Goal: Feedback & Contribution: Contribute content

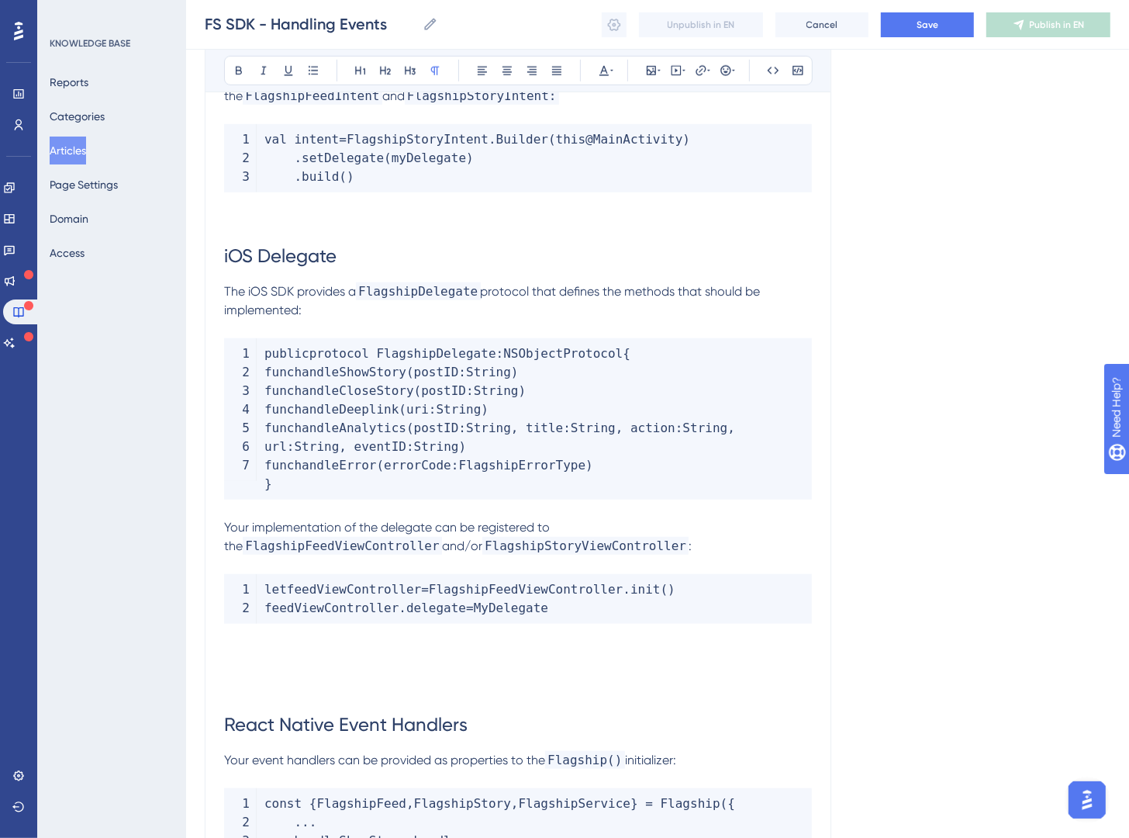
scroll to position [1098, 0]
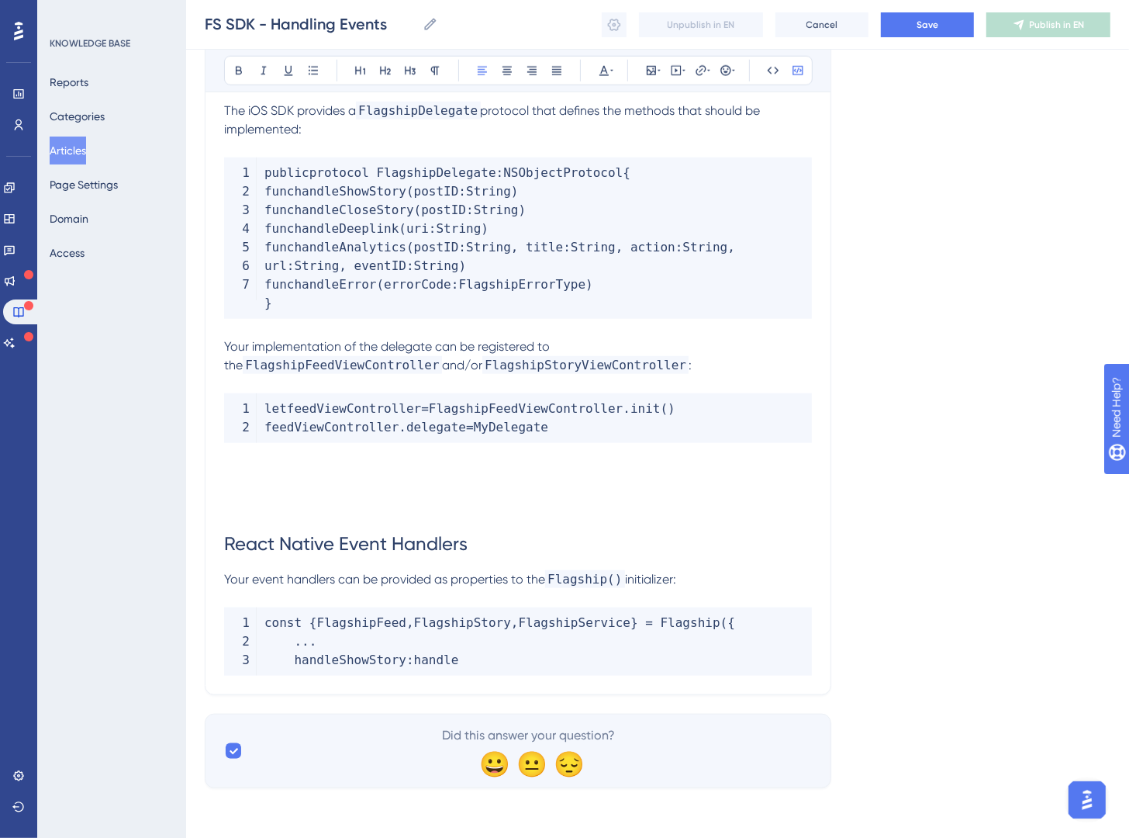
drag, startPoint x: 603, startPoint y: 664, endPoint x: 230, endPoint y: 618, distance: 375.9
click at [230, 618] on code "const { FlagshipFeed , FlagshipStory , FlagshipService } = Flagship ( { ... han…" at bounding box center [518, 641] width 588 height 68
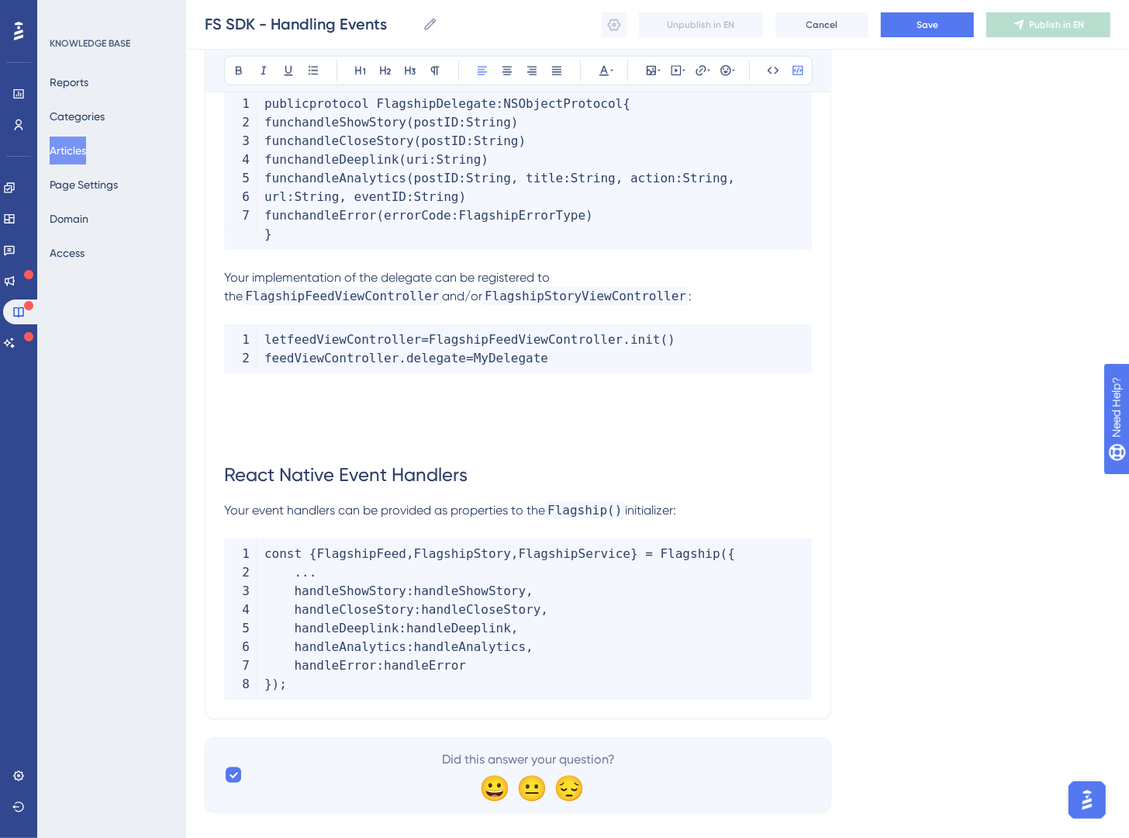
scroll to position [1191, 0]
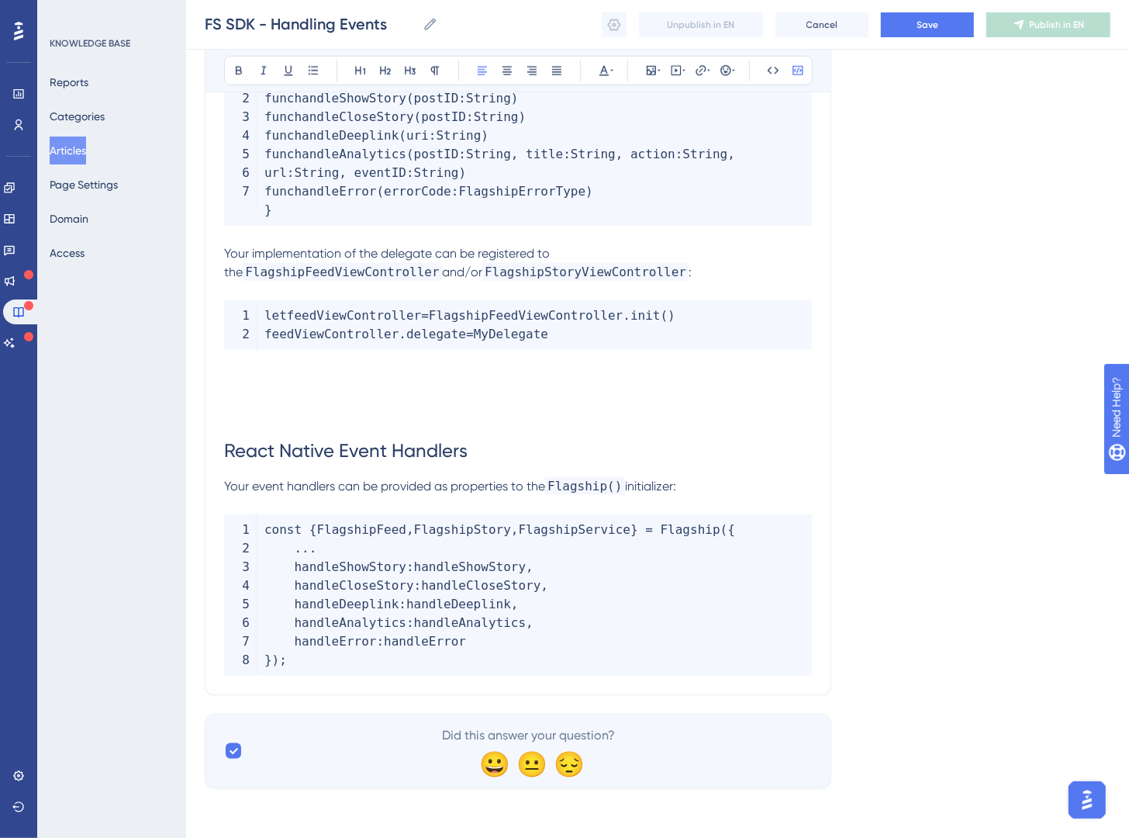
click at [790, 505] on p at bounding box center [518, 505] width 588 height 19
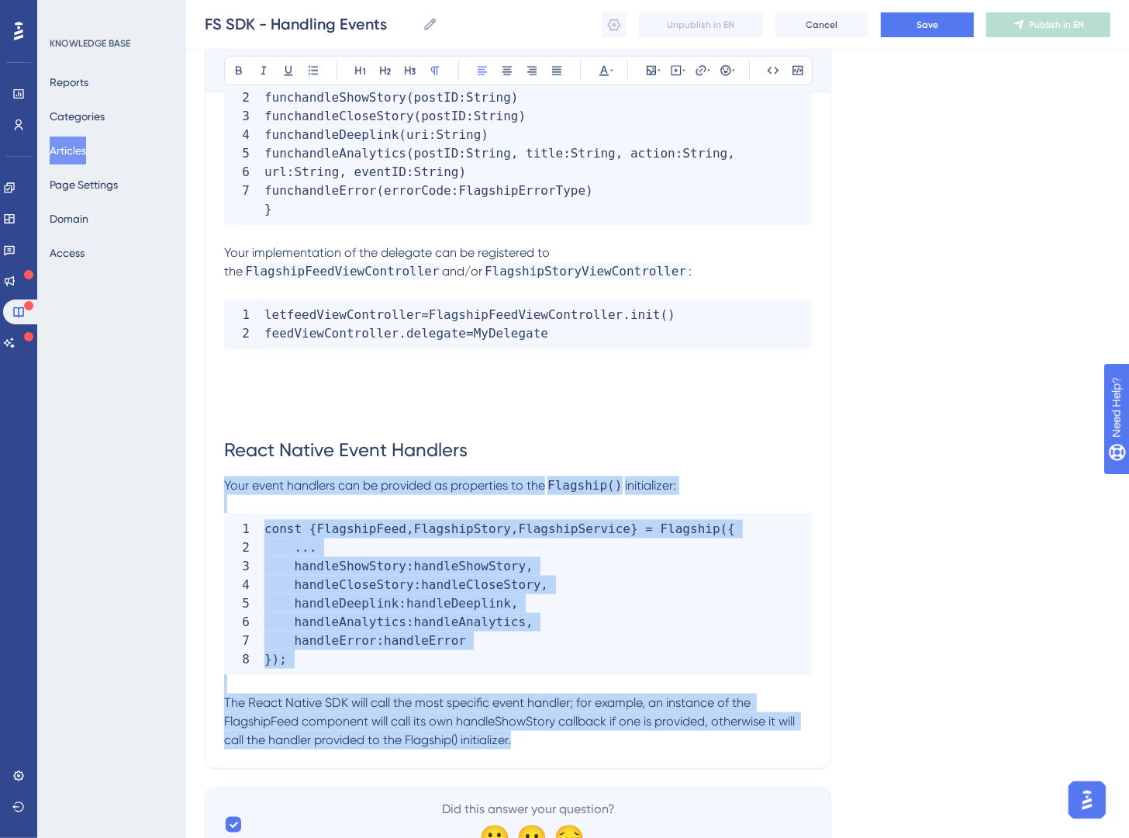
drag, startPoint x: 227, startPoint y: 488, endPoint x: 768, endPoint y: 738, distance: 596.3
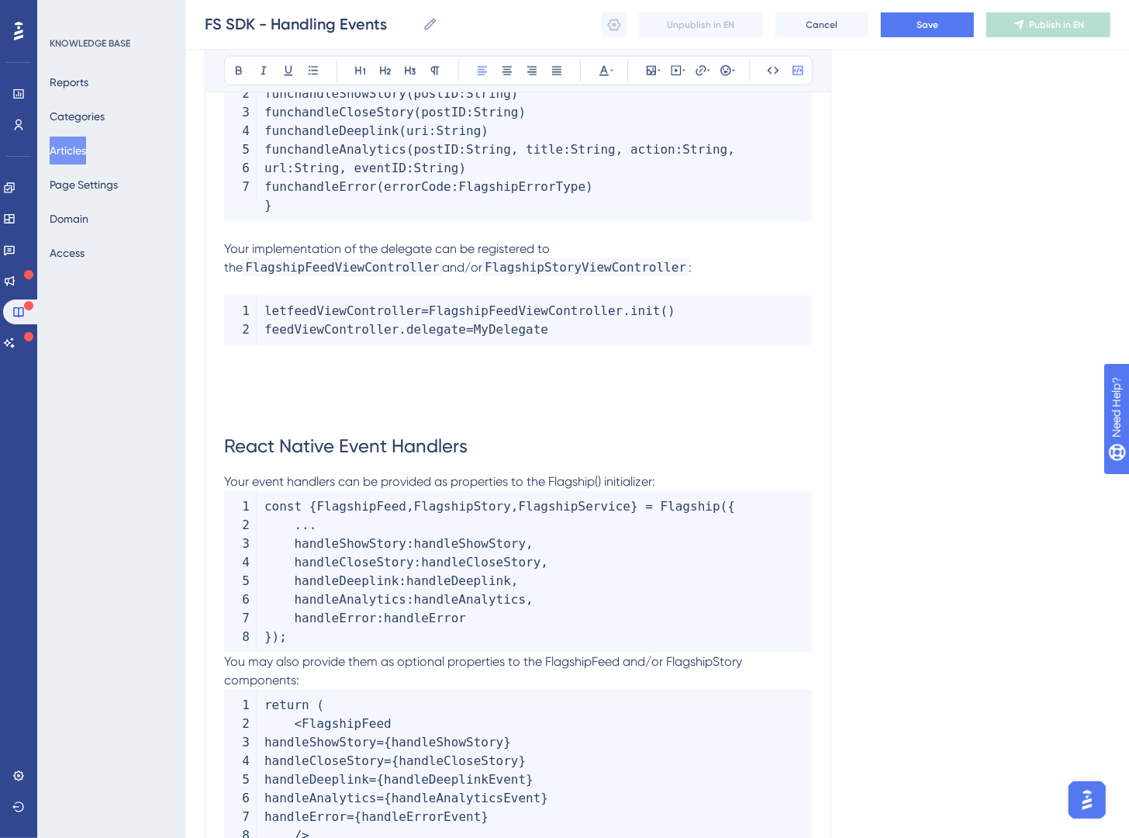
scroll to position [1200, 0]
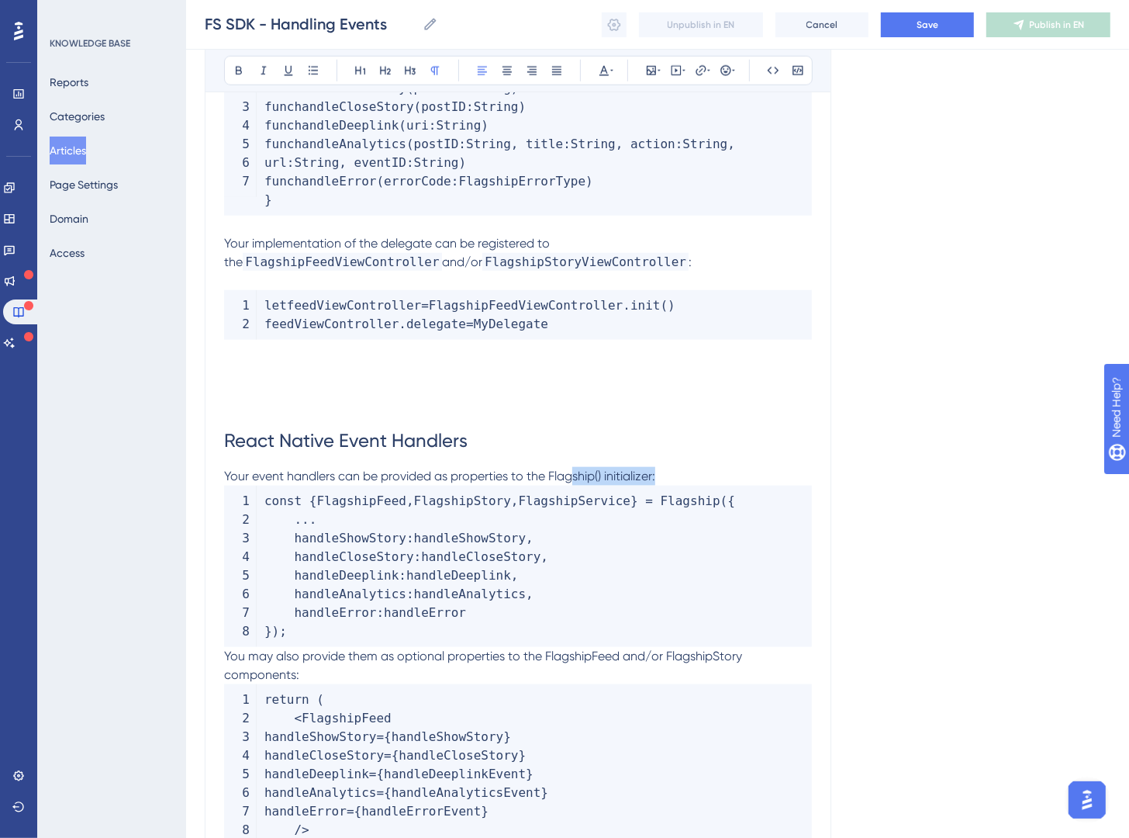
drag, startPoint x: 701, startPoint y: 476, endPoint x: 572, endPoint y: 479, distance: 129.6
click at [572, 479] on p "Your event handlers can be provided as properties to the Flagship() initializer:" at bounding box center [518, 476] width 588 height 19
click at [692, 478] on p "Your event handlers can be provided as properties to the Flagship() initializer:" at bounding box center [518, 476] width 588 height 19
drag, startPoint x: 604, startPoint y: 472, endPoint x: 550, endPoint y: 483, distance: 55.4
click at [550, 483] on span "Your event handlers can be provided as properties to the Flagship() initializer:" at bounding box center [439, 476] width 431 height 15
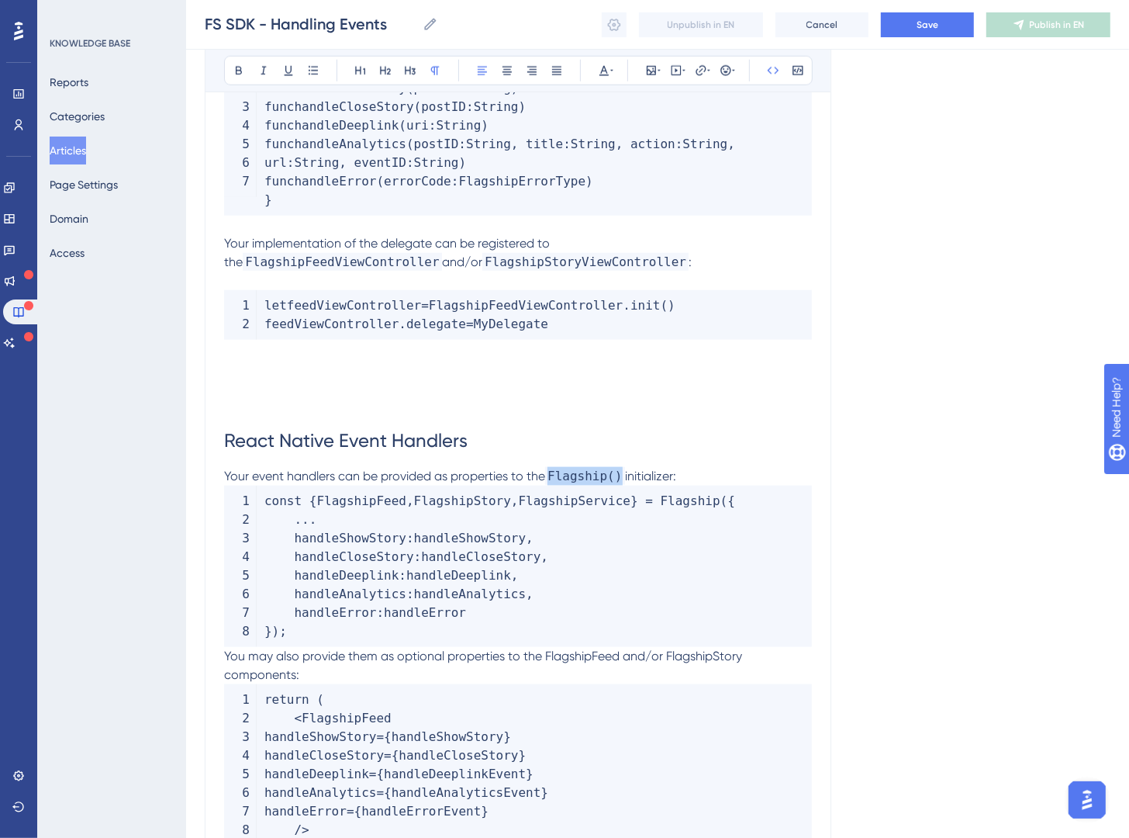
drag, startPoint x: 778, startPoint y: 76, endPoint x: 790, endPoint y: 252, distance: 176.5
click at [778, 75] on icon at bounding box center [773, 70] width 12 height 12
click at [707, 472] on p "Your event handlers can be provided as properties to the Flagship() initializer:" at bounding box center [518, 476] width 588 height 19
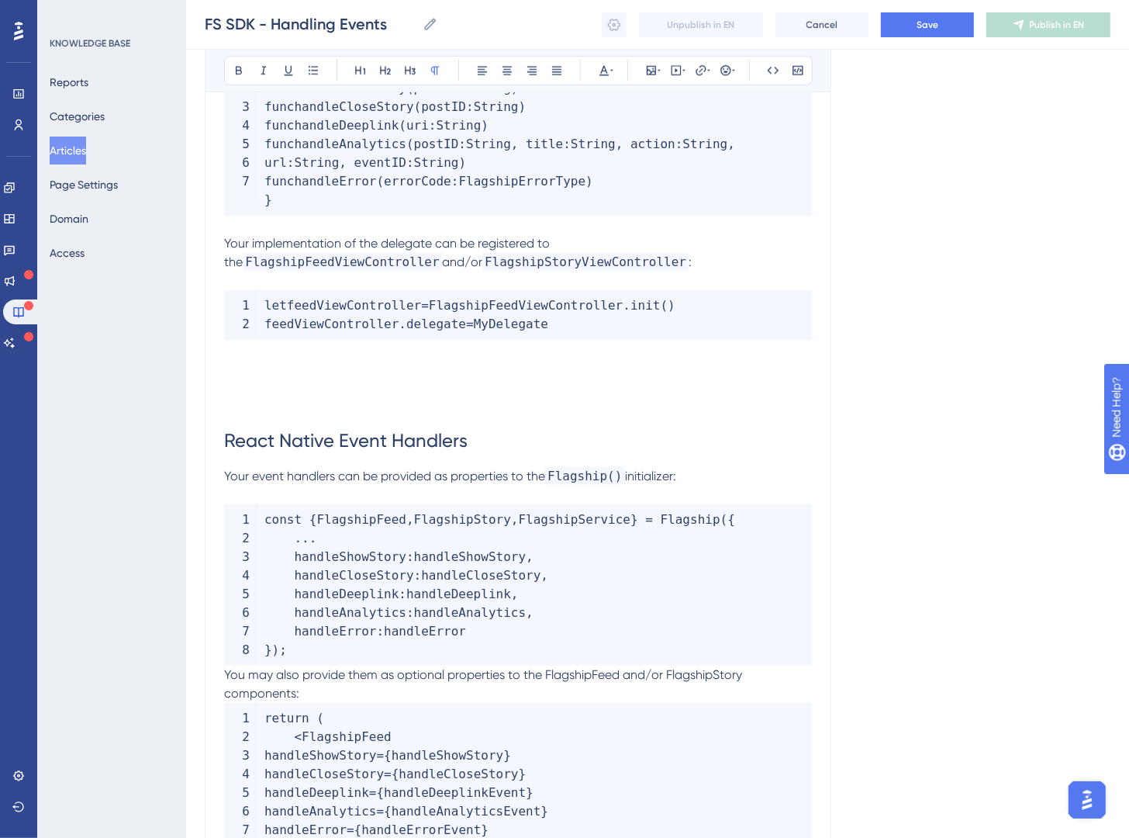
click at [224, 670] on span "You may also provide them as optional properties to the FlagshipFeed and/or Fla…" at bounding box center [484, 683] width 521 height 33
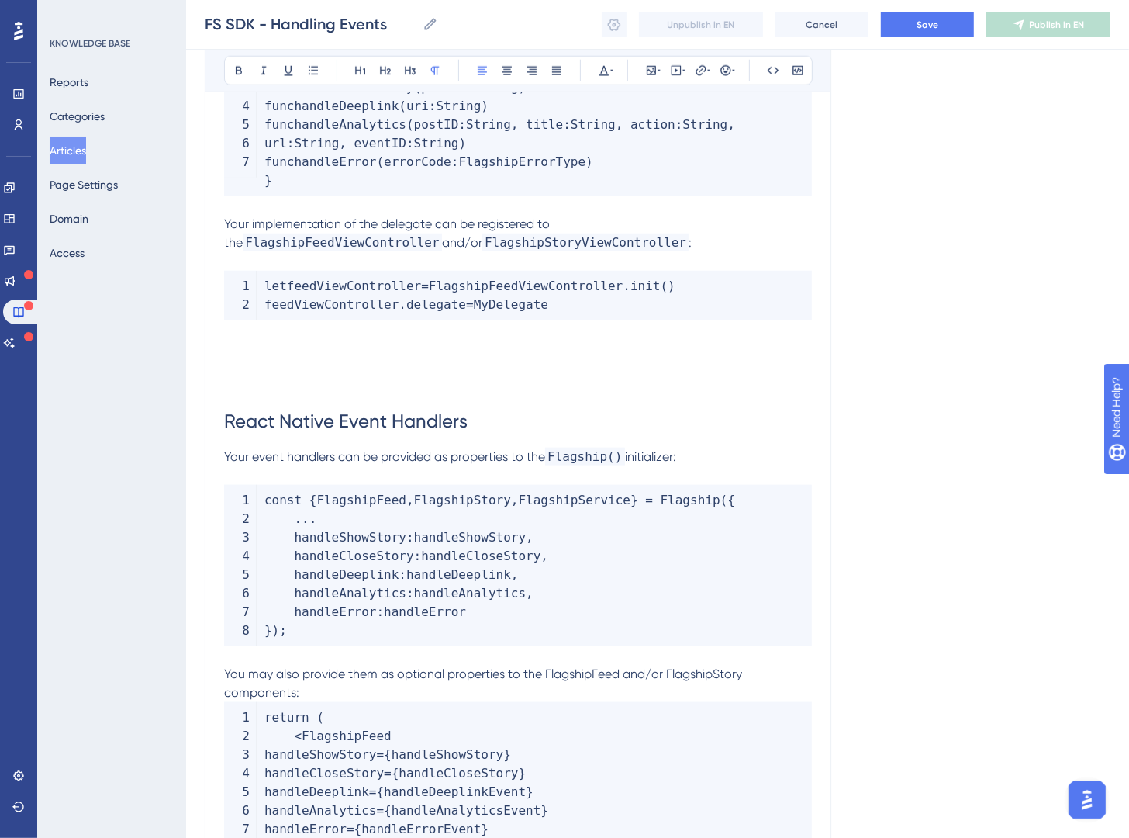
scroll to position [1247, 0]
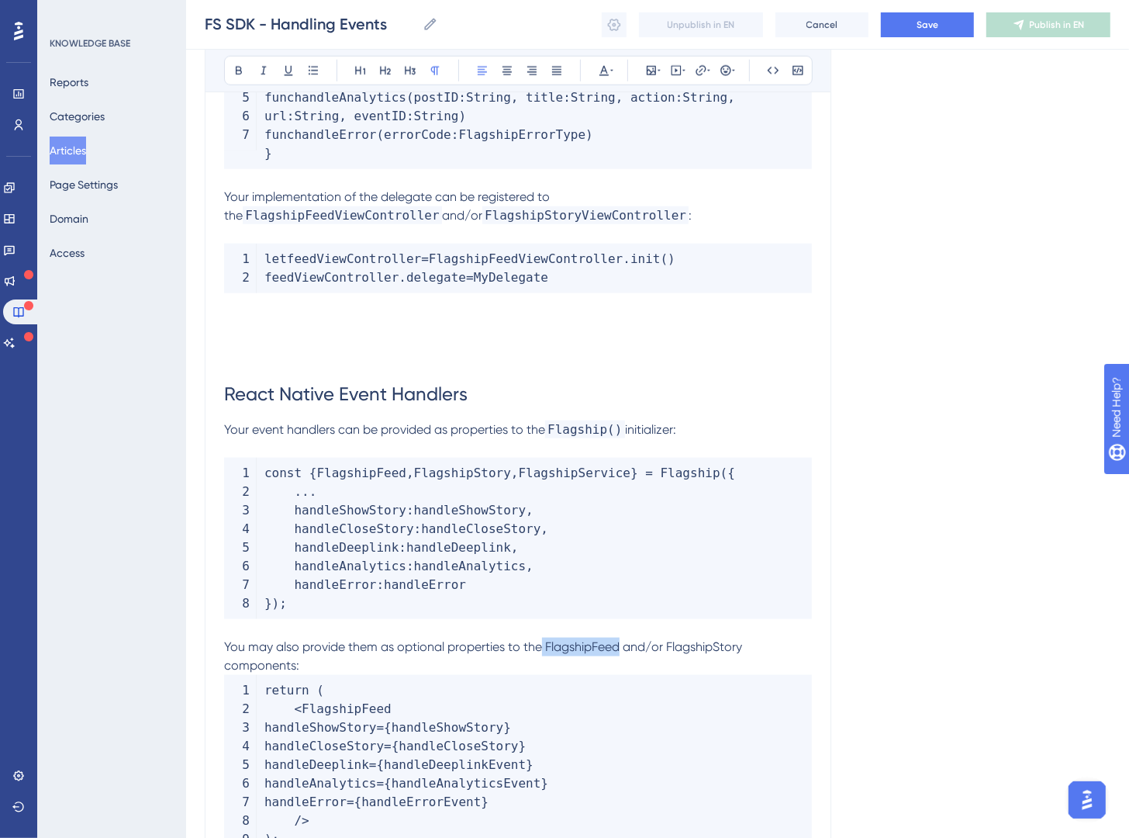
drag, startPoint x: 621, startPoint y: 652, endPoint x: 542, endPoint y: 652, distance: 79.1
click at [542, 652] on span "You may also provide them as optional properties to the FlagshipFeed and/or Fla…" at bounding box center [484, 655] width 521 height 33
click at [780, 76] on button at bounding box center [774, 71] width 22 height 22
drag, startPoint x: 693, startPoint y: 649, endPoint x: 817, endPoint y: 648, distance: 124.1
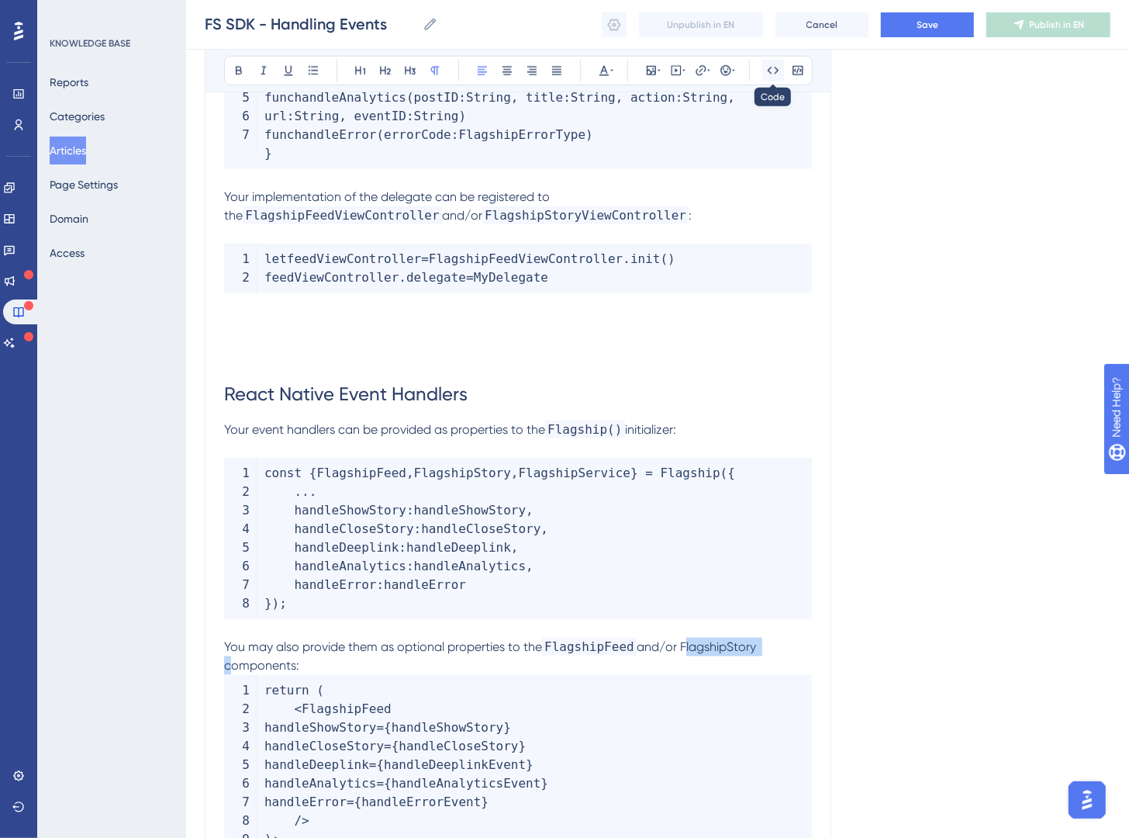
click at [764, 68] on button at bounding box center [774, 71] width 22 height 22
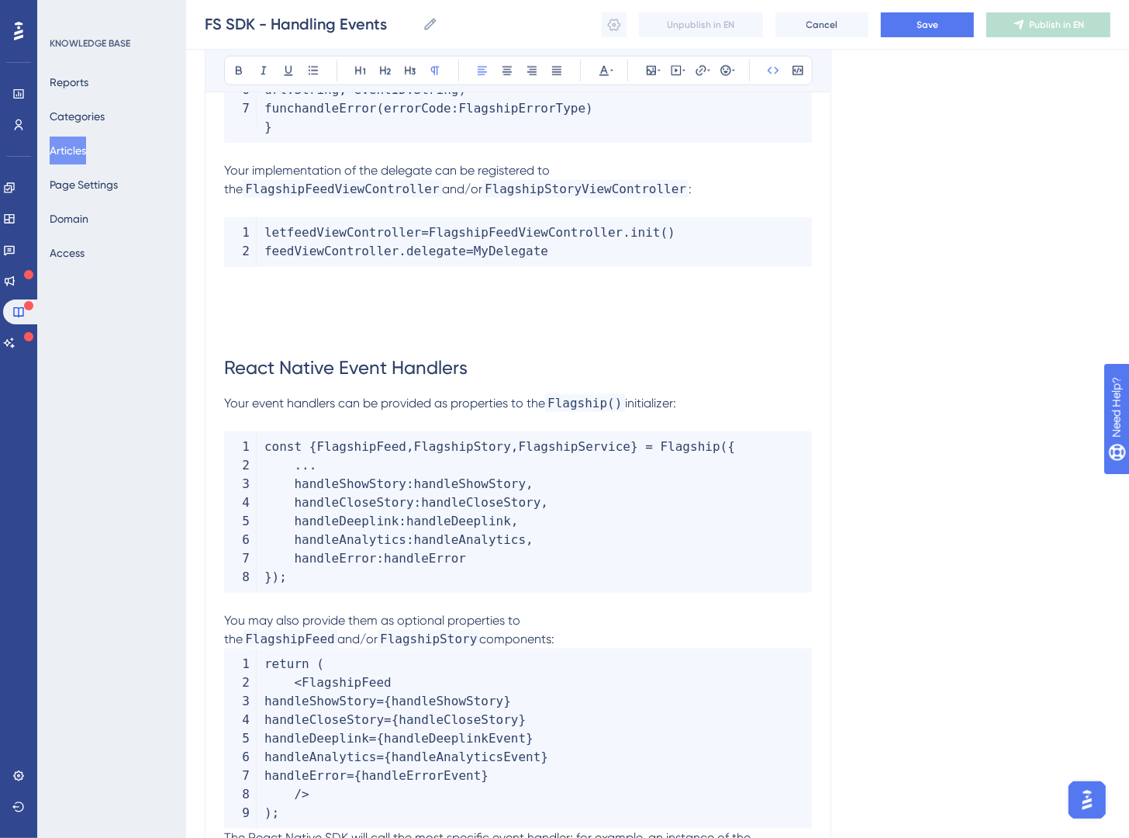
scroll to position [1436, 0]
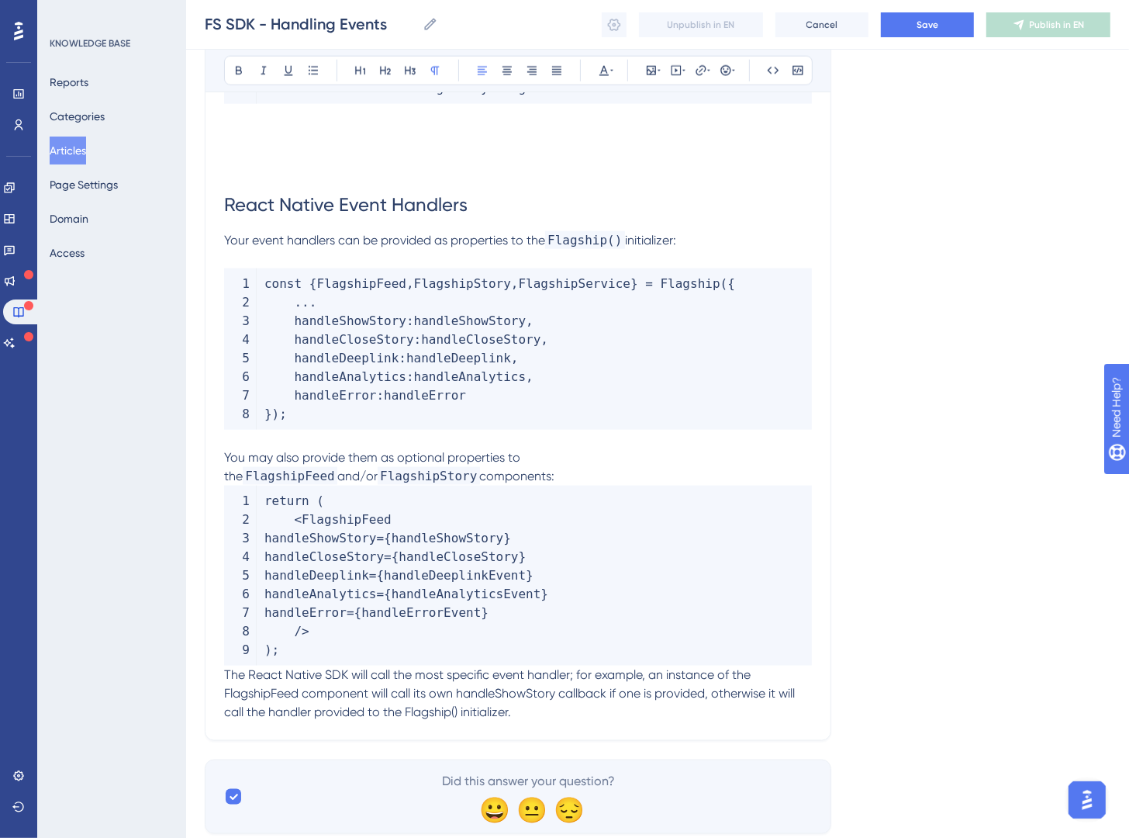
click at [430, 480] on p "You may also provide them as optional properties to the FlagshipFeed and/or Fla…" at bounding box center [518, 466] width 588 height 37
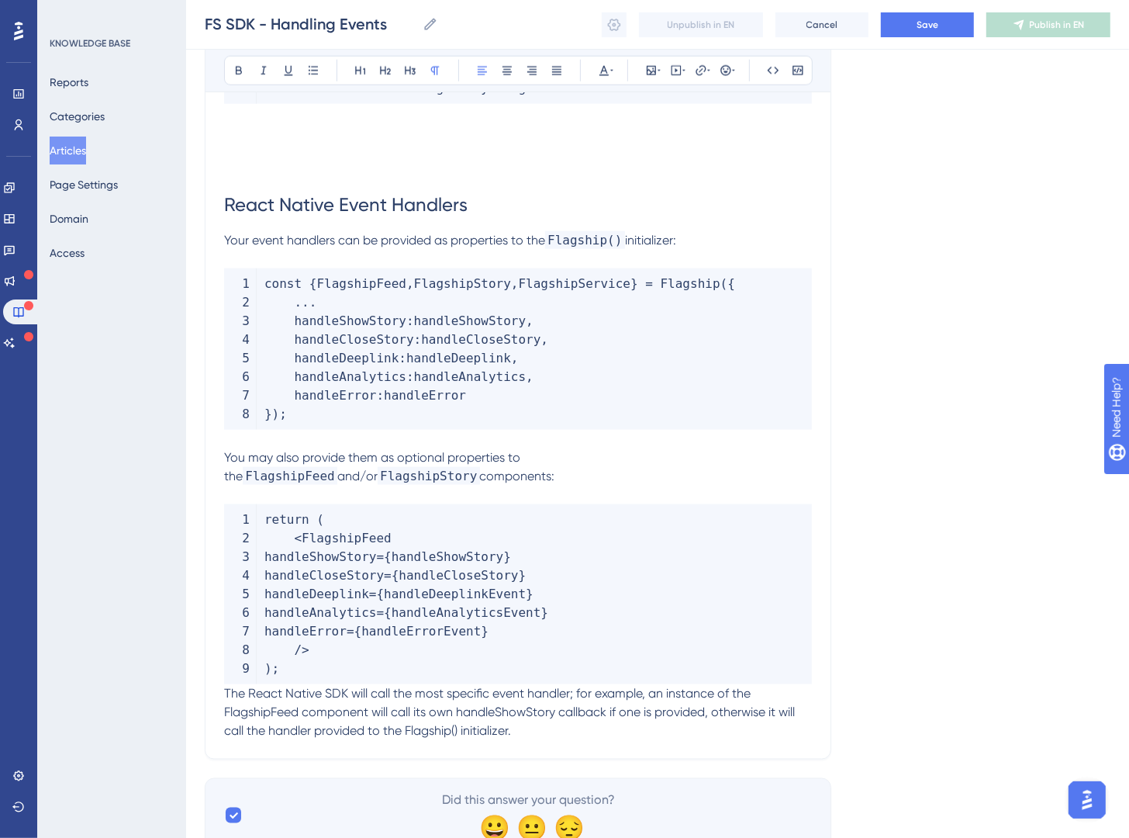
click at [225, 691] on span "The React Native SDK will call the most specific event handler; for example, an…" at bounding box center [511, 712] width 574 height 52
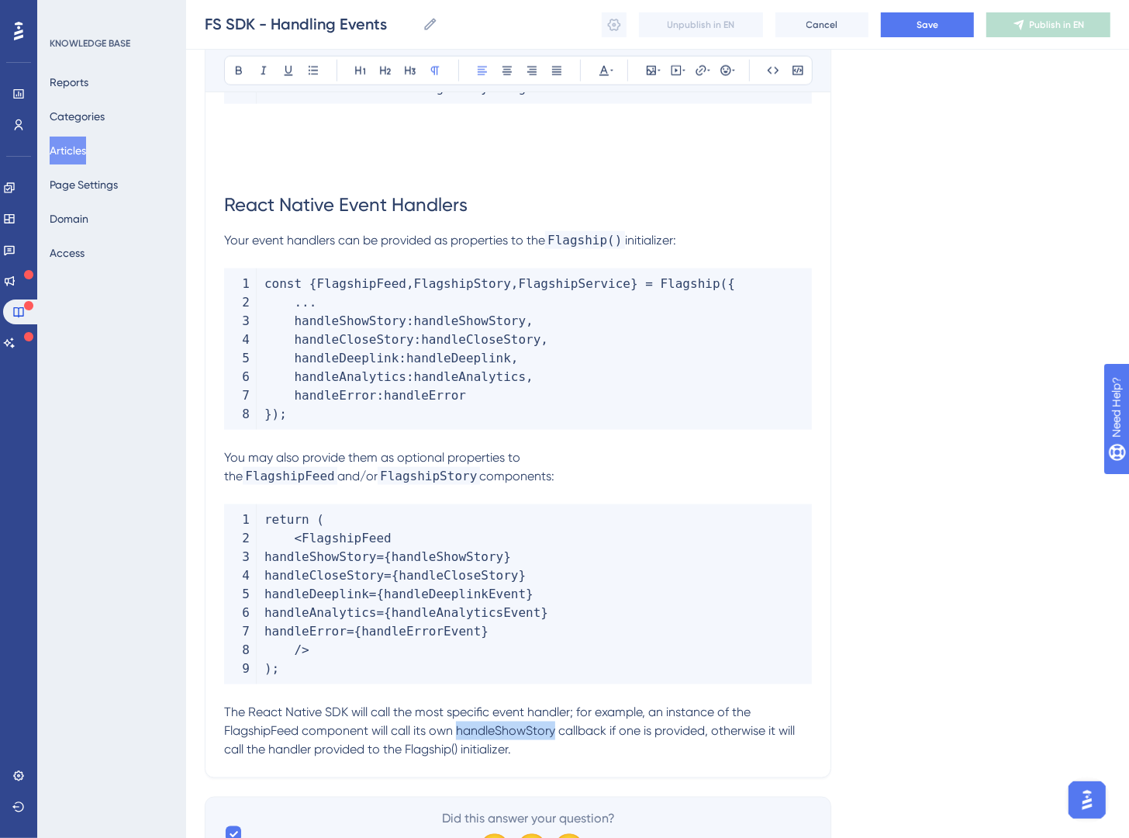
drag, startPoint x: 459, startPoint y: 732, endPoint x: 557, endPoint y: 730, distance: 97.8
click at [557, 730] on span "The React Native SDK will call the most specific event handler; for example, an…" at bounding box center [511, 730] width 574 height 52
click at [770, 66] on icon at bounding box center [773, 70] width 12 height 12
drag, startPoint x: 480, startPoint y: 745, endPoint x: 428, endPoint y: 745, distance: 52.0
click at [428, 745] on span "callback if one is provided, otherwise it will call the handler provided to the…" at bounding box center [517, 739] width 586 height 33
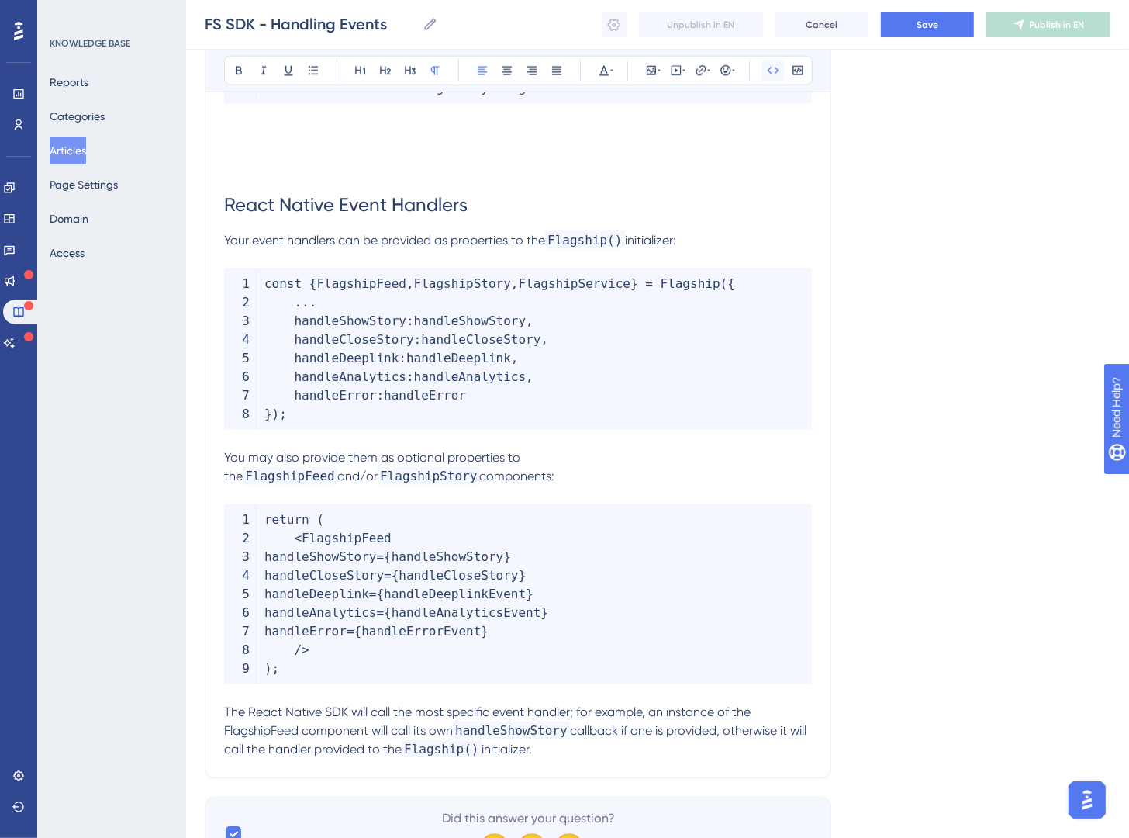
click at [773, 74] on icon at bounding box center [773, 70] width 12 height 12
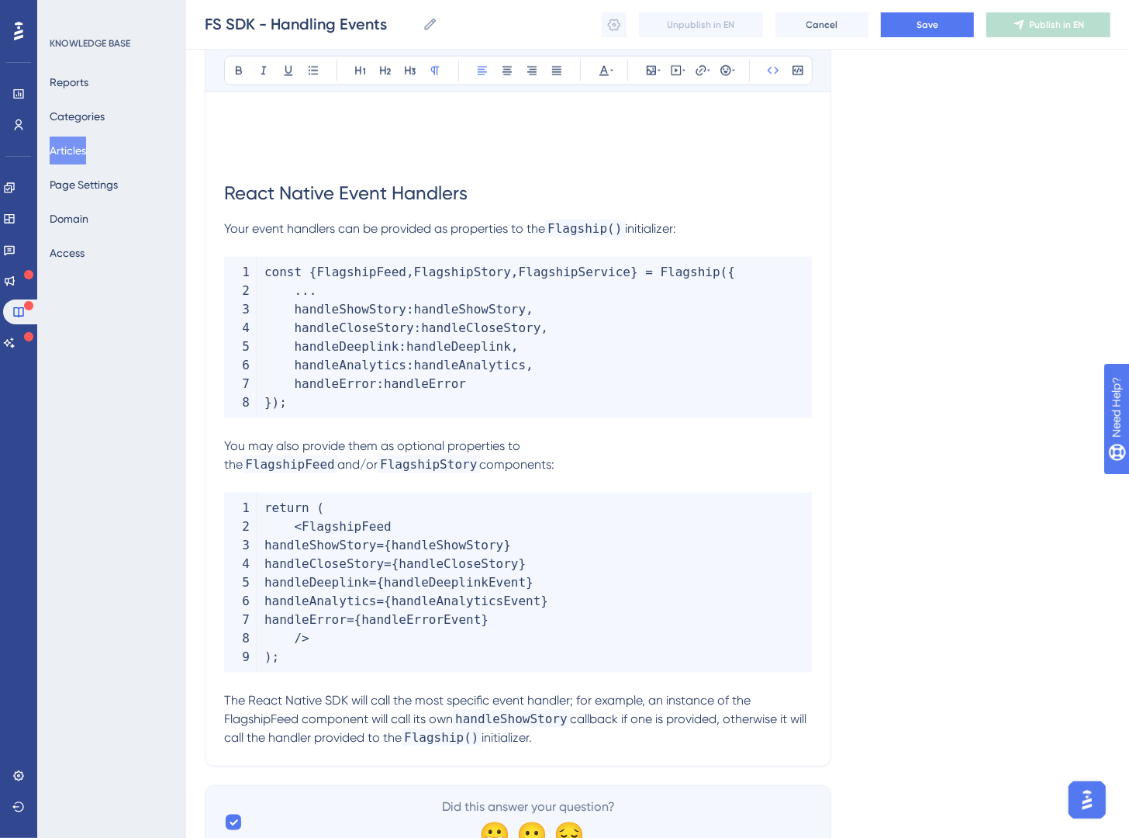
scroll to position [1505, 0]
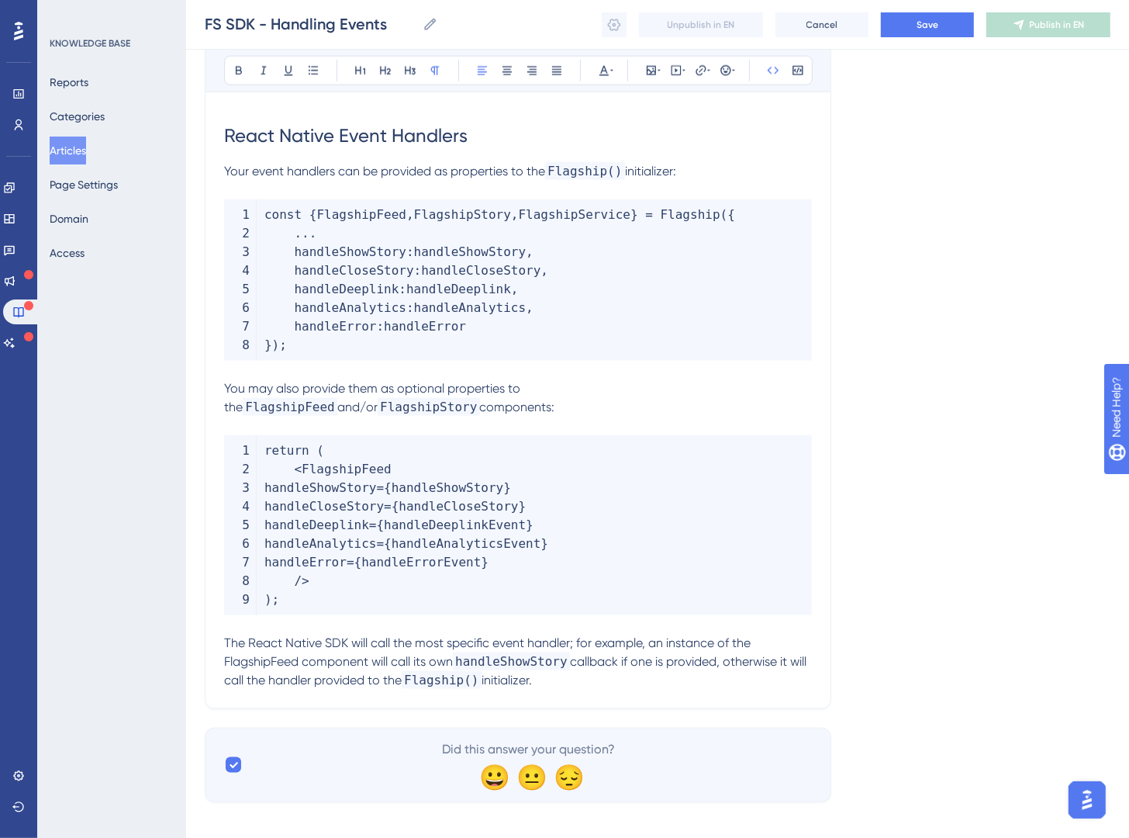
click at [919, 12] on button "Save" at bounding box center [927, 24] width 93 height 25
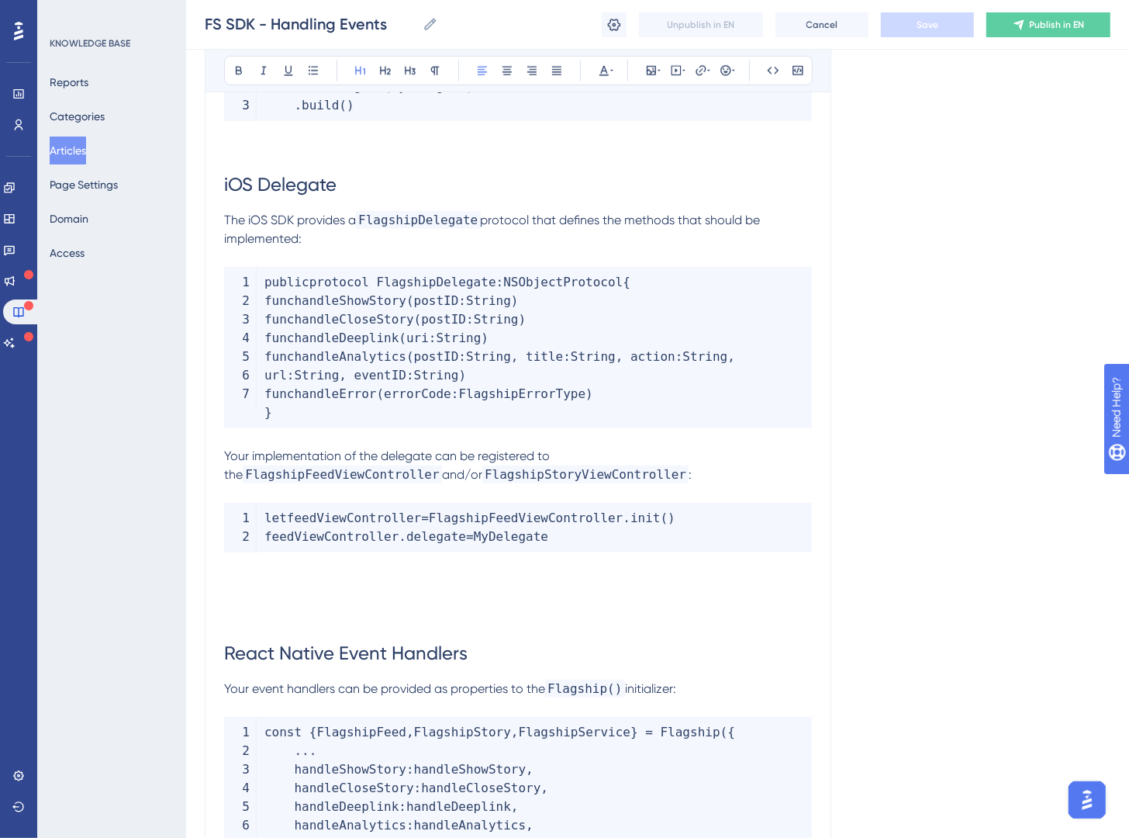
scroll to position [1496, 0]
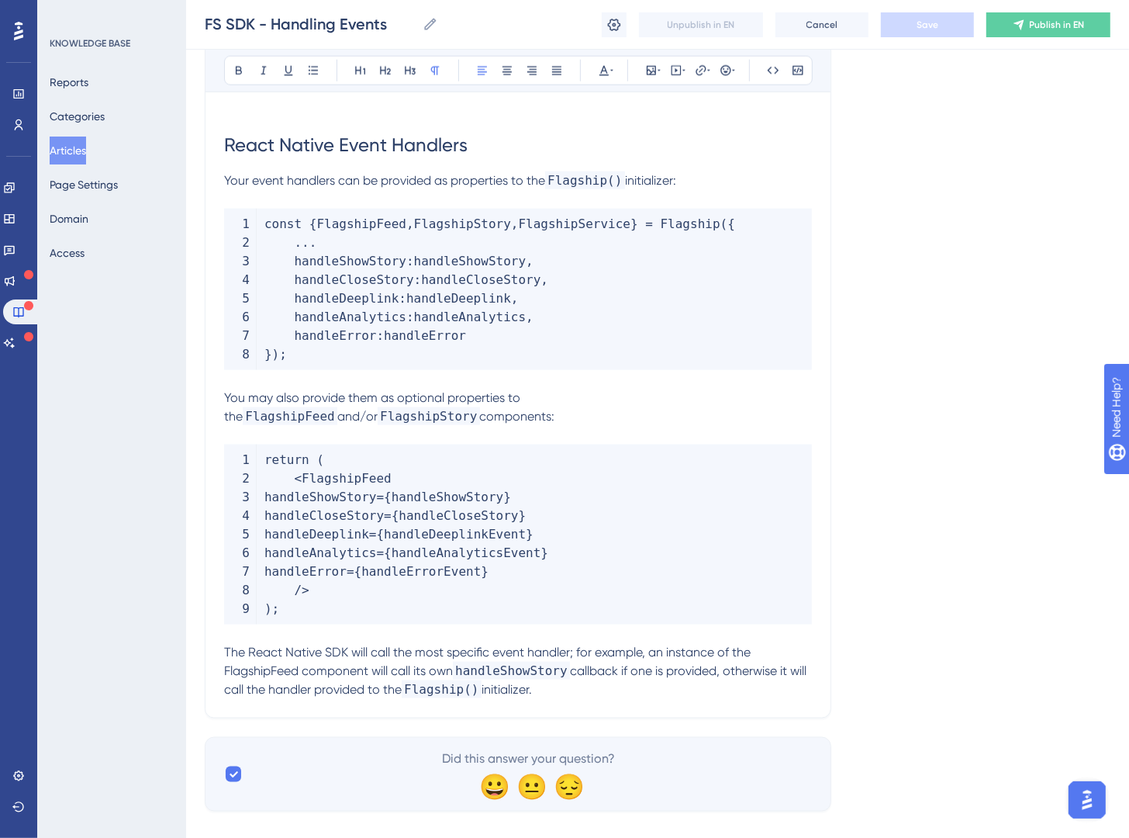
click at [659, 691] on p "The React Native SDK will call the most specific event handler; for example, an…" at bounding box center [518, 671] width 588 height 56
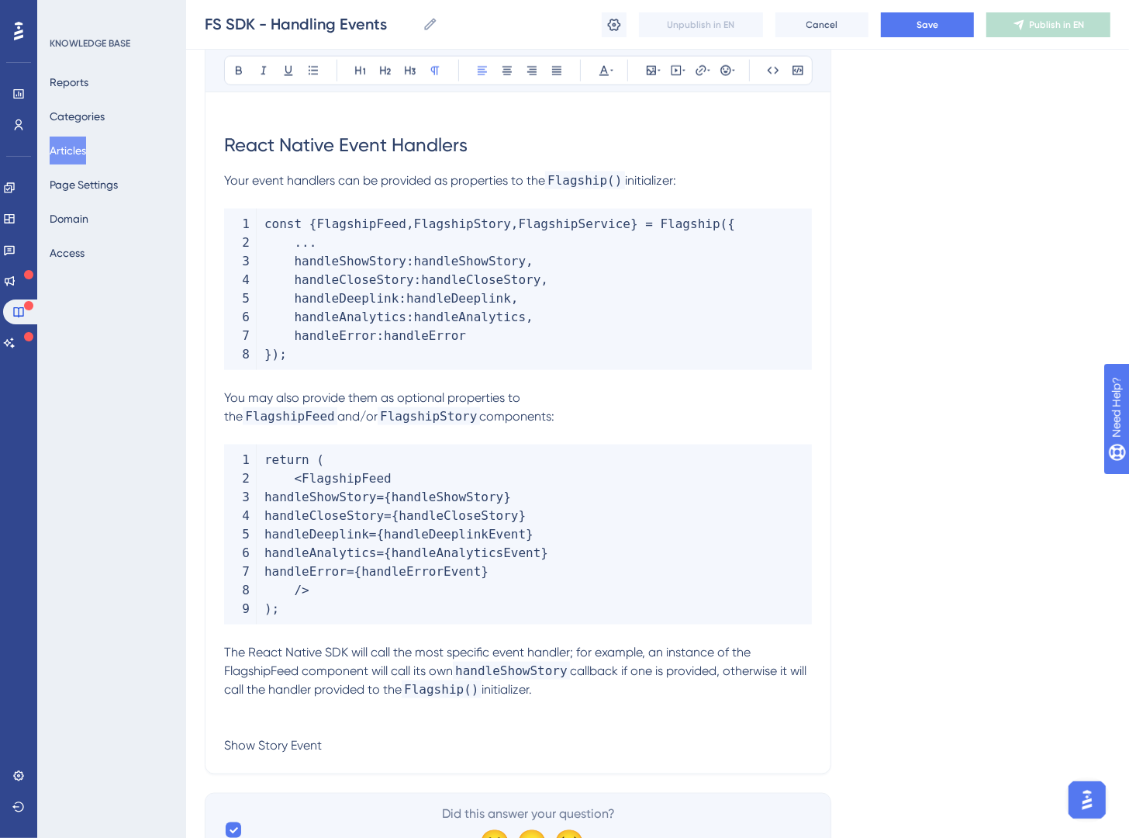
click at [305, 739] on span "Show Story Event" at bounding box center [273, 745] width 98 height 15
click at [305, 738] on span "Show Story Event" at bounding box center [273, 745] width 98 height 15
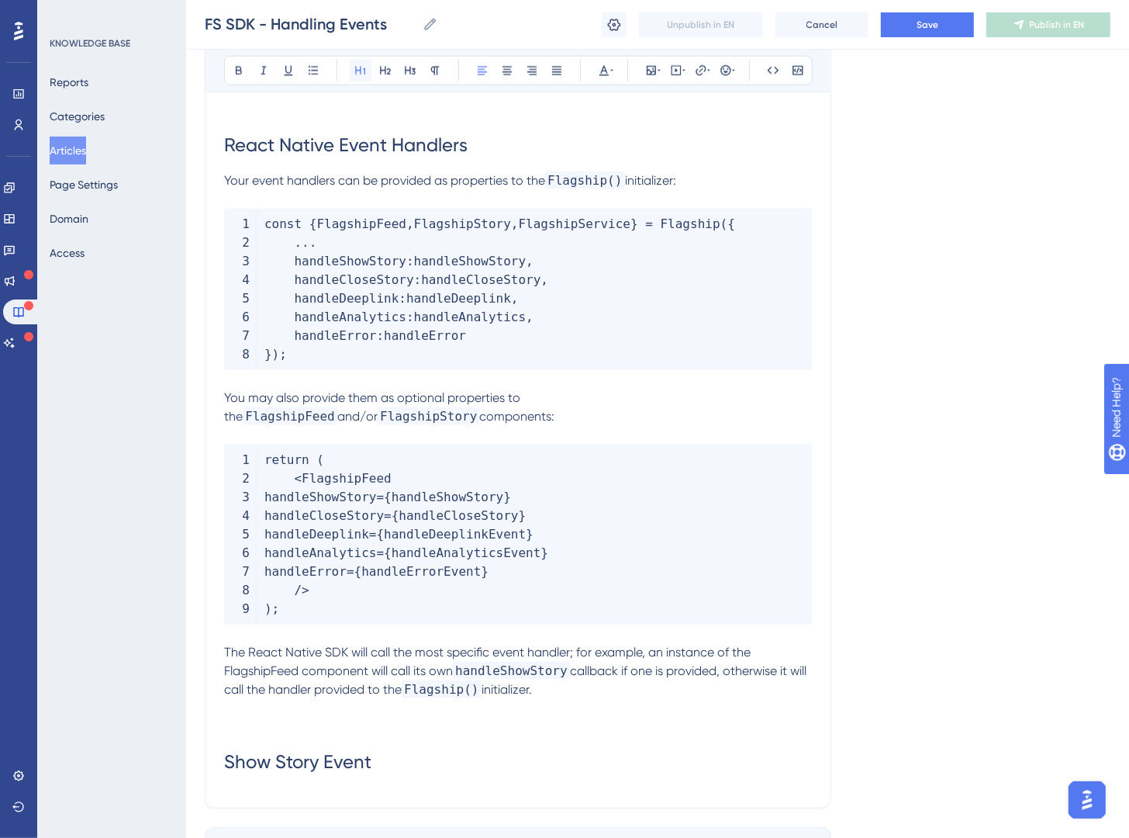
click at [358, 67] on icon at bounding box center [361, 70] width 12 height 12
click at [534, 768] on h1 "Show Story Event" at bounding box center [518, 762] width 588 height 53
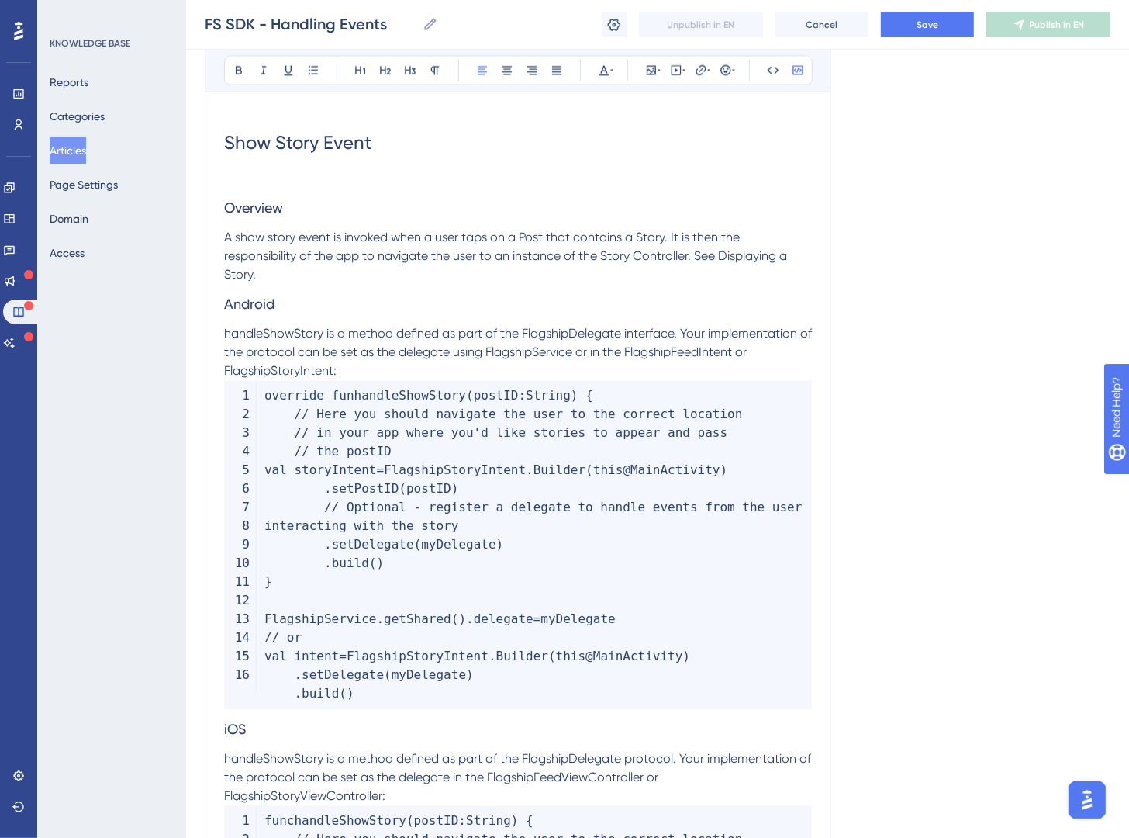
scroll to position [1947, 0]
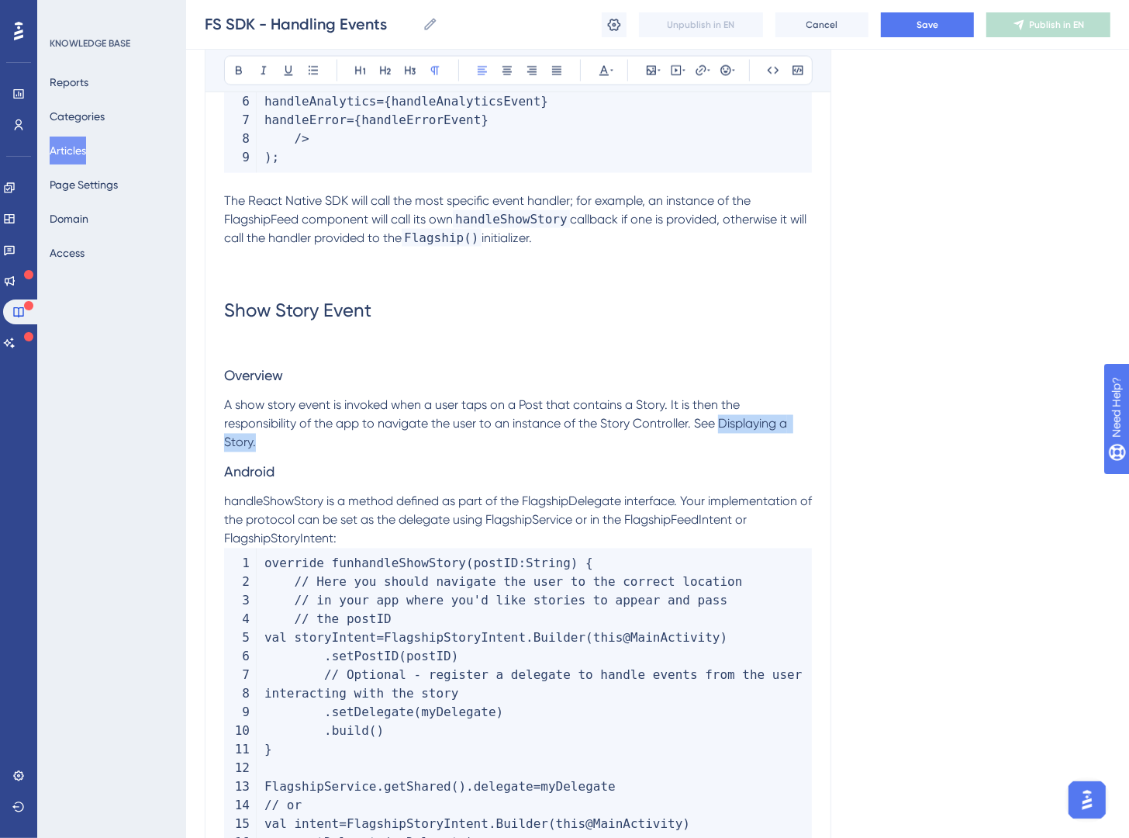
drag, startPoint x: 723, startPoint y: 422, endPoint x: 284, endPoint y: 457, distance: 440.5
click at [704, 71] on icon at bounding box center [701, 70] width 10 height 10
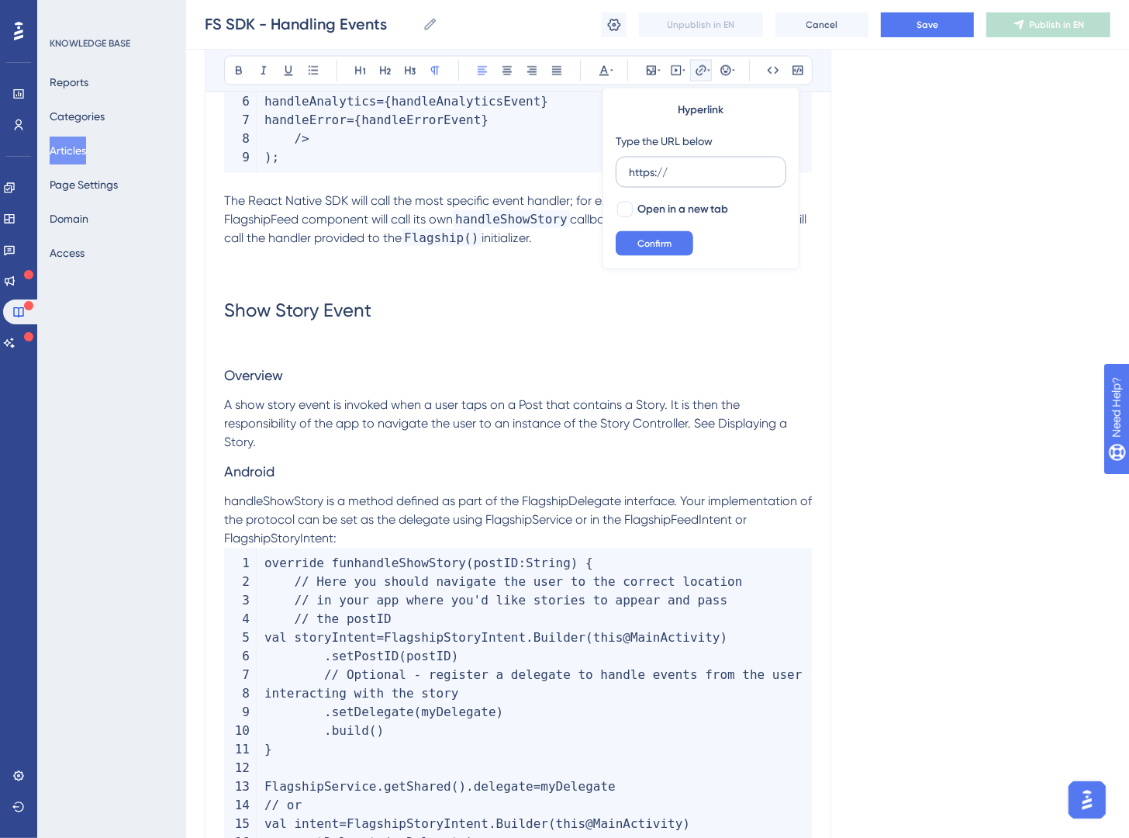
click at [676, 178] on input "https://" at bounding box center [701, 172] width 144 height 17
type input "https://brandingbrand-d4q4.help.userguiding.com/en/articles/16830-displaying-st…"
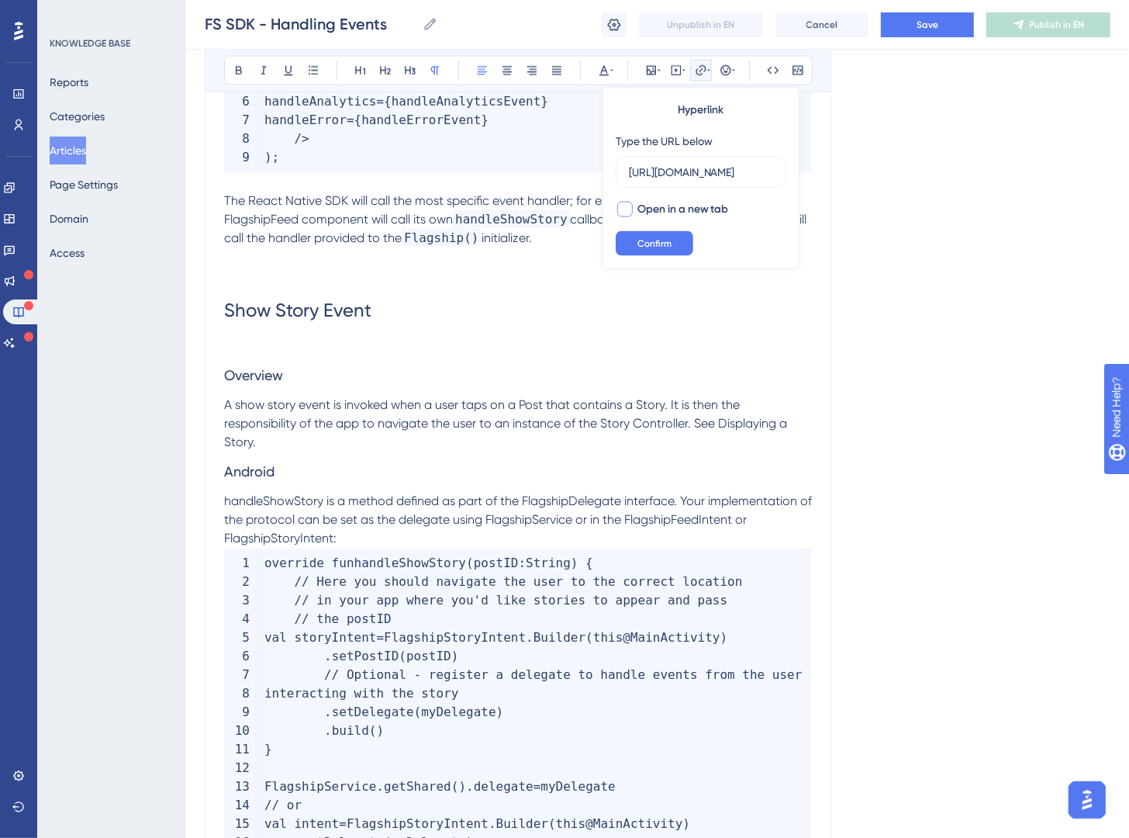
click at [632, 210] on div at bounding box center [625, 210] width 16 height 16
checkbox input "true"
click at [639, 242] on span "Confirm" at bounding box center [655, 243] width 34 height 12
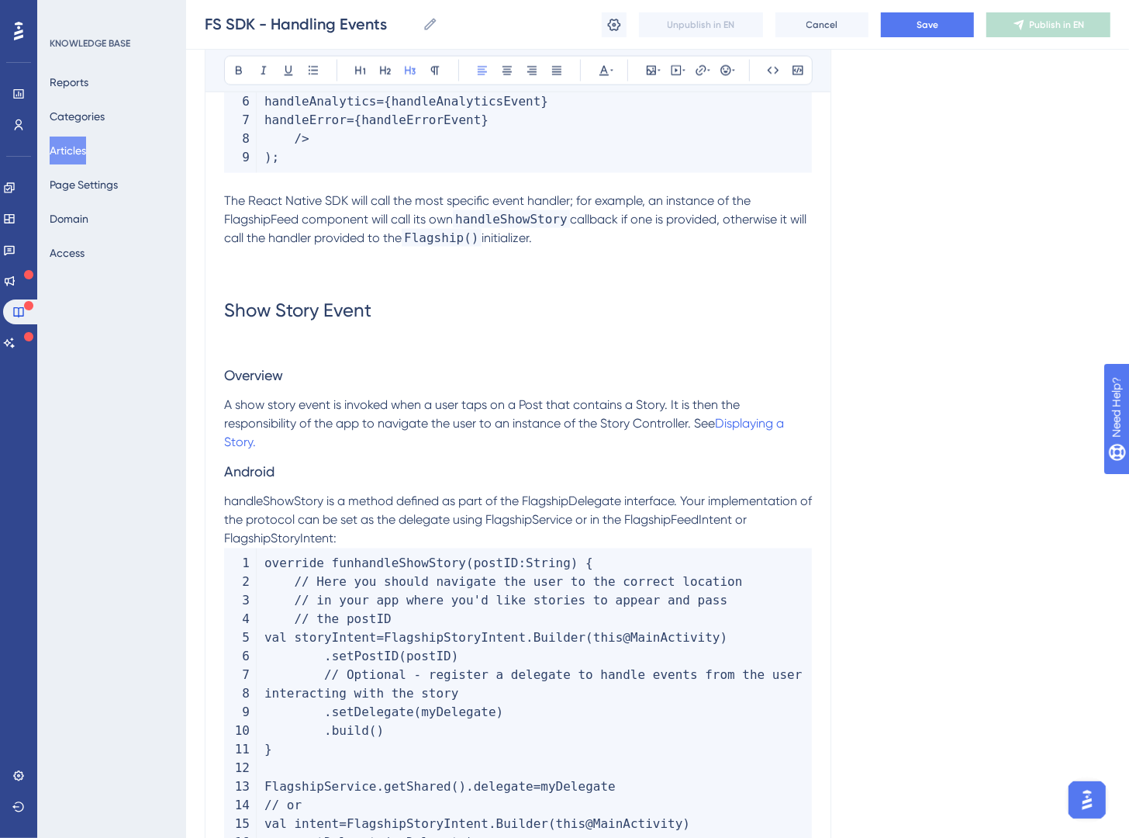
click at [690, 467] on h3 "Android" at bounding box center [518, 472] width 588 height 40
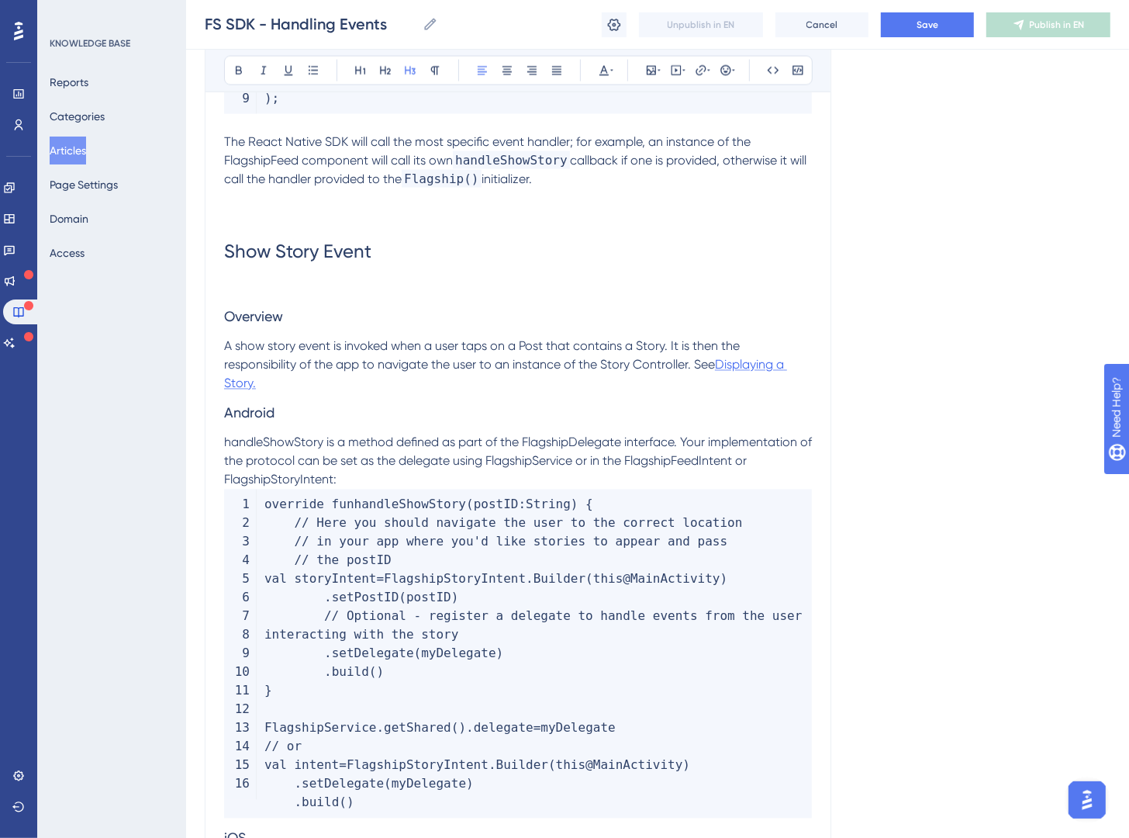
scroll to position [2003, 0]
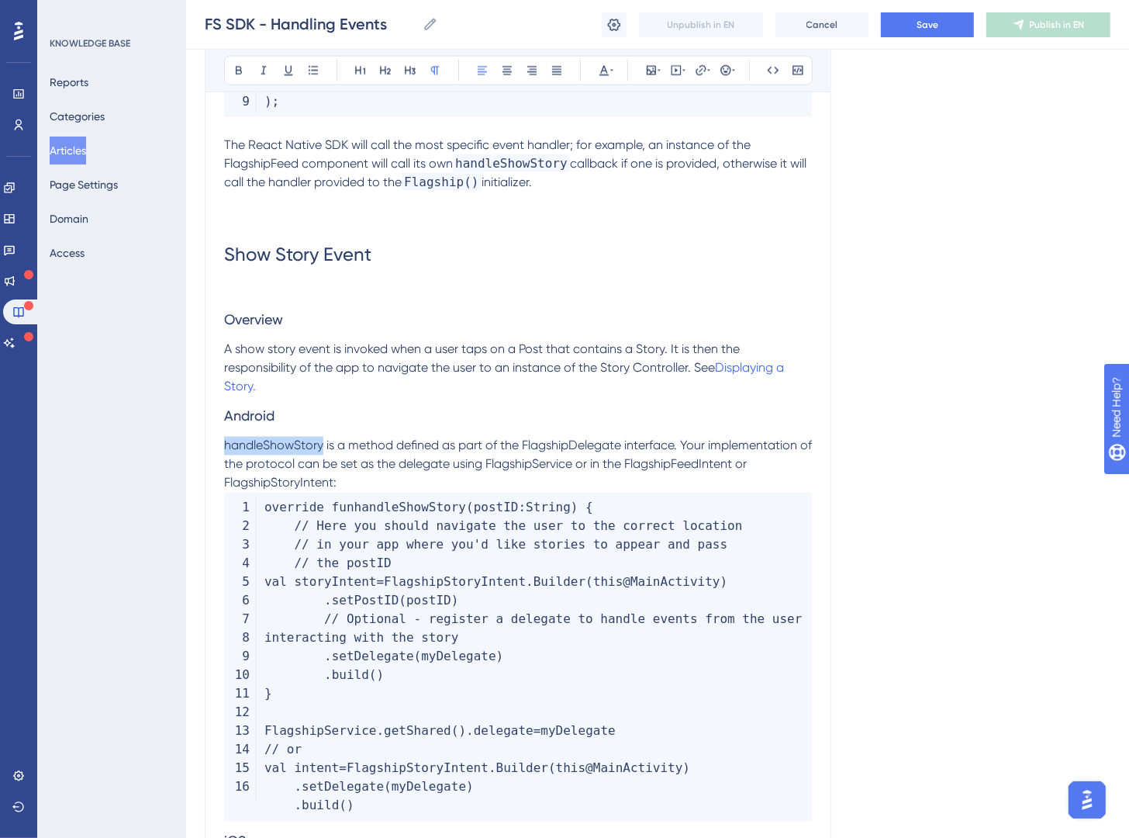
drag, startPoint x: 321, startPoint y: 448, endPoint x: 217, endPoint y: 447, distance: 104.0
click at [769, 67] on icon at bounding box center [773, 70] width 12 height 12
drag, startPoint x: 541, startPoint y: 444, endPoint x: 641, endPoint y: 445, distance: 99.3
click at [641, 445] on span "is a method defined as part of the FlagshipDelegate interface. Your implementat…" at bounding box center [519, 464] width 591 height 52
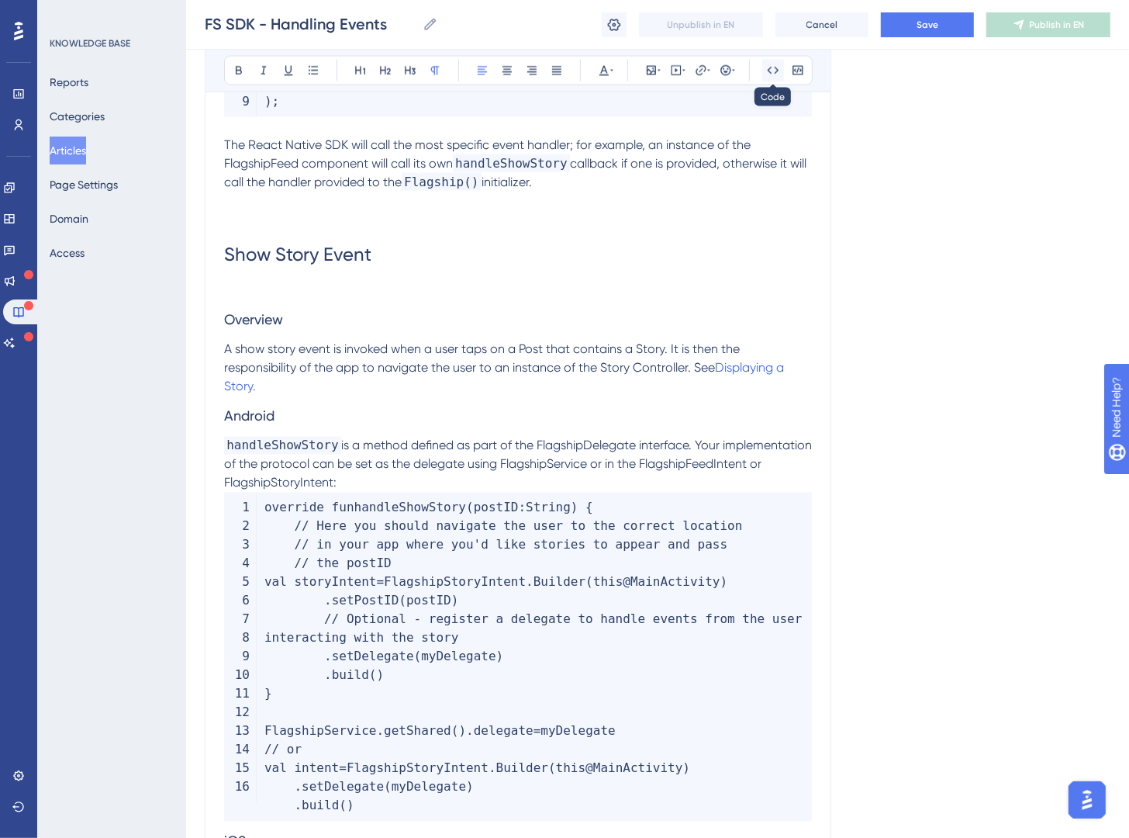
click at [780, 75] on button at bounding box center [774, 71] width 22 height 22
drag, startPoint x: 594, startPoint y: 462, endPoint x: 681, endPoint y: 463, distance: 86.9
click at [681, 463] on span "interface. Your implementation of the protocol can be set as the delegate using…" at bounding box center [482, 464] width 517 height 52
click at [780, 74] on button at bounding box center [774, 71] width 22 height 22
drag, startPoint x: 313, startPoint y: 480, endPoint x: 203, endPoint y: 478, distance: 109.4
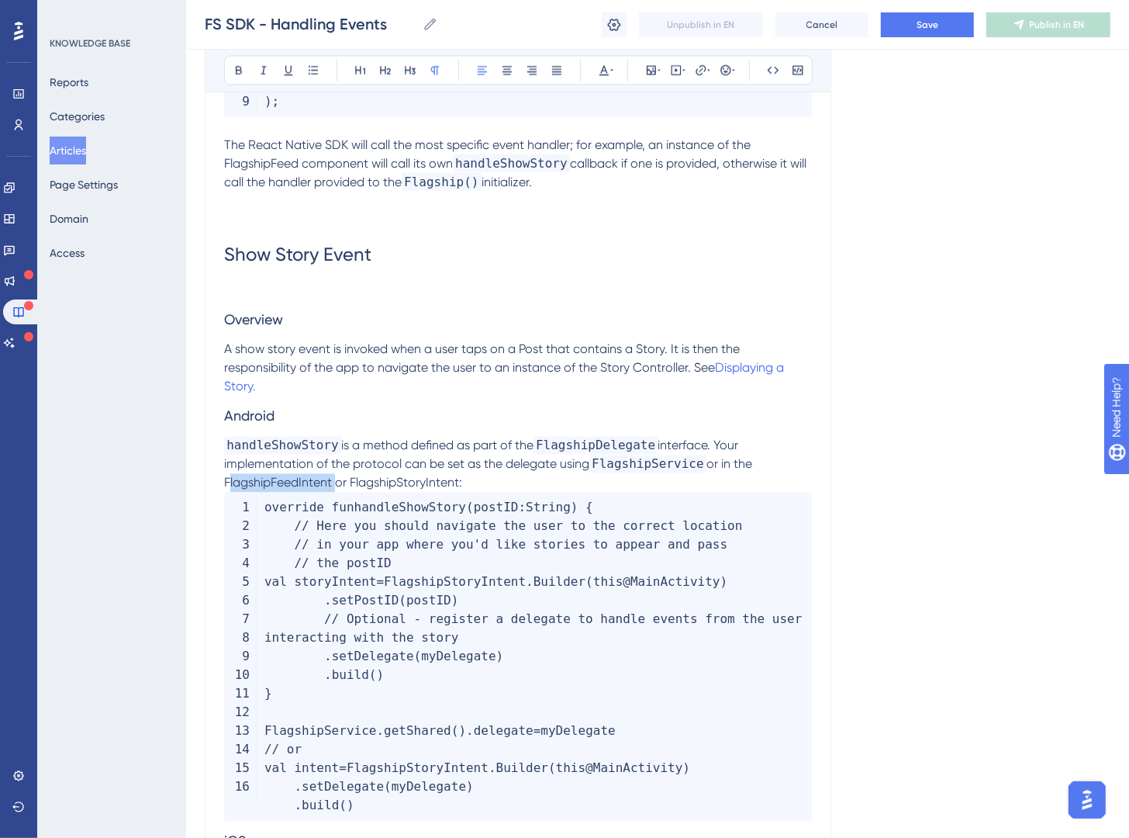
click at [771, 70] on icon at bounding box center [773, 70] width 12 height 12
drag, startPoint x: 382, startPoint y: 480, endPoint x: 490, endPoint y: 484, distance: 108.7
click at [490, 484] on span "or FlagshipStoryIntent:" at bounding box center [445, 483] width 127 height 15
click at [784, 78] on div "Bold Italic Underline Bullet Point Heading 1 Heading 2 Heading 3 Normal Align L…" at bounding box center [518, 70] width 589 height 29
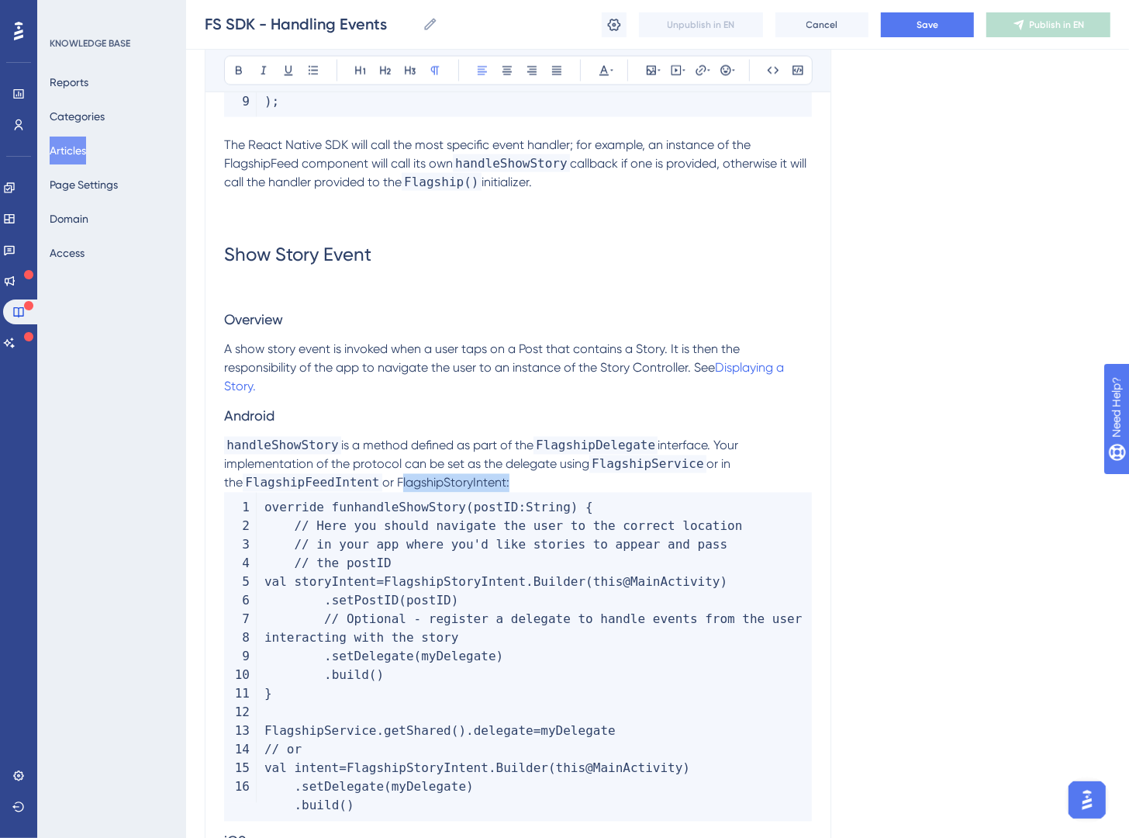
drag, startPoint x: 490, startPoint y: 479, endPoint x: 607, endPoint y: 220, distance: 285.0
click at [384, 479] on span "or FlagshipStoryIntent:" at bounding box center [445, 483] width 127 height 15
click at [767, 73] on icon at bounding box center [773, 70] width 12 height 12
click at [616, 490] on p "handleShowStory is a method defined as part of the FlagshipDelegate interface. …" at bounding box center [518, 465] width 588 height 56
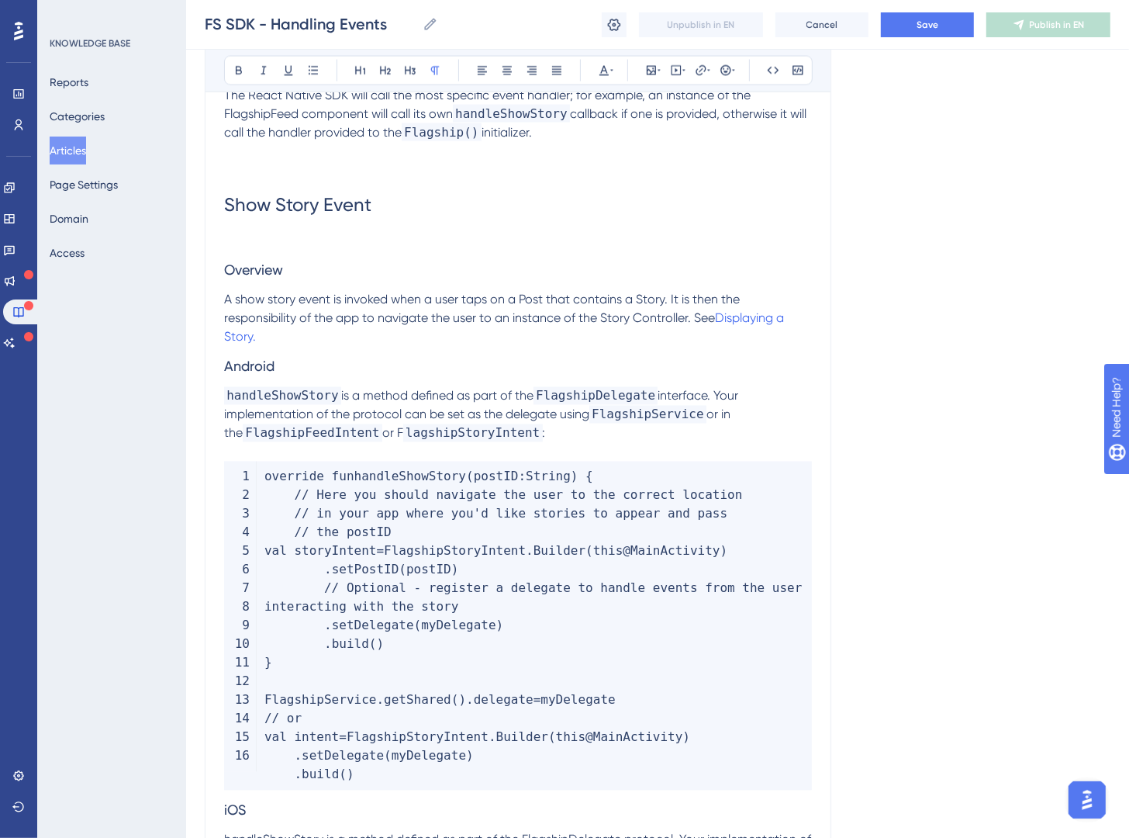
scroll to position [2083, 0]
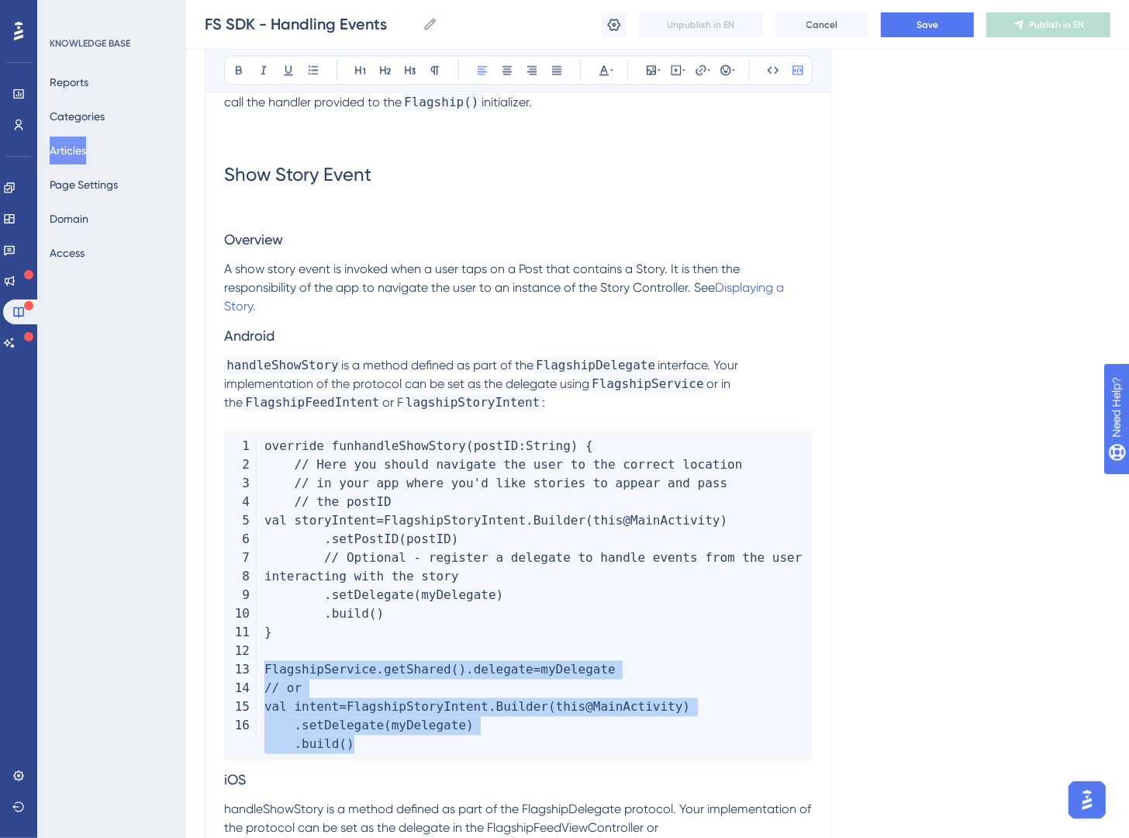
drag, startPoint x: 458, startPoint y: 752, endPoint x: 263, endPoint y: 670, distance: 211.8
click at [263, 670] on code "override fun handleShowStory ( postID : String ) { // Here you should navigate …" at bounding box center [518, 595] width 588 height 329
copy code "FlagshipService . getShared ( ) . delegate = myDelegate // or val intent = Flag…"
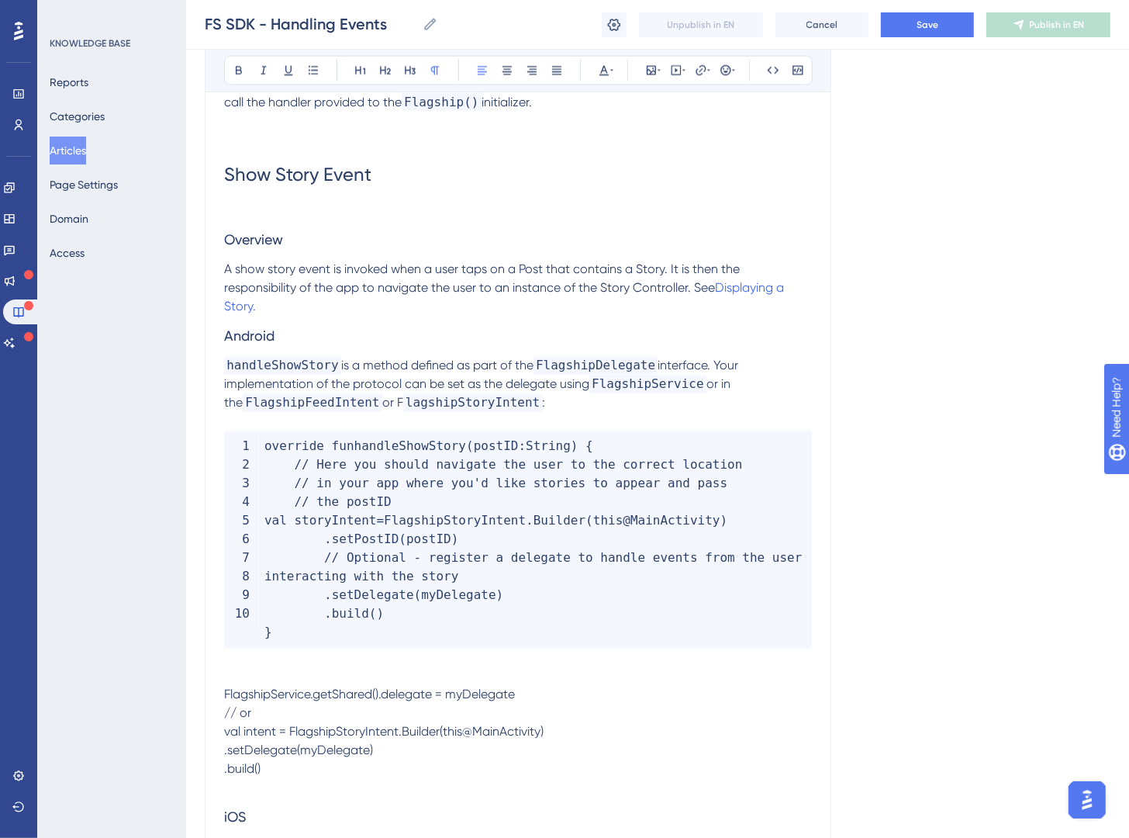
drag, startPoint x: 303, startPoint y: 776, endPoint x: 236, endPoint y: 687, distance: 111.2
click at [801, 75] on icon at bounding box center [798, 70] width 10 height 9
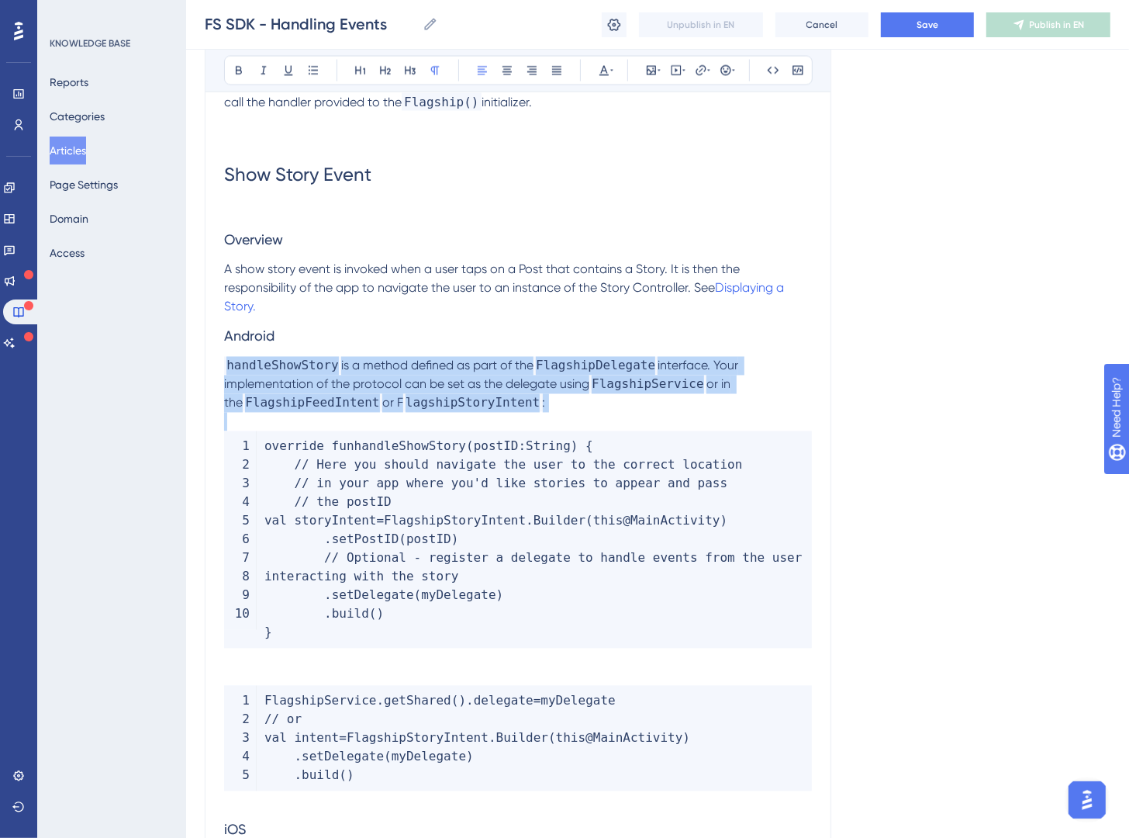
drag, startPoint x: 447, startPoint y: 393, endPoint x: 165, endPoint y: 367, distance: 282.8
copy p "handleShowStory is a method defined as part of the FlagshipDelegate interface. …"
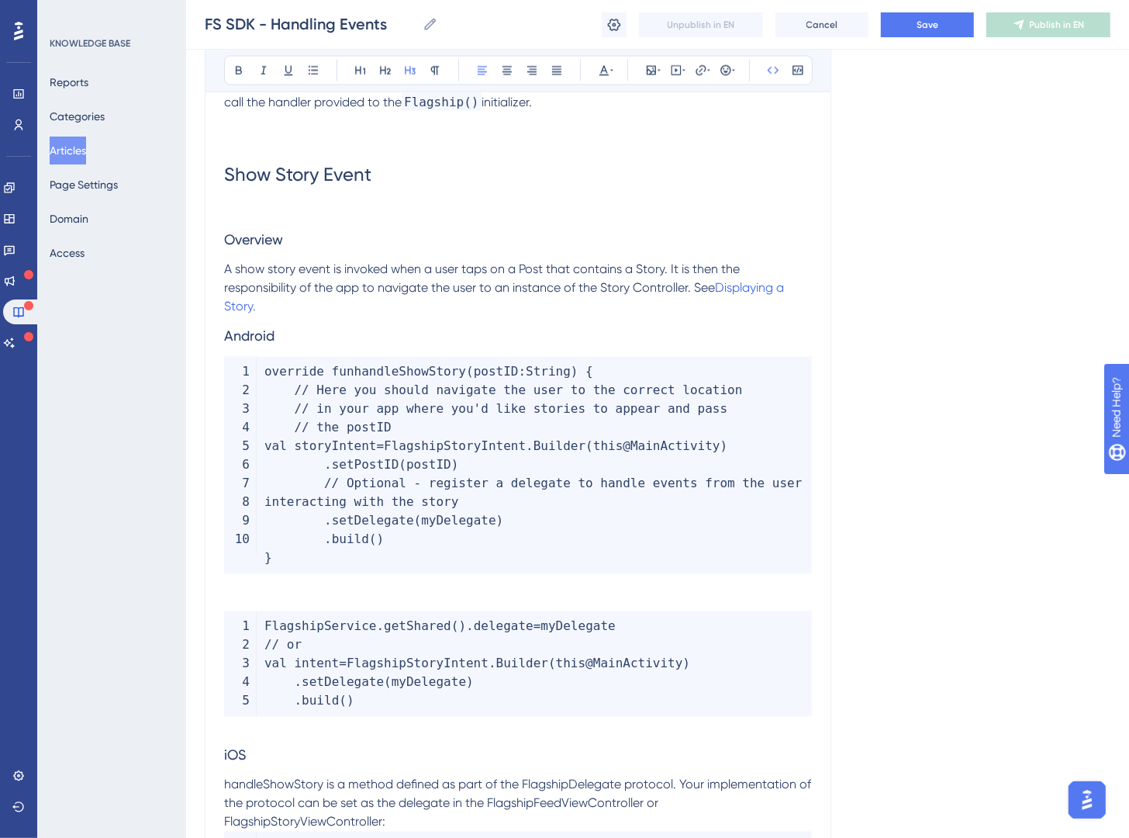
click at [291, 589] on p at bounding box center [518, 583] width 588 height 19
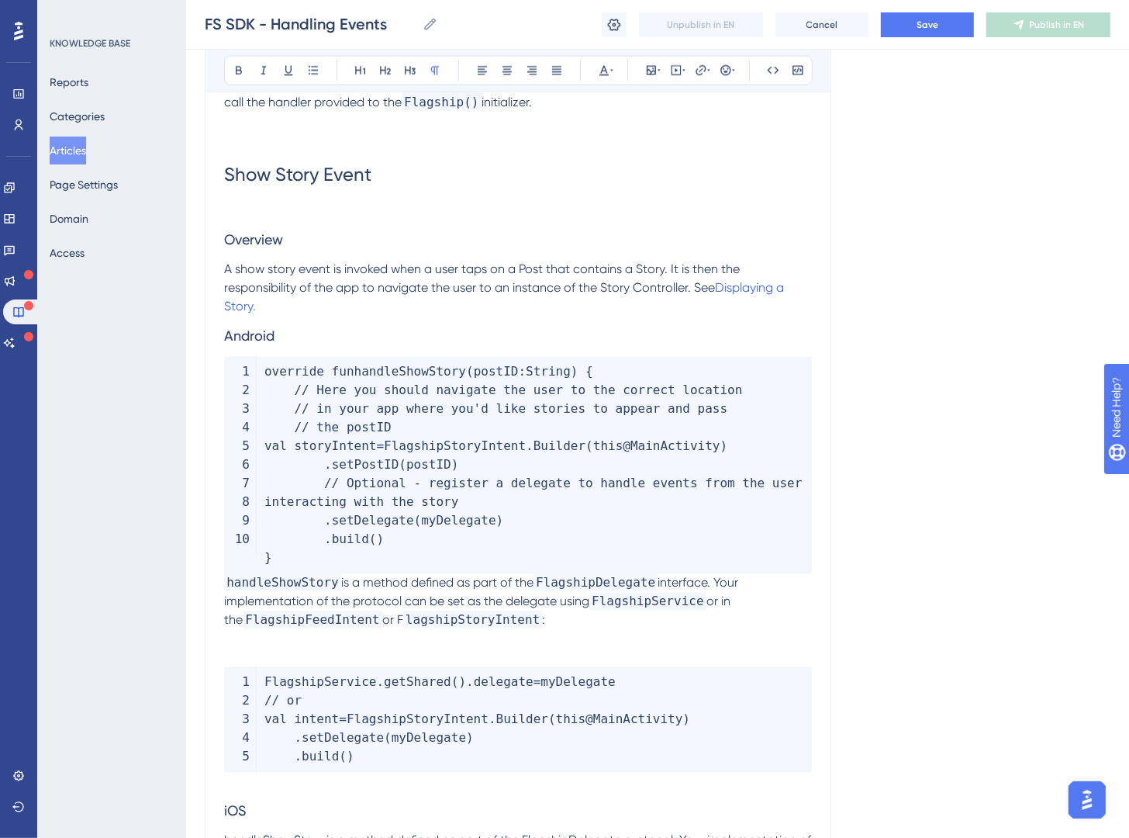
click at [227, 586] on span "handleShowStory" at bounding box center [282, 583] width 117 height 18
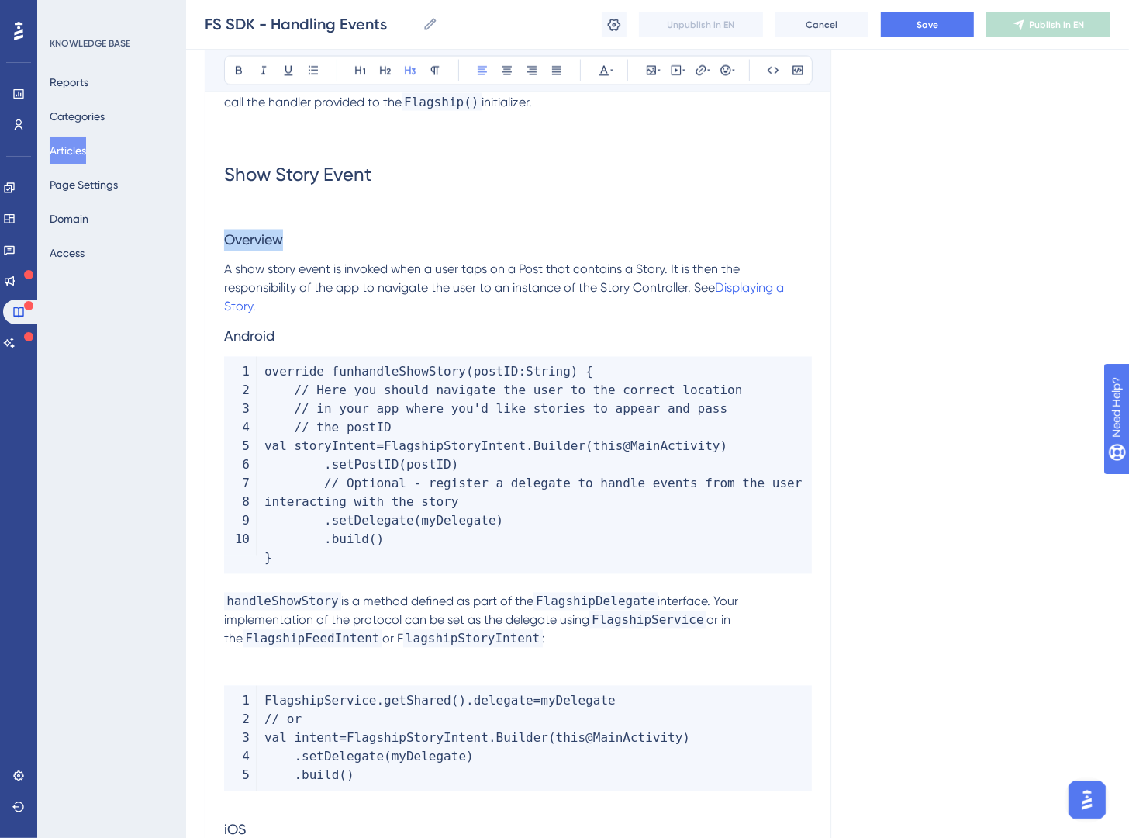
drag, startPoint x: 322, startPoint y: 244, endPoint x: 235, endPoint y: 225, distance: 88.9
click at [235, 225] on h3 "Overview" at bounding box center [518, 240] width 588 height 40
click at [390, 75] on icon at bounding box center [385, 70] width 12 height 12
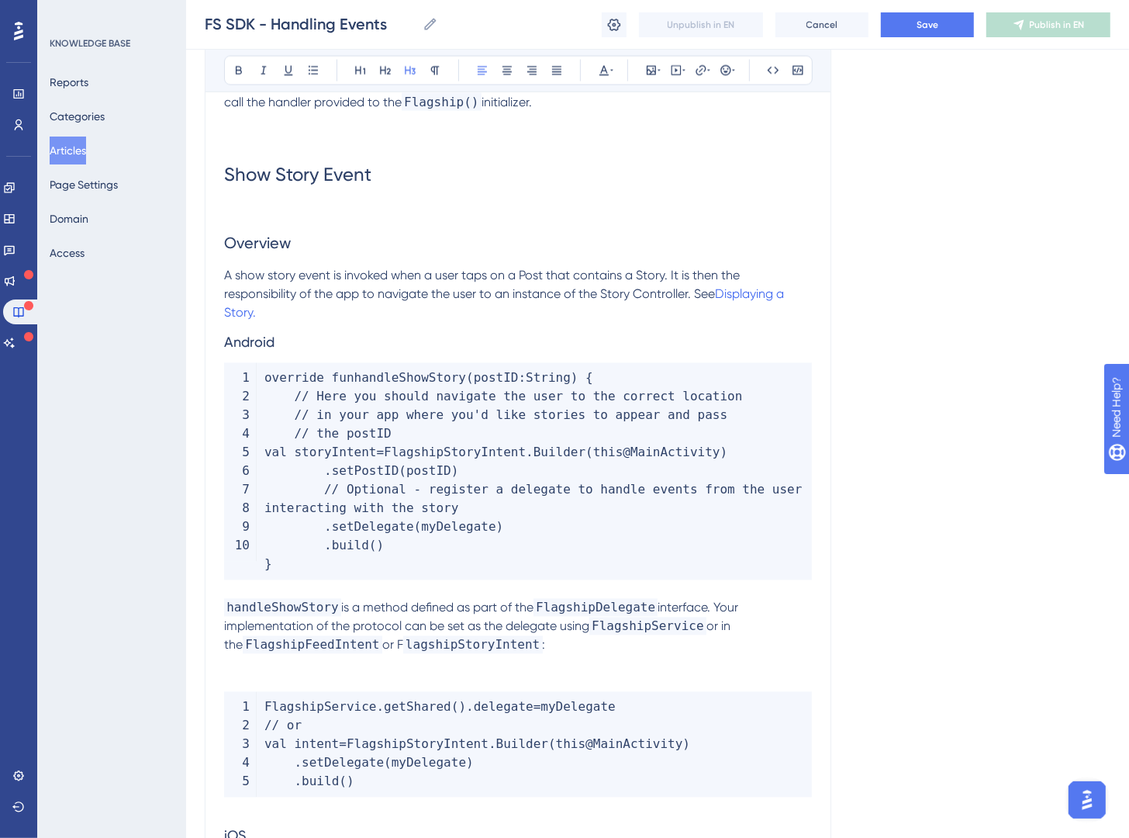
click at [321, 330] on h3 "Android" at bounding box center [518, 343] width 588 height 40
click at [321, 336] on h3 "Android" at bounding box center [518, 343] width 588 height 40
click at [379, 68] on icon at bounding box center [385, 70] width 12 height 12
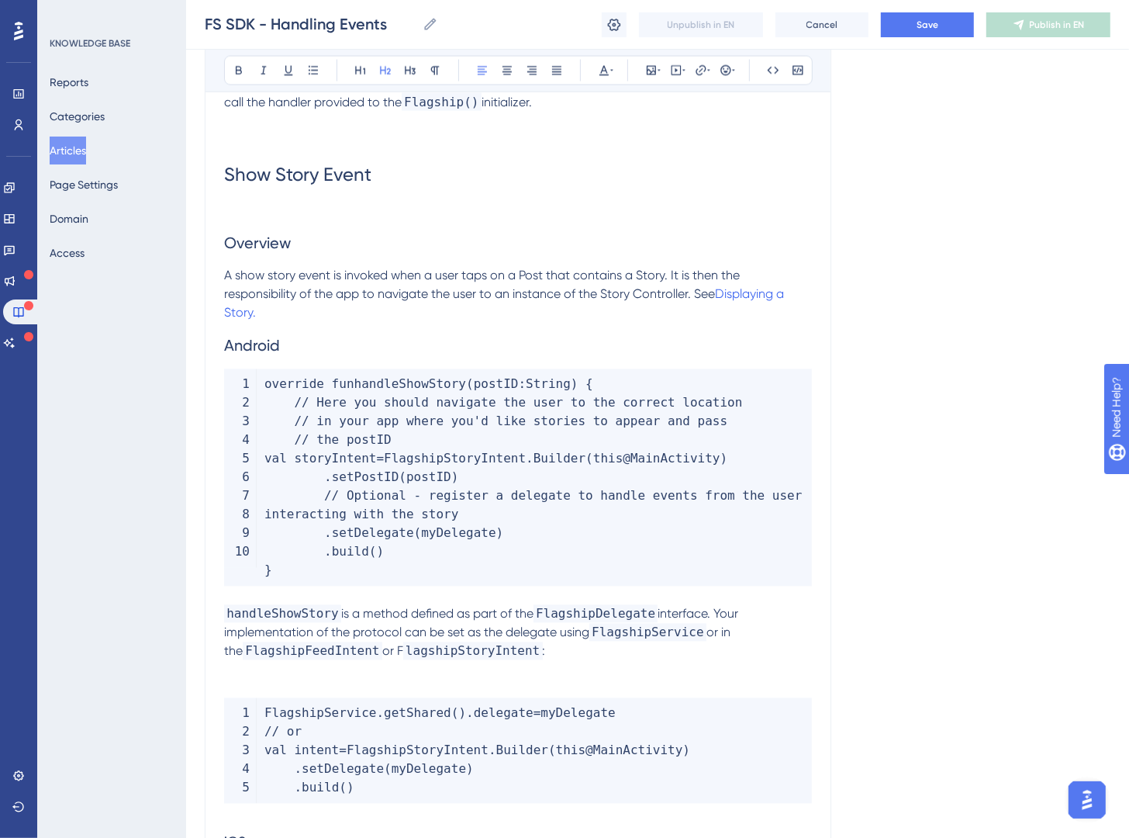
click at [224, 348] on span "Android" at bounding box center [252, 346] width 56 height 19
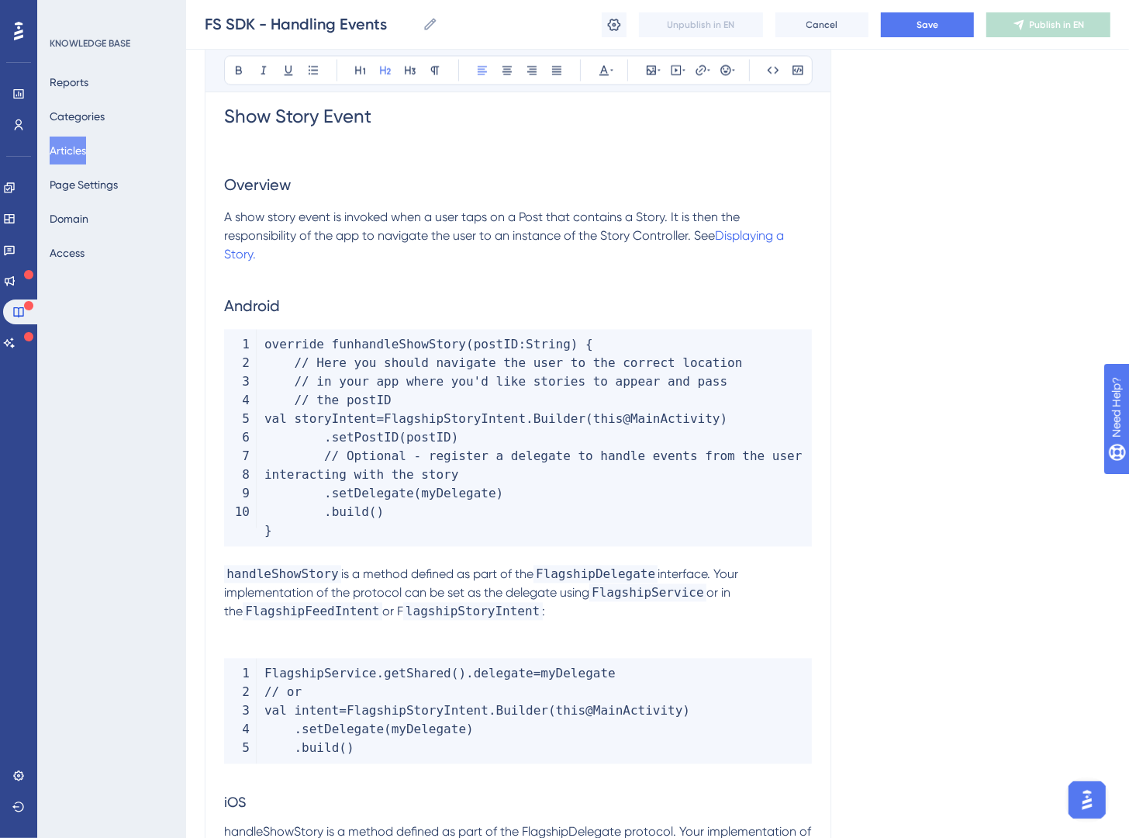
scroll to position [2447, 0]
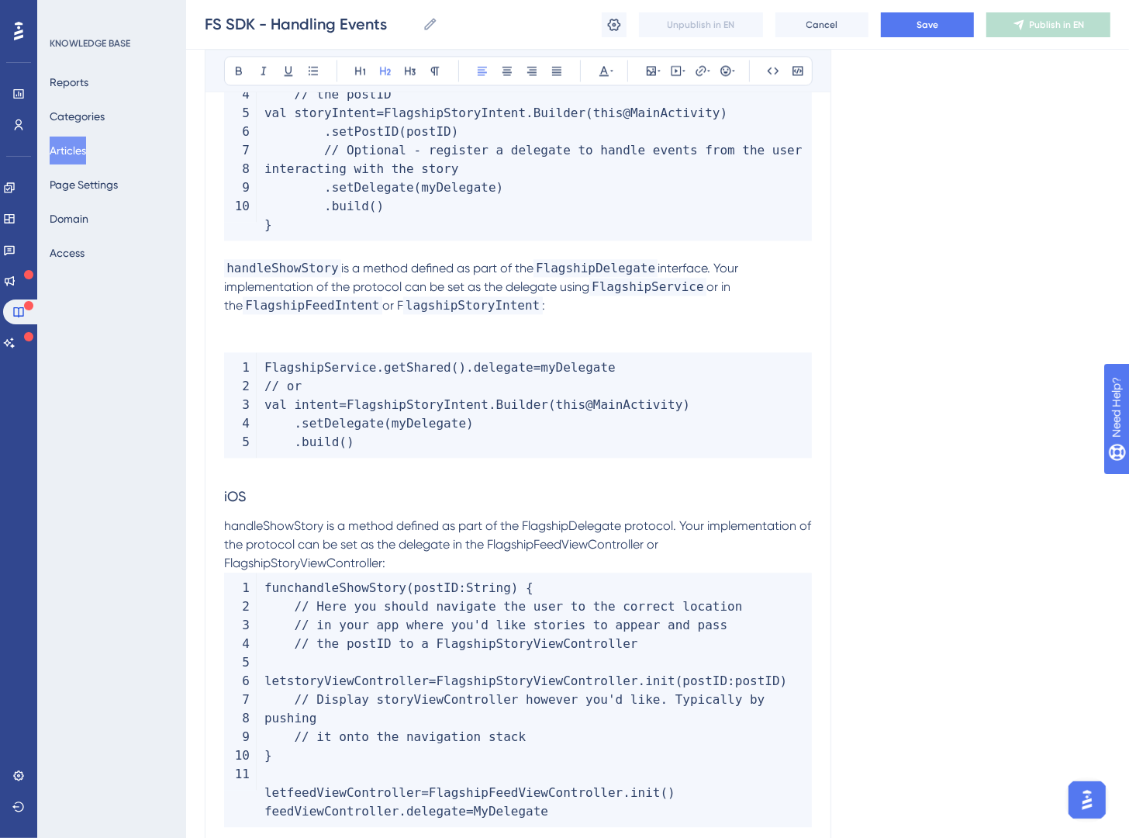
click at [246, 490] on span "iOS" at bounding box center [235, 496] width 22 height 16
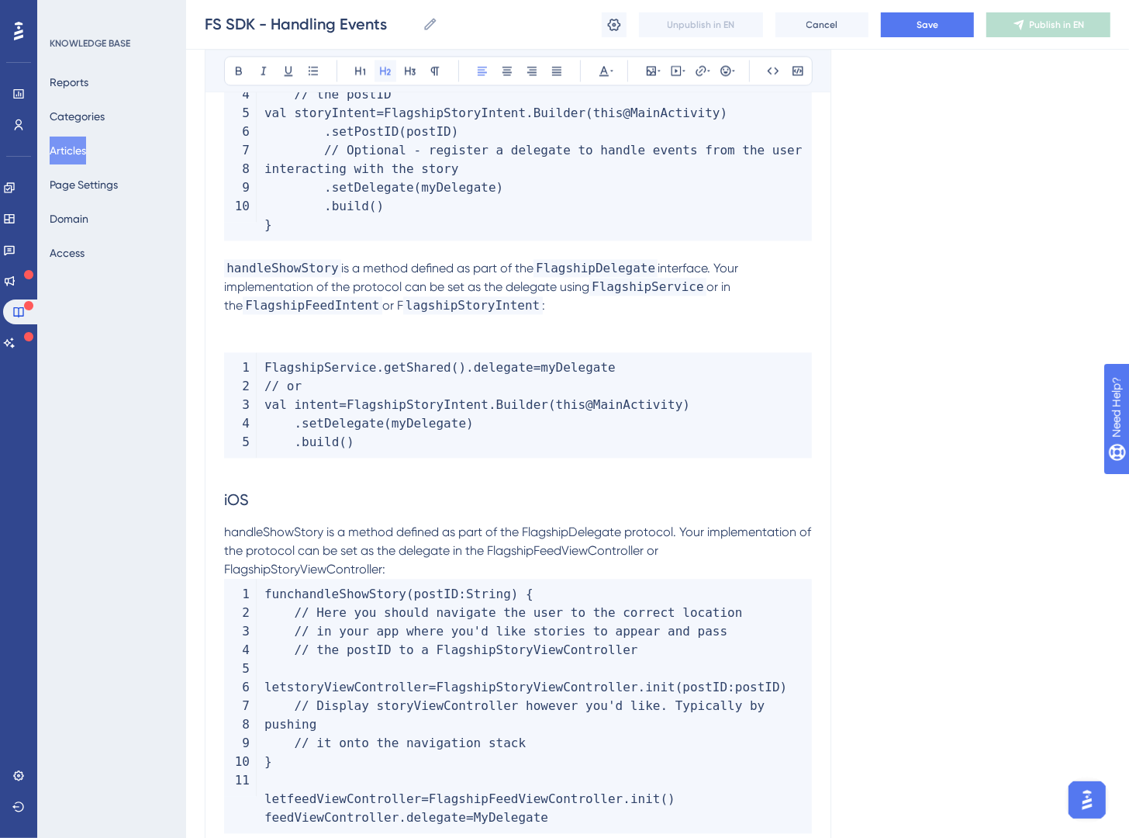
click at [392, 76] on button at bounding box center [386, 71] width 22 height 22
click at [224, 500] on span "iOS" at bounding box center [236, 499] width 25 height 19
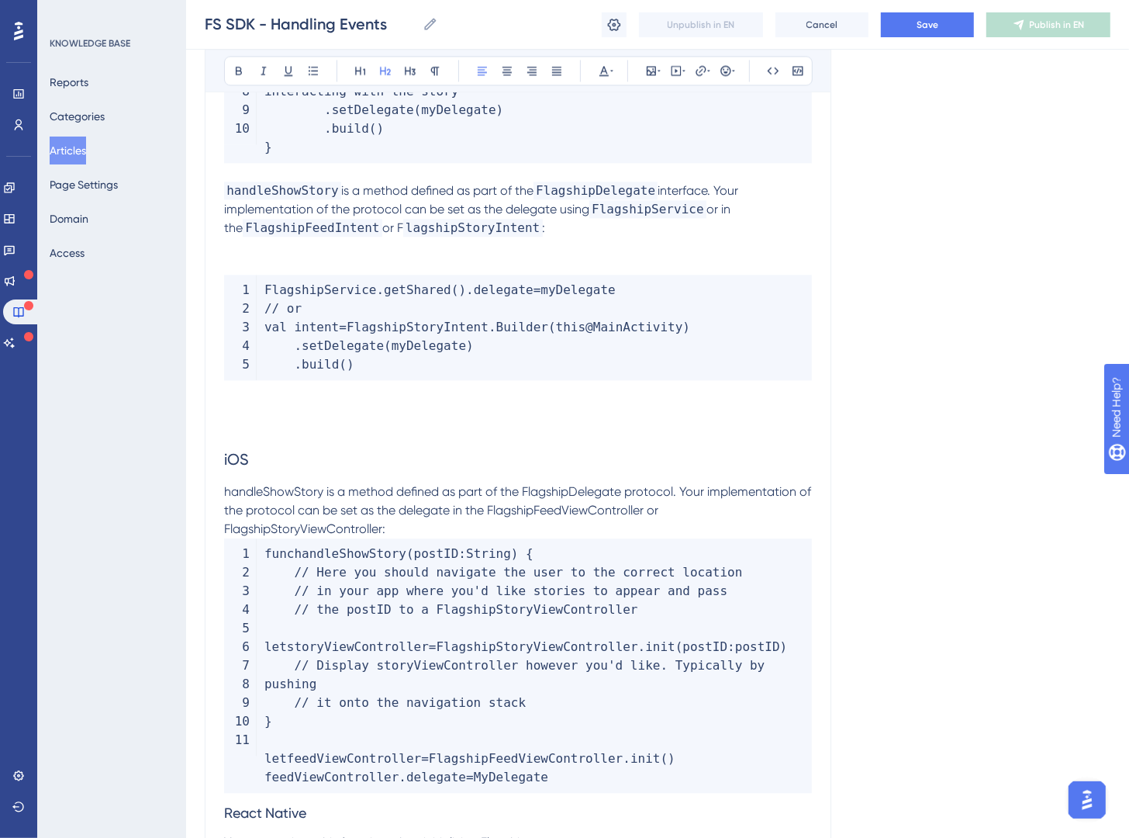
scroll to position [2693, 0]
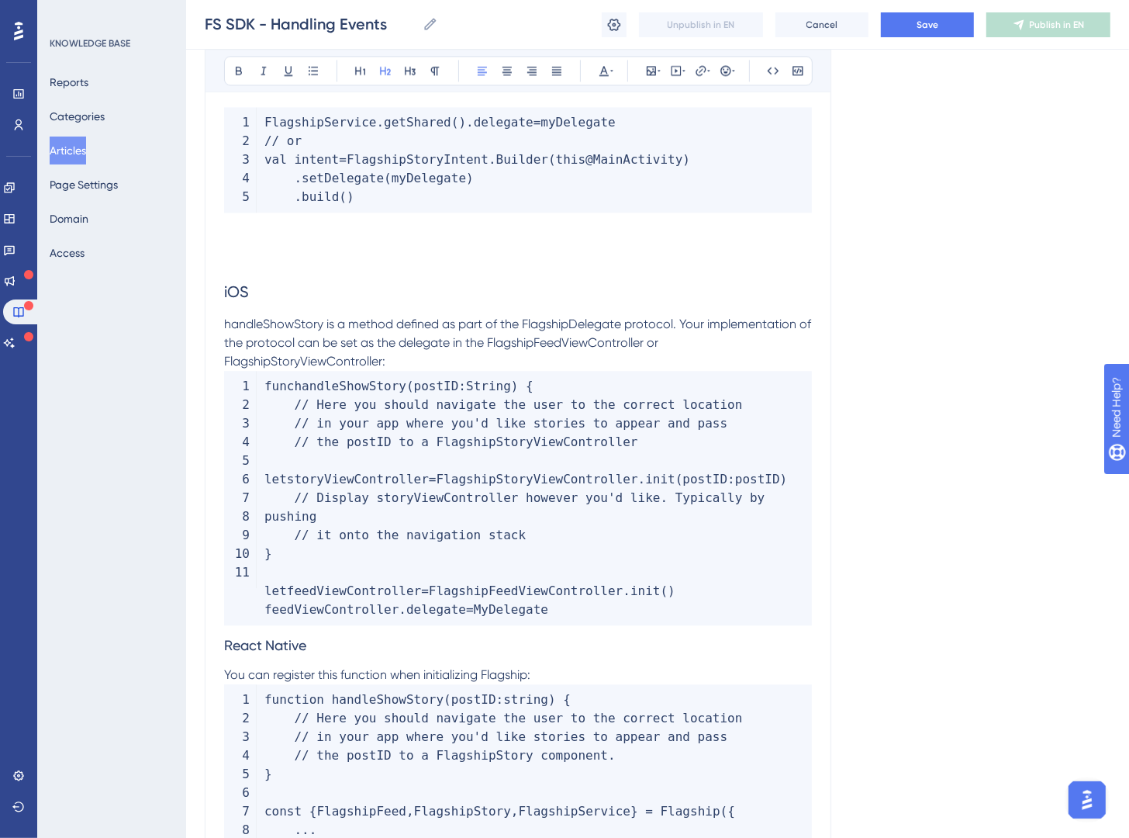
click at [421, 365] on p "handleShowStory is a method defined as part of the FlagshipDelegate protocol. Y…" at bounding box center [518, 343] width 588 height 56
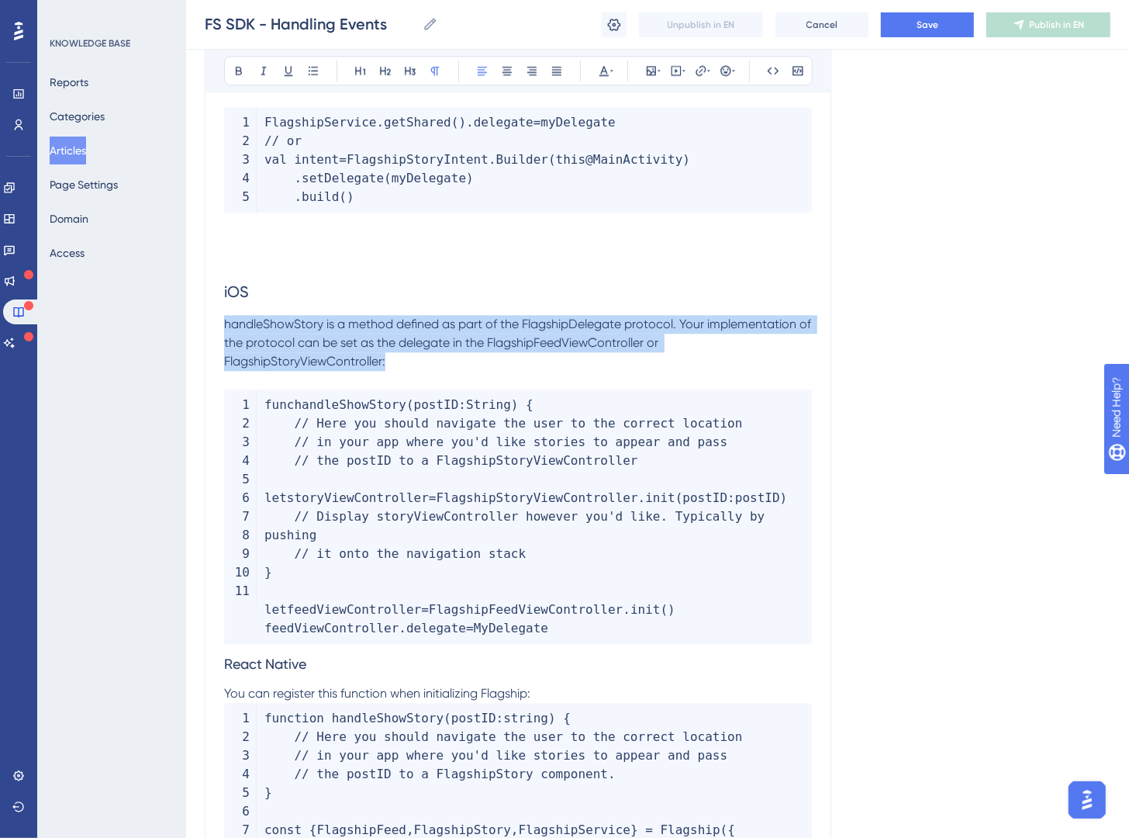
drag, startPoint x: 404, startPoint y: 363, endPoint x: 210, endPoint y: 319, distance: 198.9
copy span "handleShowStory is a method defined as part of the FlagshipDelegate protocol. Y…"
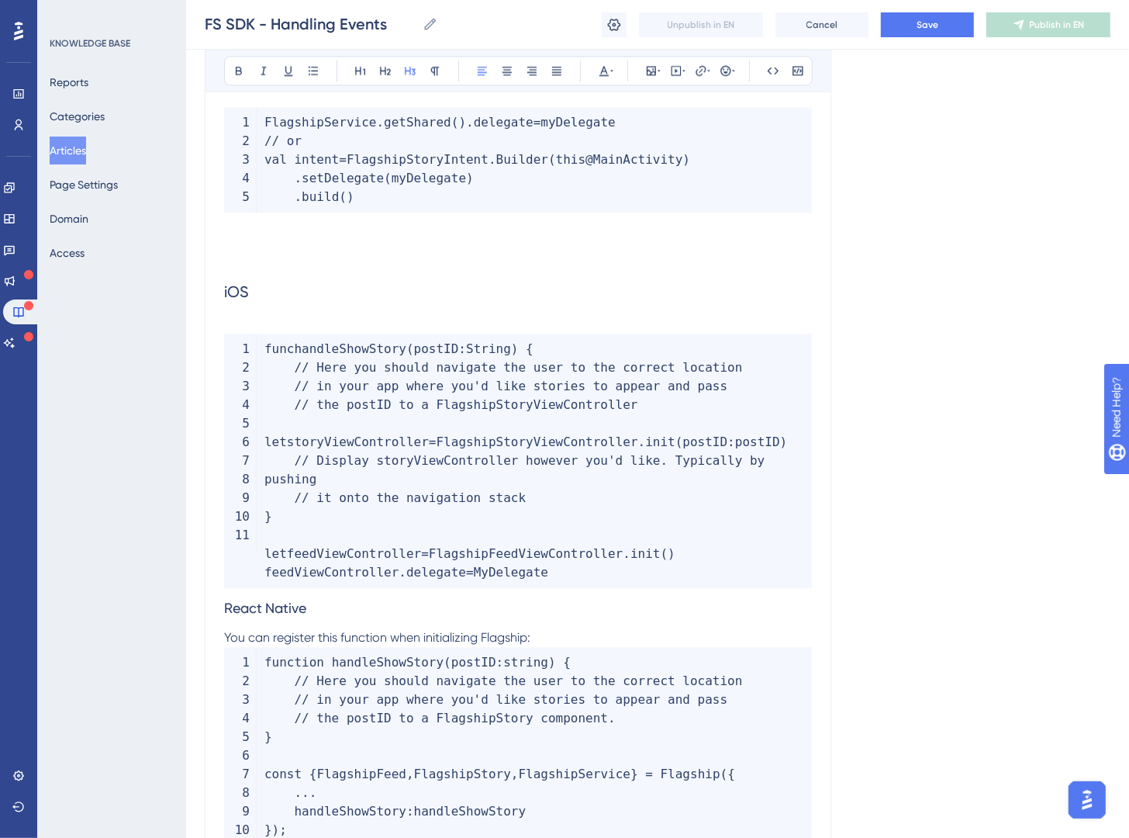
click at [225, 607] on span "React Native" at bounding box center [265, 608] width 82 height 16
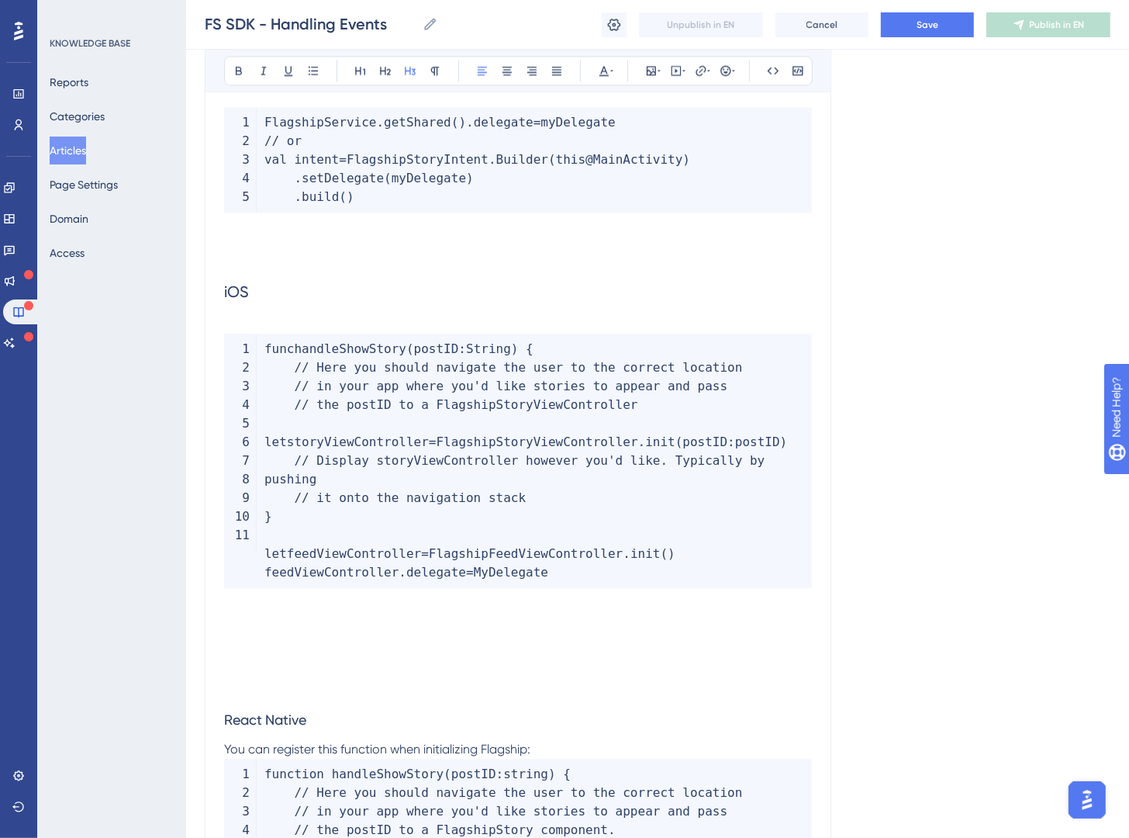
click at [300, 610] on p at bounding box center [518, 616] width 588 height 19
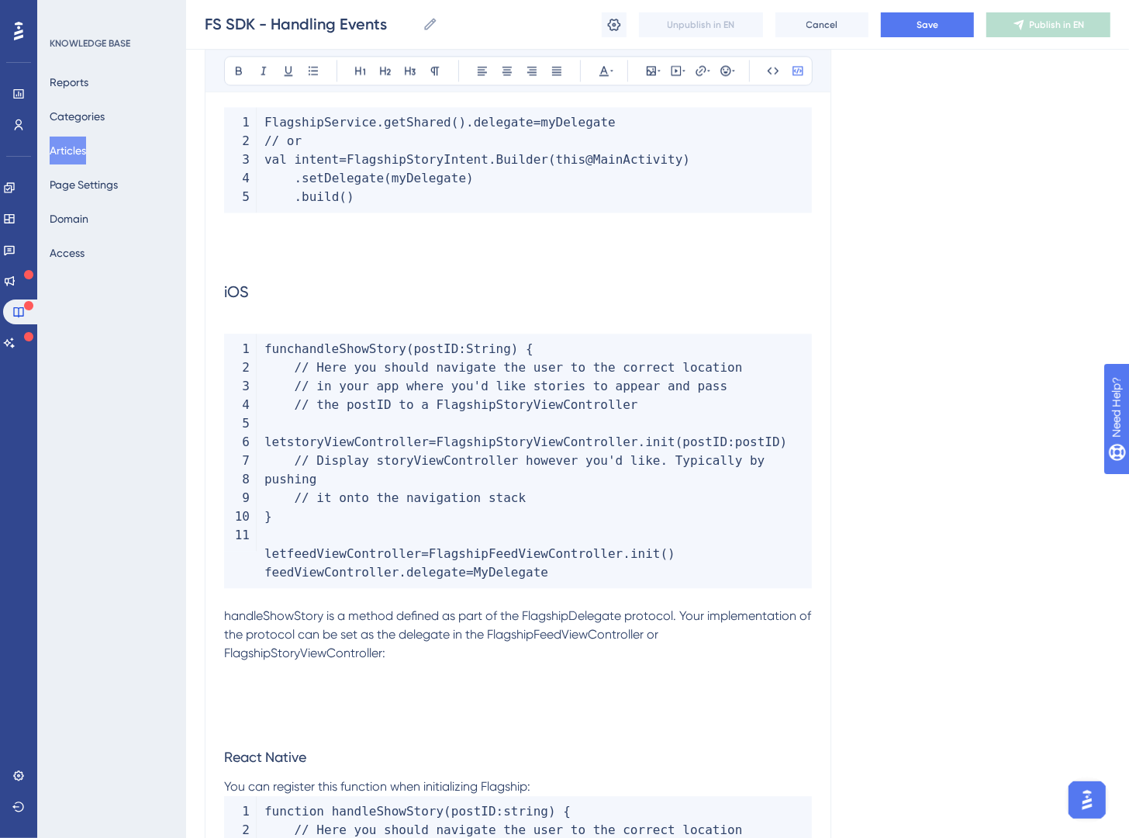
drag, startPoint x: 581, startPoint y: 578, endPoint x: 262, endPoint y: 544, distance: 320.6
click at [262, 544] on code "func handleShowStory ( postID : String ) { // Here you should navigate the user…" at bounding box center [518, 461] width 588 height 254
copy code "let feedViewController = FlagshipFeedViewController . init ( ) feedViewControll…"
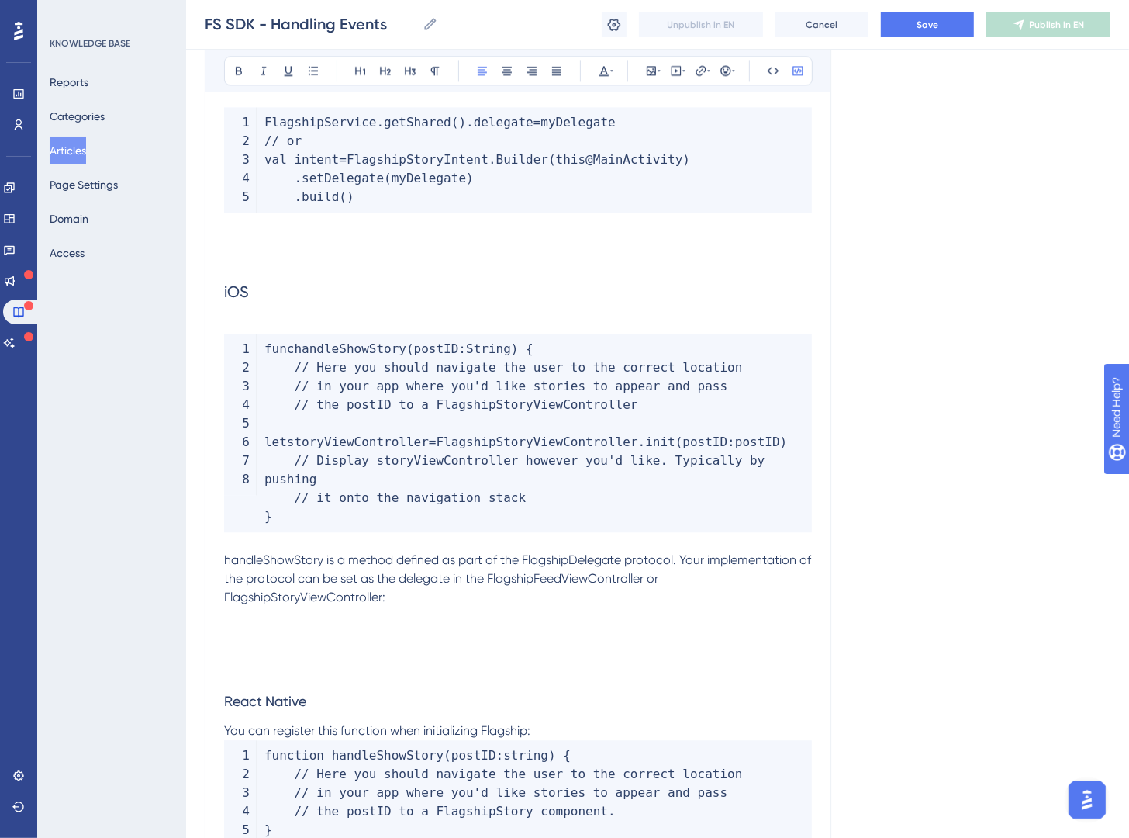
click at [415, 614] on p at bounding box center [518, 616] width 588 height 19
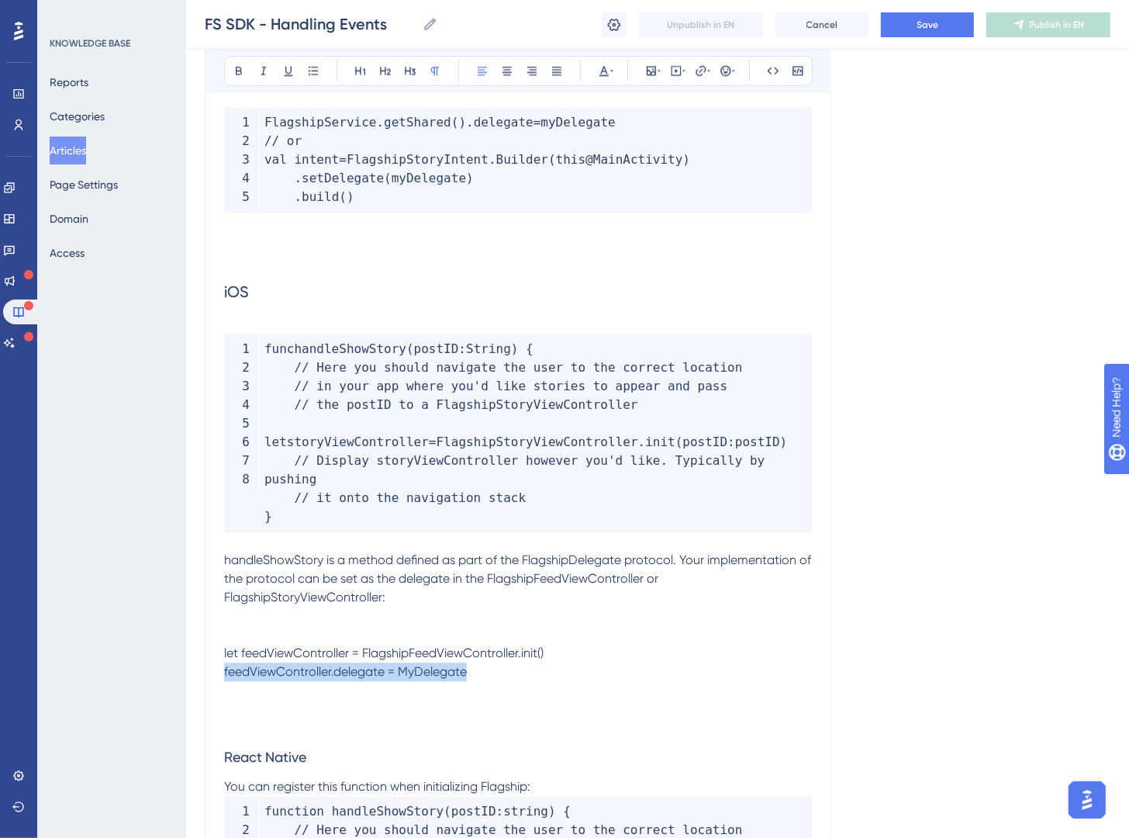
drag, startPoint x: 414, startPoint y: 643, endPoint x: 203, endPoint y: 629, distance: 211.5
drag, startPoint x: 389, startPoint y: 677, endPoint x: 485, endPoint y: 673, distance: 95.5
click at [391, 677] on span "feedViewController.delegate = MyDelegate" at bounding box center [345, 671] width 243 height 15
drag, startPoint x: 499, startPoint y: 673, endPoint x: 180, endPoint y: 655, distance: 319.3
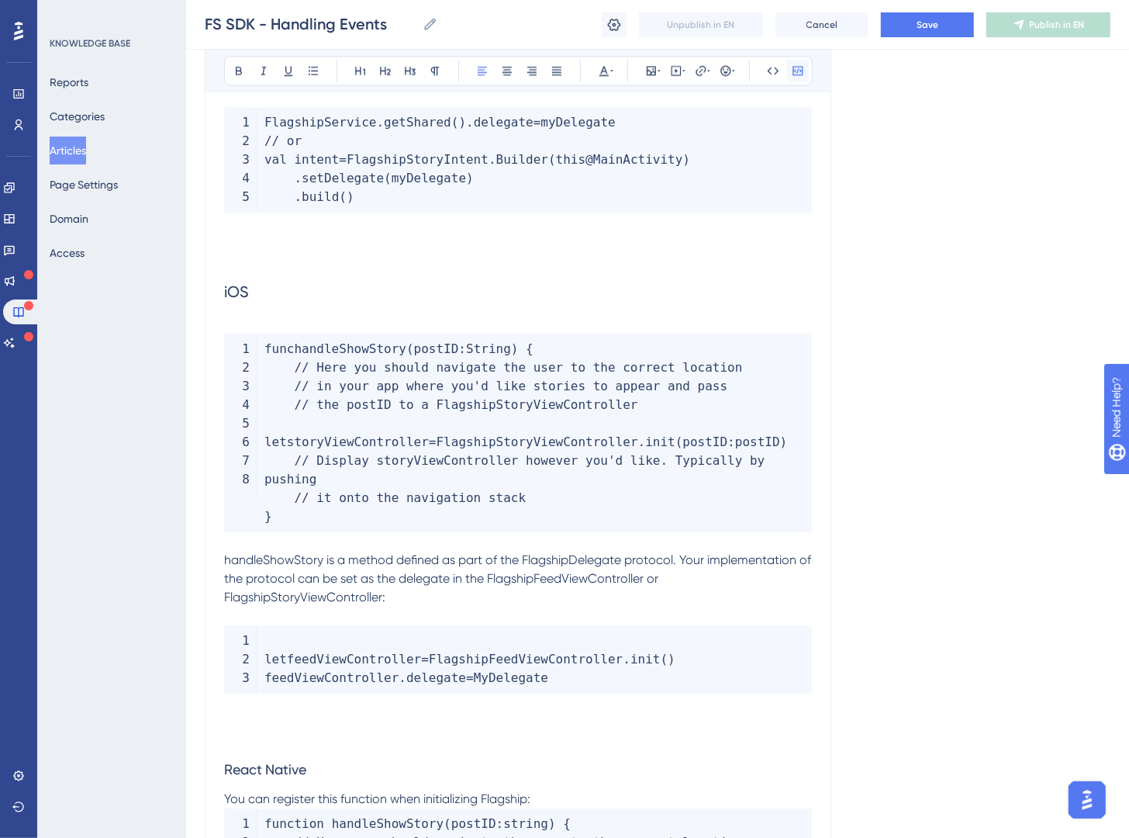
click at [790, 71] on button at bounding box center [798, 71] width 22 height 22
click at [294, 641] on code "let feedViewController = FlagshipFeedViewController . init ( ) feedViewControll…" at bounding box center [518, 659] width 588 height 68
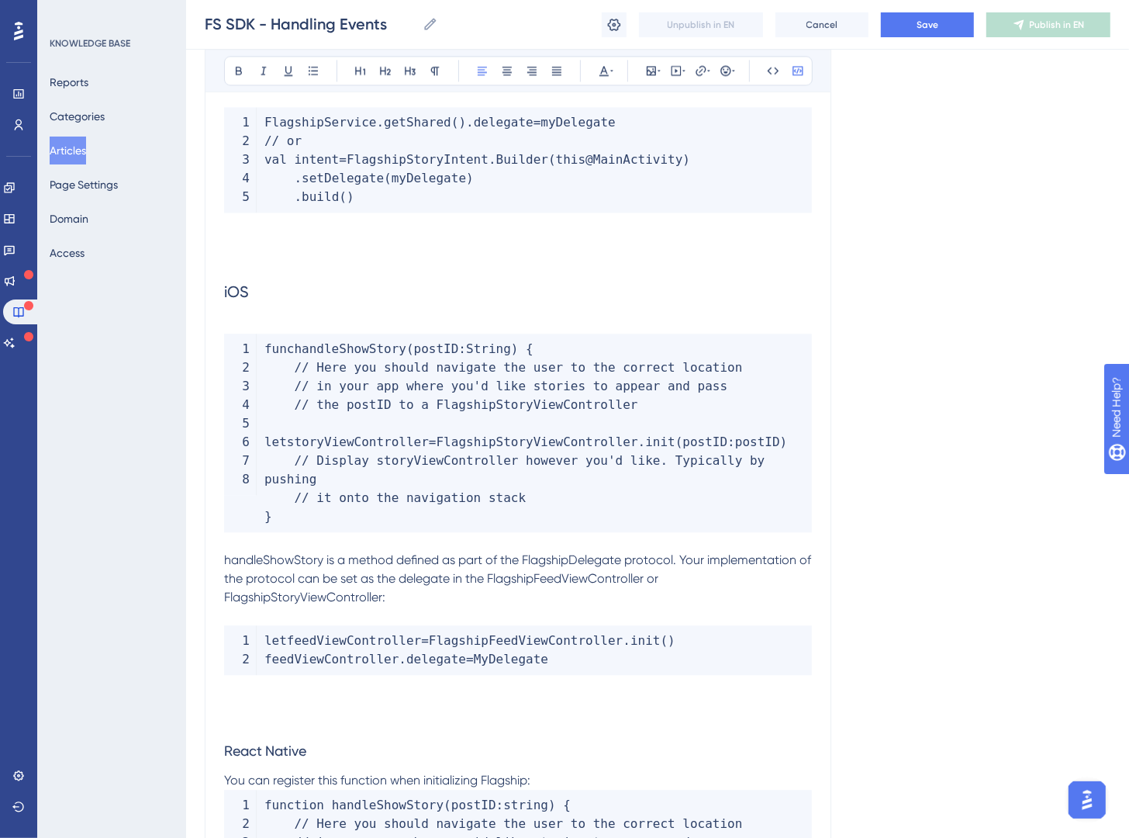
click at [258, 660] on code "let feedViewController = FlagshipFeedViewController . init ( ) feedViewControll…" at bounding box center [518, 650] width 588 height 50
drag, startPoint x: 321, startPoint y: 566, endPoint x: 207, endPoint y: 558, distance: 114.3
click at [770, 66] on icon at bounding box center [773, 70] width 12 height 12
drag, startPoint x: 542, startPoint y: 560, endPoint x: 640, endPoint y: 560, distance: 97.7
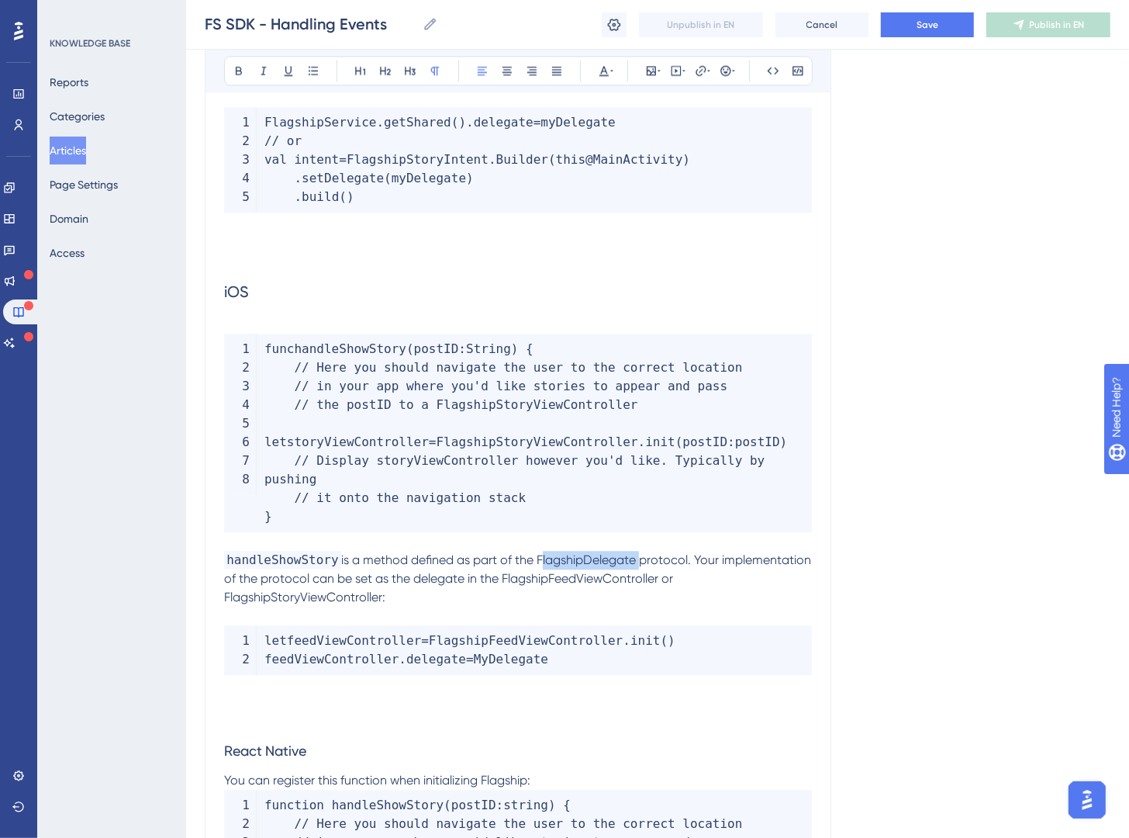
click at [640, 560] on span "is a method defined as part of the FlagshipDelegate protocol. Your implementati…" at bounding box center [519, 578] width 590 height 52
click at [777, 78] on button at bounding box center [774, 71] width 22 height 22
drag, startPoint x: 608, startPoint y: 576, endPoint x: 753, endPoint y: 572, distance: 145.1
click at [753, 572] on span "protocol. Your implementation of the protocol can be set as the delegate in the…" at bounding box center [496, 578] width 545 height 52
click at [770, 67] on icon at bounding box center [773, 70] width 12 height 12
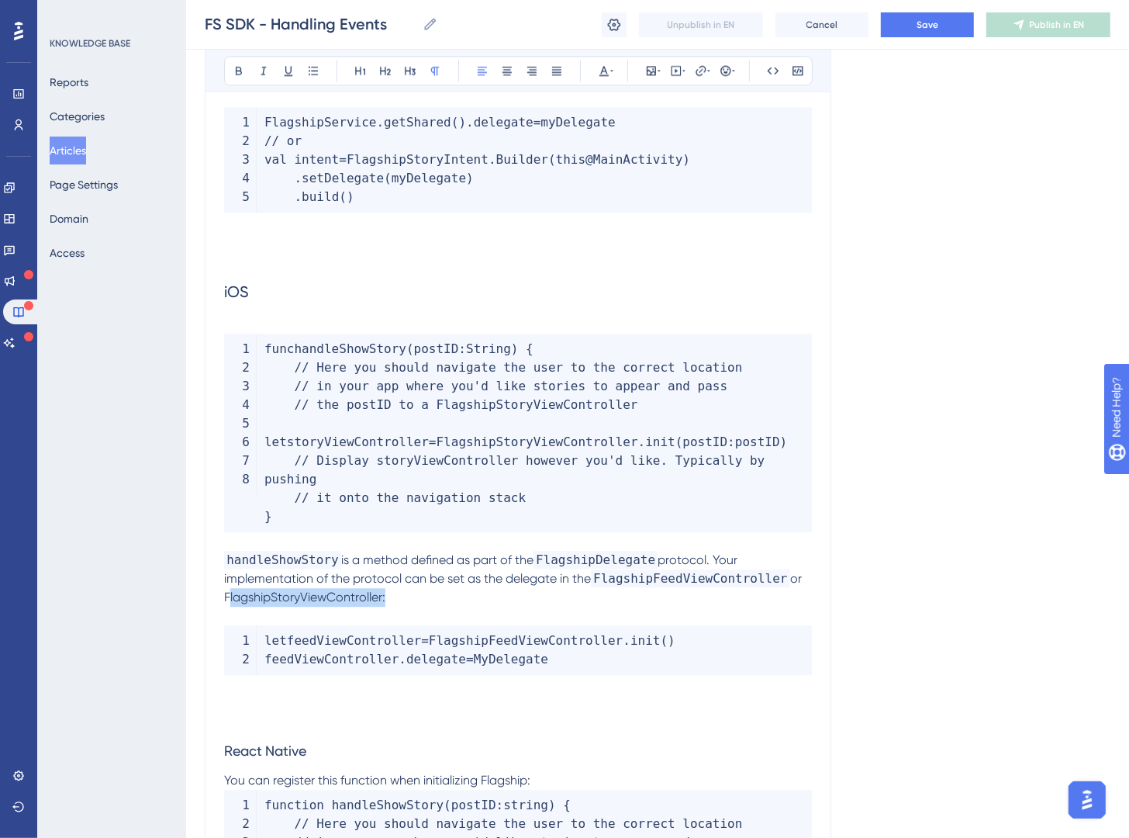
drag, startPoint x: 383, startPoint y: 600, endPoint x: 216, endPoint y: 597, distance: 167.6
click at [790, 78] on button at bounding box center [798, 71] width 22 height 22
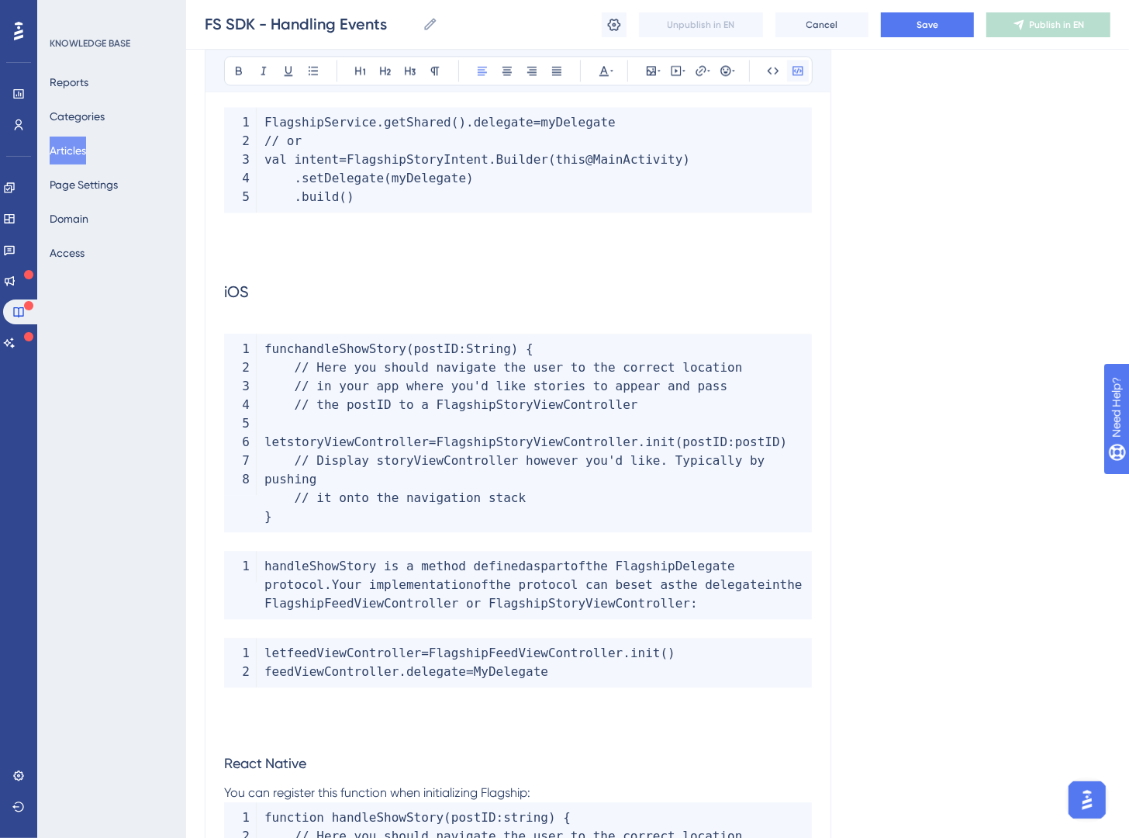
click at [794, 76] on icon at bounding box center [798, 70] width 12 height 12
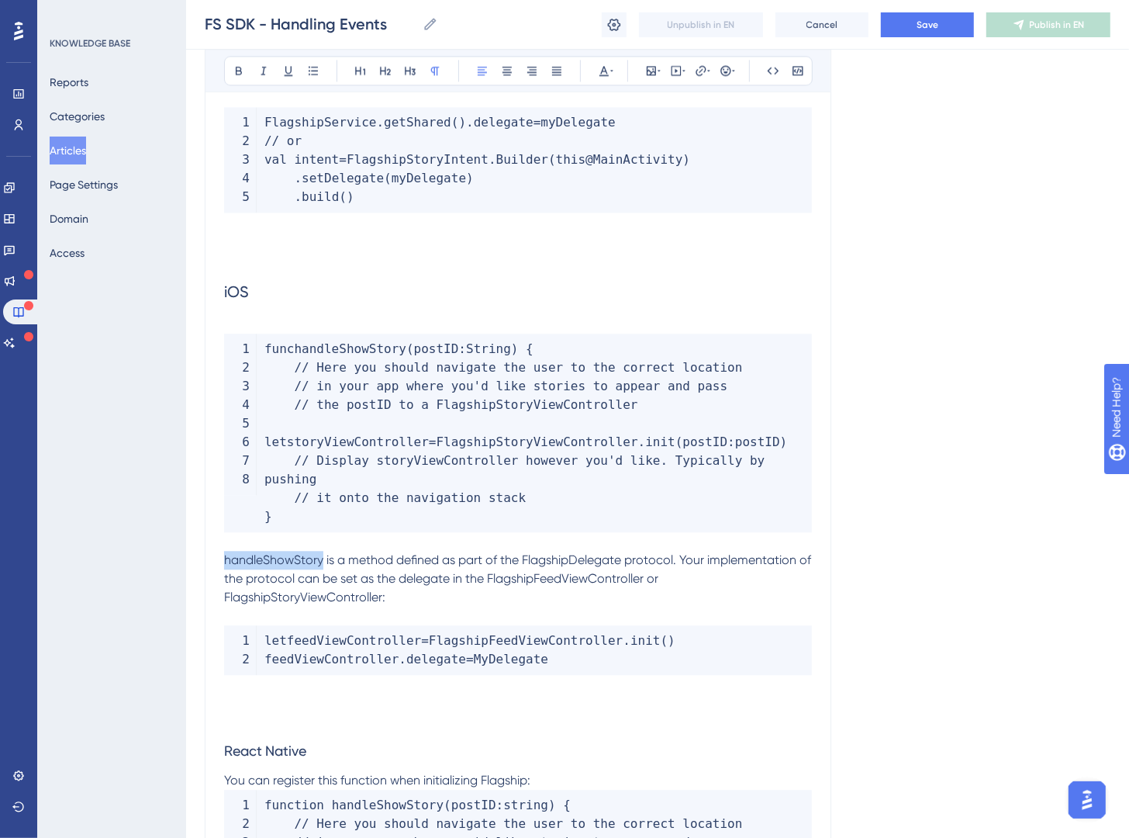
drag, startPoint x: 323, startPoint y: 559, endPoint x: 212, endPoint y: 561, distance: 111.0
click at [778, 78] on button at bounding box center [774, 71] width 22 height 22
drag, startPoint x: 541, startPoint y: 559, endPoint x: 641, endPoint y: 559, distance: 99.3
click at [641, 559] on span "is a method defined as part of the FlagshipDelegate protocol. Your implementati…" at bounding box center [519, 578] width 590 height 52
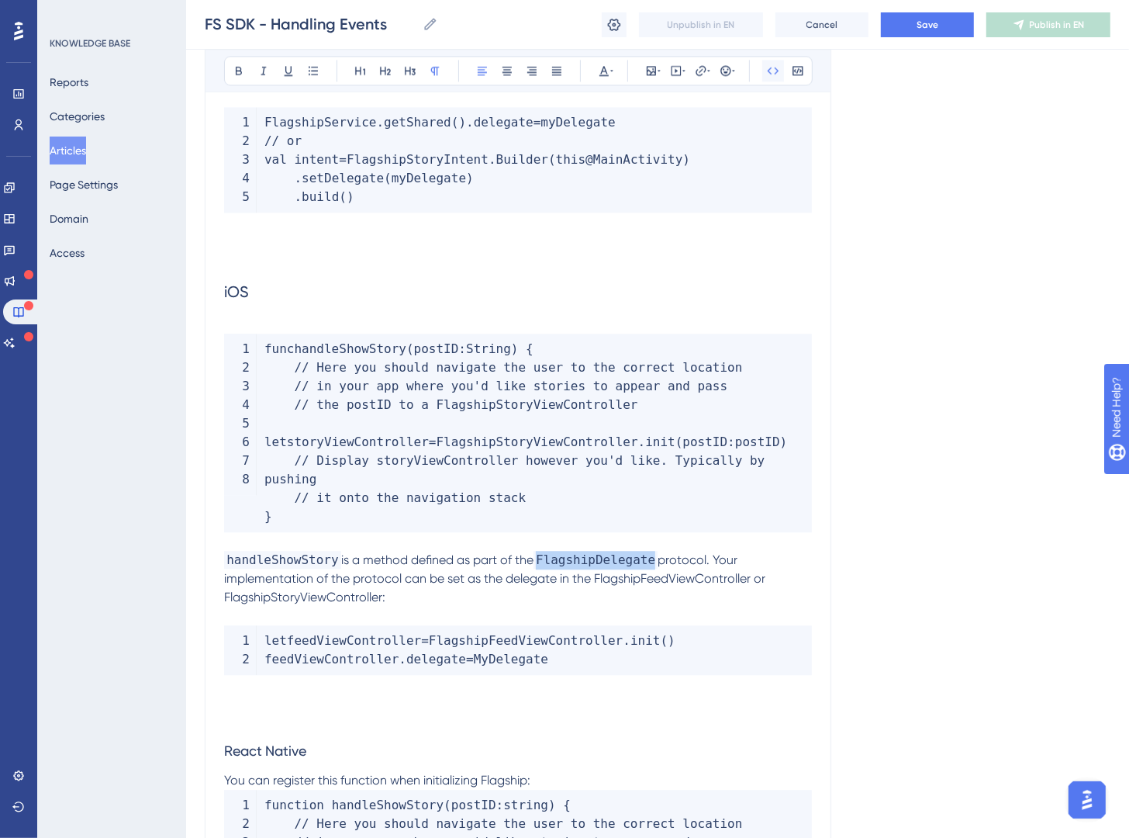
click at [772, 72] on icon at bounding box center [773, 70] width 12 height 12
drag, startPoint x: 384, startPoint y: 596, endPoint x: 209, endPoint y: 601, distance: 175.4
click at [777, 71] on icon at bounding box center [773, 70] width 12 height 12
drag, startPoint x: 596, startPoint y: 577, endPoint x: 753, endPoint y: 579, distance: 157.5
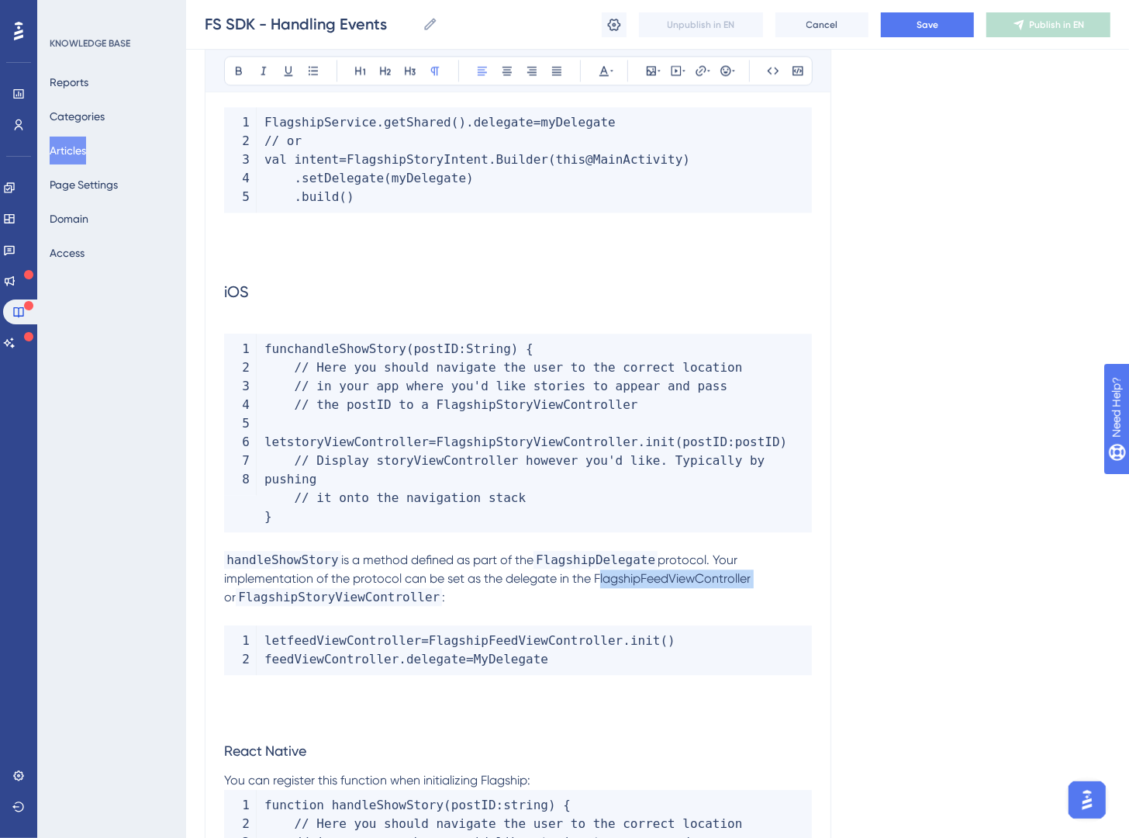
click at [753, 579] on span "protocol. Your implementation of the protocol can be set as the delegate in the…" at bounding box center [489, 578] width 530 height 52
click at [773, 76] on icon at bounding box center [773, 70] width 12 height 12
click at [675, 602] on p "handleShowStory is a method defined as part of the FlagshipDelegate protocol. Y…" at bounding box center [518, 579] width 588 height 56
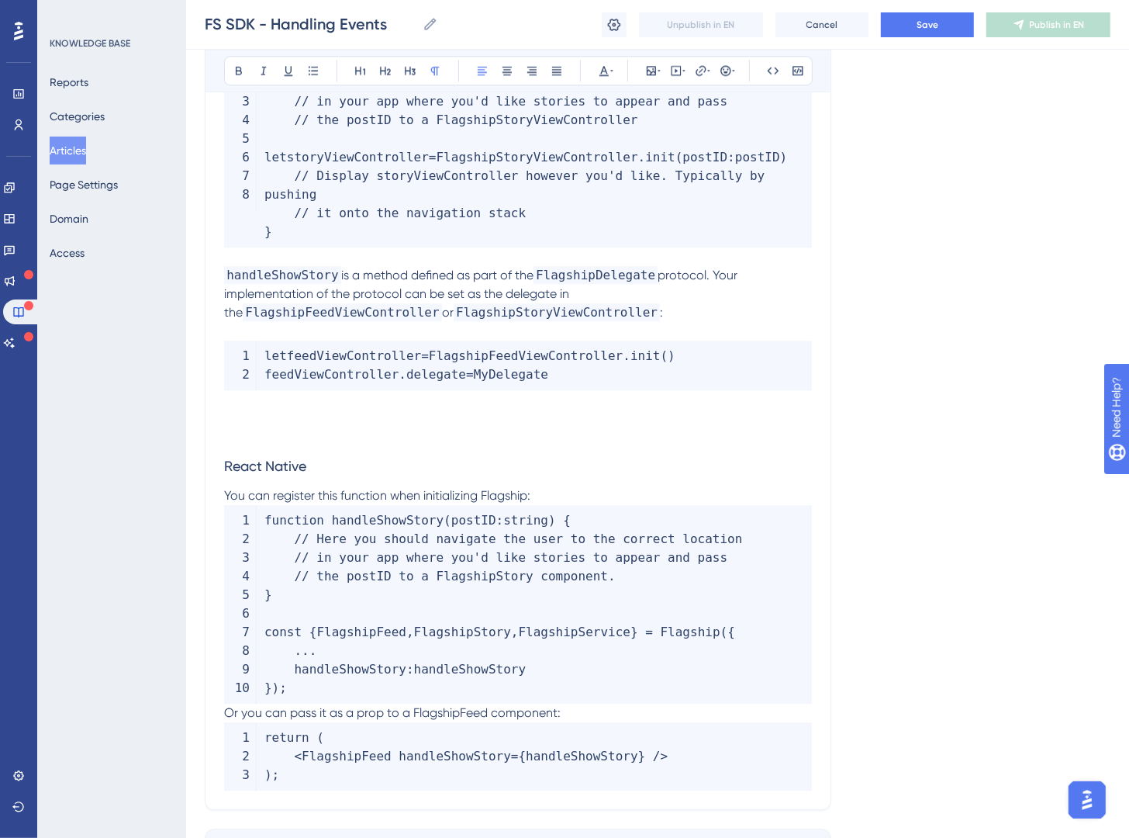
scroll to position [2980, 0]
click at [590, 496] on p "You can register this function when initializing Flagship:" at bounding box center [518, 493] width 588 height 19
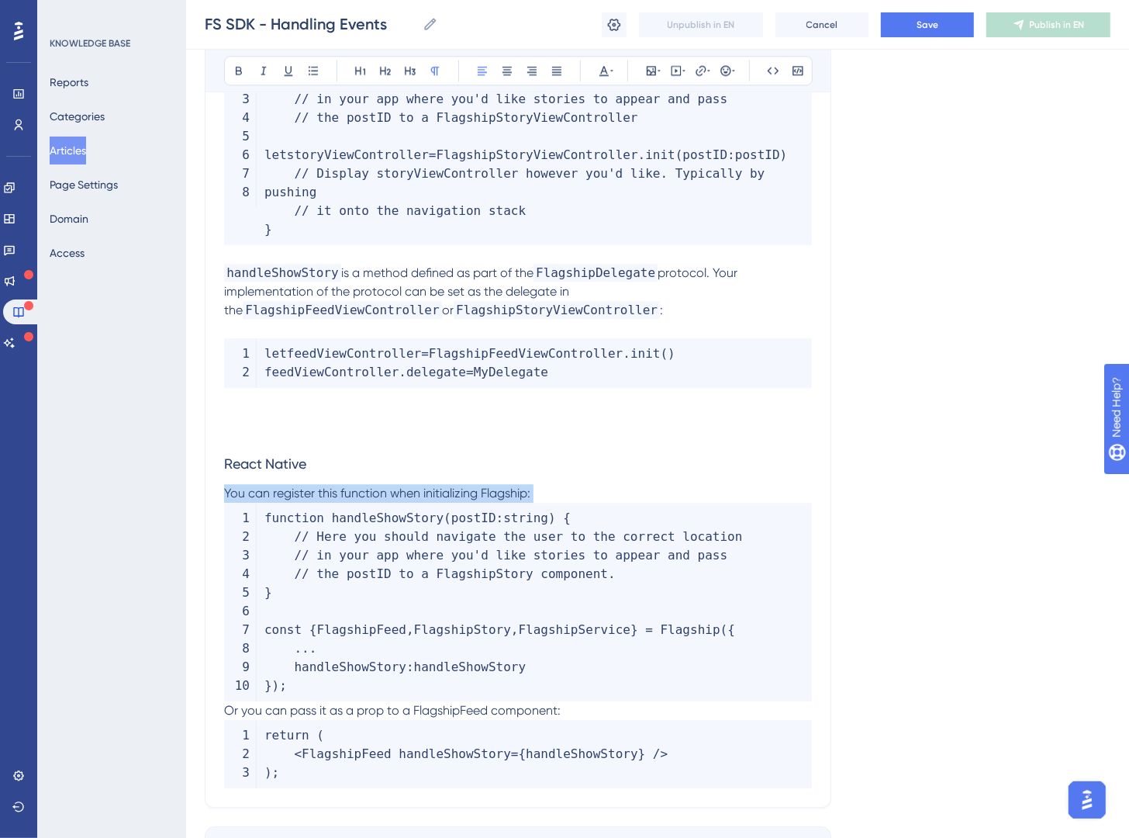
click at [590, 496] on p "You can register this function when initializing Flagship:" at bounding box center [518, 493] width 588 height 19
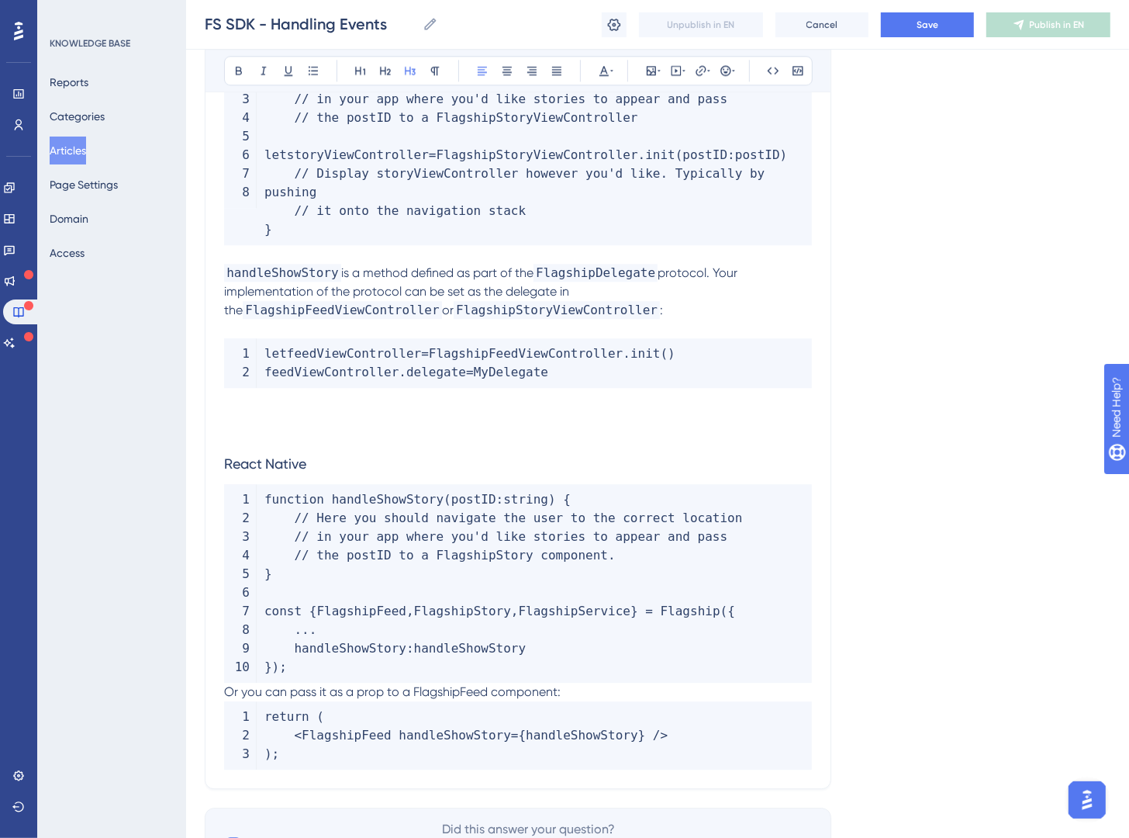
click at [227, 689] on span "Or you can pass it as a prop to a FlagshipFeed component:" at bounding box center [392, 691] width 337 height 15
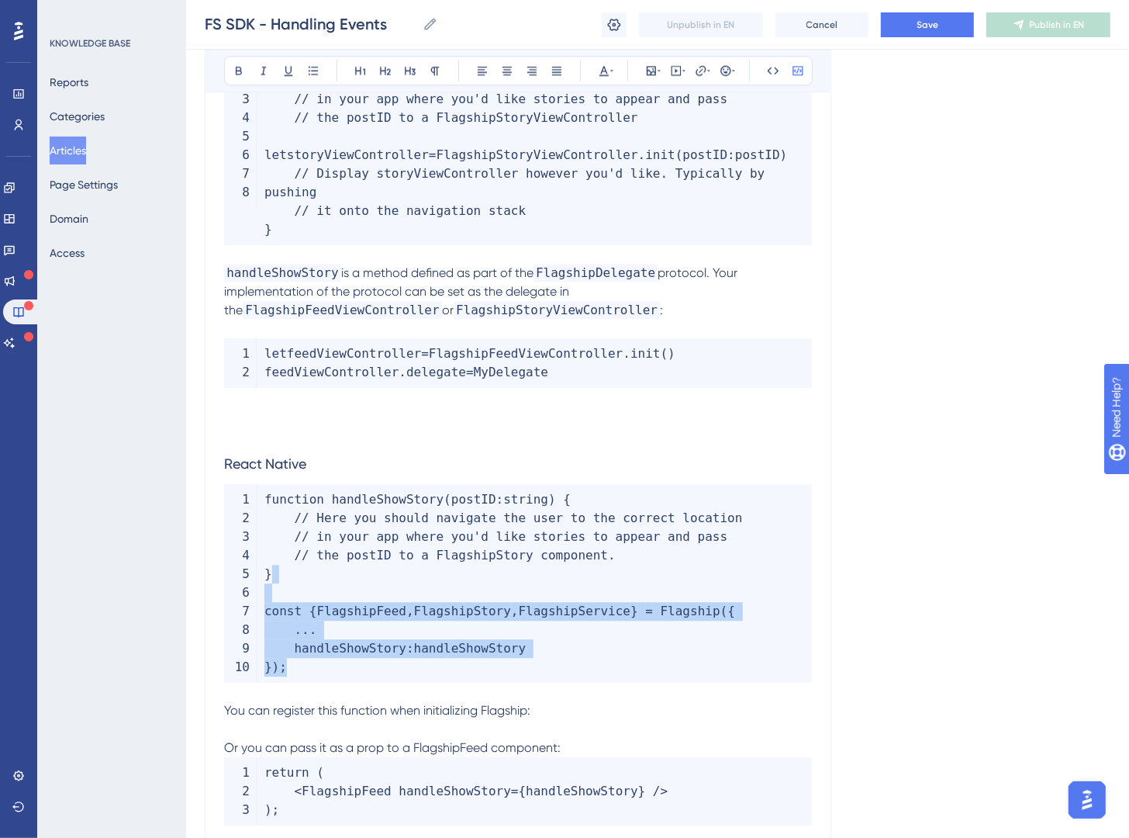
drag, startPoint x: 575, startPoint y: 659, endPoint x: 202, endPoint y: 587, distance: 380.0
copy code "const { FlagshipFeed , FlagshipStory , FlagshipService } = Flagship ( { ... han…"
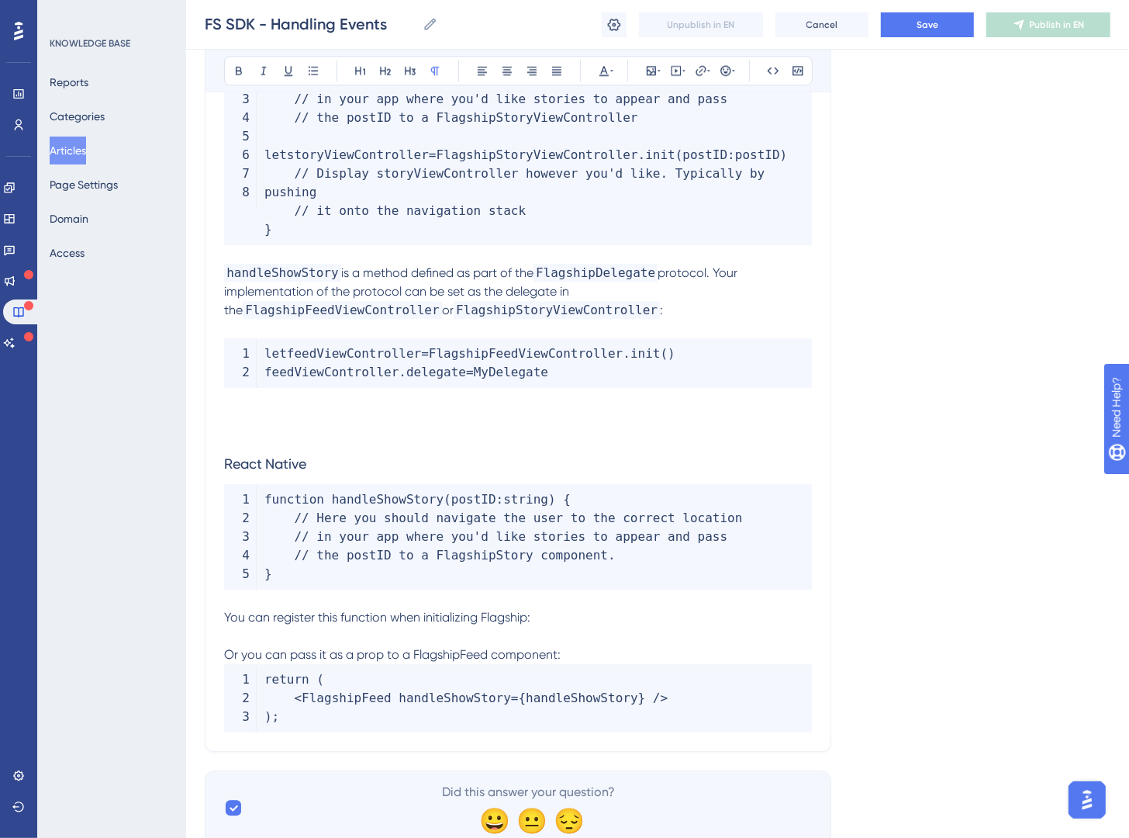
click at [594, 628] on p at bounding box center [518, 636] width 588 height 19
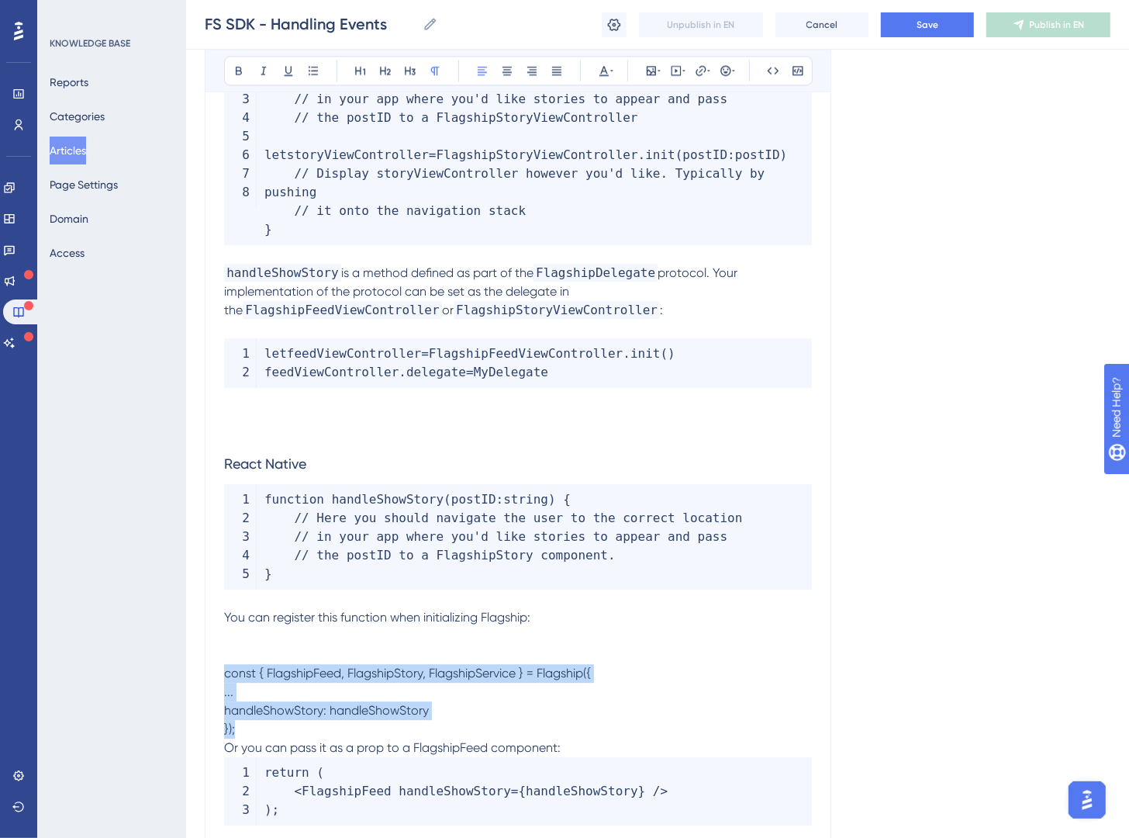
drag, startPoint x: 331, startPoint y: 731, endPoint x: 806, endPoint y: 185, distance: 723.0
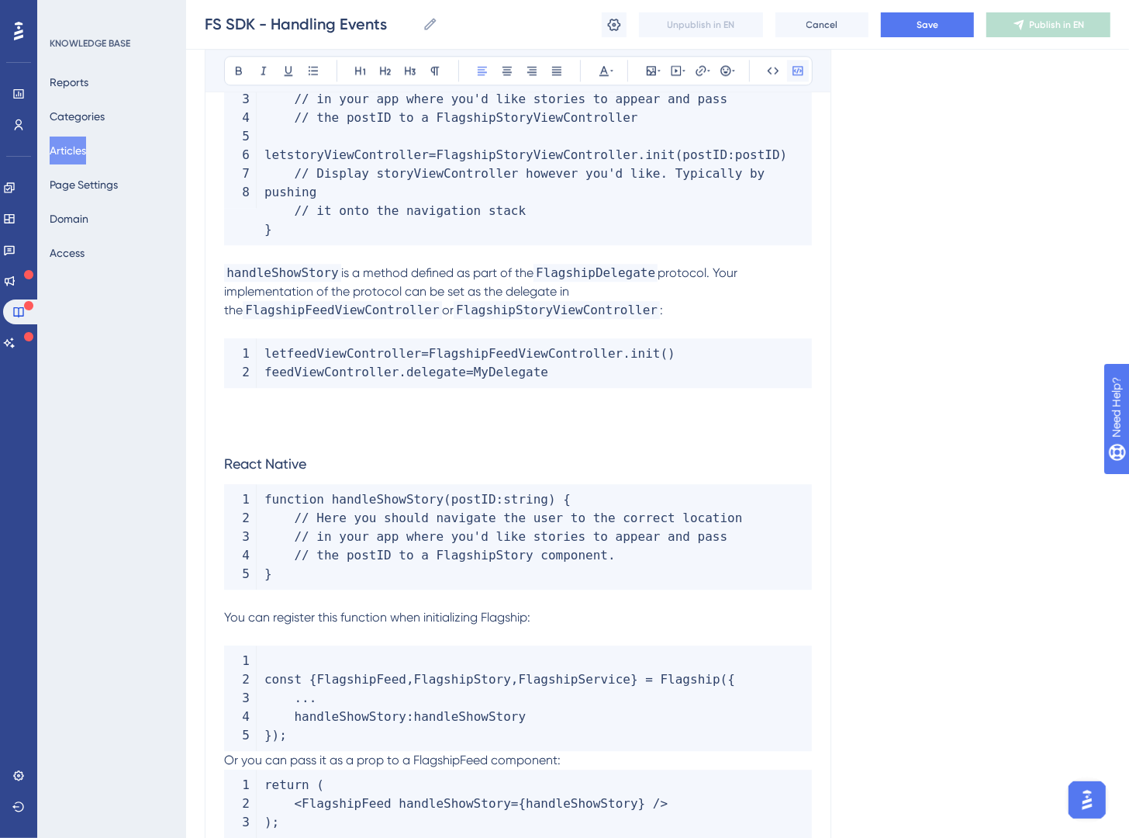
click at [796, 74] on icon at bounding box center [798, 70] width 12 height 12
click at [255, 682] on code "const { FlagshipFeed , FlagshipStory , FlagshipService } = Flagship ( { ... han…" at bounding box center [518, 697] width 588 height 105
click at [265, 680] on span "const" at bounding box center [283, 679] width 37 height 15
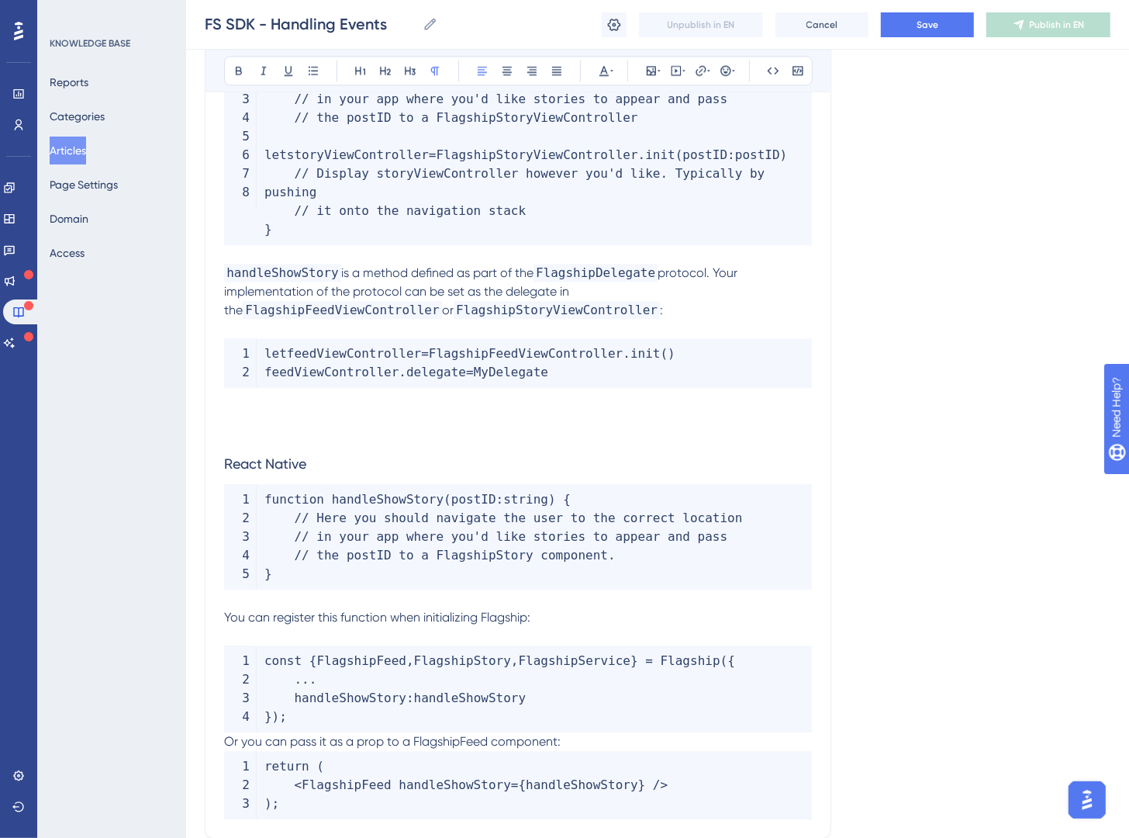
click at [229, 744] on span "Or you can pass it as a prop to a FlagshipFeed component:" at bounding box center [392, 741] width 337 height 15
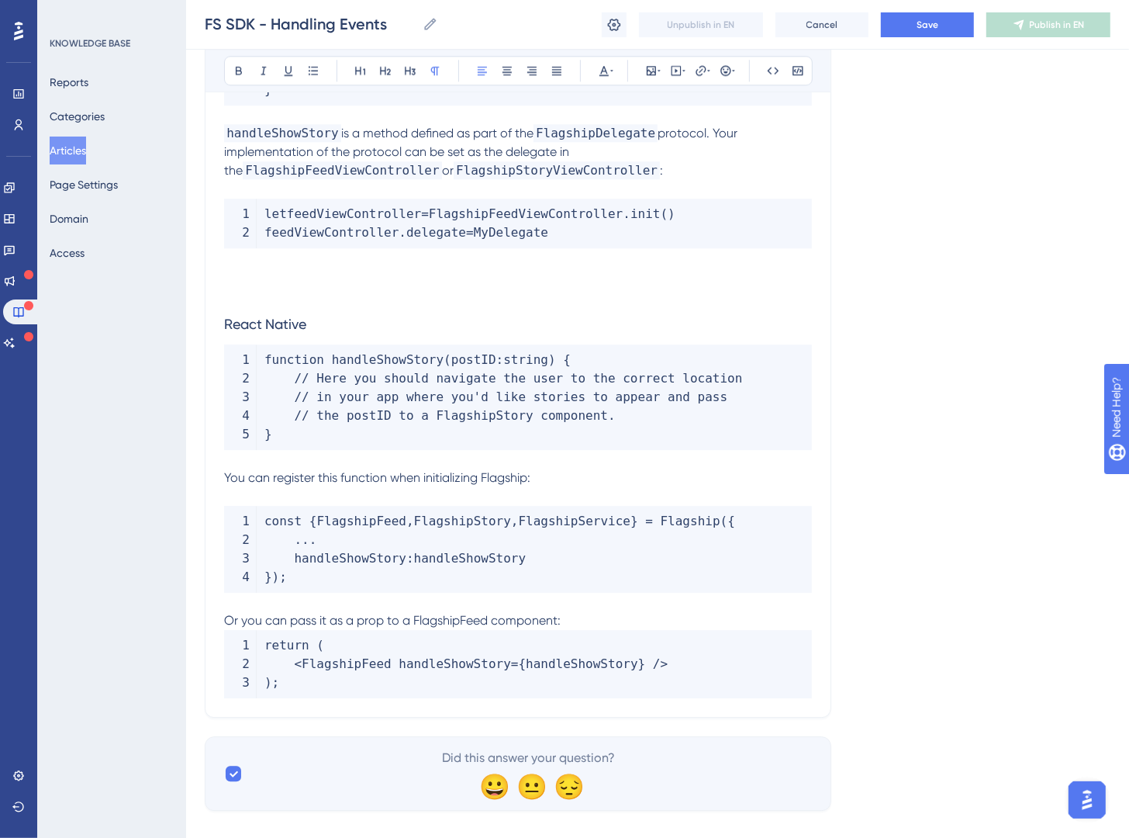
scroll to position [3142, 0]
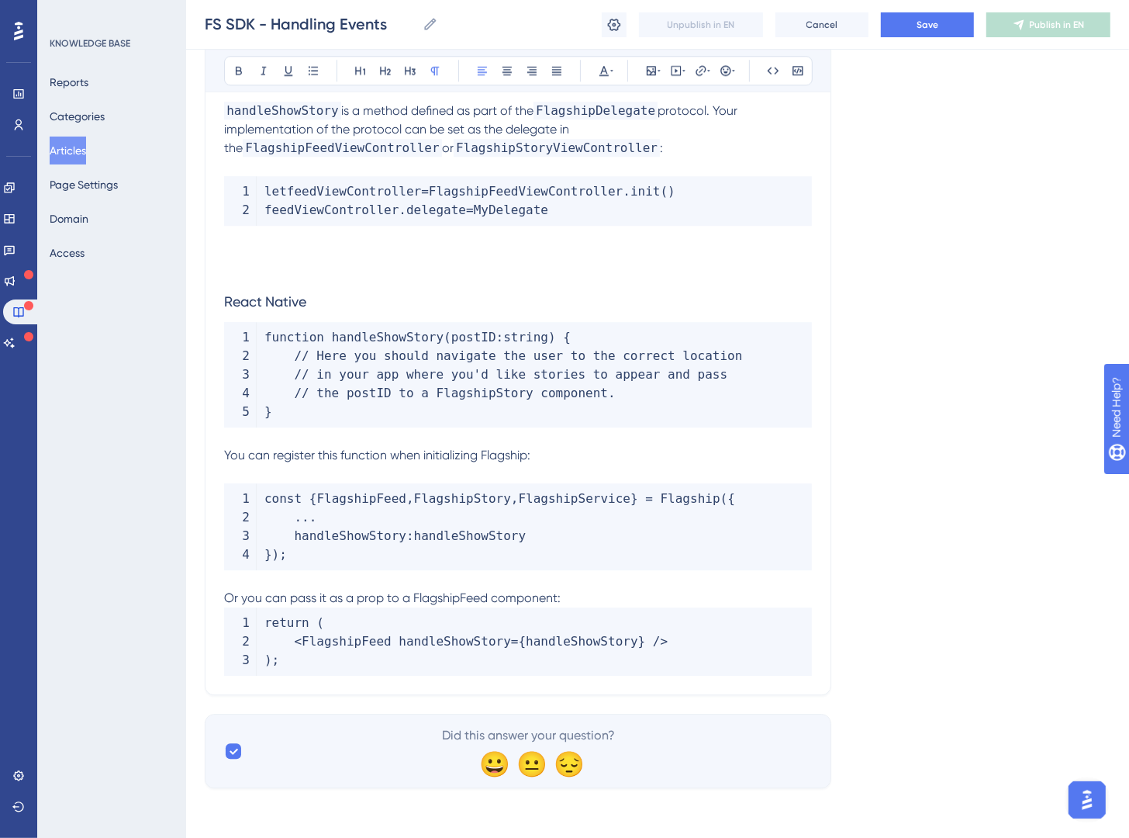
click at [396, 604] on span "Or you can pass it as a prop to a FlagshipFeed component:" at bounding box center [392, 597] width 337 height 15
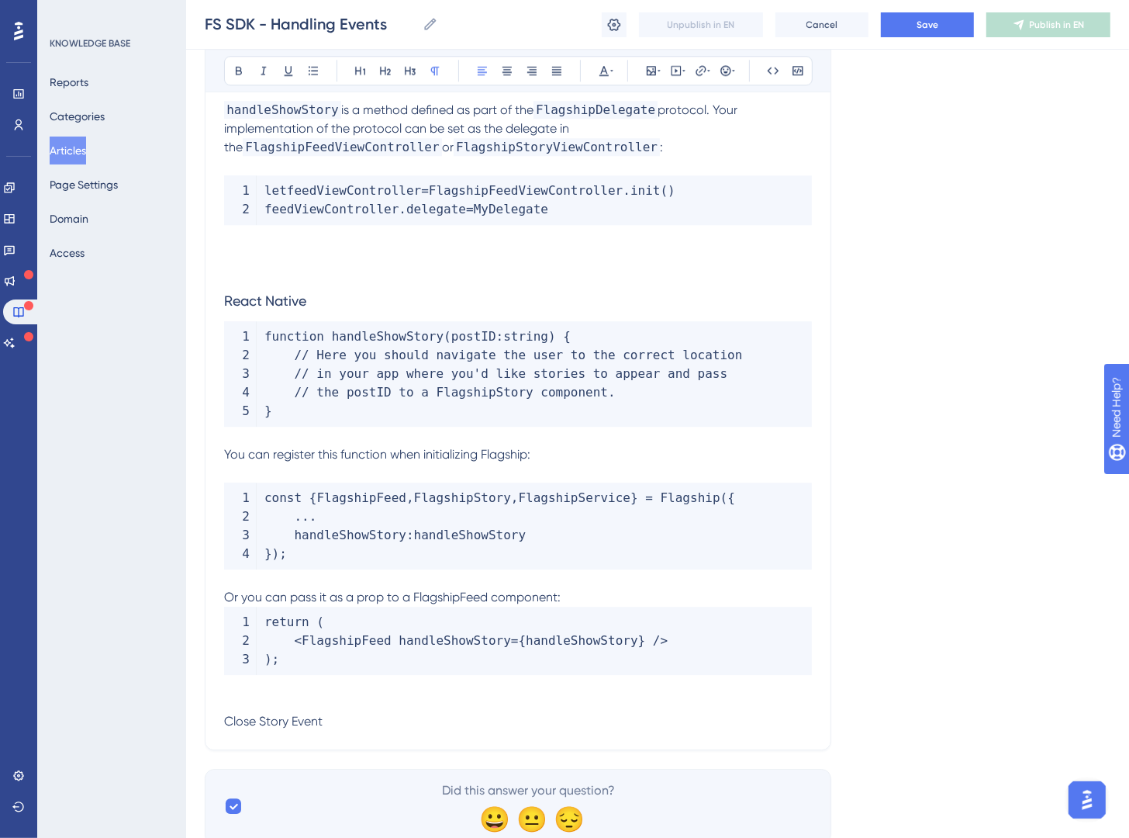
click at [402, 727] on p "Close Story Event" at bounding box center [518, 721] width 588 height 19
click at [365, 71] on icon at bounding box center [360, 71] width 10 height 9
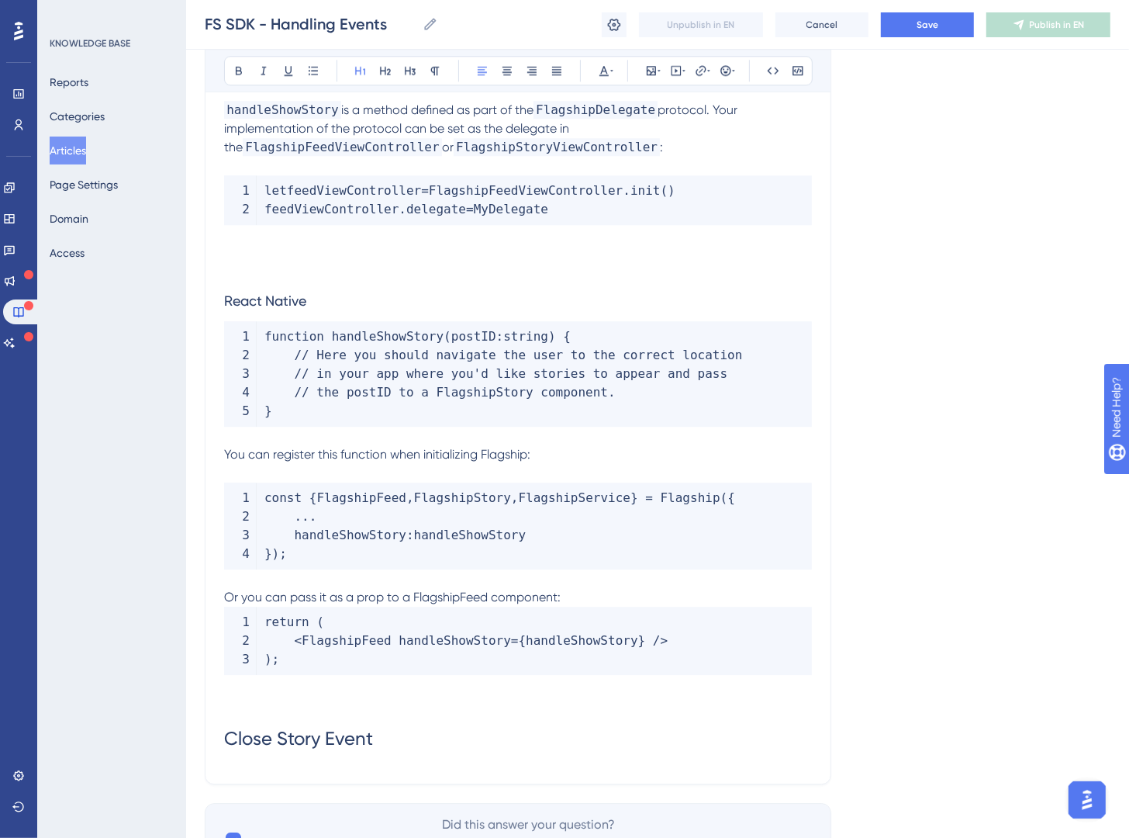
click at [479, 738] on h1 "Close Story Event" at bounding box center [518, 738] width 588 height 53
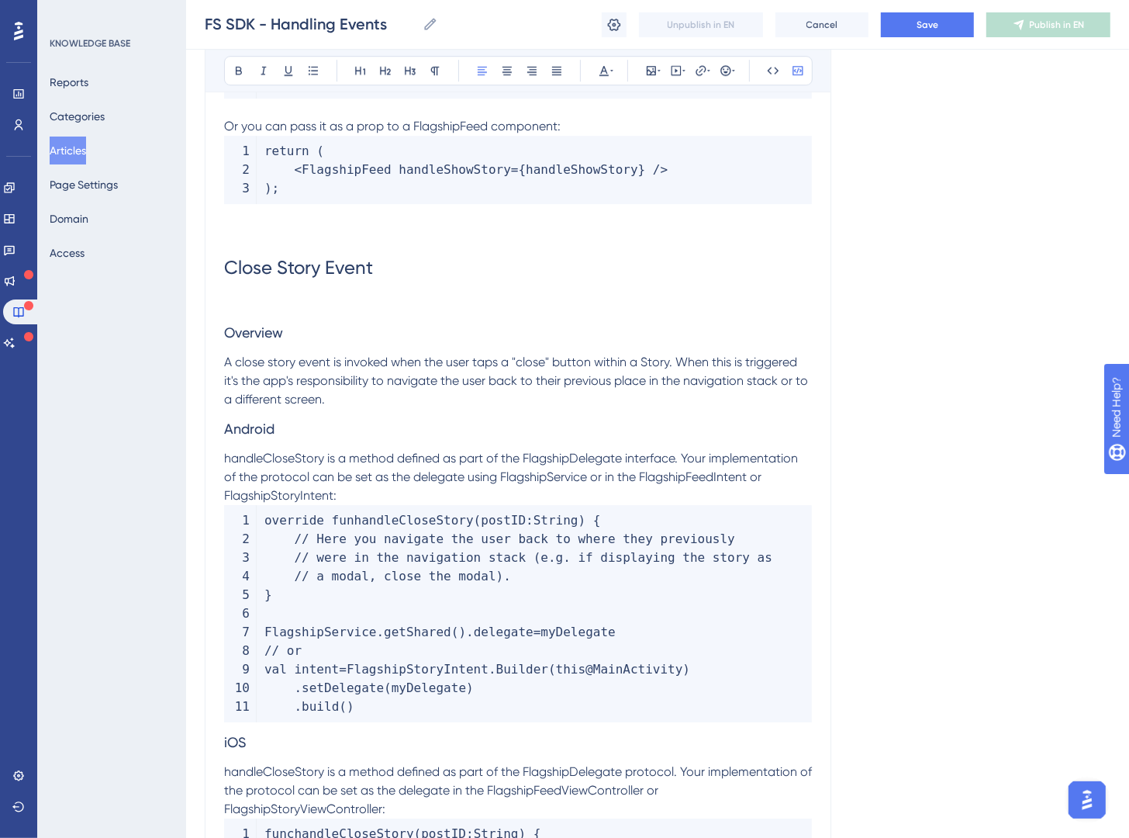
scroll to position [3589, 0]
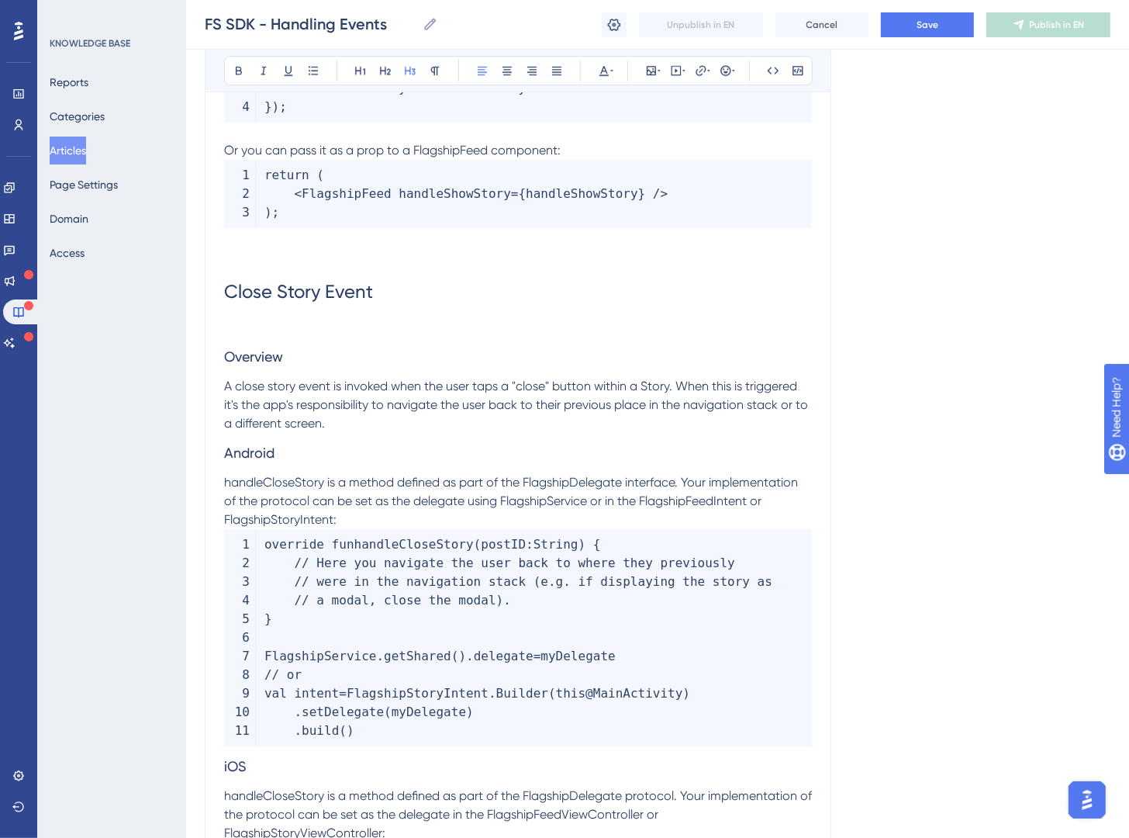
click at [227, 358] on span "Overview" at bounding box center [253, 356] width 59 height 16
drag, startPoint x: 358, startPoint y: 290, endPoint x: 86, endPoint y: 282, distance: 272.4
click at [272, 341] on h3 "Overview" at bounding box center [518, 357] width 588 height 40
click at [272, 350] on span "Overview" at bounding box center [253, 356] width 59 height 16
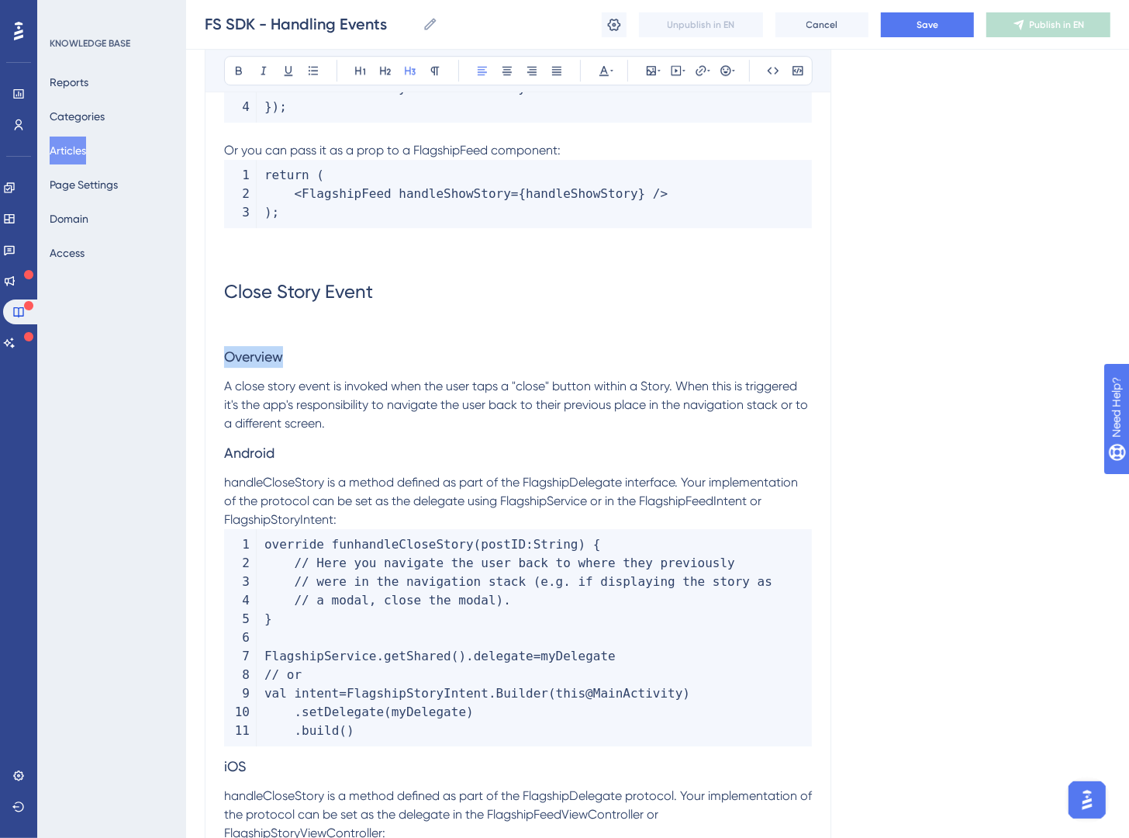
click at [272, 350] on span "Overview" at bounding box center [253, 356] width 59 height 16
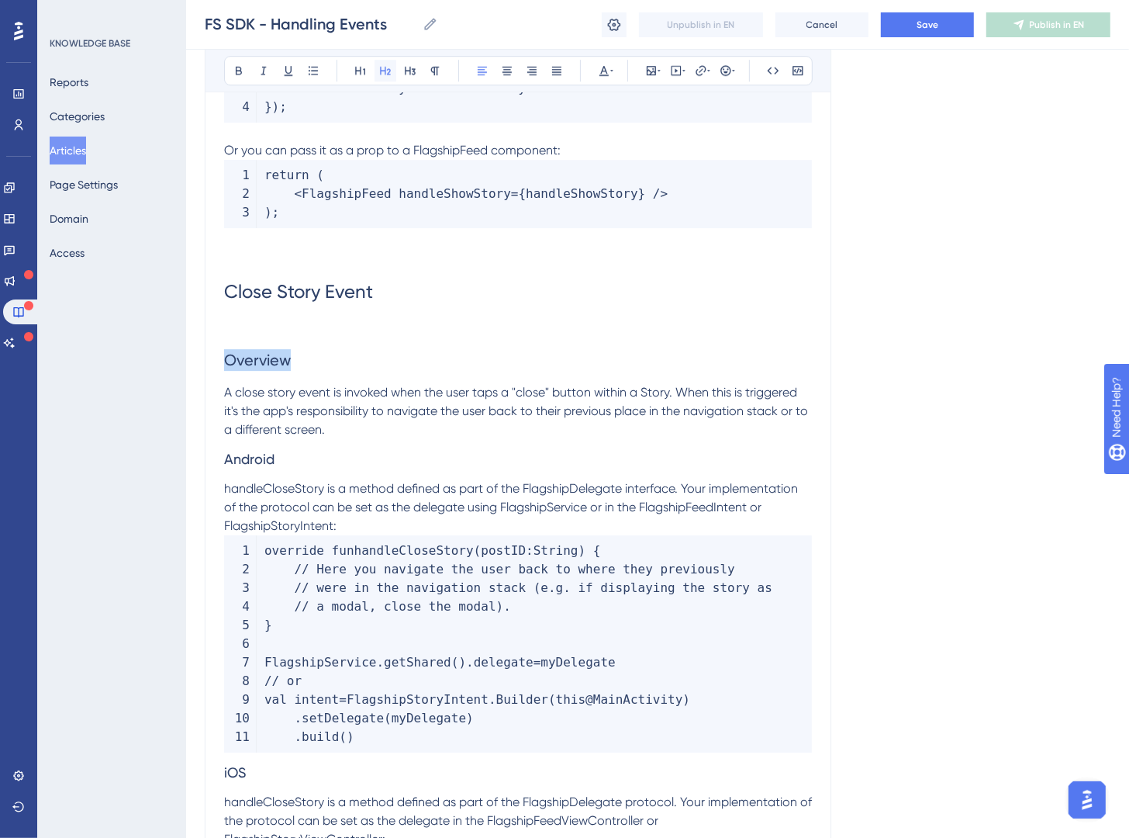
click at [387, 67] on icon at bounding box center [385, 70] width 12 height 12
drag, startPoint x: 272, startPoint y: 458, endPoint x: 189, endPoint y: 470, distance: 84.6
click at [382, 69] on icon at bounding box center [385, 70] width 12 height 12
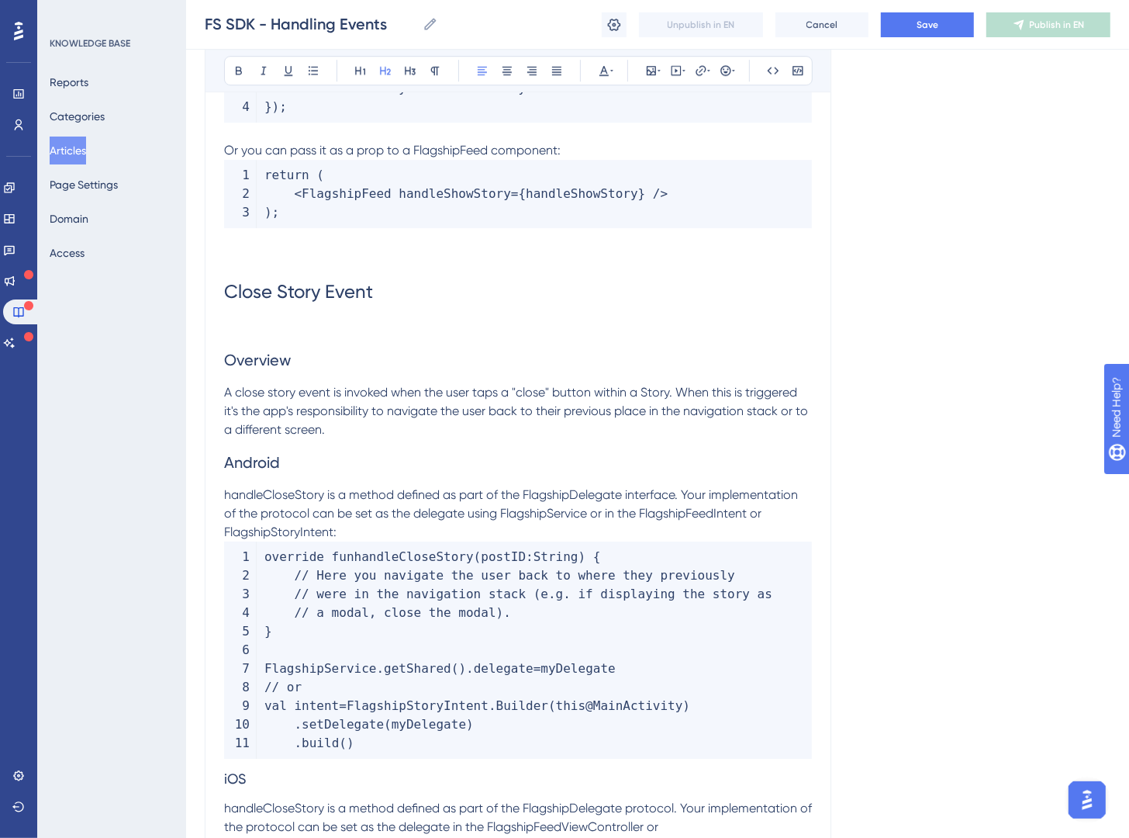
scroll to position [2639, 0]
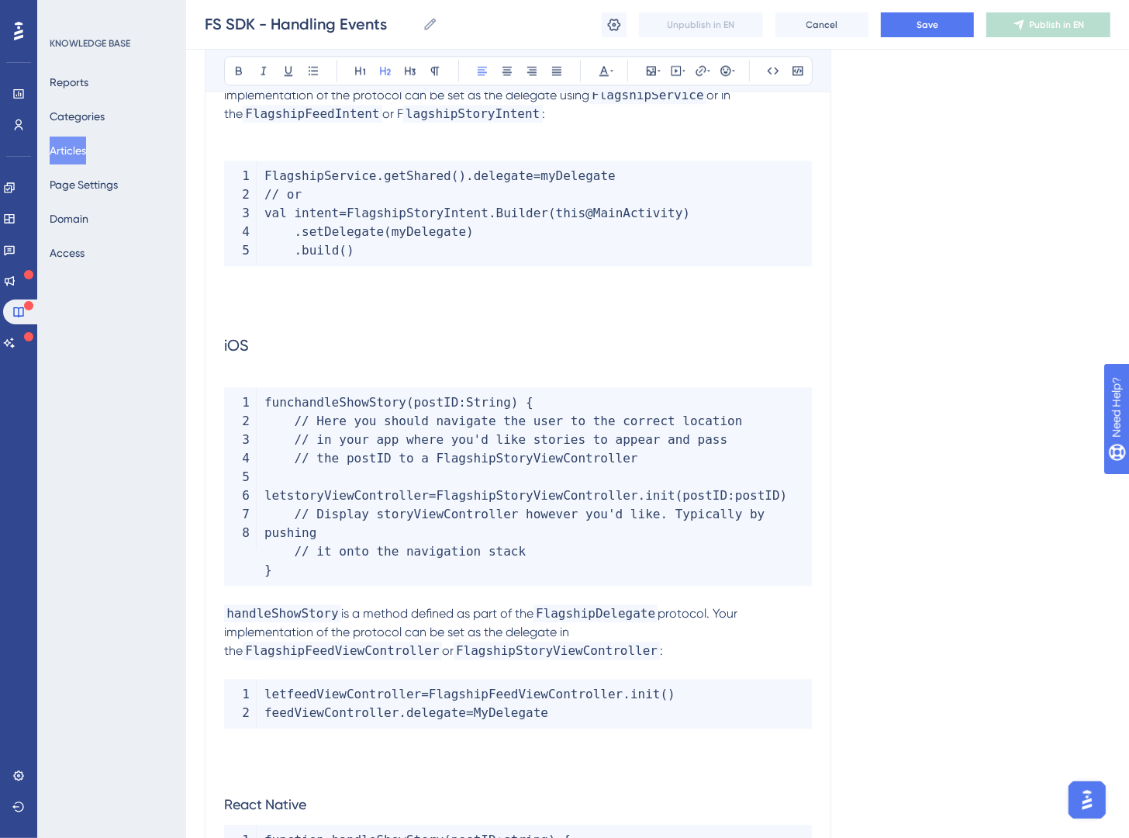
click at [241, 348] on span "iOS" at bounding box center [236, 345] width 25 height 19
click at [240, 347] on span "iOS" at bounding box center [236, 345] width 25 height 19
drag, startPoint x: 240, startPoint y: 347, endPoint x: 507, endPoint y: 457, distance: 289.4
click at [239, 347] on span "iOS" at bounding box center [236, 345] width 25 height 19
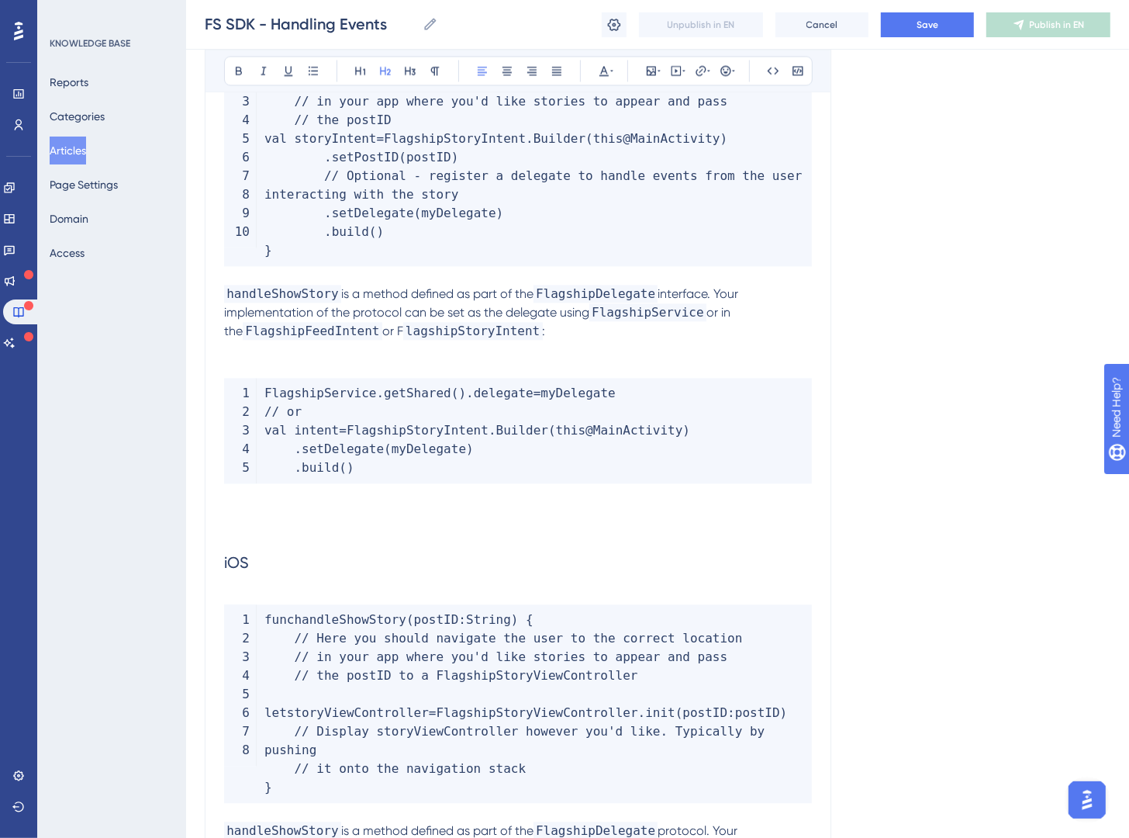
scroll to position [2044, 0]
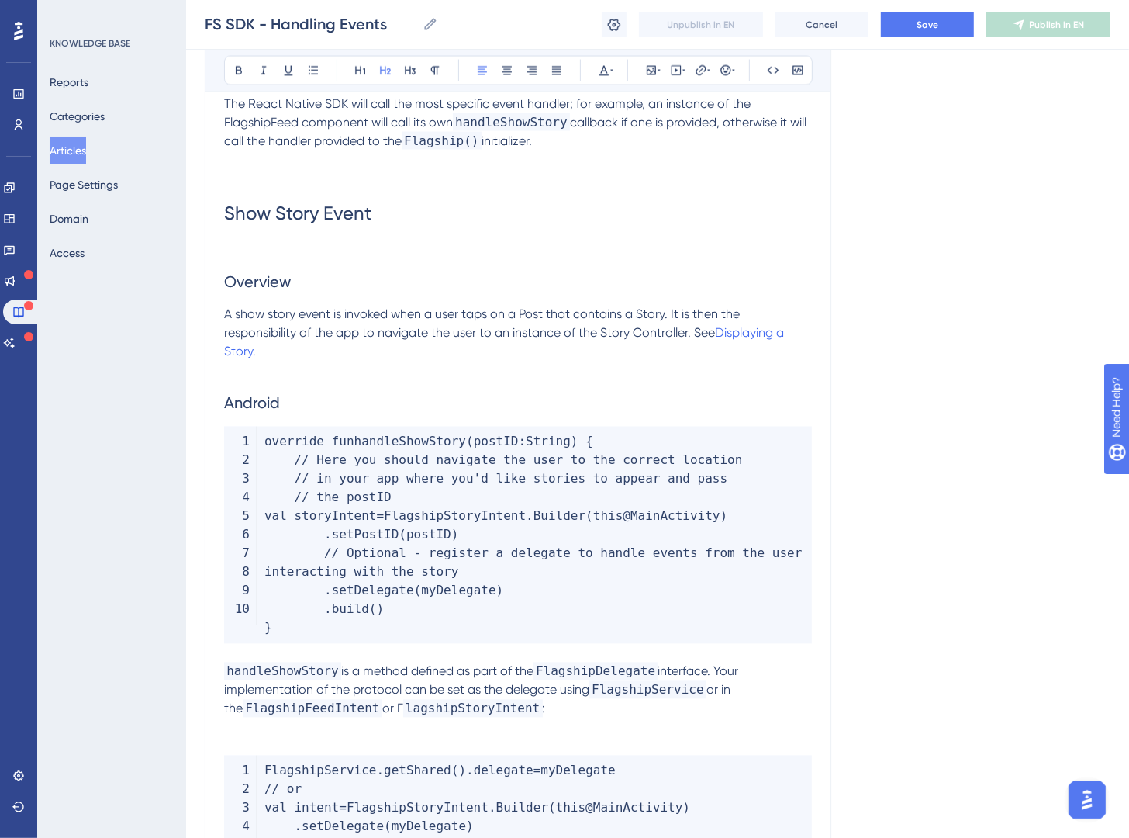
click at [229, 284] on span "Overview" at bounding box center [257, 282] width 67 height 19
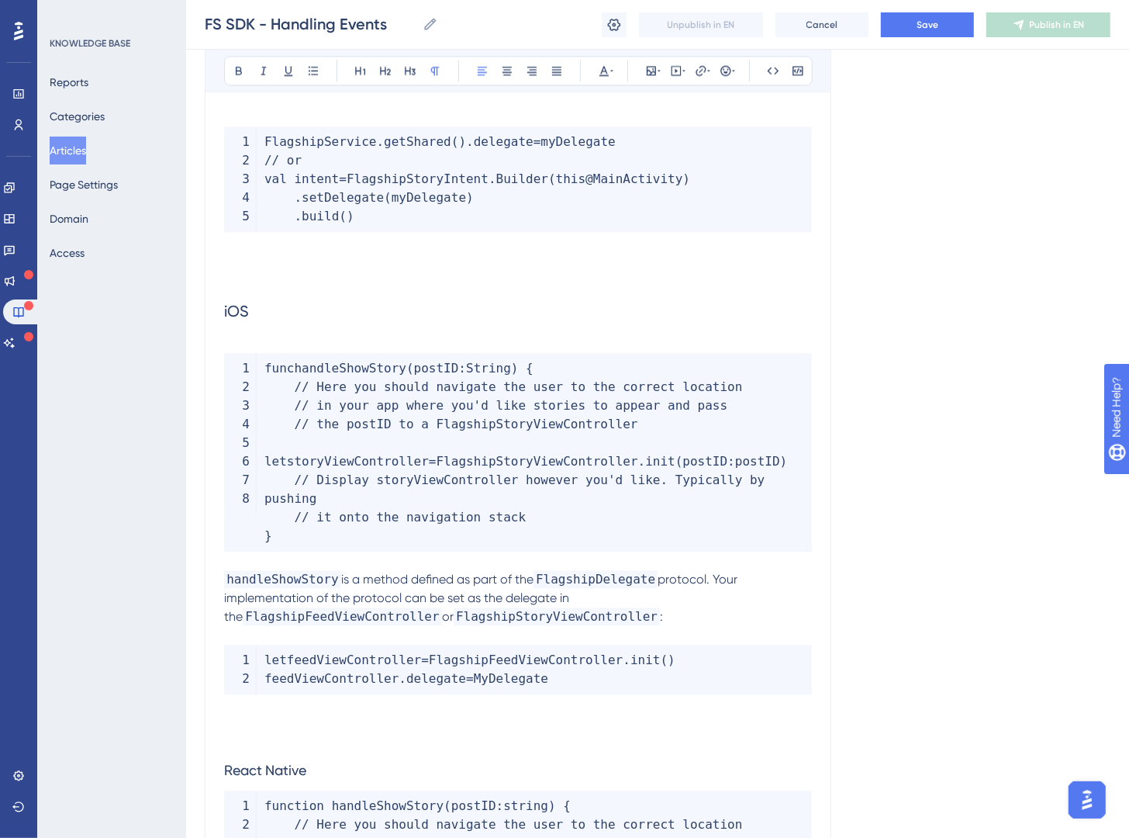
scroll to position [2665, 0]
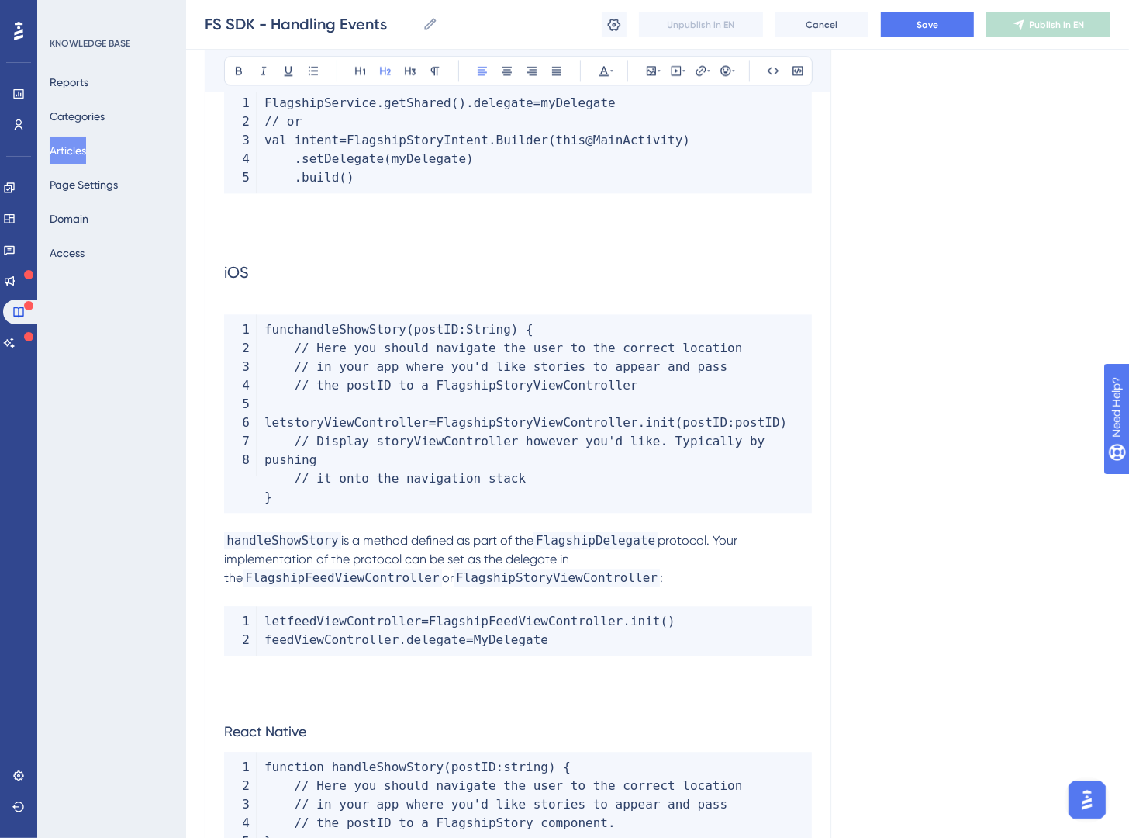
click at [227, 275] on span "iOS" at bounding box center [236, 272] width 25 height 19
click at [224, 282] on h2 "iOS" at bounding box center [518, 272] width 588 height 47
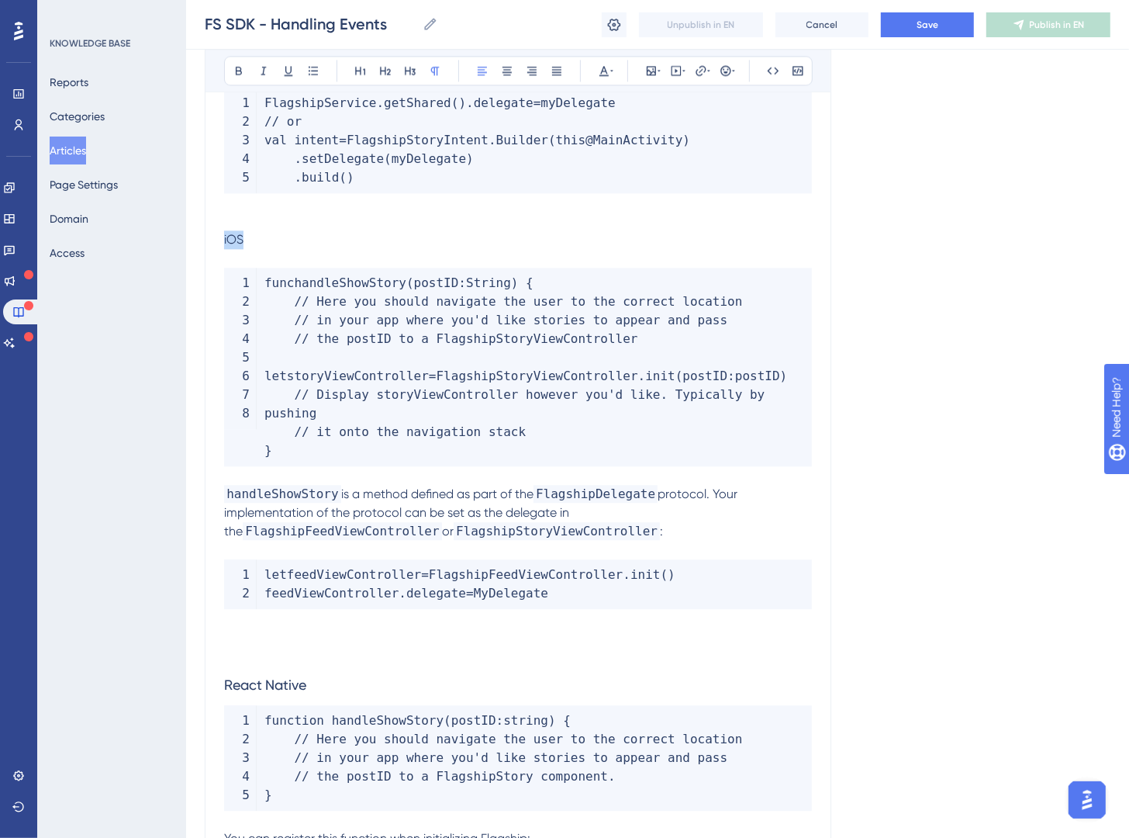
drag, startPoint x: 247, startPoint y: 243, endPoint x: 199, endPoint y: 247, distance: 47.5
click at [376, 74] on button at bounding box center [386, 71] width 22 height 22
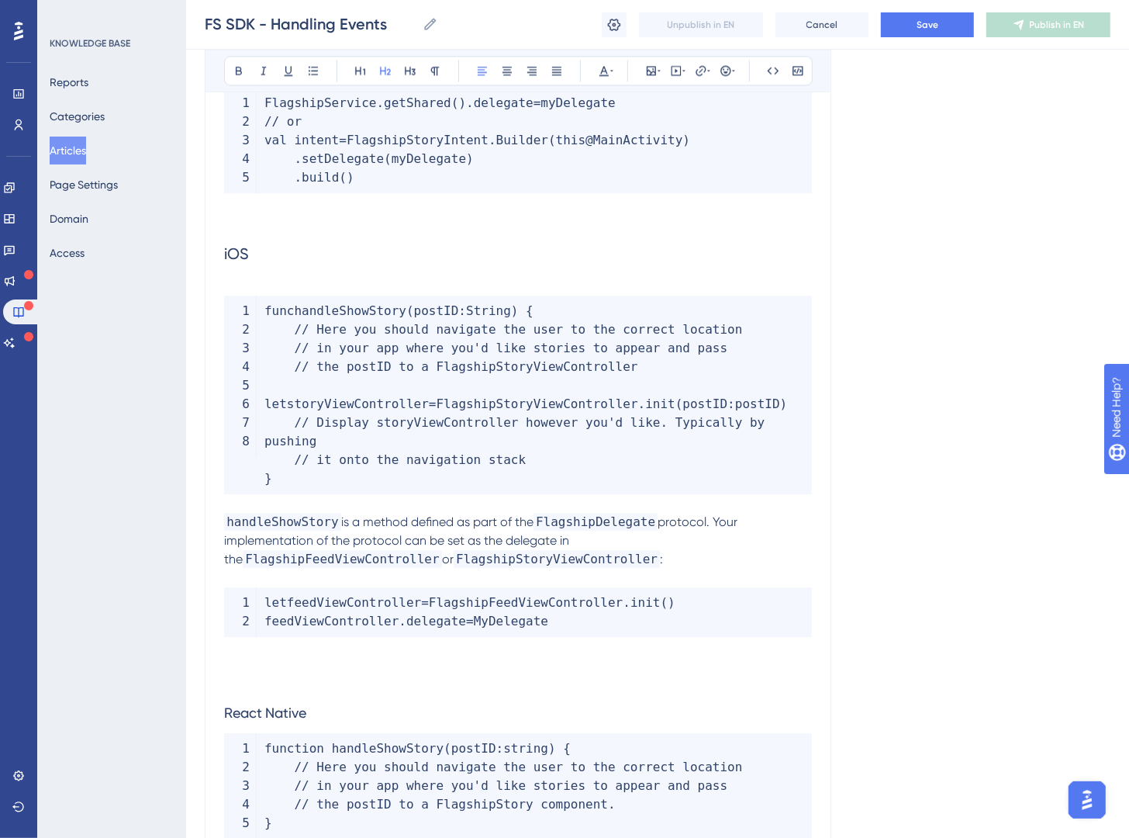
click at [310, 219] on p at bounding box center [518, 221] width 588 height 19
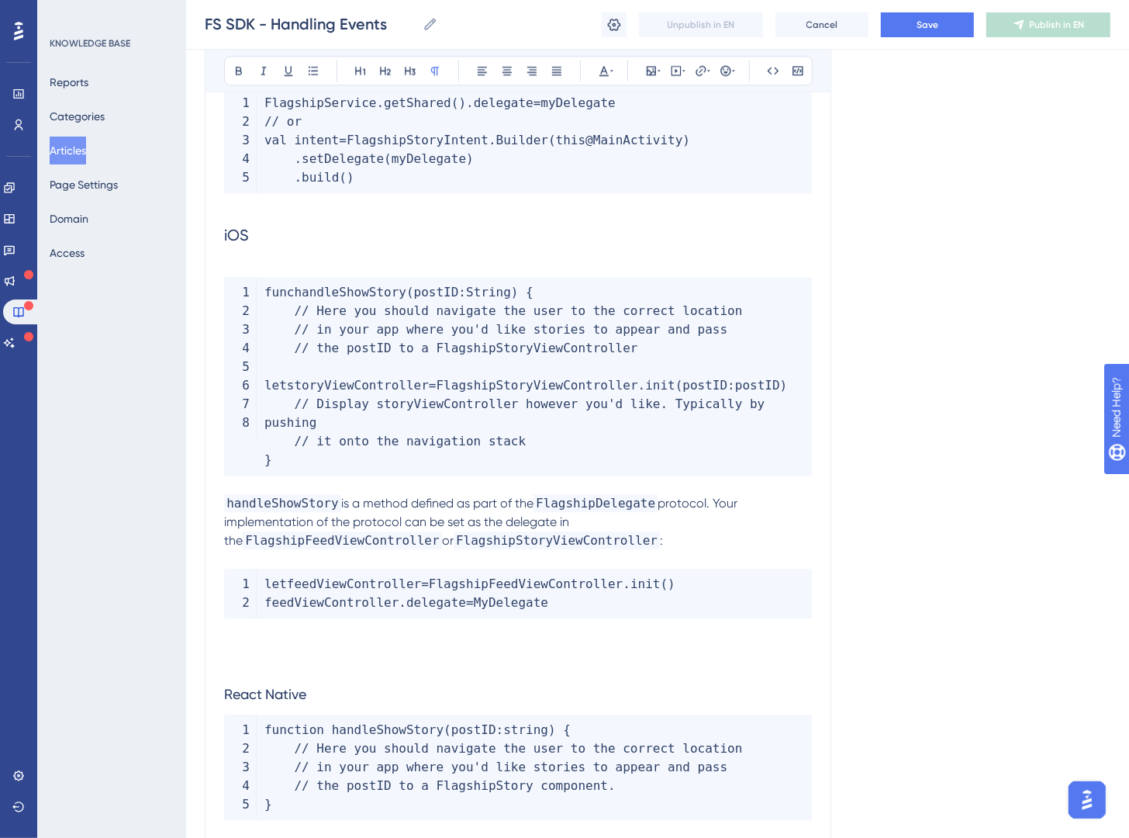
click at [244, 261] on p at bounding box center [518, 267] width 588 height 19
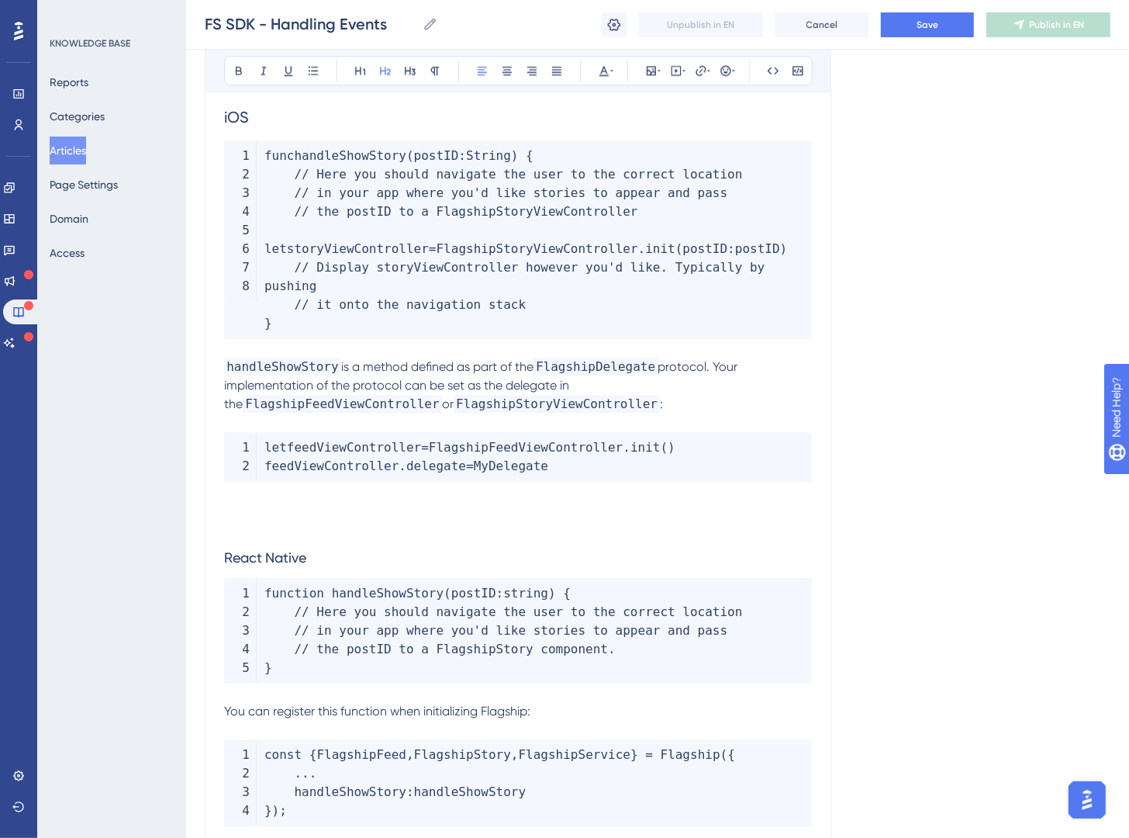
scroll to position [2779, 0]
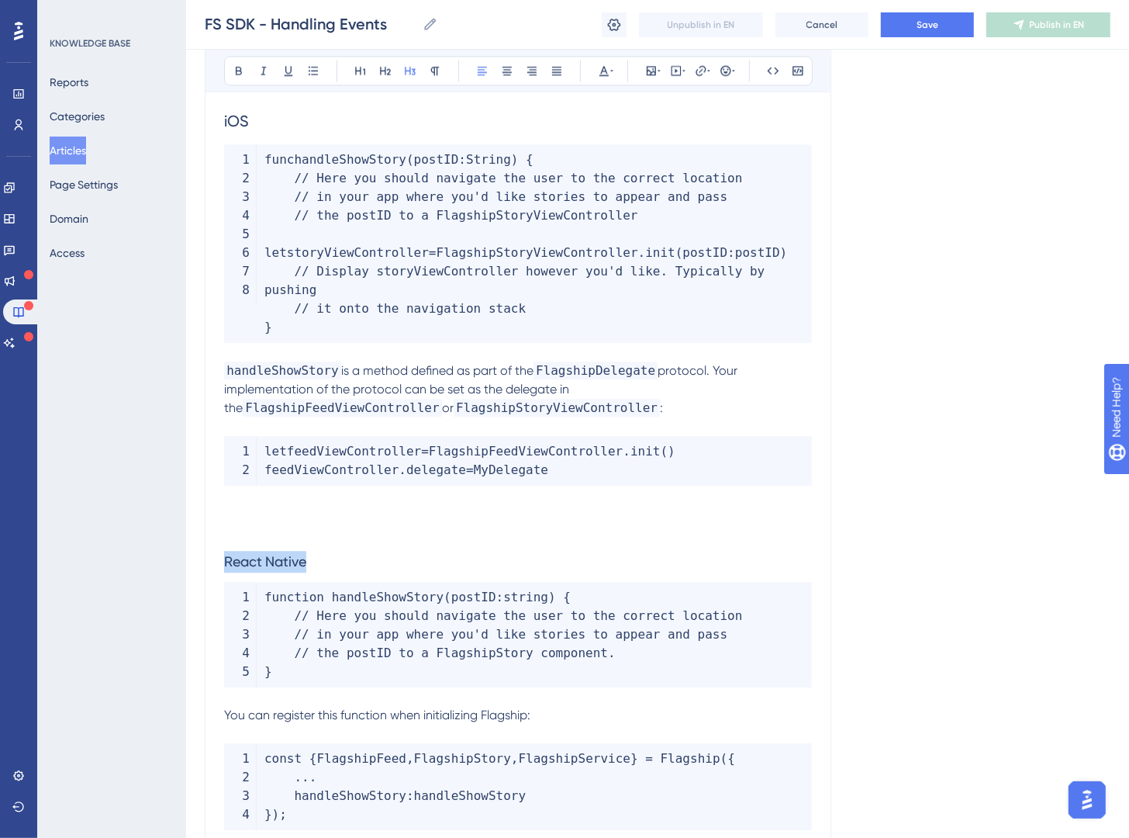
drag, startPoint x: 292, startPoint y: 566, endPoint x: 185, endPoint y: 555, distance: 106.8
drag, startPoint x: 389, startPoint y: 67, endPoint x: 408, endPoint y: 139, distance: 73.8
click at [389, 67] on icon at bounding box center [385, 70] width 12 height 12
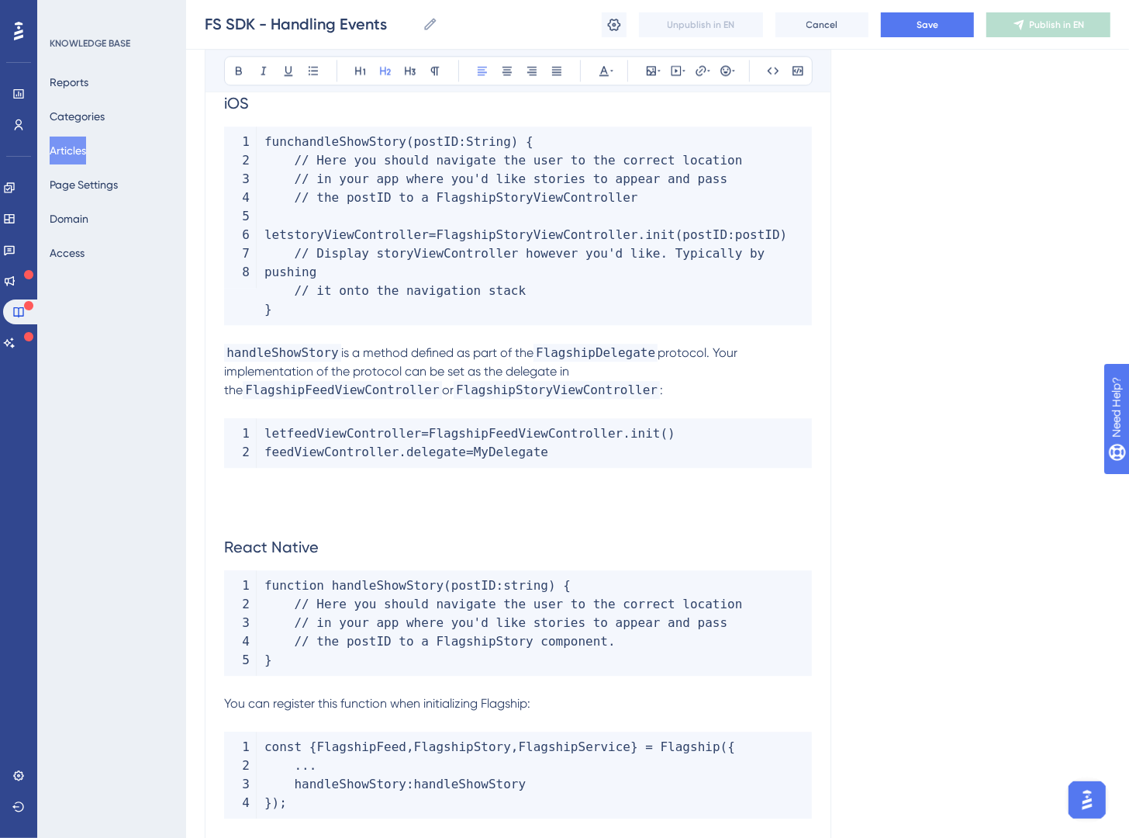
scroll to position [2927, 0]
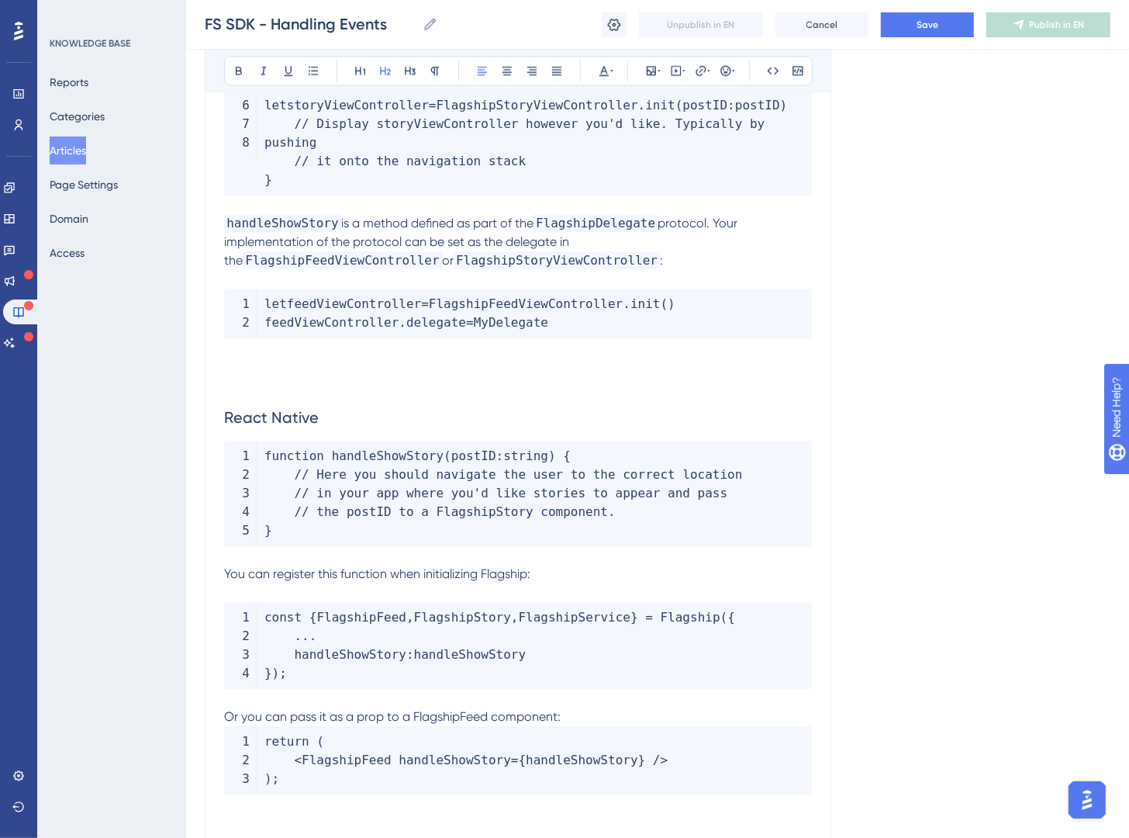
click at [306, 396] on h2 "React Native" at bounding box center [518, 417] width 588 height 47
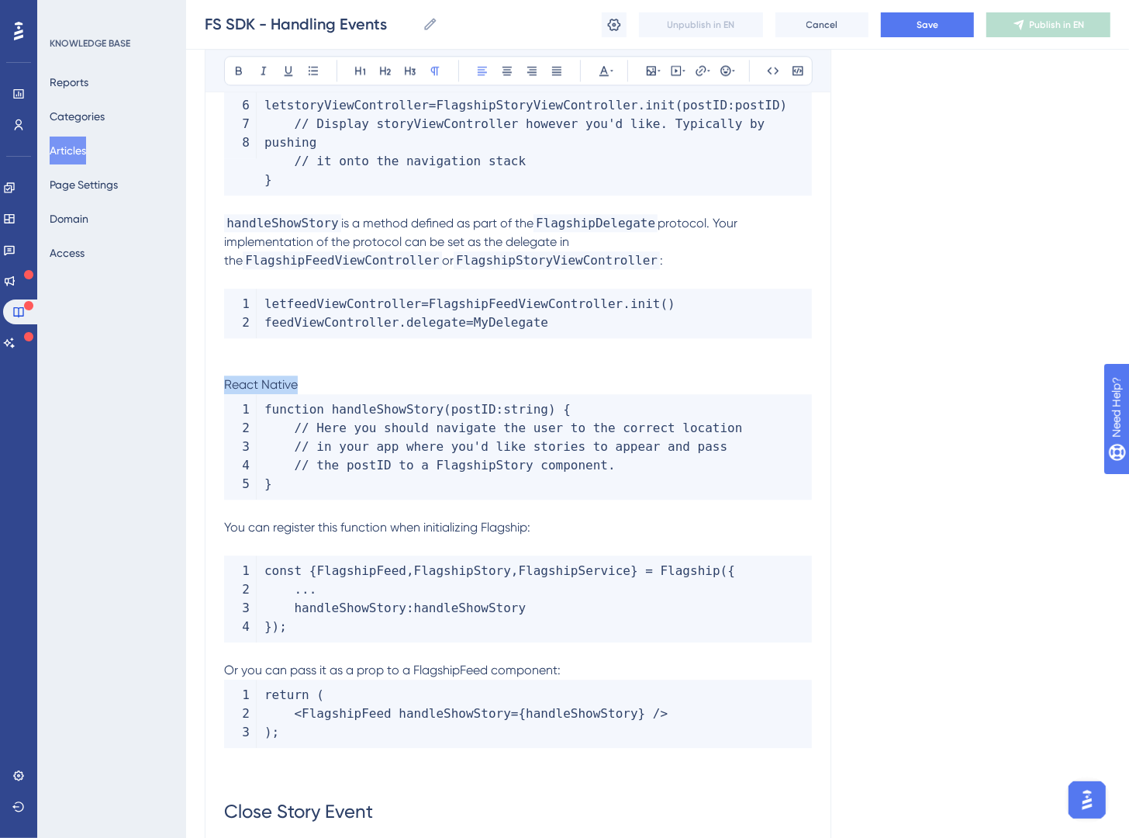
drag, startPoint x: 313, startPoint y: 388, endPoint x: 147, endPoint y: 387, distance: 165.2
click at [382, 78] on button at bounding box center [386, 71] width 22 height 22
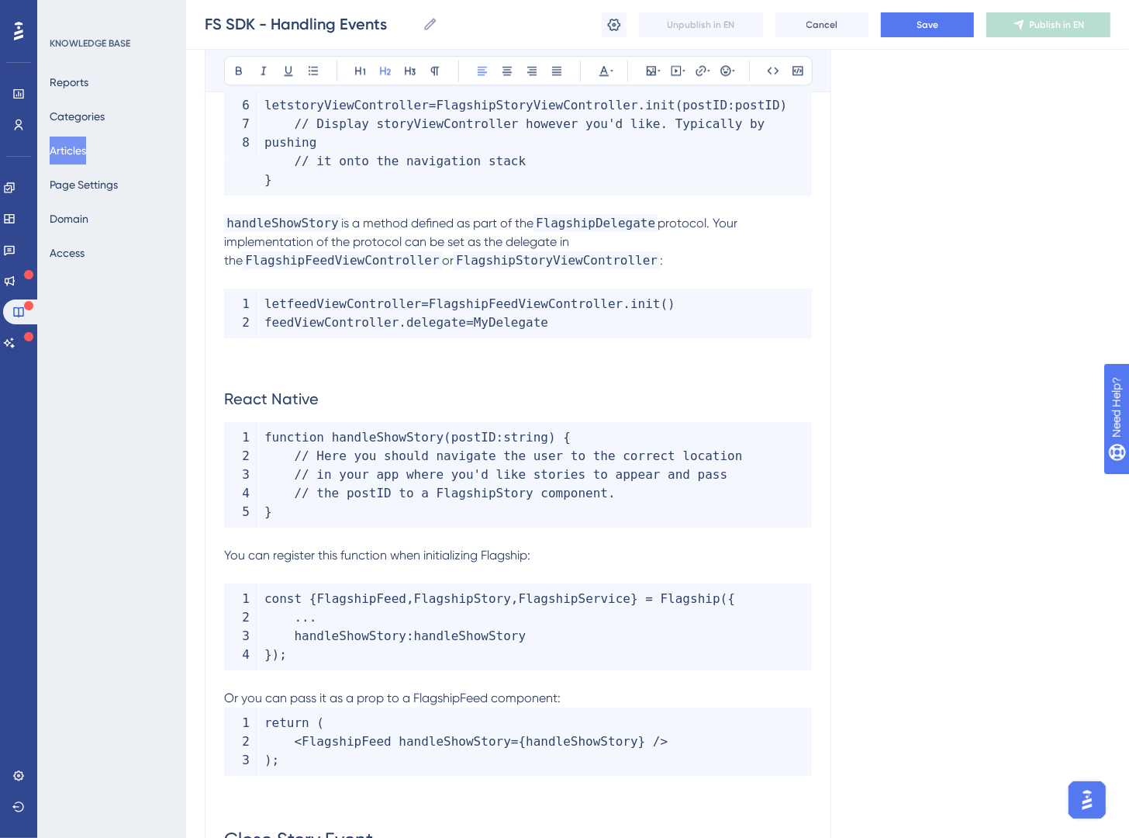
click at [280, 357] on p at bounding box center [518, 366] width 588 height 19
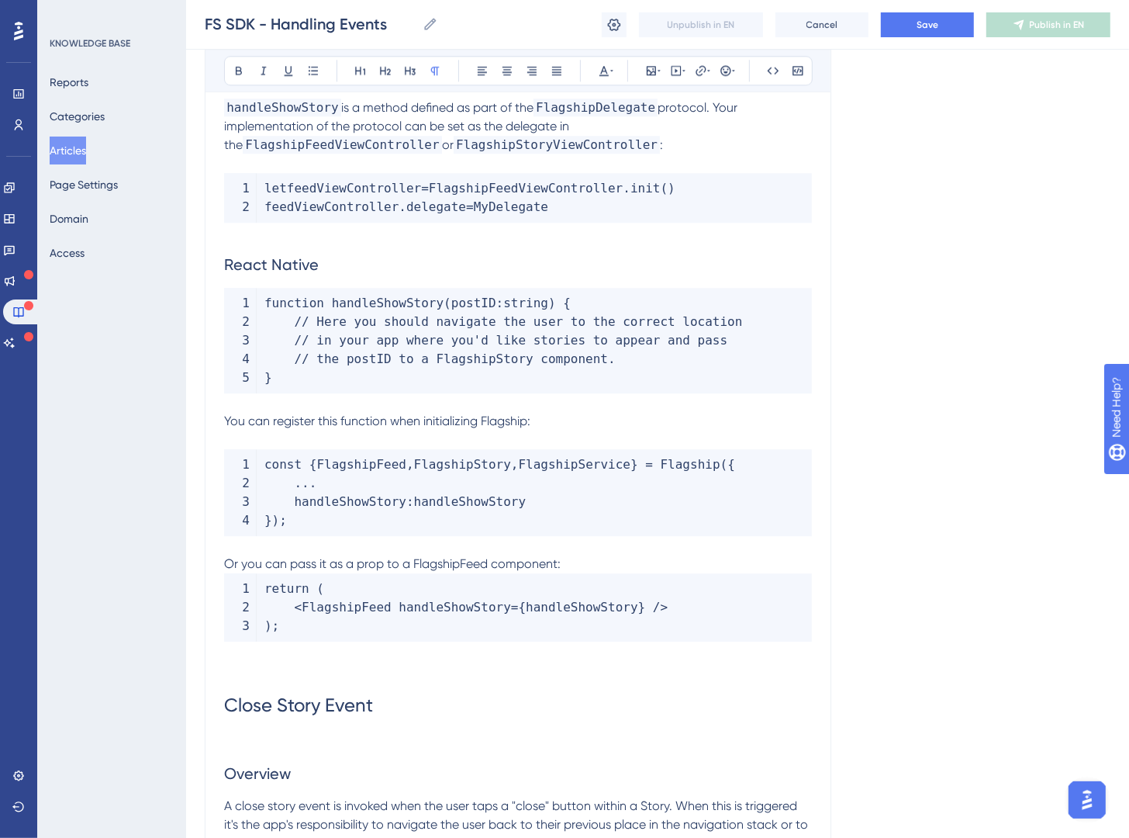
scroll to position [3064, 0]
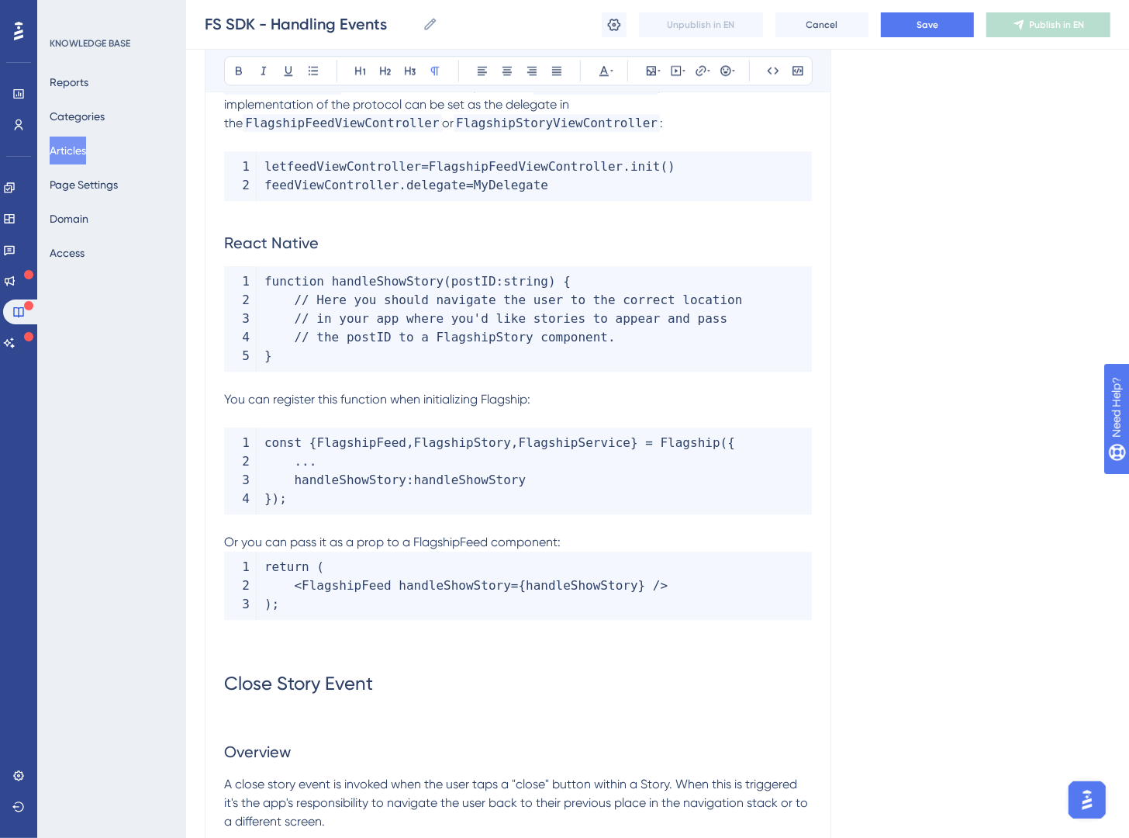
click at [228, 685] on span "Close Story Event" at bounding box center [298, 684] width 149 height 22
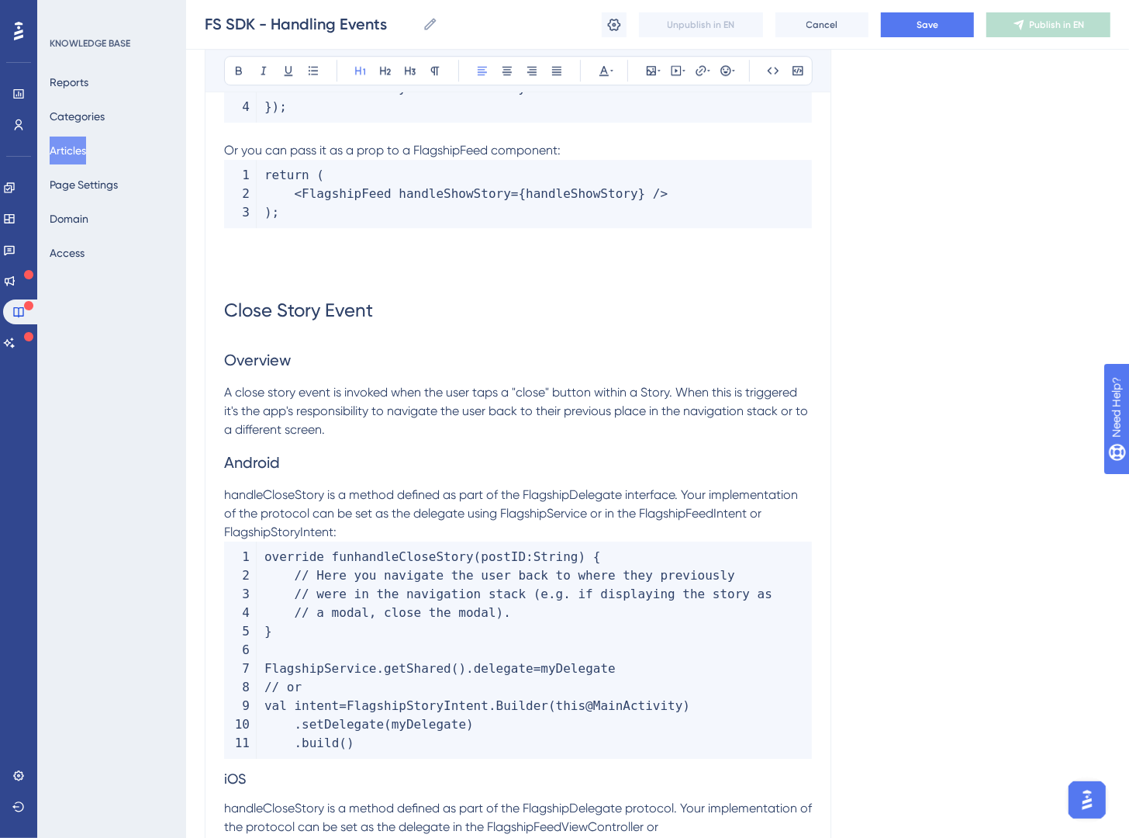
scroll to position [3478, 0]
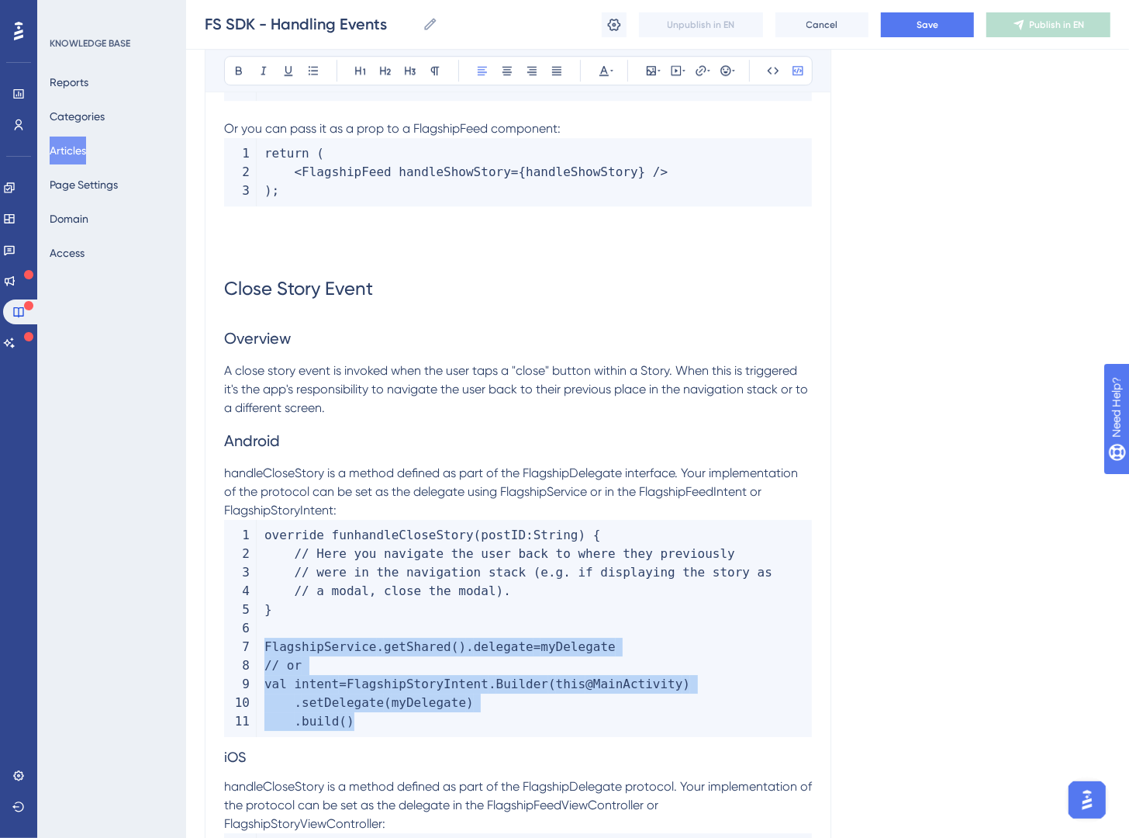
drag, startPoint x: 410, startPoint y: 720, endPoint x: 261, endPoint y: 639, distance: 169.4
click at [261, 639] on code "override fun handleCloseStory ( postID : String ) { // Here you navigate the us…" at bounding box center [518, 628] width 588 height 217
copy code "FlagshipService . getShared ( ) . delegate = myDelegate // or val intent = Flag…"
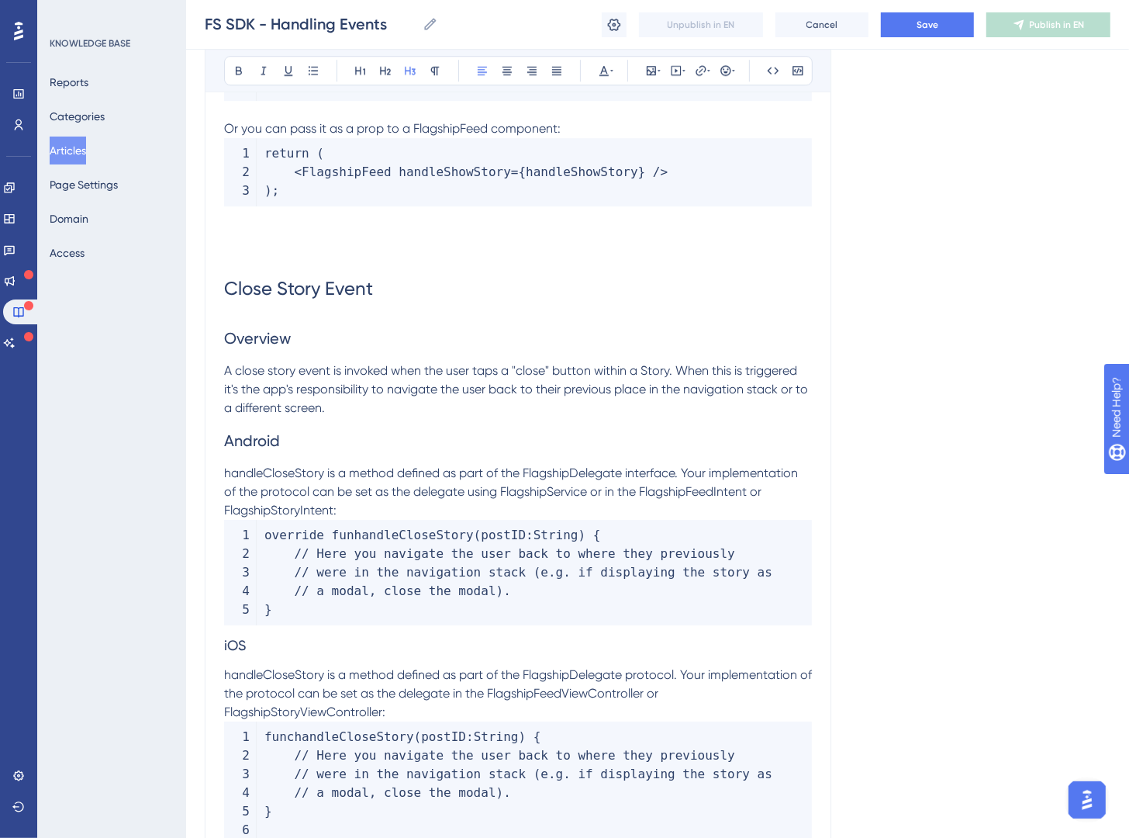
click at [258, 630] on h3 "iOS" at bounding box center [518, 645] width 588 height 40
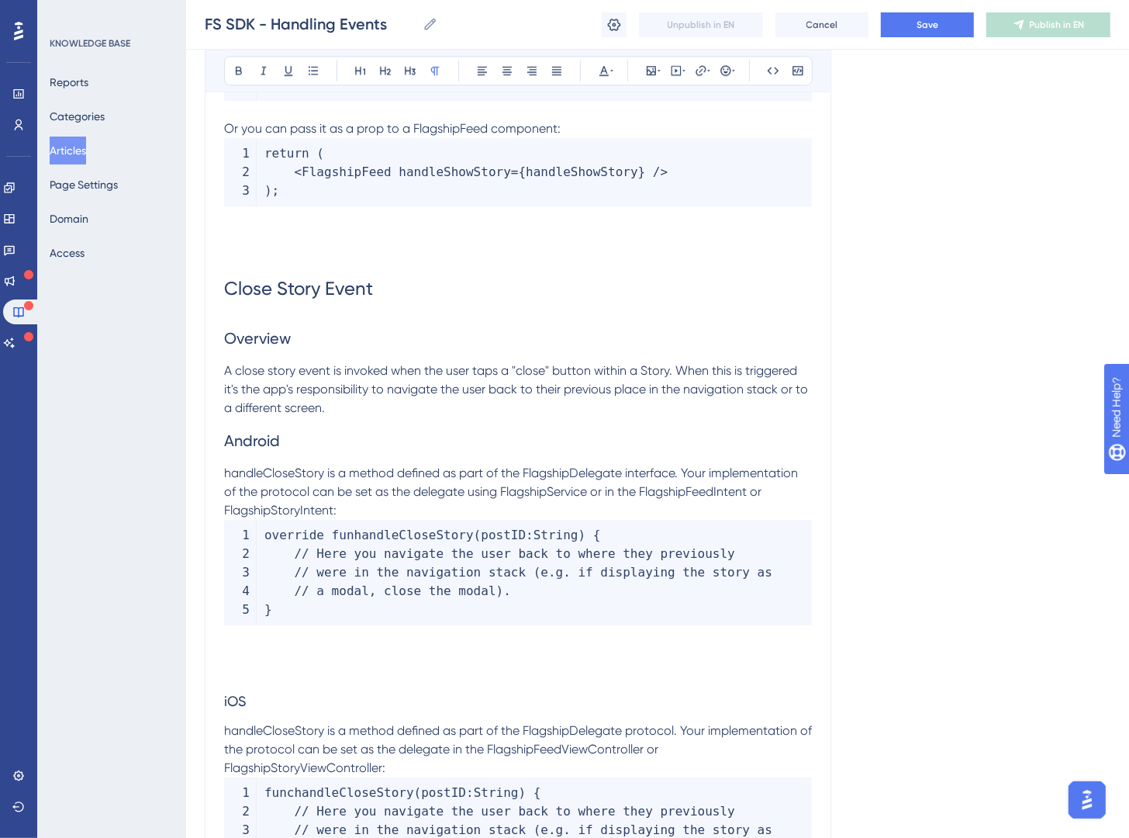
click at [254, 645] on p at bounding box center [518, 653] width 588 height 19
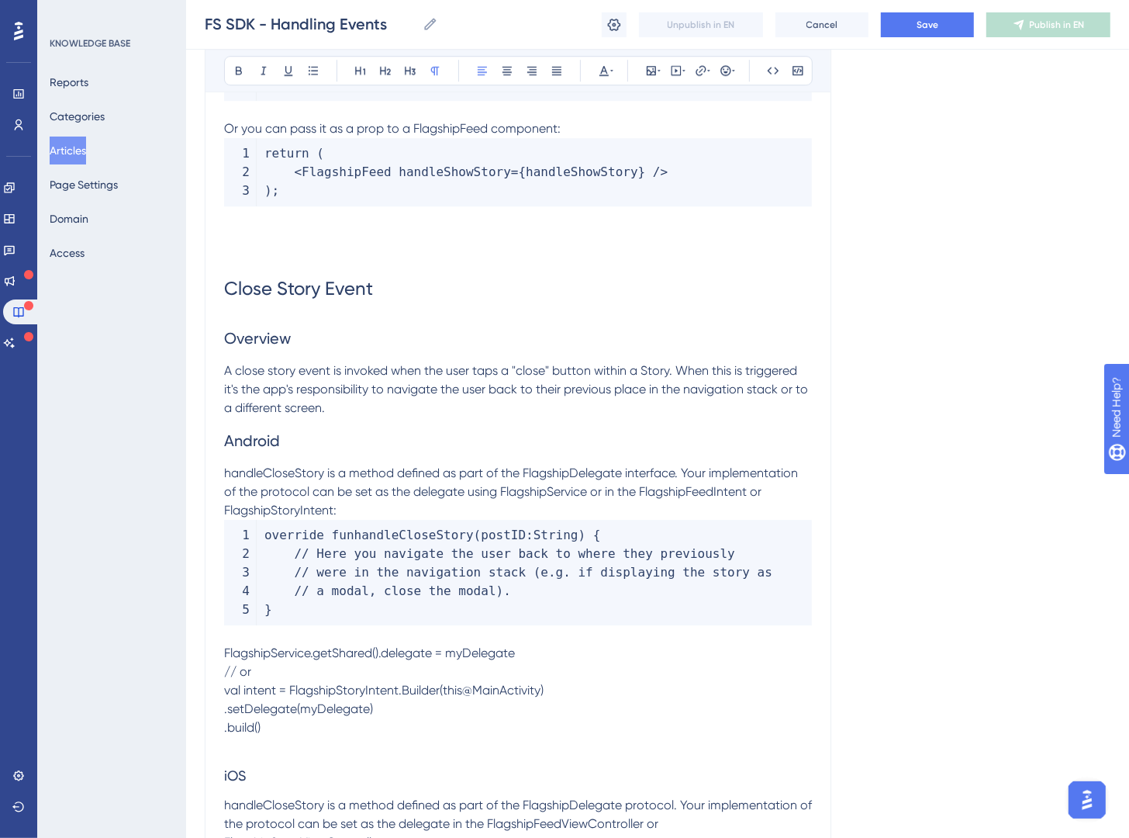
drag, startPoint x: 301, startPoint y: 693, endPoint x: 168, endPoint y: 655, distance: 138.7
click at [801, 67] on icon at bounding box center [798, 70] width 10 height 9
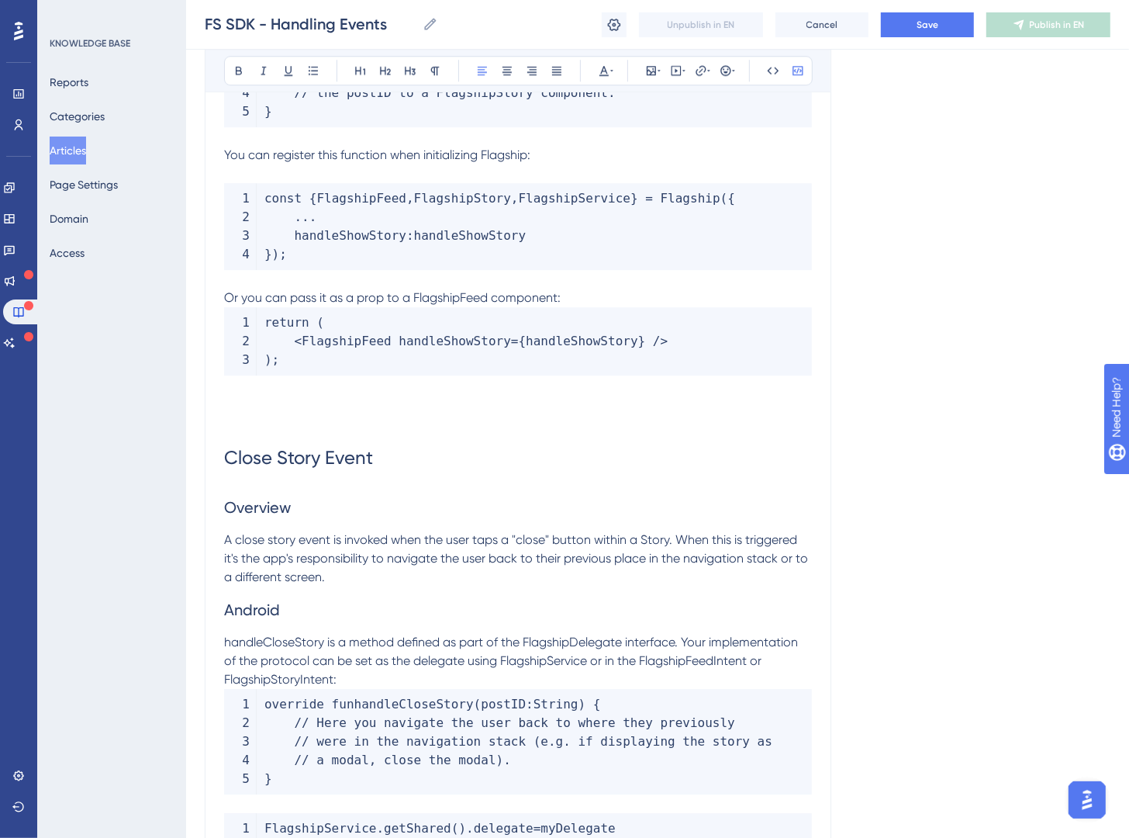
scroll to position [3340, 0]
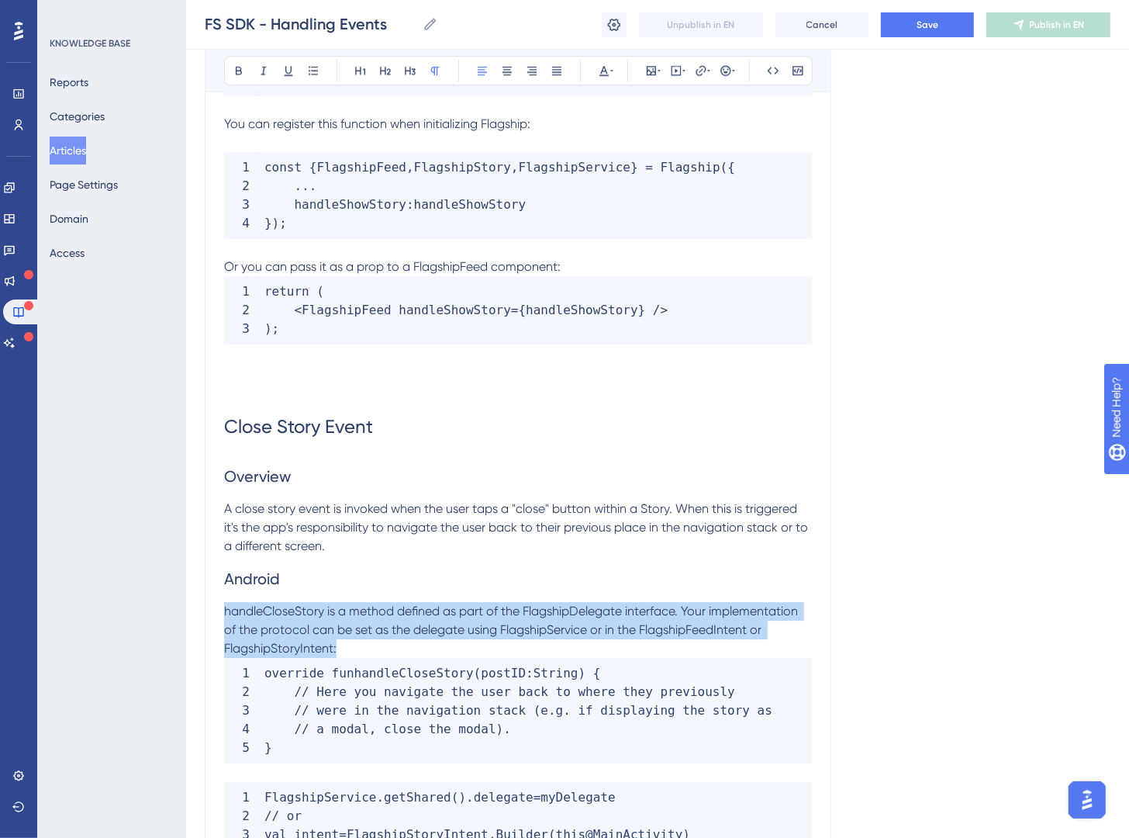
drag, startPoint x: 345, startPoint y: 646, endPoint x: 192, endPoint y: 612, distance: 157.3
copy span "handleCloseStory is a method defined as part of the FlagshipDelegate interface.…"
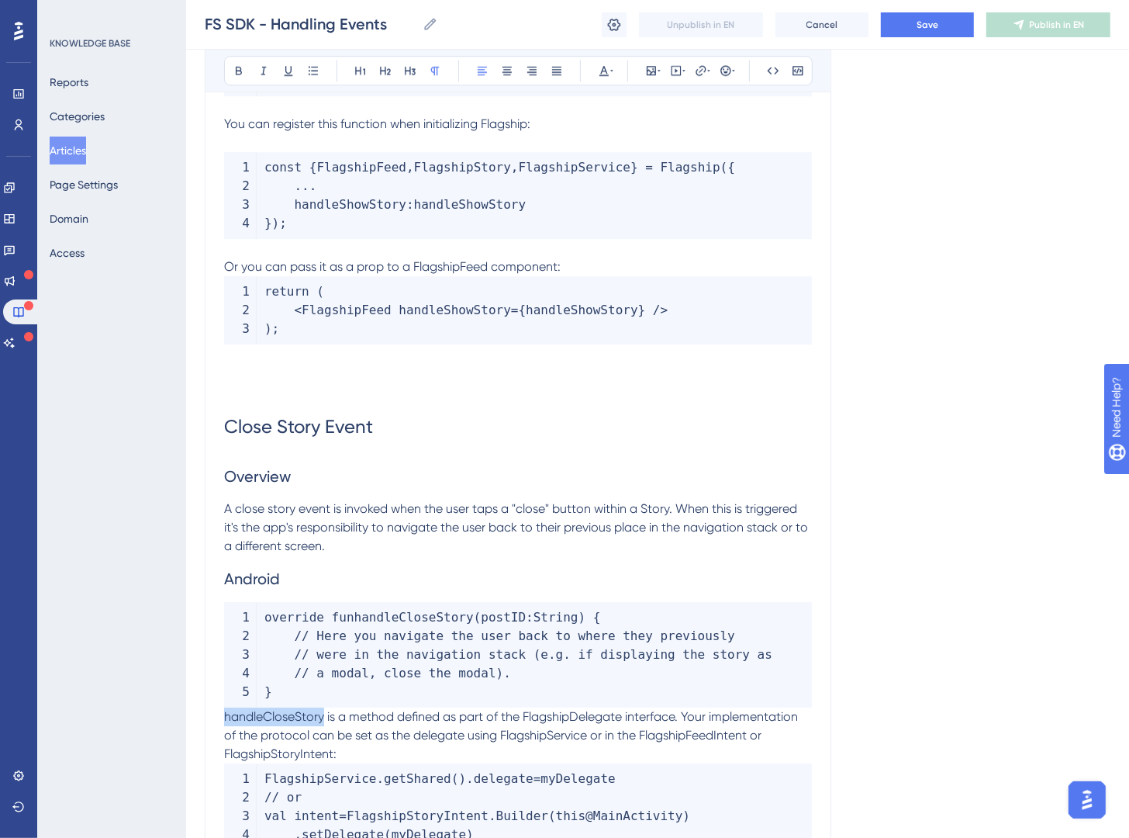
drag, startPoint x: 192, startPoint y: 714, endPoint x: 129, endPoint y: 718, distance: 63.0
click at [777, 67] on icon at bounding box center [773, 70] width 12 height 12
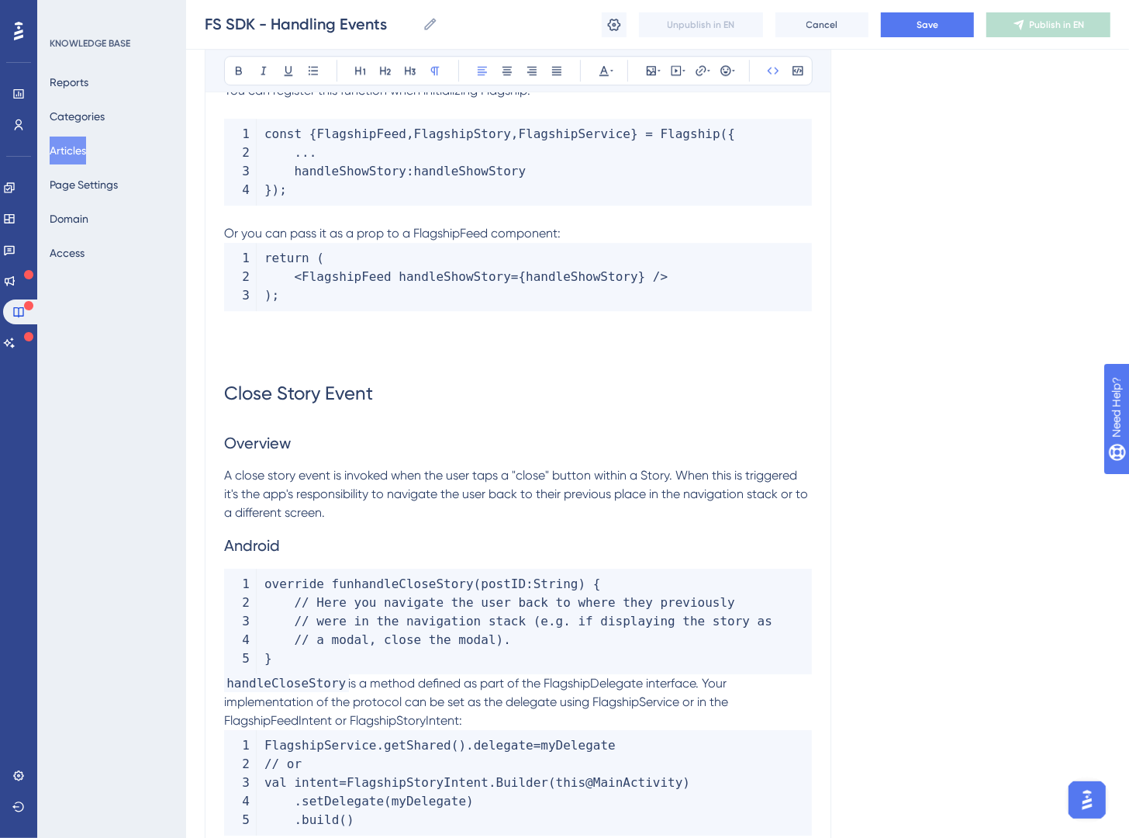
scroll to position [3416, 0]
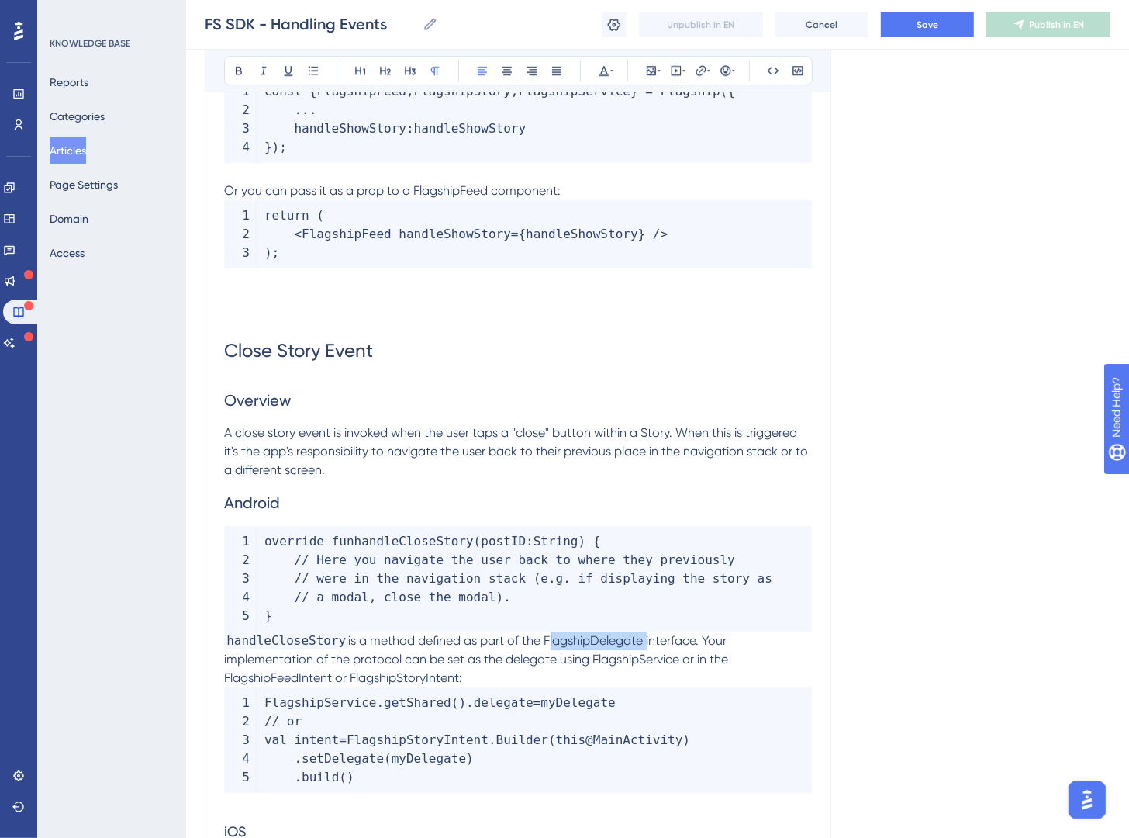
drag, startPoint x: 550, startPoint y: 644, endPoint x: 651, endPoint y: 646, distance: 100.9
click at [651, 646] on span "is a method defined as part of the FlagshipDelegate interface. Your implementat…" at bounding box center [477, 659] width 507 height 52
click at [775, 66] on icon at bounding box center [773, 70] width 12 height 12
click at [225, 641] on span "handleCloseStory" at bounding box center [286, 640] width 125 height 18
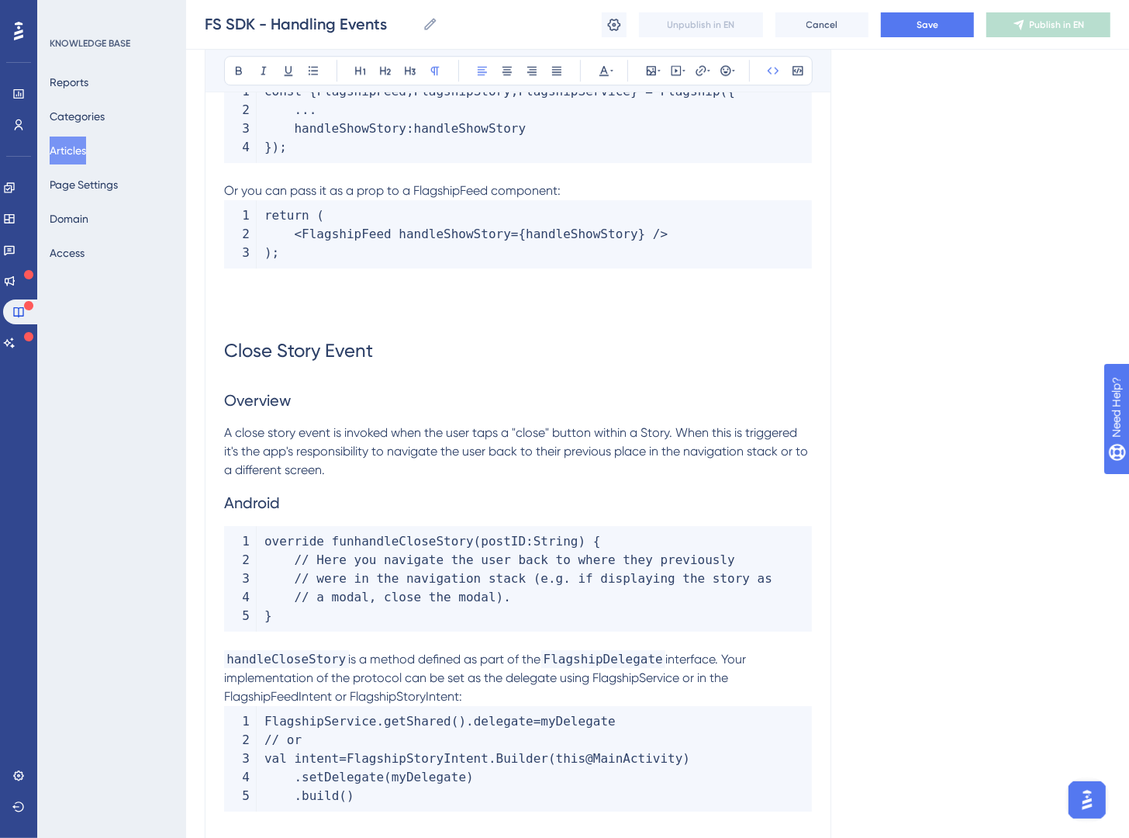
click at [514, 696] on p "handleCloseStory is a method defined as part of the FlagshipDelegate interface.…" at bounding box center [518, 678] width 588 height 56
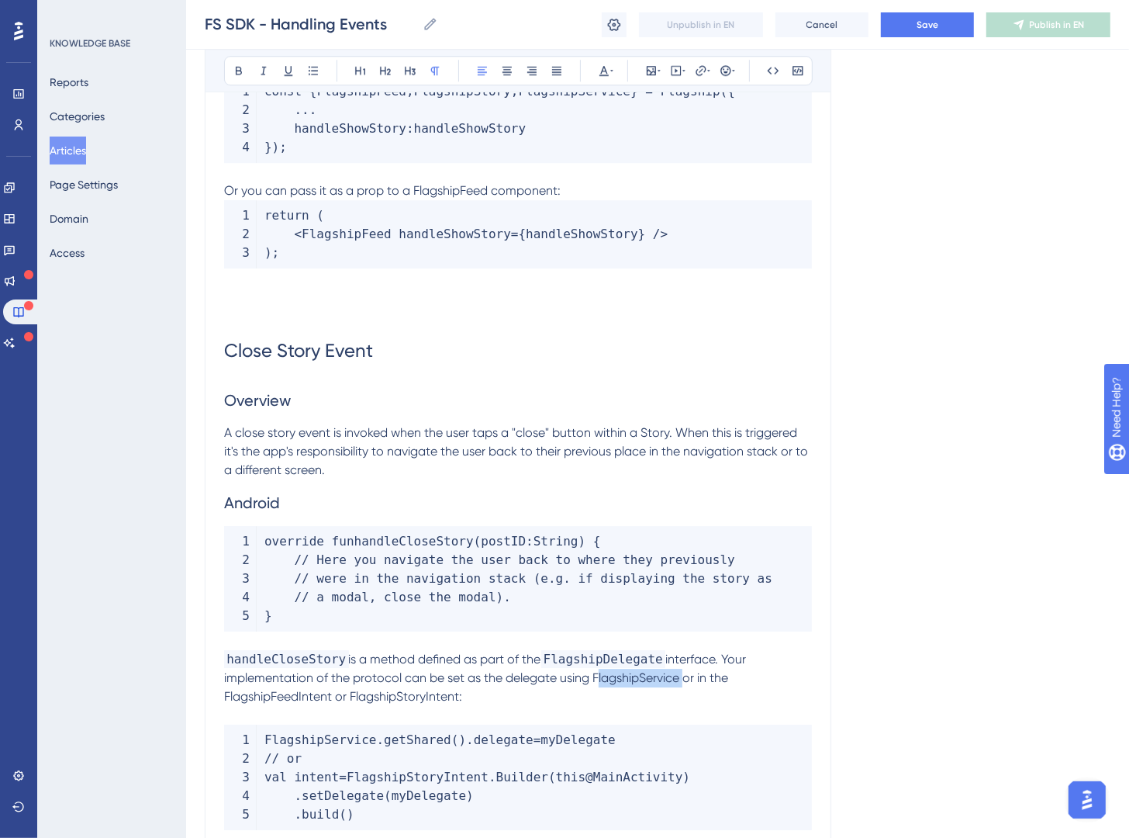
drag, startPoint x: 595, startPoint y: 676, endPoint x: 681, endPoint y: 678, distance: 86.1
click at [681, 678] on span "interface. Your implementation of the protocol can be set as the delegate using…" at bounding box center [486, 678] width 525 height 52
click at [776, 74] on icon at bounding box center [773, 70] width 12 height 12
drag, startPoint x: 292, startPoint y: 700, endPoint x: 459, endPoint y: 364, distance: 375.4
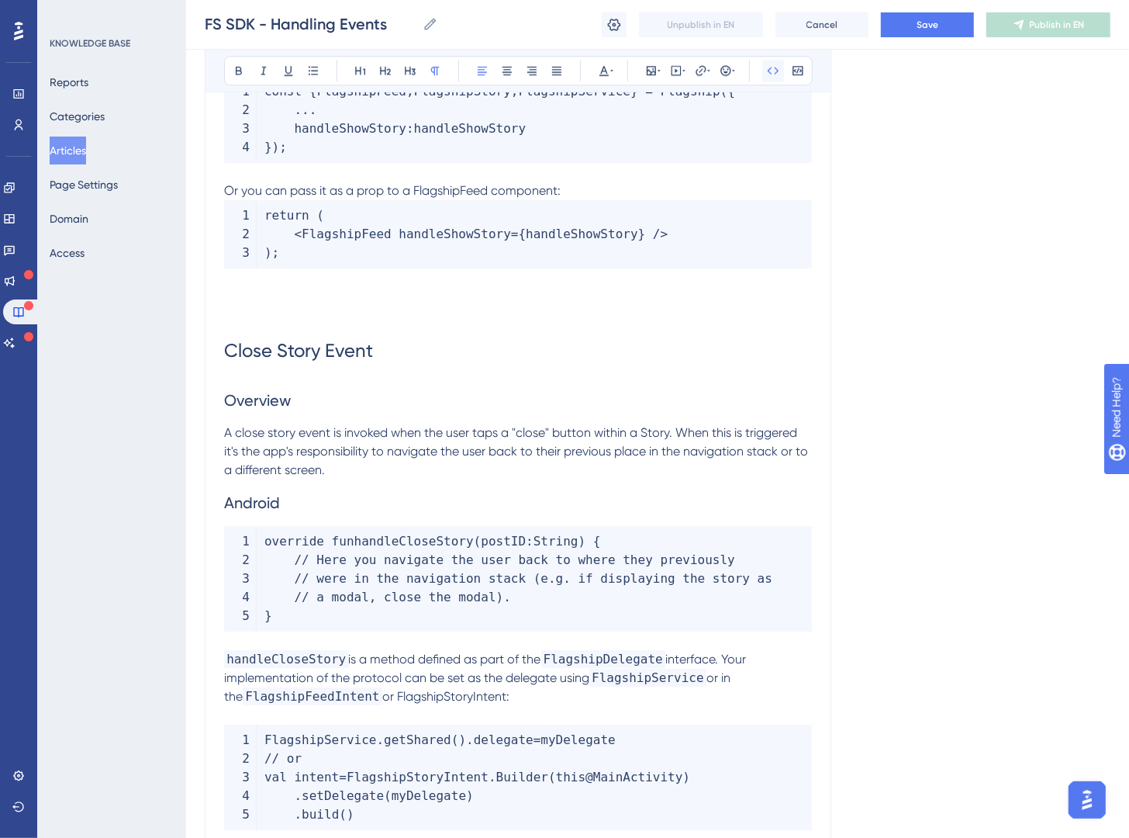
click at [770, 78] on button at bounding box center [774, 71] width 22 height 22
drag, startPoint x: 382, startPoint y: 694, endPoint x: 531, endPoint y: 691, distance: 149.0
click at [531, 691] on p "handleCloseStory is a method defined as part of the FlagshipDelegate interface.…" at bounding box center [518, 678] width 588 height 56
click at [772, 74] on icon at bounding box center [773, 70] width 12 height 12
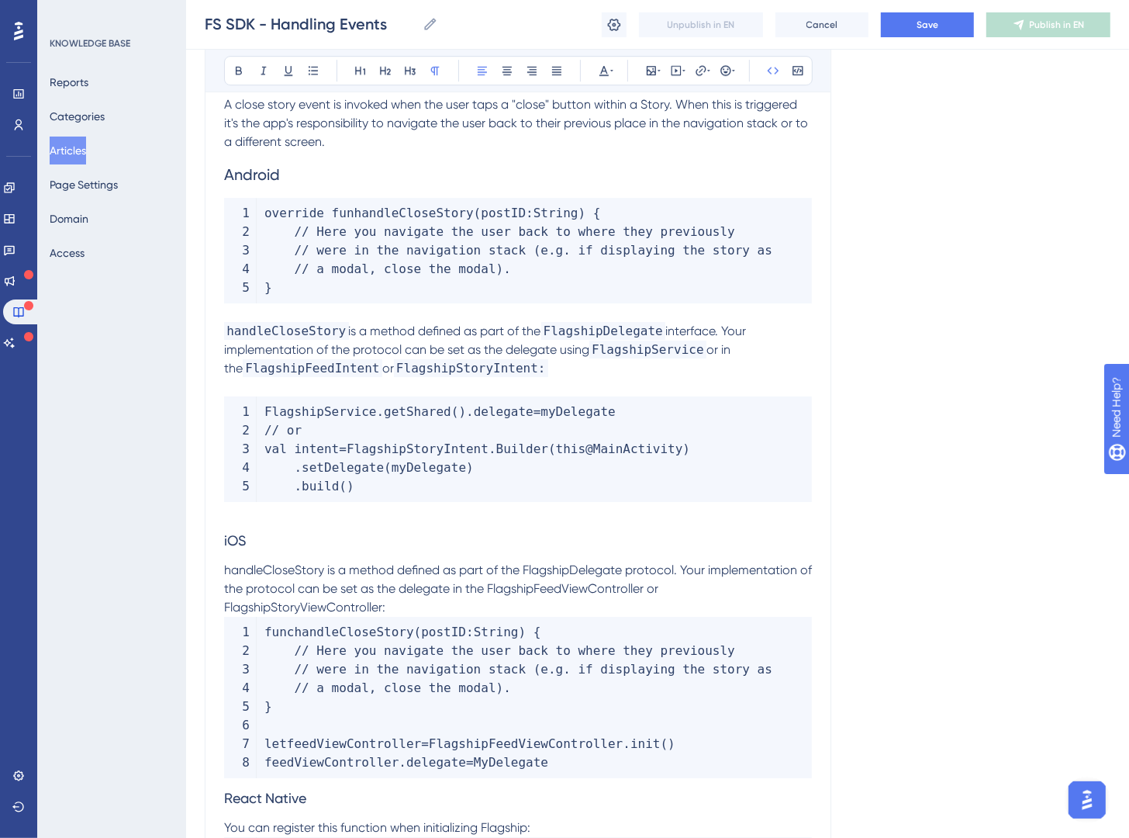
scroll to position [3784, 0]
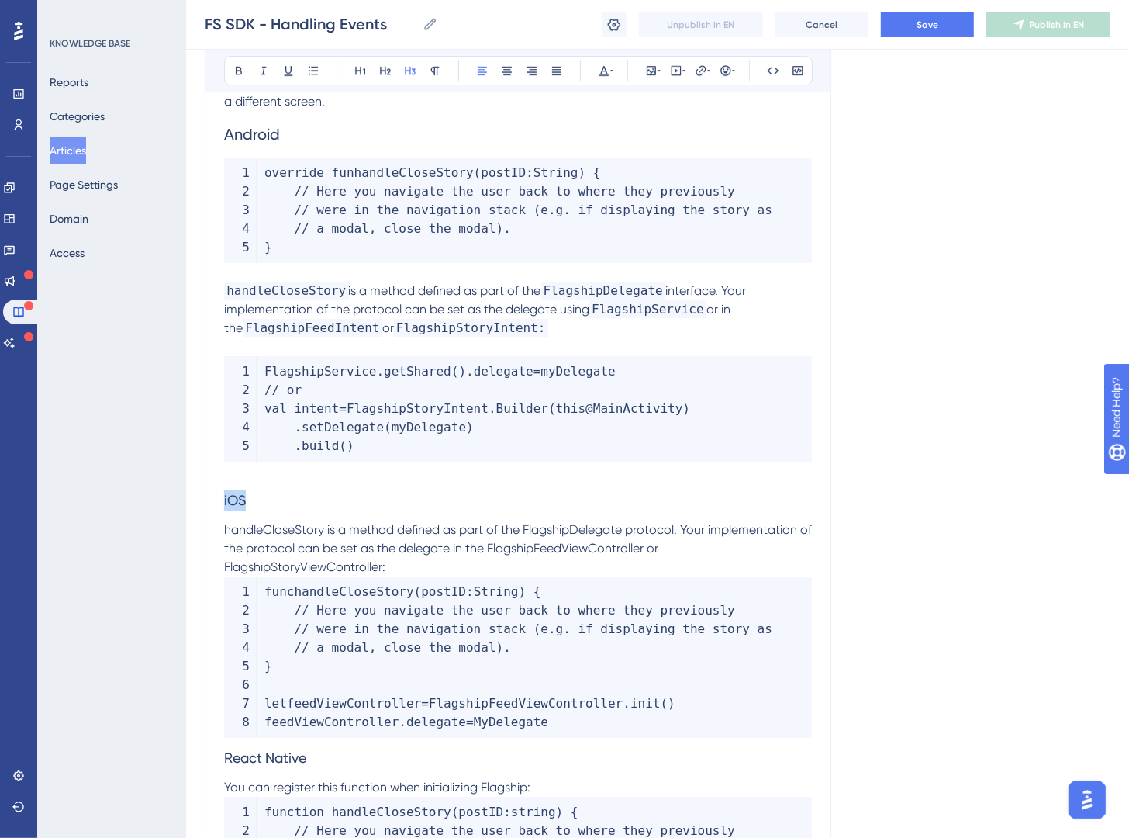
drag, startPoint x: 269, startPoint y: 499, endPoint x: 242, endPoint y: 389, distance: 113.5
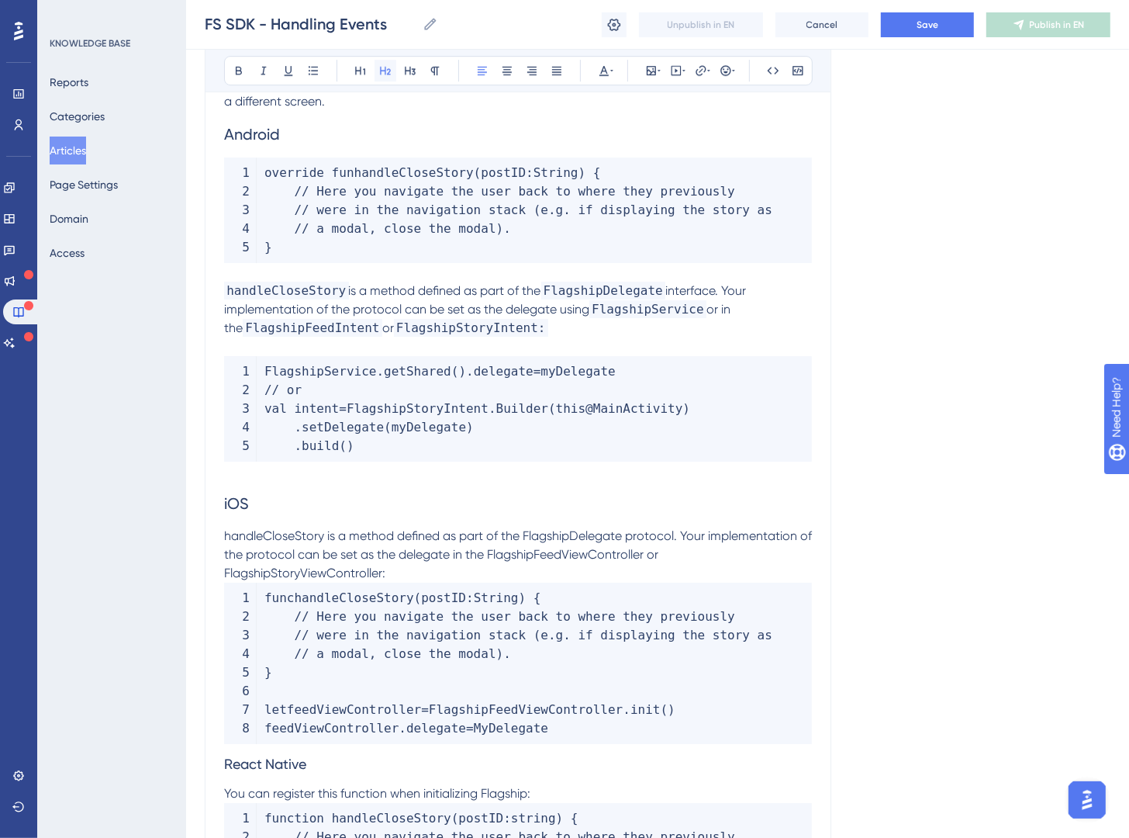
click at [385, 78] on button at bounding box center [386, 71] width 22 height 22
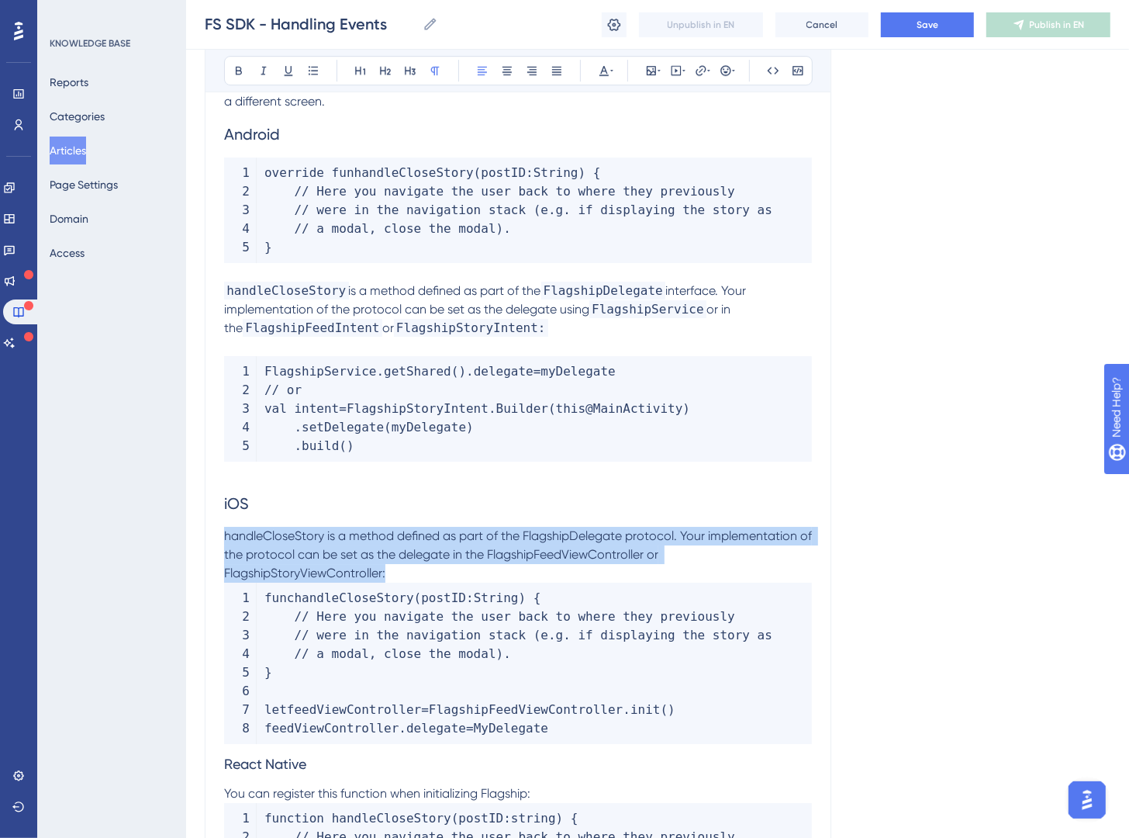
drag, startPoint x: 524, startPoint y: 572, endPoint x: 203, endPoint y: 544, distance: 322.4
copy span "handleCloseStory is a method defined as part of the FlagshipDelegate protocol. …"
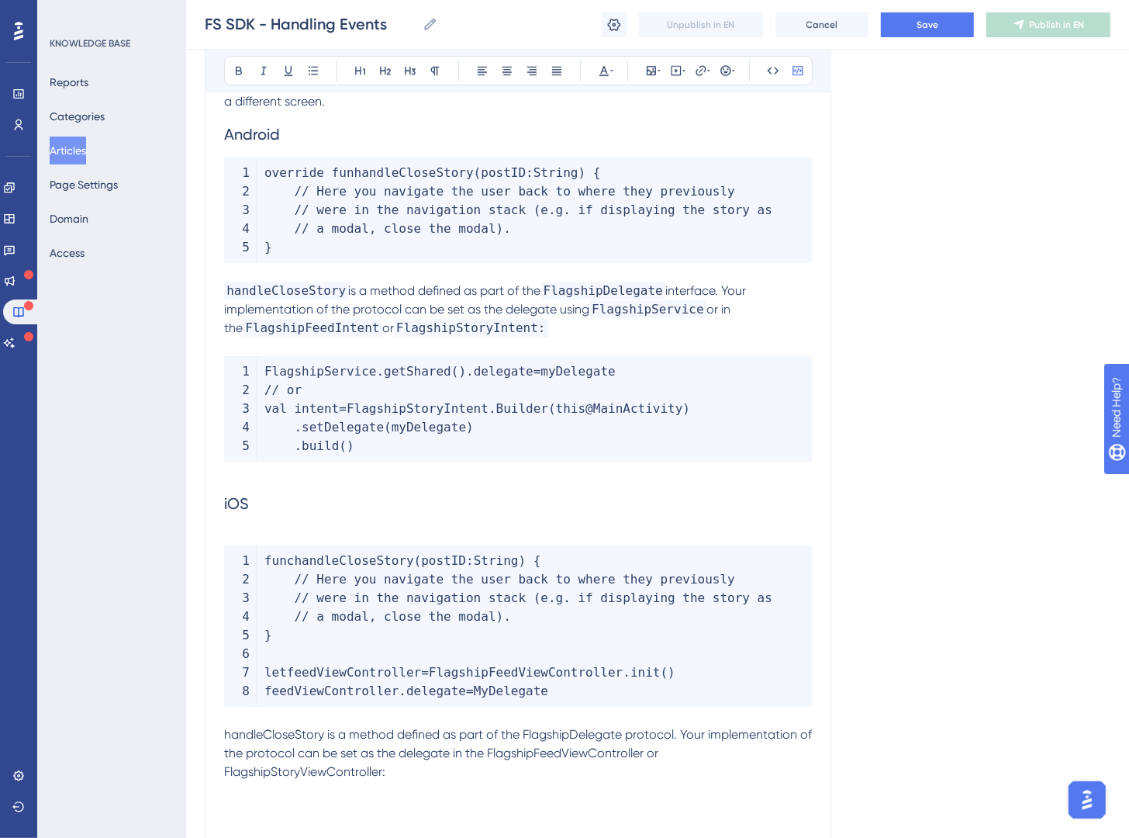
drag, startPoint x: 577, startPoint y: 690, endPoint x: 282, endPoint y: 662, distance: 296.9
click at [282, 662] on code "func handleCloseStory ( postID : String ) { // Here you navigate the user back …" at bounding box center [518, 625] width 588 height 161
copy code "let feedViewController = FlagshipFeedViewController . init ( ) feedViewControll…"
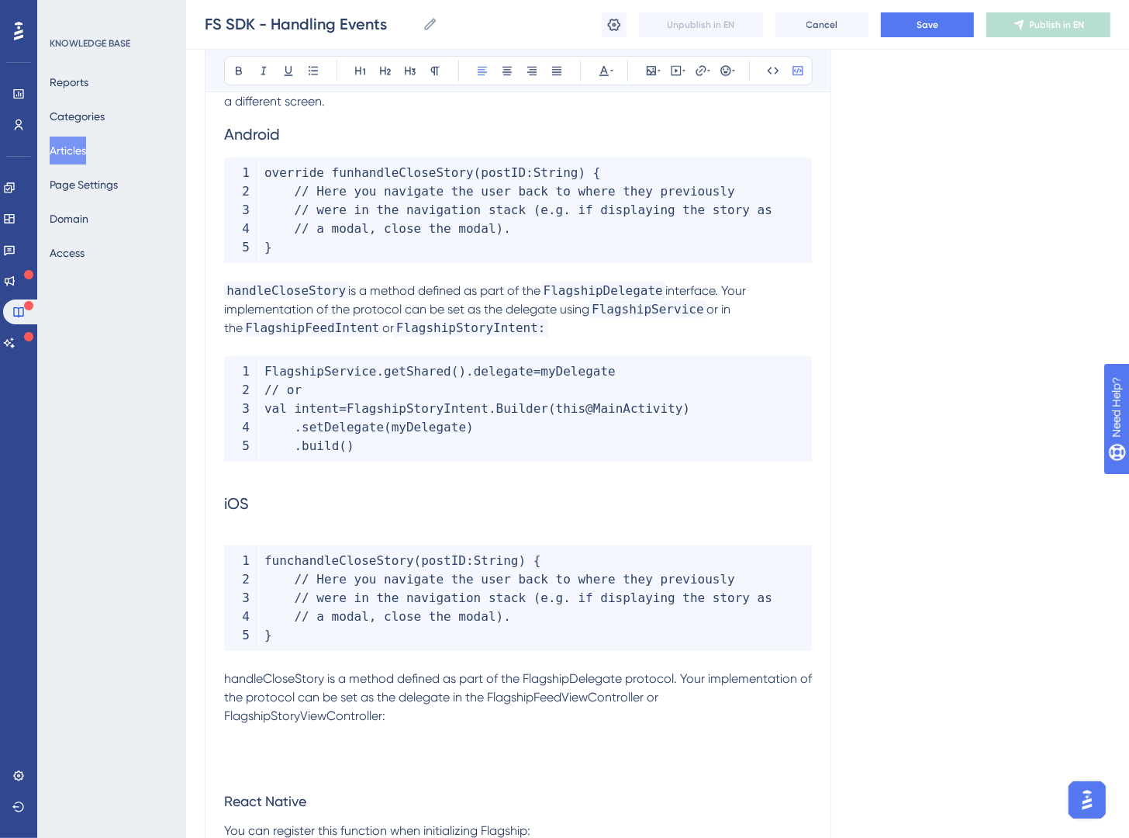
click at [413, 707] on p "handleCloseStory is a method defined as part of the FlagshipDelegate protocol. …" at bounding box center [518, 697] width 588 height 56
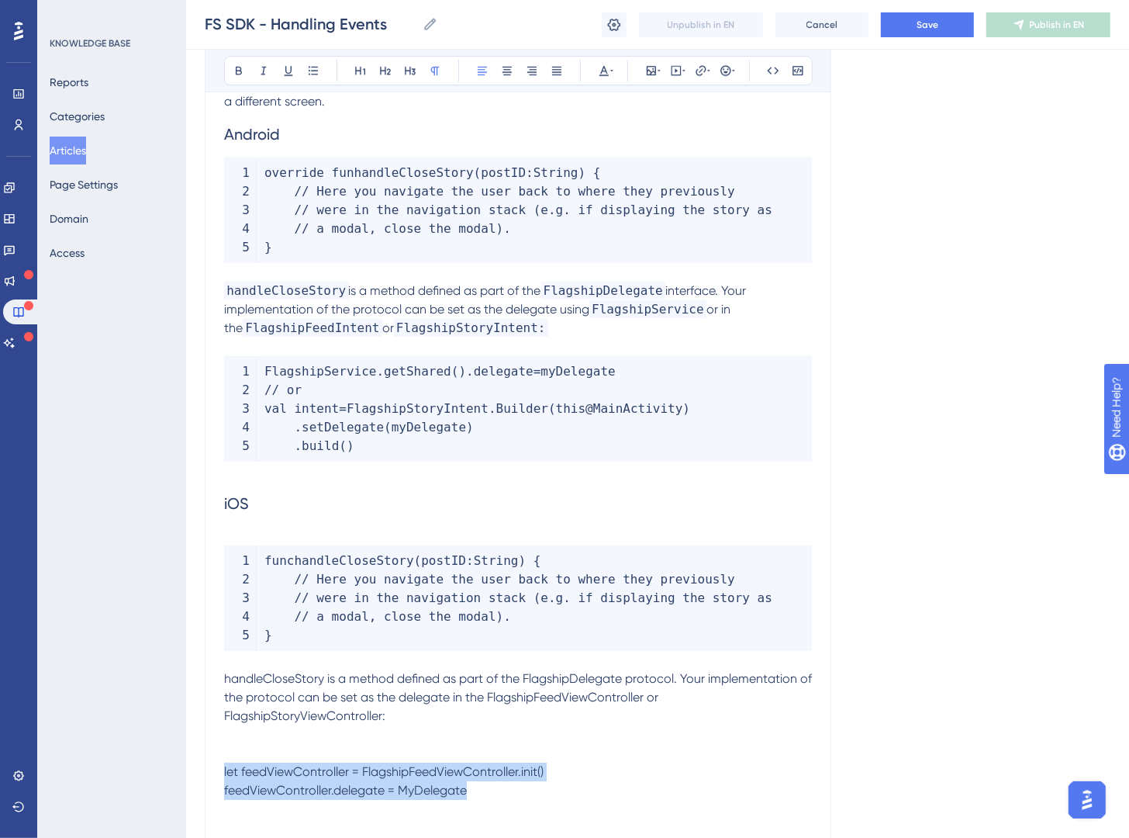
drag, startPoint x: 543, startPoint y: 796, endPoint x: 211, endPoint y: 760, distance: 333.9
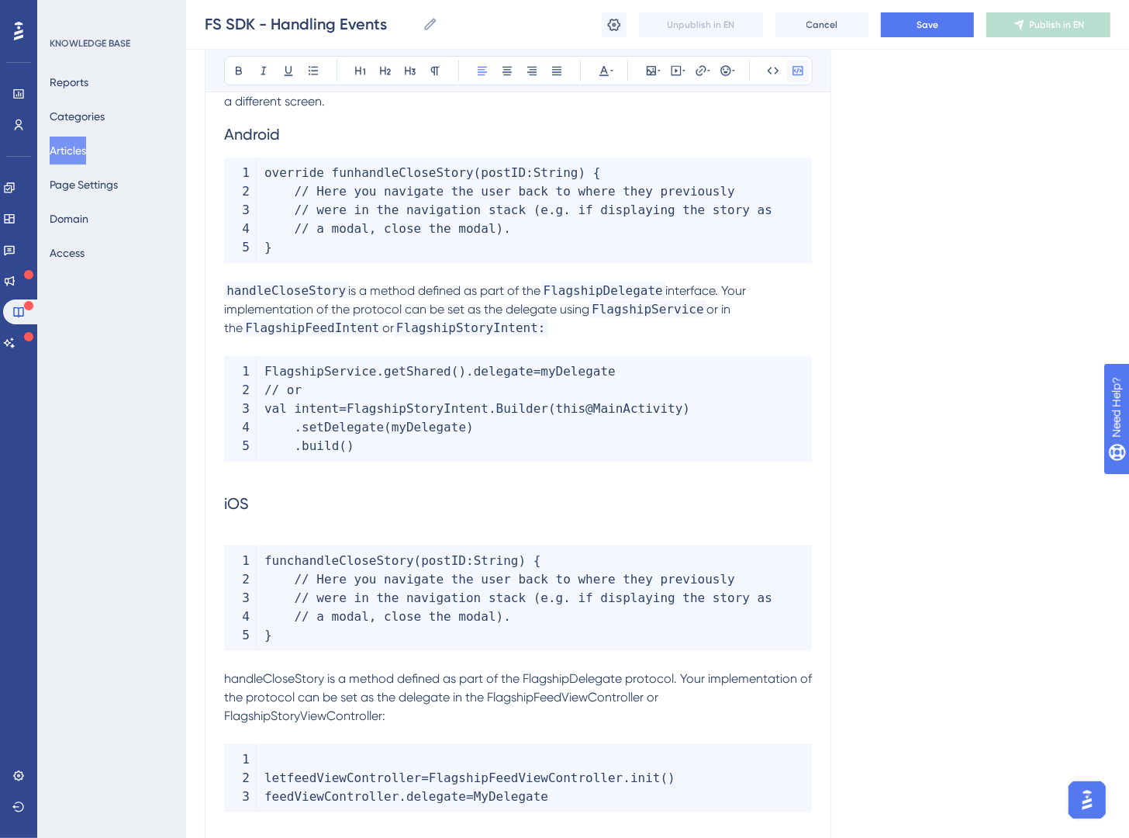
click at [793, 73] on icon at bounding box center [798, 70] width 10 height 9
drag, startPoint x: 267, startPoint y: 780, endPoint x: 314, endPoint y: 790, distance: 48.4
click at [267, 781] on span "let" at bounding box center [276, 777] width 22 height 15
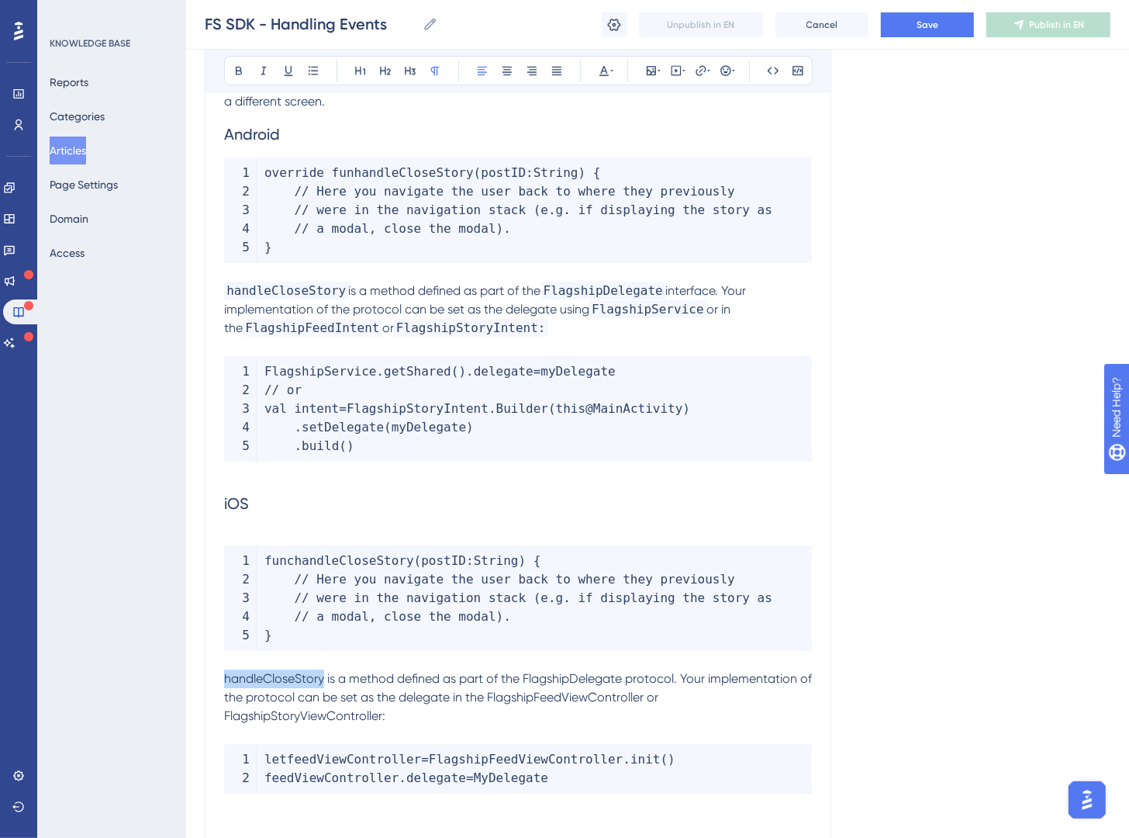
drag, startPoint x: 325, startPoint y: 682, endPoint x: 486, endPoint y: 394, distance: 329.9
click at [779, 71] on button at bounding box center [774, 71] width 22 height 22
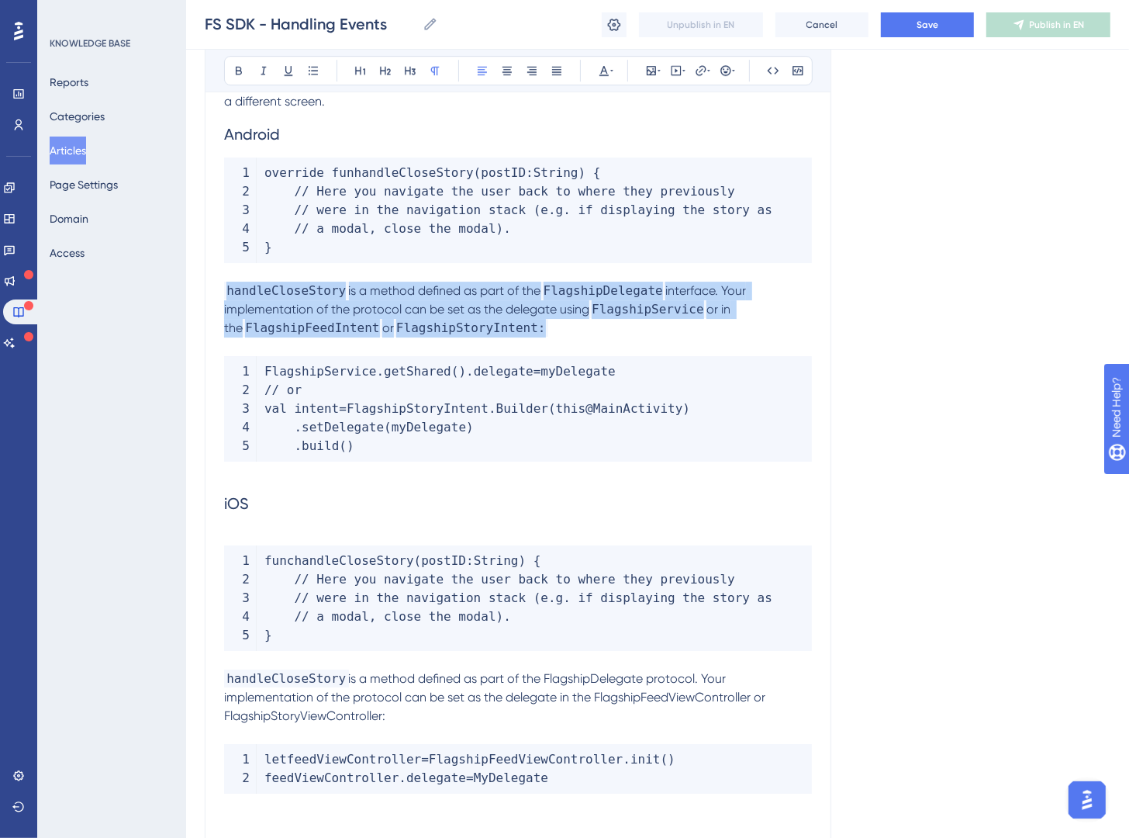
drag, startPoint x: 609, startPoint y: 325, endPoint x: 206, endPoint y: 291, distance: 404.8
copy p "handleCloseStory is a method defined as part of the FlagshipDelegate interface.…"
drag, startPoint x: 424, startPoint y: 719, endPoint x: 210, endPoint y: 686, distance: 216.7
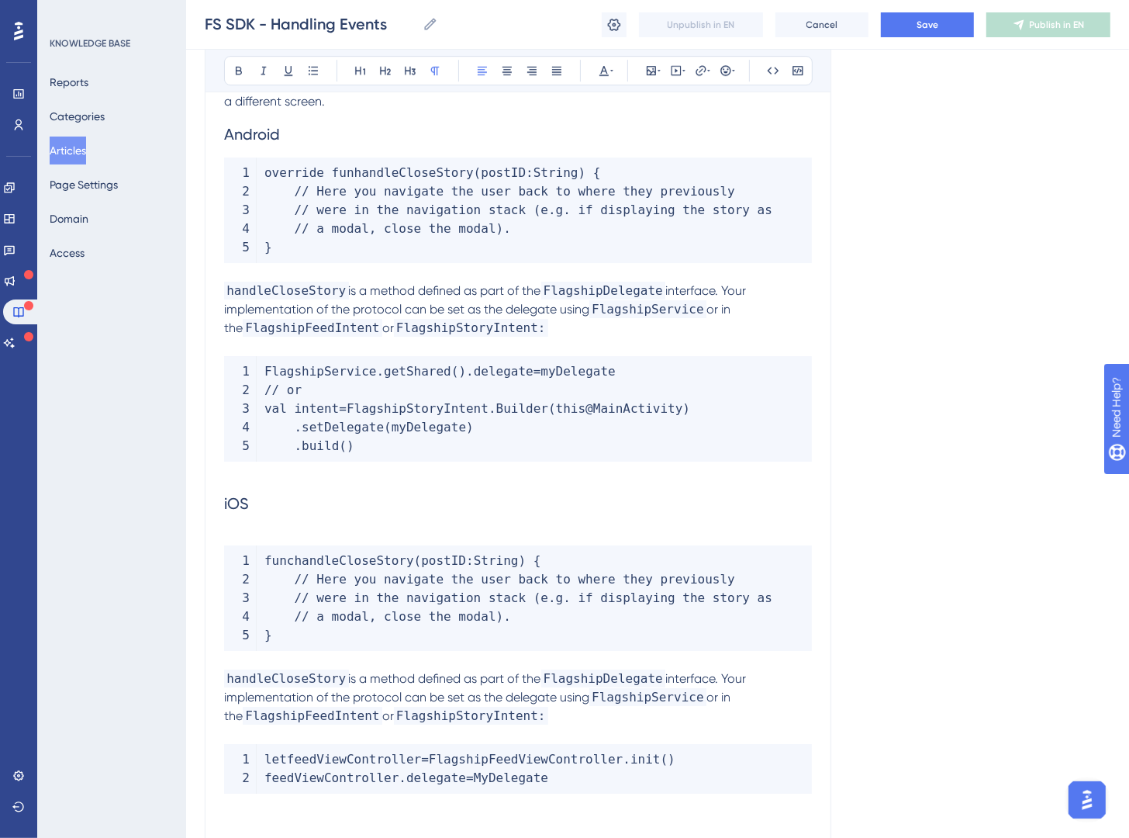
click at [694, 676] on span "interface. Your implementation of the protocol can be set as the delegate using" at bounding box center [486, 687] width 525 height 33
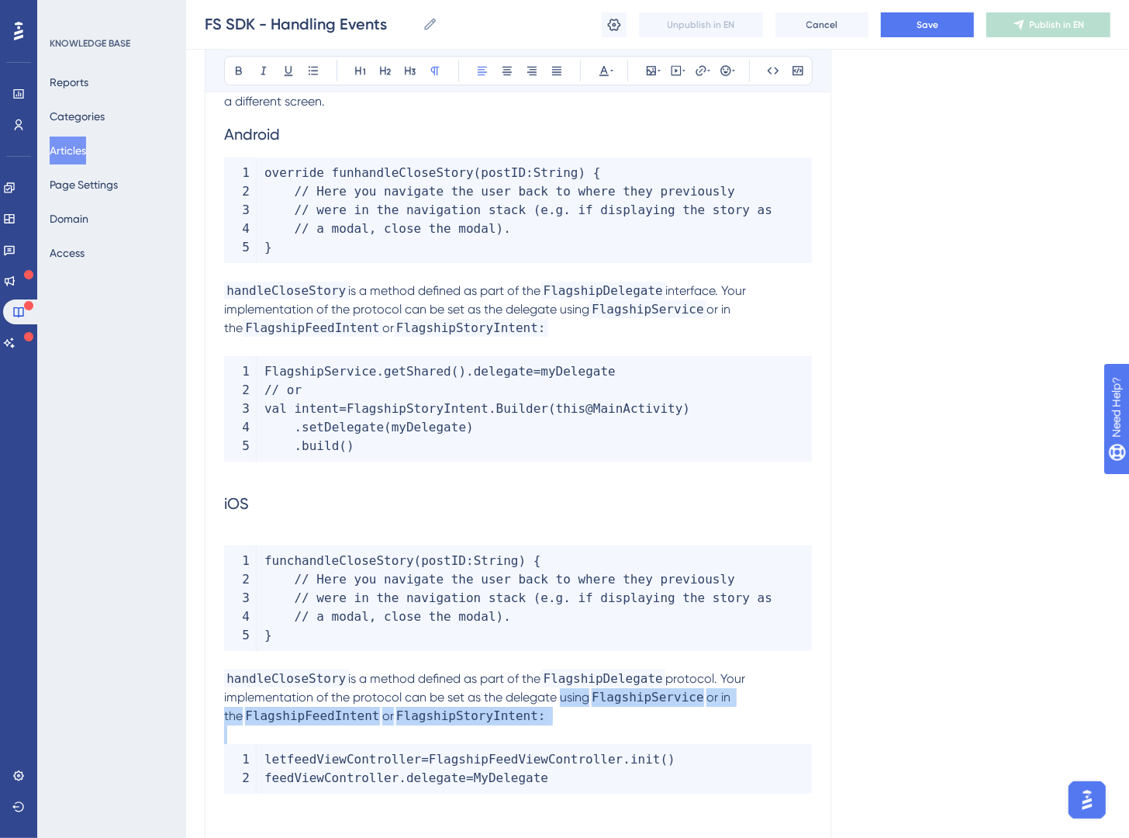
drag, startPoint x: 707, startPoint y: 725, endPoint x: 559, endPoint y: 701, distance: 150.0
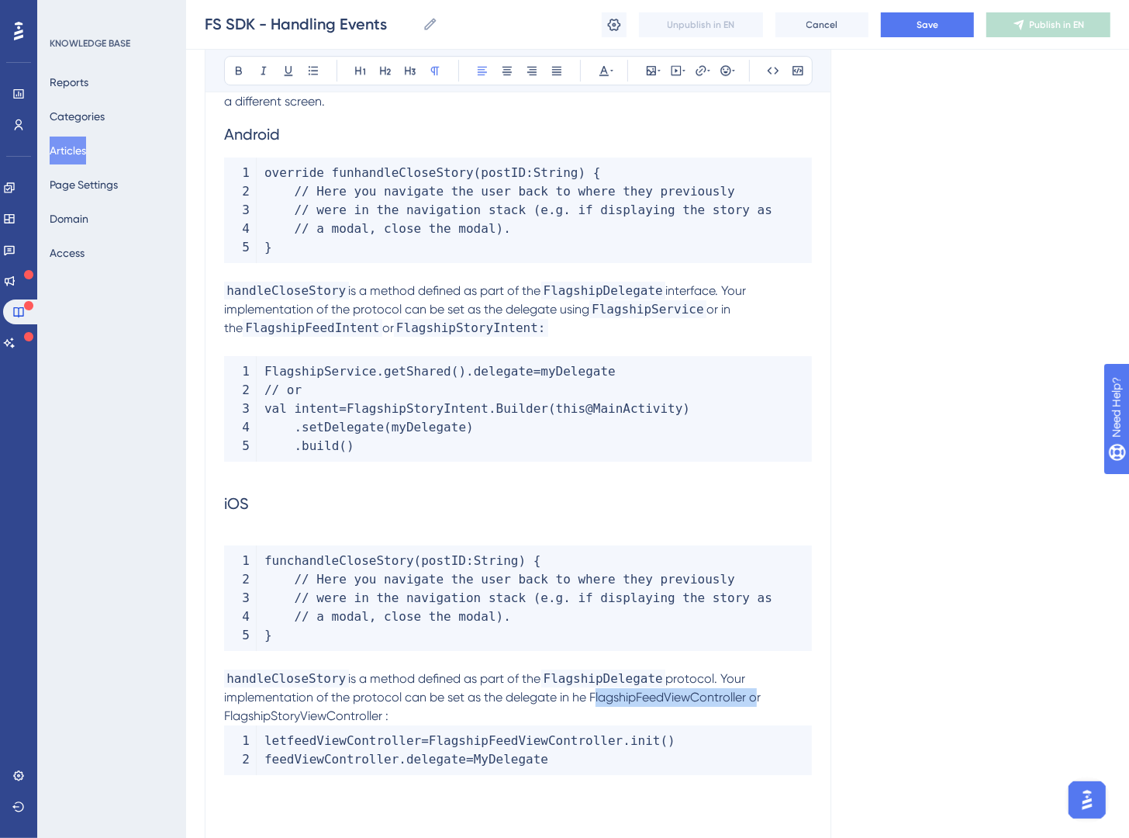
drag, startPoint x: 590, startPoint y: 697, endPoint x: 752, endPoint y: 705, distance: 162.4
click at [752, 705] on p "handleCloseStory is a method defined as part of the FlagshipDelegate protocol. …" at bounding box center [518, 697] width 588 height 56
click at [767, 76] on icon at bounding box center [773, 70] width 12 height 12
drag, startPoint x: 420, startPoint y: 718, endPoint x: 189, endPoint y: 715, distance: 230.4
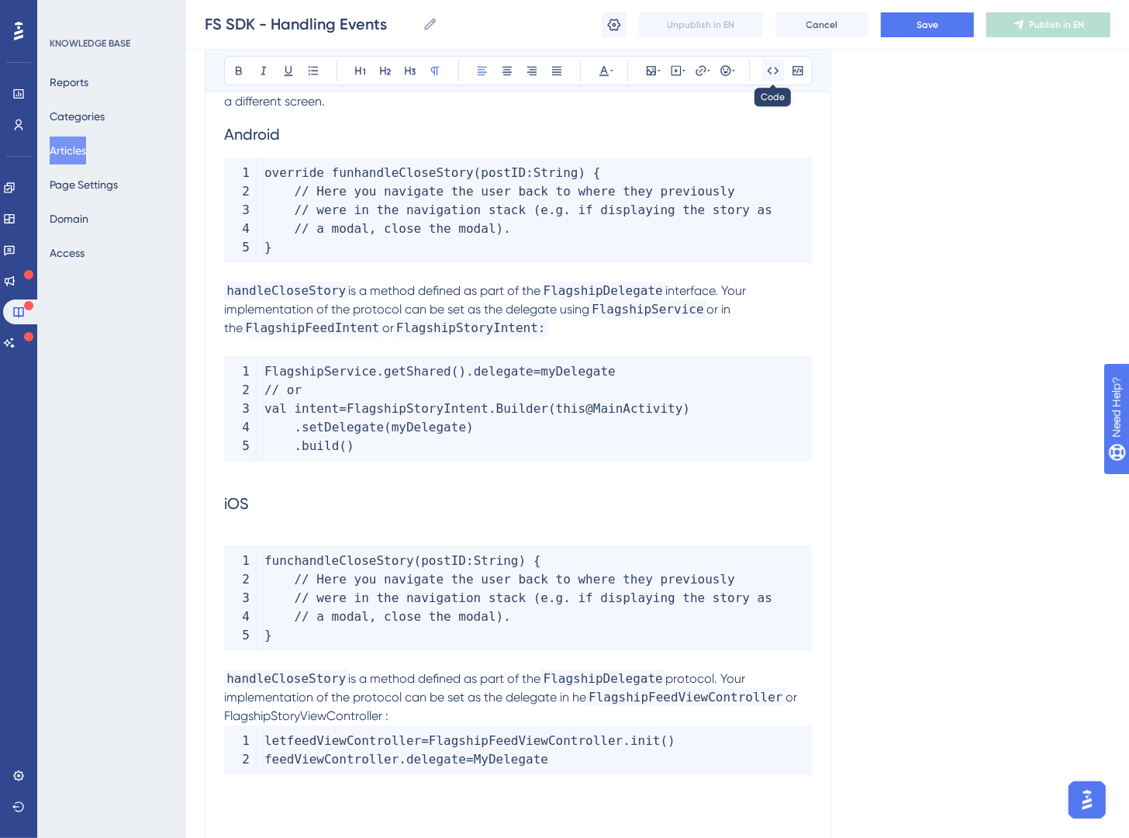
click at [771, 74] on icon at bounding box center [773, 70] width 12 height 12
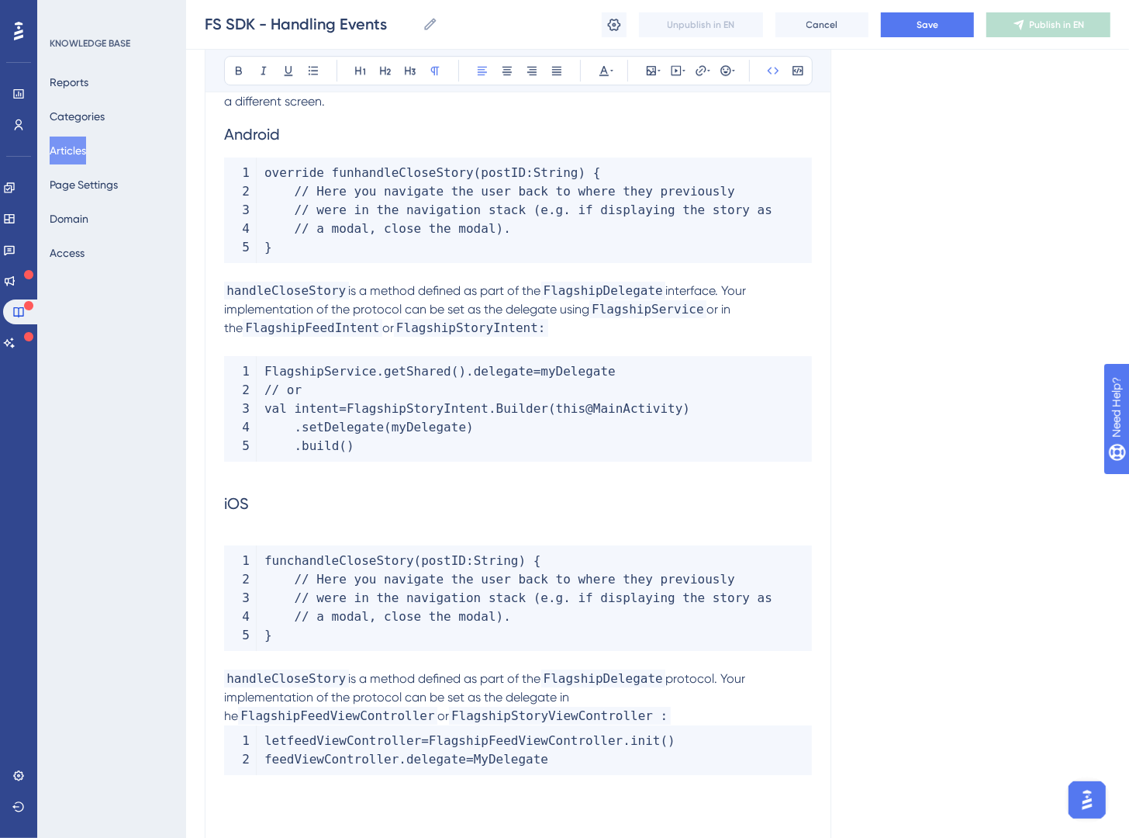
click at [484, 713] on p "handleCloseStory is a method defined as part of the FlagshipDelegate protocol. …" at bounding box center [518, 697] width 588 height 56
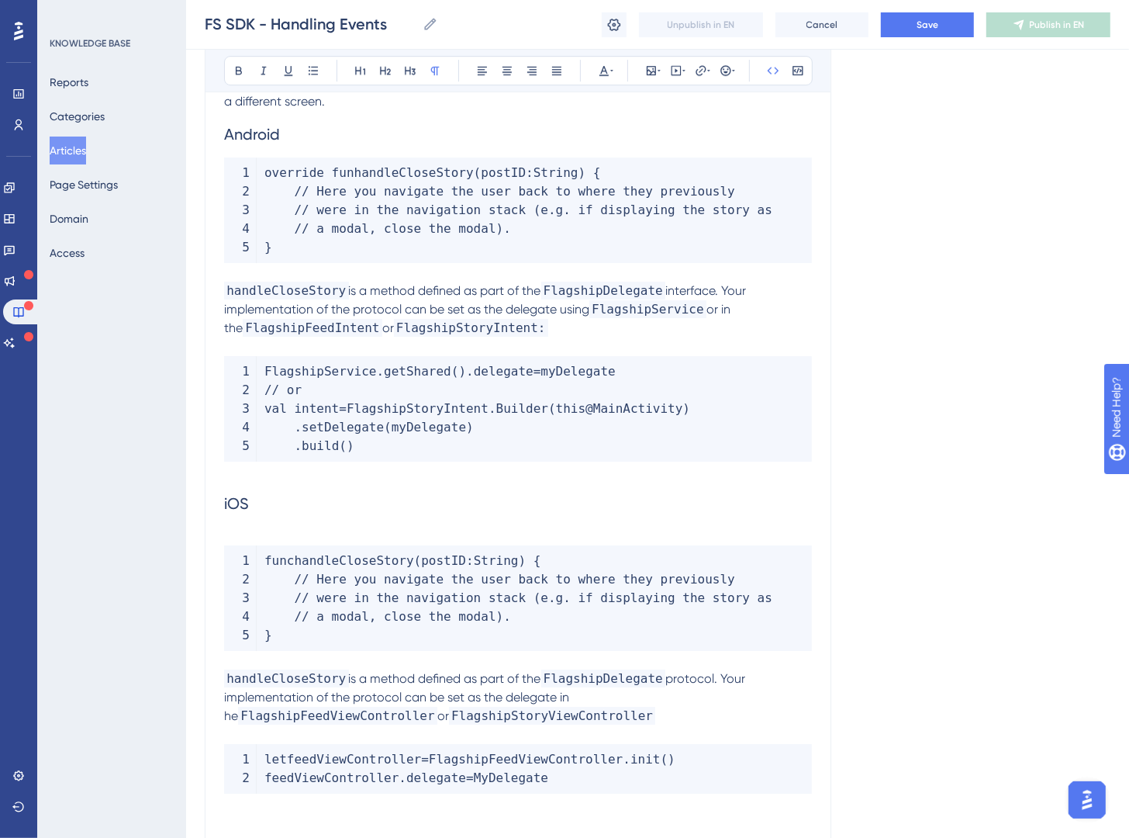
click at [504, 725] on p at bounding box center [518, 734] width 588 height 19
click at [513, 719] on p "handleCloseStory is a method defined as part of the FlagshipDelegate protocol. …" at bounding box center [518, 697] width 588 height 56
click at [385, 527] on p at bounding box center [518, 536] width 588 height 19
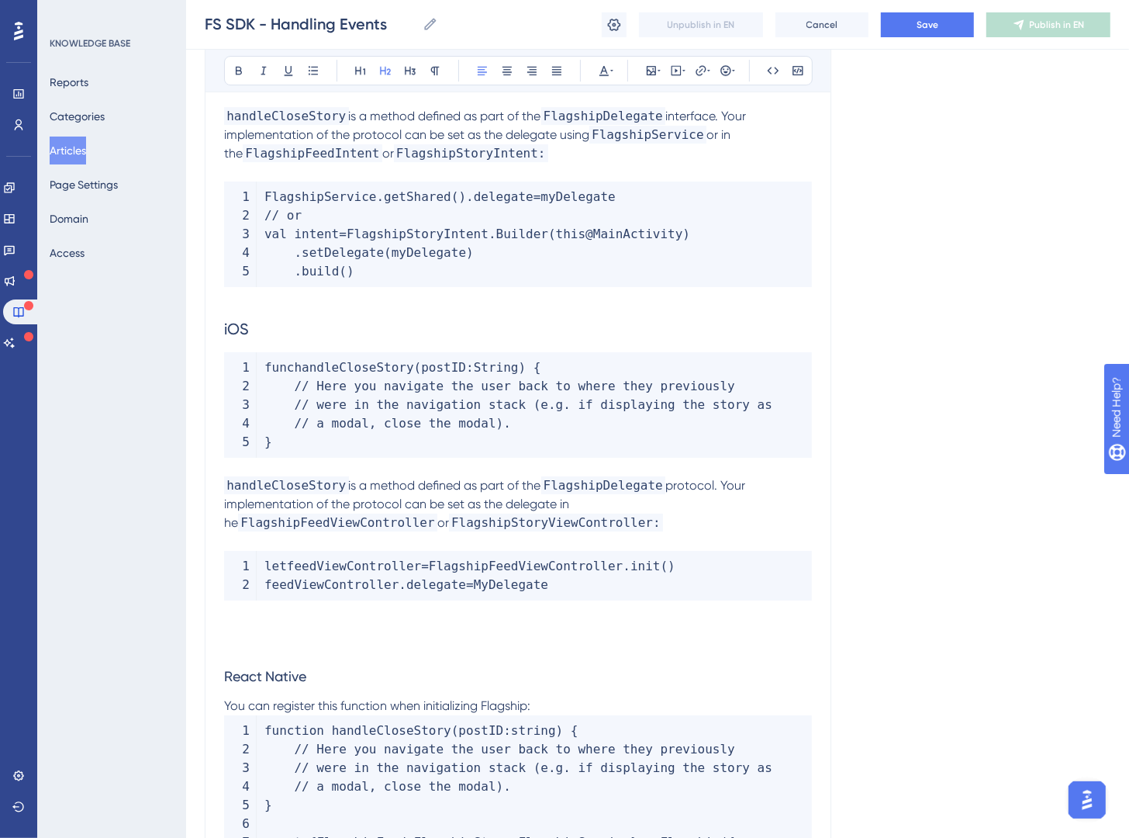
scroll to position [4113, 0]
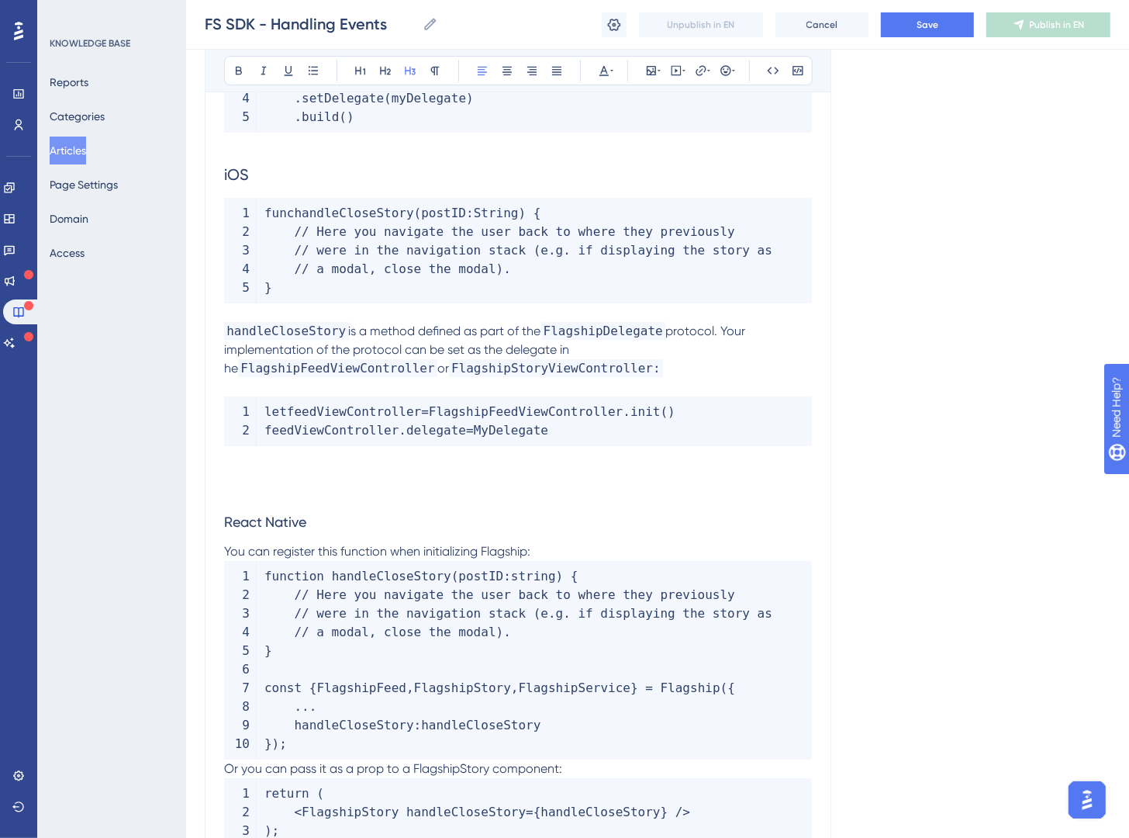
click at [361, 524] on h3 "React Native" at bounding box center [518, 522] width 588 height 40
click at [305, 521] on span "React Native" at bounding box center [265, 522] width 82 height 16
click at [394, 78] on button at bounding box center [386, 71] width 22 height 22
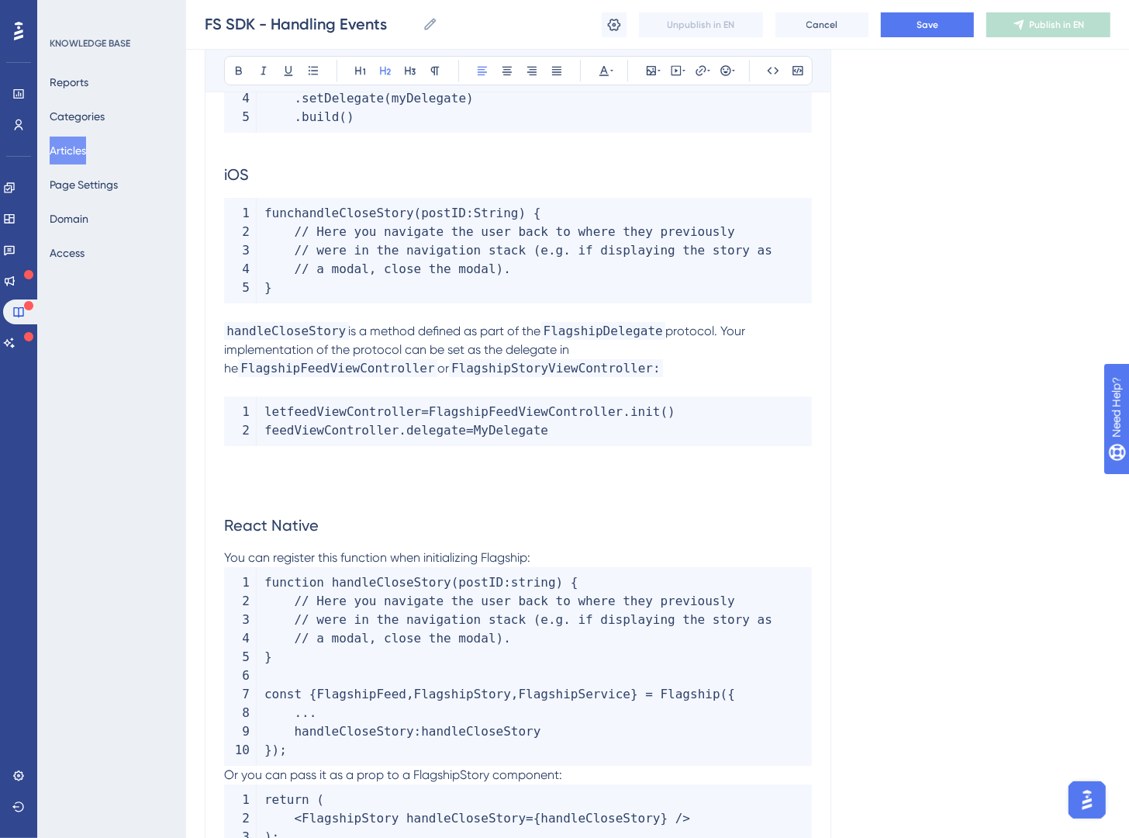
click at [554, 551] on p "You can register this function when initializing Flagship:" at bounding box center [518, 557] width 588 height 19
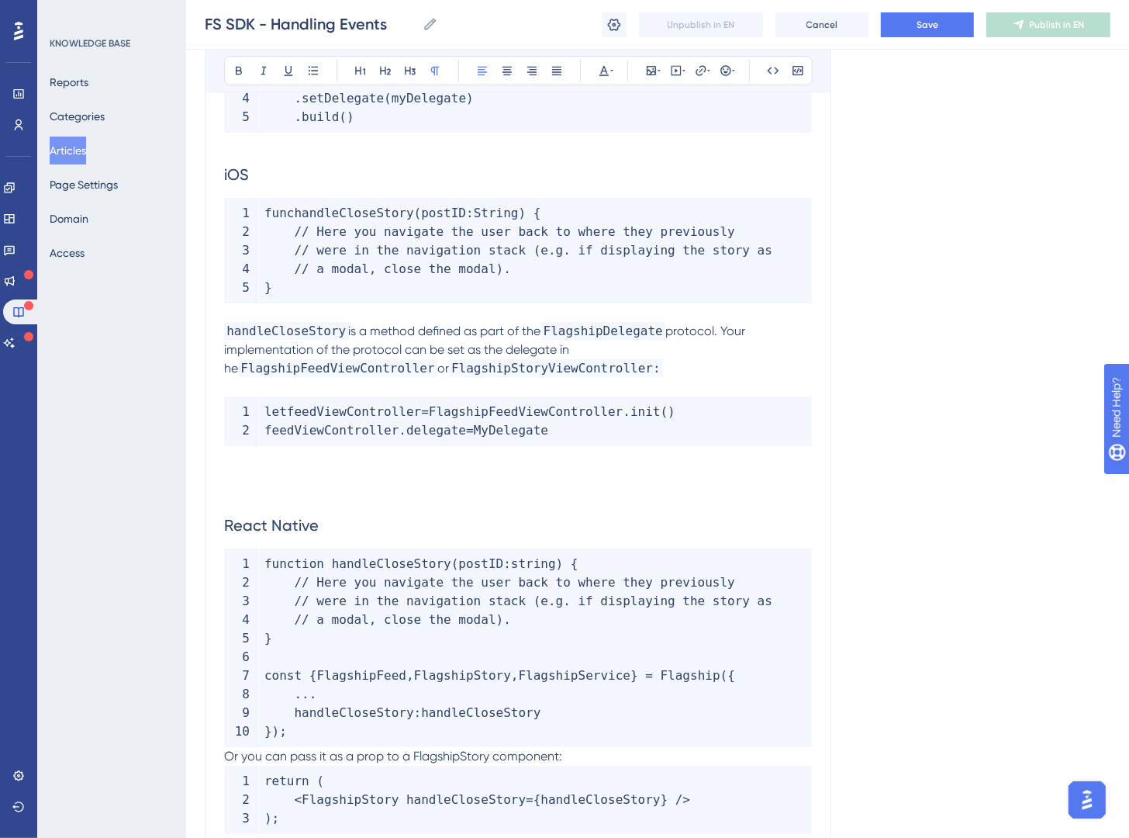
click at [230, 757] on span "Or you can pass it as a prop to a FlagshipStory component:" at bounding box center [393, 756] width 338 height 15
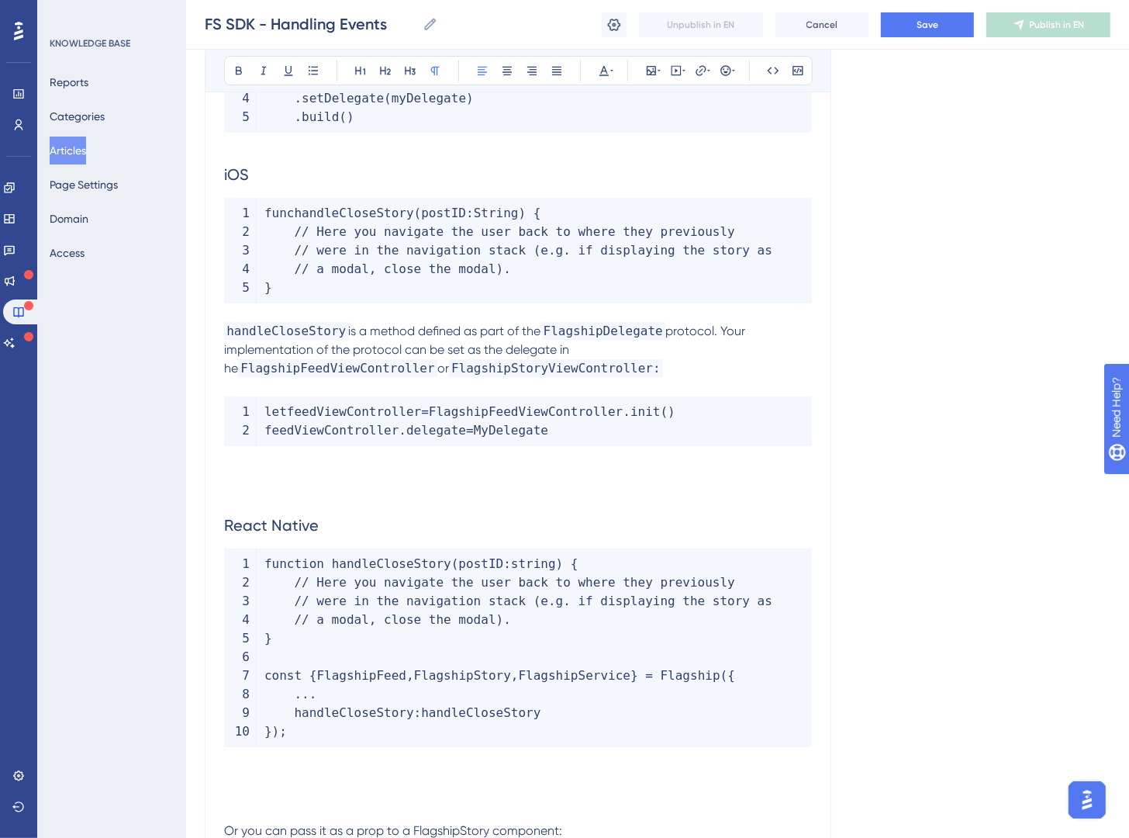
scroll to position [4119, 0]
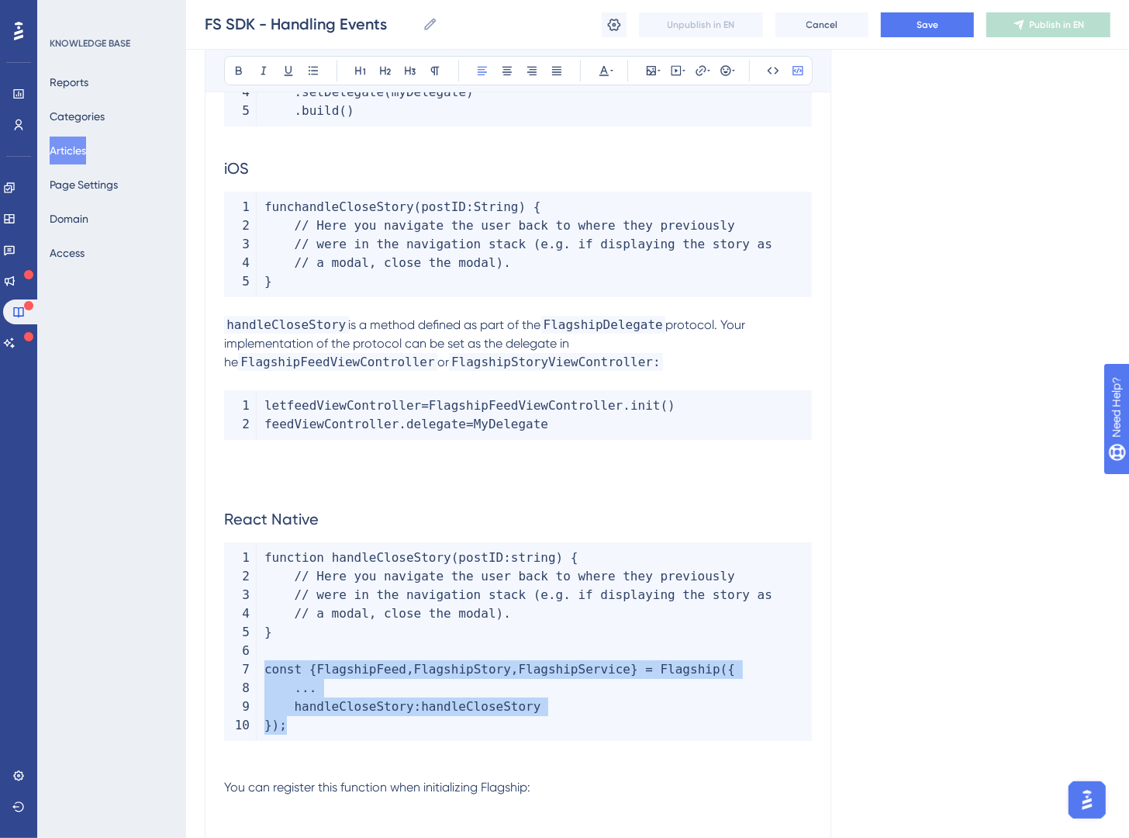
drag, startPoint x: 361, startPoint y: 728, endPoint x: 268, endPoint y: 669, distance: 110.2
click at [268, 669] on code "function handleCloseStory ( postID : string ) { // Here you navigate the user b…" at bounding box center [518, 641] width 588 height 199
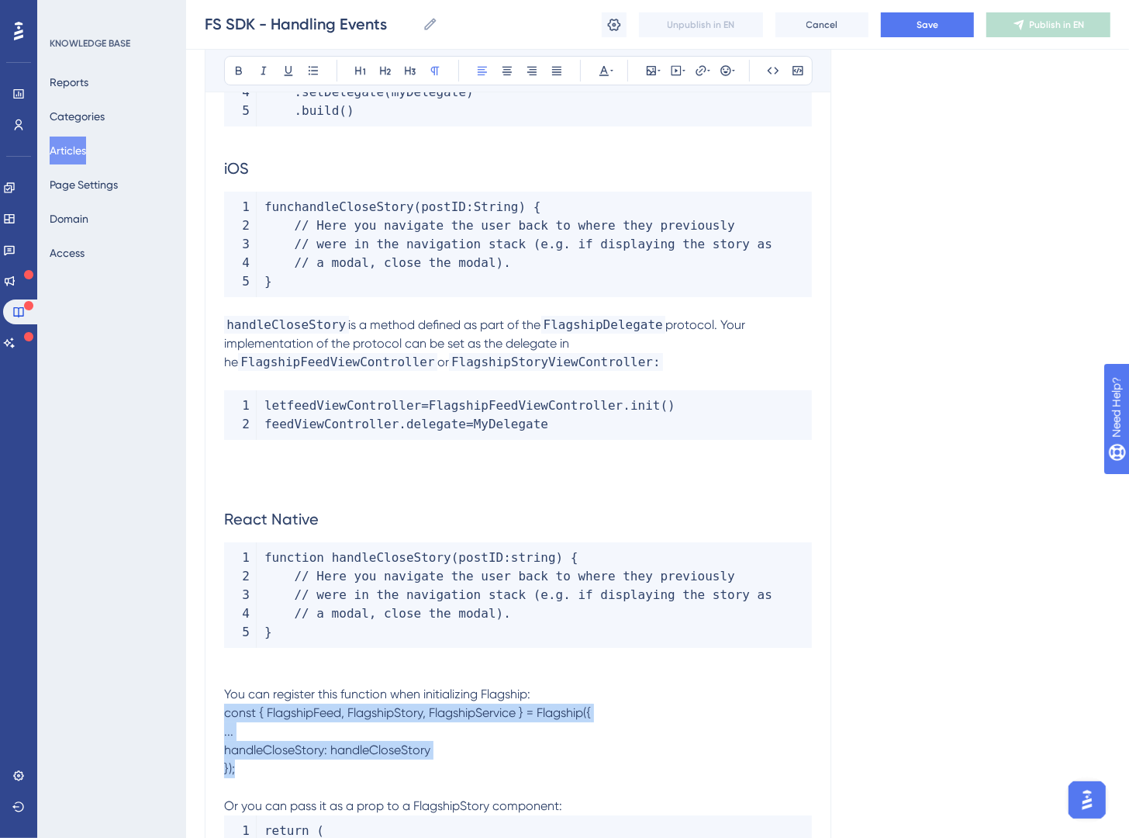
drag, startPoint x: 246, startPoint y: 771, endPoint x: 206, endPoint y: 720, distance: 64.7
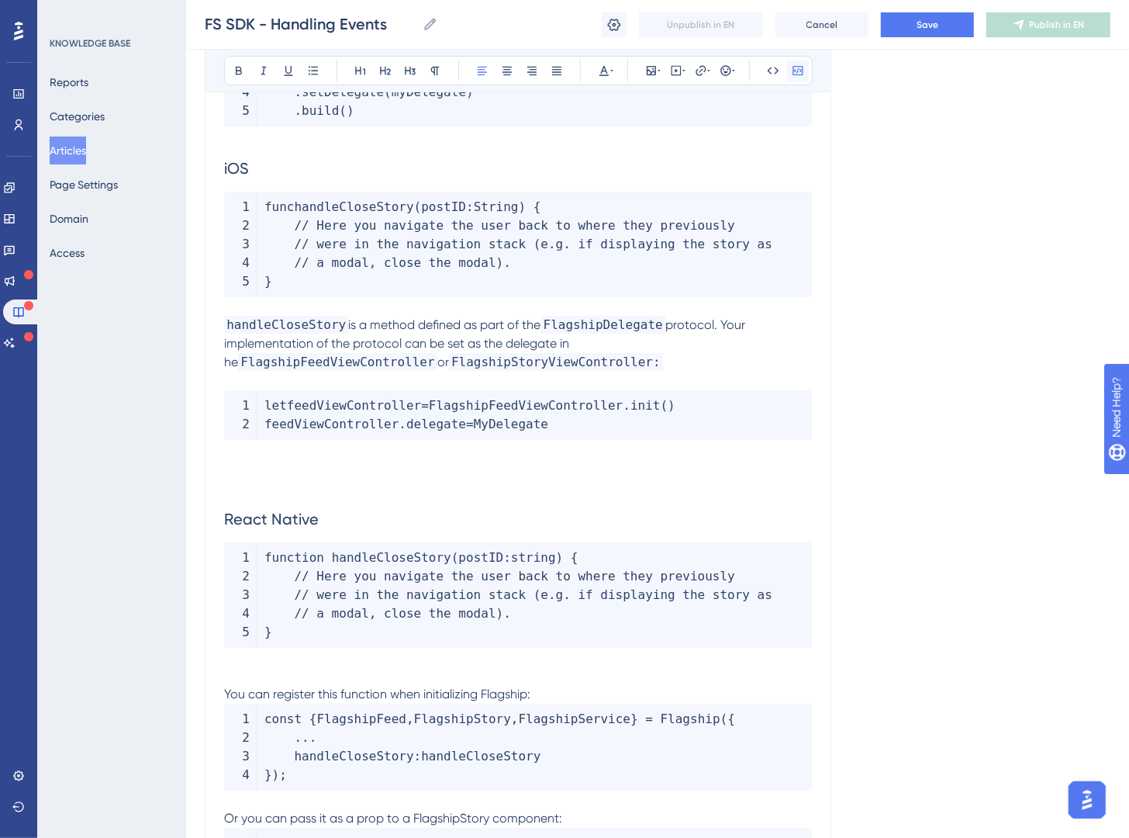
click at [804, 76] on icon at bounding box center [798, 70] width 12 height 12
click at [302, 662] on p at bounding box center [518, 657] width 588 height 19
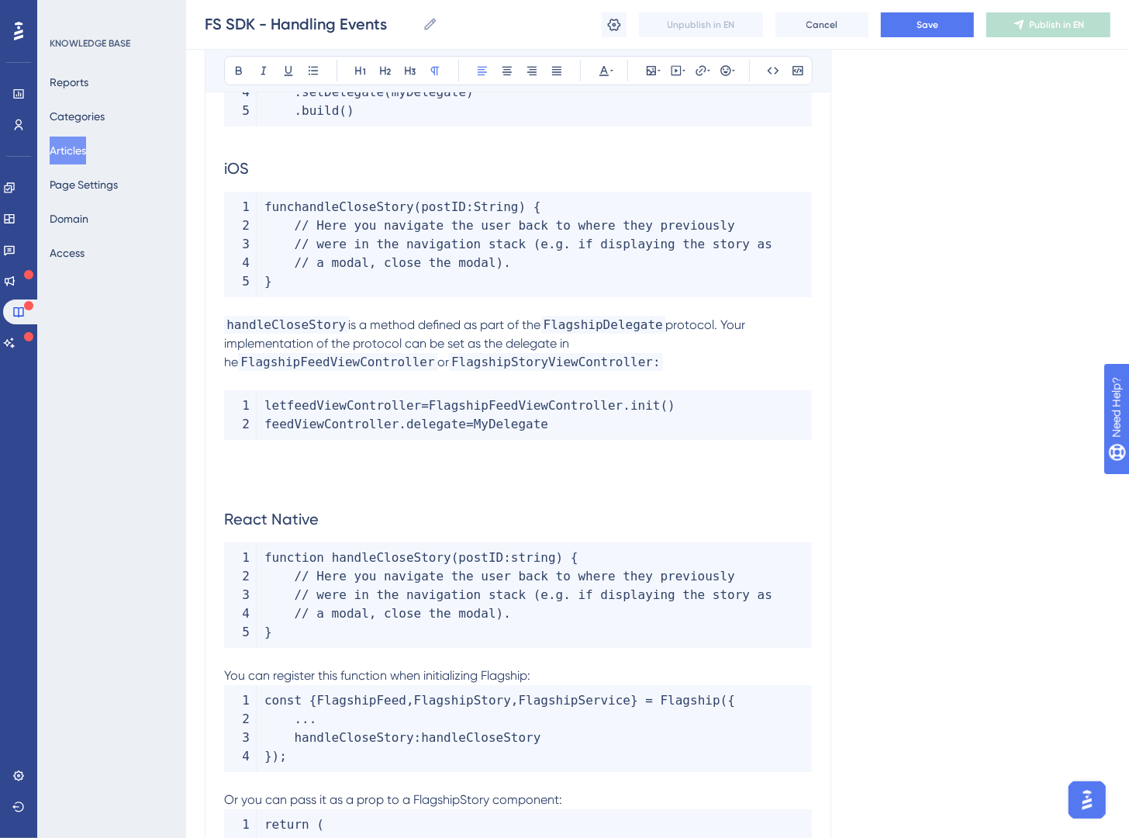
click at [616, 684] on p "You can register this function when initializing Flagship:" at bounding box center [518, 675] width 588 height 19
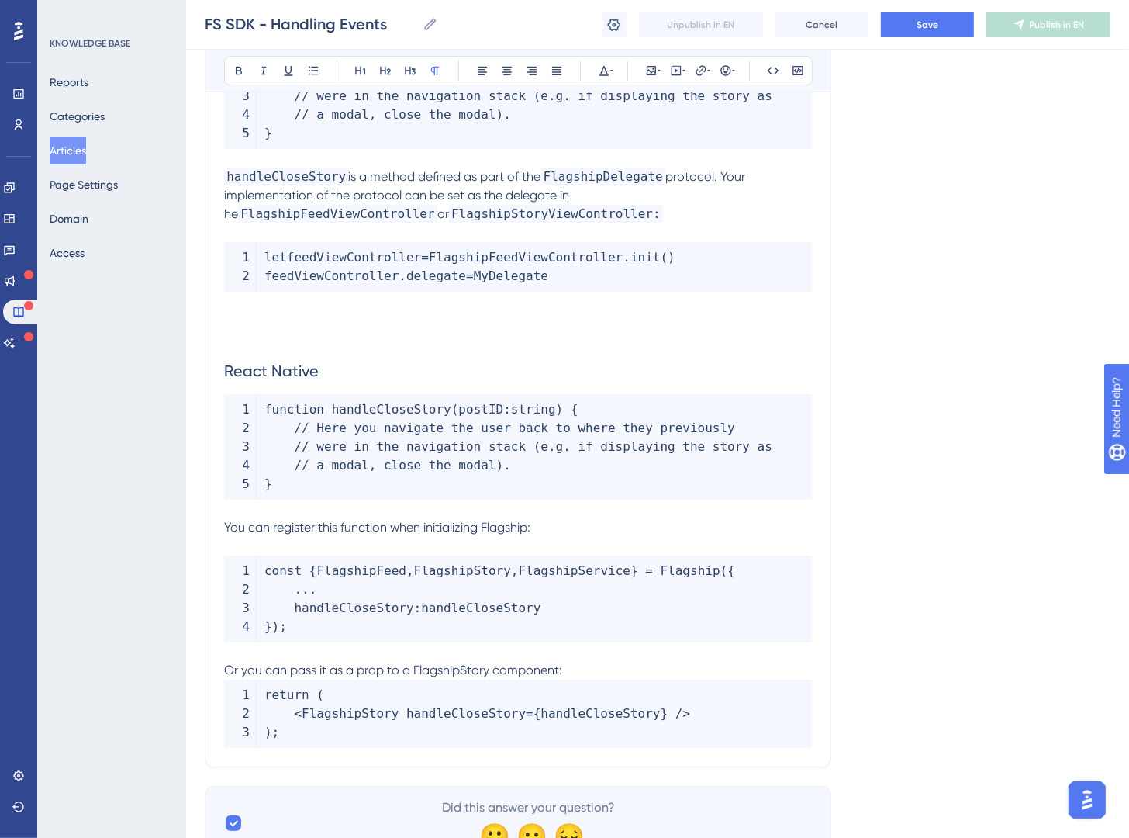
scroll to position [4299, 0]
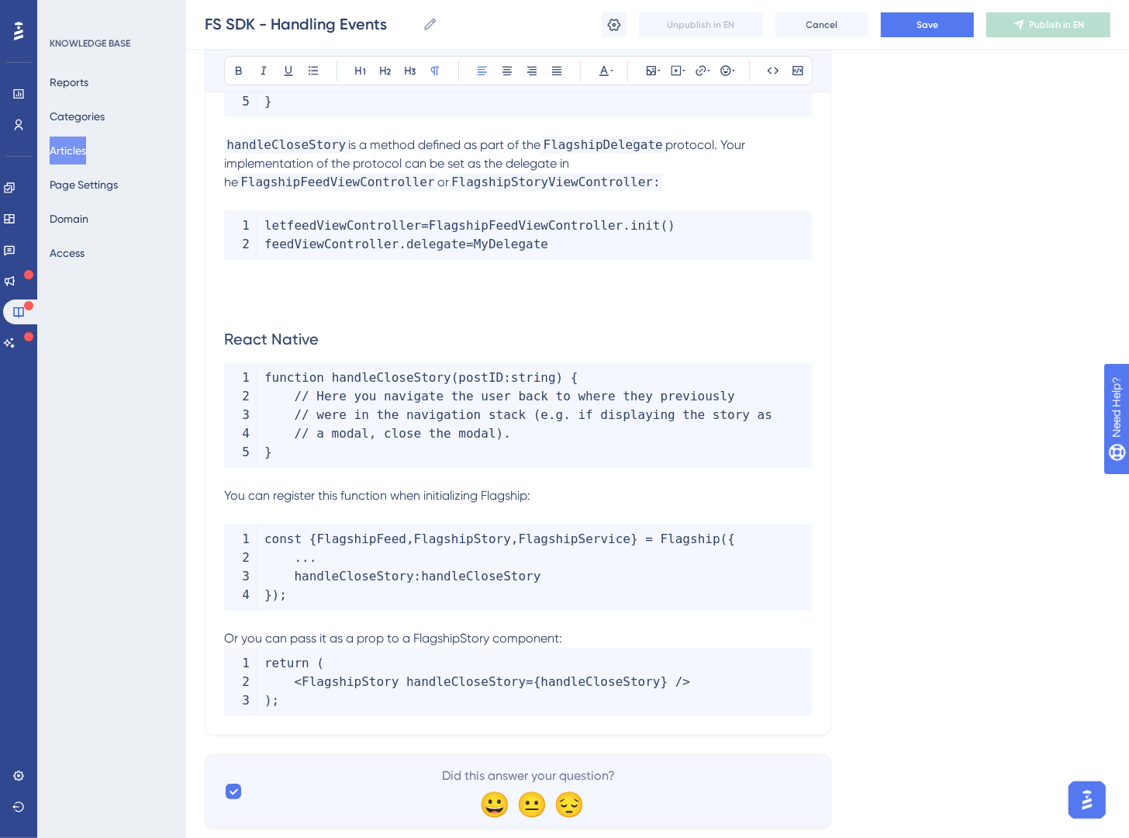
click at [597, 644] on p "Or you can pass it as a prop to a FlagshipStory component:" at bounding box center [518, 638] width 588 height 19
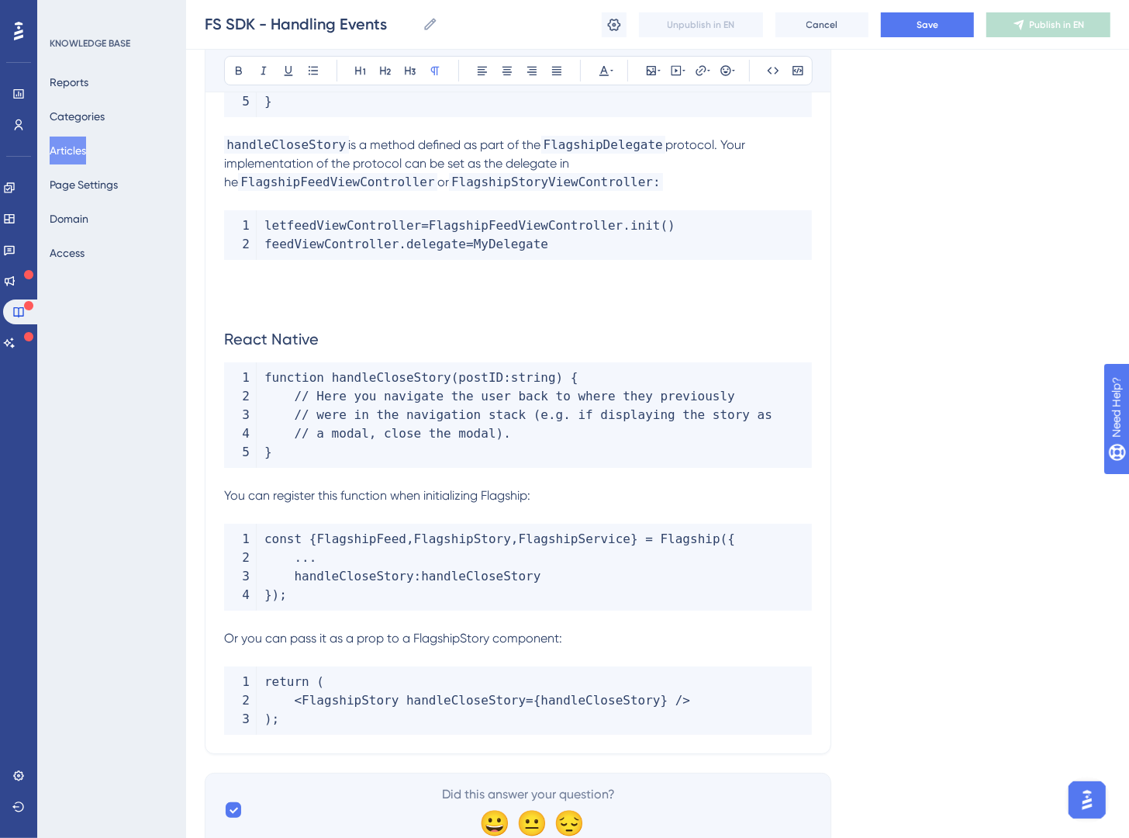
scroll to position [4360, 0]
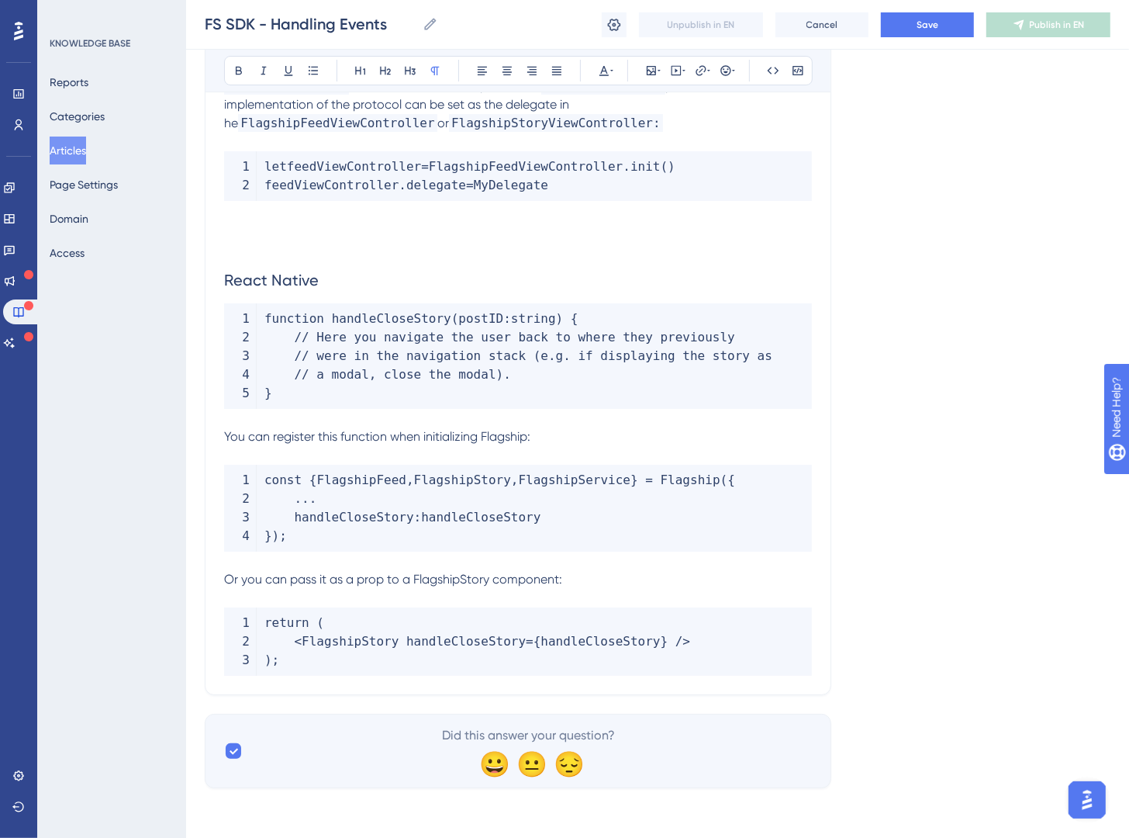
click at [569, 579] on p "Or you can pass it as a prop to a FlagshipStory component:" at bounding box center [518, 579] width 588 height 19
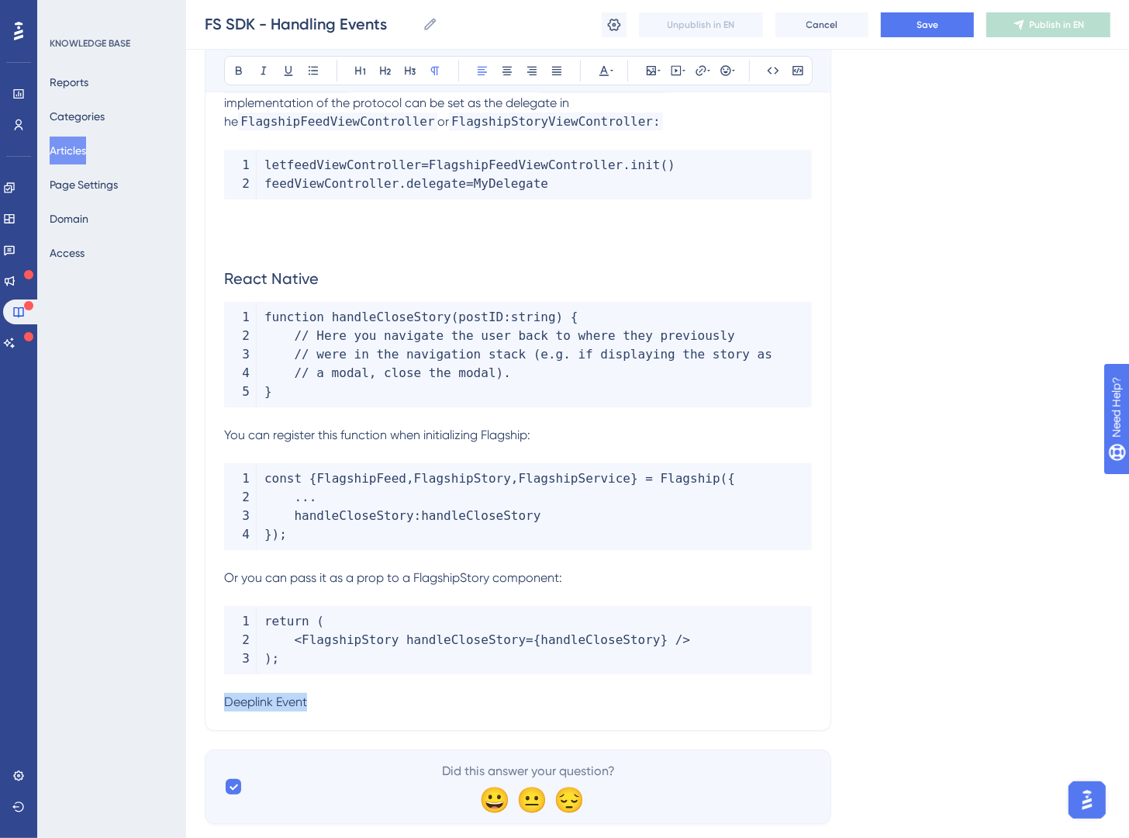
drag, startPoint x: 341, startPoint y: 700, endPoint x: 171, endPoint y: 702, distance: 169.9
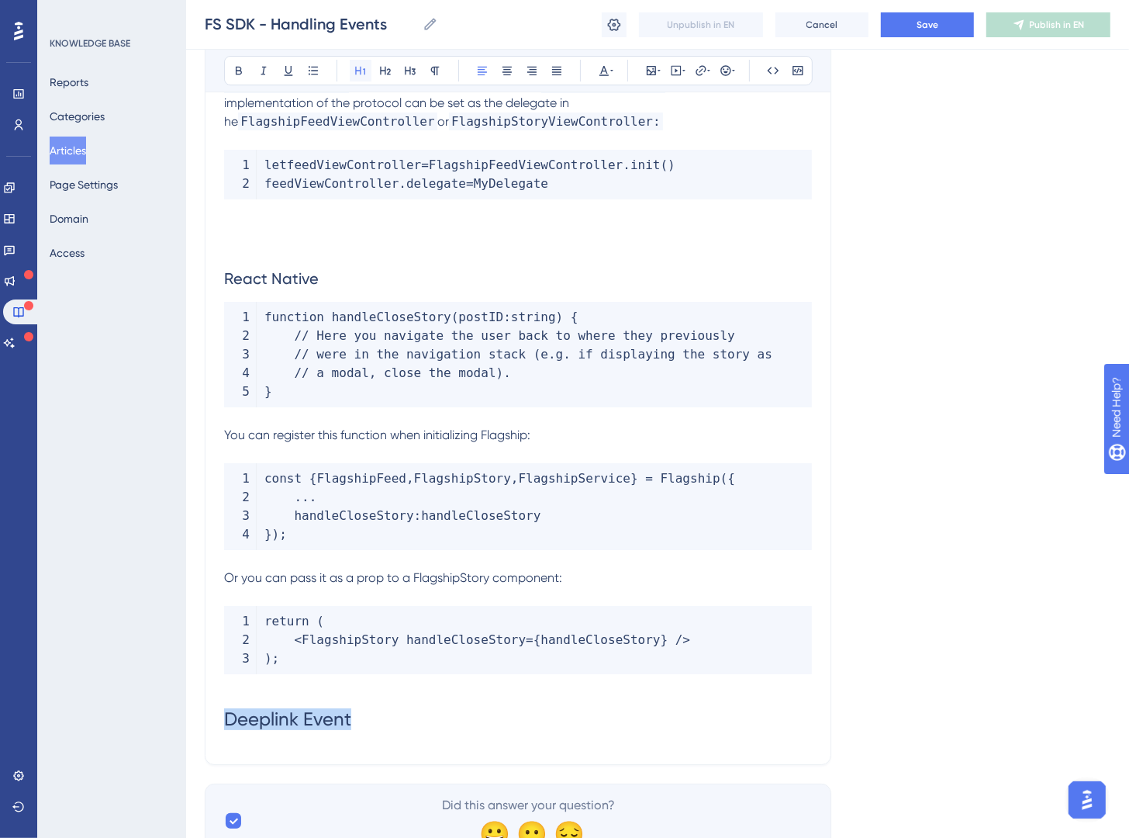
click at [367, 69] on icon at bounding box center [361, 70] width 12 height 12
click at [225, 723] on span "Deeplink Event" at bounding box center [287, 719] width 127 height 22
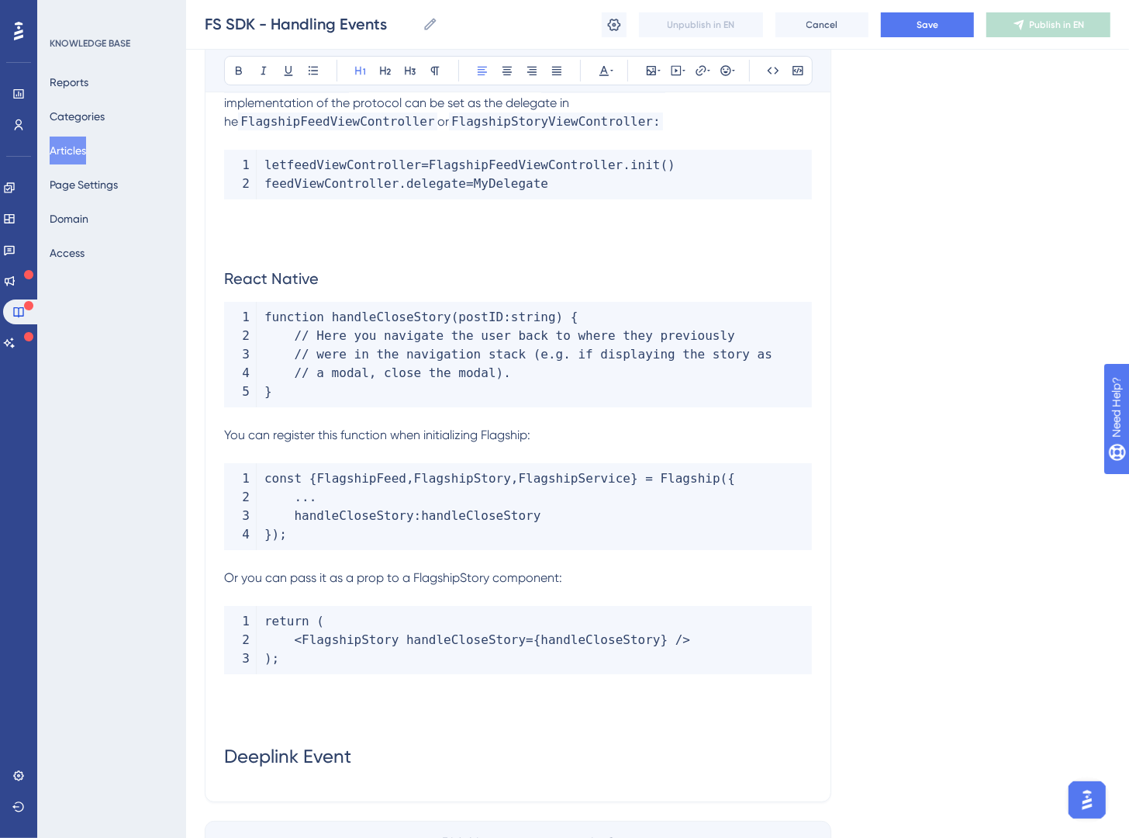
click at [441, 762] on h1 "Deeplink Event" at bounding box center [518, 756] width 588 height 53
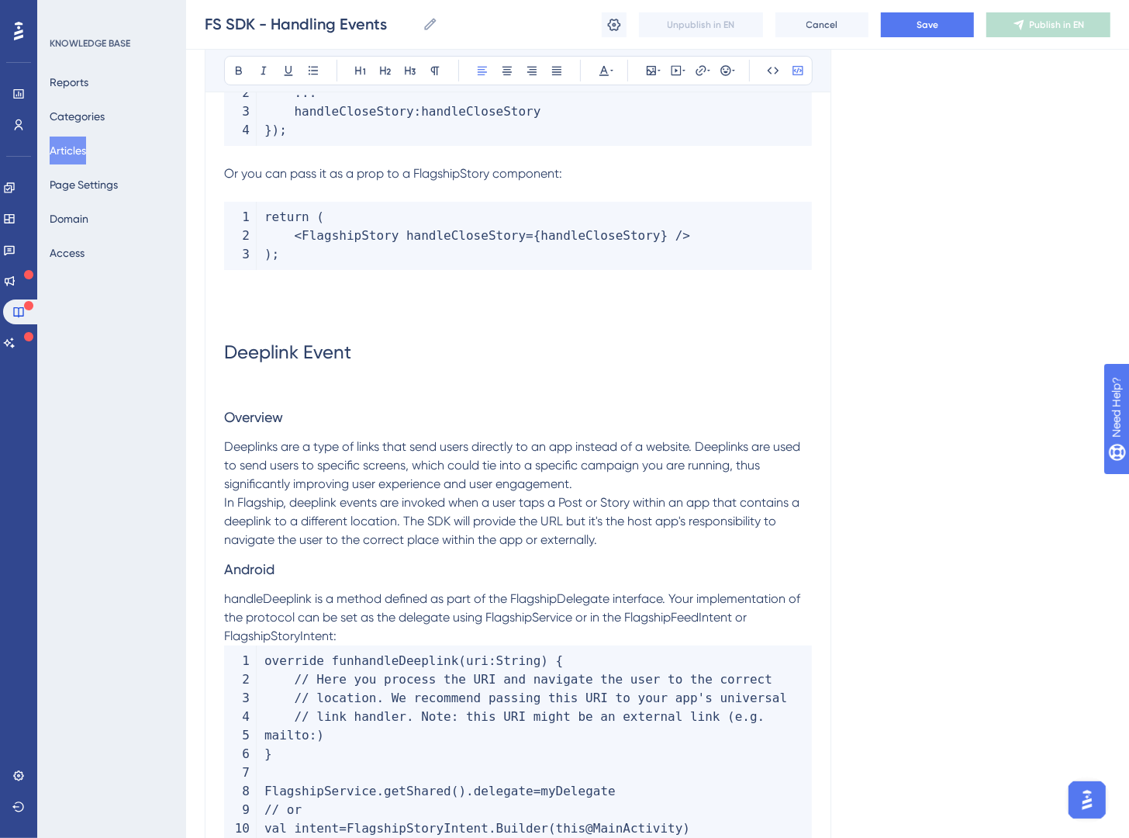
scroll to position [4763, 0]
drag, startPoint x: 367, startPoint y: 351, endPoint x: 188, endPoint y: 355, distance: 179.2
click at [288, 410] on h3 "Overview" at bounding box center [518, 418] width 588 height 40
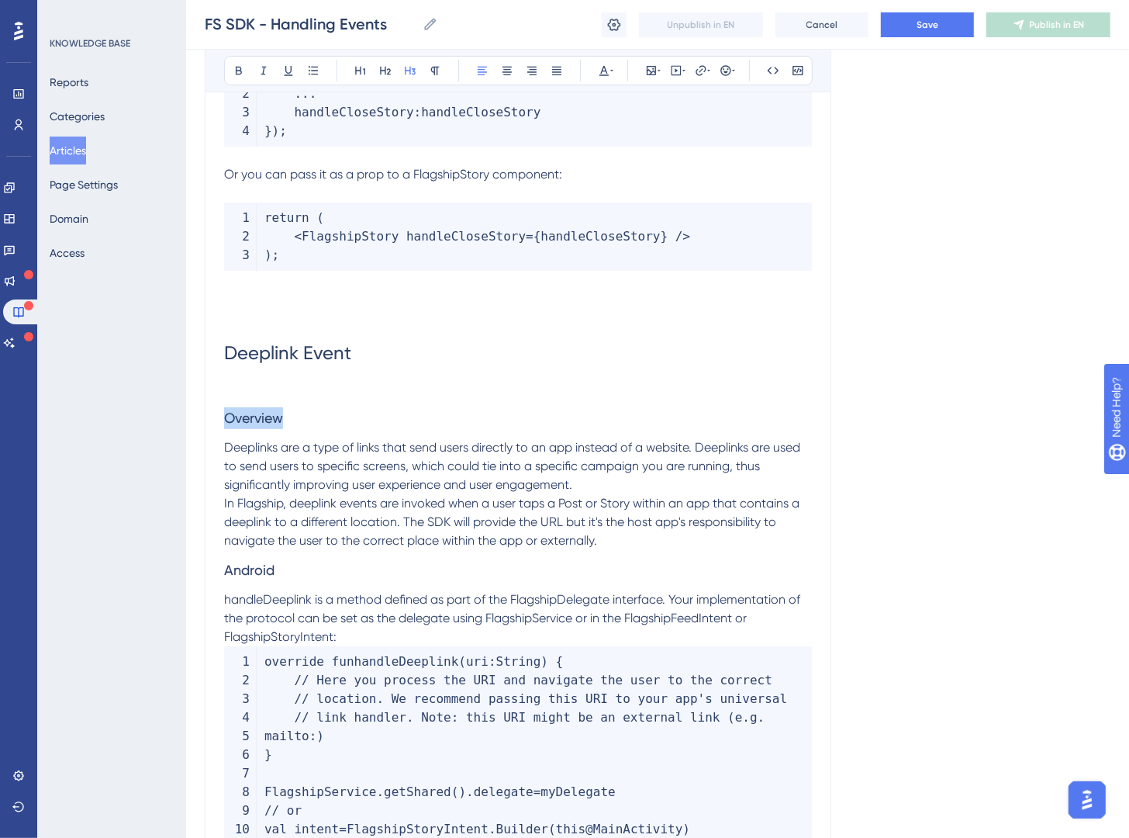
click at [289, 411] on h3 "Overview" at bounding box center [518, 418] width 588 height 40
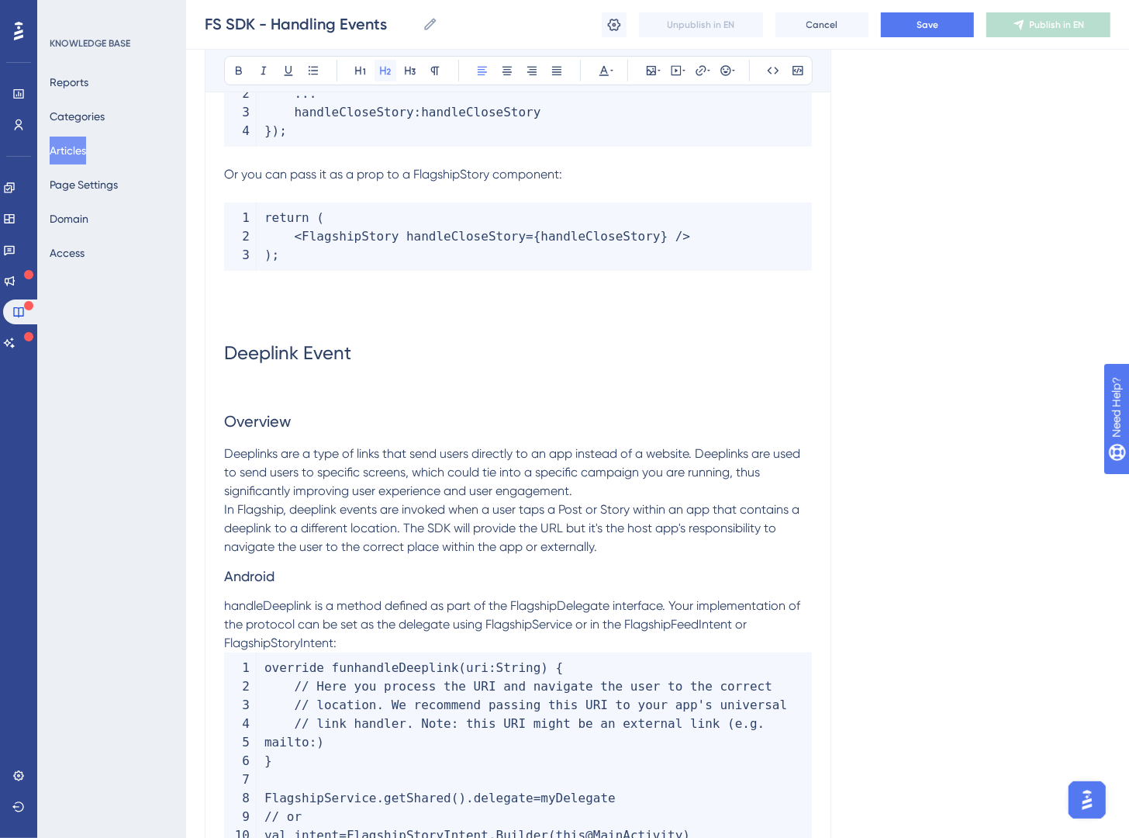
click at [383, 64] on icon at bounding box center [385, 70] width 12 height 12
drag, startPoint x: 225, startPoint y: 576, endPoint x: 237, endPoint y: 573, distance: 11.9
click at [226, 576] on span "Android" at bounding box center [249, 576] width 50 height 16
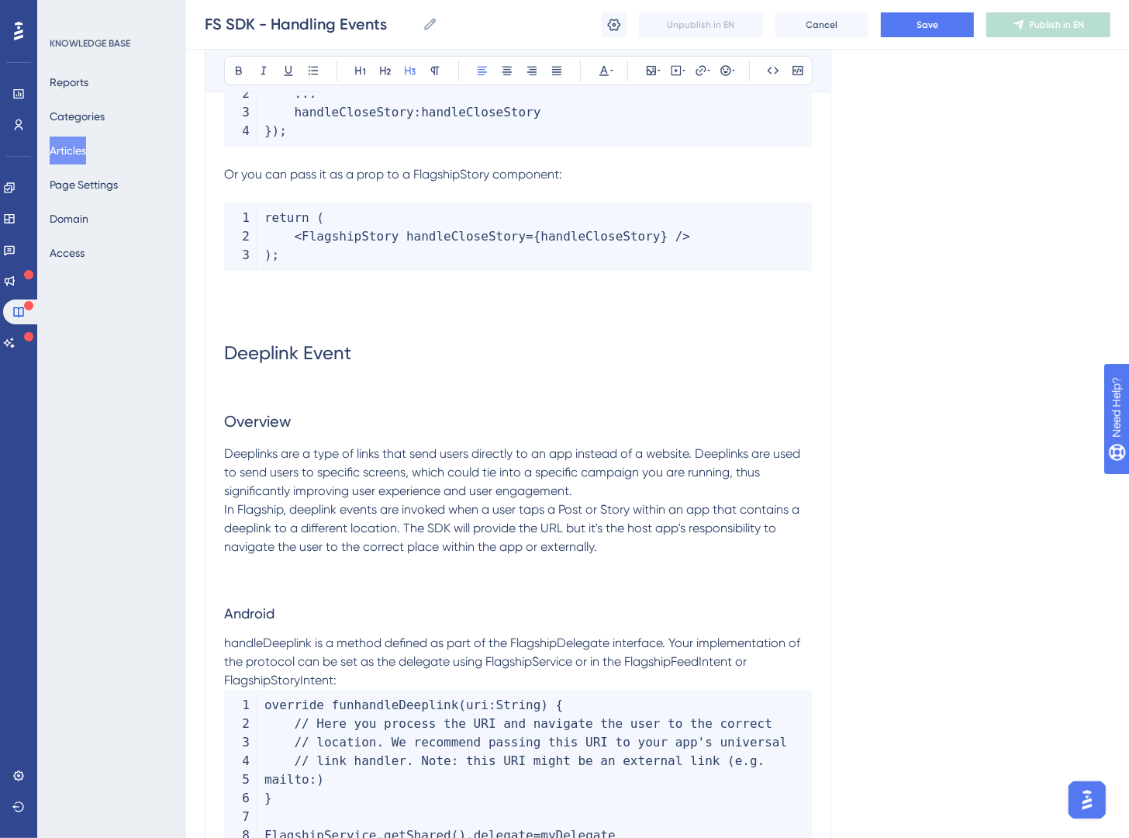
drag, startPoint x: 299, startPoint y: 601, endPoint x: 185, endPoint y: 584, distance: 116.1
click at [279, 608] on h3 "Android" at bounding box center [518, 613] width 588 height 40
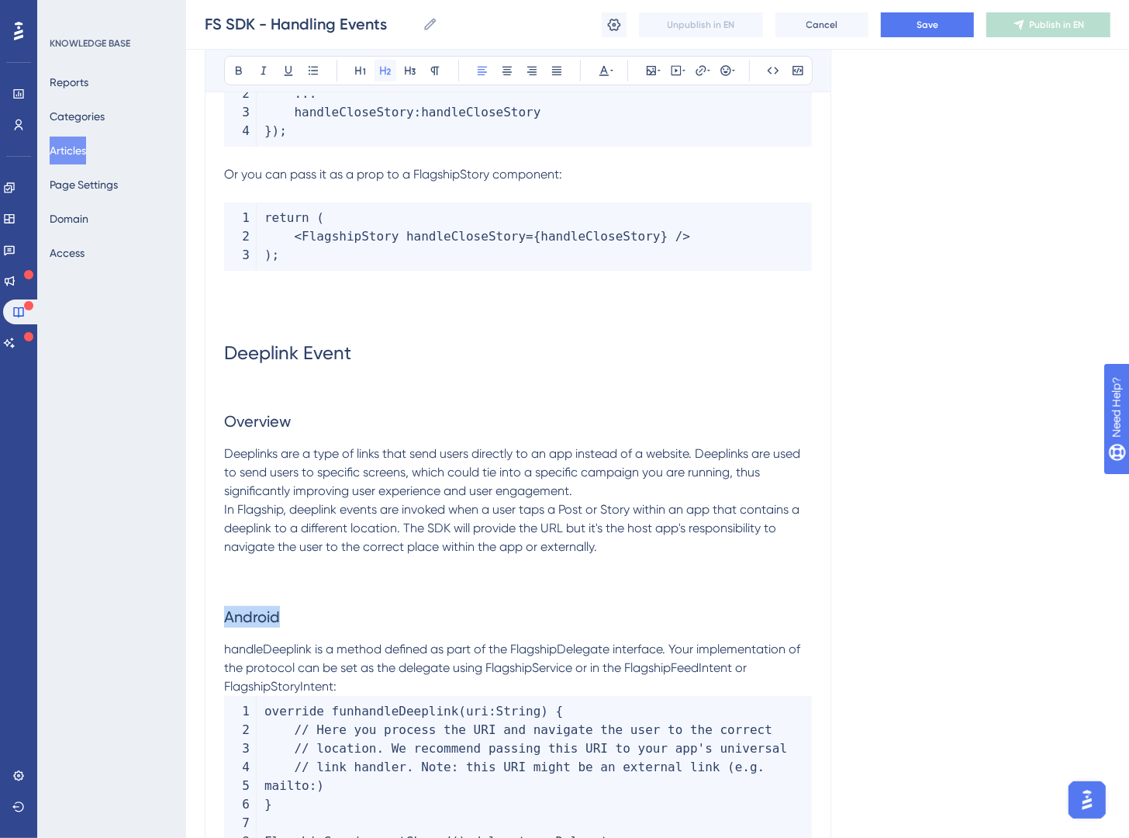
click at [386, 74] on icon at bounding box center [385, 70] width 12 height 12
click at [673, 562] on p at bounding box center [518, 565] width 588 height 19
click at [649, 496] on p "Deeplinks are a type of links that send users directly to an app instead of a w…" at bounding box center [518, 472] width 588 height 56
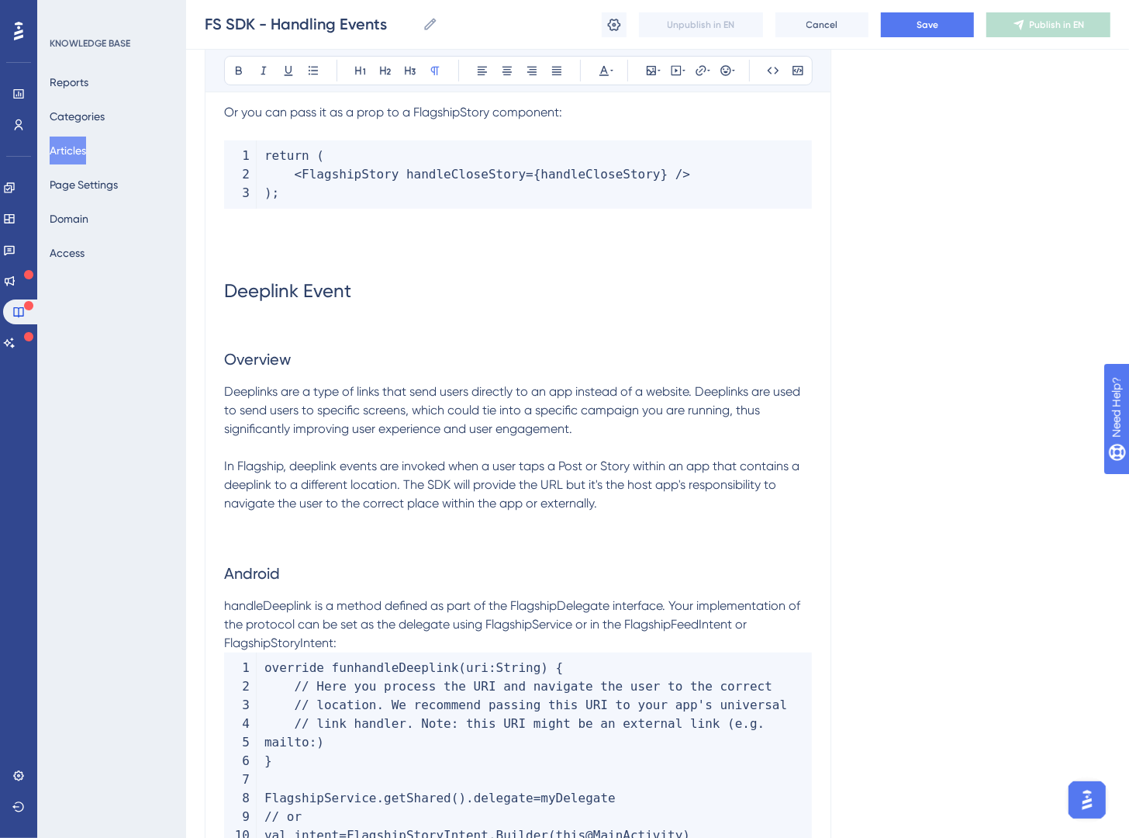
scroll to position [5021, 0]
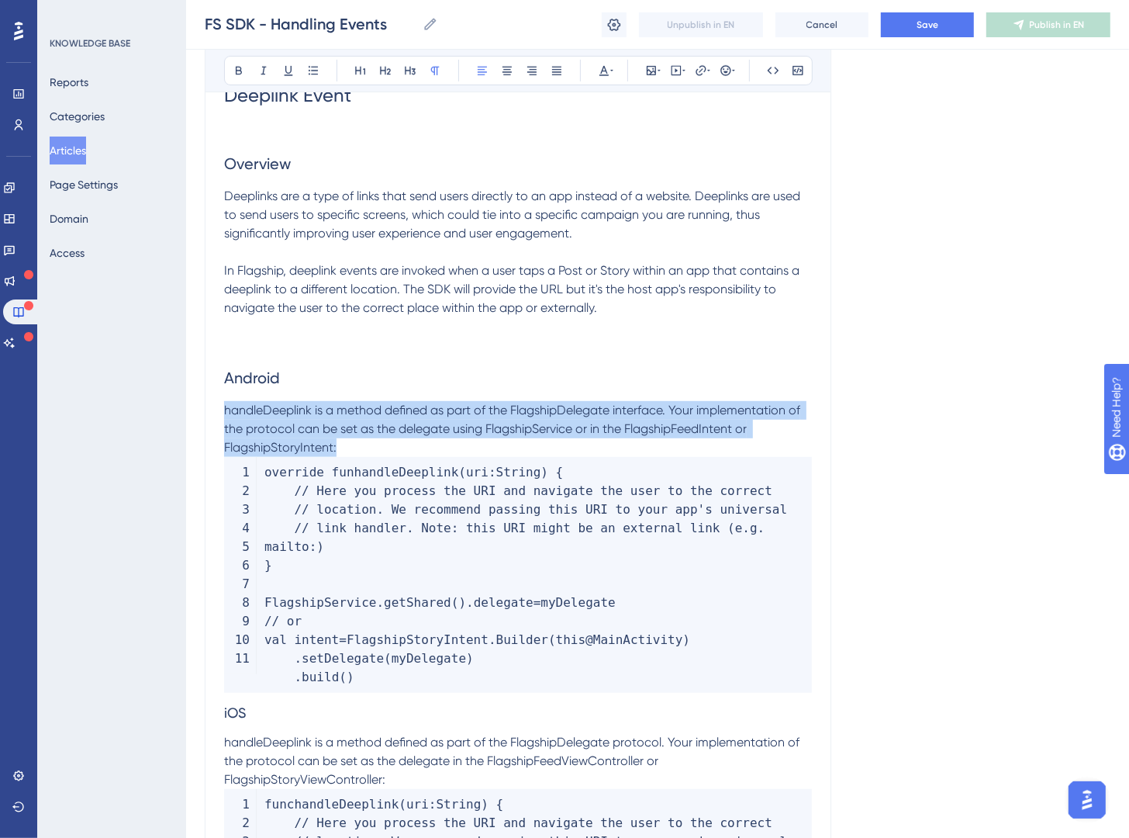
drag, startPoint x: 407, startPoint y: 444, endPoint x: 168, endPoint y: 400, distance: 243.7
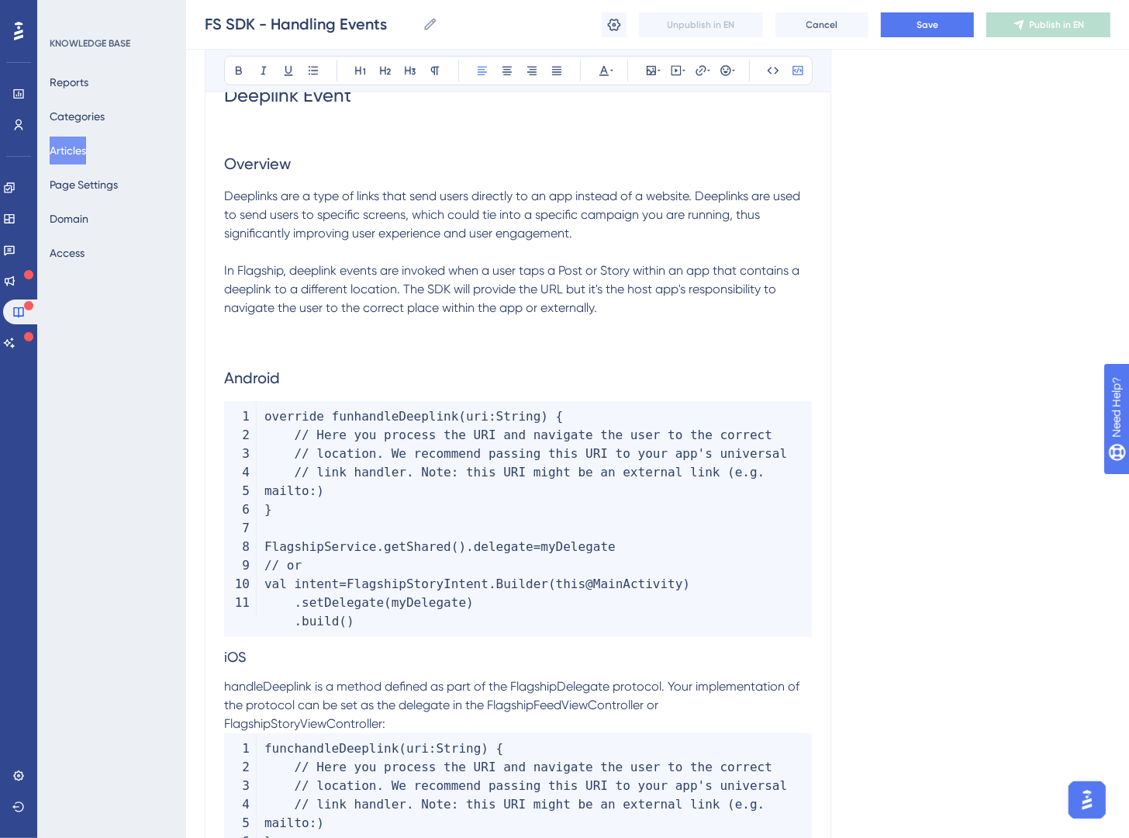
drag, startPoint x: 213, startPoint y: 653, endPoint x: 242, endPoint y: 655, distance: 28.7
click at [240, 655] on span "iOS" at bounding box center [235, 657] width 22 height 16
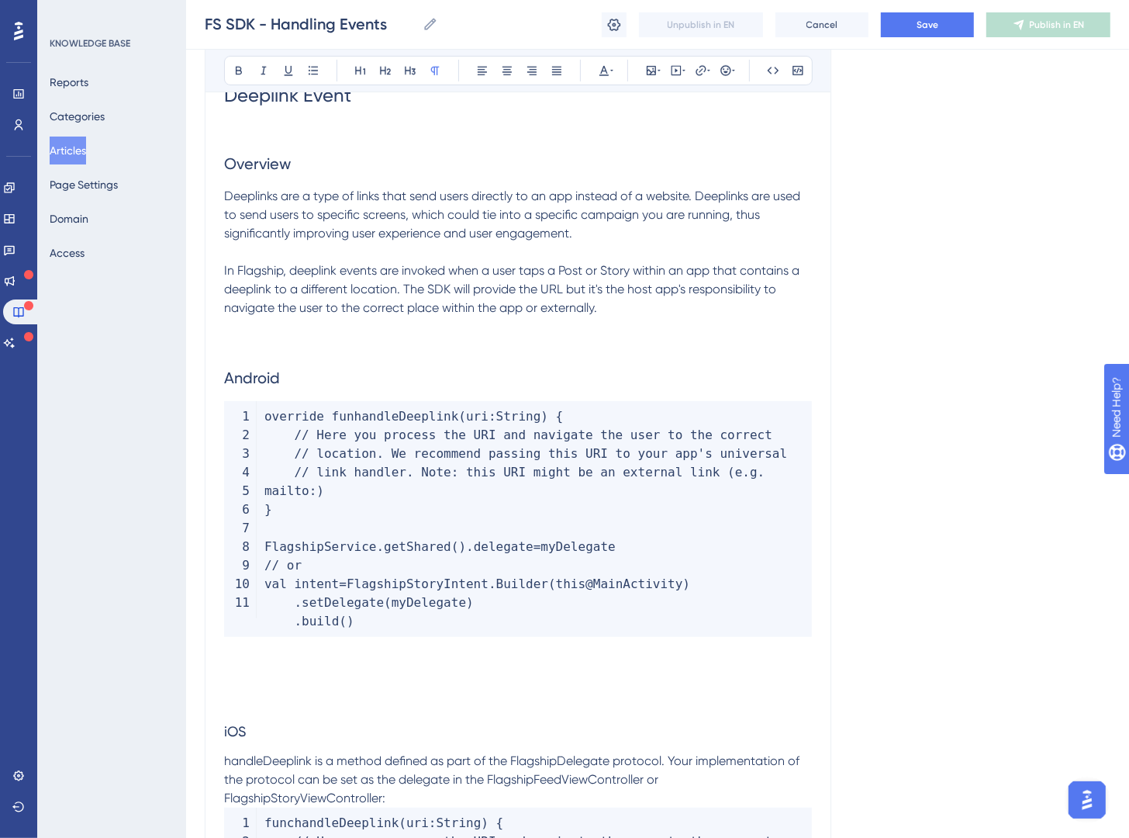
click at [268, 665] on p at bounding box center [518, 664] width 588 height 19
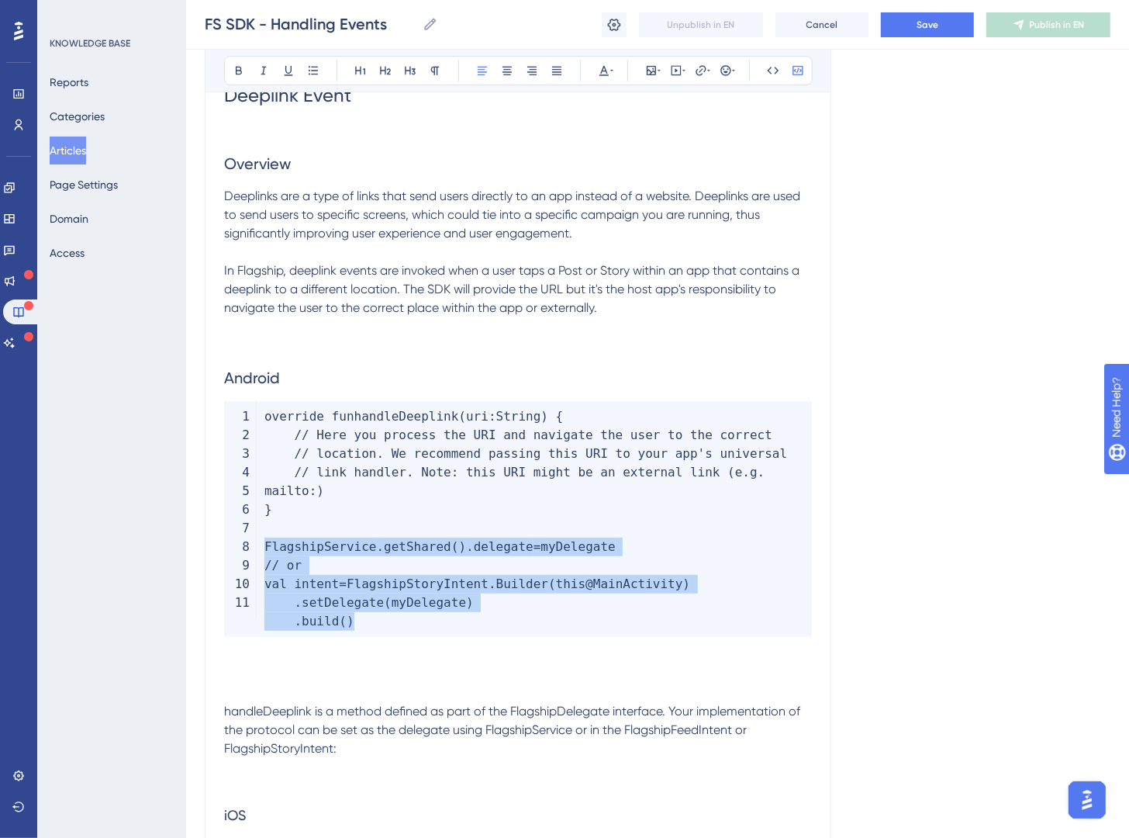
drag, startPoint x: 379, startPoint y: 614, endPoint x: 260, endPoint y: 540, distance: 140.8
click at [260, 540] on code "override fun handleDeeplink ( uri : String ) { // Here you process the URI and …" at bounding box center [518, 519] width 588 height 236
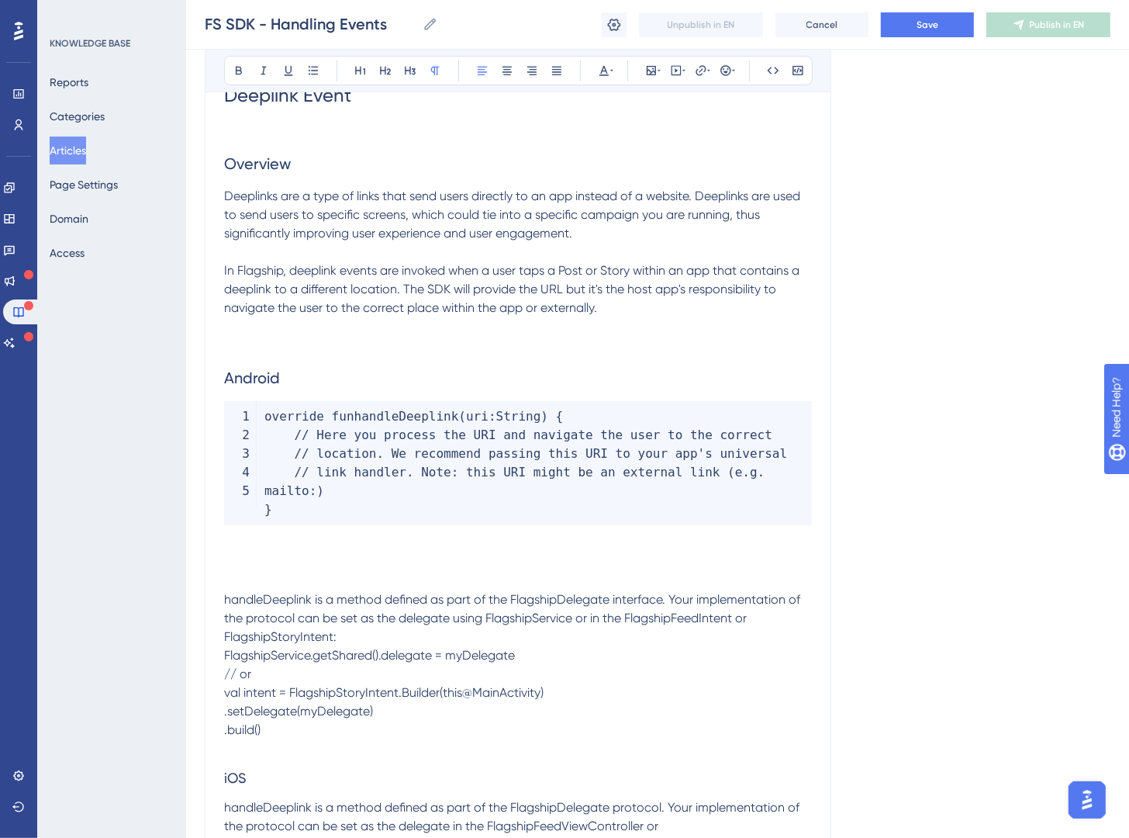
drag, startPoint x: 310, startPoint y: 731, endPoint x: 194, endPoint y: 662, distance: 134.2
click at [798, 74] on icon at bounding box center [798, 70] width 10 height 9
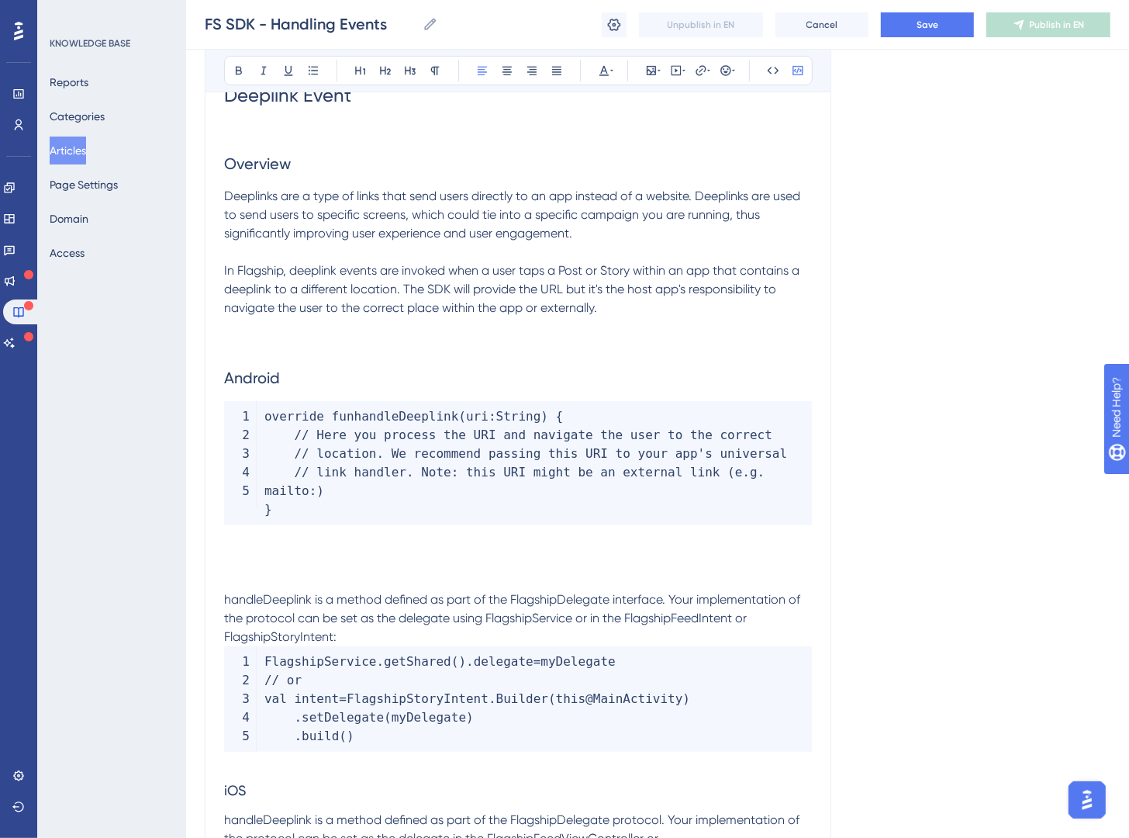
click at [361, 637] on p "handleDeeplink is a method defined as part of the FlagshipDelegate interface. Y…" at bounding box center [518, 618] width 588 height 56
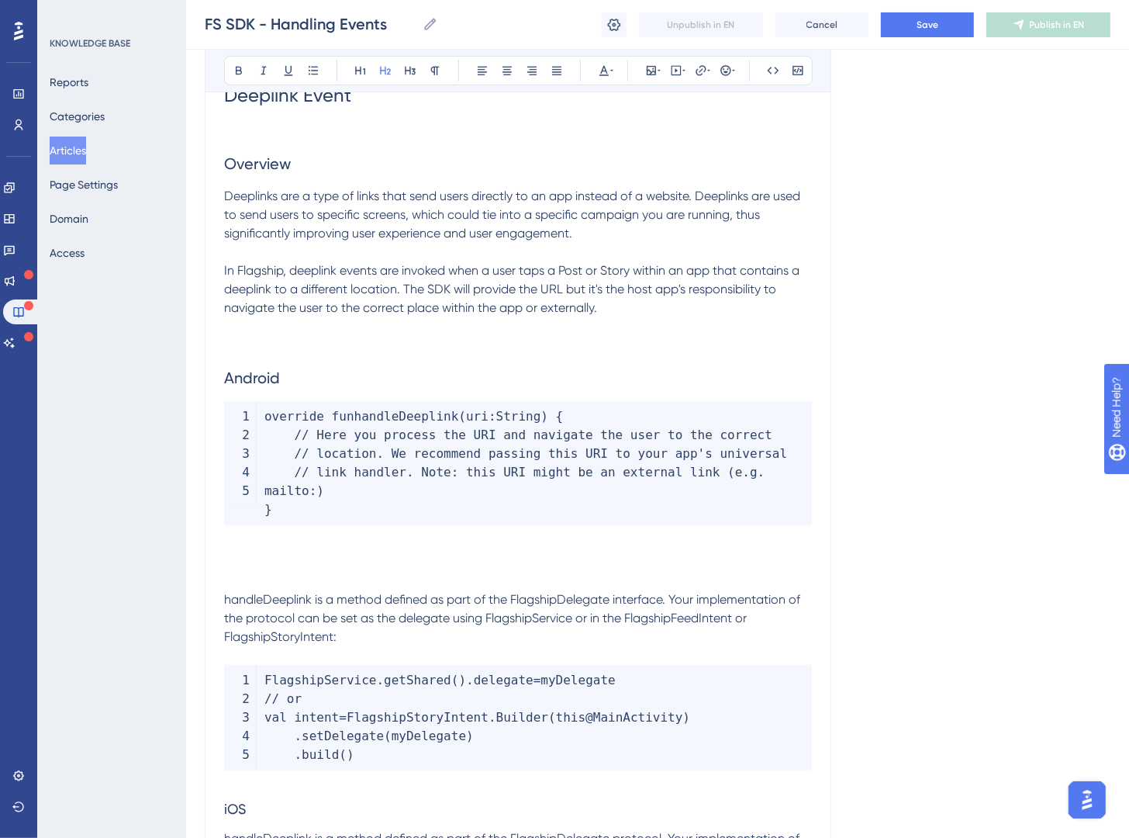
click at [329, 579] on h2 at bounding box center [518, 567] width 588 height 47
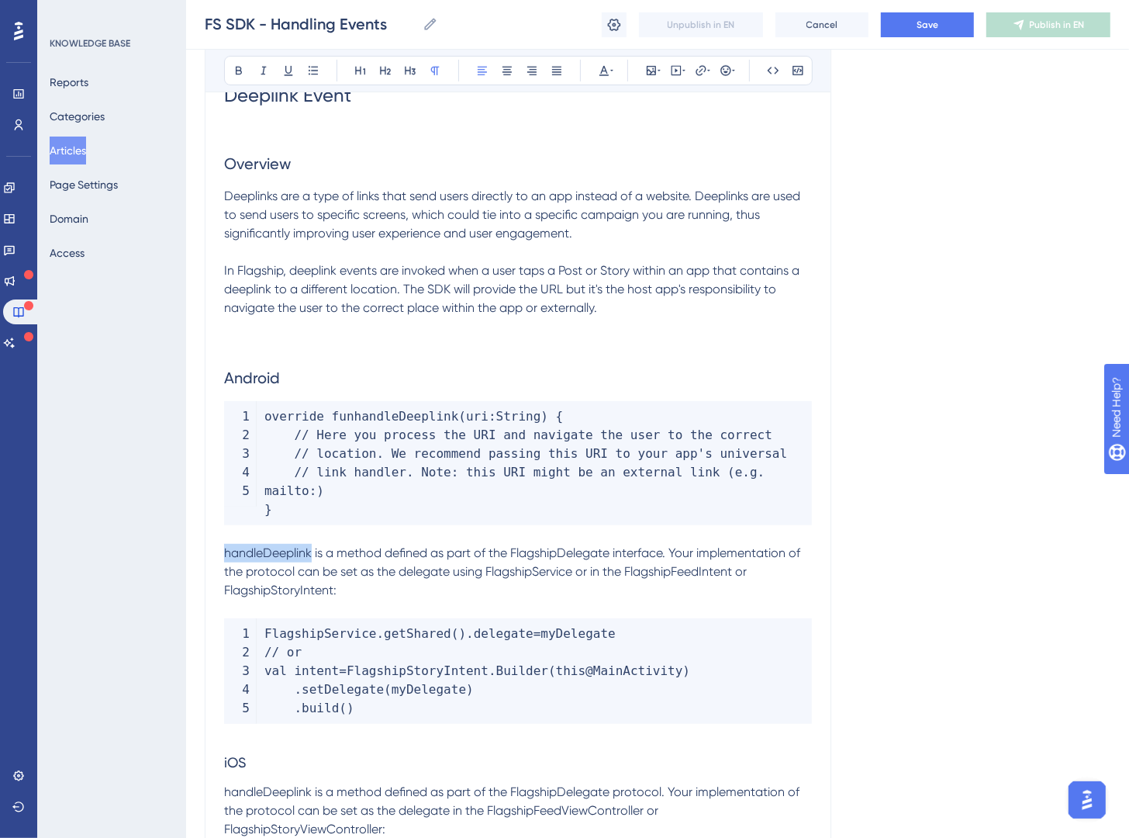
drag, startPoint x: 312, startPoint y: 555, endPoint x: 218, endPoint y: 559, distance: 94.0
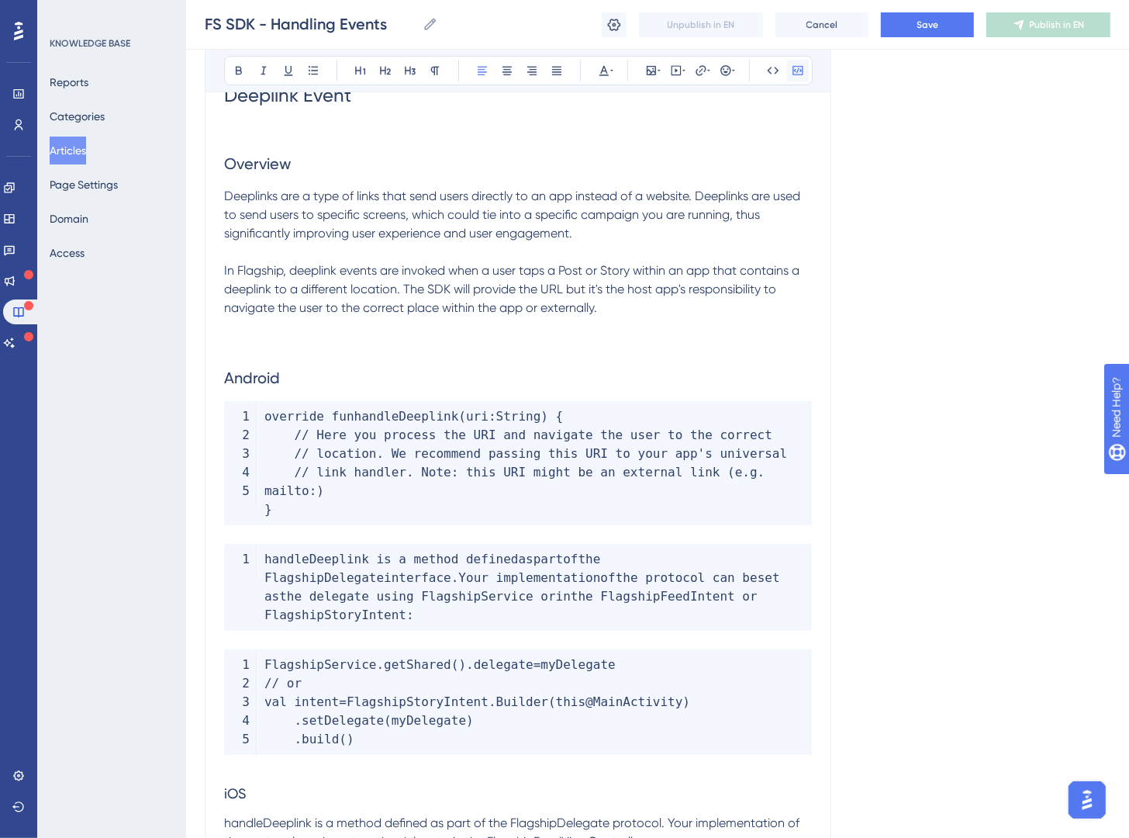
click at [802, 74] on icon at bounding box center [798, 70] width 12 height 12
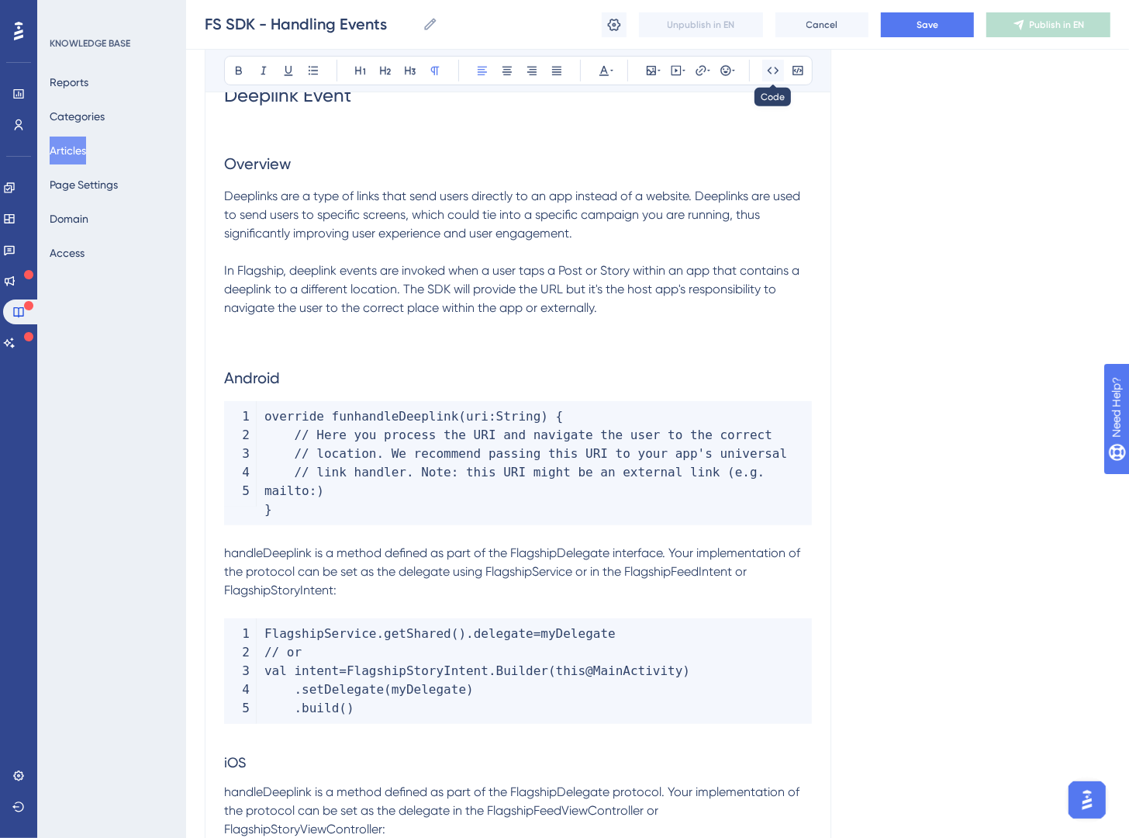
click at [763, 71] on button at bounding box center [774, 71] width 22 height 22
drag, startPoint x: 537, startPoint y: 554, endPoint x: 635, endPoint y: 546, distance: 98.8
click at [635, 546] on span "is a method defined as part of the FlagshipDelegate interface. Your implementat…" at bounding box center [515, 571] width 583 height 52
click at [781, 74] on button at bounding box center [774, 71] width 22 height 22
drag, startPoint x: 330, startPoint y: 590, endPoint x: 296, endPoint y: 592, distance: 34.9
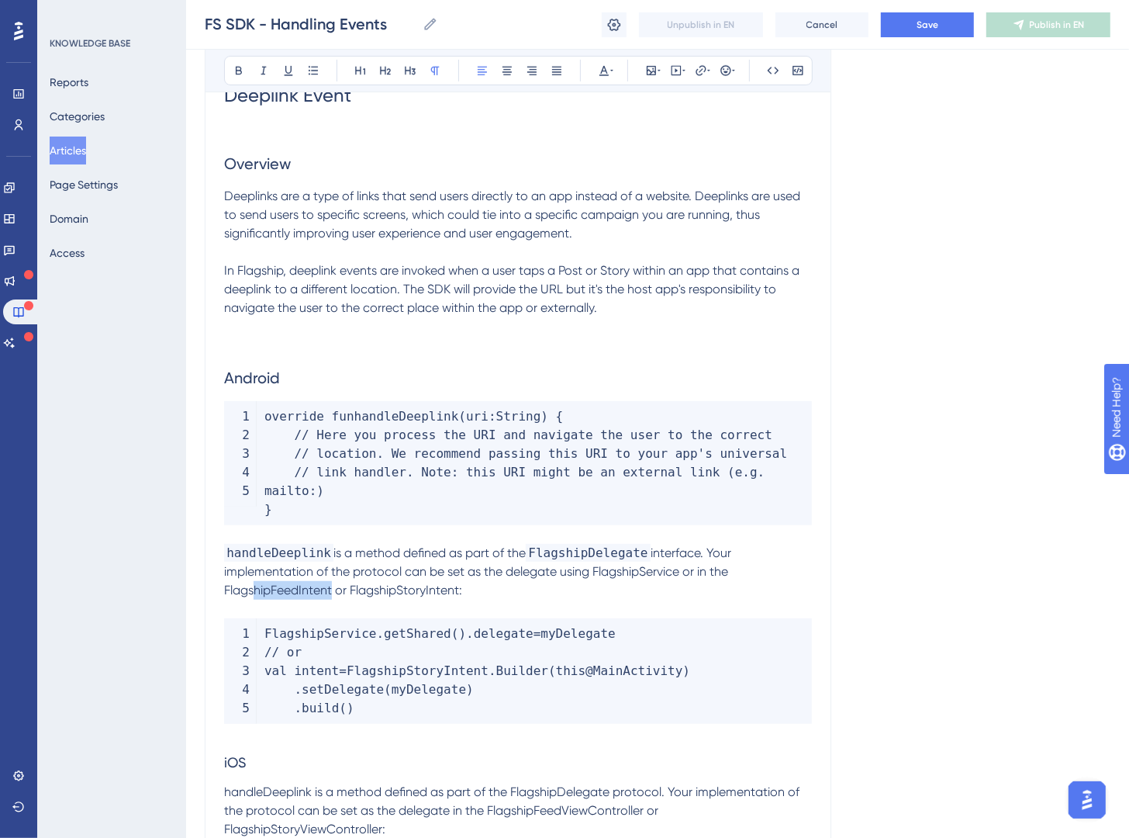
click at [247, 593] on span "interface. Your implementation of the protocol can be set as the delegate using…" at bounding box center [479, 571] width 510 height 52
click at [327, 593] on span "interface. Your implementation of the protocol can be set as the delegate using…" at bounding box center [479, 571] width 510 height 52
click at [766, 77] on button at bounding box center [774, 71] width 22 height 22
click at [468, 594] on span "or FlagshipStoryIntent:" at bounding box center [445, 590] width 127 height 15
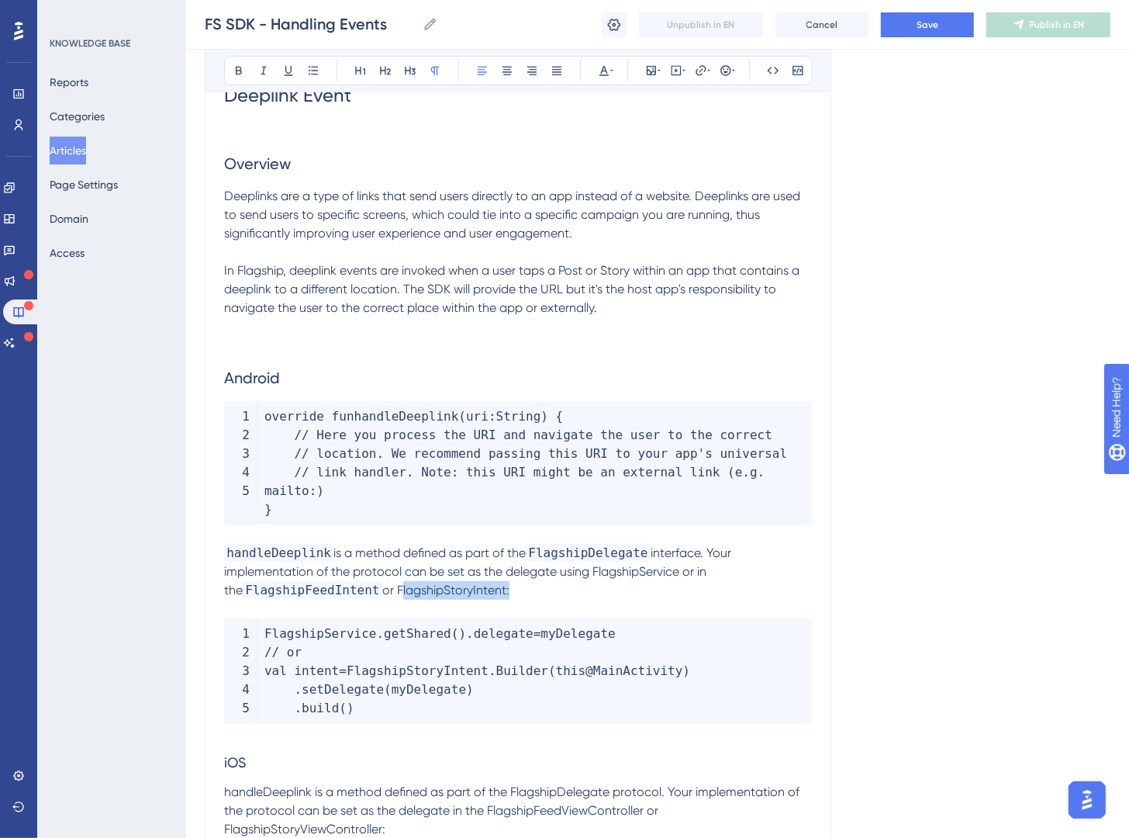
click at [469, 594] on span "or FlagshipStoryIntent:" at bounding box center [445, 590] width 127 height 15
click at [777, 66] on icon at bounding box center [773, 70] width 12 height 12
click at [617, 568] on span "interface. Your implementation of the protocol can be set as the delegate using…" at bounding box center [479, 571] width 510 height 52
click at [767, 75] on icon at bounding box center [773, 70] width 12 height 12
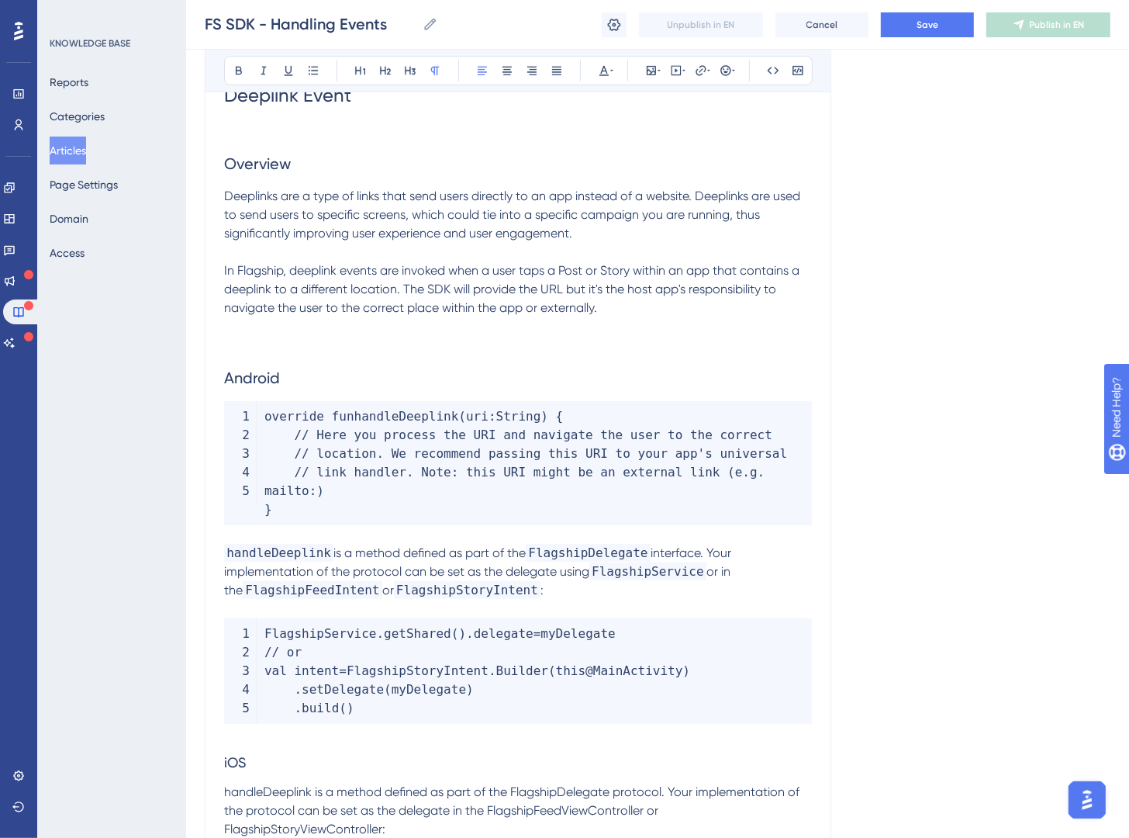
drag, startPoint x: 747, startPoint y: 574, endPoint x: 750, endPoint y: 586, distance: 12.0
click at [734, 573] on span "or in the" at bounding box center [479, 580] width 510 height 33
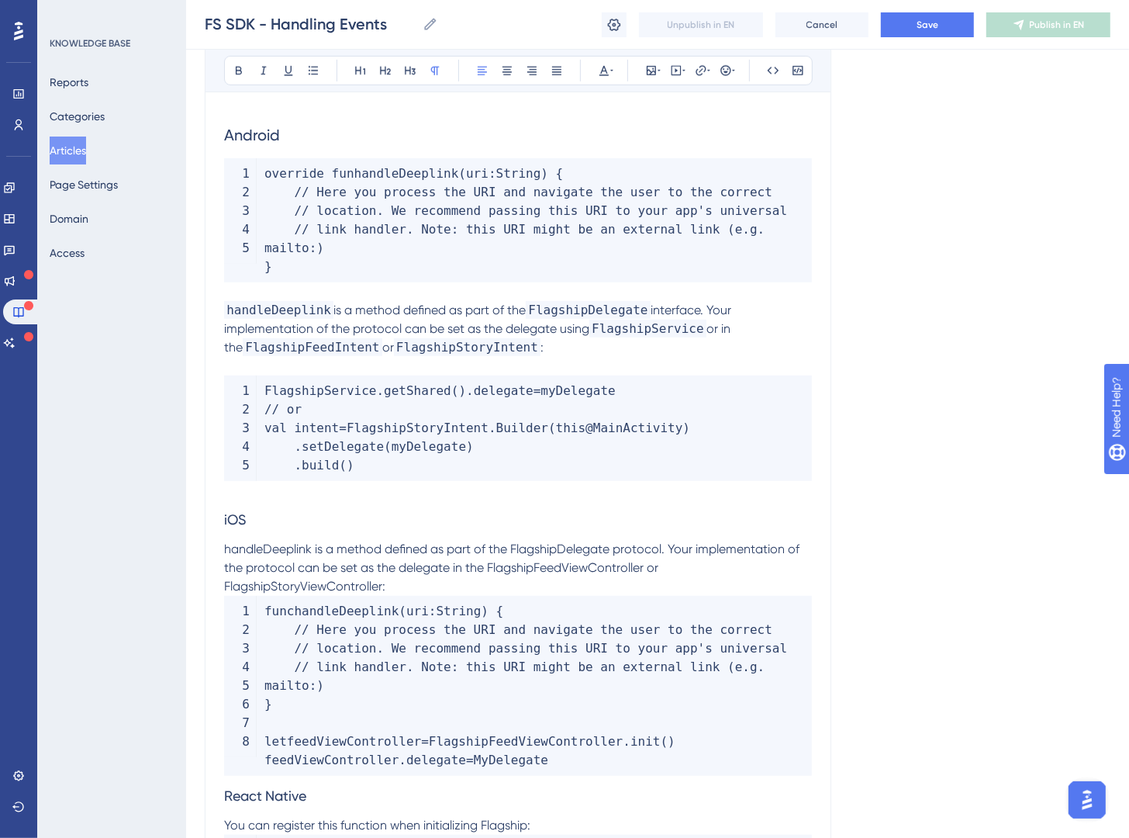
scroll to position [5261, 0]
drag, startPoint x: 279, startPoint y: 517, endPoint x: 217, endPoint y: 523, distance: 62.4
click at [389, 74] on icon at bounding box center [385, 70] width 12 height 12
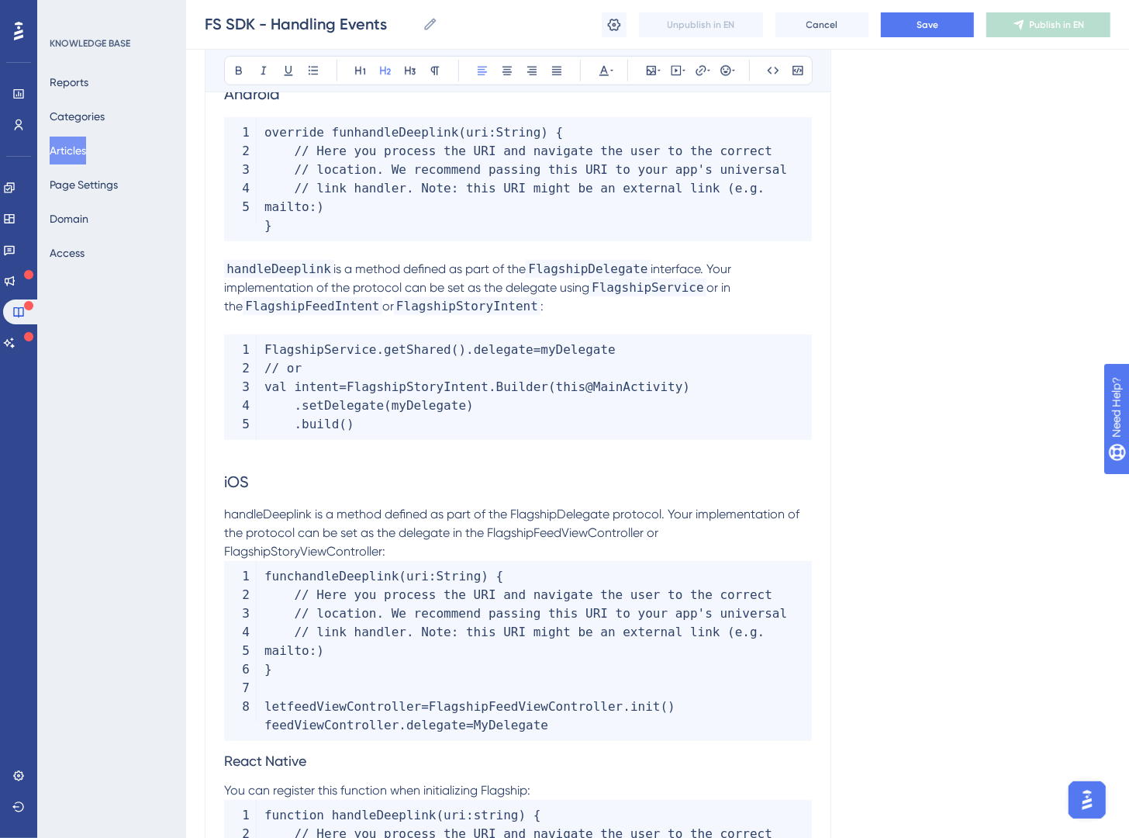
scroll to position [5343, 0]
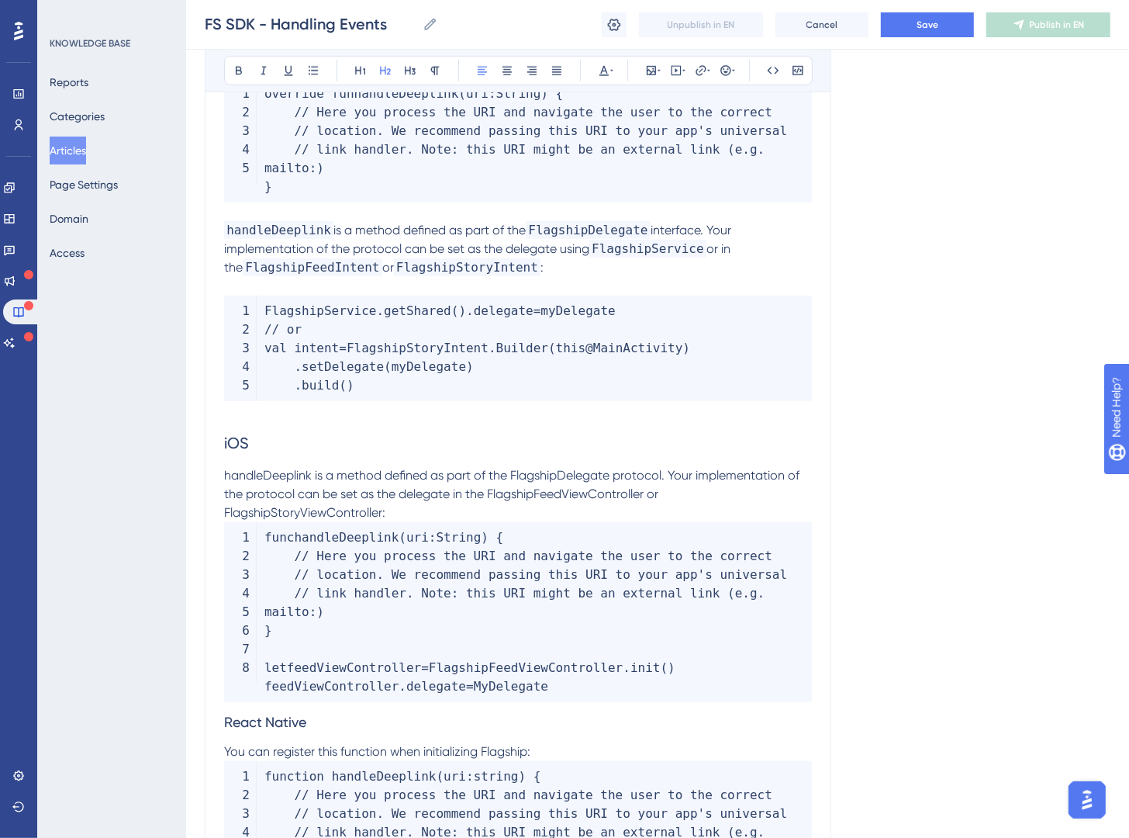
click at [230, 721] on span "React Native" at bounding box center [265, 722] width 82 height 16
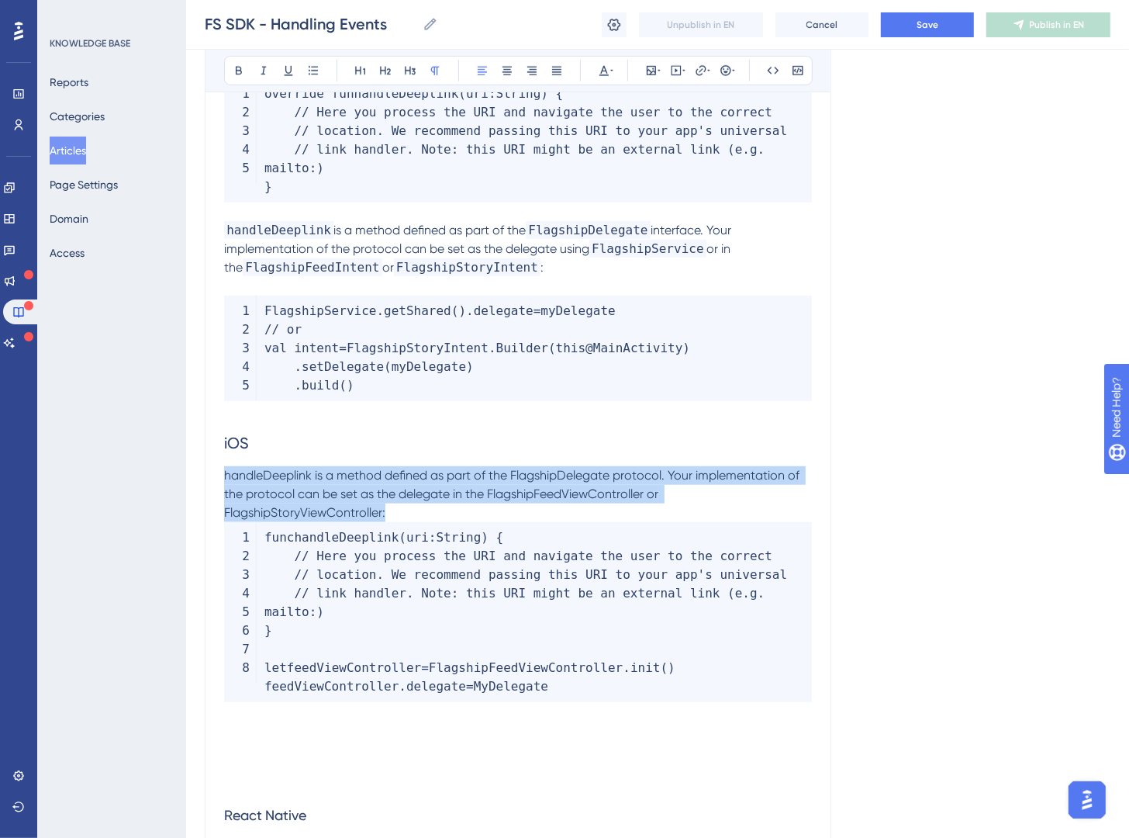
drag, startPoint x: 463, startPoint y: 516, endPoint x: 182, endPoint y: 476, distance: 283.7
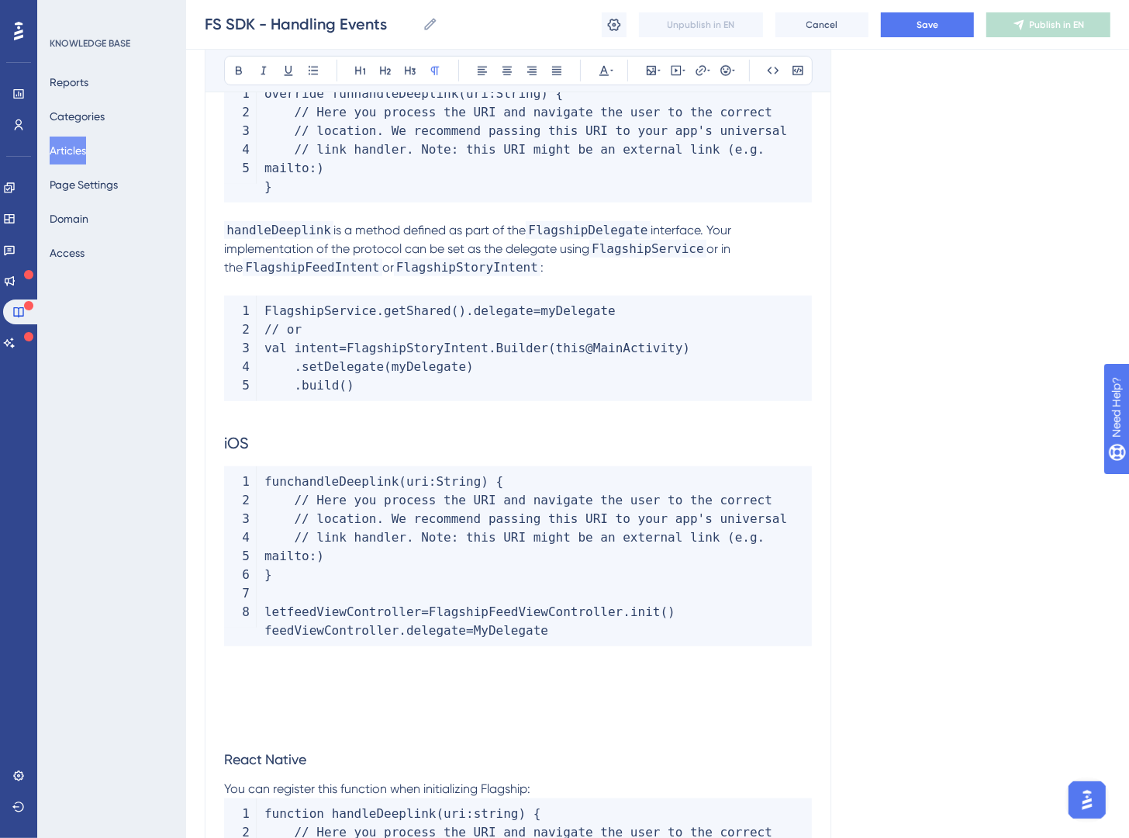
click at [272, 670] on p at bounding box center [518, 674] width 588 height 19
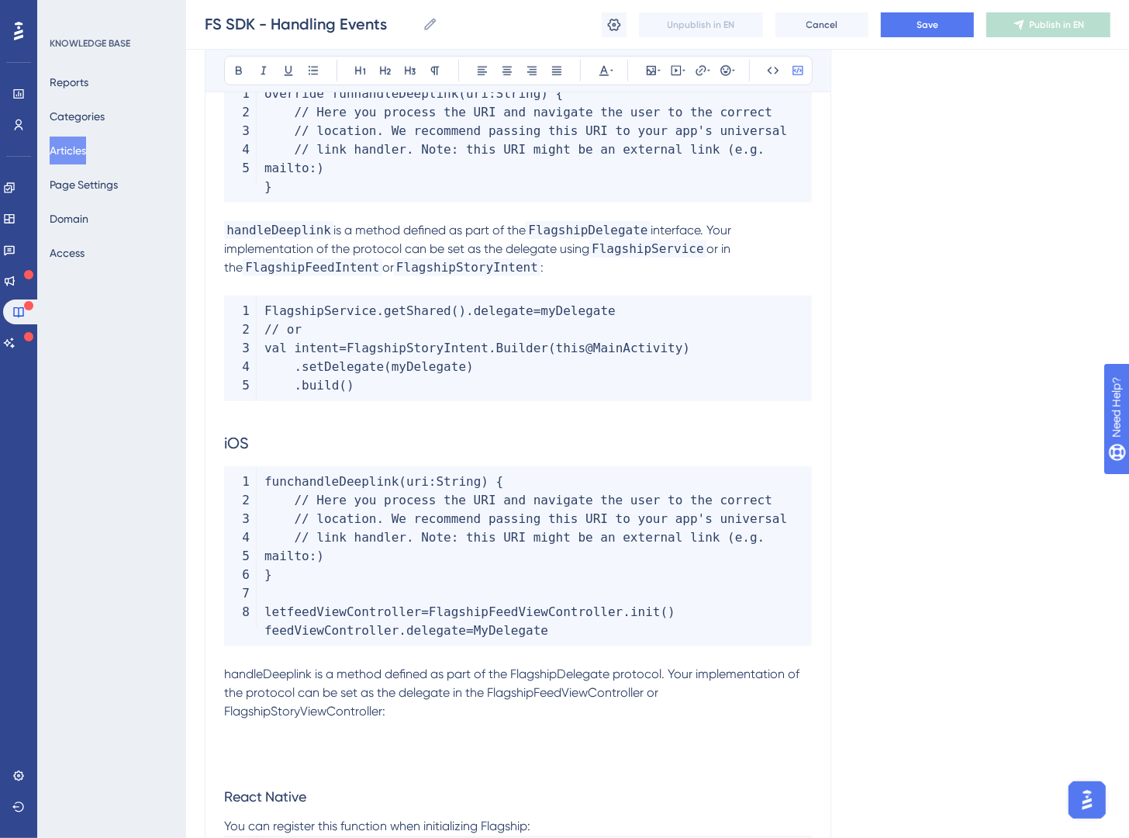
drag, startPoint x: 574, startPoint y: 635, endPoint x: 273, endPoint y: 590, distance: 304.2
click at [273, 590] on code "func handleDeeplink ( uri : String ) { // Here you process the URI and navigate…" at bounding box center [518, 556] width 588 height 180
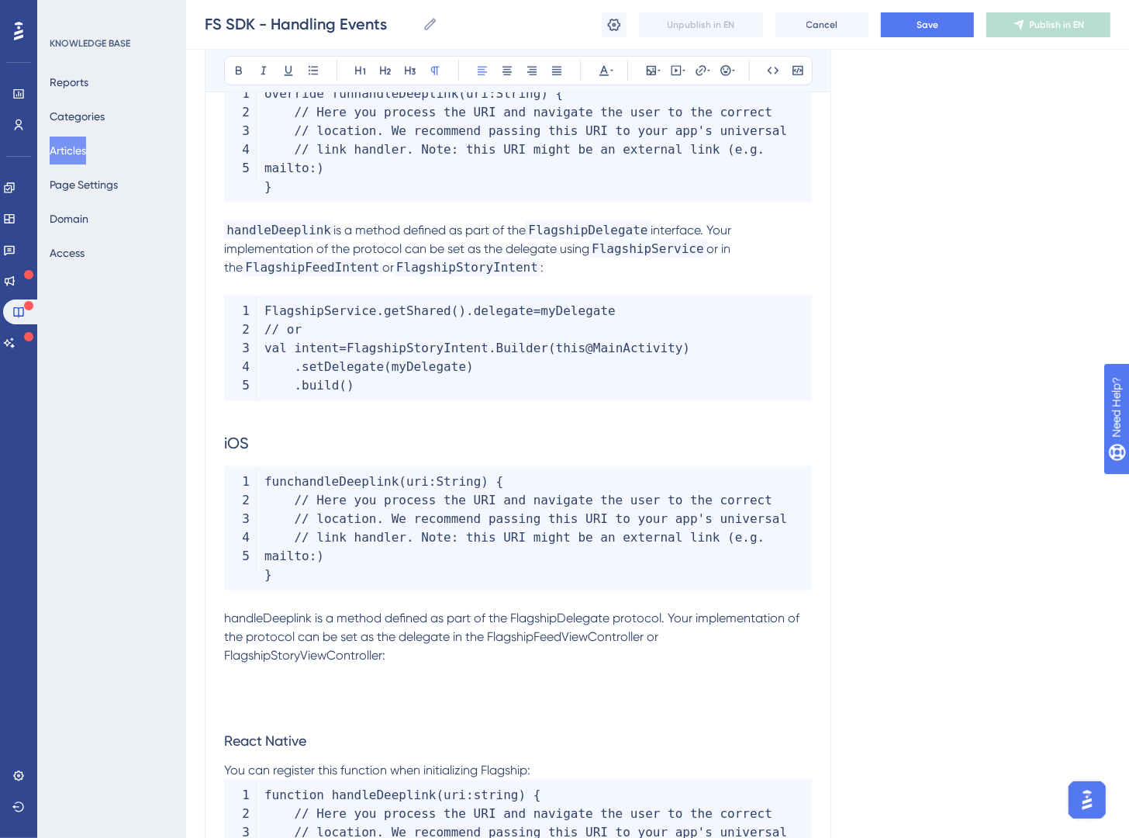
click at [477, 660] on p "handleDeeplink is a method defined as part of the FlagshipDelegate protocol. Yo…" at bounding box center [518, 637] width 588 height 56
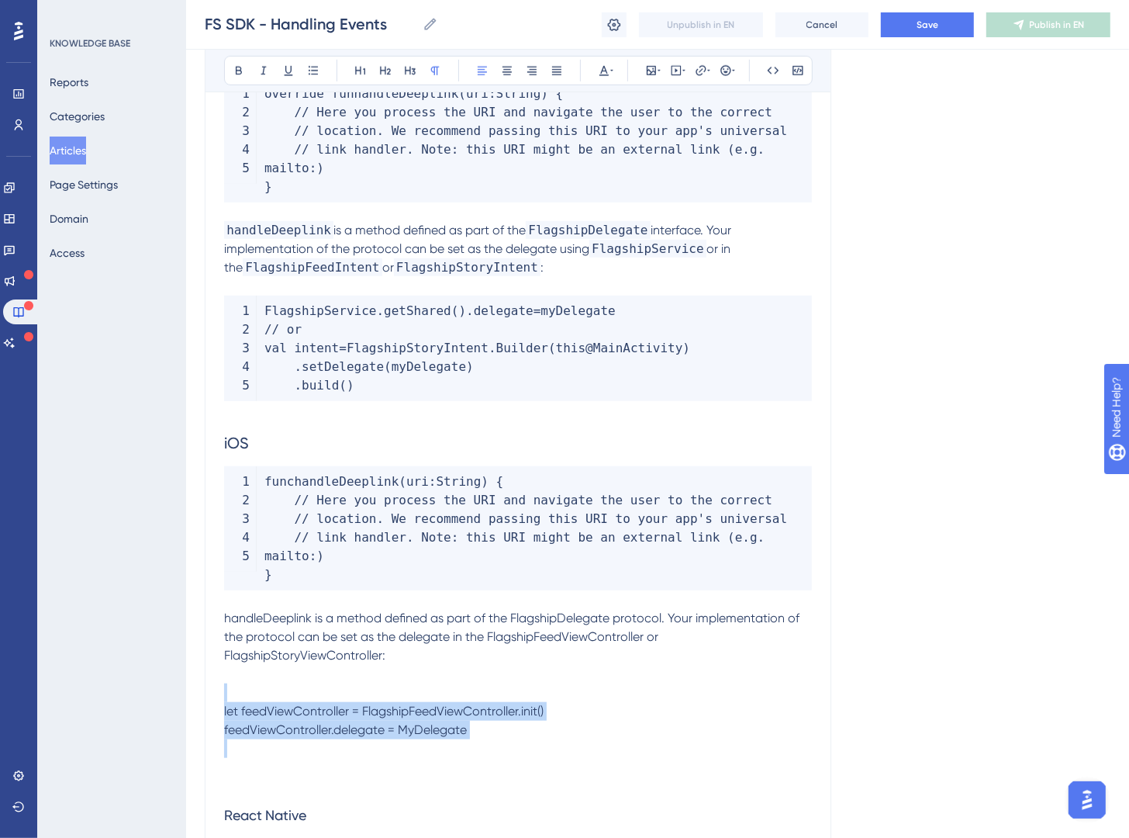
drag, startPoint x: 395, startPoint y: 726, endPoint x: 177, endPoint y: 688, distance: 221.3
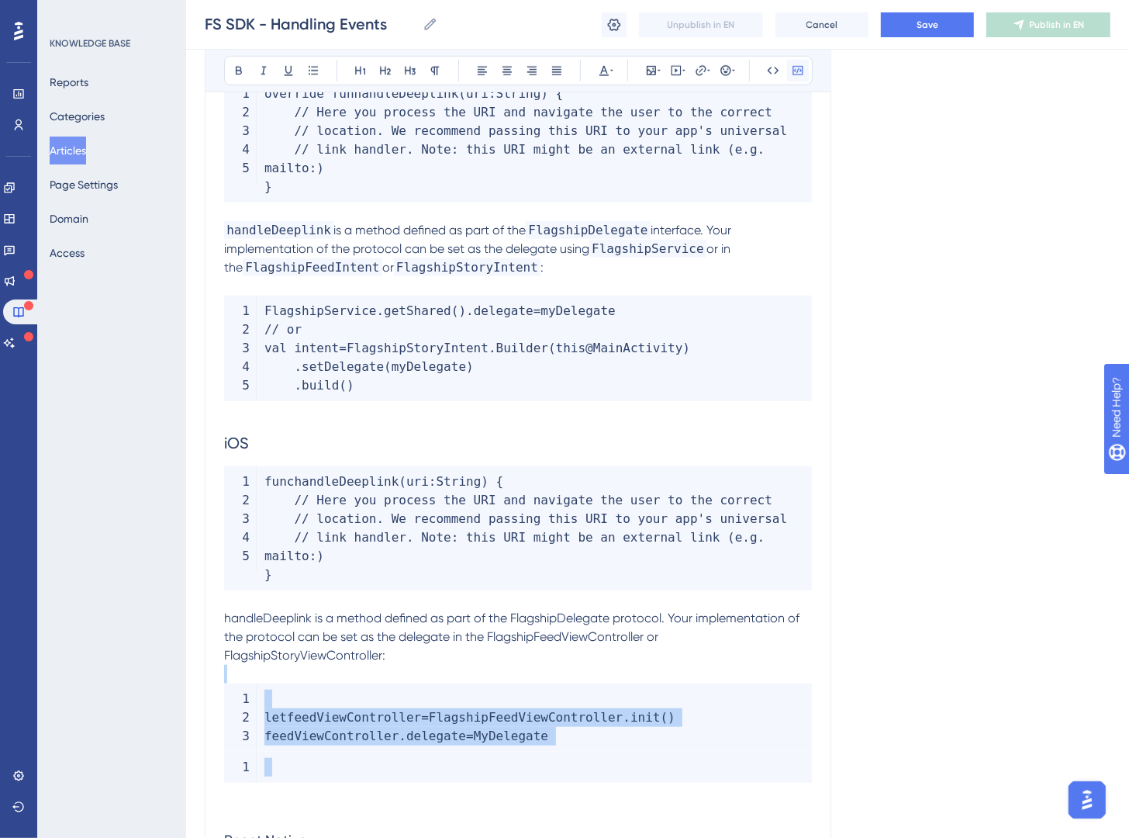
click at [804, 71] on button at bounding box center [798, 71] width 22 height 22
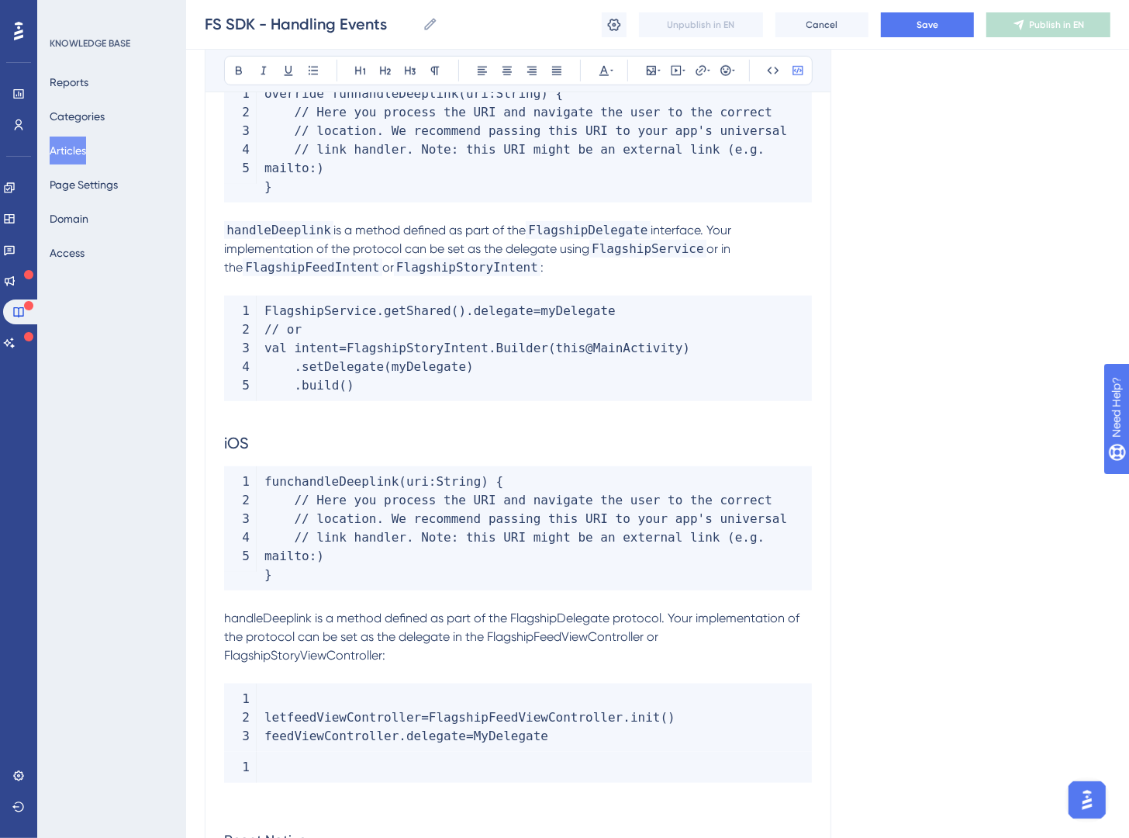
click at [293, 758] on code at bounding box center [518, 767] width 588 height 31
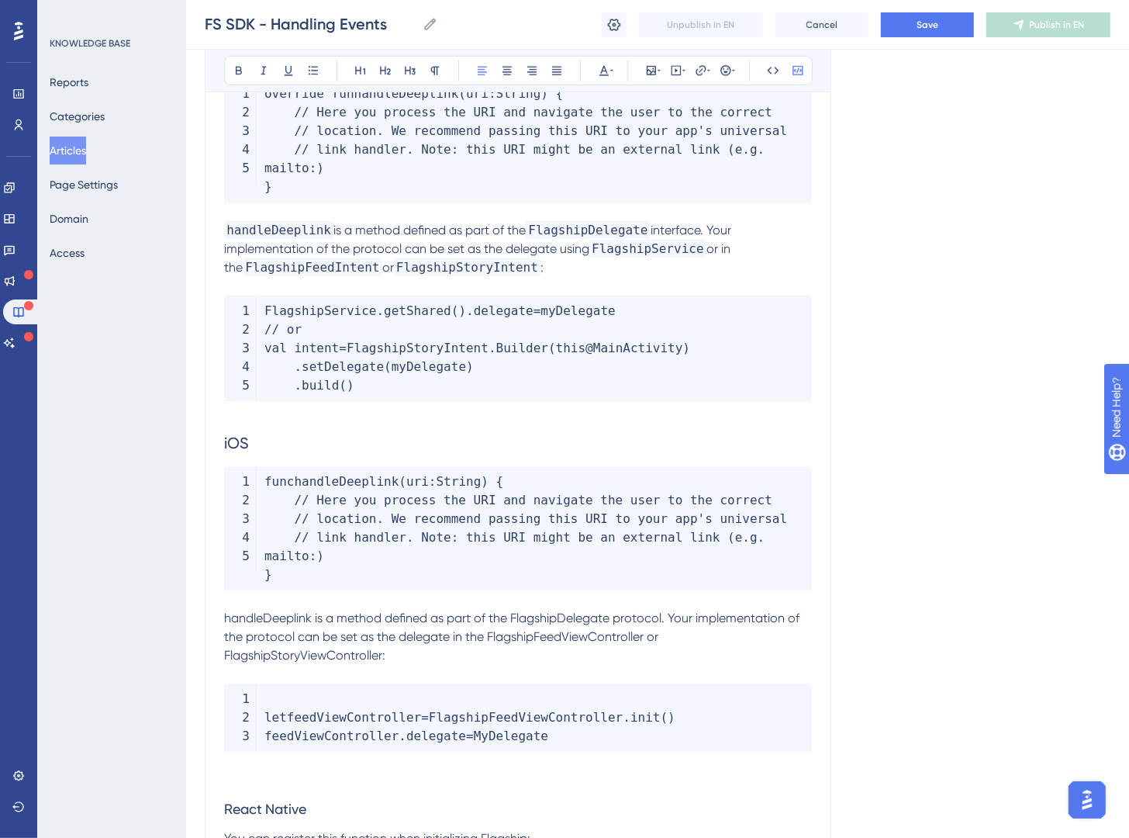
click at [266, 715] on span "let" at bounding box center [276, 717] width 22 height 15
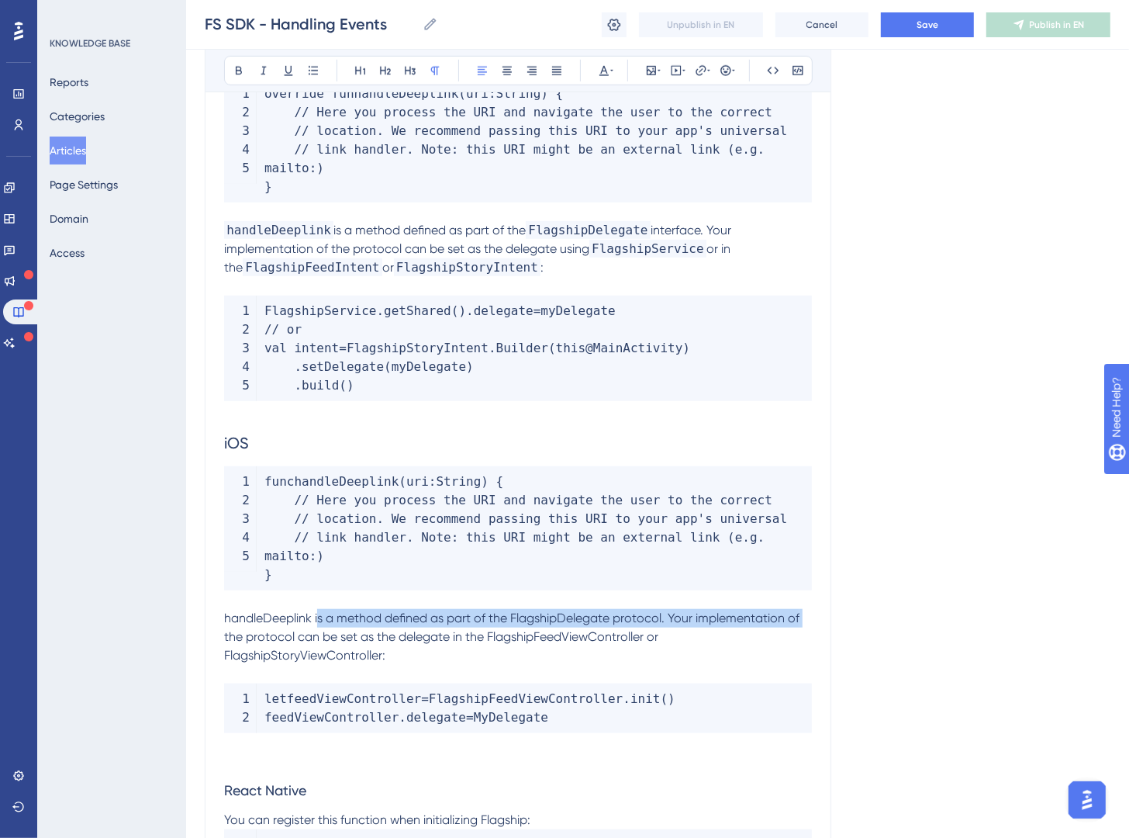
drag, startPoint x: 316, startPoint y: 619, endPoint x: 111, endPoint y: 621, distance: 204.8
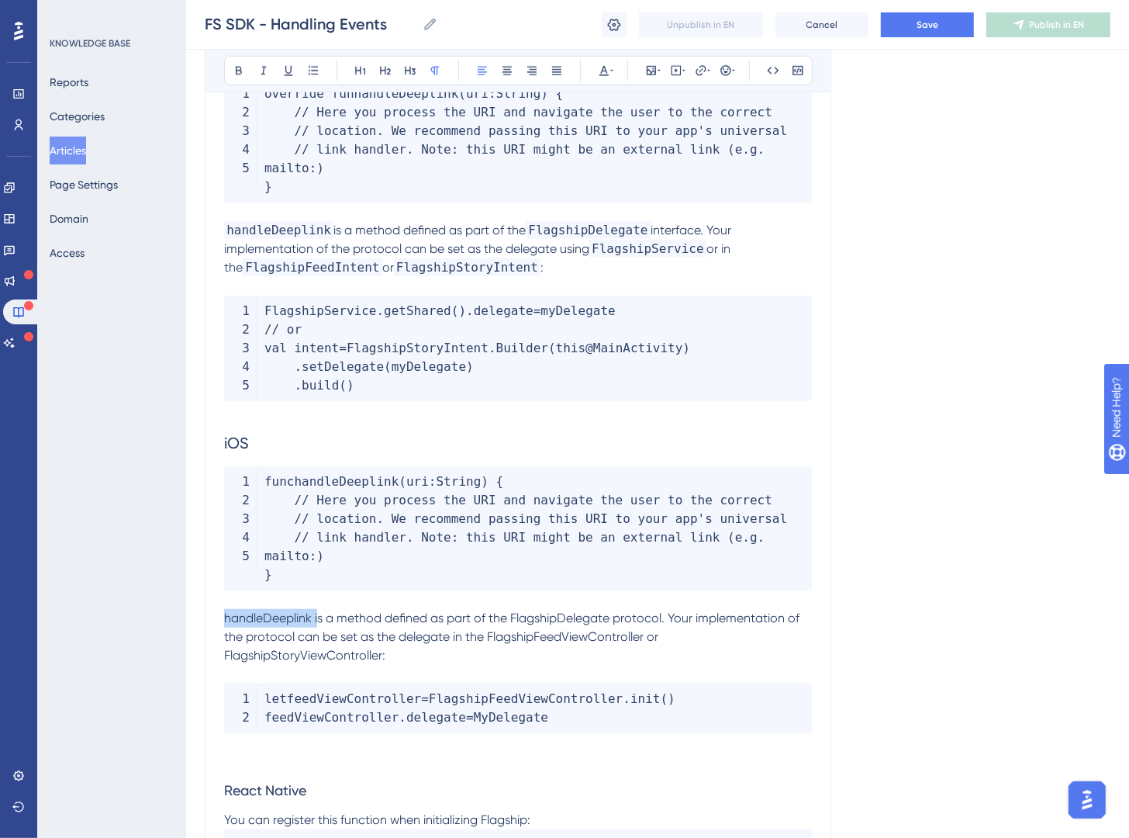
click at [275, 615] on span "handleDeeplink is a method defined as part of the FlagshipDelegate protocol. Yo…" at bounding box center [513, 637] width 579 height 52
click at [772, 81] on div "Bold Italic Underline Bullet Point Heading 1 Heading 2 Heading 3 Normal Align L…" at bounding box center [518, 70] width 589 height 29
click at [291, 621] on span "handleDeeplink is a method defined as part of the FlagshipDelegate protocol. Yo…" at bounding box center [513, 637] width 579 height 52
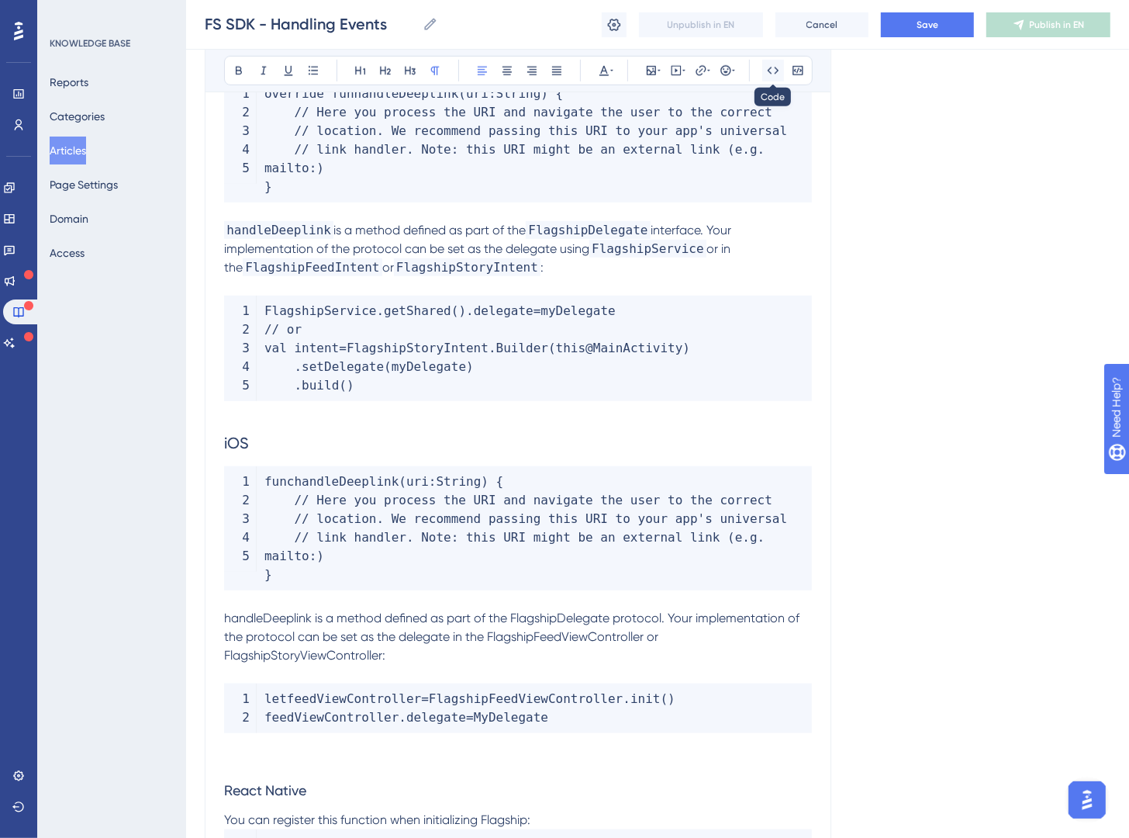
click at [775, 68] on icon at bounding box center [774, 70] width 12 height 7
click at [564, 620] on span "is a method defined as part of the FlagshipDelegate protocol. Your implementati…" at bounding box center [515, 637] width 583 height 52
click at [564, 621] on span "is a method defined as part of the FlagshipDelegate protocol. Your implementati…" at bounding box center [515, 637] width 583 height 52
click at [782, 71] on button at bounding box center [774, 71] width 22 height 22
click at [271, 652] on span "protocol. Your implementation of the protocol can be set as the delegate in the…" at bounding box center [496, 637] width 545 height 52
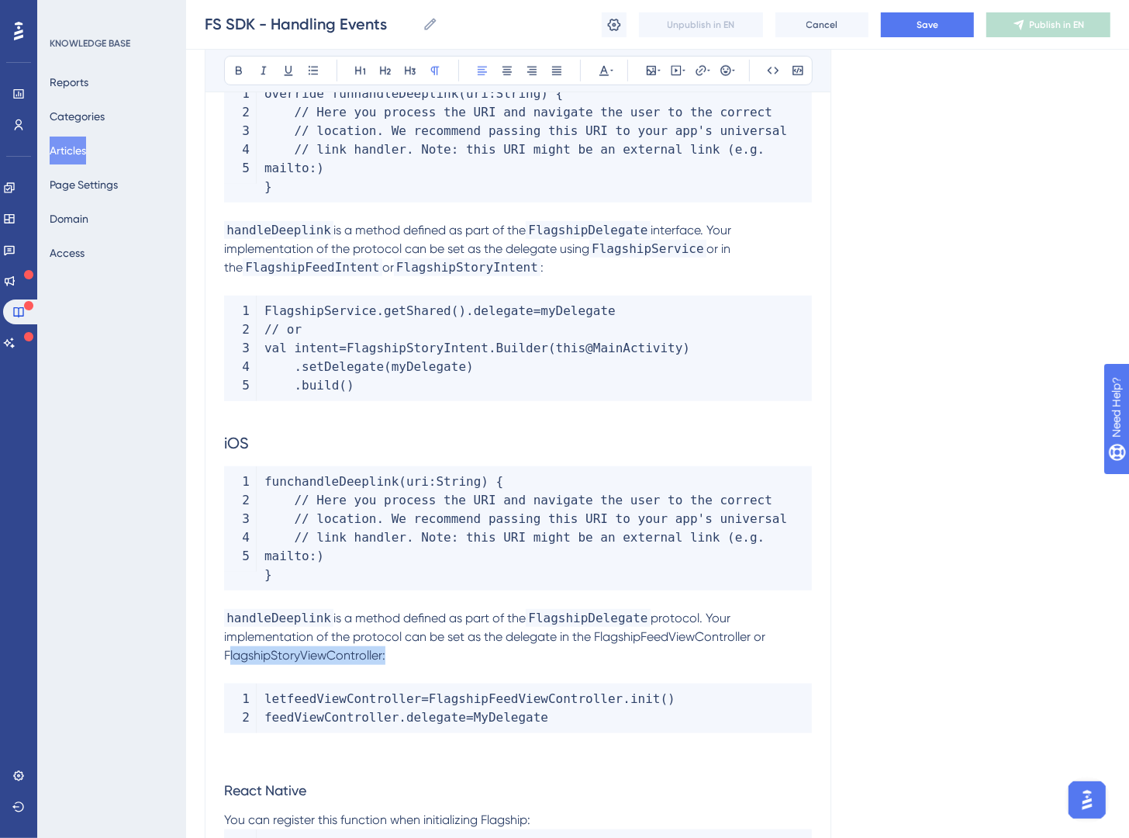
click at [271, 652] on span "protocol. Your implementation of the protocol can be set as the delegate in the…" at bounding box center [496, 637] width 545 height 52
click at [773, 77] on icon at bounding box center [773, 70] width 12 height 12
click at [683, 638] on span "protocol. Your implementation of the protocol can be set as the delegate in the…" at bounding box center [489, 637] width 530 height 52
click at [770, 68] on icon at bounding box center [774, 70] width 12 height 7
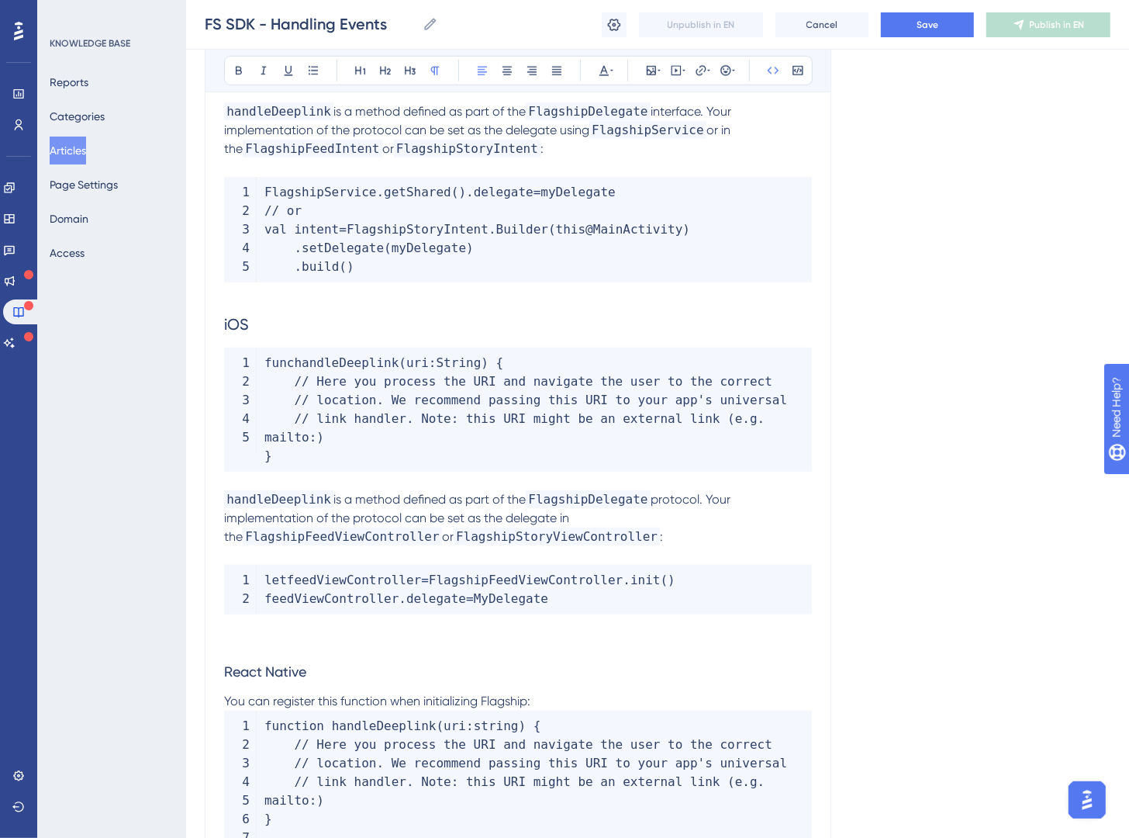
scroll to position [5674, 0]
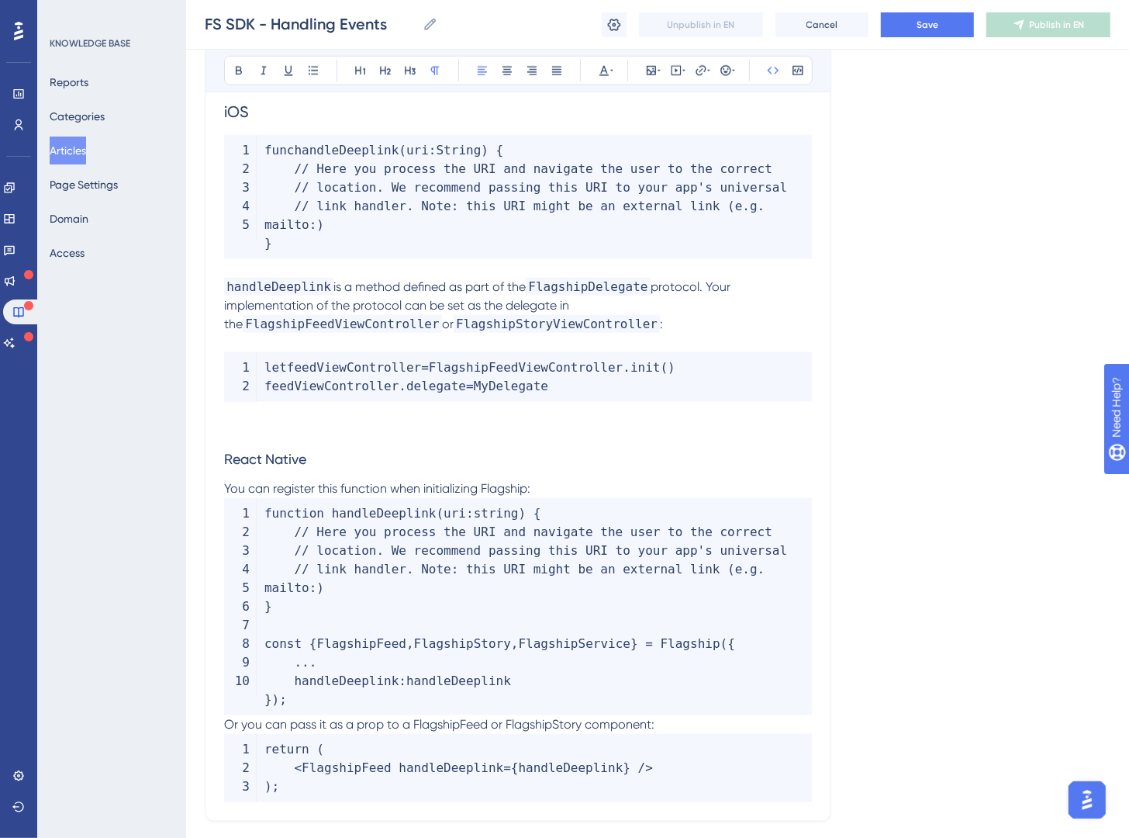
click at [355, 456] on h3 "React Native" at bounding box center [518, 459] width 588 height 40
click at [355, 457] on h3 "React Native" at bounding box center [518, 459] width 588 height 40
click at [383, 66] on icon at bounding box center [385, 70] width 12 height 12
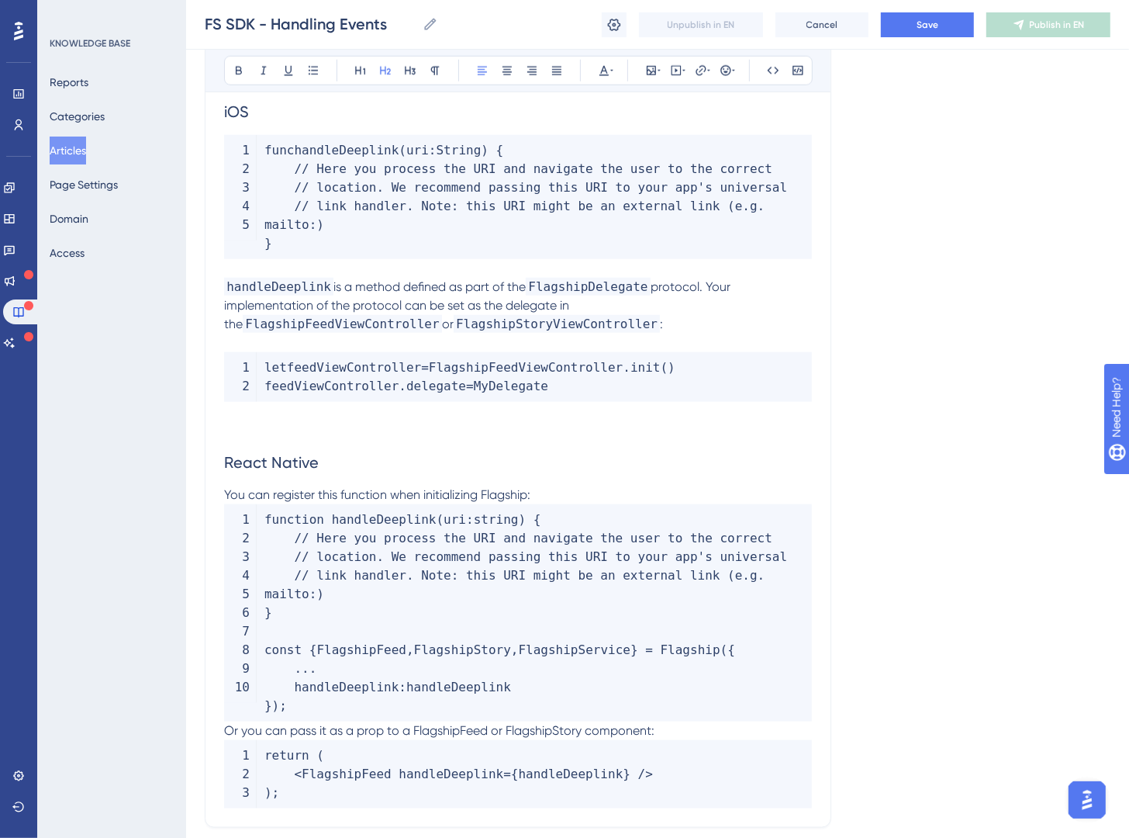
click at [635, 489] on p "You can register this function when initializing Flagship:" at bounding box center [518, 495] width 588 height 19
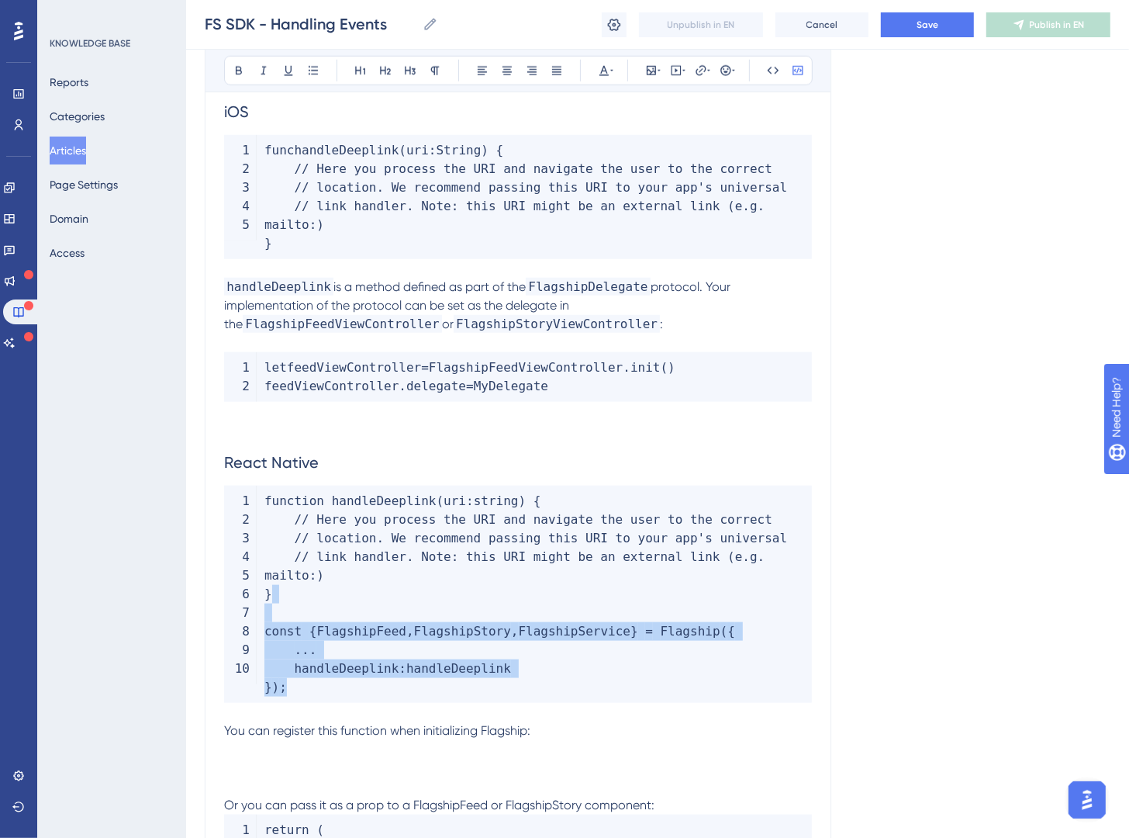
drag, startPoint x: 320, startPoint y: 689, endPoint x: 270, endPoint y: 611, distance: 92.1
click at [270, 611] on code "function handleDeeplink ( uri : string ) { // Here you process the URI and navi…" at bounding box center [518, 594] width 588 height 217
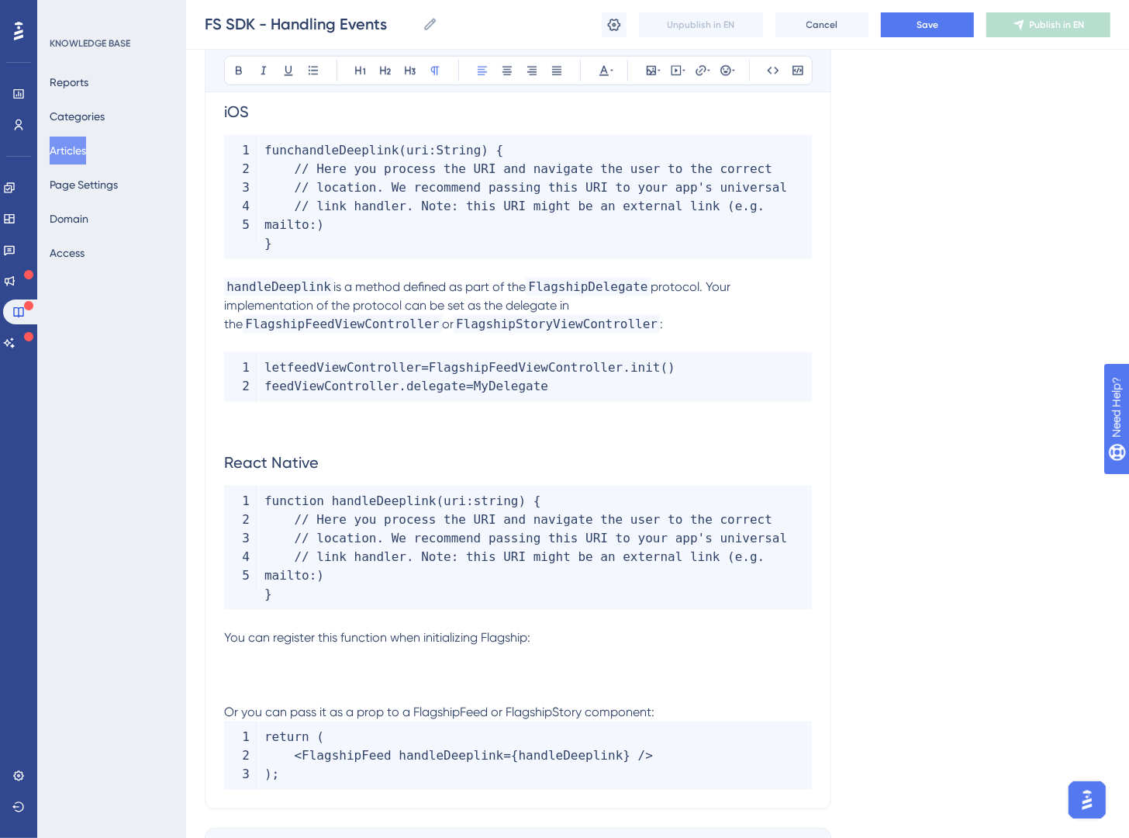
click at [618, 644] on p "You can register this function when initializing Flagship:" at bounding box center [518, 637] width 588 height 19
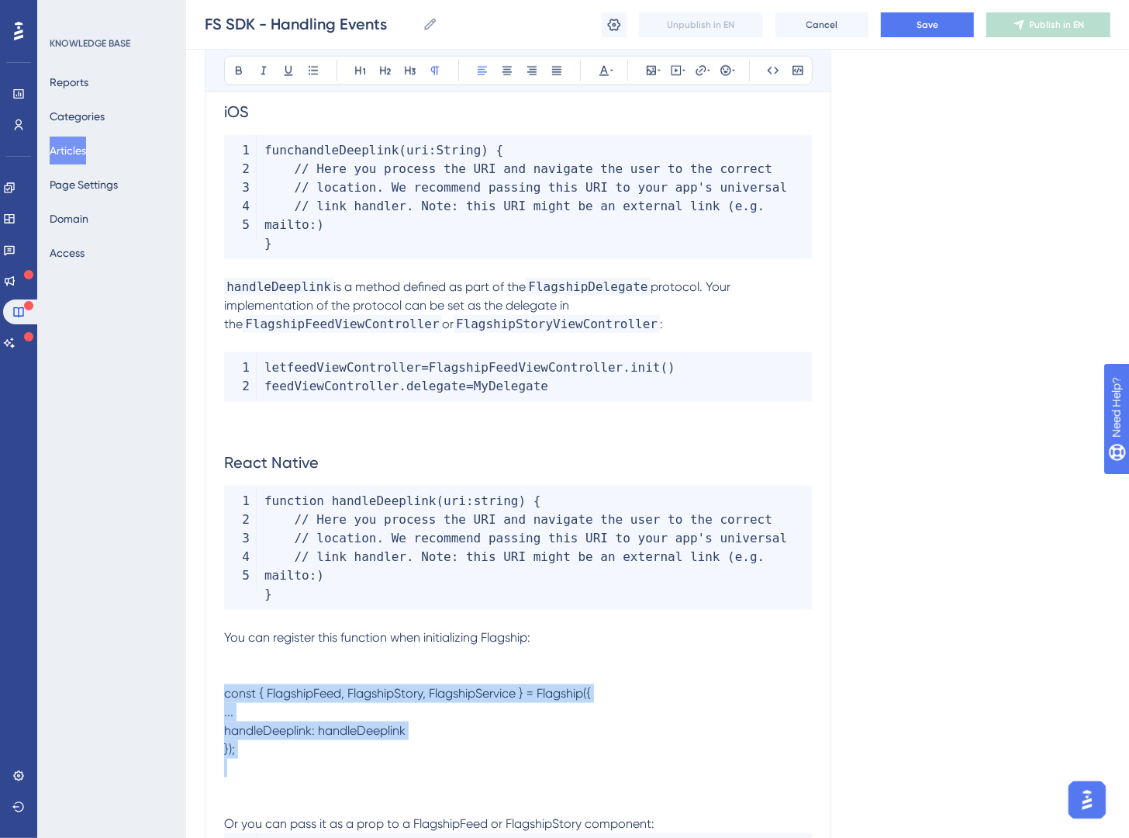
drag, startPoint x: 407, startPoint y: 777, endPoint x: 261, endPoint y: 645, distance: 196.7
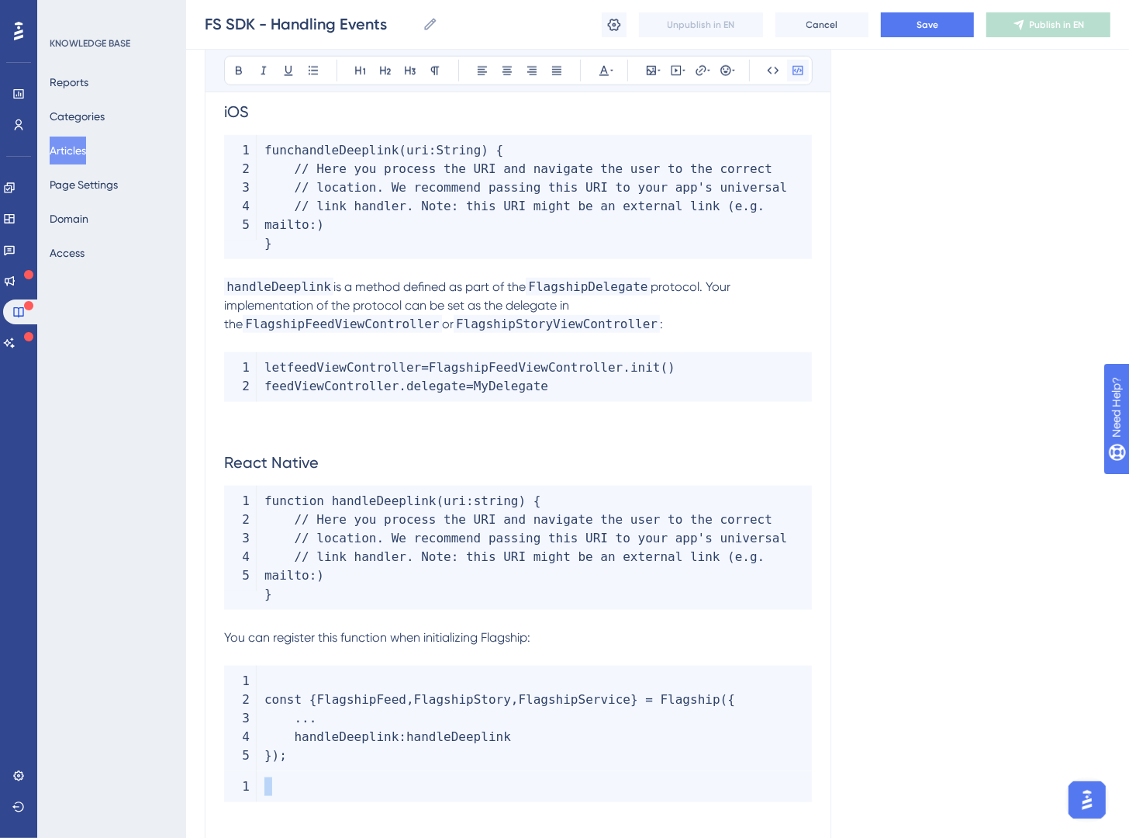
click at [797, 71] on icon at bounding box center [798, 70] width 10 height 9
click at [289, 783] on code at bounding box center [518, 786] width 588 height 31
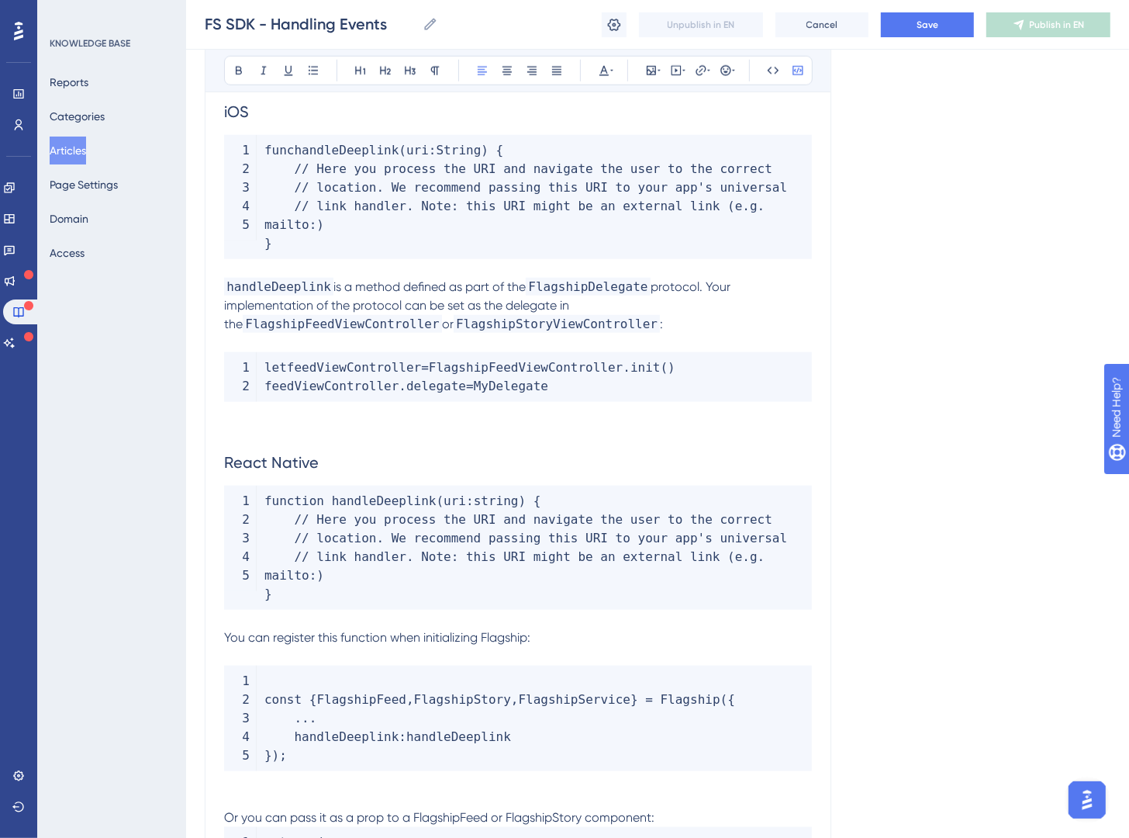
click at [265, 707] on span "const" at bounding box center [283, 699] width 37 height 15
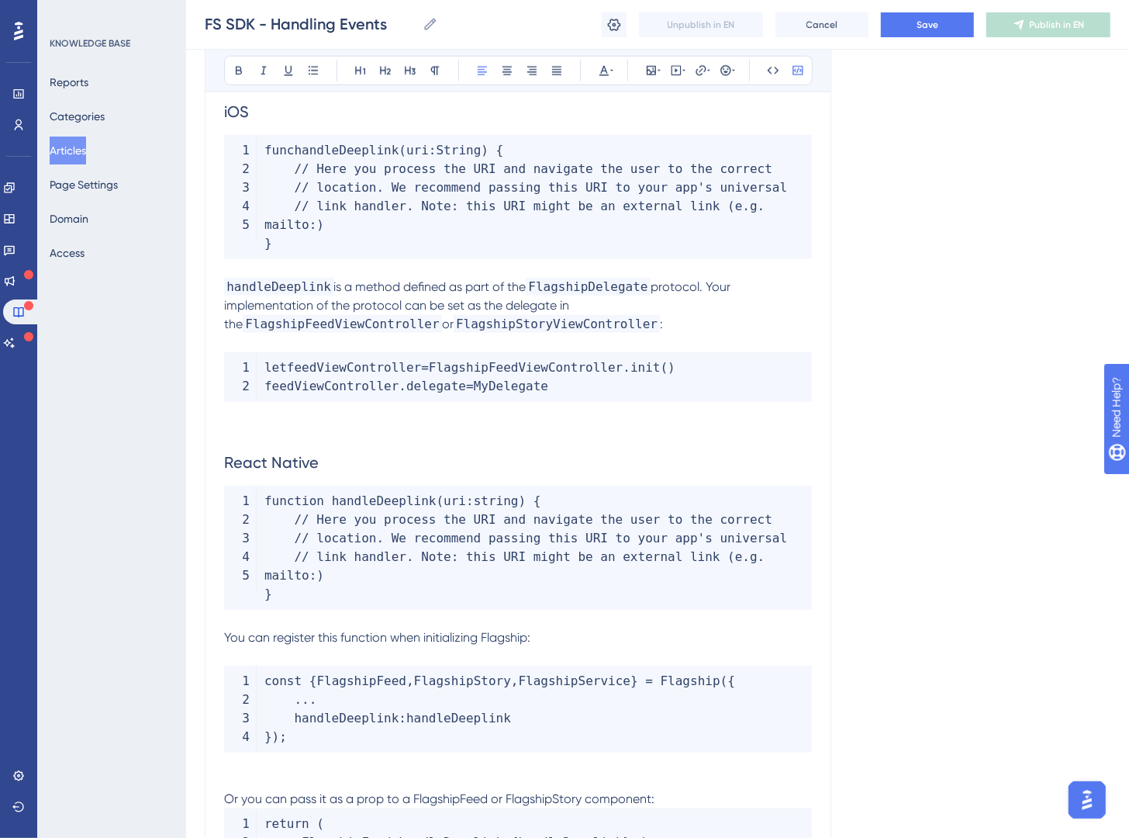
click at [680, 804] on p "Or you can pass it as a prop to a FlagshipFeed or FlagshipStory component:" at bounding box center [518, 799] width 588 height 19
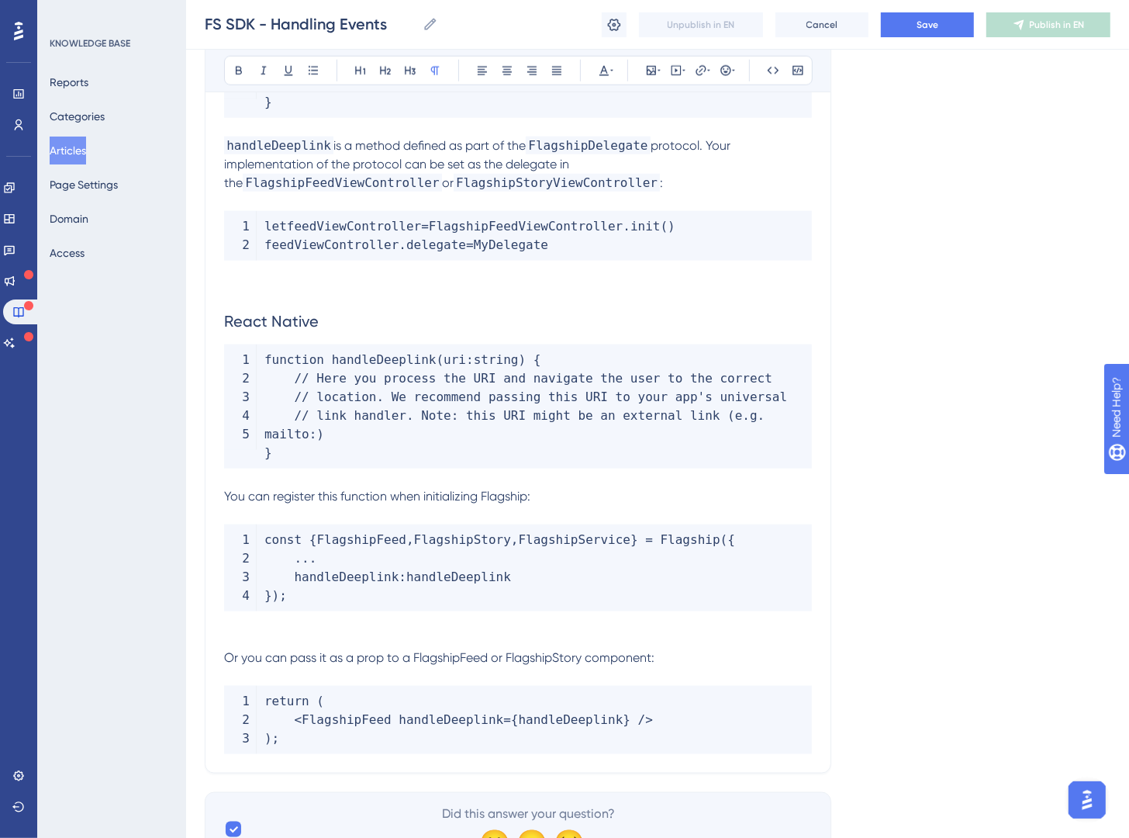
scroll to position [5896, 0]
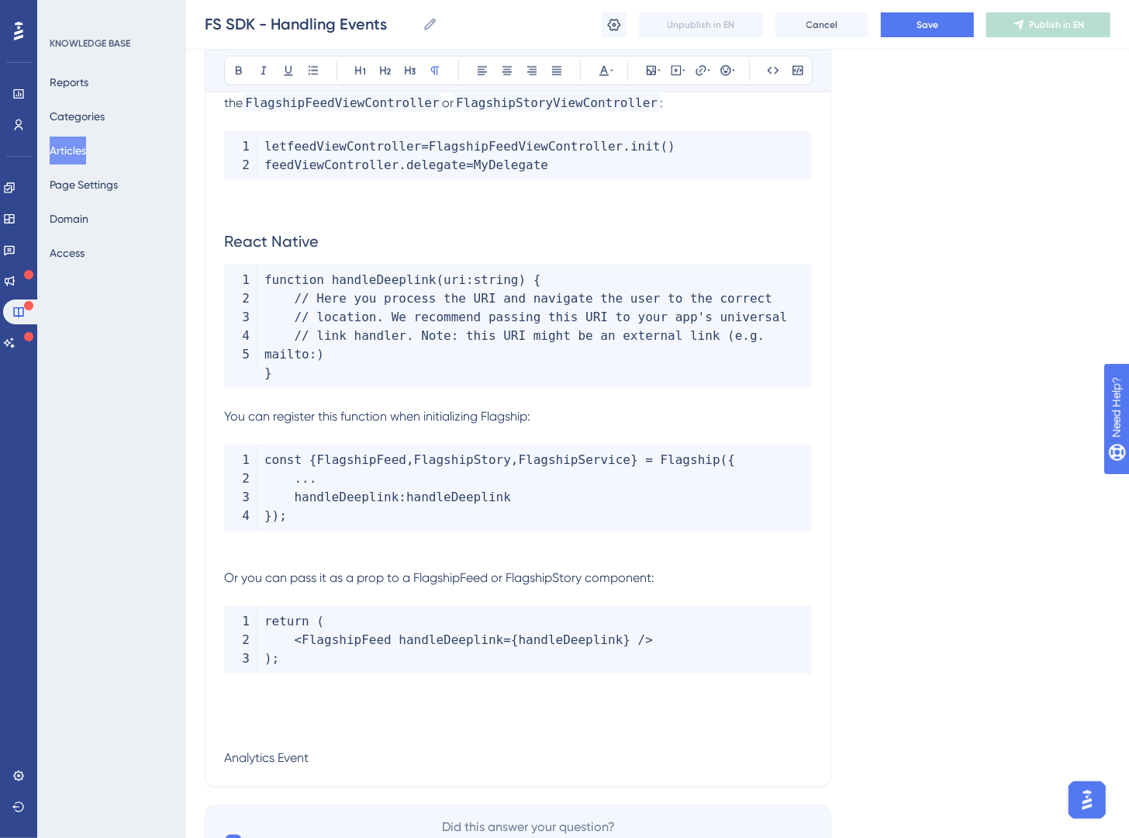
click at [332, 744] on p at bounding box center [518, 739] width 588 height 19
click at [334, 751] on p "Analytics Event" at bounding box center [518, 758] width 588 height 19
click at [363, 76] on icon at bounding box center [361, 70] width 12 height 12
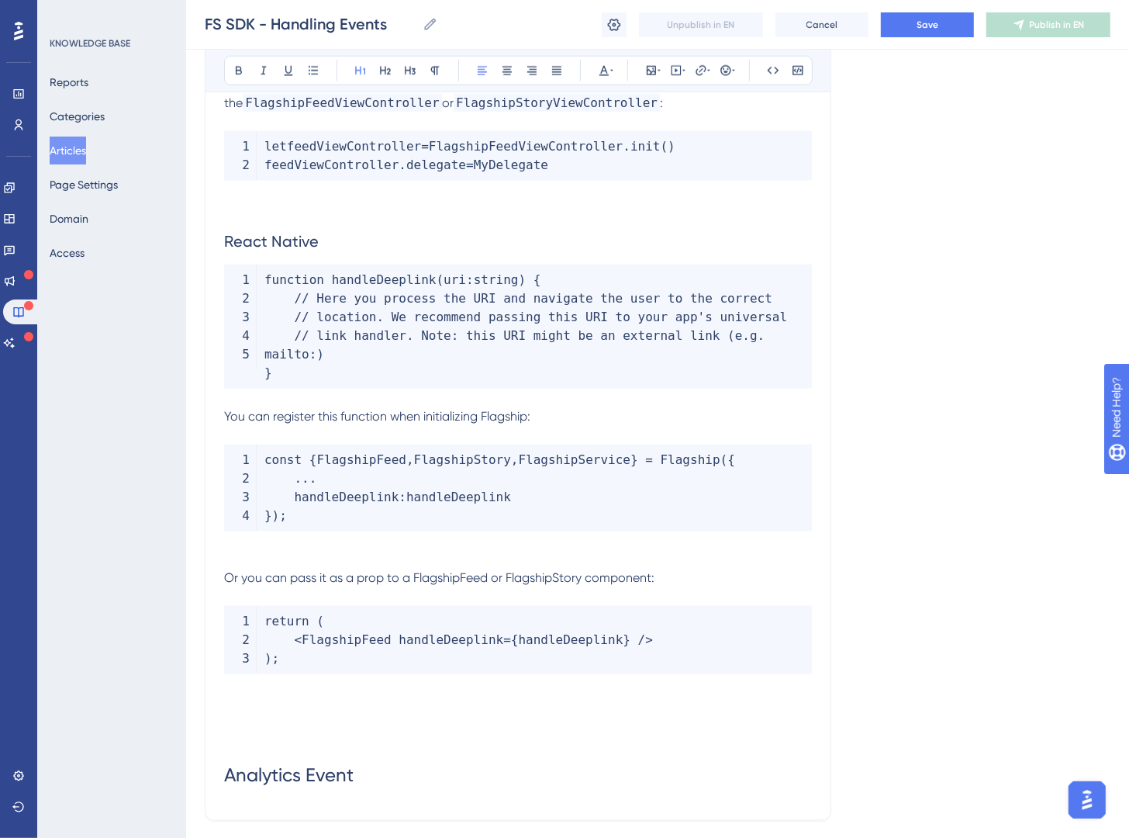
click at [447, 781] on h1 "Analytics Event" at bounding box center [518, 775] width 588 height 53
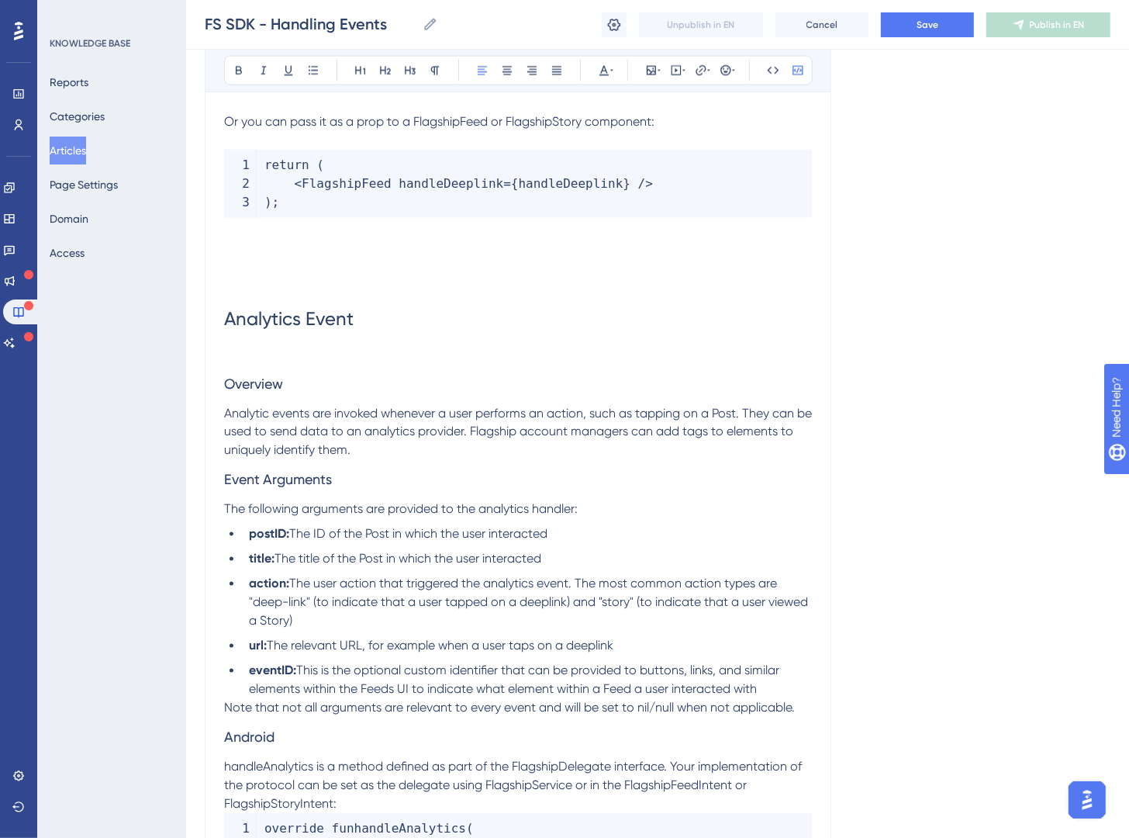
scroll to position [6221, 0]
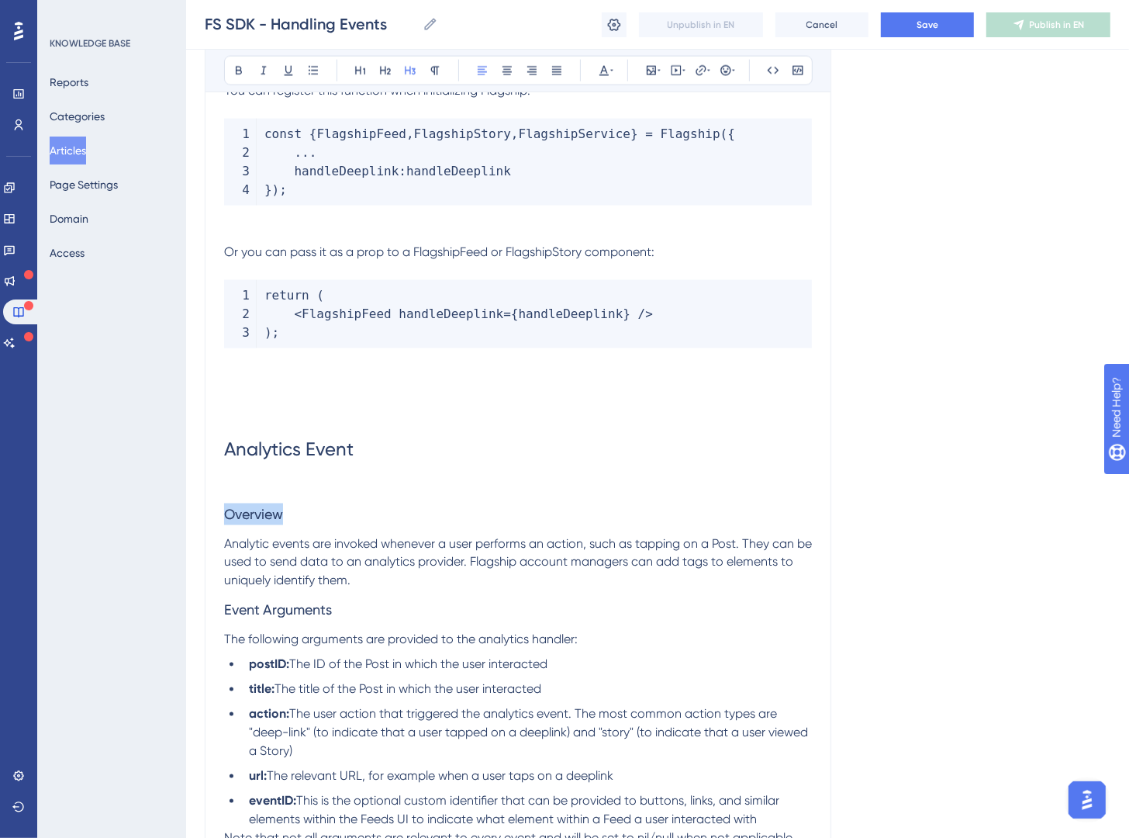
drag, startPoint x: 345, startPoint y: 512, endPoint x: 81, endPoint y: 504, distance: 263.9
click at [376, 70] on button at bounding box center [386, 71] width 22 height 22
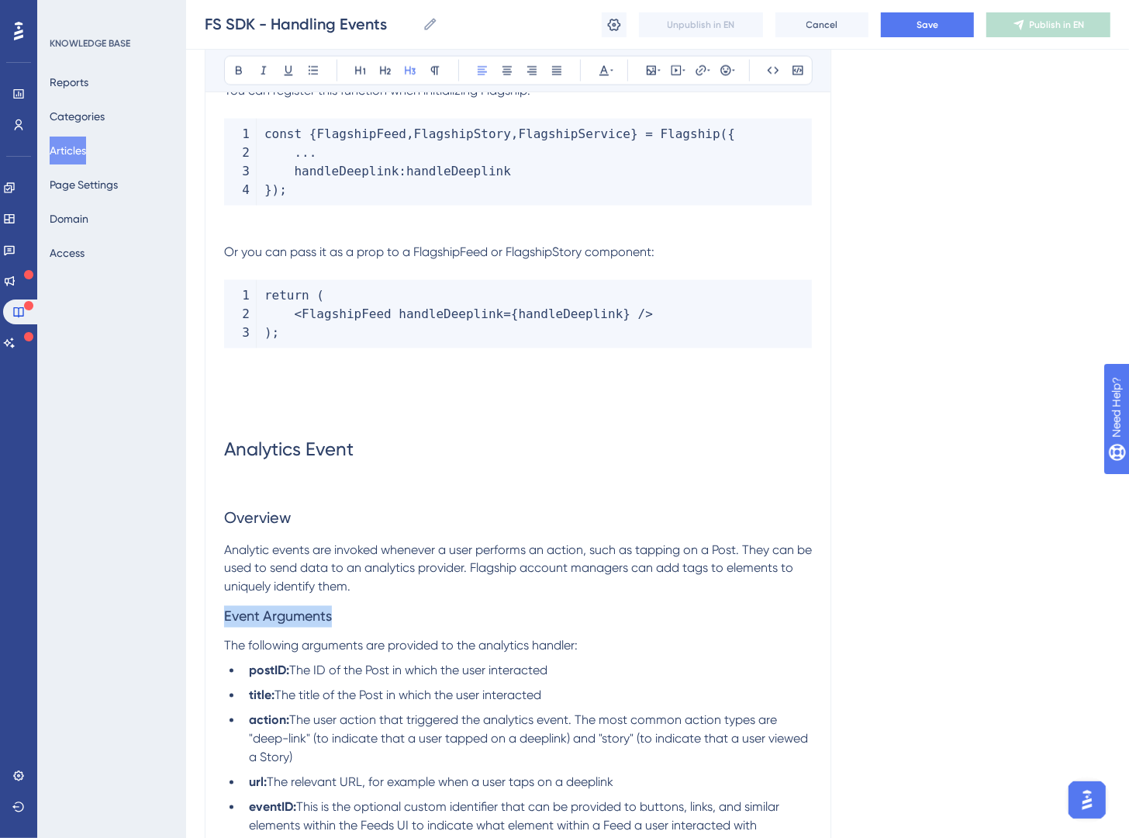
drag, startPoint x: 389, startPoint y: 625, endPoint x: 199, endPoint y: 587, distance: 194.6
click at [238, 78] on button at bounding box center [239, 71] width 22 height 22
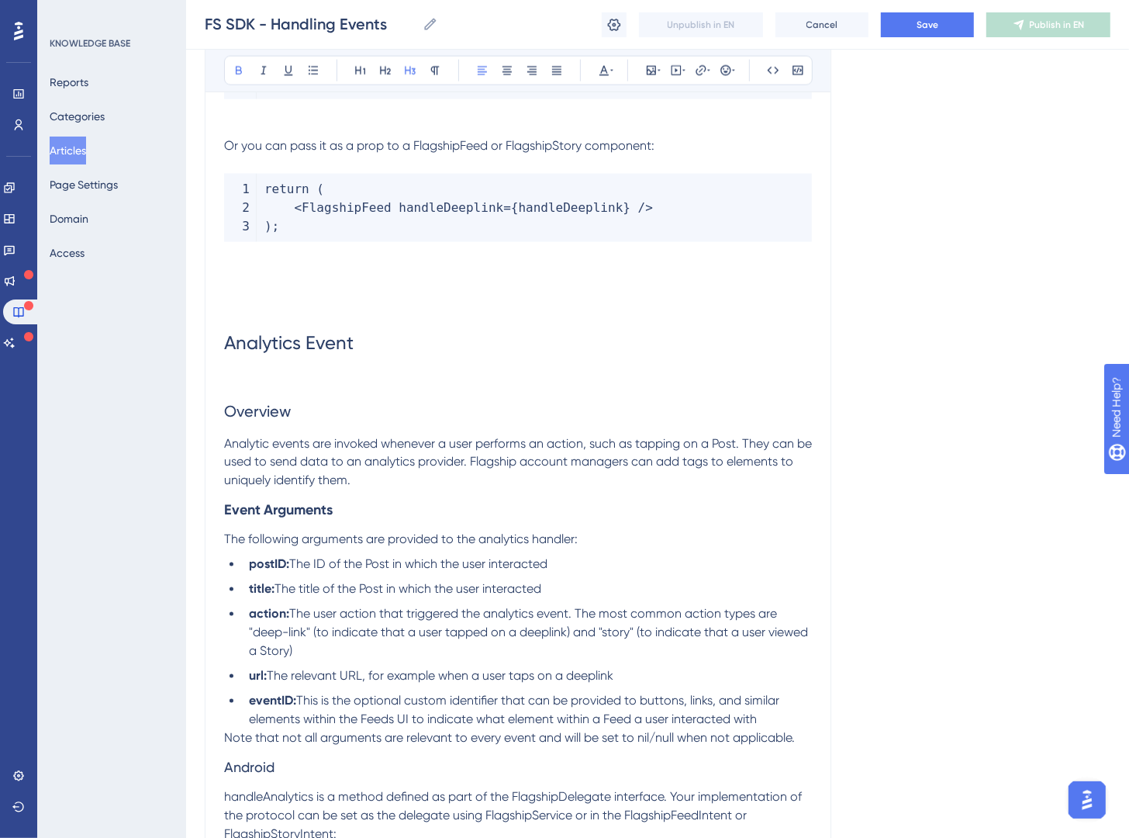
scroll to position [6525, 0]
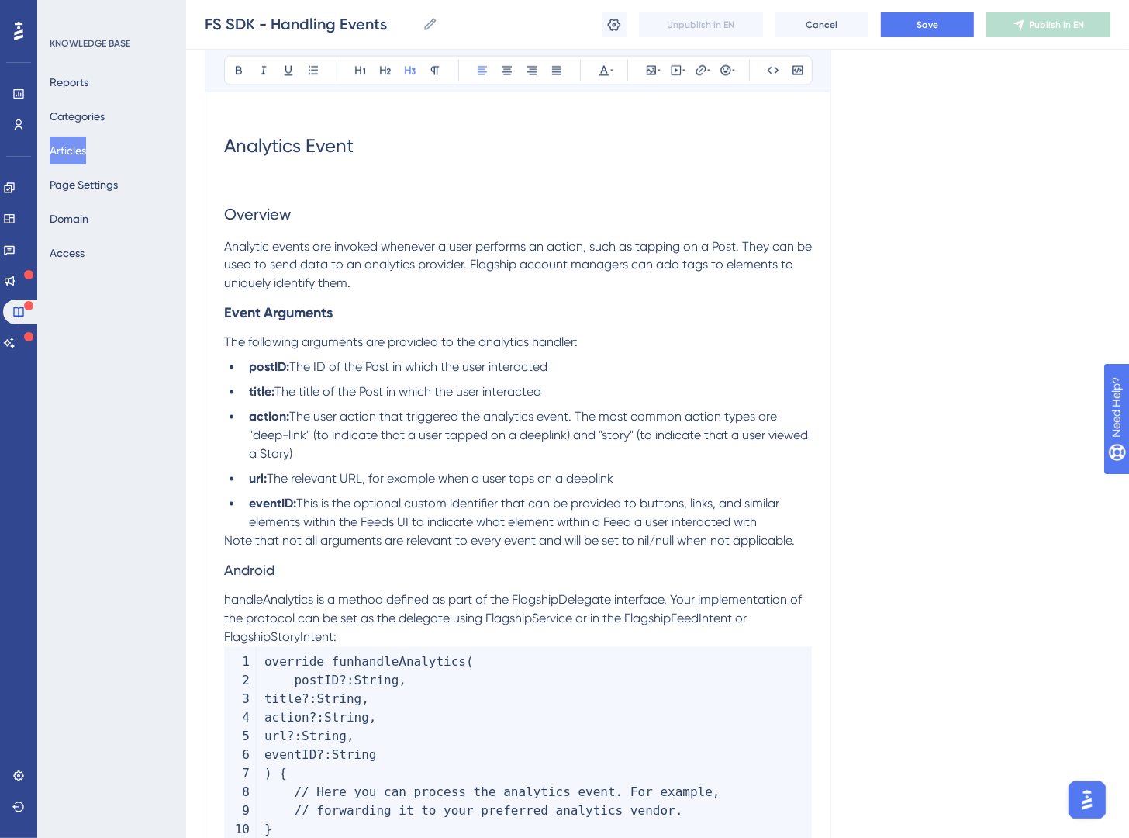
drag, startPoint x: 306, startPoint y: 575, endPoint x: 188, endPoint y: 579, distance: 118.8
click at [261, 562] on h3 "Android" at bounding box center [518, 571] width 588 height 40
click at [261, 563] on span "Android" at bounding box center [249, 570] width 50 height 16
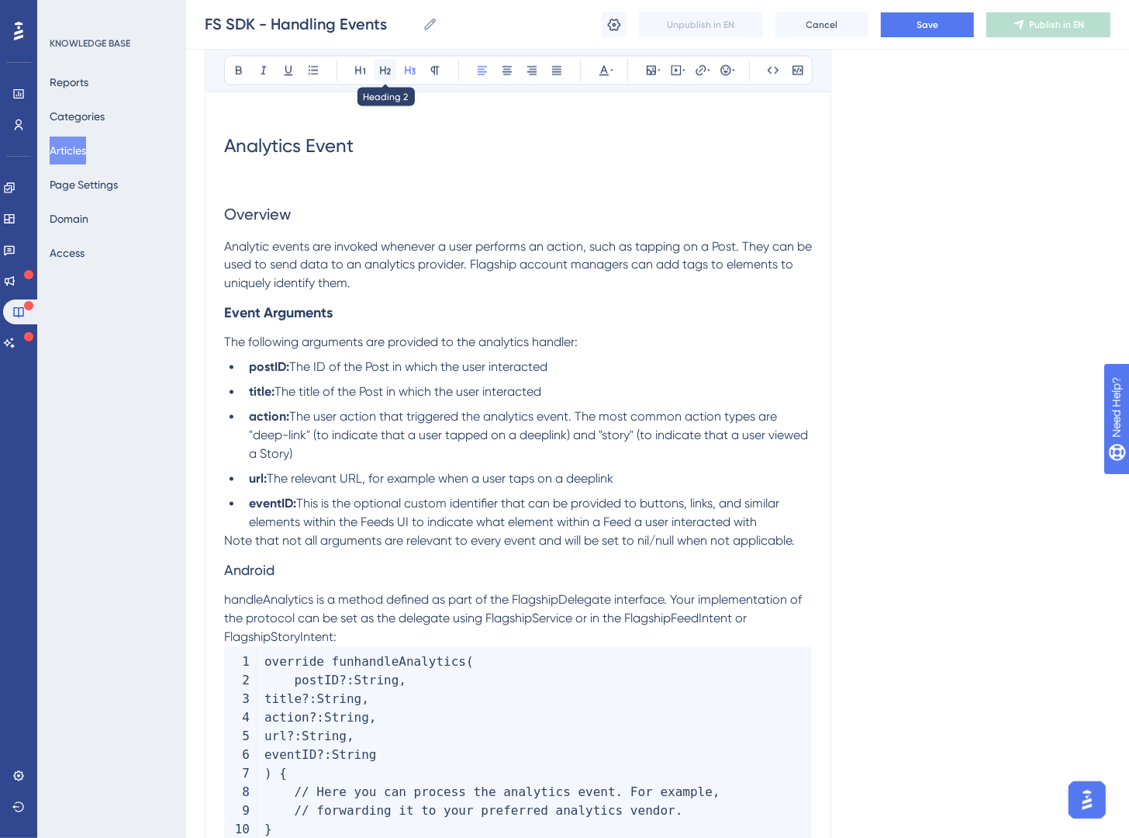
click at [386, 74] on icon at bounding box center [385, 70] width 12 height 12
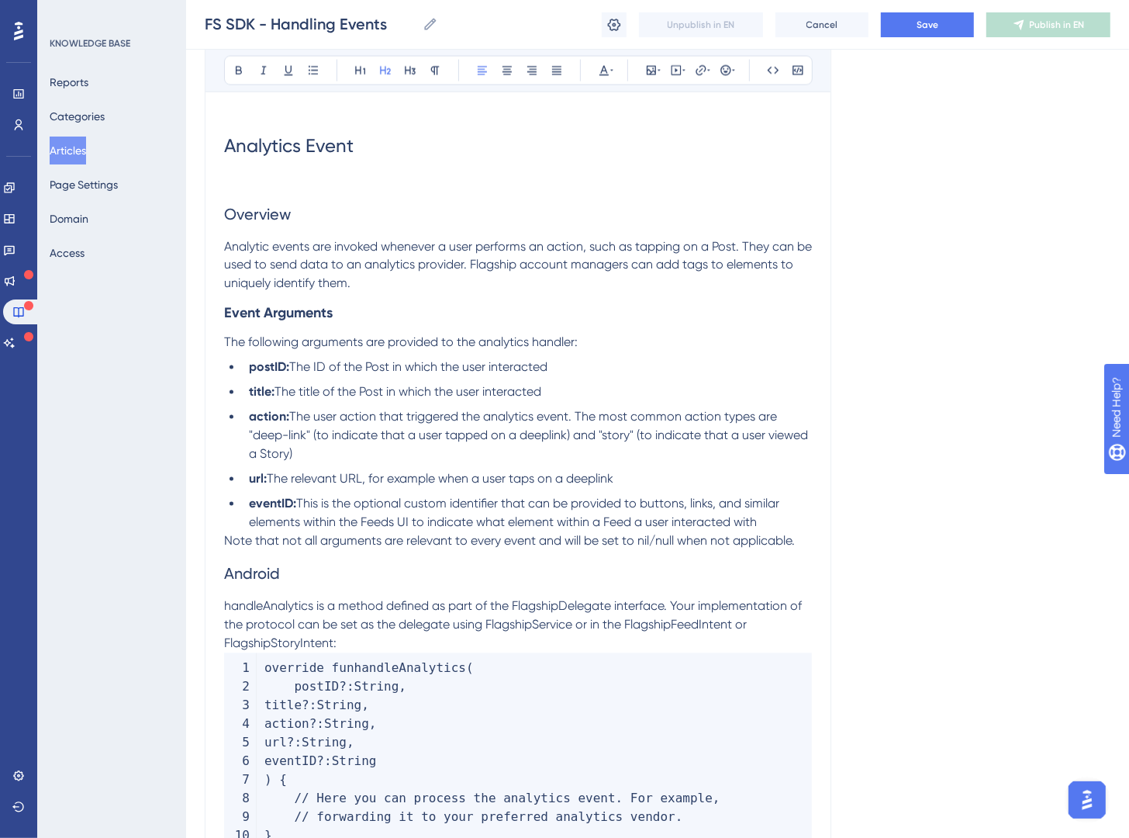
click at [227, 577] on span "Android" at bounding box center [252, 574] width 56 height 19
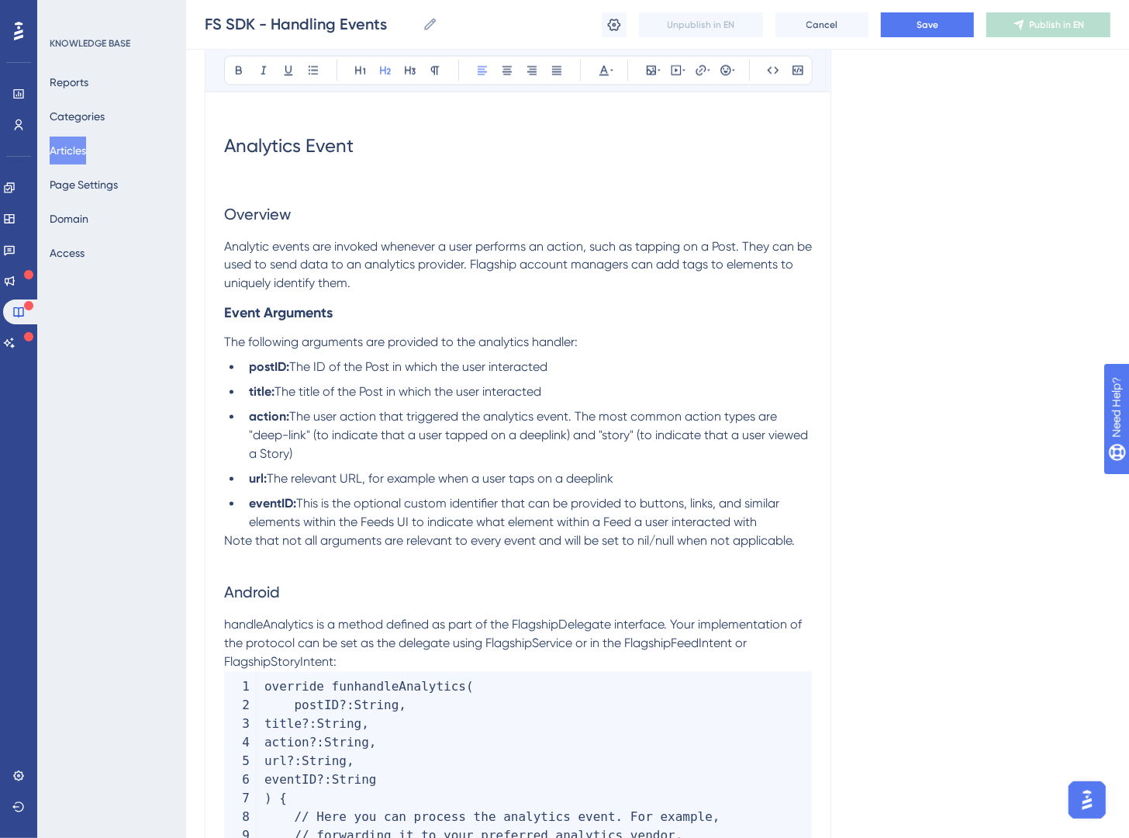
click at [224, 546] on span "Note that not all arguments are relevant to every event and will be set to nil/…" at bounding box center [509, 541] width 571 height 15
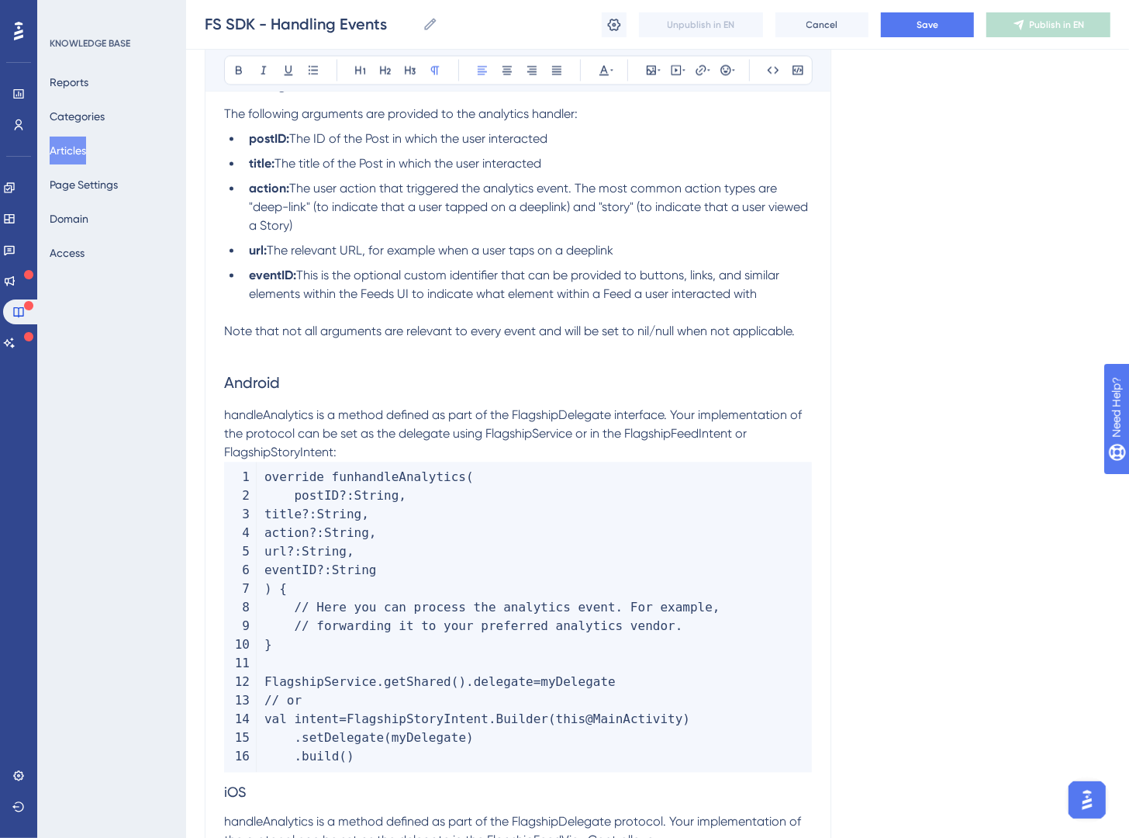
scroll to position [6757, 0]
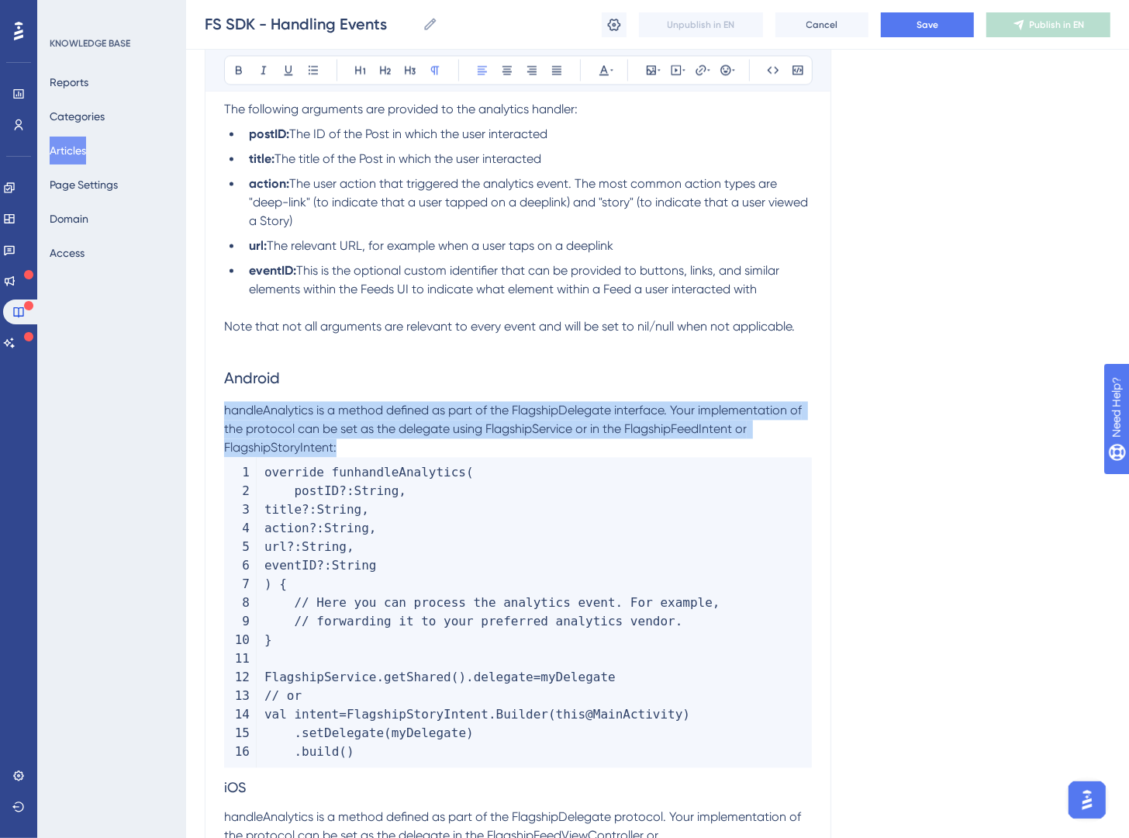
drag, startPoint x: 345, startPoint y: 446, endPoint x: 196, endPoint y: 407, distance: 153.9
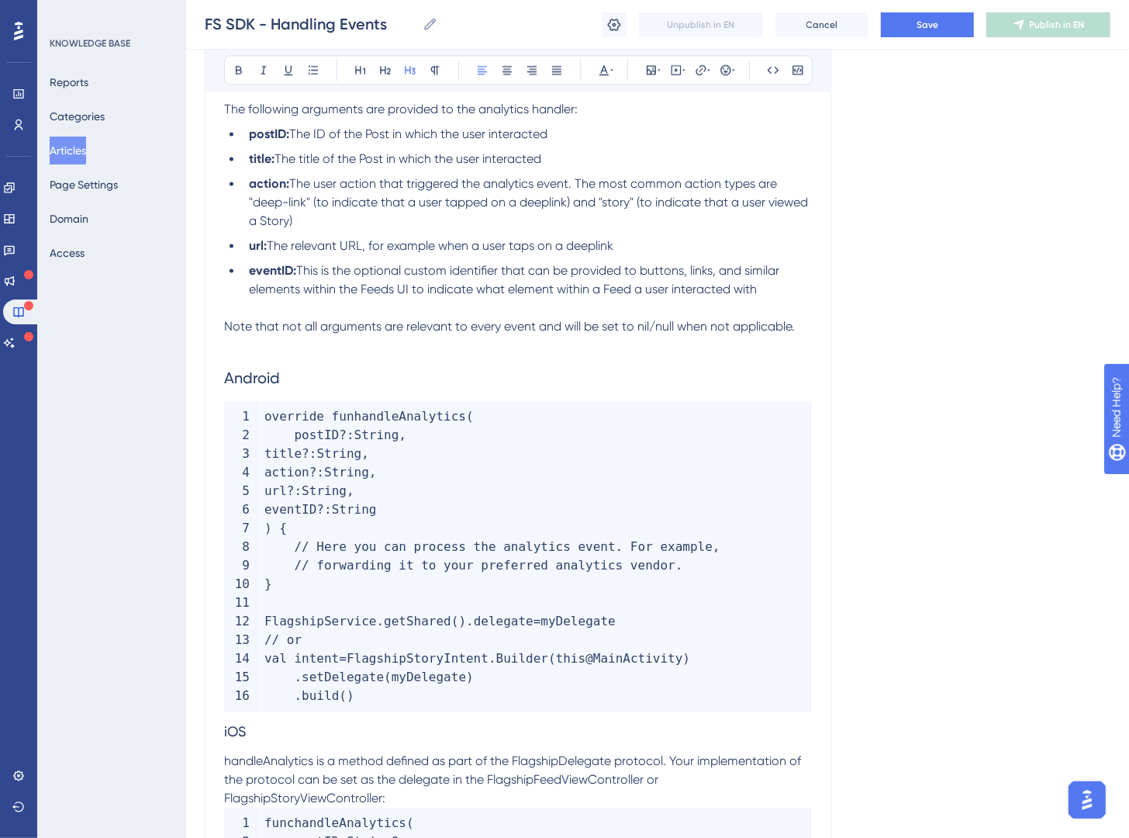
drag, startPoint x: 229, startPoint y: 738, endPoint x: 244, endPoint y: 730, distance: 17.0
click at [229, 738] on span "iOS" at bounding box center [235, 732] width 22 height 16
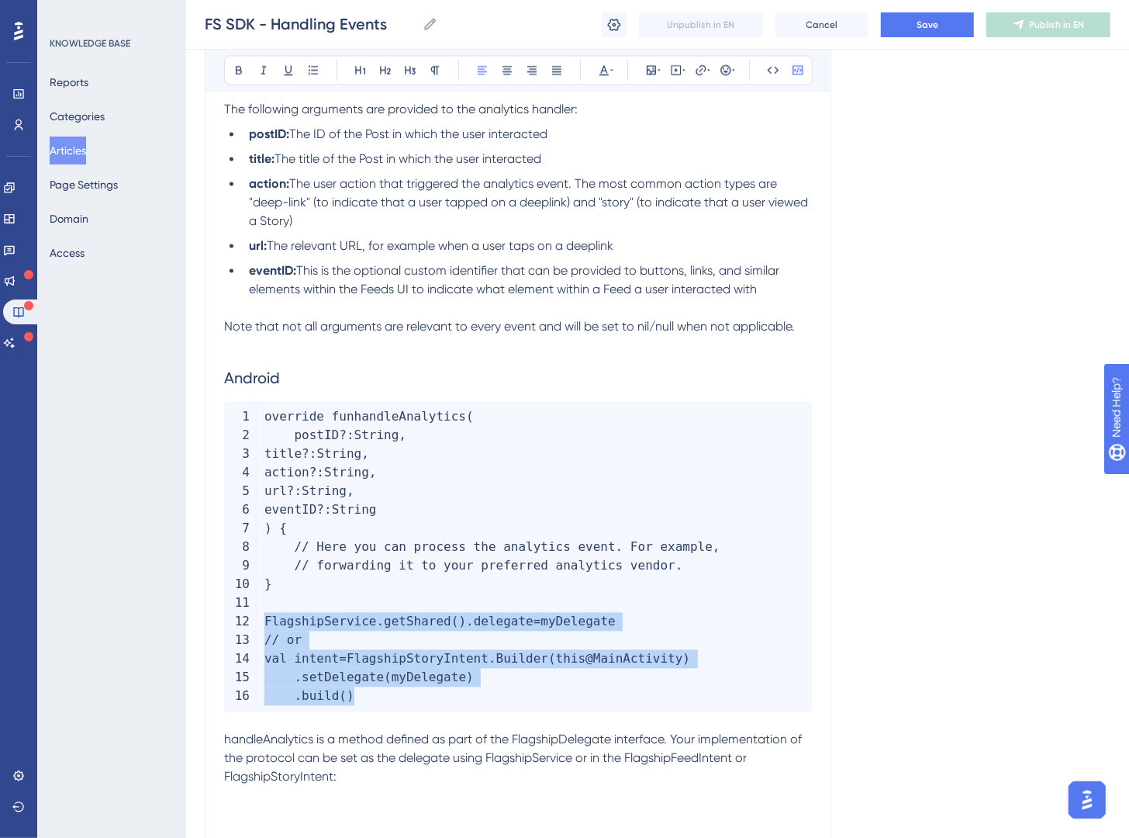
drag, startPoint x: 441, startPoint y: 694, endPoint x: 261, endPoint y: 617, distance: 194.7
click at [261, 617] on code "override fun handleAnalytics ( postID ? : String , title ? : String , action ? …" at bounding box center [518, 557] width 588 height 310
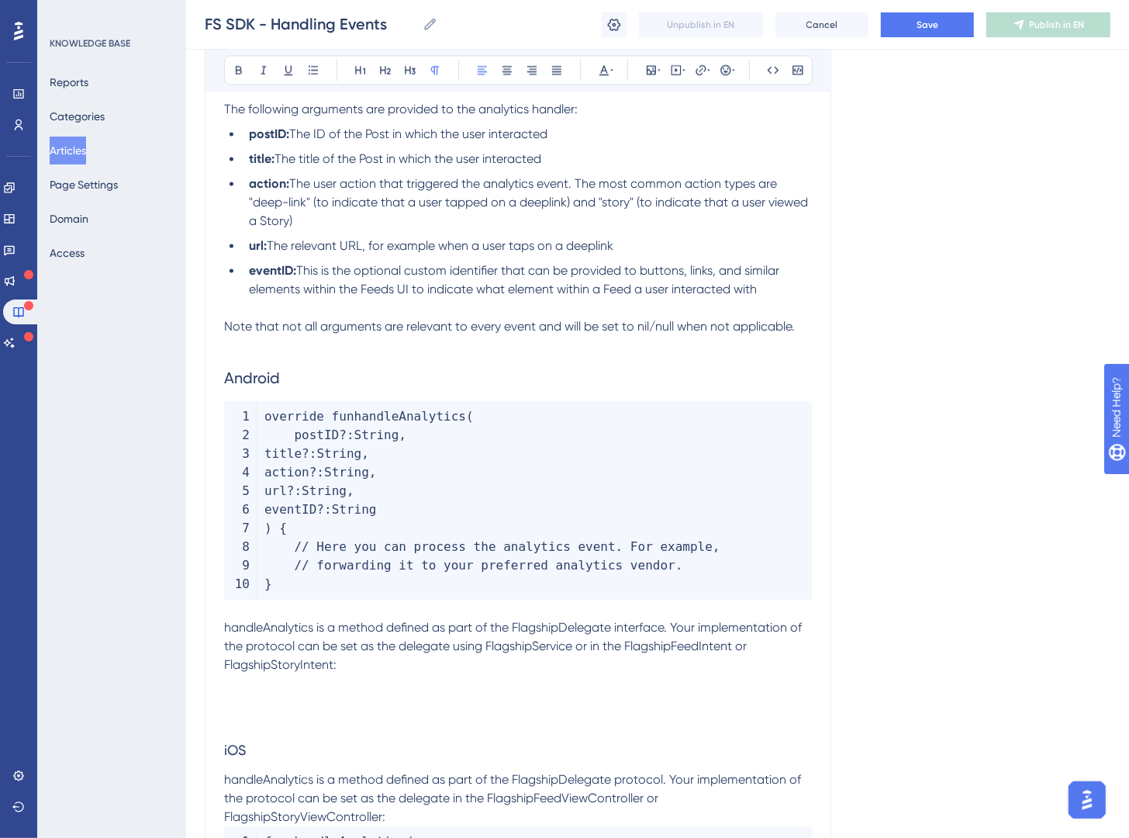
click at [343, 667] on p "handleAnalytics is a method defined as part of the FlagshipDelegate interface. …" at bounding box center [518, 647] width 588 height 56
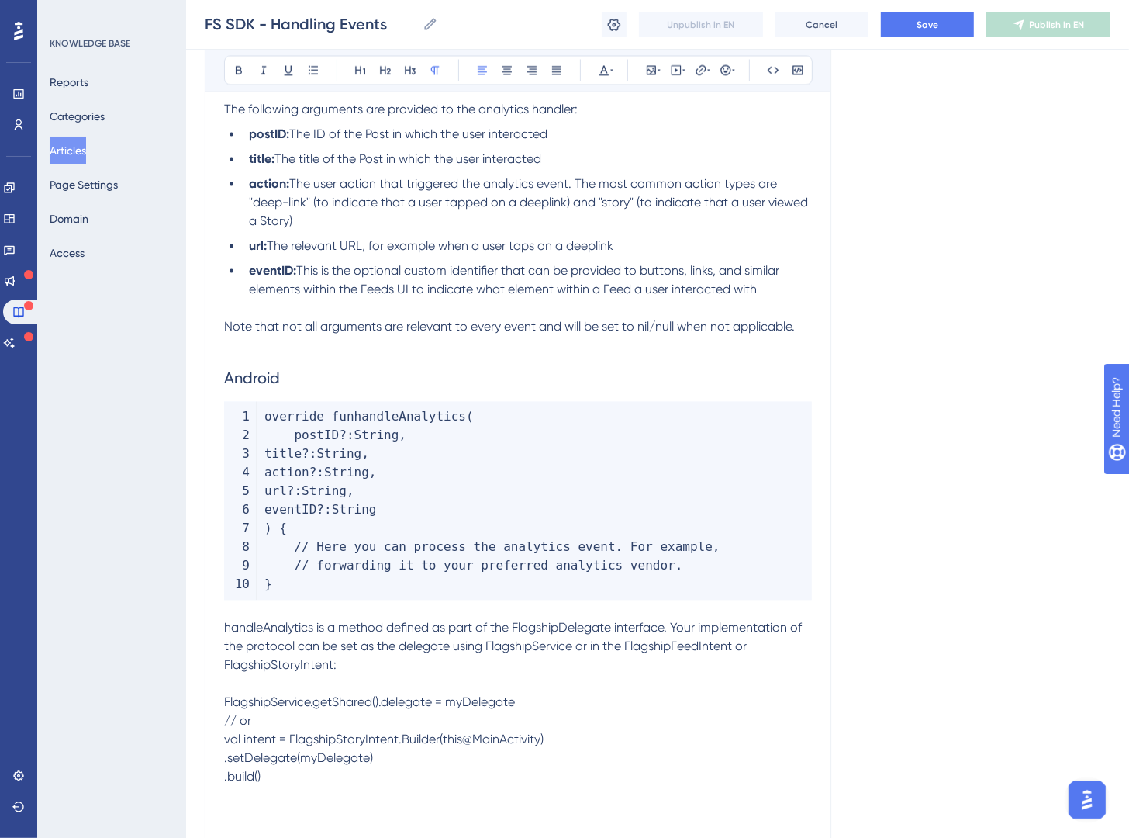
drag, startPoint x: 315, startPoint y: 779, endPoint x: 205, endPoint y: 709, distance: 130.4
click at [794, 64] on icon at bounding box center [798, 70] width 12 height 12
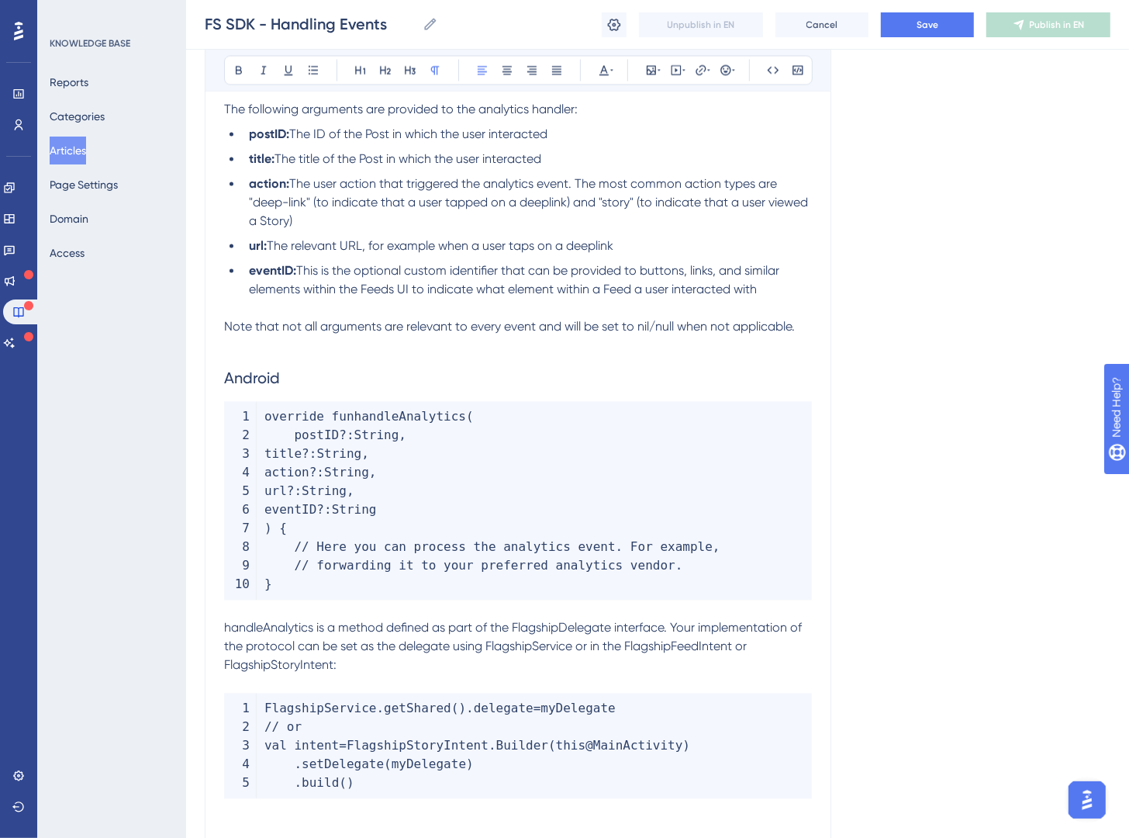
click at [299, 630] on span "handleAnalytics is a method defined as part of the FlagshipDelegate interface. …" at bounding box center [514, 647] width 581 height 52
click at [774, 67] on icon at bounding box center [773, 70] width 12 height 12
click at [588, 628] on span "is a method defined as part of the FlagshipDelegate interface. Your implementat…" at bounding box center [519, 647] width 591 height 52
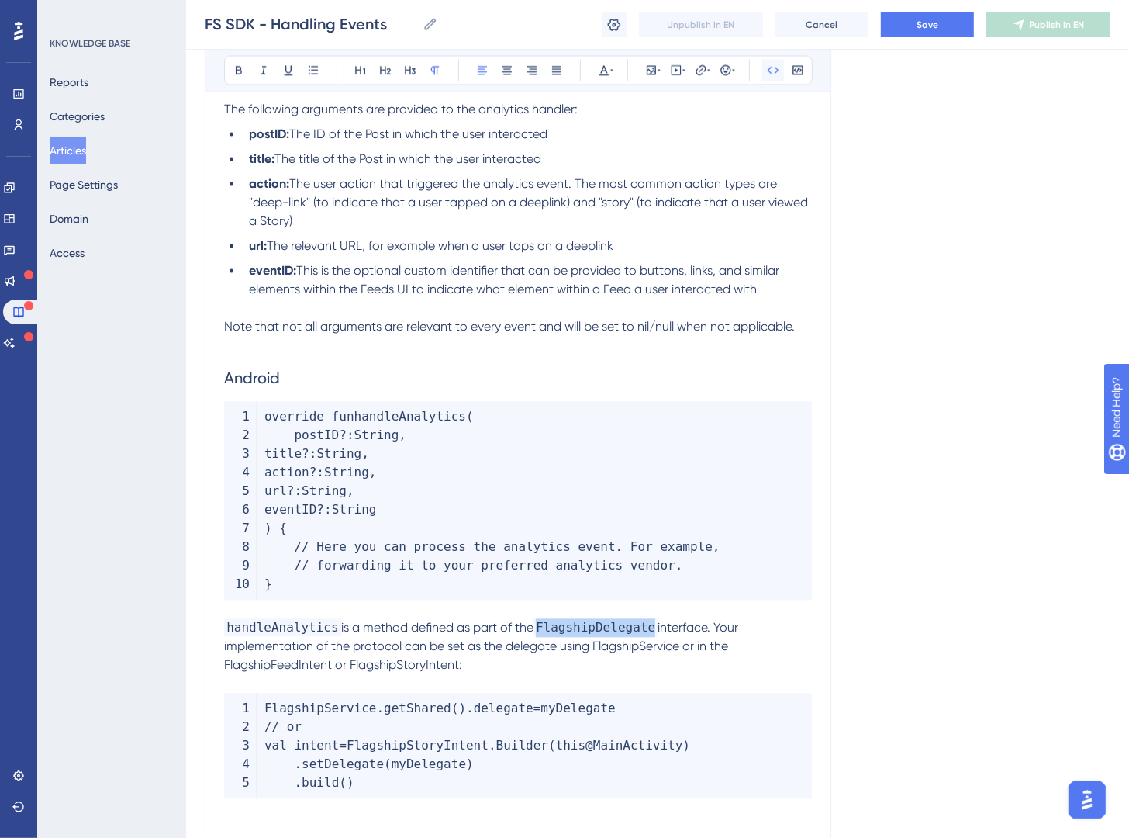
click at [770, 75] on icon at bounding box center [773, 70] width 12 height 12
click at [293, 662] on span "interface. Your implementation of the protocol can be set as the delegate using…" at bounding box center [482, 647] width 517 height 52
click at [773, 73] on icon at bounding box center [773, 70] width 12 height 12
click at [477, 666] on span "or FlagshipStoryIntent:" at bounding box center [445, 665] width 127 height 15
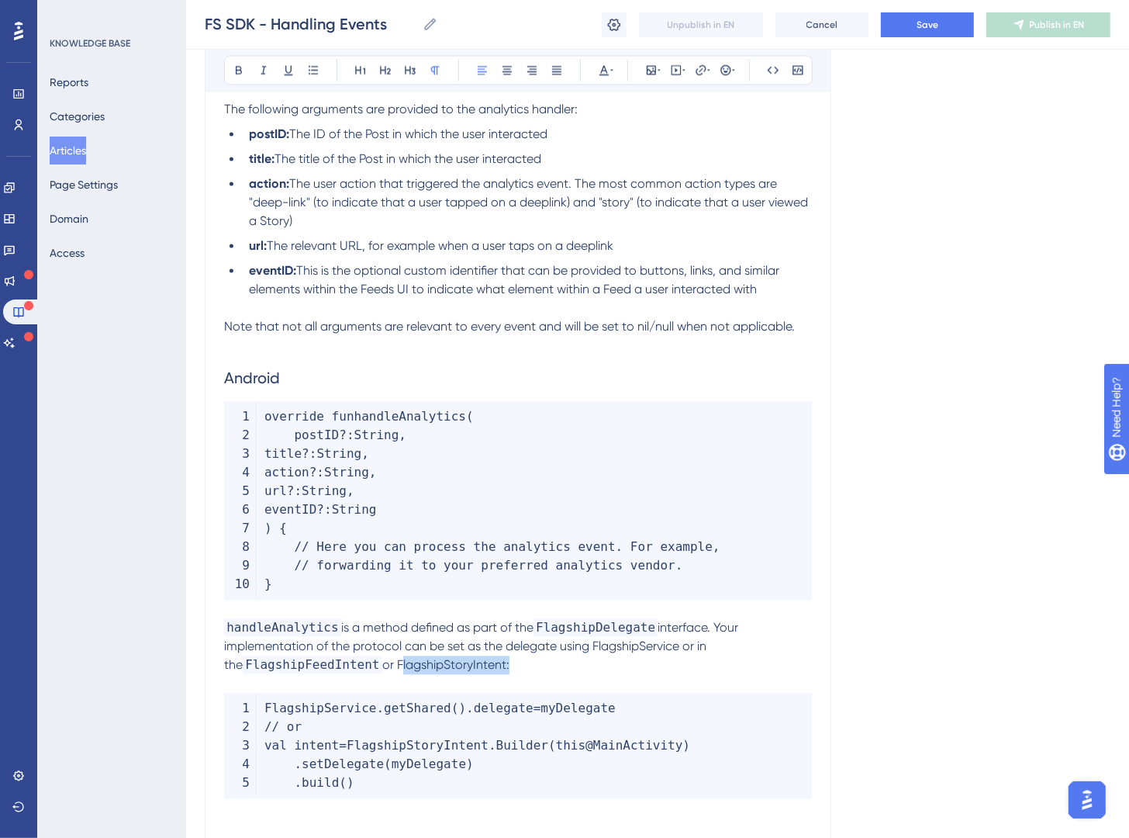
drag, startPoint x: 477, startPoint y: 666, endPoint x: 673, endPoint y: 453, distance: 289.9
click at [477, 666] on span "or FlagshipStoryIntent:" at bounding box center [445, 665] width 127 height 15
click at [780, 74] on button at bounding box center [774, 71] width 22 height 22
click at [607, 646] on span "interface. Your implementation of the protocol can be set as the delegate using…" at bounding box center [482, 647] width 517 height 52
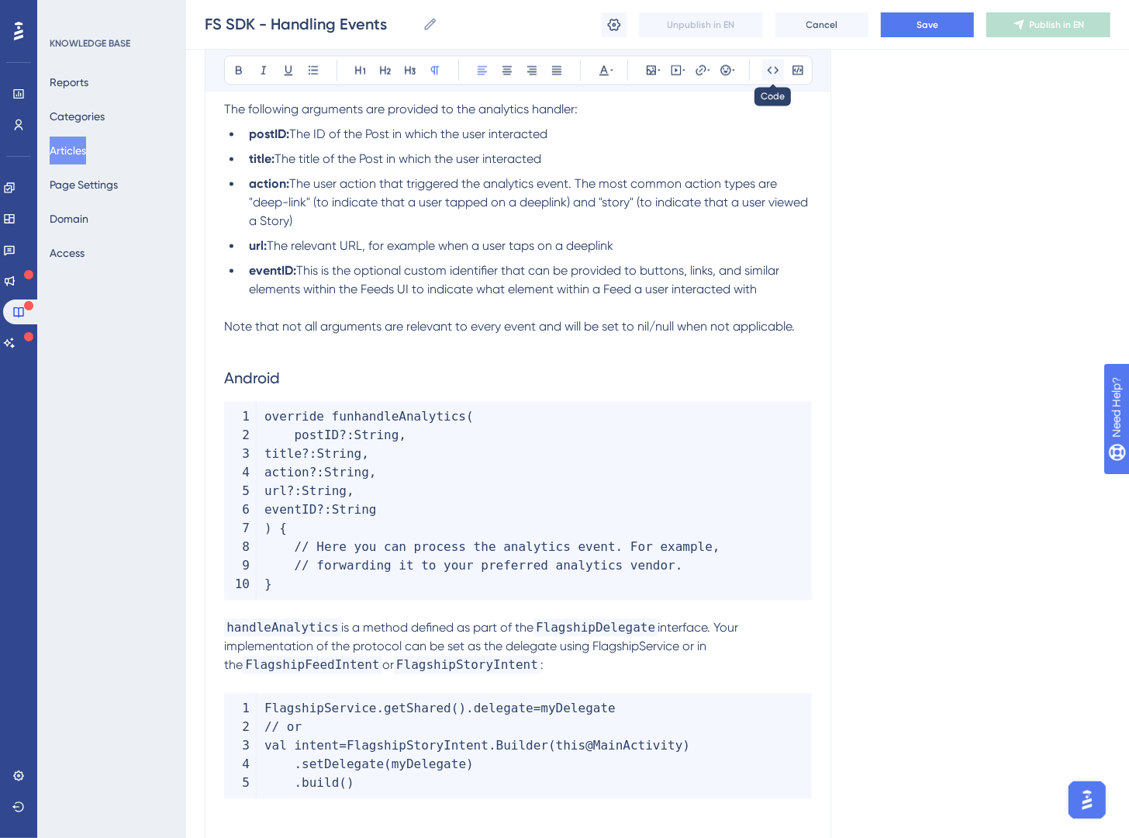
click at [763, 74] on button at bounding box center [774, 71] width 22 height 22
click at [734, 645] on span "or in the" at bounding box center [479, 655] width 510 height 33
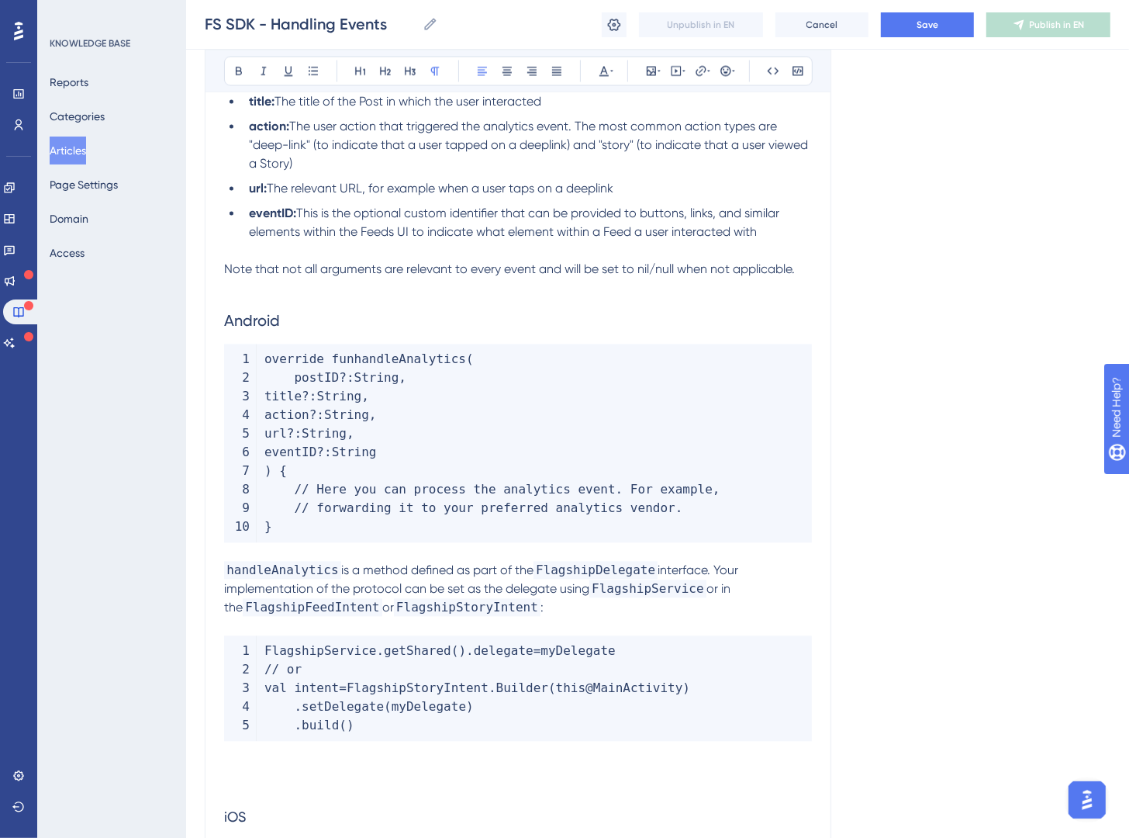
scroll to position [6816, 0]
click at [423, 720] on code "FlagshipService . getShared ( ) . delegate = myDelegate // or val intent = Flag…" at bounding box center [518, 687] width 588 height 105
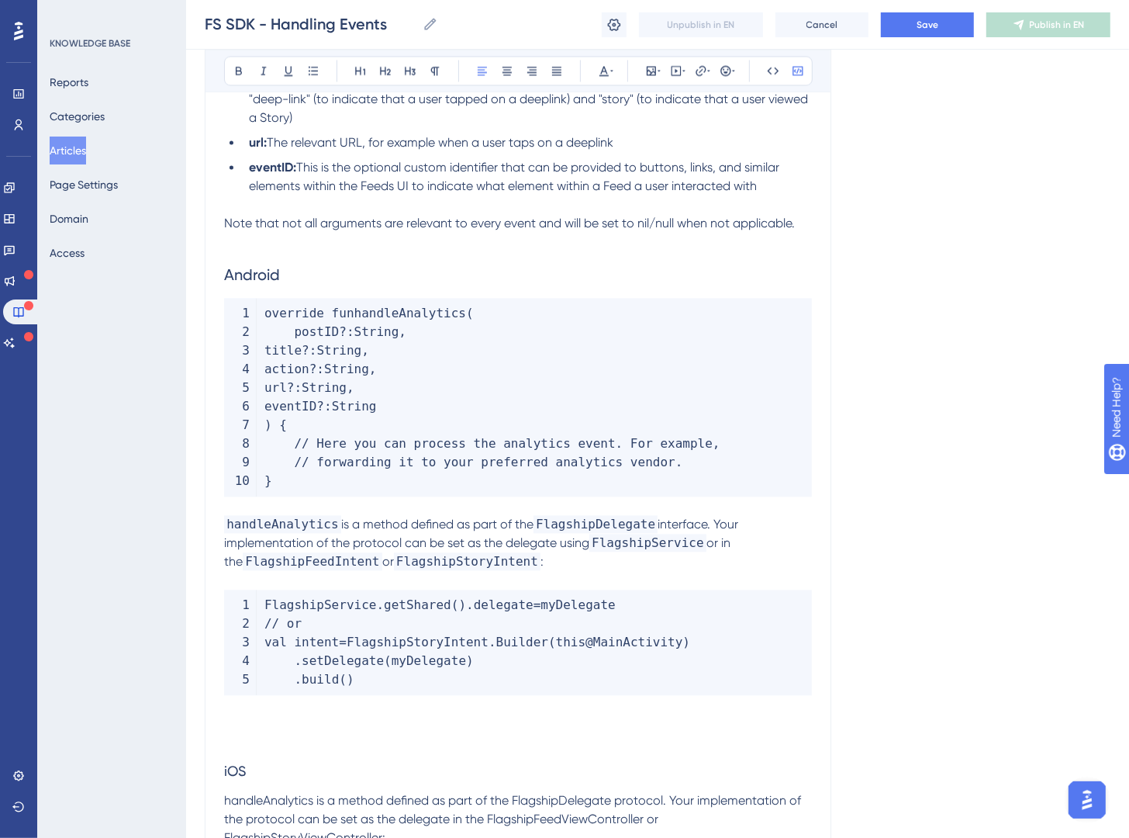
scroll to position [6885, 0]
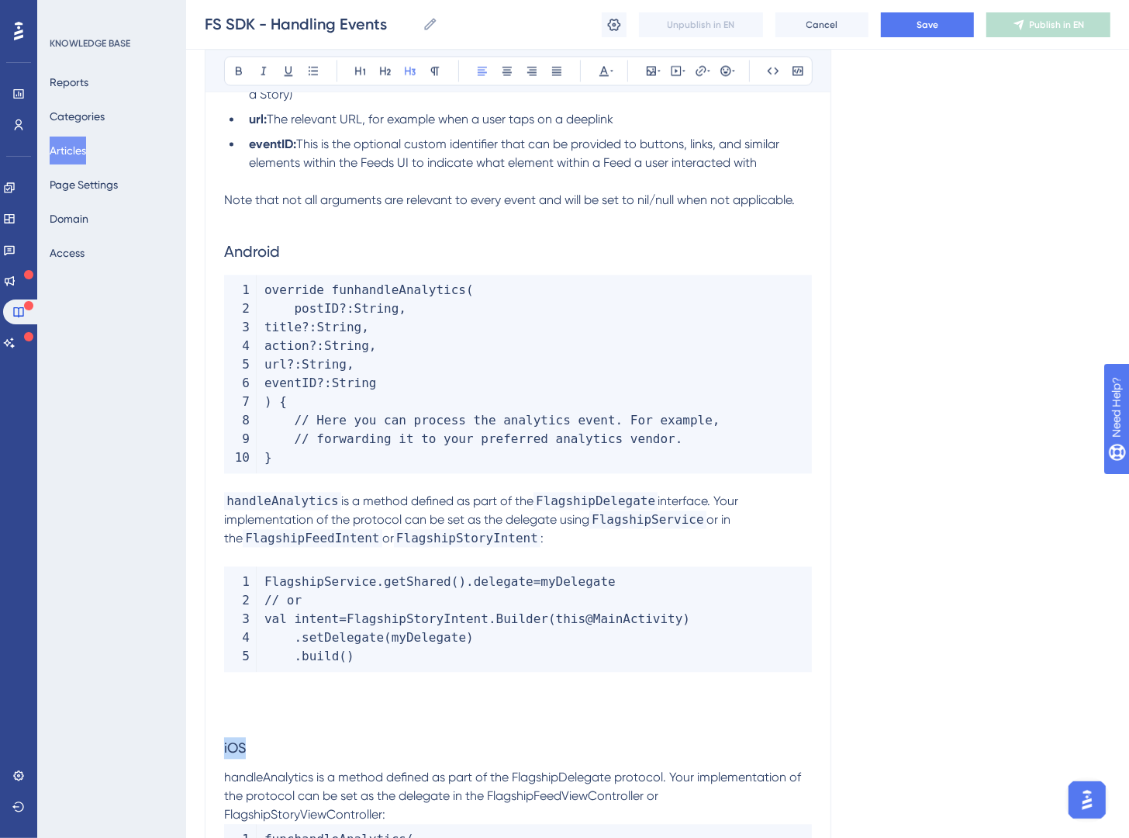
drag, startPoint x: 282, startPoint y: 745, endPoint x: 170, endPoint y: 733, distance: 112.3
click at [395, 71] on button at bounding box center [386, 71] width 22 height 22
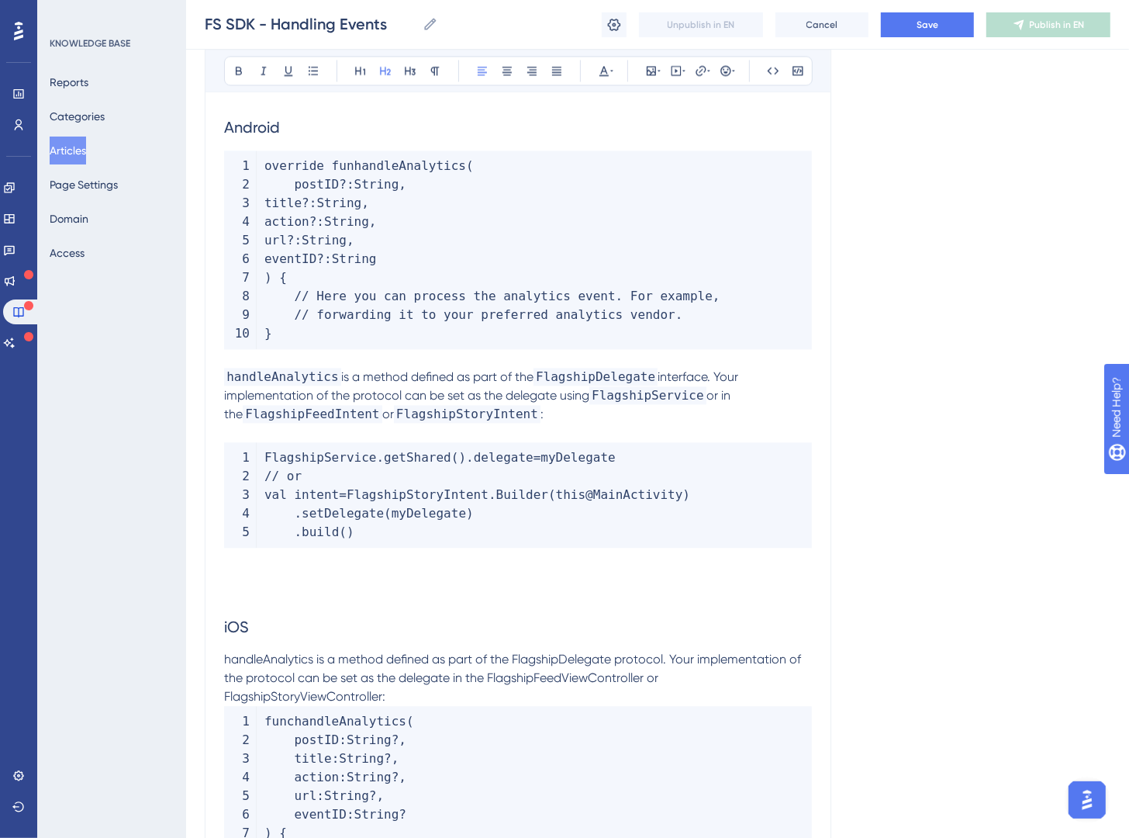
scroll to position [7246, 0]
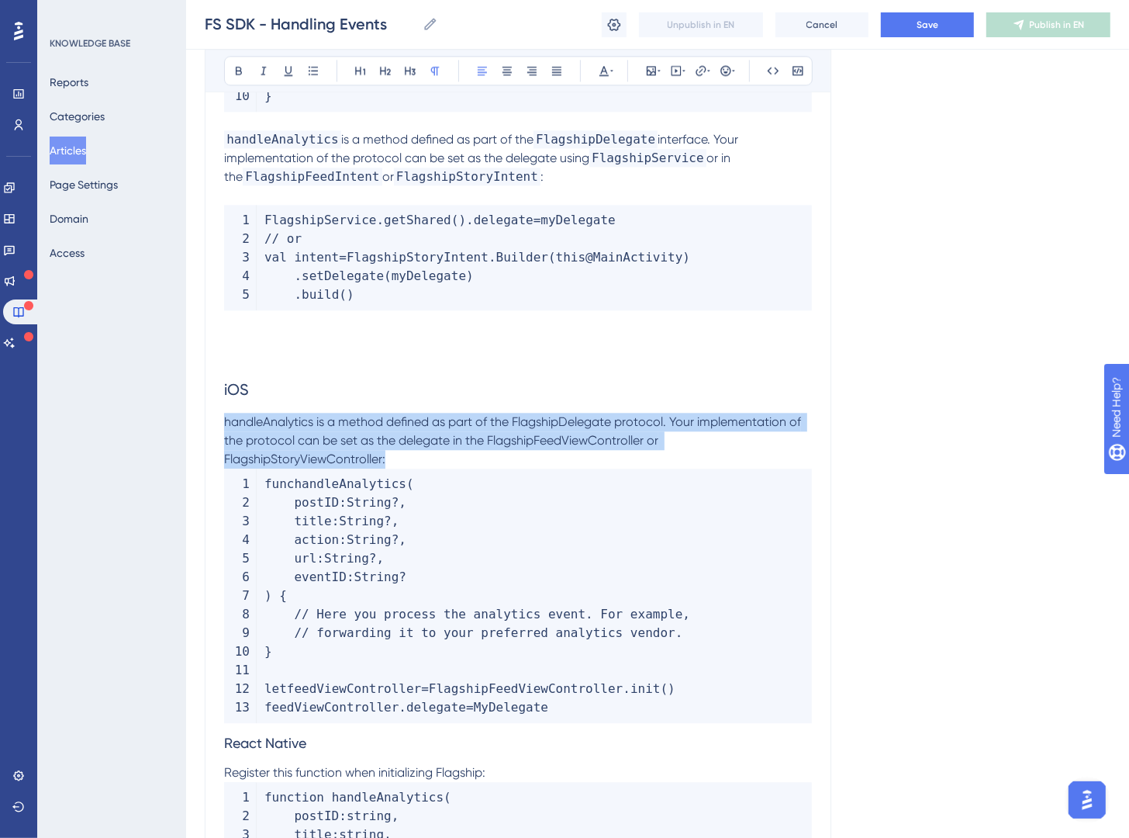
drag, startPoint x: 430, startPoint y: 458, endPoint x: 208, endPoint y: 420, distance: 225.1
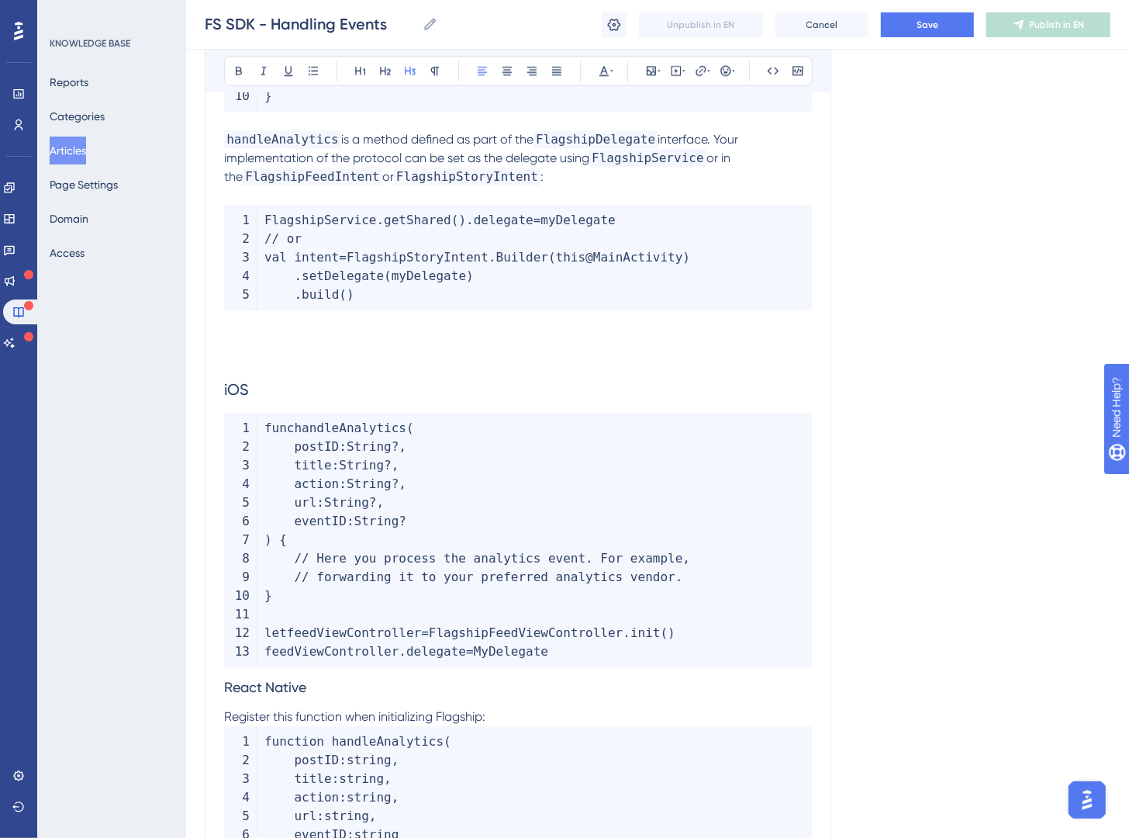
click at [228, 687] on span "React Native" at bounding box center [265, 687] width 82 height 16
click at [227, 687] on span "React Native" at bounding box center [265, 687] width 82 height 16
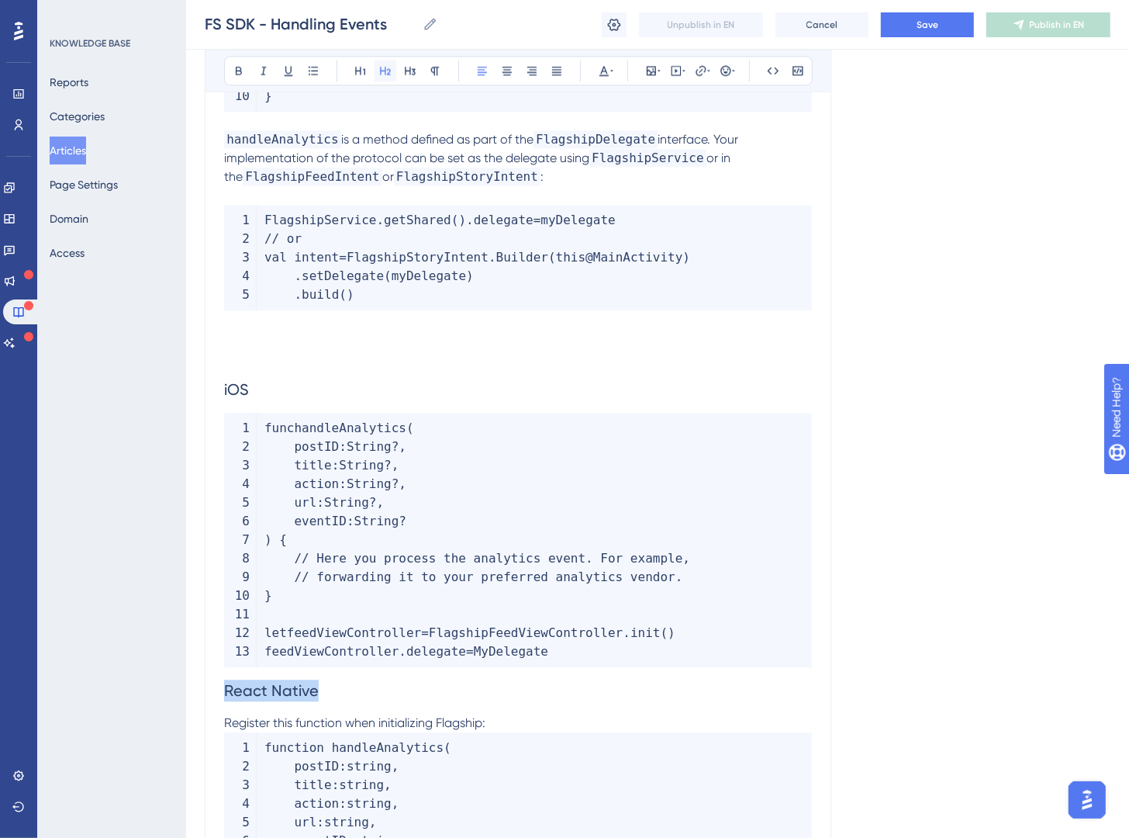
click at [382, 75] on icon at bounding box center [385, 70] width 12 height 12
click at [267, 703] on h2 "React Native" at bounding box center [518, 690] width 588 height 47
click at [228, 693] on span "React Native" at bounding box center [271, 690] width 95 height 19
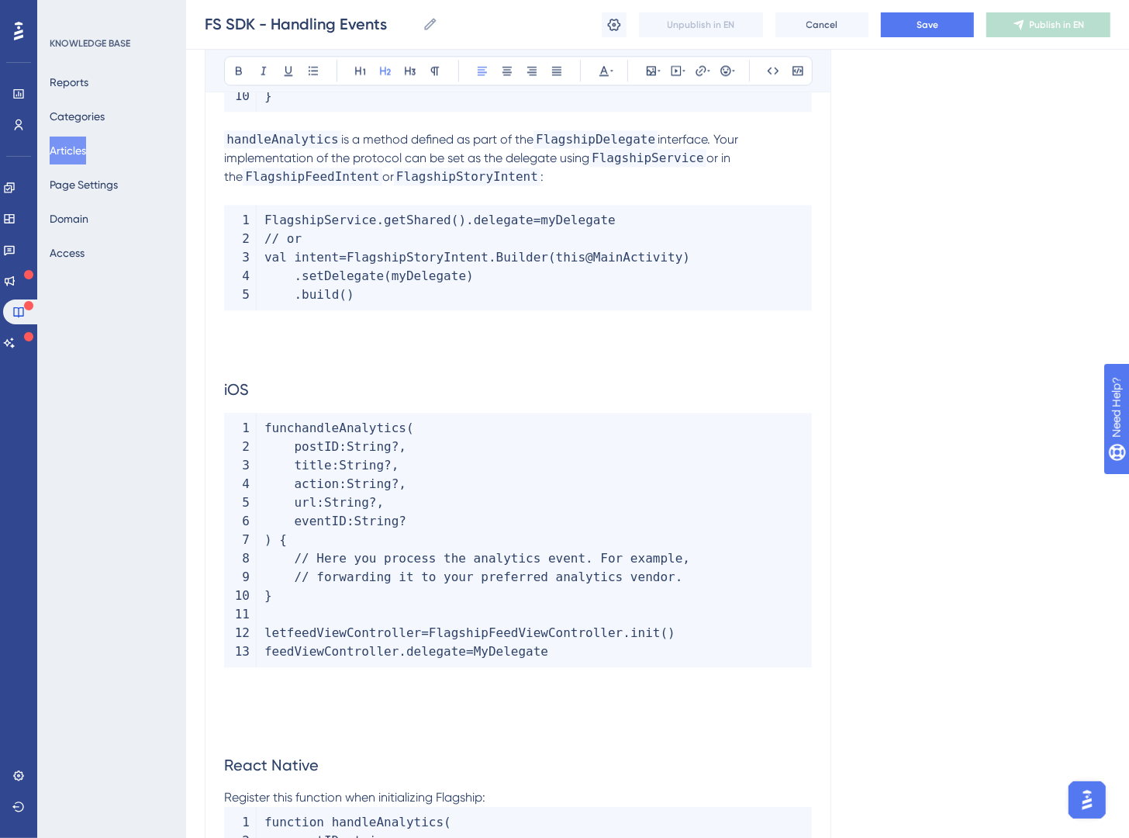
click at [246, 693] on p at bounding box center [518, 695] width 588 height 19
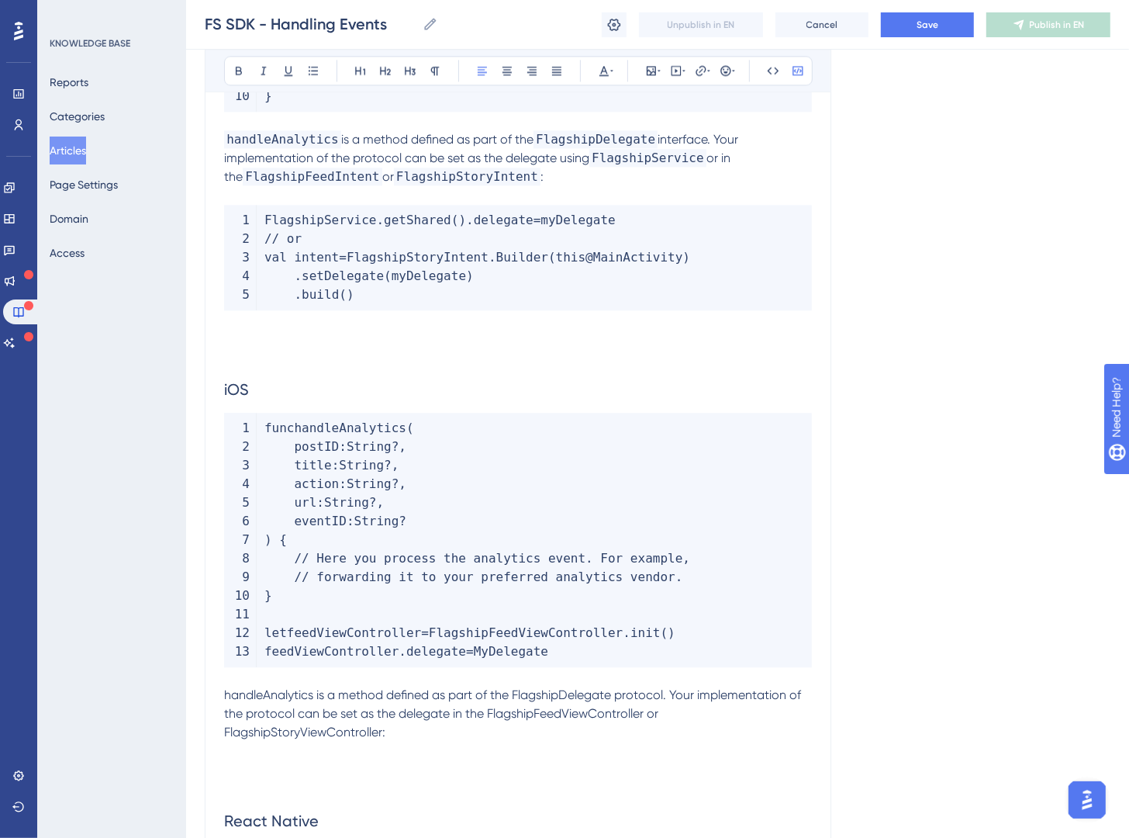
drag, startPoint x: 578, startPoint y: 653, endPoint x: 254, endPoint y: 640, distance: 323.7
click at [254, 640] on code "func handleAnalytics ( postID : String ? , title : String ? , action : String ?…" at bounding box center [518, 540] width 588 height 254
drag, startPoint x: 679, startPoint y: 654, endPoint x: 654, endPoint y: 669, distance: 29.3
click at [678, 655] on code "func handleAnalytics ( postID : String ? , title : String ? , action : String ?…" at bounding box center [518, 540] width 588 height 254
drag, startPoint x: 597, startPoint y: 656, endPoint x: 268, endPoint y: 639, distance: 328.6
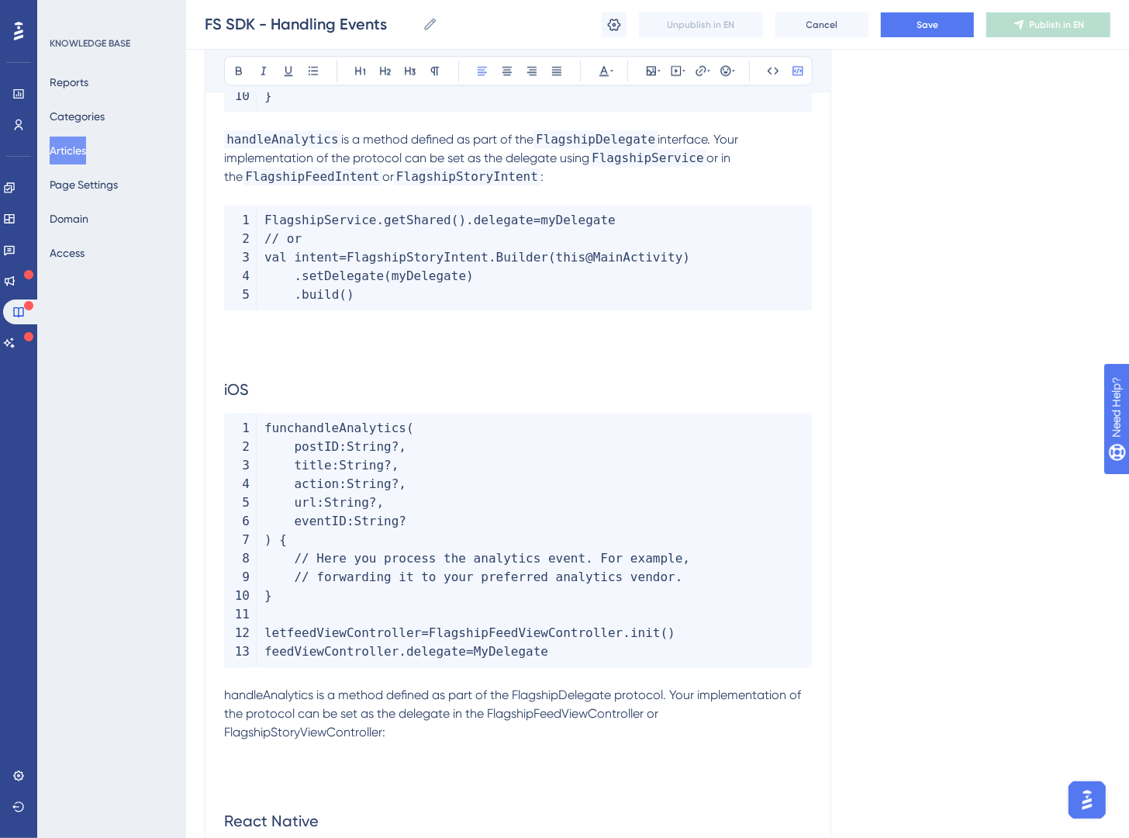
click at [268, 639] on code "func handleAnalytics ( postID : String ? , title : String ? , action : String ?…" at bounding box center [518, 540] width 588 height 254
click at [271, 639] on span "let" at bounding box center [276, 632] width 22 height 15
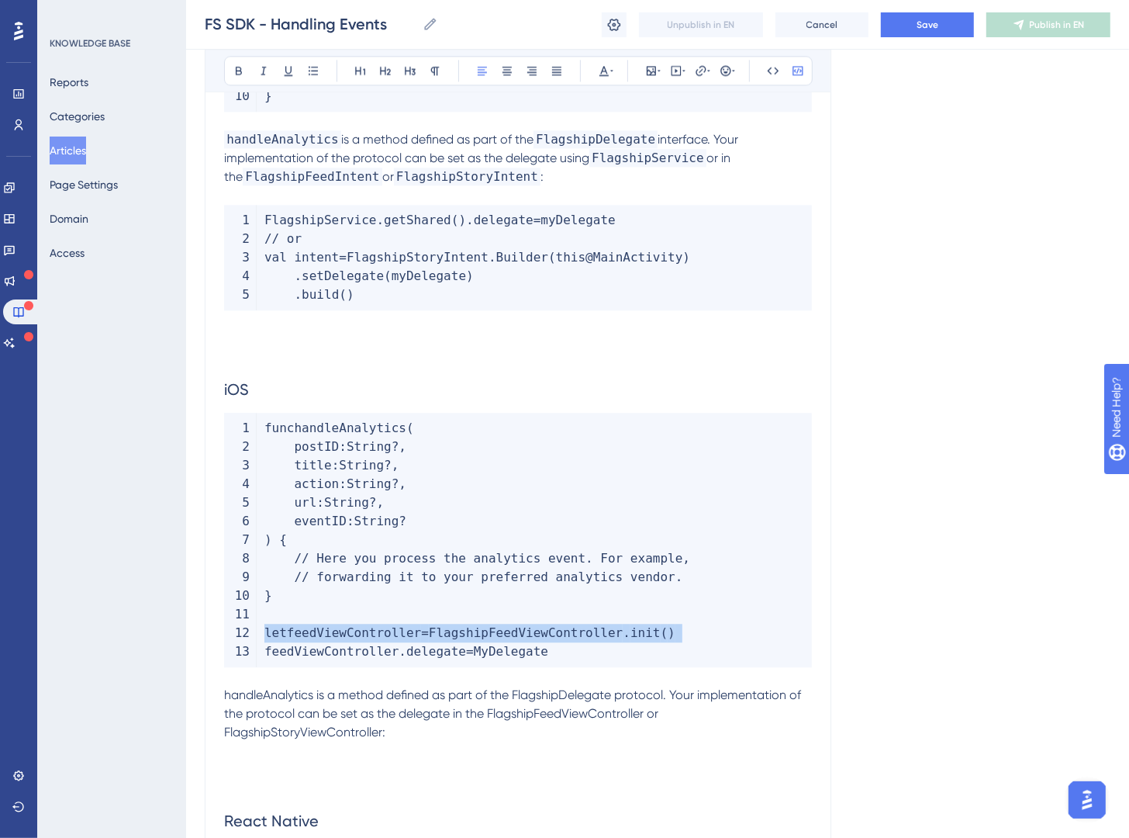
click at [271, 639] on span "let" at bounding box center [276, 632] width 22 height 15
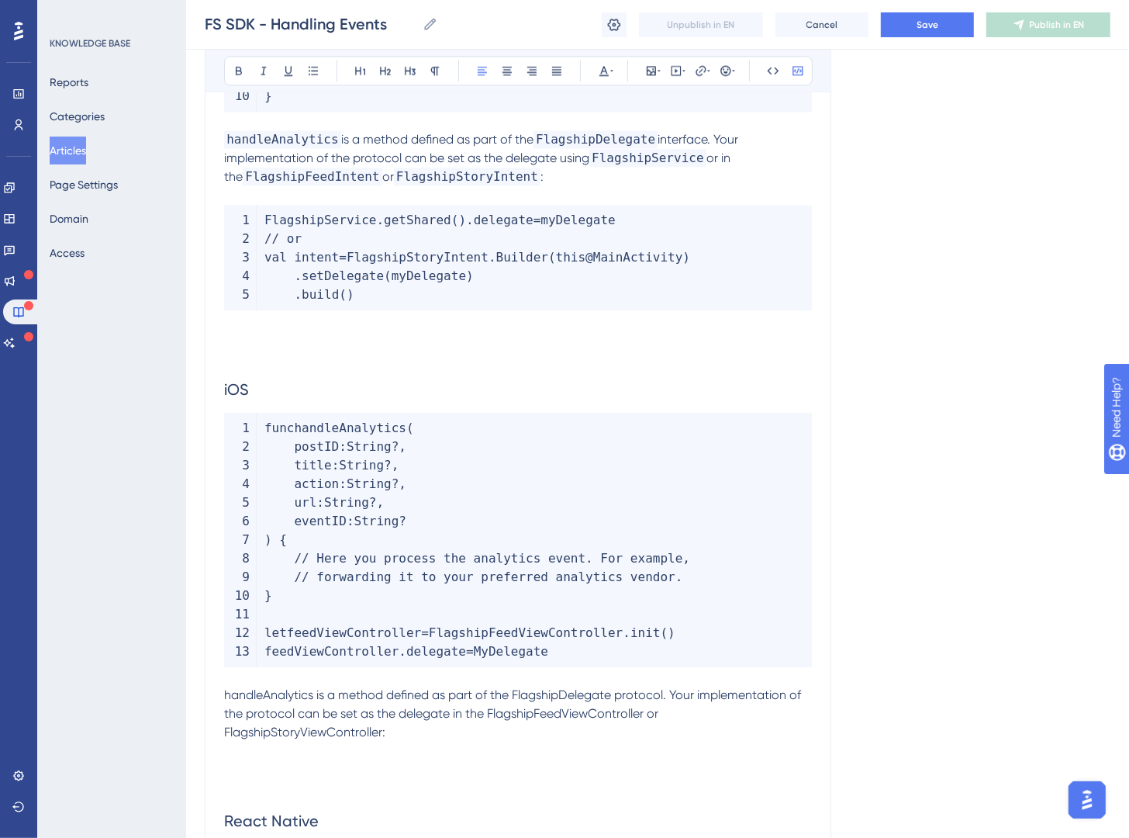
click at [420, 652] on span "delegate" at bounding box center [436, 651] width 60 height 15
drag, startPoint x: 583, startPoint y: 652, endPoint x: 267, endPoint y: 631, distance: 316.4
click at [267, 631] on code "func handleAnalytics ( postID : String ? , title : String ? , action : String ?…" at bounding box center [518, 540] width 588 height 254
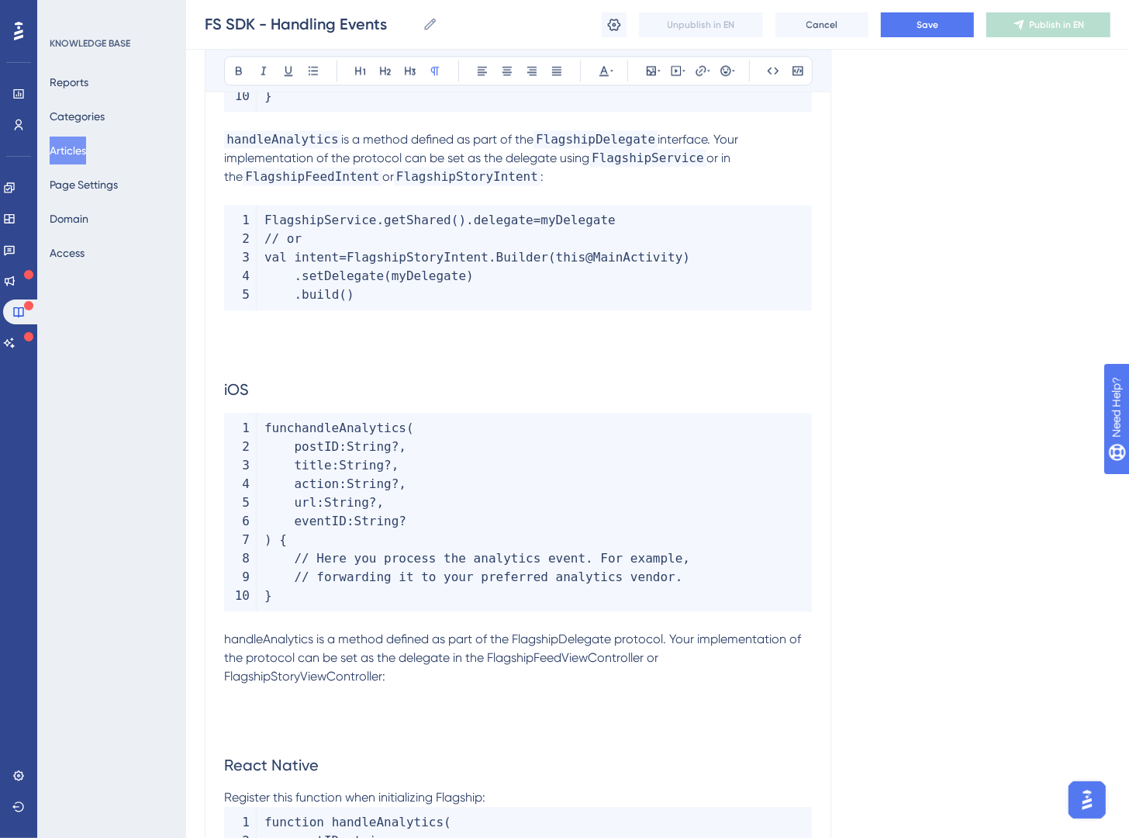
click at [508, 690] on p at bounding box center [518, 695] width 588 height 19
click at [507, 677] on p "handleAnalytics is a method defined as part of the FlagshipDelegate protocol. Y…" at bounding box center [518, 658] width 588 height 56
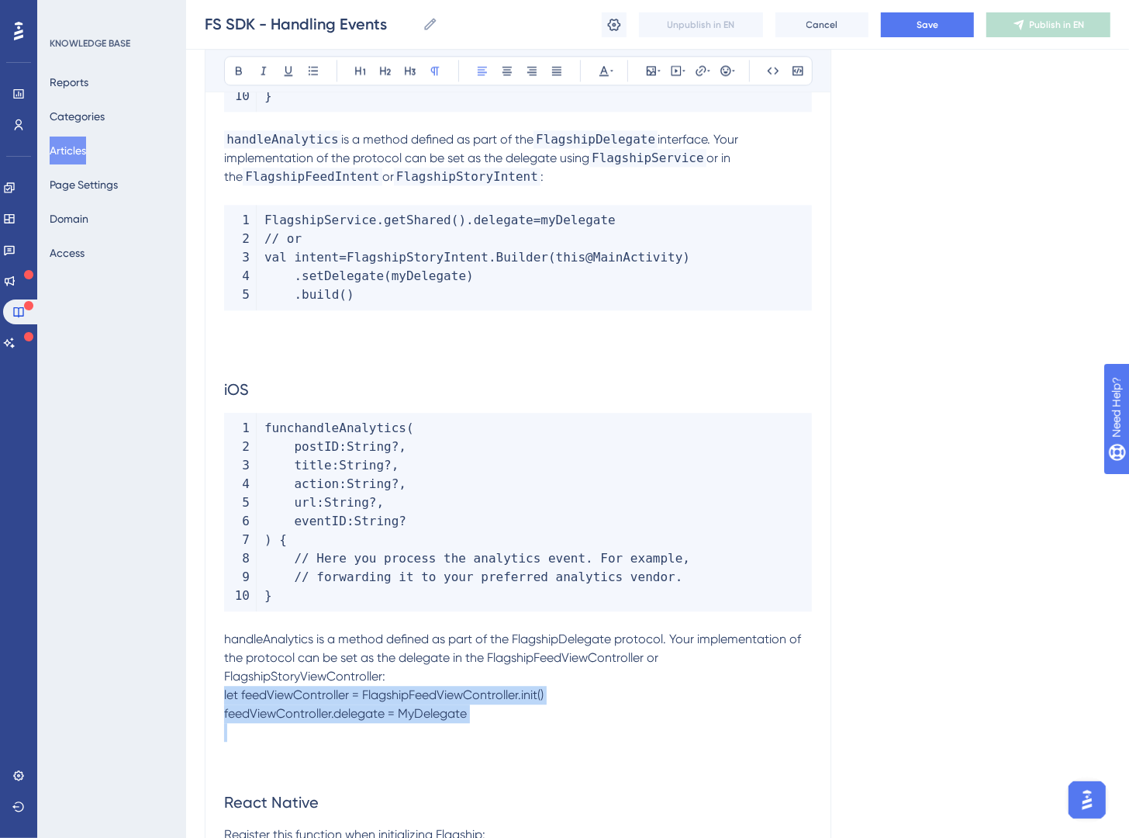
drag, startPoint x: 531, startPoint y: 726, endPoint x: 187, endPoint y: 698, distance: 344.8
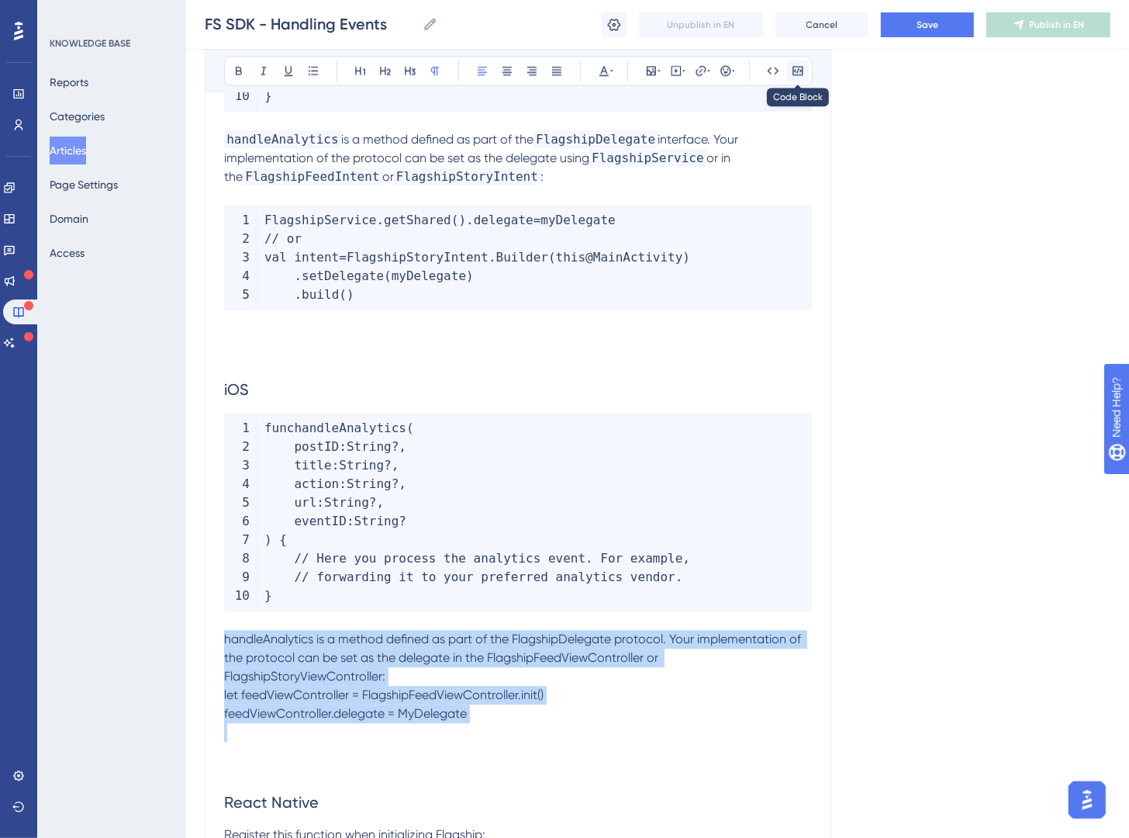
click at [796, 71] on icon at bounding box center [798, 70] width 12 height 12
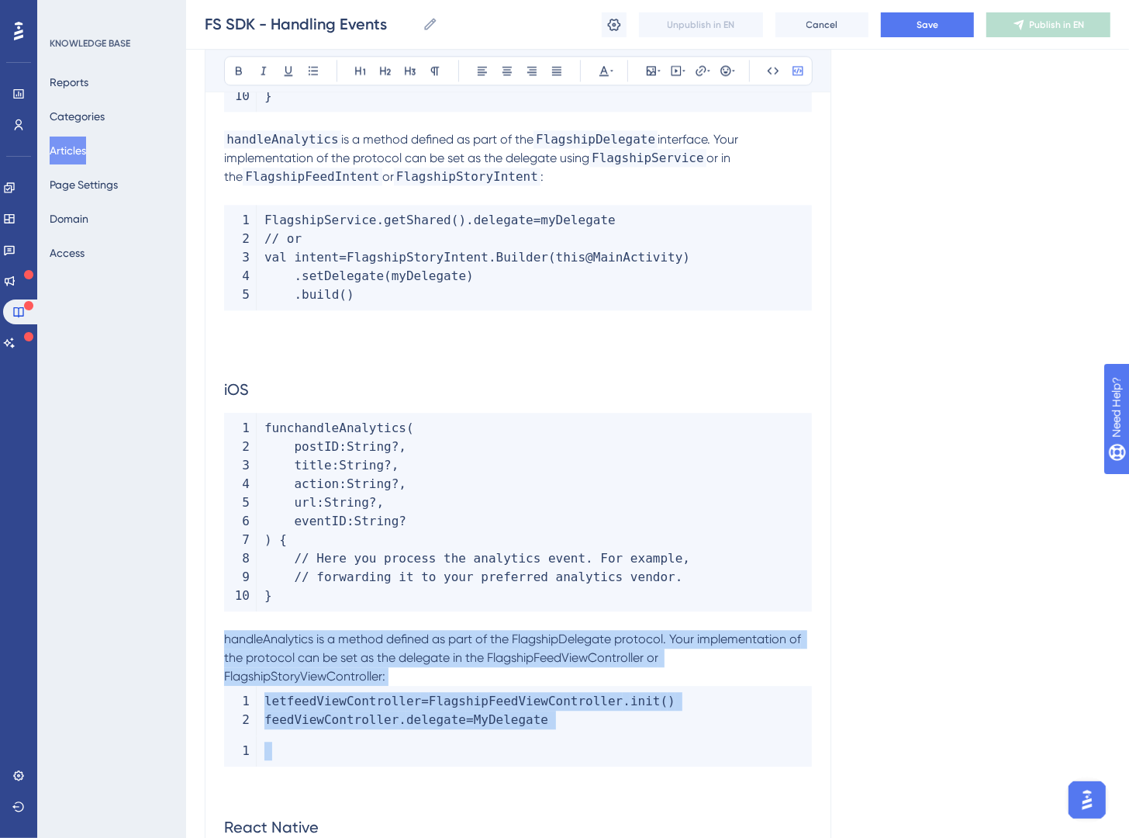
click at [312, 756] on code at bounding box center [518, 750] width 588 height 31
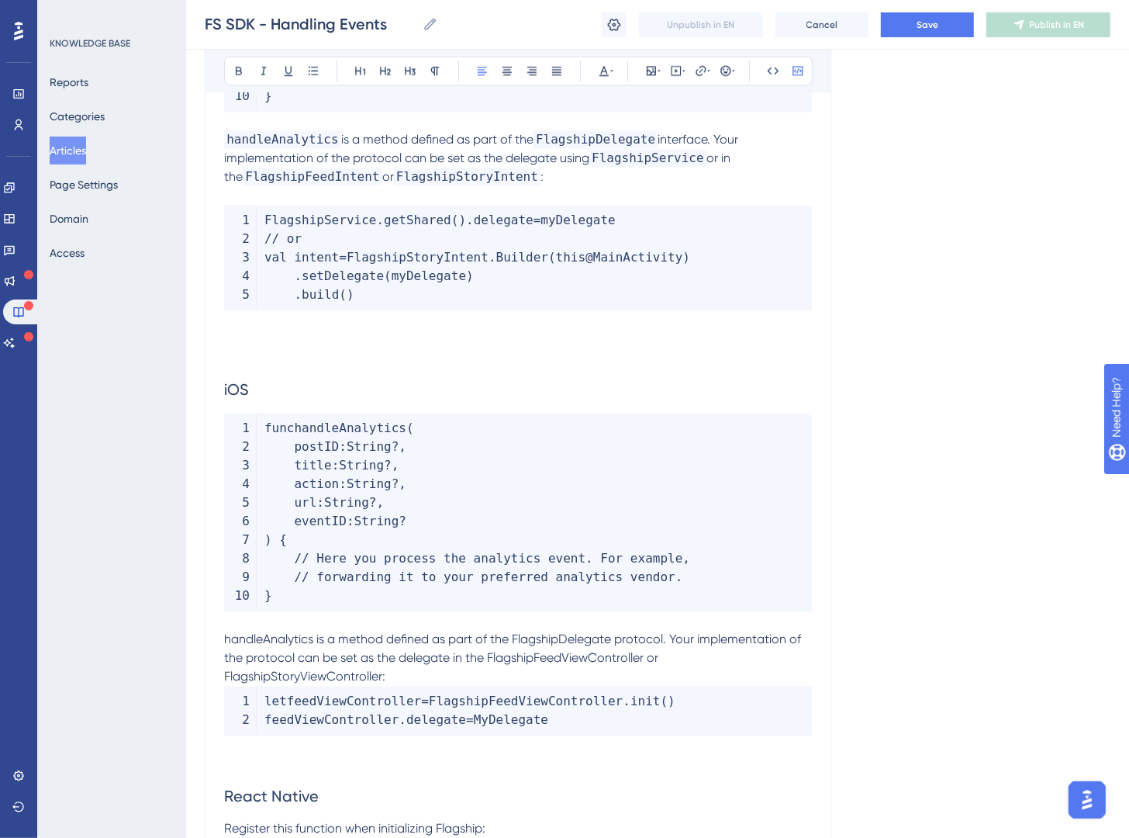
click at [284, 645] on span "handleAnalytics is a method defined as part of the FlagshipDelegate protocol. Y…" at bounding box center [514, 657] width 580 height 52
click at [775, 78] on button at bounding box center [774, 71] width 22 height 22
click at [559, 638] on span "is a method defined as part of the FlagshipDelegate protocol. Your implementati…" at bounding box center [519, 657] width 590 height 52
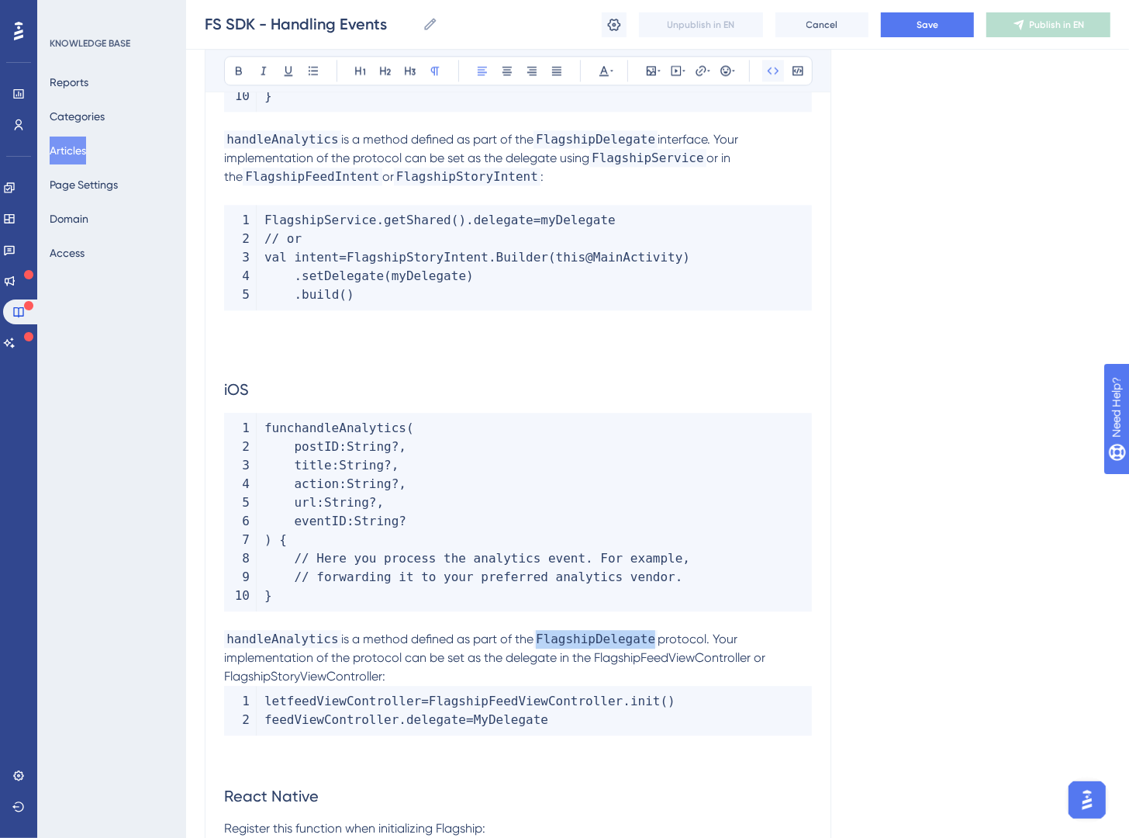
click at [779, 64] on icon at bounding box center [773, 70] width 12 height 12
click at [362, 673] on span "protocol. Your implementation of the protocol can be set as the delegate in the…" at bounding box center [496, 657] width 545 height 52
click at [779, 75] on icon at bounding box center [773, 70] width 12 height 12
click at [663, 652] on span "protocol. Your implementation of the protocol can be set as the delegate in the…" at bounding box center [489, 657] width 530 height 52
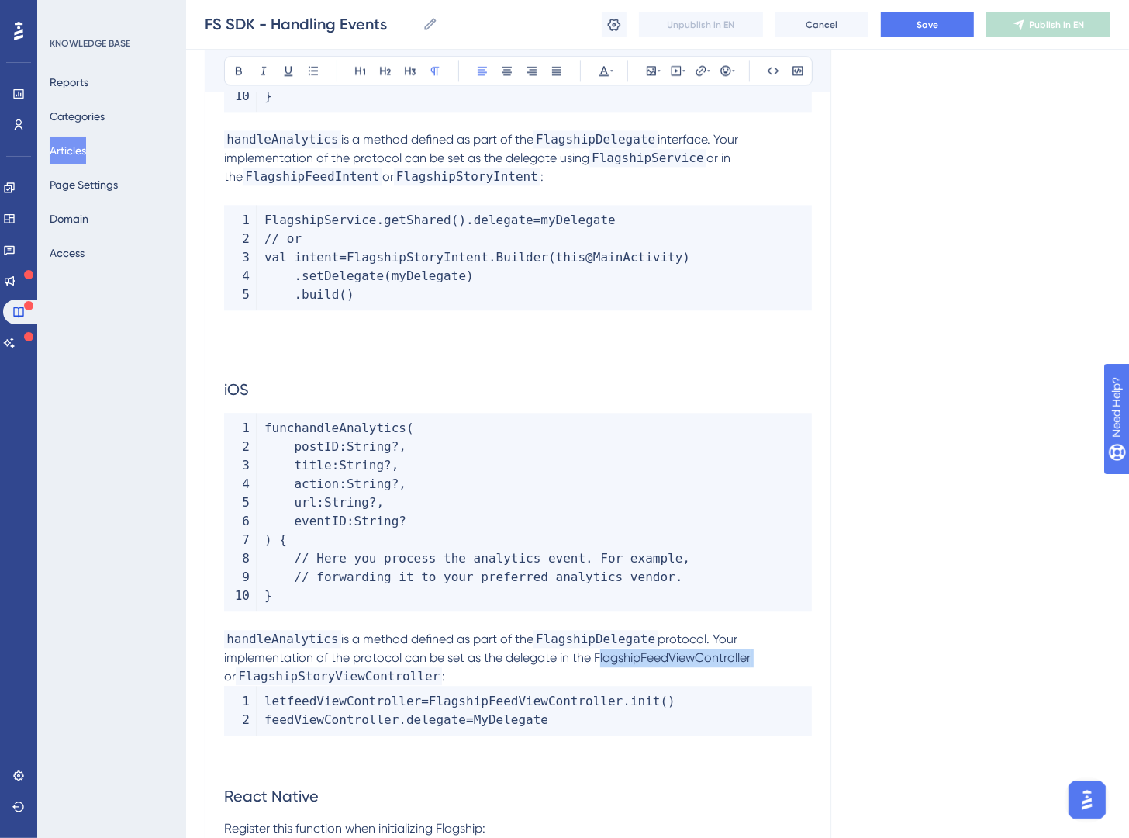
click at [663, 652] on span "protocol. Your implementation of the protocol can be set as the delegate in the…" at bounding box center [489, 657] width 530 height 52
click at [765, 77] on button at bounding box center [774, 71] width 22 height 22
click at [481, 686] on p "handleAnalytics is a method defined as part of the FlagshipDelegate protocol. Y…" at bounding box center [518, 658] width 588 height 56
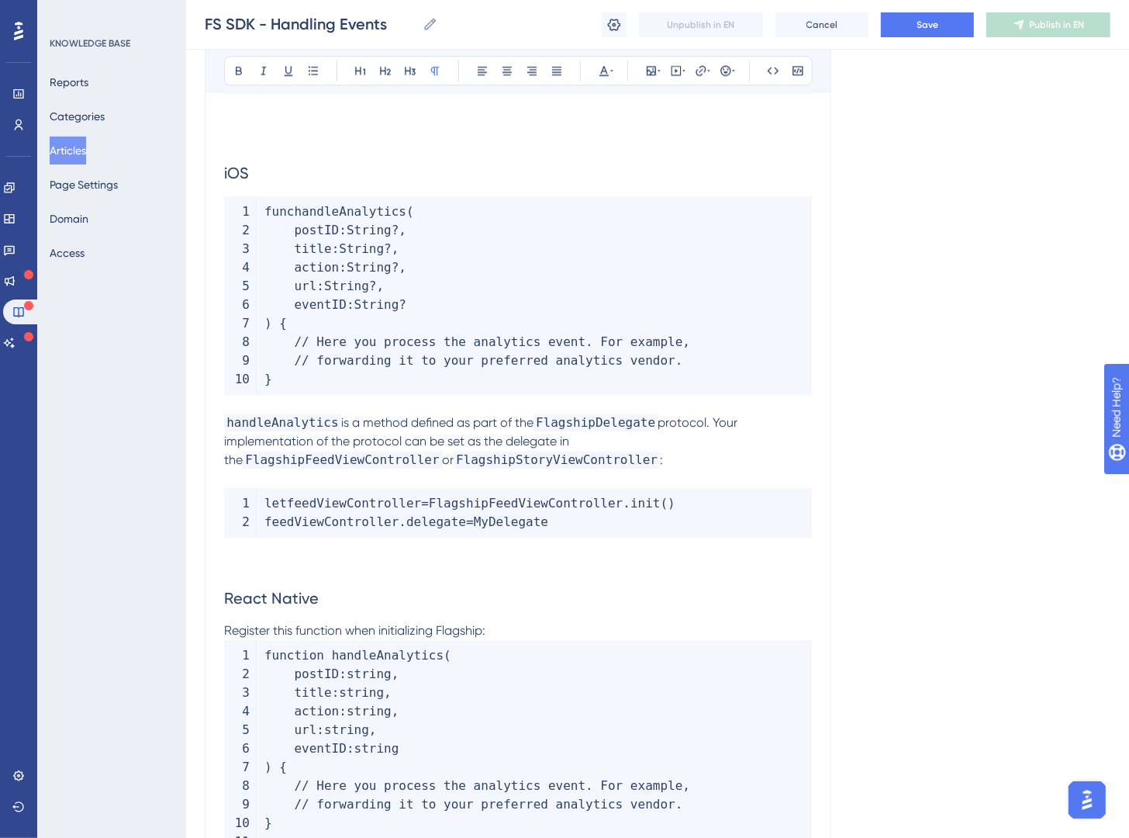
scroll to position [7494, 0]
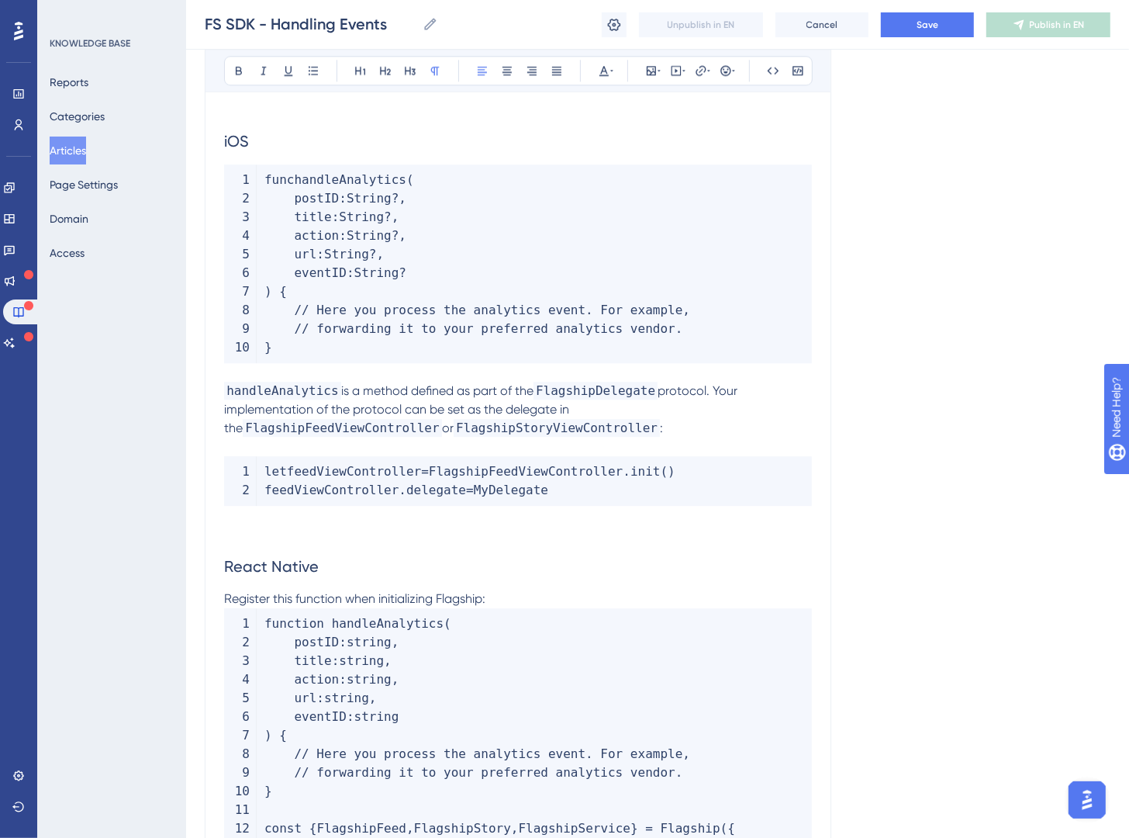
click at [547, 605] on p "Register this function when initializing Flagship:" at bounding box center [518, 599] width 588 height 19
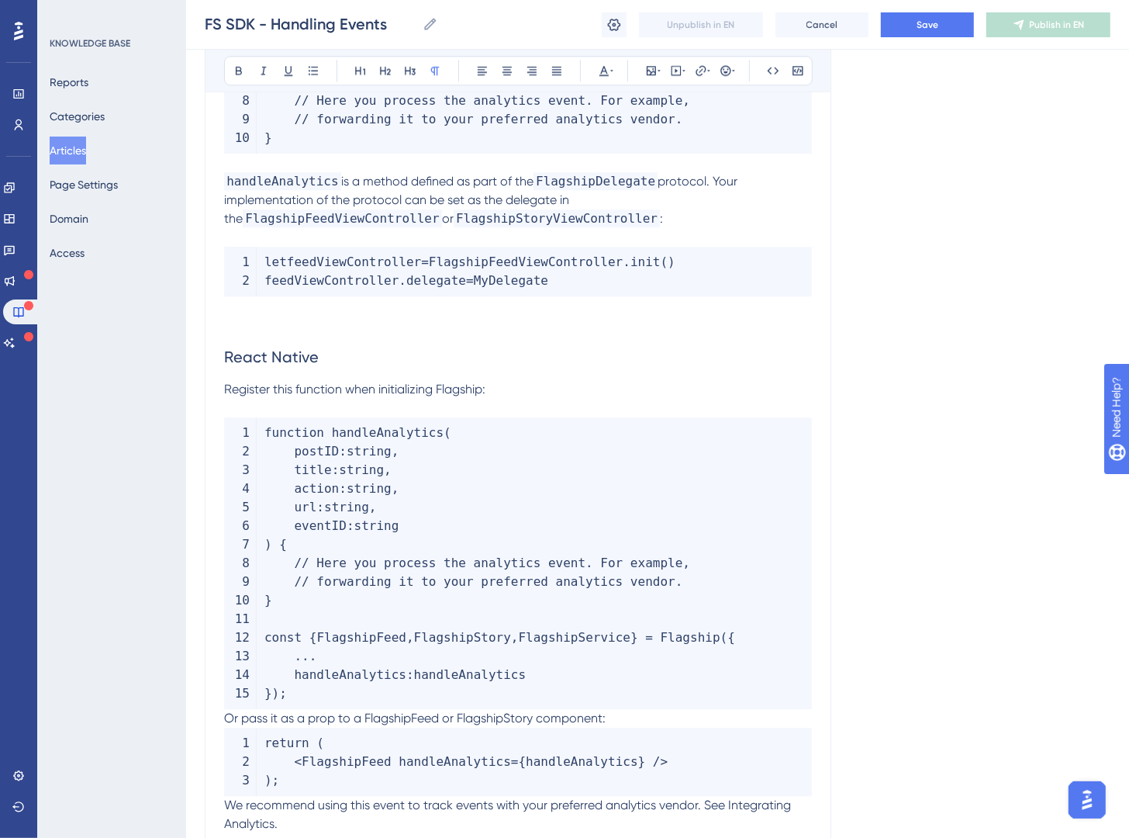
scroll to position [7774, 0]
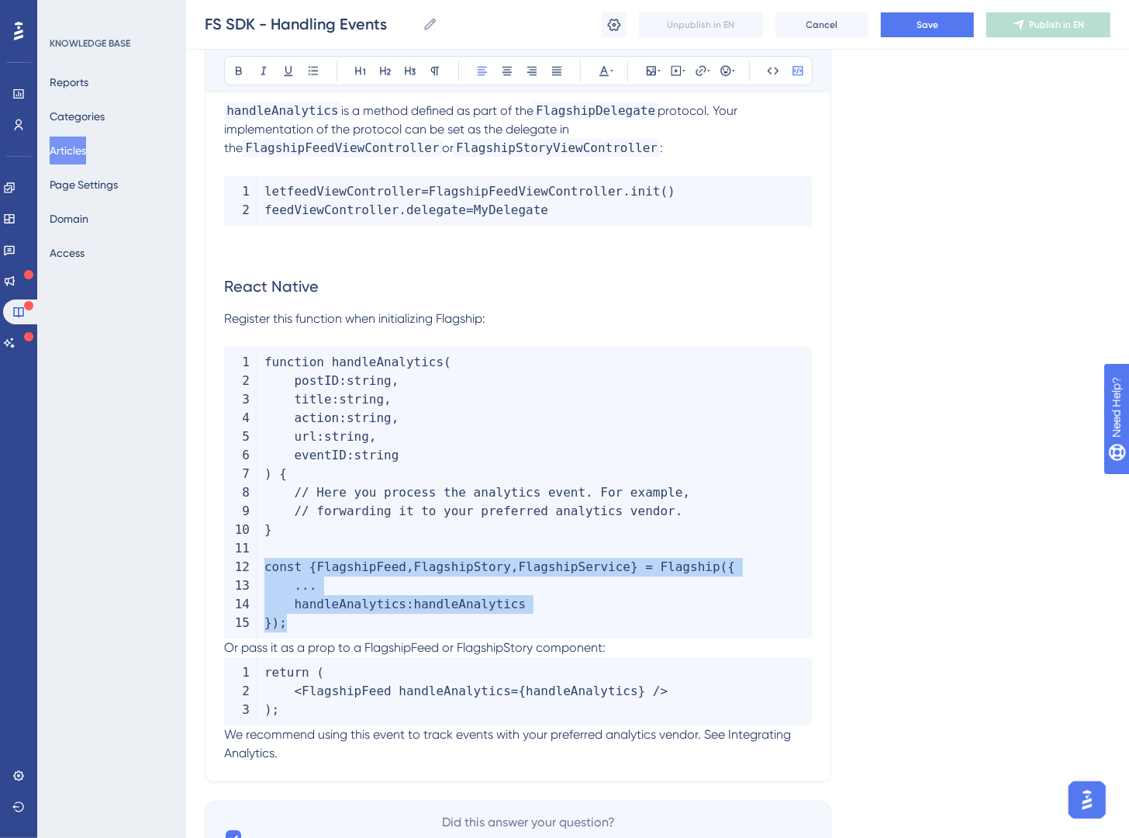
drag, startPoint x: 376, startPoint y: 624, endPoint x: 260, endPoint y: 567, distance: 129.7
click at [260, 567] on code "function handleAnalytics ( postID : string , title : string , action : string ,…" at bounding box center [518, 493] width 588 height 292
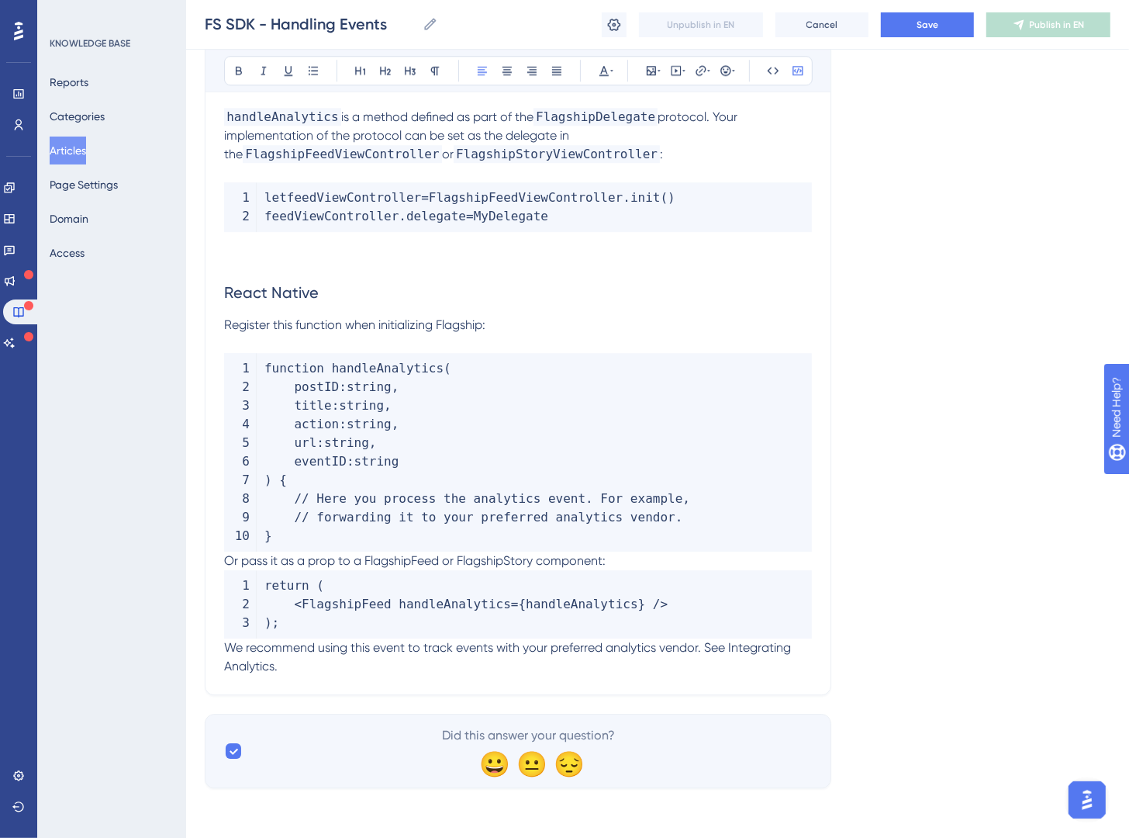
scroll to position [7770, 0]
click at [227, 556] on span "Or pass it as a prop to a FlagshipFeed or FlagshipStory component:" at bounding box center [415, 560] width 382 height 15
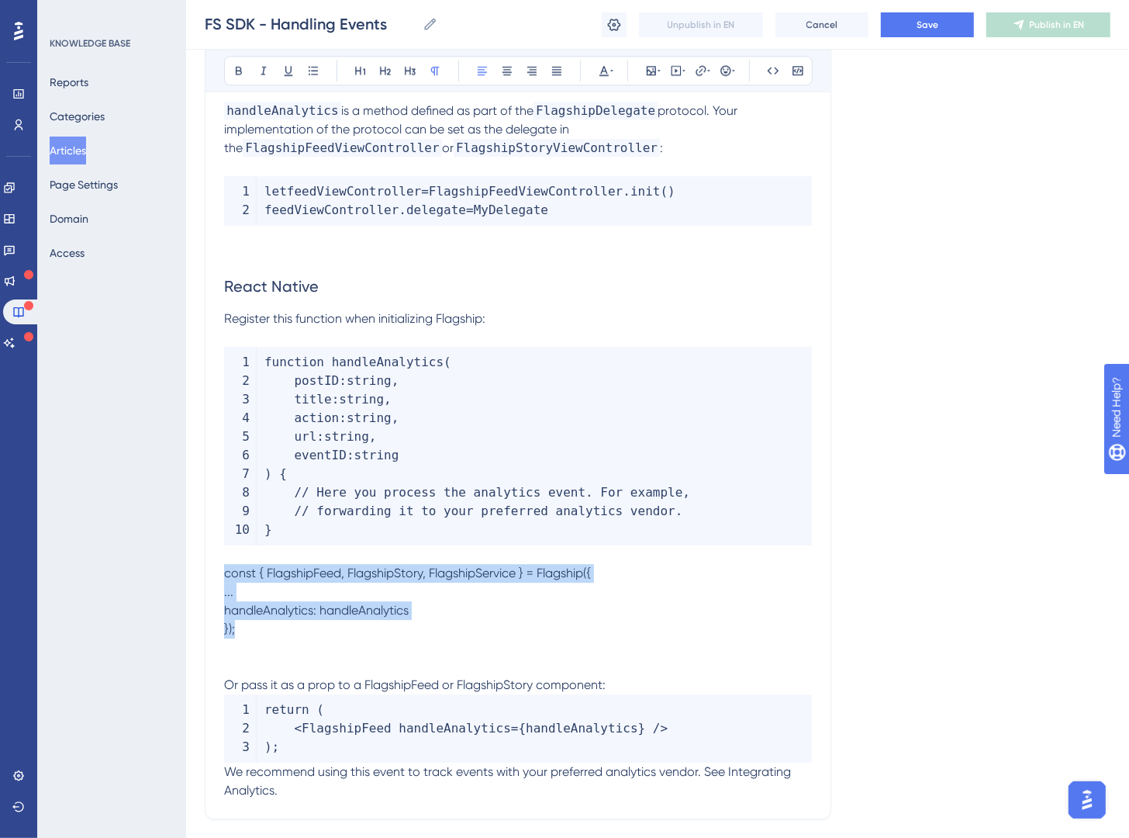
drag, startPoint x: 258, startPoint y: 634, endPoint x: 211, endPoint y: 576, distance: 74.5
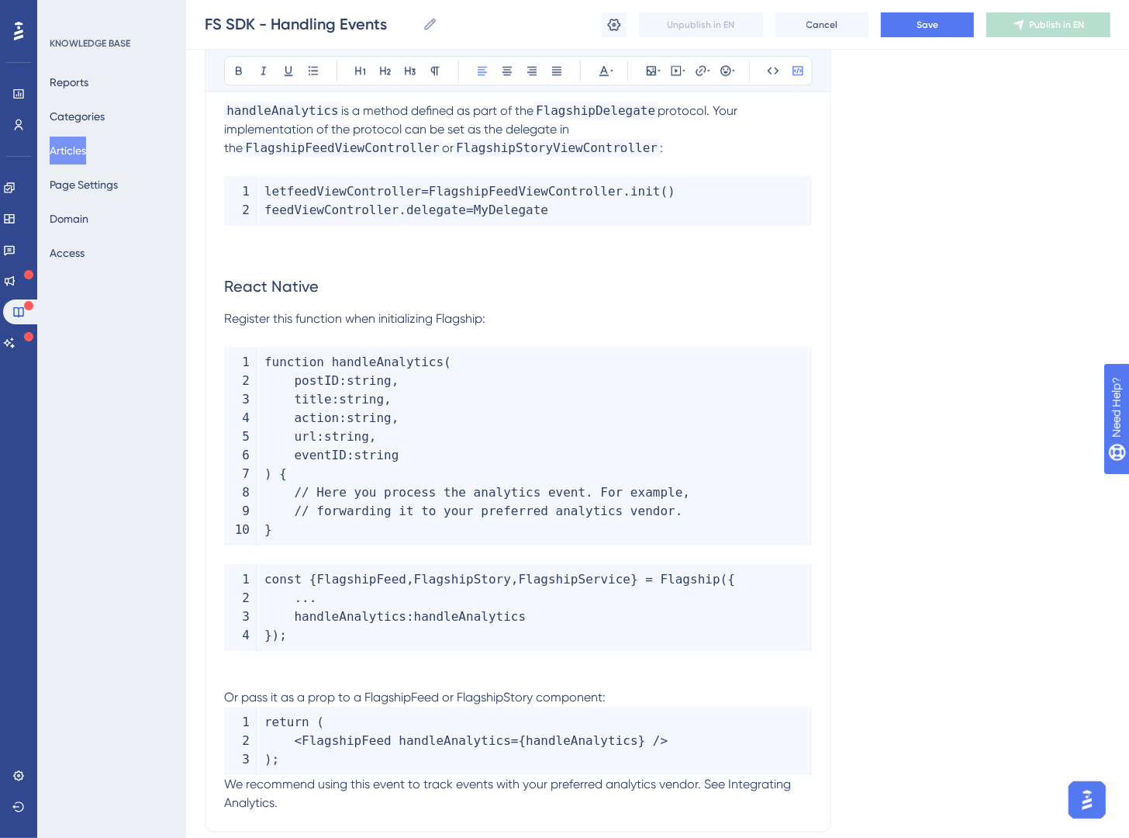
drag, startPoint x: 793, startPoint y: 77, endPoint x: 781, endPoint y: 145, distance: 69.2
click at [793, 77] on button at bounding box center [798, 71] width 22 height 22
click at [446, 309] on h2 "React Native" at bounding box center [518, 286] width 588 height 47
click at [446, 311] on p "Register this function when initializing Flagship:" at bounding box center [518, 319] width 588 height 19
click at [453, 331] on p at bounding box center [518, 337] width 588 height 19
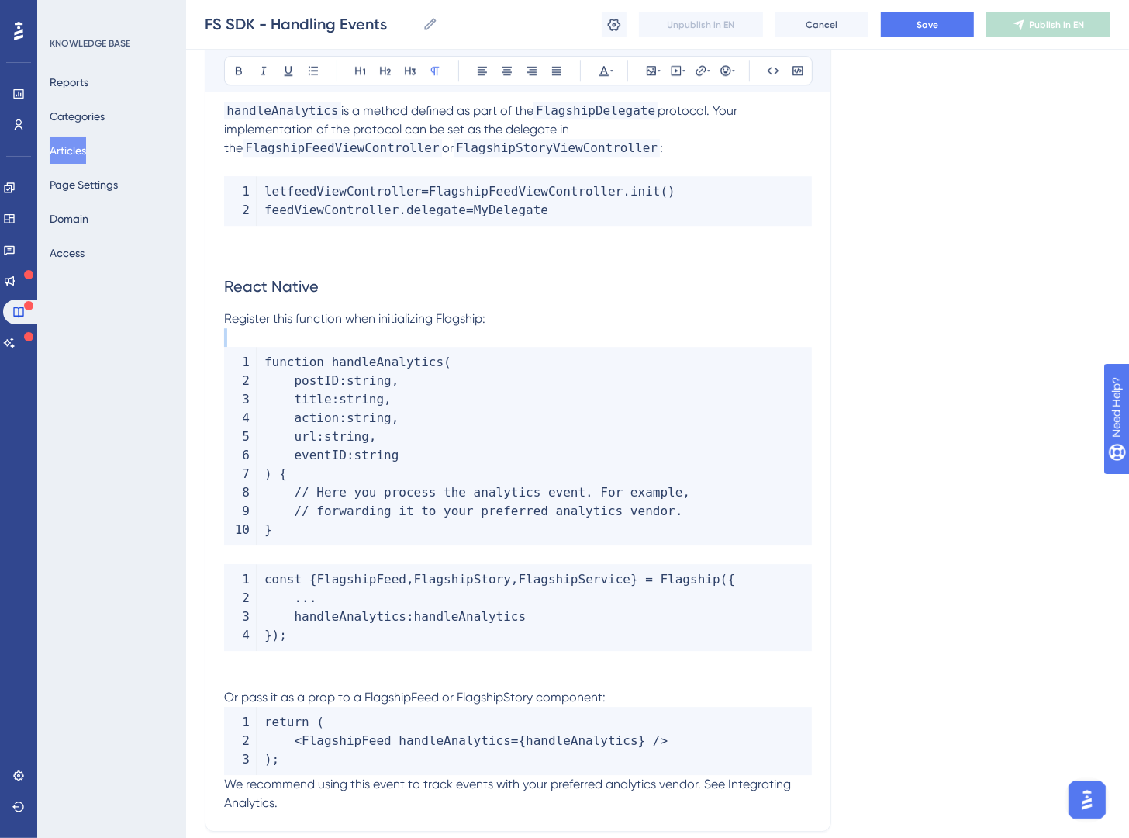
click at [453, 331] on p at bounding box center [518, 337] width 588 height 19
click at [455, 328] on p "Register this function when initializing Flagship:" at bounding box center [518, 319] width 588 height 19
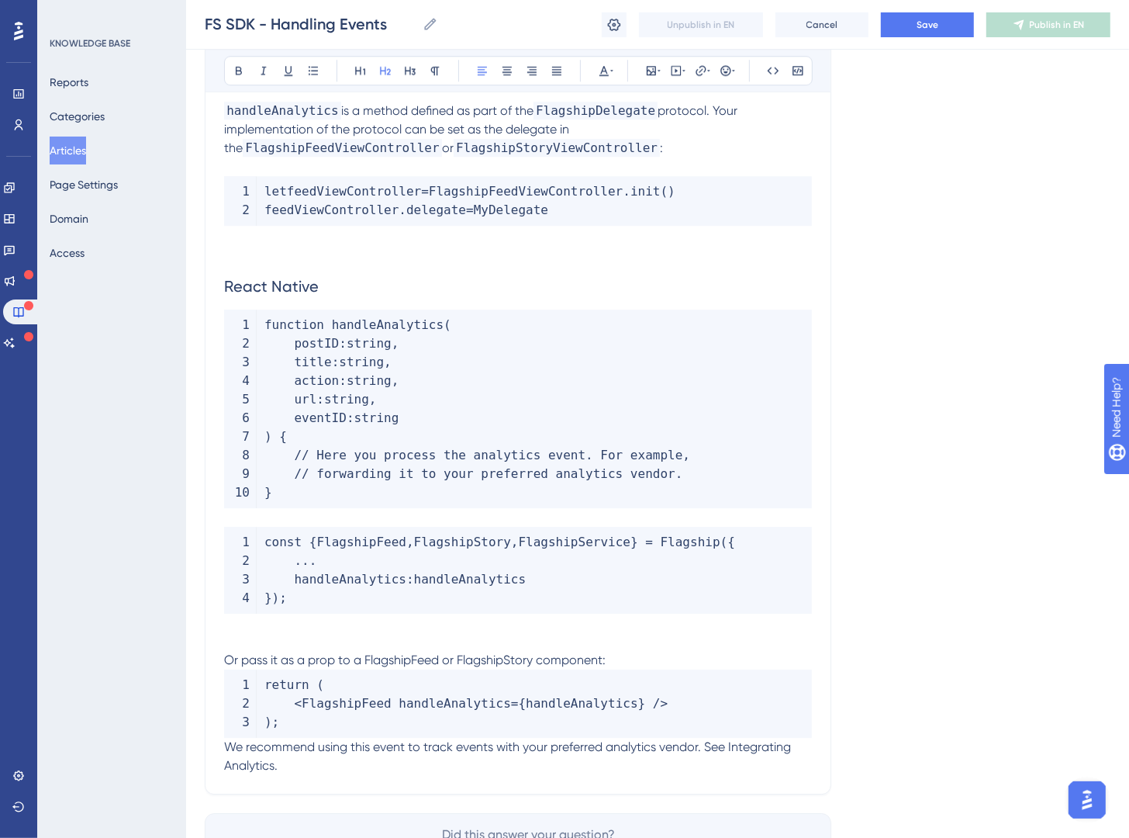
click at [278, 527] on p at bounding box center [518, 517] width 588 height 19
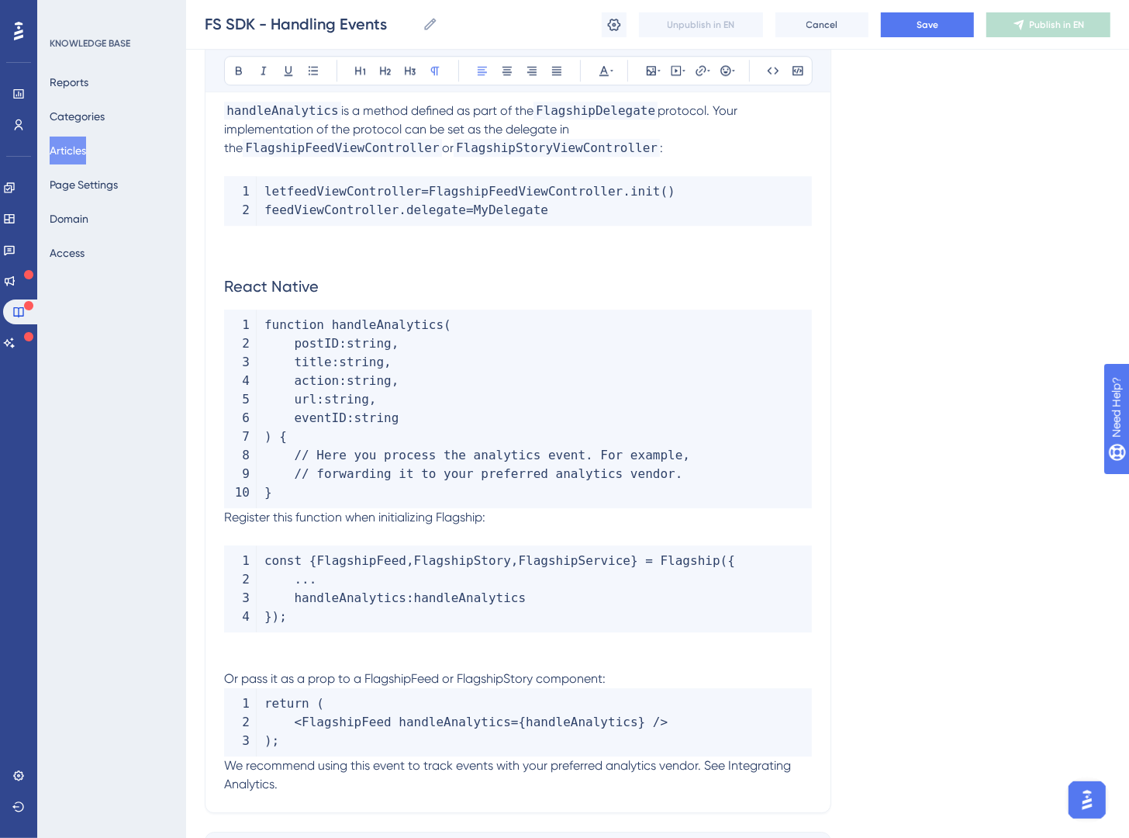
click at [228, 518] on span "Register this function when initializing Flagship:" at bounding box center [354, 517] width 261 height 15
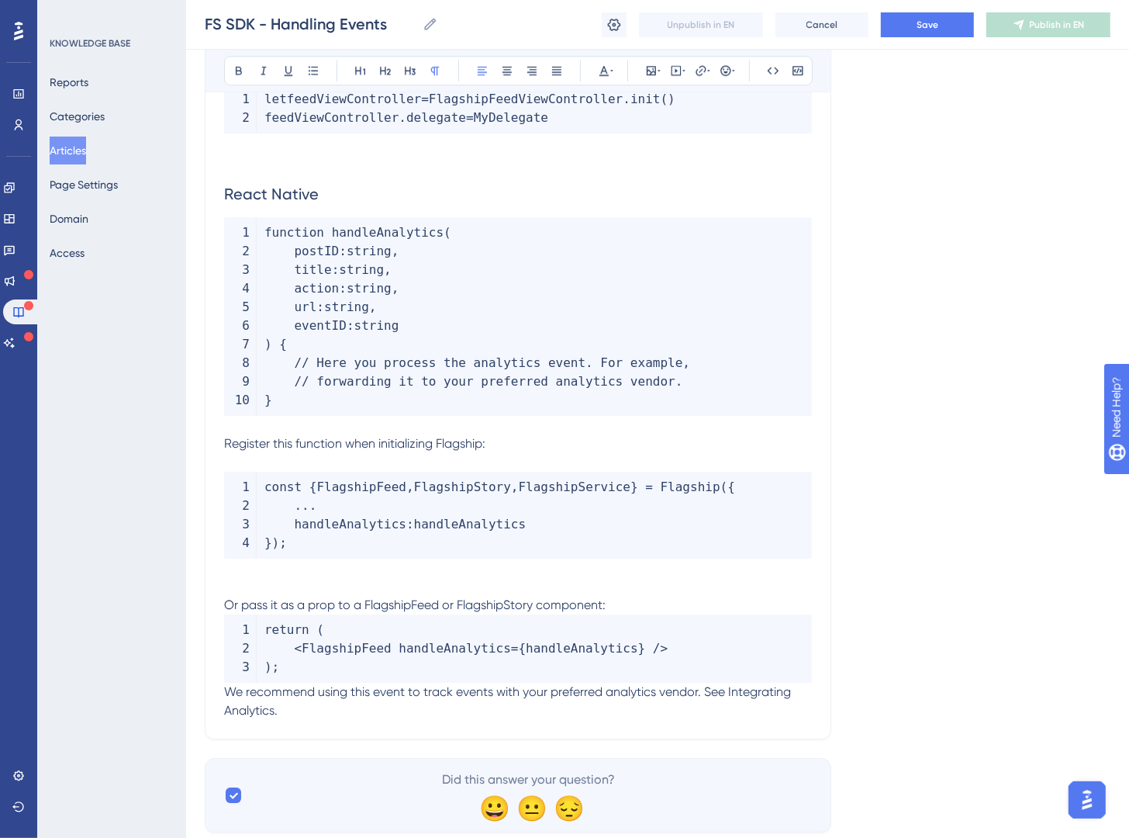
scroll to position [7905, 0]
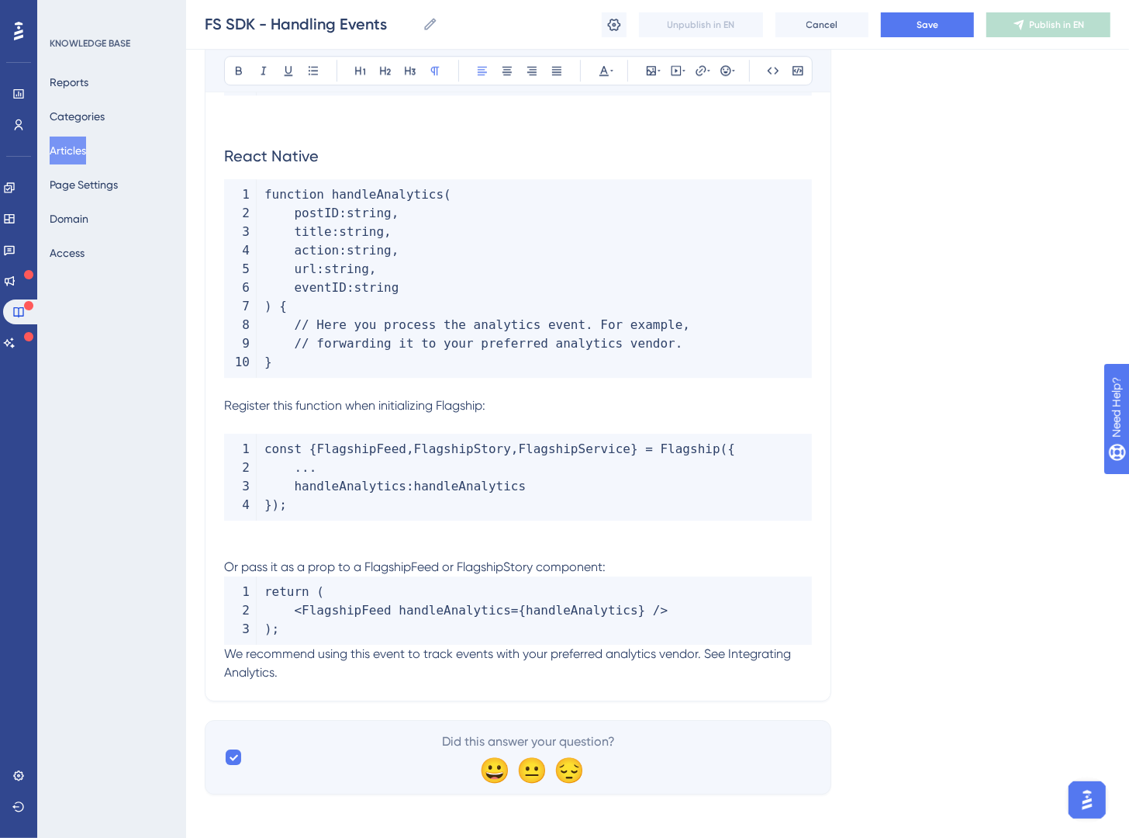
click at [655, 576] on p "Or pass it as a prop to a FlagshipFeed or FlagshipStory component:" at bounding box center [518, 567] width 588 height 19
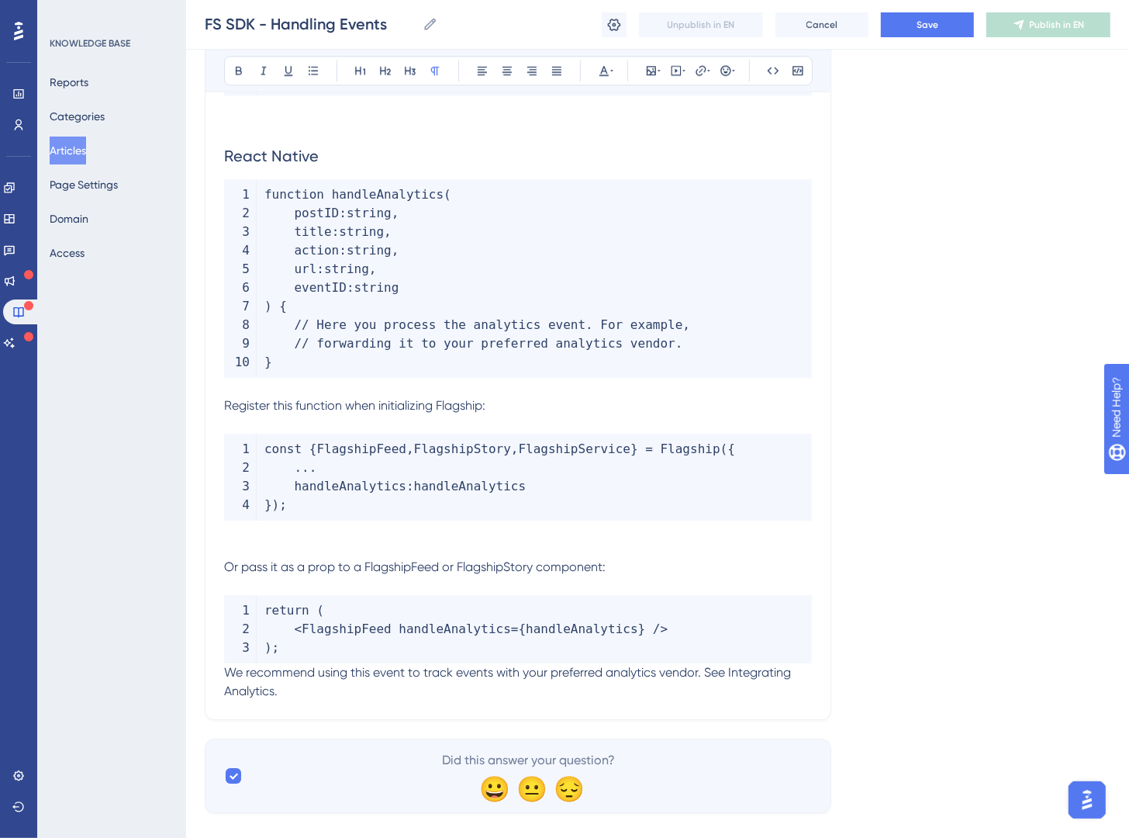
click at [227, 675] on span "We recommend using this event to track events with your preferred analytics ven…" at bounding box center [509, 681] width 570 height 33
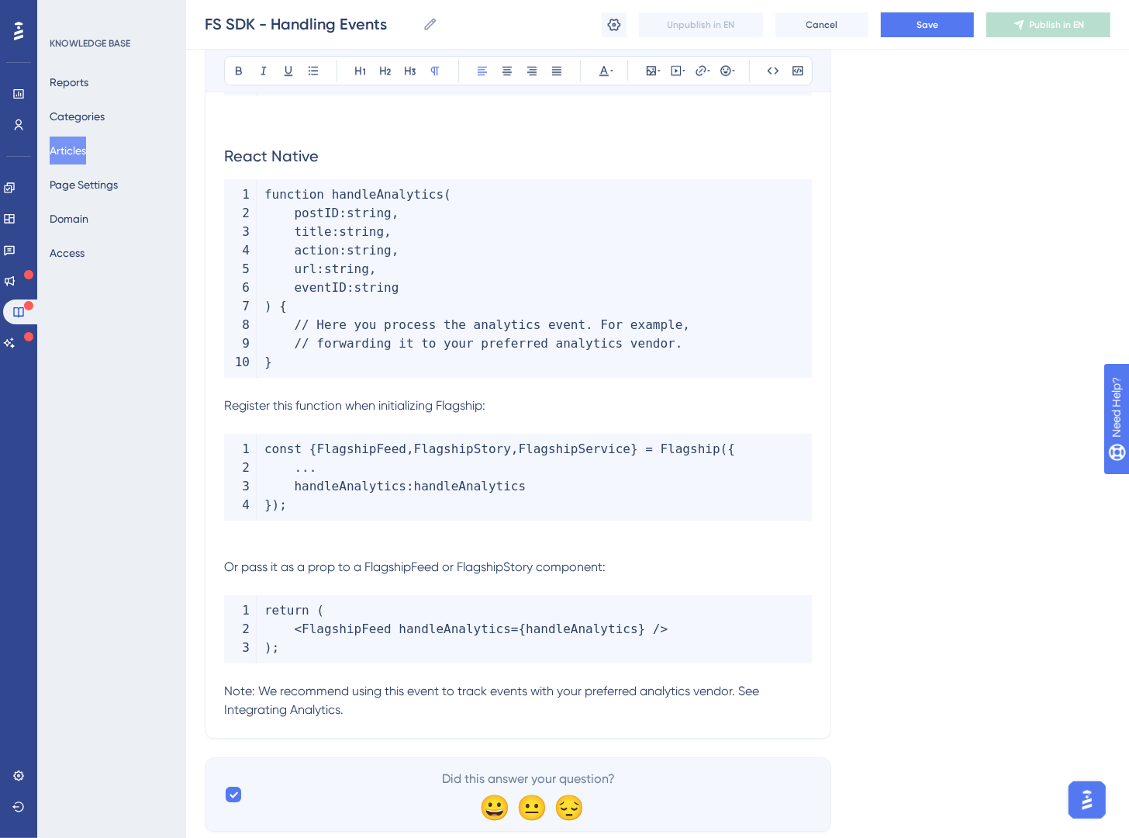
click at [353, 541] on p at bounding box center [518, 548] width 588 height 19
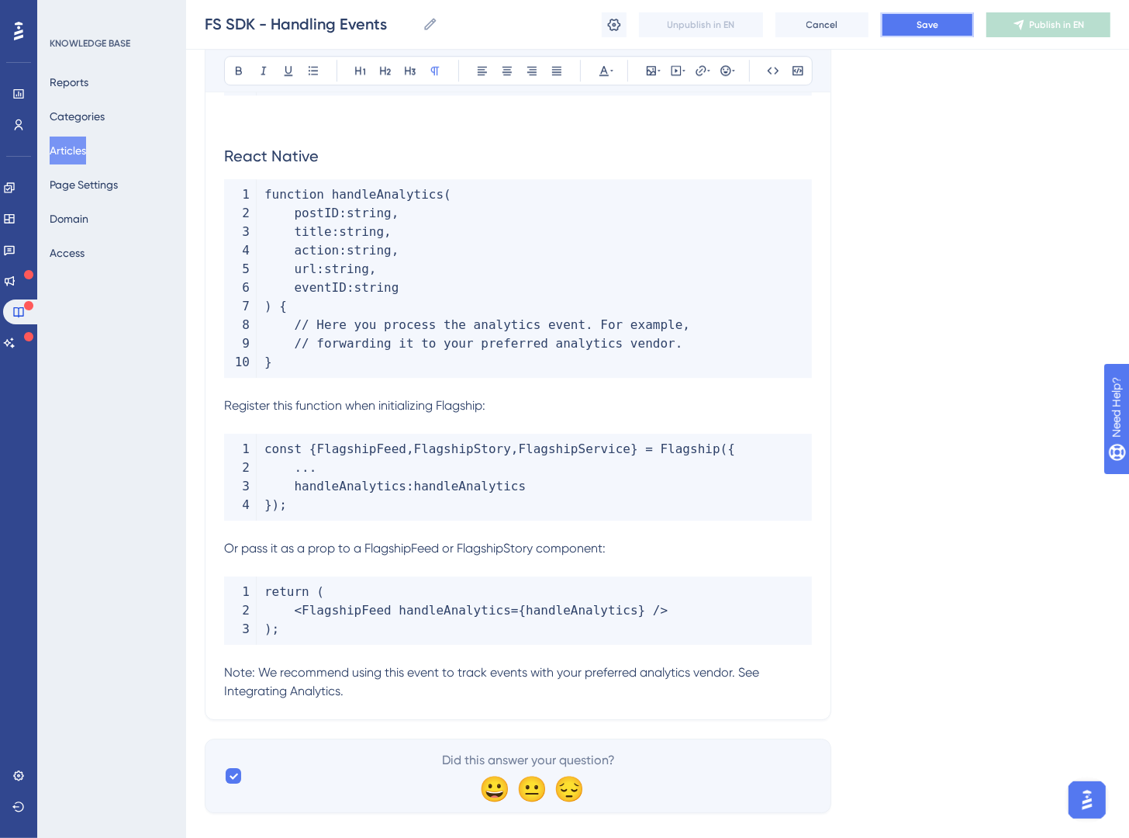
click at [912, 15] on button "Save" at bounding box center [927, 24] width 93 height 25
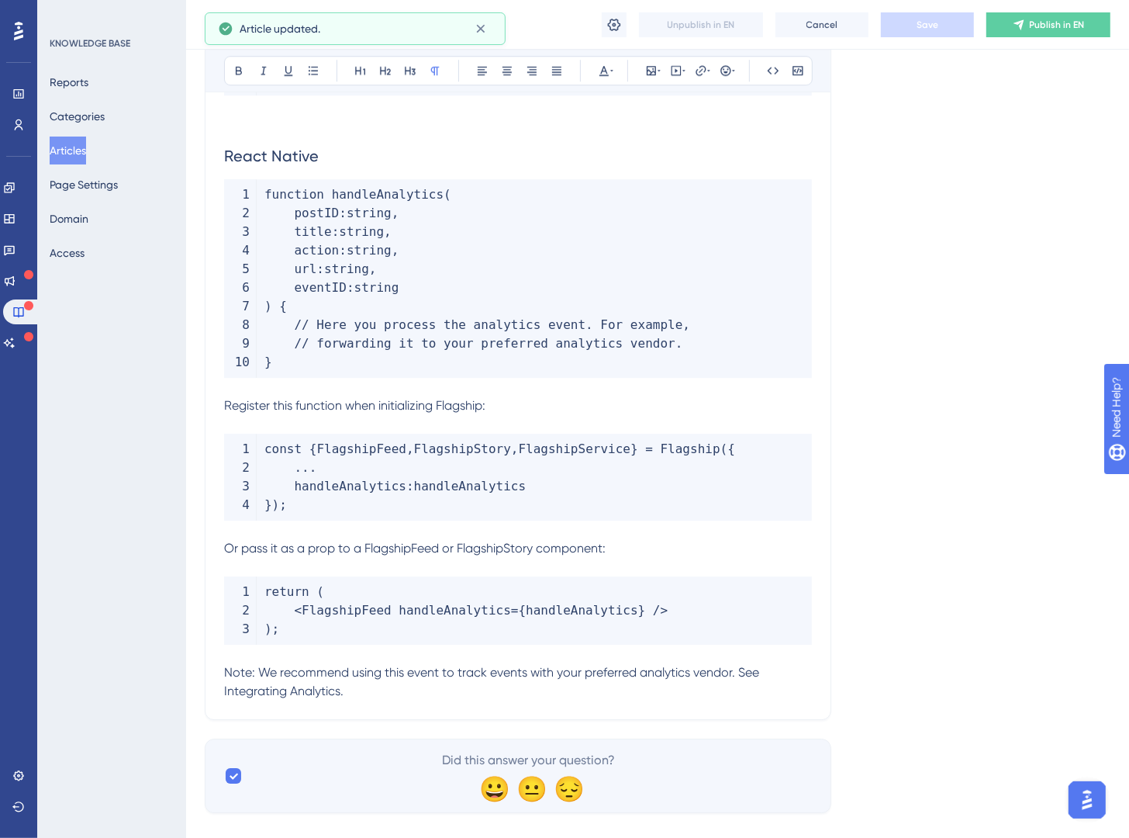
click at [552, 690] on p "Note: We recommend using this event to track events with your preferred analyti…" at bounding box center [518, 681] width 588 height 37
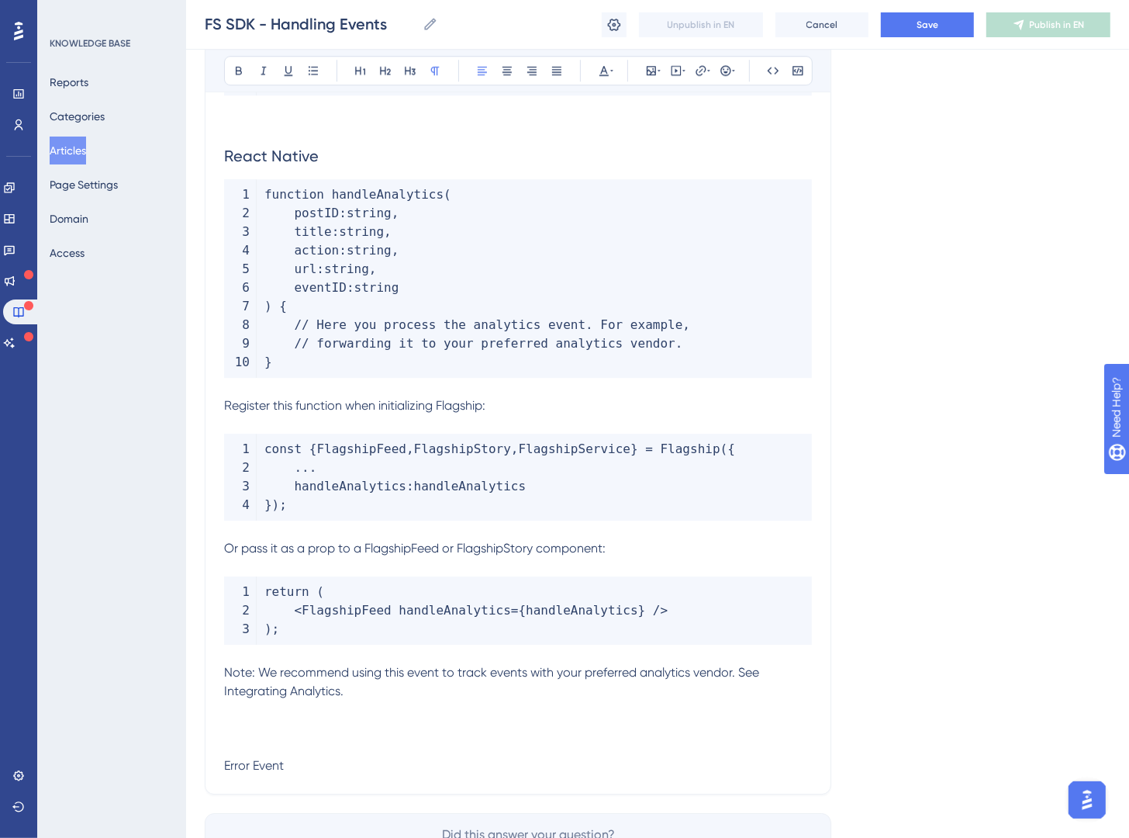
click at [271, 755] on p at bounding box center [518, 747] width 588 height 19
click at [271, 753] on p at bounding box center [518, 747] width 588 height 19
click at [274, 763] on span "Error Event" at bounding box center [254, 765] width 60 height 15
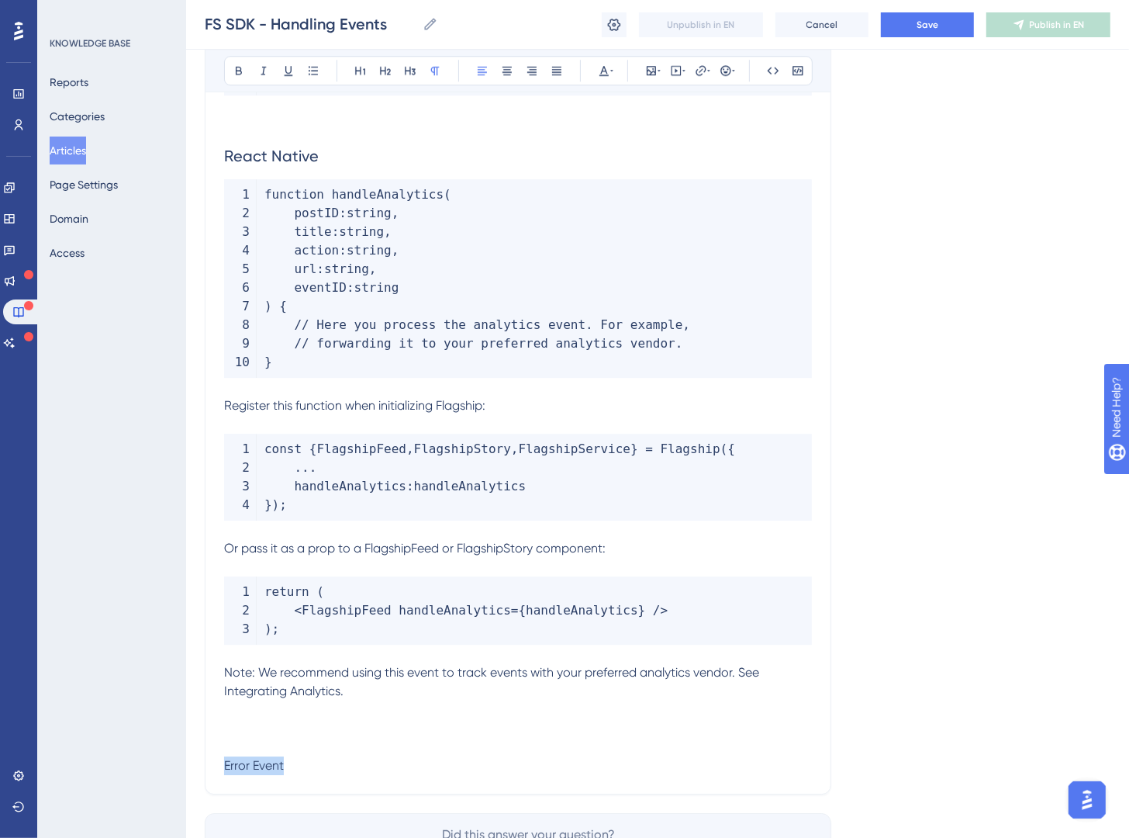
click at [274, 763] on span "Error Event" at bounding box center [254, 765] width 60 height 15
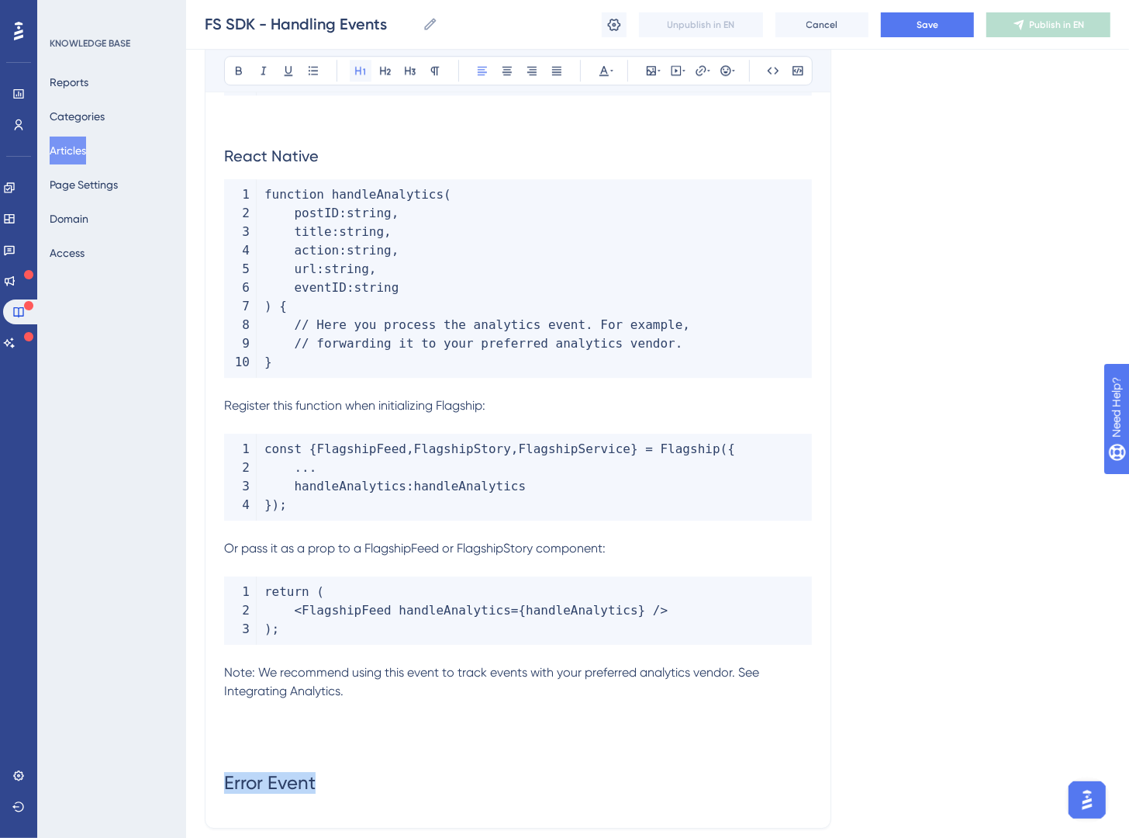
click at [367, 79] on button at bounding box center [361, 71] width 22 height 22
click at [368, 804] on h1 "Error Event" at bounding box center [518, 782] width 588 height 53
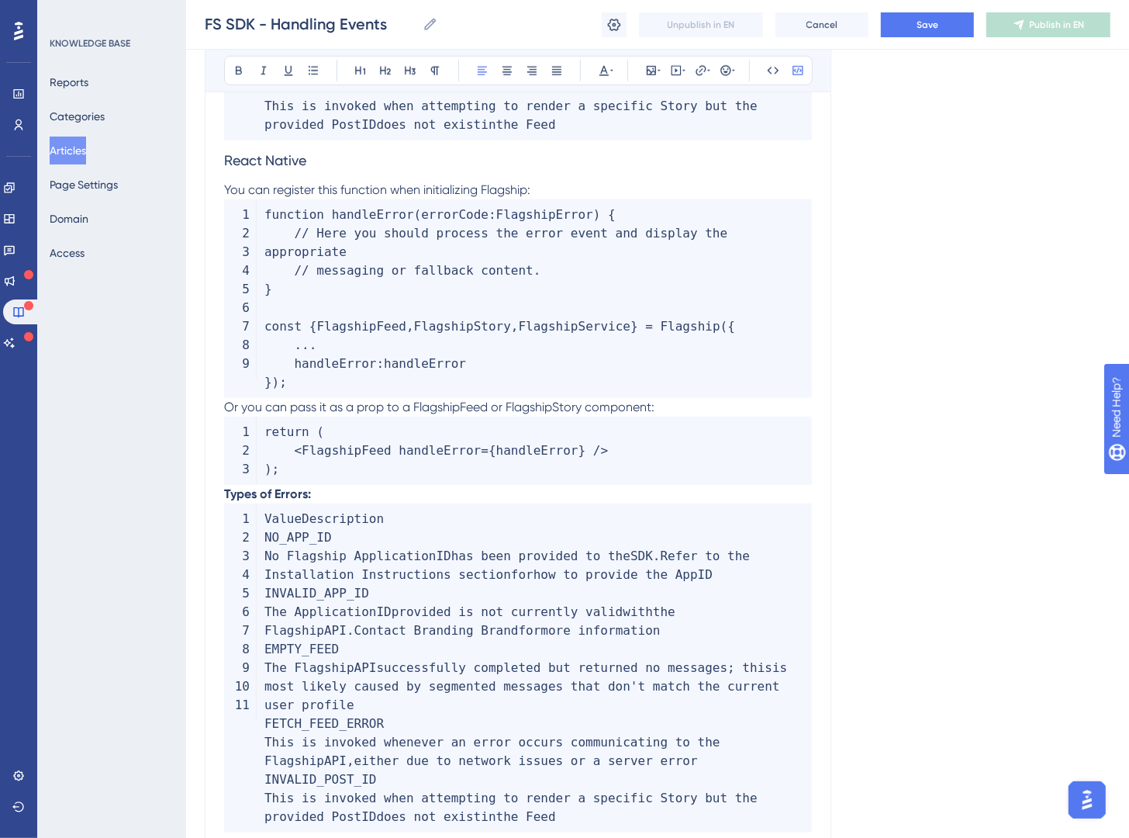
scroll to position [9977, 0]
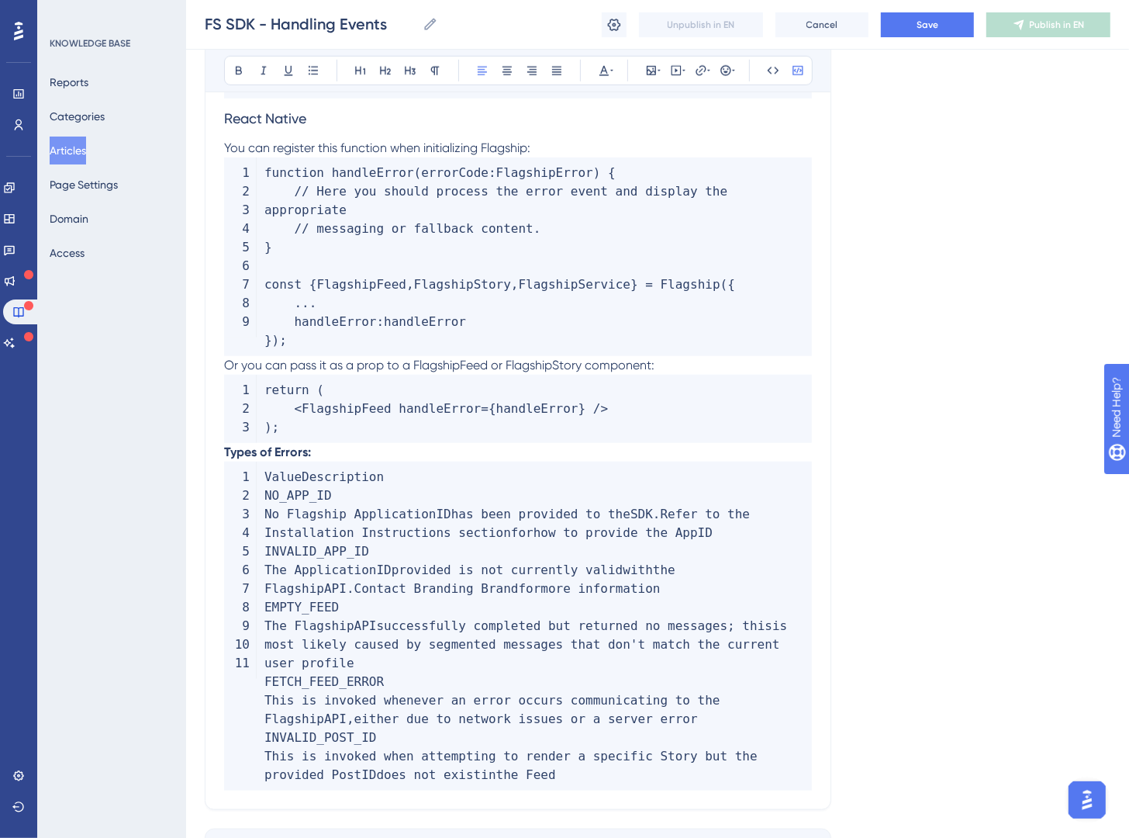
drag, startPoint x: 627, startPoint y: 781, endPoint x: 227, endPoint y: 491, distance: 493.7
click at [227, 491] on code "ValueDescription NO_APP_ID No Flagship Application ID has been provided to the …" at bounding box center [518, 626] width 588 height 329
click at [803, 69] on icon at bounding box center [798, 70] width 12 height 12
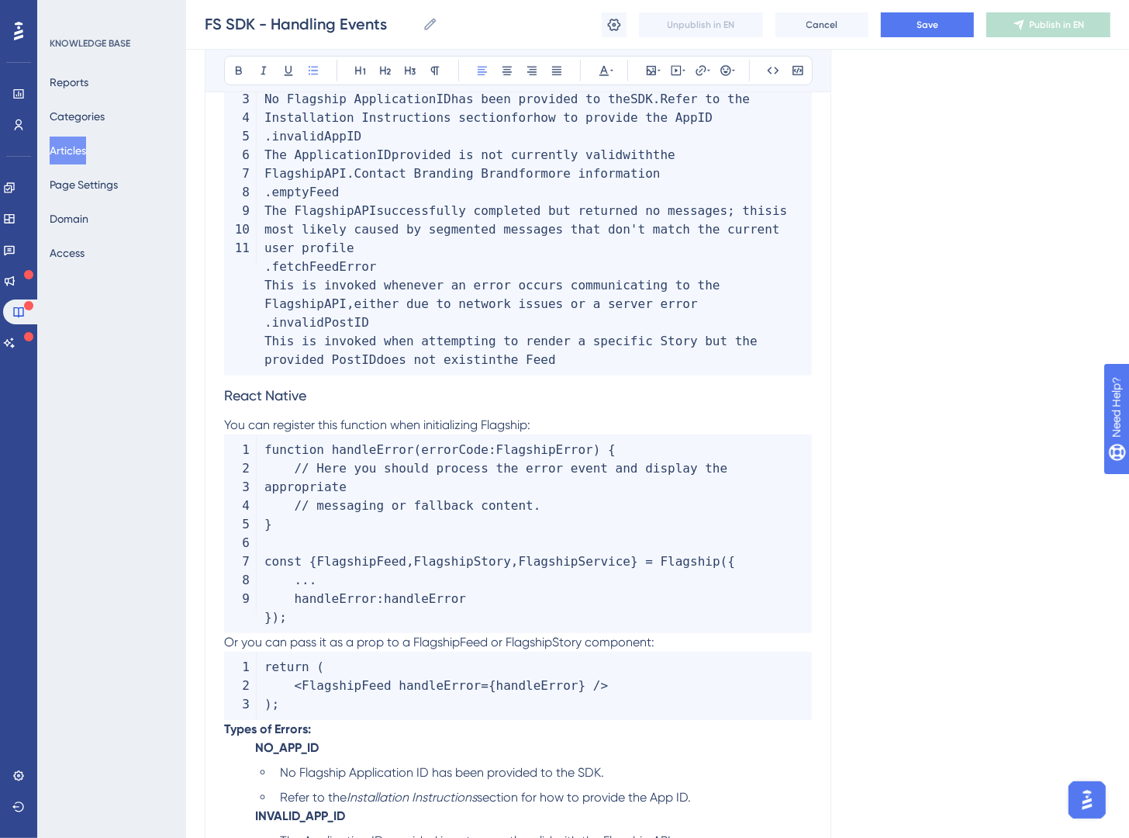
scroll to position [9379, 0]
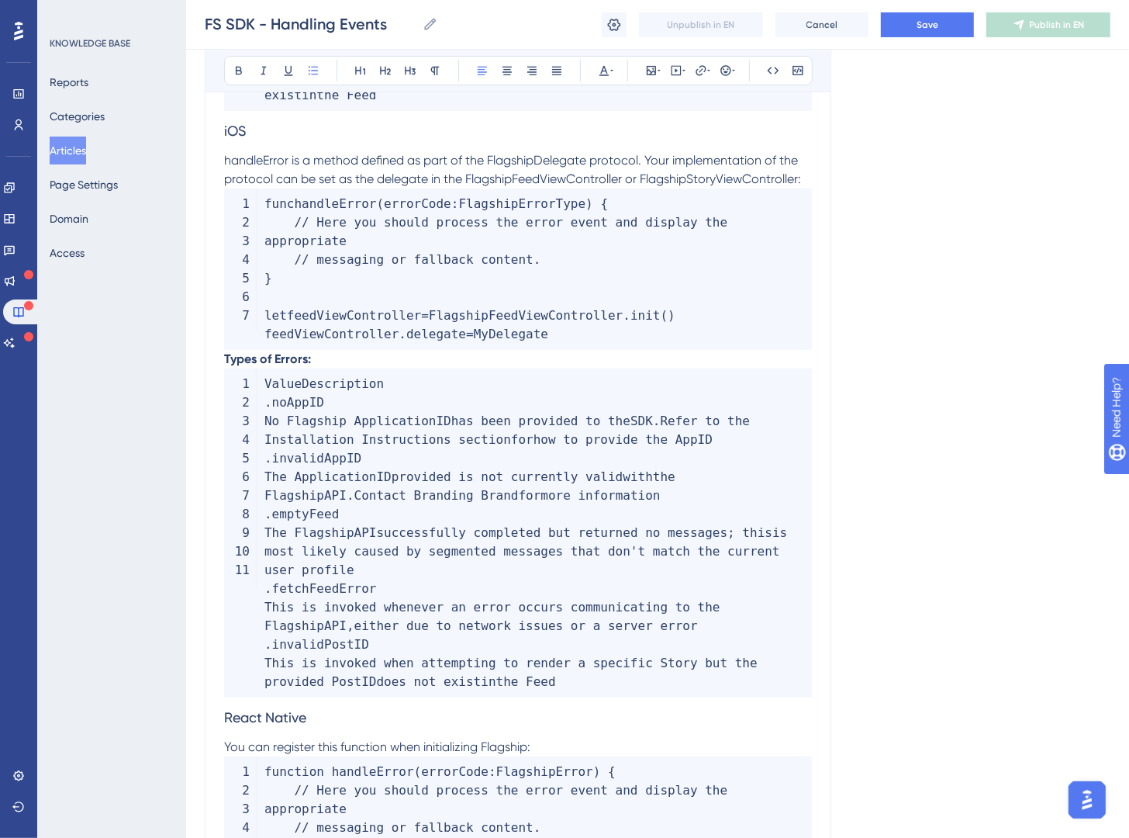
drag, startPoint x: 920, startPoint y: 644, endPoint x: 698, endPoint y: 644, distance: 221.9
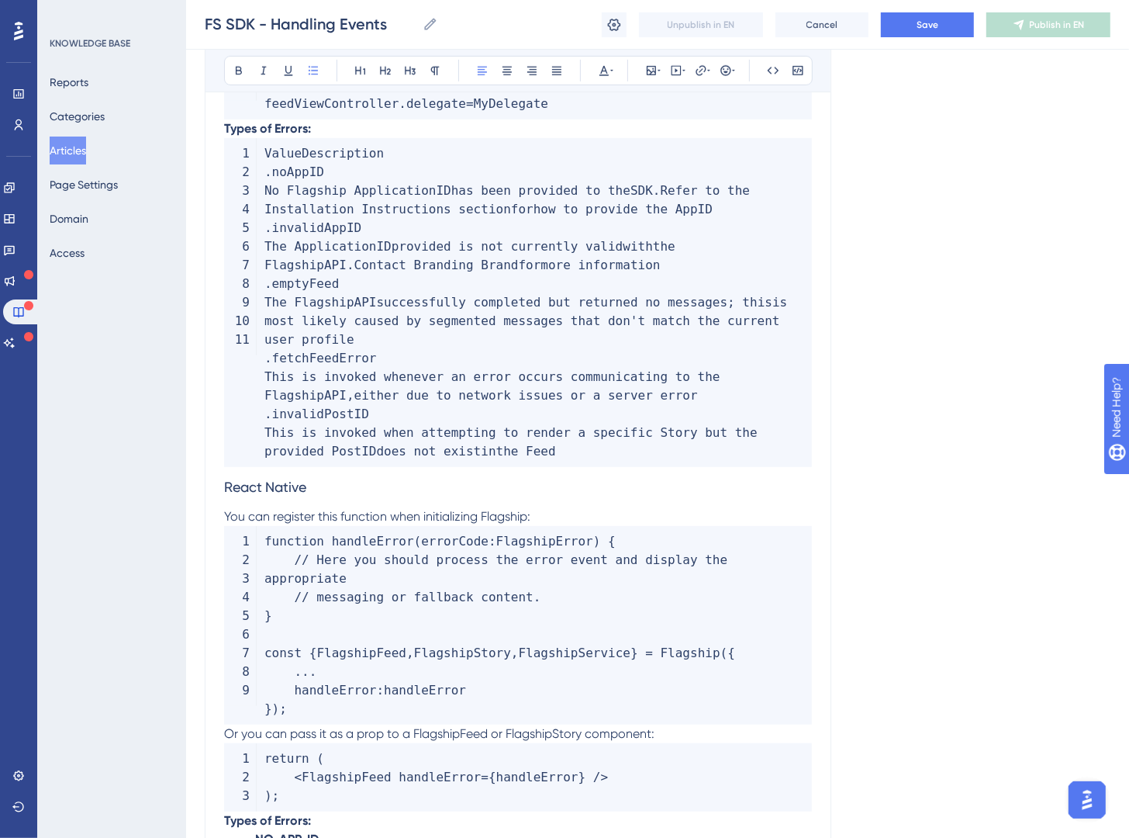
scroll to position [9346, 0]
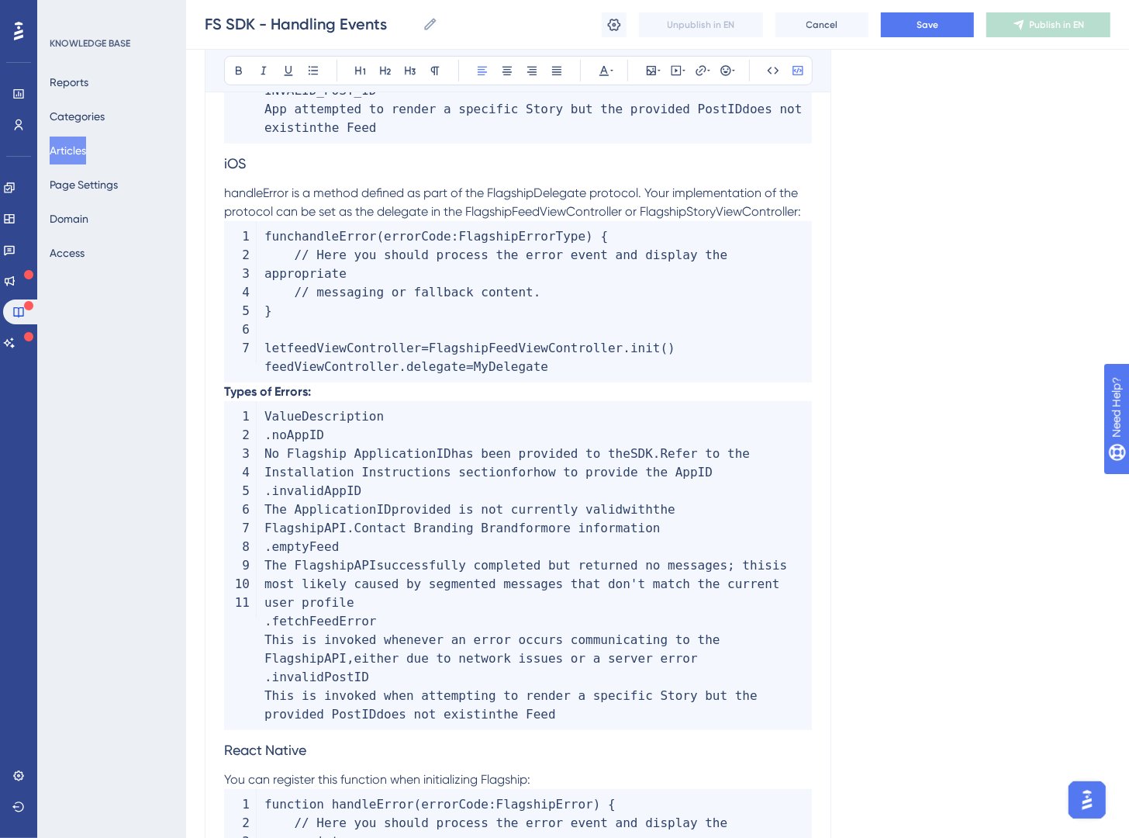
drag, startPoint x: 500, startPoint y: 673, endPoint x: 214, endPoint y: 413, distance: 385.5
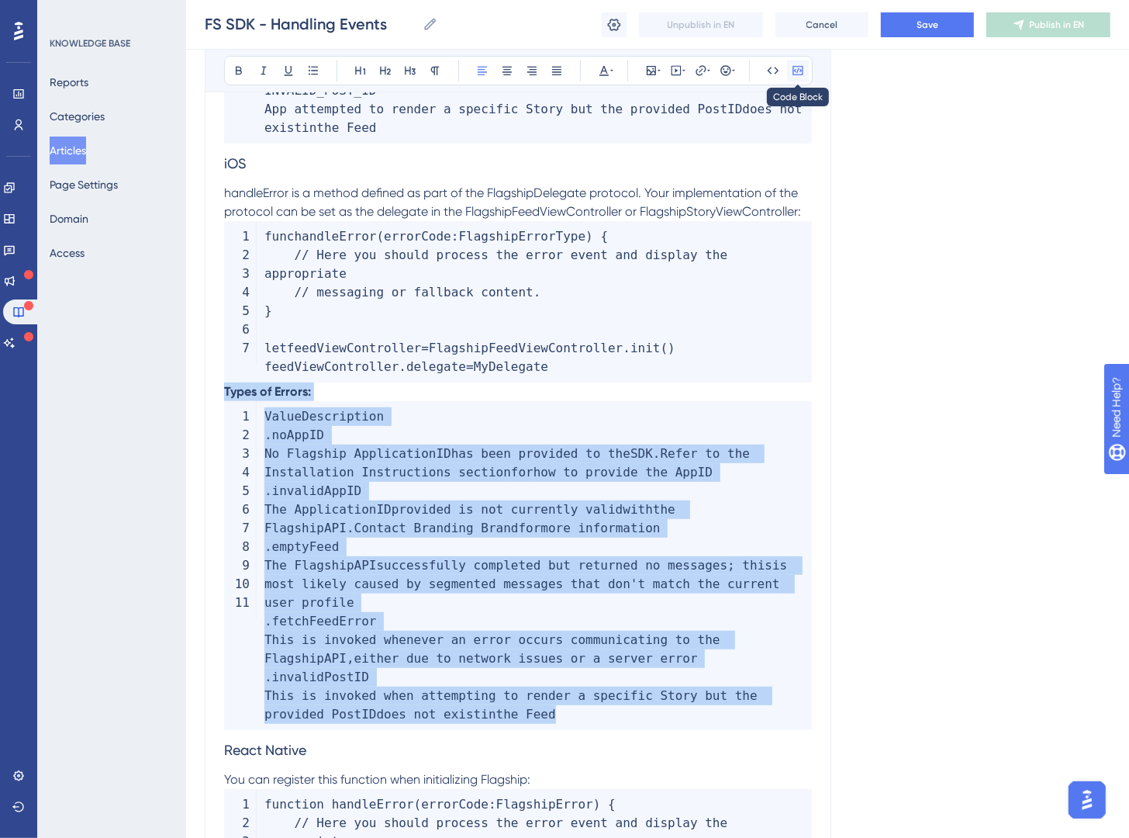
click at [802, 71] on icon at bounding box center [798, 70] width 12 height 12
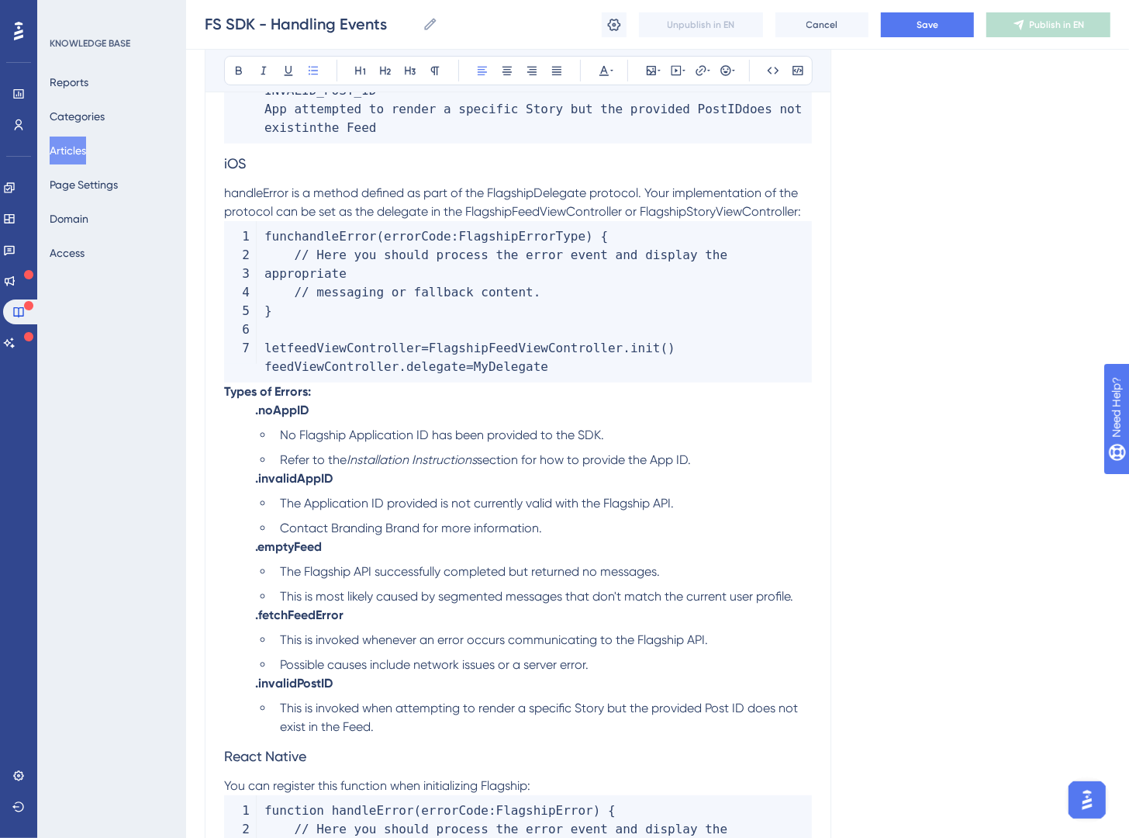
click at [225, 396] on strong "Types of Errors:" at bounding box center [267, 391] width 87 height 15
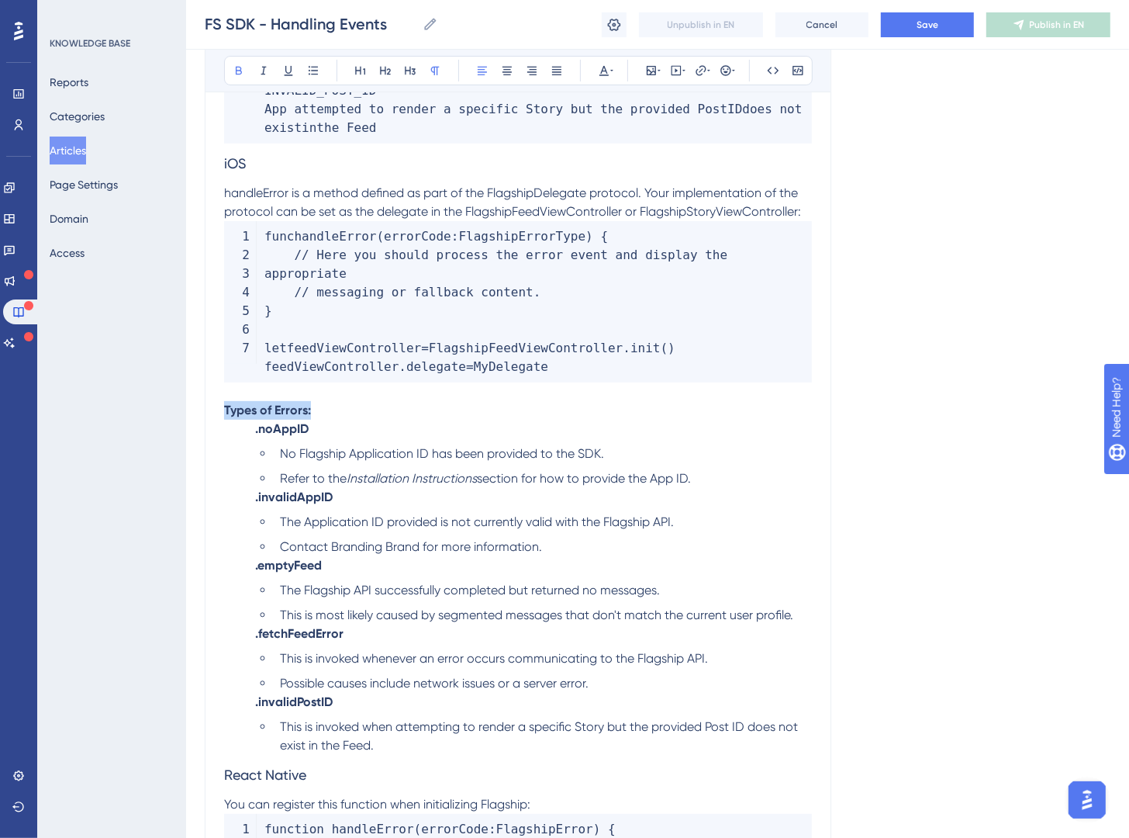
drag, startPoint x: 355, startPoint y: 413, endPoint x: 261, endPoint y: 272, distance: 170.0
click at [424, 67] on button at bounding box center [435, 71] width 22 height 22
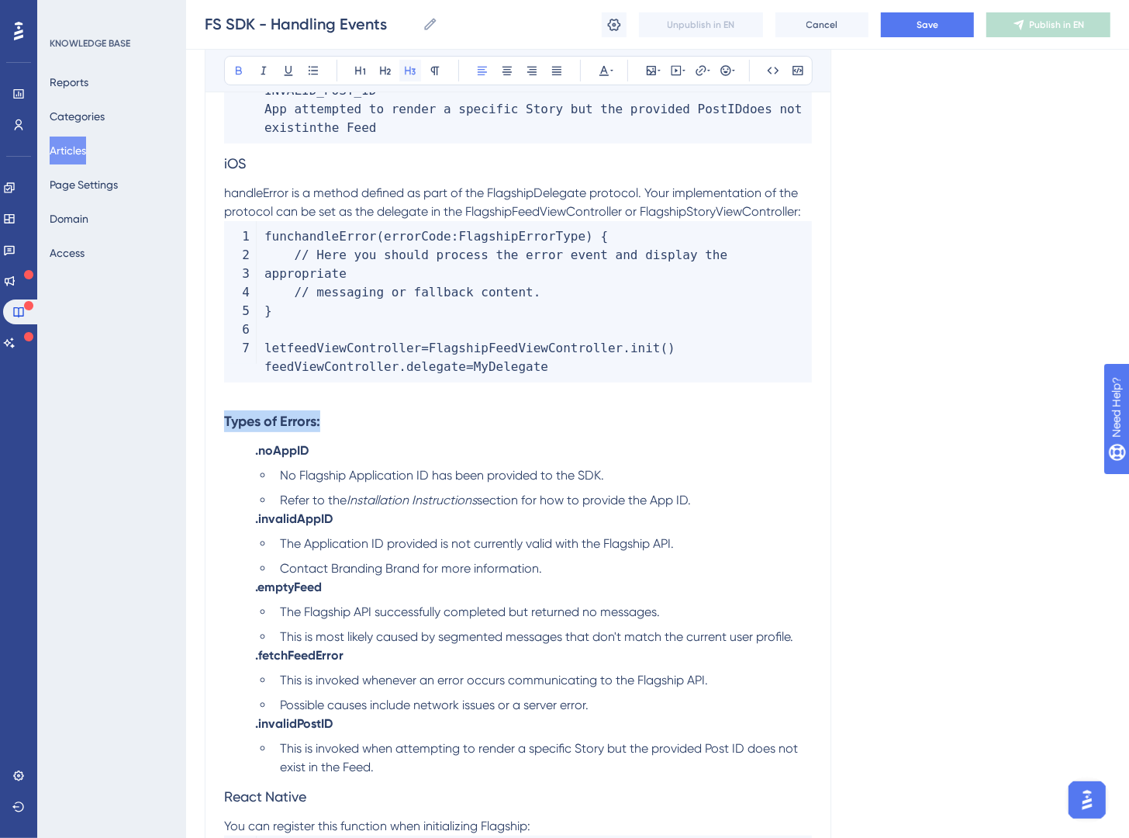
click at [410, 72] on icon at bounding box center [410, 71] width 11 height 9
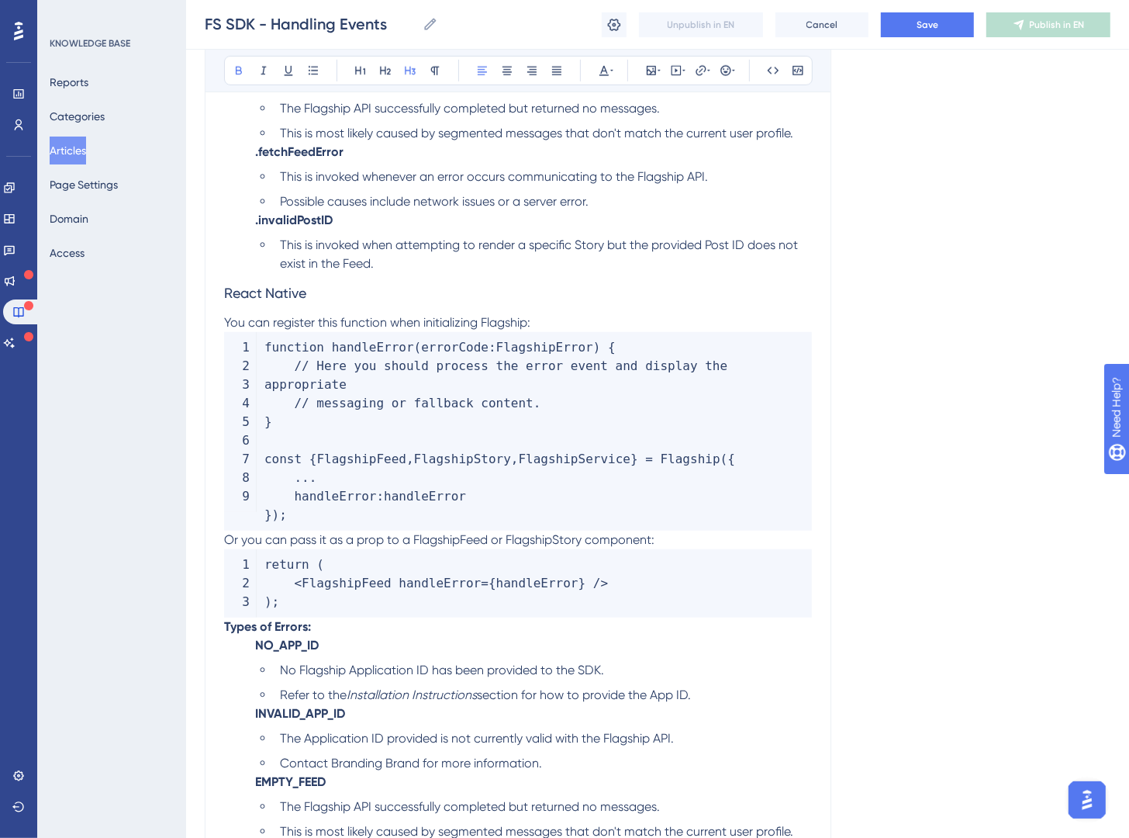
scroll to position [9950, 0]
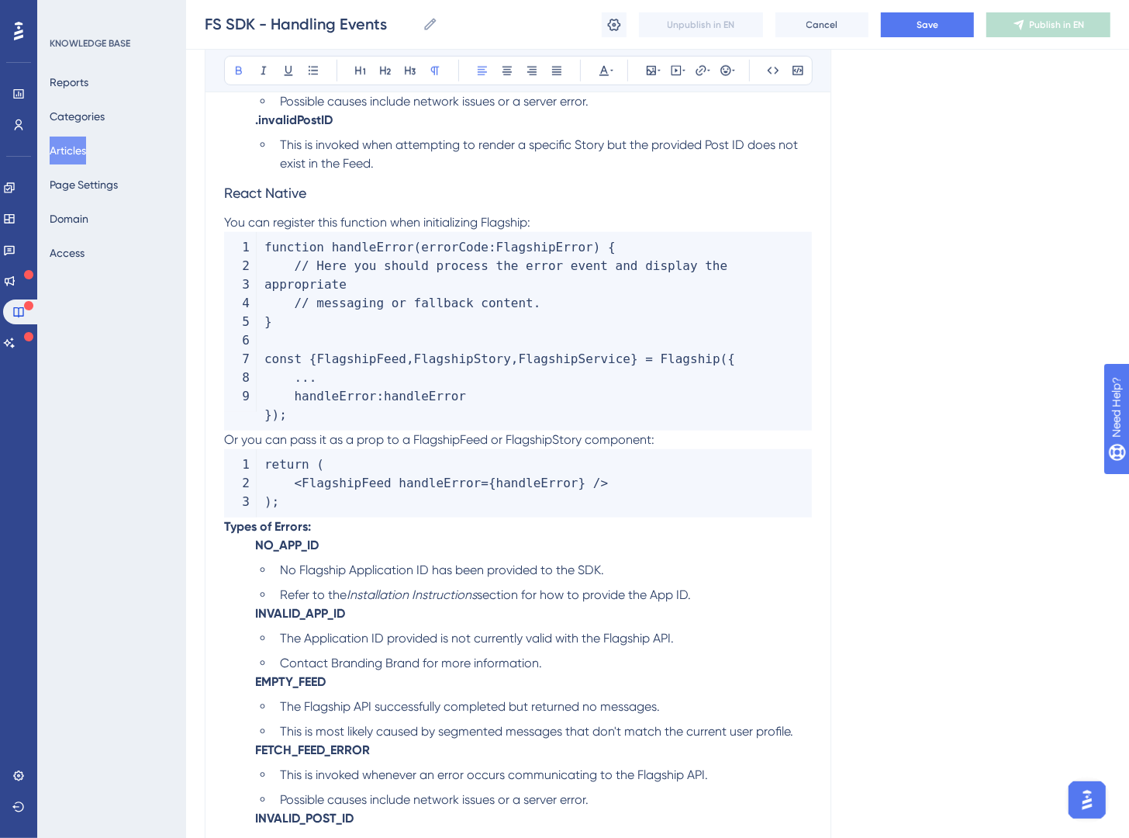
click at [343, 532] on p "Types of Errors:" at bounding box center [518, 526] width 588 height 19
click at [413, 75] on icon at bounding box center [410, 70] width 12 height 12
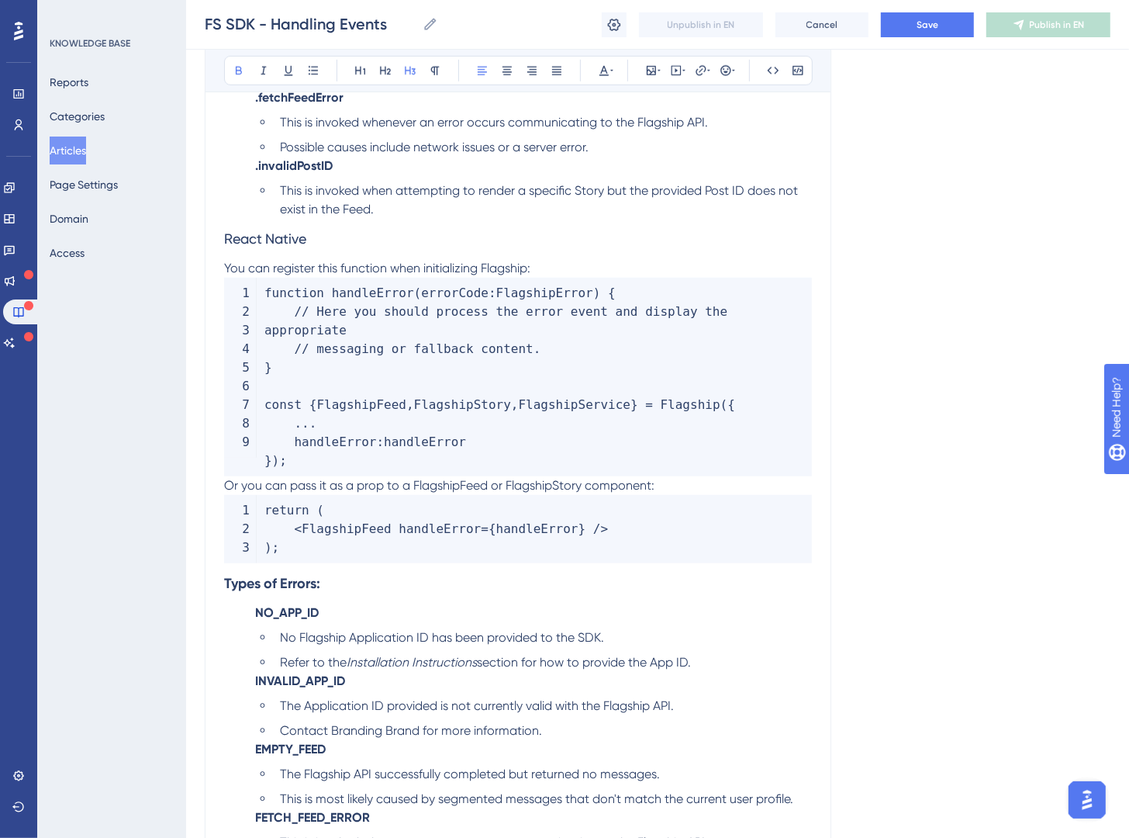
scroll to position [9883, 0]
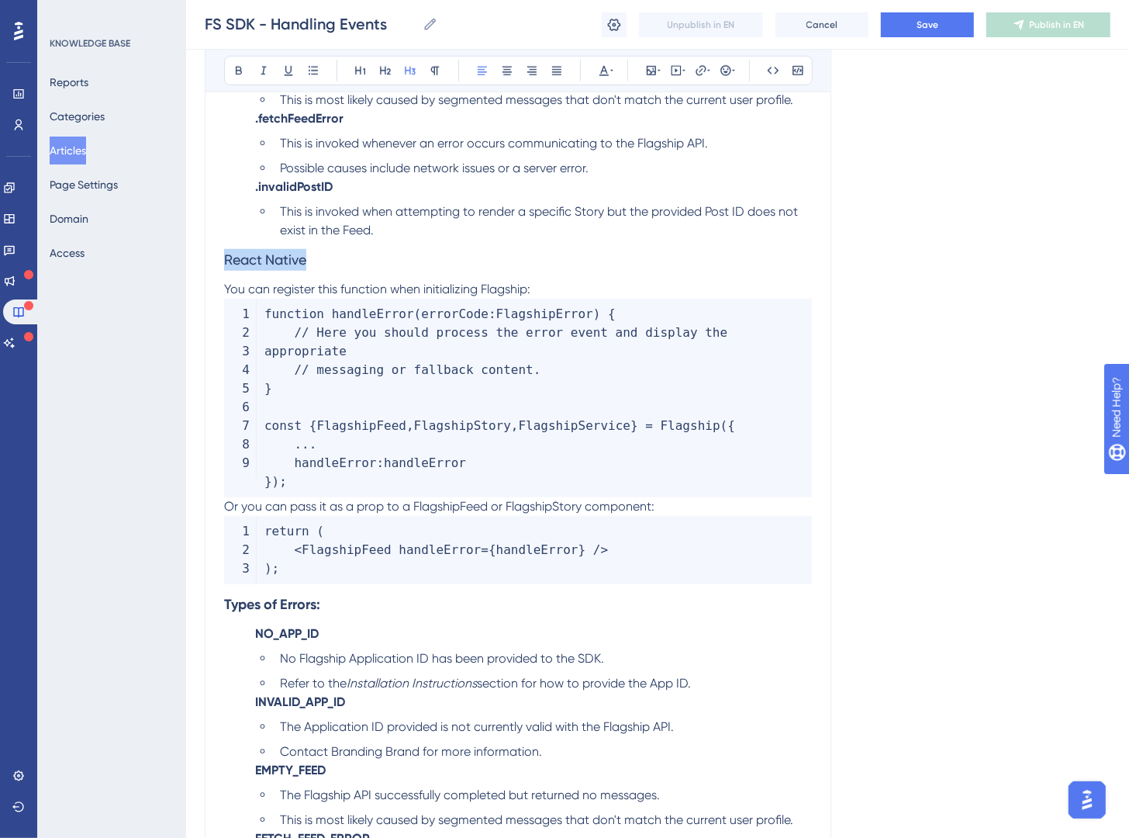
drag, startPoint x: 353, startPoint y: 258, endPoint x: 295, endPoint y: 133, distance: 137.8
click at [381, 74] on icon at bounding box center [385, 71] width 11 height 9
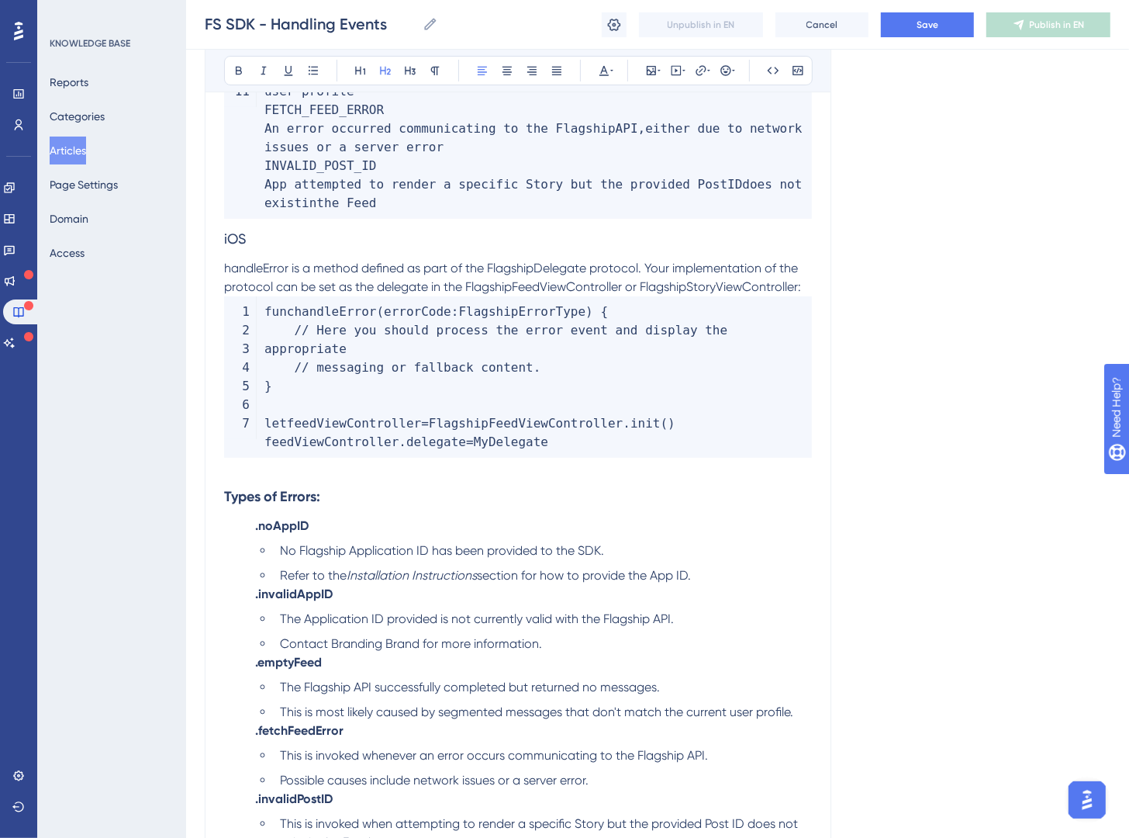
scroll to position [9113, 0]
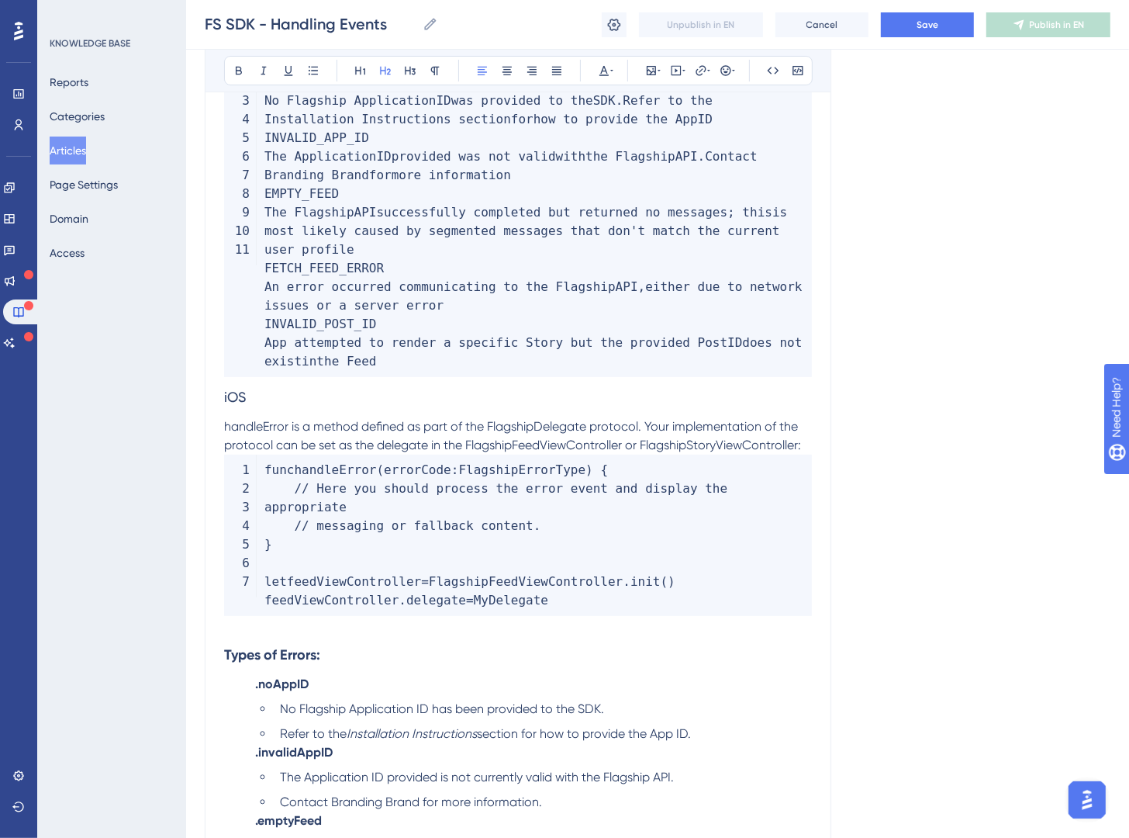
click at [289, 393] on h3 "iOS" at bounding box center [518, 397] width 588 height 40
click at [389, 78] on button at bounding box center [386, 71] width 22 height 22
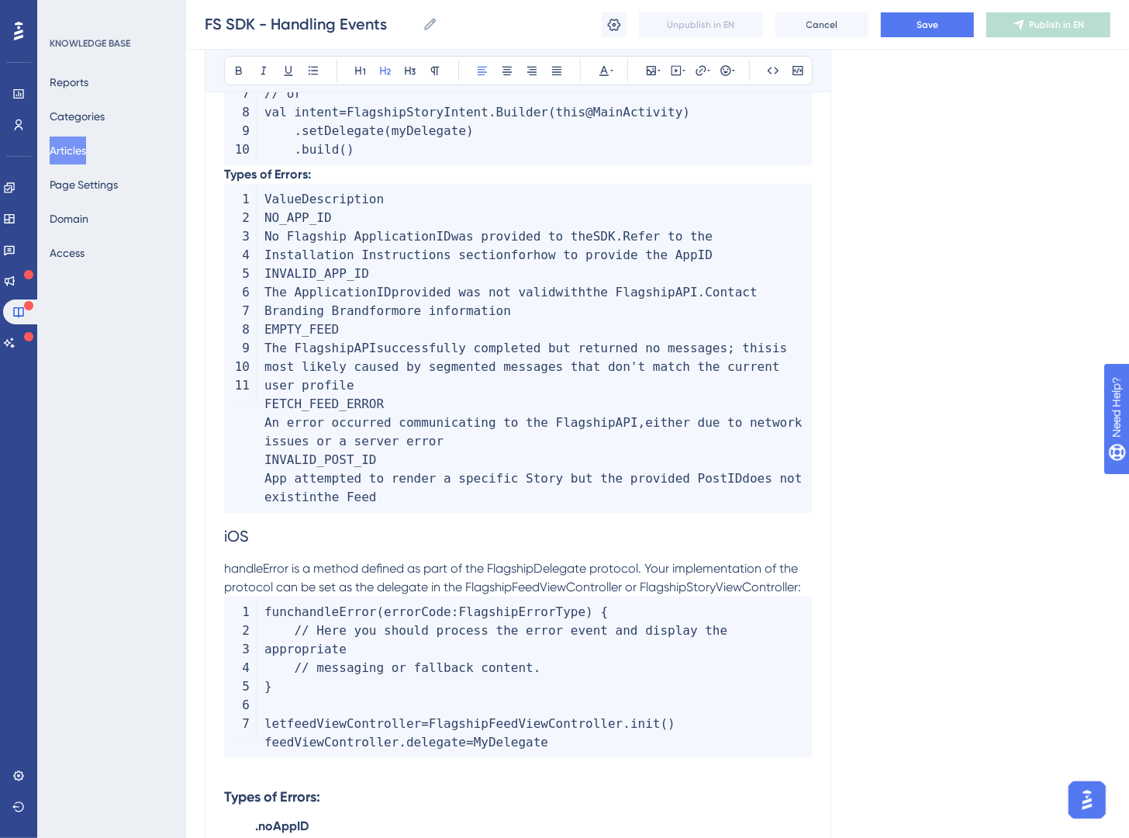
scroll to position [8914, 0]
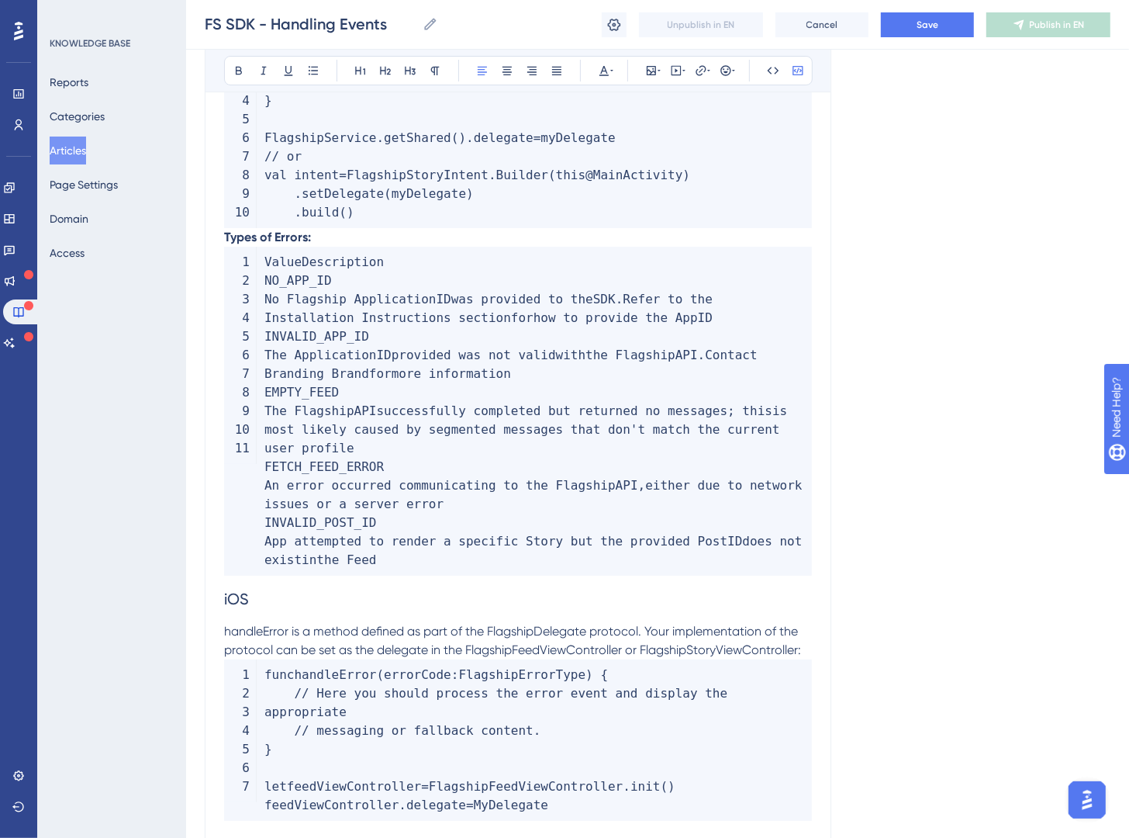
drag, startPoint x: 428, startPoint y: 563, endPoint x: 251, endPoint y: 248, distance: 361.2
click at [251, 248] on code "ValueDescription NO_APP_ID No Flagship Application ID was provided to the SDK .…" at bounding box center [518, 411] width 588 height 329
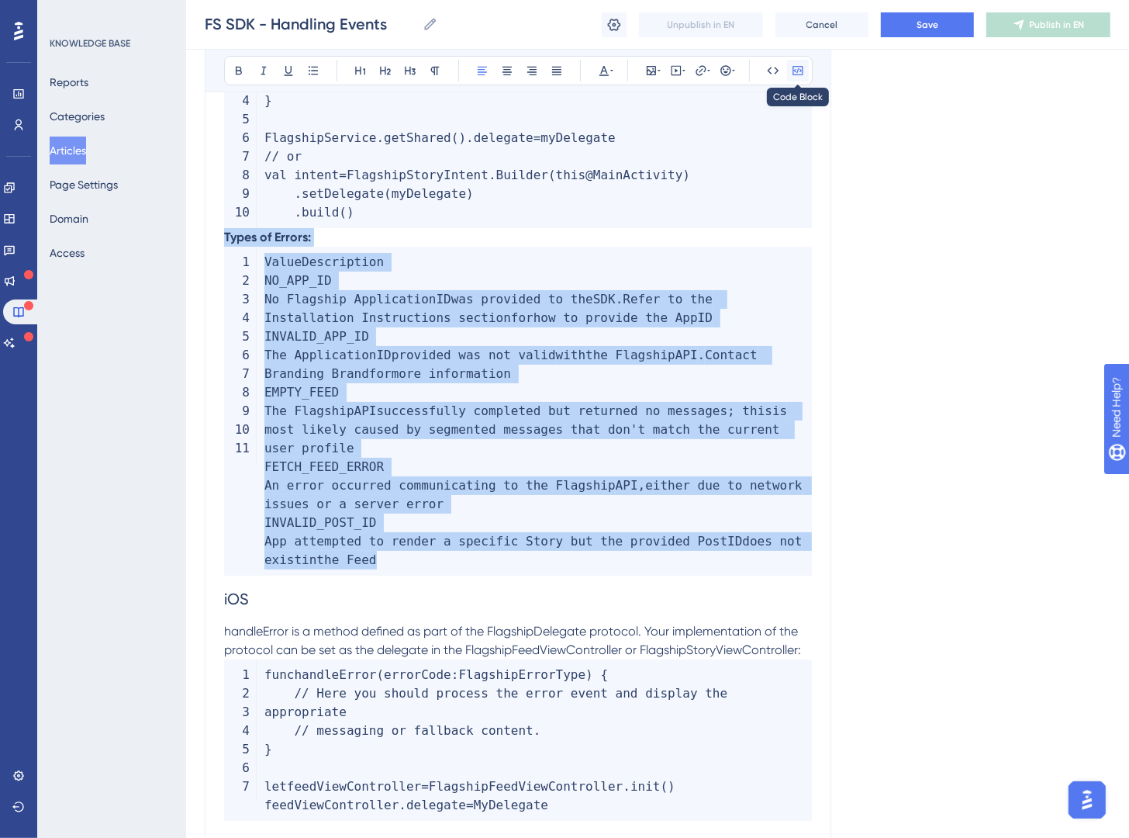
click at [801, 74] on icon at bounding box center [798, 70] width 12 height 12
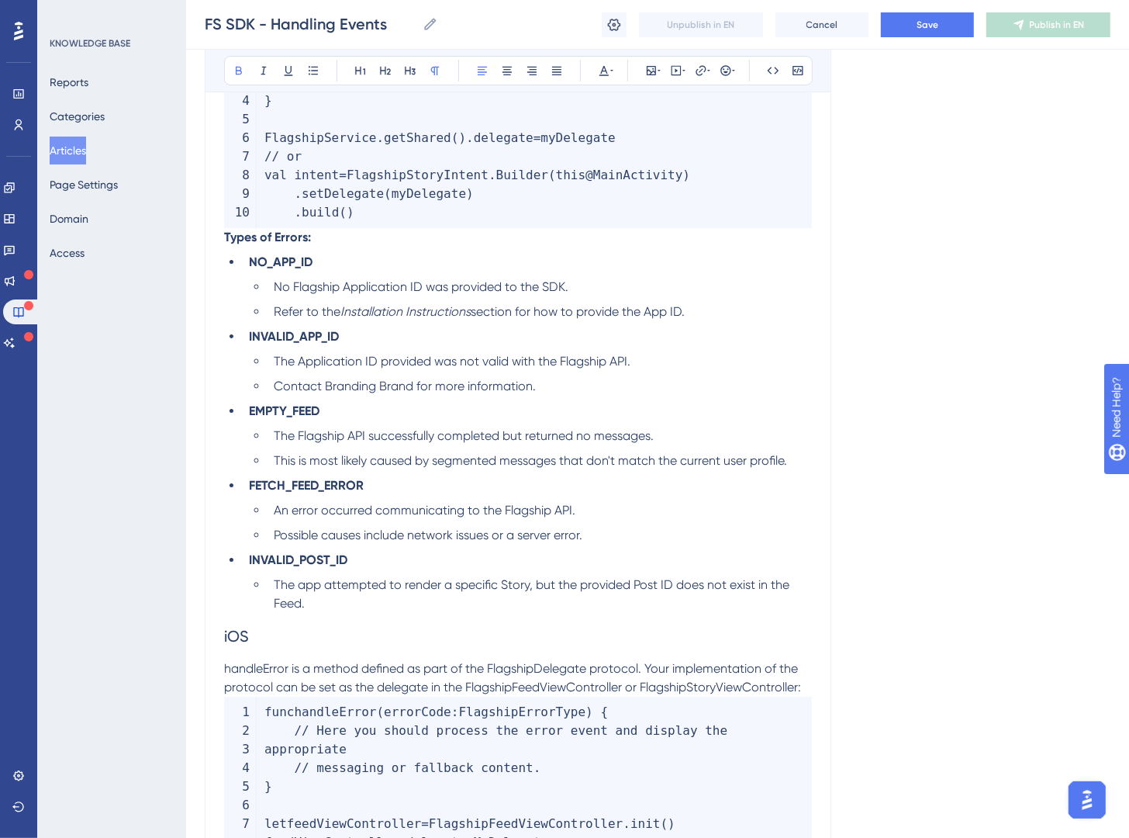
click at [230, 239] on strong "Types of Errors:" at bounding box center [267, 237] width 87 height 15
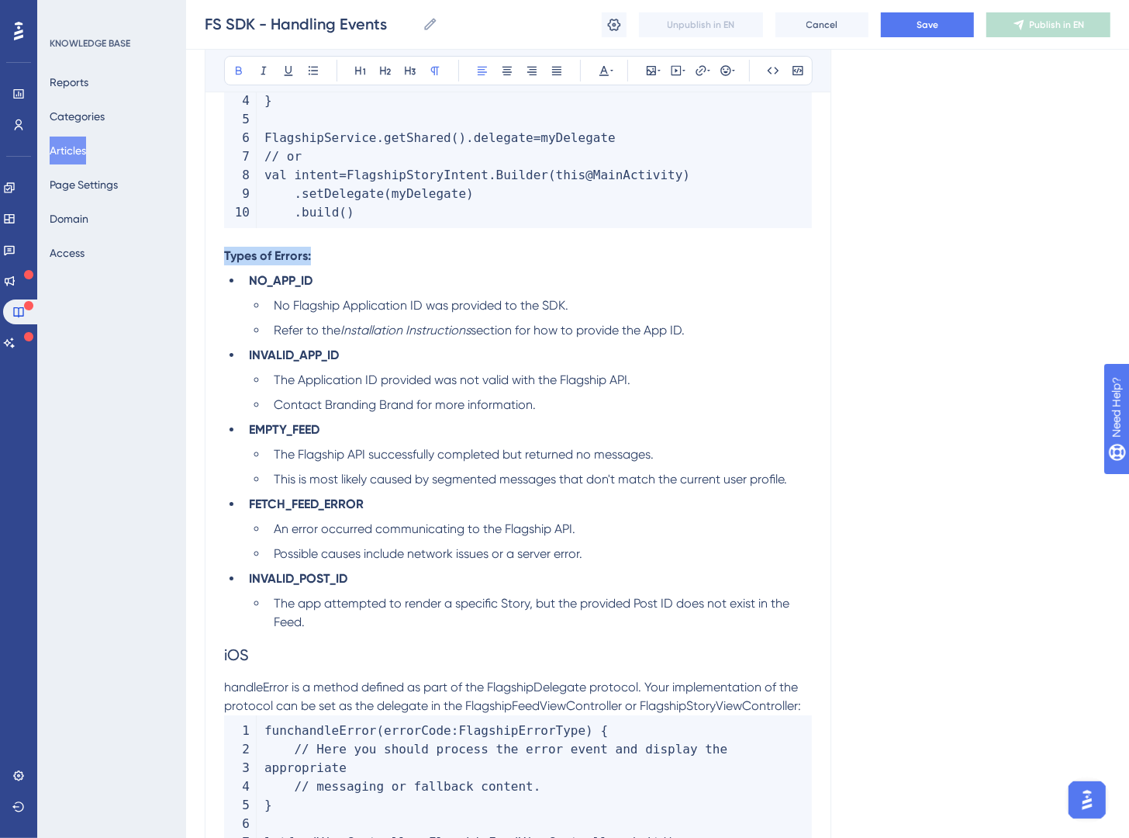
drag, startPoint x: 314, startPoint y: 262, endPoint x: 244, endPoint y: 233, distance: 75.8
click at [415, 76] on button at bounding box center [411, 71] width 22 height 22
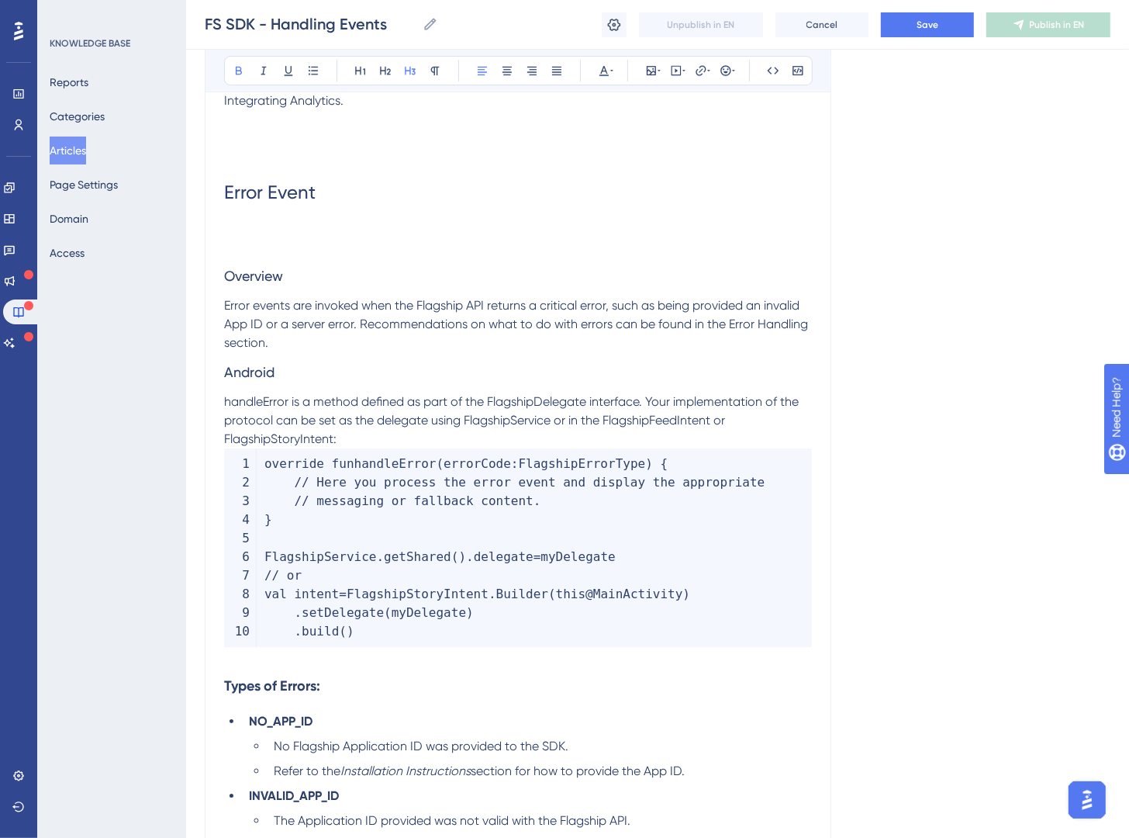
scroll to position [8424, 0]
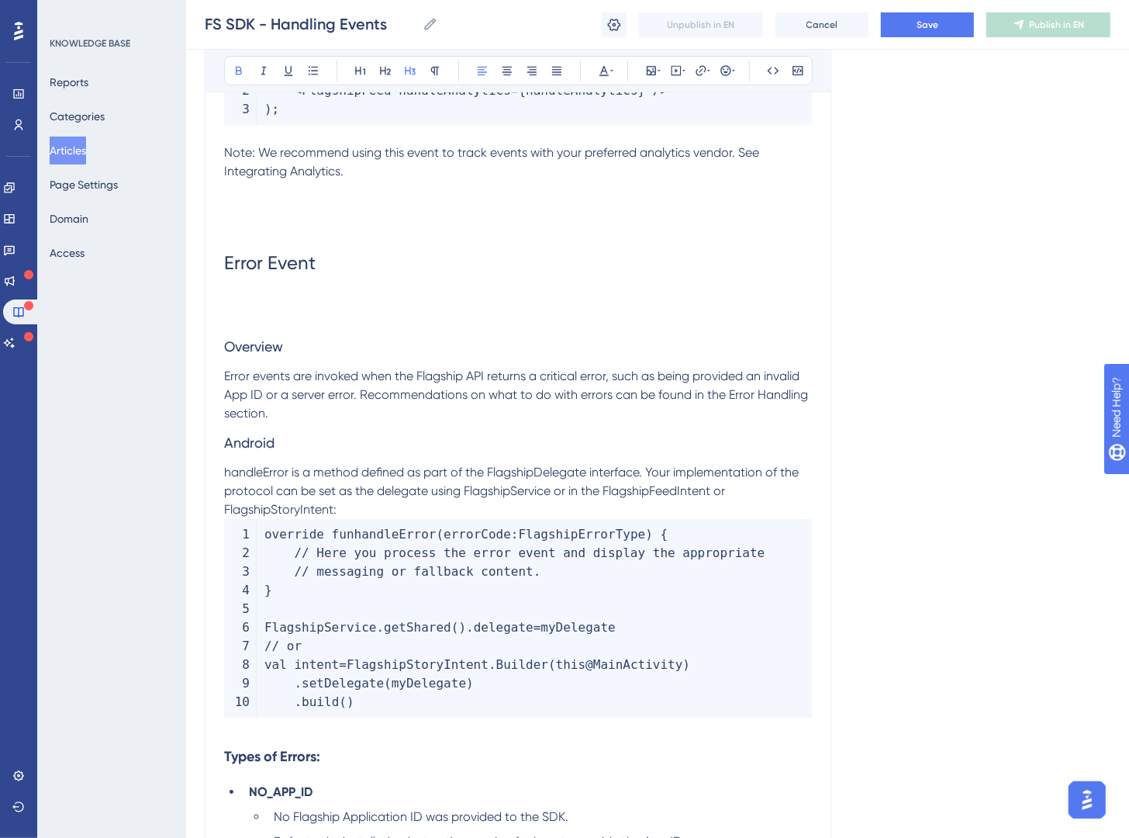
click at [303, 441] on h3 "Android" at bounding box center [518, 443] width 588 height 40
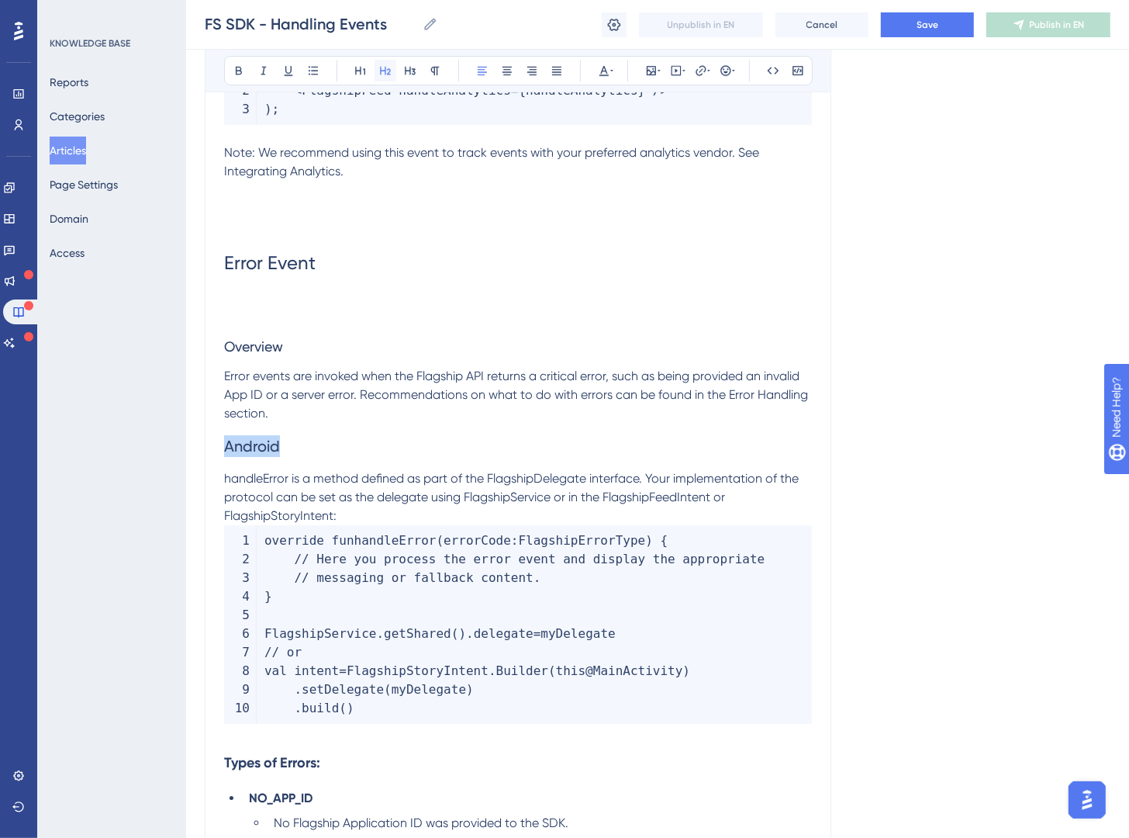
click at [395, 70] on button at bounding box center [386, 71] width 22 height 22
click at [342, 332] on h3 "Overview" at bounding box center [518, 347] width 588 height 40
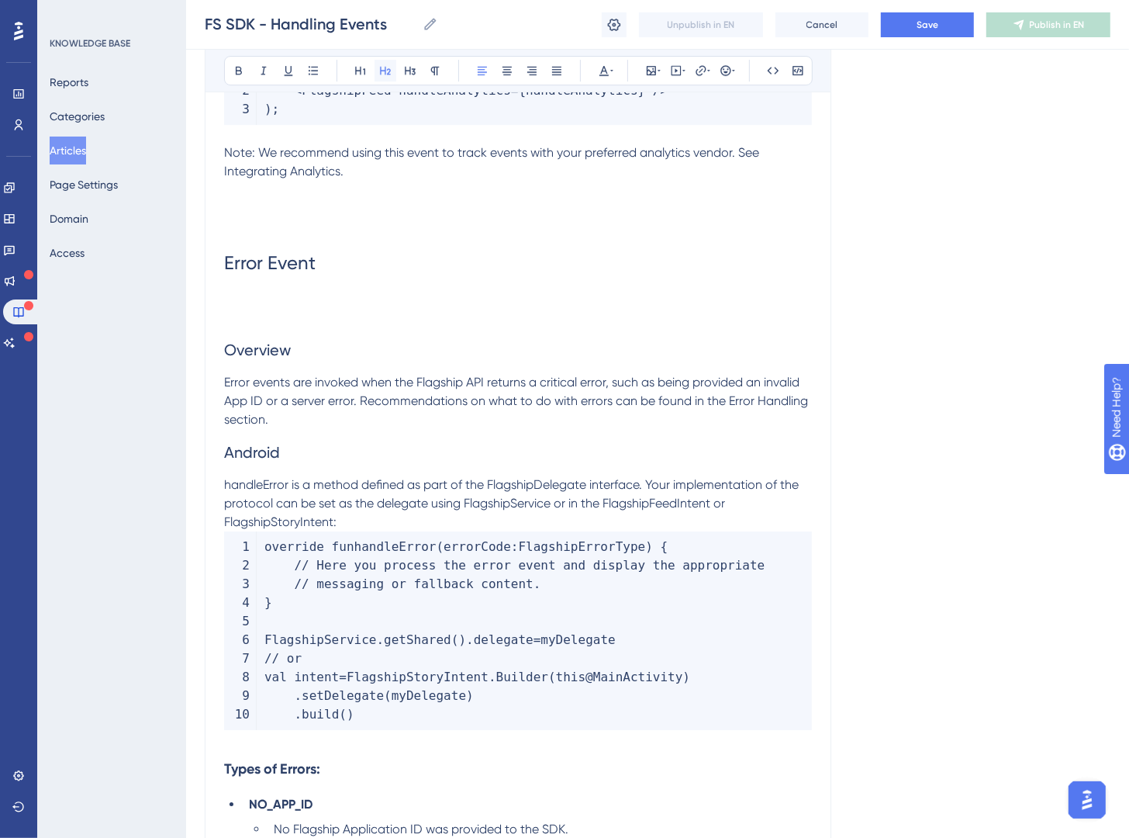
click at [393, 73] on button at bounding box center [386, 71] width 22 height 22
click at [227, 355] on span "Overview" at bounding box center [257, 350] width 67 height 19
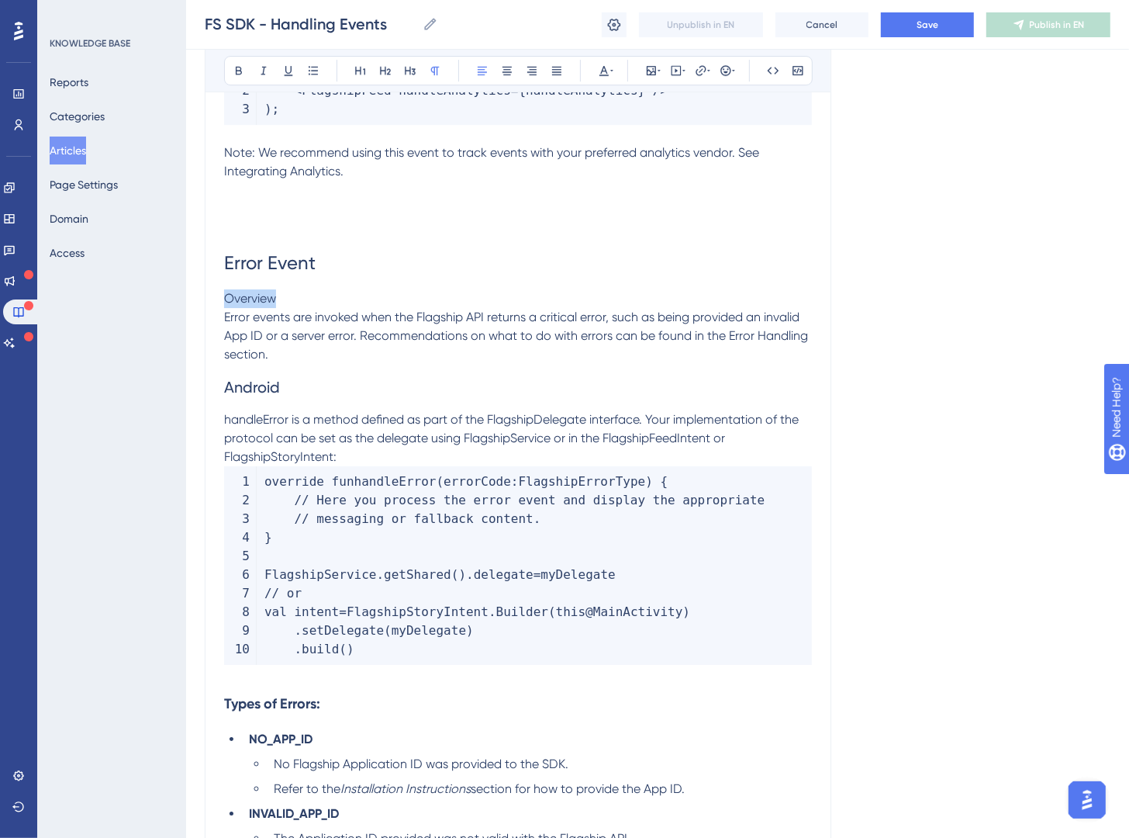
drag, startPoint x: 240, startPoint y: 306, endPoint x: 182, endPoint y: 309, distance: 57.5
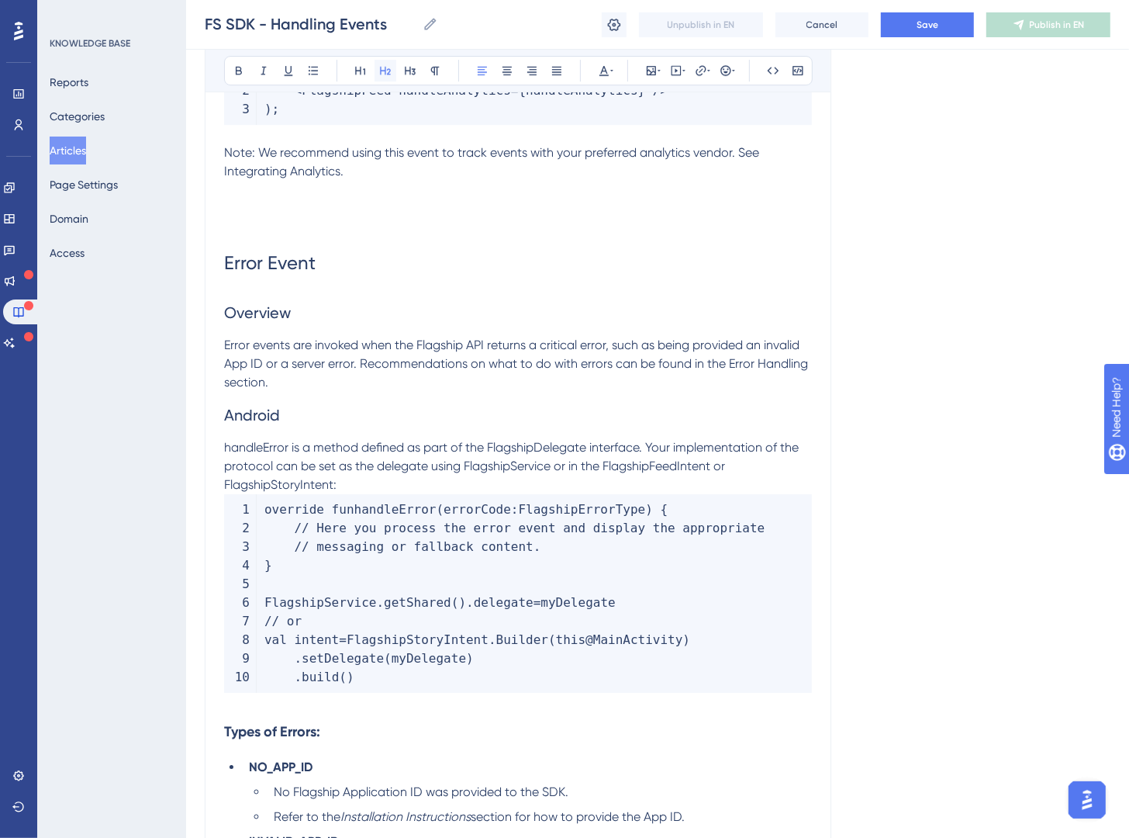
click at [390, 74] on button at bounding box center [386, 71] width 22 height 22
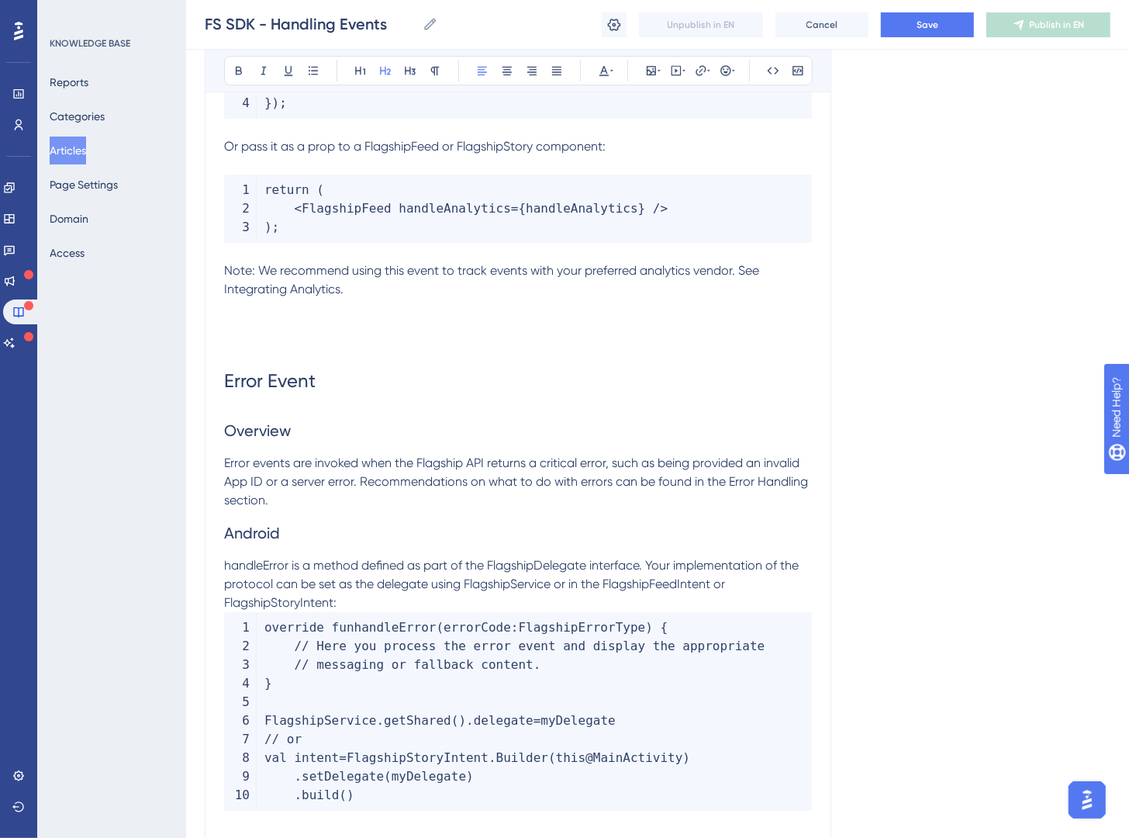
scroll to position [8463, 0]
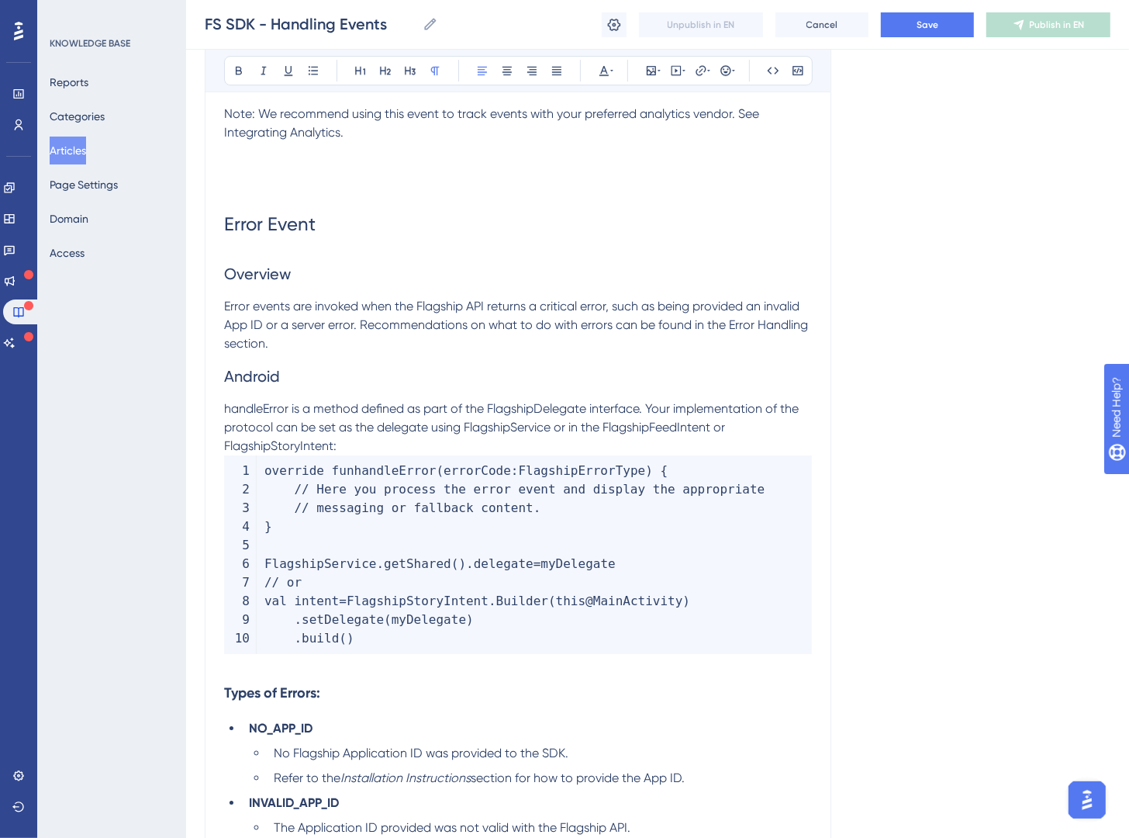
click at [348, 446] on p "handleError is a method defined as part of the FlagshipDelegate interface. Your…" at bounding box center [518, 428] width 588 height 56
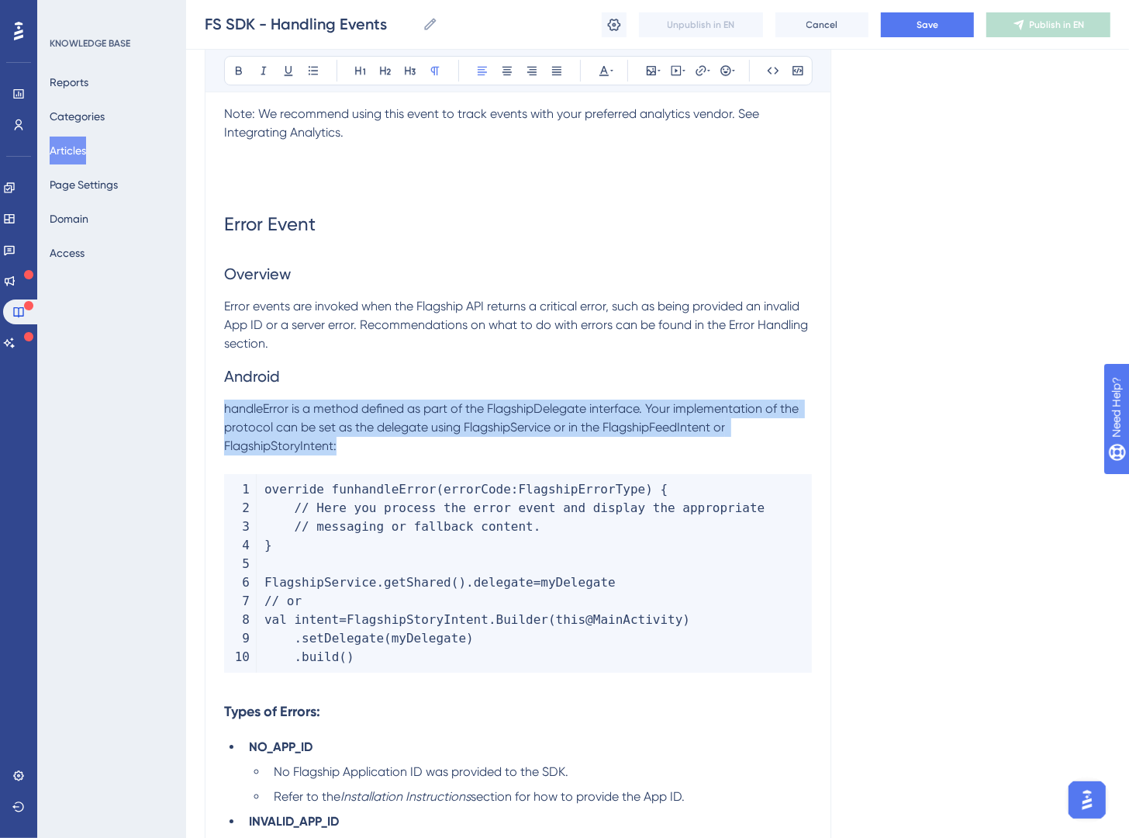
drag, startPoint x: 379, startPoint y: 448, endPoint x: 176, endPoint y: 407, distance: 207.4
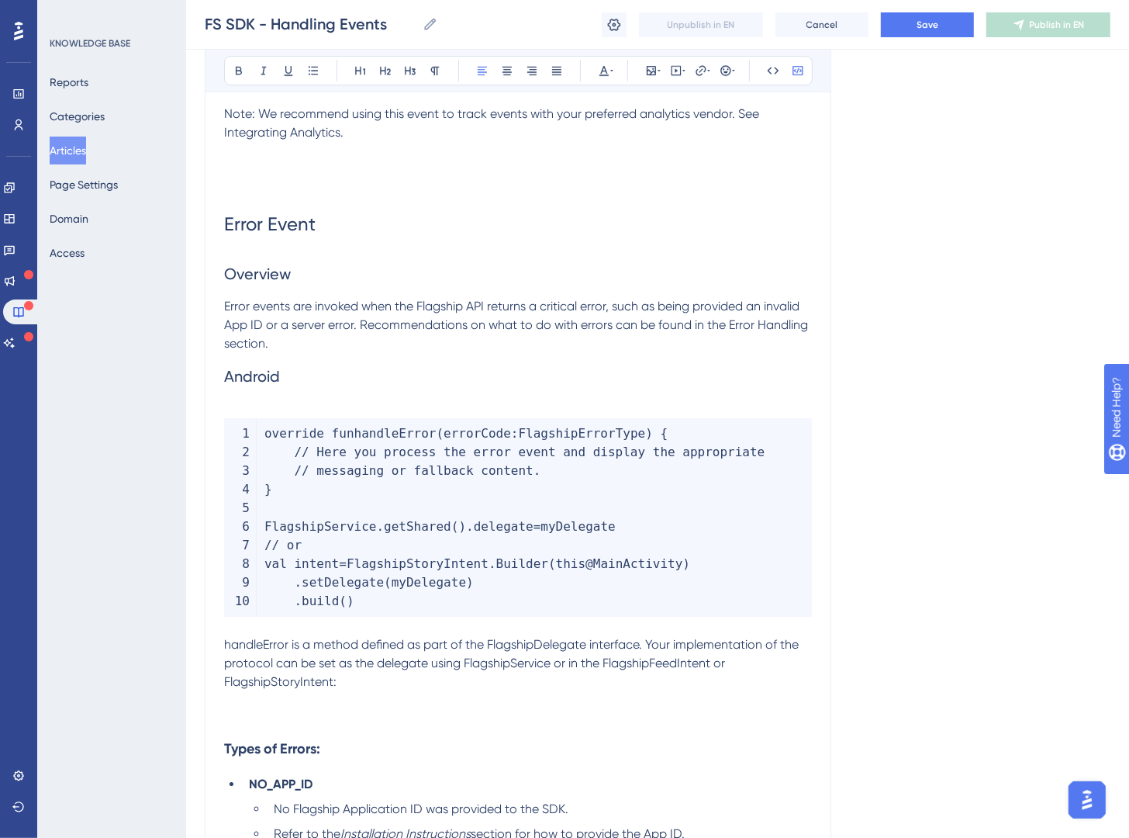
click at [419, 603] on code "override fun handleError ( errorCode : FlagshipErrorType ) { // Here you proces…" at bounding box center [518, 517] width 588 height 199
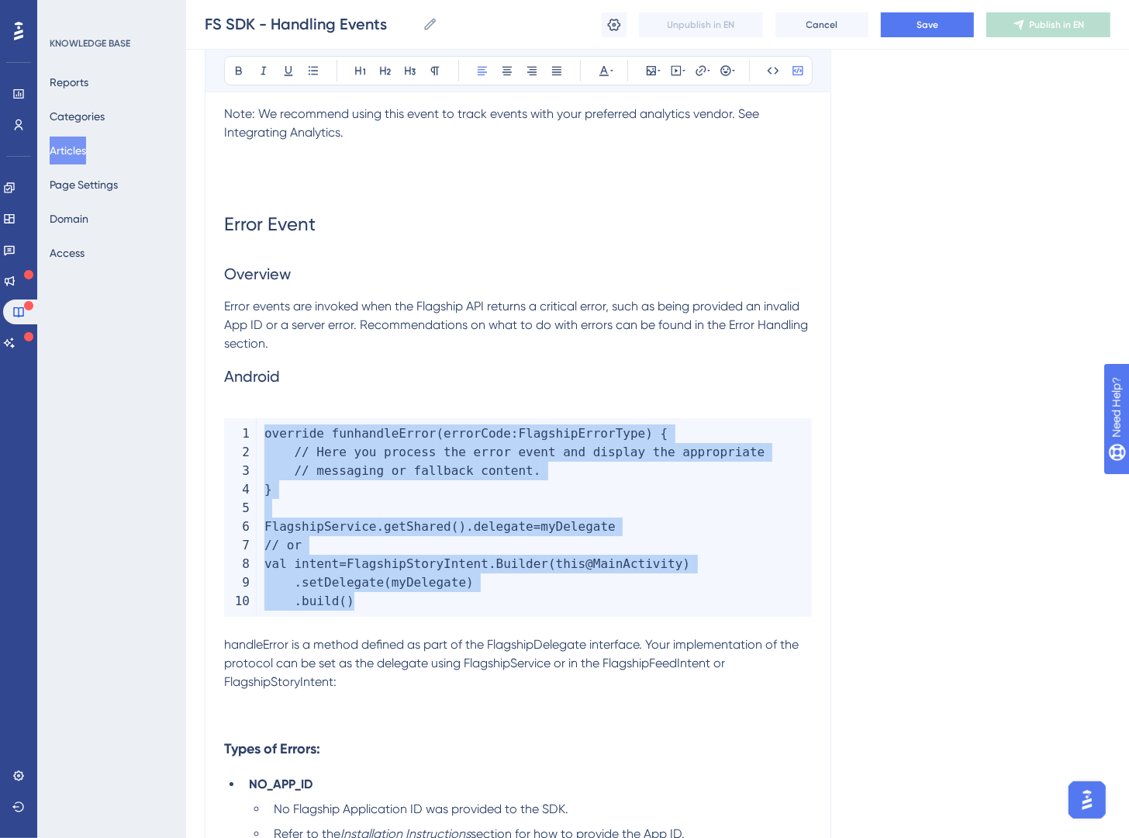
drag, startPoint x: 420, startPoint y: 610, endPoint x: 253, endPoint y: 525, distance: 187.7
click at [253, 525] on code "override fun handleError ( errorCode : FlagshipErrorType ) { // Here you proces…" at bounding box center [518, 517] width 588 height 199
click at [341, 534] on span "FlagshipService" at bounding box center [321, 526] width 112 height 15
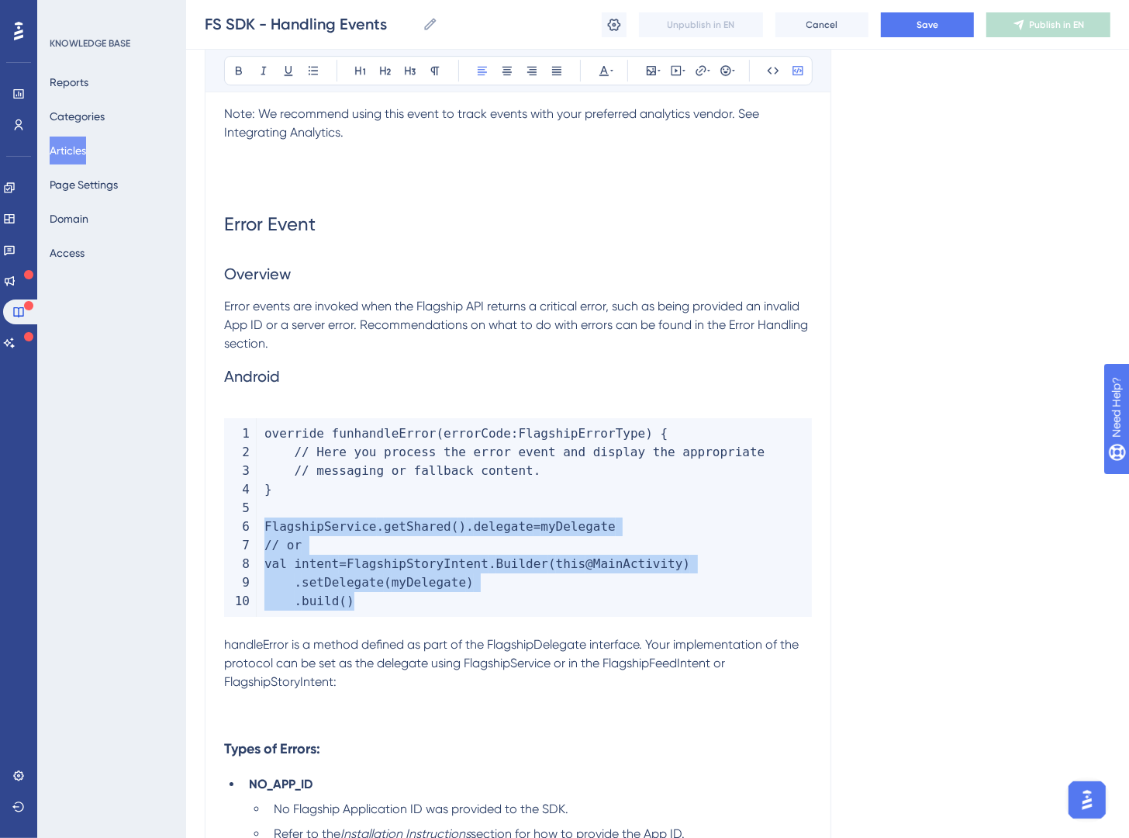
drag, startPoint x: 369, startPoint y: 602, endPoint x: 259, endPoint y: 524, distance: 134.7
click at [259, 524] on code "override fun handleError ( errorCode : FlagshipErrorType ) { // Here you proces…" at bounding box center [518, 517] width 588 height 199
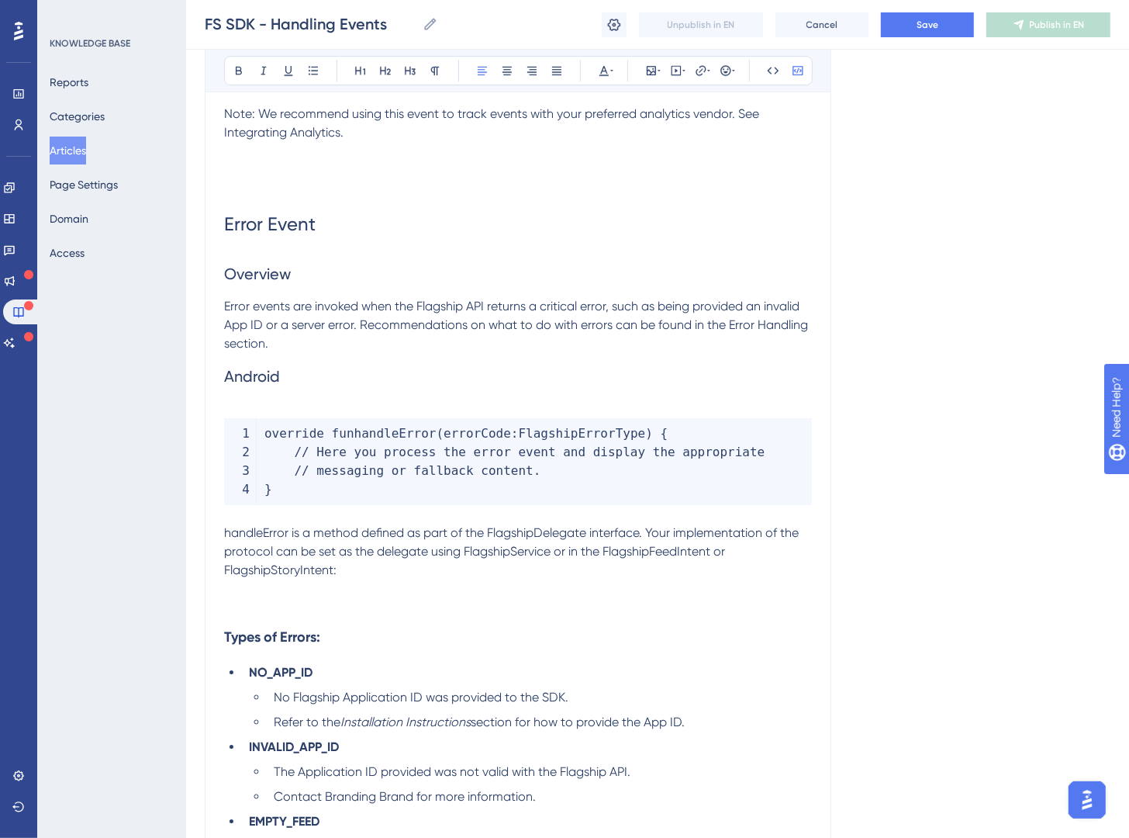
click at [240, 605] on p at bounding box center [518, 607] width 588 height 19
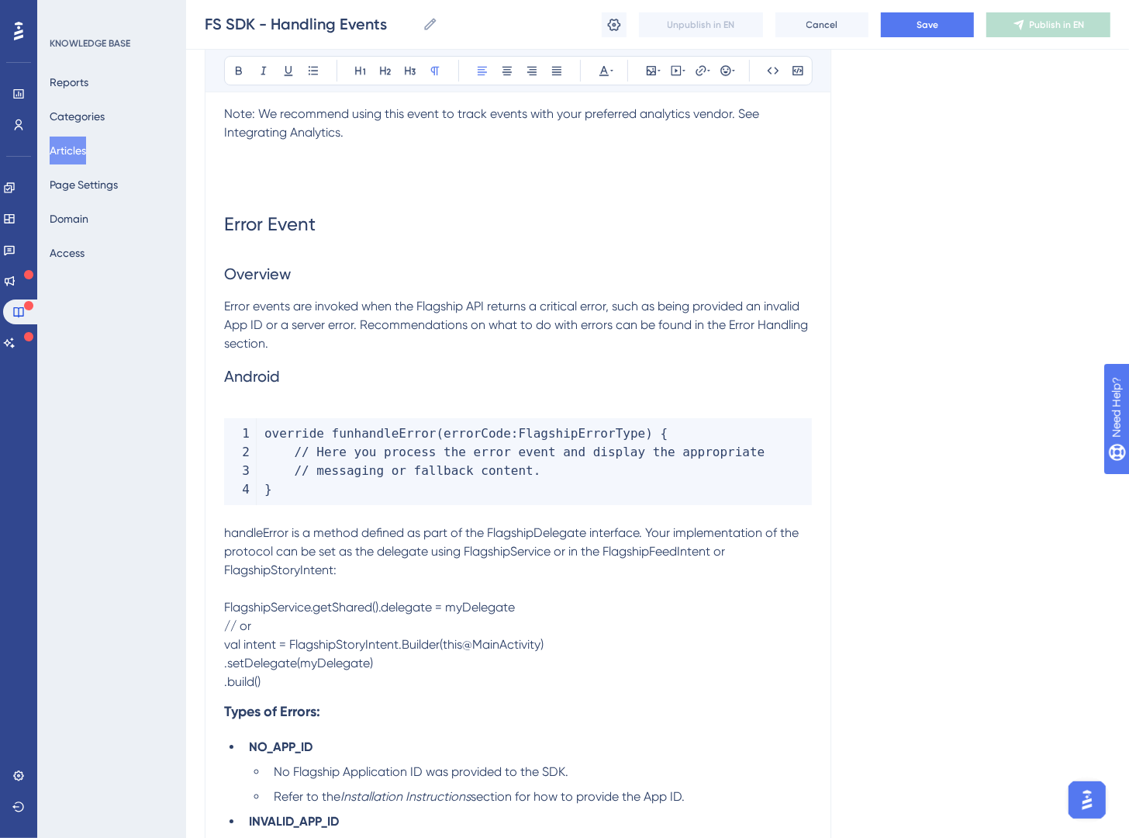
drag, startPoint x: 278, startPoint y: 675, endPoint x: 189, endPoint y: 598, distance: 117.7
click at [800, 68] on icon at bounding box center [798, 70] width 12 height 12
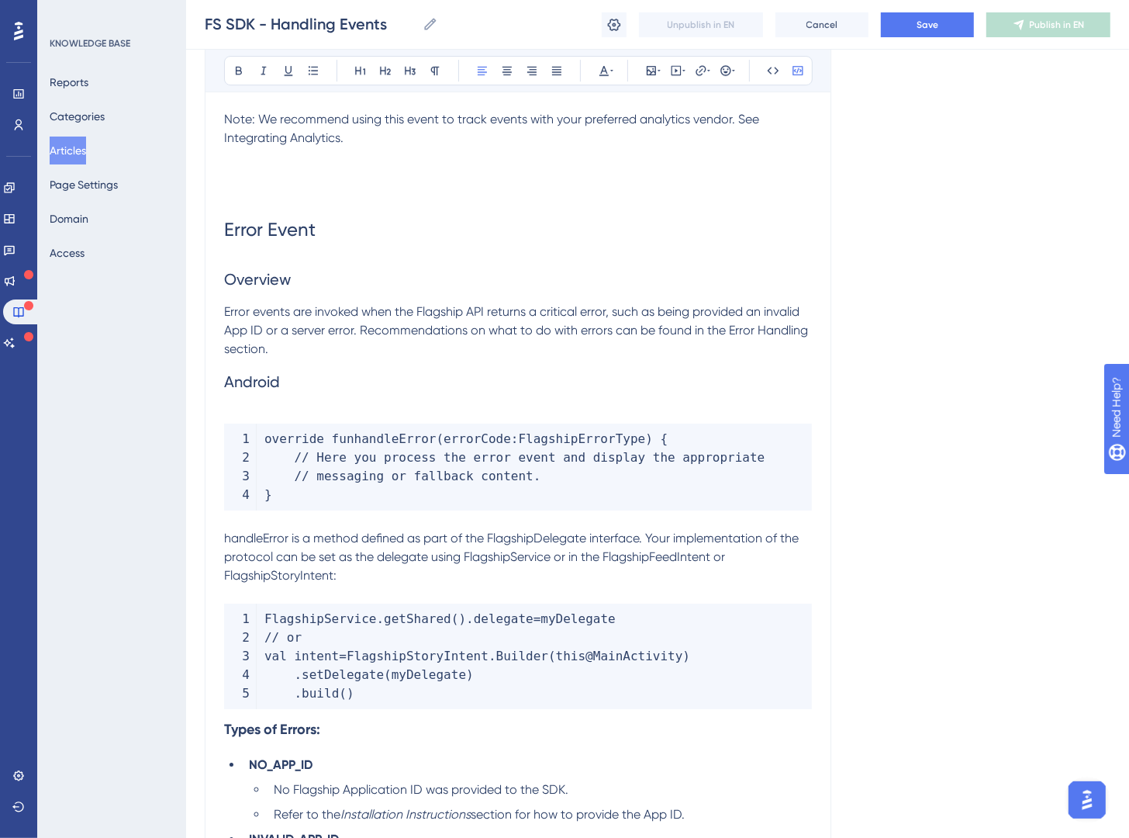
scroll to position [8449, 0]
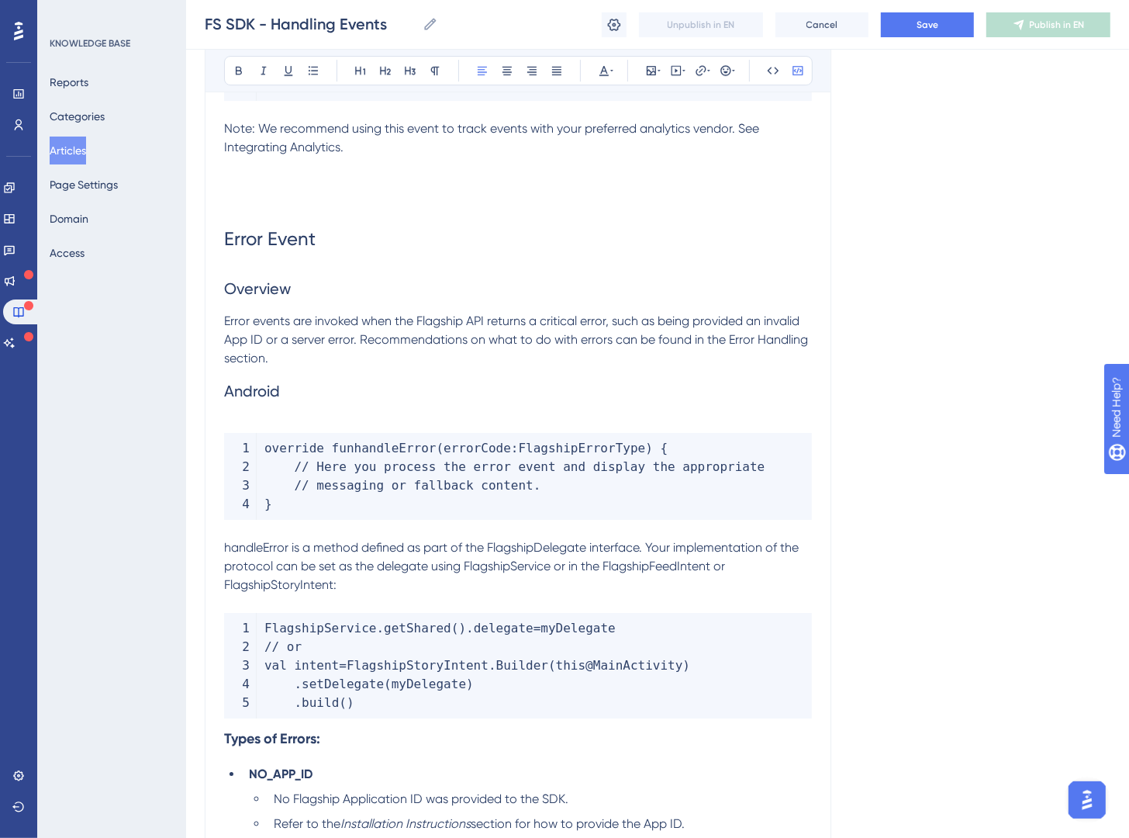
click at [226, 737] on strong "Types of Errors:" at bounding box center [272, 738] width 96 height 17
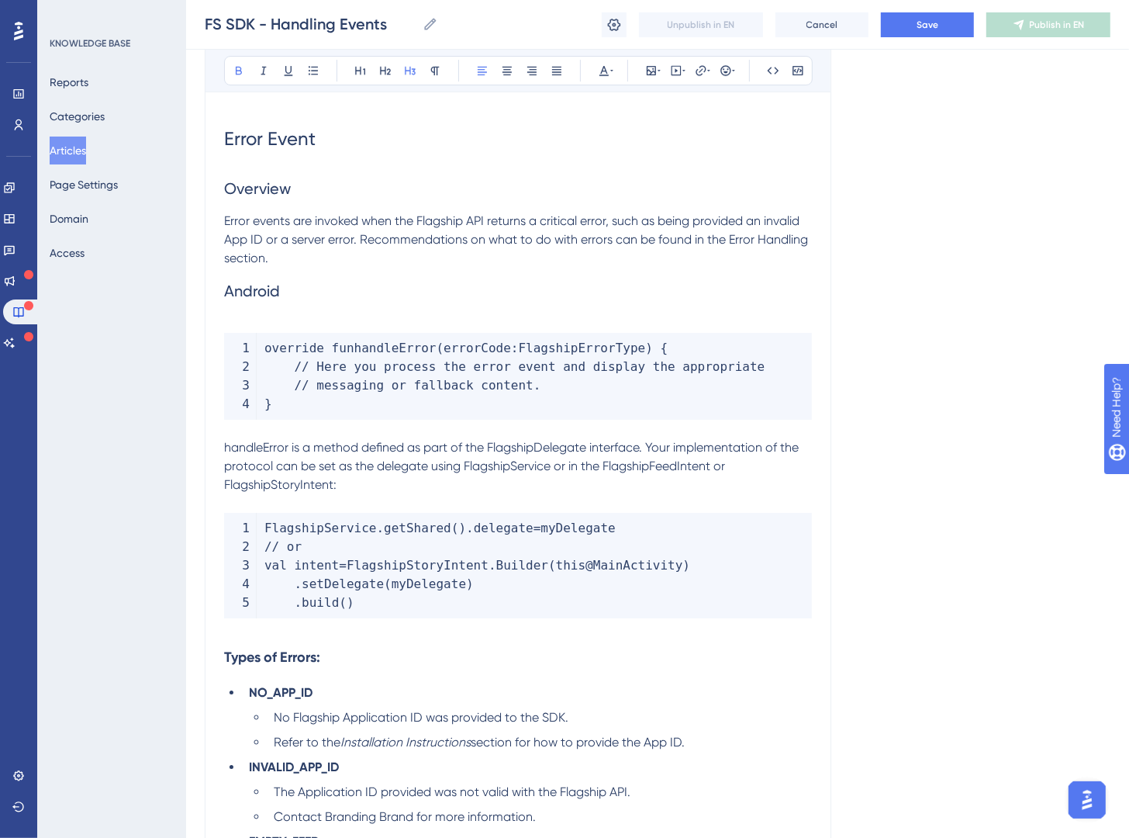
scroll to position [8580, 0]
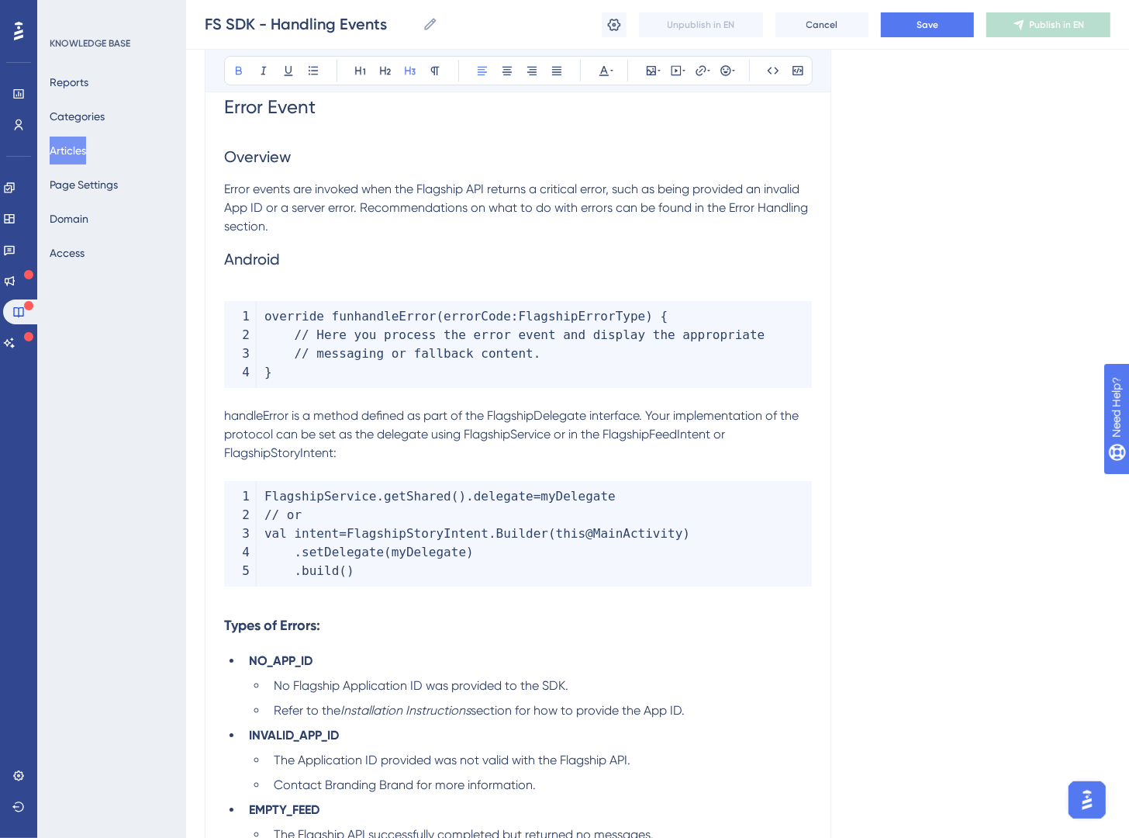
click at [346, 630] on h3 "Types of Errors:" at bounding box center [518, 625] width 588 height 40
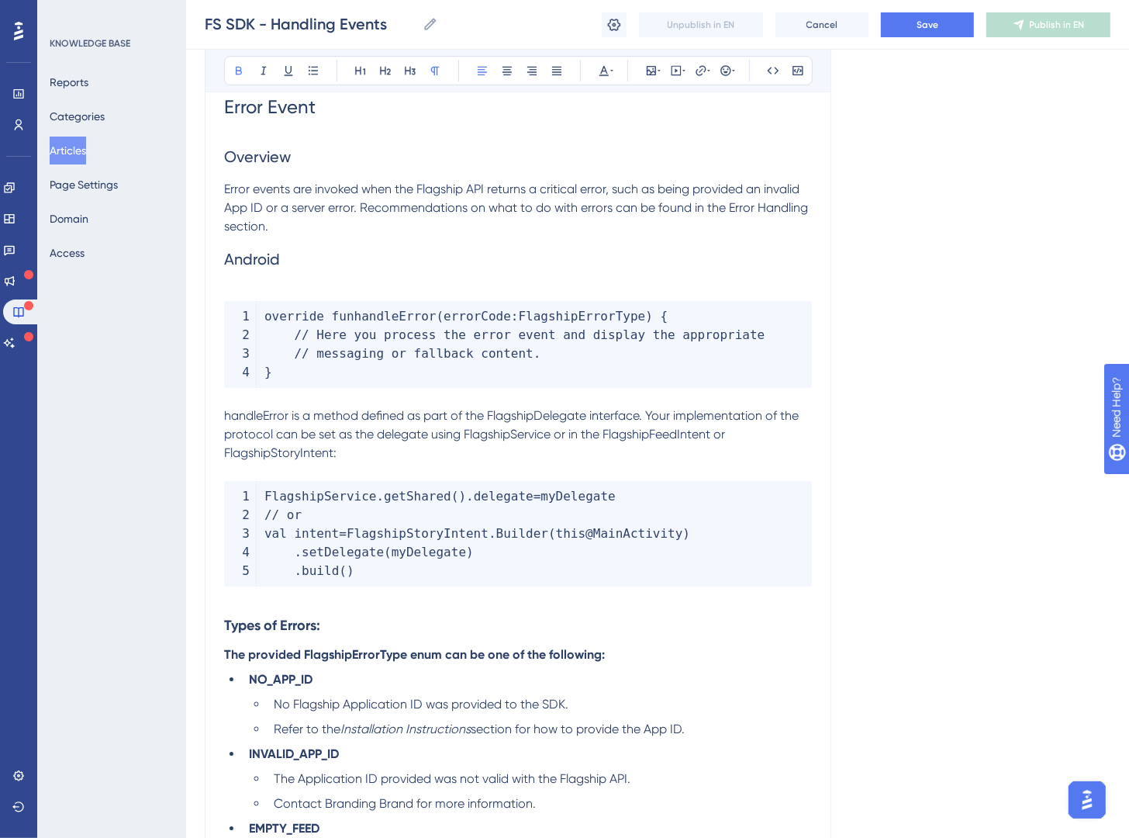
click at [647, 657] on p "The provided FlagshipErrorType enum can be one of the following:" at bounding box center [518, 654] width 588 height 19
click at [243, 74] on icon at bounding box center [239, 70] width 12 height 12
click at [410, 631] on h3 "Types of Errors:" at bounding box center [518, 625] width 588 height 40
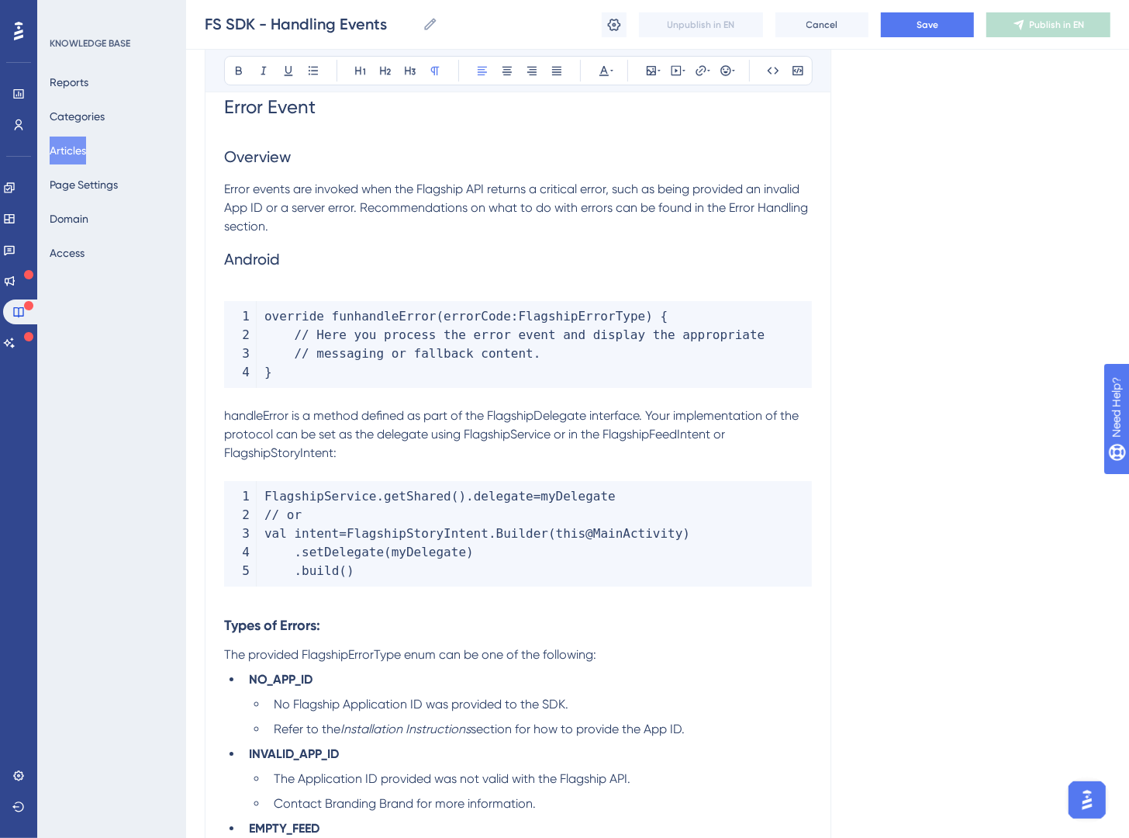
click at [379, 655] on span "The provided FlagshipErrorType enum can be one of the following:" at bounding box center [410, 654] width 372 height 15
click at [763, 65] on button at bounding box center [774, 71] width 22 height 22
click at [764, 620] on h3 "Types of Errors:" at bounding box center [518, 625] width 588 height 40
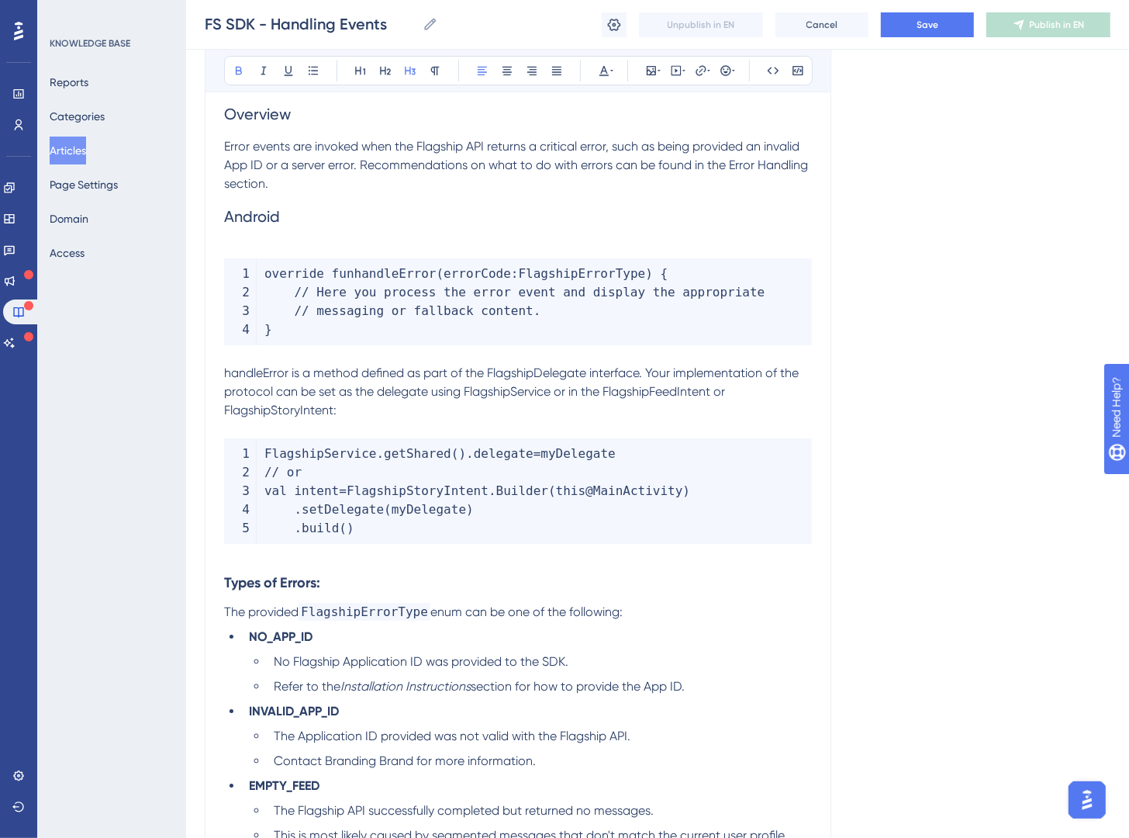
scroll to position [8647, 0]
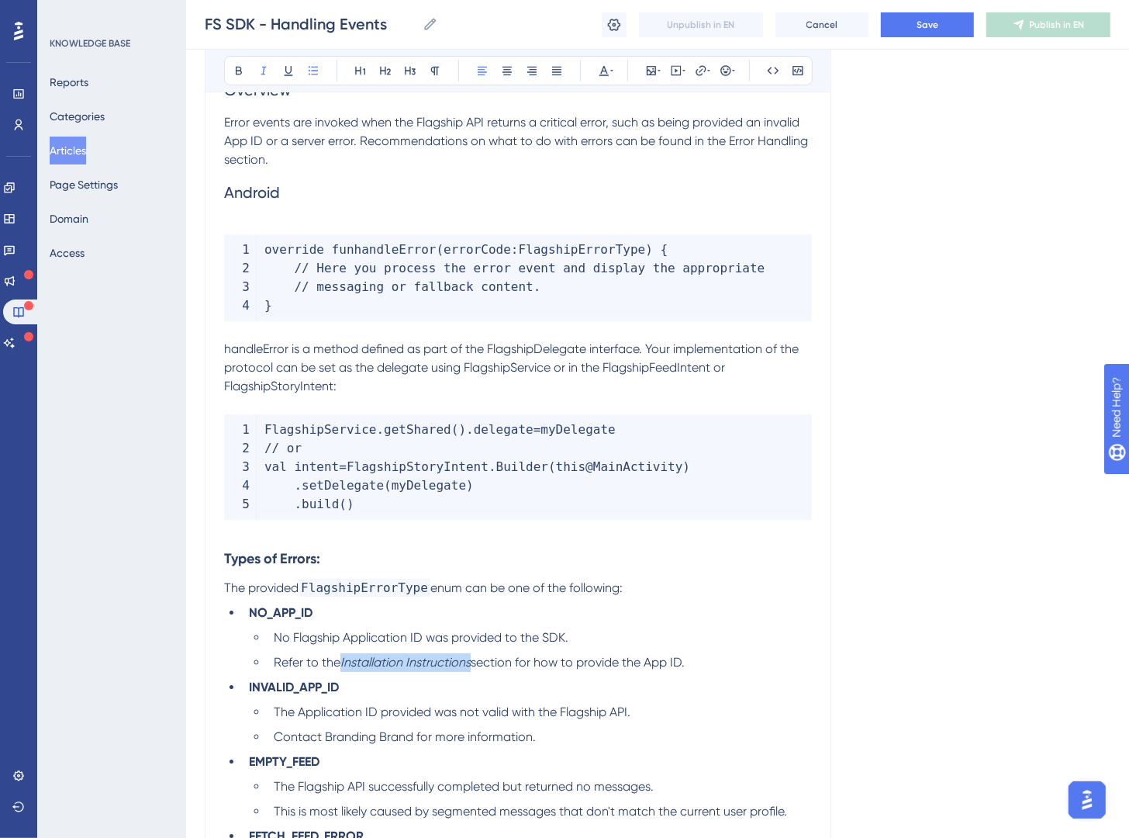
drag, startPoint x: 343, startPoint y: 662, endPoint x: 470, endPoint y: 661, distance: 127.2
click at [470, 661] on em "Installation Instructions" at bounding box center [406, 662] width 130 height 15
click at [698, 73] on icon at bounding box center [701, 70] width 12 height 12
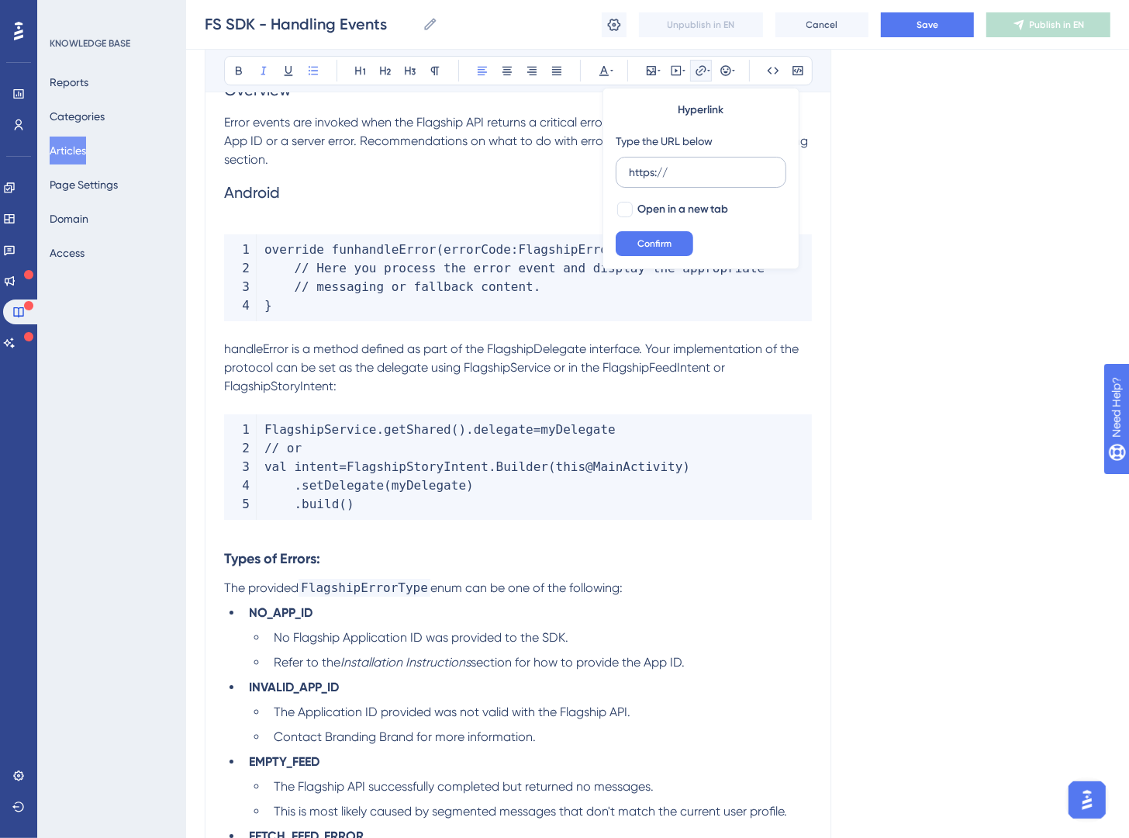
click at [694, 163] on label "https://" at bounding box center [701, 172] width 171 height 31
click at [694, 164] on input "https://" at bounding box center [701, 172] width 144 height 17
click at [699, 172] on input "https://" at bounding box center [701, 172] width 144 height 17
click at [699, 173] on input "https://" at bounding box center [701, 172] width 144 height 17
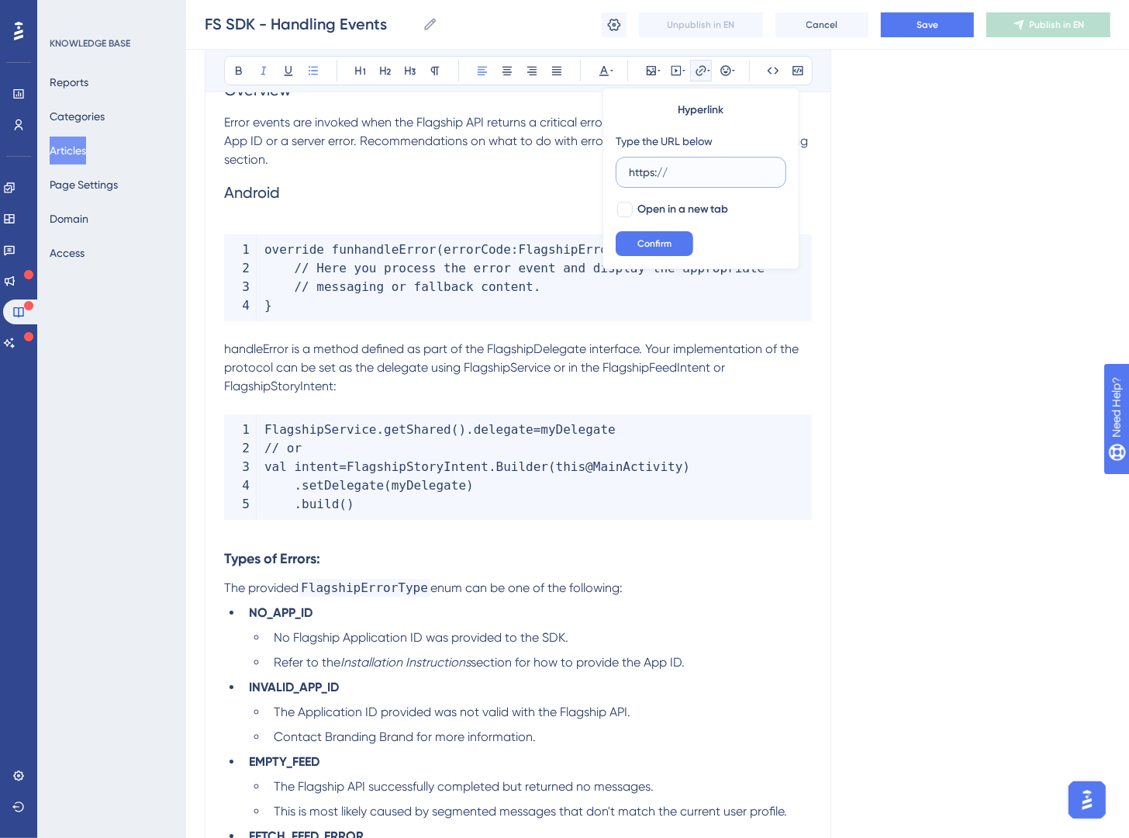
click at [699, 173] on input "https://" at bounding box center [701, 172] width 144 height 17
paste input "https://brandingbrand-d4q4.help.userguiding.com/en/articles/16830-displaying-st…"
type input "https://brandingbrand-d4q4.help.userguiding.com/en/articles/16830-displaying-st…"
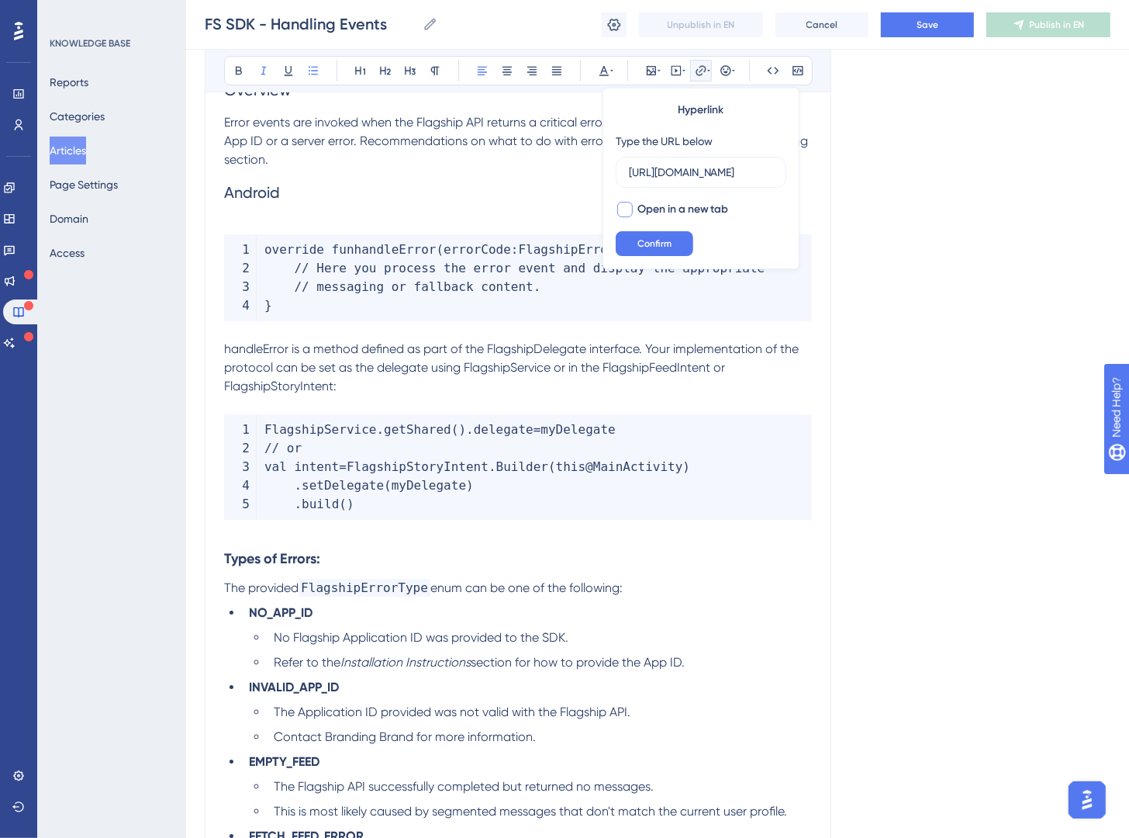
click at [671, 213] on span "Open in a new tab" at bounding box center [684, 209] width 92 height 19
checkbox input "true"
click at [669, 237] on button "Confirm" at bounding box center [655, 243] width 78 height 25
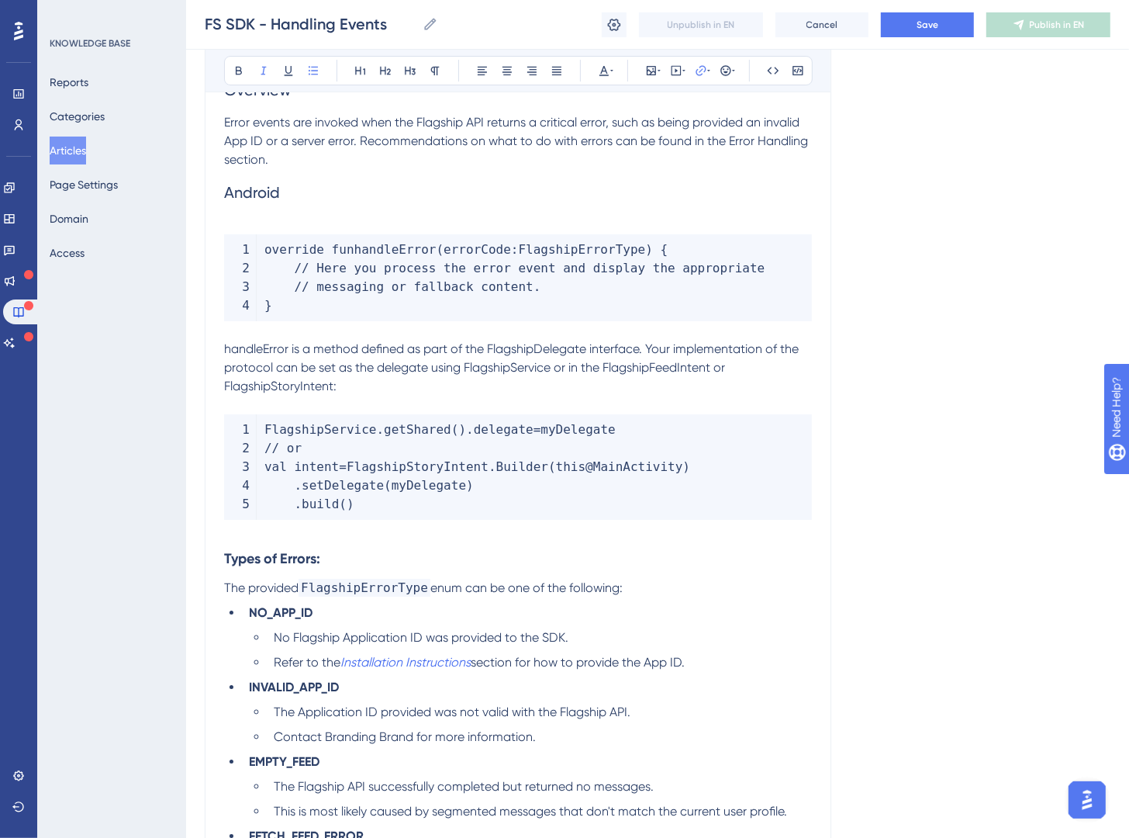
drag, startPoint x: 710, startPoint y: 665, endPoint x: 709, endPoint y: 673, distance: 8.6
click at [709, 672] on li "Refer to the Installation Instructions section for how to provide the App ID." at bounding box center [540, 662] width 545 height 19
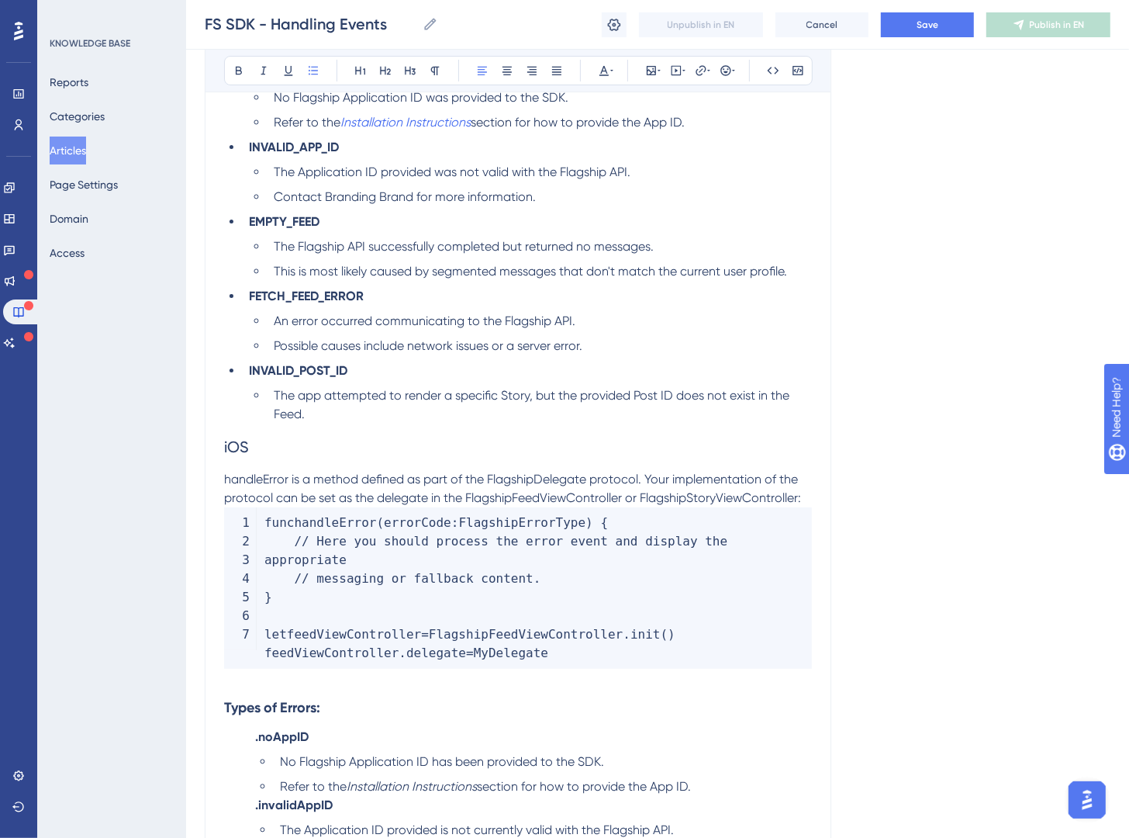
scroll to position [9282, 0]
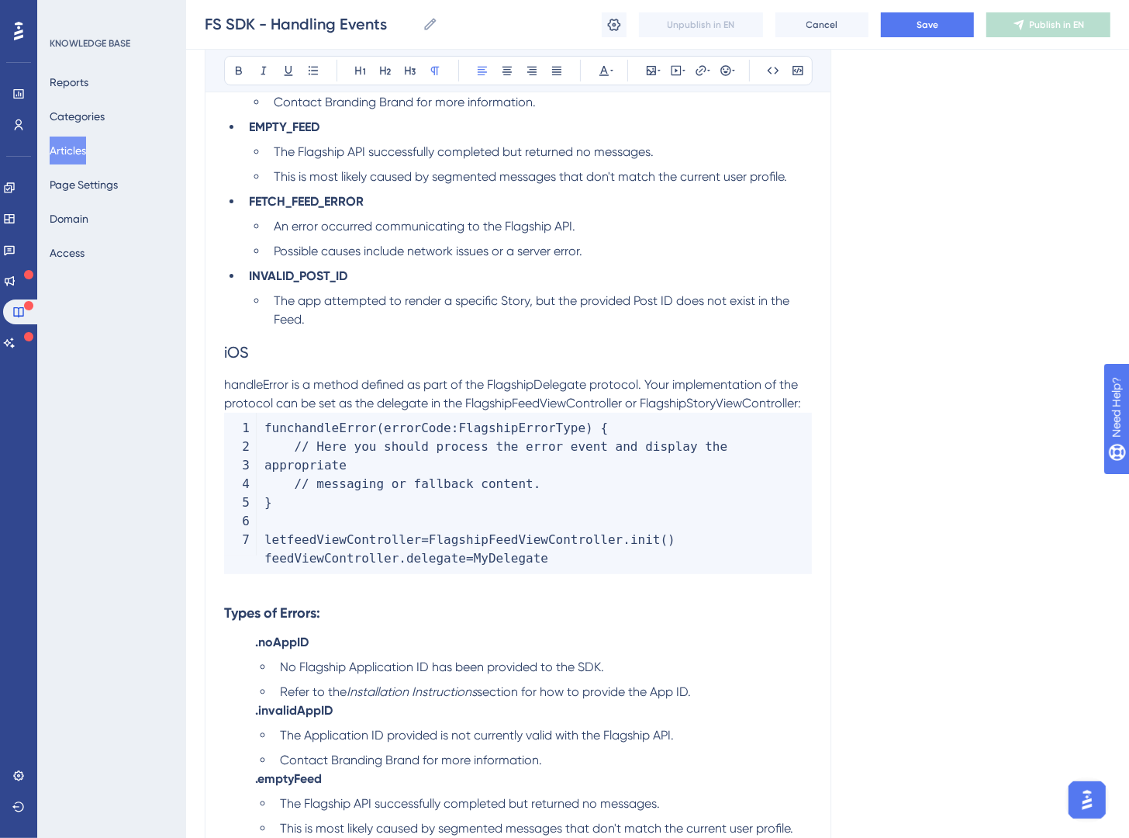
click at [800, 405] on span "handleError is a method defined as part of the FlagshipDelegate protocol. Your …" at bounding box center [512, 393] width 577 height 33
drag, startPoint x: 803, startPoint y: 404, endPoint x: 336, endPoint y: 387, distance: 467.3
click at [340, 387] on span "handleError is a method defined as part of the FlagshipDelegate protocol. Your …" at bounding box center [512, 393] width 577 height 33
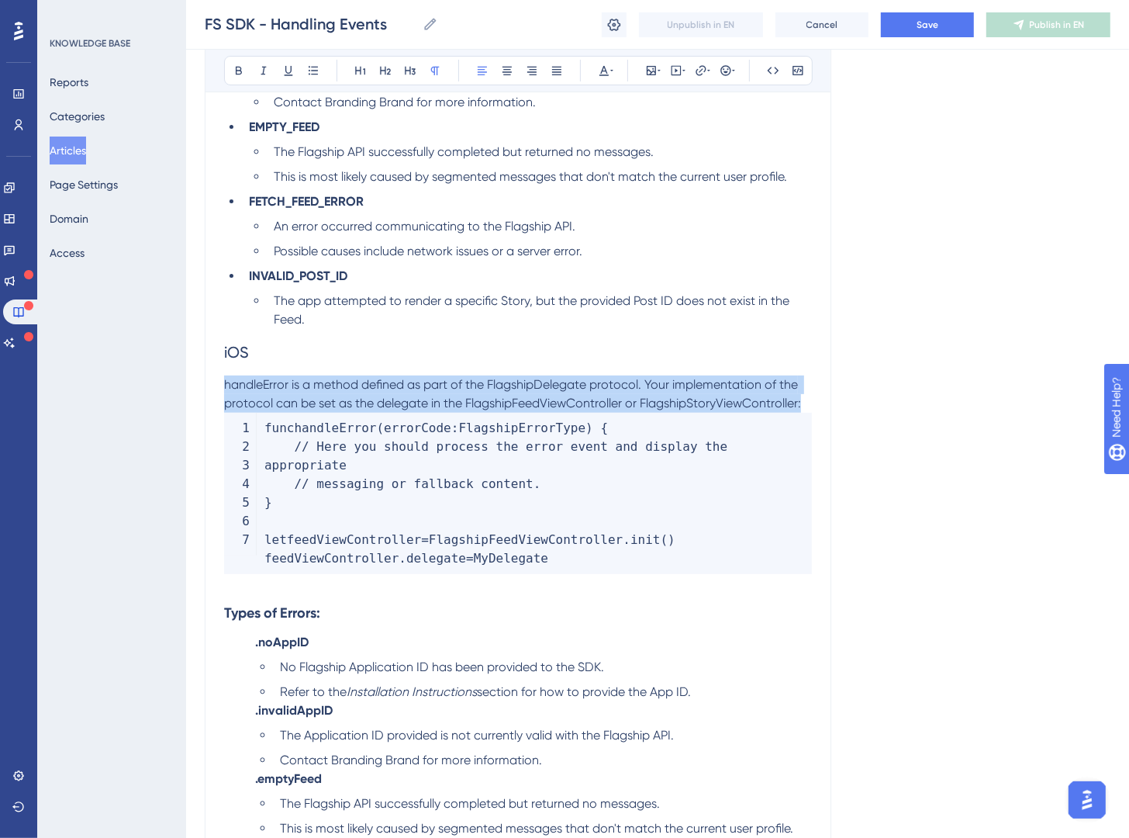
drag, startPoint x: 226, startPoint y: 388, endPoint x: 830, endPoint y: 407, distance: 604.6
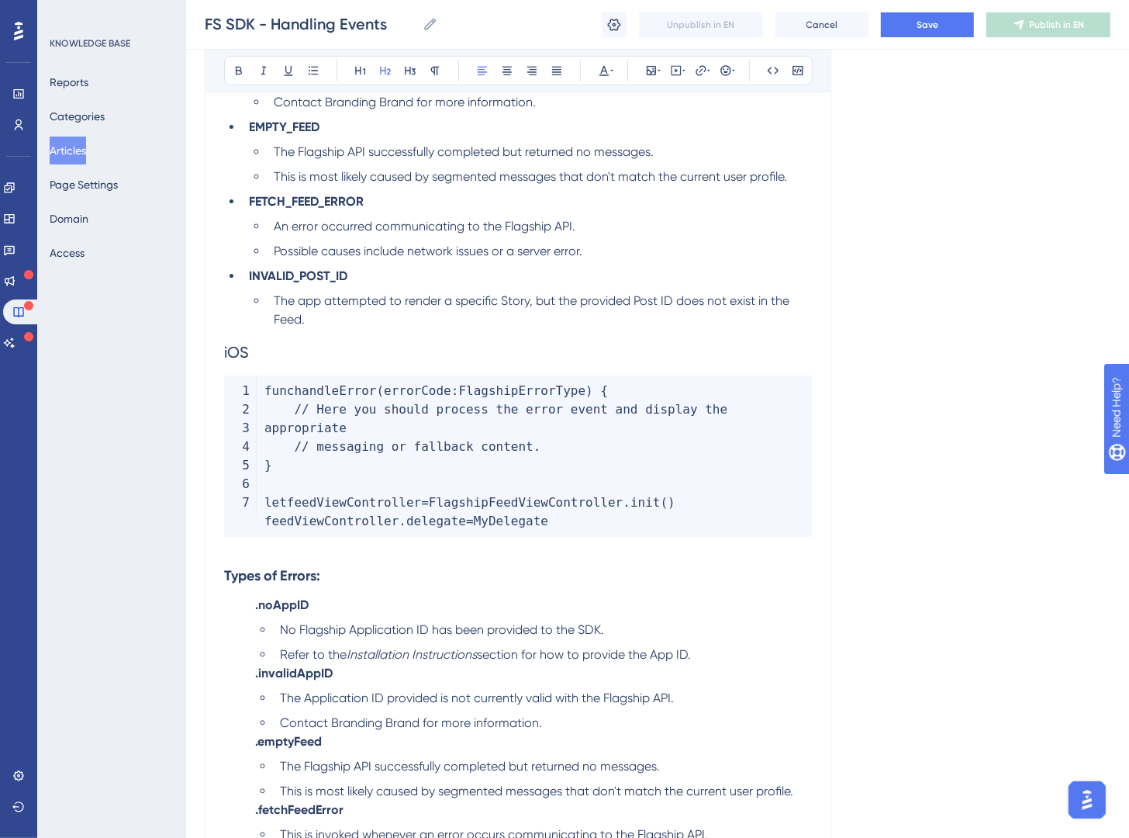
click at [230, 580] on strong "Types of Errors:" at bounding box center [272, 575] width 96 height 17
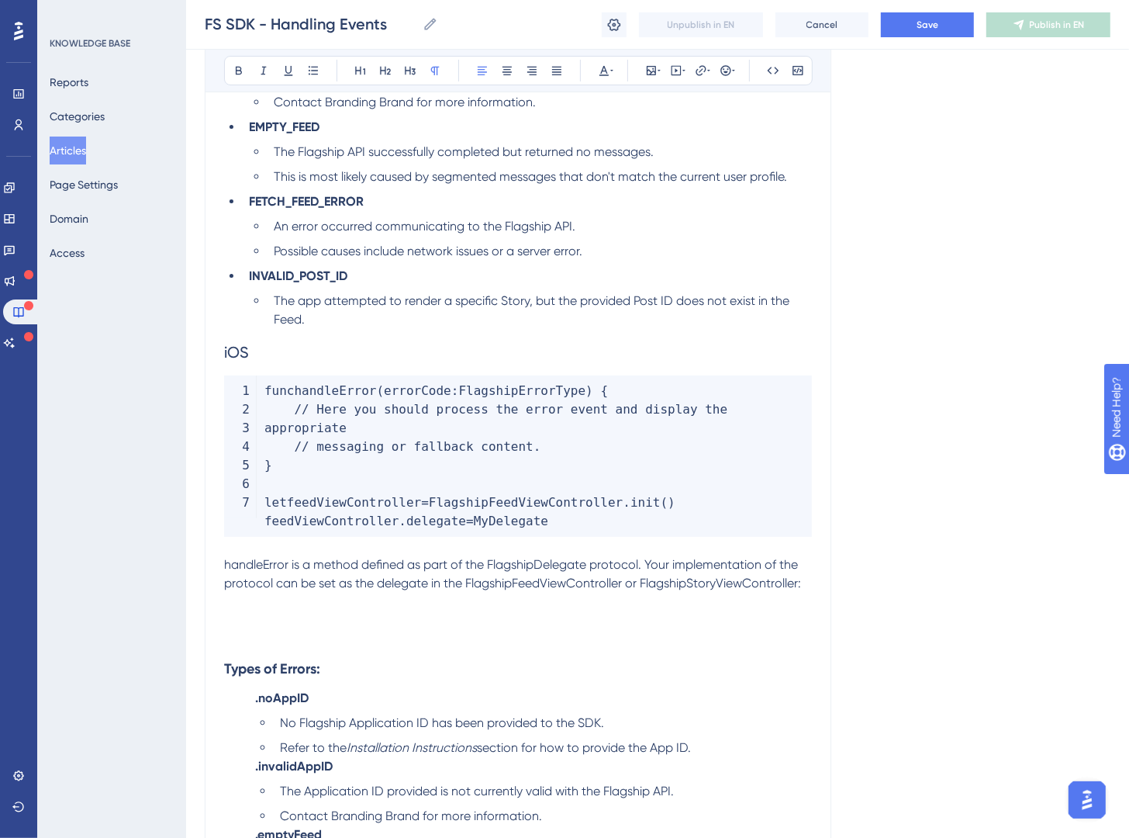
click at [266, 566] on span "handleError is a method defined as part of the FlagshipDelegate protocol. Your …" at bounding box center [512, 573] width 577 height 33
click at [765, 67] on button at bounding box center [774, 71] width 22 height 22
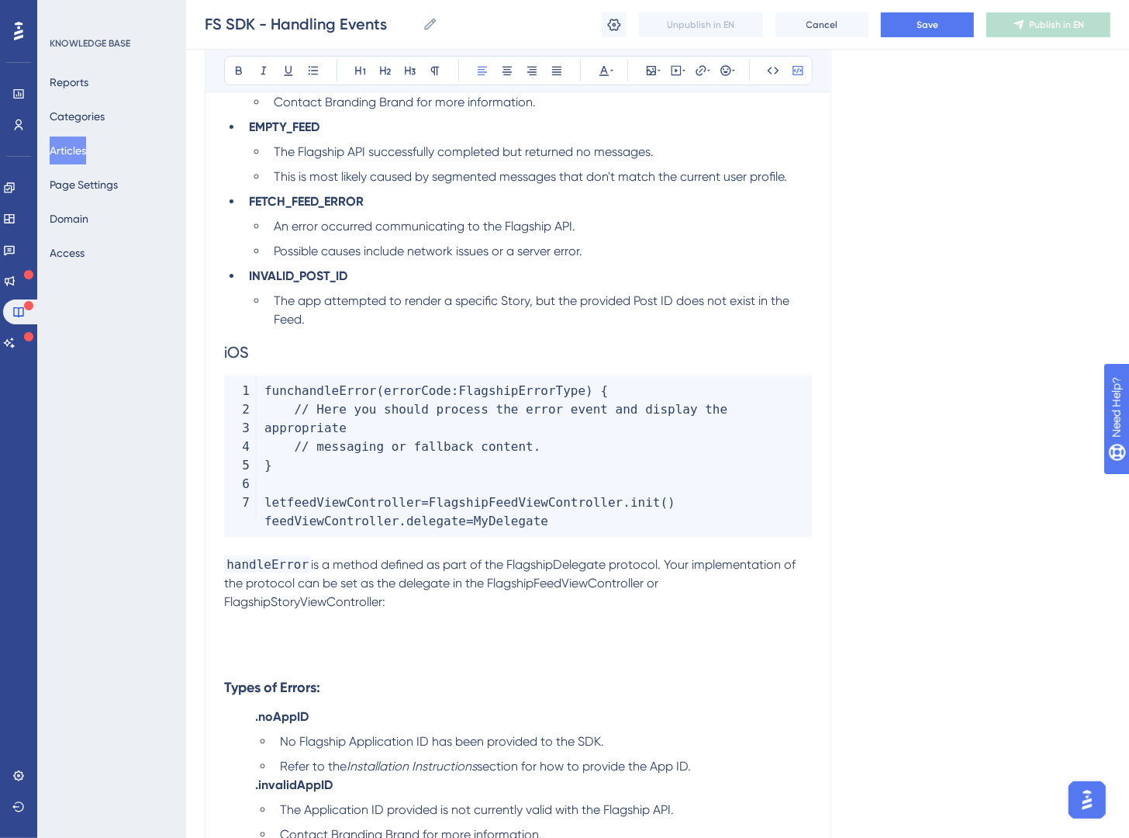
drag, startPoint x: 448, startPoint y: 514, endPoint x: 261, endPoint y: 501, distance: 187.4
click at [261, 501] on code "func handleError ( errorCode : FlagshipErrorType ) { // Here you should process…" at bounding box center [518, 455] width 588 height 161
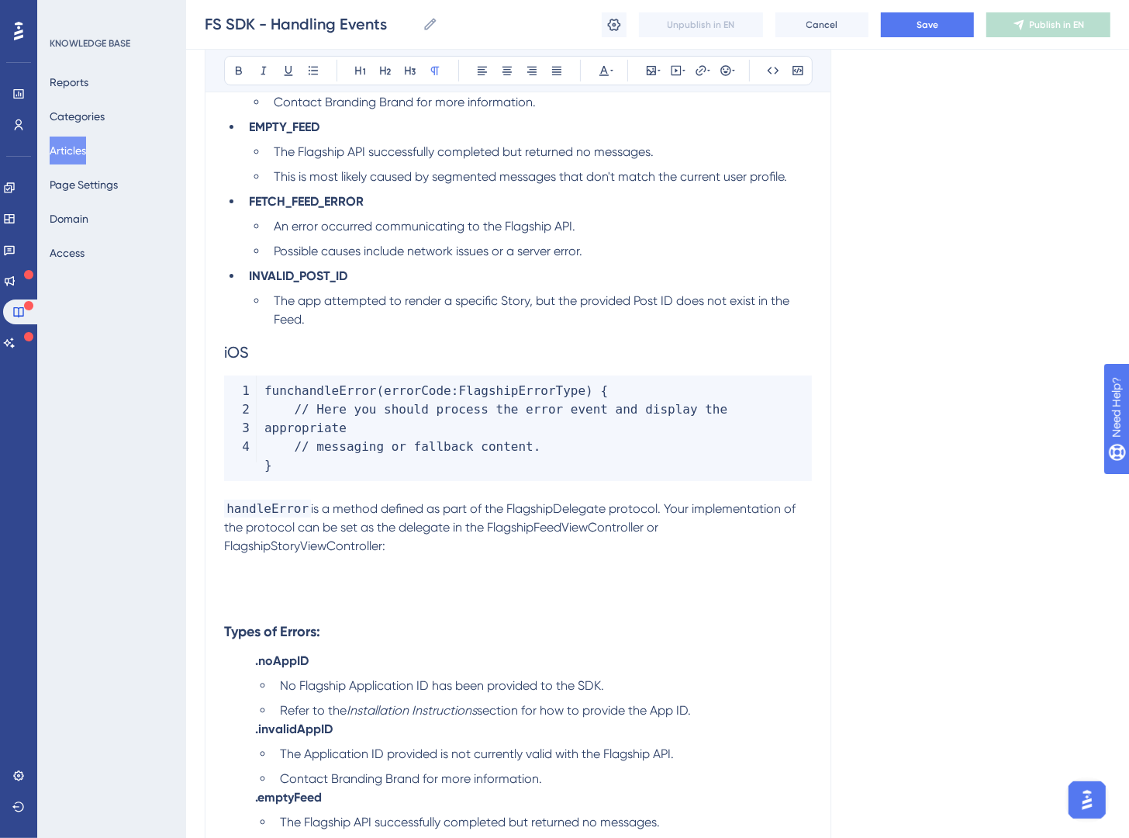
click at [455, 561] on p at bounding box center [518, 564] width 588 height 19
click at [456, 552] on p "handleError is a method defined as part of the FlagshipDelegate protocol. Your …" at bounding box center [518, 528] width 588 height 56
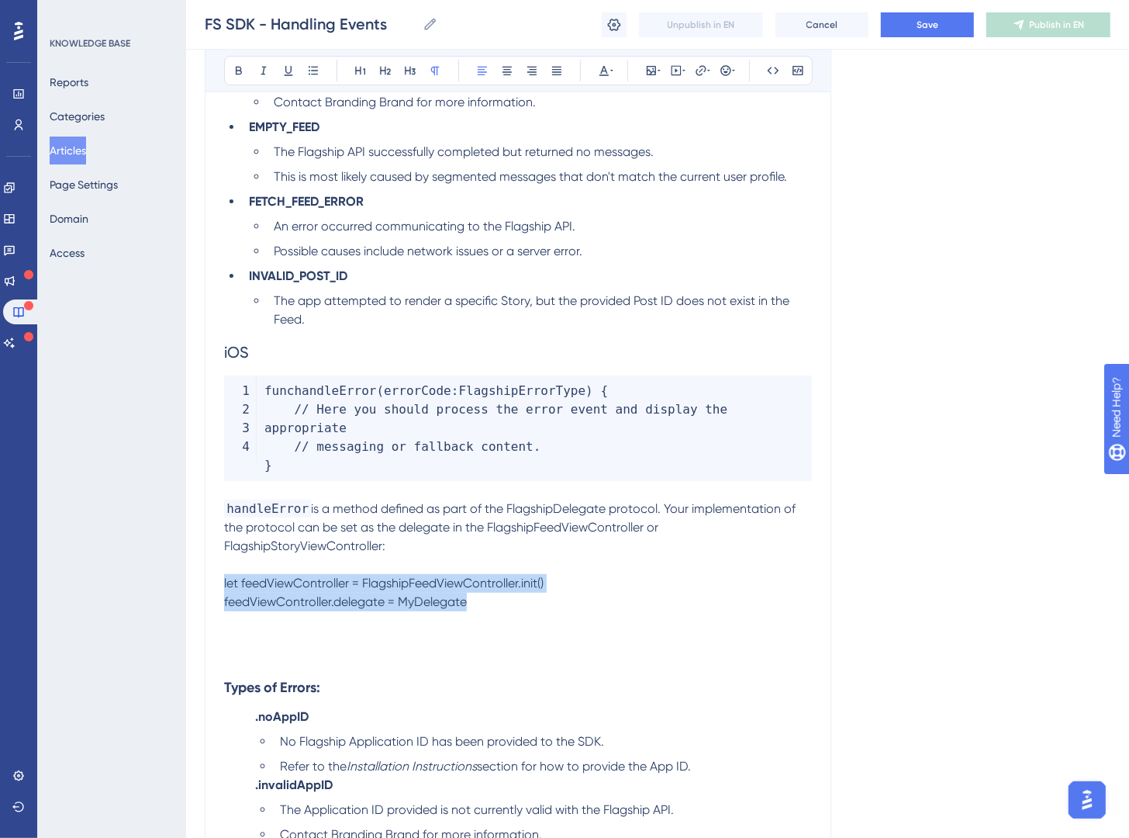
drag, startPoint x: 509, startPoint y: 600, endPoint x: 157, endPoint y: 593, distance: 352.3
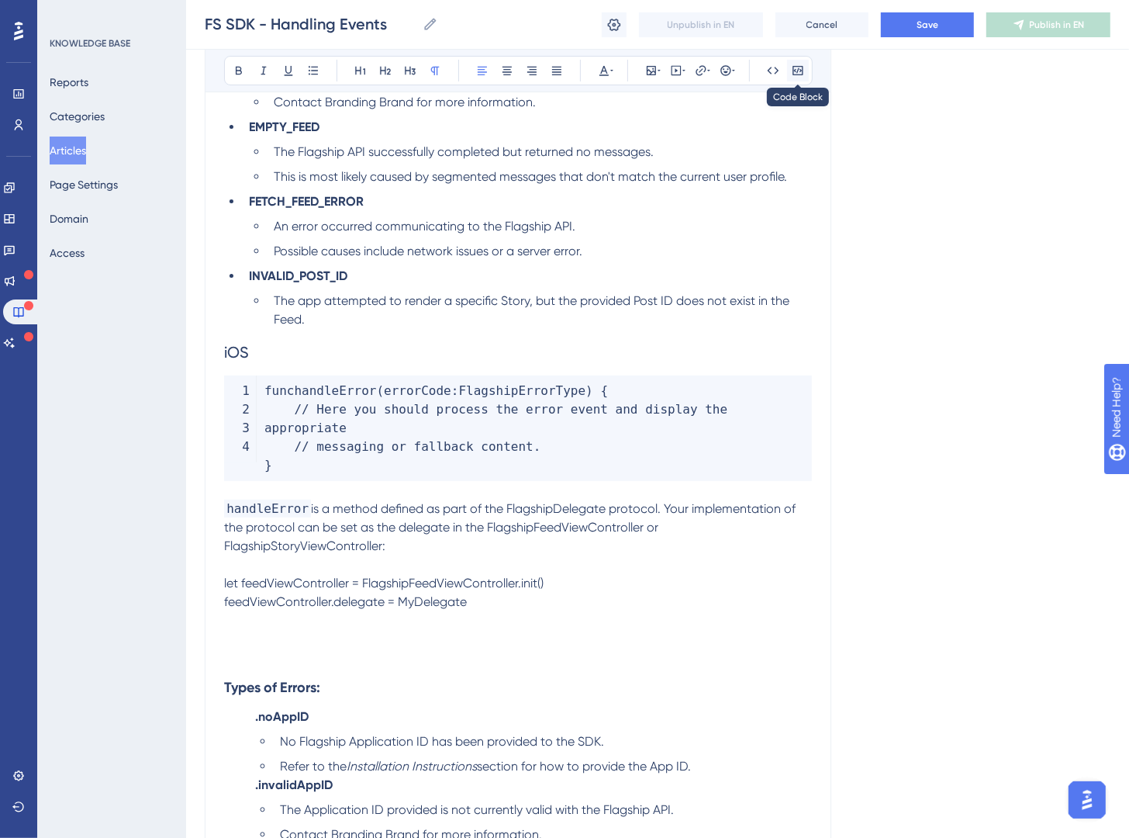
click at [797, 65] on icon at bounding box center [798, 70] width 12 height 12
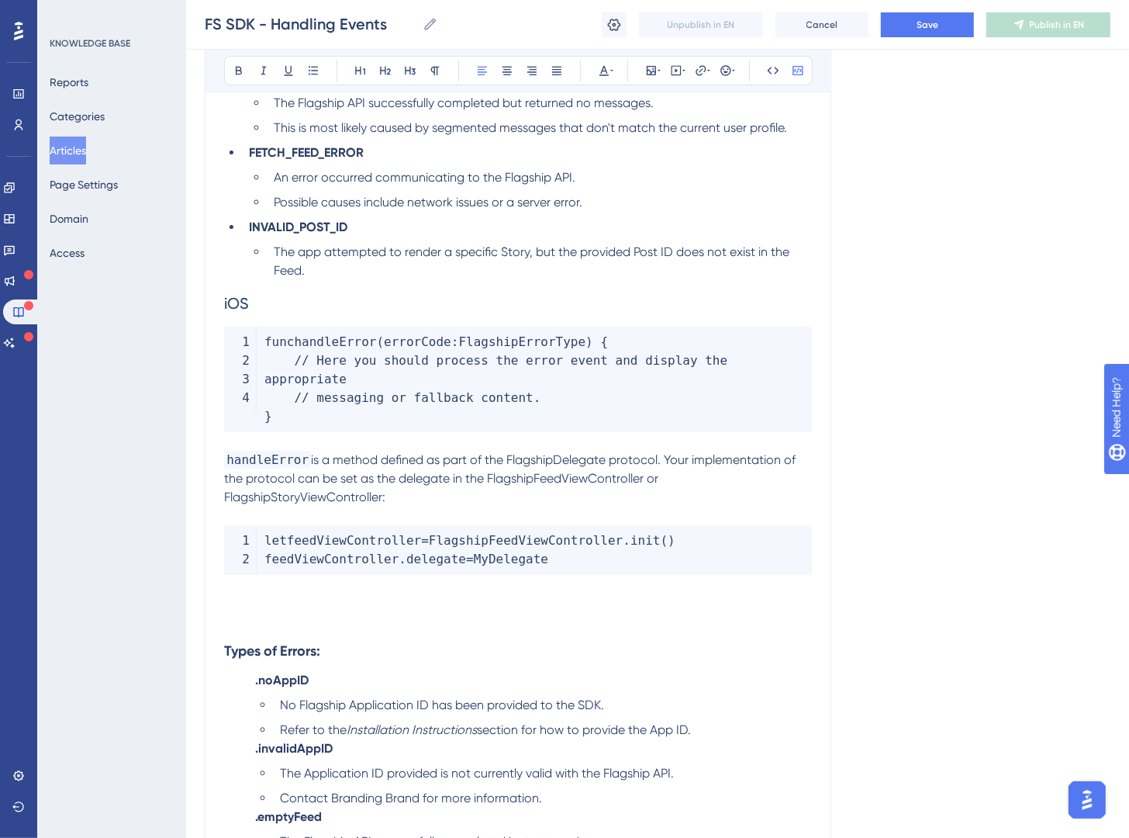
scroll to position [9341, 0]
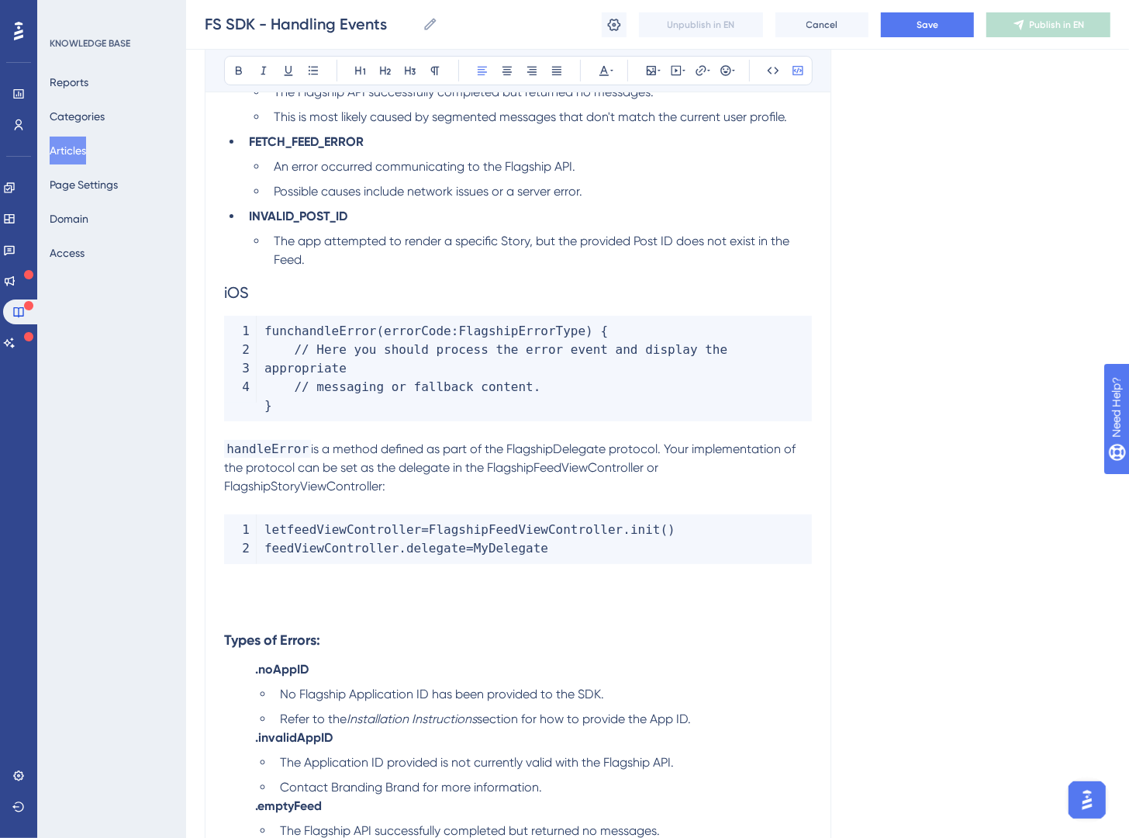
click at [383, 641] on h3 "Types of Errors:" at bounding box center [518, 640] width 588 height 40
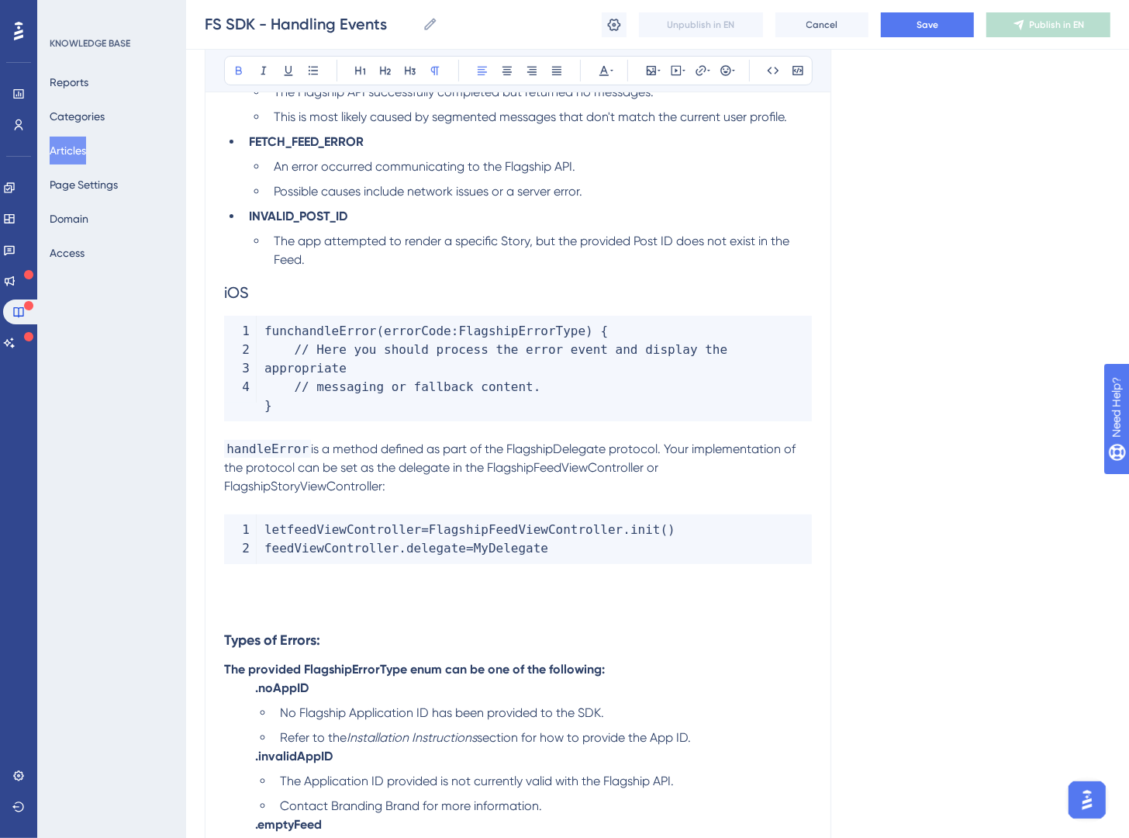
click at [404, 667] on strong "The provided FlagshipErrorType enum can be one of the following:" at bounding box center [414, 669] width 381 height 15
click at [244, 64] on icon at bounding box center [239, 70] width 12 height 12
click at [419, 674] on span "The provided FlagshipErrorType enum can be one of the following:" at bounding box center [410, 669] width 372 height 15
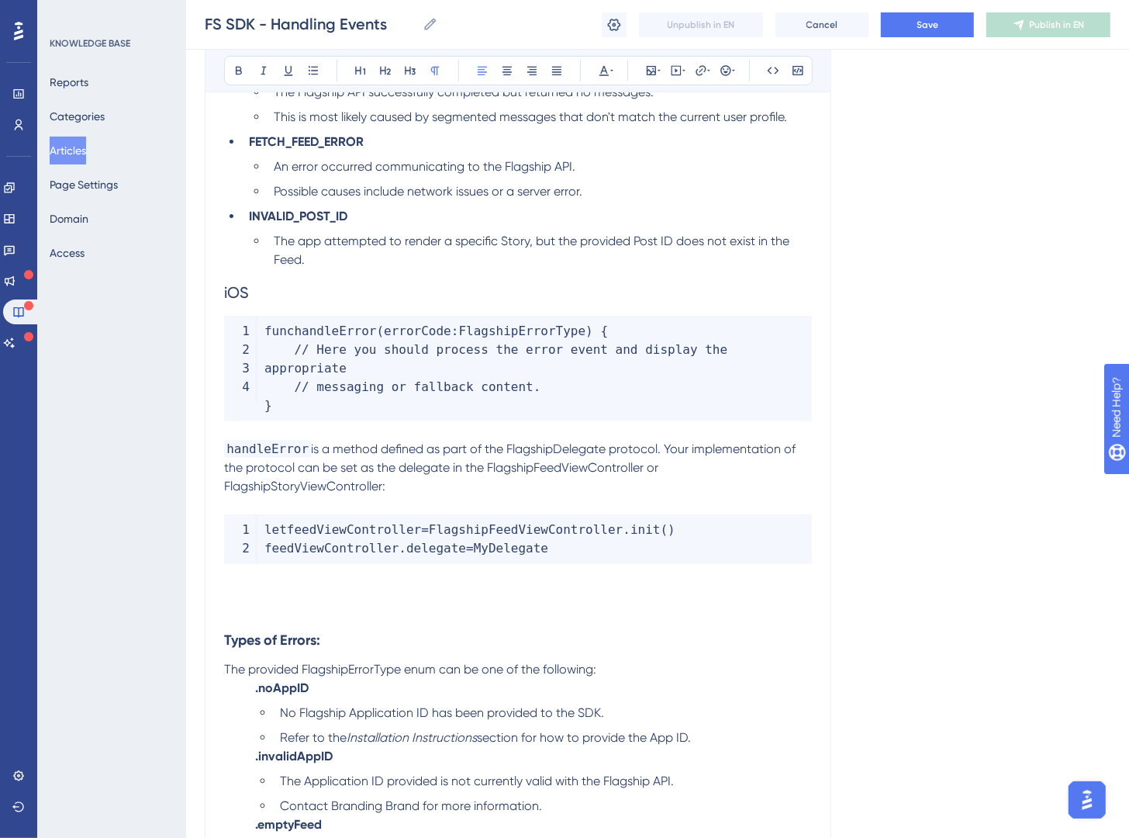
click at [368, 659] on h3 "Types of Errors:" at bounding box center [518, 640] width 588 height 40
click at [371, 666] on span "The provided FlagshipErrorType enum can be one of the following:" at bounding box center [410, 669] width 372 height 15
click at [769, 76] on icon at bounding box center [773, 70] width 12 height 12
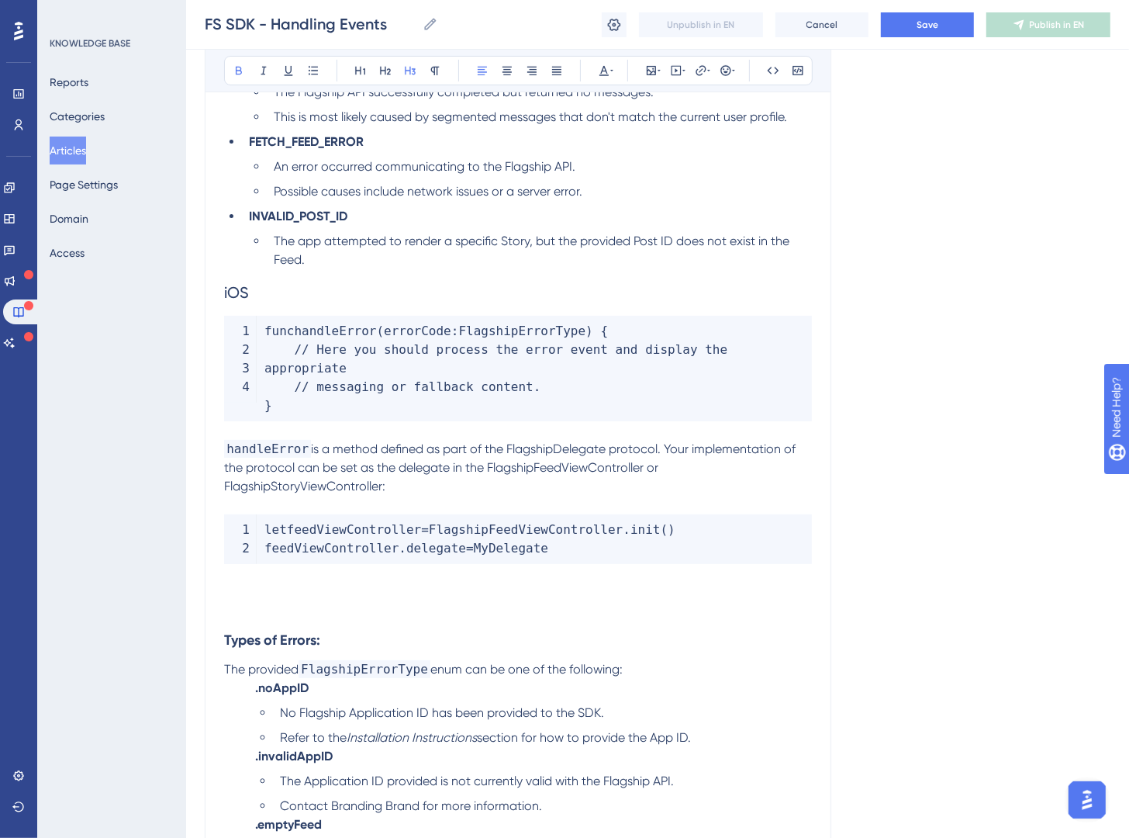
drag, startPoint x: 616, startPoint y: 647, endPoint x: 635, endPoint y: 653, distance: 19.6
click at [618, 649] on h3 "Types of Errors:" at bounding box center [518, 640] width 588 height 40
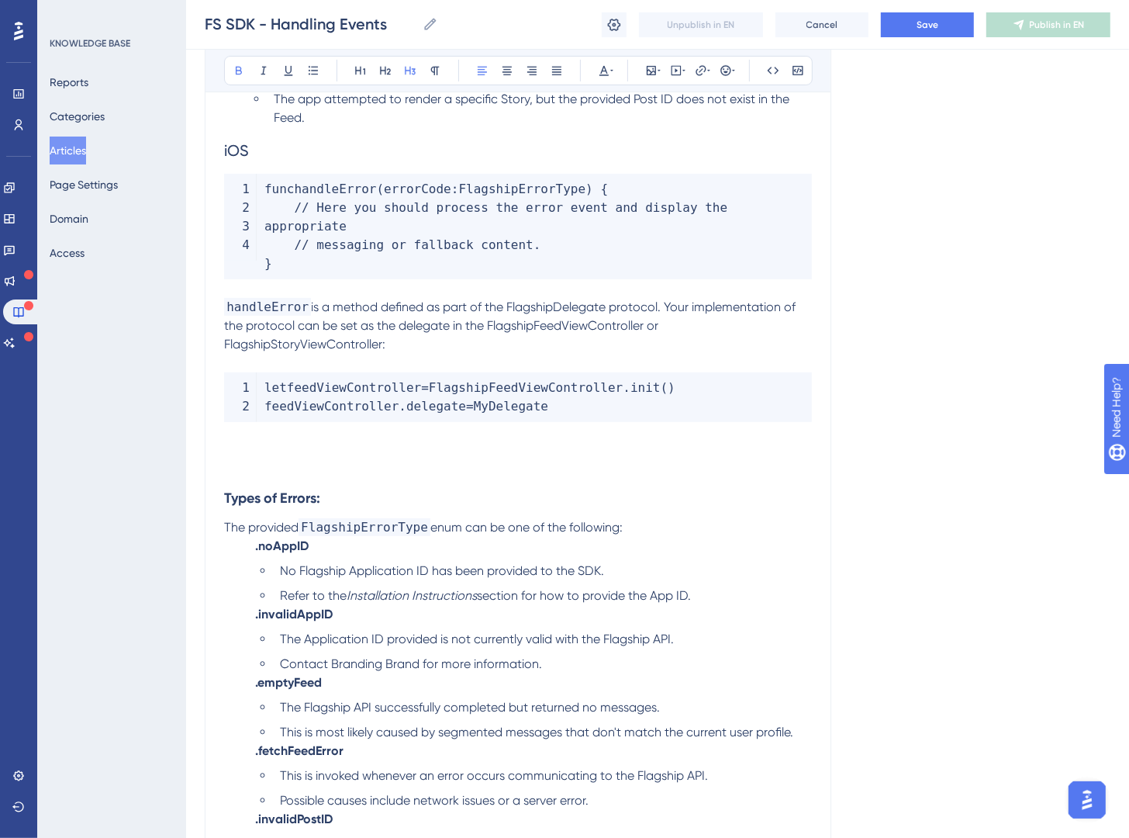
scroll to position [9614, 0]
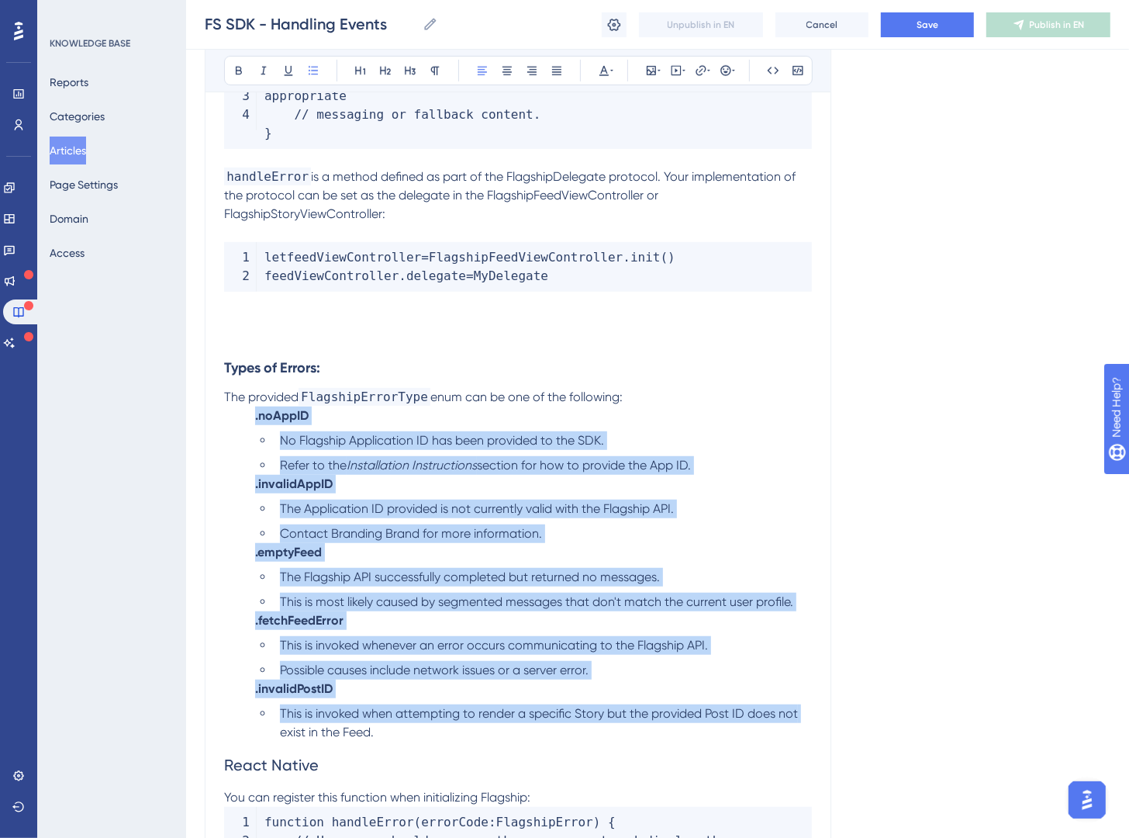
drag, startPoint x: 790, startPoint y: 715, endPoint x: 233, endPoint y: 420, distance: 630.2
click at [233, 420] on ul ".noAppID No Flagship Application ID has been provided to the SDK. Refer to the …" at bounding box center [518, 573] width 588 height 335
click at [247, 435] on ul ".noAppID No Flagship Application ID has been provided to the SDK. Refer to the …" at bounding box center [518, 573] width 588 height 335
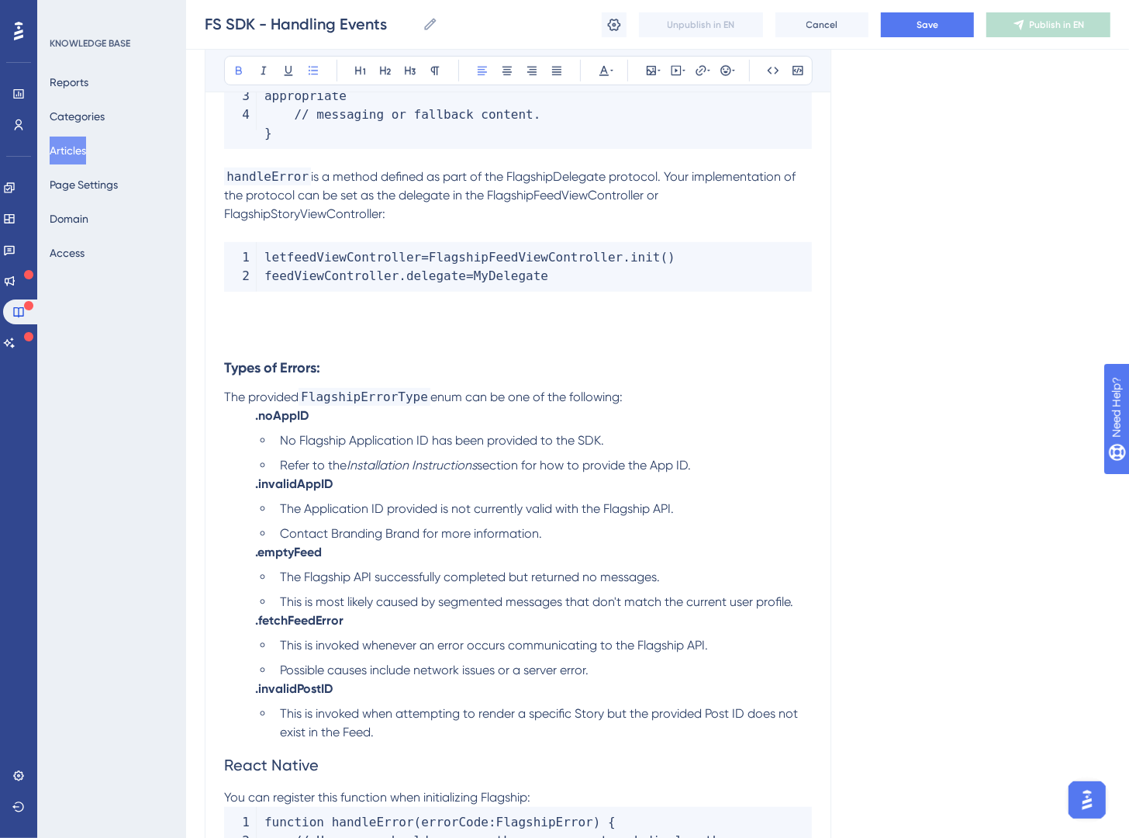
click at [257, 423] on strong ".noAppID" at bounding box center [282, 415] width 54 height 15
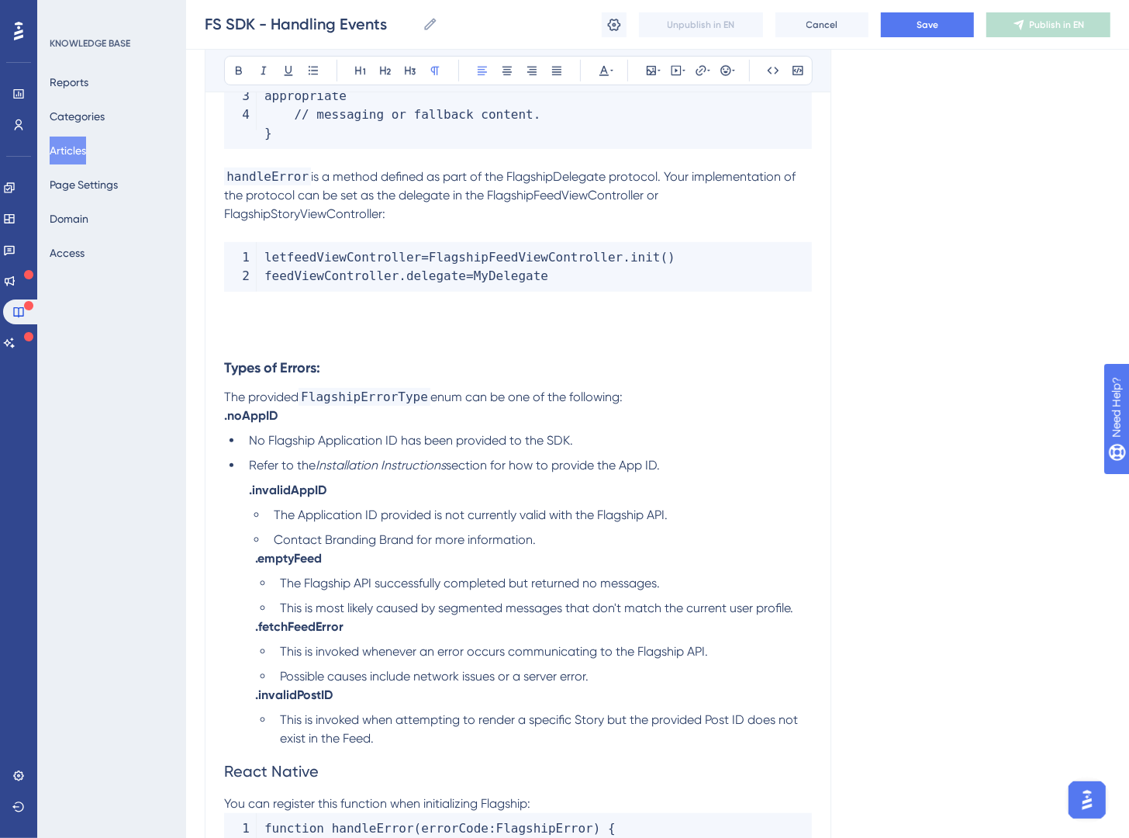
click at [241, 503] on ul "No Flagship Application ID has been provided to the SDK. Refer to the Installat…" at bounding box center [518, 490] width 588 height 118
drag, startPoint x: 383, startPoint y: 496, endPoint x: 228, endPoint y: 500, distance: 155.2
click at [228, 500] on ul "No Flagship Application ID has been provided to the SDK. Refer to the Installat…" at bounding box center [518, 490] width 588 height 118
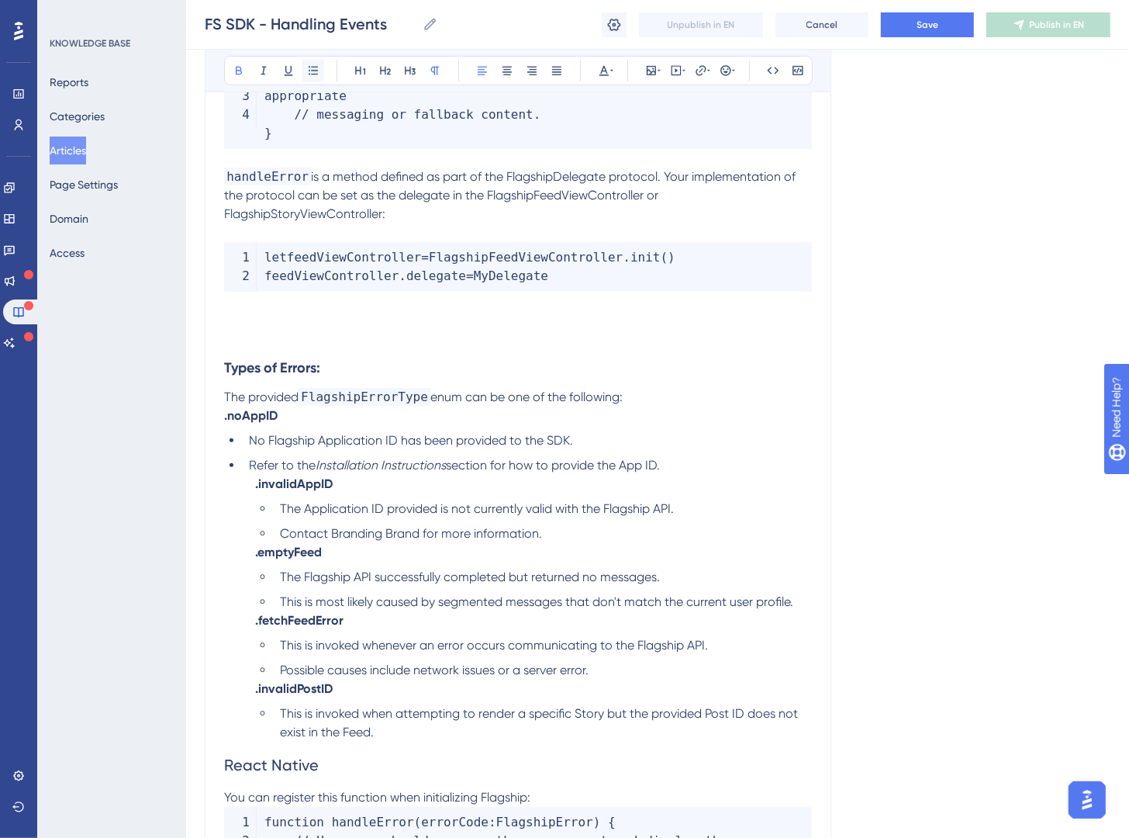
click at [317, 75] on icon at bounding box center [313, 70] width 12 height 12
click at [317, 72] on icon at bounding box center [313, 70] width 12 height 12
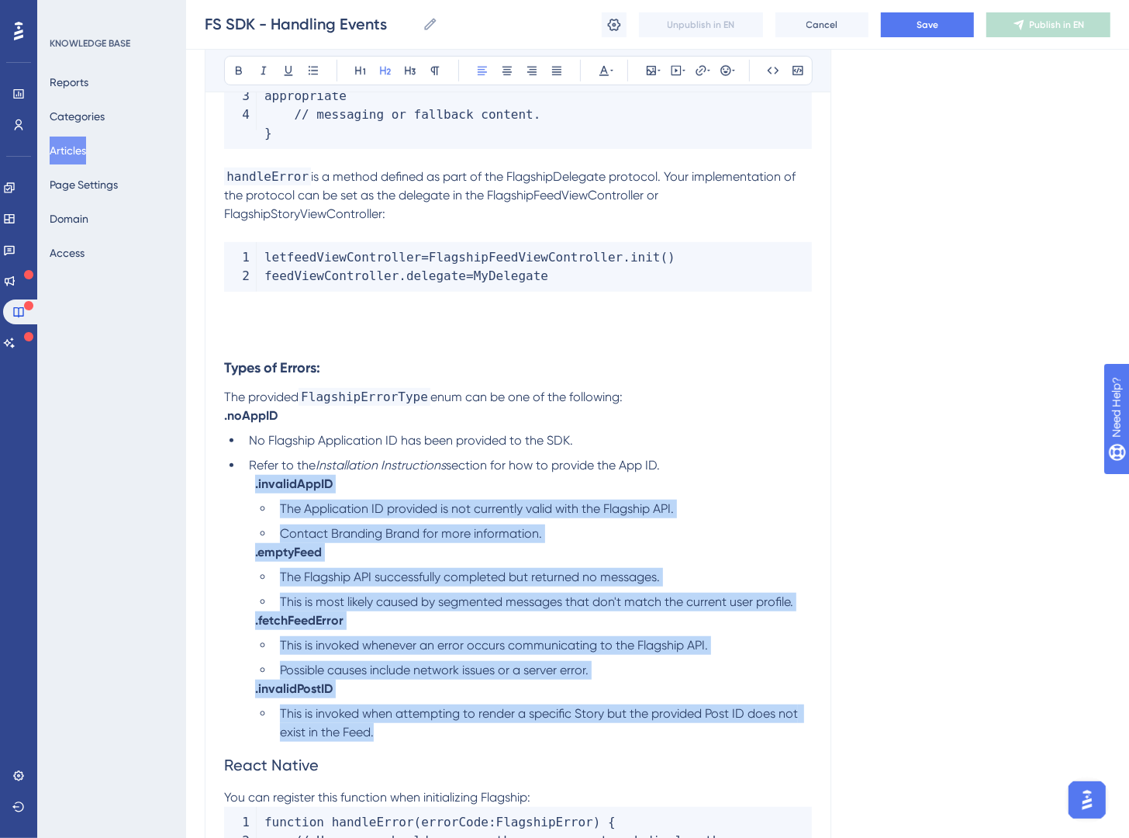
drag, startPoint x: 324, startPoint y: 704, endPoint x: 196, endPoint y: 490, distance: 249.4
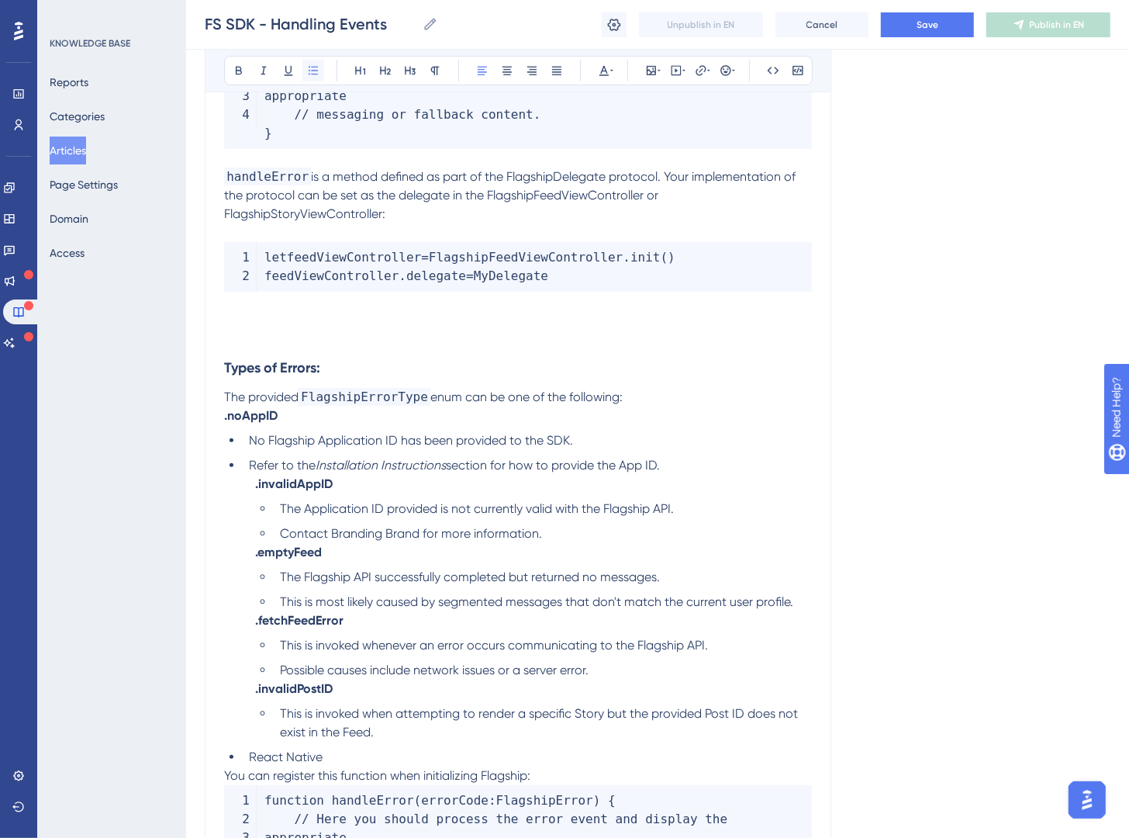
click at [306, 64] on button at bounding box center [314, 71] width 22 height 22
click at [307, 64] on icon at bounding box center [313, 70] width 12 height 12
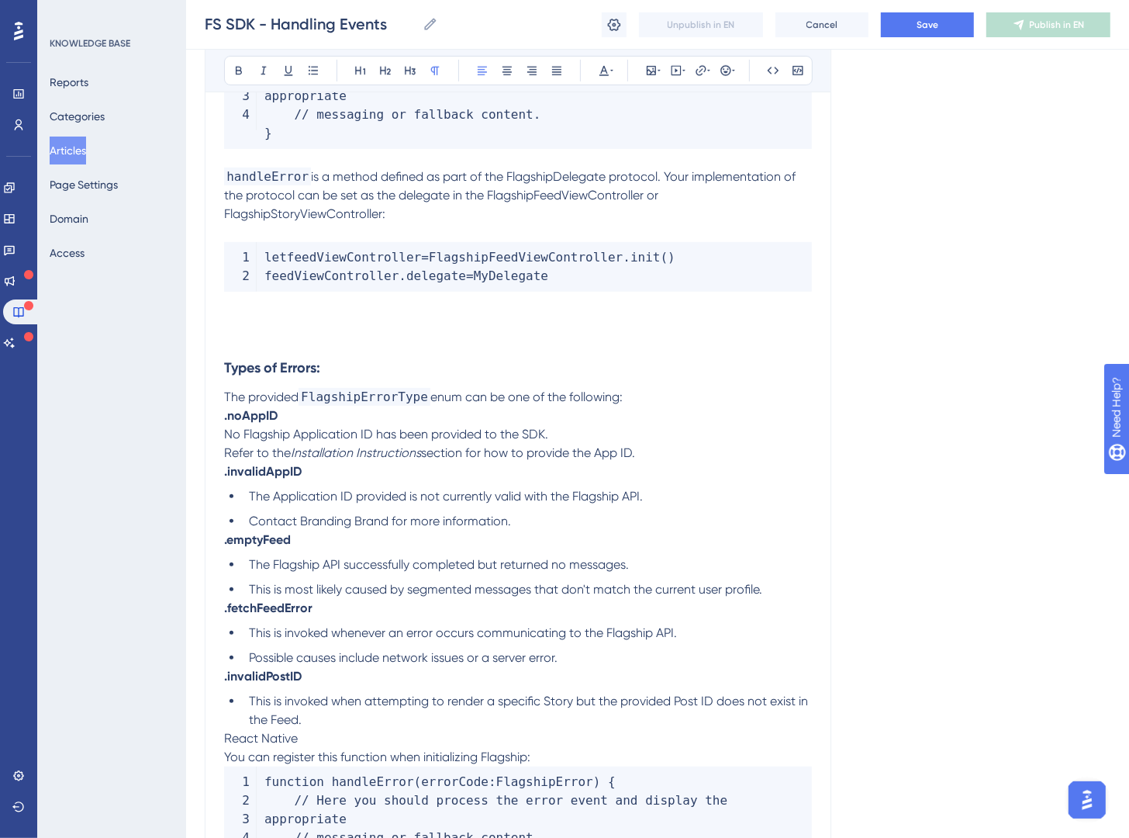
click at [330, 494] on span "The Application ID provided is not currently valid with the Flagship API." at bounding box center [446, 496] width 394 height 15
drag, startPoint x: 663, startPoint y: 462, endPoint x: 192, endPoint y: 438, distance: 472.3
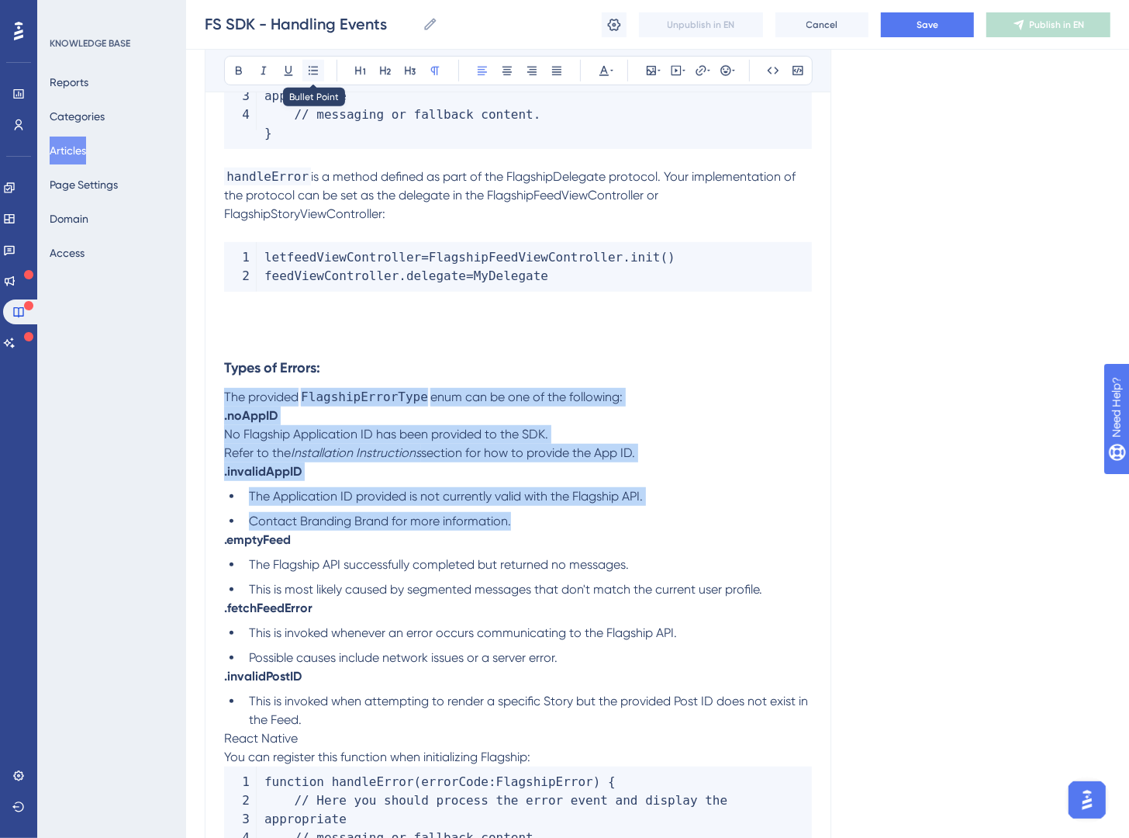
click at [312, 71] on icon at bounding box center [313, 70] width 12 height 12
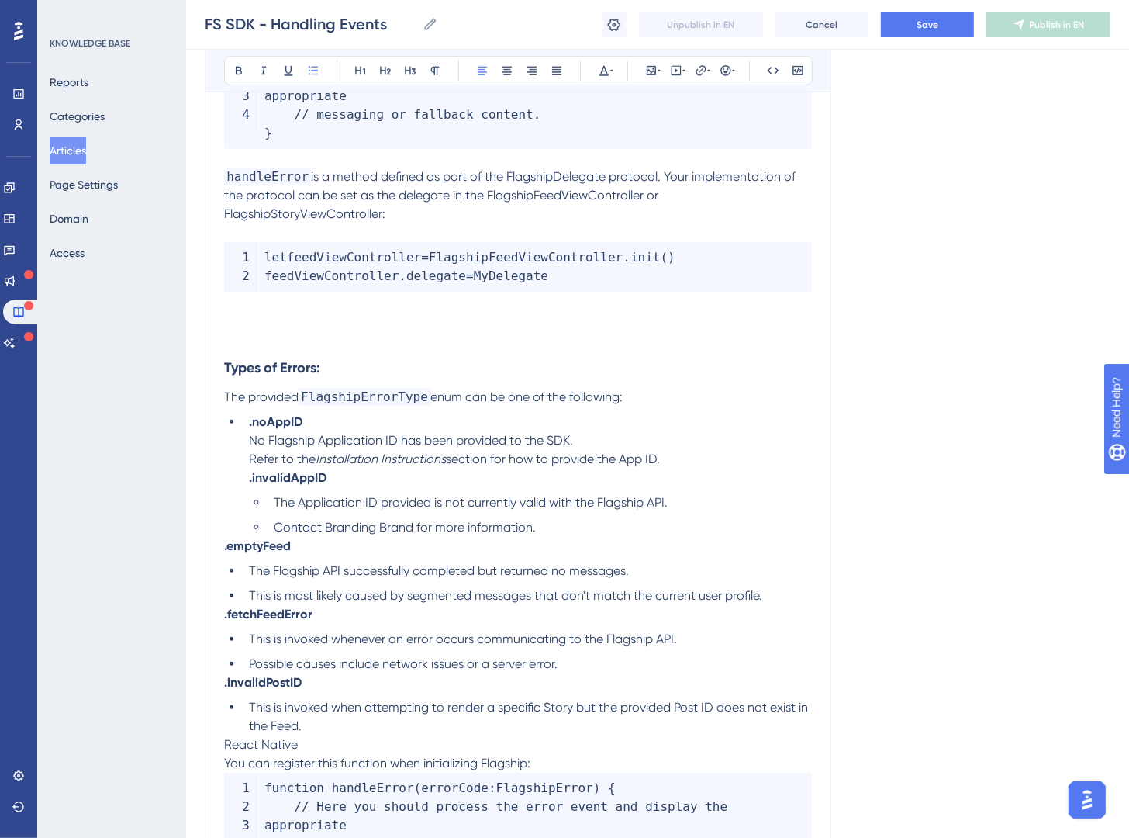
click at [240, 439] on ul ".noAppID No Flagship Application ID has been provided to the SDK. Refer to the …" at bounding box center [518, 475] width 588 height 124
click at [243, 432] on li ".noAppID No Flagship Application ID has been provided to the SDK. Refer to the …" at bounding box center [527, 475] width 569 height 124
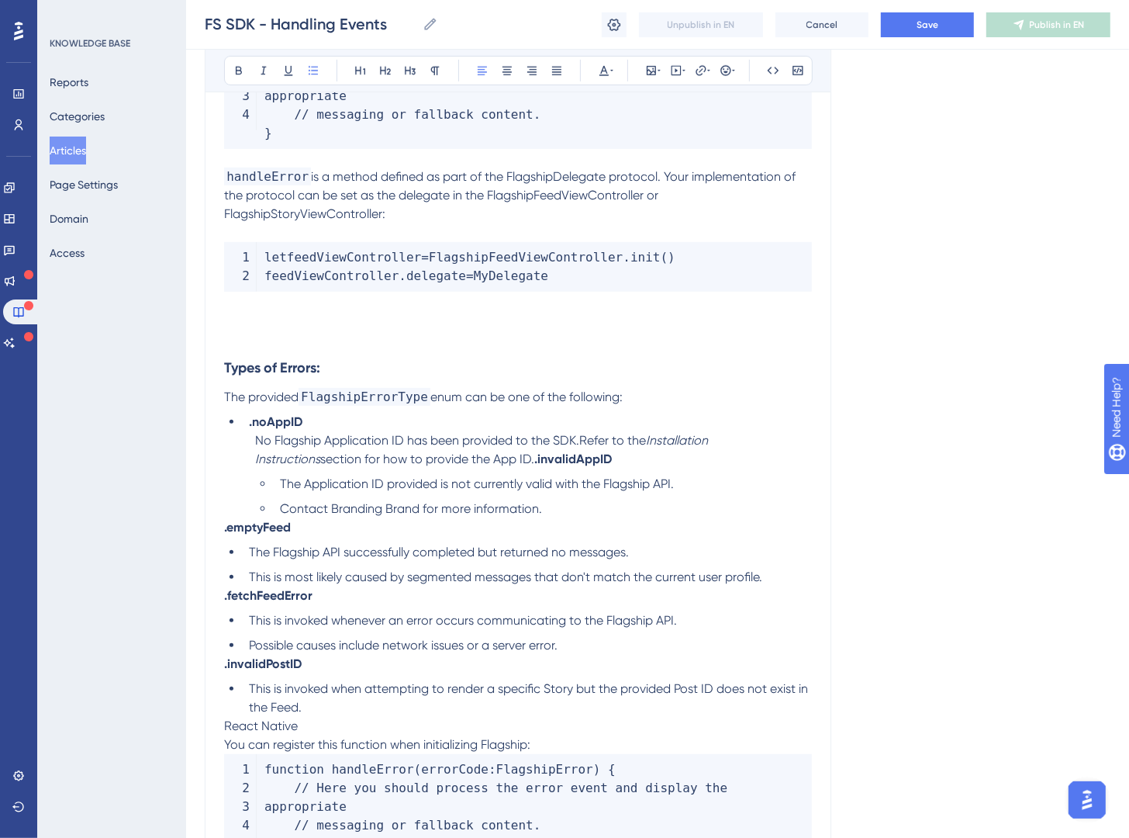
click at [243, 431] on li ".noAppID" at bounding box center [527, 422] width 569 height 19
click at [316, 70] on icon at bounding box center [313, 70] width 12 height 12
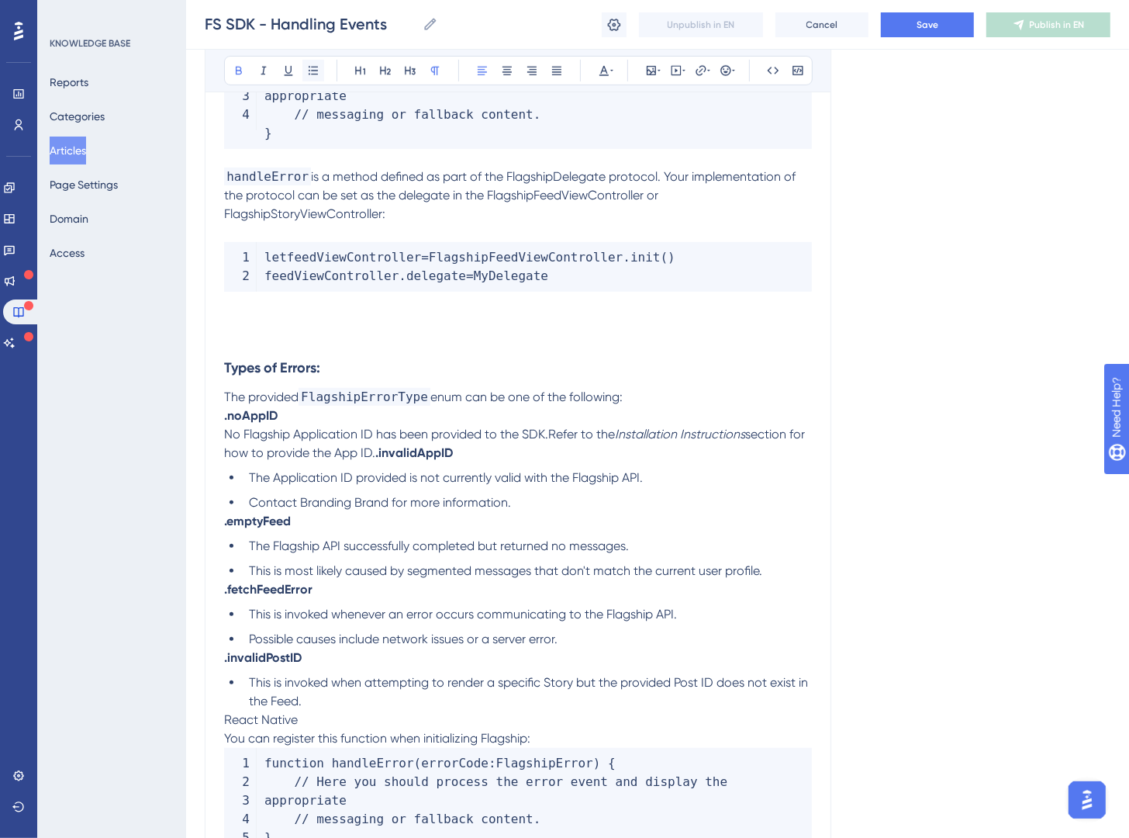
click at [316, 70] on icon at bounding box center [313, 70] width 12 height 12
click at [224, 438] on span "No Flagship Application ID has been provided to the SDK.Refer to the" at bounding box center [419, 434] width 391 height 15
click at [316, 67] on icon at bounding box center [313, 70] width 12 height 12
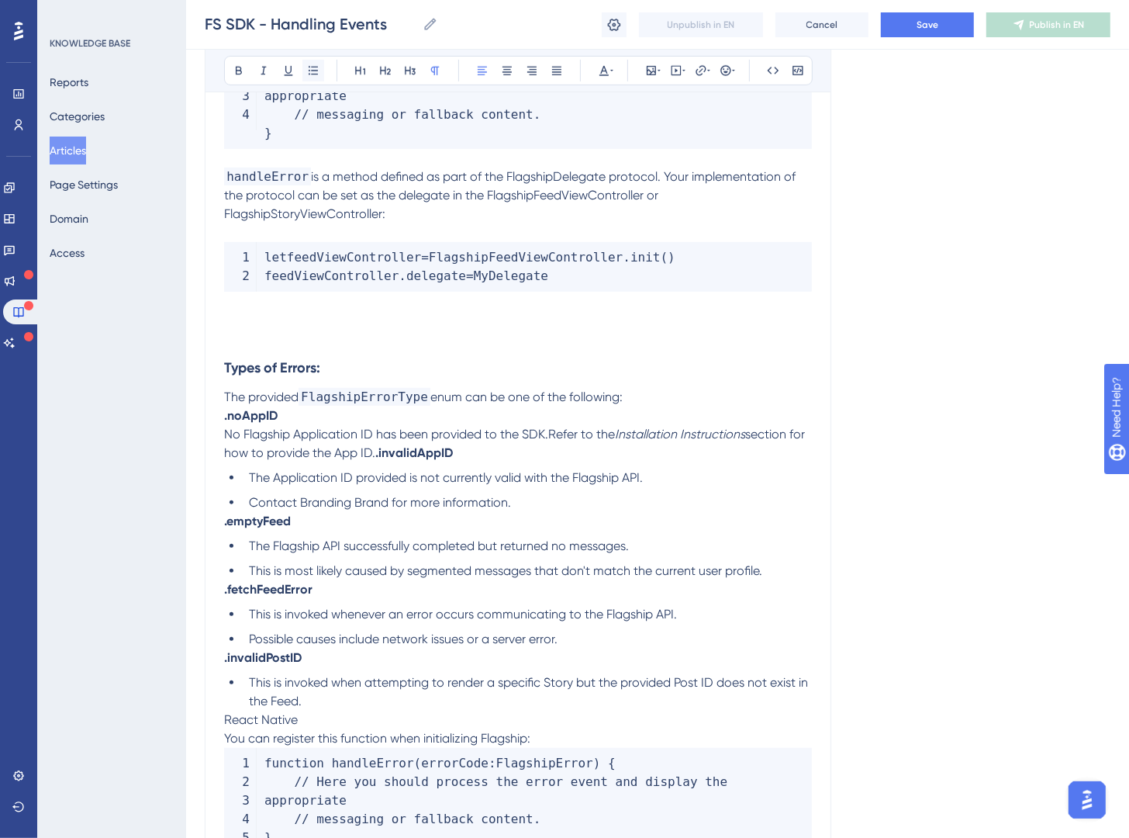
click at [316, 67] on icon at bounding box center [313, 70] width 9 height 9
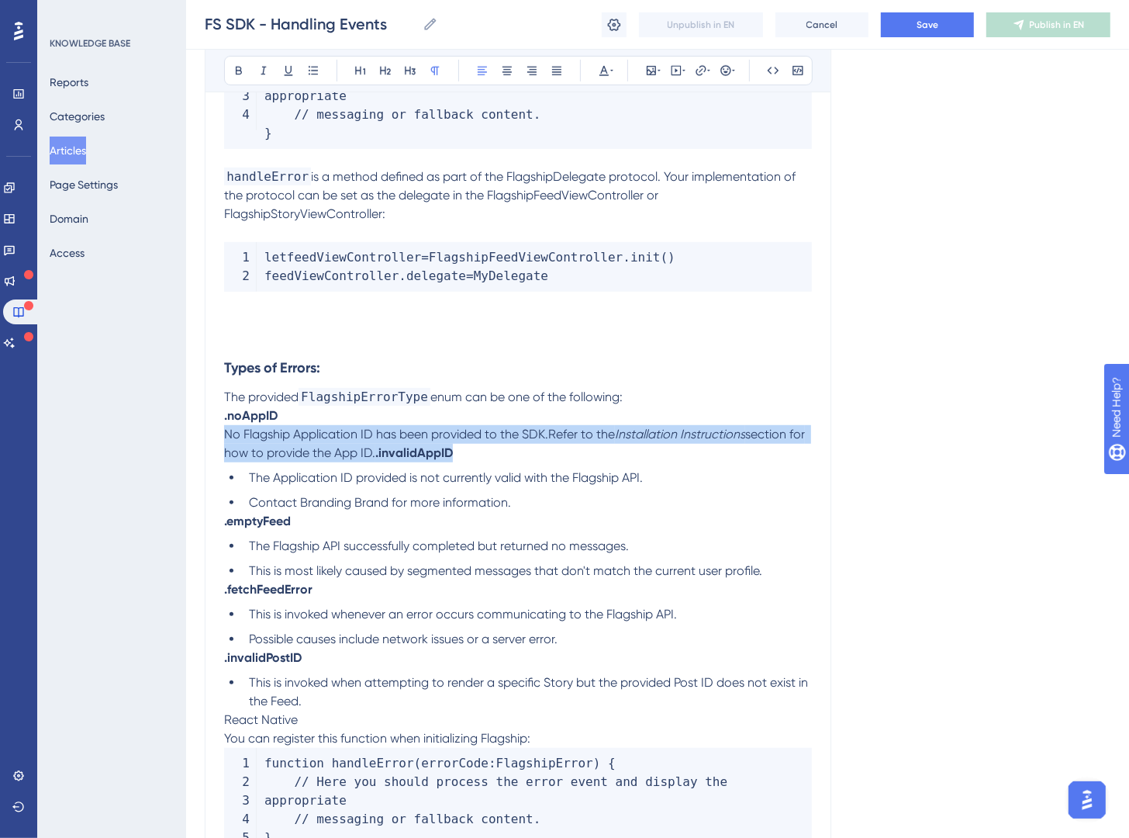
drag, startPoint x: 503, startPoint y: 452, endPoint x: 216, endPoint y: 443, distance: 287.9
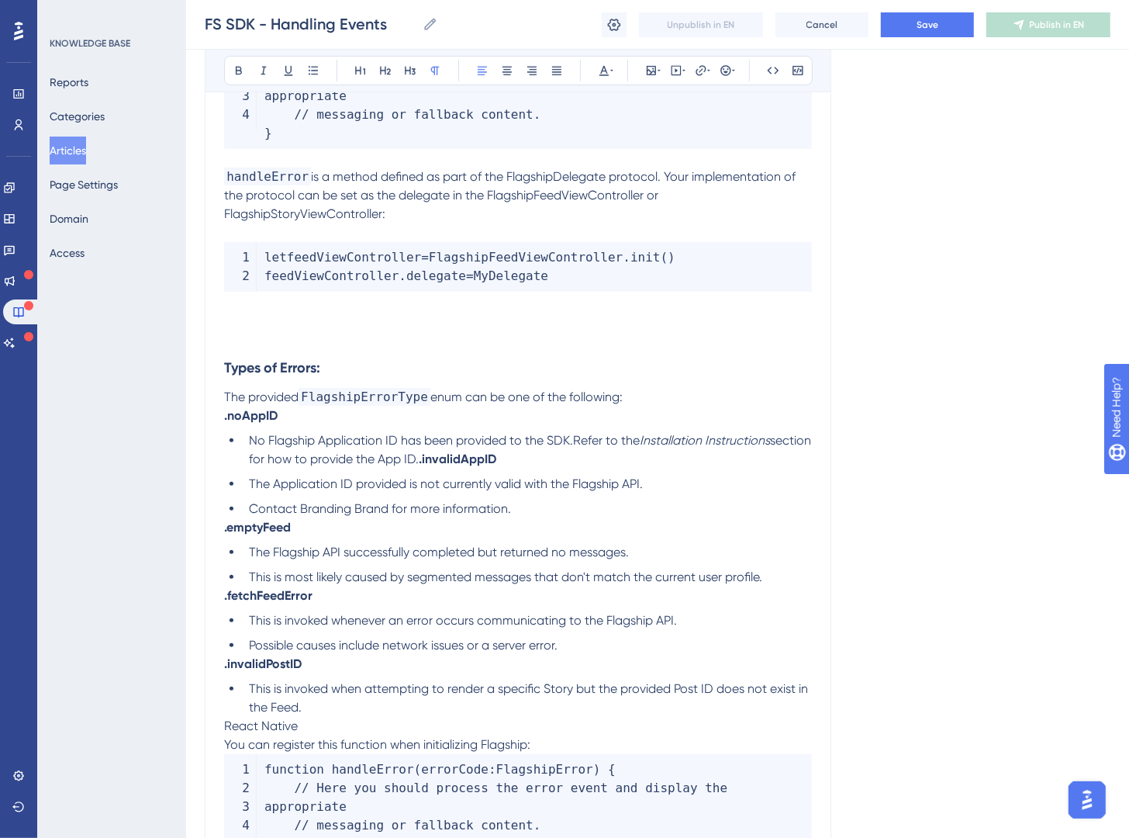
click at [645, 395] on p "The provided FlagshipErrorType enum can be one of the following:" at bounding box center [518, 397] width 588 height 19
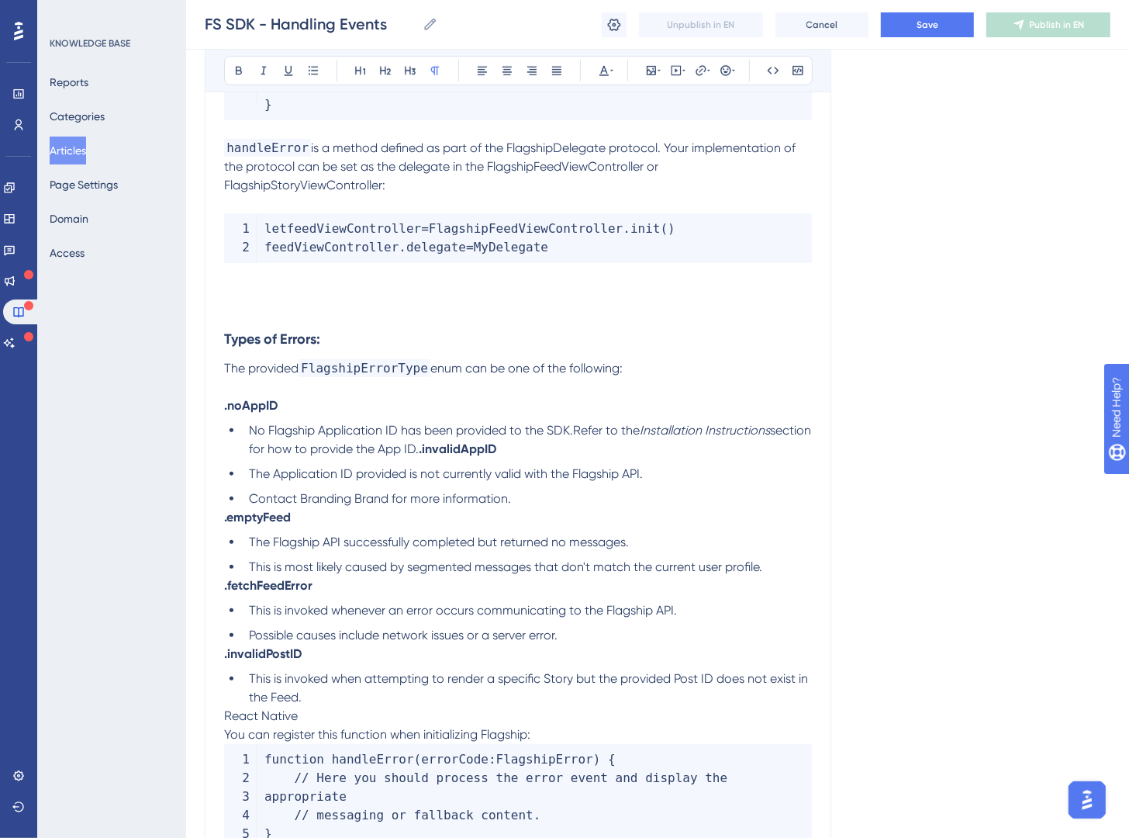
scroll to position [9746, 0]
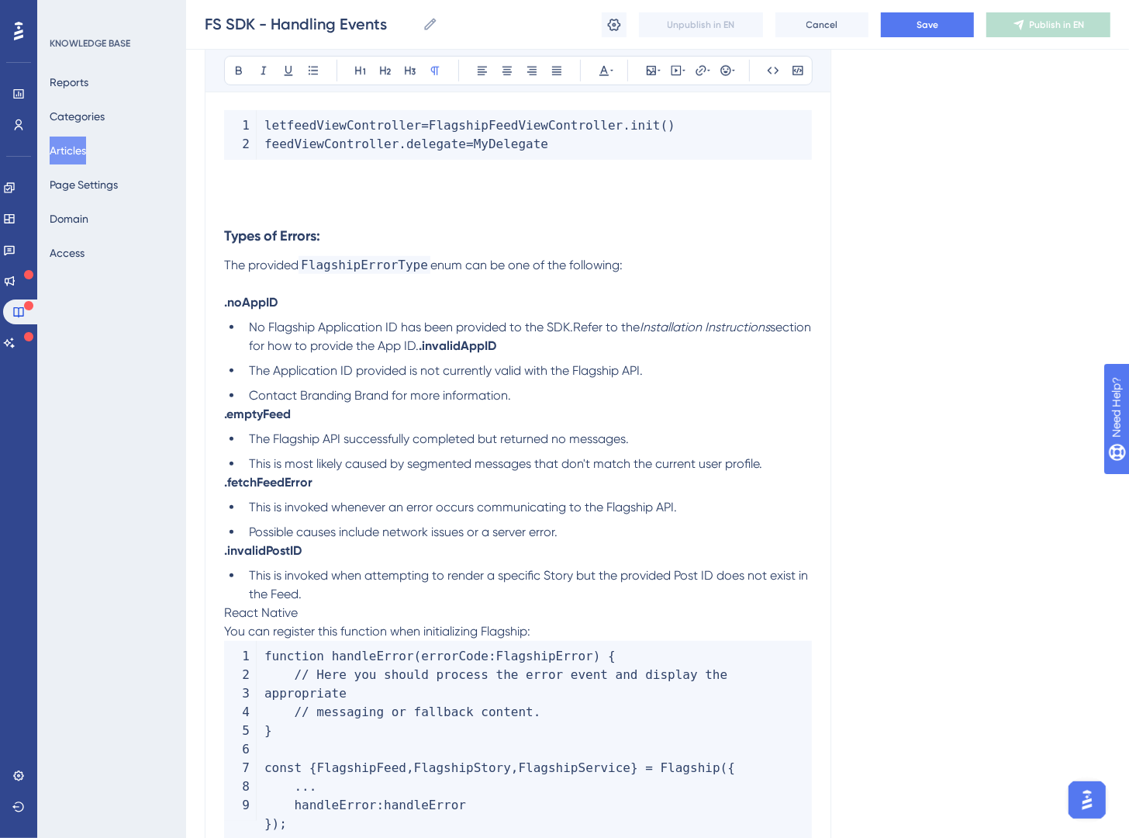
click at [224, 613] on span "React Native" at bounding box center [261, 612] width 74 height 15
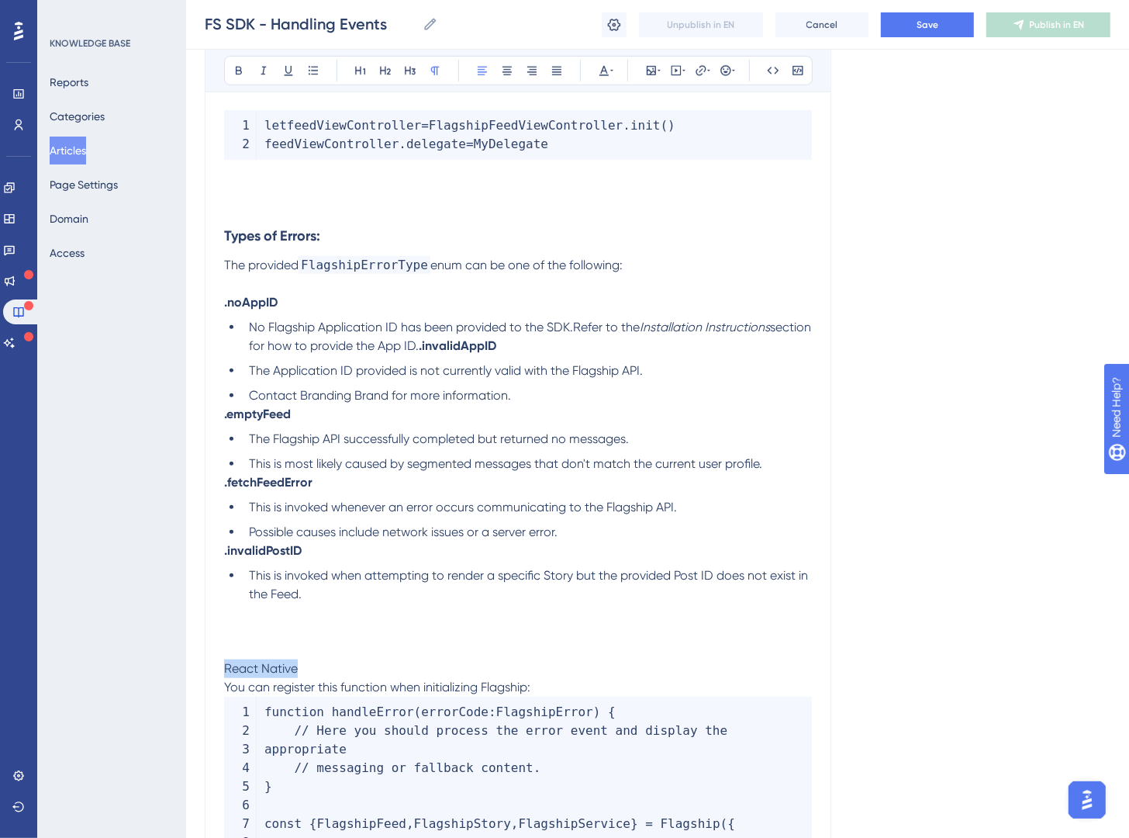
drag, startPoint x: 329, startPoint y: 673, endPoint x: 189, endPoint y: 652, distance: 141.2
click at [388, 76] on icon at bounding box center [385, 70] width 12 height 12
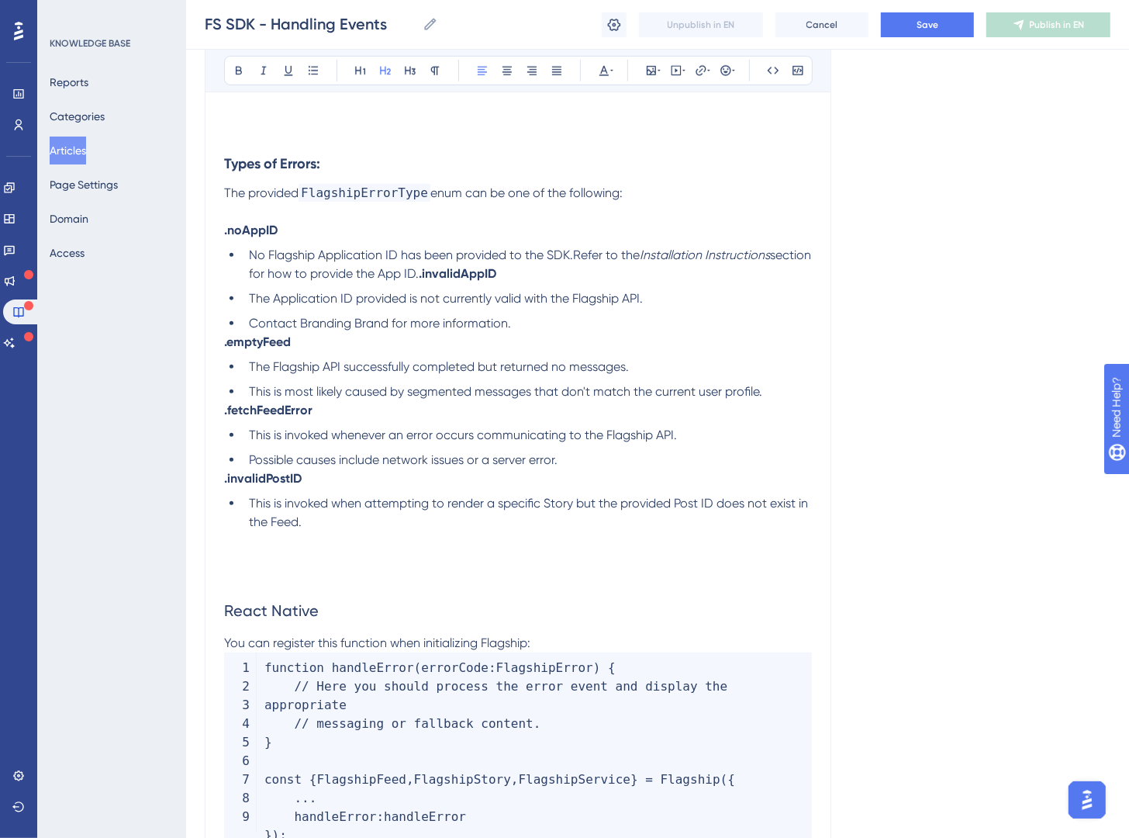
scroll to position [9861, 0]
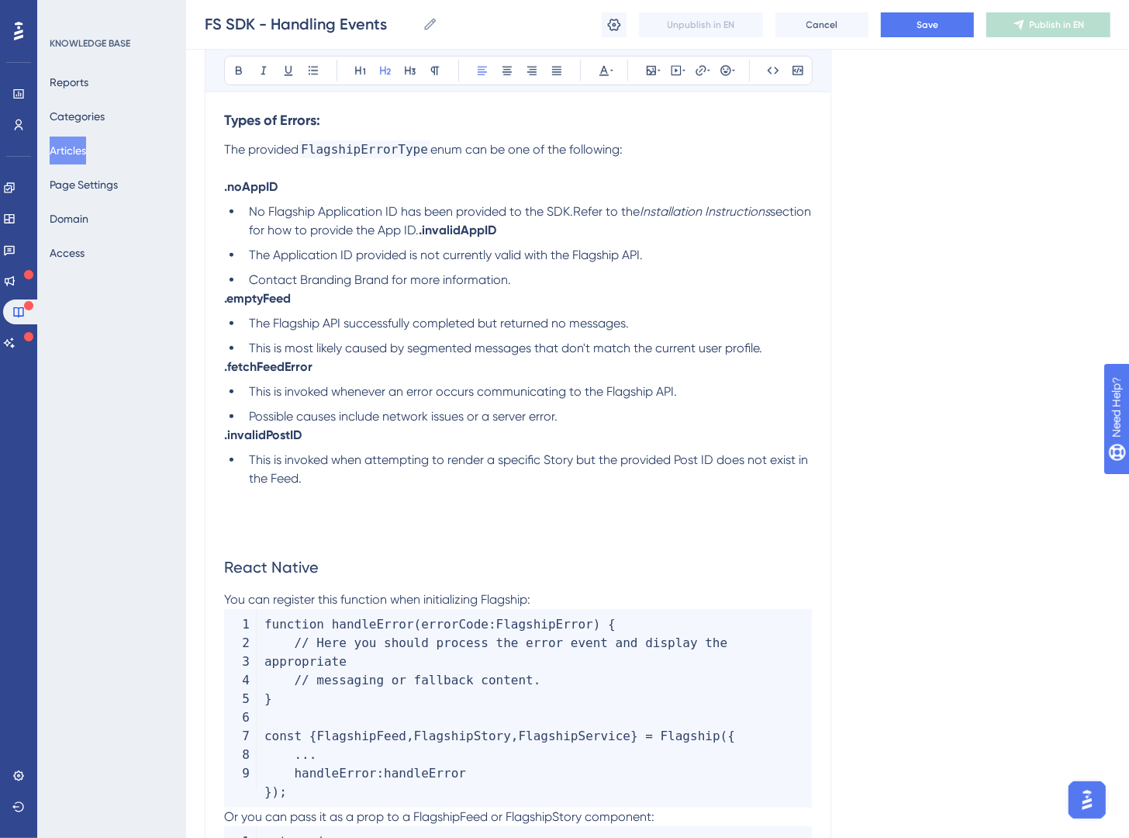
click at [585, 590] on h2 "React Native" at bounding box center [518, 567] width 588 height 47
click at [587, 597] on p "You can register this function when initializing Flagship:" at bounding box center [518, 599] width 588 height 19
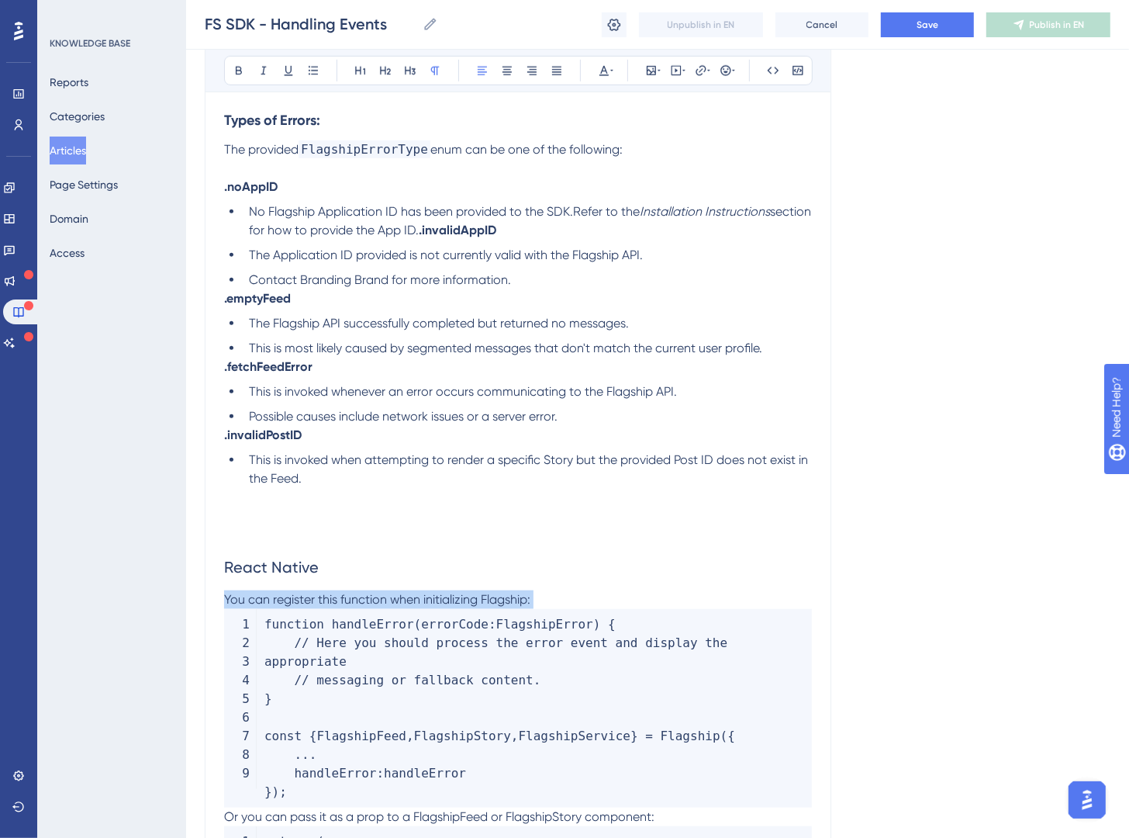
click at [587, 597] on p "You can register this function when initializing Flagship:" at bounding box center [518, 599] width 588 height 19
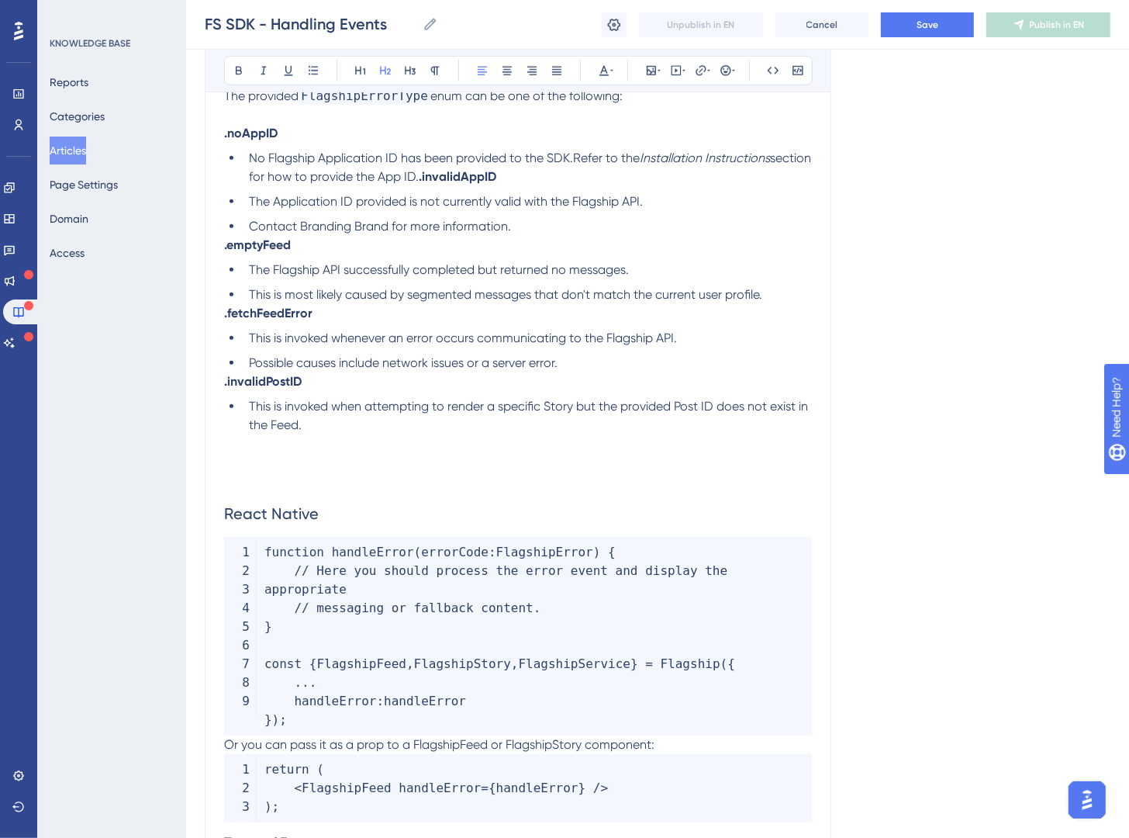
scroll to position [10156, 0]
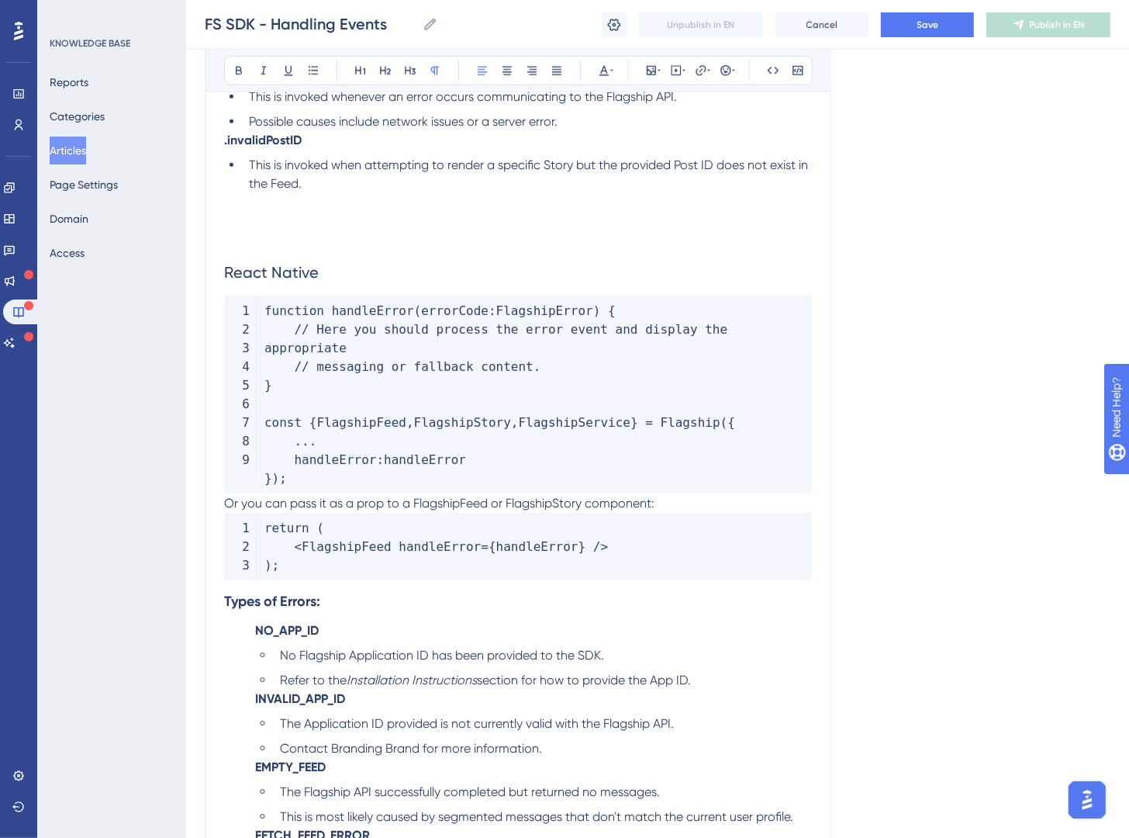
drag, startPoint x: 230, startPoint y: 503, endPoint x: 262, endPoint y: 500, distance: 32.8
click at [230, 503] on span "Or you can pass it as a prop to a FlagshipFeed or FlagshipStory component:" at bounding box center [439, 503] width 431 height 15
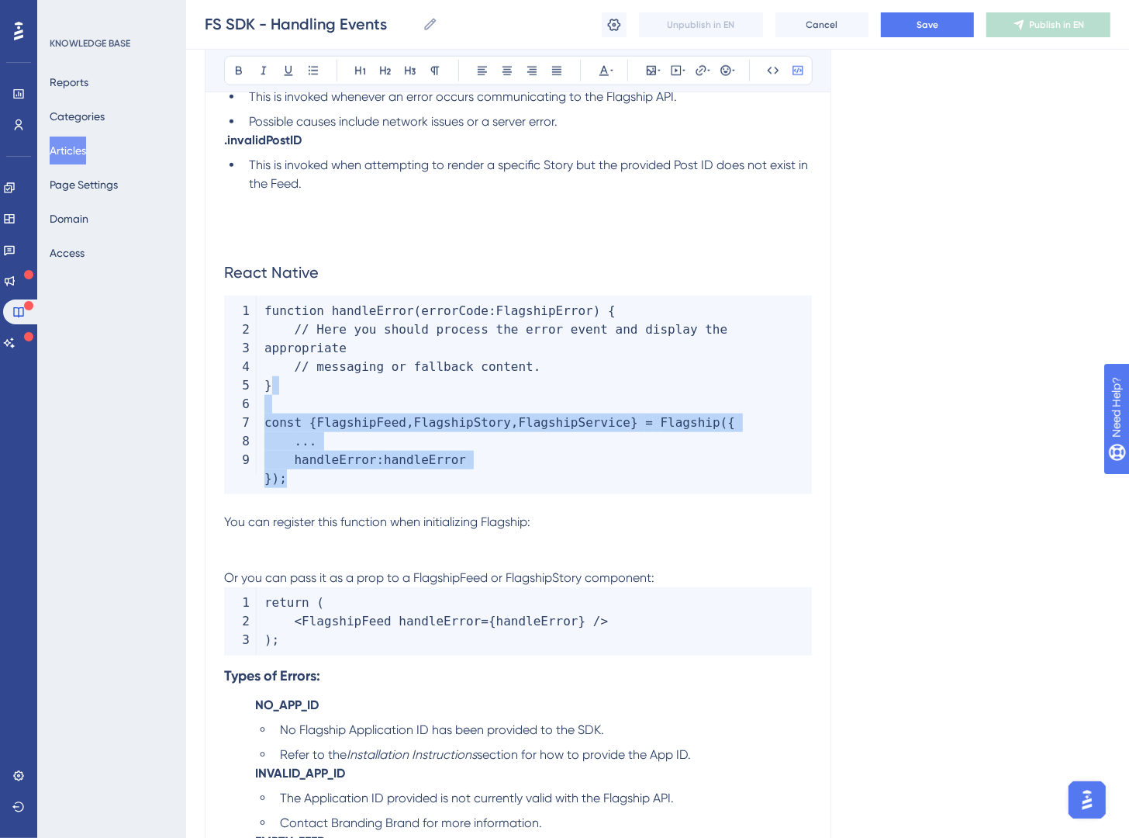
drag, startPoint x: 375, startPoint y: 490, endPoint x: 269, endPoint y: 415, distance: 129.6
click at [269, 415] on code "function handleError ( errorCode : FlagshipError ) { // Here you should process…" at bounding box center [518, 395] width 588 height 199
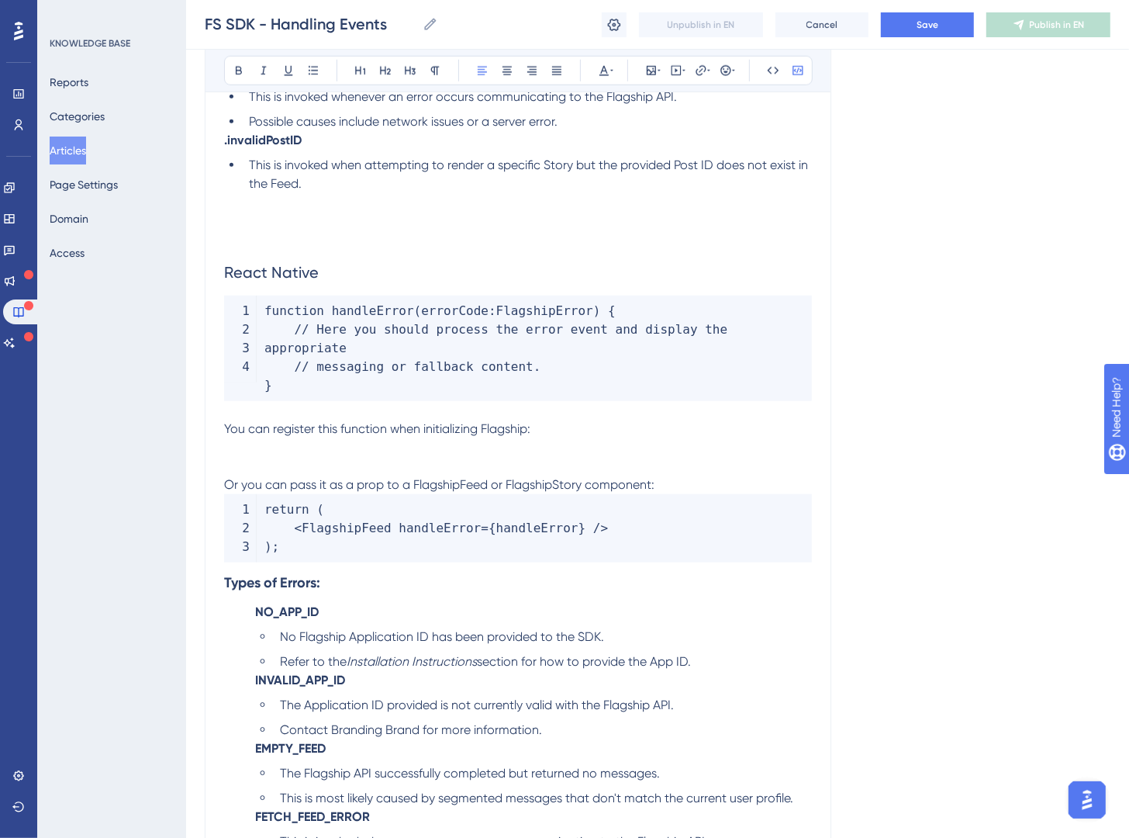
click at [319, 457] on p at bounding box center [518, 447] width 588 height 19
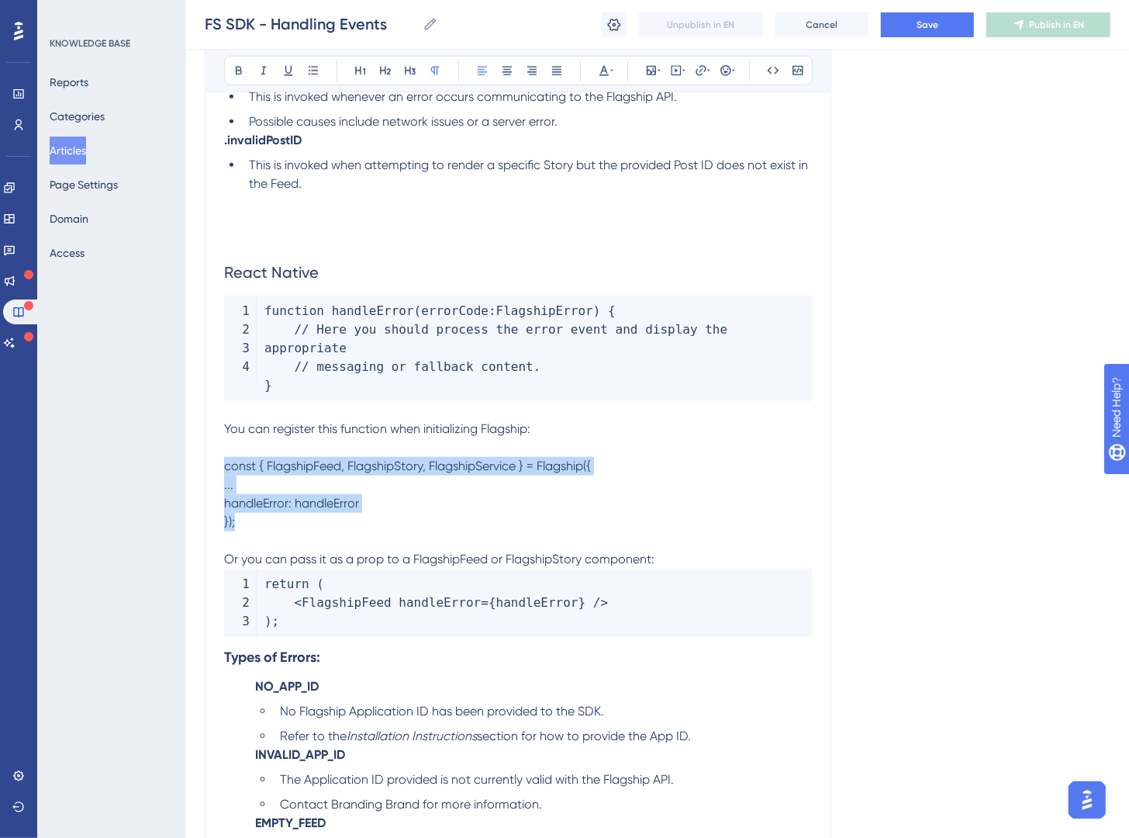
drag, startPoint x: 304, startPoint y: 523, endPoint x: 213, endPoint y: 475, distance: 103.4
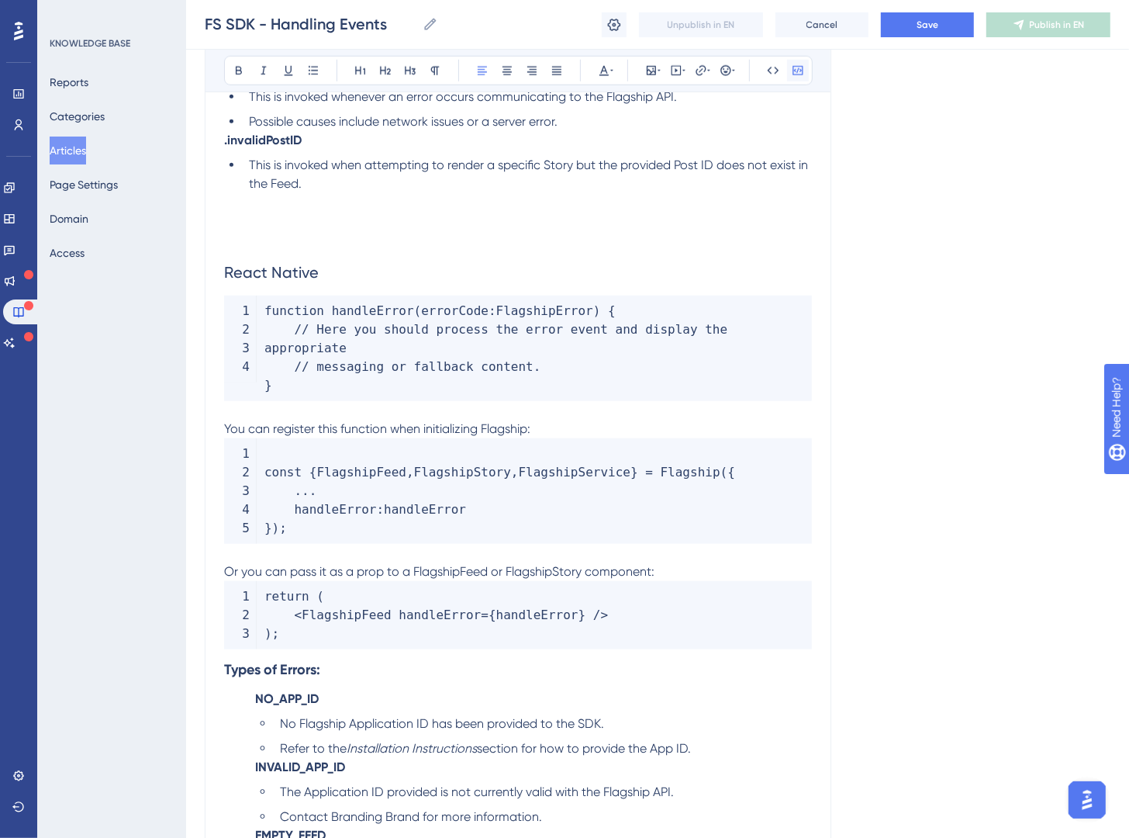
click at [799, 73] on icon at bounding box center [798, 70] width 12 height 12
click at [264, 483] on code "const { FlagshipFeed , FlagshipStory , FlagshipService } = Flagship ( { ... han…" at bounding box center [518, 490] width 588 height 105
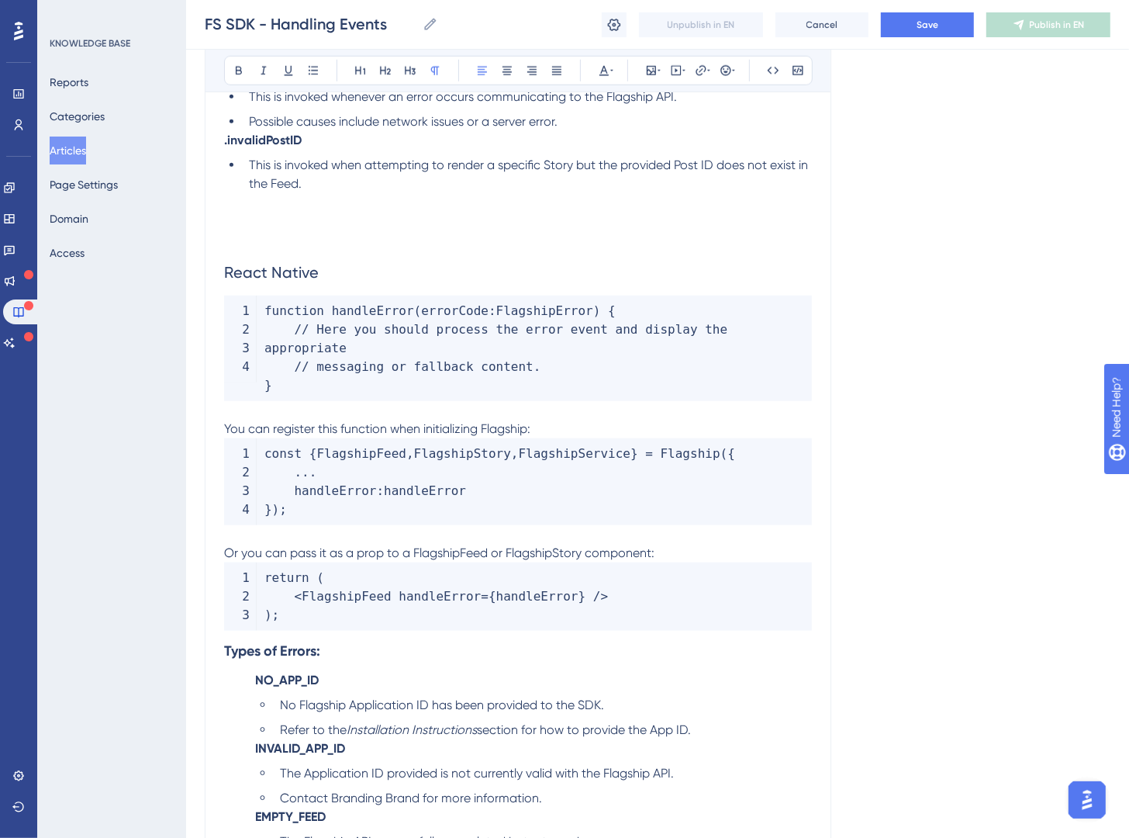
click at [582, 436] on p "You can register this function when initializing Flagship:" at bounding box center [518, 429] width 588 height 19
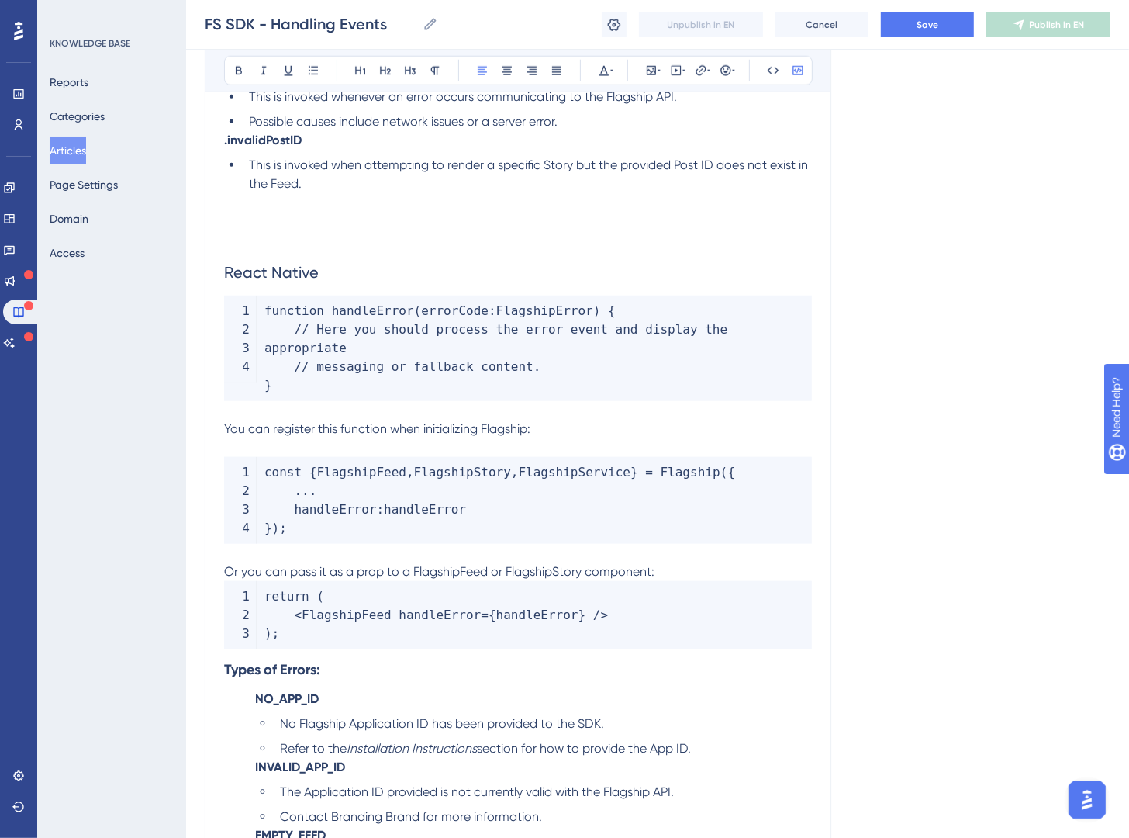
click at [676, 584] on code "return ( < FlagshipFeed handleError = { handleError } / > ) ;" at bounding box center [518, 615] width 588 height 68
click at [680, 572] on p "Or you can pass it as a prop to a FlagshipFeed or FlagshipStory component:" at bounding box center [518, 571] width 588 height 19
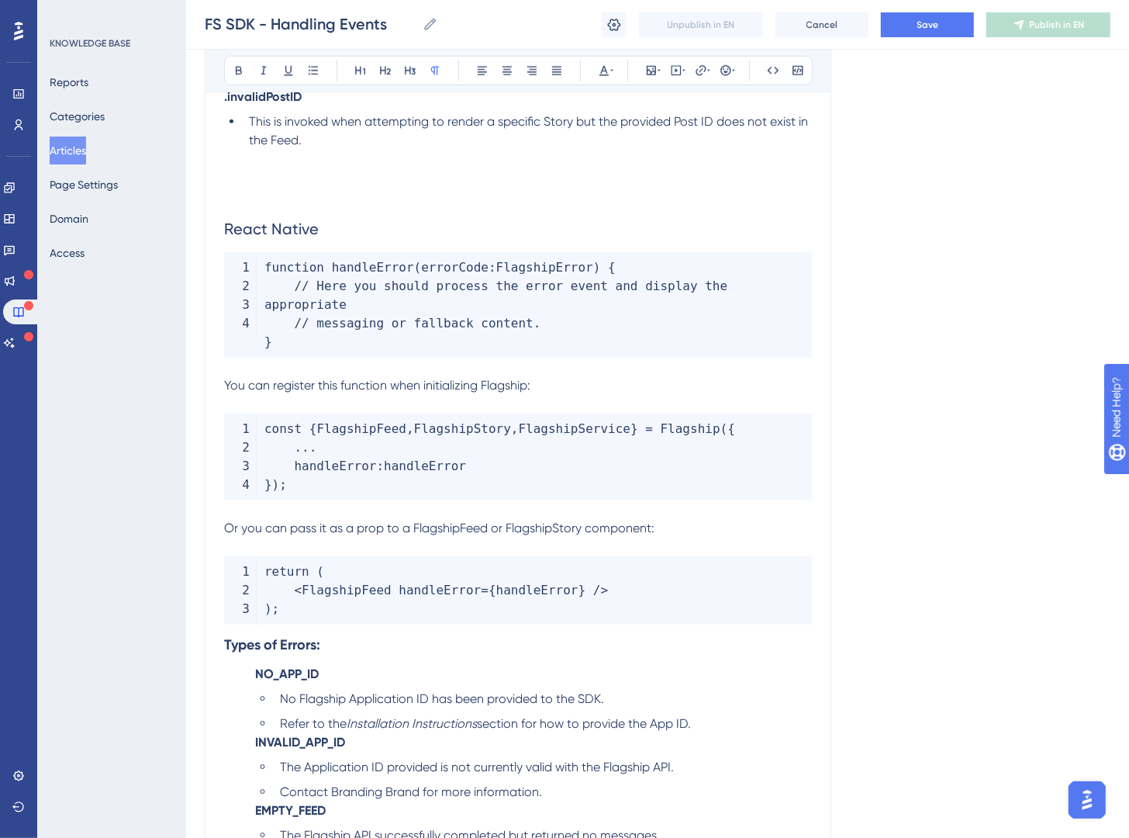
scroll to position [10201, 0]
click at [227, 645] on strong "Types of Errors:" at bounding box center [272, 643] width 96 height 17
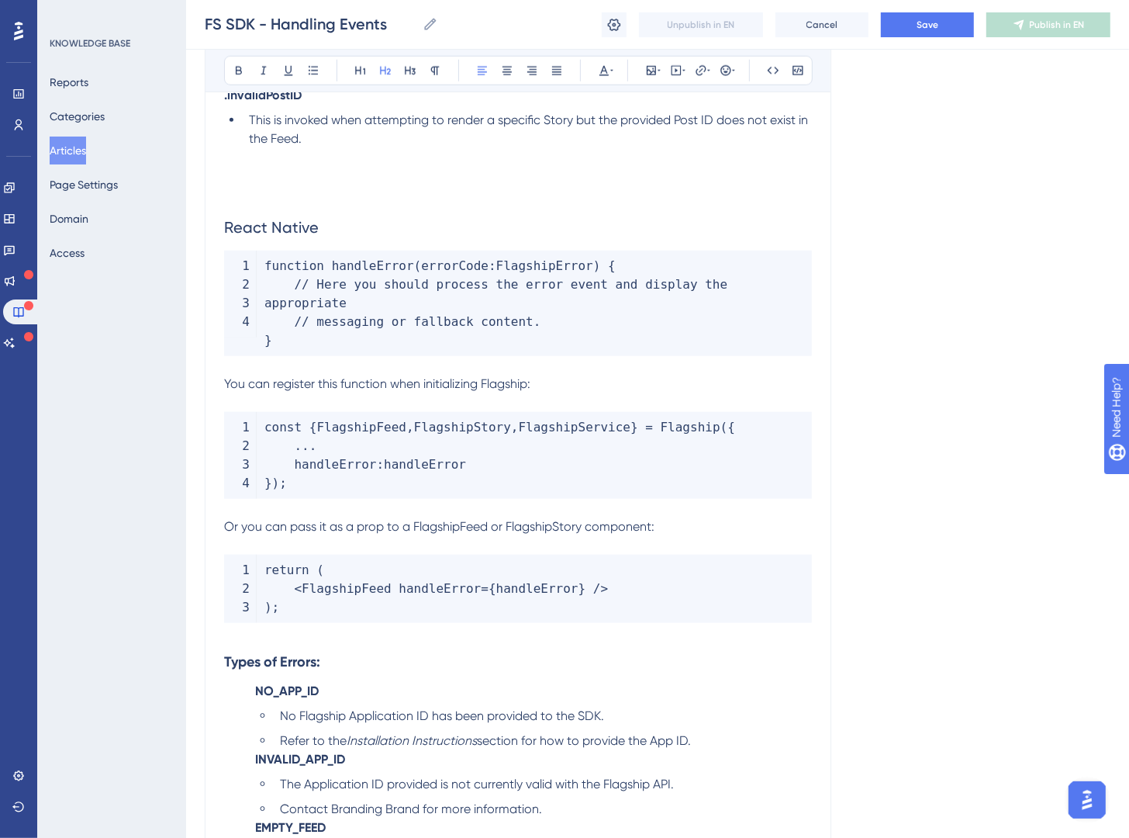
click at [333, 245] on h2 "React Native" at bounding box center [518, 227] width 588 height 47
click at [313, 669] on strong "Types of Errors:" at bounding box center [272, 661] width 96 height 17
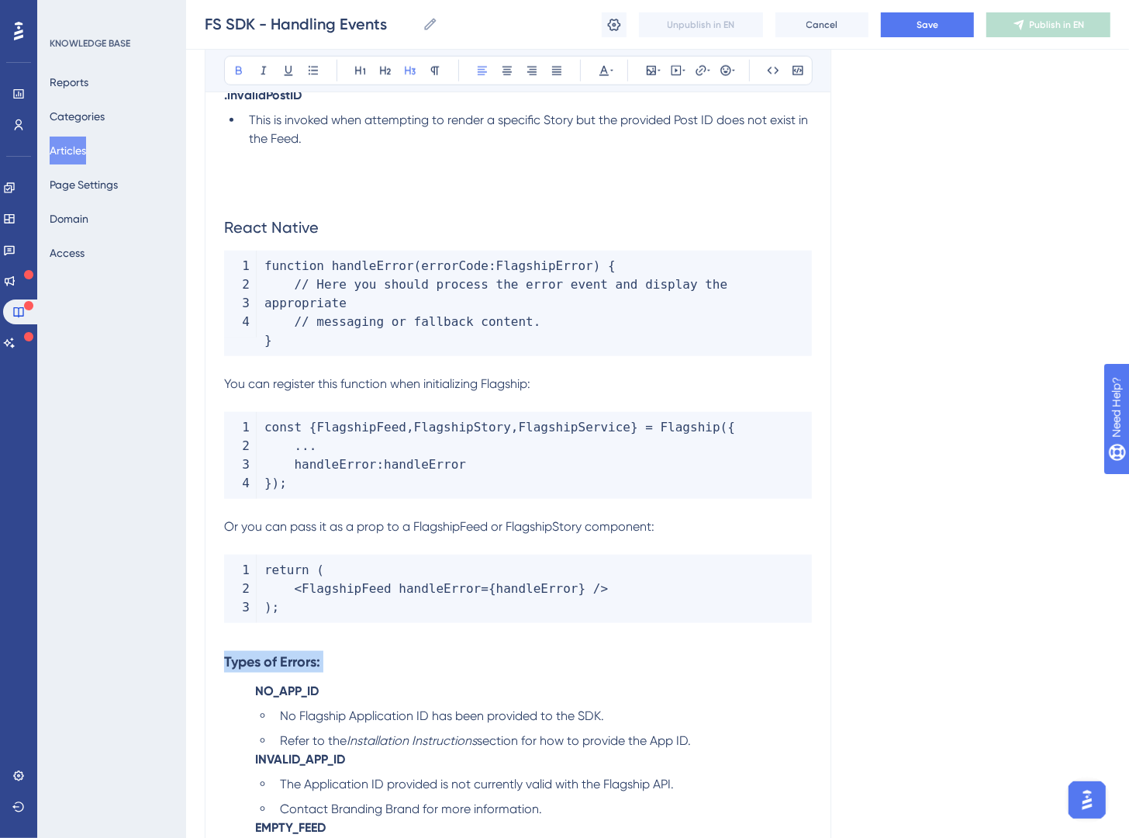
click at [313, 669] on strong "Types of Errors:" at bounding box center [272, 661] width 96 height 17
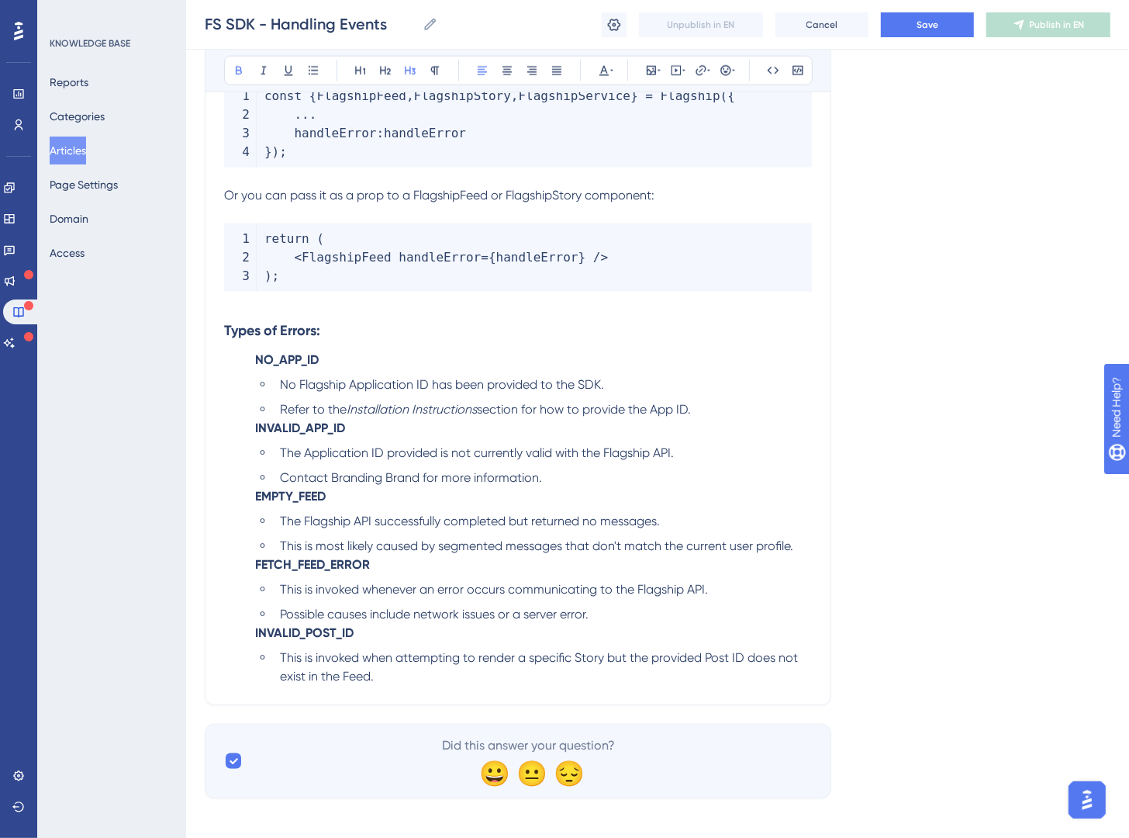
scroll to position [10531, 0]
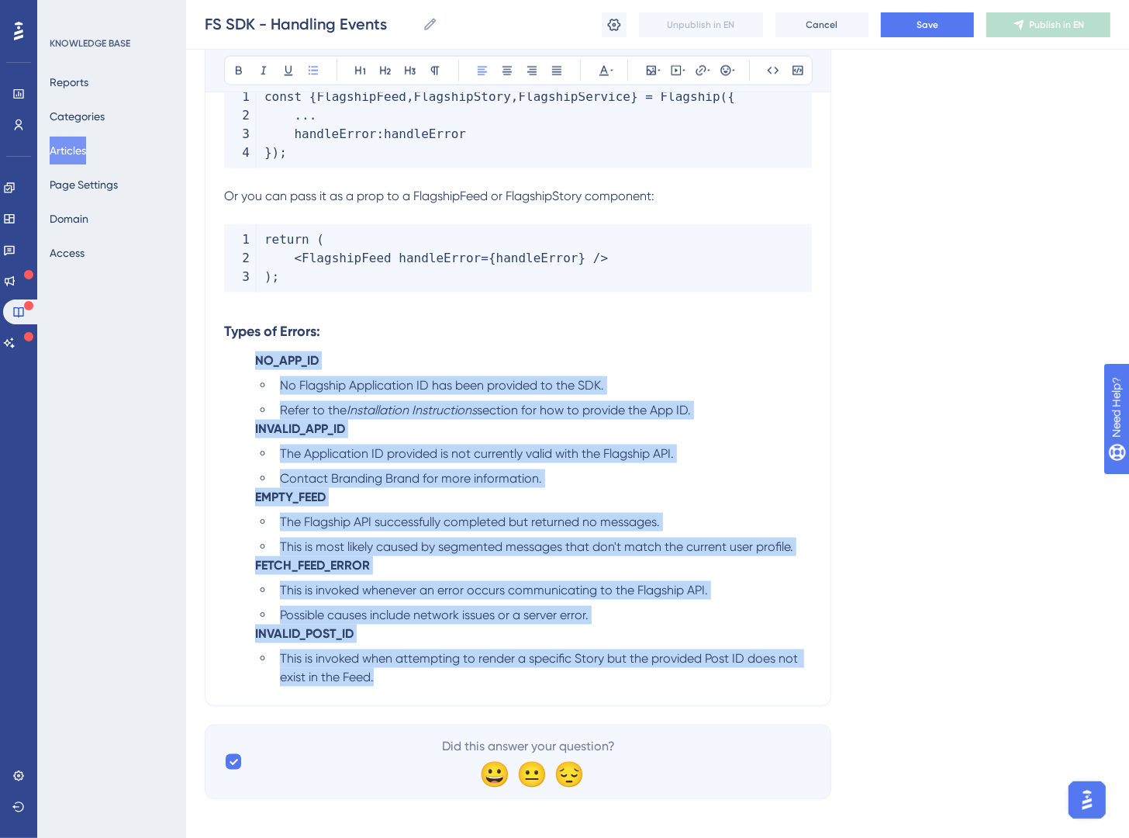
drag, startPoint x: 404, startPoint y: 690, endPoint x: 325, endPoint y: 233, distance: 464.5
click at [308, 71] on icon at bounding box center [313, 70] width 12 height 12
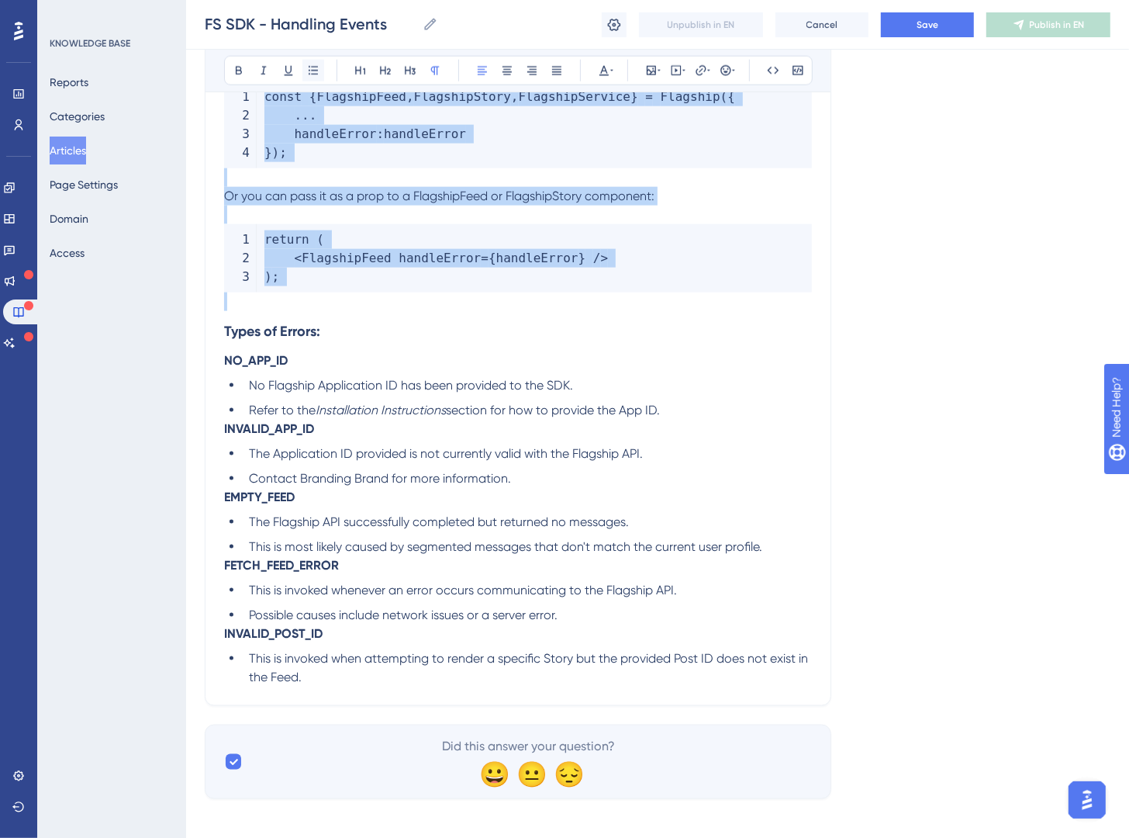
click at [308, 71] on icon at bounding box center [313, 70] width 12 height 12
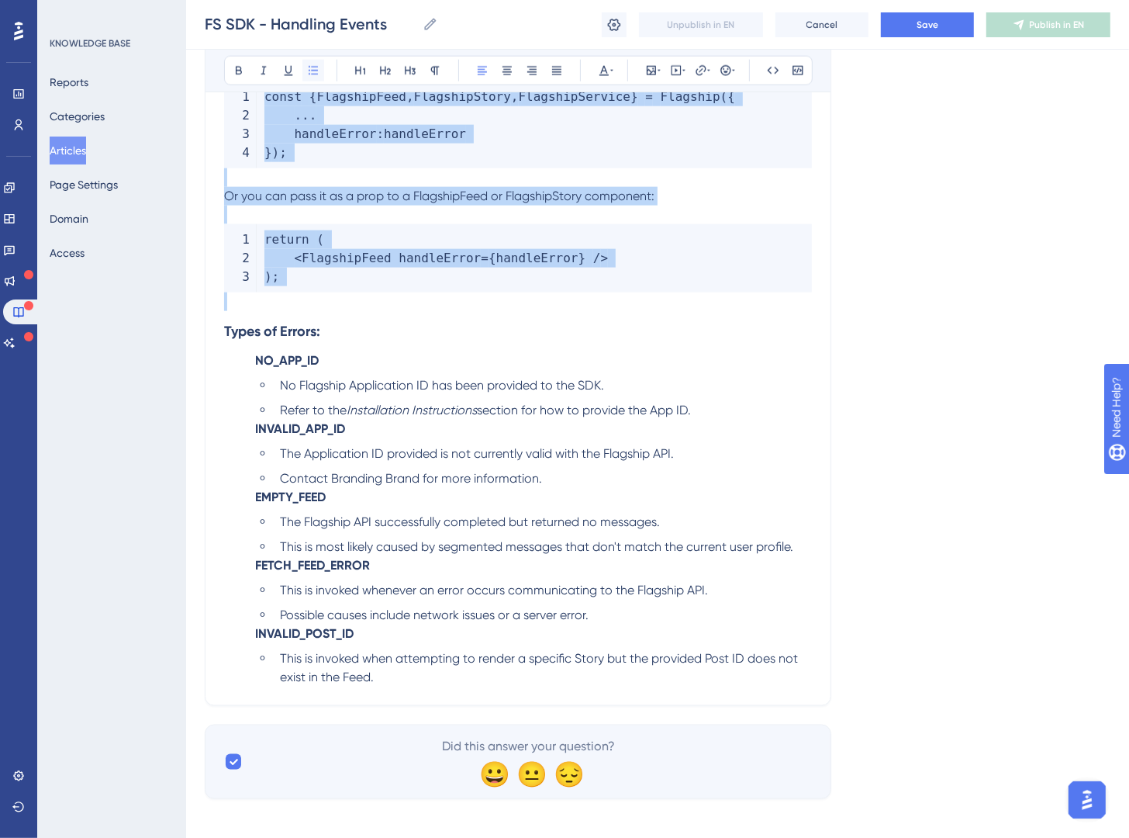
click at [308, 71] on icon at bounding box center [313, 70] width 12 height 12
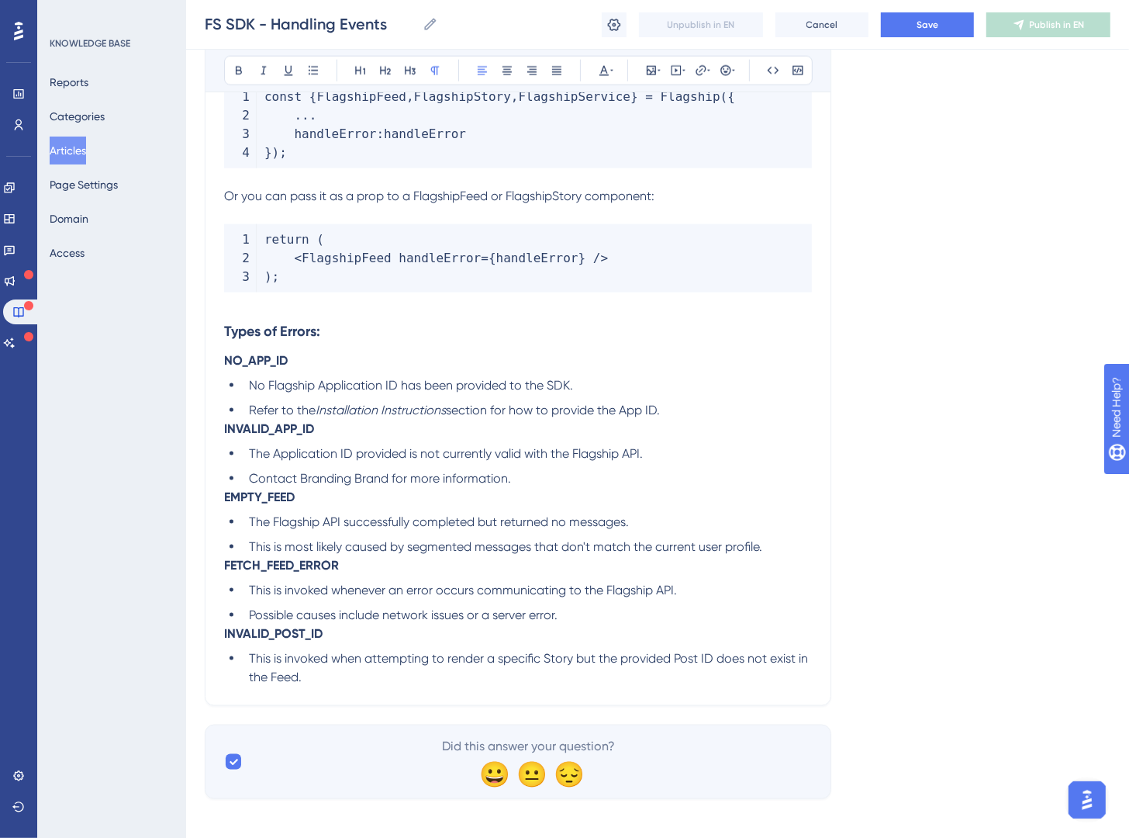
click at [426, 655] on span "This is invoked when attempting to render a specific Story but the provided Pos…" at bounding box center [530, 667] width 562 height 33
click at [359, 342] on h3 "Types of Errors:" at bounding box center [518, 331] width 588 height 40
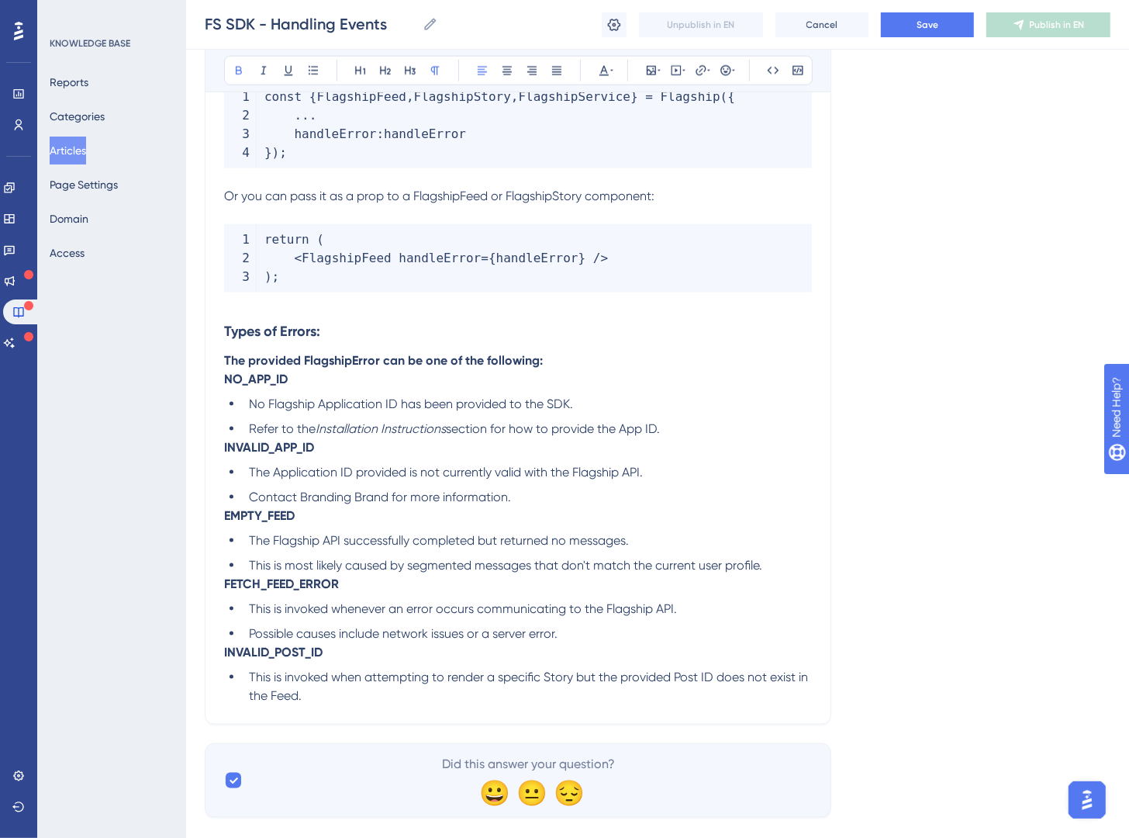
click at [394, 360] on strong "The provided FlagshipError can be one of the following:" at bounding box center [383, 360] width 319 height 15
click at [245, 74] on button at bounding box center [239, 71] width 22 height 22
click at [337, 366] on span "The provided FlagshipError can be one of the following:" at bounding box center [379, 360] width 310 height 15
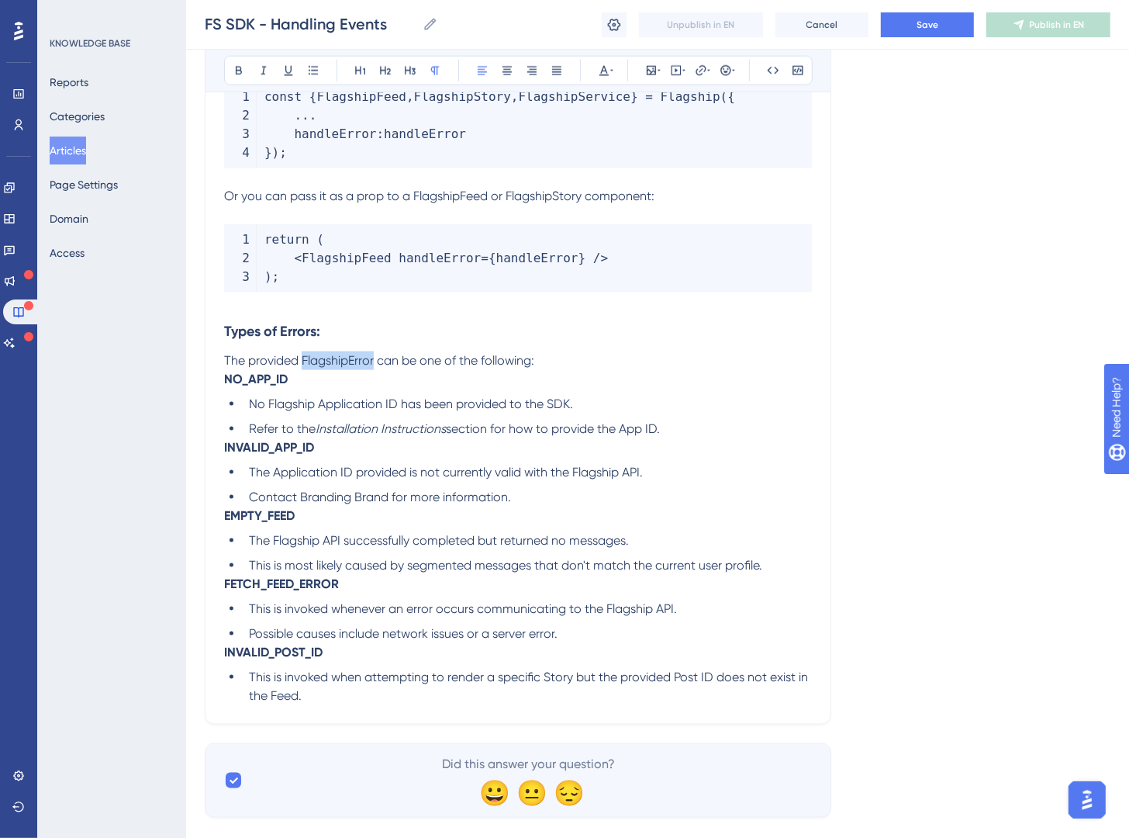
click at [337, 366] on span "The provided FlagshipError can be one of the following:" at bounding box center [379, 360] width 310 height 15
click at [767, 78] on button at bounding box center [774, 71] width 22 height 22
click at [621, 375] on p "NO_APP_ID No Flagship Application ID has been provided to the SDK. Refer to the…" at bounding box center [518, 404] width 588 height 68
click at [624, 367] on p "The provided FlagshipError can be one of the following:" at bounding box center [518, 360] width 588 height 19
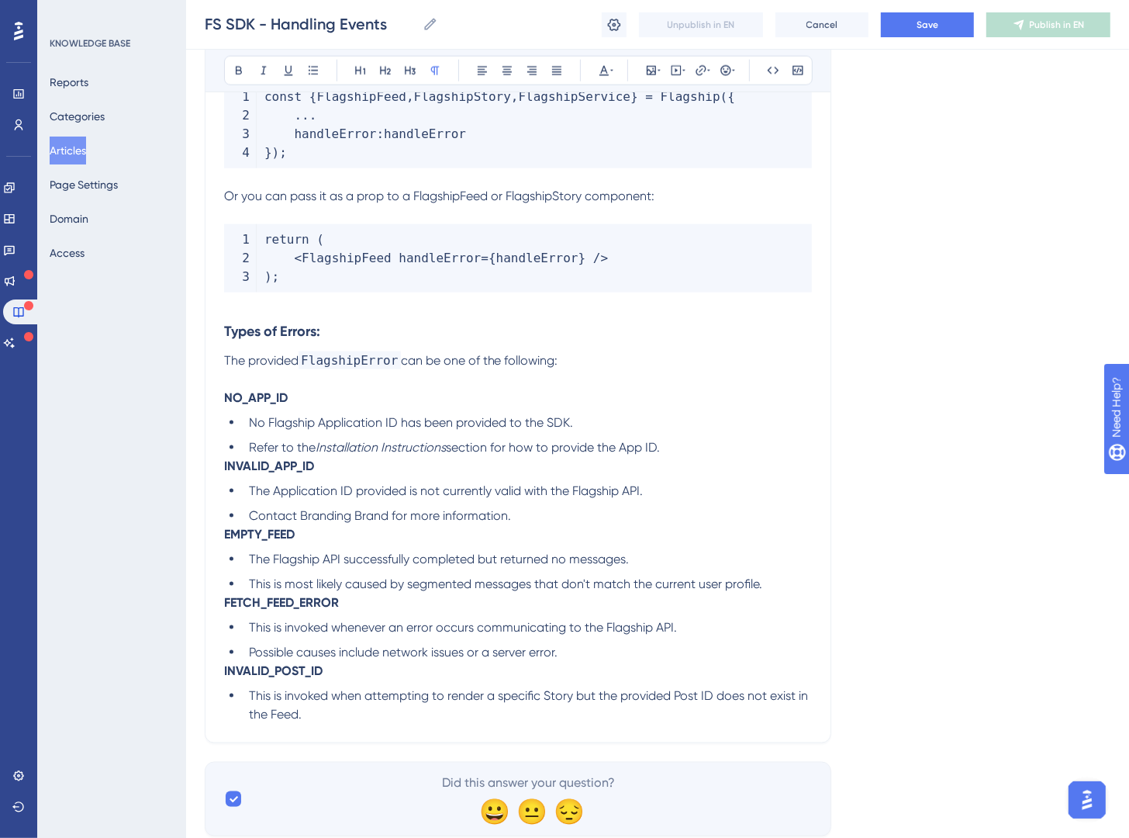
drag, startPoint x: 507, startPoint y: 697, endPoint x: 489, endPoint y: 711, distance: 22.2
click at [507, 697] on span "This is invoked when attempting to render a specific Story but the provided Pos…" at bounding box center [530, 704] width 562 height 33
click at [472, 724] on li "This is invoked when attempting to render a specific Story but the provided Pos…" at bounding box center [527, 705] width 569 height 37
click at [945, 26] on button "Save" at bounding box center [927, 24] width 93 height 25
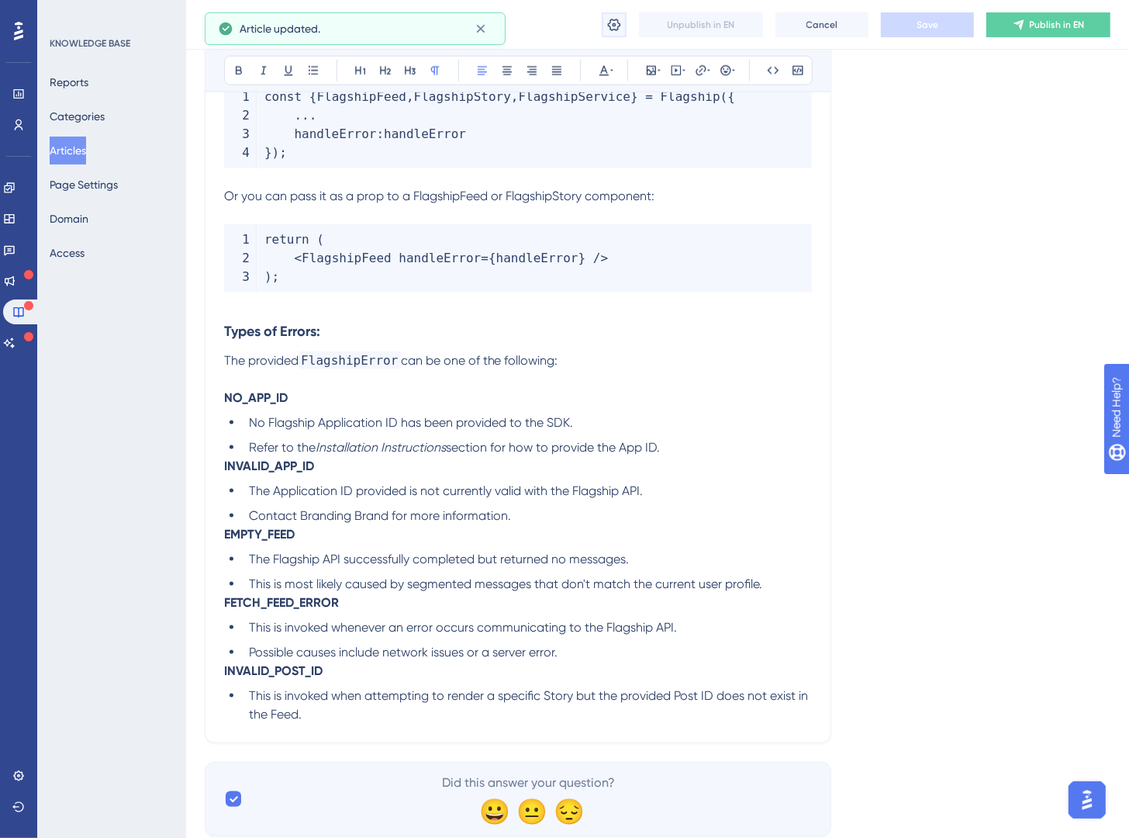
click at [603, 25] on button at bounding box center [614, 24] width 25 height 25
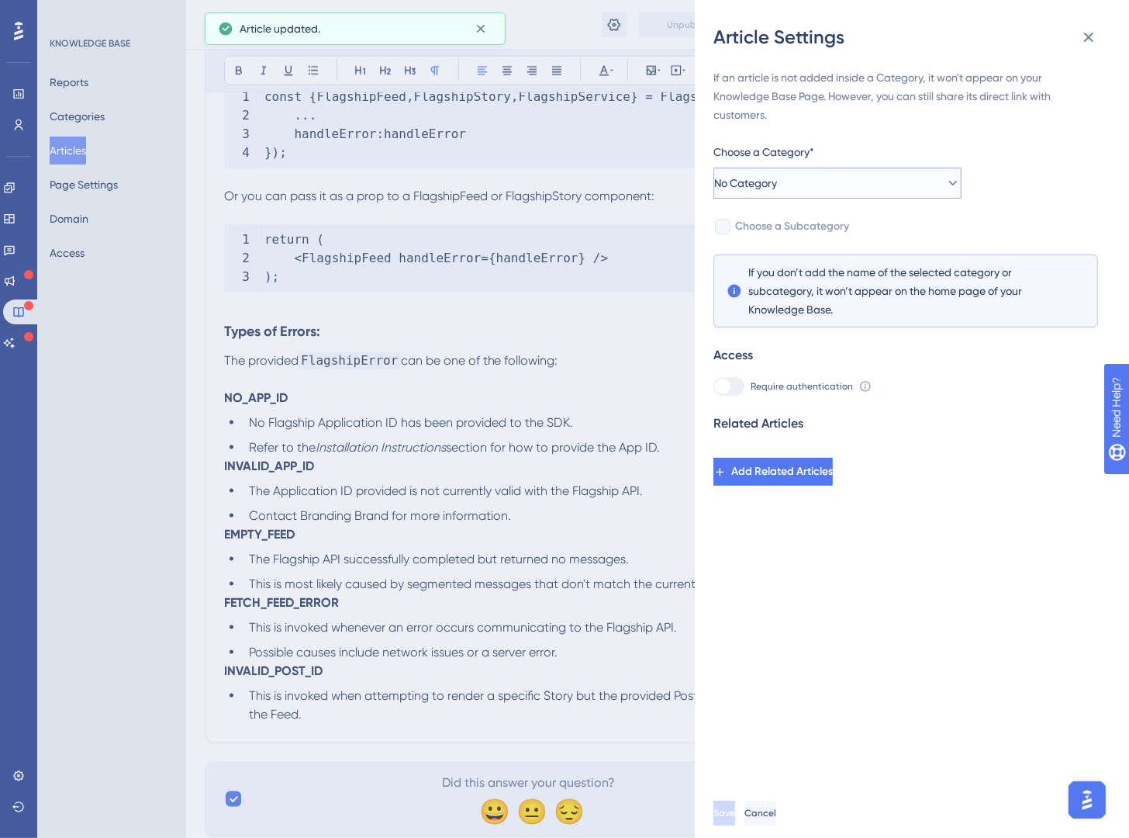
click at [884, 173] on button "No Category" at bounding box center [838, 183] width 248 height 31
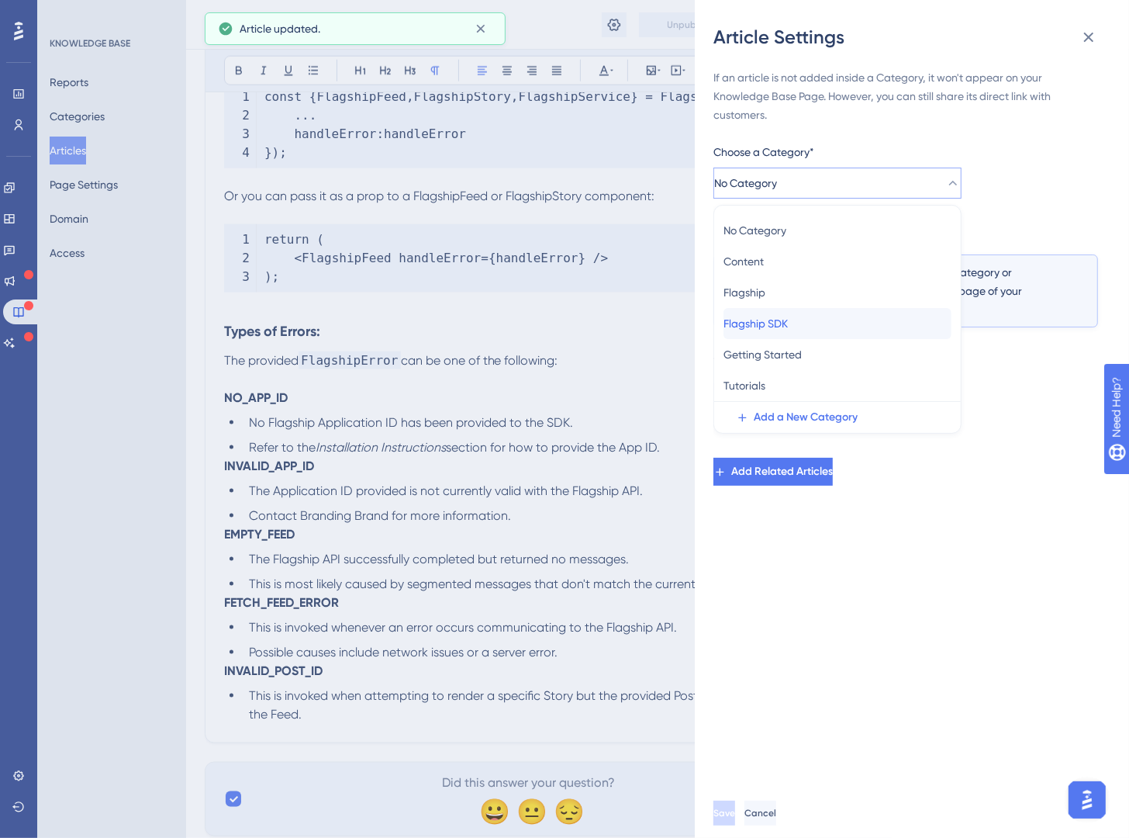
click at [822, 333] on div "Flagship SDK Flagship SDK" at bounding box center [838, 323] width 228 height 31
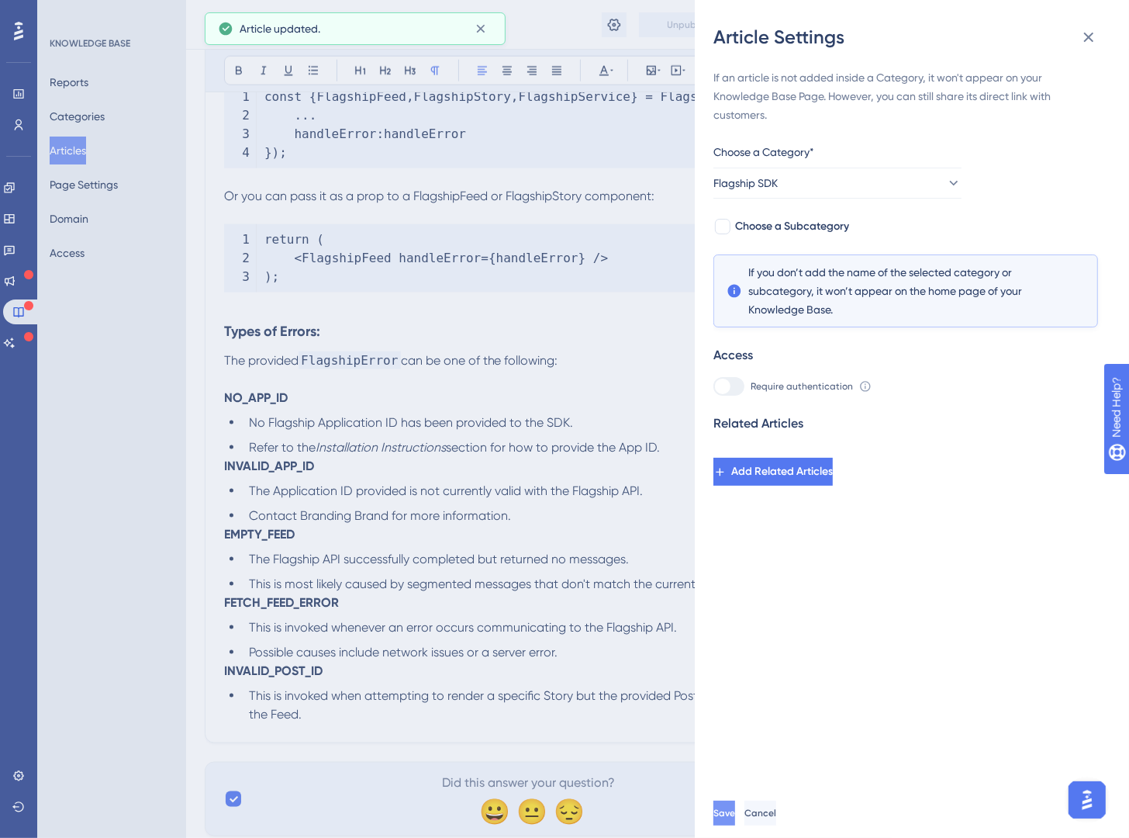
click at [735, 819] on span "Save" at bounding box center [725, 813] width 22 height 12
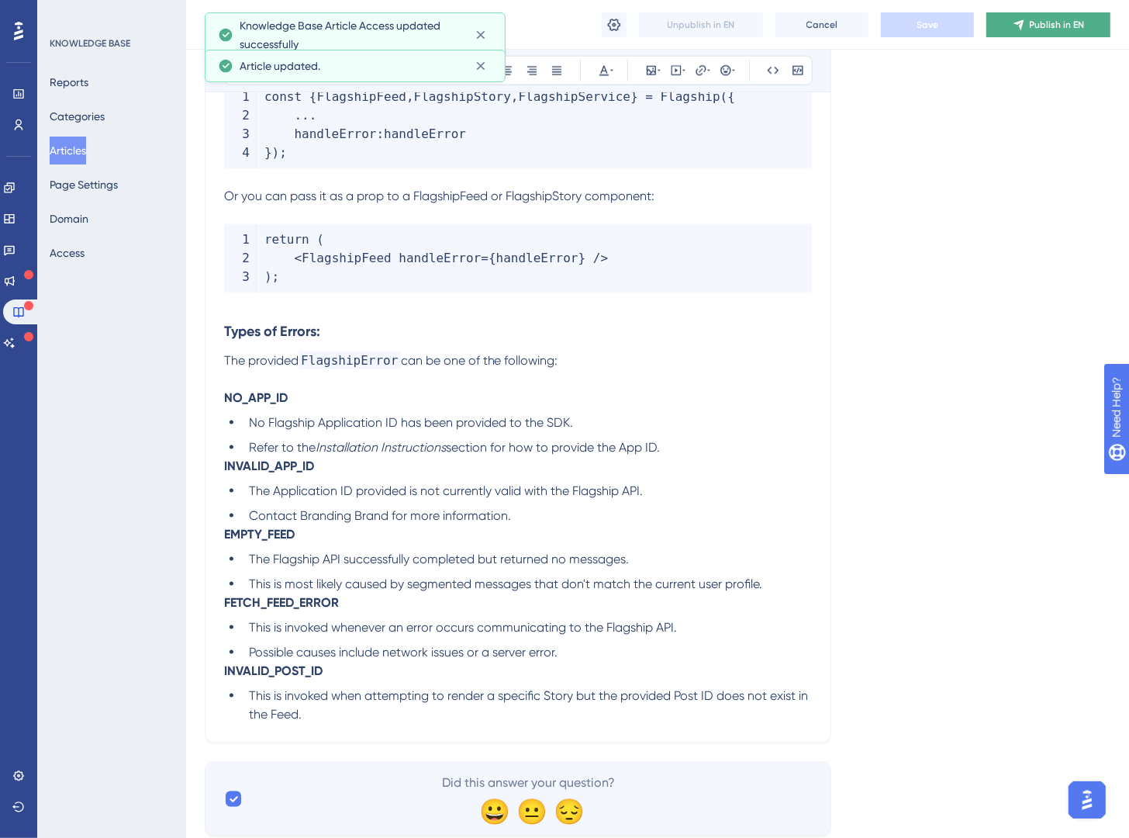
click at [1032, 27] on span "Publish in EN" at bounding box center [1057, 25] width 55 height 12
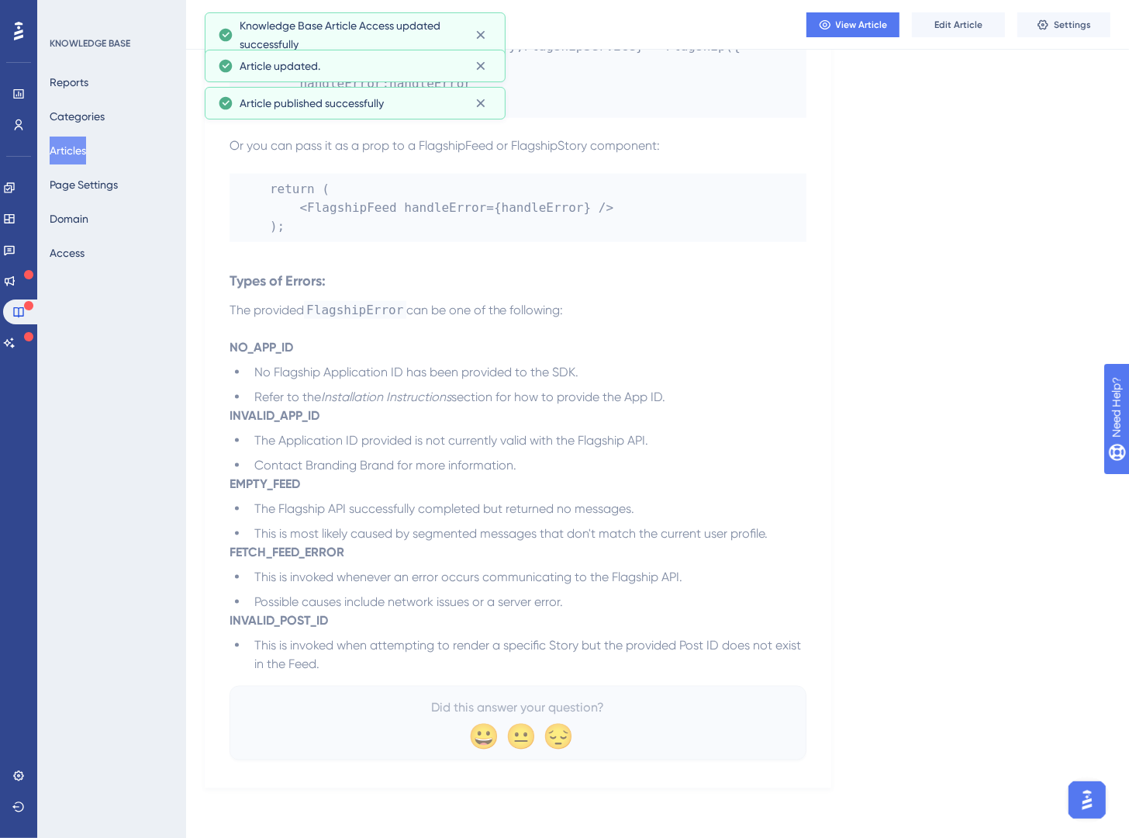
click at [65, 141] on button "Articles" at bounding box center [68, 151] width 36 height 28
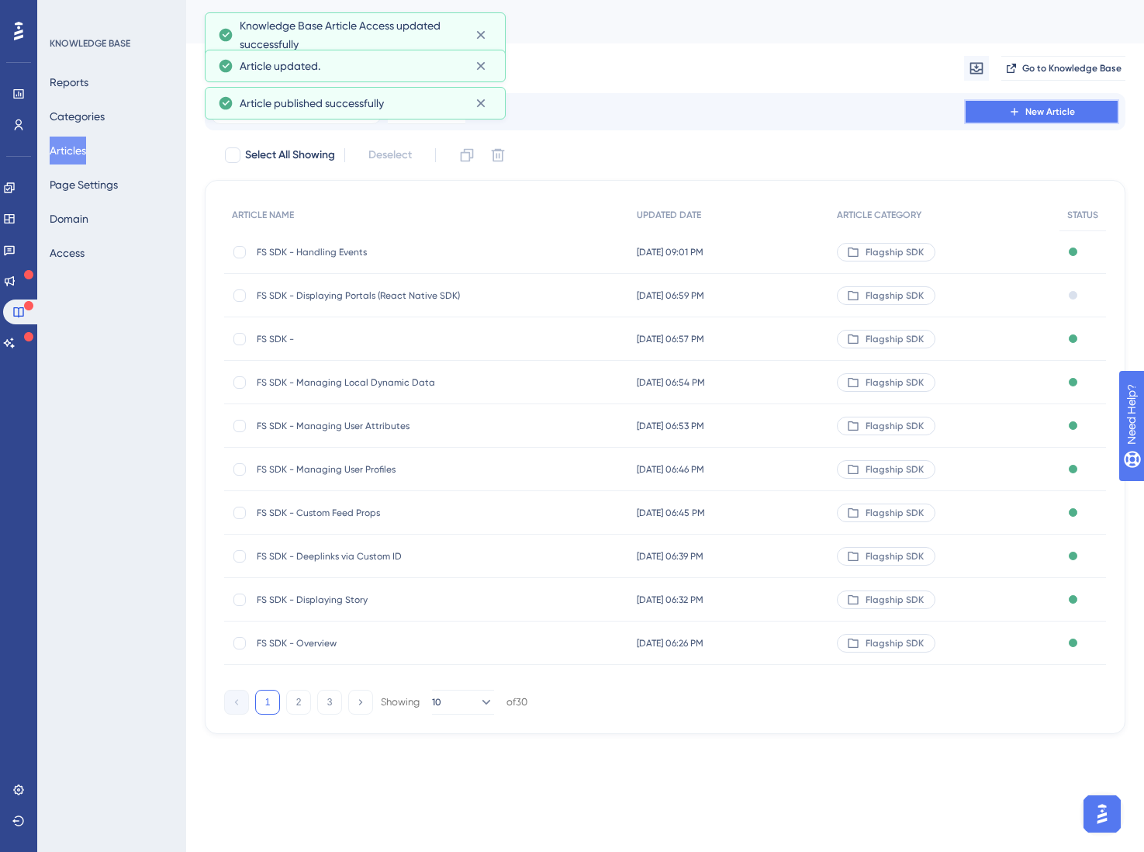
click at [1053, 112] on span "New Article" at bounding box center [1051, 111] width 50 height 12
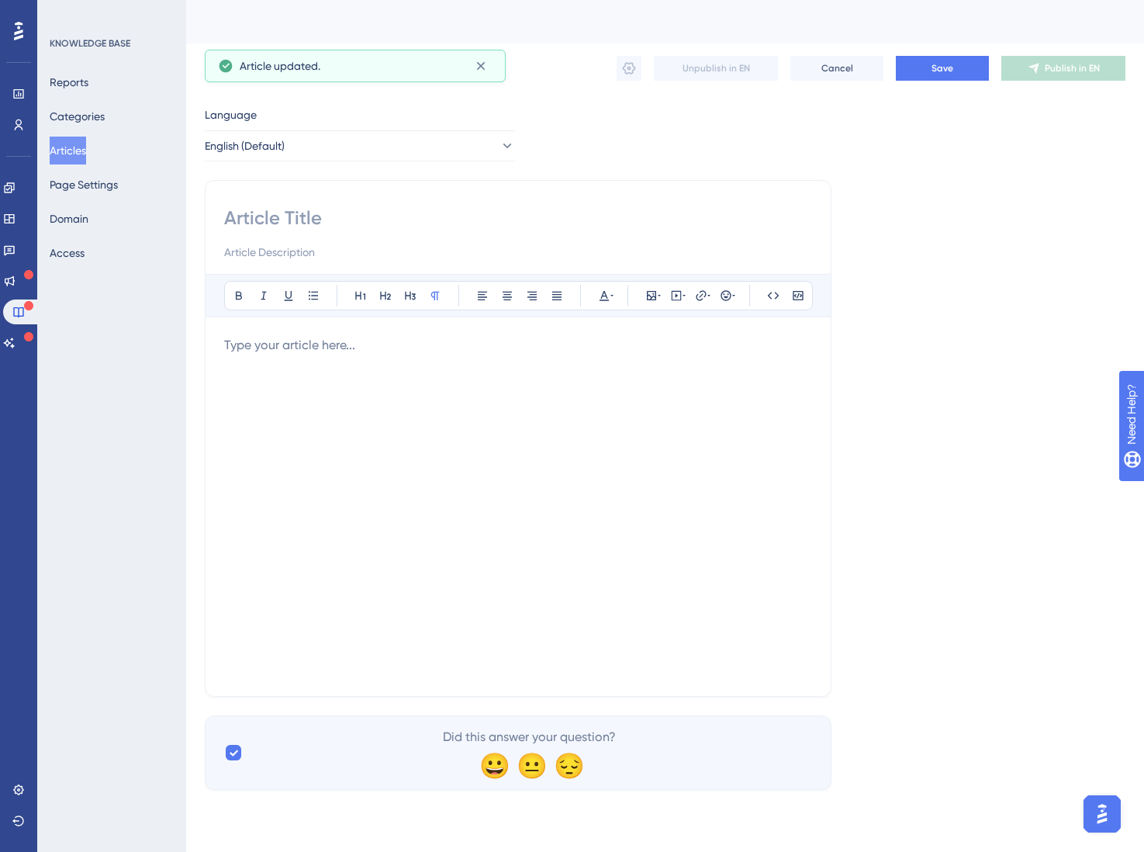
click at [438, 127] on div "Language" at bounding box center [360, 117] width 310 height 25
click at [299, 227] on input at bounding box center [518, 218] width 588 height 25
type input "Han"
type input "Handling"
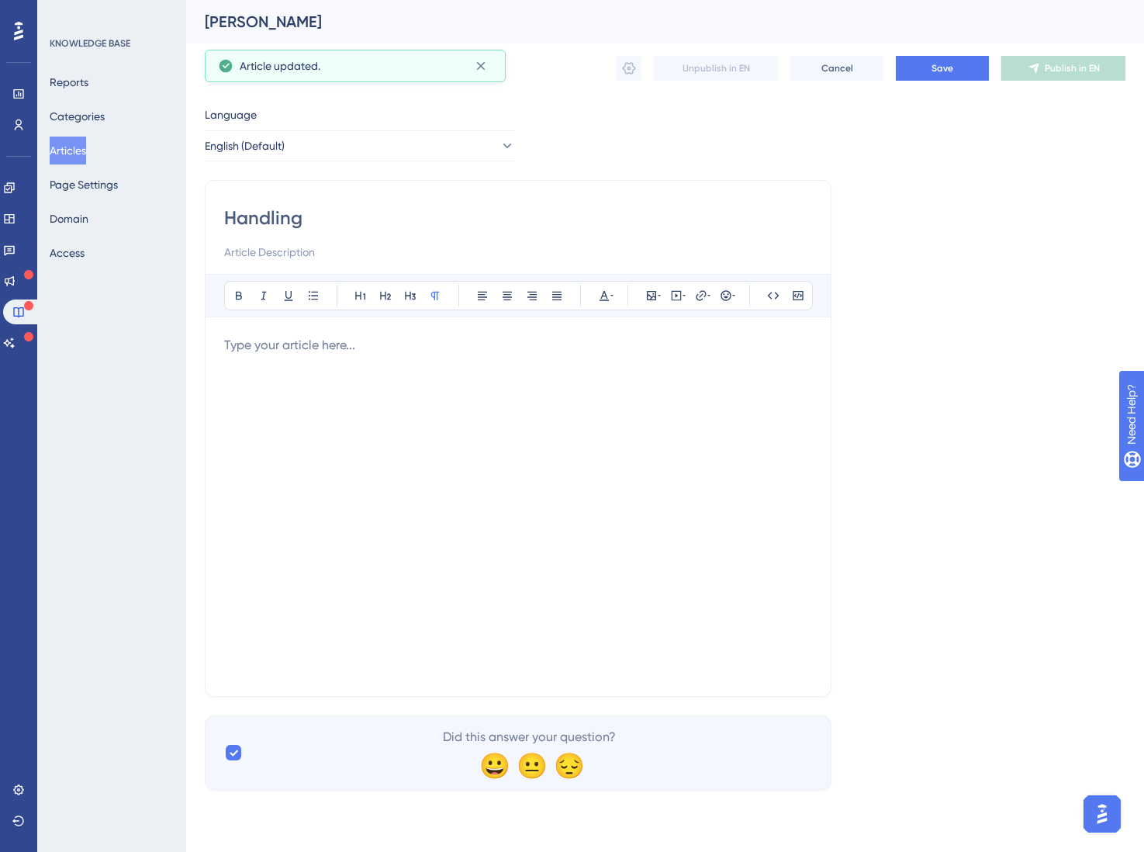
type input "Handling"
type input "Handling Errors"
click at [480, 64] on icon at bounding box center [481, 66] width 16 height 16
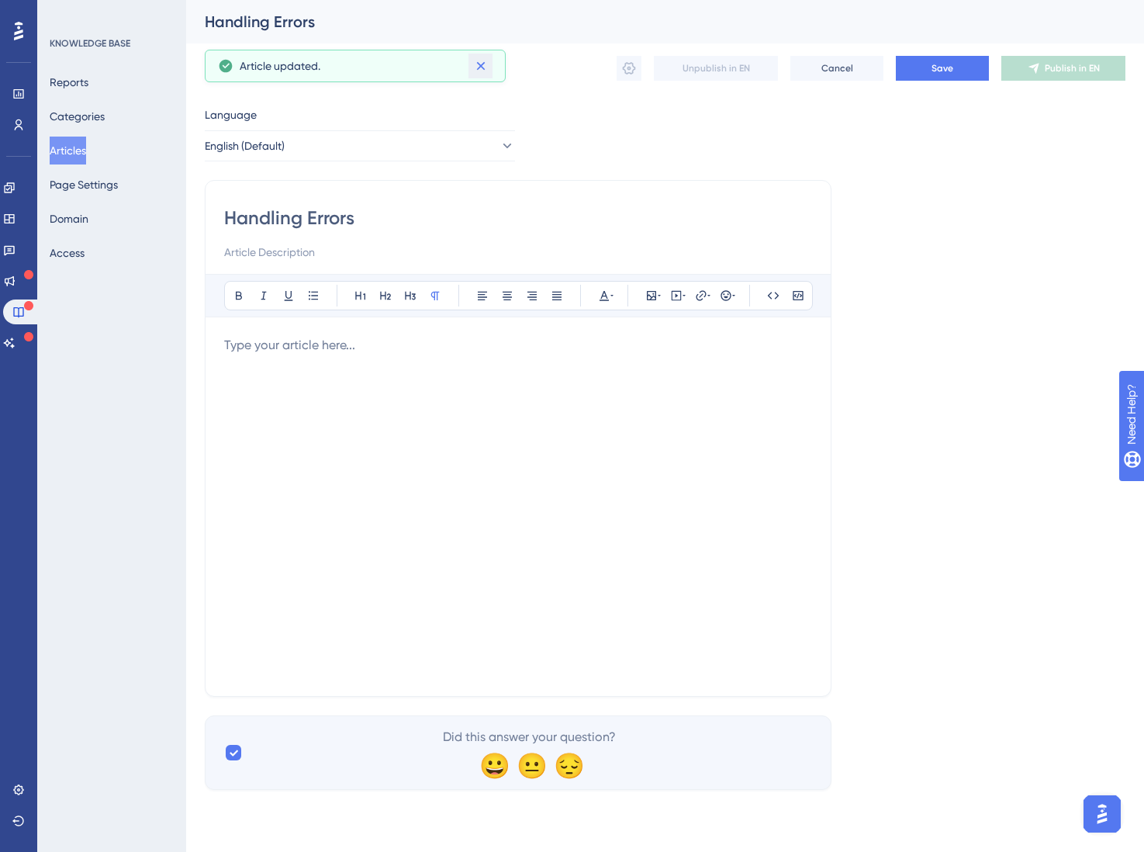
click at [473, 65] on icon at bounding box center [481, 66] width 16 height 16
click at [486, 63] on icon at bounding box center [481, 66] width 16 height 16
click at [483, 68] on icon at bounding box center [480, 66] width 9 height 9
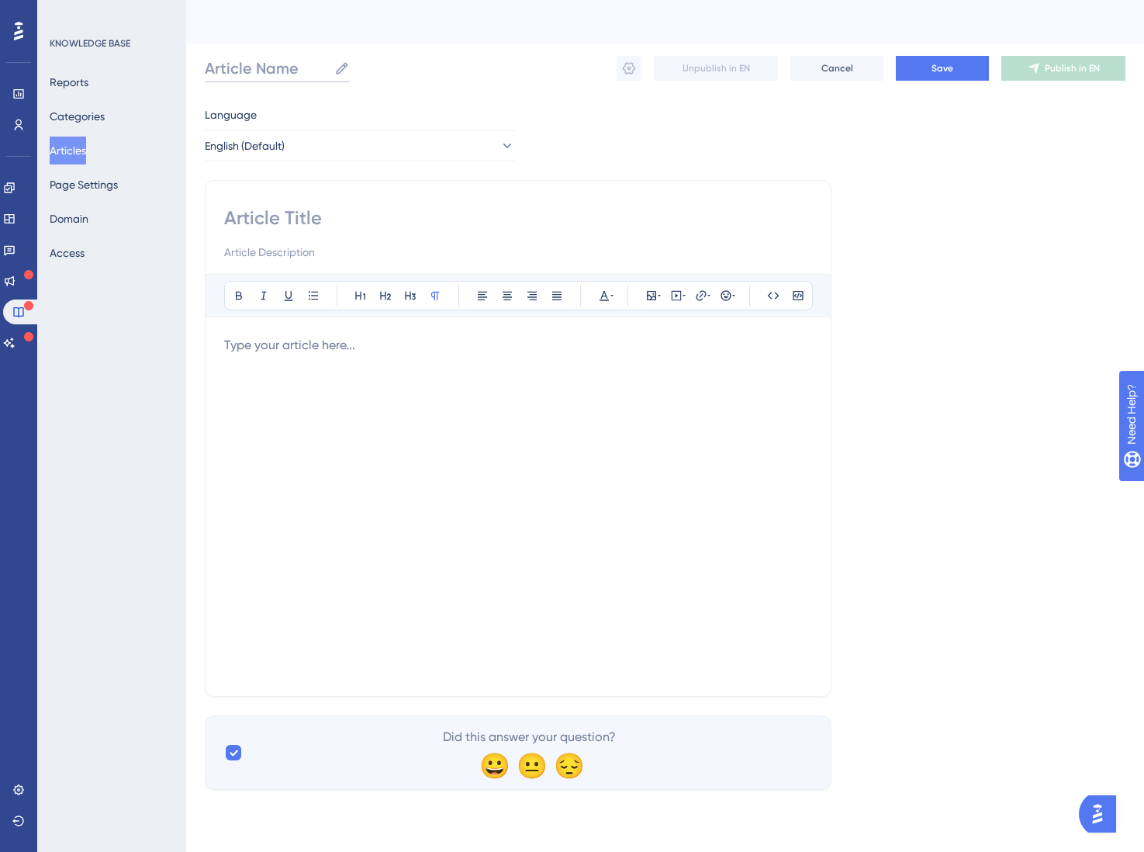
click at [280, 74] on input "Article Name" at bounding box center [266, 68] width 123 height 22
type input "f"
click at [270, 63] on input "FS SDK 0 Handling Errors" at bounding box center [308, 68] width 207 height 22
drag, startPoint x: 275, startPoint y: 71, endPoint x: 384, endPoint y: 61, distance: 109.8
click at [384, 61] on input "FS SDK - Handling Errors" at bounding box center [308, 68] width 206 height 22
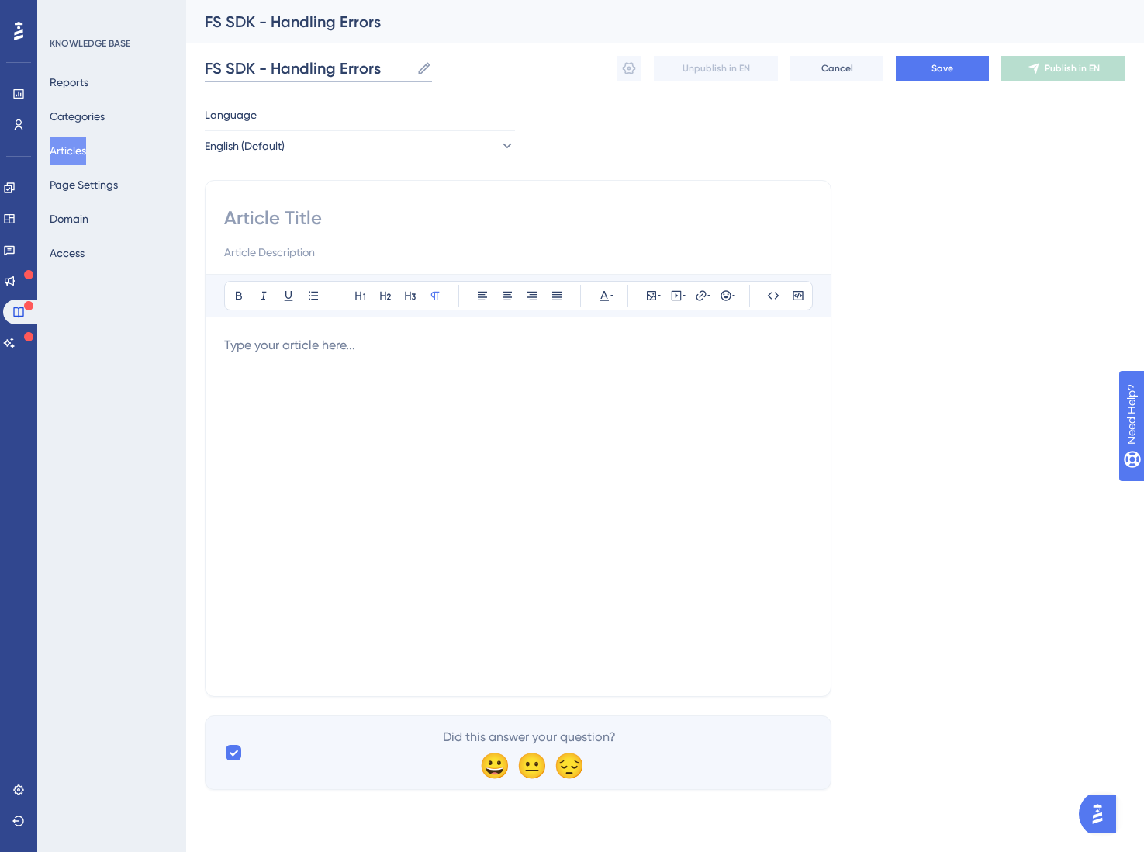
type input "FS SDK - Handling Errors"
click at [254, 209] on input at bounding box center [518, 218] width 588 height 25
paste input "Handling Errors"
type input "Handling Errors"
click at [329, 333] on div "Bold Italic Underline Bullet Point Heading 1 Heading 2 Heading 3 Normal Align L…" at bounding box center [518, 475] width 588 height 403
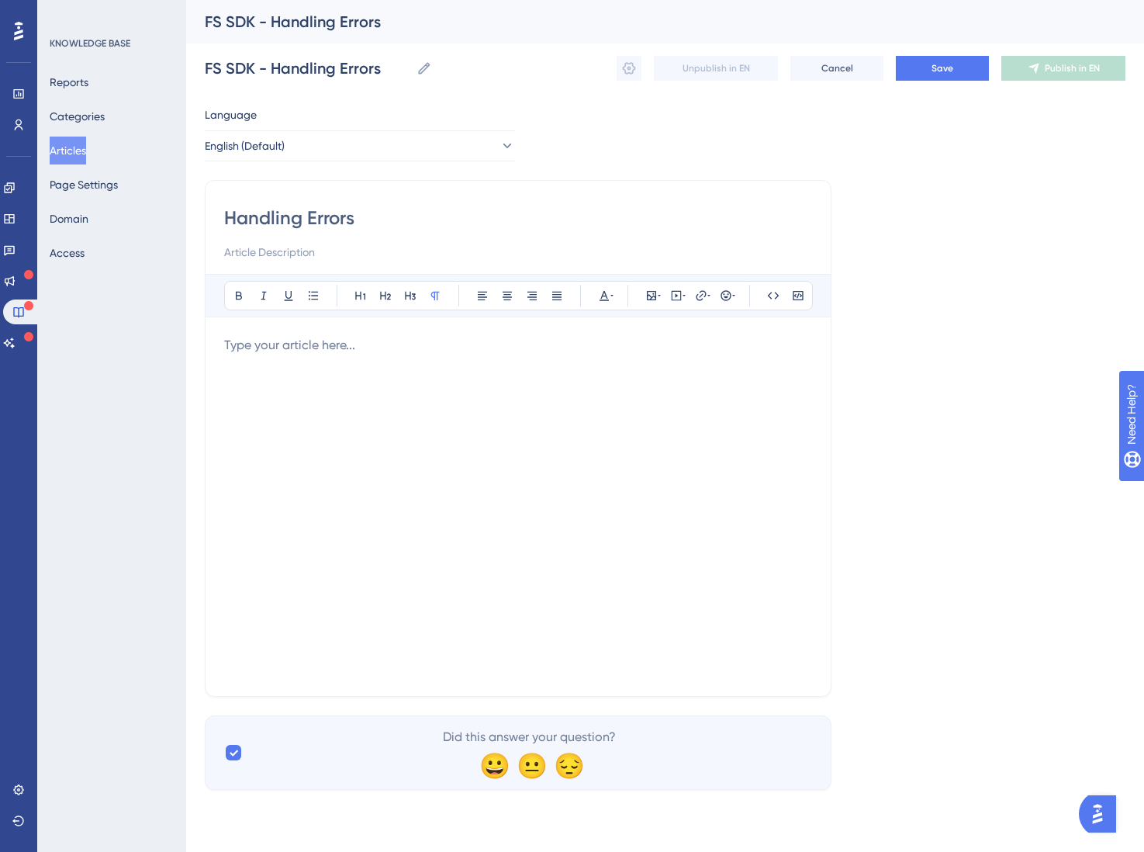
click at [325, 348] on p at bounding box center [518, 345] width 588 height 19
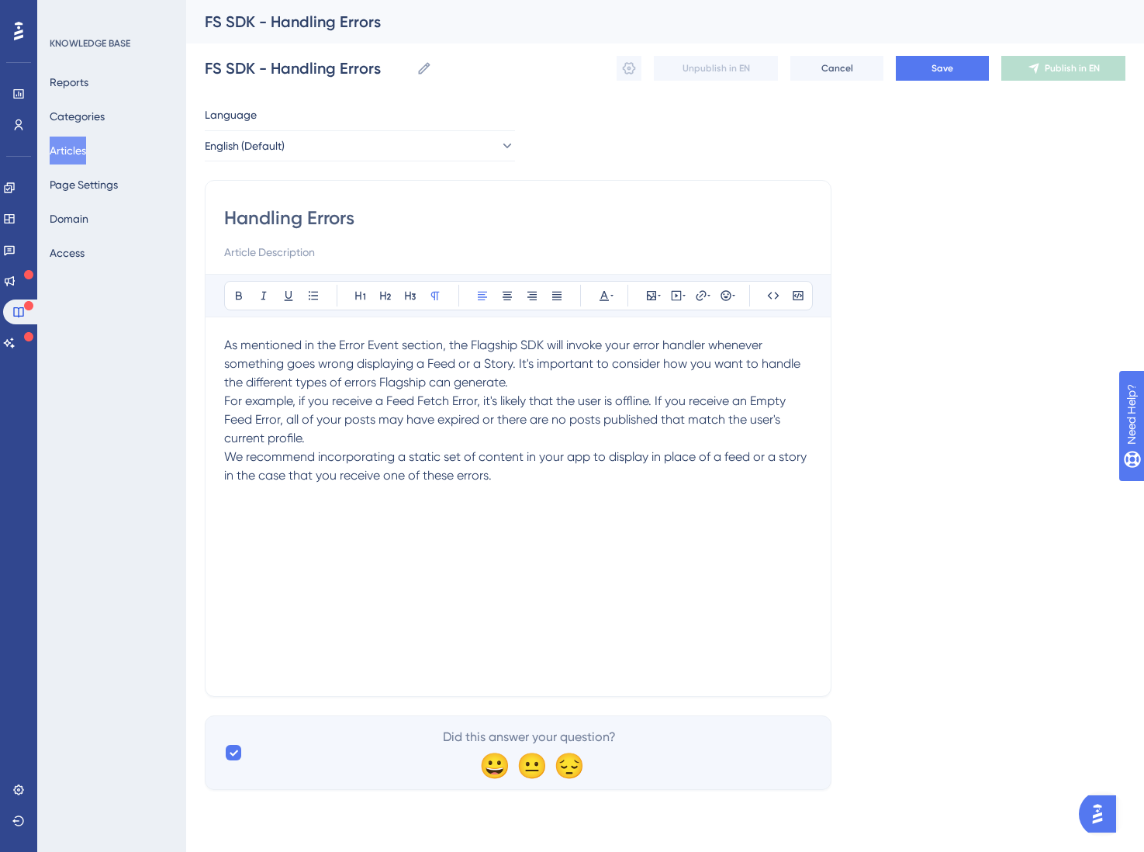
click at [226, 455] on span "We recommend incorporating a static set of content in your app to display in pl…" at bounding box center [517, 465] width 586 height 33
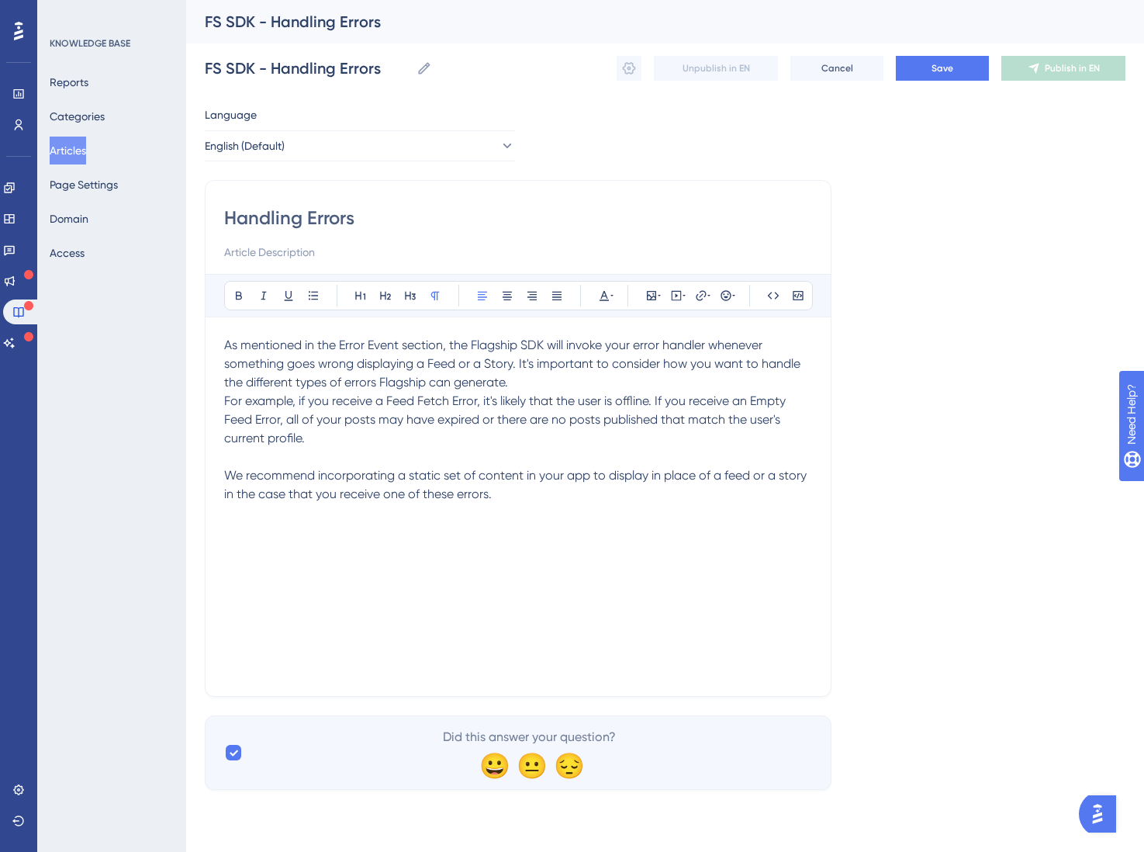
click at [227, 400] on span "For example, if you receive a Feed Fetch Error, it's likely that the user is of…" at bounding box center [506, 419] width 565 height 52
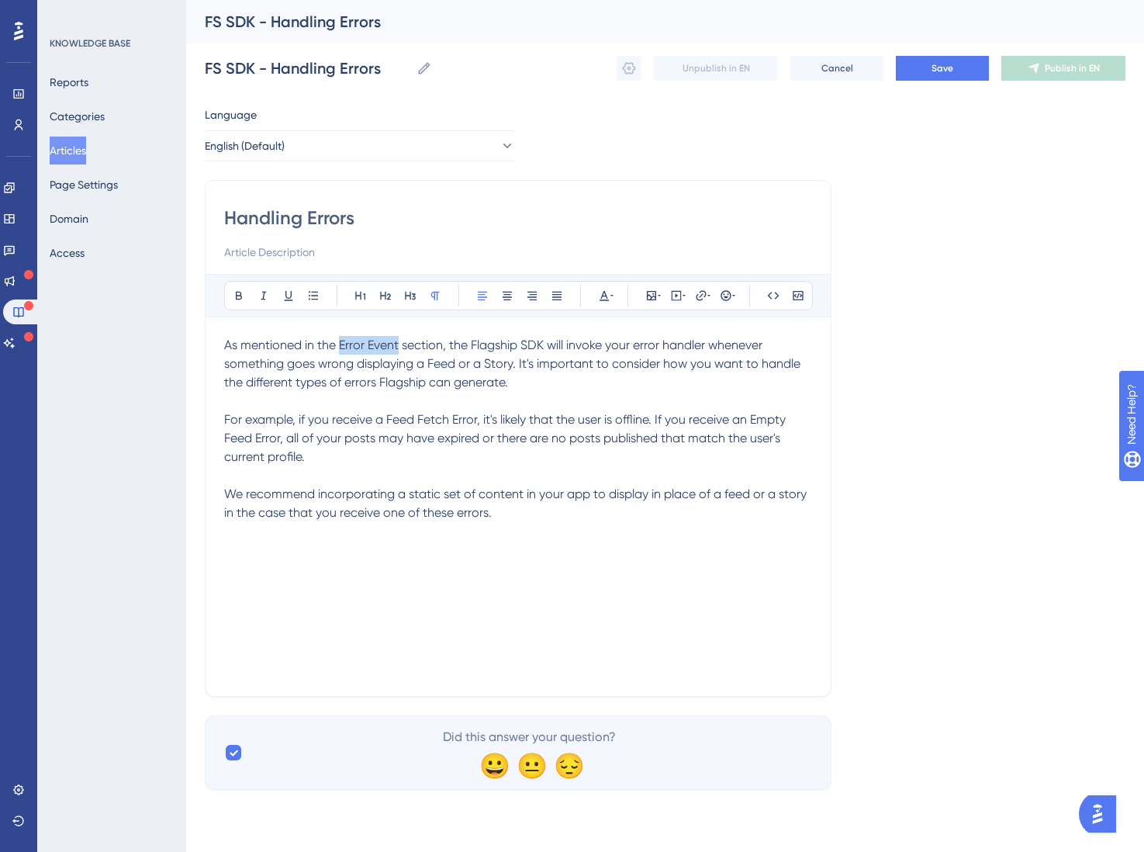
drag, startPoint x: 340, startPoint y: 347, endPoint x: 421, endPoint y: 342, distance: 81.6
click at [413, 342] on span "As mentioned in the Error Event section, the Flagship SDK will invoke your erro…" at bounding box center [513, 363] width 579 height 52
drag, startPoint x: 421, startPoint y: 342, endPoint x: 437, endPoint y: 344, distance: 15.6
click at [437, 344] on span "As mentioned in the Error Event section, the Flagship SDK will invoke your erro…" at bounding box center [513, 363] width 579 height 52
drag, startPoint x: 438, startPoint y: 346, endPoint x: 352, endPoint y: 344, distance: 85.3
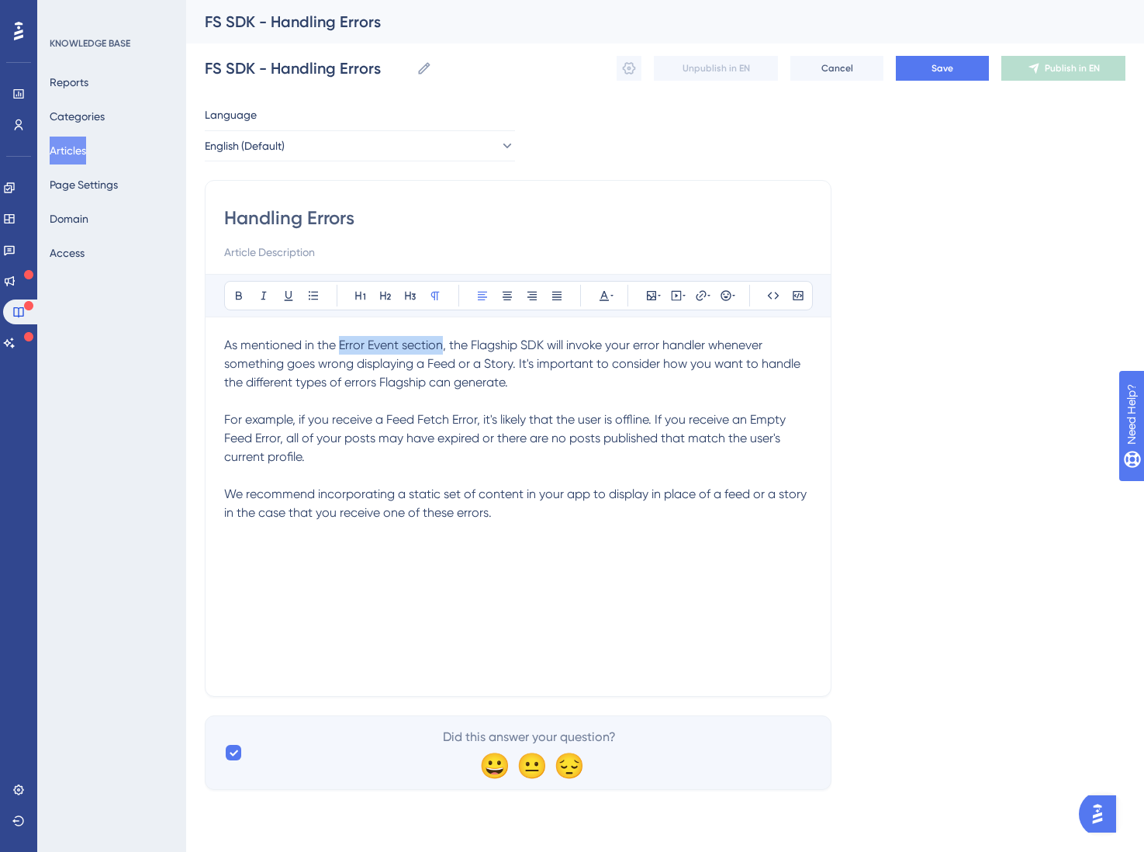
click at [340, 346] on span "As mentioned in the Error Event section, the Flagship SDK will invoke your erro…" at bounding box center [513, 363] width 579 height 52
click at [690, 299] on button at bounding box center [701, 296] width 22 height 22
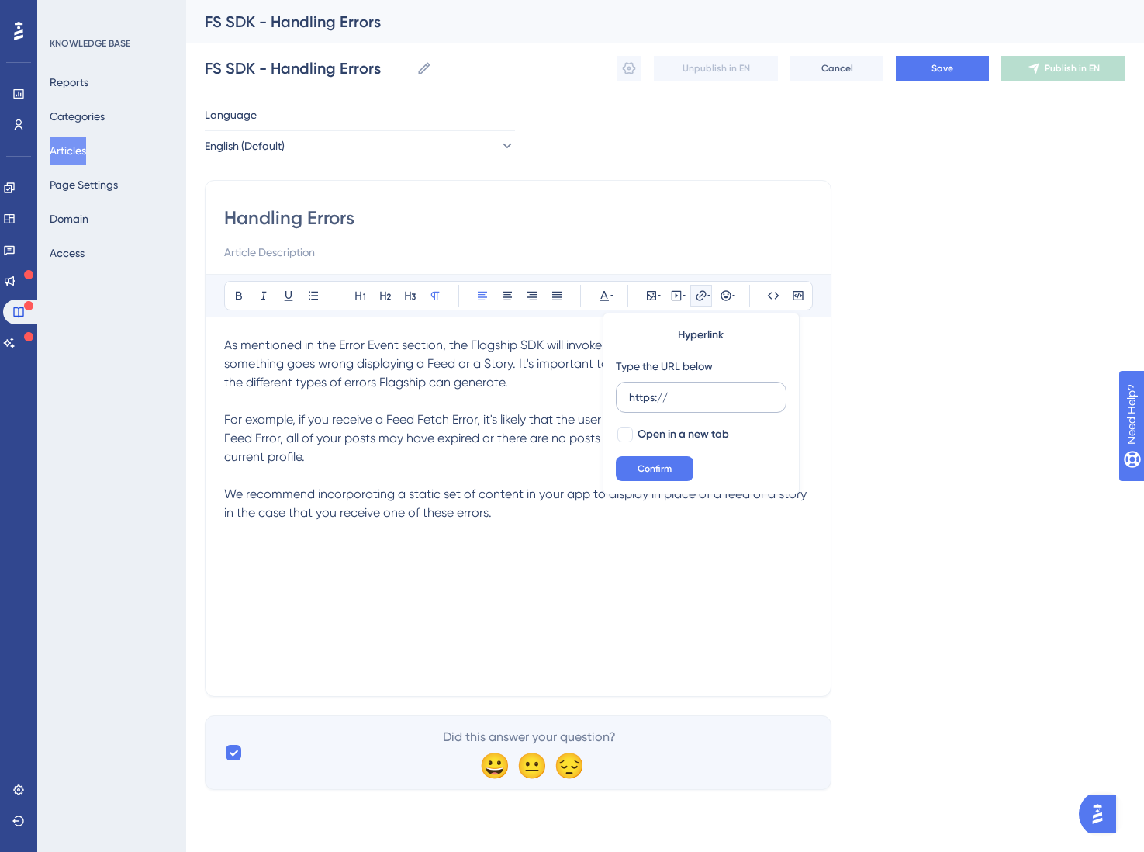
click at [715, 393] on input "https://" at bounding box center [701, 397] width 144 height 17
type input "https://brandingbrand-d4q4.help.userguiding.com/en/articles/16841-handling-even…"
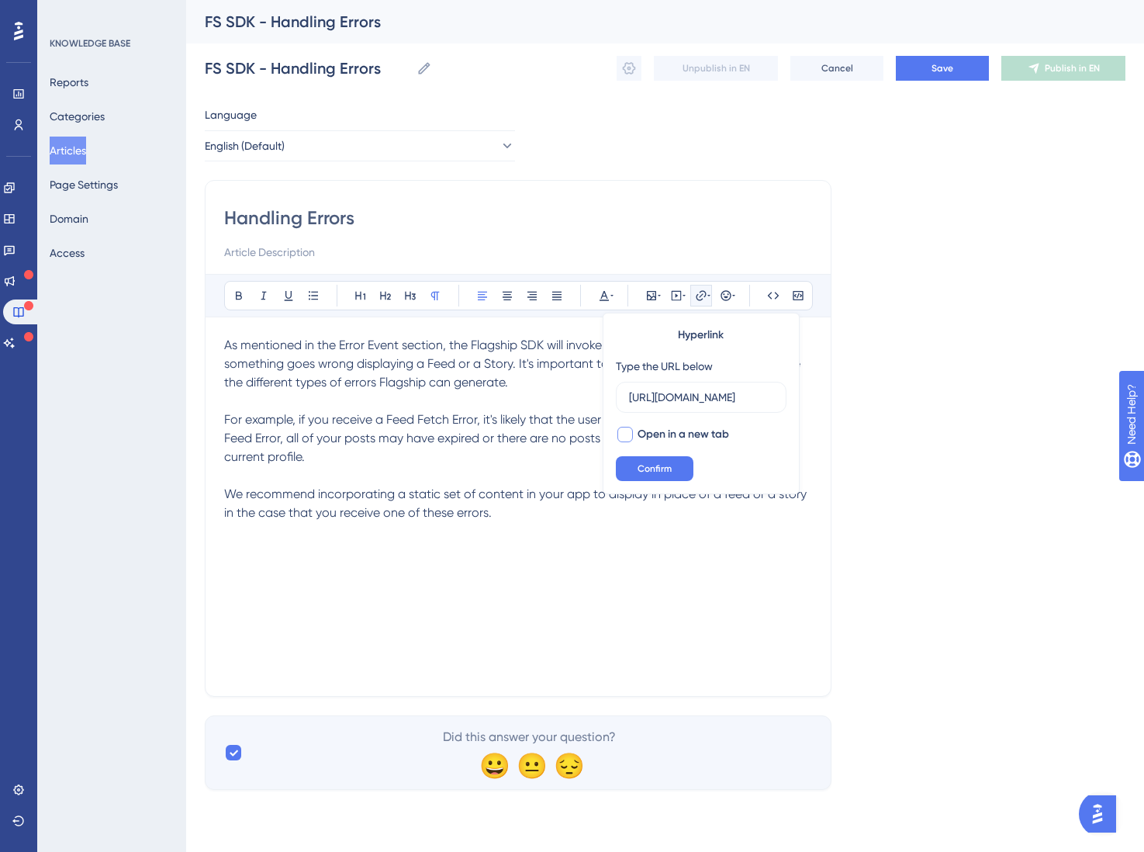
click at [628, 440] on div at bounding box center [625, 435] width 16 height 16
checkbox input "true"
click at [650, 465] on span "Confirm" at bounding box center [655, 468] width 34 height 12
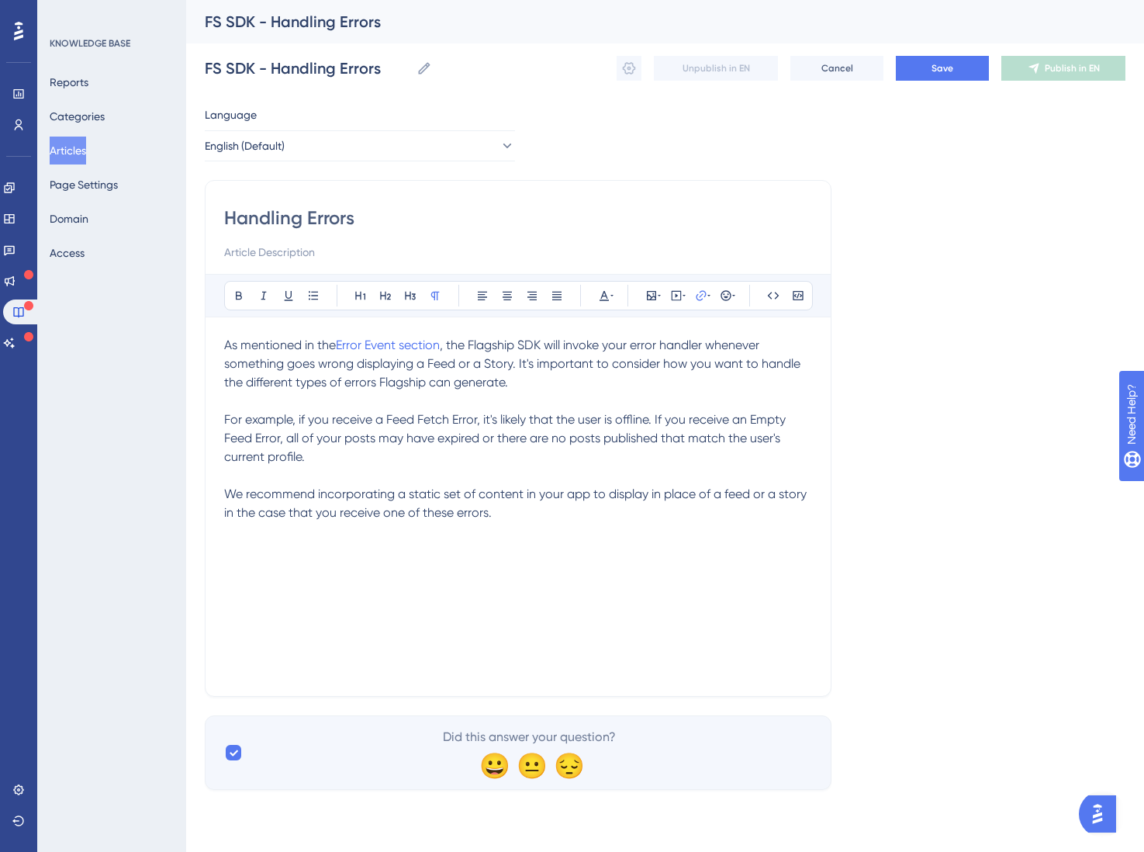
click at [932, 127] on div "Language English (Default) Handling Errors Bold Italic Underline Bullet Point H…" at bounding box center [665, 447] width 921 height 684
click at [936, 78] on button "Save" at bounding box center [942, 68] width 93 height 25
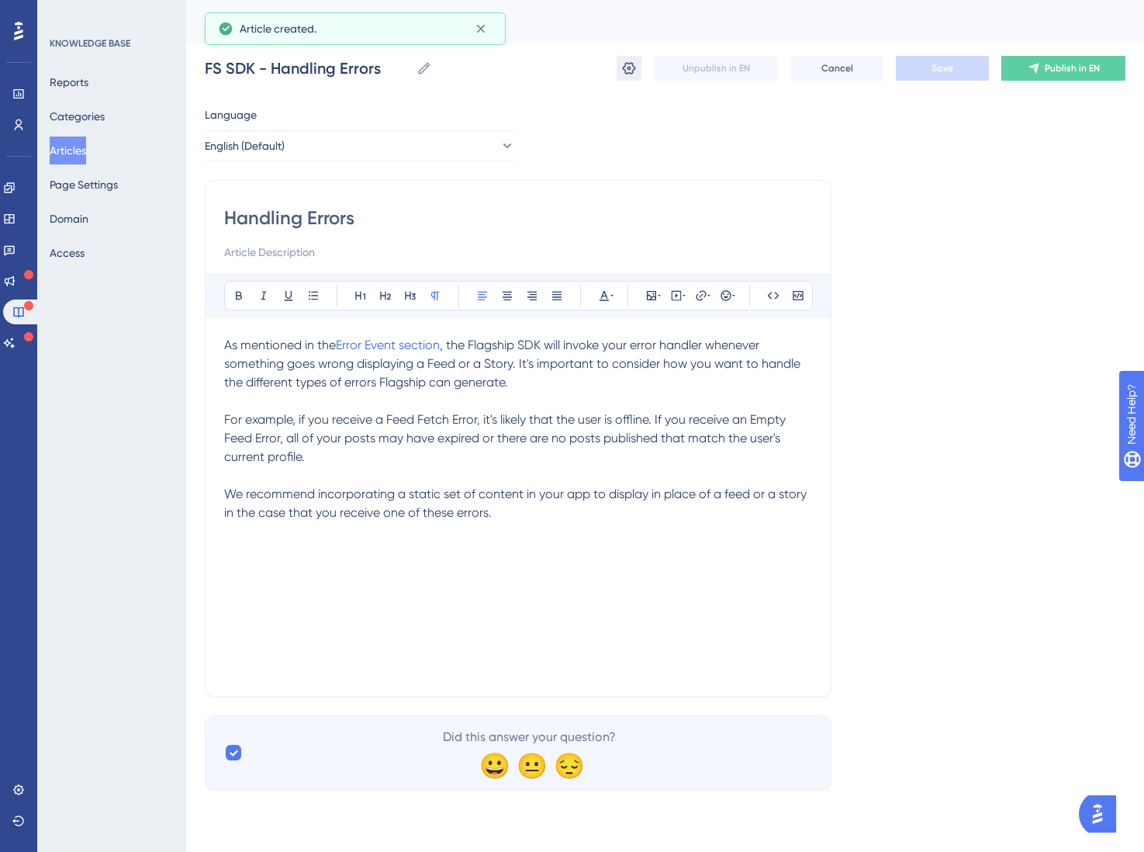
click at [626, 68] on icon at bounding box center [629, 69] width 16 height 16
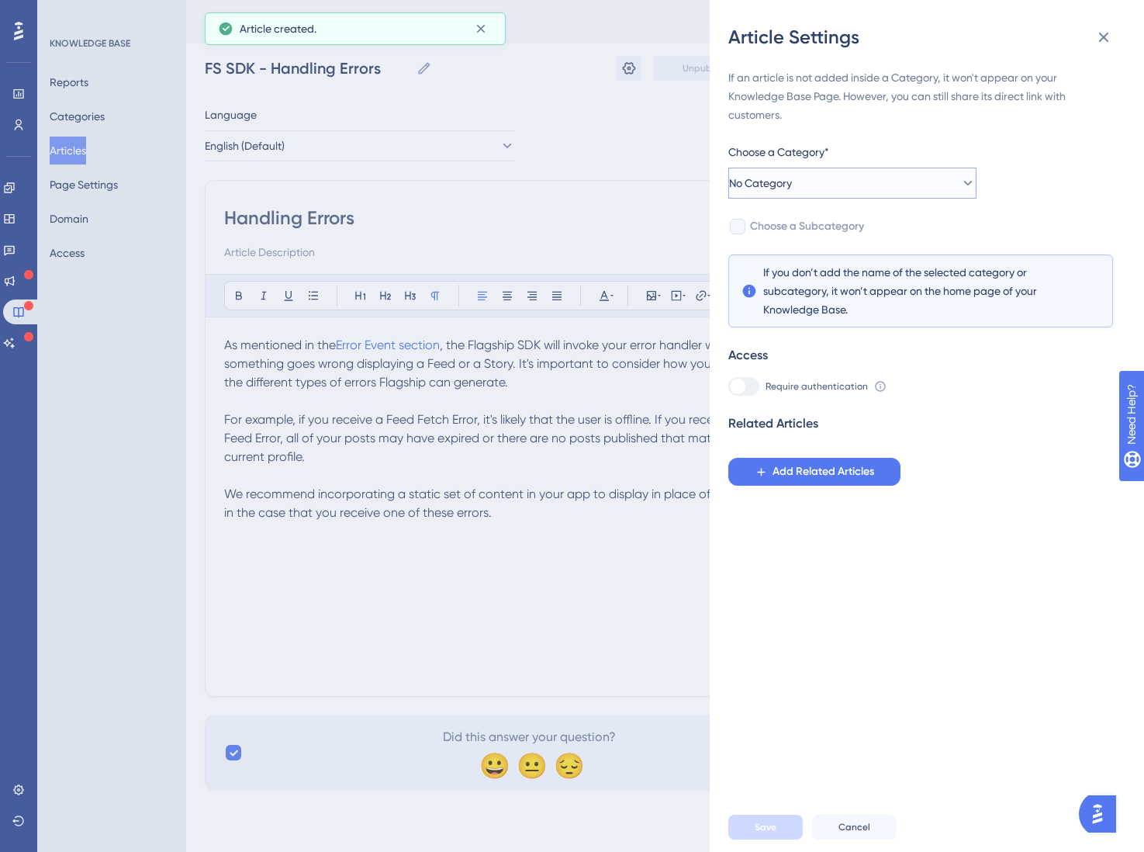
click at [911, 178] on button "No Category" at bounding box center [852, 183] width 248 height 31
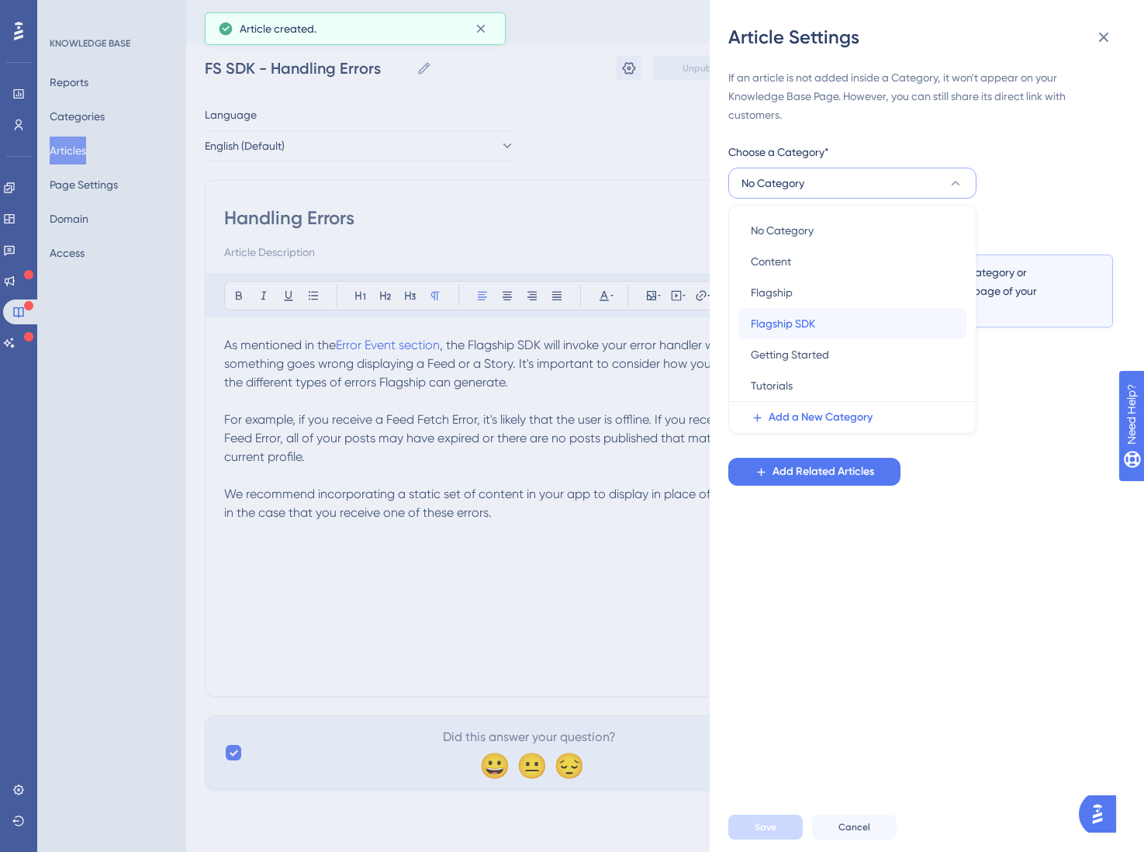
click at [846, 309] on div "Flagship SDK Flagship SDK" at bounding box center [852, 323] width 203 height 31
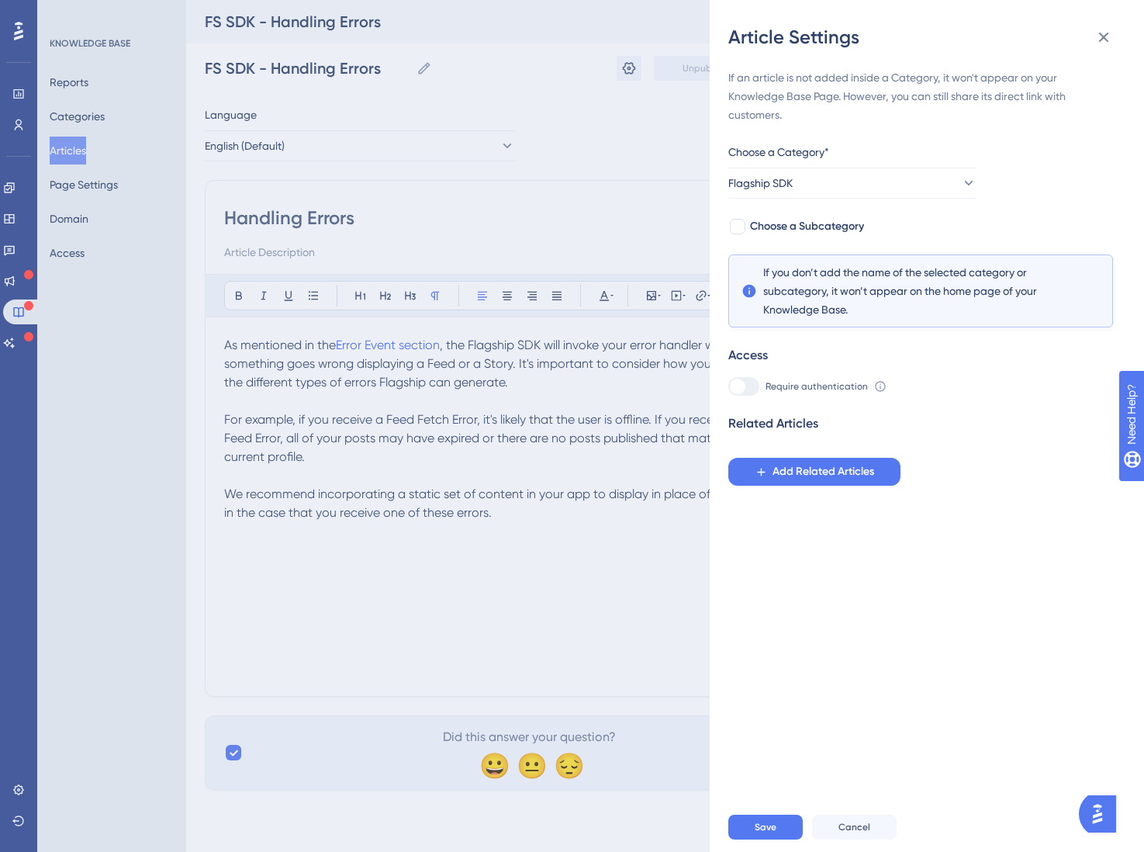
click at [802, 827] on div "Save Cancel" at bounding box center [812, 827] width 168 height 25
click at [762, 824] on span "Save" at bounding box center [766, 827] width 22 height 12
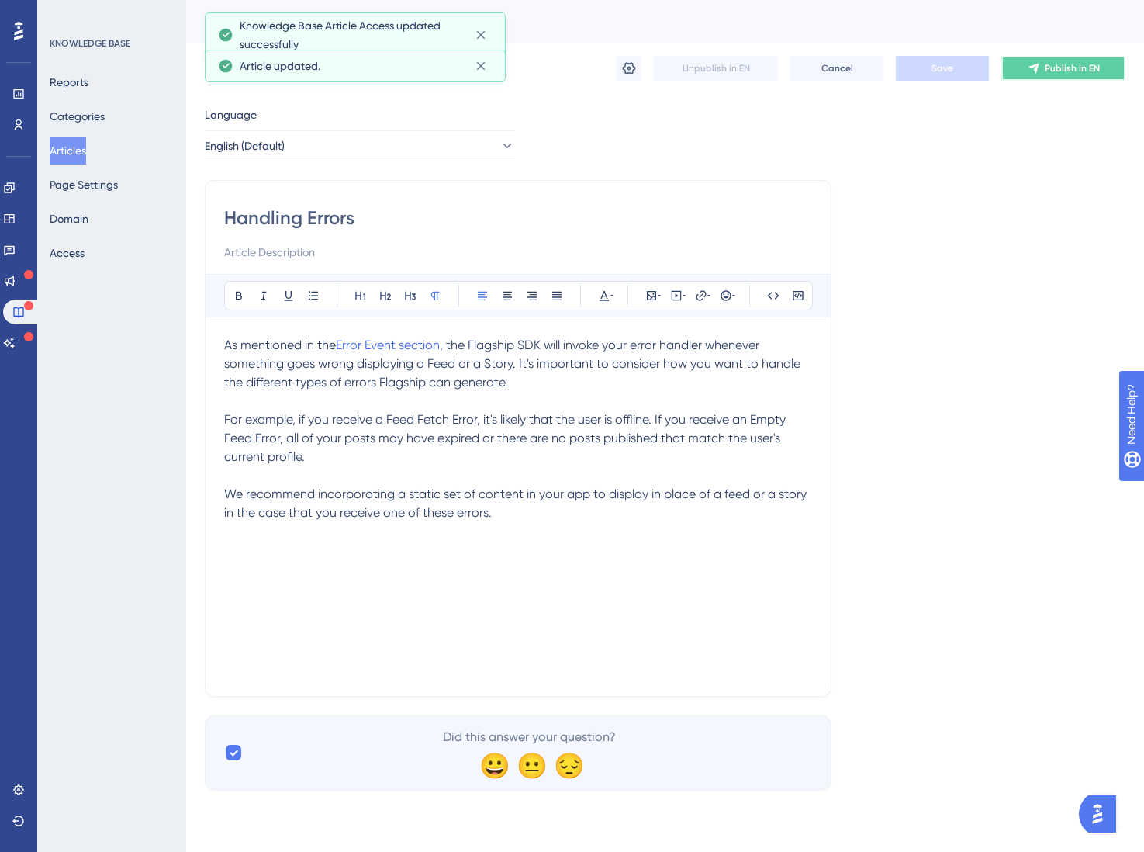
click at [1059, 78] on button "Publish in EN" at bounding box center [1063, 68] width 124 height 25
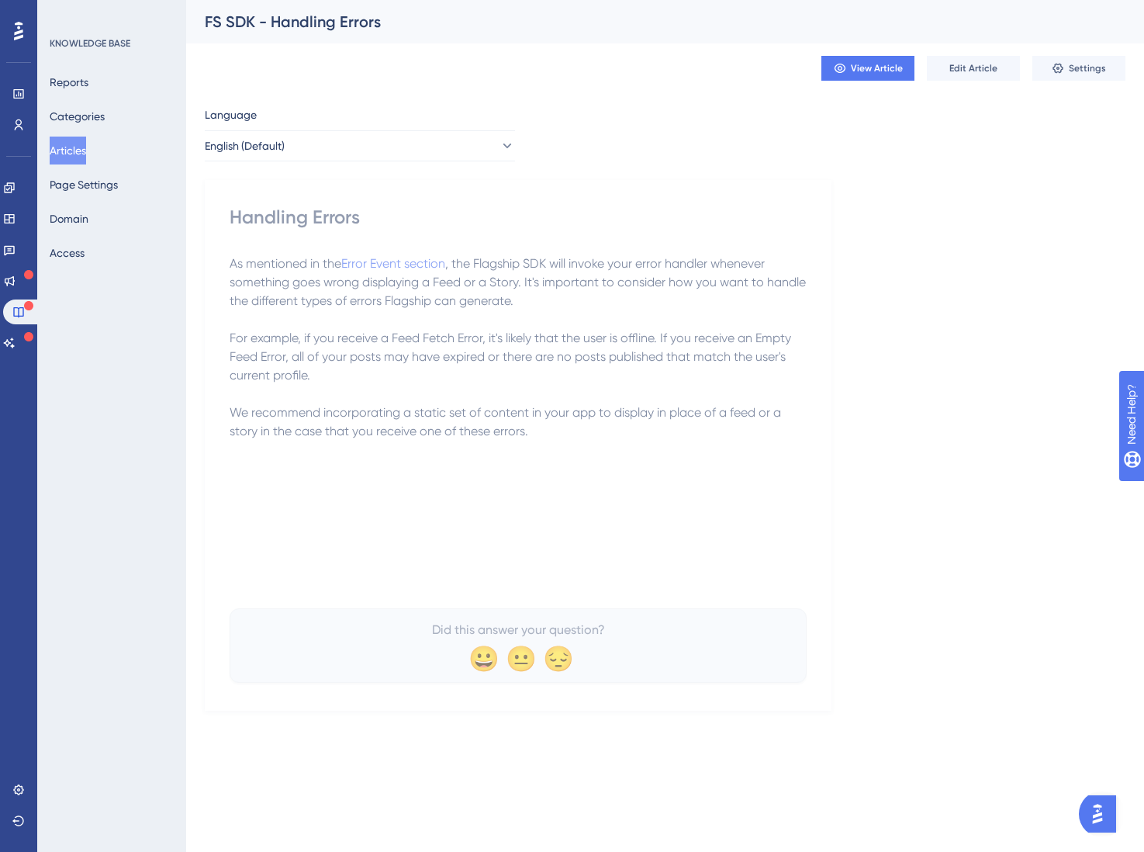
click at [71, 153] on button "Articles" at bounding box center [68, 151] width 36 height 28
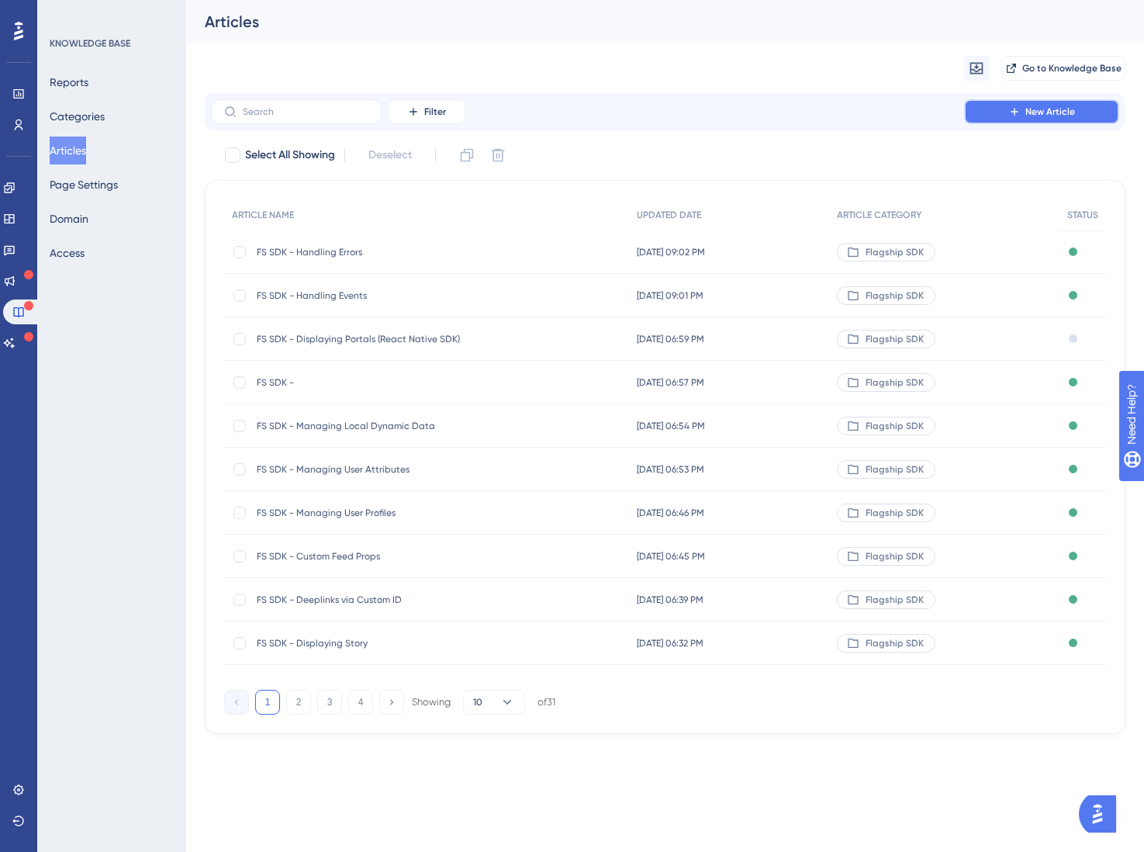
click at [1077, 110] on button "New Article" at bounding box center [1041, 111] width 155 height 25
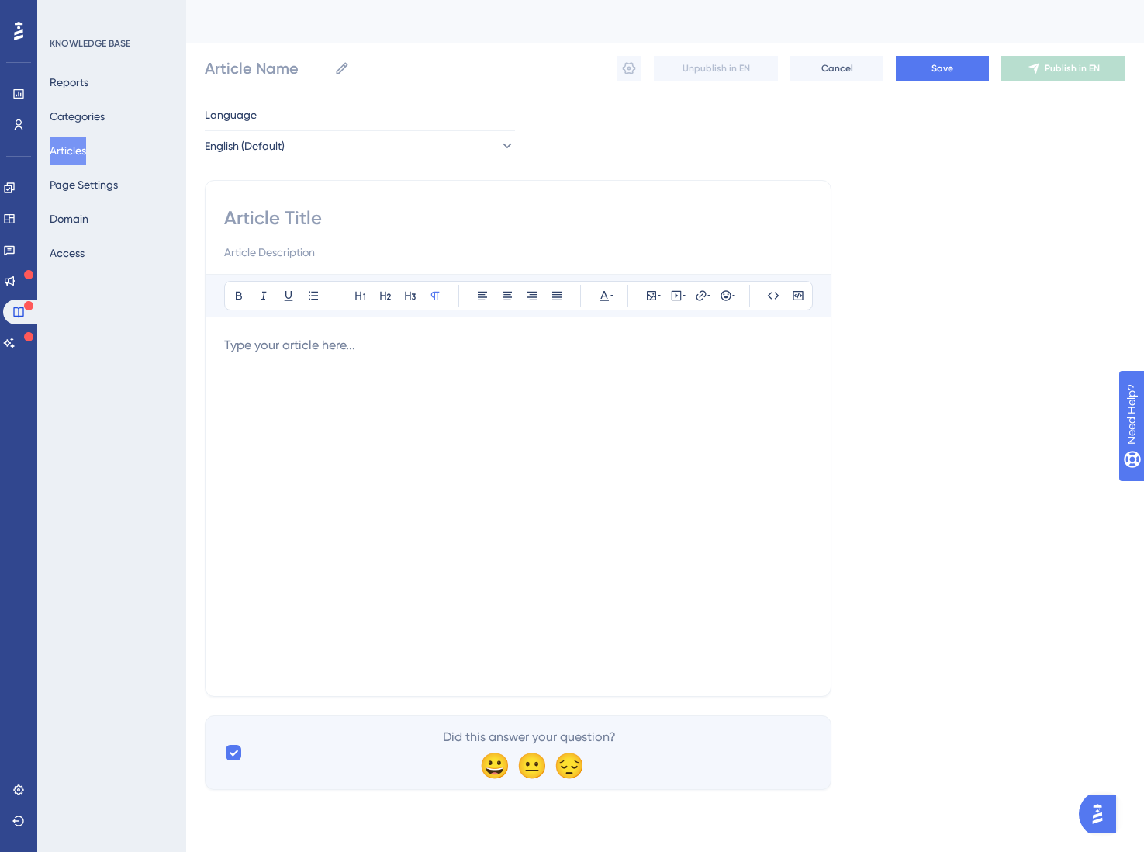
click at [258, 221] on input at bounding box center [518, 218] width 588 height 25
type input "FS SDK -"
click at [261, 227] on input "FS SDK -" at bounding box center [518, 218] width 588 height 25
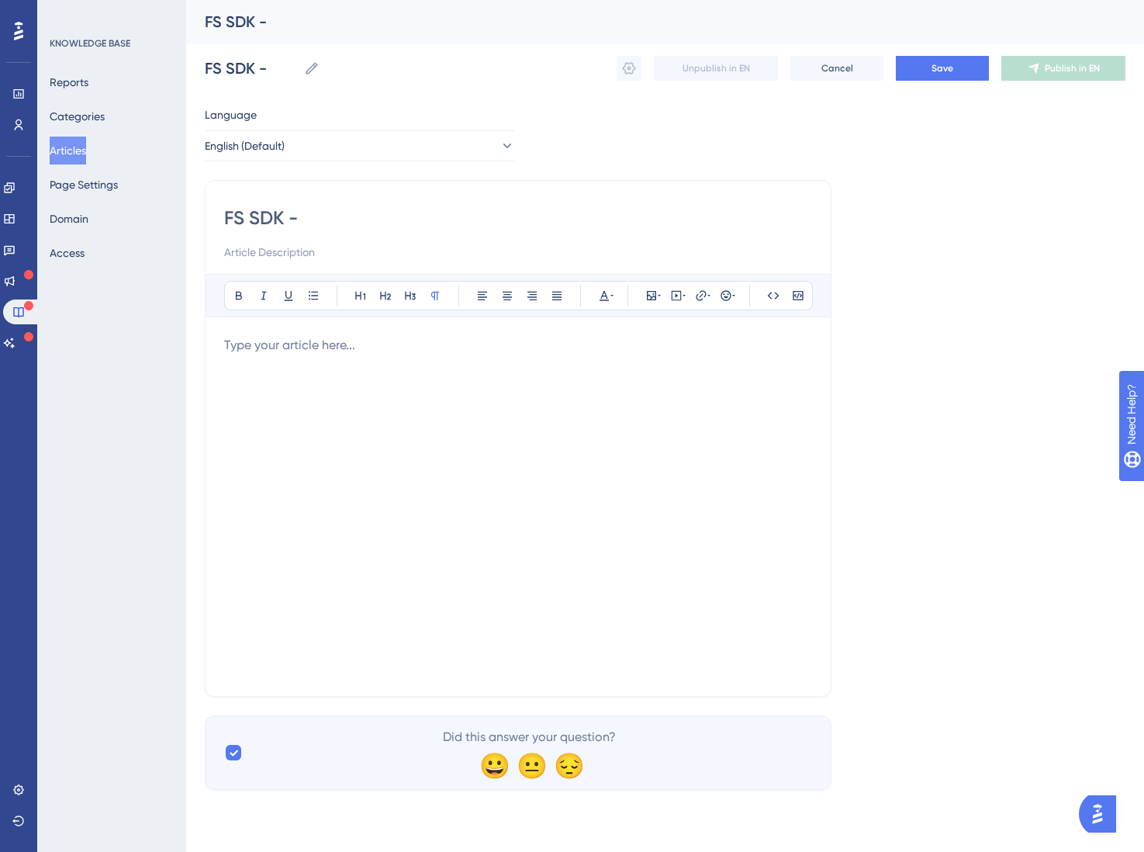
click at [261, 227] on input "FS SDK -" at bounding box center [518, 218] width 588 height 25
type input "FS SDK -"
click at [269, 69] on input "FS SDK -" at bounding box center [251, 68] width 93 height 22
paste input "Flagship Integrated Analytics"
type input "FS SDK - Flagship Integrated Analytics"
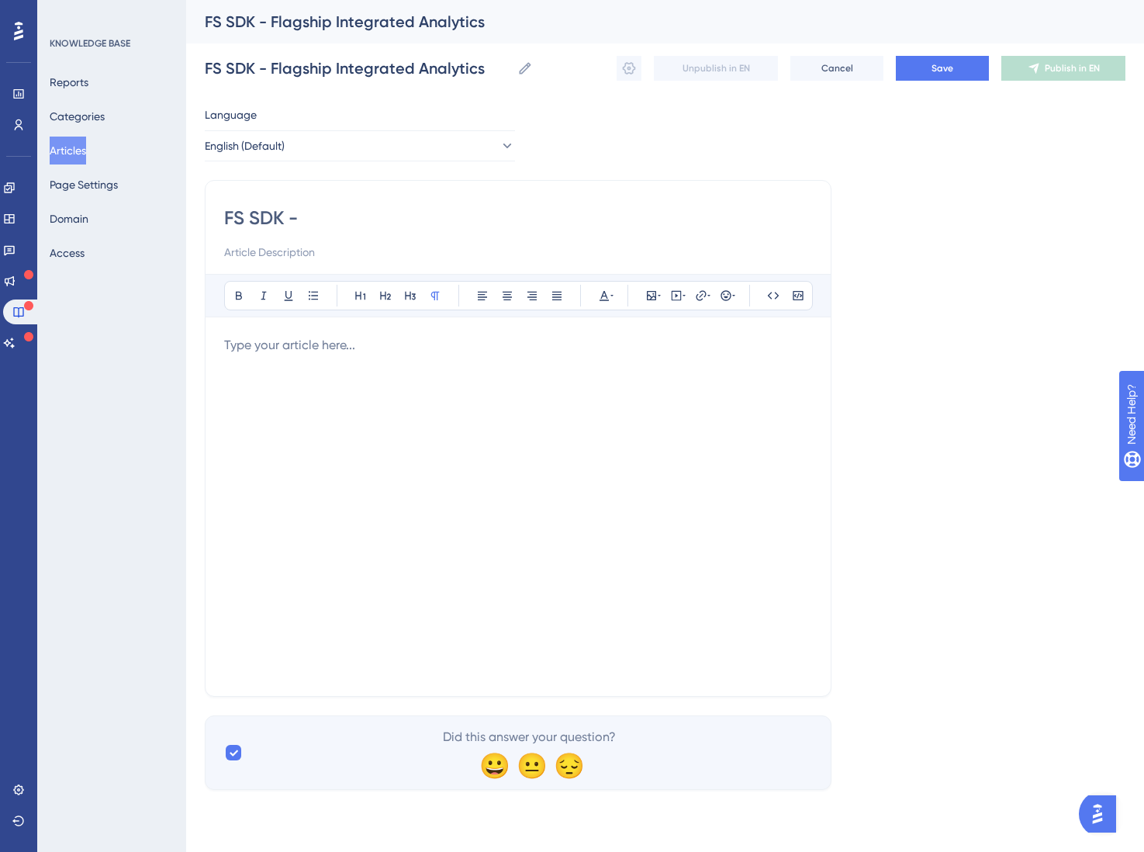
click at [351, 208] on input "FS SDK -" at bounding box center [518, 218] width 588 height 25
paste input "lagship Integrated Analytics"
type input "Flagship Integrated Analytics"
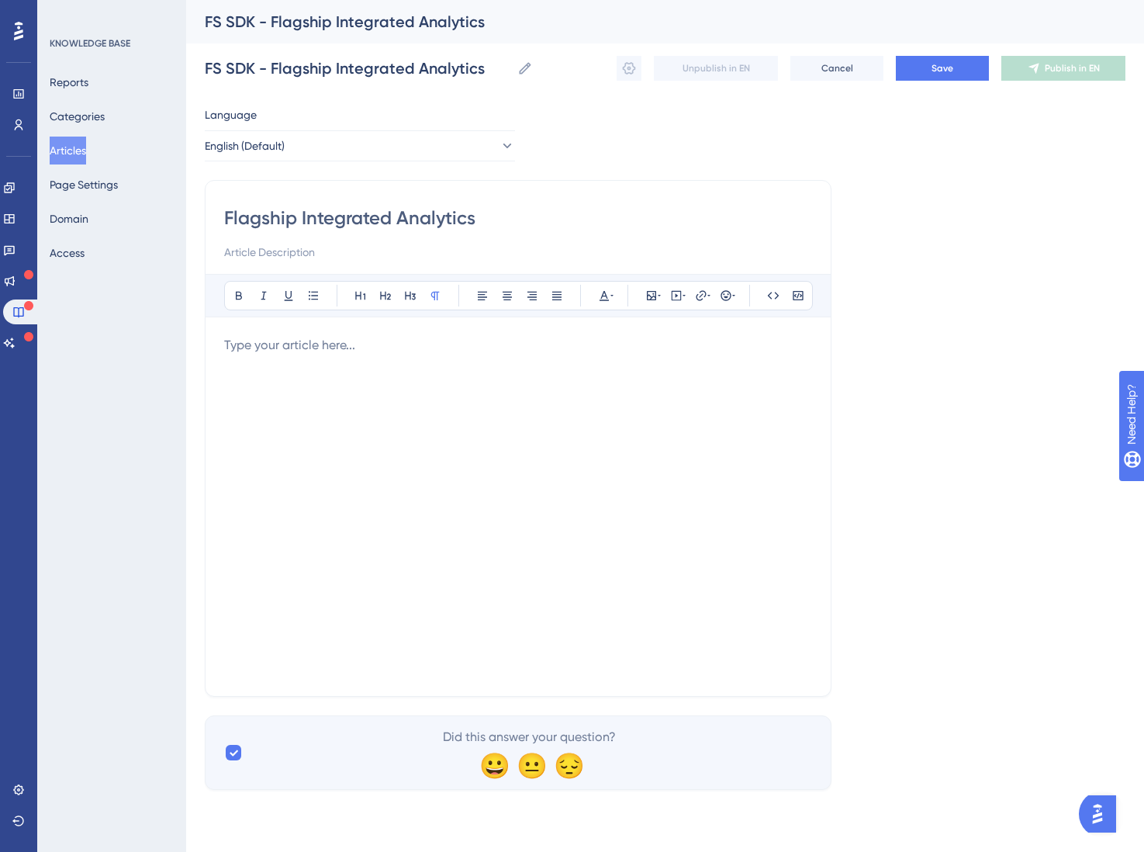
click at [314, 361] on div at bounding box center [518, 506] width 588 height 341
click at [330, 342] on p at bounding box center [518, 345] width 588 height 19
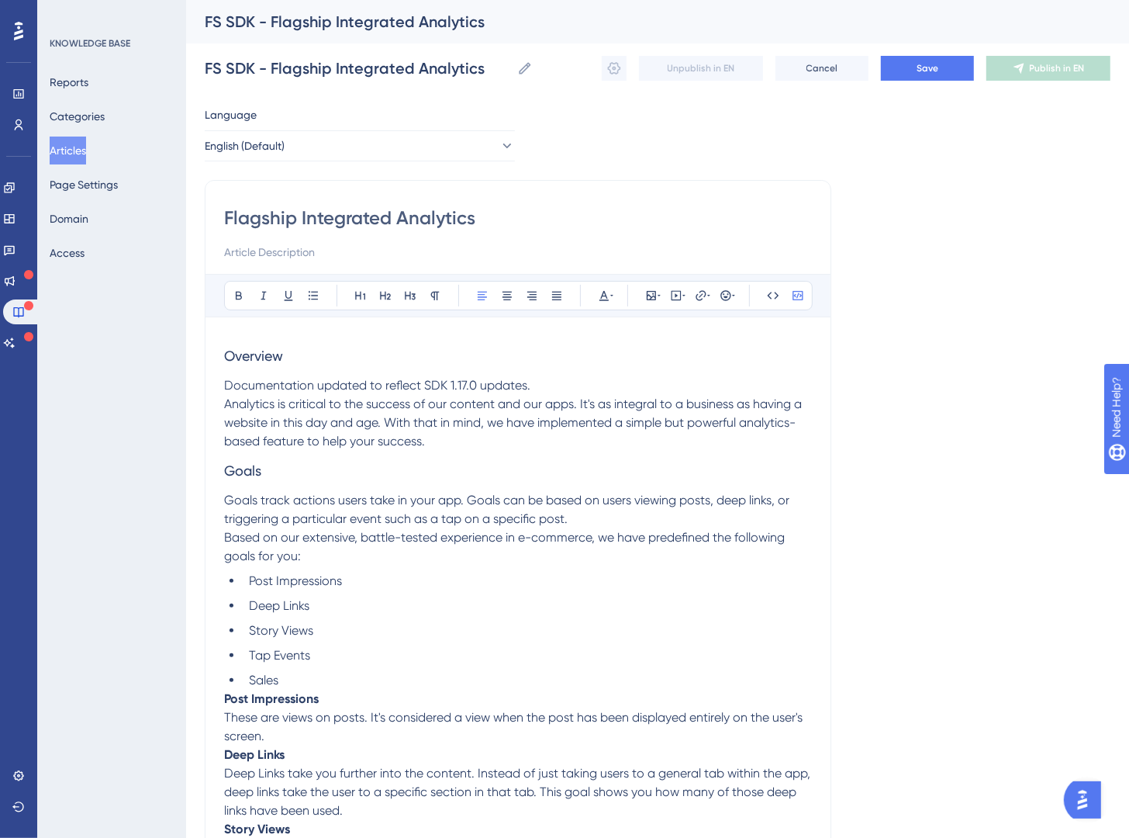
click at [351, 358] on h3 "Overview" at bounding box center [518, 356] width 588 height 40
click at [355, 301] on icon at bounding box center [361, 295] width 12 height 12
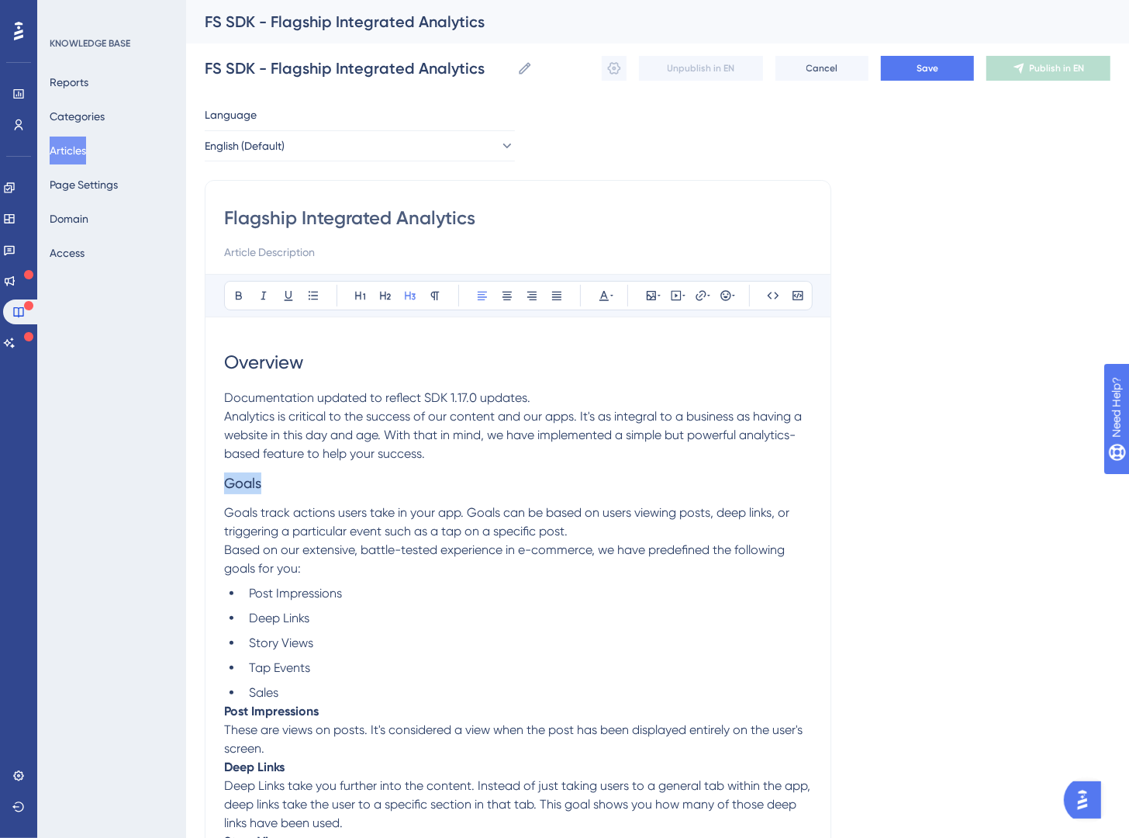
drag, startPoint x: 310, startPoint y: 486, endPoint x: 207, endPoint y: 492, distance: 103.3
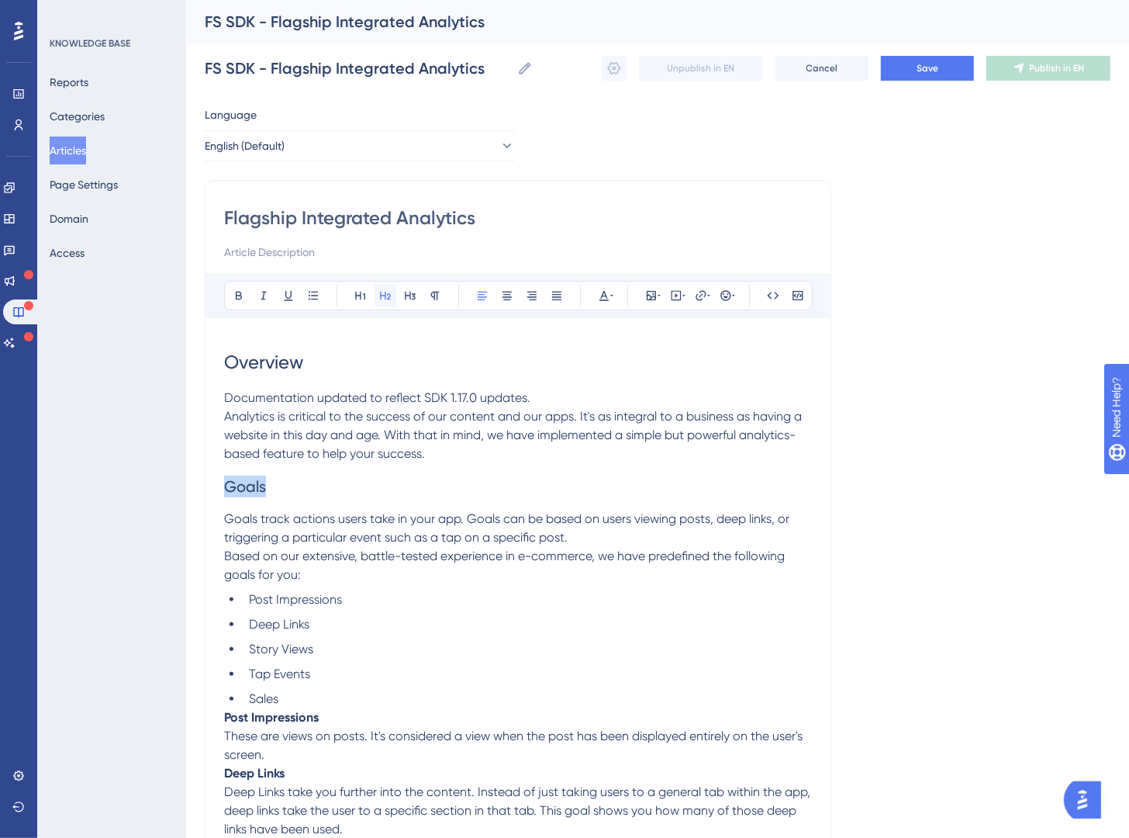
click at [379, 292] on icon at bounding box center [385, 295] width 12 height 12
click at [313, 701] on li "Sales" at bounding box center [527, 699] width 569 height 19
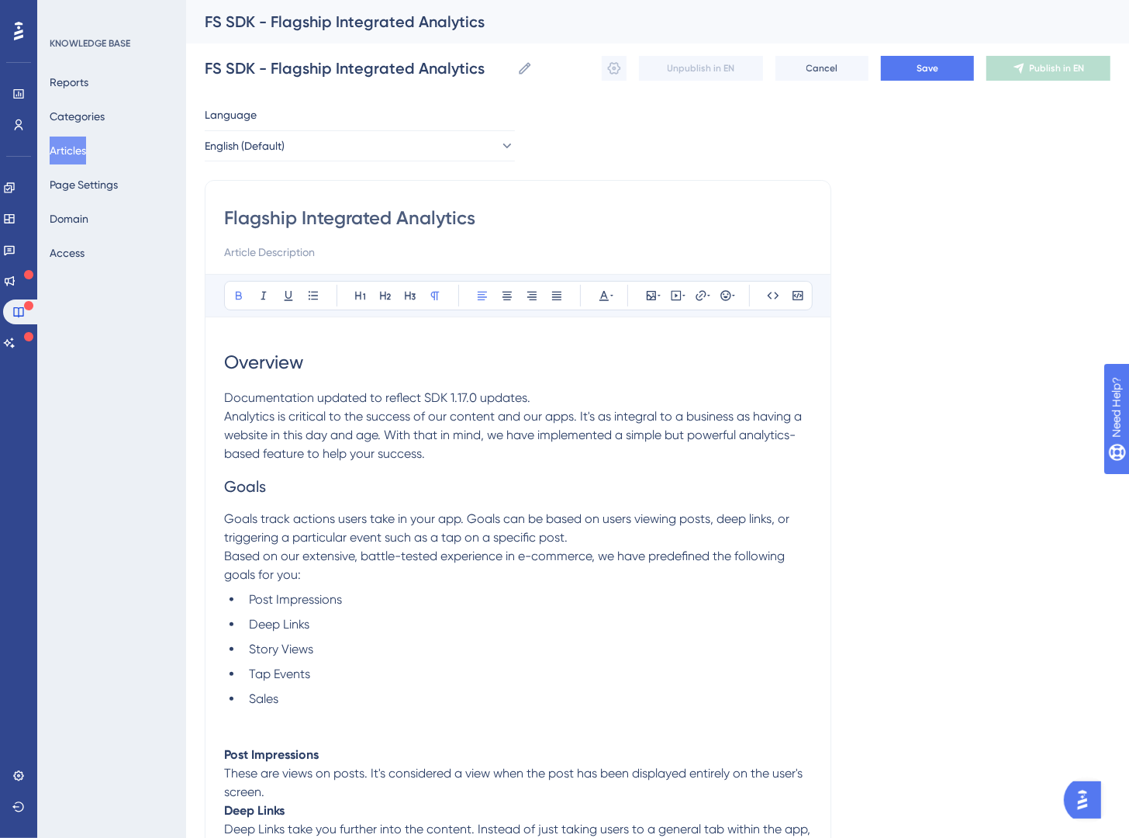
click at [227, 810] on strong "Deep Links" at bounding box center [254, 810] width 61 height 15
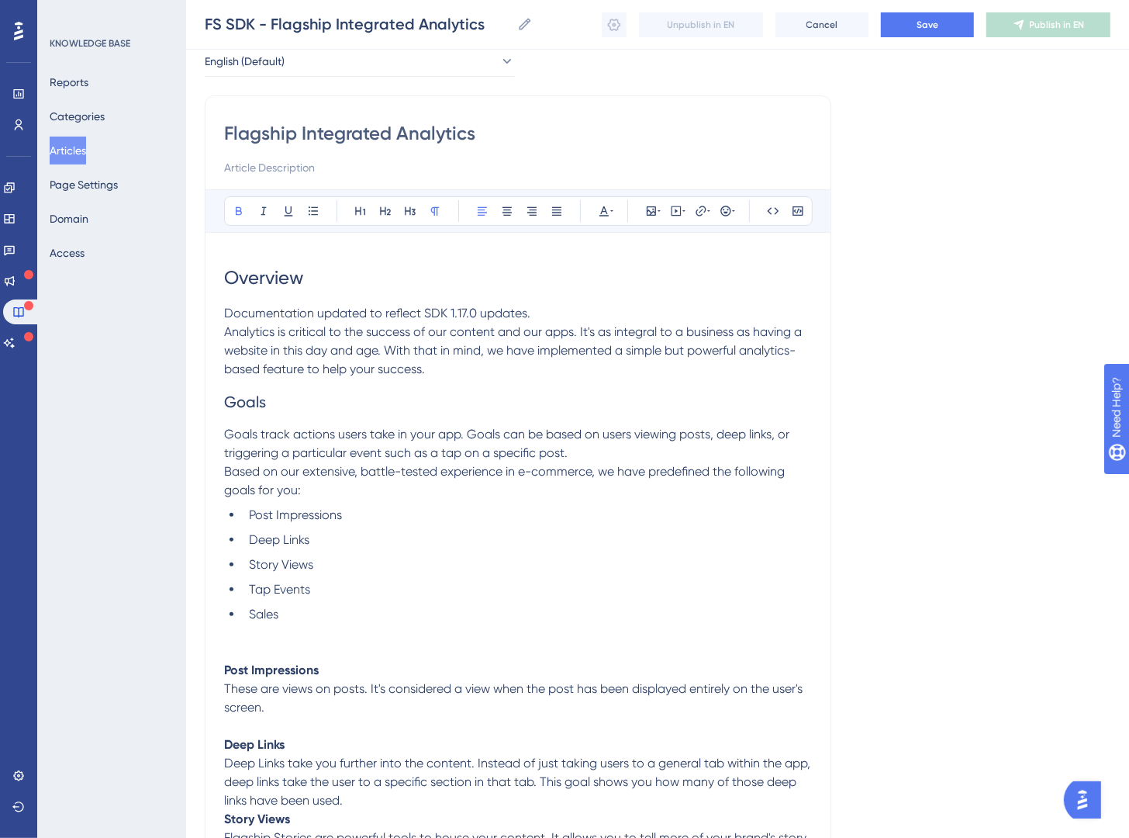
scroll to position [277, 0]
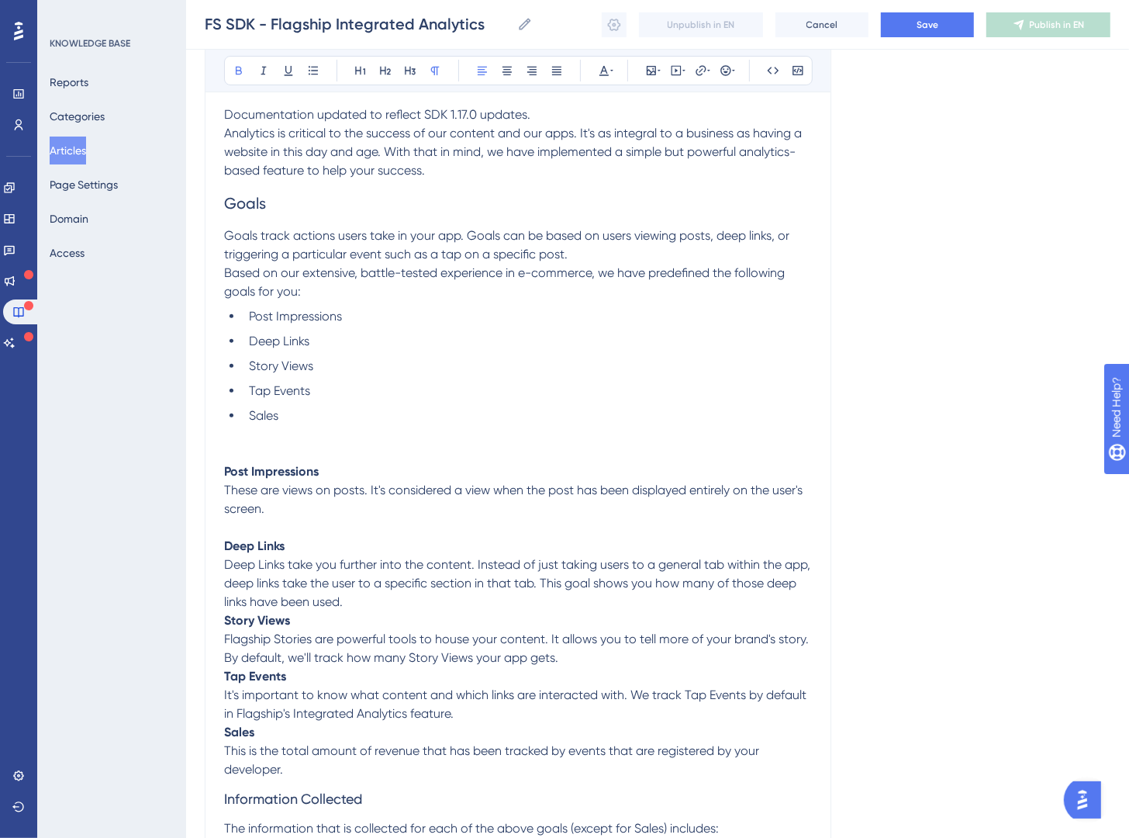
click at [227, 624] on strong "Story Views" at bounding box center [257, 620] width 66 height 15
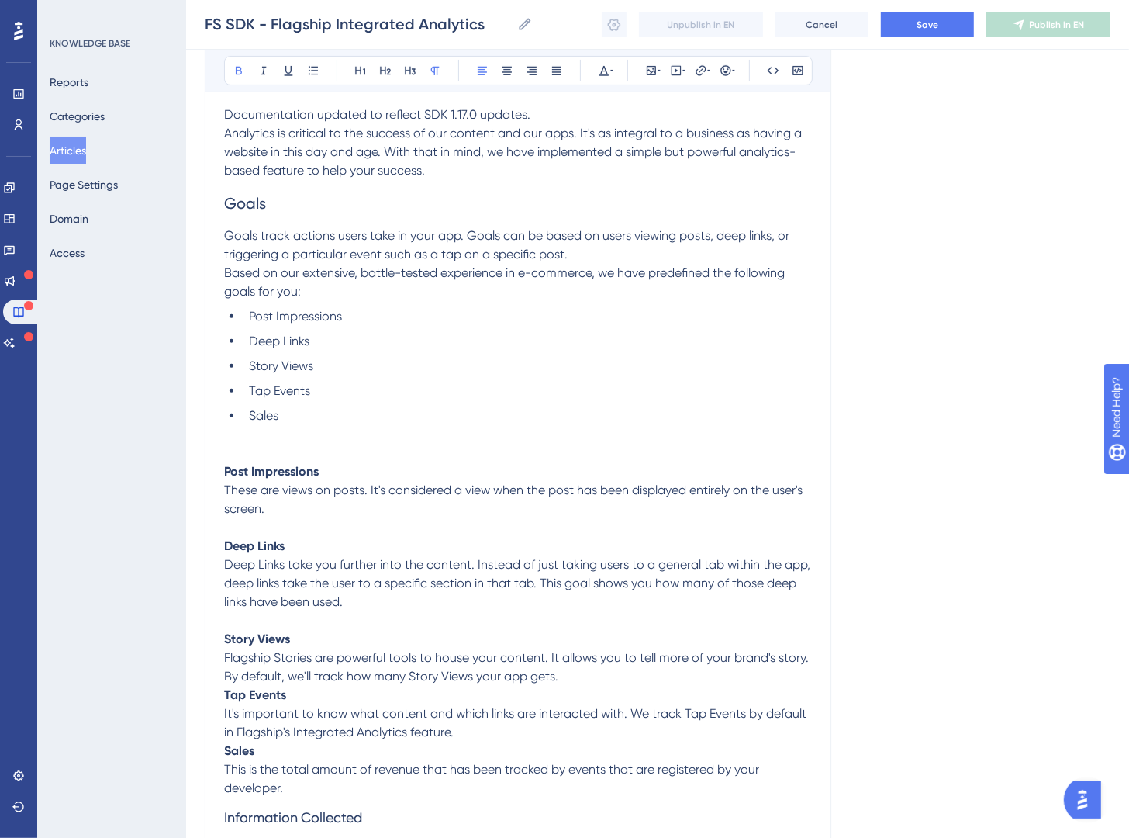
click at [227, 700] on strong "Tap Events" at bounding box center [255, 694] width 62 height 15
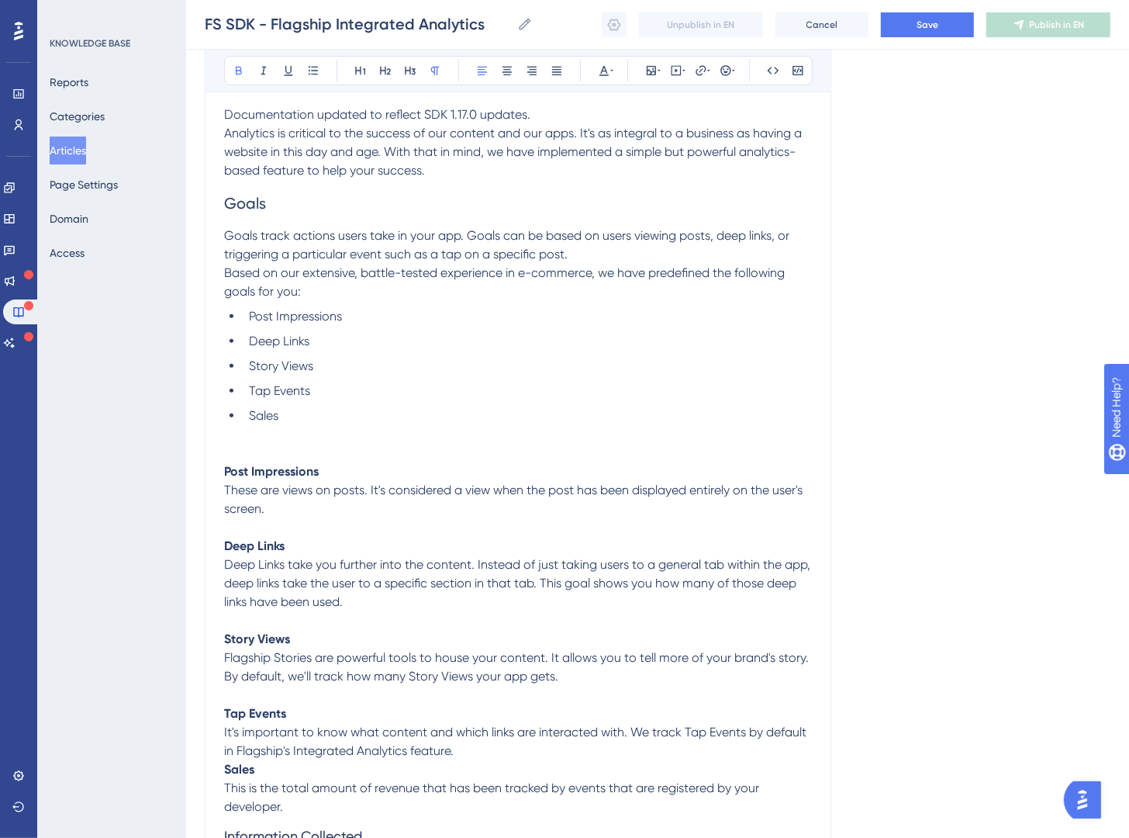
click at [226, 766] on strong "Sales" at bounding box center [239, 769] width 30 height 15
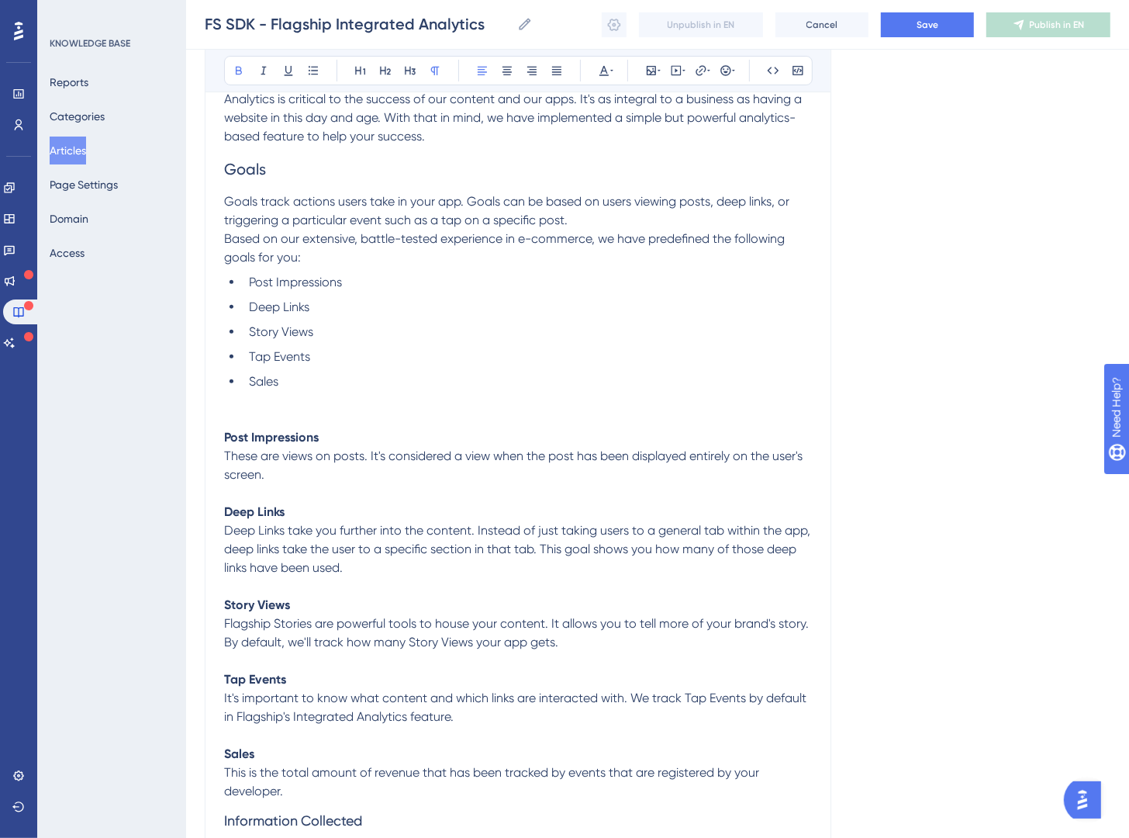
scroll to position [337, 0]
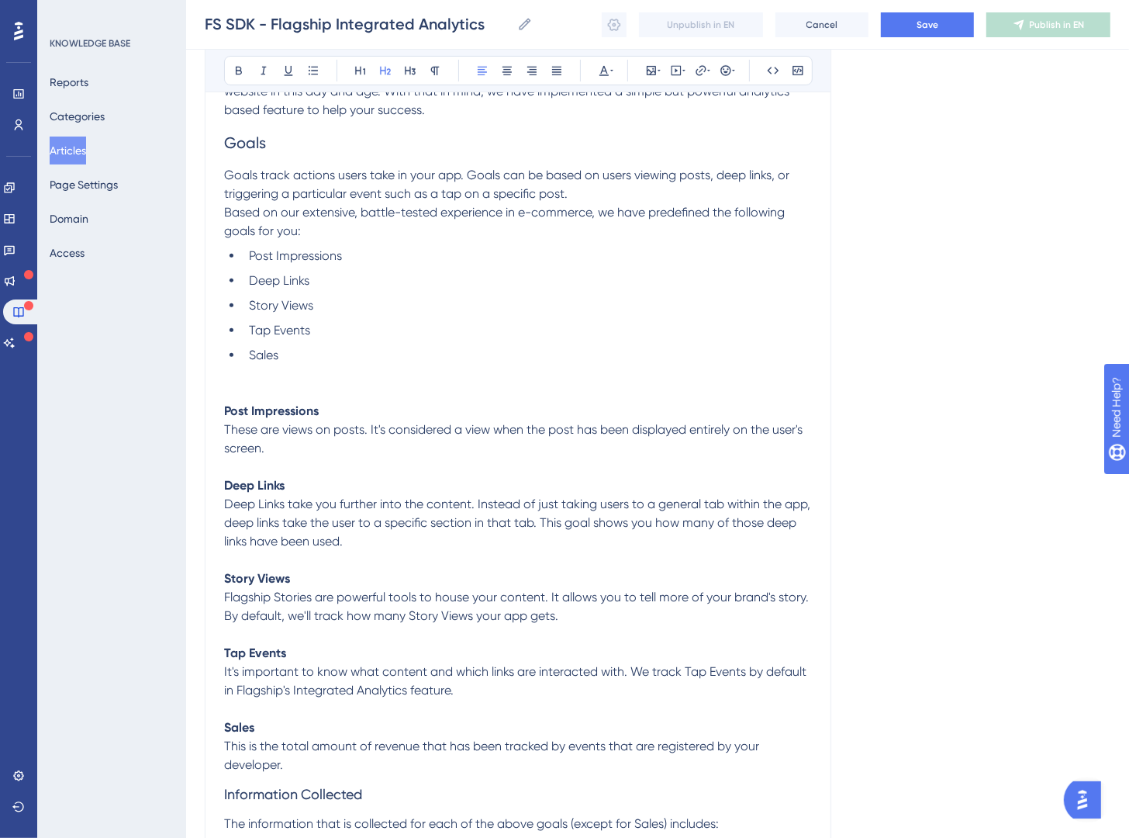
click at [268, 146] on h2 "Goals" at bounding box center [518, 142] width 588 height 47
click at [265, 148] on span "Goals" at bounding box center [245, 142] width 42 height 19
click at [260, 149] on span "Goals" at bounding box center [245, 142] width 42 height 19
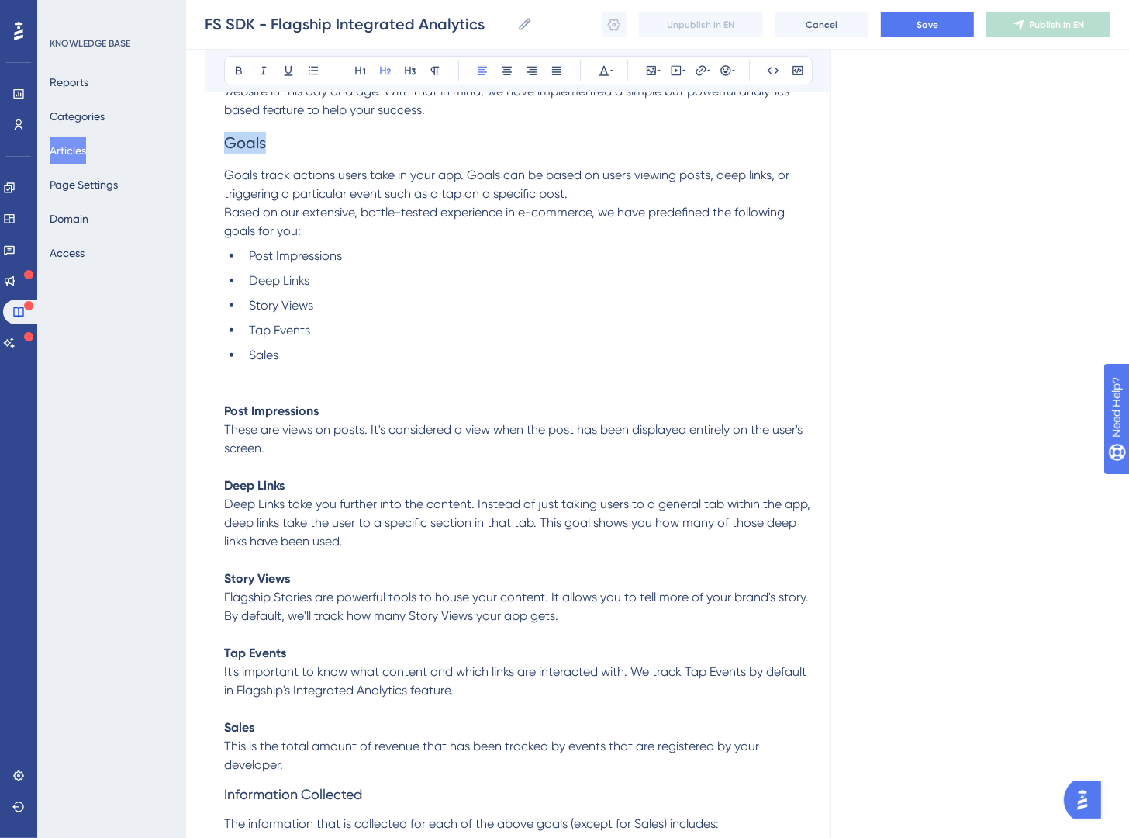
click at [260, 149] on span "Goals" at bounding box center [245, 142] width 42 height 19
click at [697, 67] on icon at bounding box center [701, 70] width 12 height 12
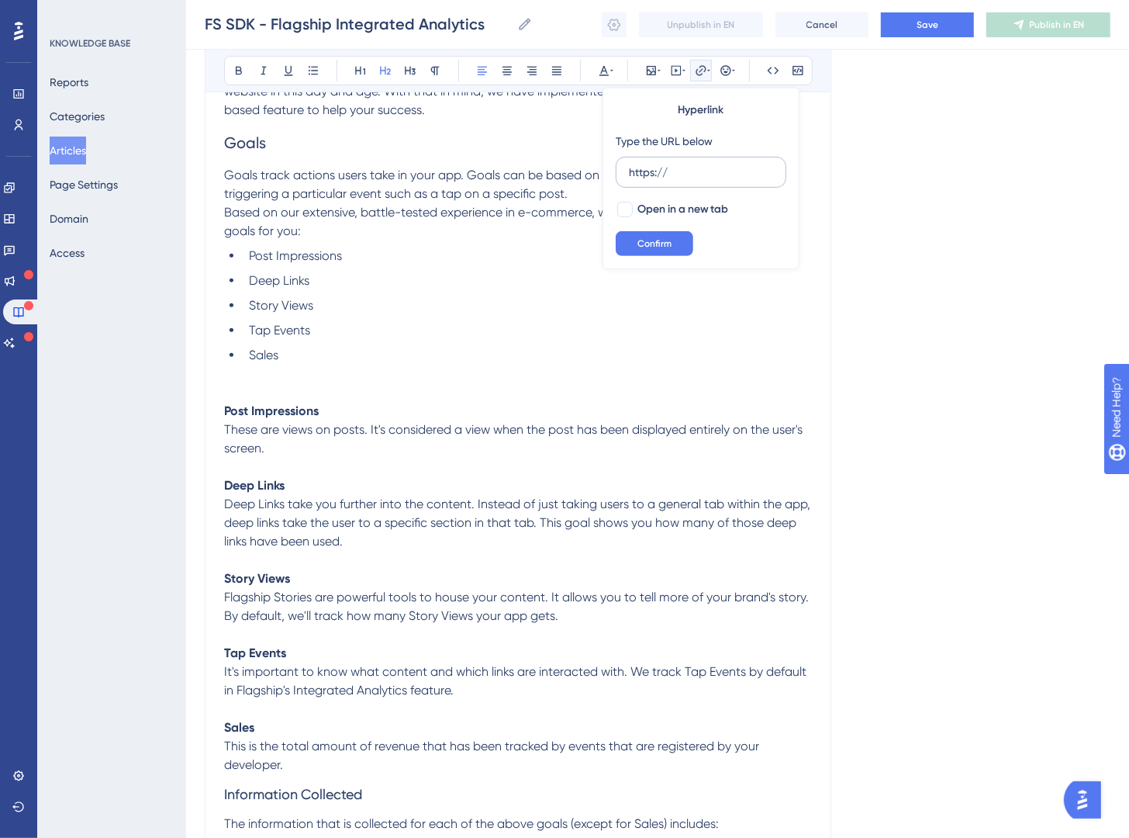
click at [692, 175] on input "https://" at bounding box center [701, 172] width 144 height 17
click at [692, 174] on input "https://" at bounding box center [701, 172] width 144 height 17
type input "https://plausible.io/docs/metrics-definitions#goals"
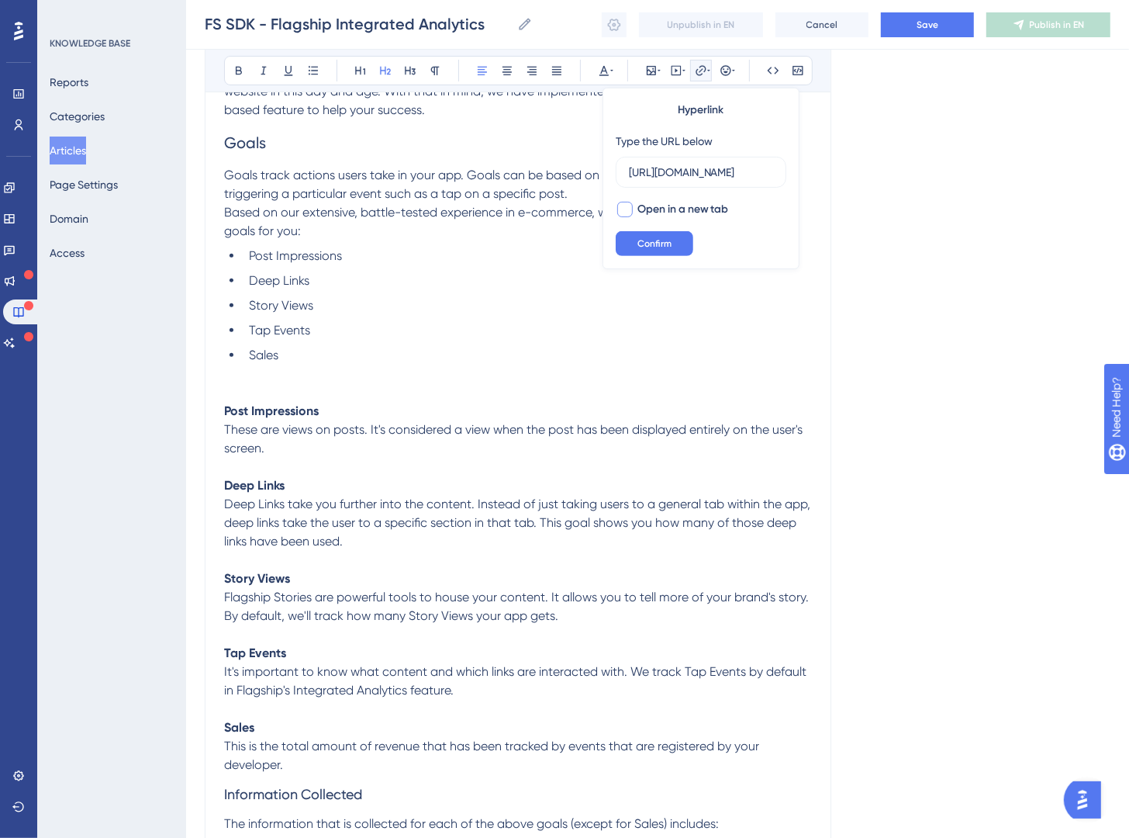
click at [645, 210] on span "Open in a new tab" at bounding box center [684, 209] width 92 height 19
checkbox input "true"
click at [650, 240] on span "Confirm" at bounding box center [655, 243] width 34 height 12
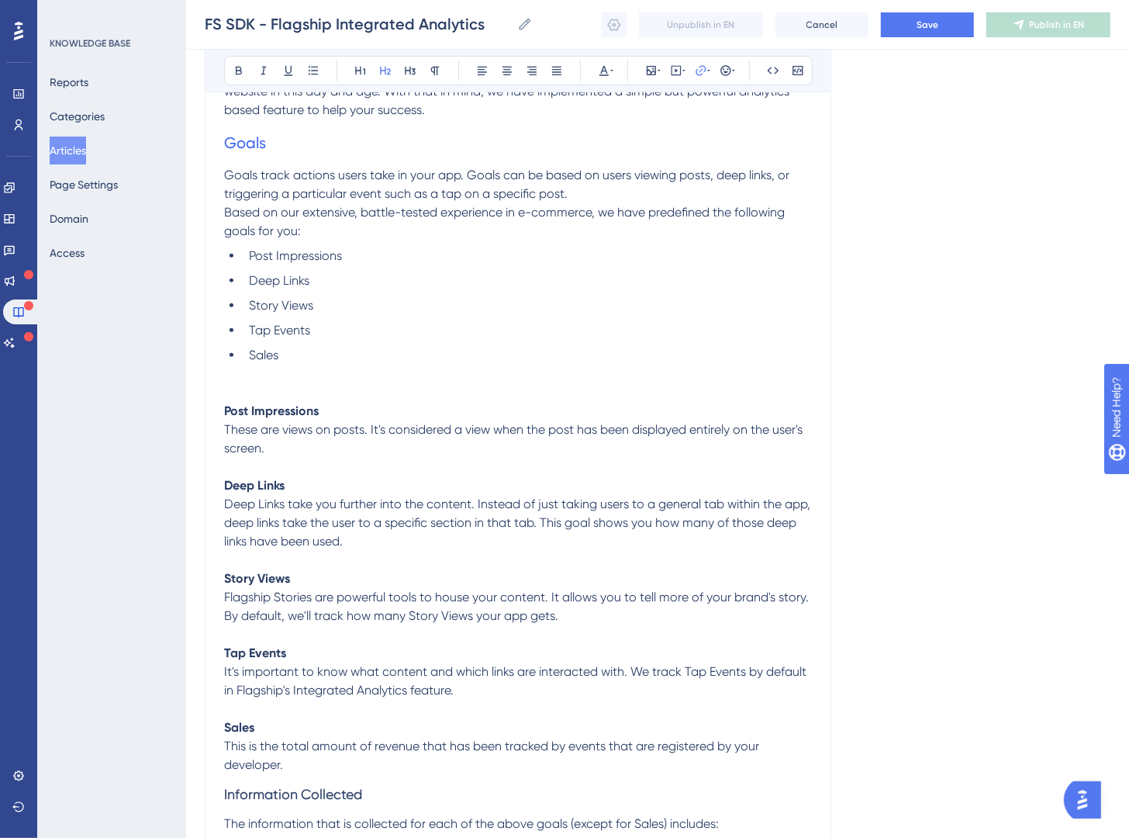
click at [615, 247] on li "Post Impressions" at bounding box center [527, 256] width 569 height 19
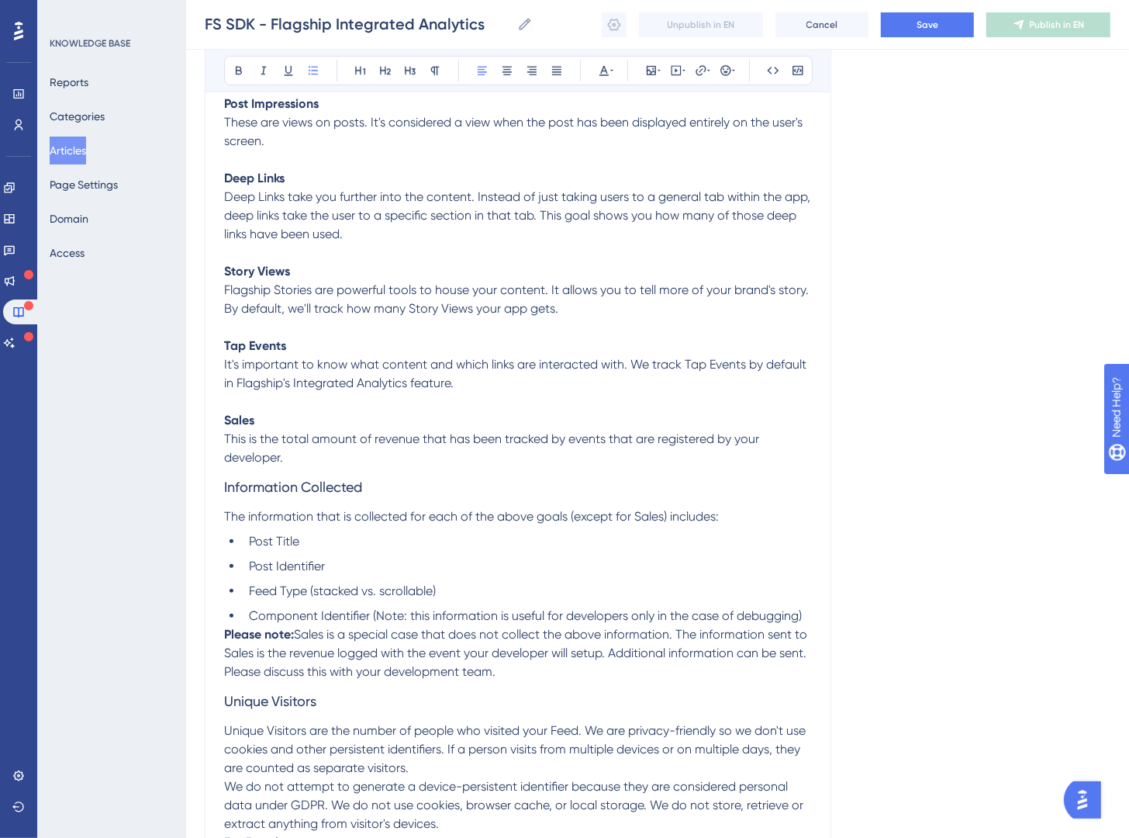
scroll to position [884, 0]
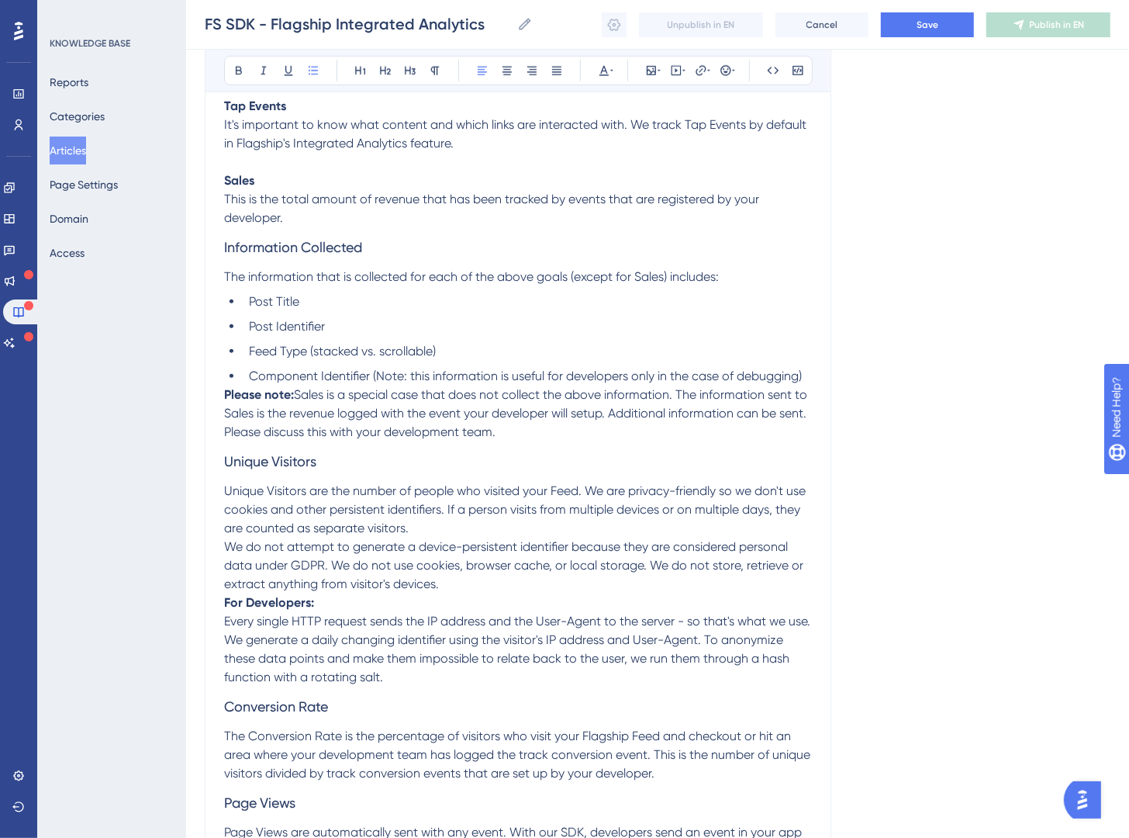
click at [298, 613] on p "Every single HTTP request sends the IP address and the User-Agent to the server…" at bounding box center [518, 649] width 588 height 74
click at [227, 605] on strong "For Developers:" at bounding box center [269, 602] width 90 height 15
click at [227, 398] on strong "Please note:" at bounding box center [259, 394] width 70 height 15
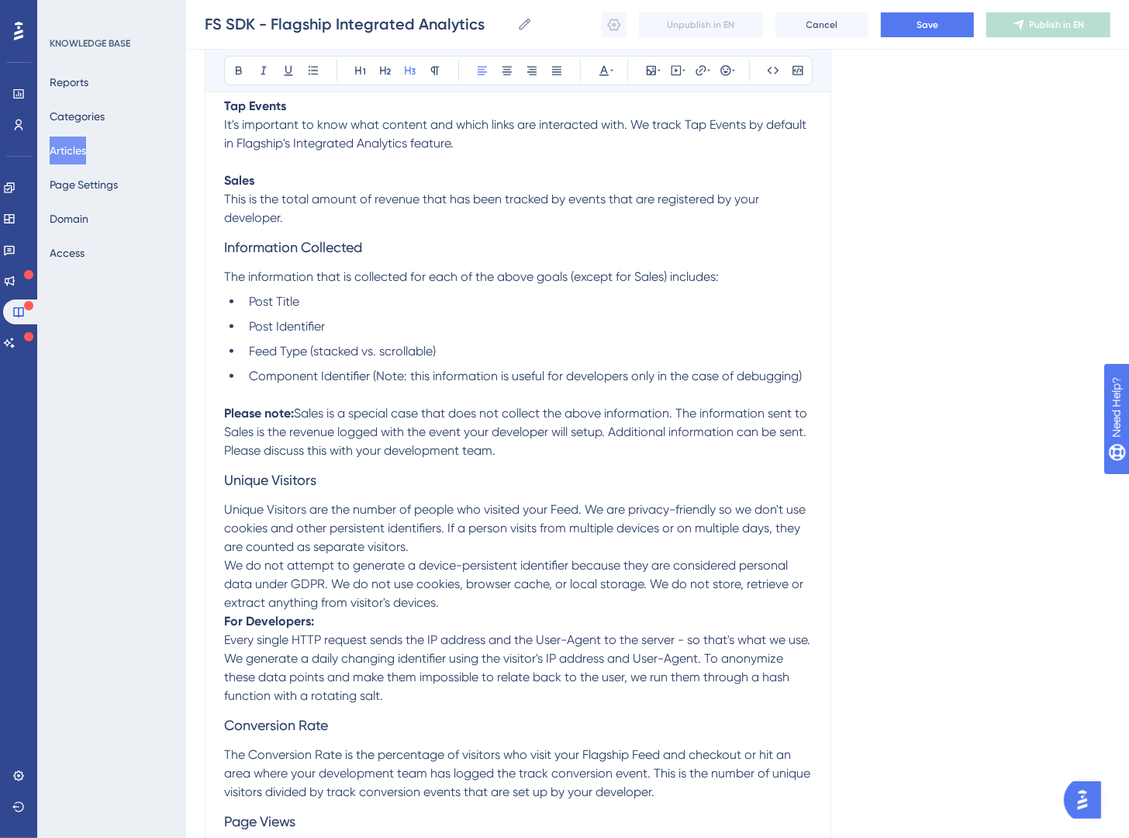
click at [321, 479] on h3 "Unique Visitors" at bounding box center [518, 480] width 588 height 40
click at [384, 73] on icon at bounding box center [385, 70] width 12 height 12
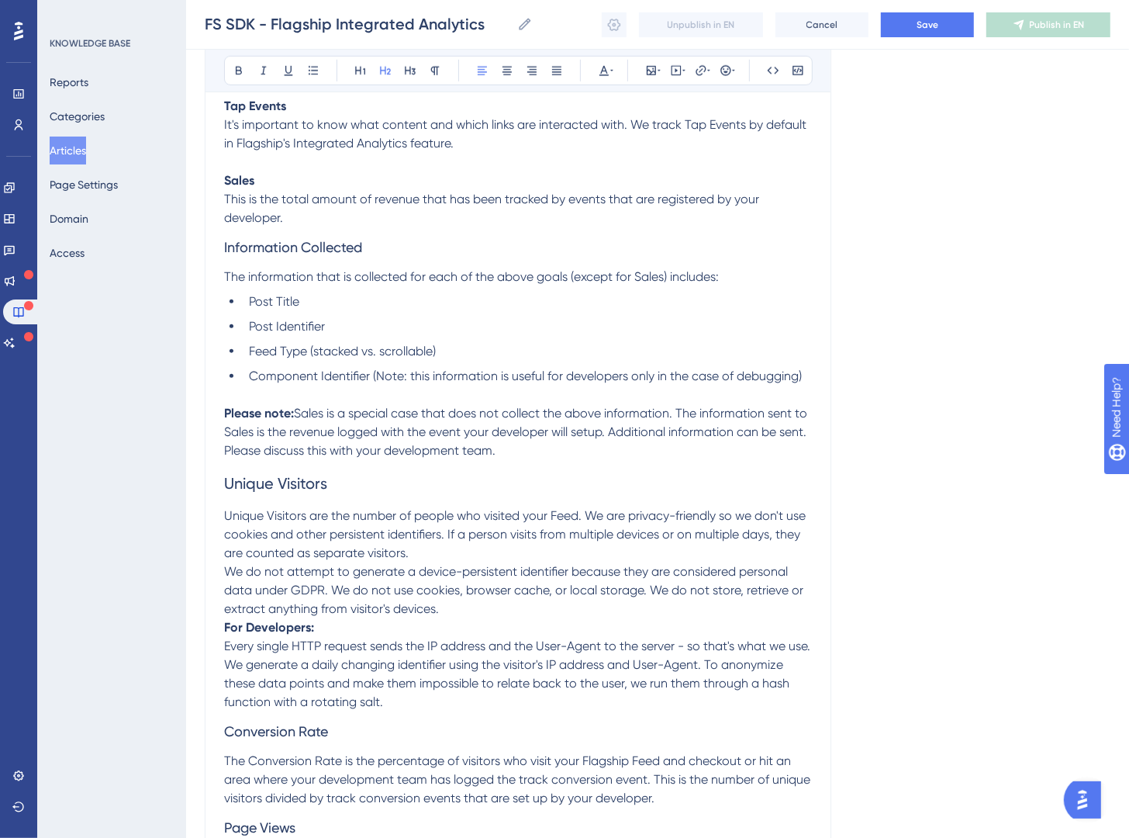
click at [224, 485] on span "Unique Visitors" at bounding box center [275, 483] width 103 height 19
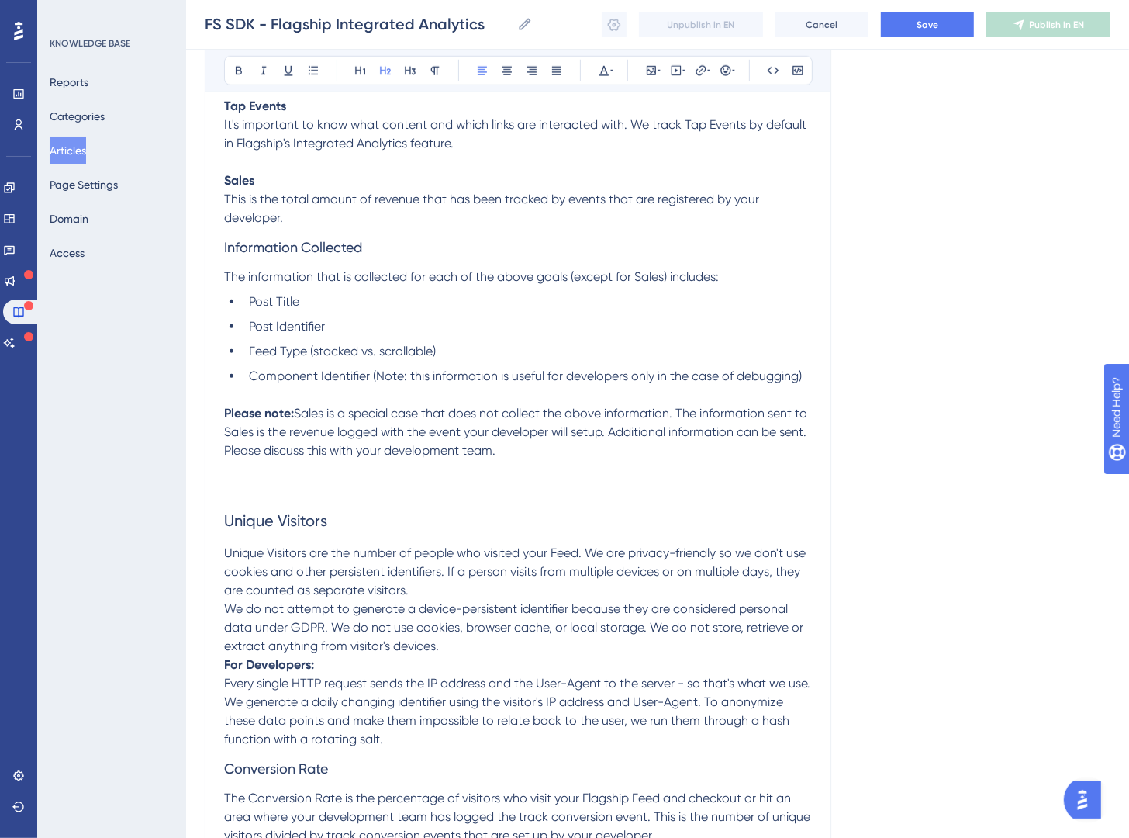
click at [354, 531] on h2 "Unique Visitors" at bounding box center [518, 520] width 588 height 47
click at [703, 75] on icon at bounding box center [701, 70] width 12 height 12
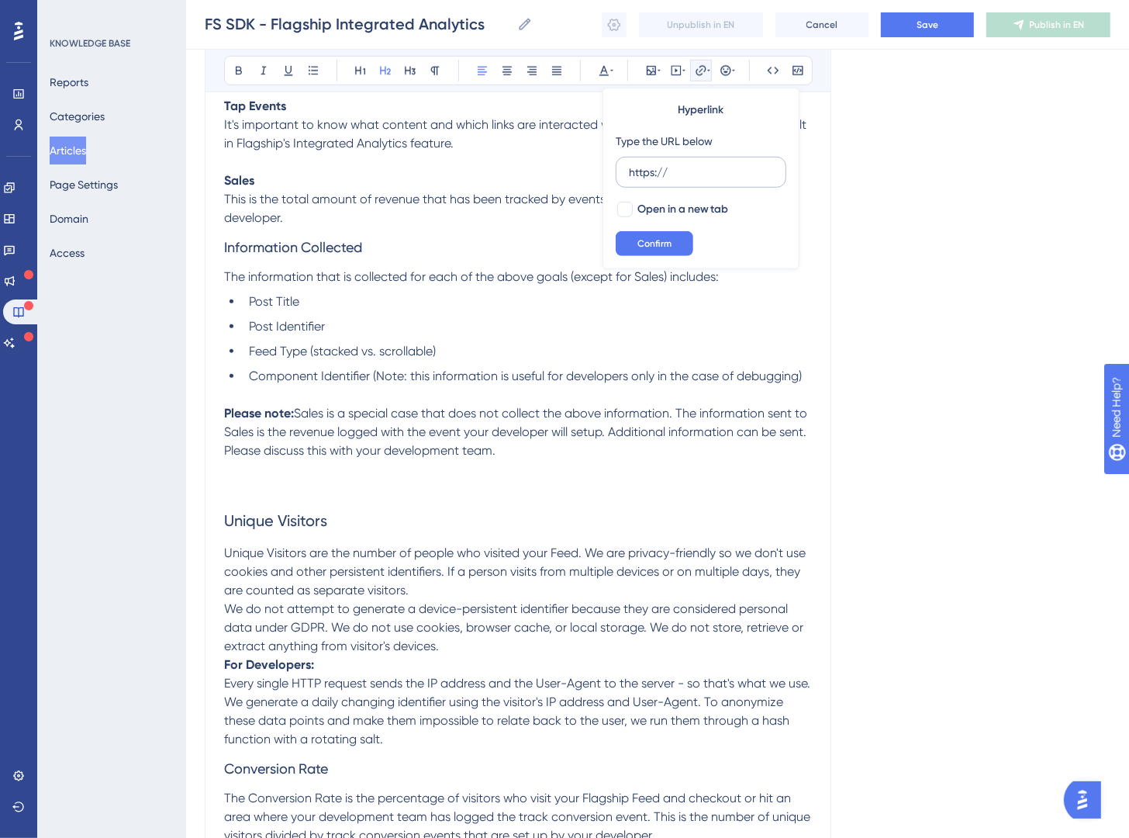
click at [685, 178] on input "https://" at bounding box center [701, 172] width 144 height 17
type input "https://plausible.io/docs/metrics-definitions#unique-visitors"
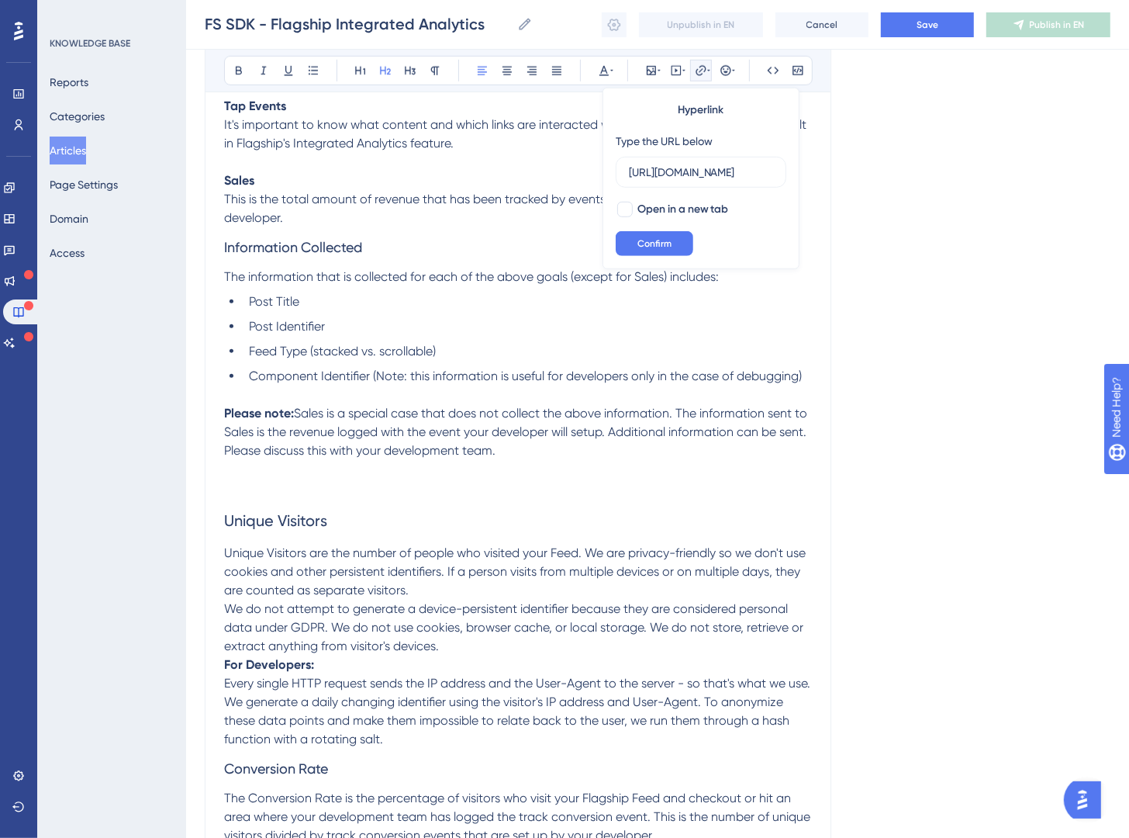
click at [680, 212] on span "Open in a new tab" at bounding box center [684, 209] width 92 height 19
checkbox input "true"
click at [669, 241] on span "Confirm" at bounding box center [655, 243] width 34 height 12
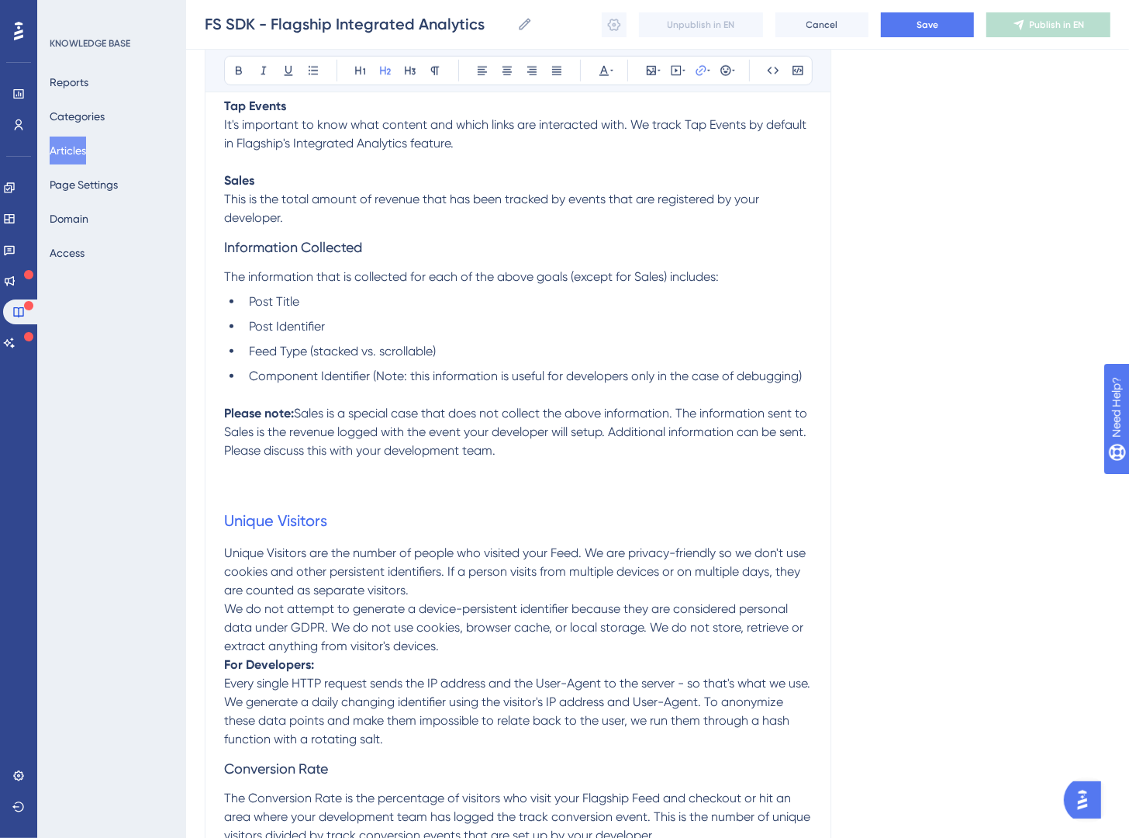
click at [530, 438] on span "Sales is a special case that does not collect the above information. The inform…" at bounding box center [517, 432] width 586 height 52
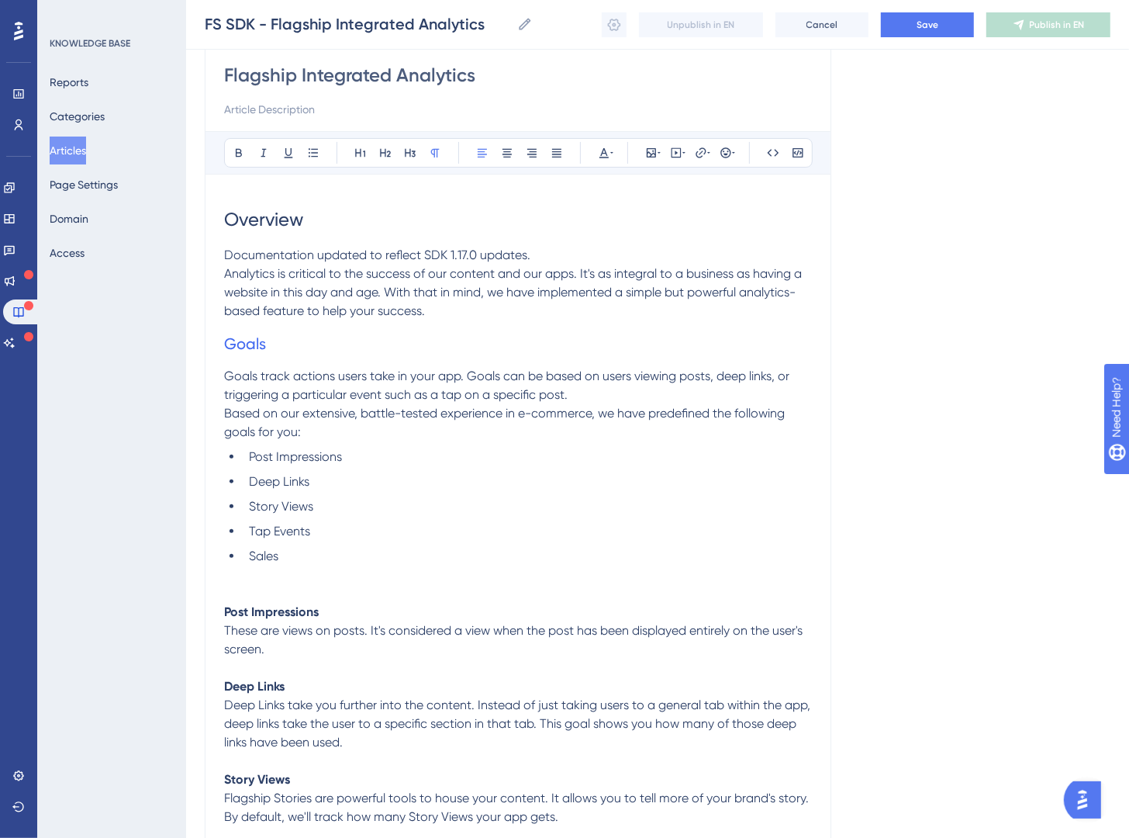
scroll to position [136, 0]
click at [261, 352] on span "Goals" at bounding box center [245, 344] width 42 height 19
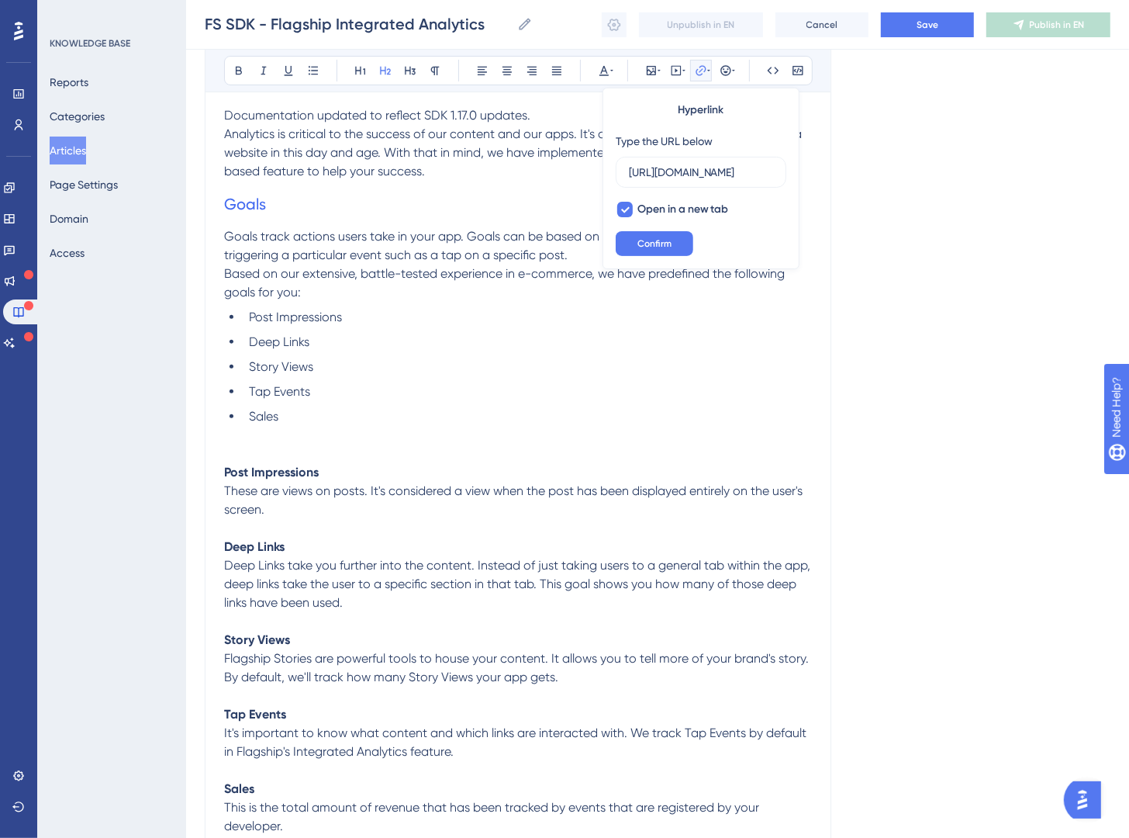
scroll to position [493, 0]
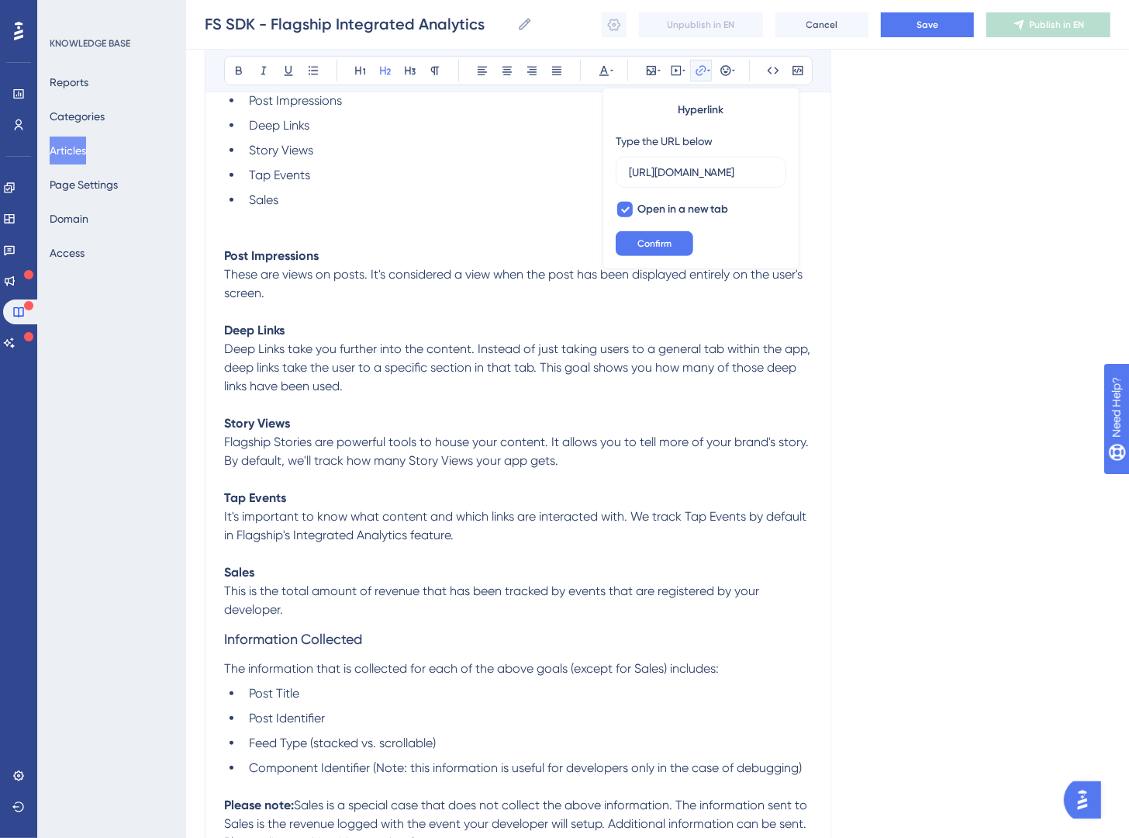
click at [517, 466] on span "Flagship Stories are powerful tools to house your content. It allows you to tel…" at bounding box center [518, 450] width 588 height 33
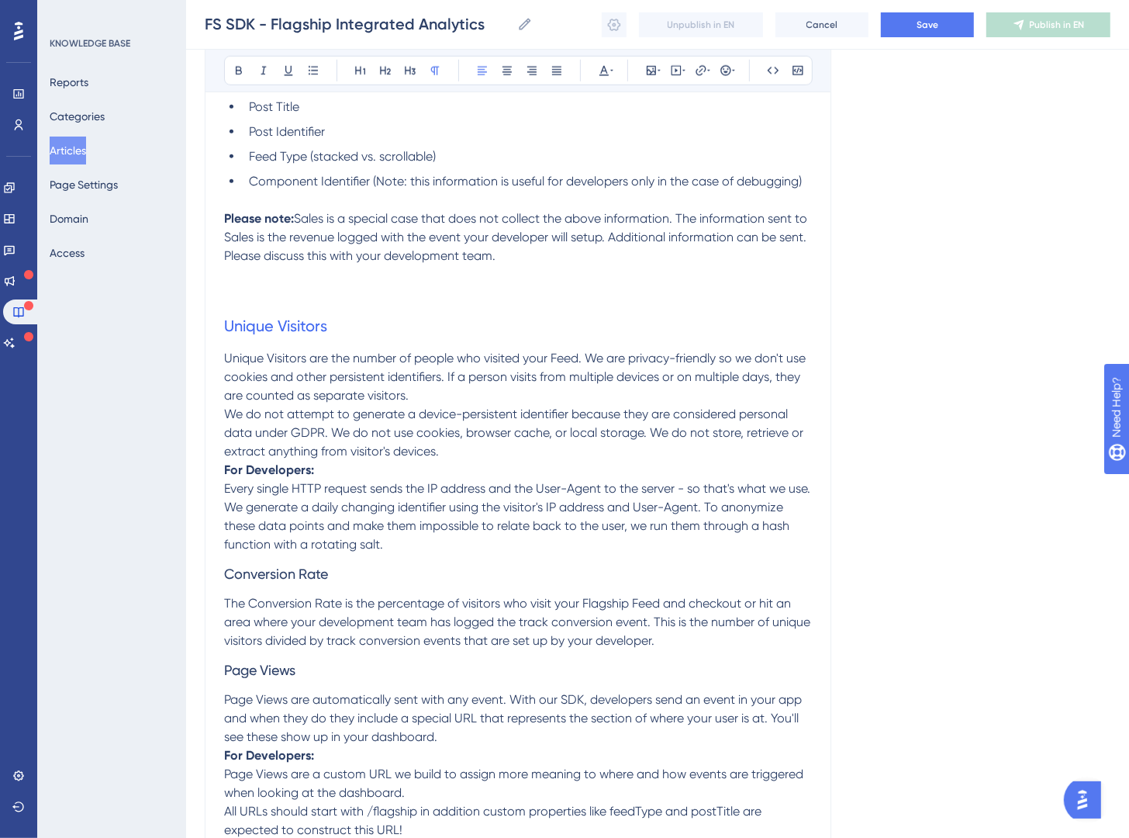
scroll to position [1145, 0]
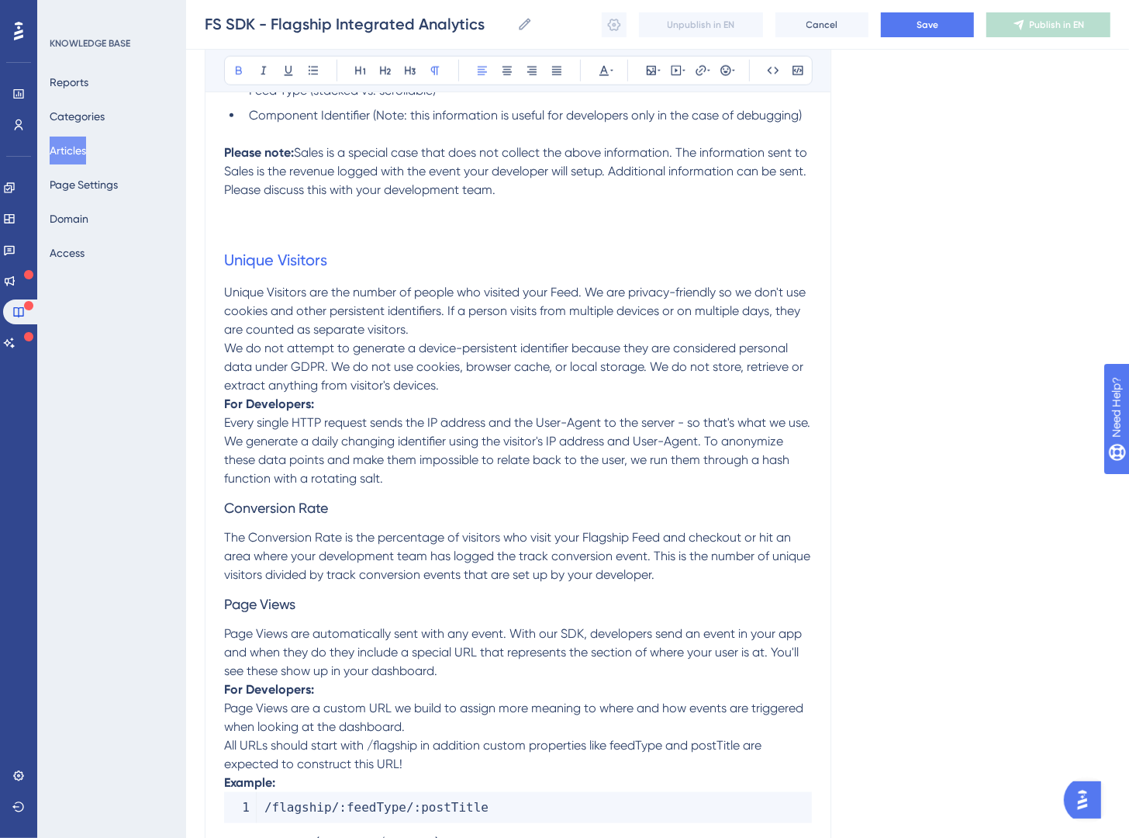
click at [226, 405] on strong "For Developers:" at bounding box center [269, 403] width 90 height 15
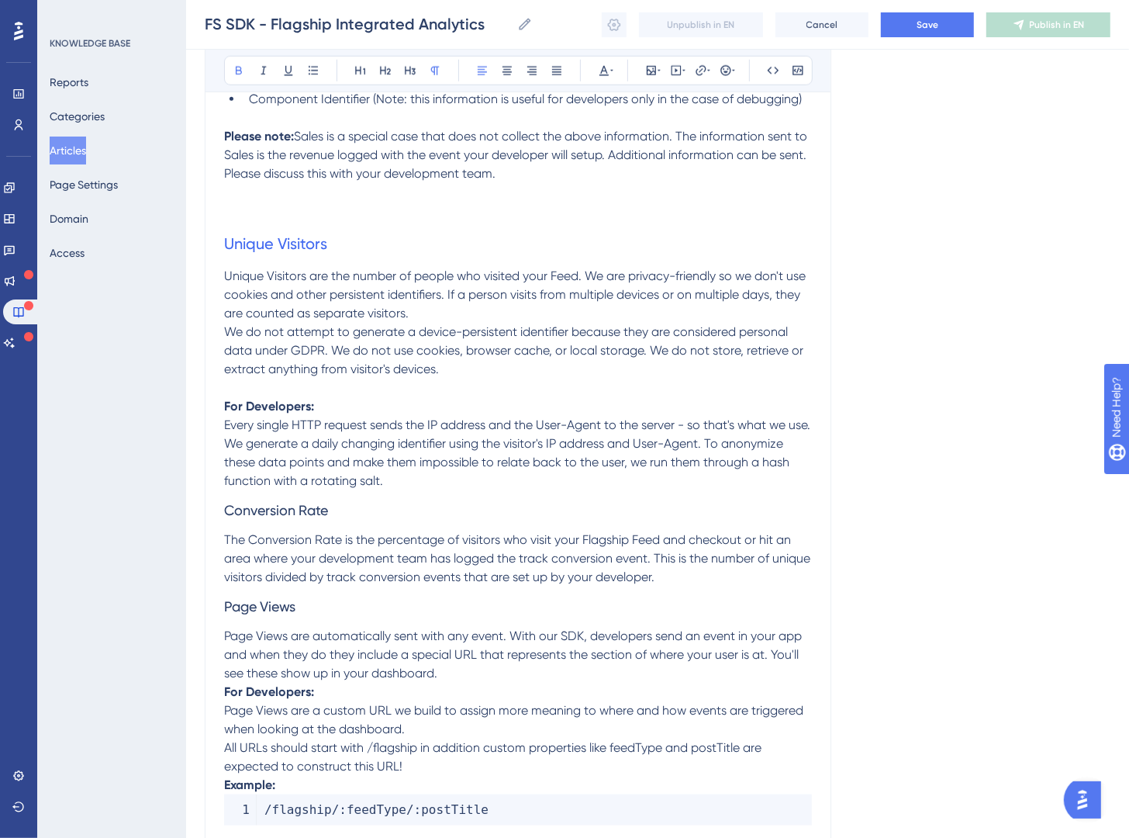
scroll to position [1181, 0]
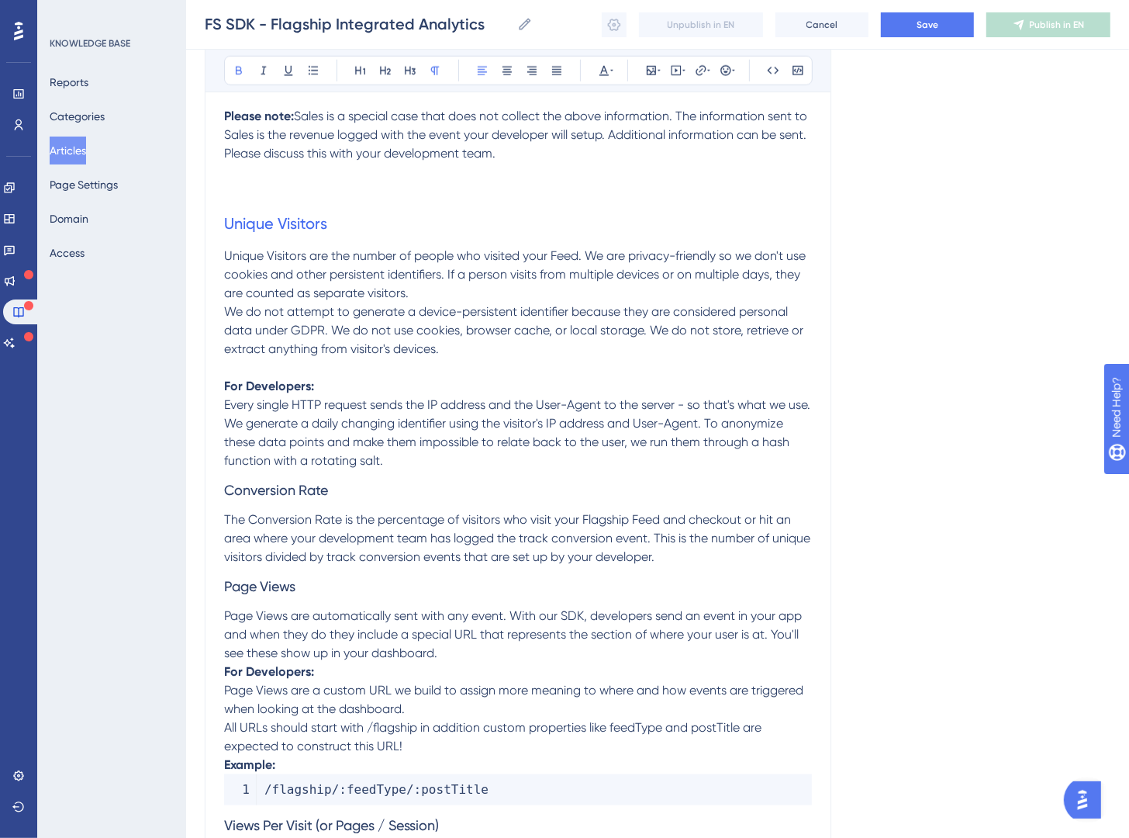
click at [385, 494] on h3 "Conversion Rate" at bounding box center [518, 490] width 588 height 40
click at [382, 84] on div "Bold Italic Underline Bullet Point Heading 1 Heading 2 Heading 3 Normal Align L…" at bounding box center [518, 70] width 589 height 29
click at [353, 480] on h3 "Conversion Rate" at bounding box center [518, 490] width 588 height 40
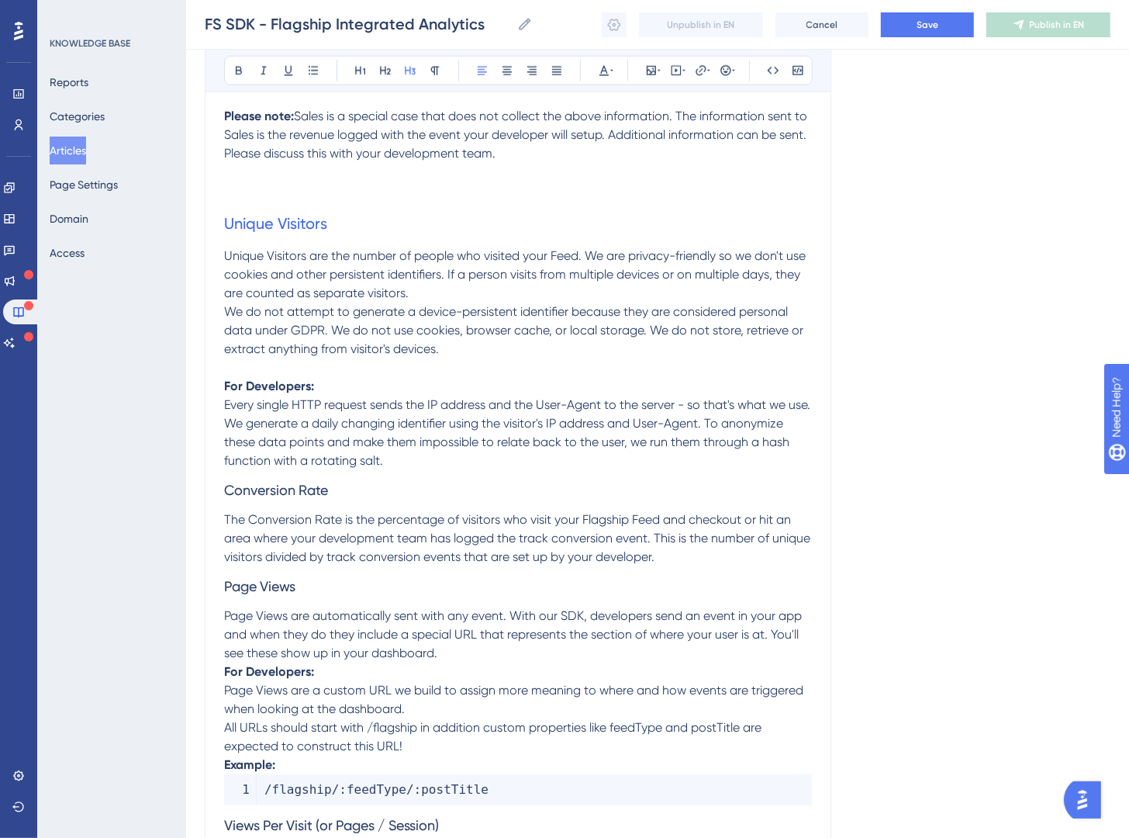
click at [353, 480] on h3 "Conversion Rate" at bounding box center [518, 490] width 588 height 40
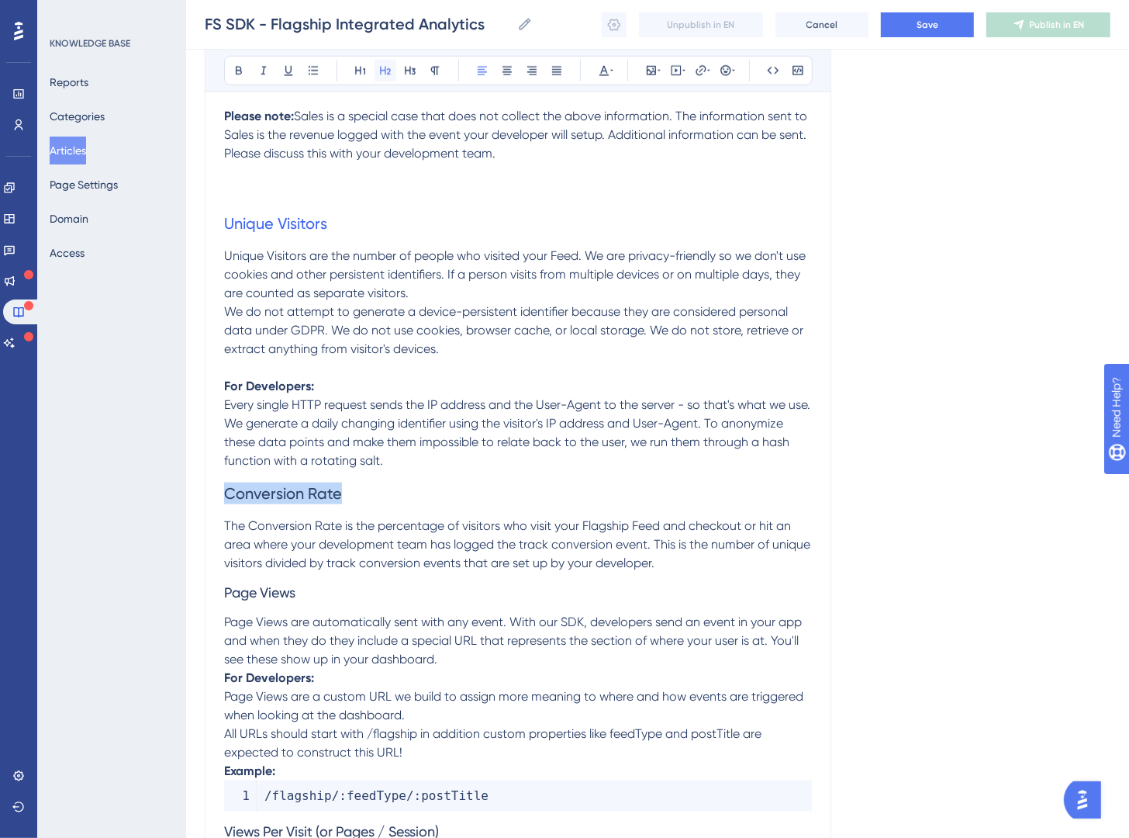
click at [383, 74] on icon at bounding box center [385, 70] width 12 height 12
click at [413, 458] on p "Every single HTTP request sends the IP address and the User-Agent to the server…" at bounding box center [518, 433] width 588 height 74
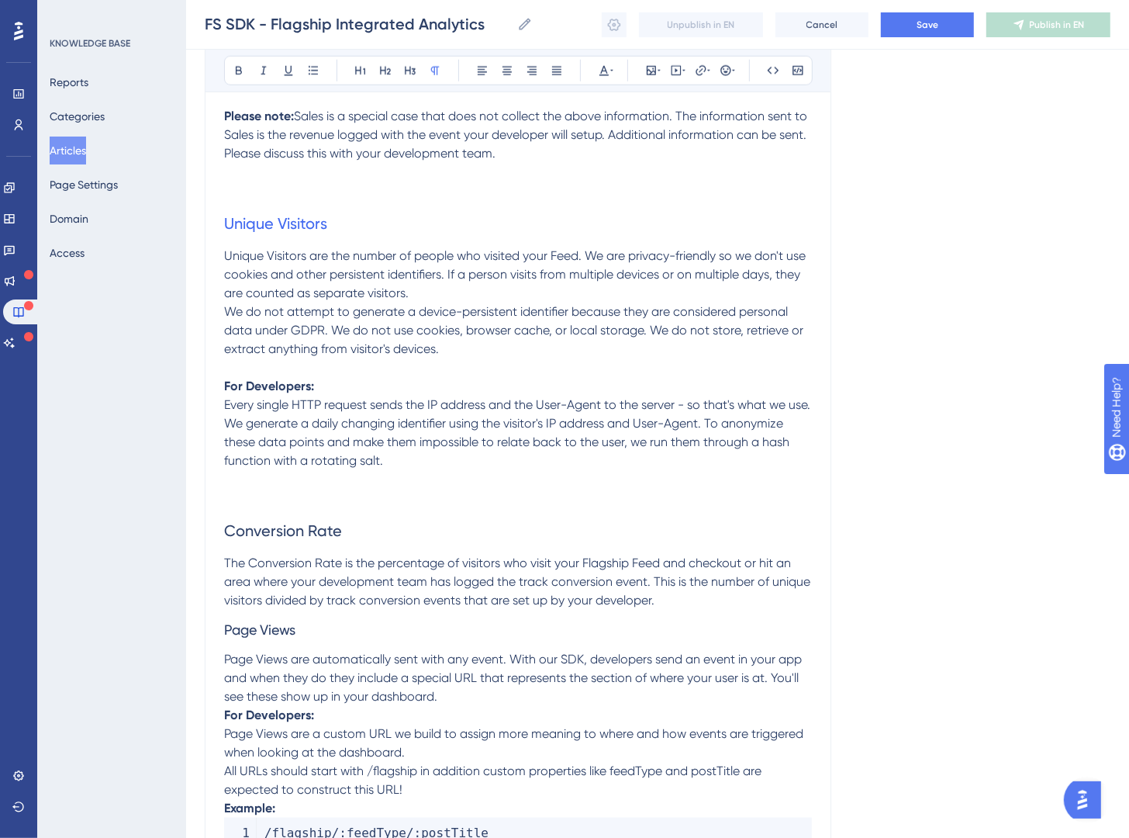
click at [357, 530] on h2 "Conversion Rate" at bounding box center [518, 530] width 588 height 47
click at [702, 74] on icon at bounding box center [701, 70] width 12 height 12
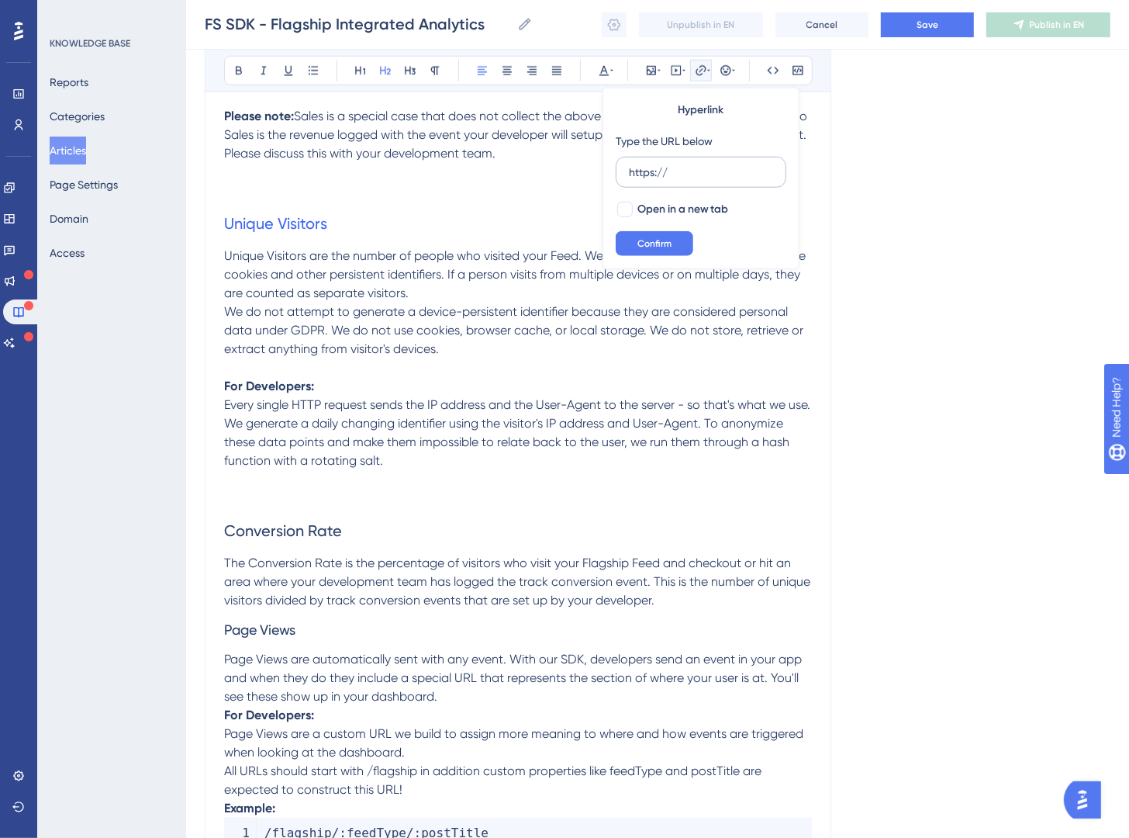
click at [688, 179] on input "https://" at bounding box center [701, 172] width 144 height 17
click at [688, 178] on input "https://" at bounding box center [701, 172] width 144 height 17
type input "https://plausible.io/docs/metrics-definitions#conversion-rate"
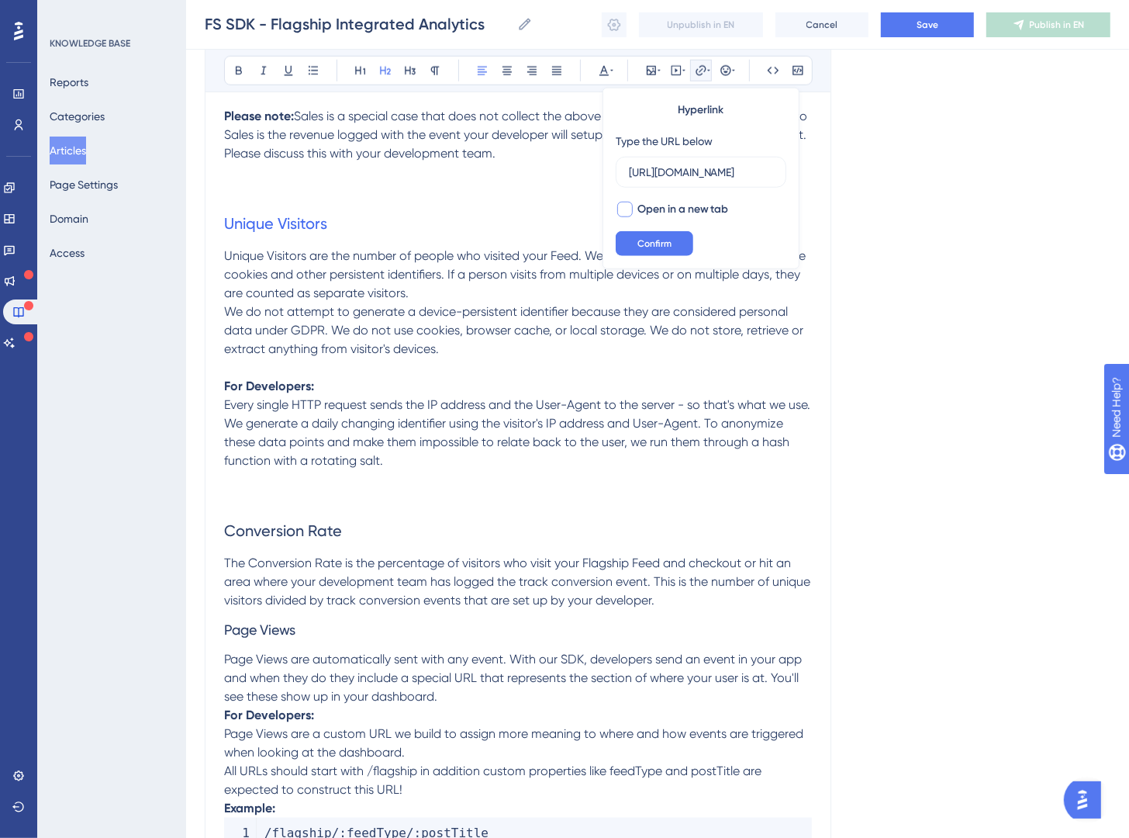
click at [666, 211] on span "Open in a new tab" at bounding box center [684, 209] width 92 height 19
checkbox input "true"
click at [659, 247] on span "Confirm" at bounding box center [655, 243] width 34 height 12
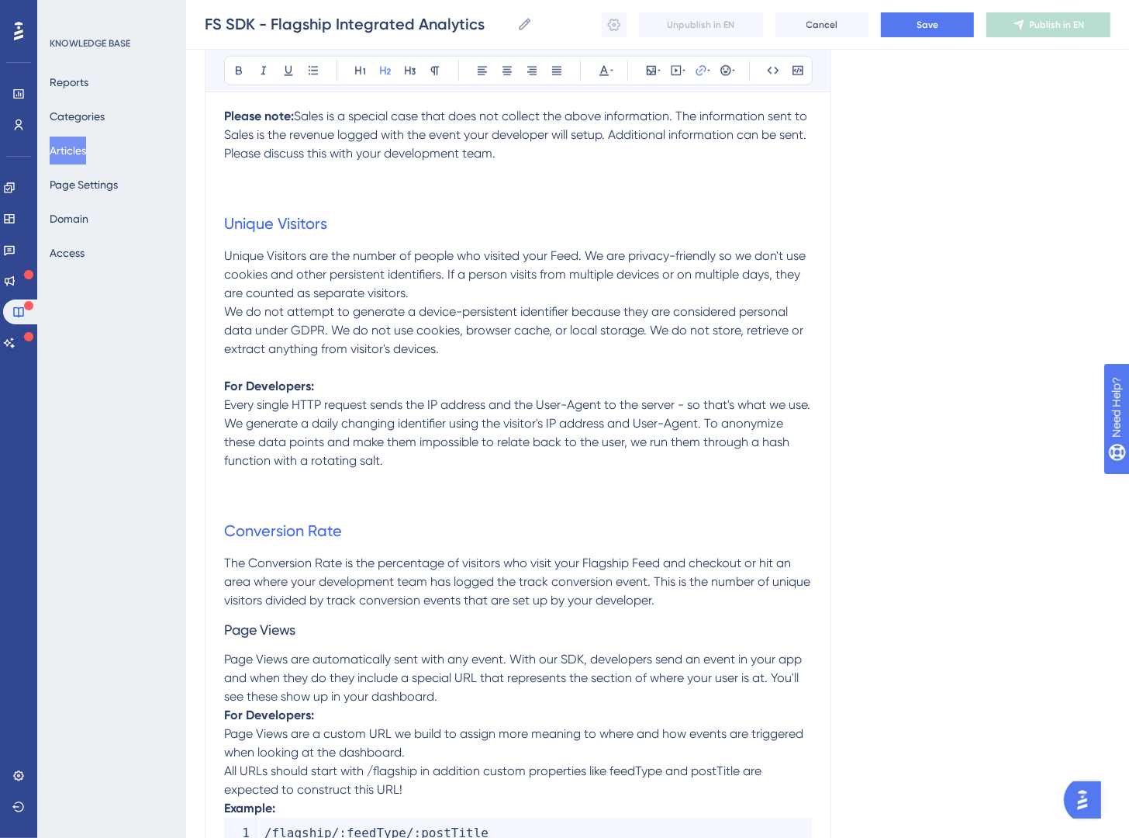
click at [454, 534] on h2 "Conversion Rate" at bounding box center [518, 530] width 588 height 47
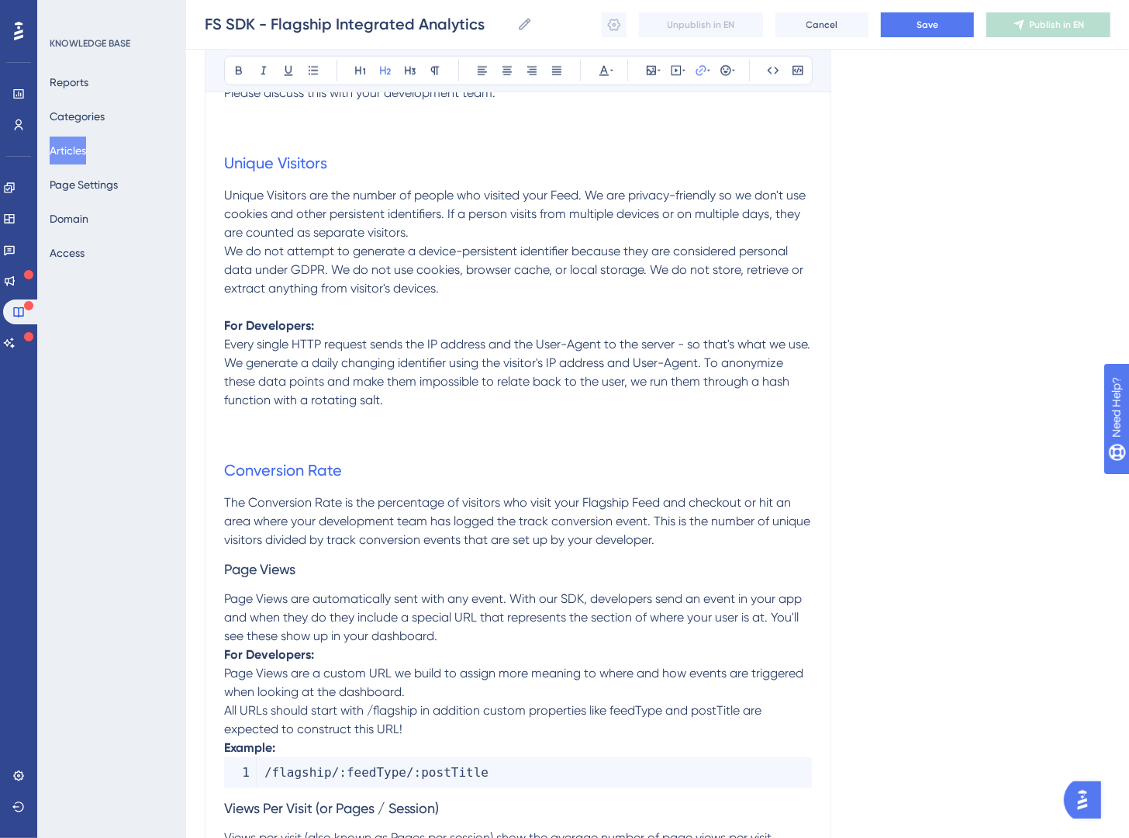
click at [227, 658] on strong "For Developers:" at bounding box center [269, 654] width 90 height 15
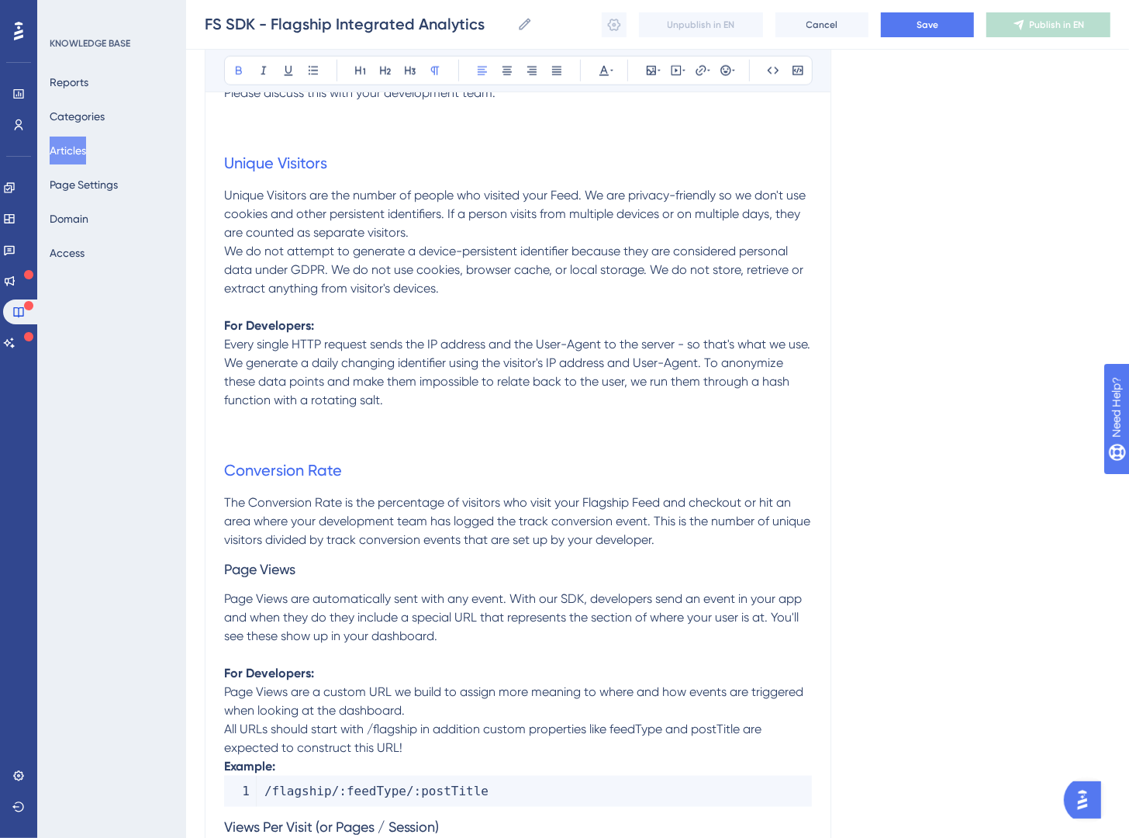
click at [226, 765] on strong "Example:" at bounding box center [249, 766] width 51 height 15
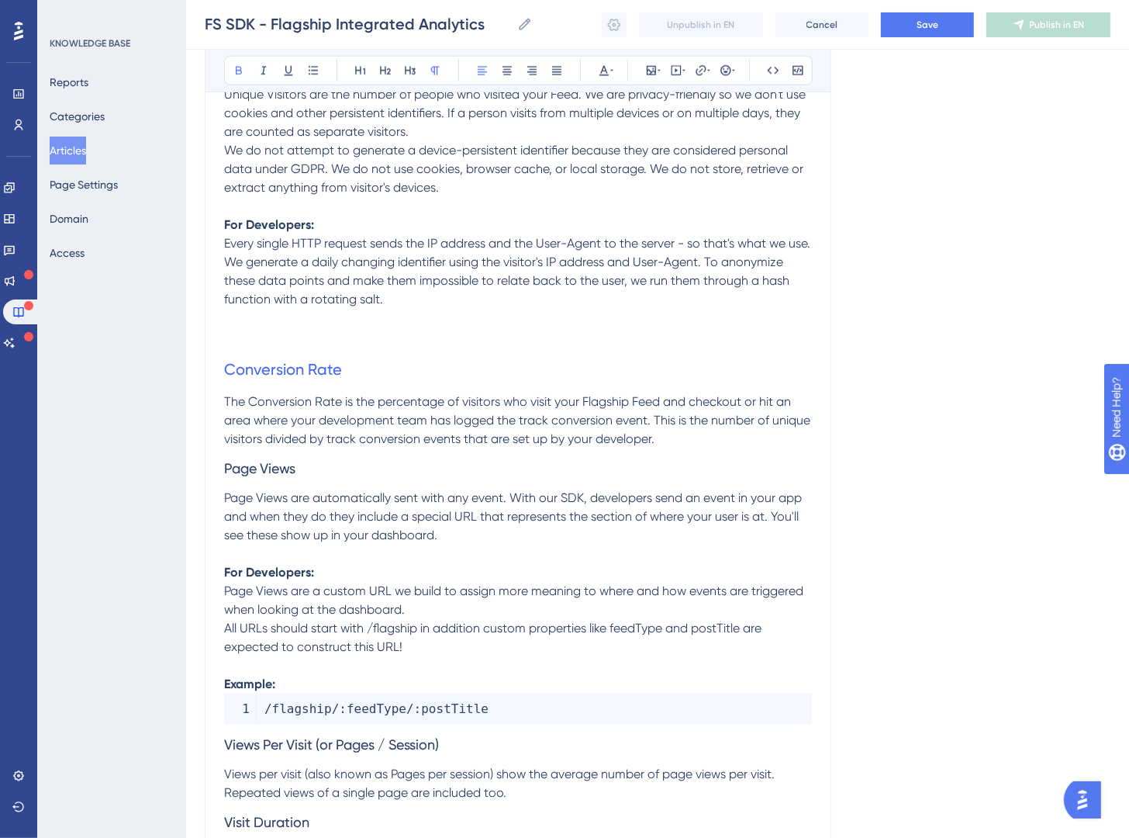
scroll to position [1371, 0]
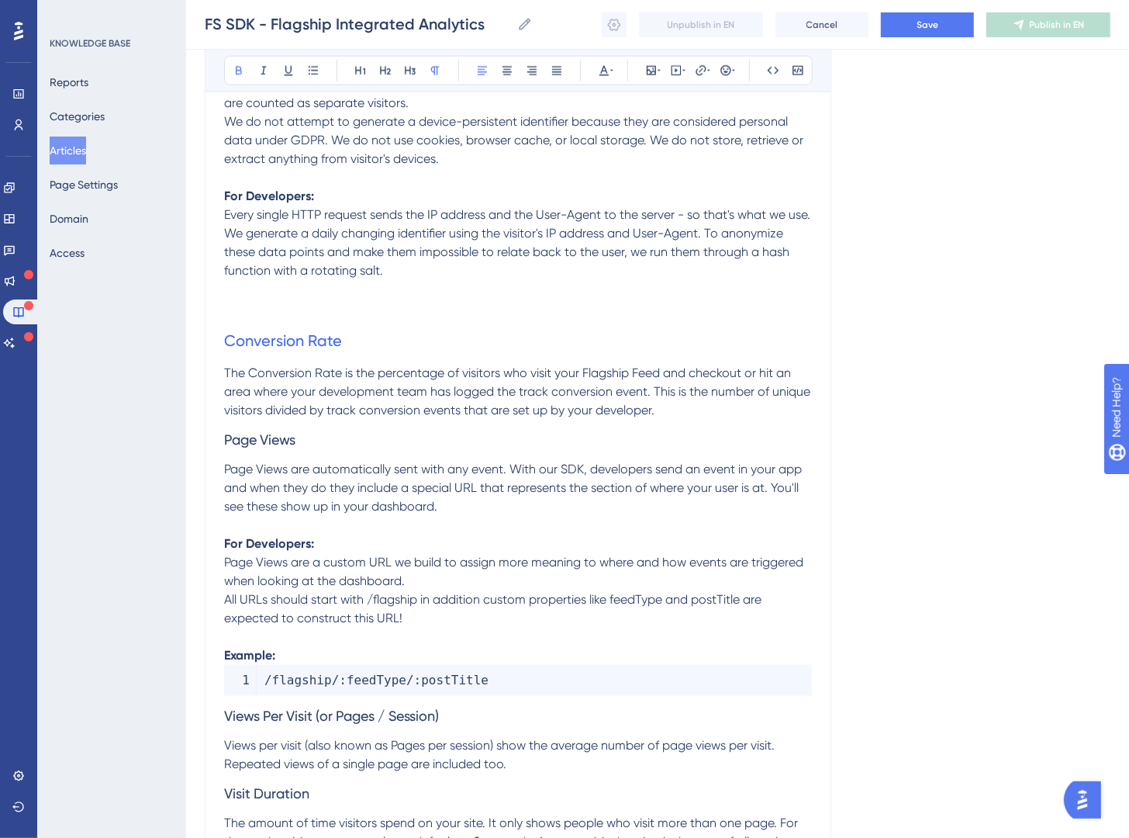
click at [601, 690] on code "/ flagship / : feedType / : postTitle" at bounding box center [518, 680] width 588 height 31
click at [802, 70] on icon at bounding box center [798, 70] width 12 height 12
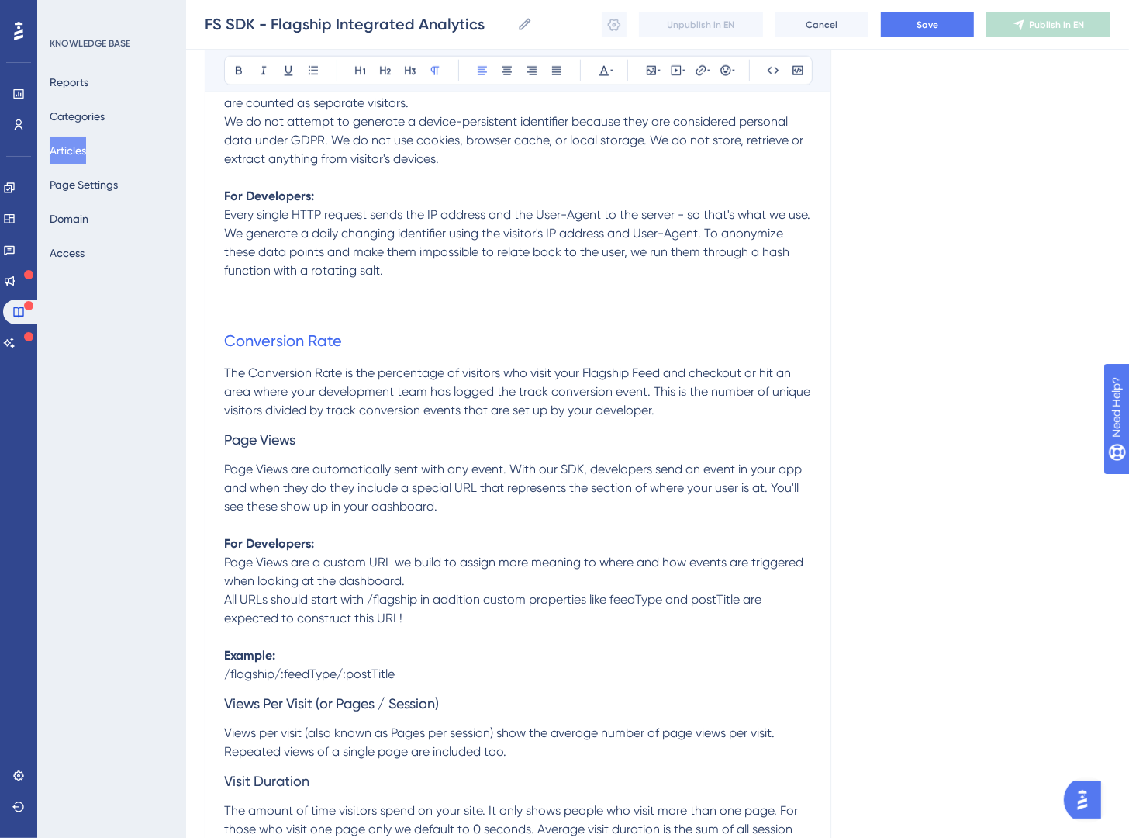
click at [313, 659] on p "Example:" at bounding box center [518, 655] width 588 height 19
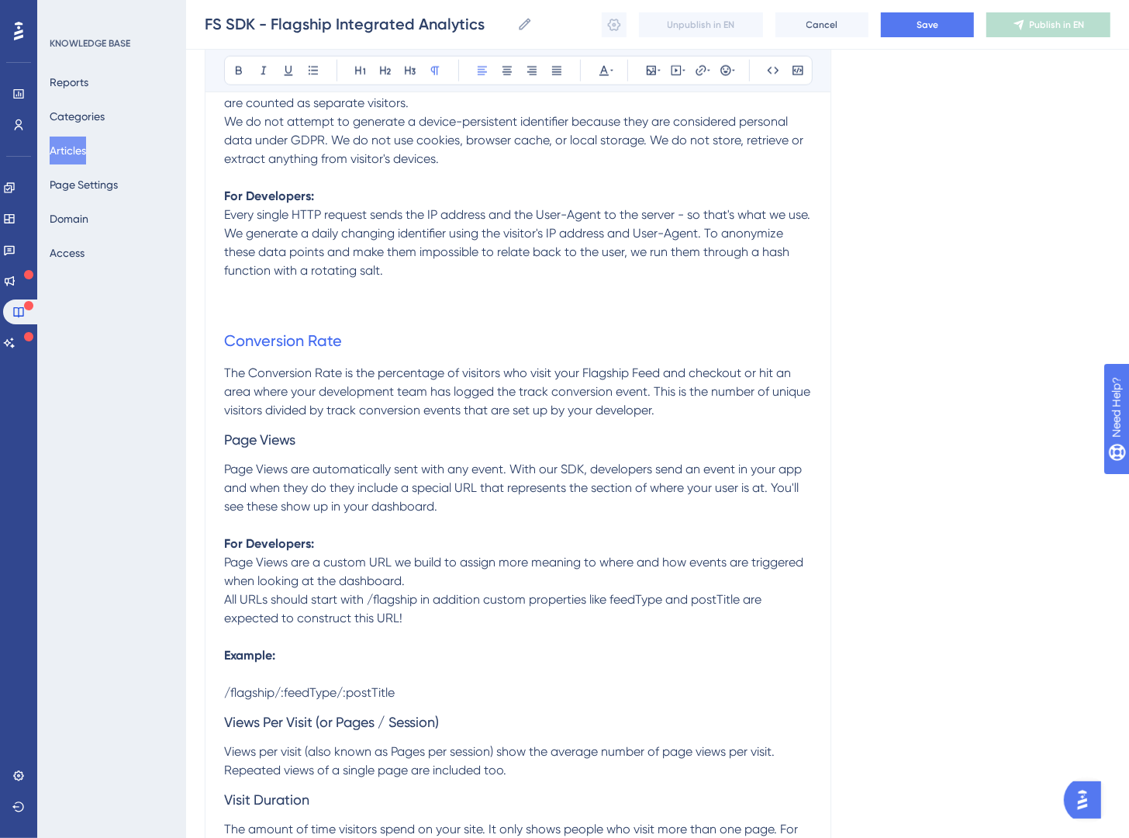
click at [409, 691] on p "/flagship/:feedType/:postTitle" at bounding box center [518, 692] width 588 height 19
click at [768, 78] on button at bounding box center [774, 71] width 22 height 22
click at [541, 697] on p "/flagship/:feedType/:postTitle" at bounding box center [518, 692] width 588 height 19
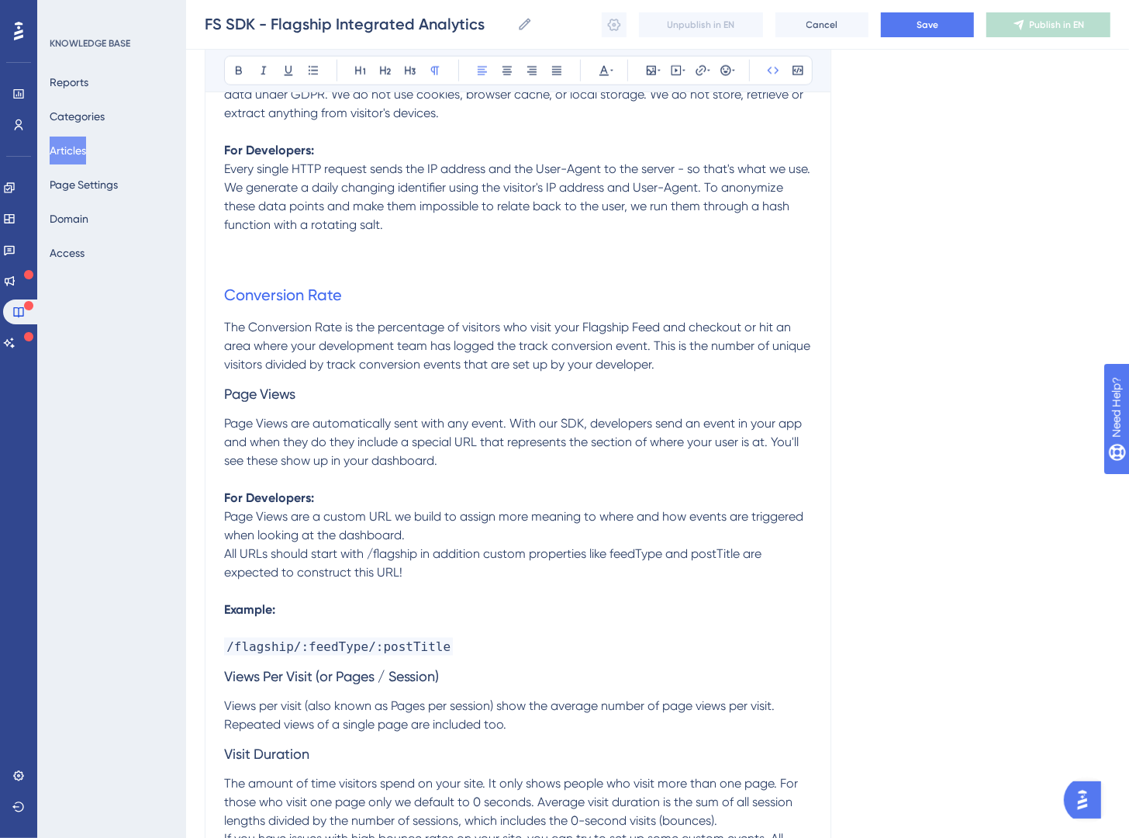
scroll to position [1422, 0]
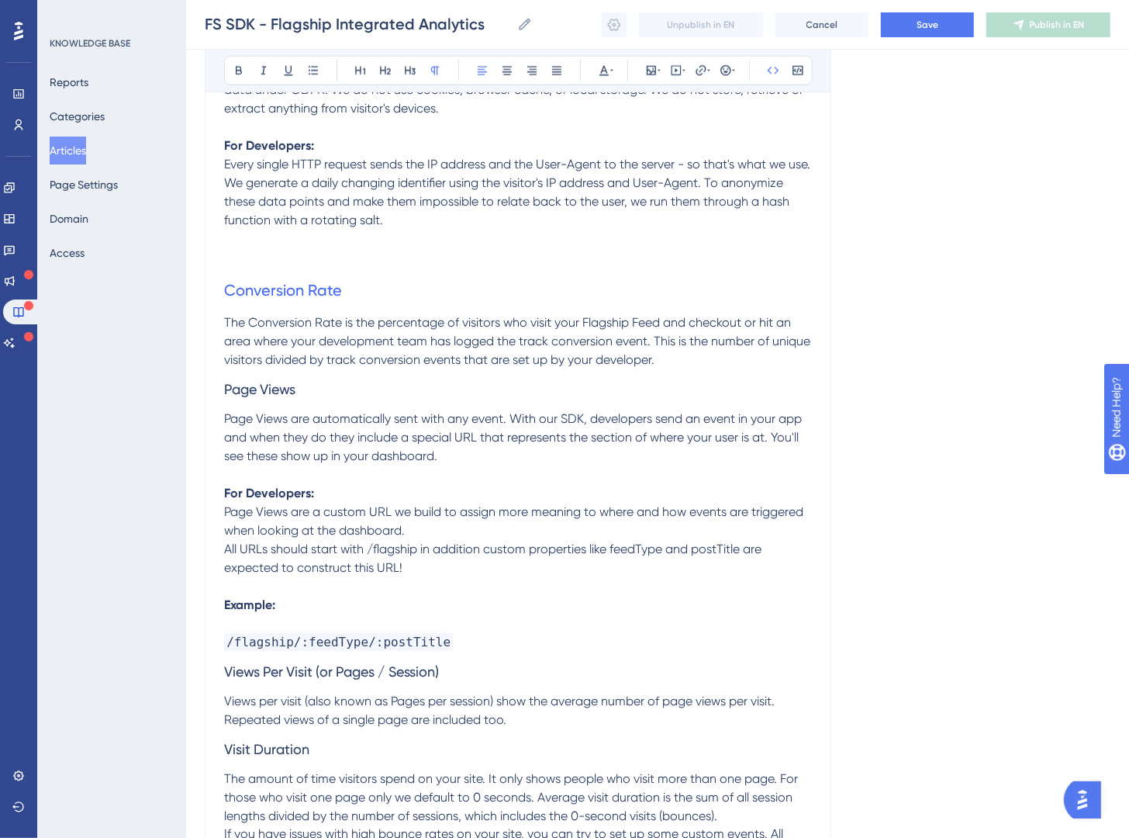
click at [434, 643] on span "/flagship/:feedType/:postTitle" at bounding box center [338, 642] width 229 height 18
click at [538, 662] on h3 "Views Per Visit (or Pages / Session)" at bounding box center [518, 672] width 588 height 40
click at [469, 642] on p "/flagship/:feedType/:postTitle" at bounding box center [518, 642] width 588 height 19
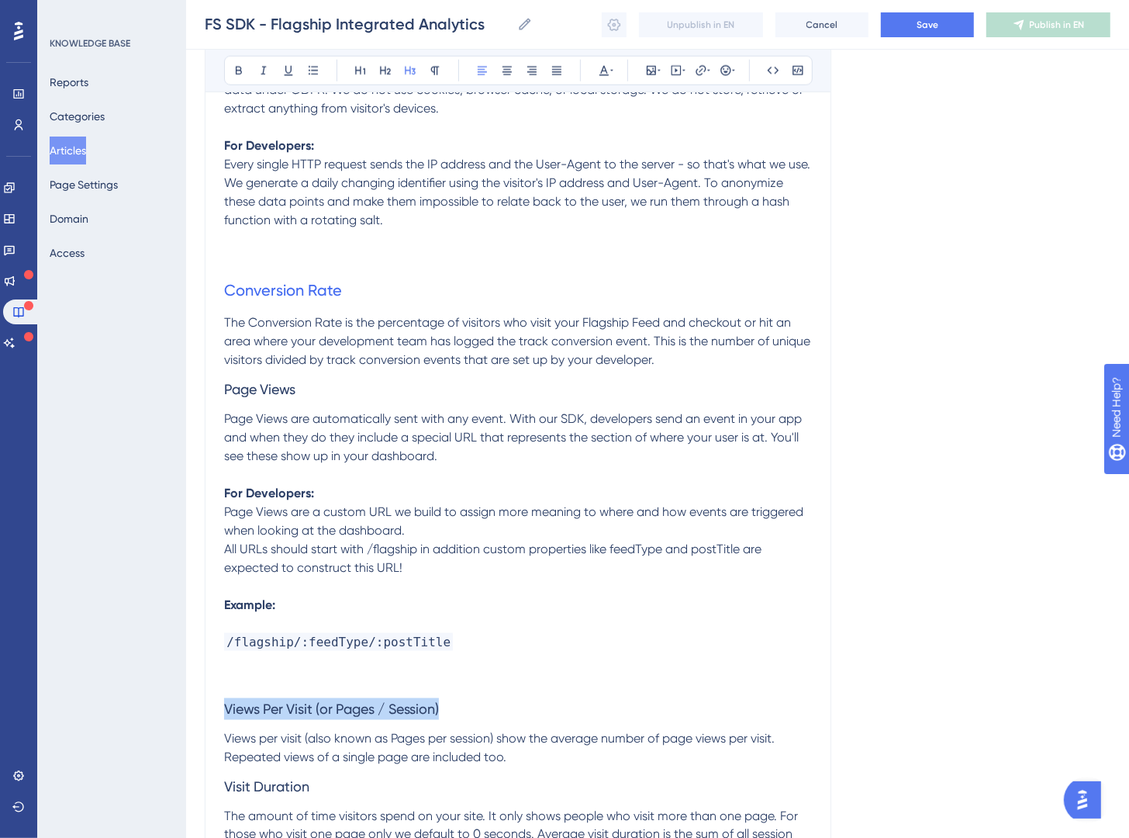
drag, startPoint x: 479, startPoint y: 707, endPoint x: 206, endPoint y: 700, distance: 273.9
click at [206, 700] on div "Flagship Integrated Analytics Bold Italic Underline Bullet Point Heading 1 Head…" at bounding box center [518, 780] width 627 height 4057
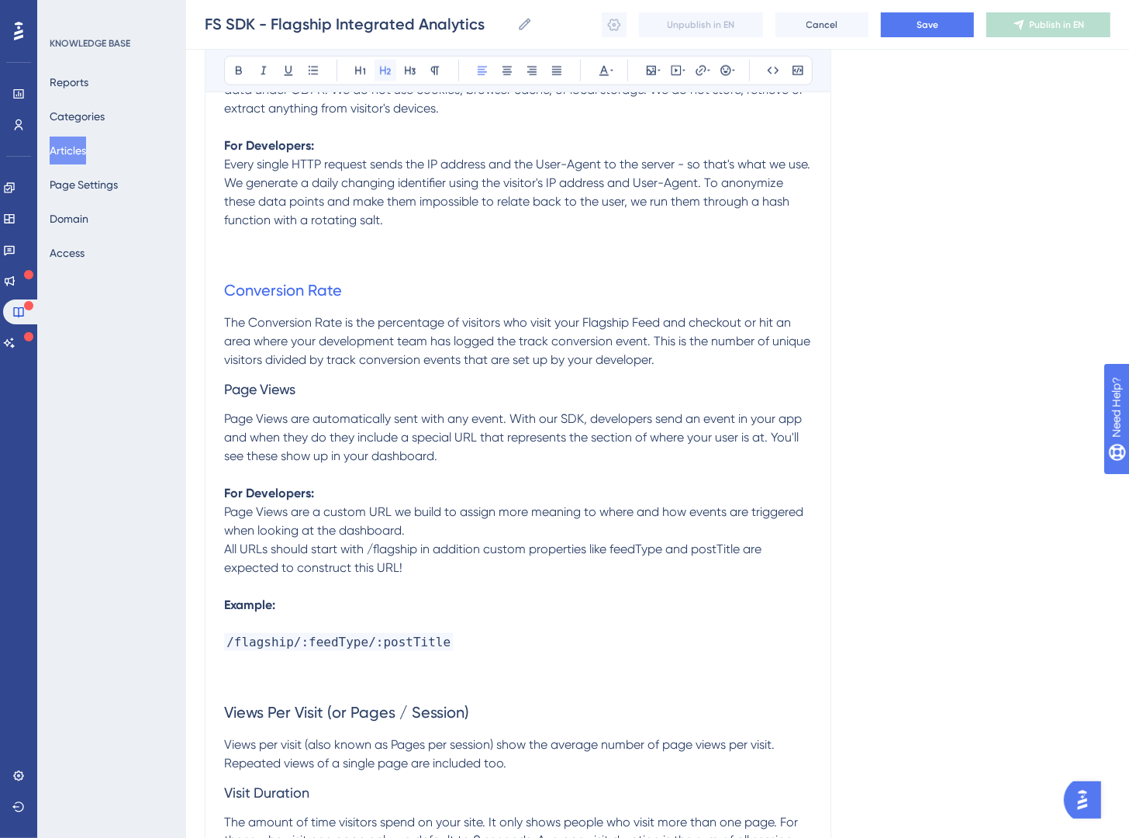
click at [389, 74] on icon at bounding box center [385, 71] width 11 height 9
click at [553, 665] on p at bounding box center [518, 661] width 588 height 19
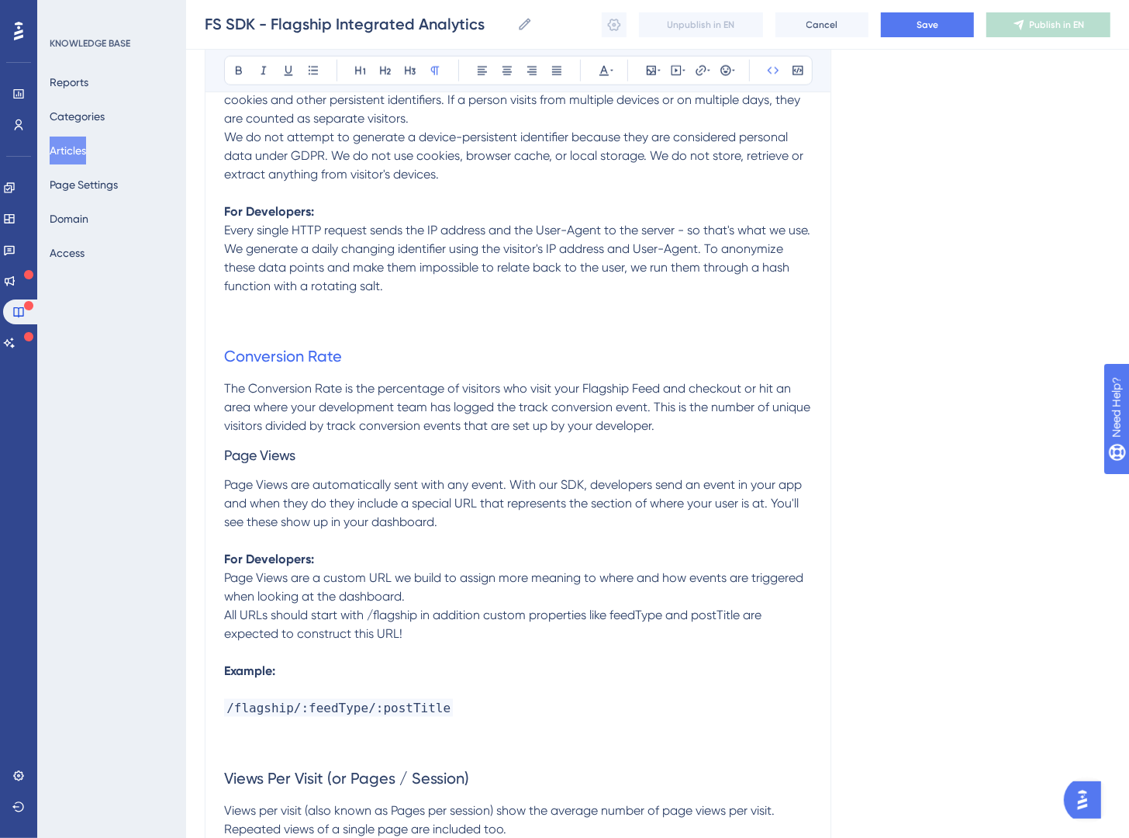
scroll to position [1355, 0]
click at [484, 775] on h2 "Views Per Visit (or Pages / Session)" at bounding box center [518, 779] width 588 height 47
click at [703, 75] on icon at bounding box center [701, 70] width 12 height 12
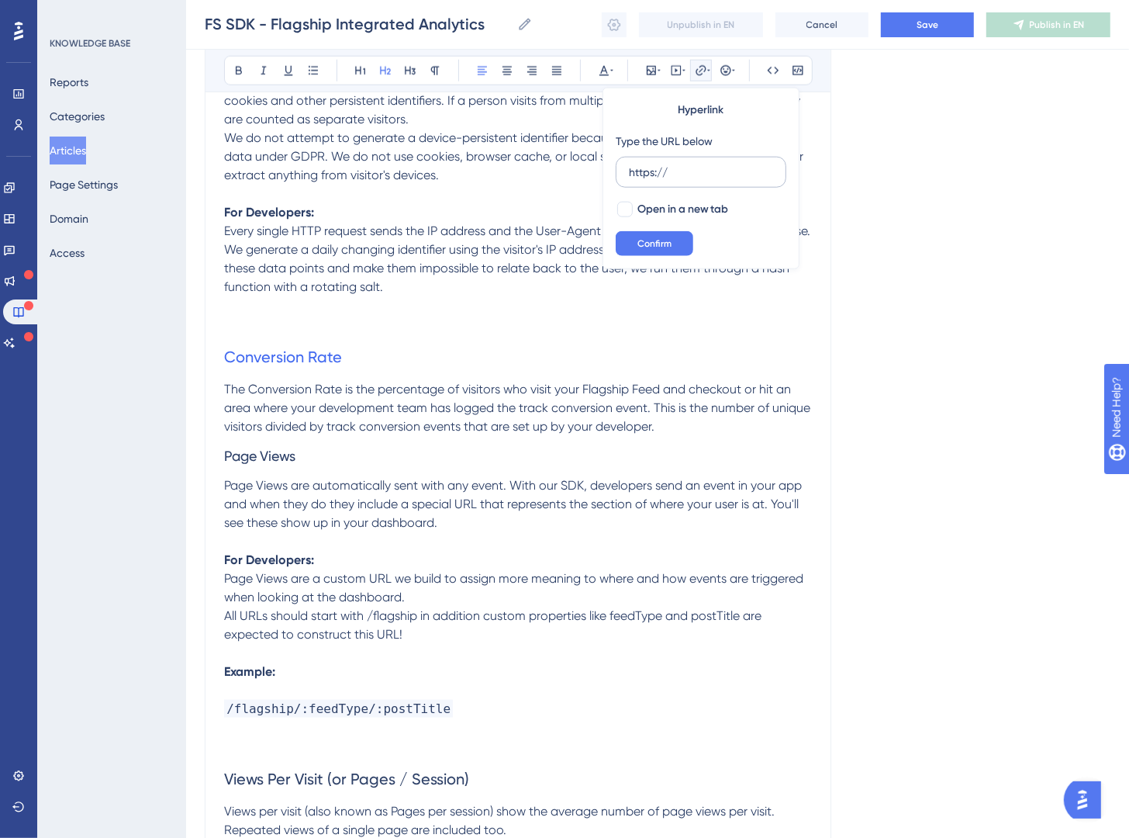
click at [690, 168] on input "https://" at bounding box center [701, 172] width 144 height 17
click at [689, 168] on input "https://" at bounding box center [701, 172] width 144 height 17
type input "https://plausible.io/docs/metrics-definitions#views-per-visit-or-pages--session"
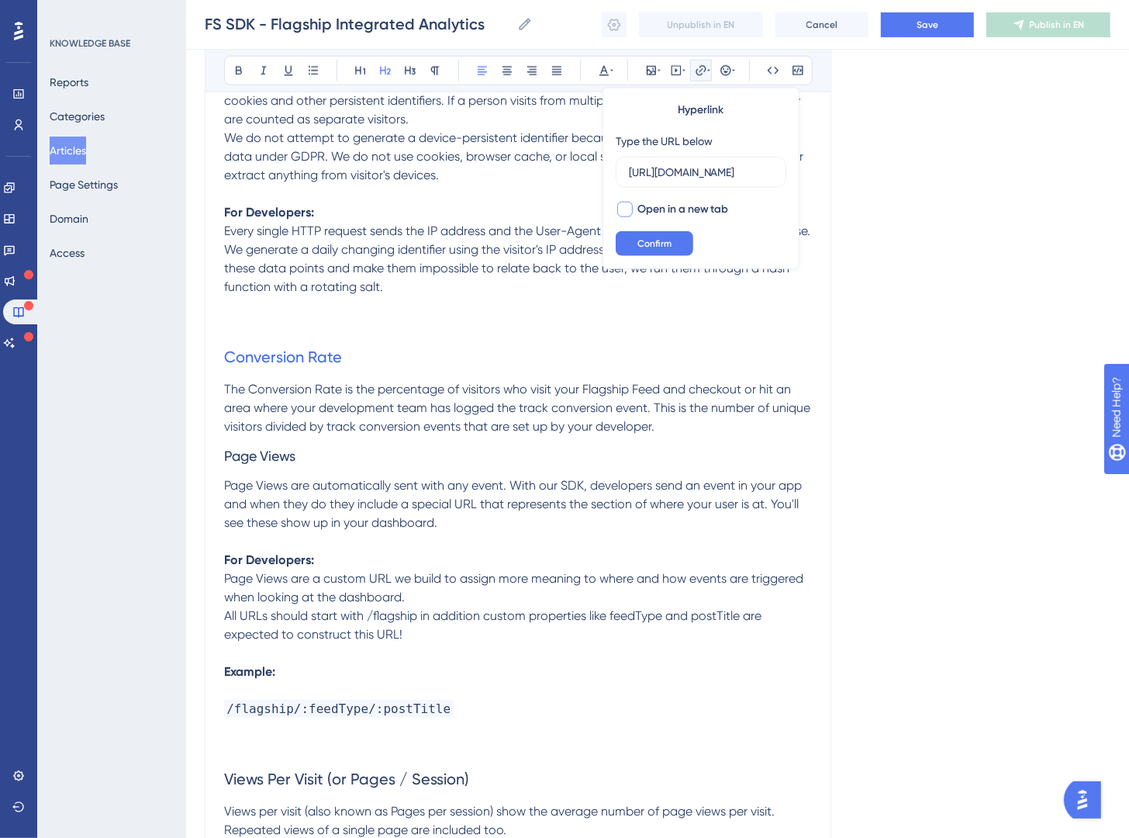
click at [688, 210] on span "Open in a new tab" at bounding box center [684, 209] width 92 height 19
checkbox input "true"
click at [659, 239] on span "Confirm" at bounding box center [655, 243] width 34 height 12
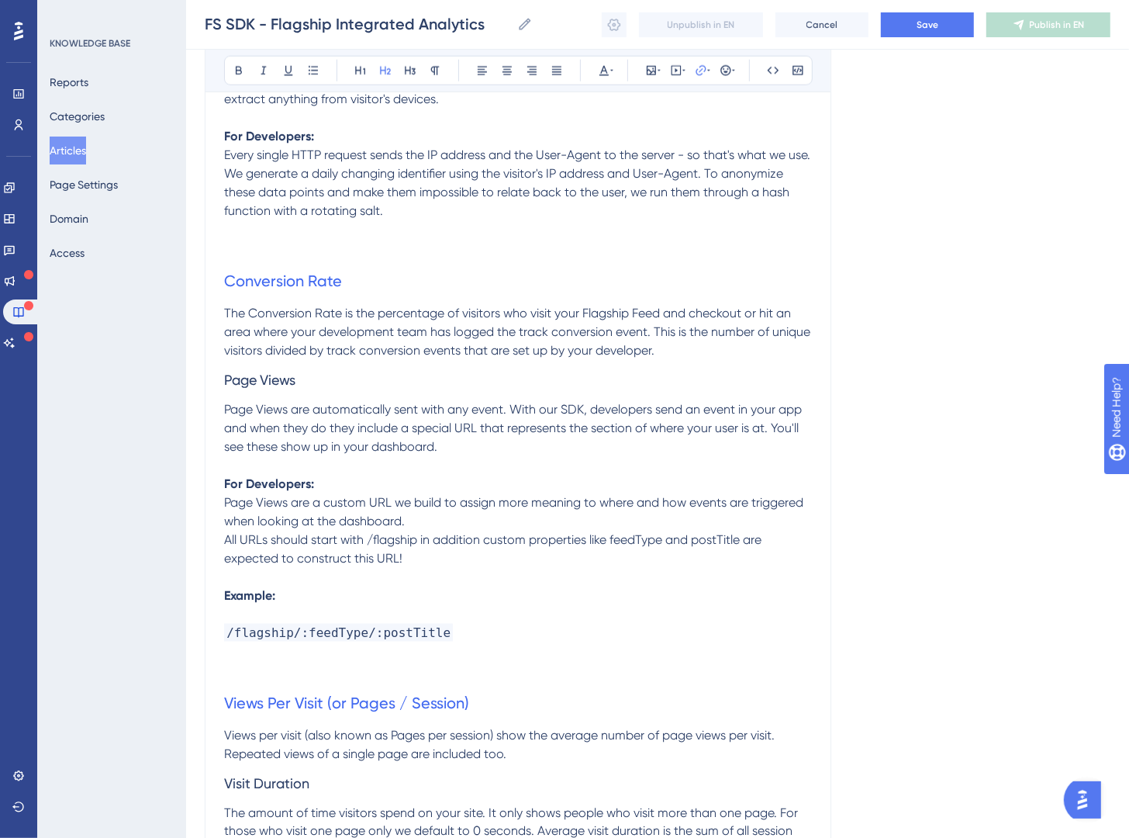
click at [597, 685] on h2 "Views Per Visit (or Pages / Session)" at bounding box center [518, 703] width 588 height 47
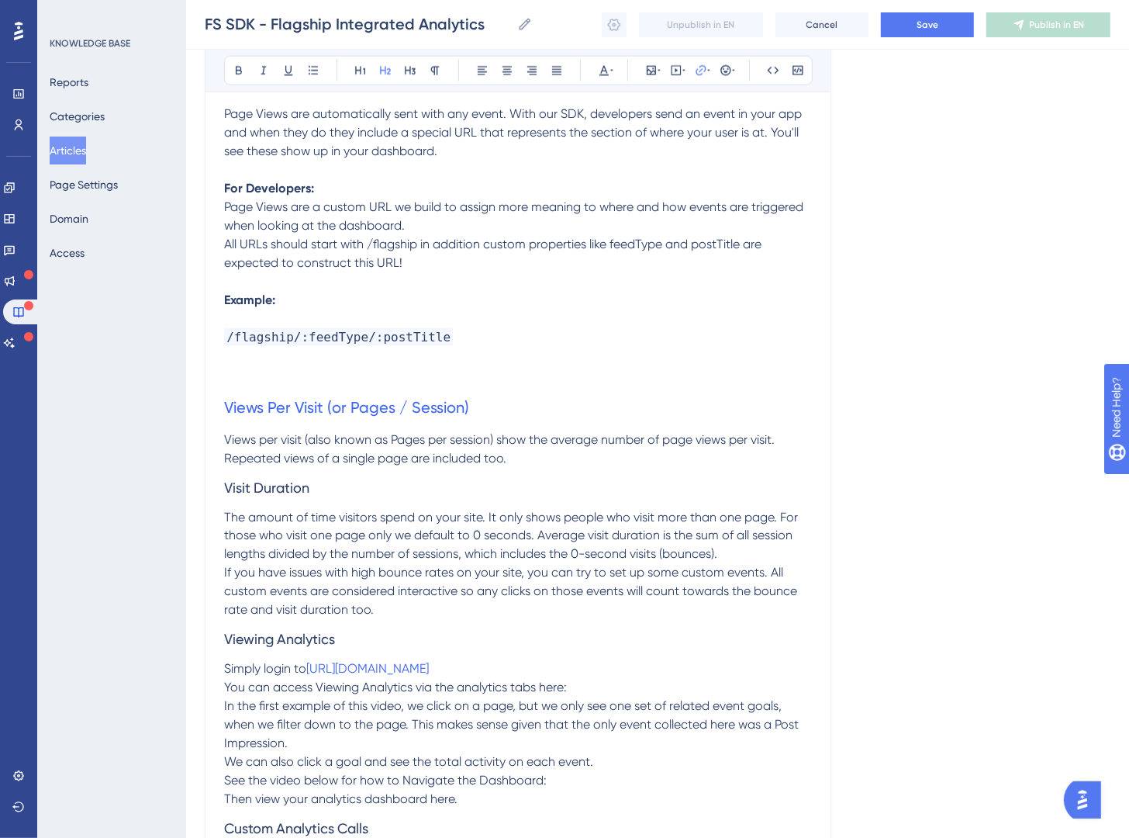
scroll to position [1730, 0]
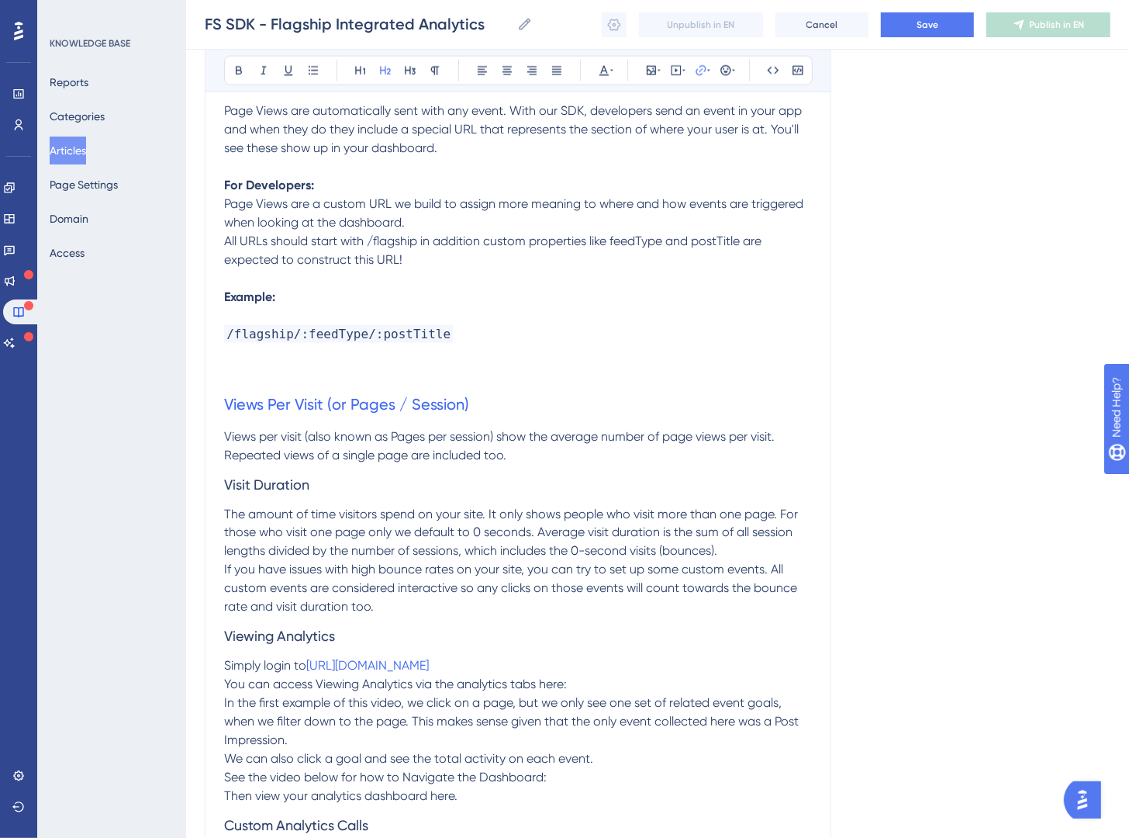
click at [336, 636] on h3 "Viewing Analytics" at bounding box center [518, 637] width 588 height 40
click at [291, 484] on span "Visit Duration" at bounding box center [266, 484] width 85 height 16
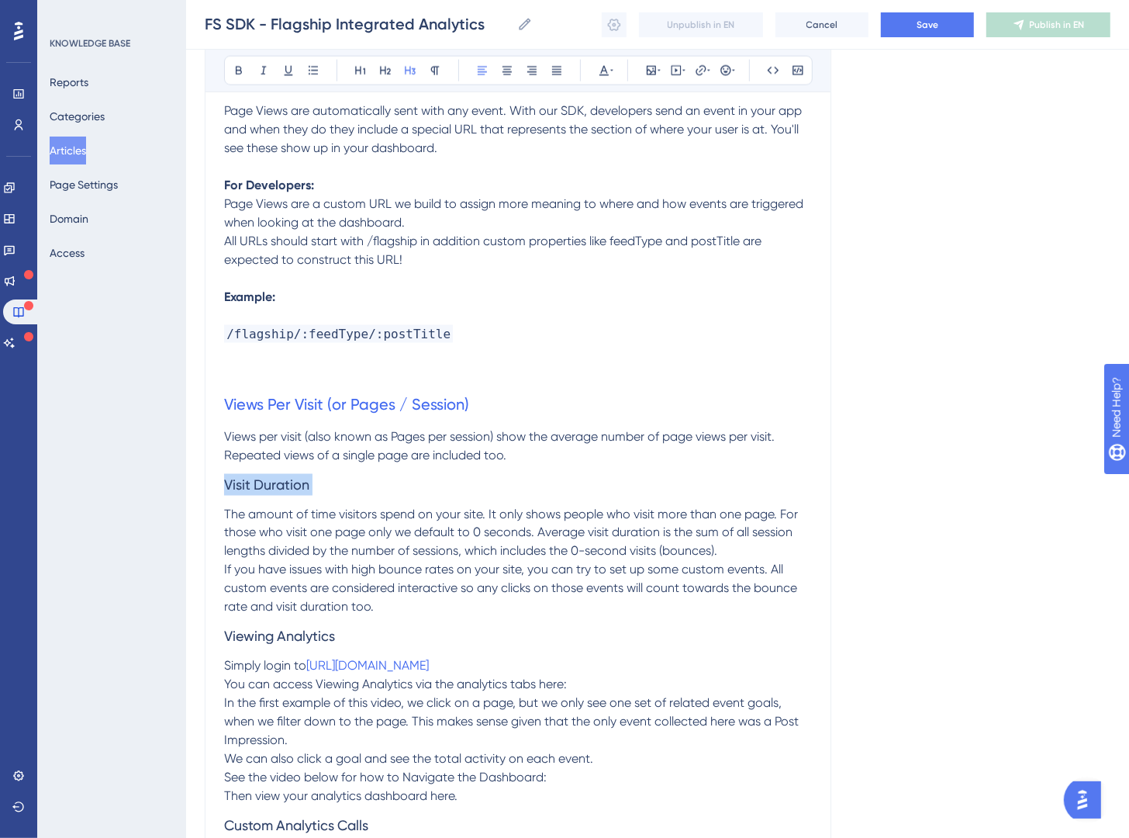
click at [291, 484] on span "Visit Duration" at bounding box center [266, 484] width 85 height 16
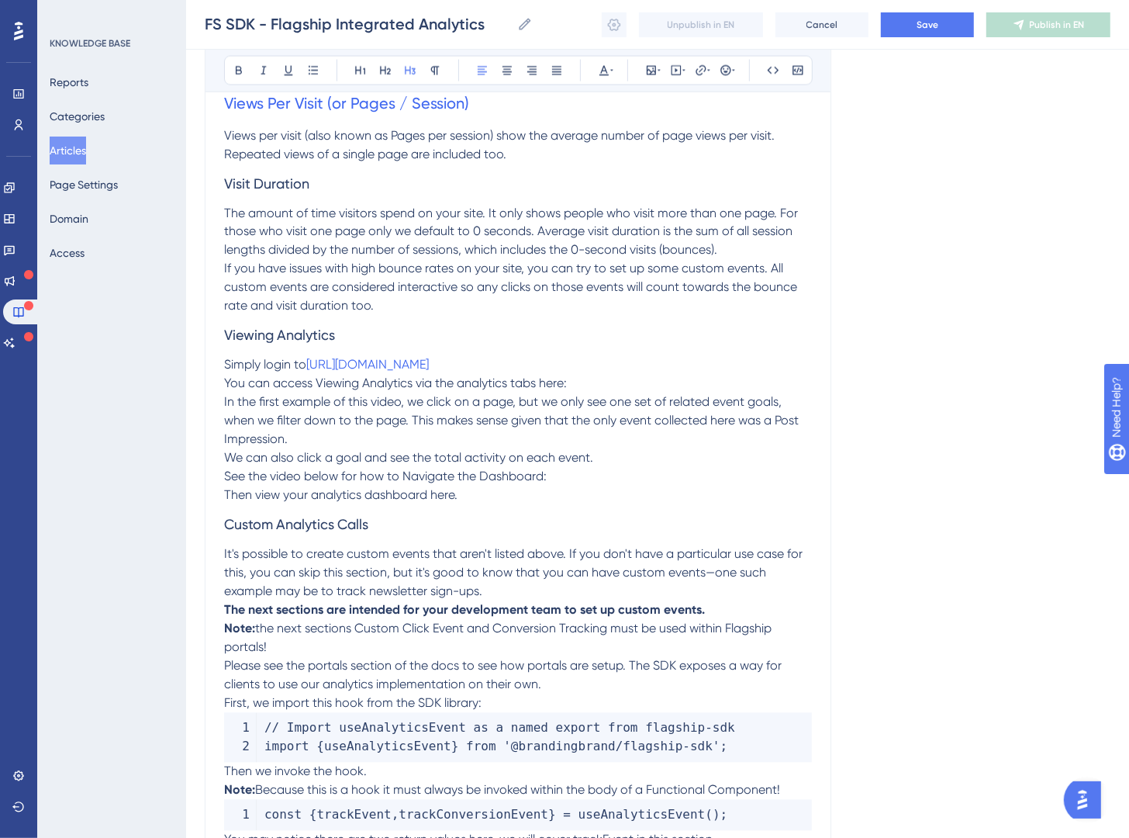
scroll to position [2035, 0]
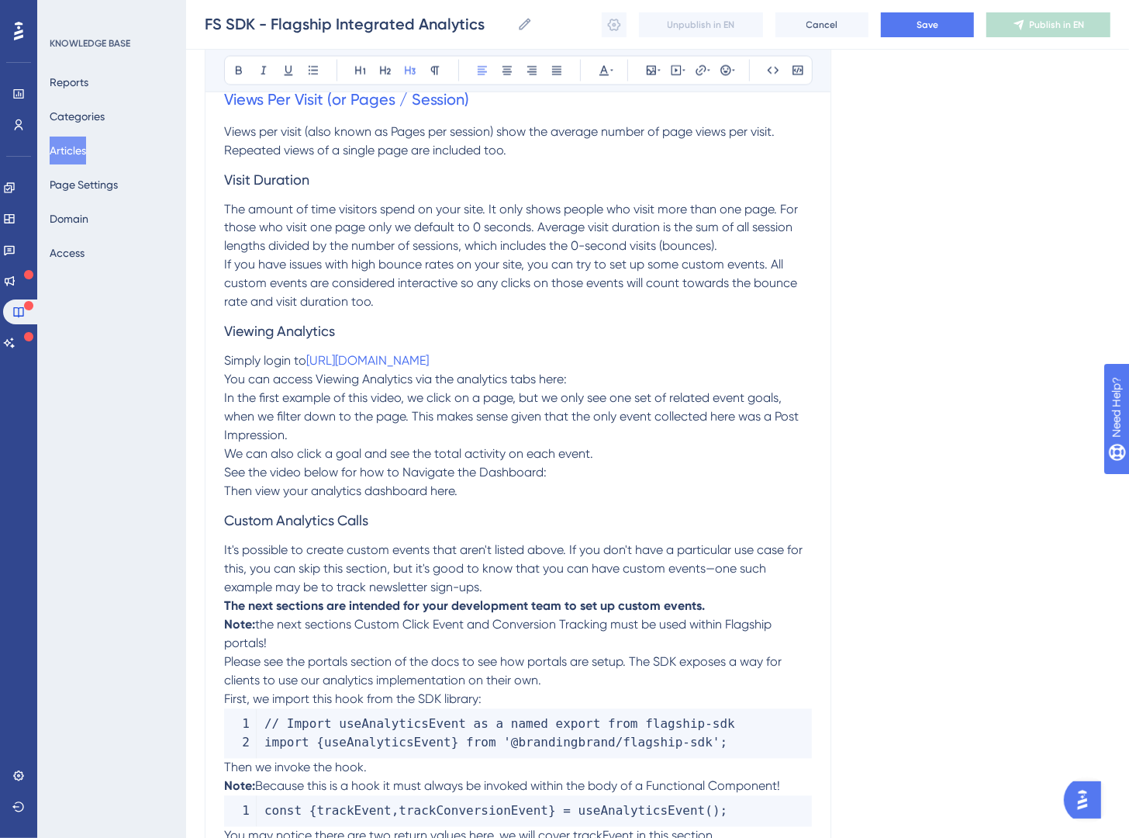
click at [413, 522] on h3 "Custom Analytics Calls" at bounding box center [518, 521] width 588 height 40
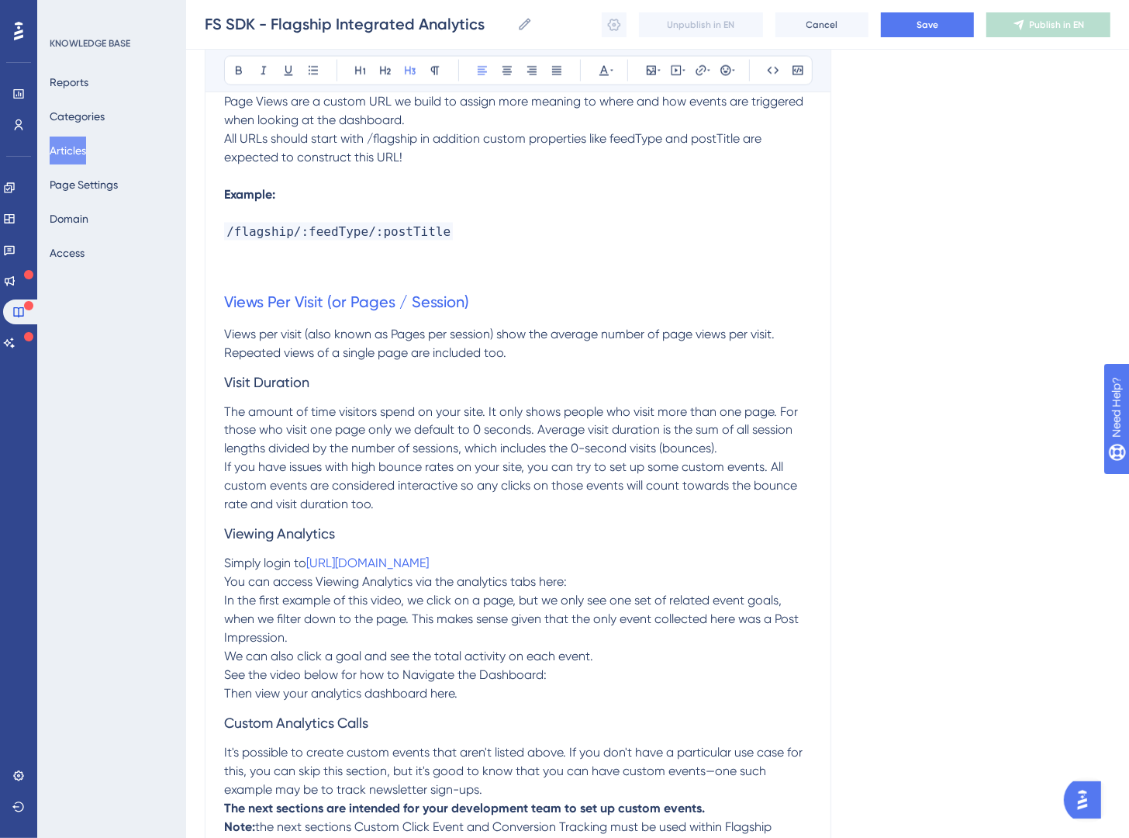
scroll to position [1991, 0]
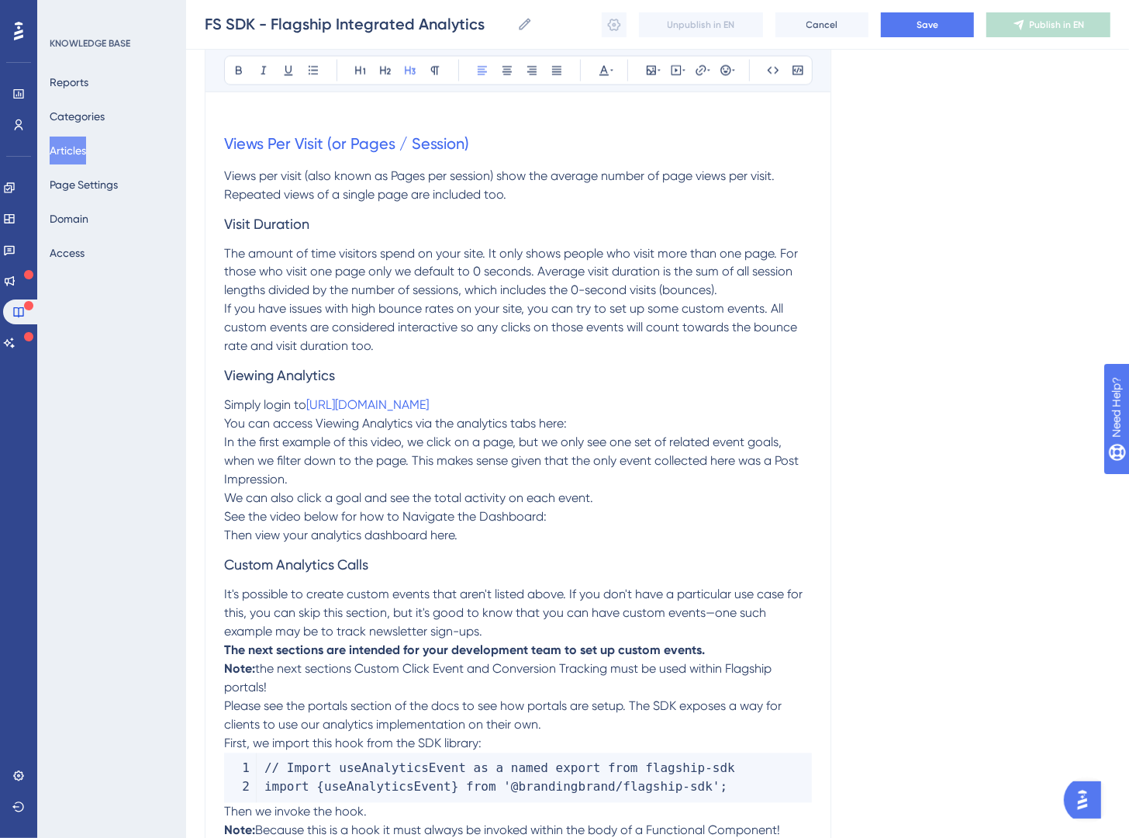
click at [381, 372] on h3 "Viewing Analytics" at bounding box center [518, 376] width 588 height 40
click at [401, 353] on p "If you have issues with high bounce rates on your site, you can try to set up s…" at bounding box center [518, 328] width 588 height 56
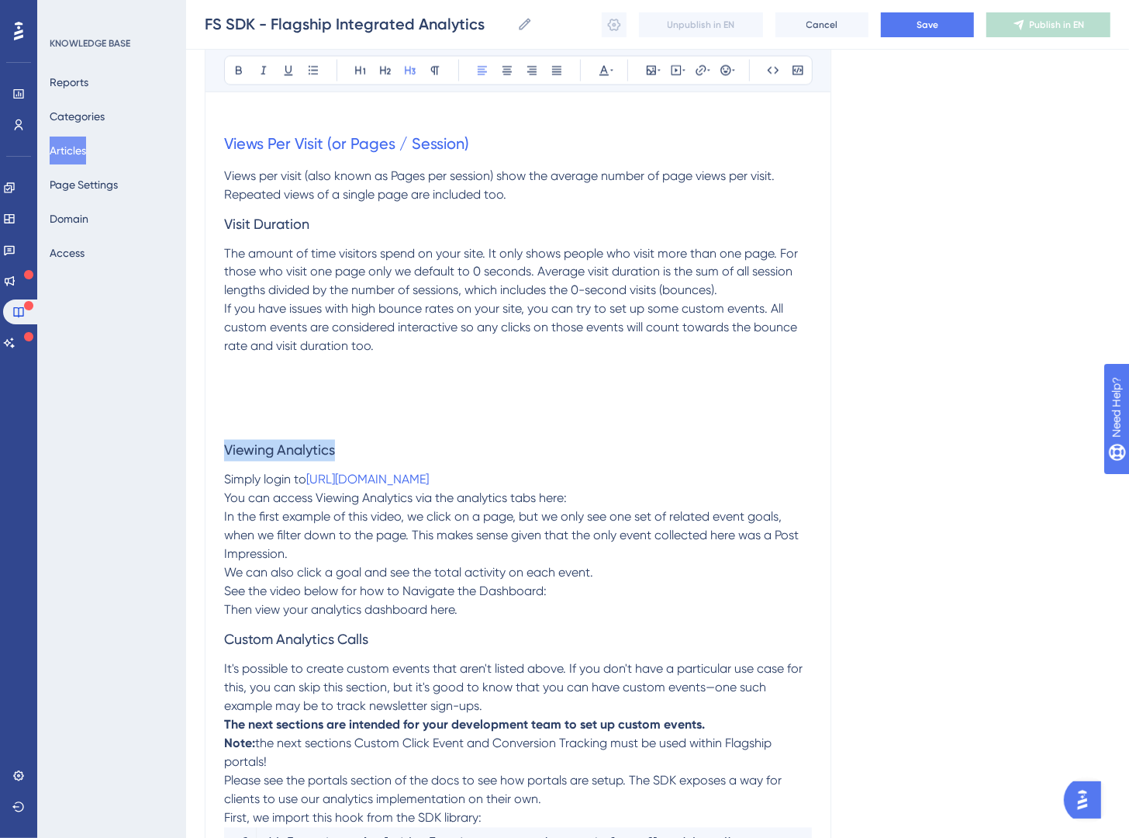
drag, startPoint x: 378, startPoint y: 454, endPoint x: 160, endPoint y: 453, distance: 218.0
click at [186, 453] on div "Performance Users Engagement Widgets Feedback Product Updates Knowledge Base AI…" at bounding box center [657, 223] width 943 height 4429
click at [383, 71] on icon at bounding box center [385, 70] width 12 height 12
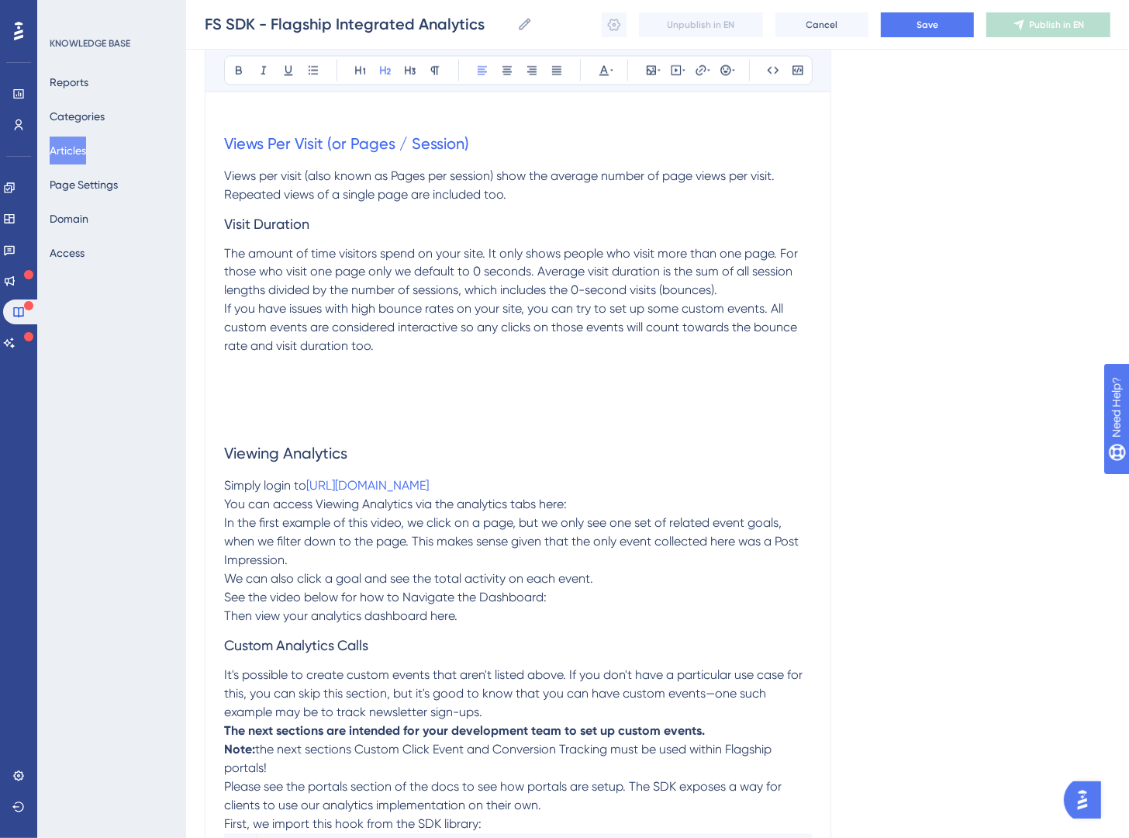
click at [444, 463] on h2 "Viewing Analytics" at bounding box center [518, 454] width 588 height 47
click at [552, 492] on p "Simply login to https://flagship.brandingbrand.com" at bounding box center [518, 486] width 588 height 19
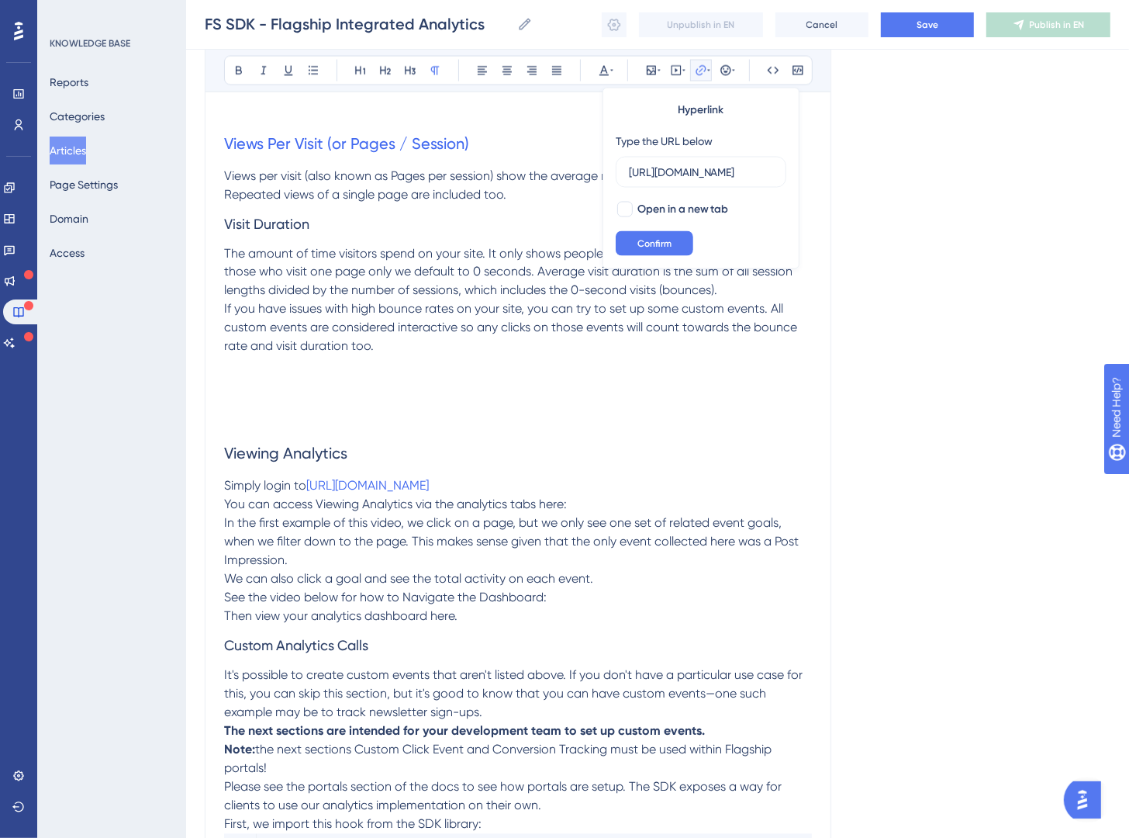
scroll to position [0, 37]
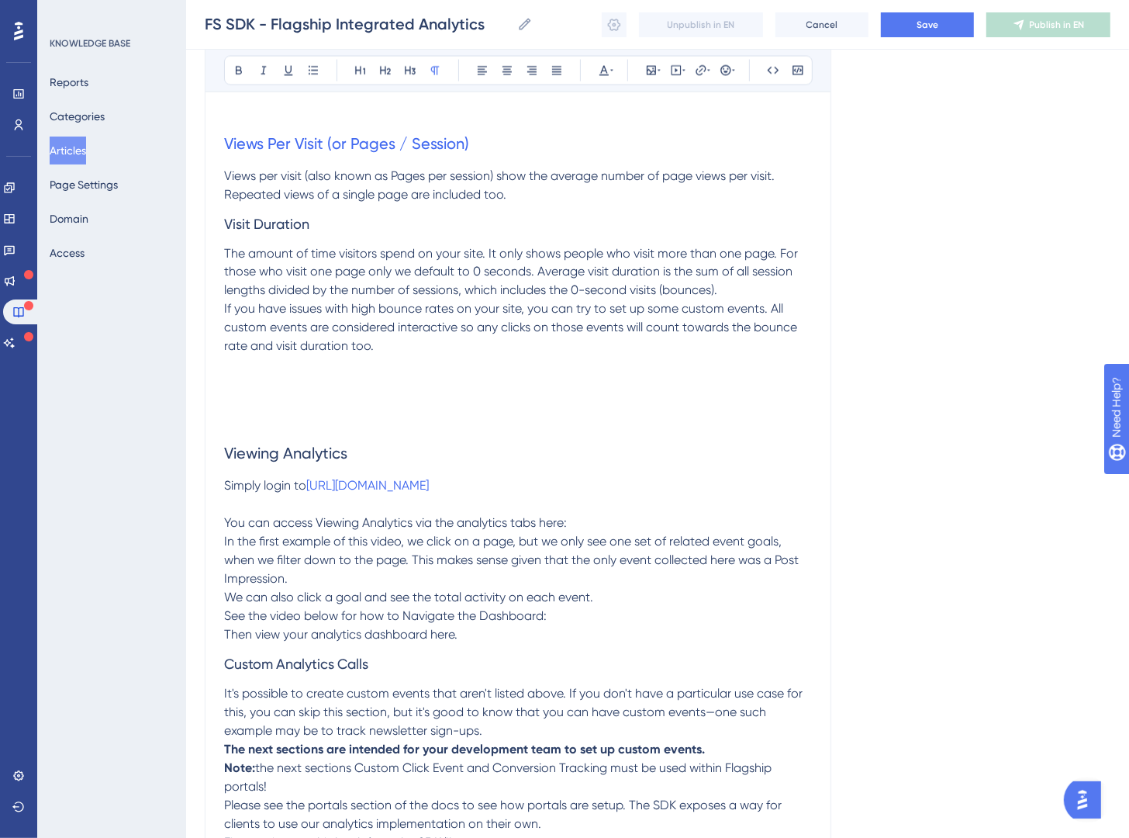
click at [348, 579] on p "In the first example of this video, we click on a page, but we only see one set…" at bounding box center [518, 561] width 588 height 56
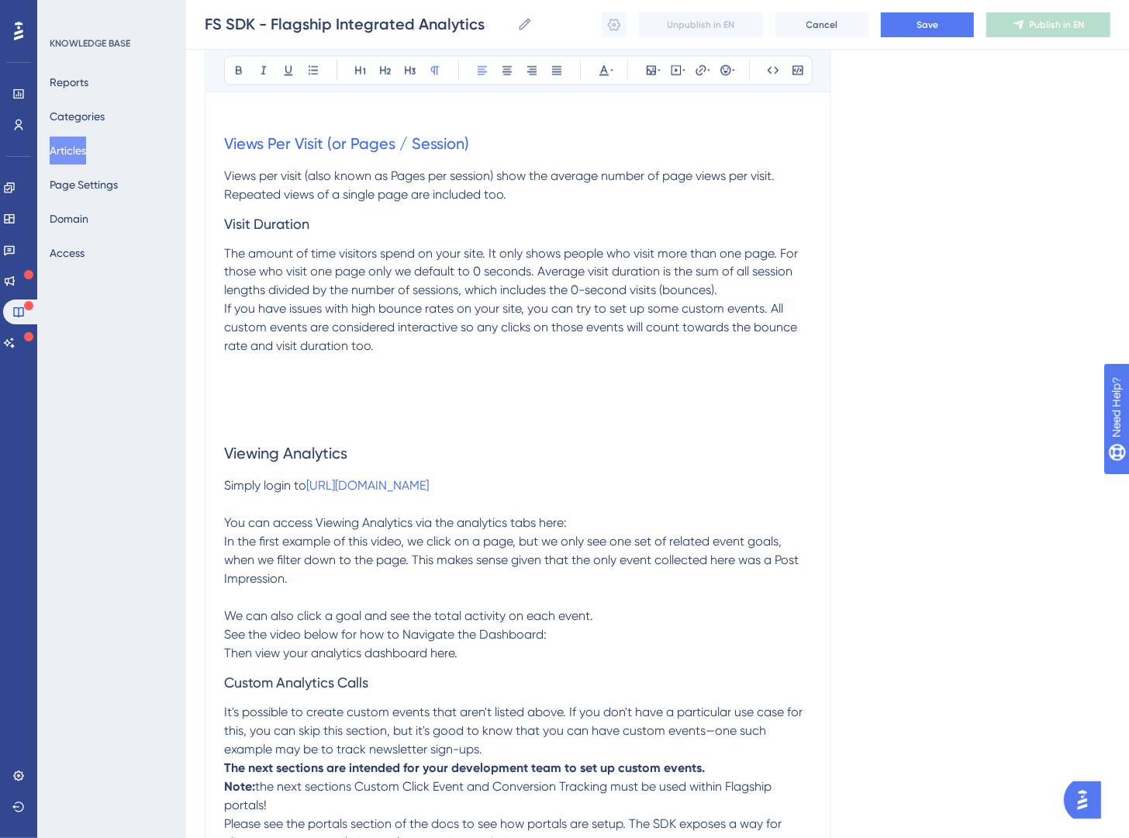
click at [593, 524] on p "You can access Viewing Analytics via the analytics tabs here:" at bounding box center [518, 523] width 588 height 19
click at [614, 510] on p at bounding box center [518, 505] width 588 height 19
click at [536, 526] on span "You can access Viewing Analytics via the analytics tabs here:" at bounding box center [395, 523] width 343 height 15
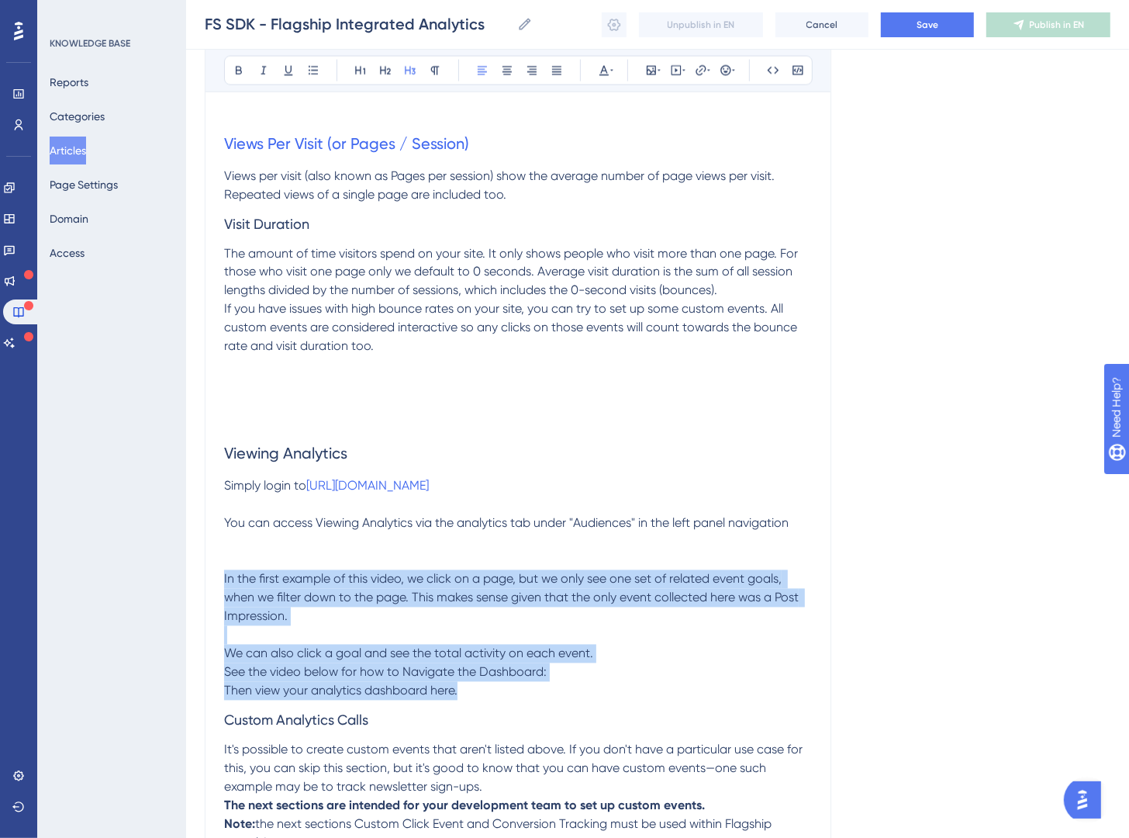
drag, startPoint x: 522, startPoint y: 704, endPoint x: 199, endPoint y: 575, distance: 348.5
click at [199, 575] on div "Performance Users Engagement Widgets Feedback Product Updates Knowledge Base AI…" at bounding box center [657, 264] width 943 height 4510
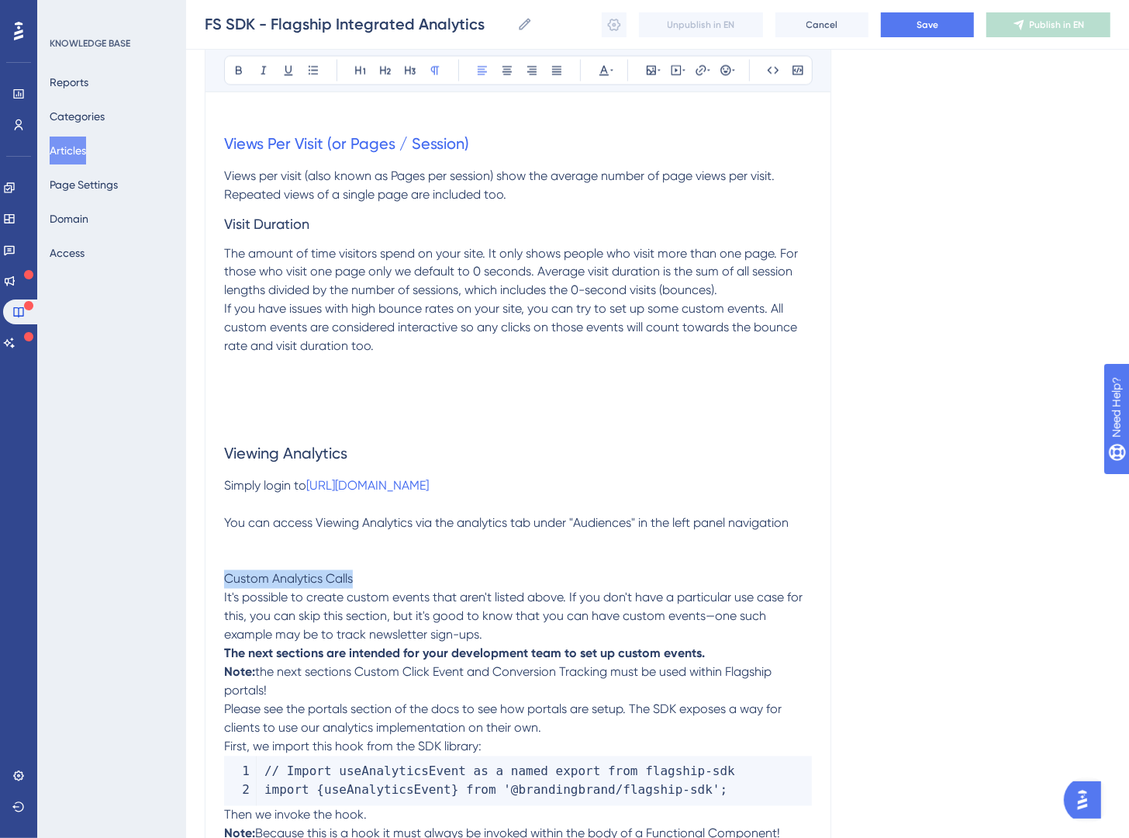
drag, startPoint x: 376, startPoint y: 579, endPoint x: 150, endPoint y: 581, distance: 225.7
click at [186, 581] on div "Performance Users Engagement Widgets Feedback Product Updates Knowledge Base AI…" at bounding box center [657, 188] width 943 height 4358
click at [392, 74] on button at bounding box center [386, 71] width 22 height 22
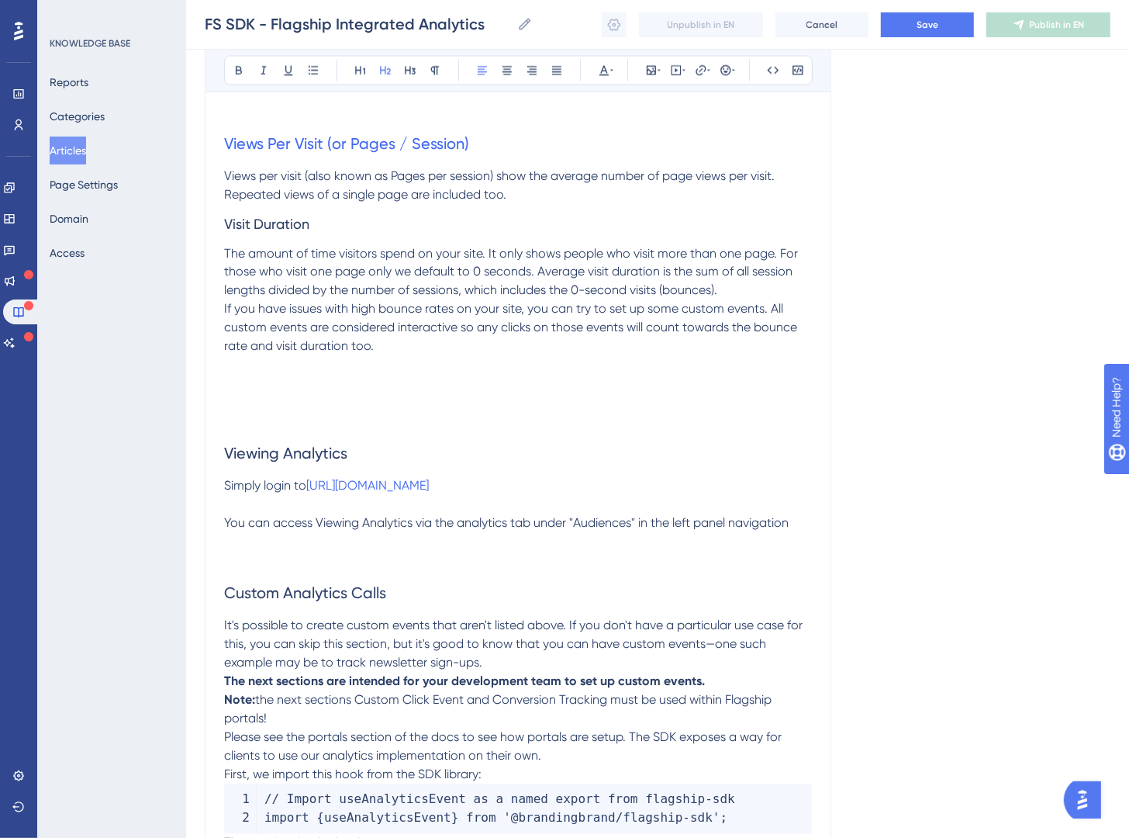
click at [462, 539] on p at bounding box center [518, 542] width 588 height 19
click at [228, 527] on span "You can access Viewing Analytics via the analytics tab under "Audiences" in the…" at bounding box center [506, 523] width 565 height 15
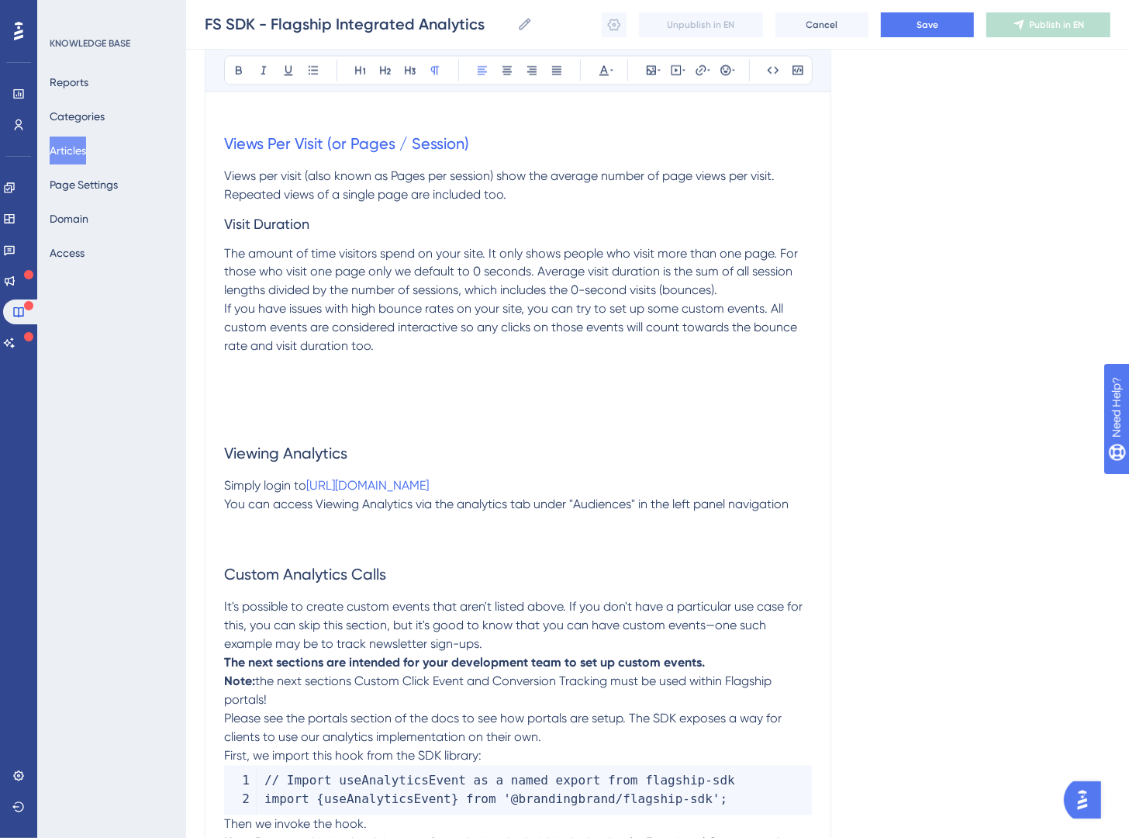
click at [797, 507] on p "You can access Viewing Analytics via the analytics tab under "Audiences" in the…" at bounding box center [518, 505] width 588 height 19
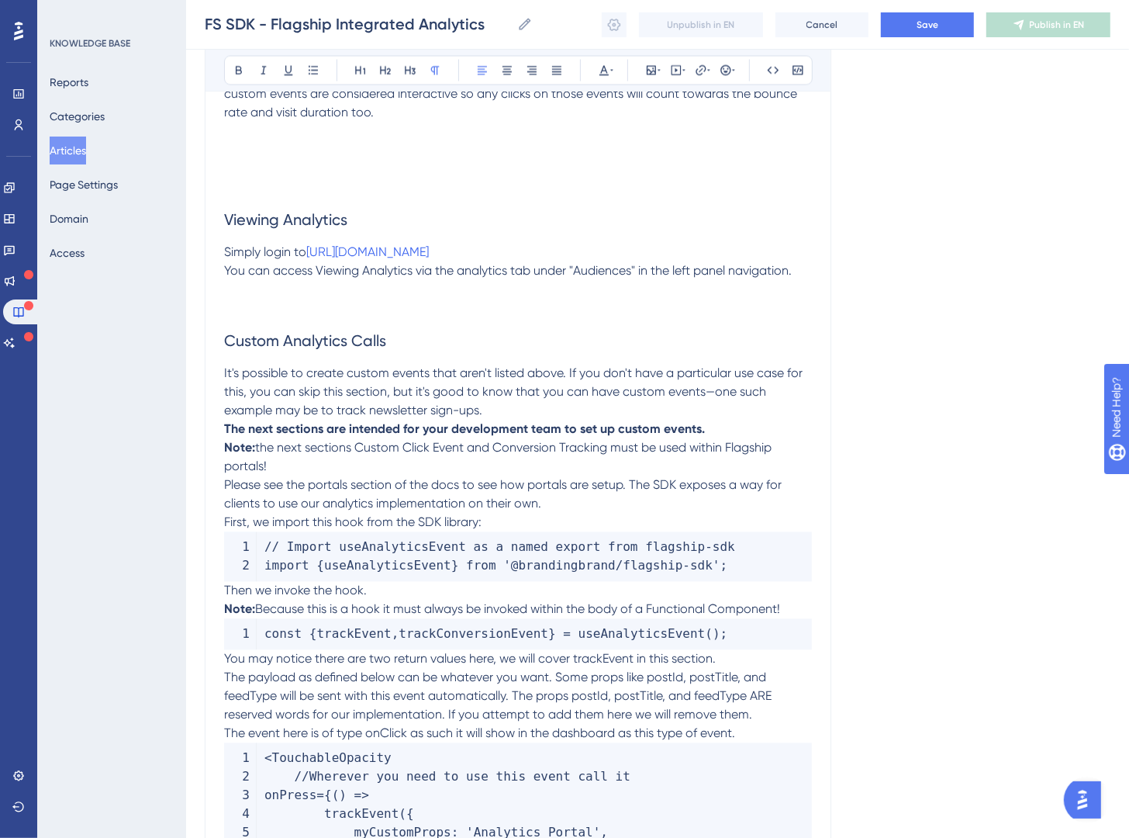
scroll to position [2236, 0]
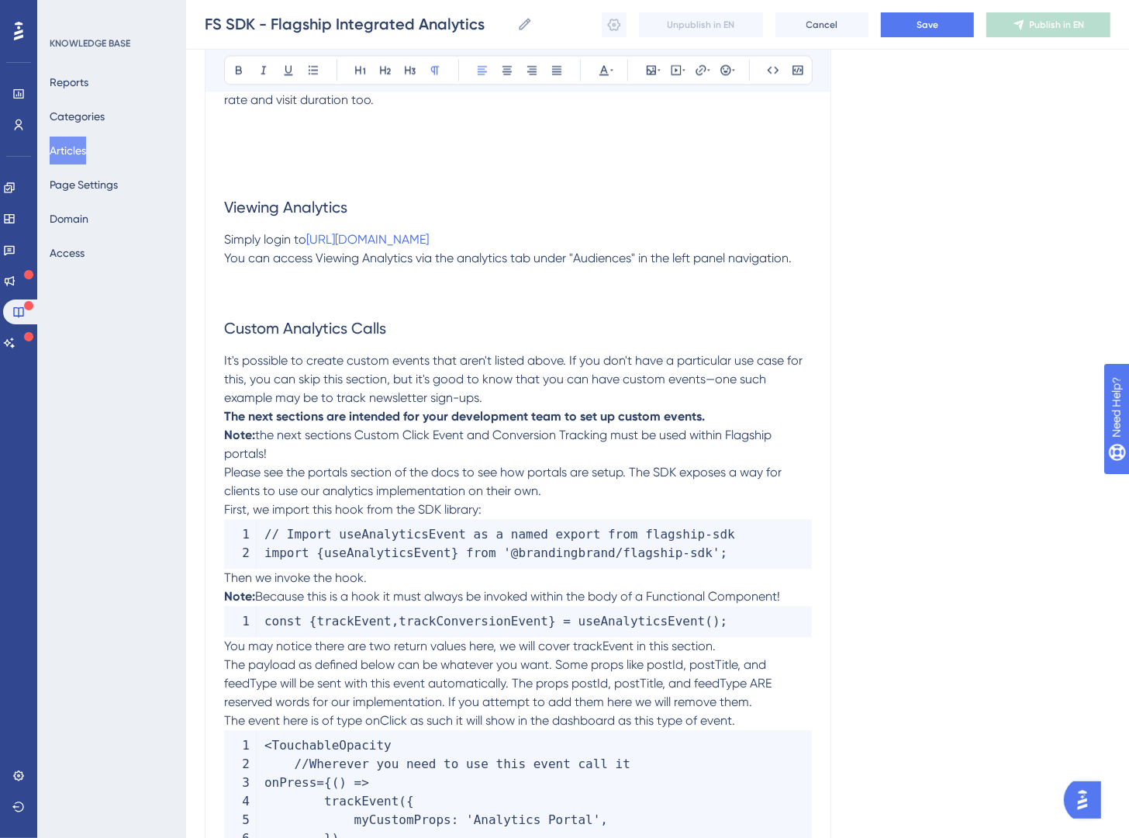
click at [321, 459] on p "Note: the next sections Custom Click Event and Conversion Tracking must be used…" at bounding box center [518, 445] width 588 height 37
click at [542, 402] on p "It's possible to create custom events that aren't listed above. If you don't ha…" at bounding box center [518, 380] width 588 height 56
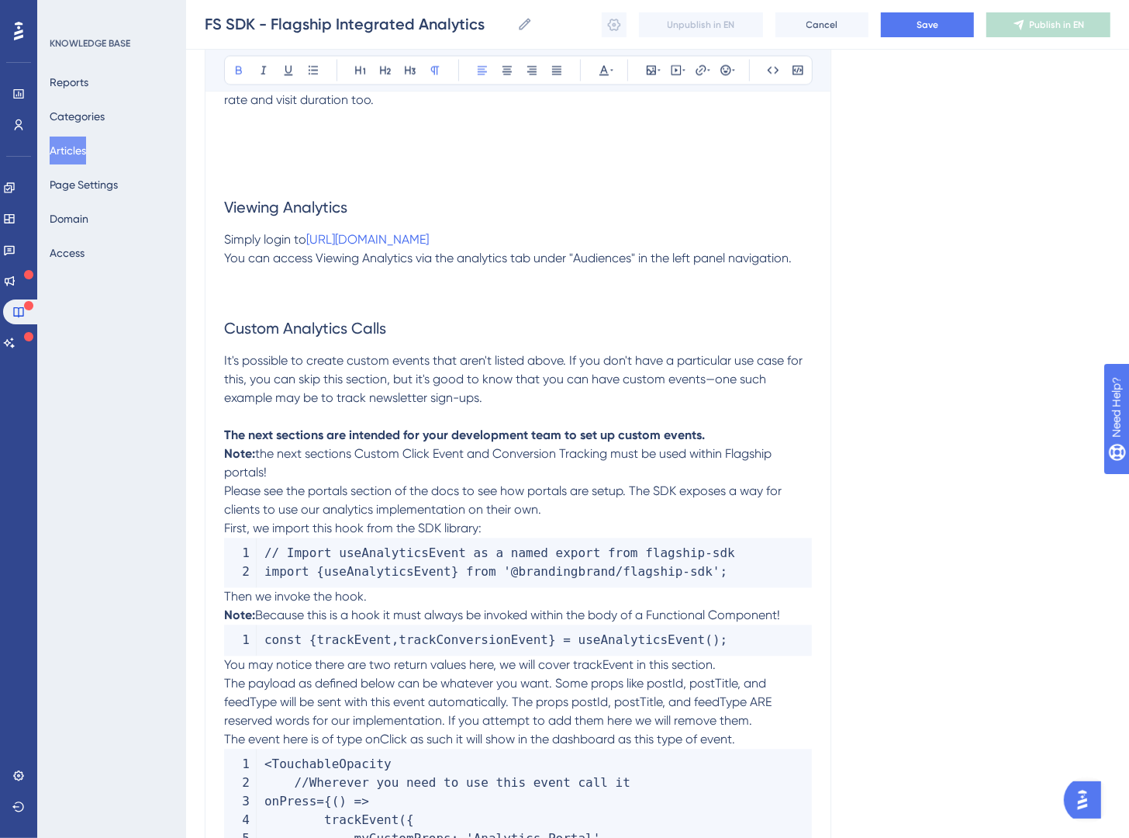
click at [228, 458] on strong "Note:" at bounding box center [239, 454] width 31 height 15
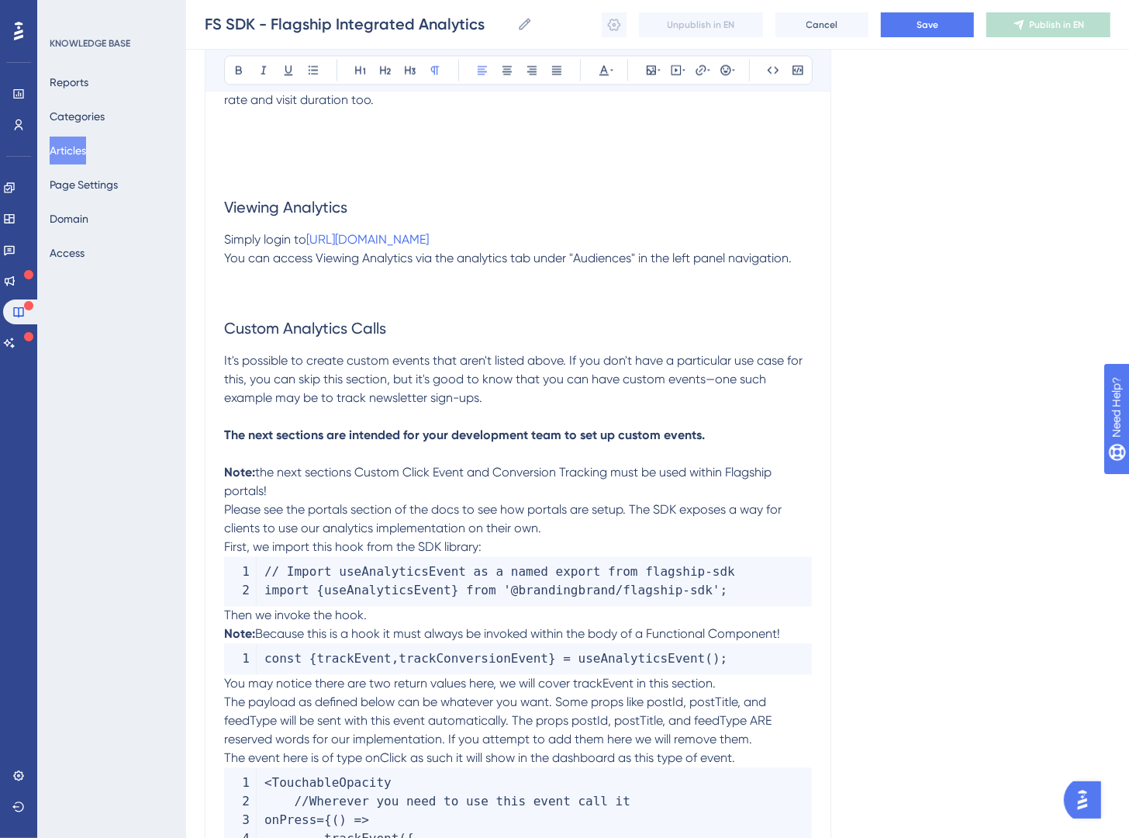
click at [229, 508] on span "Please see the portals section of the docs to see how portals are setup. The SD…" at bounding box center [504, 519] width 561 height 33
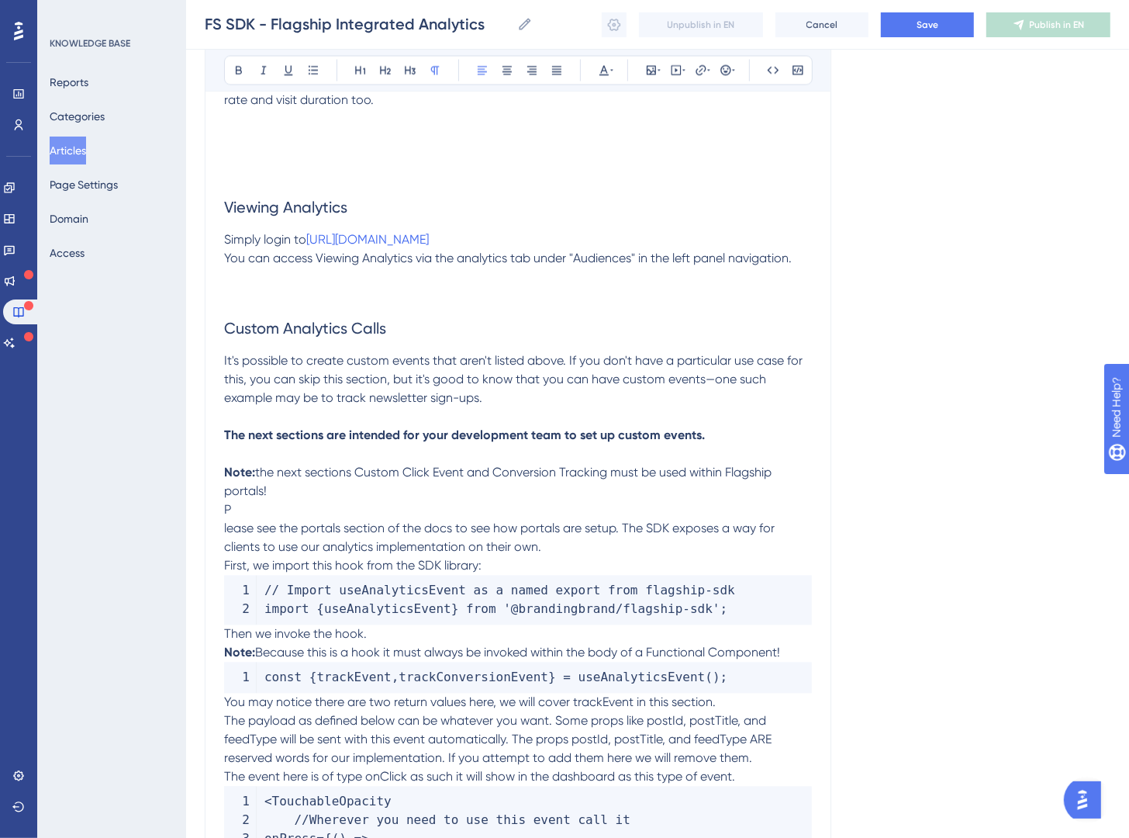
click at [223, 563] on div "Flagship Integrated Analytics Bold Italic Underline Bullet Point Heading 1 Head…" at bounding box center [518, 3] width 627 height 4132
click at [563, 544] on p "lease see the portals section of the docs to see how portals are setup. The SDK…" at bounding box center [518, 538] width 588 height 37
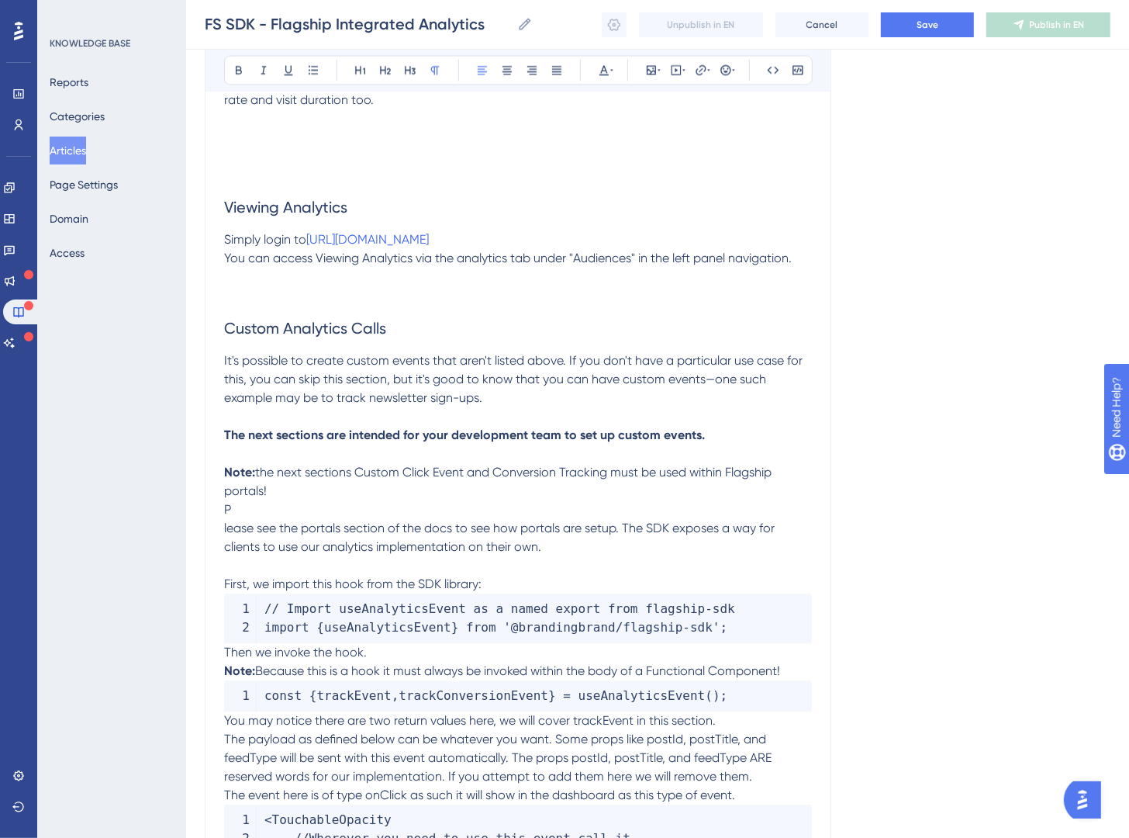
click at [224, 522] on span "lease see the portals section of the docs to see how portals are setup. The SDK…" at bounding box center [501, 537] width 554 height 33
drag, startPoint x: 310, startPoint y: 526, endPoint x: 393, endPoint y: 527, distance: 82.2
click at [393, 527] on span "Please see the portals section of the docs to see how portals are setup. The SD…" at bounding box center [504, 537] width 561 height 33
click at [690, 67] on button at bounding box center [701, 71] width 22 height 22
click at [700, 167] on input "https://" at bounding box center [701, 172] width 144 height 17
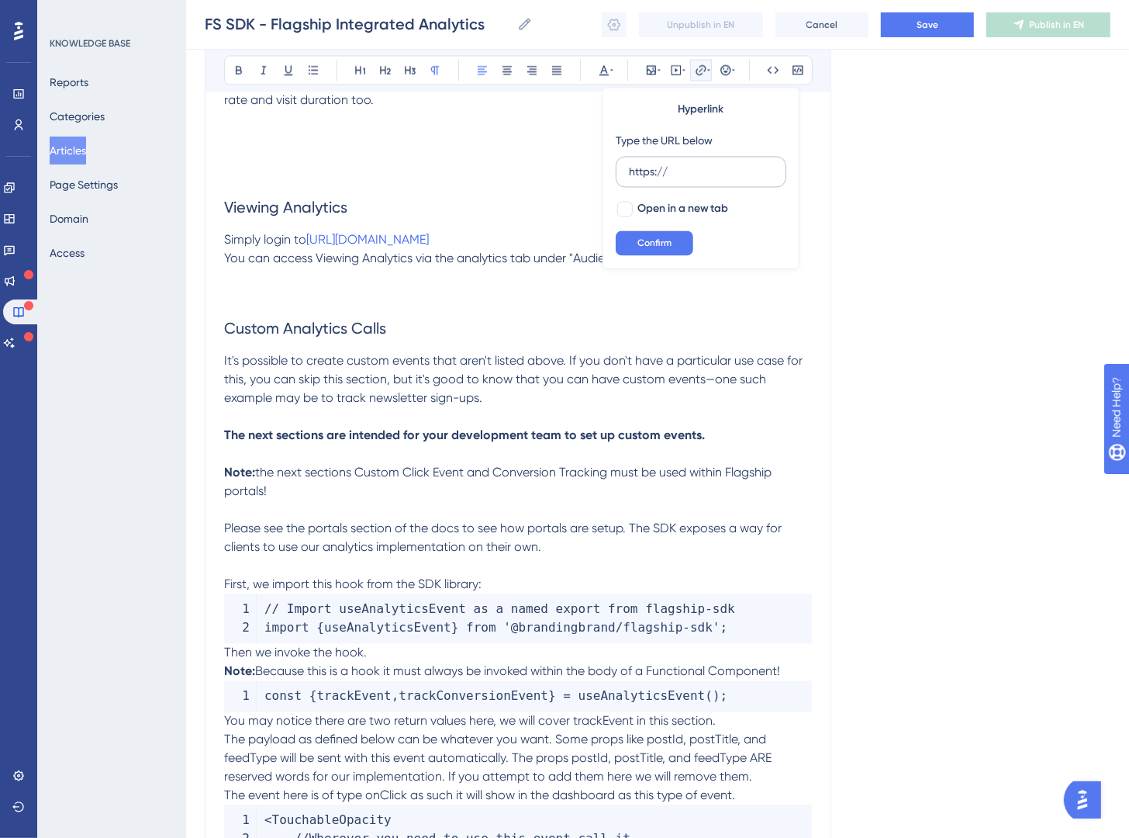
click at [700, 167] on input "https://" at bounding box center [701, 172] width 144 height 17
type input "https://brandingbrand-d4q4.help.userguiding.com/en/articles/16843-fs-sdk-displa…"
click at [634, 207] on div at bounding box center [625, 209] width 19 height 19
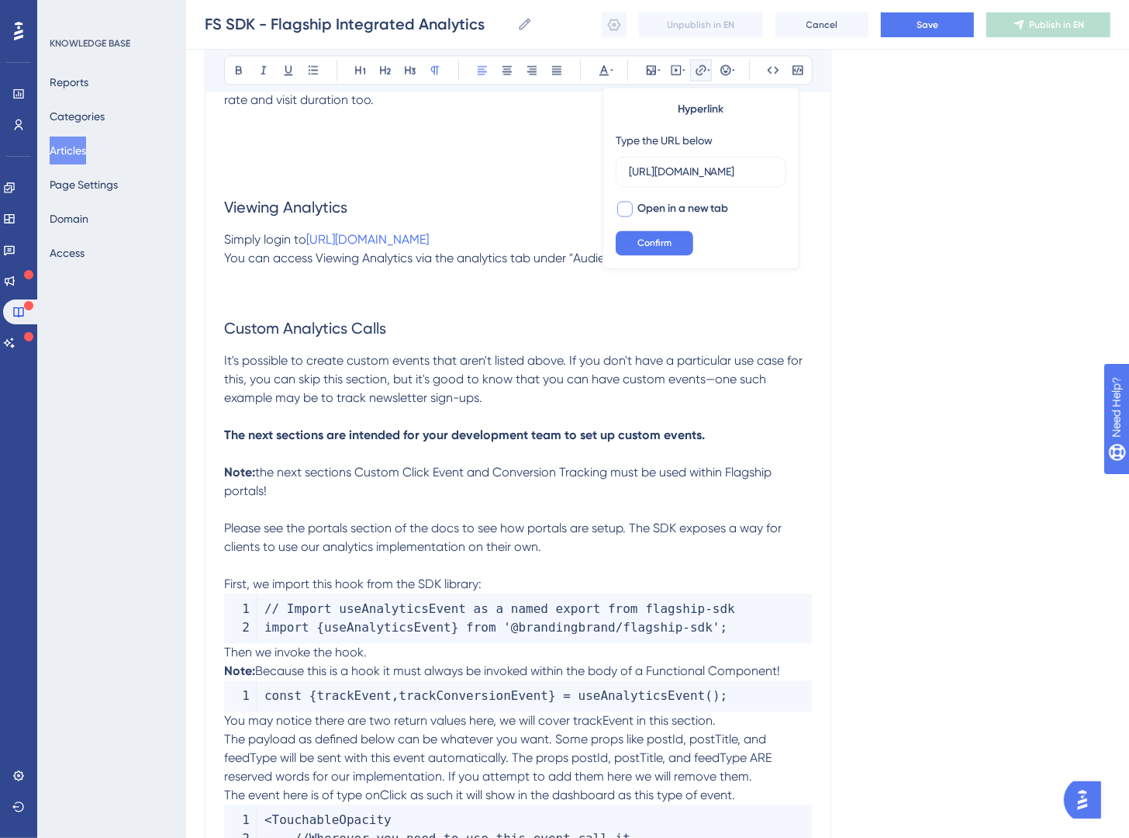
checkbox input "true"
click at [662, 244] on span "Confirm" at bounding box center [655, 243] width 34 height 12
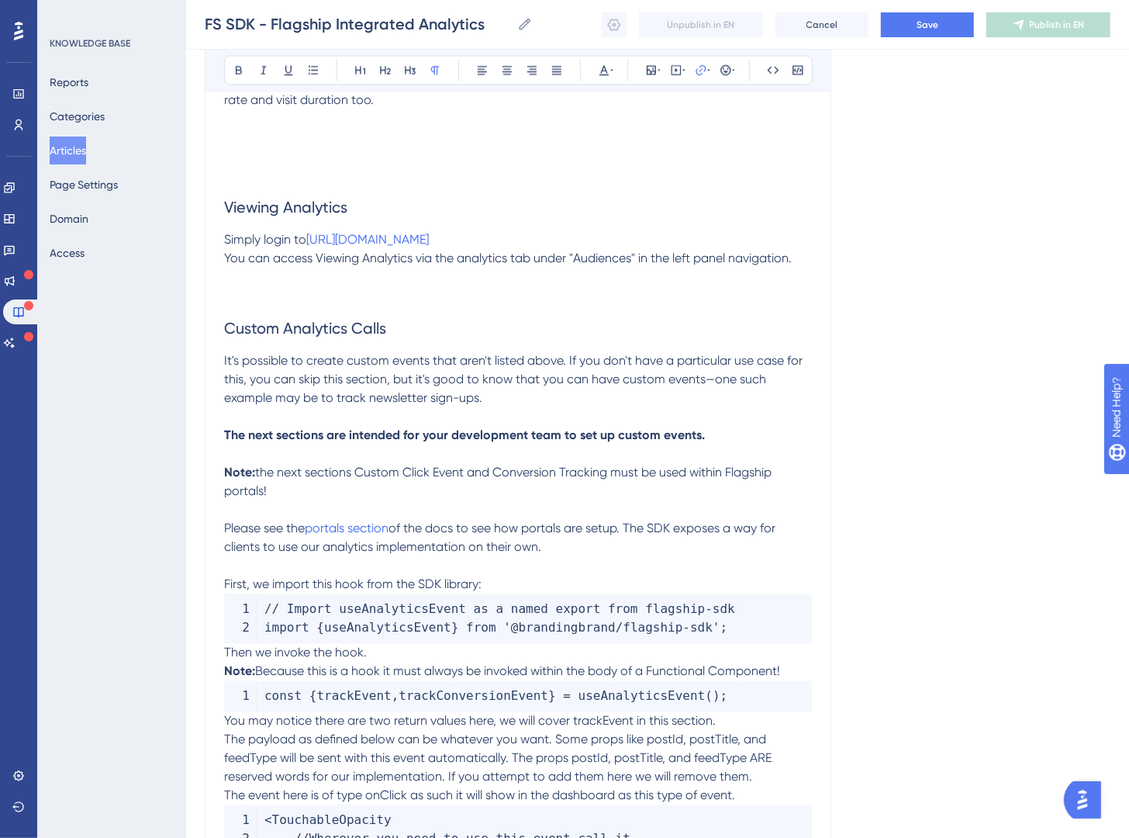
click at [595, 550] on p "Please see the portals section of the docs to see how portals are setup. The SD…" at bounding box center [518, 538] width 588 height 37
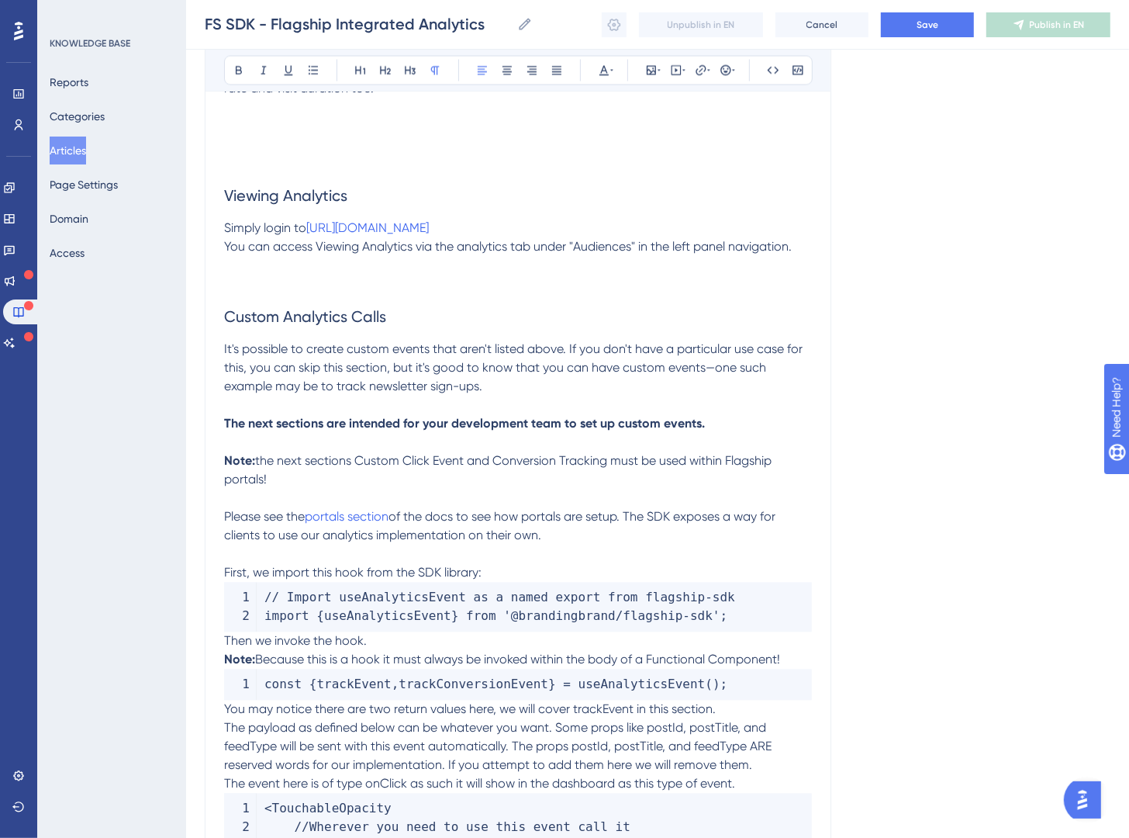
scroll to position [2290, 0]
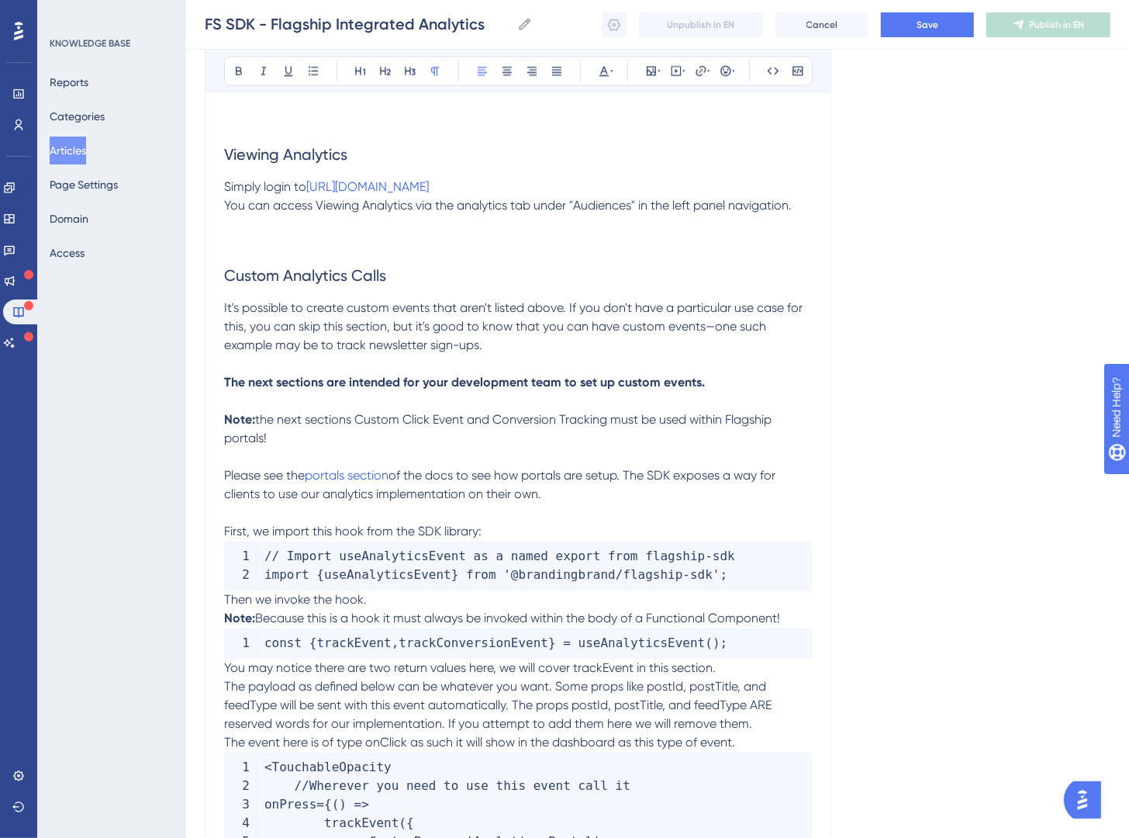
click at [521, 534] on p "First, we import this hook from the SDK library:" at bounding box center [518, 531] width 588 height 19
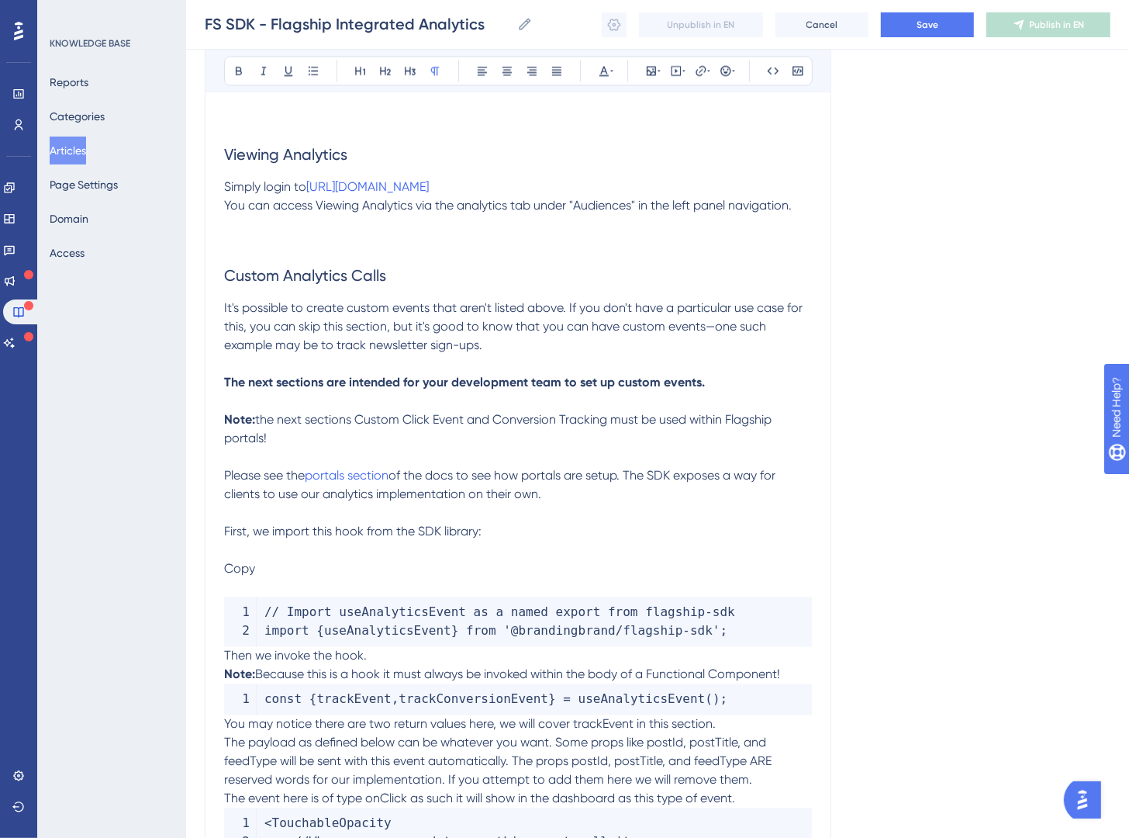
click at [348, 571] on p "Copy" at bounding box center [518, 568] width 588 height 19
click at [339, 552] on p at bounding box center [518, 550] width 588 height 19
click at [320, 563] on p "Copy" at bounding box center [518, 568] width 588 height 19
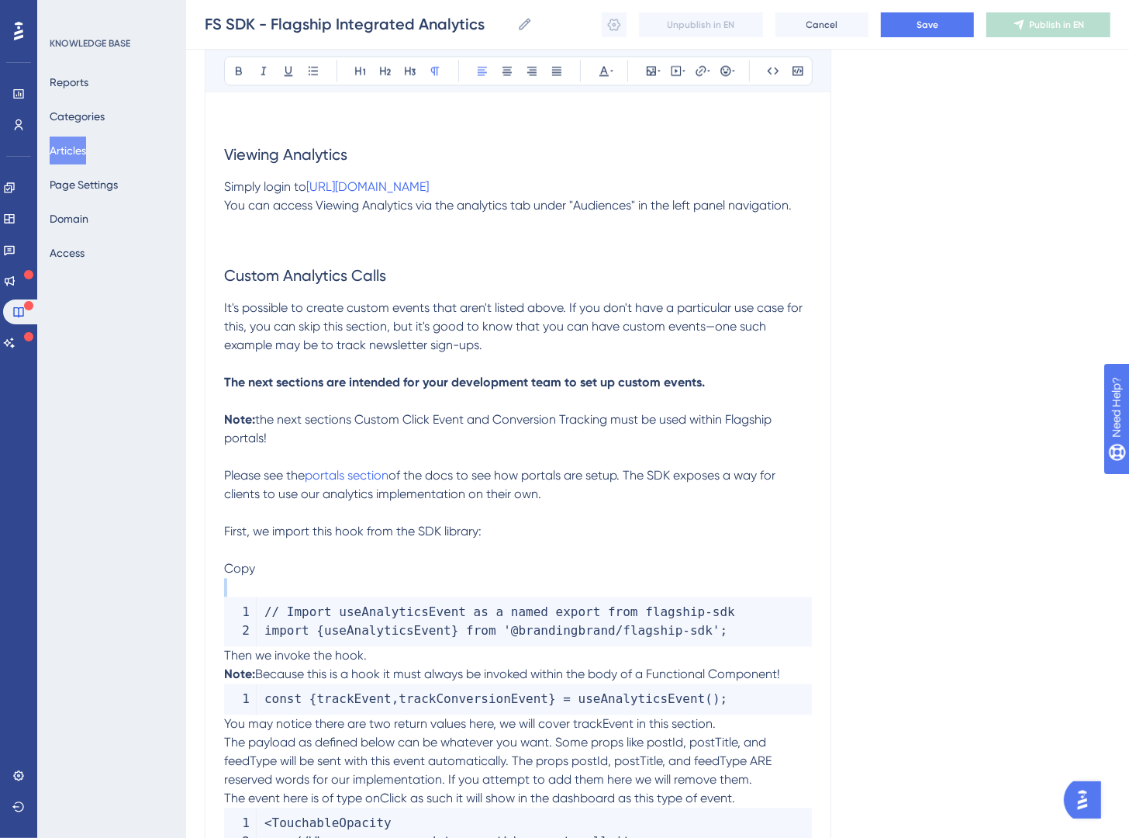
click at [320, 563] on p "Copy" at bounding box center [518, 568] width 588 height 19
click at [244, 70] on icon at bounding box center [239, 70] width 12 height 12
click at [227, 660] on span "Then we invoke the hook." at bounding box center [295, 655] width 143 height 15
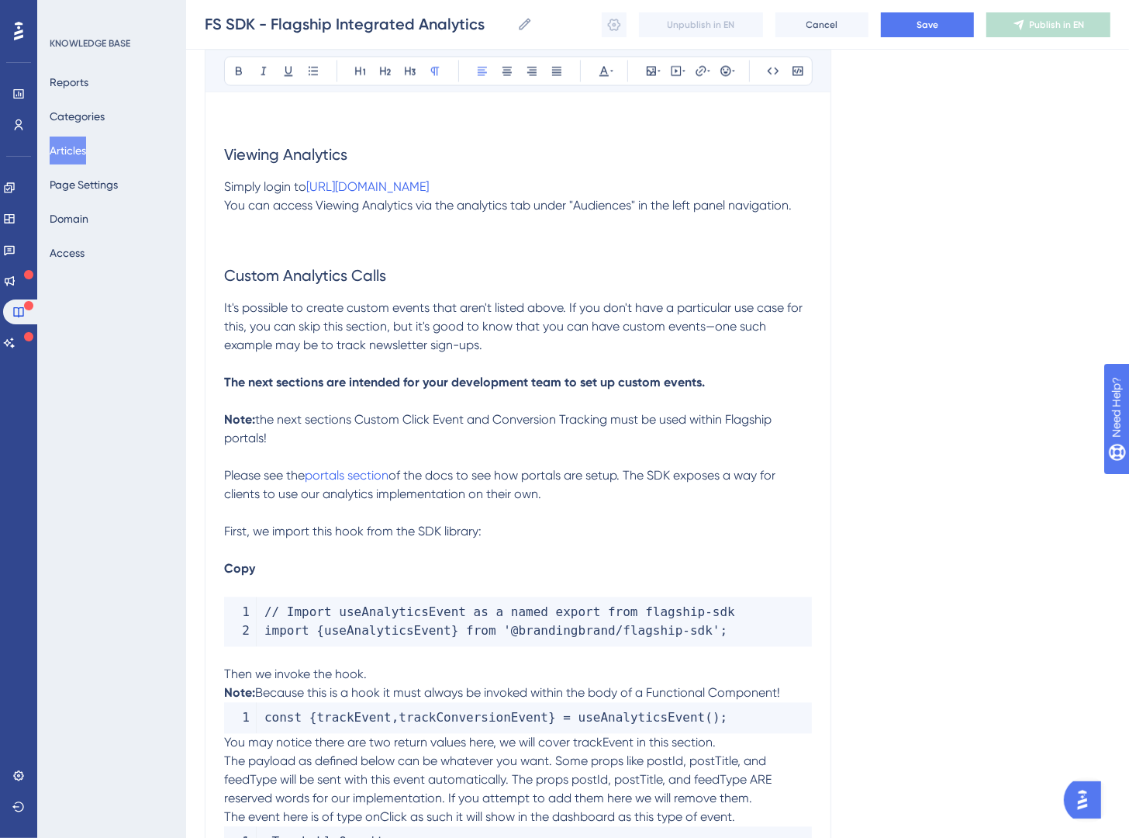
click at [407, 680] on p "Then we invoke the hook." at bounding box center [518, 674] width 588 height 19
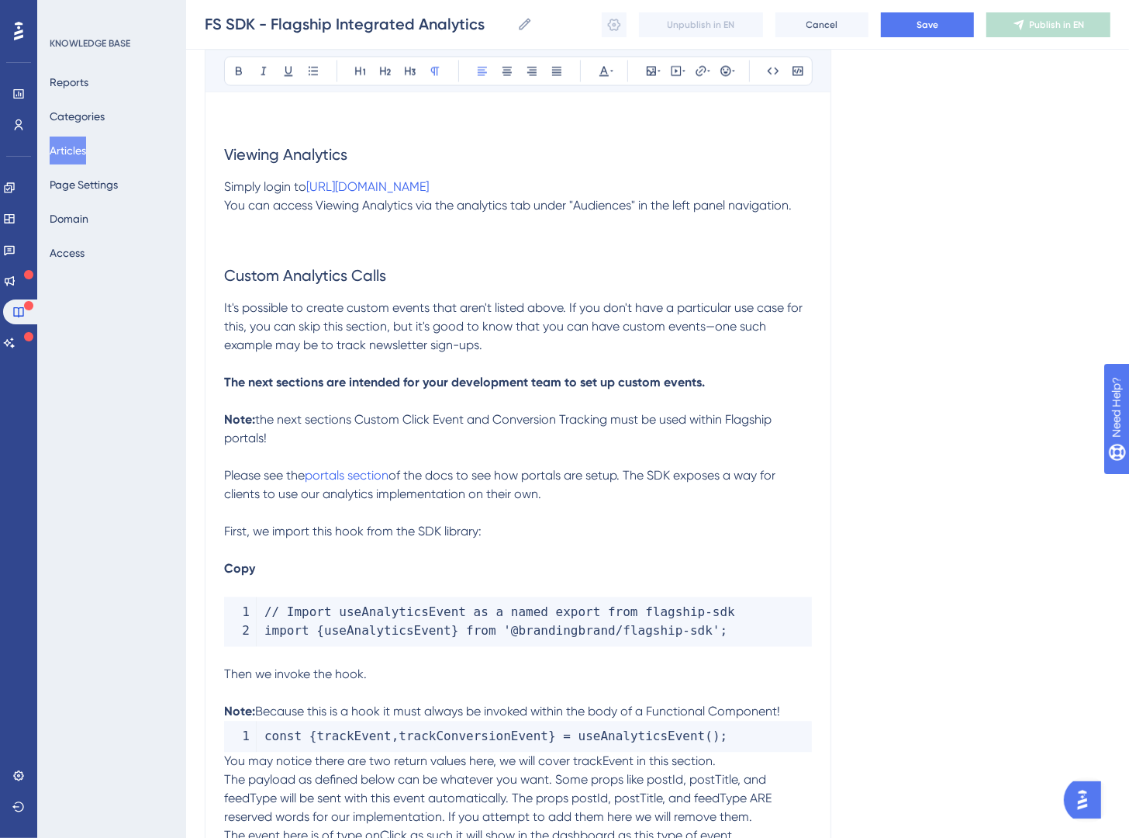
click at [803, 710] on p "Note: Because this is a hook it must always be invoked within the body of a Fun…" at bounding box center [518, 711] width 588 height 19
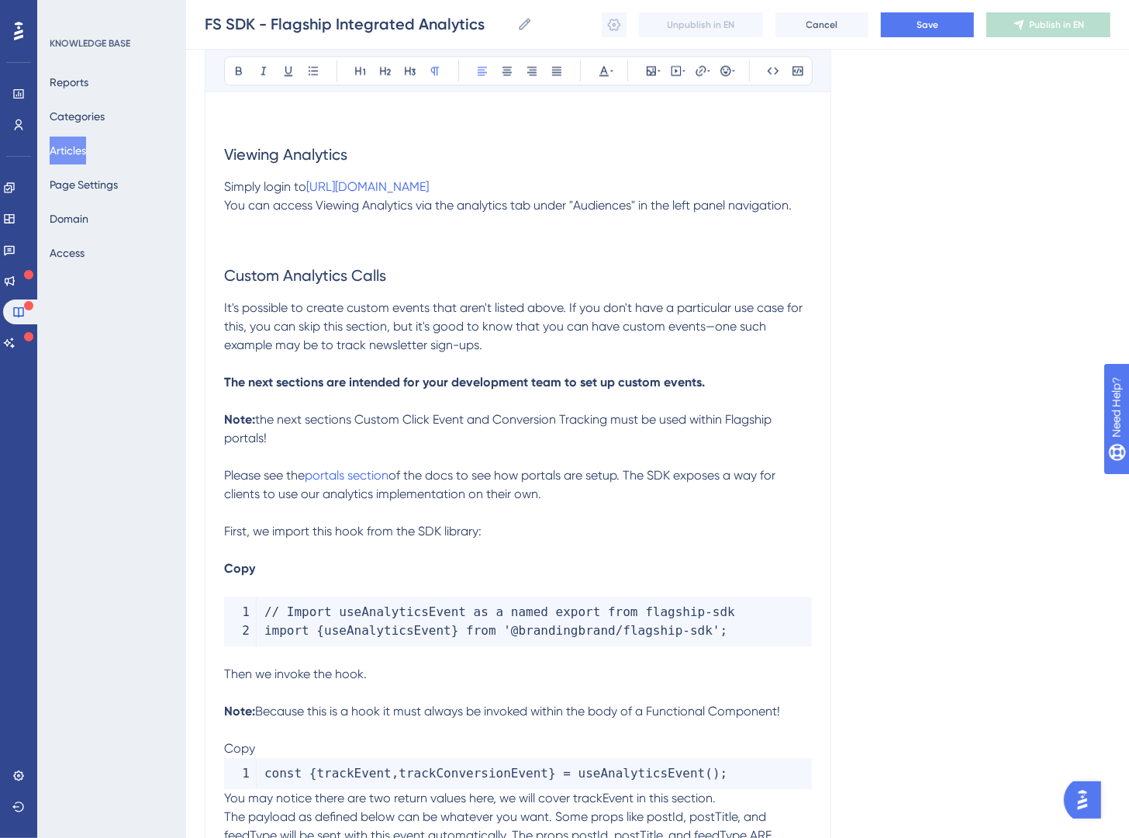
click at [325, 747] on p "Copy" at bounding box center [518, 748] width 588 height 19
click at [300, 570] on p "Copy" at bounding box center [518, 568] width 588 height 19
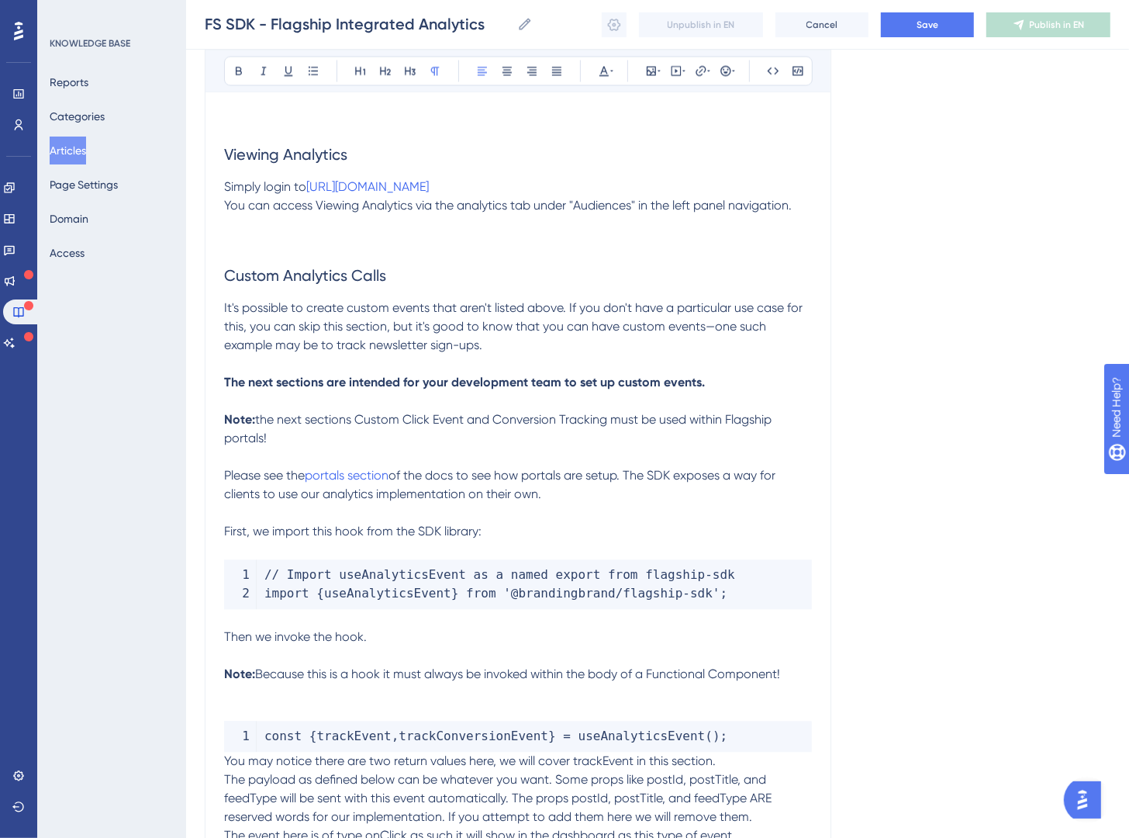
click at [310, 703] on p at bounding box center [518, 711] width 588 height 19
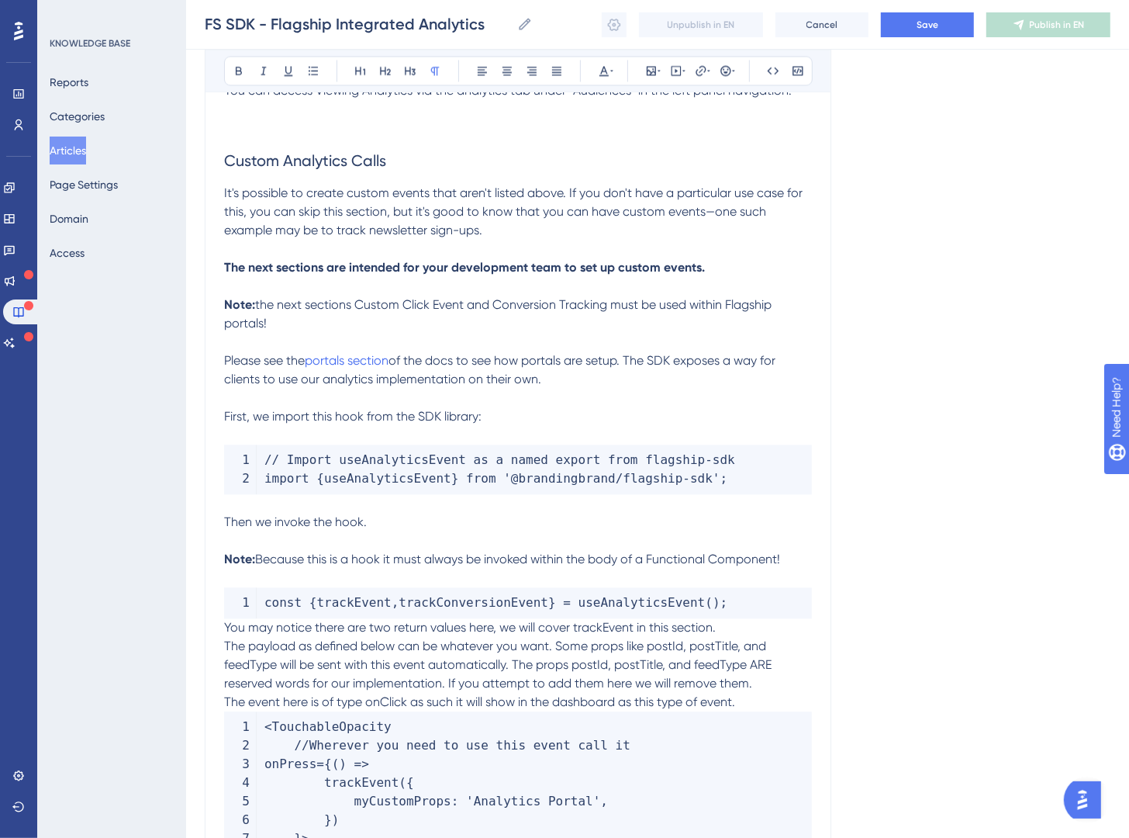
scroll to position [2406, 0]
click at [584, 604] on span "useAnalyticsEvent" at bounding box center [642, 601] width 127 height 15
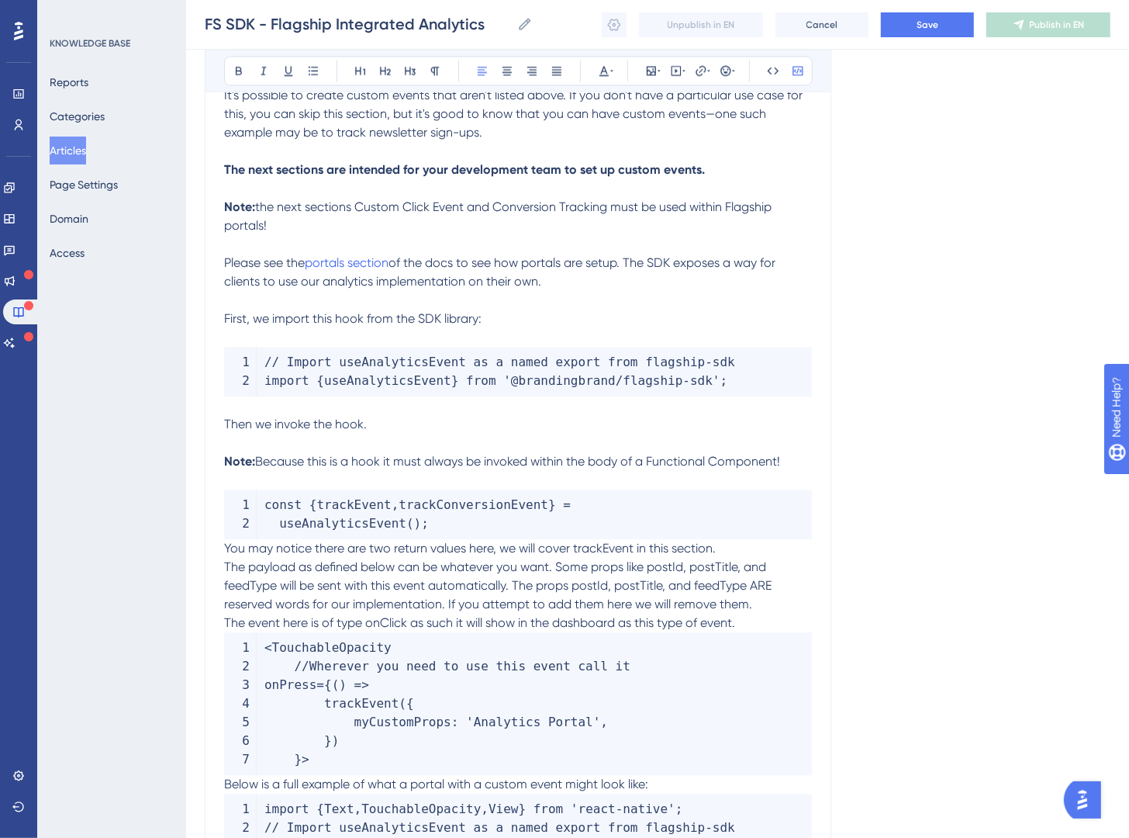
scroll to position [2523, 0]
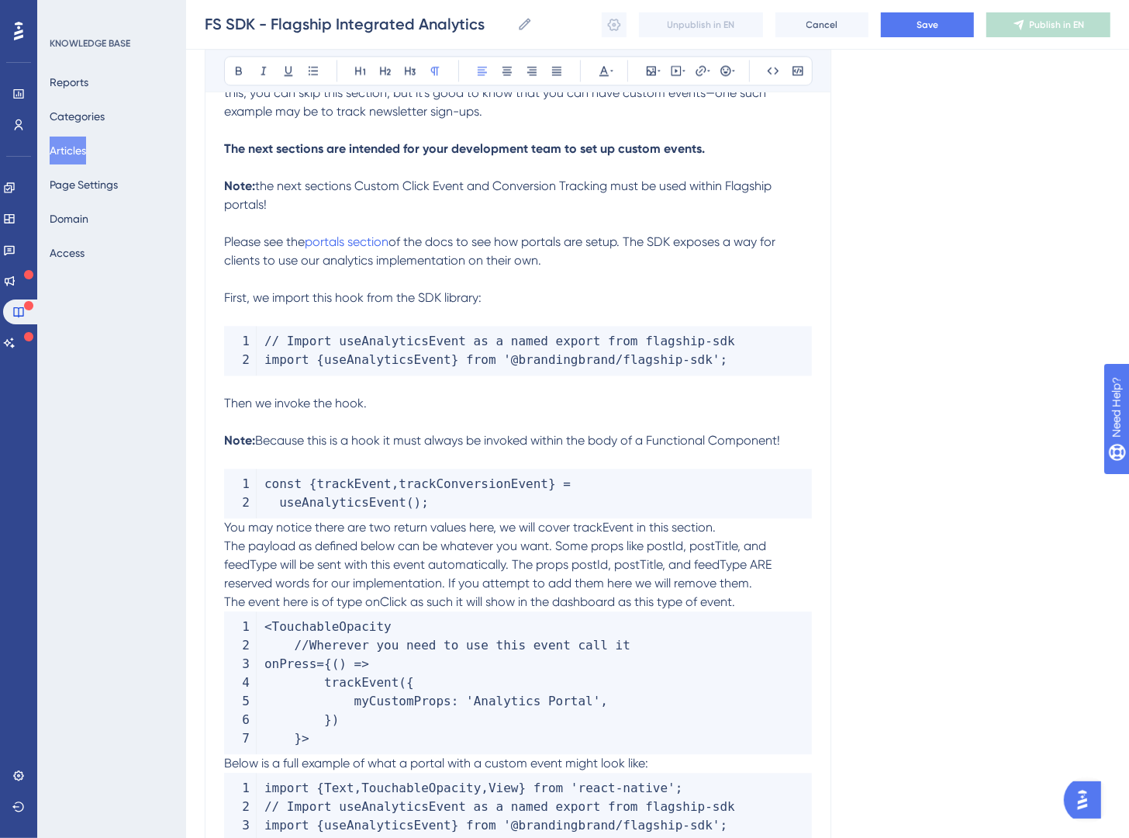
click at [224, 534] on span "You may notice there are two return values here, we will cover trackEvent in th…" at bounding box center [470, 527] width 492 height 15
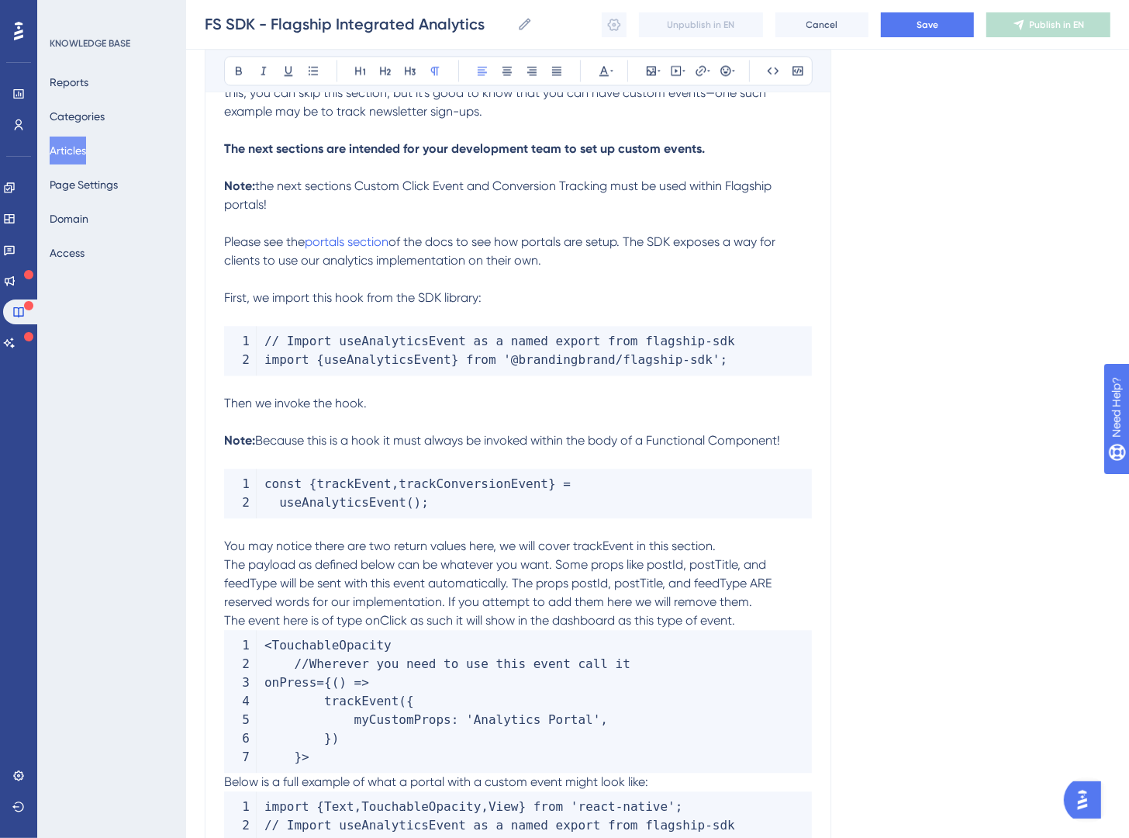
click at [748, 630] on code "< TouchableOpacity //Wherever you need to use this event call it onPress = { ( …" at bounding box center [518, 701] width 588 height 143
click at [752, 619] on p "The event here is of type onClick as such it will show in the dashboard as this…" at bounding box center [518, 620] width 588 height 19
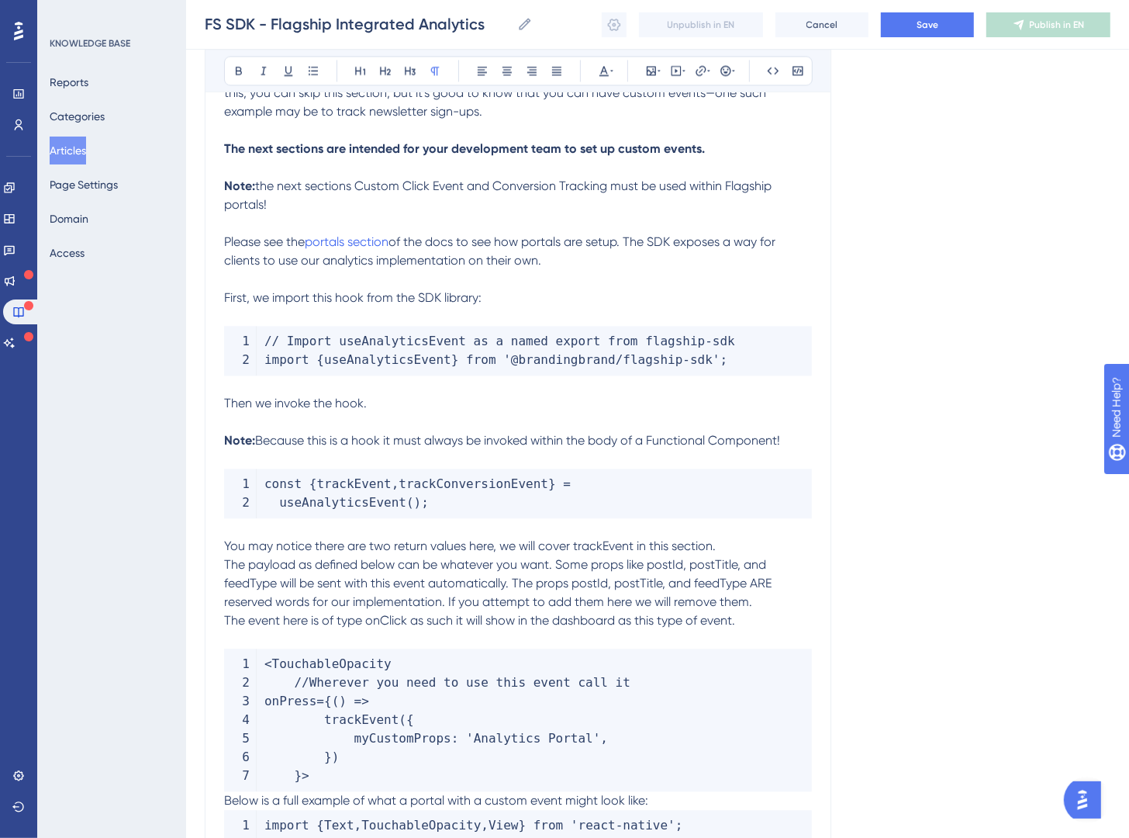
click at [593, 550] on span "You may notice there are two return values here, we will cover trackEvent in th…" at bounding box center [470, 545] width 492 height 15
click at [764, 74] on button at bounding box center [774, 71] width 22 height 22
click at [666, 570] on span "The payload as defined below can be whatever you want. Some props like postId, …" at bounding box center [499, 583] width 551 height 52
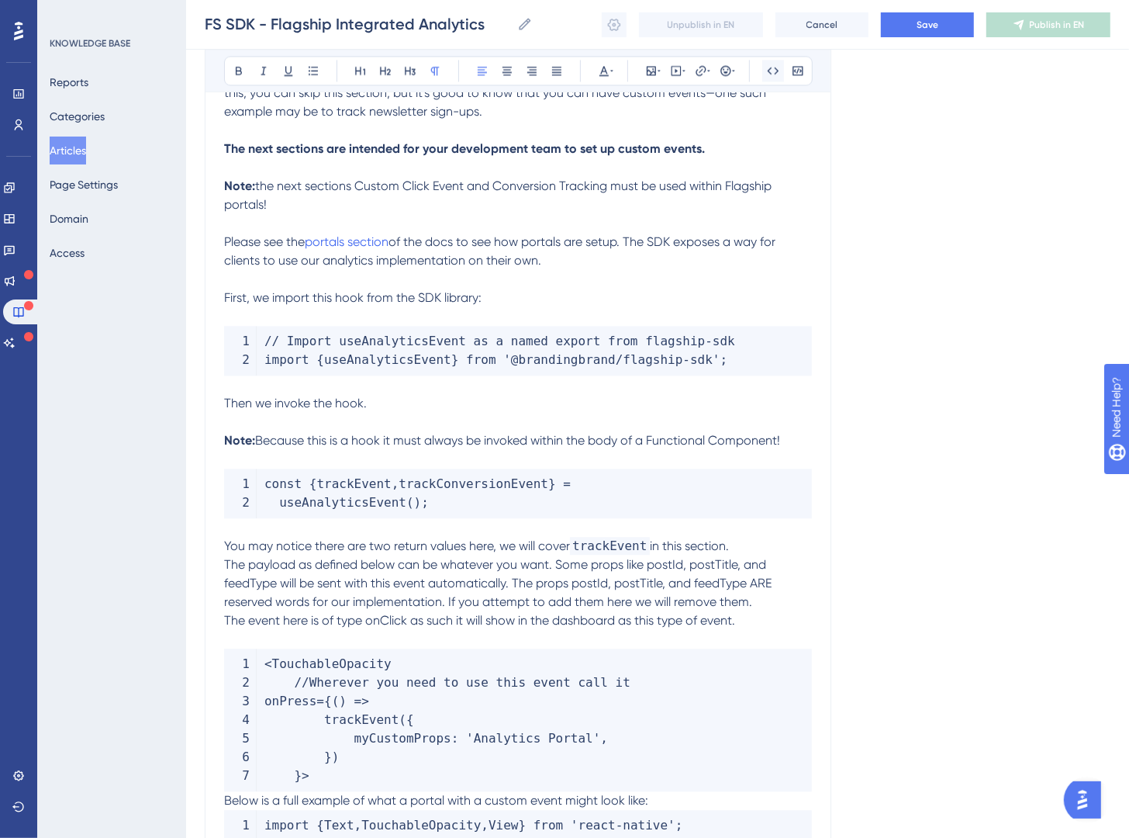
click at [776, 69] on icon at bounding box center [773, 70] width 12 height 12
click at [730, 559] on span ", postTitle, and feedType will be sent with this event automatically. The props…" at bounding box center [501, 583] width 555 height 52
click at [770, 73] on icon at bounding box center [774, 70] width 12 height 7
click at [242, 585] on span ", and feedType will be sent with this event automatically. The props postId, po…" at bounding box center [512, 583] width 576 height 52
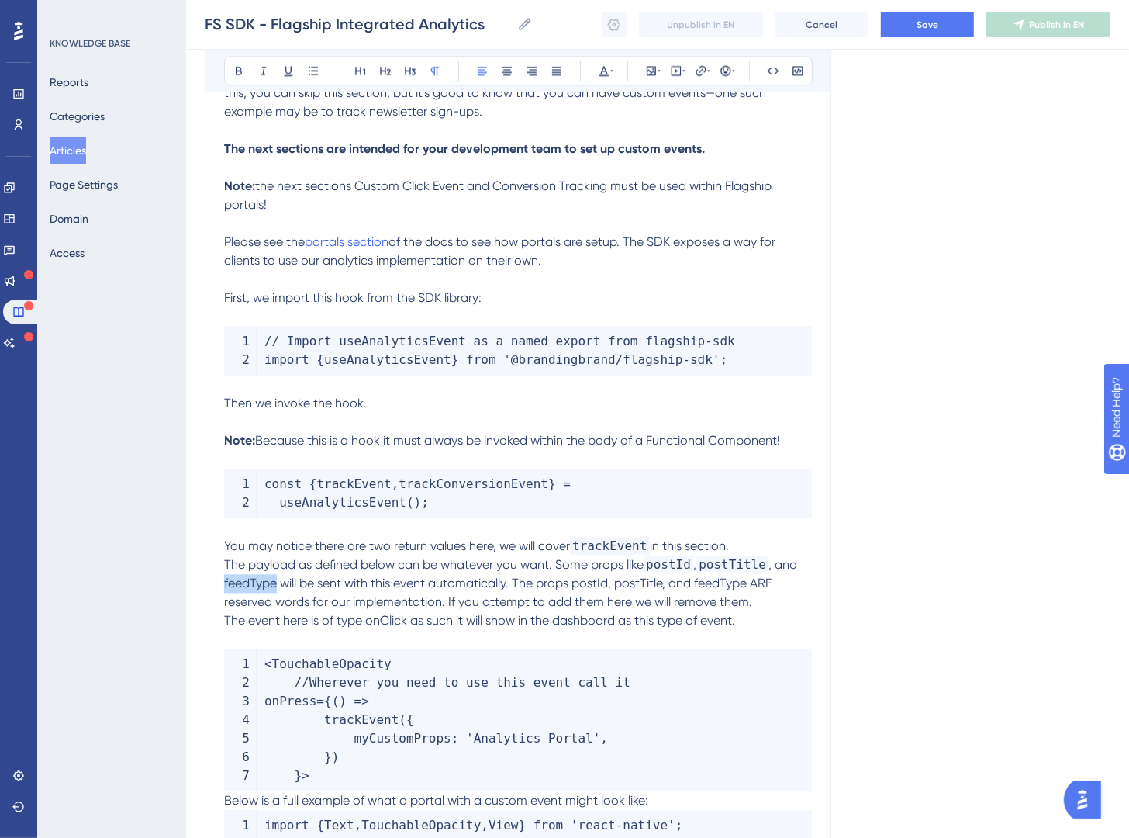
click at [242, 585] on span ", and feedType will be sent with this event automatically. The props postId, po…" at bounding box center [512, 583] width 576 height 52
click at [776, 77] on button at bounding box center [774, 71] width 22 height 22
click at [607, 583] on span "will be sent with this event automatically. The props postId, postTitle, and fe…" at bounding box center [515, 592] width 582 height 33
click at [773, 74] on icon at bounding box center [773, 70] width 12 height 12
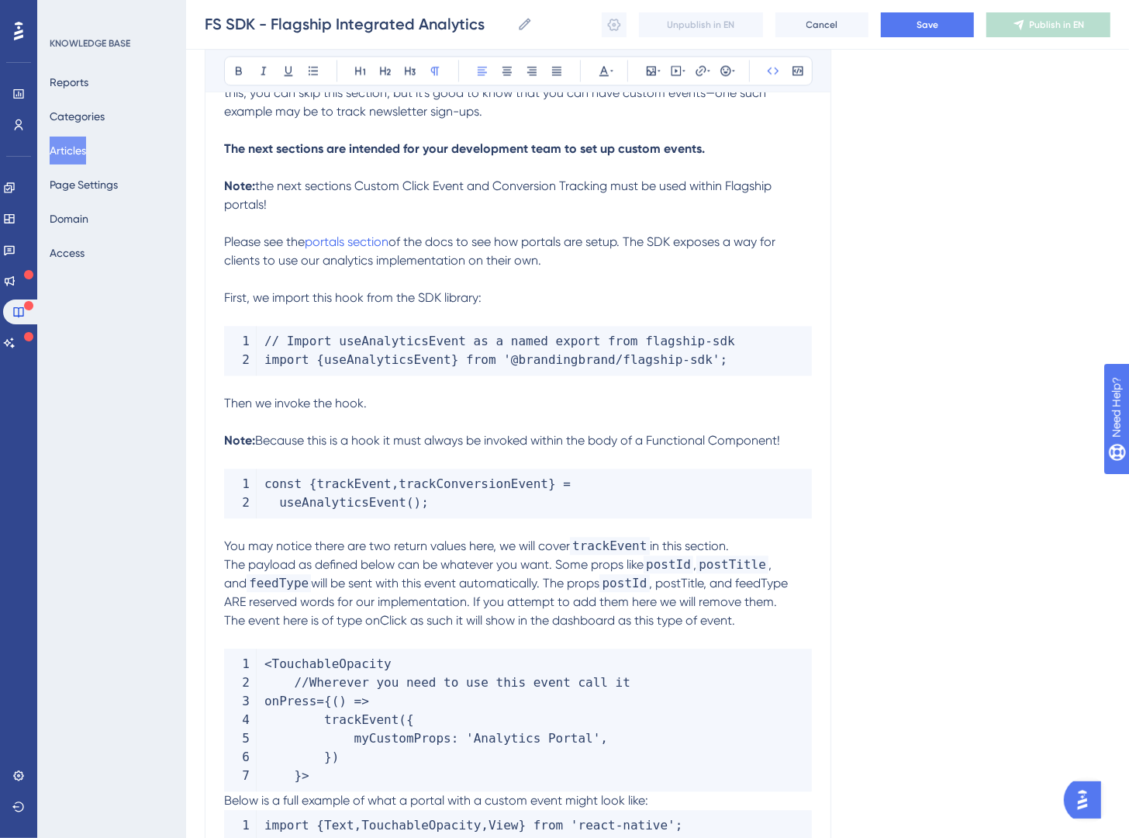
click at [676, 582] on span ", postTitle, and feedType ARE reserved words for our implementation. If you att…" at bounding box center [508, 592] width 568 height 33
click at [782, 74] on button at bounding box center [774, 71] width 22 height 22
click at [777, 582] on span ", and feedType ARE reserved words for our implementation. If you attempt to add…" at bounding box center [518, 592] width 589 height 33
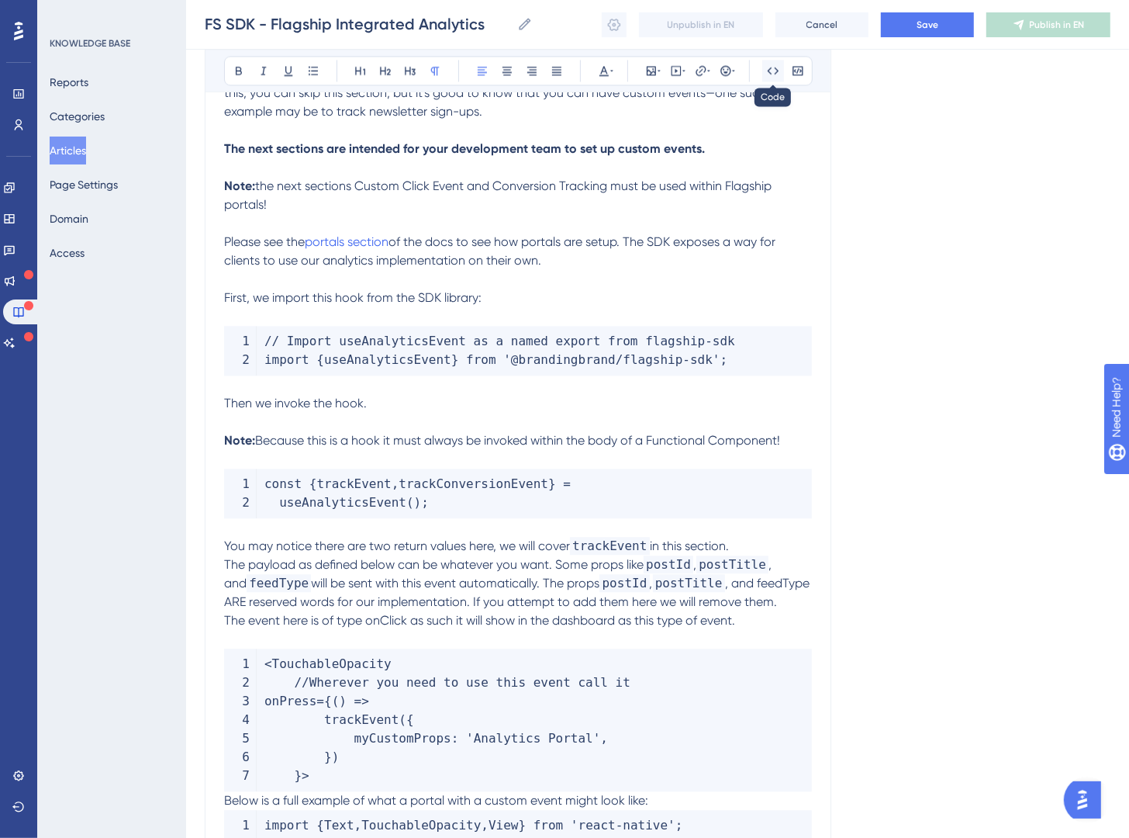
click at [775, 72] on icon at bounding box center [773, 70] width 12 height 12
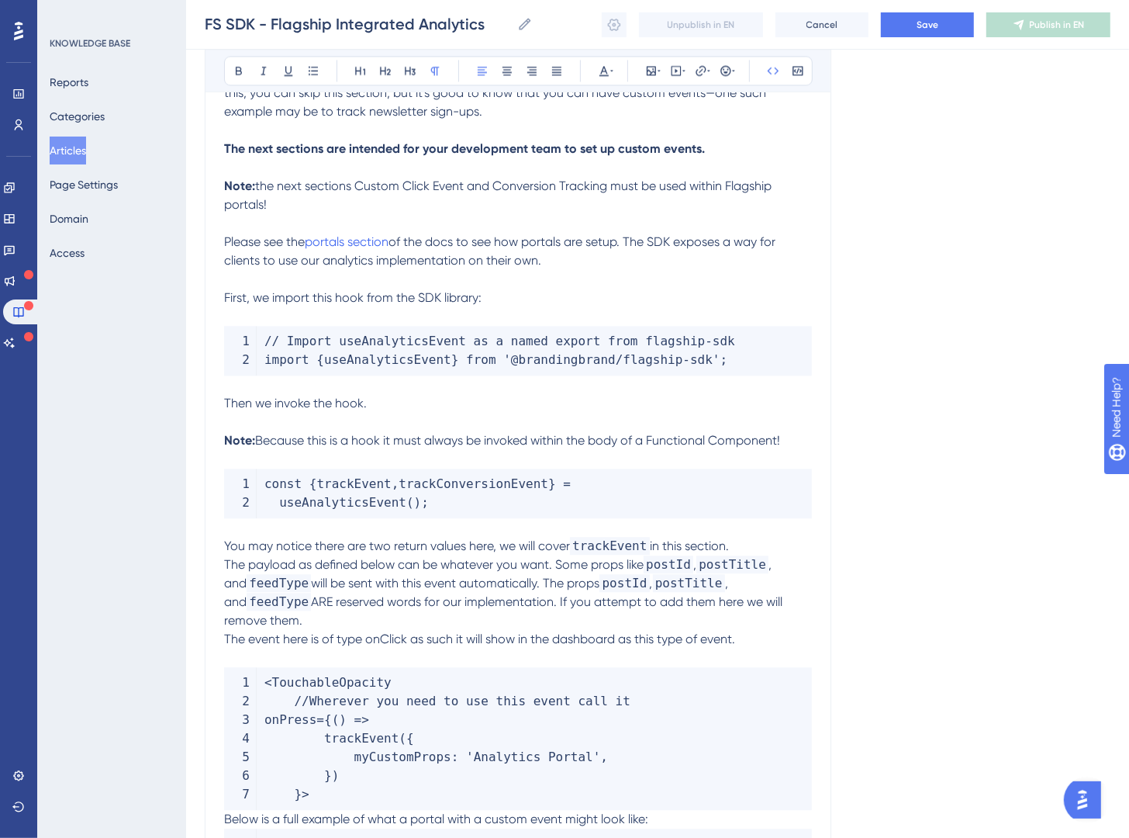
click at [376, 631] on span "The event here is of type onClick as such it will show in the dashboard as this…" at bounding box center [479, 638] width 511 height 15
click at [766, 69] on button at bounding box center [774, 71] width 22 height 22
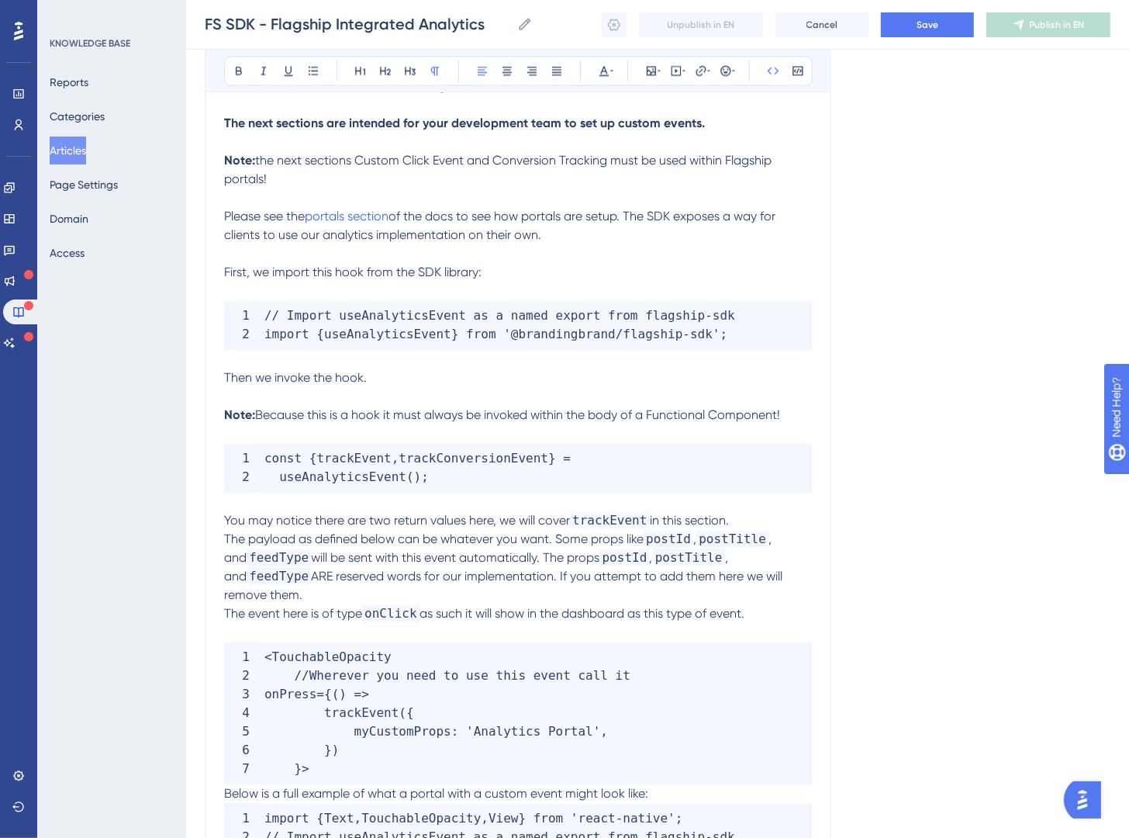
scroll to position [2584, 0]
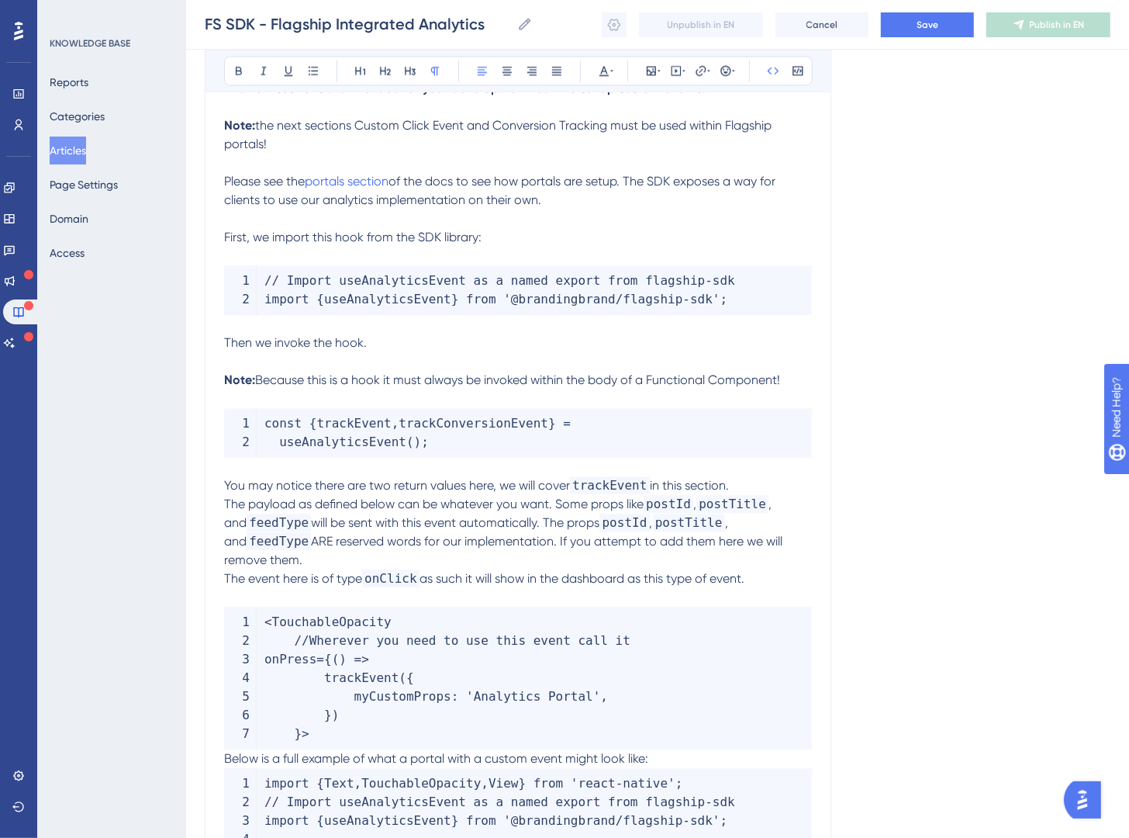
click at [596, 588] on p at bounding box center [518, 597] width 588 height 19
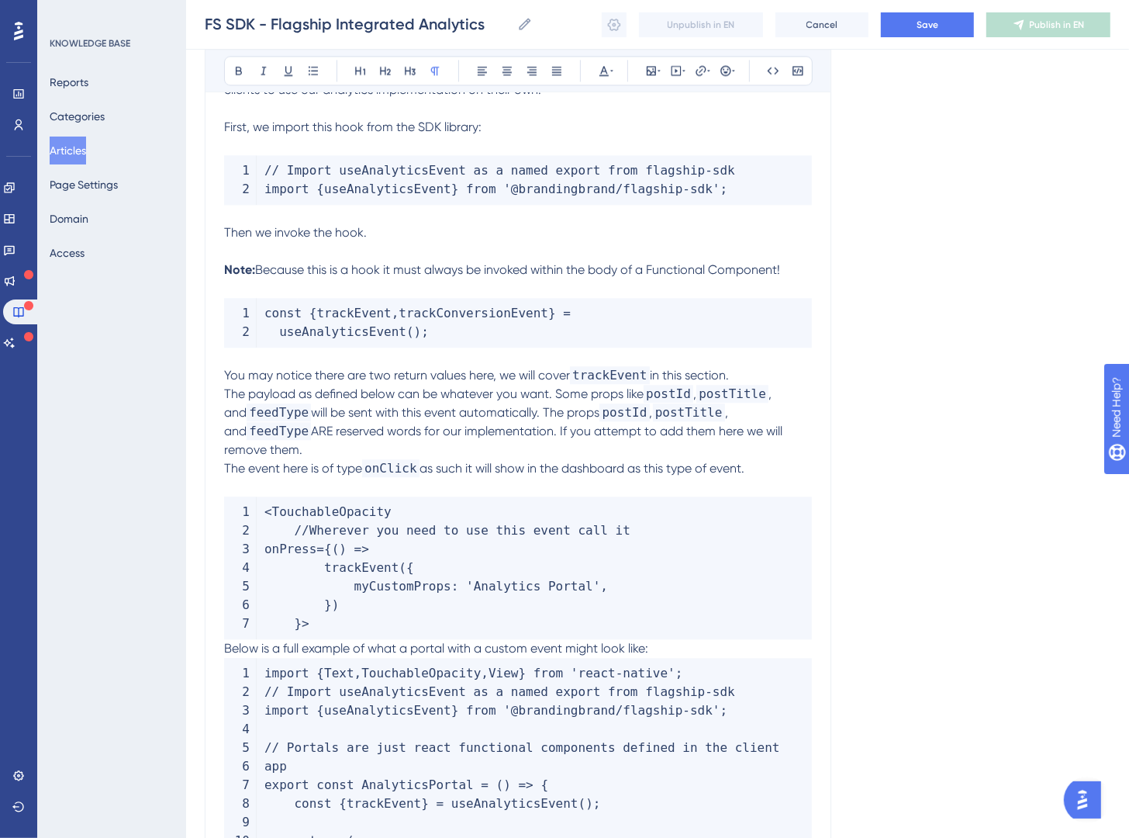
scroll to position [2696, 0]
click at [225, 638] on span "Below is a full example of what a portal with a custom event might look like:" at bounding box center [436, 645] width 424 height 15
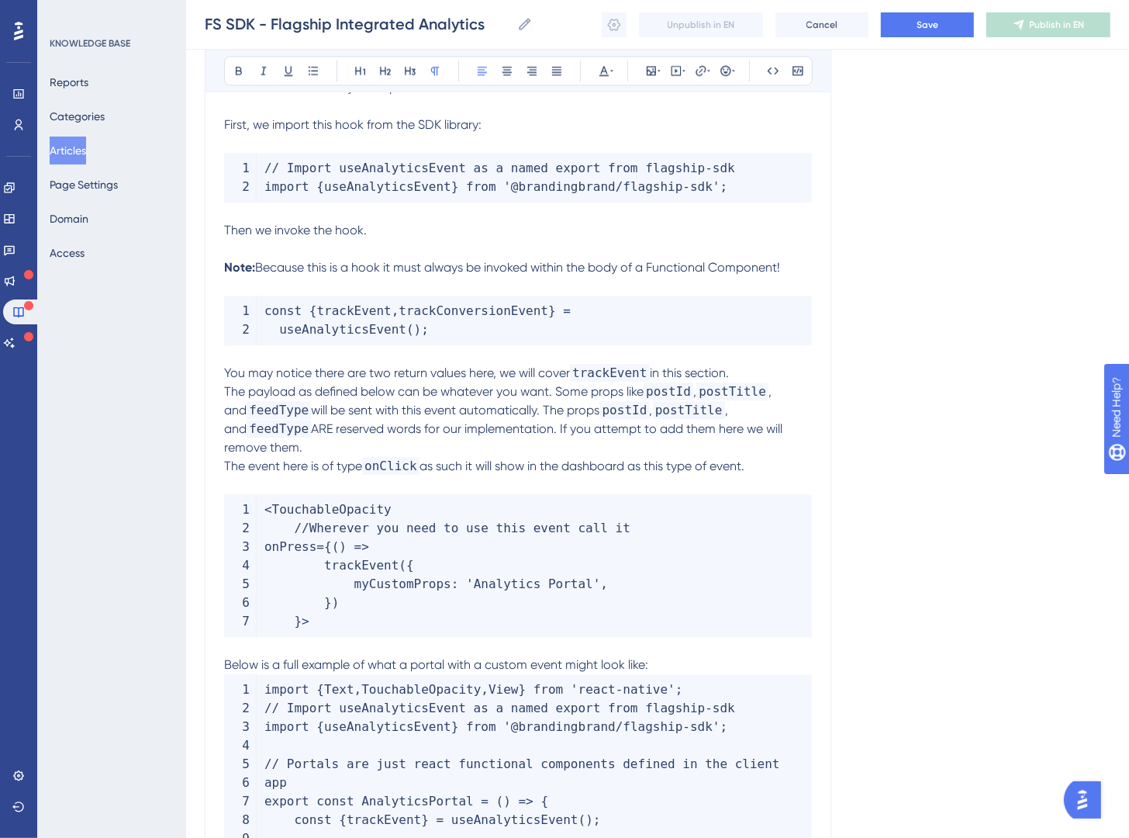
click at [722, 655] on p "Below is a full example of what a portal with a custom event might look like:" at bounding box center [518, 664] width 588 height 19
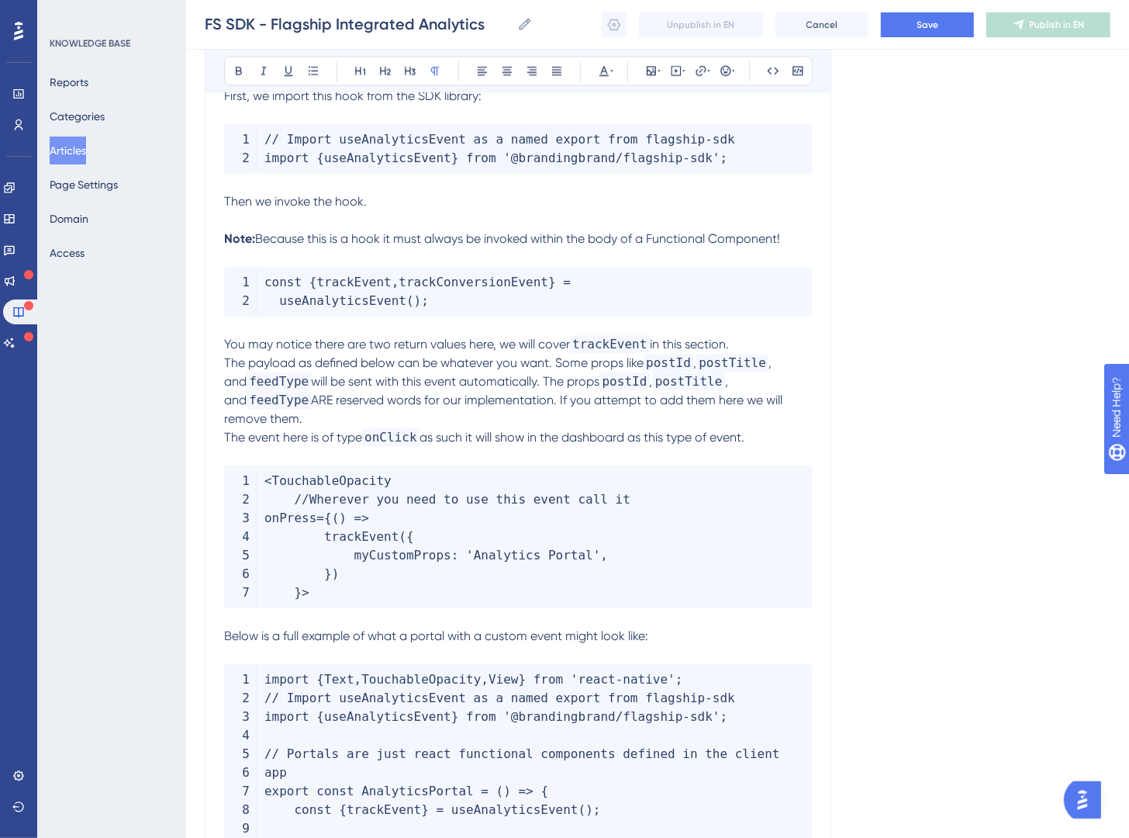
scroll to position [2746, 0]
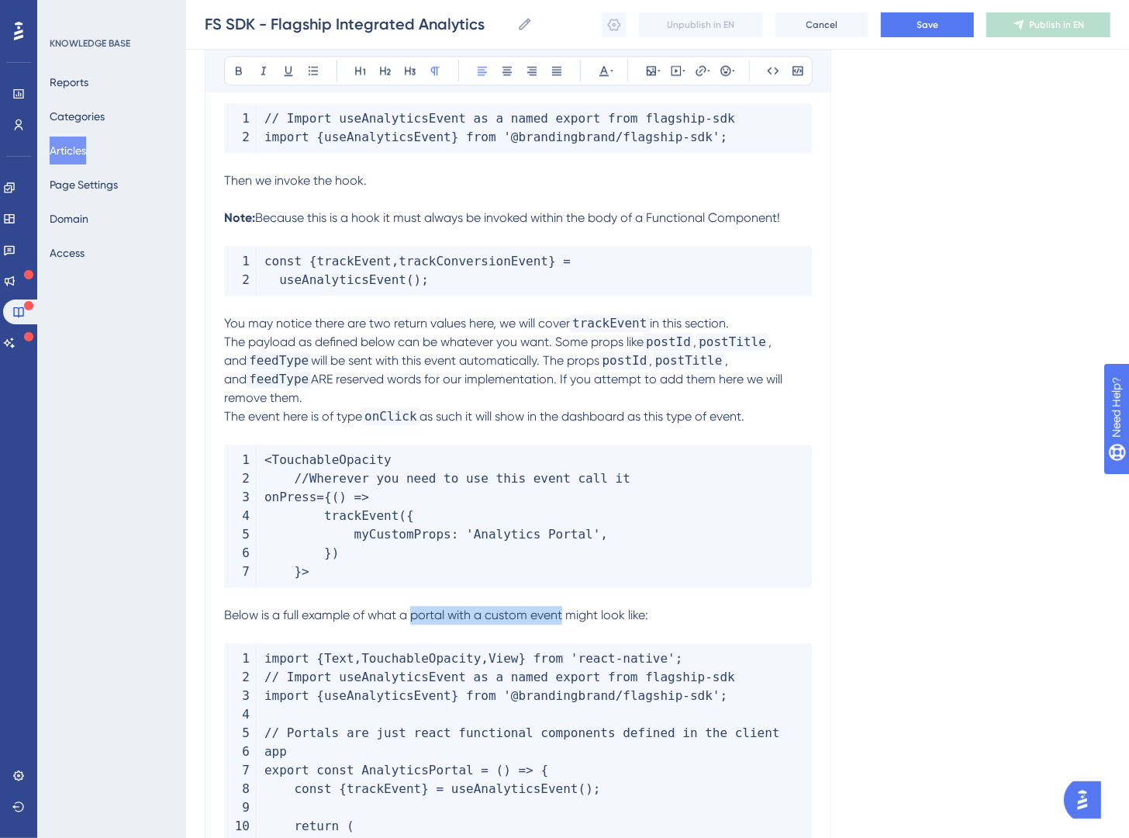
drag, startPoint x: 555, startPoint y: 597, endPoint x: 413, endPoint y: 597, distance: 142.0
click at [413, 607] on span "Below is a full example of what a portal with a custom event might look like:" at bounding box center [436, 614] width 424 height 15
click at [229, 75] on button at bounding box center [239, 71] width 22 height 22
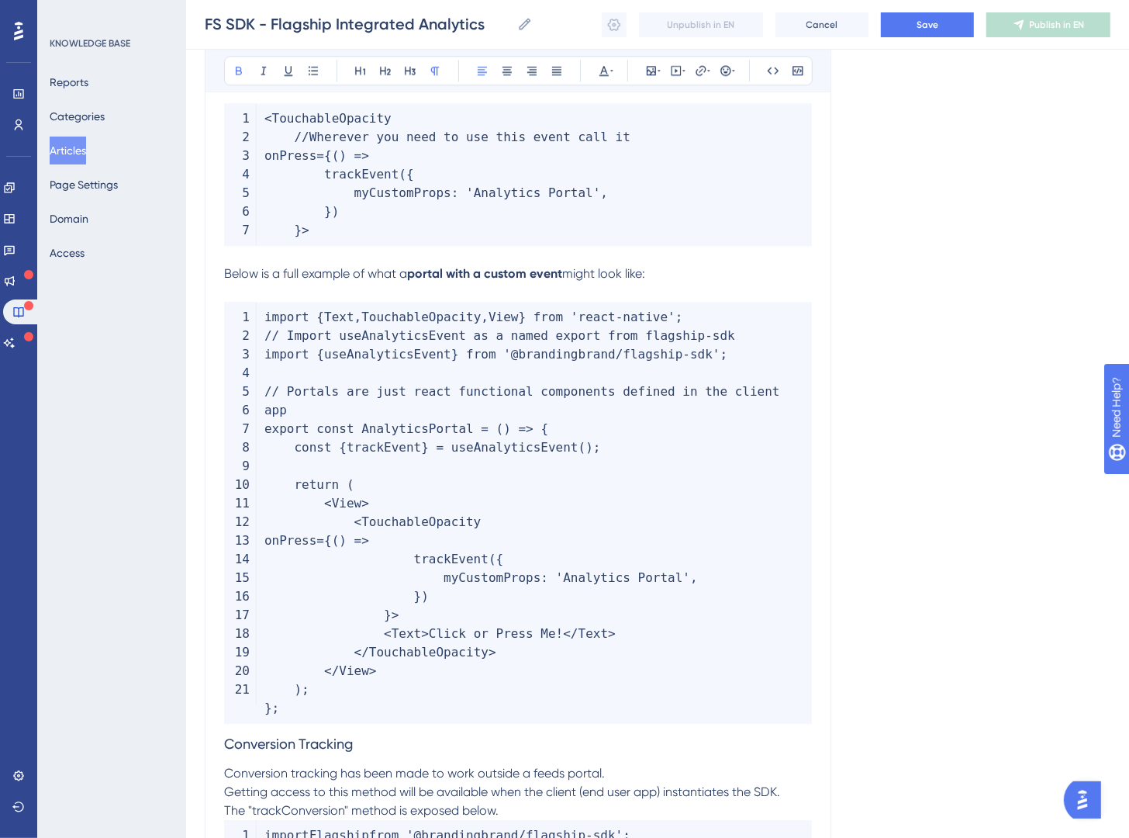
scroll to position [3302, 0]
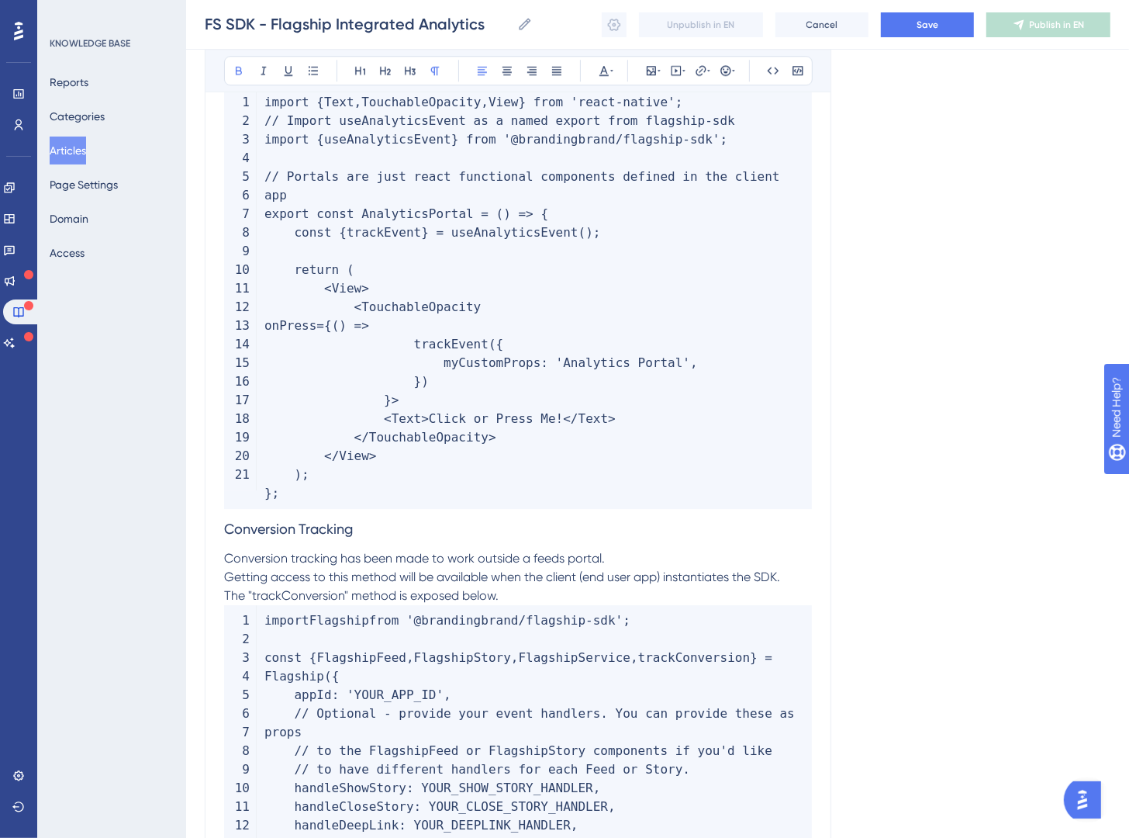
click at [323, 521] on span "Conversion Tracking" at bounding box center [288, 529] width 129 height 16
drag, startPoint x: 233, startPoint y: 64, endPoint x: 245, endPoint y: 75, distance: 16.5
click at [233, 64] on icon at bounding box center [239, 70] width 12 height 12
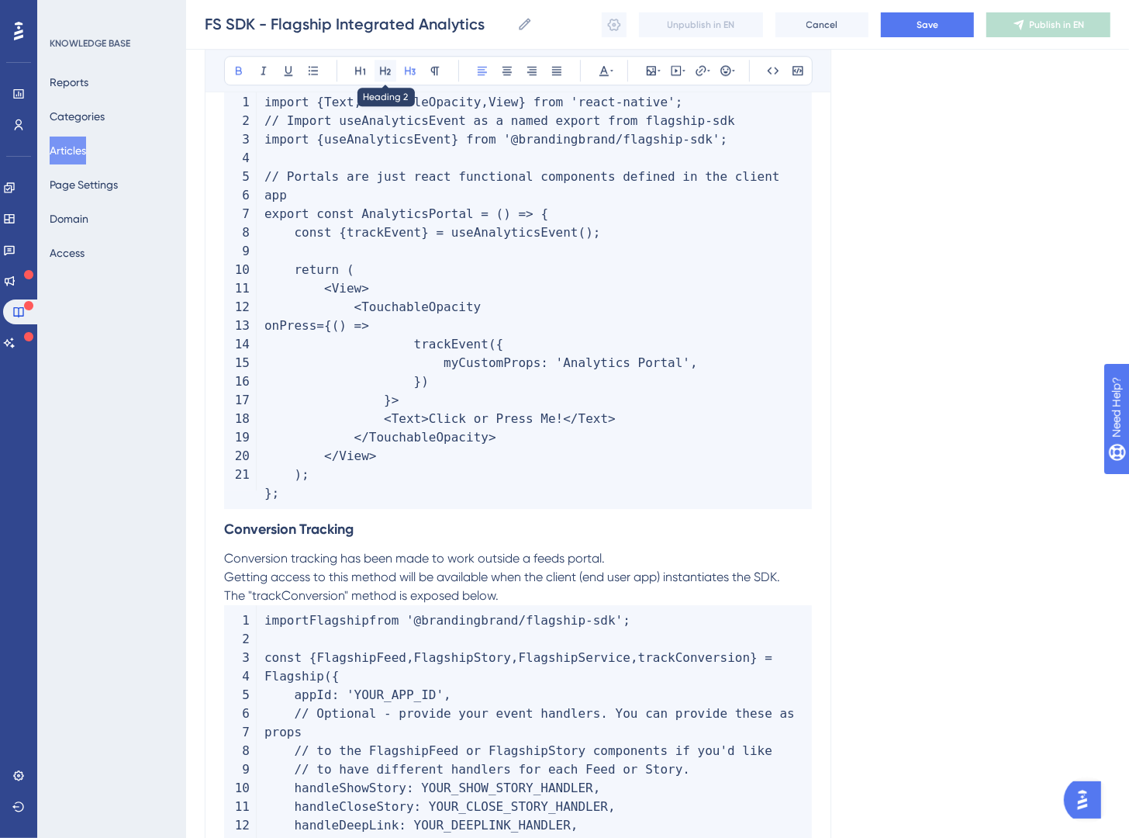
click at [391, 66] on icon at bounding box center [385, 70] width 12 height 12
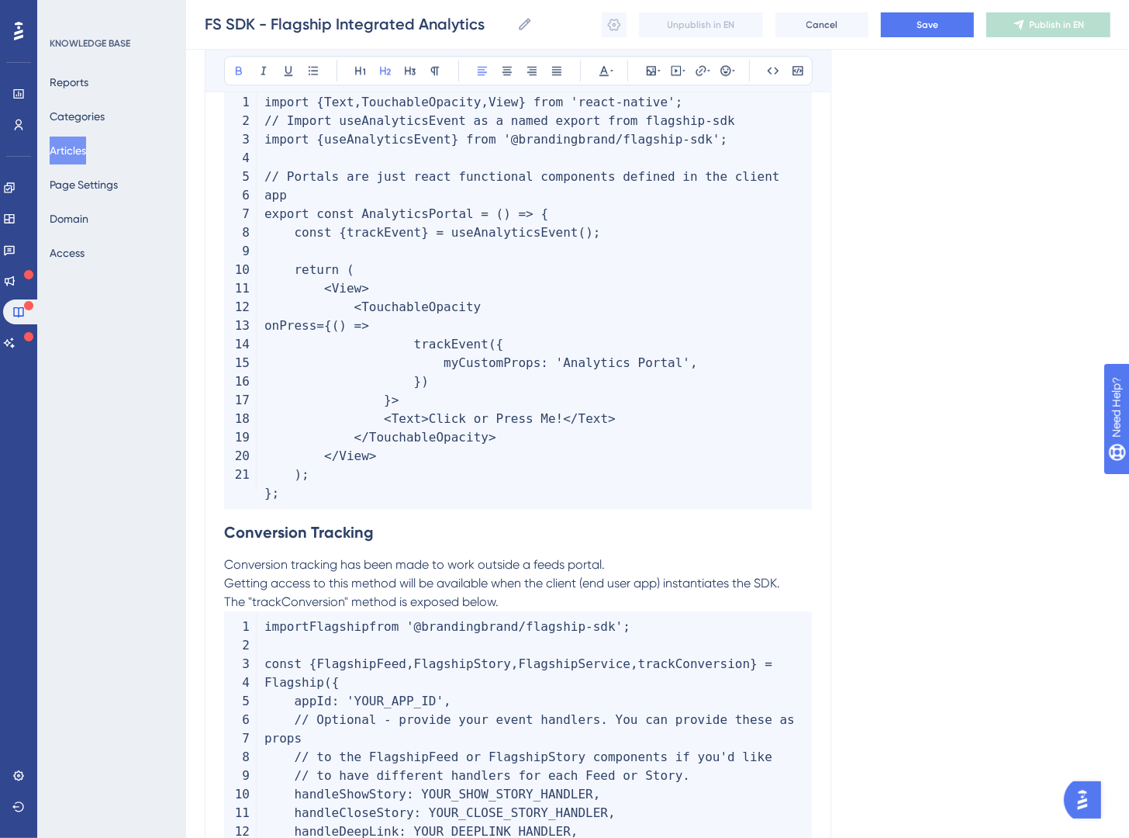
click at [227, 523] on strong "Conversion Tracking" at bounding box center [299, 532] width 150 height 19
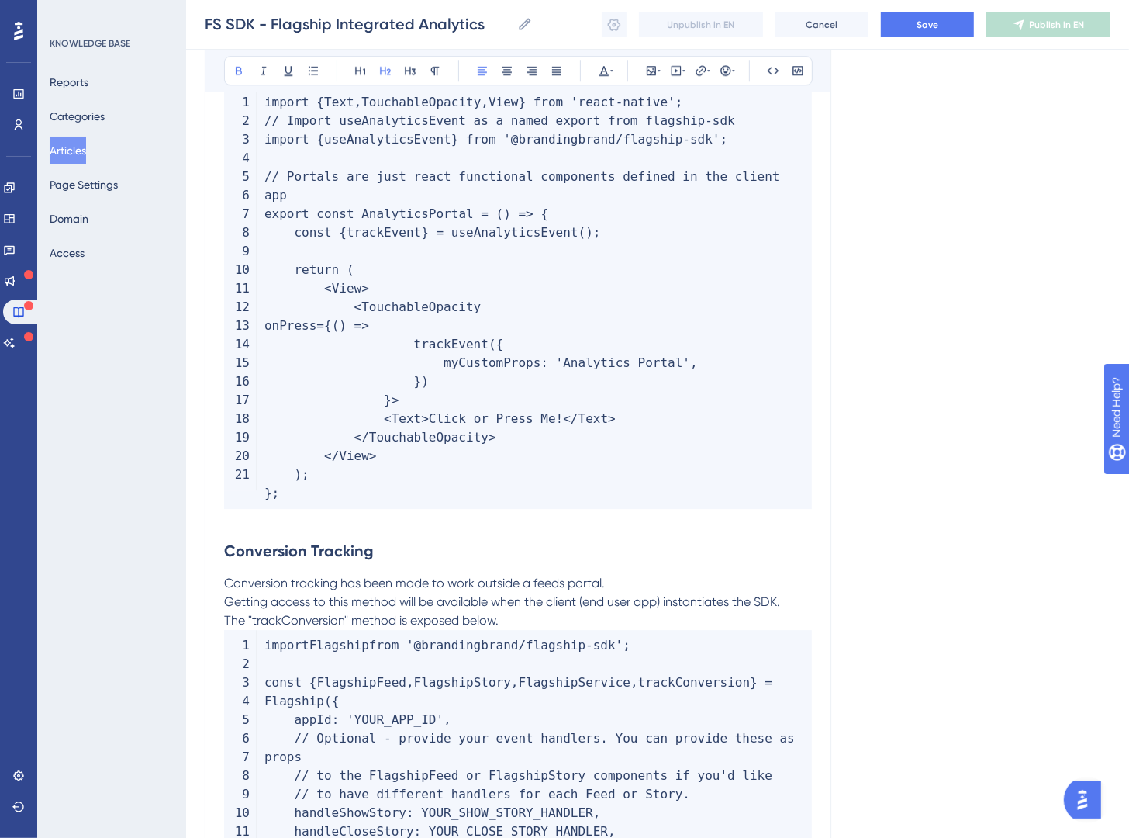
click at [524, 630] on code "import Flagship from '@brandingbrand/flagship-sdk' ; const { FlagshipFeed , Fla…" at bounding box center [518, 776] width 588 height 292
click at [526, 611] on p "The "trackConversion" method is exposed below." at bounding box center [518, 620] width 588 height 19
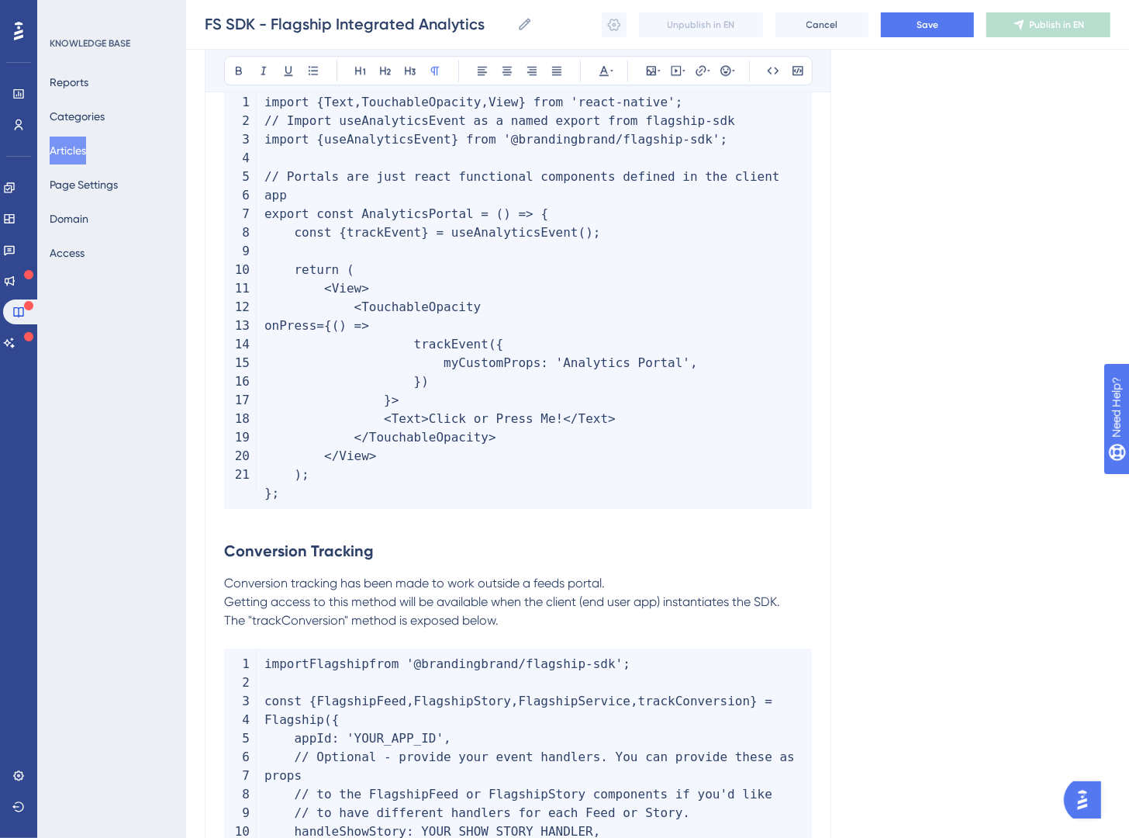
click at [656, 574] on p "Conversion tracking has been made to work outside a feeds portal." at bounding box center [518, 583] width 588 height 19
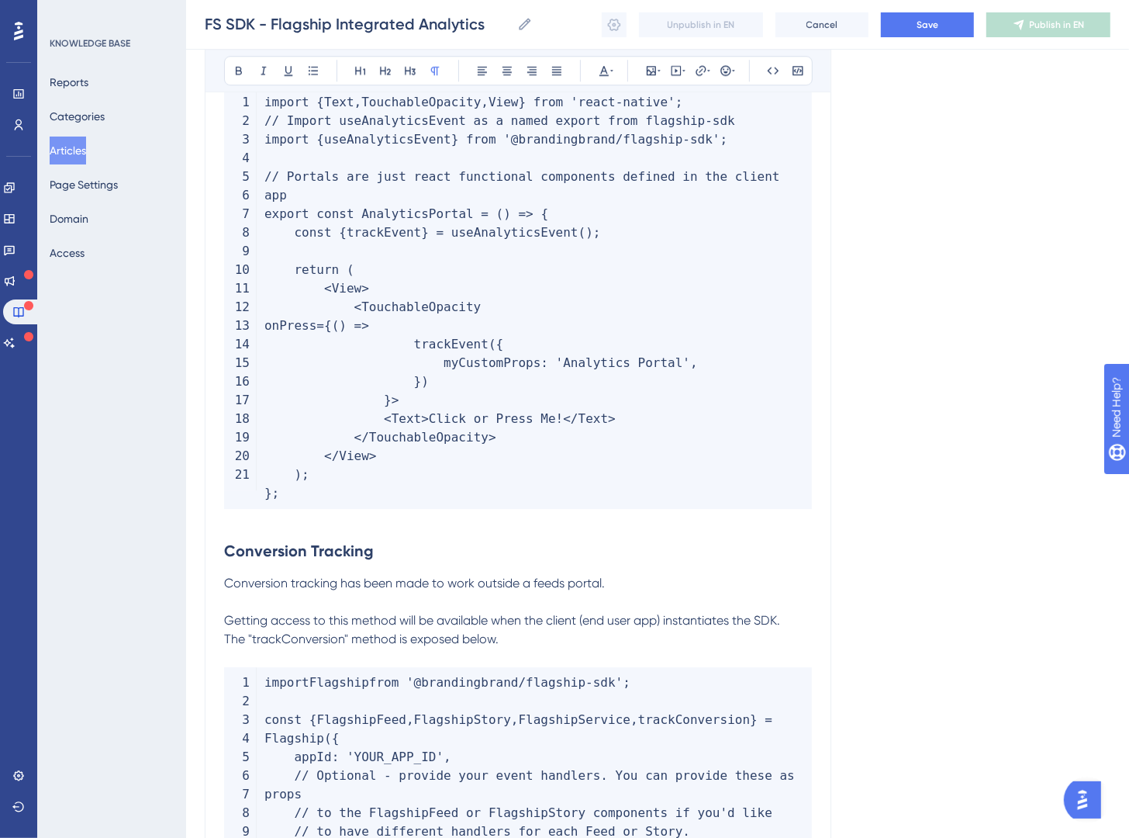
click at [230, 631] on span "The "trackConversion" method is exposed below." at bounding box center [361, 638] width 275 height 15
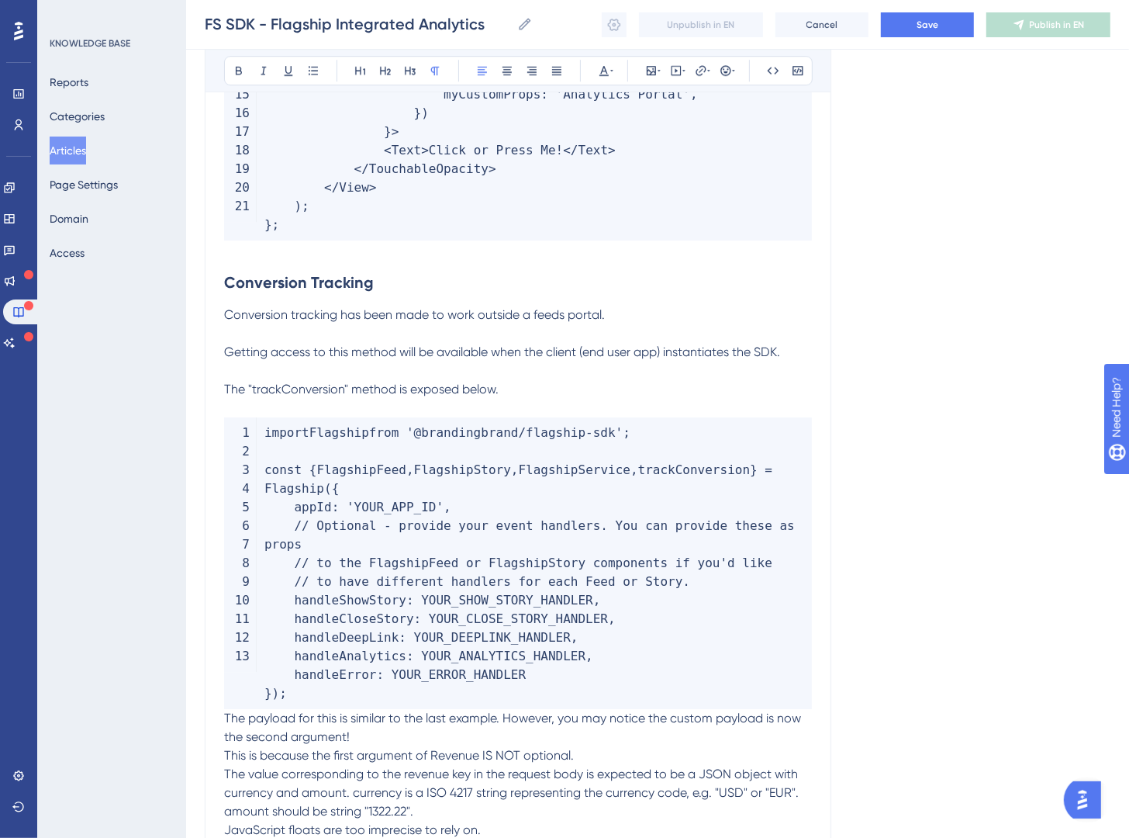
scroll to position [3641, 0]
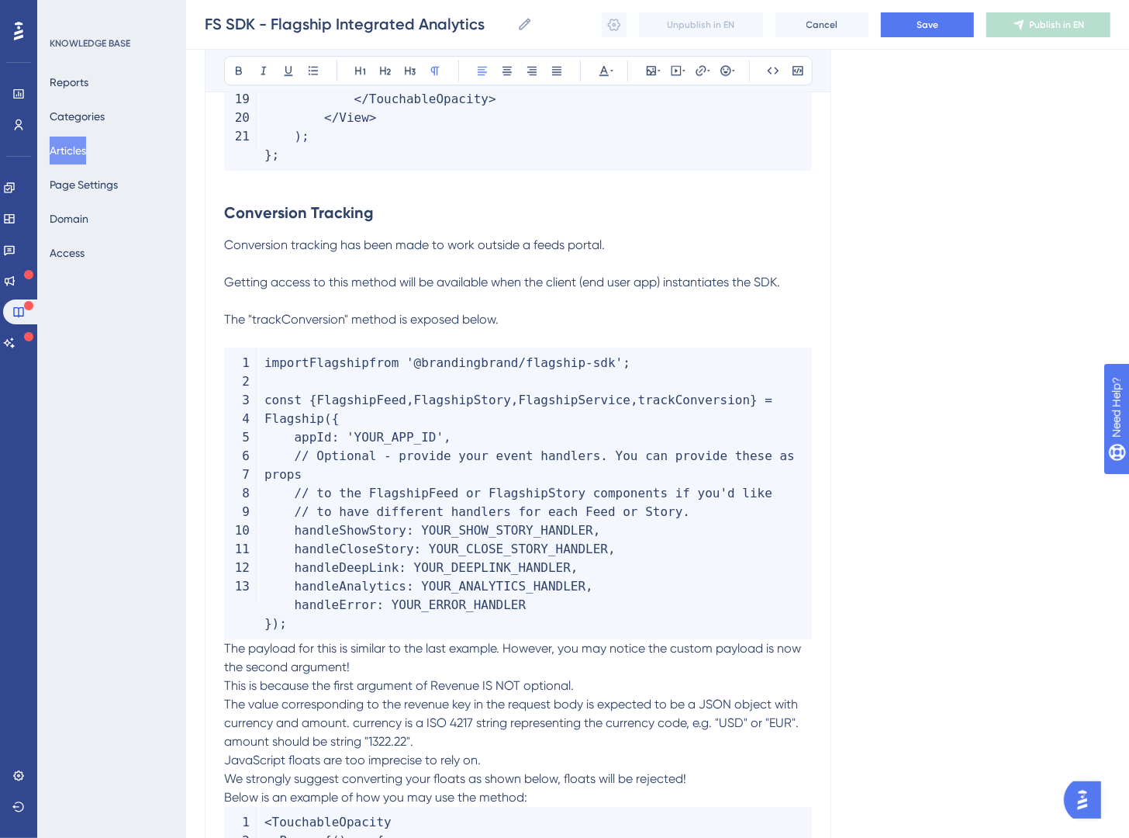
click at [225, 641] on span "The payload for this is similar to the last example. However, you may notice th…" at bounding box center [514, 657] width 580 height 33
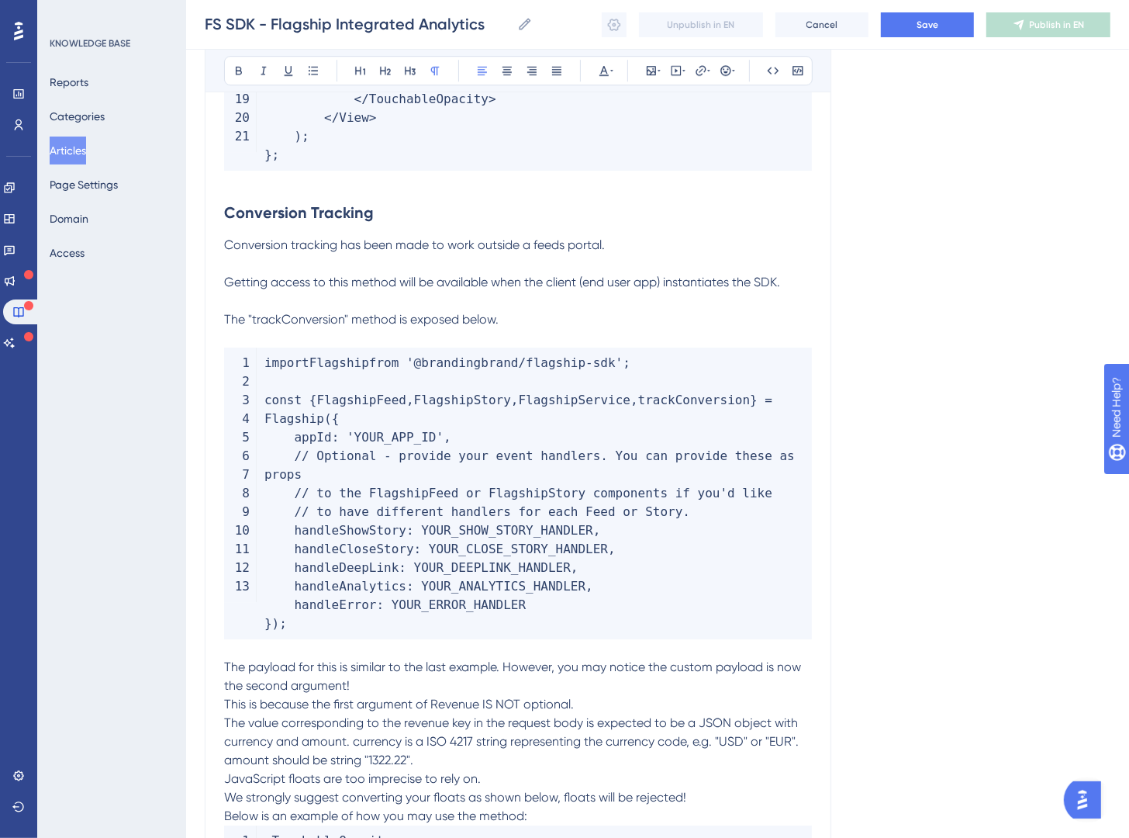
click at [379, 666] on p "The payload for this is similar to the last example. However, you may notice th…" at bounding box center [518, 676] width 588 height 37
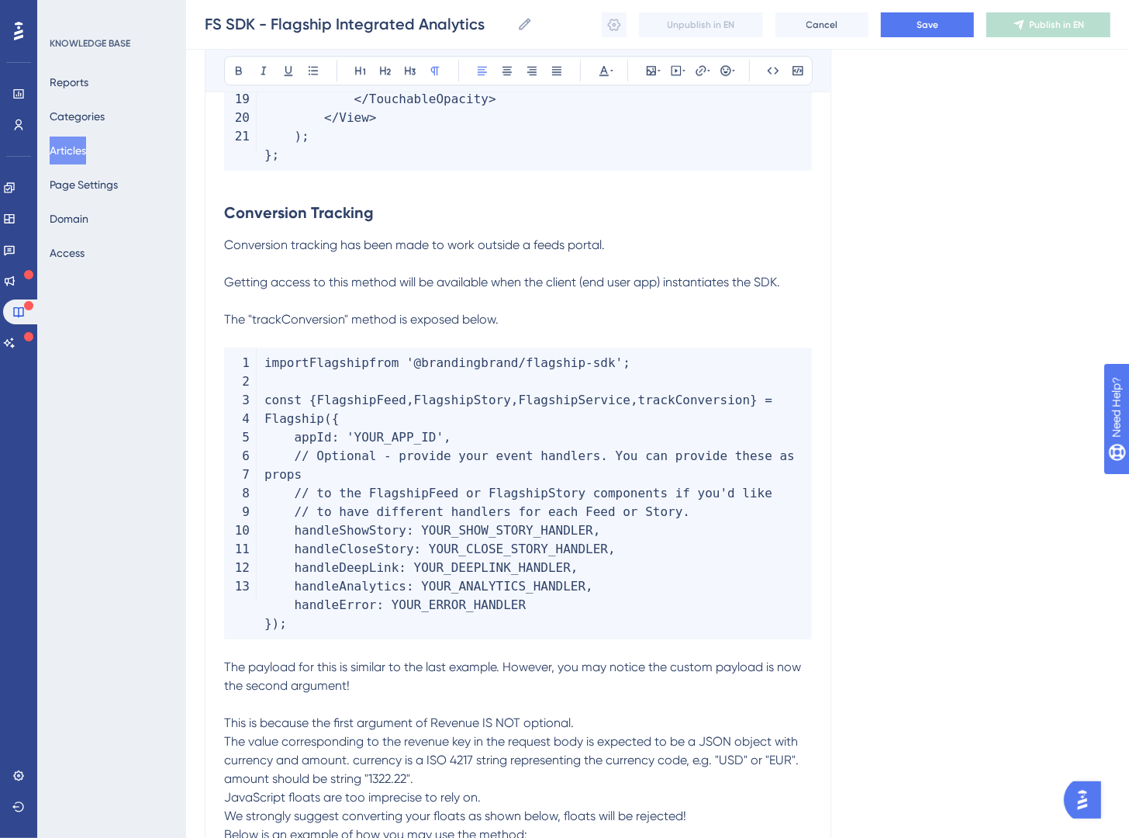
click at [586, 714] on p "This is because the first argument of Revenue IS NOT optional." at bounding box center [518, 723] width 588 height 19
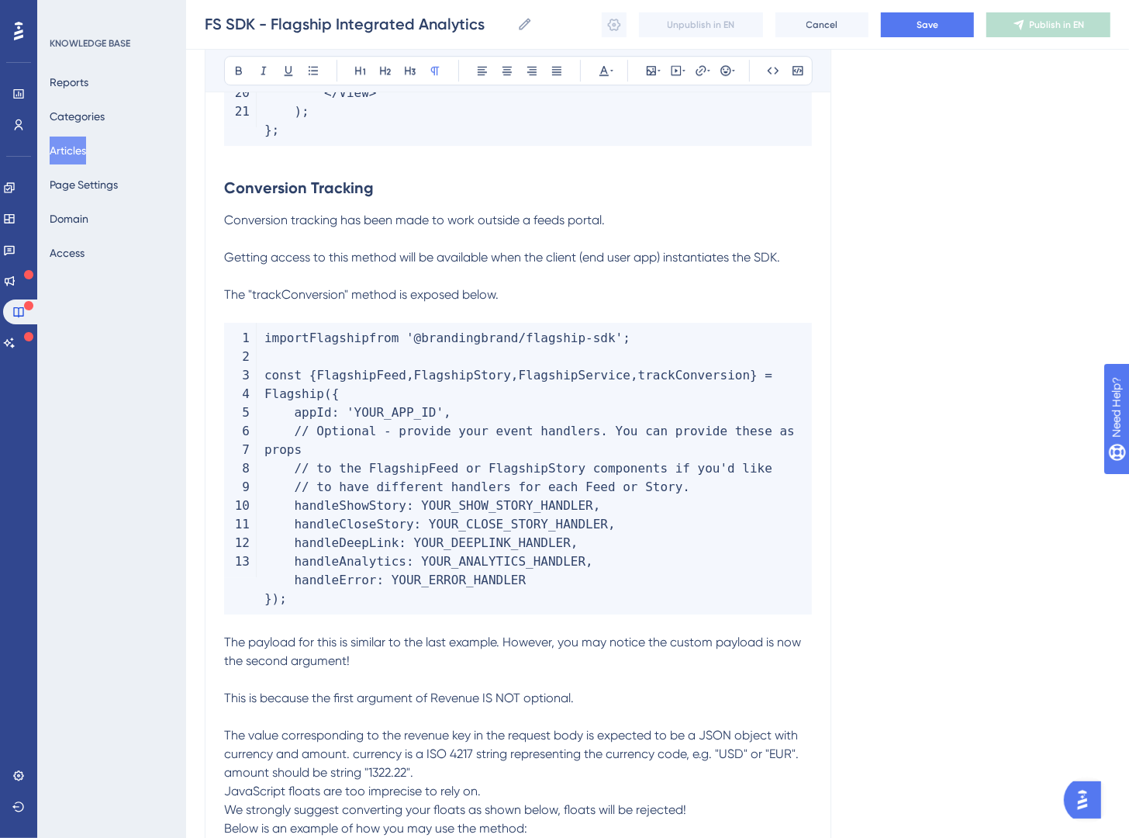
scroll to position [3701, 0]
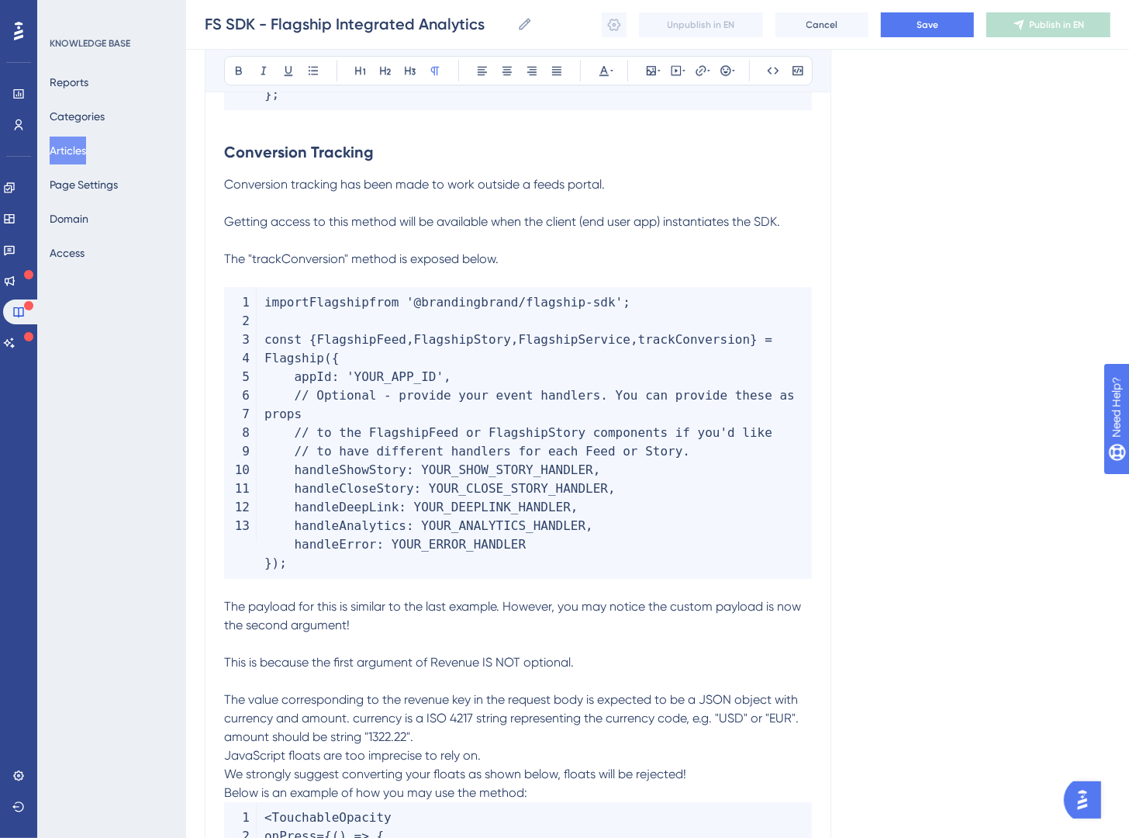
click at [443, 655] on span "This is because the first argument of Revenue IS NOT optional." at bounding box center [399, 662] width 350 height 15
click at [600, 73] on icon at bounding box center [604, 70] width 12 height 12
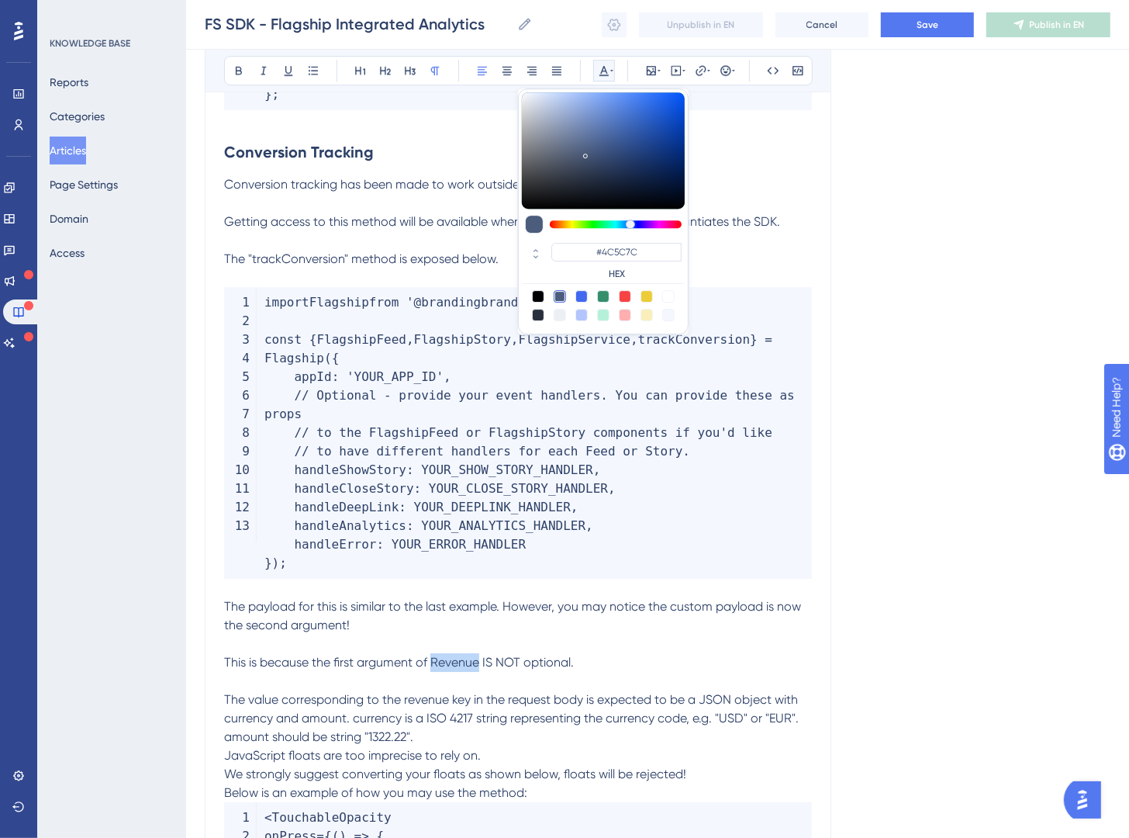
click at [602, 311] on div at bounding box center [603, 315] width 12 height 12
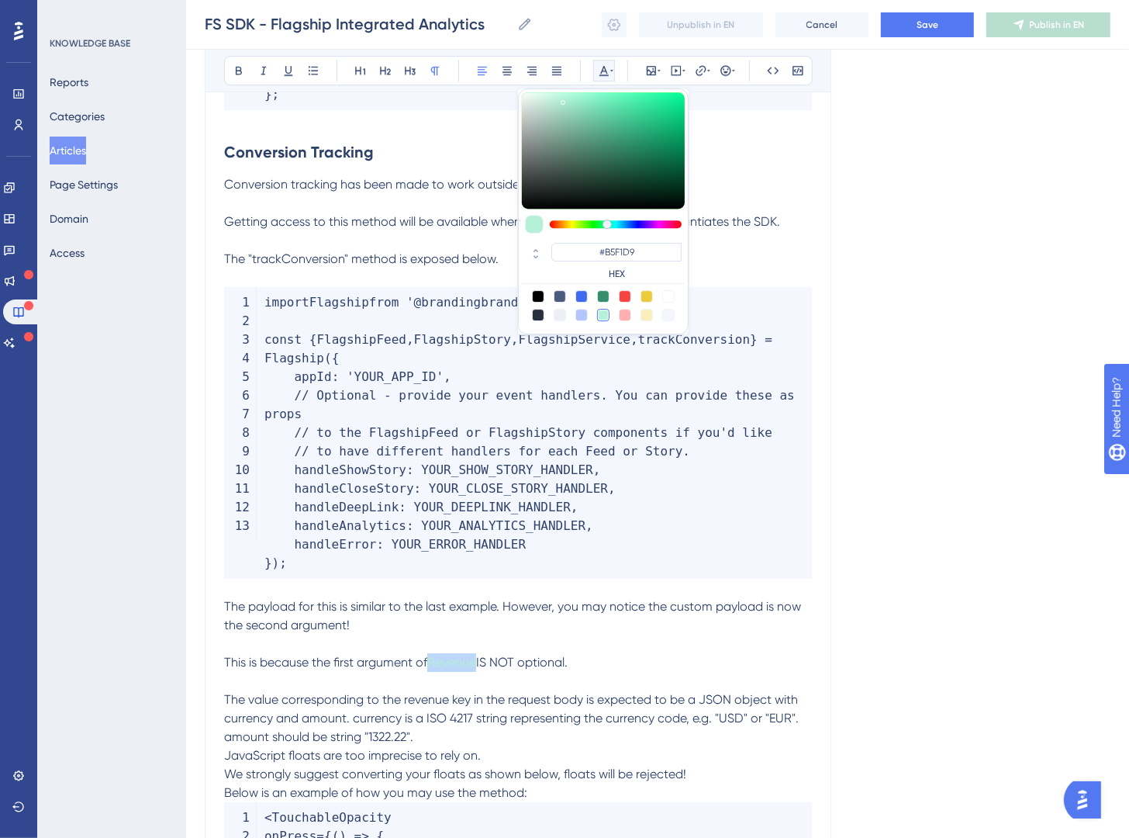
click at [606, 299] on div at bounding box center [603, 296] width 12 height 12
type input "#358E6C"
click at [634, 599] on span "The payload for this is similar to the last example. However, you may notice th…" at bounding box center [514, 615] width 580 height 33
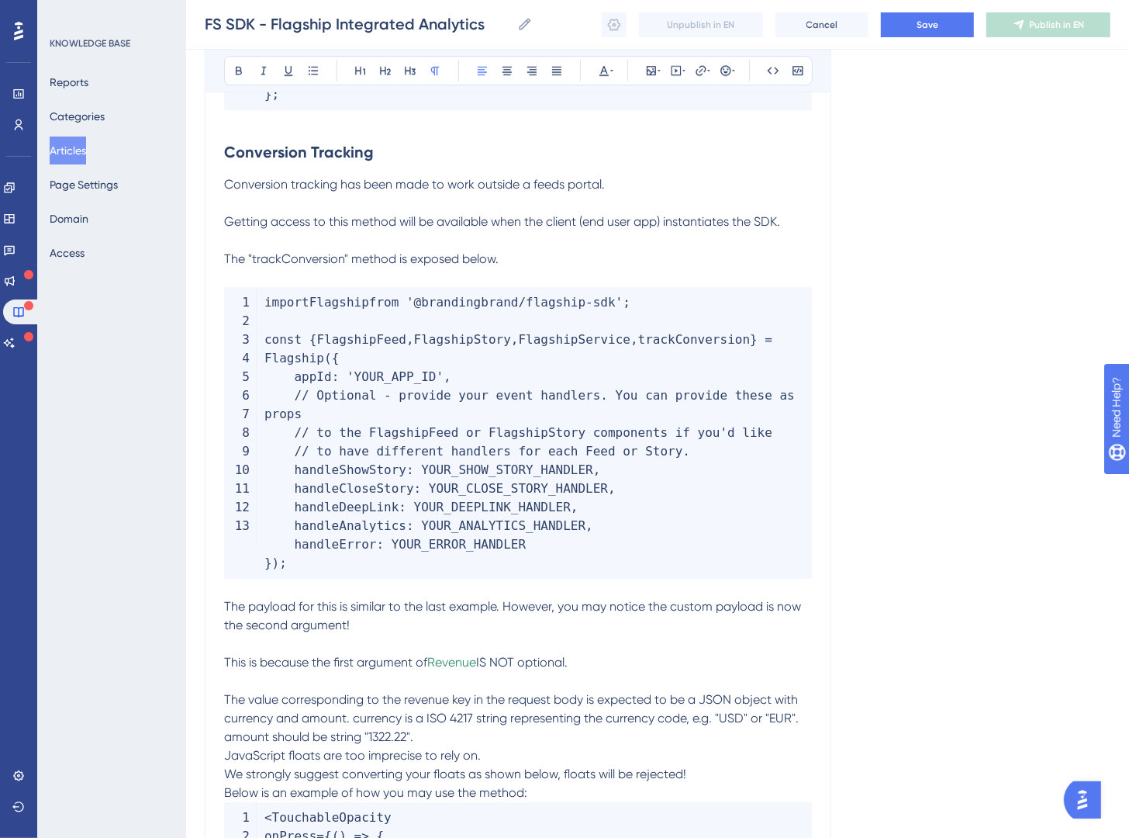
click at [414, 692] on span "The value corresponding to the revenue key in the request body is expected to b…" at bounding box center [513, 718] width 578 height 52
click at [413, 692] on span "The value corresponding to the revenue key in the request body is expected to b…" at bounding box center [513, 718] width 578 height 52
click at [611, 64] on icon at bounding box center [612, 70] width 3 height 12
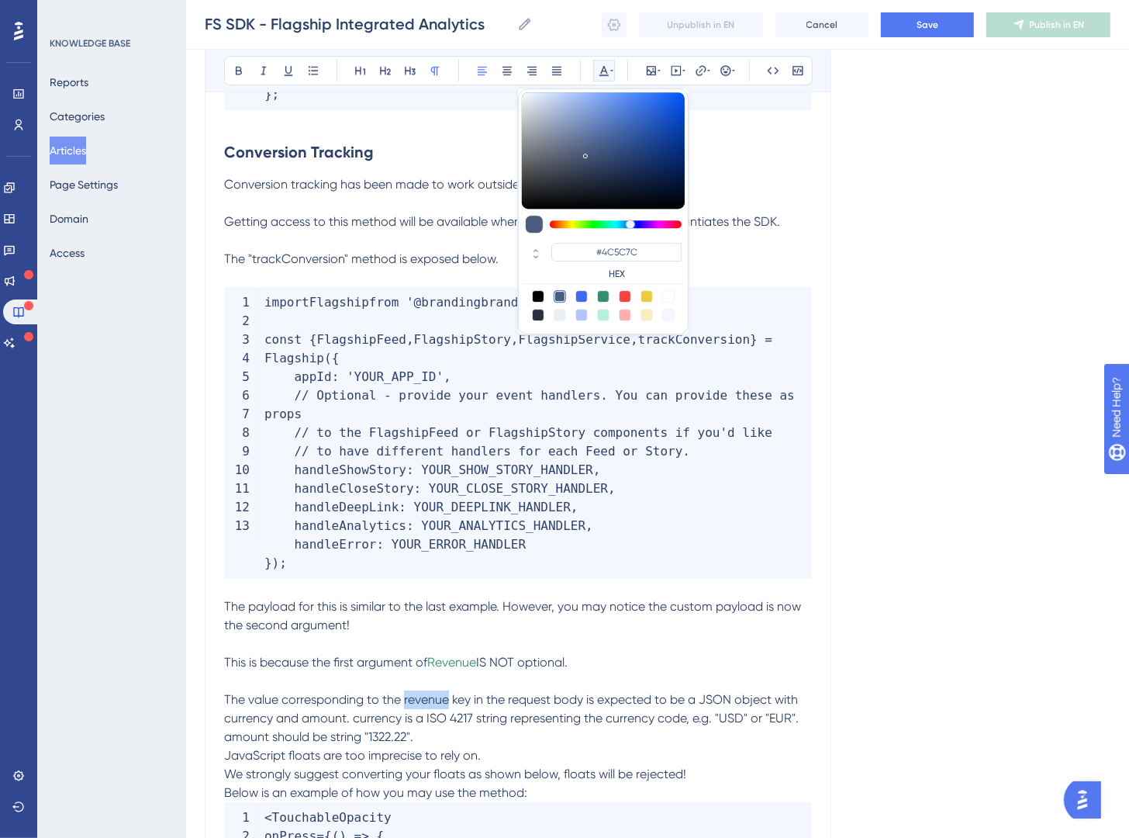
click at [602, 292] on div at bounding box center [603, 296] width 12 height 12
type input "#358E6C"
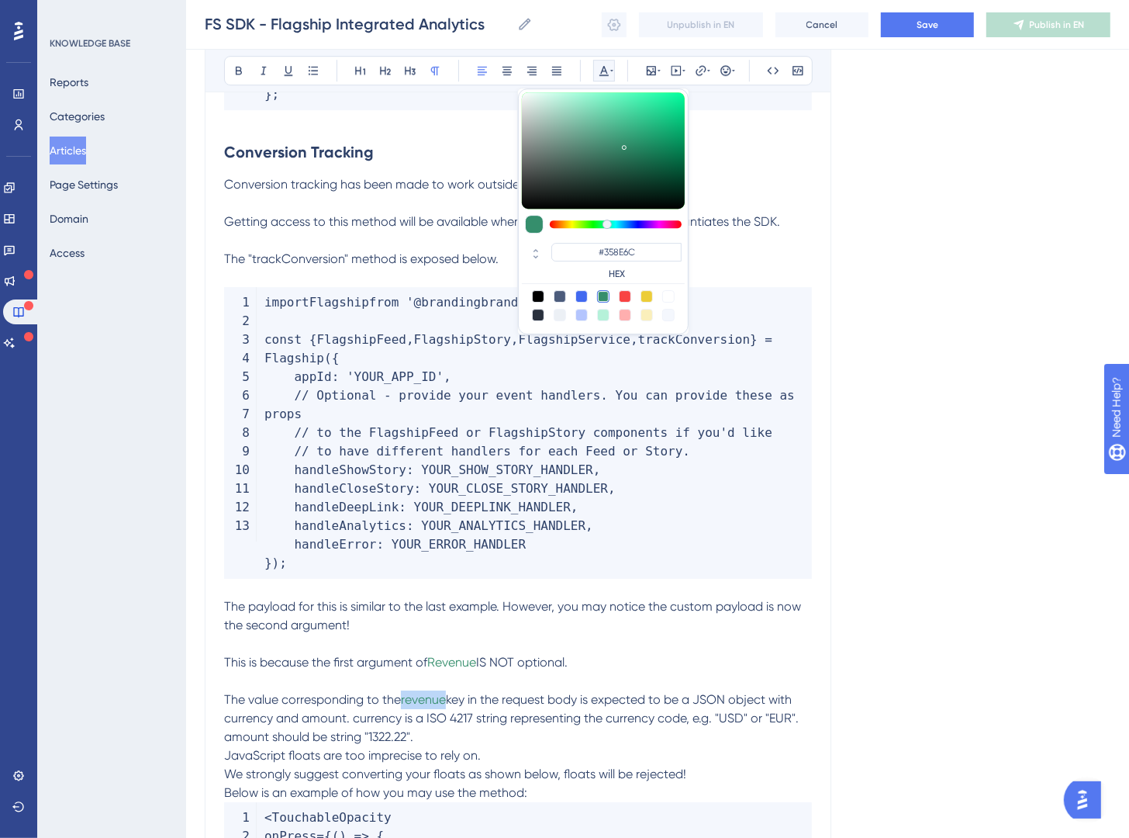
drag, startPoint x: 473, startPoint y: 721, endPoint x: 173, endPoint y: 652, distance: 308.0
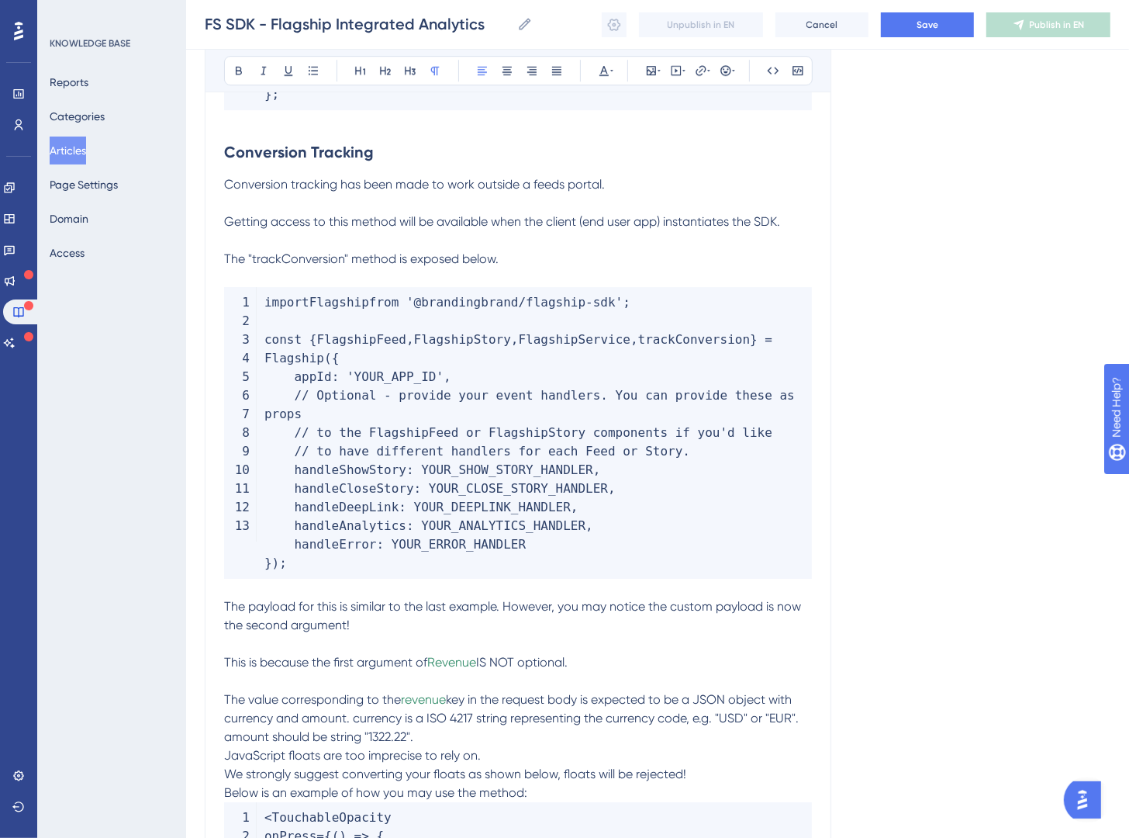
click at [614, 715] on p "The value corresponding to the revenue key in the request body is expected to b…" at bounding box center [518, 718] width 588 height 56
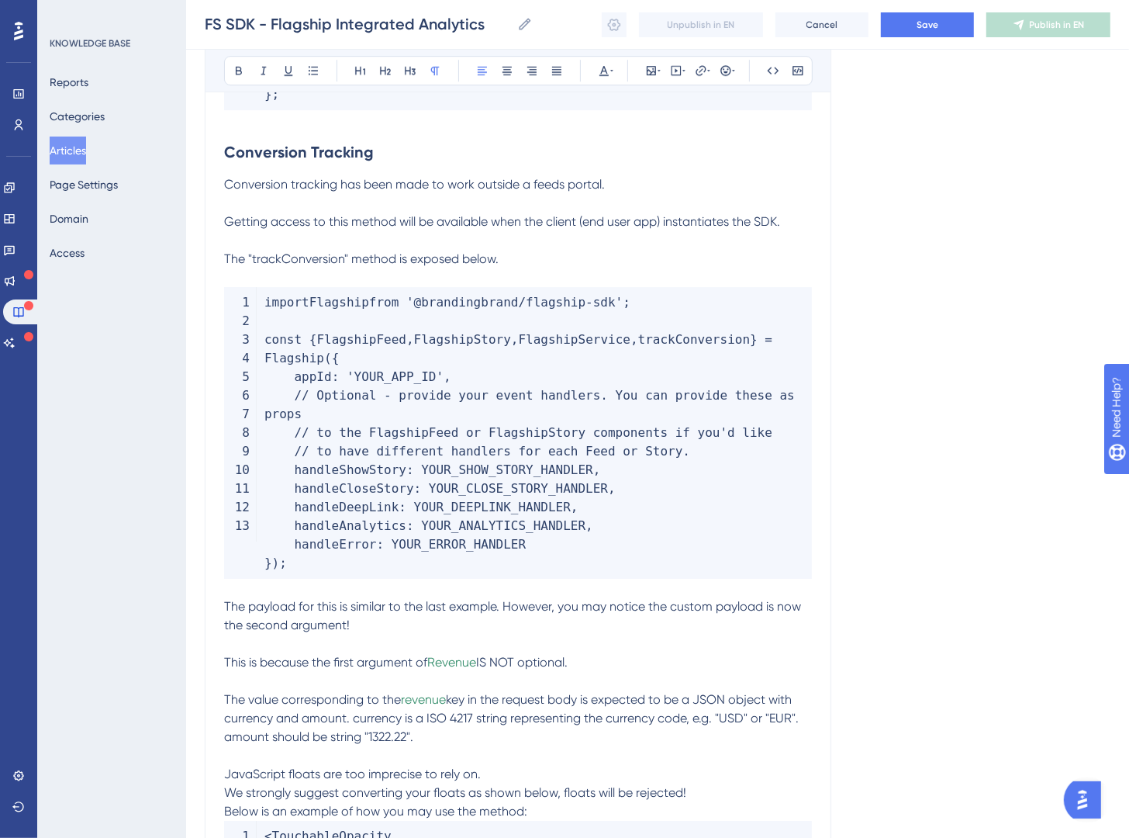
click at [393, 720] on span "key in the request body is expected to be a JSON object with currency and amoun…" at bounding box center [513, 718] width 578 height 52
click at [392, 720] on span "key in the request body is expected to be a JSON object with currency and amoun…" at bounding box center [513, 718] width 578 height 52
click at [599, 76] on icon at bounding box center [604, 70] width 12 height 12
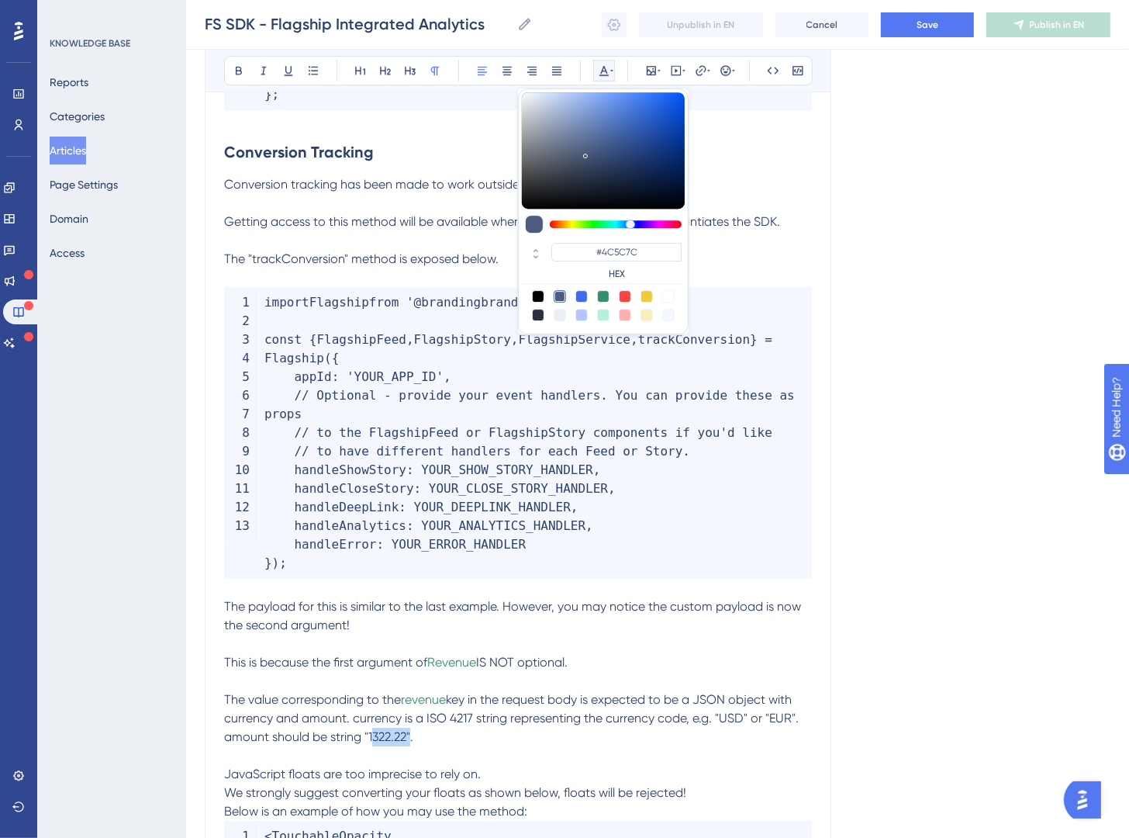
click at [604, 296] on div at bounding box center [603, 296] width 12 height 12
type input "#358E6C"
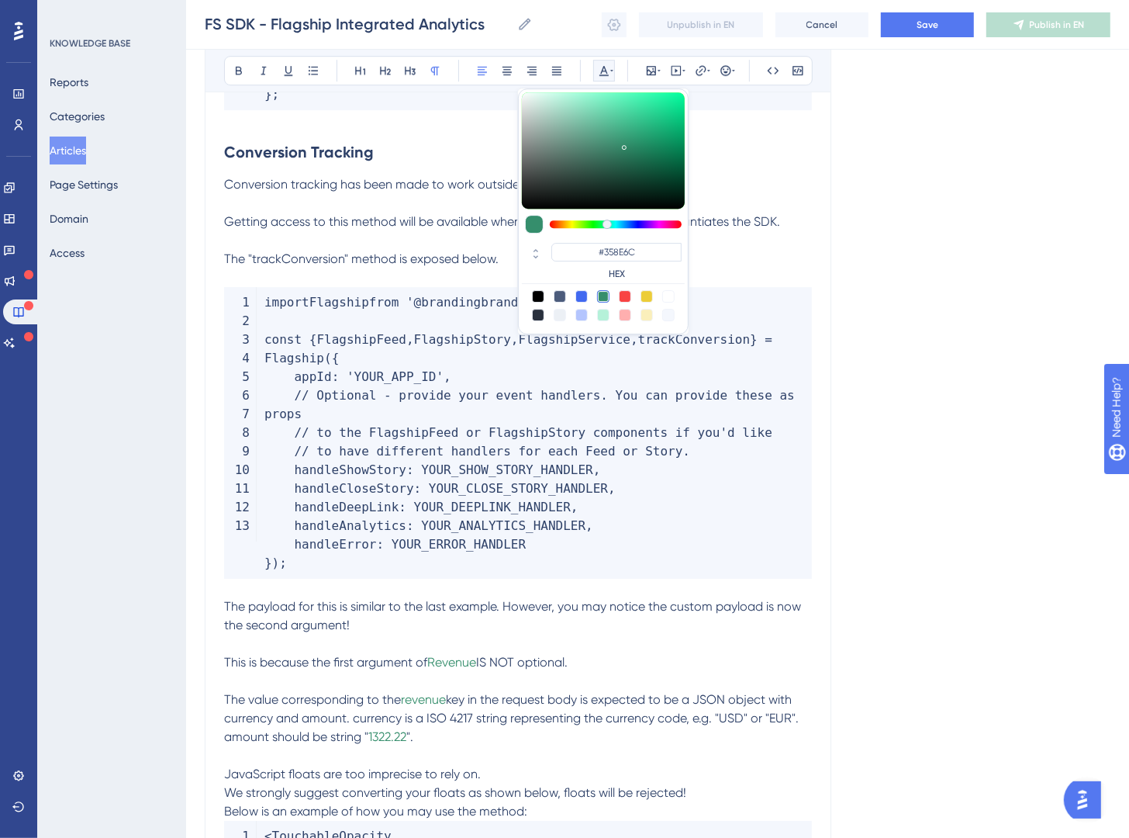
click at [475, 694] on span "key in the request body is expected to be a JSON object with currency and amoun…" at bounding box center [513, 718] width 578 height 52
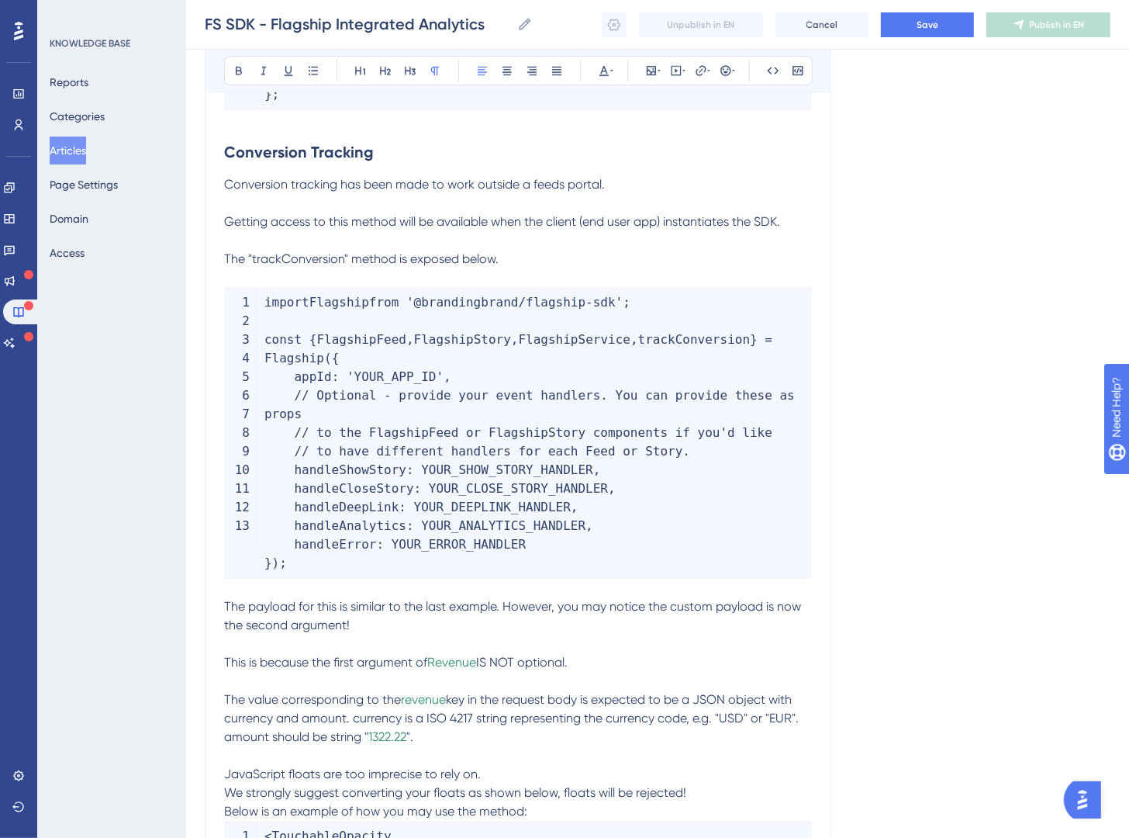
click at [382, 704] on span "key in the request body is expected to be a JSON object with currency and amoun…" at bounding box center [513, 718] width 578 height 52
click at [607, 76] on icon at bounding box center [604, 70] width 12 height 12
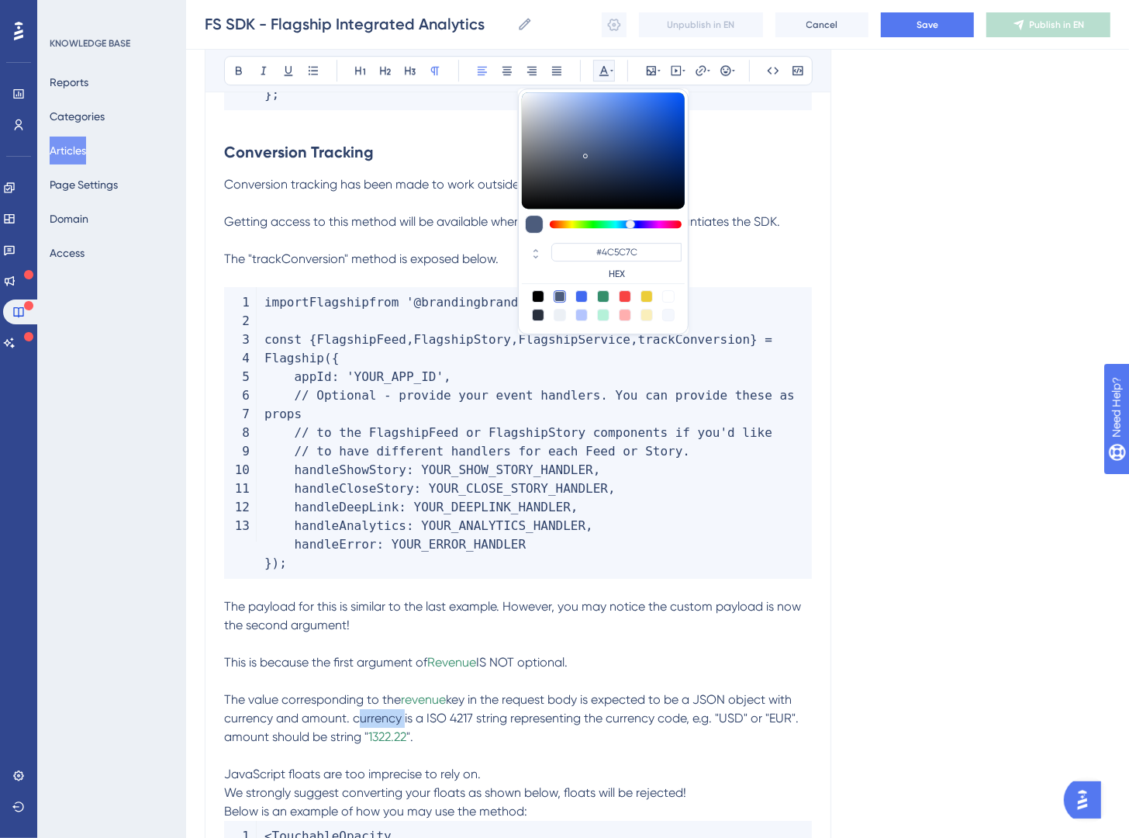
click at [602, 294] on div at bounding box center [603, 296] width 12 height 12
type input "#358E6C"
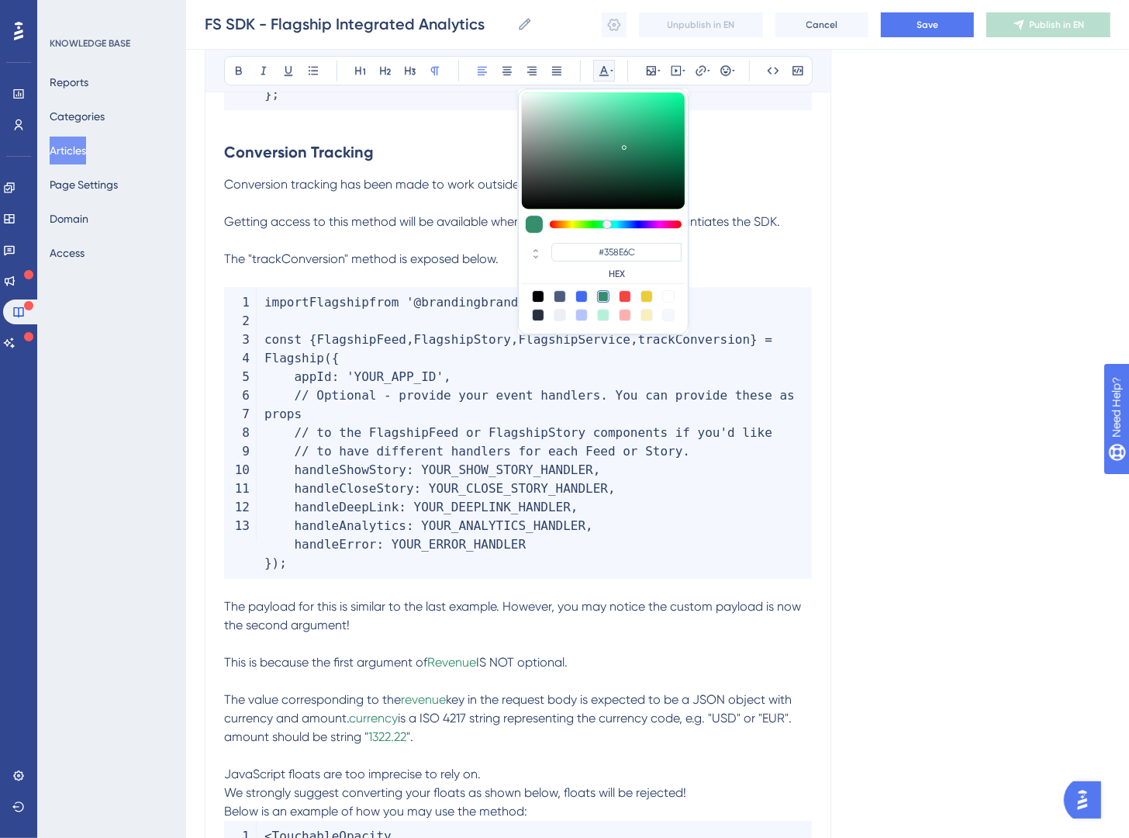
click at [270, 702] on span "key in the request body is expected to be a JSON object with currency and amoun…" at bounding box center [509, 708] width 571 height 33
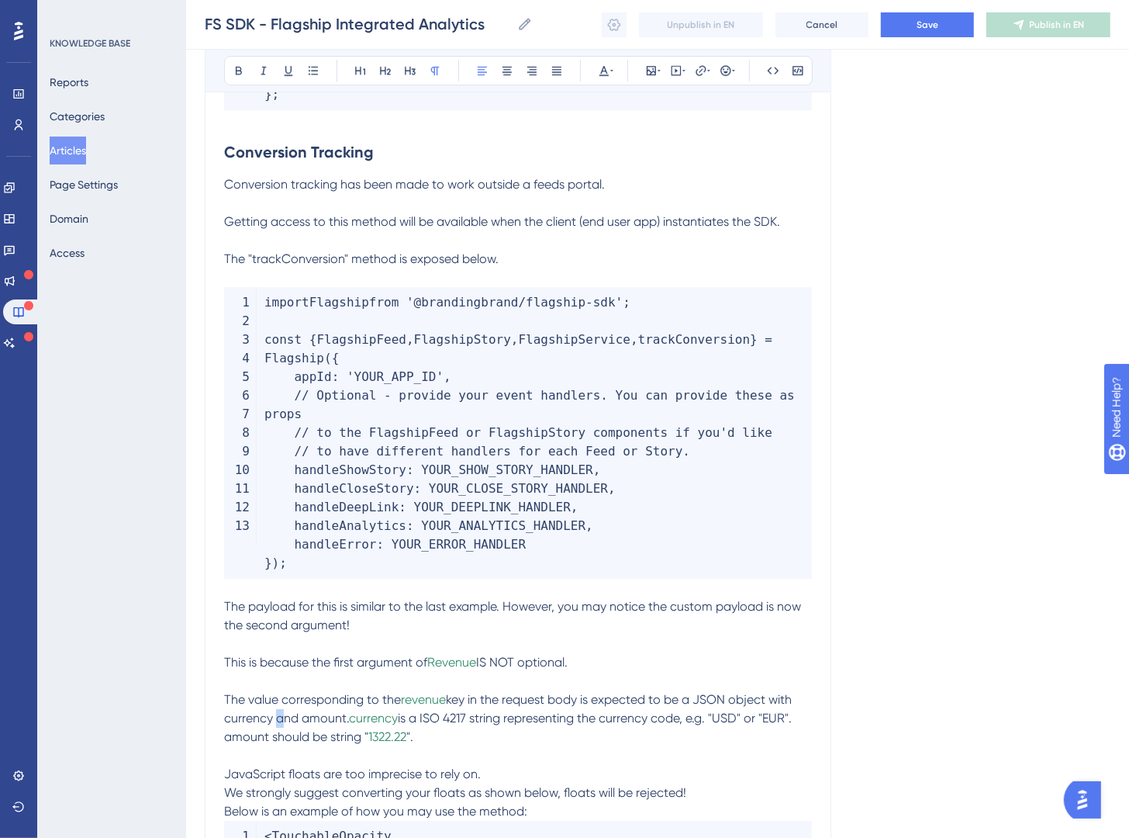
click at [270, 702] on span "key in the request body is expected to be a JSON object with currency and amoun…" at bounding box center [509, 708] width 571 height 33
click at [265, 703] on span "key in the request body is expected to be a JSON object with currency and amoun…" at bounding box center [509, 708] width 571 height 33
click at [614, 78] on button at bounding box center [604, 71] width 22 height 22
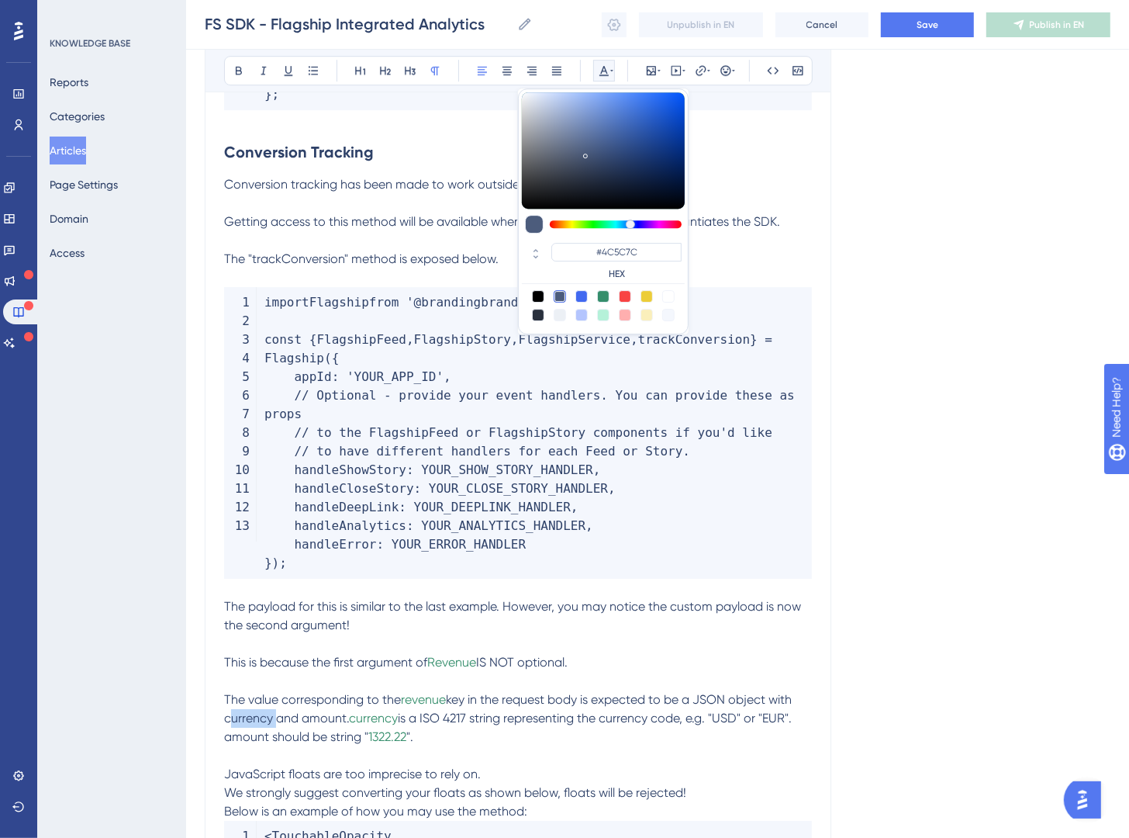
click at [605, 294] on div at bounding box center [603, 296] width 12 height 12
type input "#358E6C"
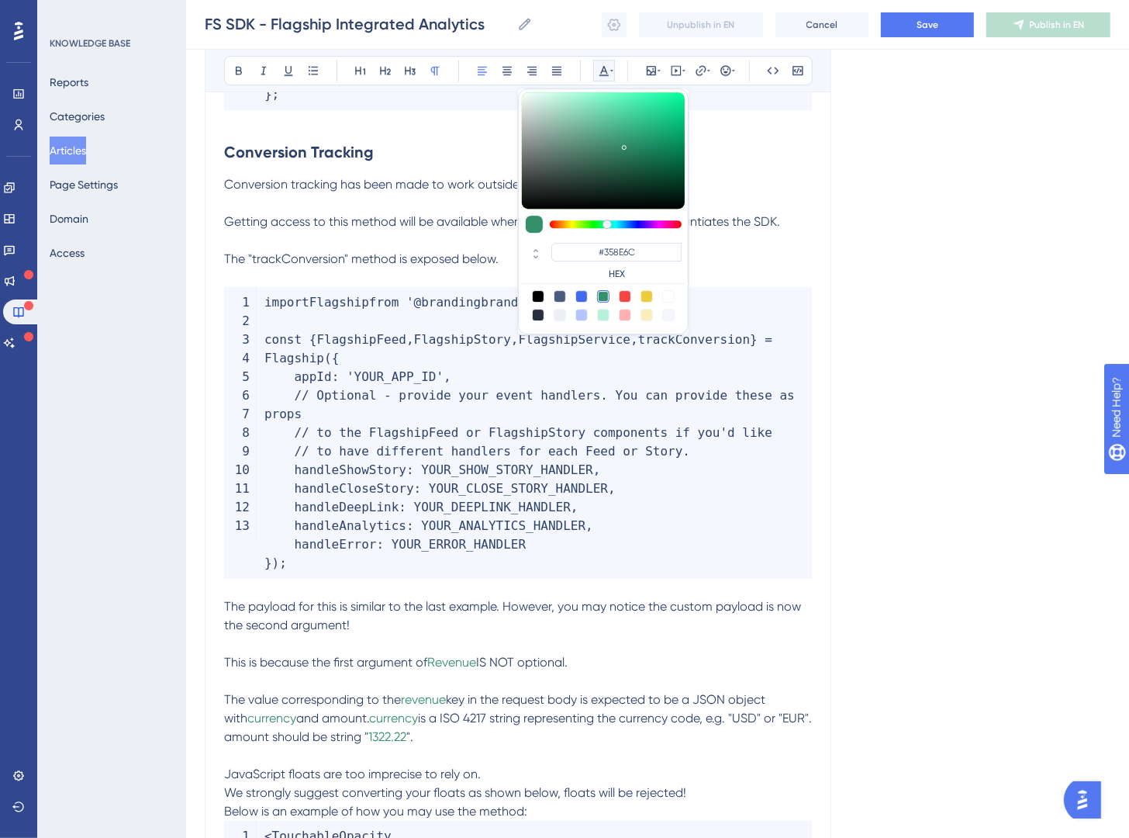
click at [326, 711] on span "and amount." at bounding box center [332, 718] width 73 height 15
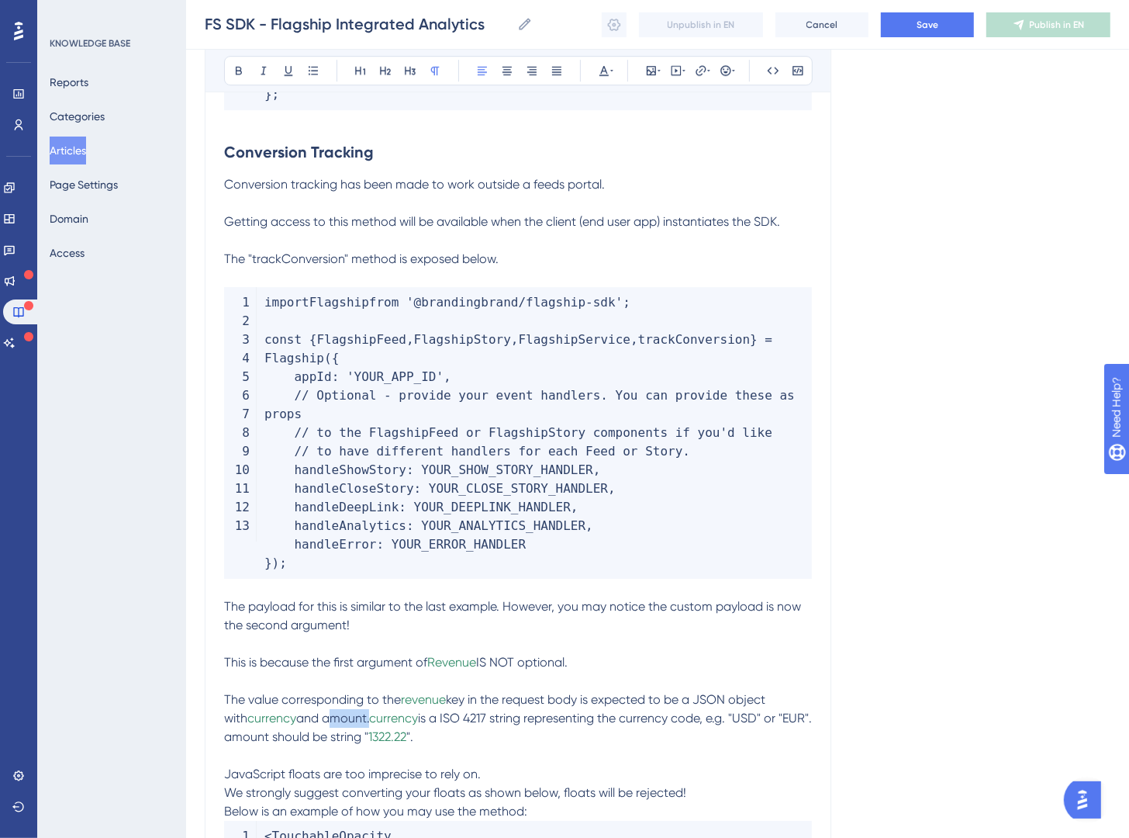
click at [326, 711] on span "and amount." at bounding box center [332, 718] width 73 height 15
click at [613, 78] on div "Bold Italic Underline Bullet Point Heading 1 Heading 2 Heading 3 Normal Align L…" at bounding box center [518, 70] width 589 height 29
click at [602, 80] on button at bounding box center [604, 71] width 22 height 22
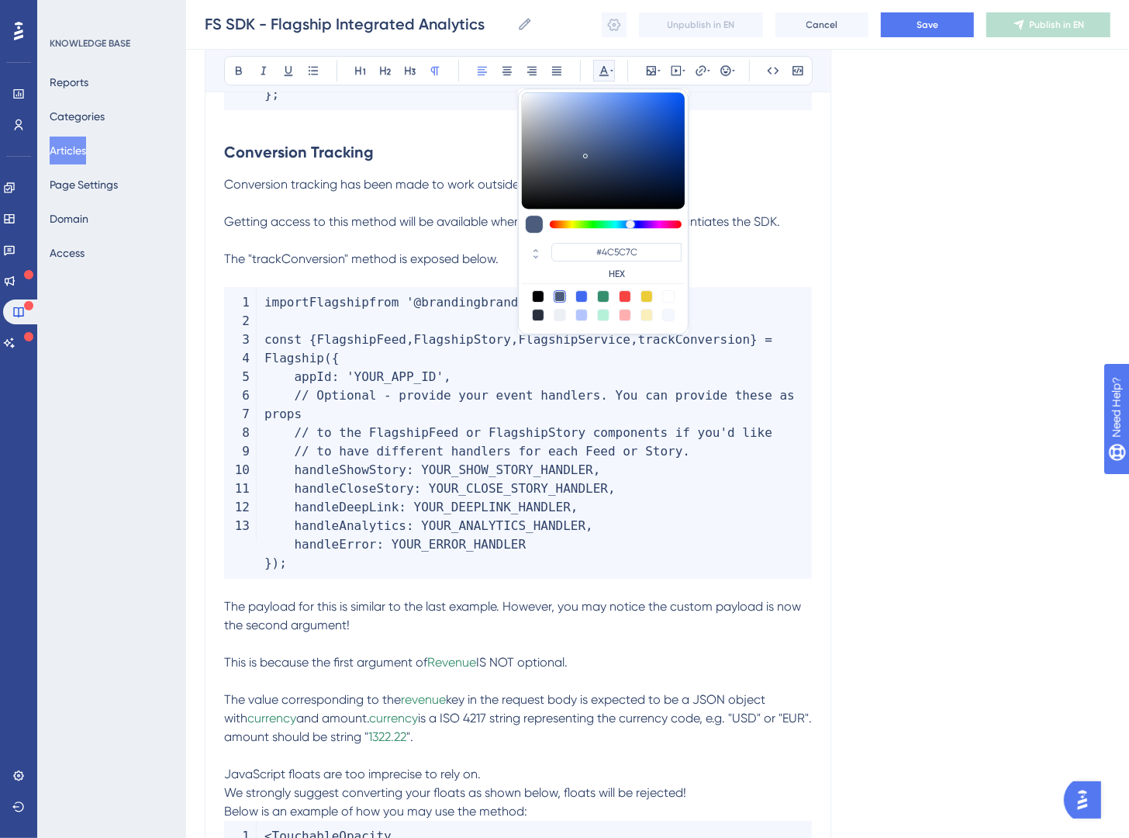
click at [605, 293] on div at bounding box center [603, 296] width 12 height 12
type input "#358E6C"
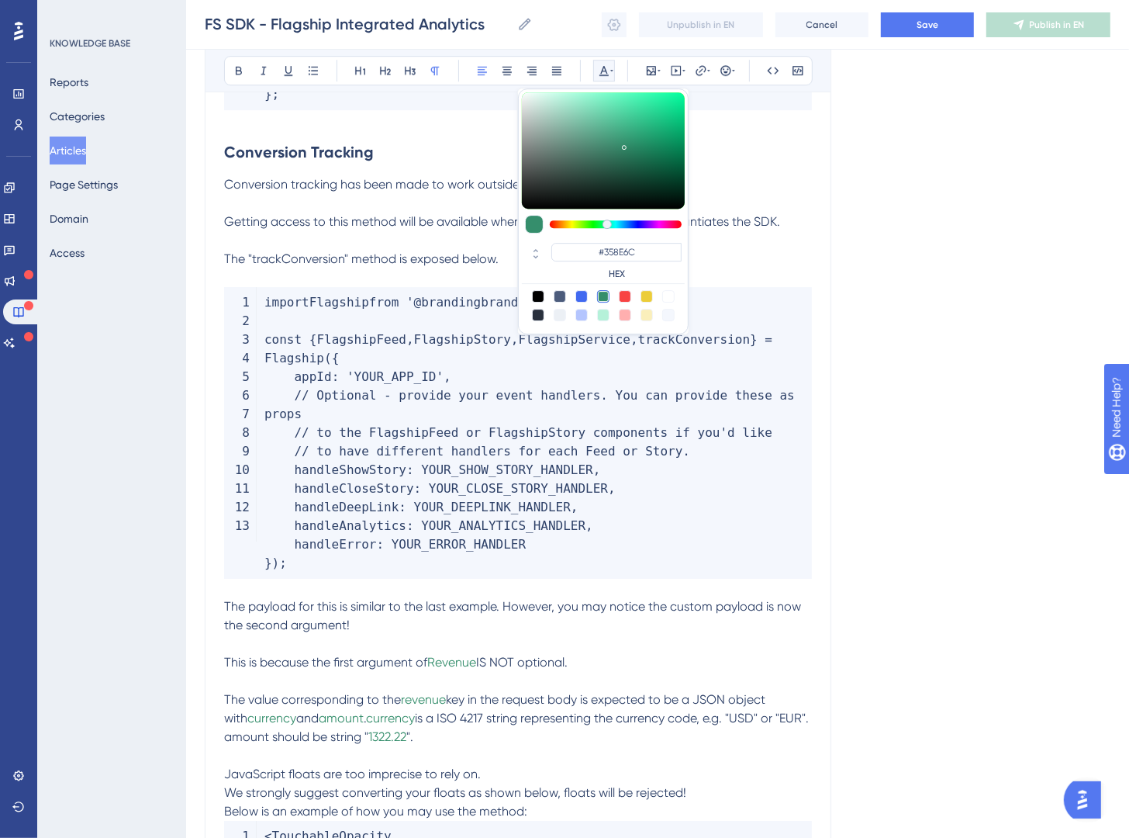
click at [681, 711] on span "is a ISO 4217 string representing the currency code, e.g. "USD" or "EUR". amoun…" at bounding box center [518, 727] width 588 height 33
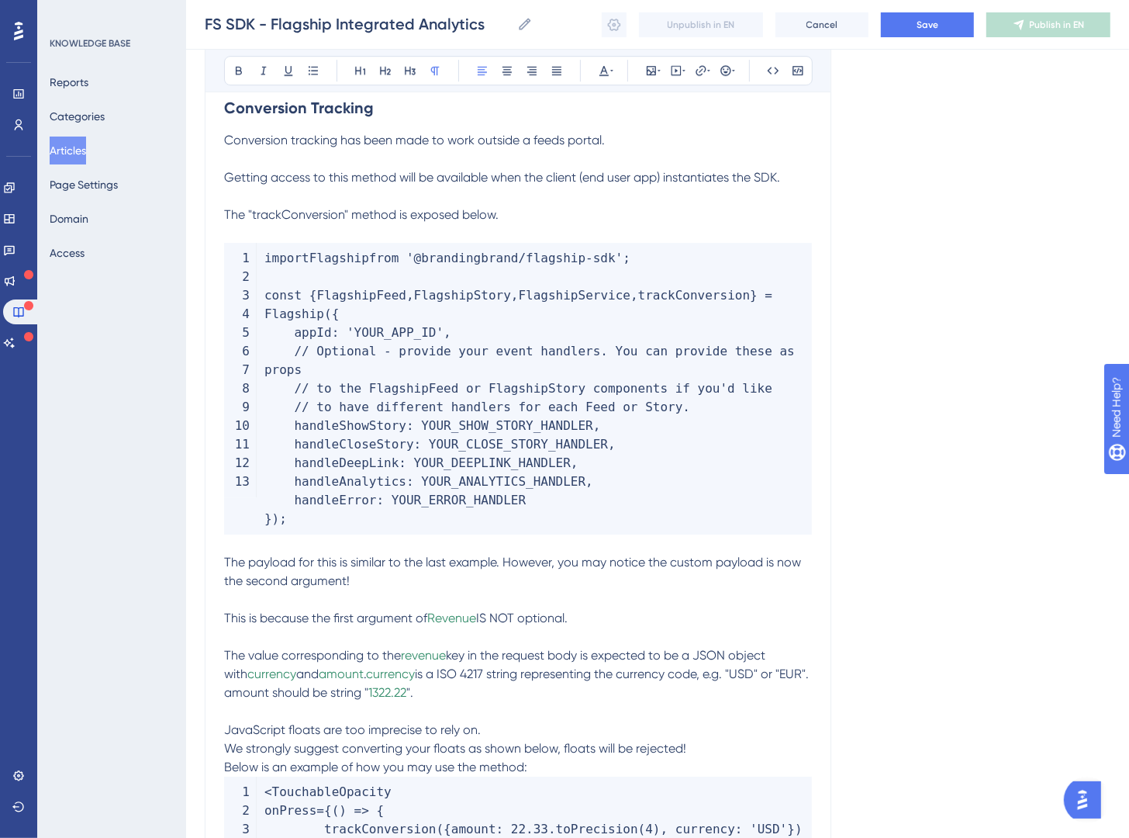
scroll to position [3747, 0]
click at [535, 719] on p "JavaScript floats are too imprecise to rely on." at bounding box center [518, 728] width 588 height 19
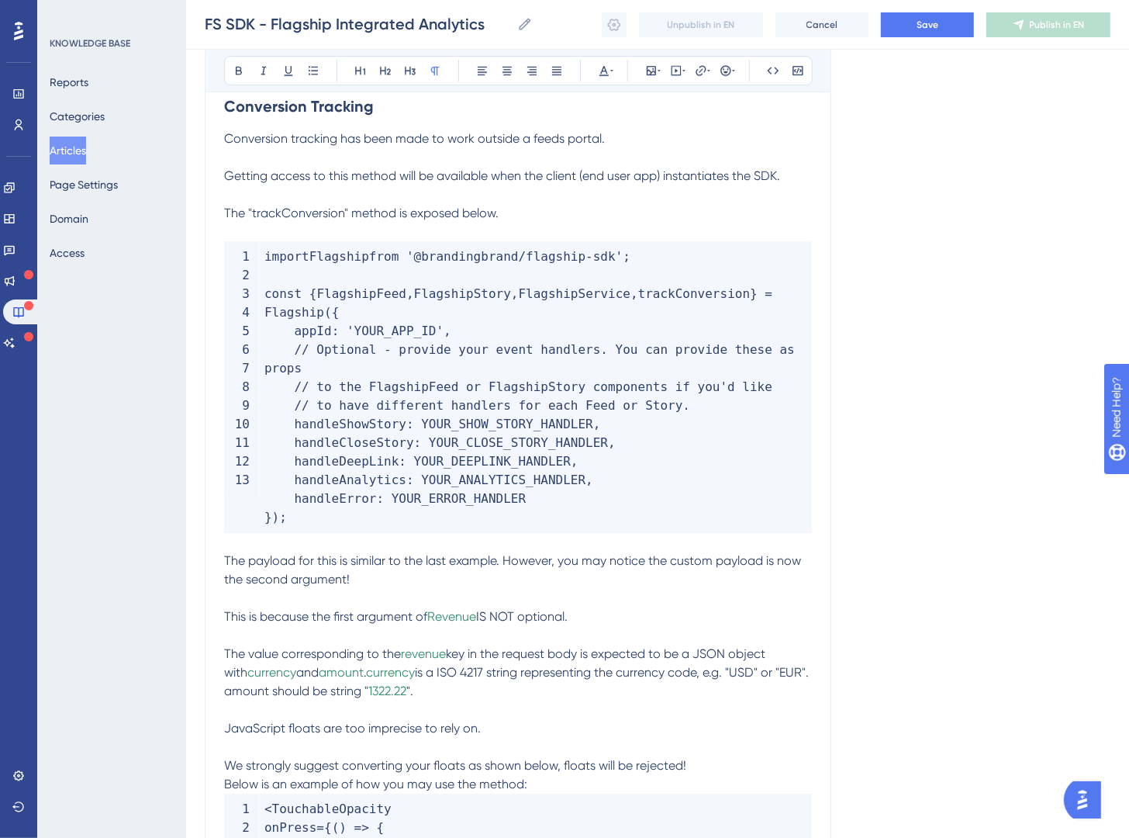
click at [736, 756] on p "We strongly suggest converting your floats as shown below, floats will be rejec…" at bounding box center [518, 765] width 588 height 19
click at [597, 794] on p "Below is an example of how you may use the method:" at bounding box center [518, 803] width 588 height 19
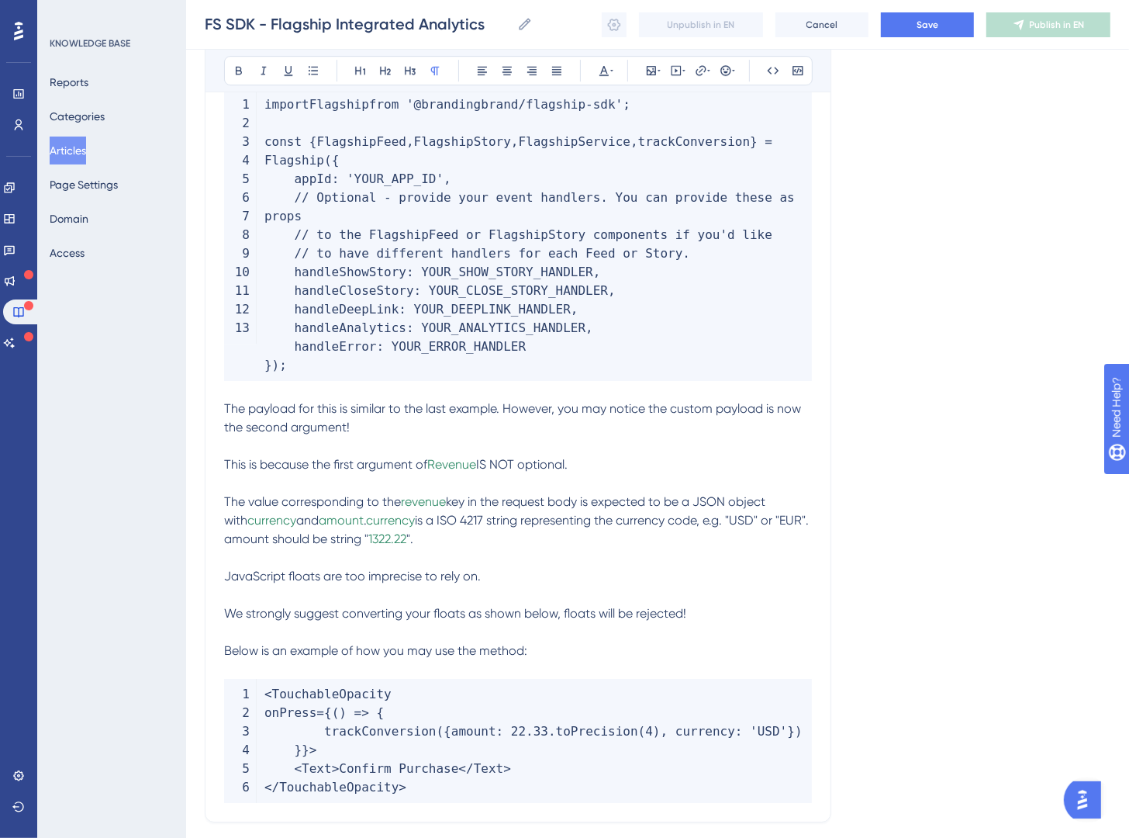
scroll to position [4008, 0]
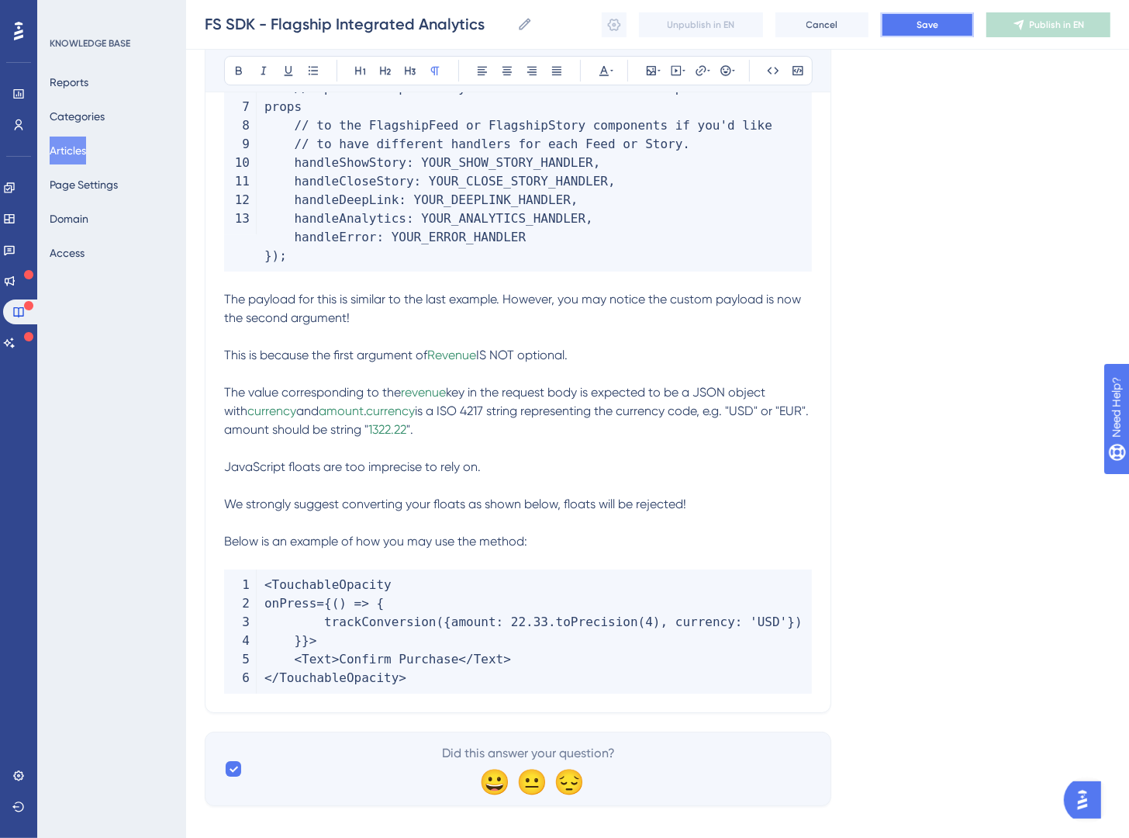
click at [905, 23] on button "Save" at bounding box center [927, 24] width 93 height 25
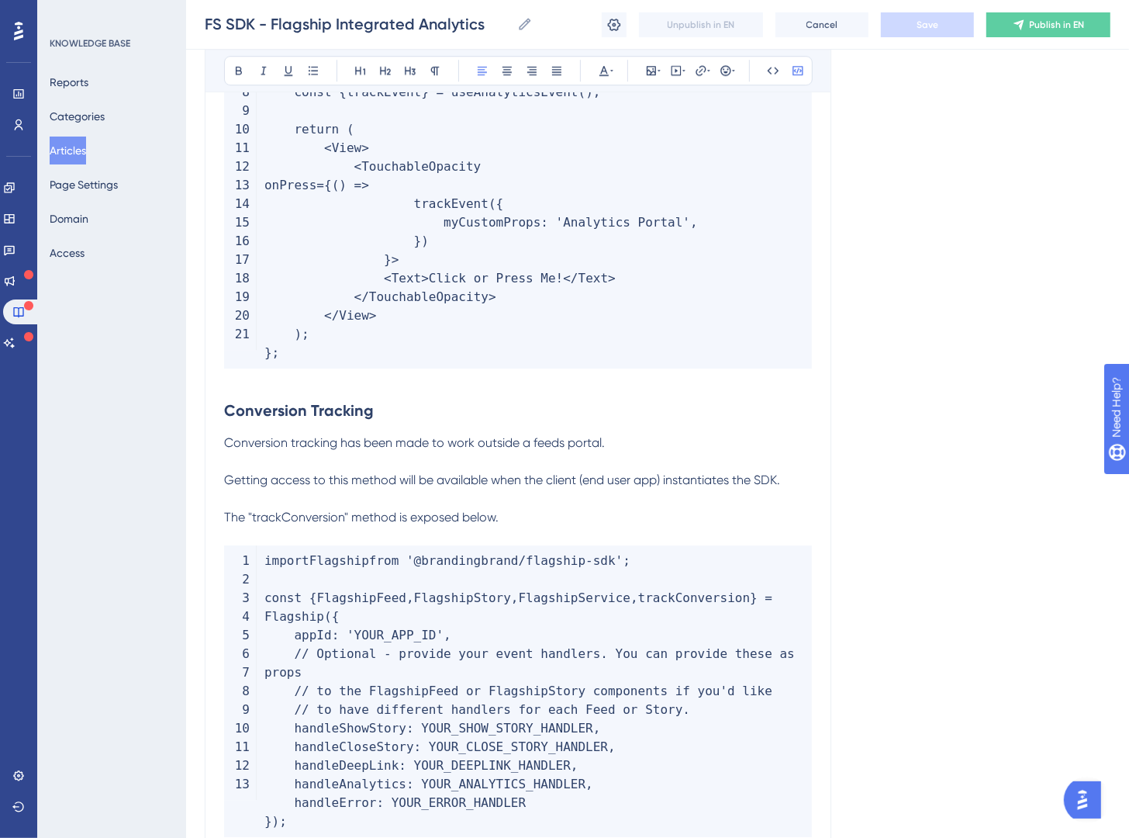
scroll to position [2725, 0]
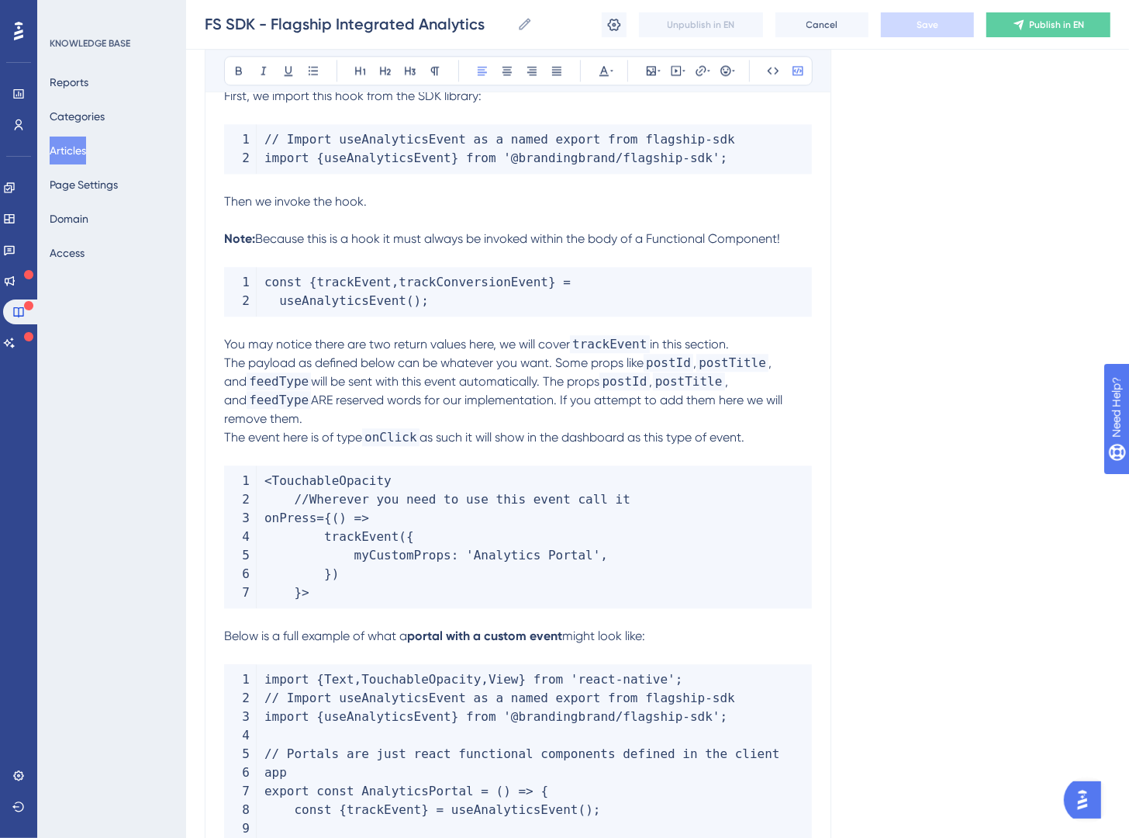
click at [626, 447] on p at bounding box center [518, 456] width 588 height 19
click at [403, 428] on span "onClick" at bounding box center [390, 437] width 57 height 18
click at [767, 68] on icon at bounding box center [773, 70] width 12 height 12
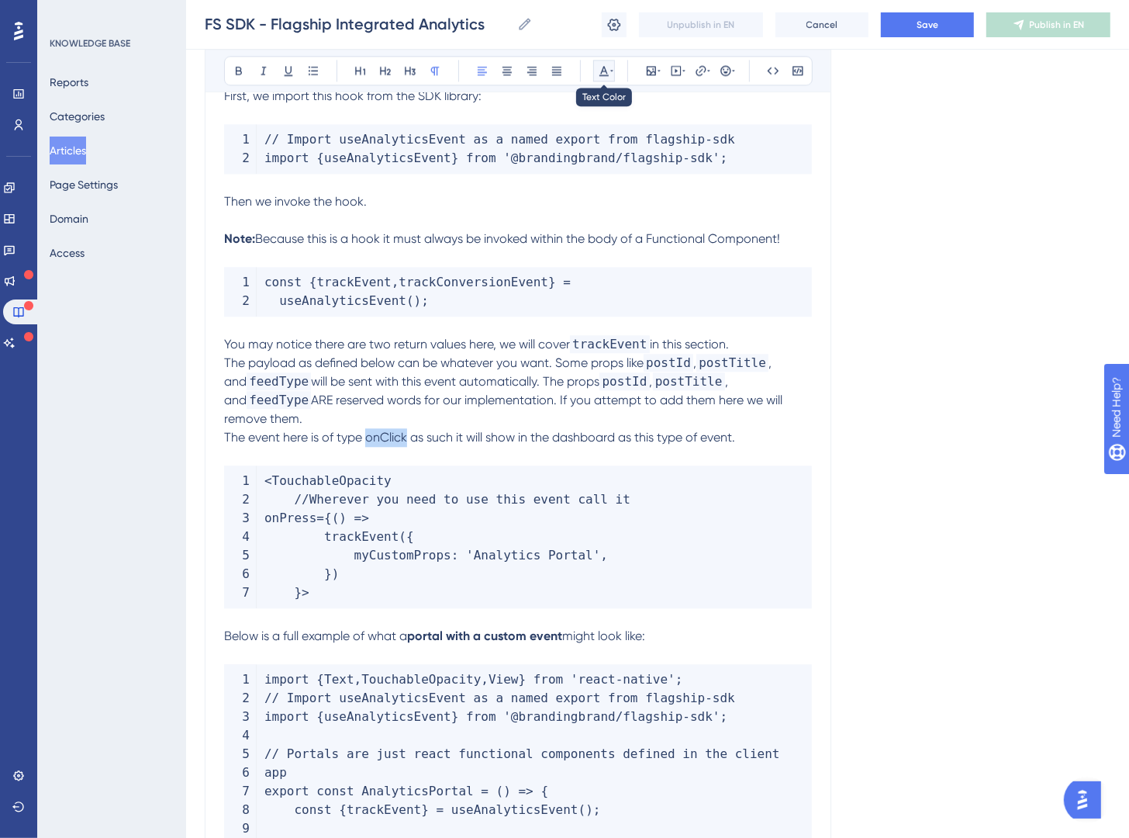
click at [594, 67] on button at bounding box center [604, 71] width 22 height 22
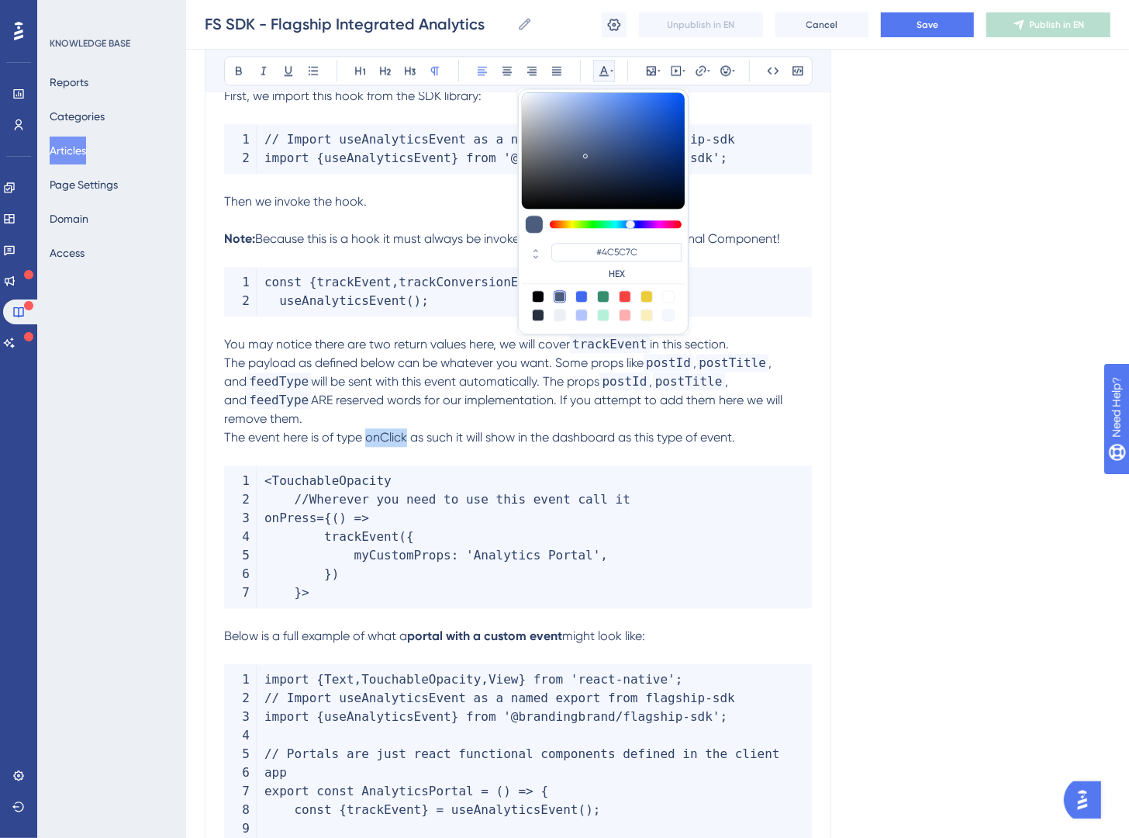
click at [603, 296] on div at bounding box center [603, 296] width 12 height 12
type input "#358E6C"
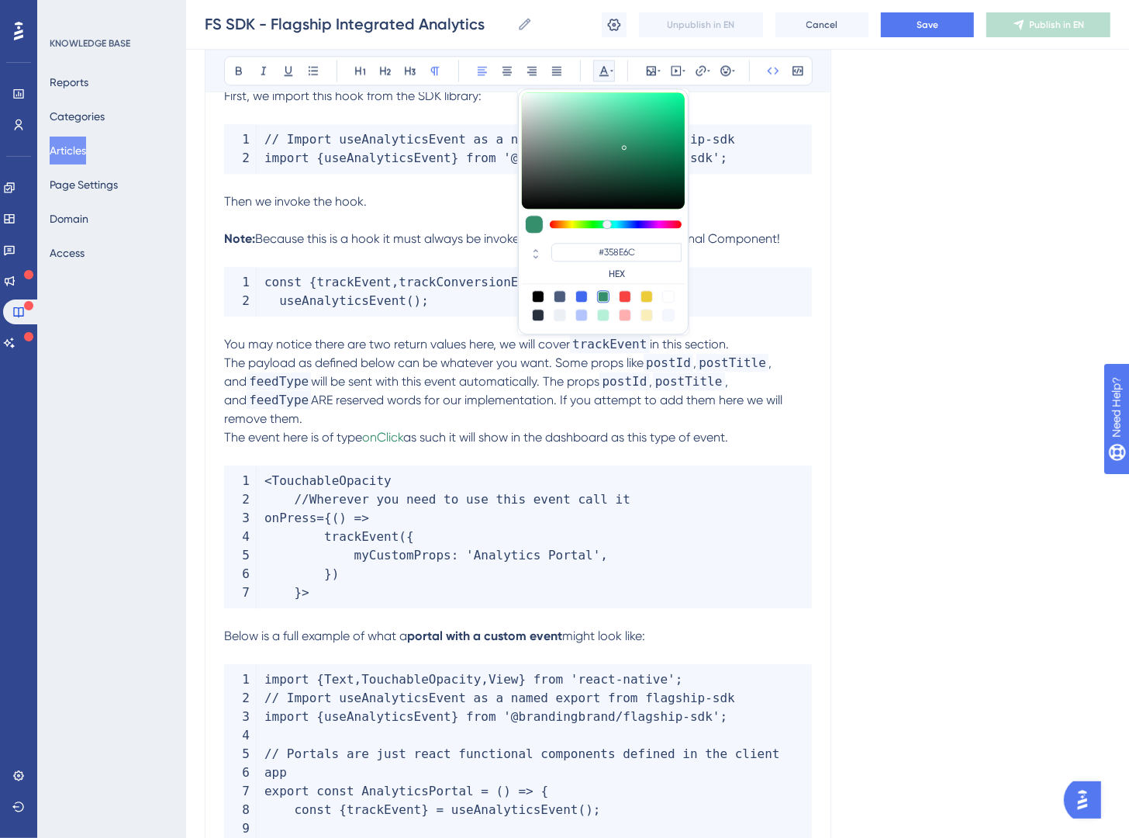
click at [697, 373] on span "postTitle" at bounding box center [689, 381] width 72 height 18
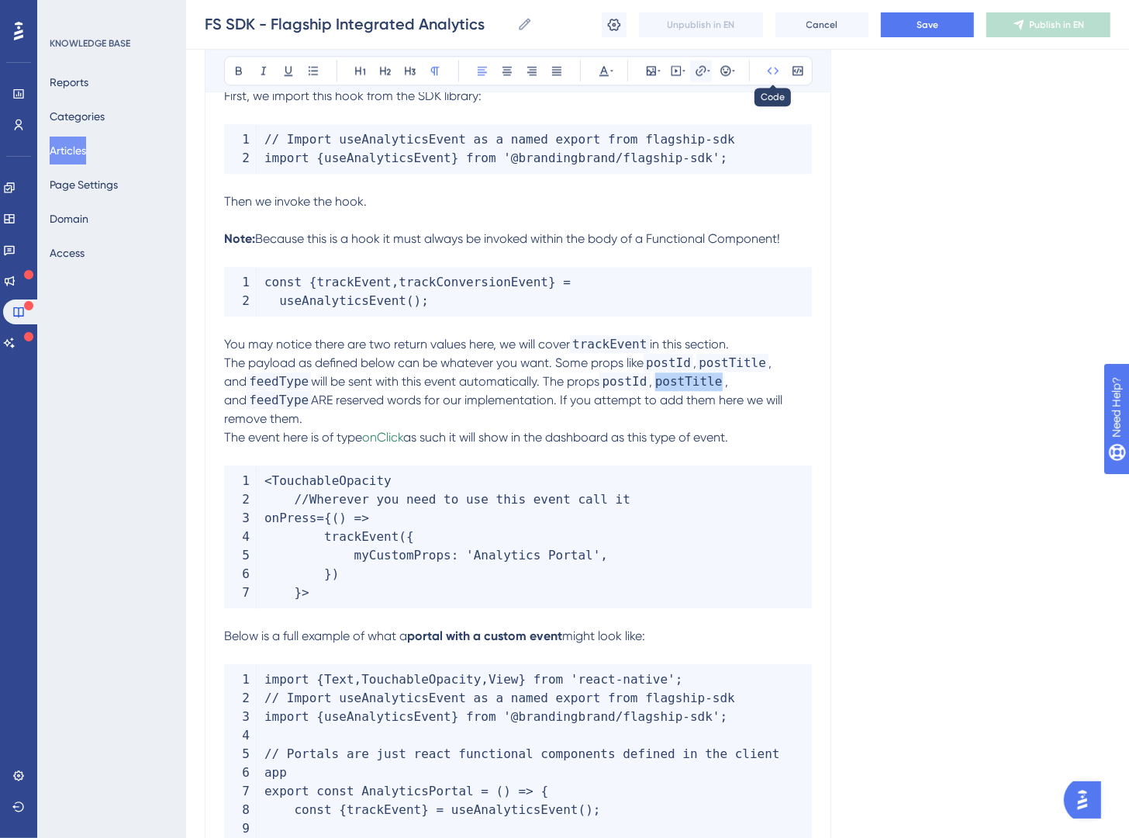
drag, startPoint x: 773, startPoint y: 71, endPoint x: 711, endPoint y: 77, distance: 62.4
click at [773, 71] on icon at bounding box center [773, 70] width 12 height 12
click at [603, 74] on icon at bounding box center [604, 70] width 12 height 12
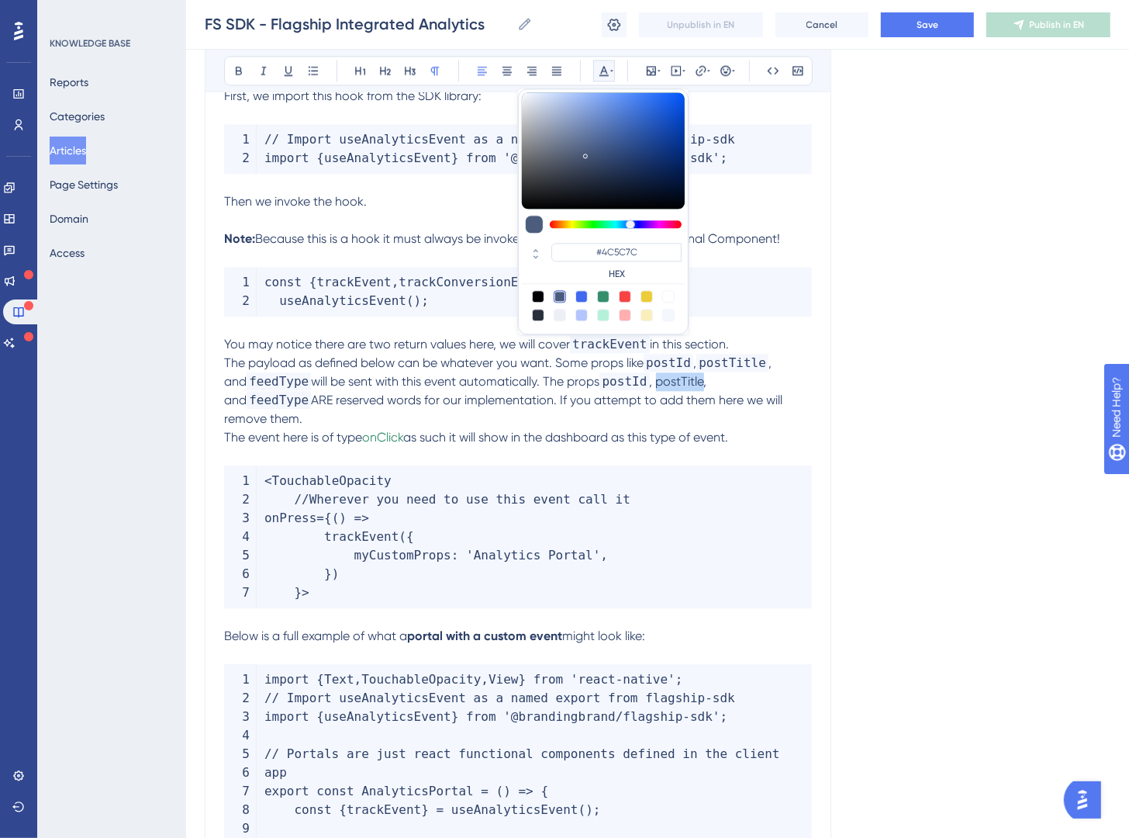
click at [602, 295] on div at bounding box center [603, 296] width 12 height 12
type input "#358E6C"
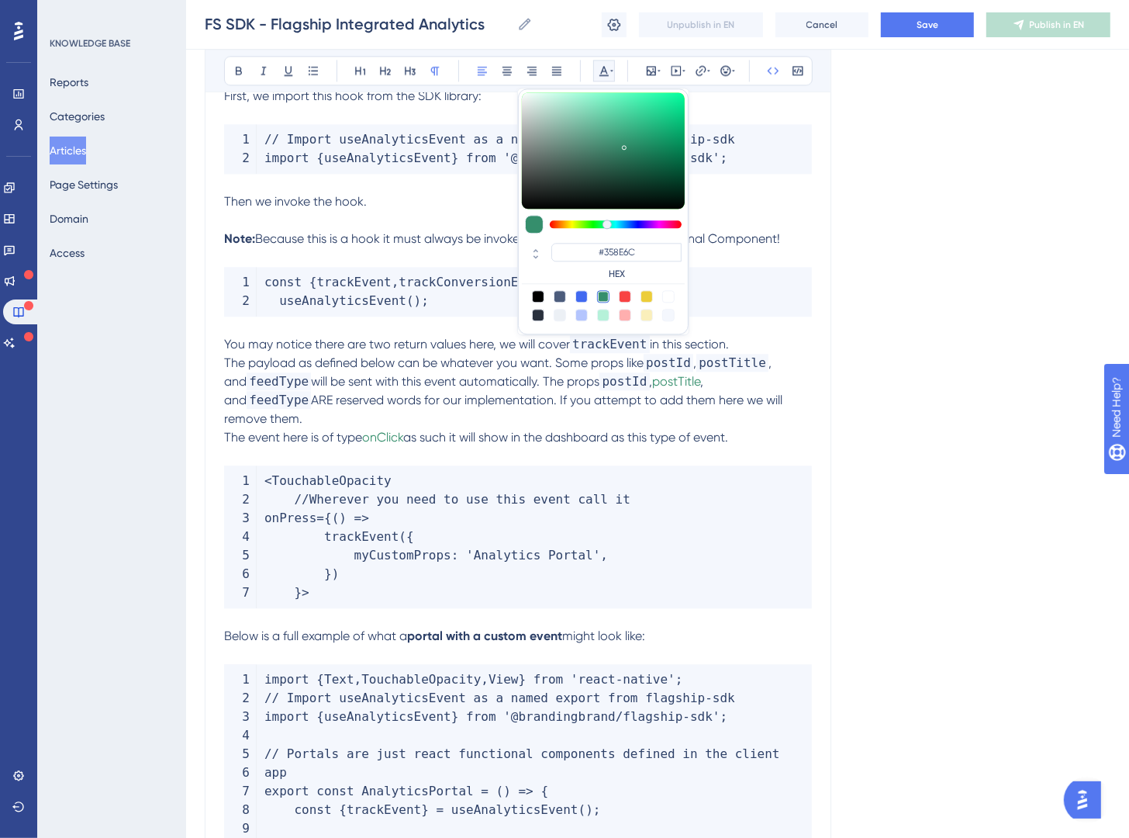
click at [750, 365] on span "postTitle" at bounding box center [733, 363] width 72 height 18
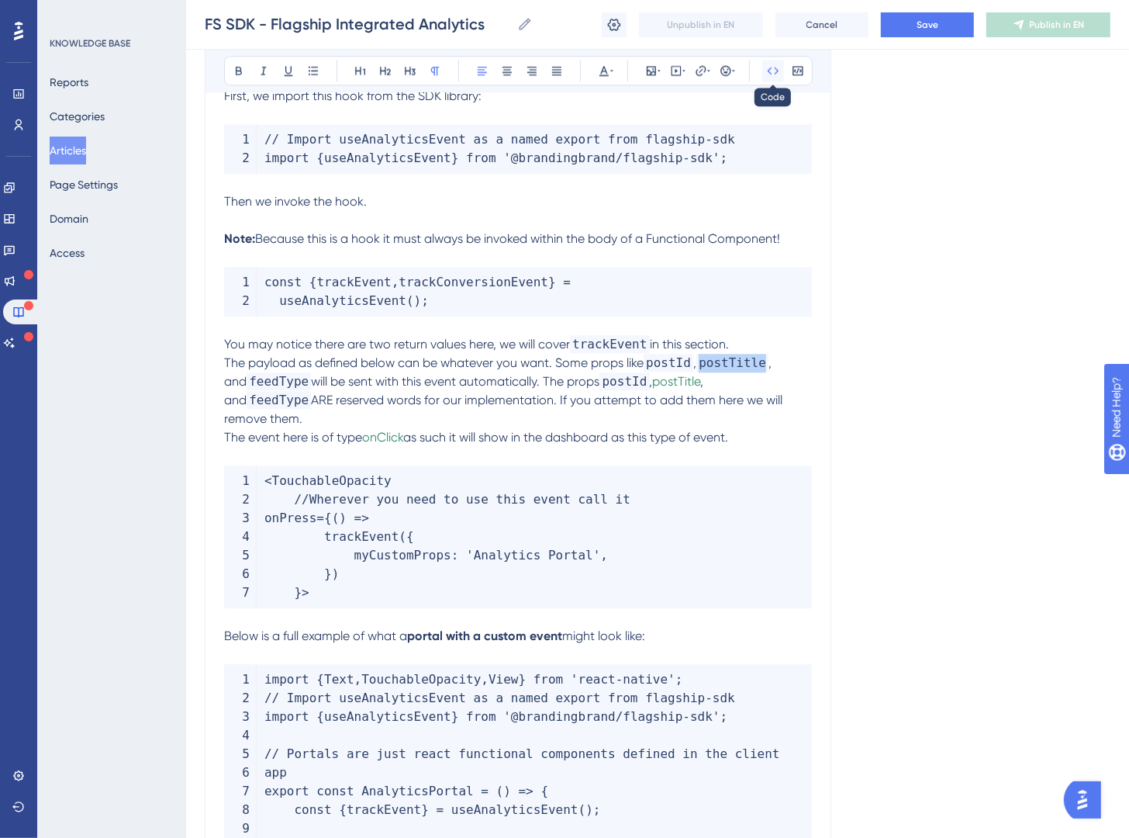
click at [767, 66] on icon at bounding box center [773, 70] width 12 height 12
click at [604, 64] on icon at bounding box center [604, 70] width 12 height 12
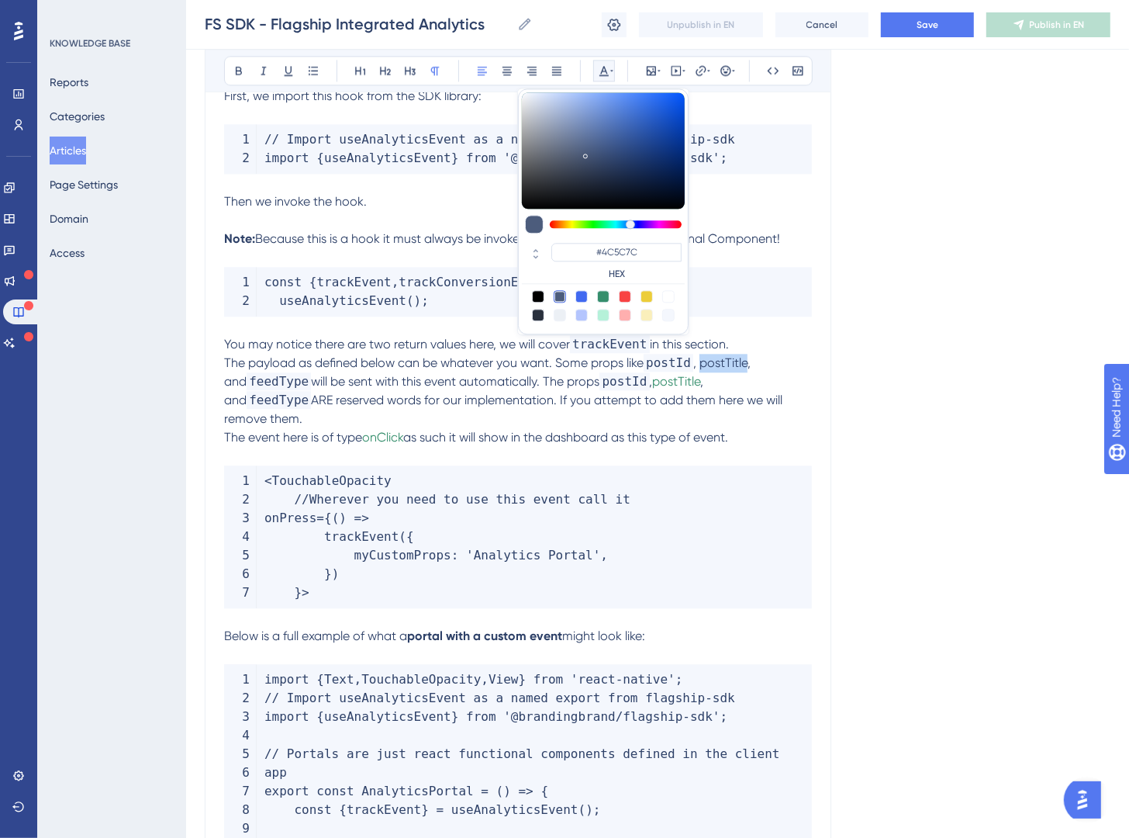
drag, startPoint x: 603, startPoint y: 292, endPoint x: 610, endPoint y: 299, distance: 9.9
click at [603, 293] on div at bounding box center [603, 296] width 12 height 12
type input "#358E6C"
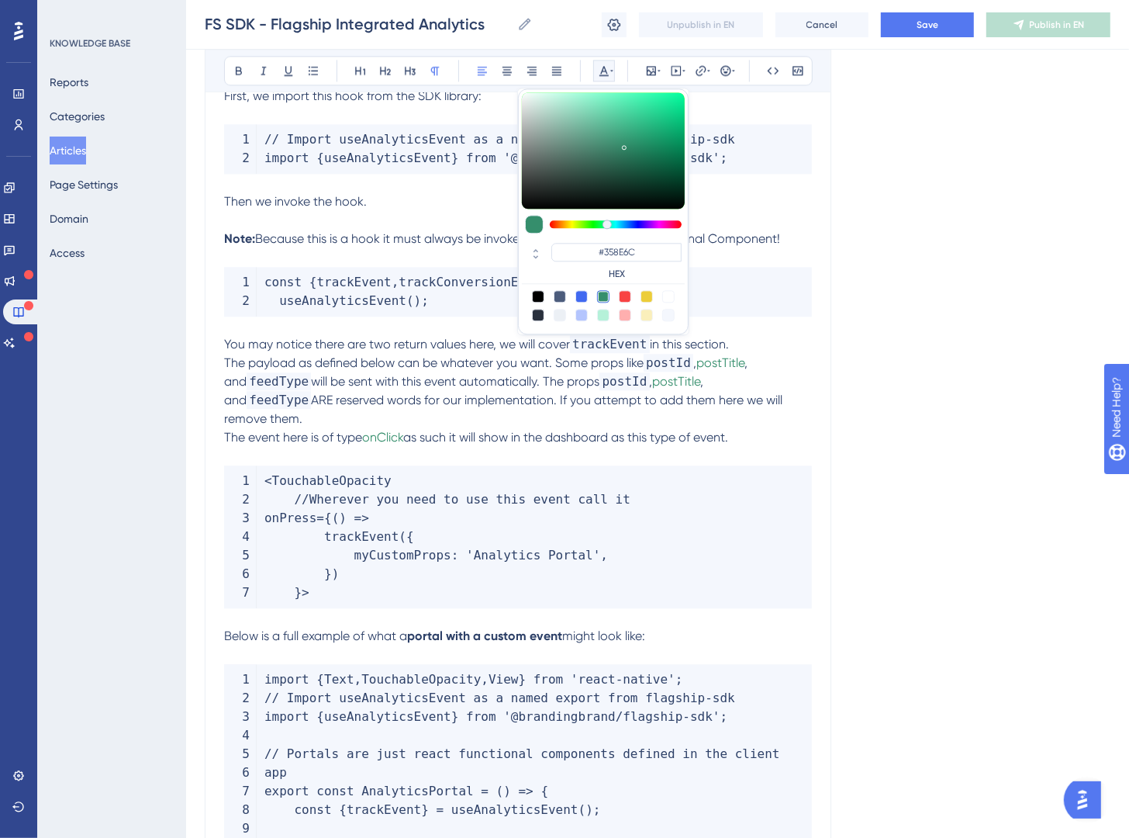
click at [311, 391] on span "feedType" at bounding box center [279, 400] width 64 height 18
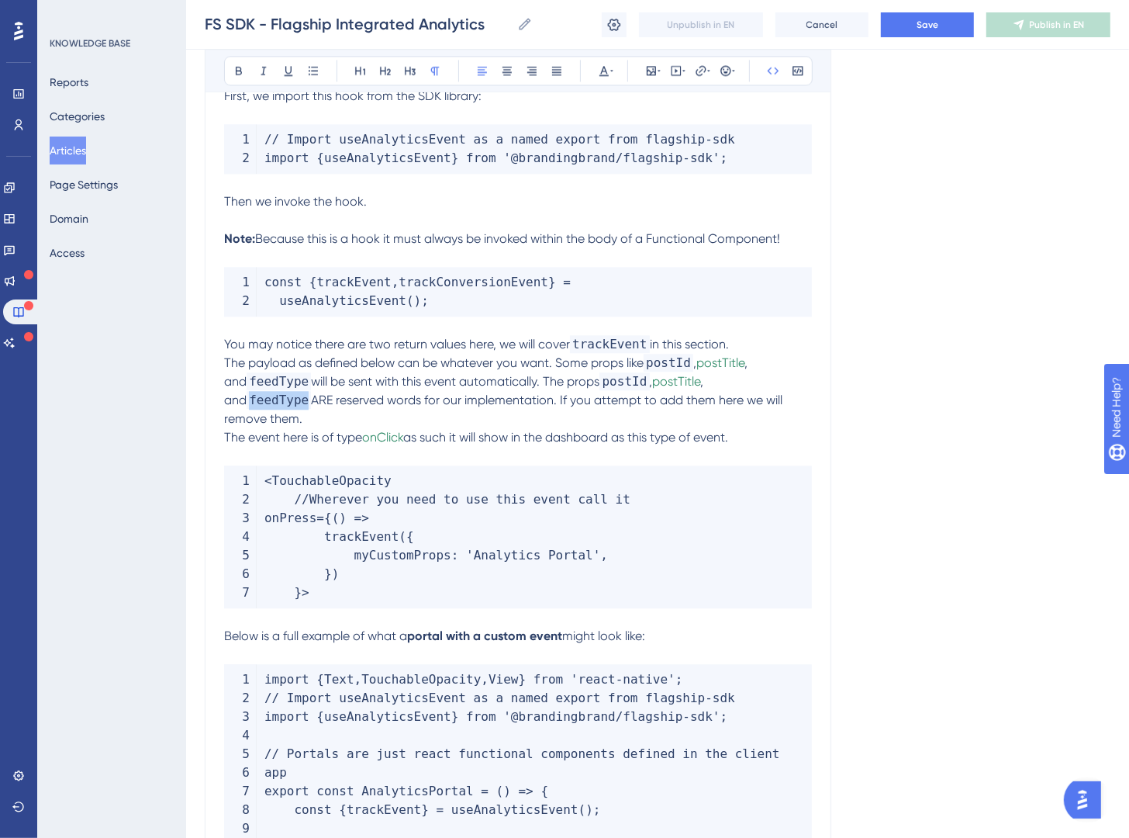
drag, startPoint x: 752, startPoint y: 386, endPoint x: 732, endPoint y: 135, distance: 251.3
click at [311, 391] on span "feedType" at bounding box center [279, 400] width 64 height 18
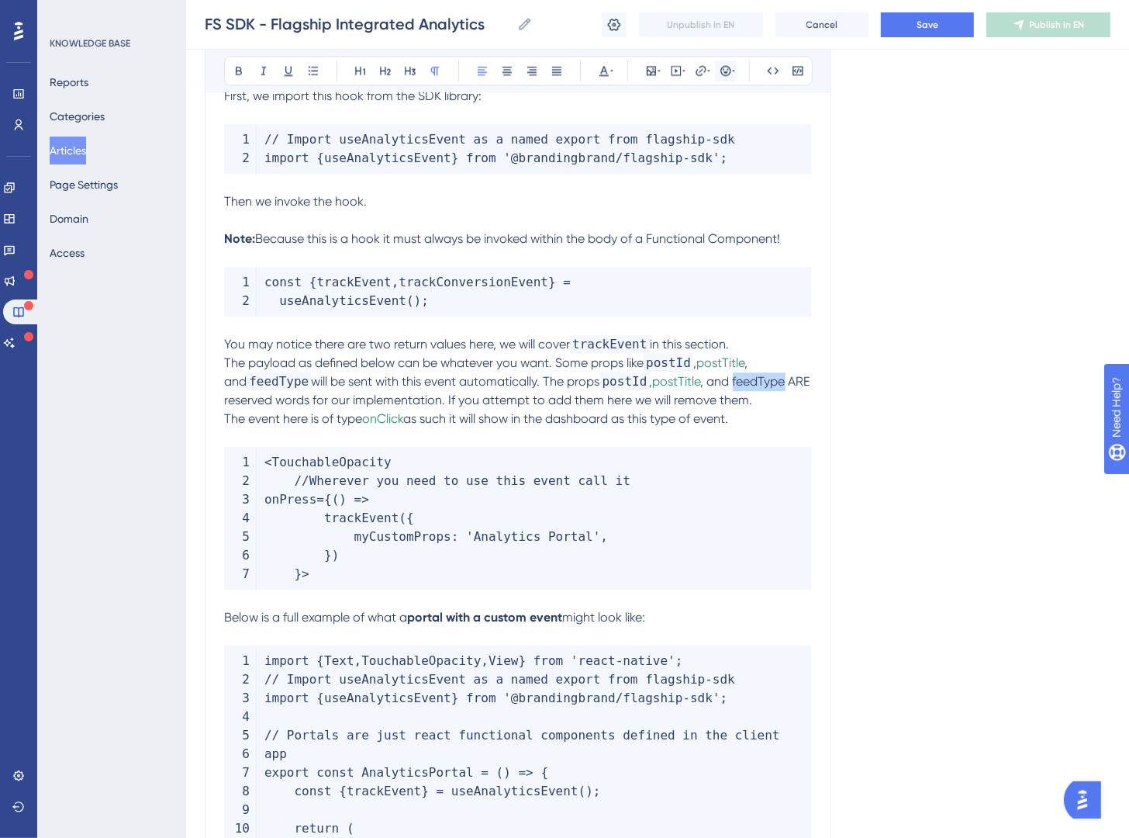
drag, startPoint x: 766, startPoint y: 74, endPoint x: 731, endPoint y: 73, distance: 34.9
click at [767, 74] on icon at bounding box center [773, 70] width 12 height 12
click at [611, 65] on icon at bounding box center [612, 70] width 3 height 12
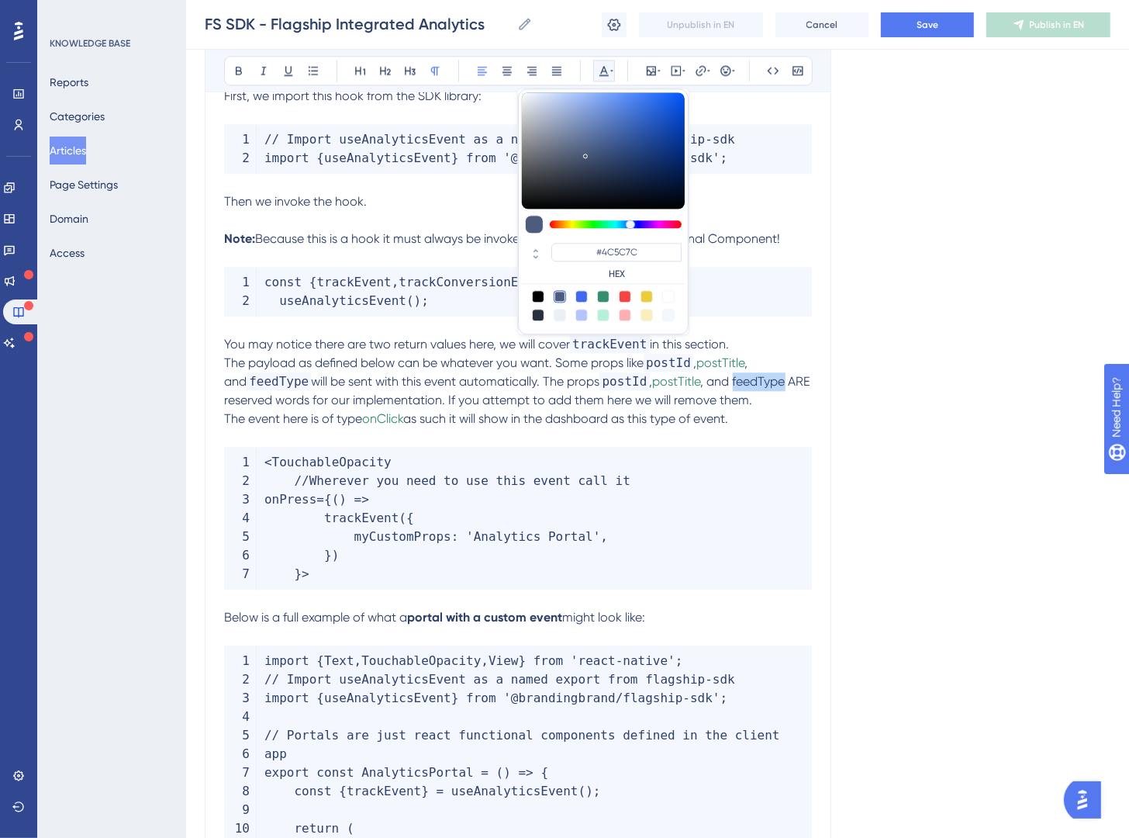
drag, startPoint x: 601, startPoint y: 296, endPoint x: 664, endPoint y: 355, distance: 86.2
click at [602, 296] on div at bounding box center [603, 296] width 12 height 12
type input "#358E6C"
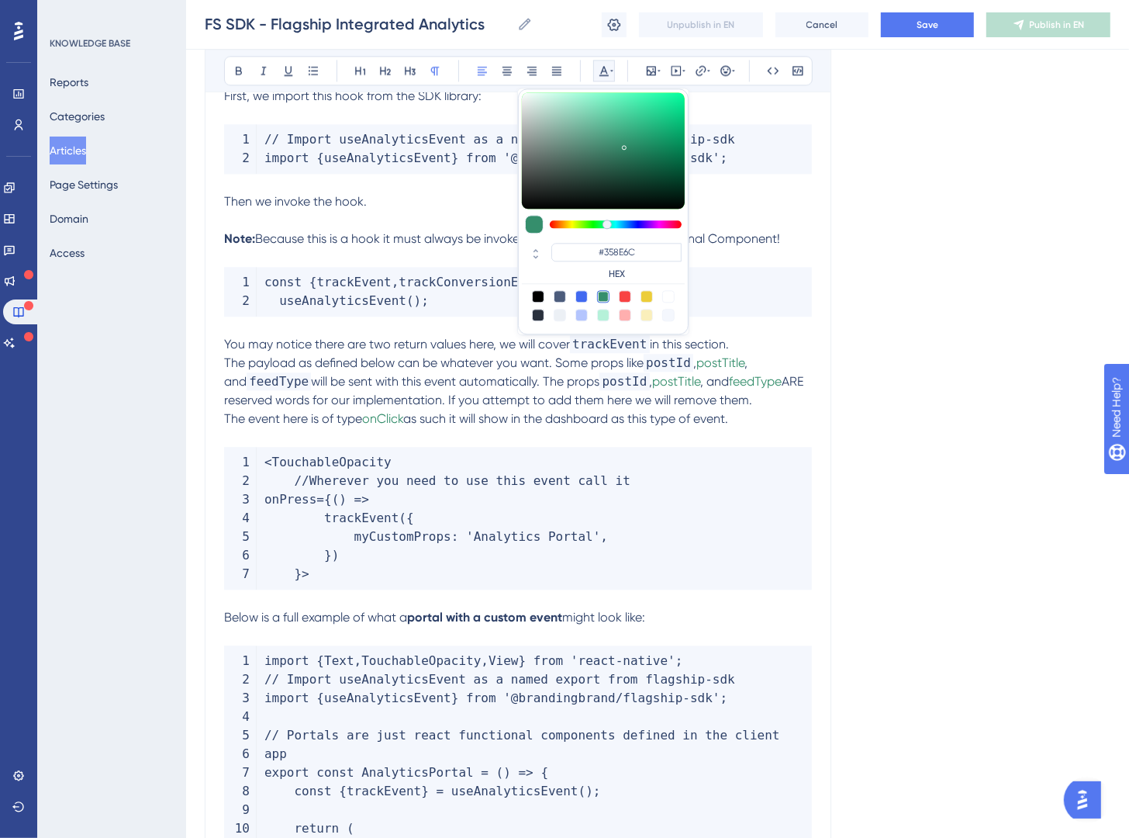
click at [688, 355] on span "postId" at bounding box center [669, 363] width 50 height 18
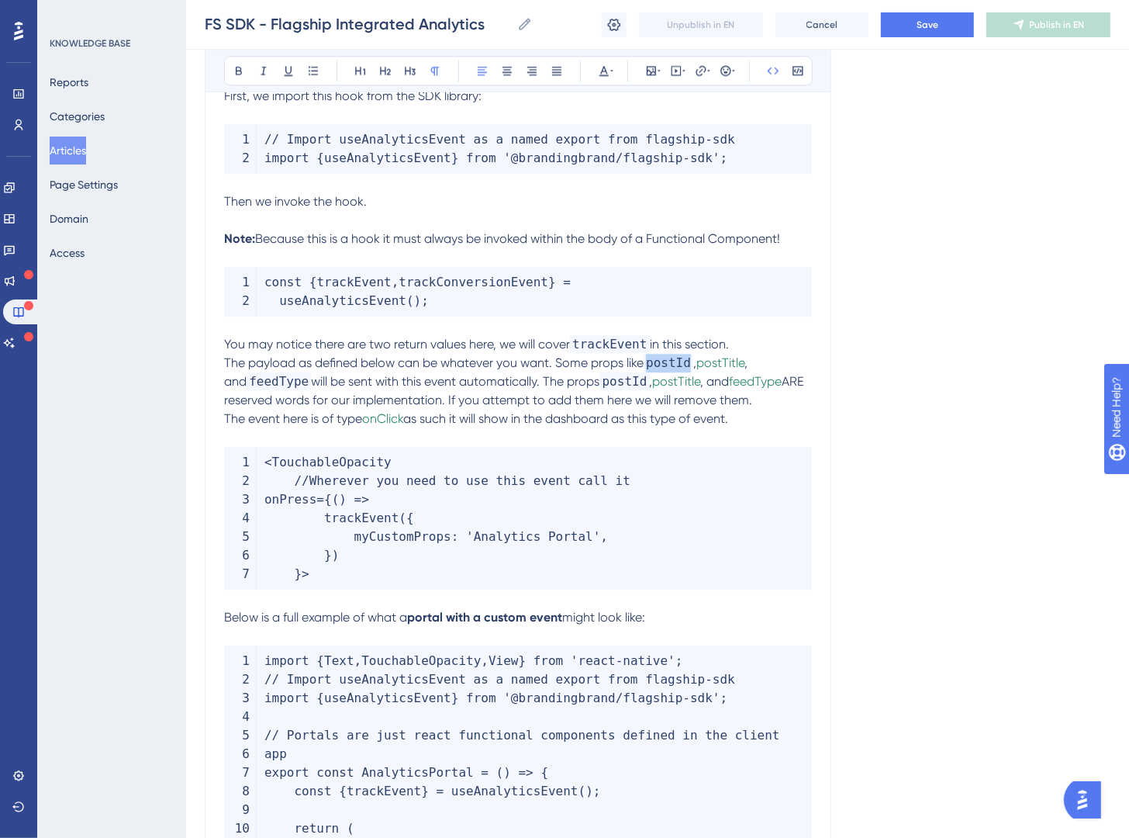
click at [688, 355] on span "postId" at bounding box center [669, 363] width 50 height 18
click at [781, 67] on button at bounding box center [774, 71] width 22 height 22
click at [616, 74] on div "Bold Italic Underline Bullet Point Heading 1 Heading 2 Heading 3 Normal Align L…" at bounding box center [518, 70] width 589 height 29
click at [595, 60] on button at bounding box center [604, 71] width 22 height 22
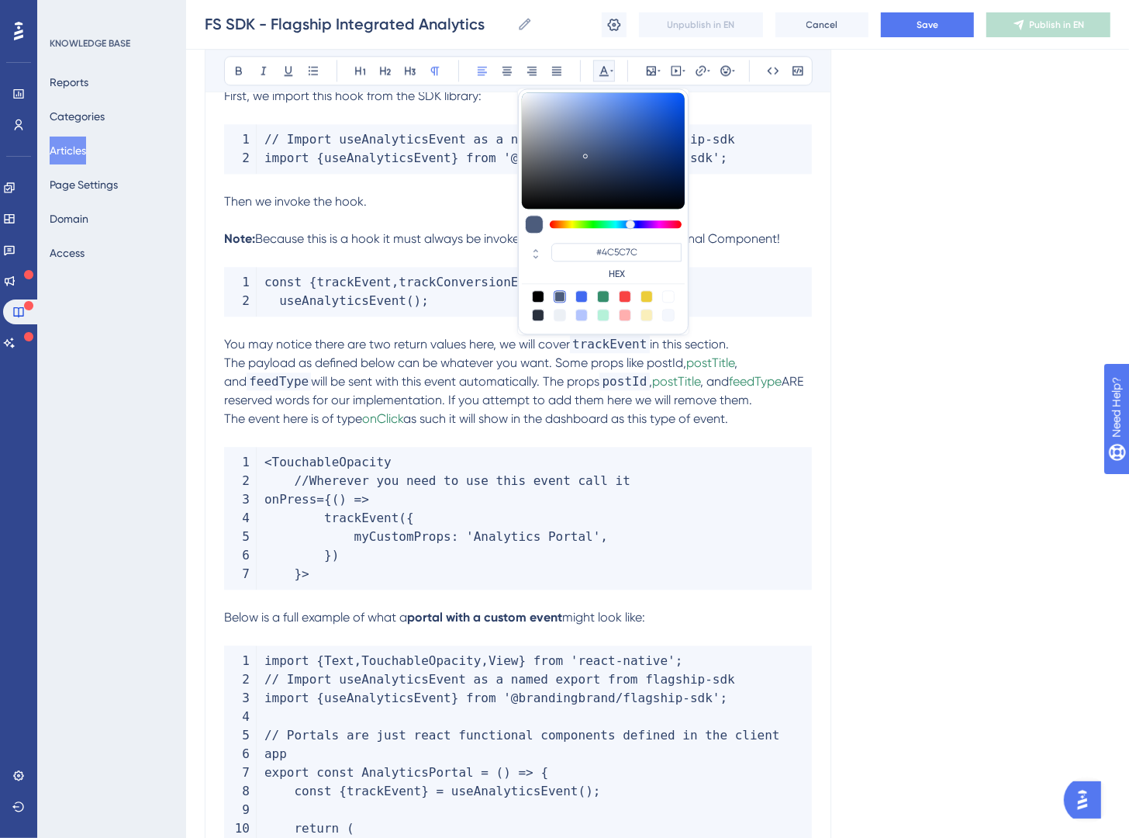
click at [607, 298] on div at bounding box center [603, 296] width 12 height 12
type input "#358E6C"
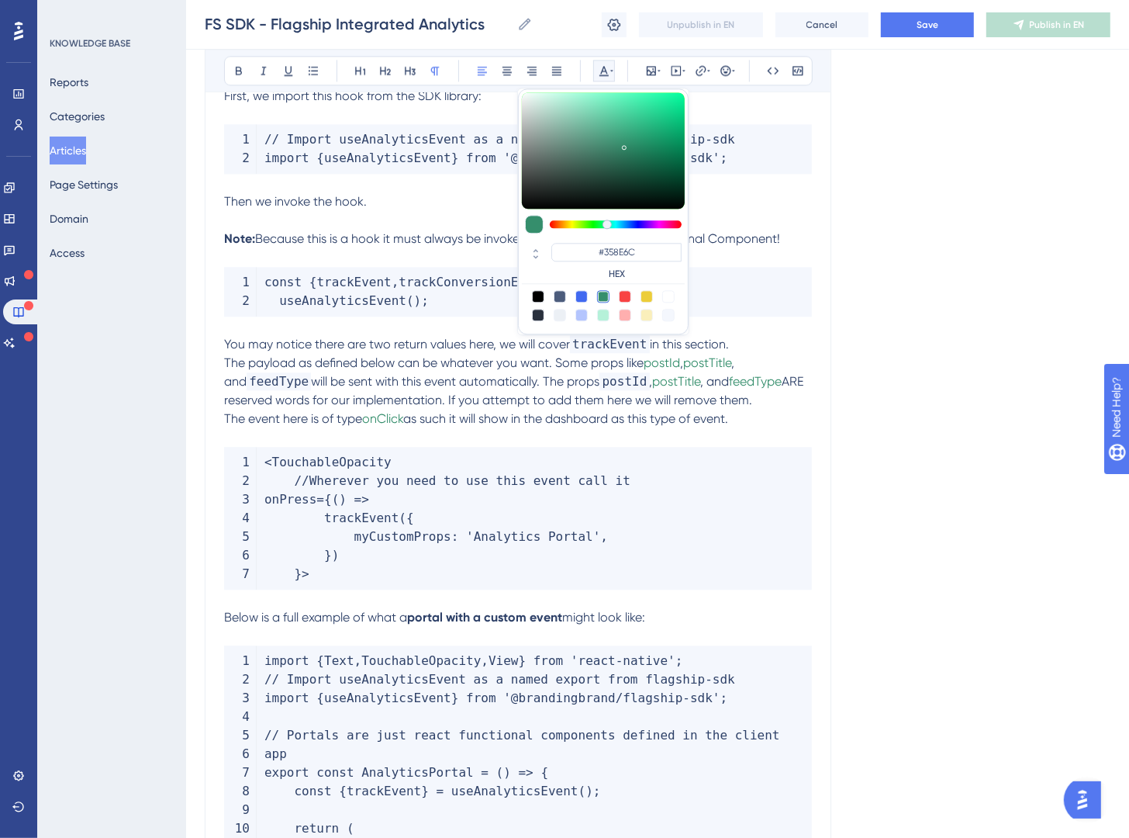
click at [603, 344] on span "trackEvent" at bounding box center [610, 344] width 80 height 18
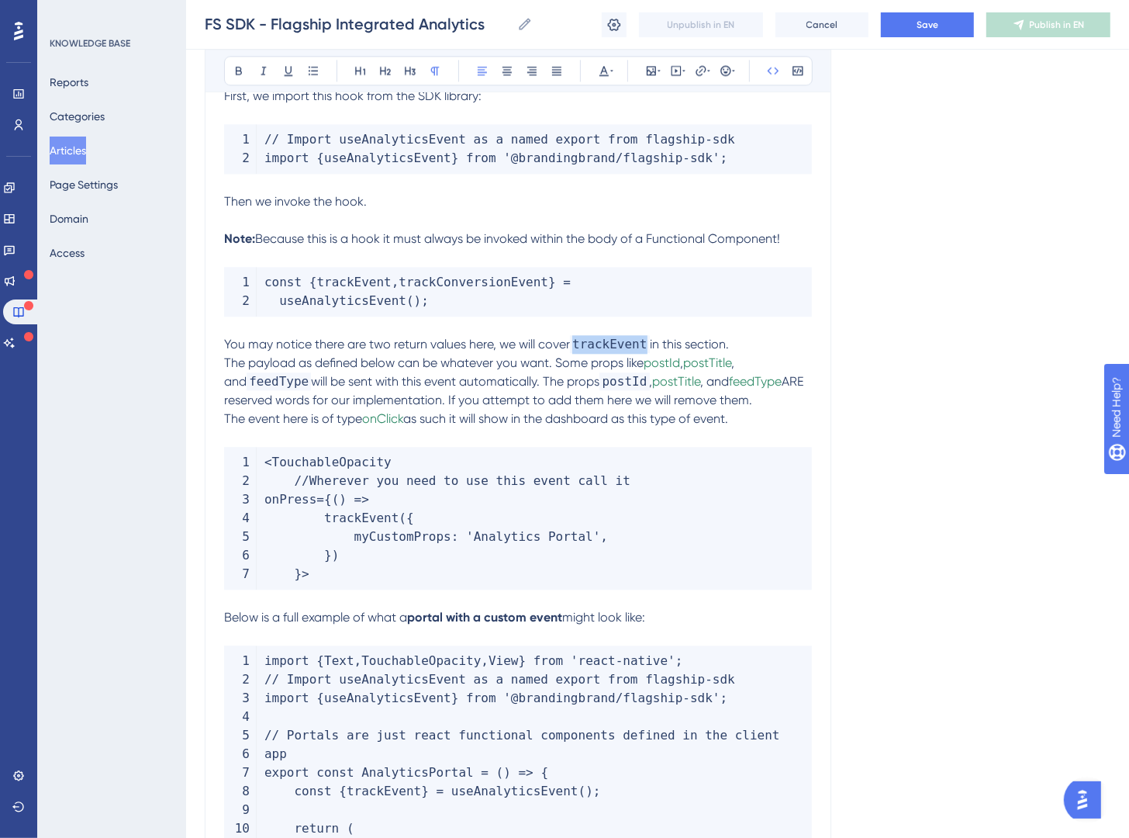
click at [603, 344] on span "trackEvent" at bounding box center [610, 344] width 80 height 18
click at [611, 67] on icon at bounding box center [612, 70] width 3 height 12
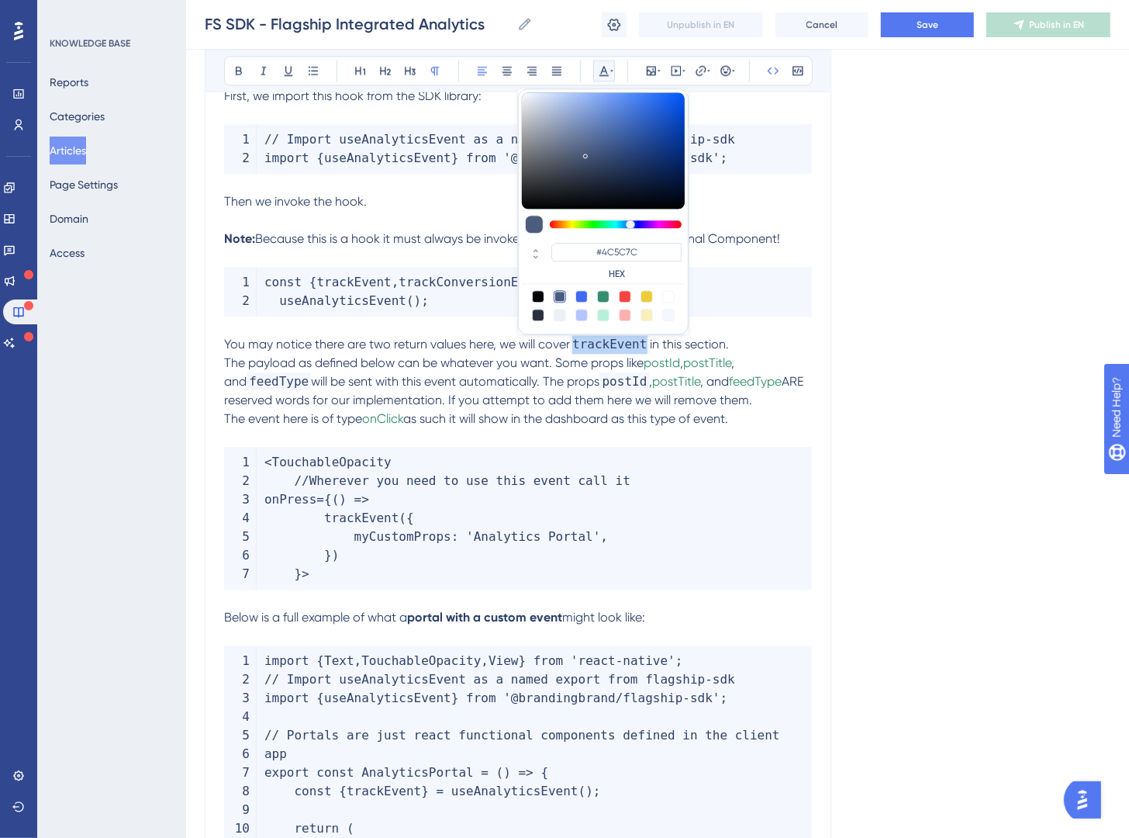
click at [602, 292] on div at bounding box center [603, 296] width 12 height 12
type input "#358E6C"
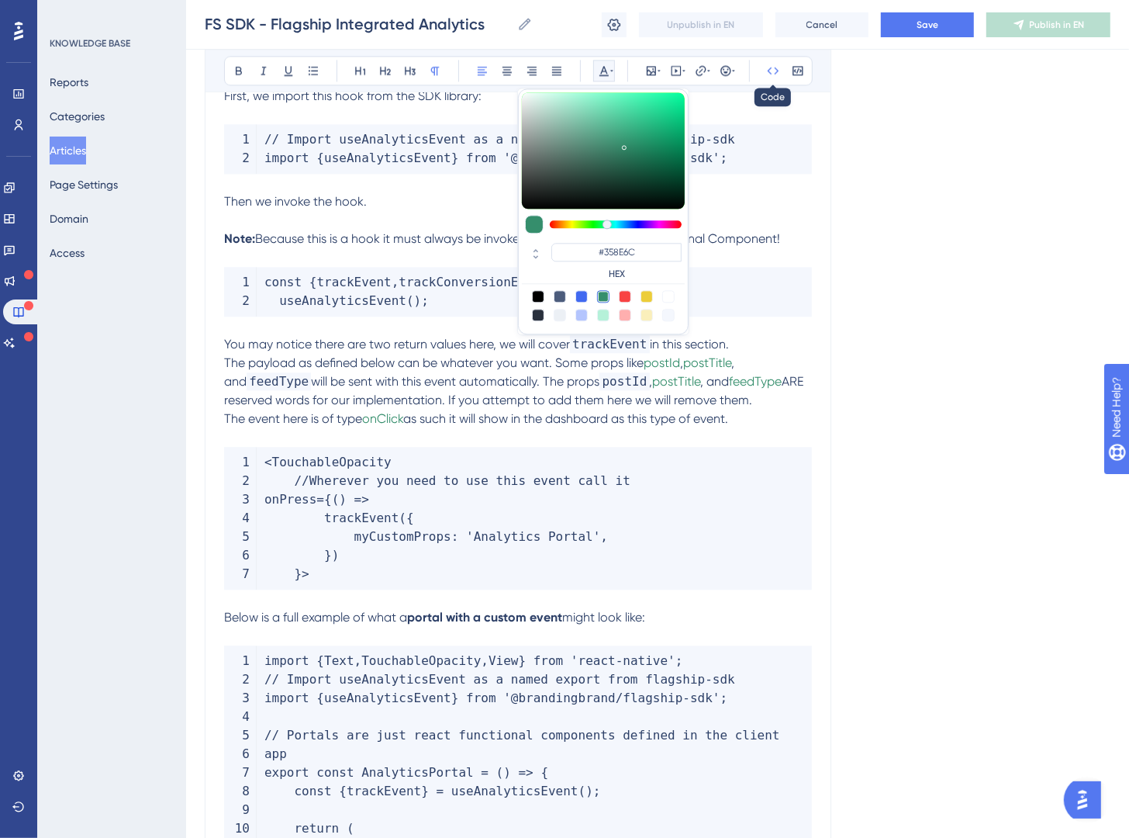
drag, startPoint x: 780, startPoint y: 71, endPoint x: 779, endPoint y: 119, distance: 48.9
click at [780, 71] on button at bounding box center [774, 71] width 22 height 22
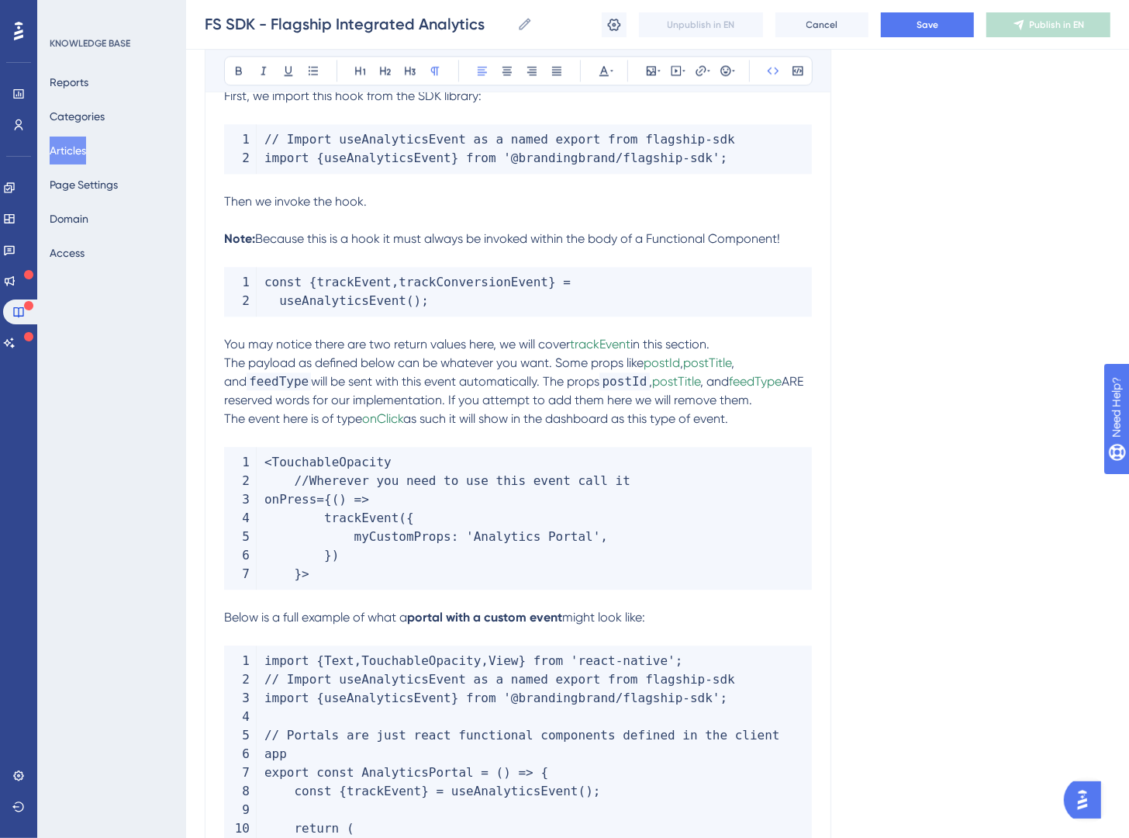
click at [628, 389] on span "postId" at bounding box center [625, 381] width 50 height 18
click at [607, 77] on button at bounding box center [604, 71] width 22 height 22
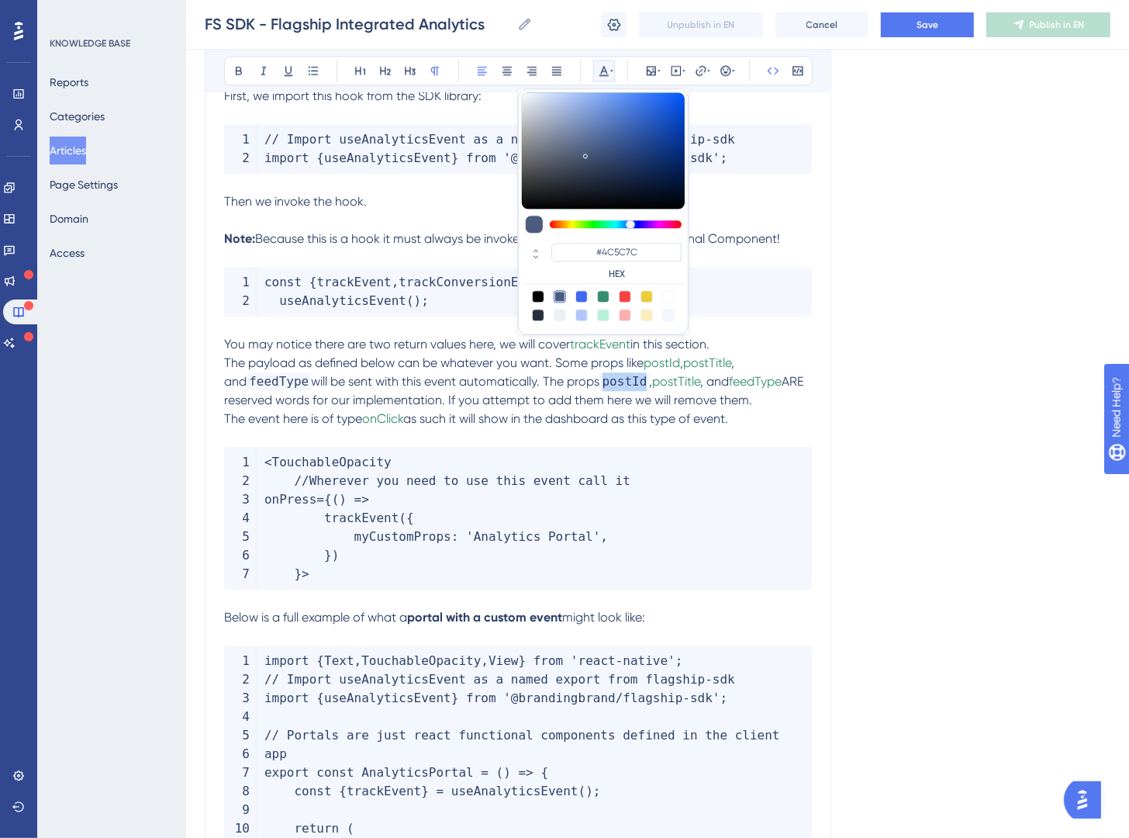
click at [608, 299] on div at bounding box center [603, 296] width 12 height 12
type input "#358E6C"
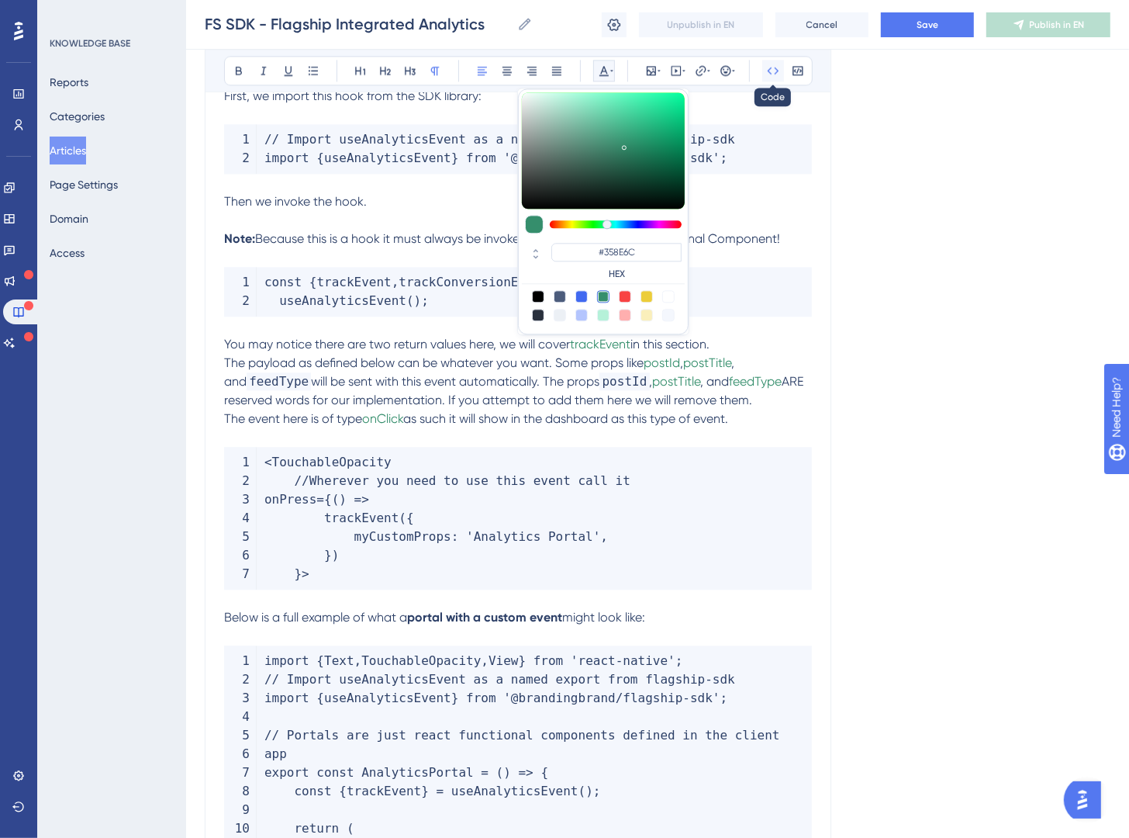
click at [776, 74] on icon at bounding box center [774, 70] width 12 height 7
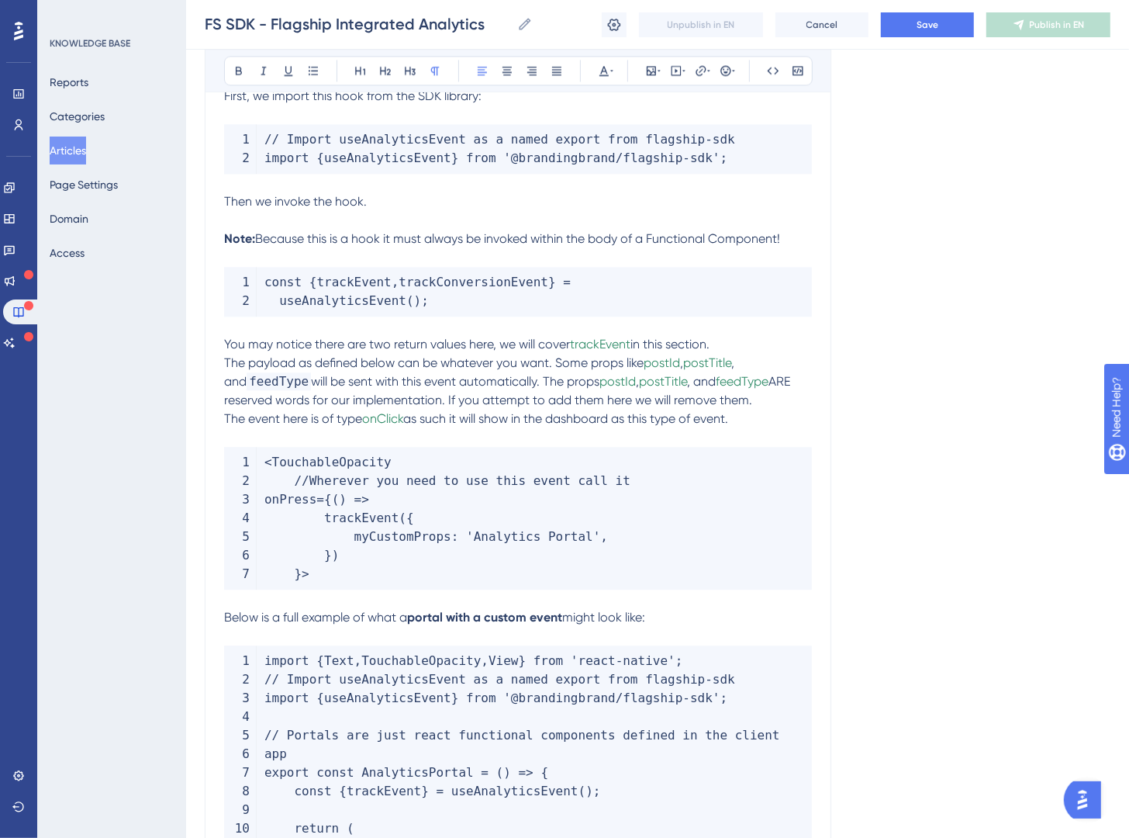
click at [254, 377] on span "feedType" at bounding box center [279, 381] width 64 height 18
click at [767, 69] on icon at bounding box center [773, 70] width 12 height 12
click at [601, 71] on icon at bounding box center [604, 71] width 9 height 10
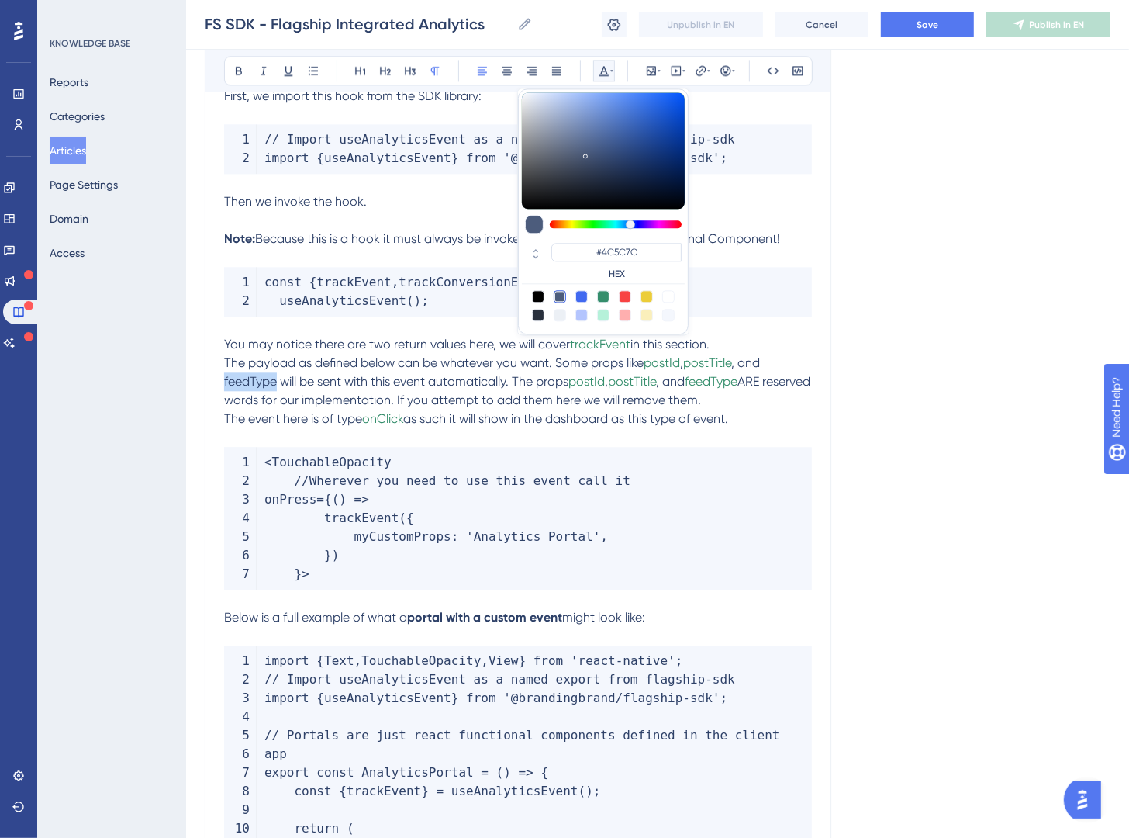
click at [603, 291] on div at bounding box center [603, 296] width 12 height 12
type input "#358E6C"
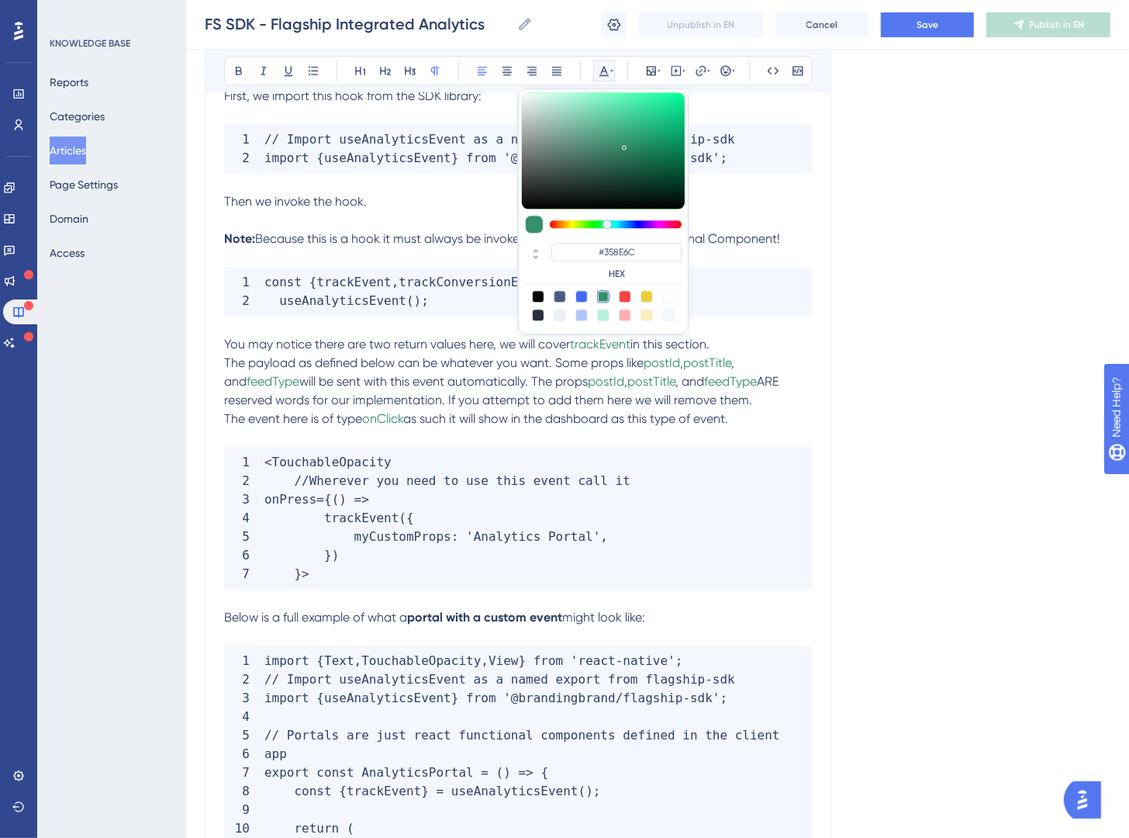
click at [708, 394] on span "ARE reserved words for our implementation. If you attempt to add them here we w…" at bounding box center [503, 390] width 558 height 33
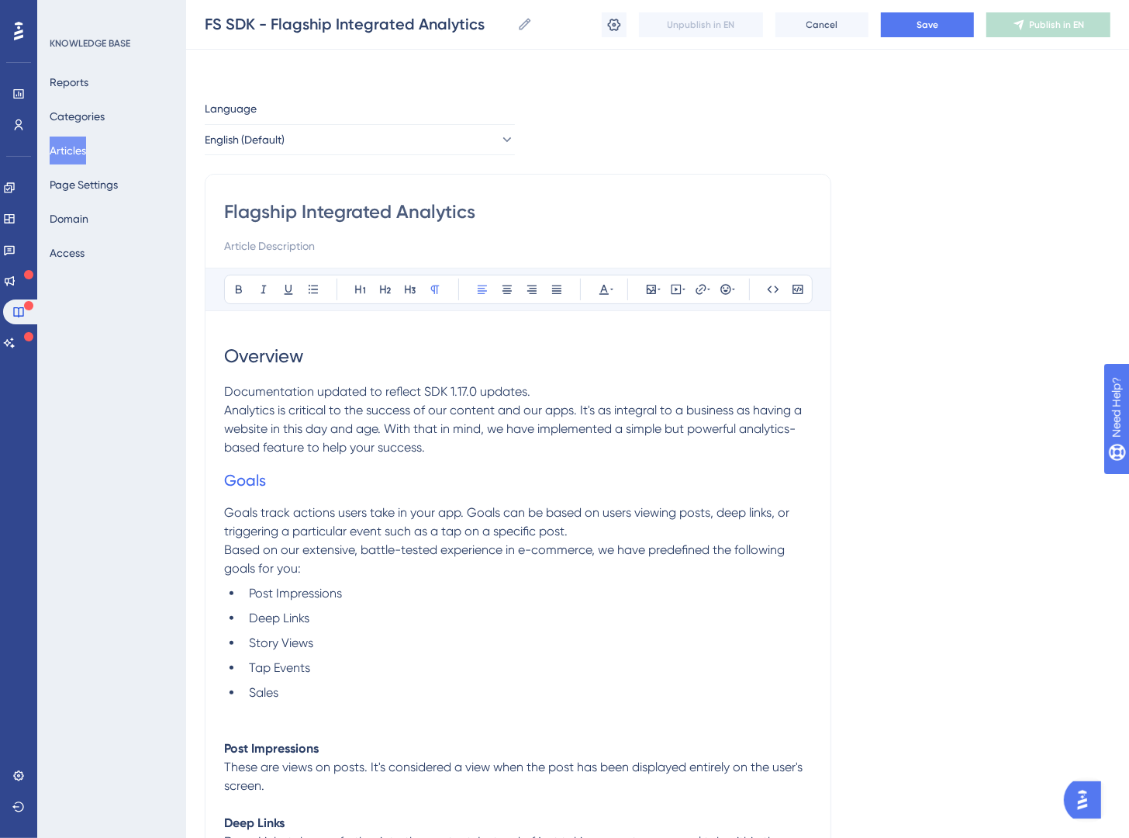
scroll to position [1399, 0]
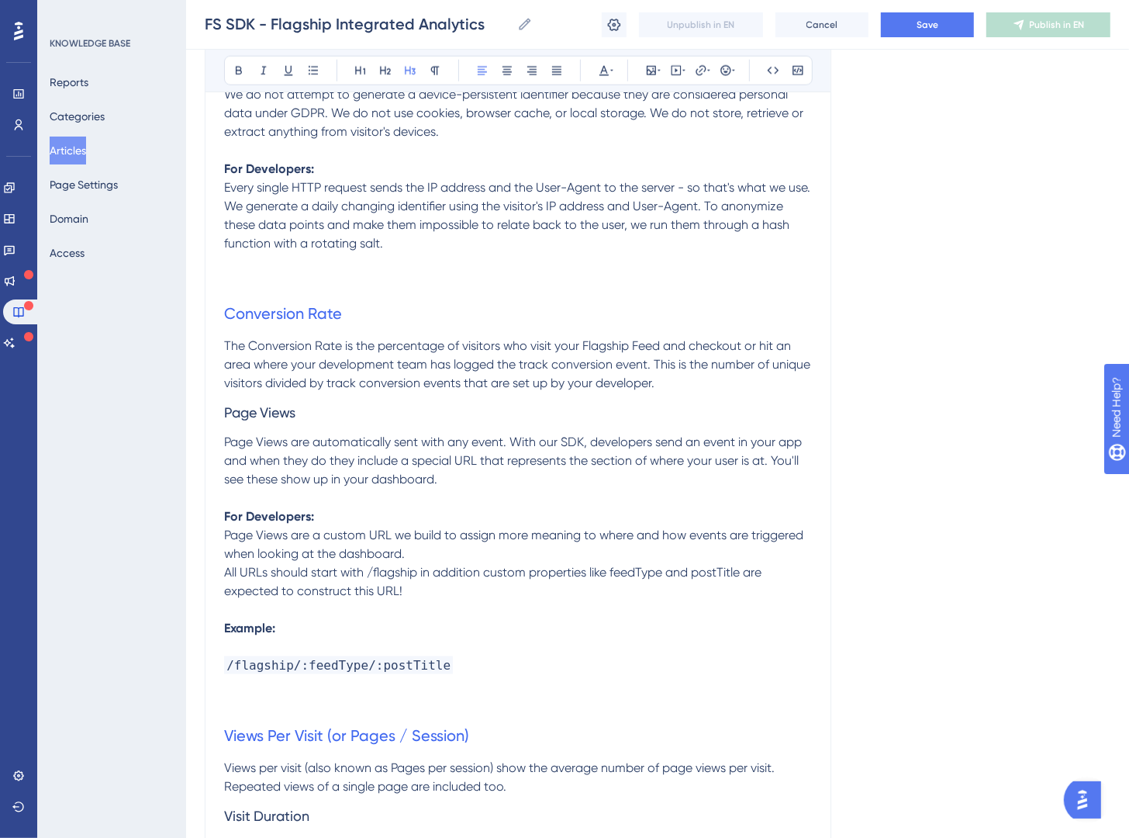
click at [420, 461] on span "Page Views are automatically sent with any event. With our SDK, developers send…" at bounding box center [514, 460] width 581 height 52
click at [398, 659] on span "/flagship/:feedType/:postTitle" at bounding box center [338, 665] width 229 height 18
click at [770, 68] on icon at bounding box center [773, 70] width 12 height 12
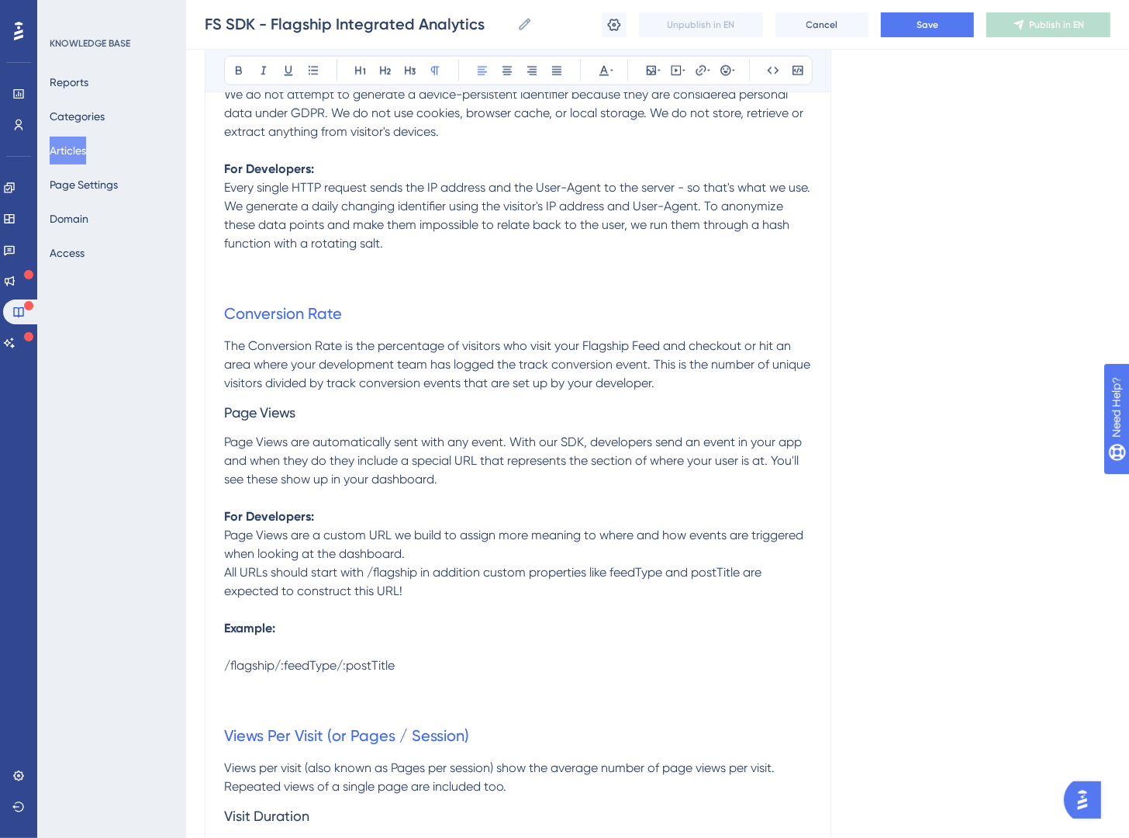
click at [620, 77] on div "Bold Italic Underline Bullet Point Heading 1 Heading 2 Heading 3 Normal Align L…" at bounding box center [518, 70] width 589 height 29
click at [615, 78] on div "Bold Italic Underline Bullet Point Heading 1 Heading 2 Heading 3 Normal Align L…" at bounding box center [518, 70] width 589 height 29
click at [410, 673] on p "/flagship/:feedType/:postTitle" at bounding box center [518, 665] width 588 height 19
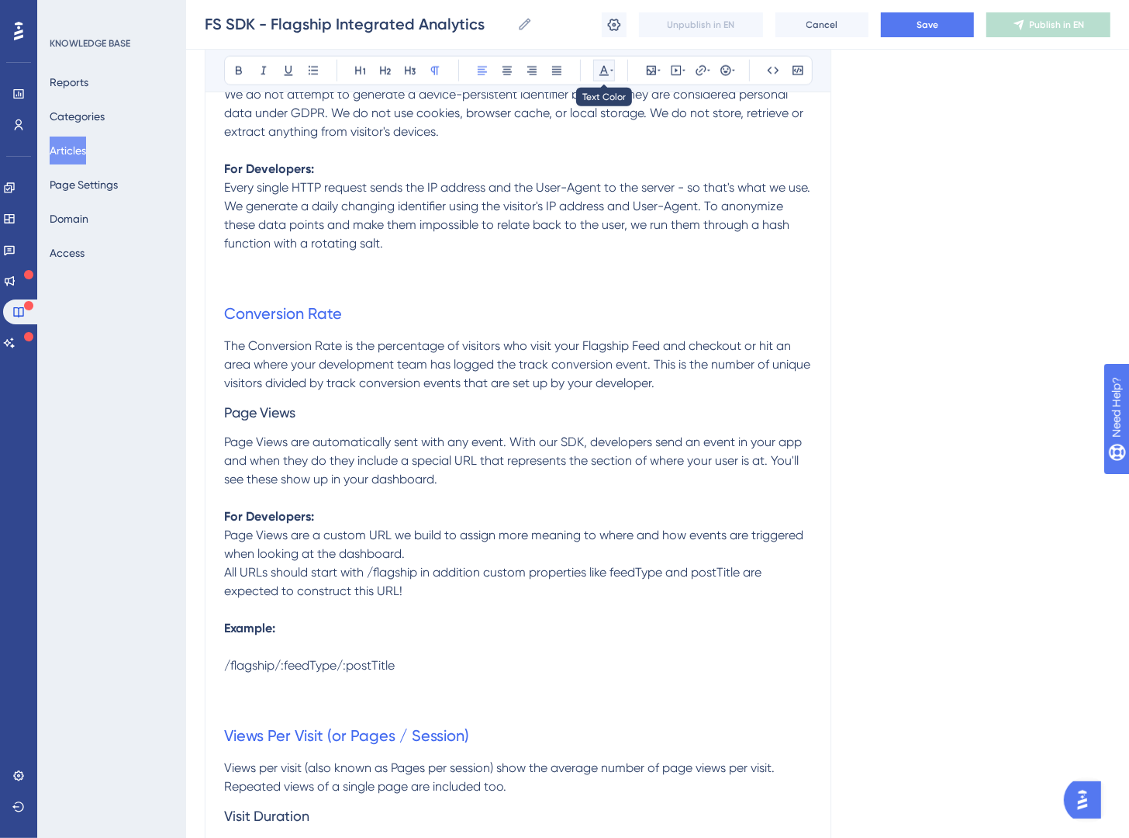
click at [604, 74] on icon at bounding box center [604, 70] width 12 height 12
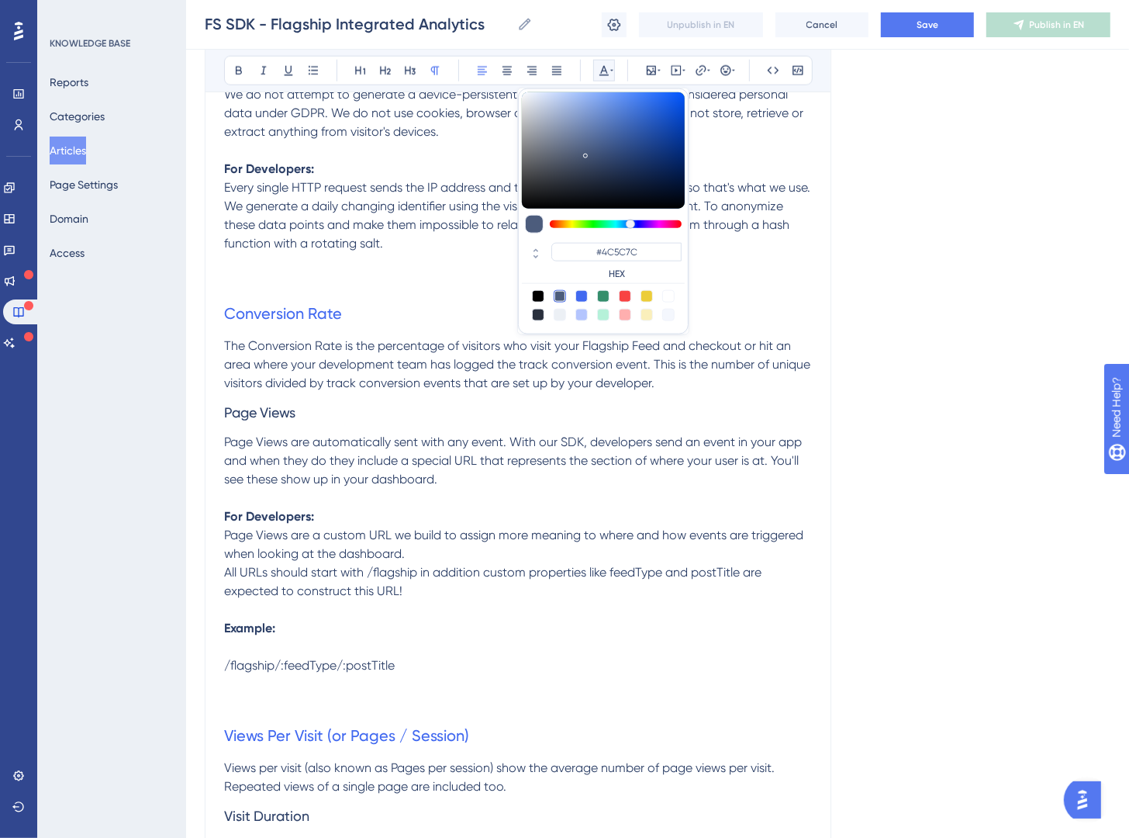
click at [601, 296] on div at bounding box center [603, 296] width 12 height 12
type input "#358E6C"
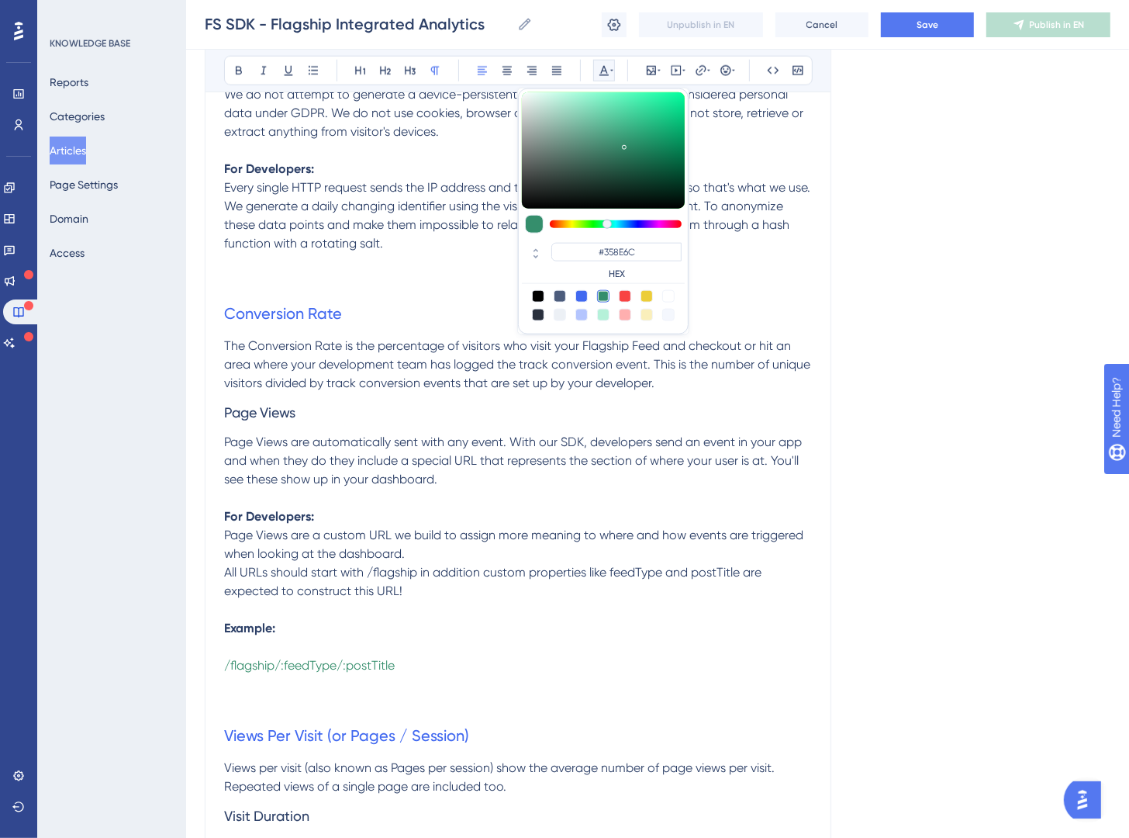
drag, startPoint x: 543, startPoint y: 552, endPoint x: 506, endPoint y: 555, distance: 37.4
click at [543, 552] on p "Page Views are a custom URL we build to assign more meaning to where and how ev…" at bounding box center [518, 544] width 588 height 37
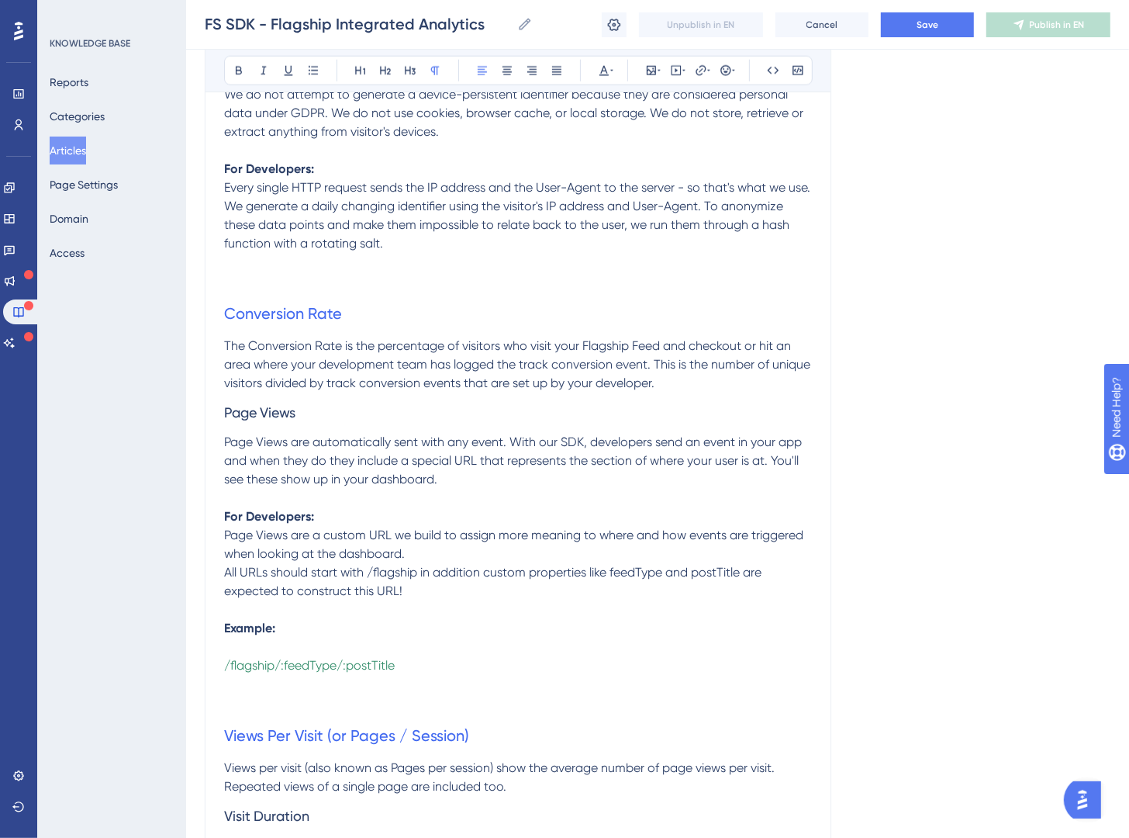
click at [389, 576] on span "All URLs should start with /flagship in addition custom properties like feedTyp…" at bounding box center [494, 581] width 541 height 33
click at [605, 66] on icon at bounding box center [604, 70] width 12 height 12
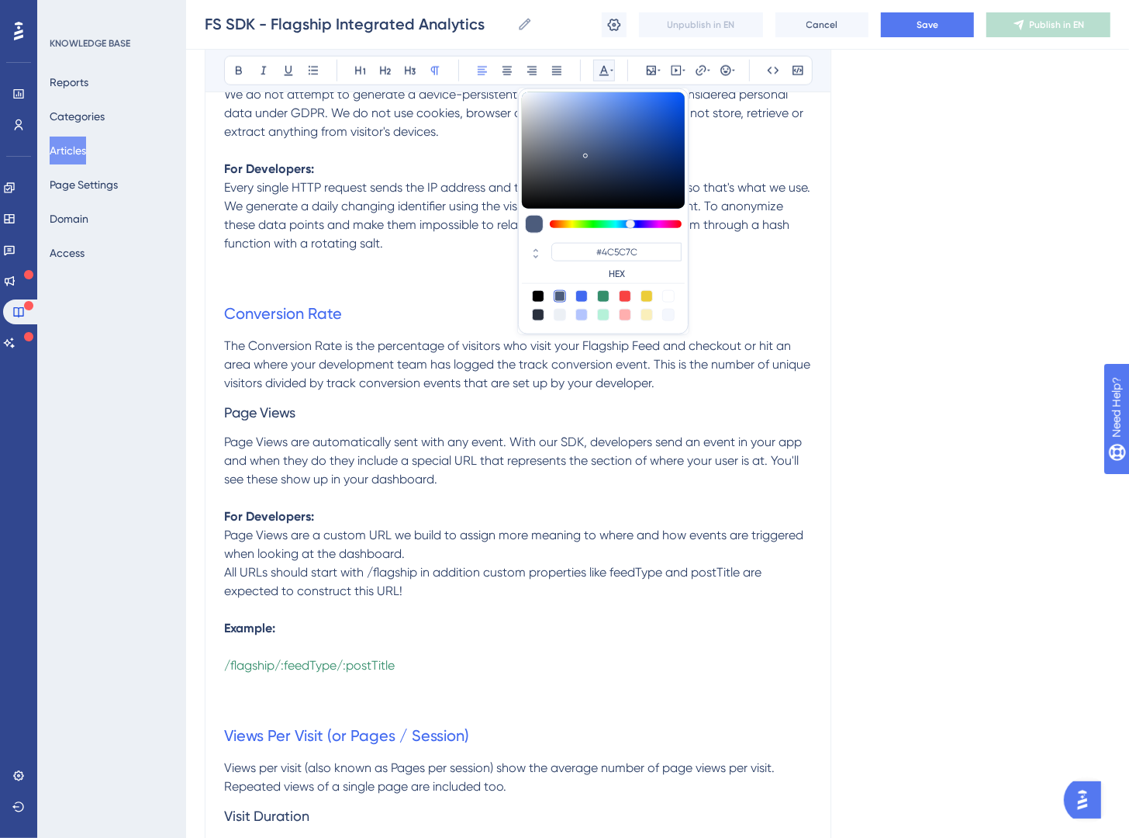
click at [352, 581] on p "All URLs should start with /flagship in addition custom properties like feedTyp…" at bounding box center [518, 581] width 588 height 37
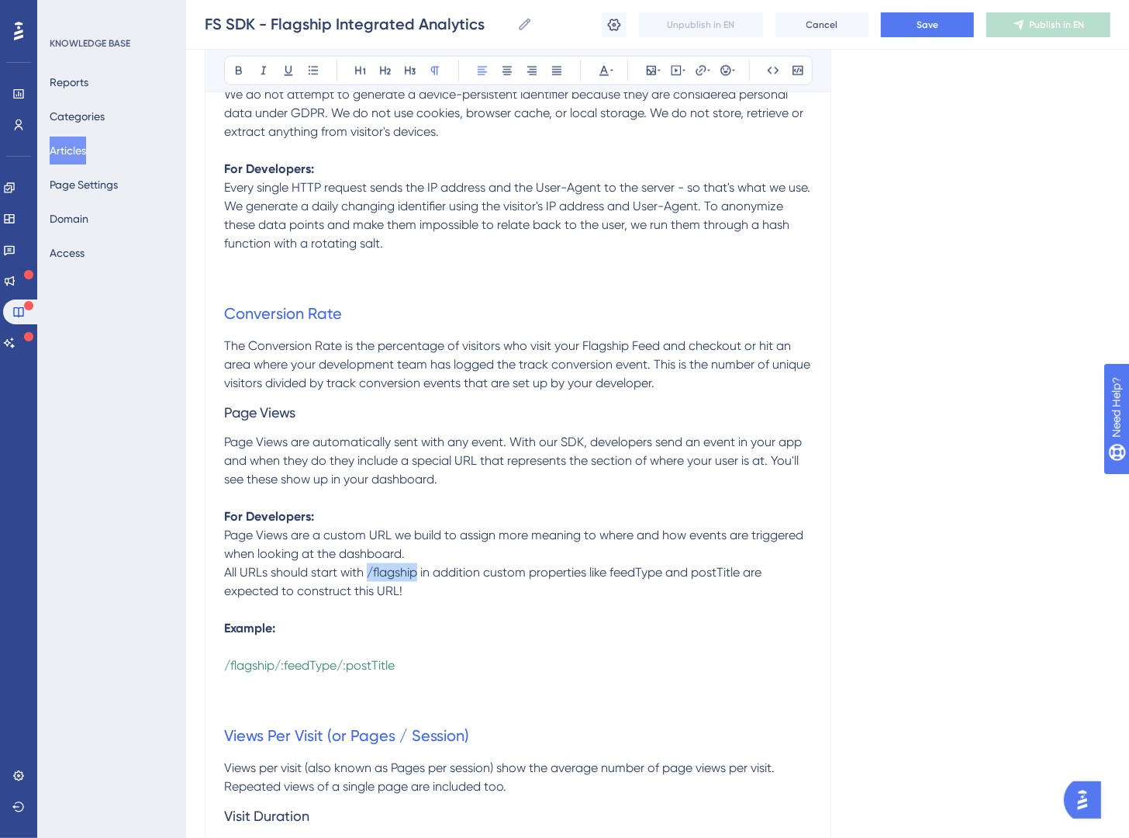
drag, startPoint x: 370, startPoint y: 577, endPoint x: 420, endPoint y: 577, distance: 50.4
click at [420, 577] on span "All URLs should start with /flagship in addition custom properties like feedTyp…" at bounding box center [494, 581] width 541 height 33
click at [611, 72] on icon at bounding box center [612, 70] width 3 height 12
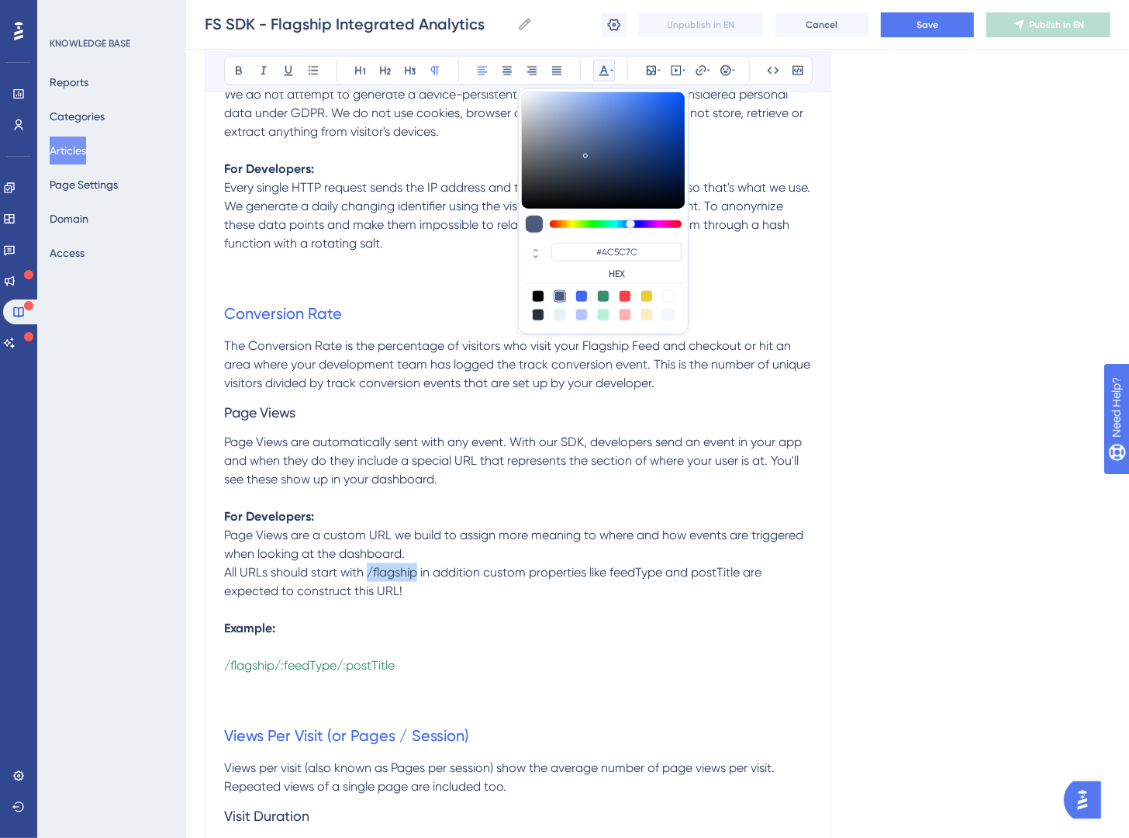
click at [608, 296] on div at bounding box center [603, 296] width 12 height 12
type input "#358E6C"
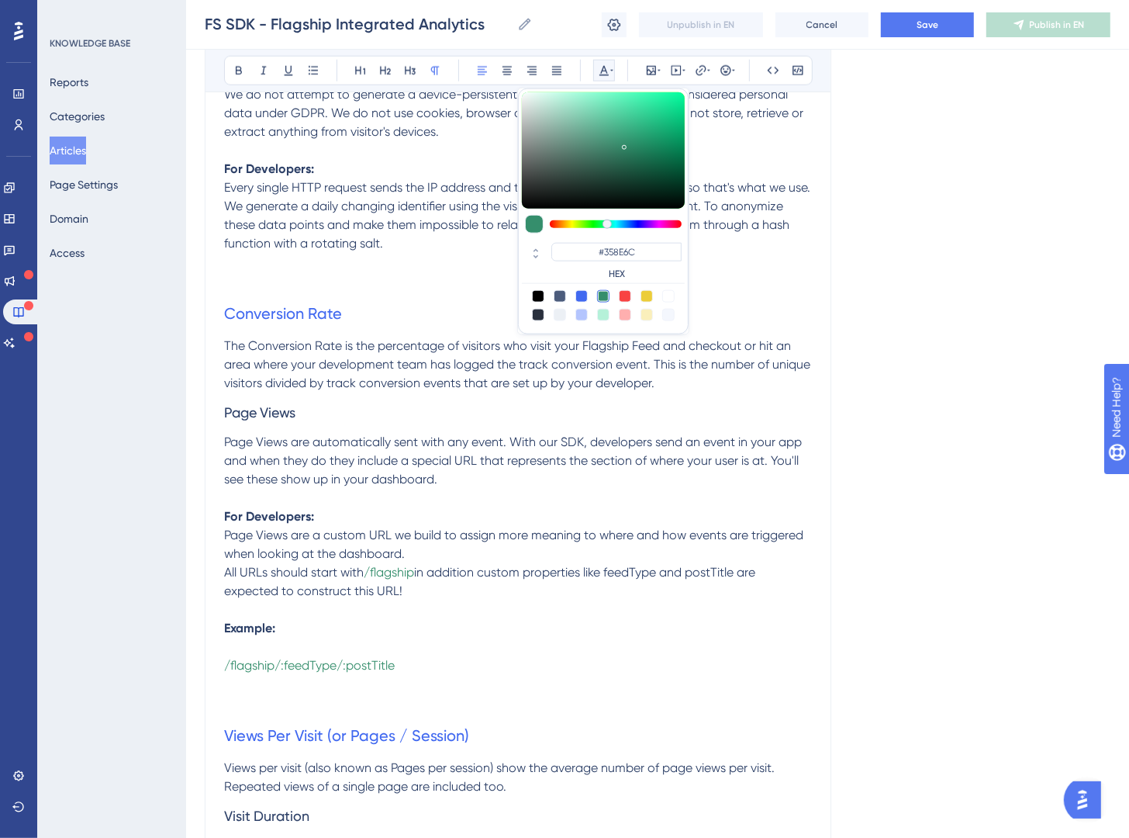
click at [631, 586] on p "All URLs should start with /flagship in addition custom properties like feedTyp…" at bounding box center [518, 581] width 588 height 37
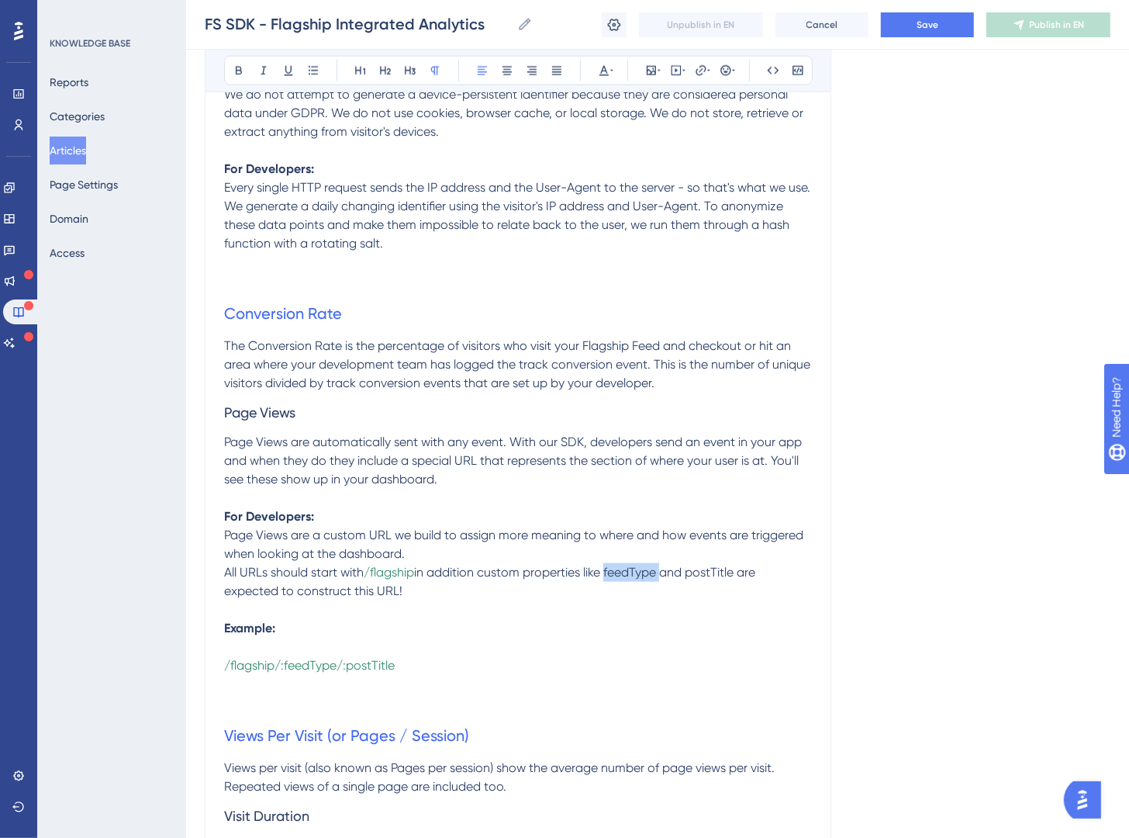
drag, startPoint x: 611, startPoint y: 577, endPoint x: 664, endPoint y: 569, distance: 53.3
click at [664, 569] on span "in addition custom properties like feedType and postTitle are expected to const…" at bounding box center [491, 581] width 534 height 33
click at [606, 74] on icon at bounding box center [604, 70] width 12 height 12
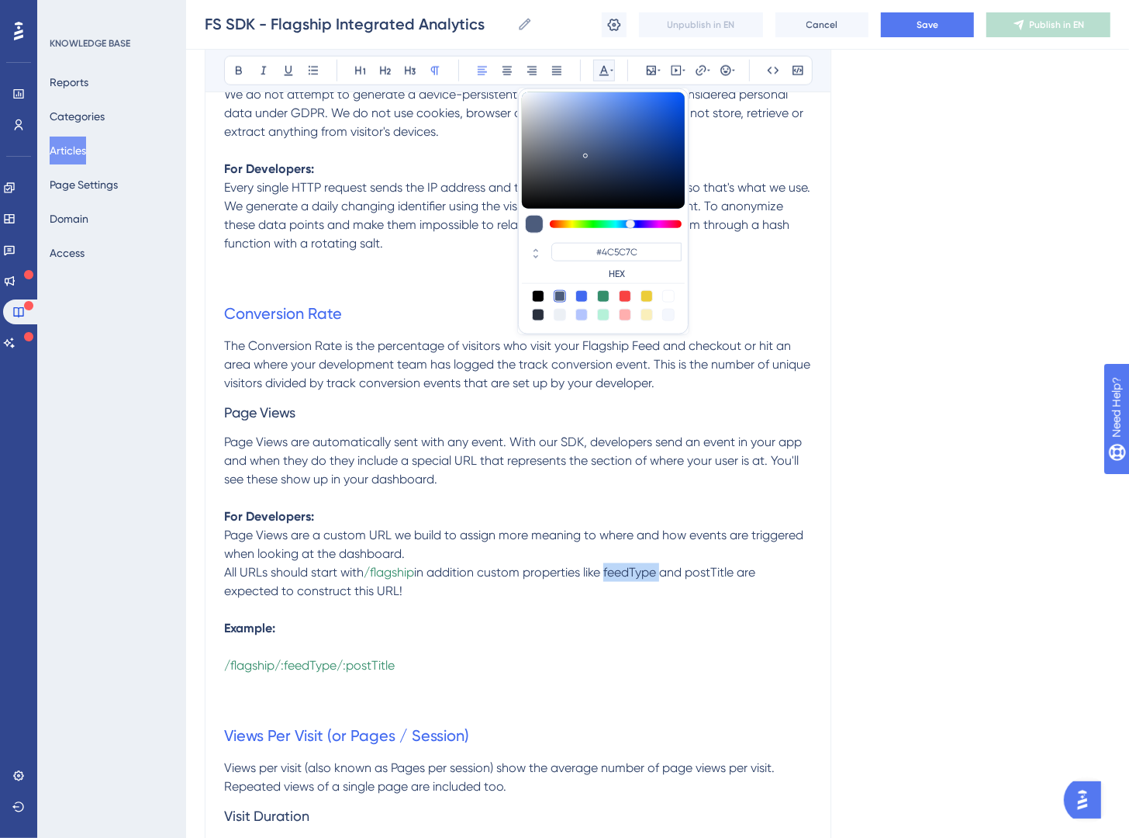
click at [606, 294] on div at bounding box center [603, 296] width 12 height 12
type input "#358E6C"
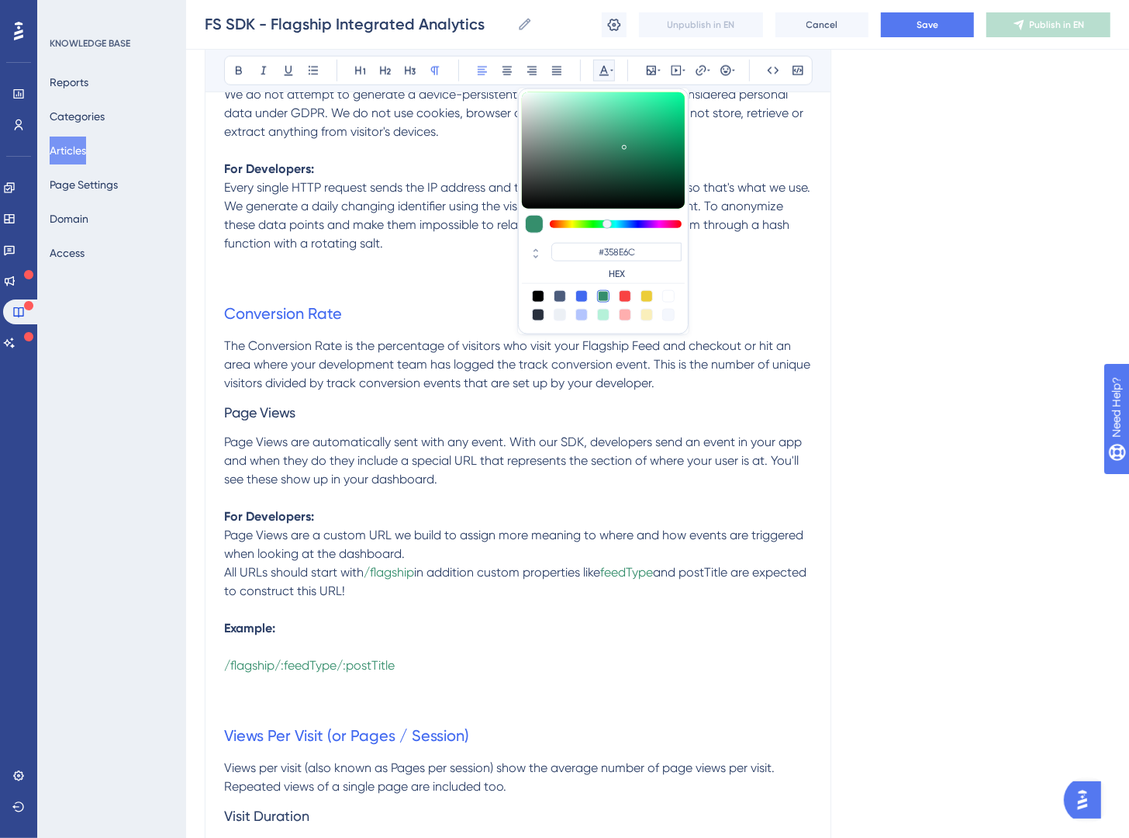
click at [711, 568] on span "and postTitle are expected to construct this URL!" at bounding box center [517, 581] width 586 height 33
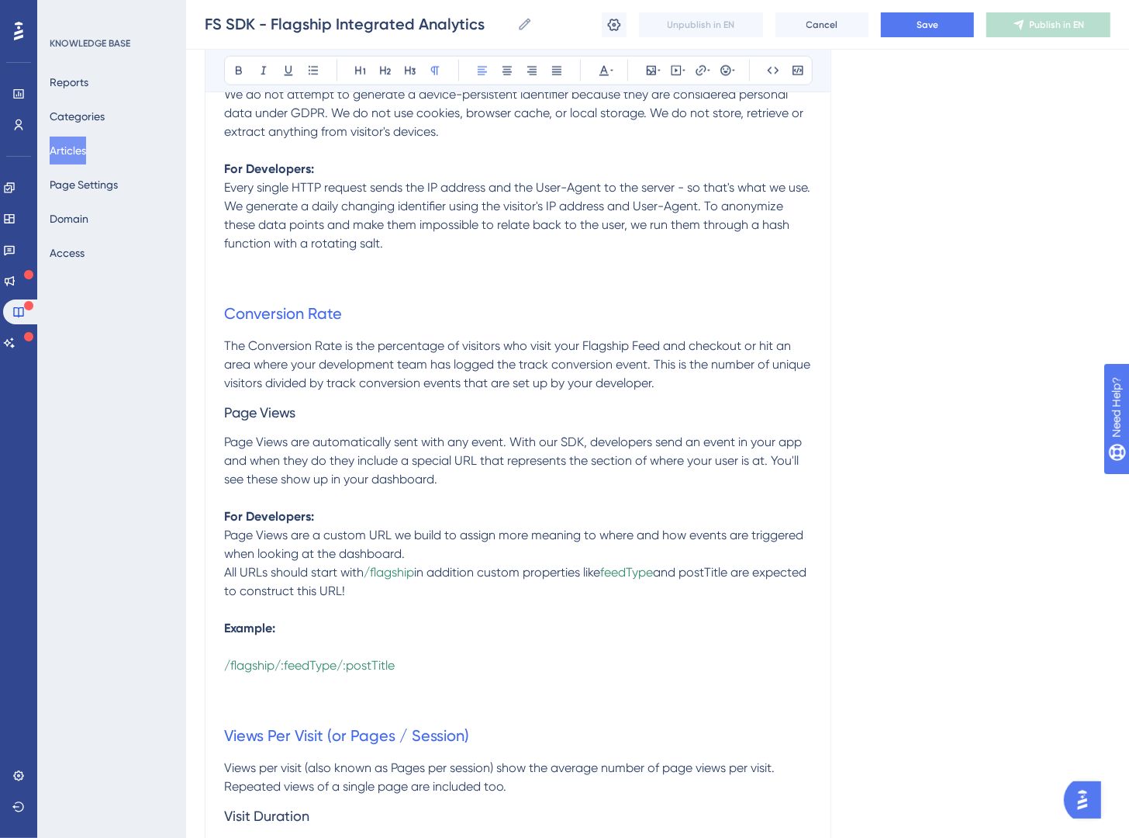
click at [728, 576] on span "and postTitle are expected to construct this URL!" at bounding box center [517, 581] width 586 height 33
click at [611, 74] on icon at bounding box center [612, 70] width 3 height 12
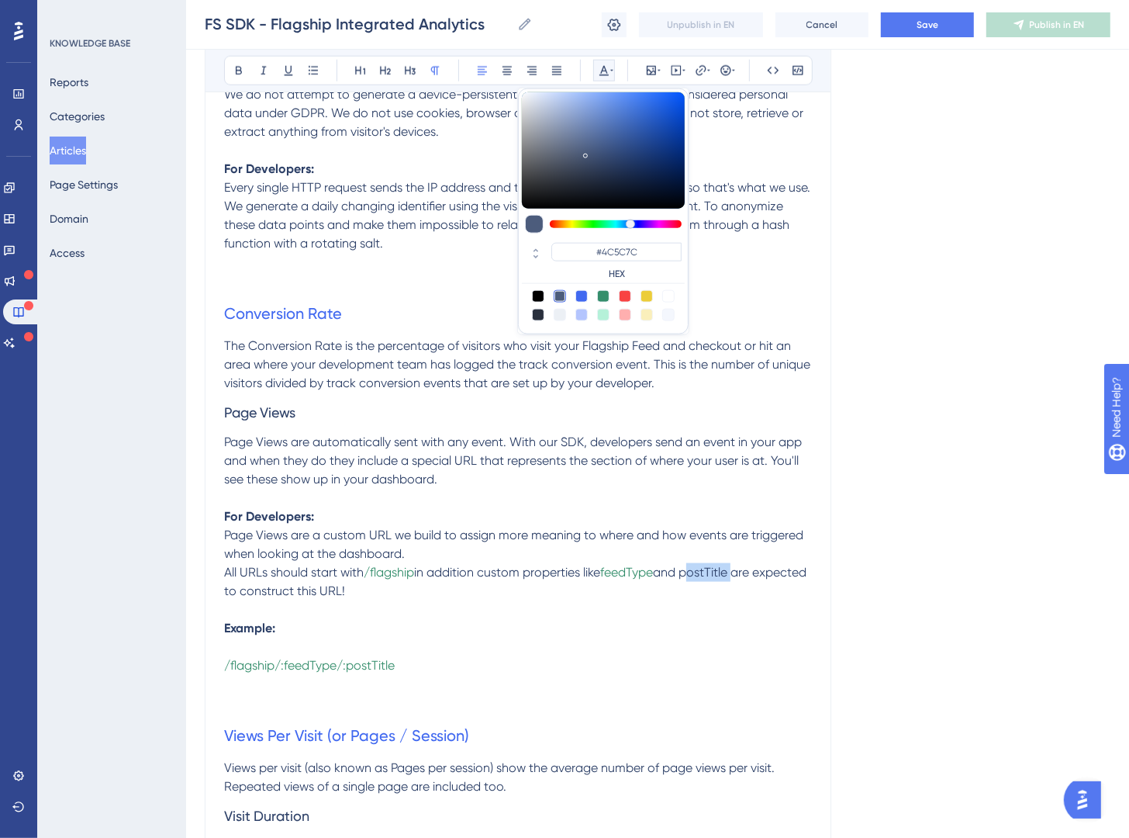
click at [605, 296] on div at bounding box center [603, 296] width 12 height 12
type input "#358E6C"
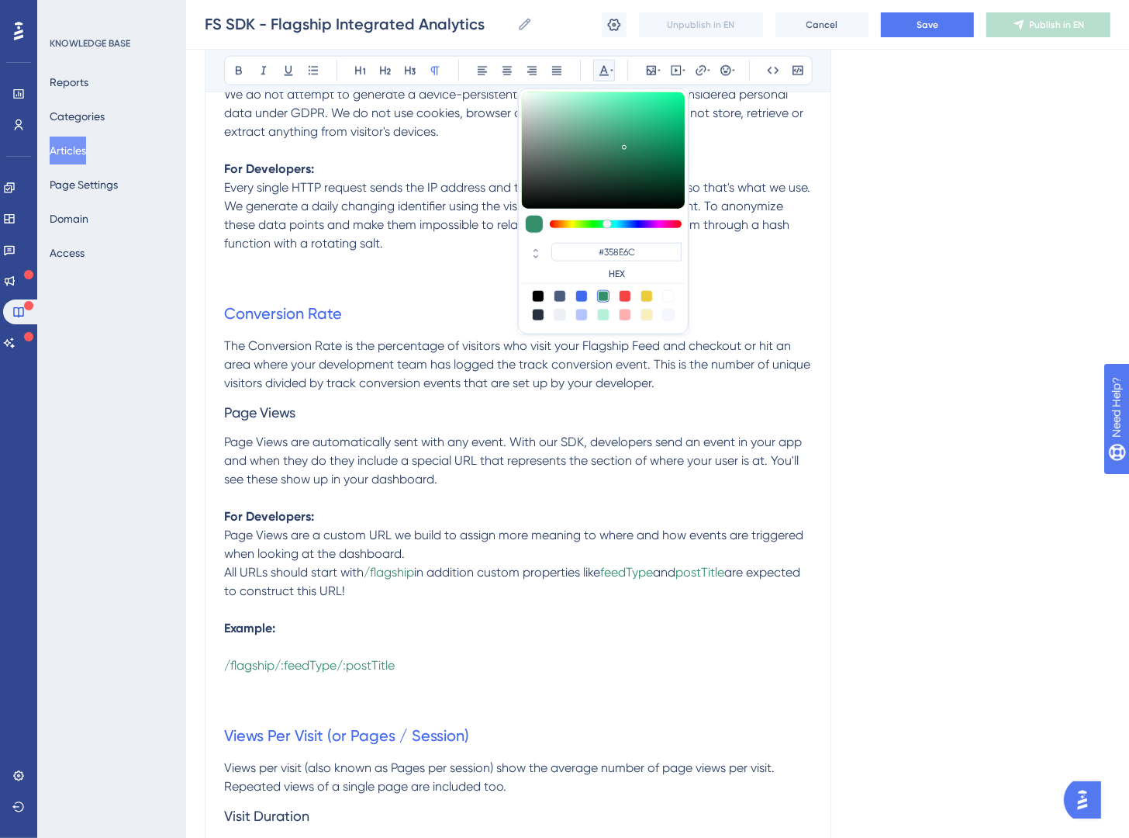
click at [745, 617] on p at bounding box center [518, 609] width 588 height 19
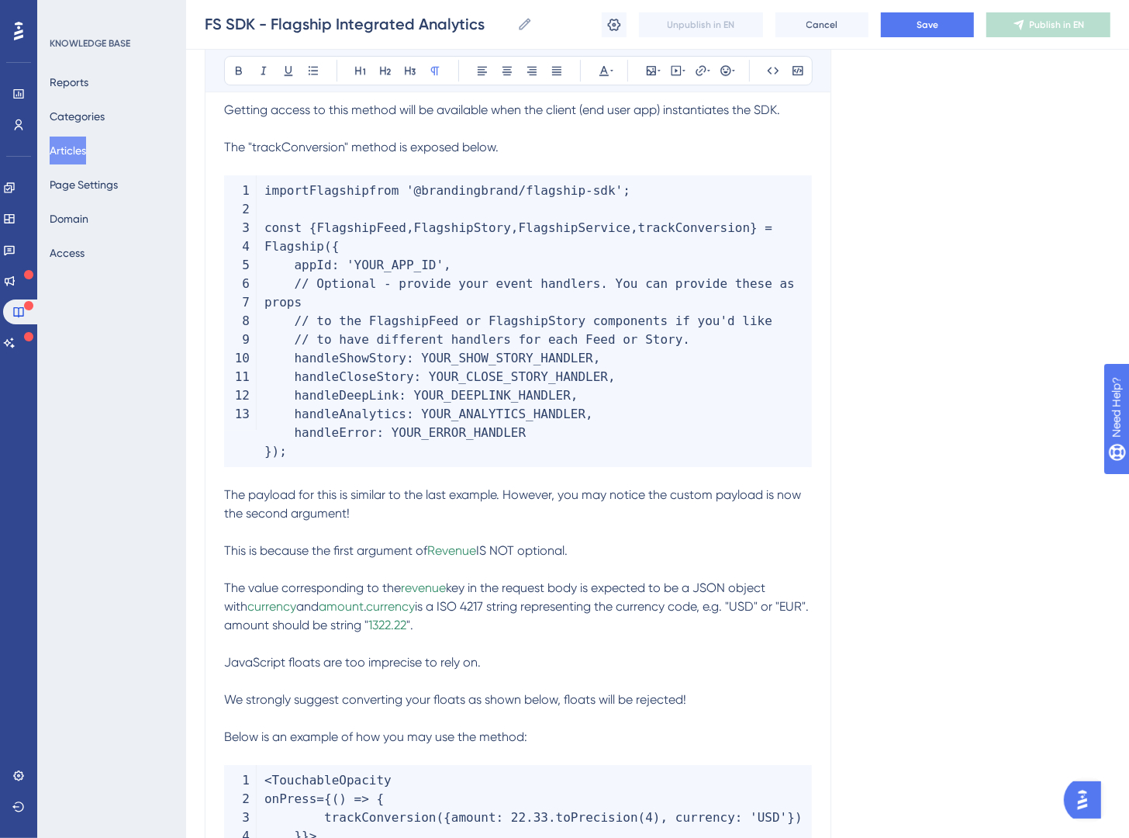
scroll to position [4008, 0]
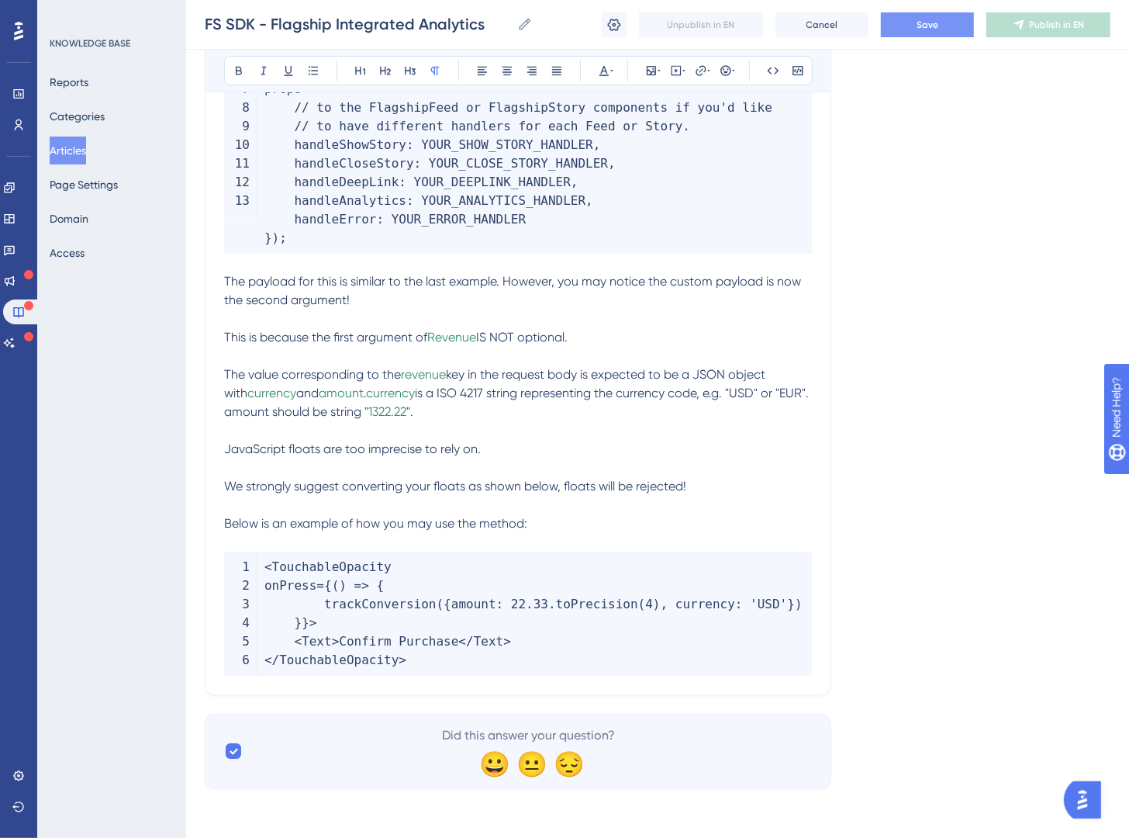
click at [932, 36] on div "FS SDK - Flagship Integrated Analytics FS SDK - Flagship Integrated Analytics U…" at bounding box center [657, 25] width 943 height 50
click at [932, 27] on span "Save" at bounding box center [928, 25] width 22 height 12
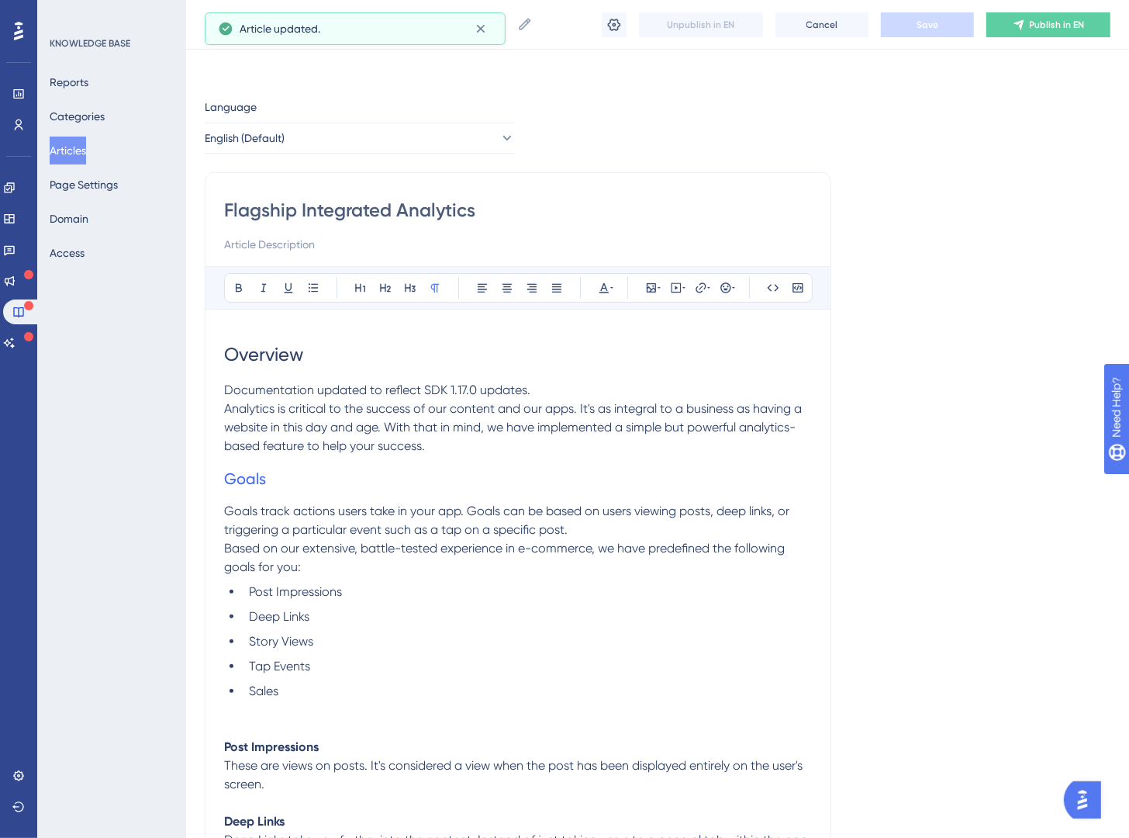
scroll to position [0, 0]
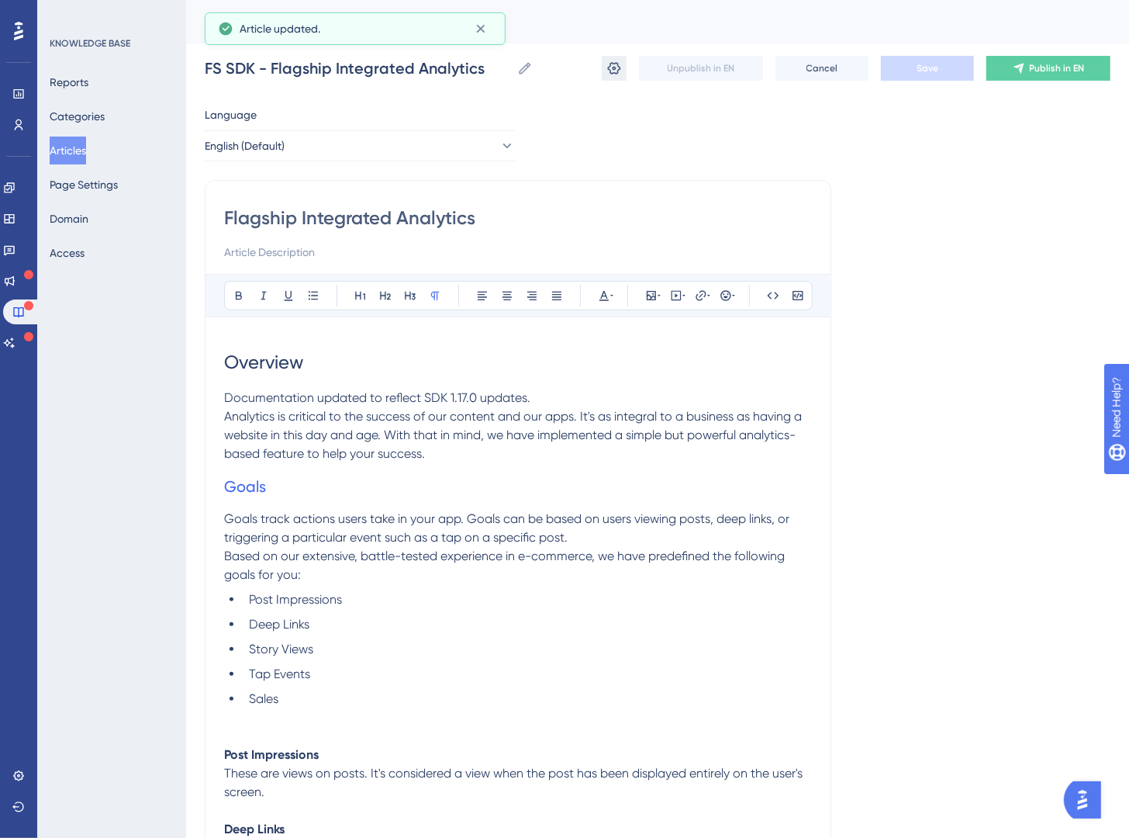
click at [614, 73] on icon at bounding box center [614, 68] width 13 height 12
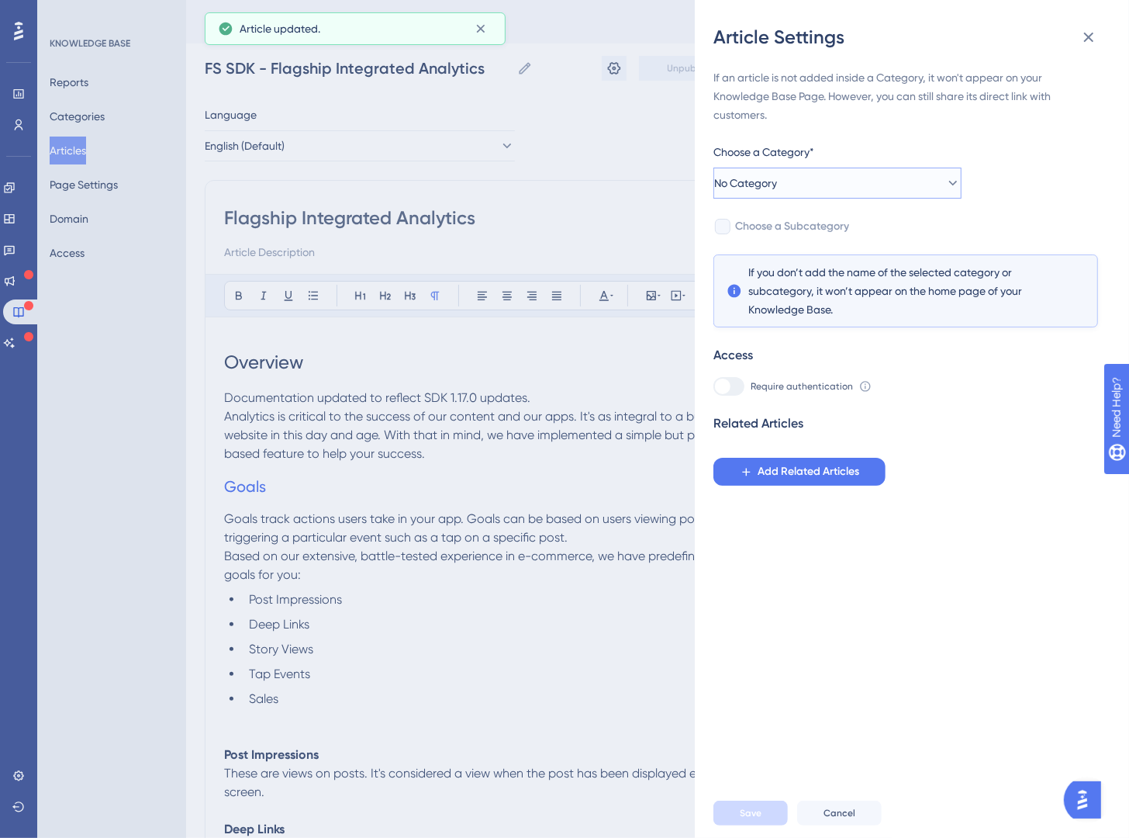
click at [871, 190] on button "No Category" at bounding box center [838, 183] width 248 height 31
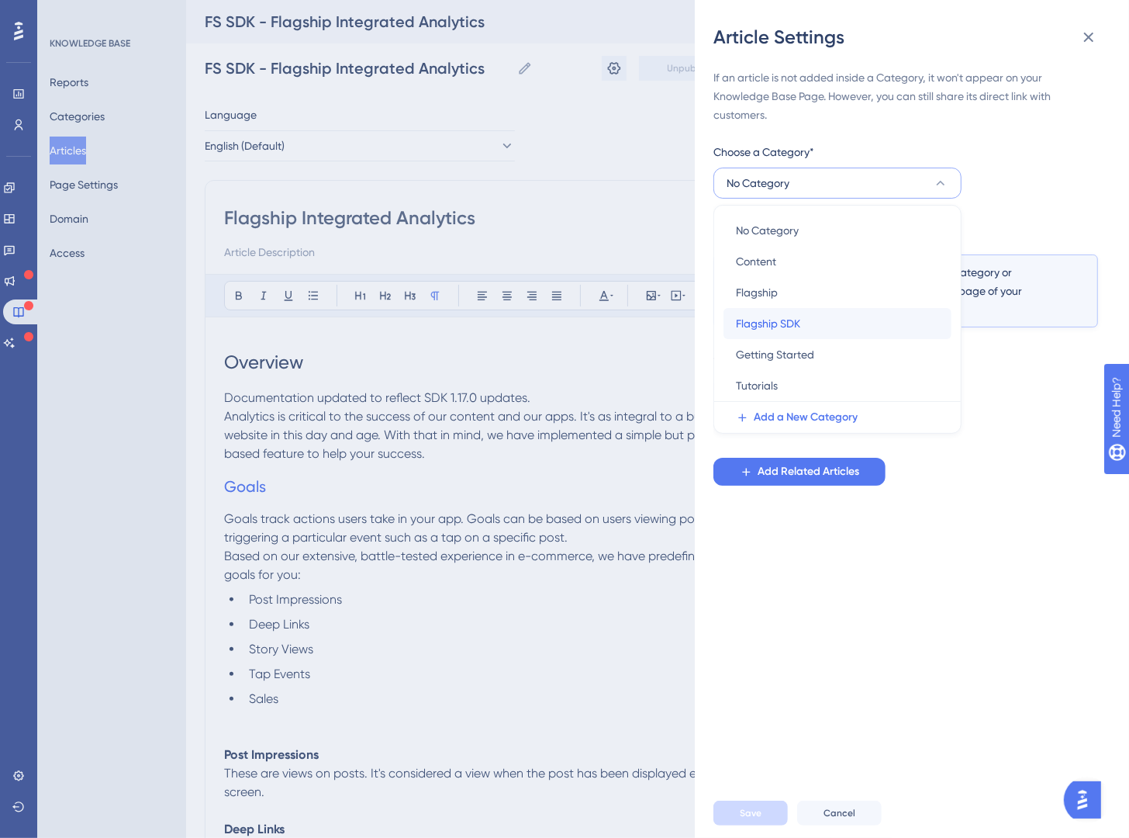
click at [829, 323] on div "Flagship SDK Flagship SDK" at bounding box center [837, 323] width 203 height 31
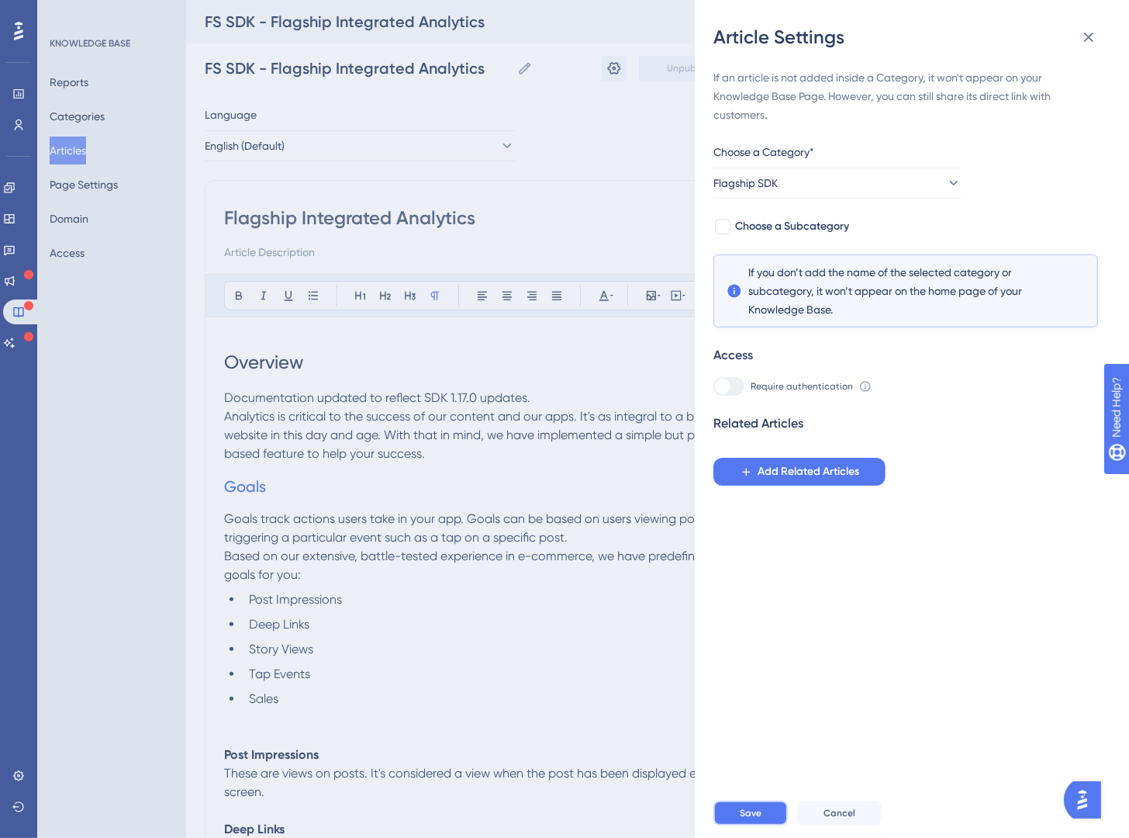
click at [745, 819] on span "Save" at bounding box center [751, 813] width 22 height 12
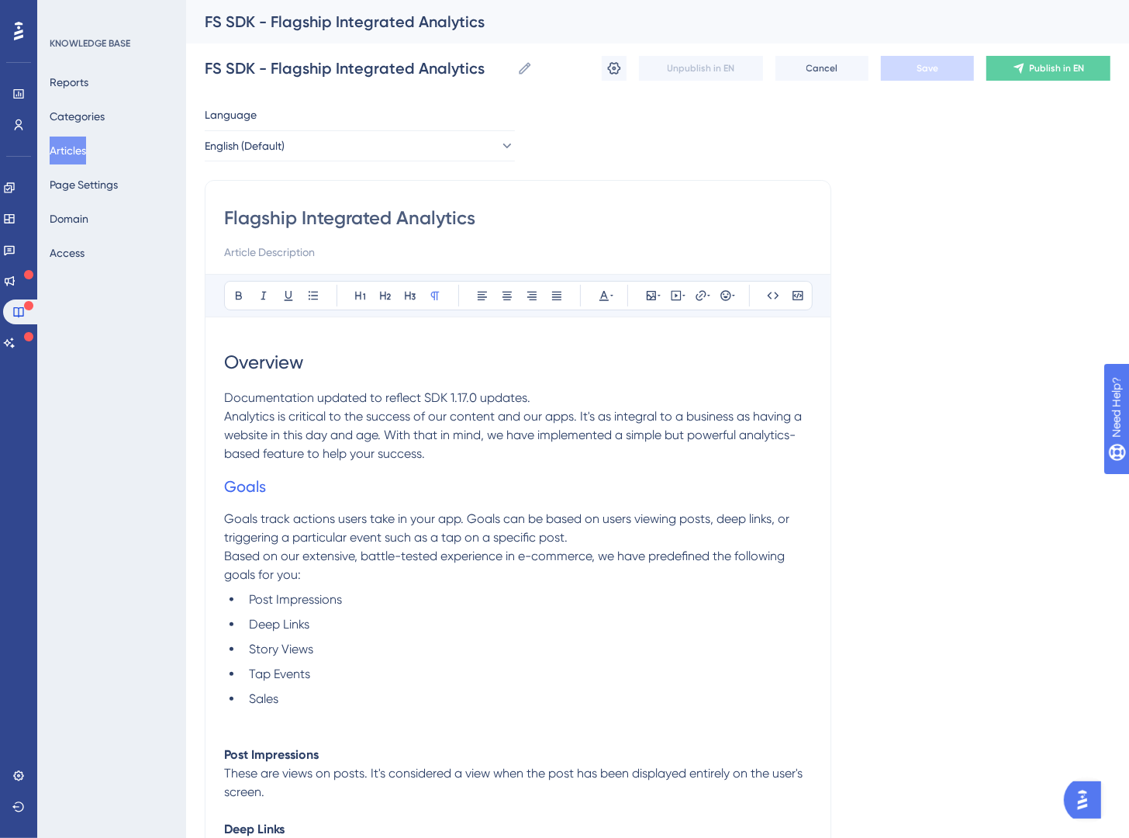
click at [1045, 74] on button "Publish in EN" at bounding box center [1049, 68] width 124 height 25
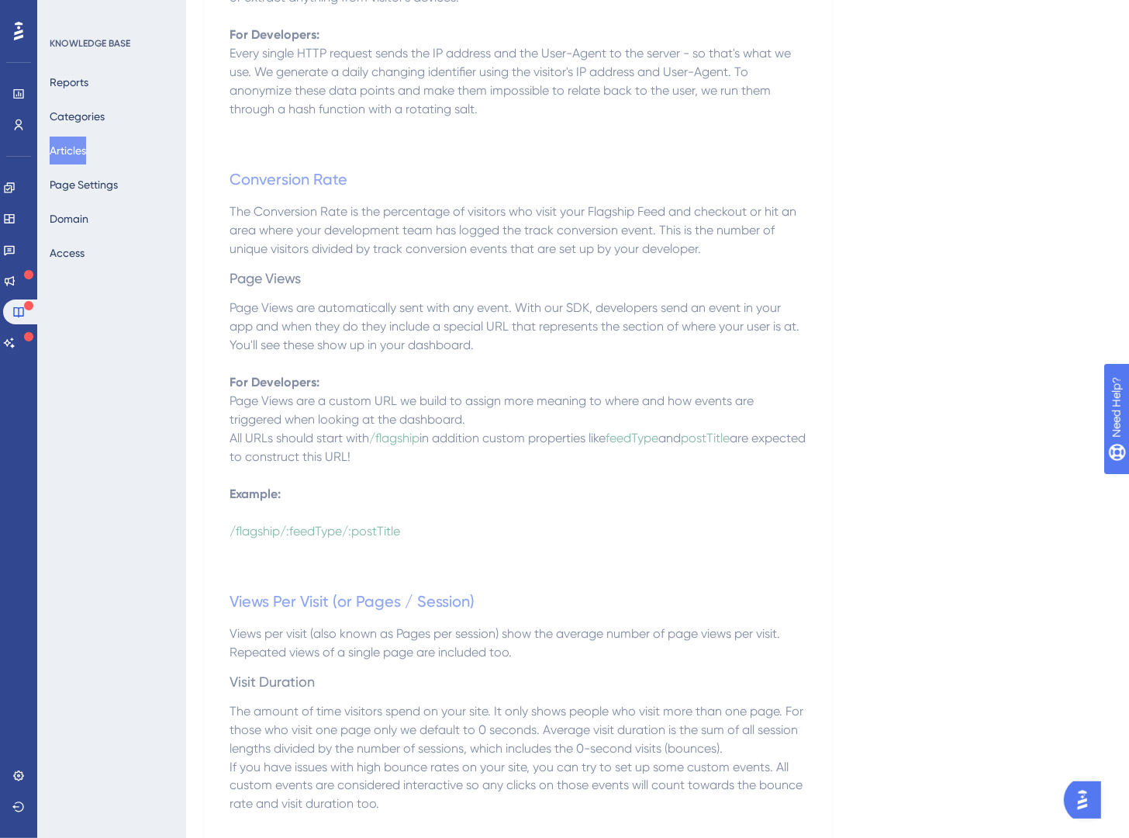
scroll to position [3966, 0]
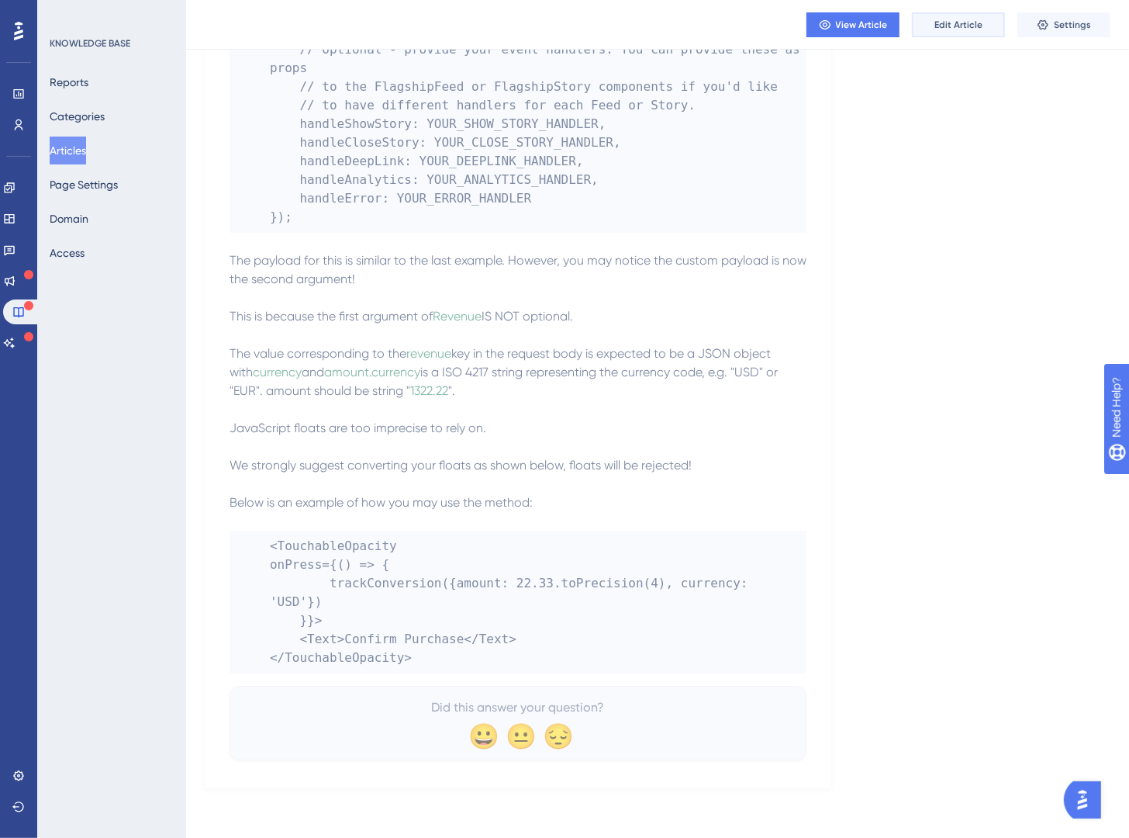
click at [977, 22] on span "Edit Article" at bounding box center [959, 25] width 48 height 12
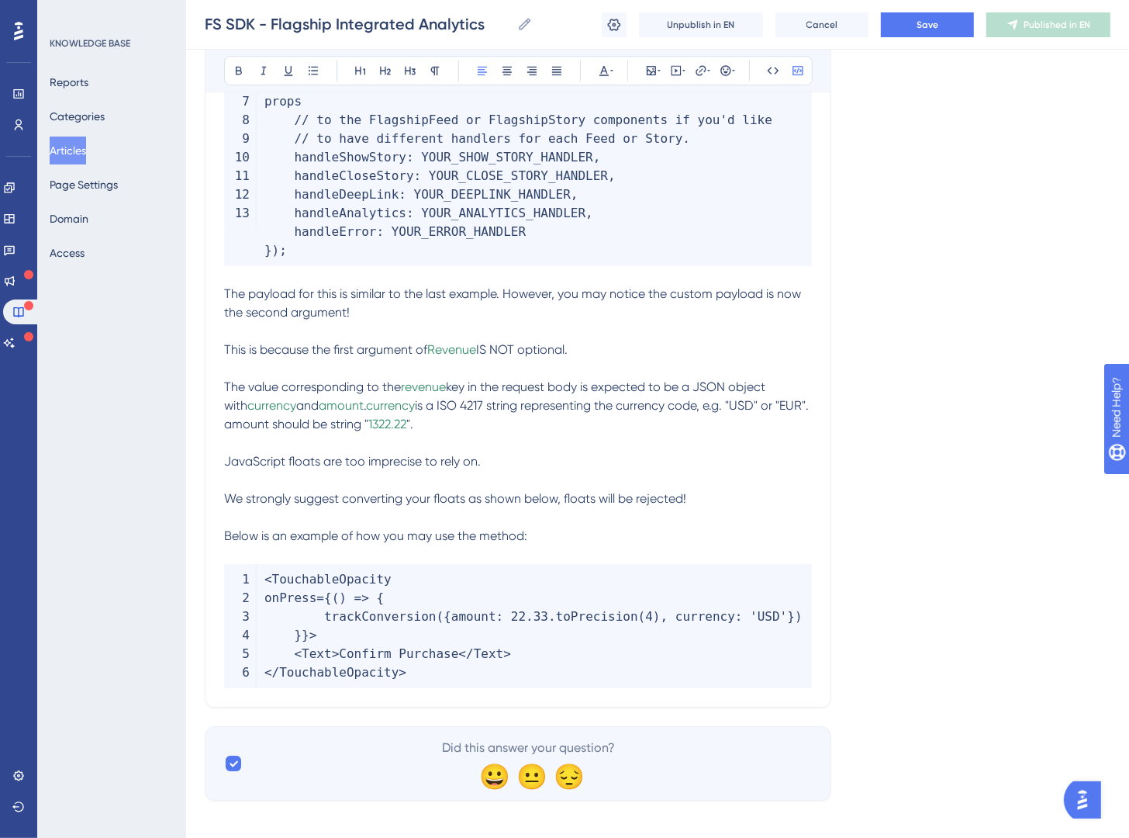
scroll to position [4008, 0]
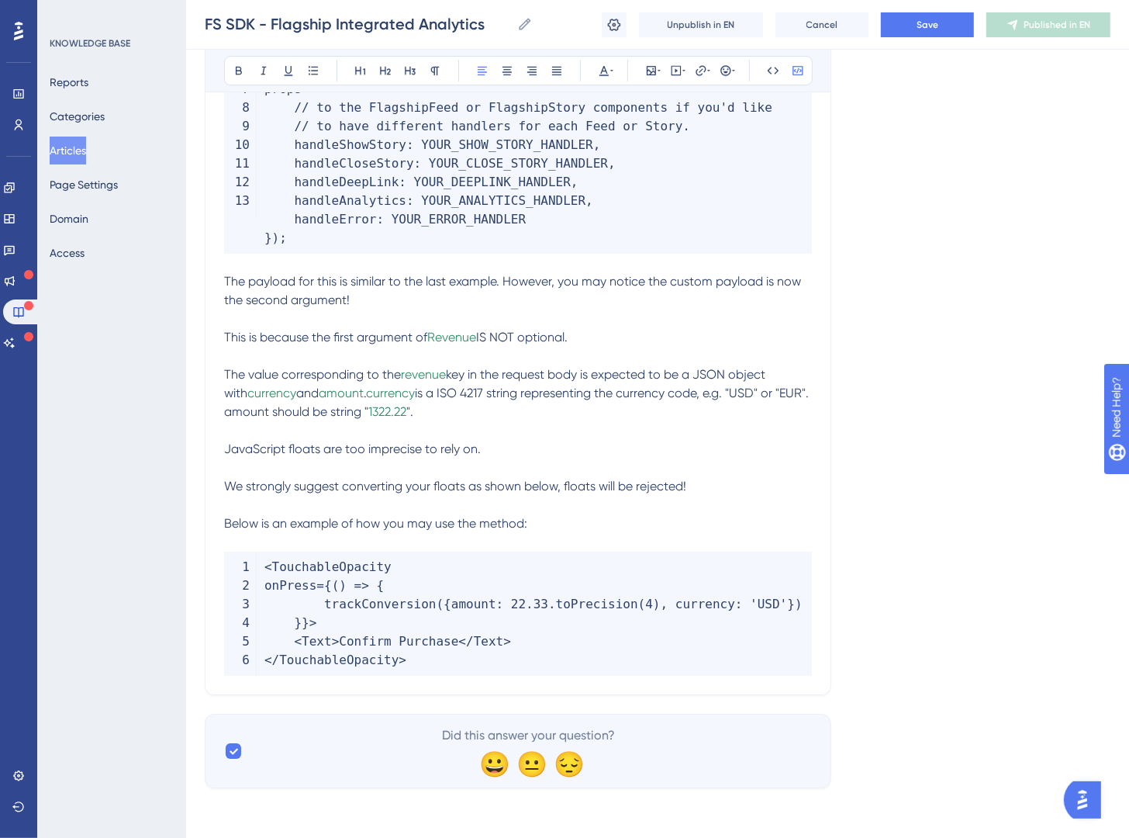
click at [505, 642] on span ">" at bounding box center [507, 641] width 8 height 15
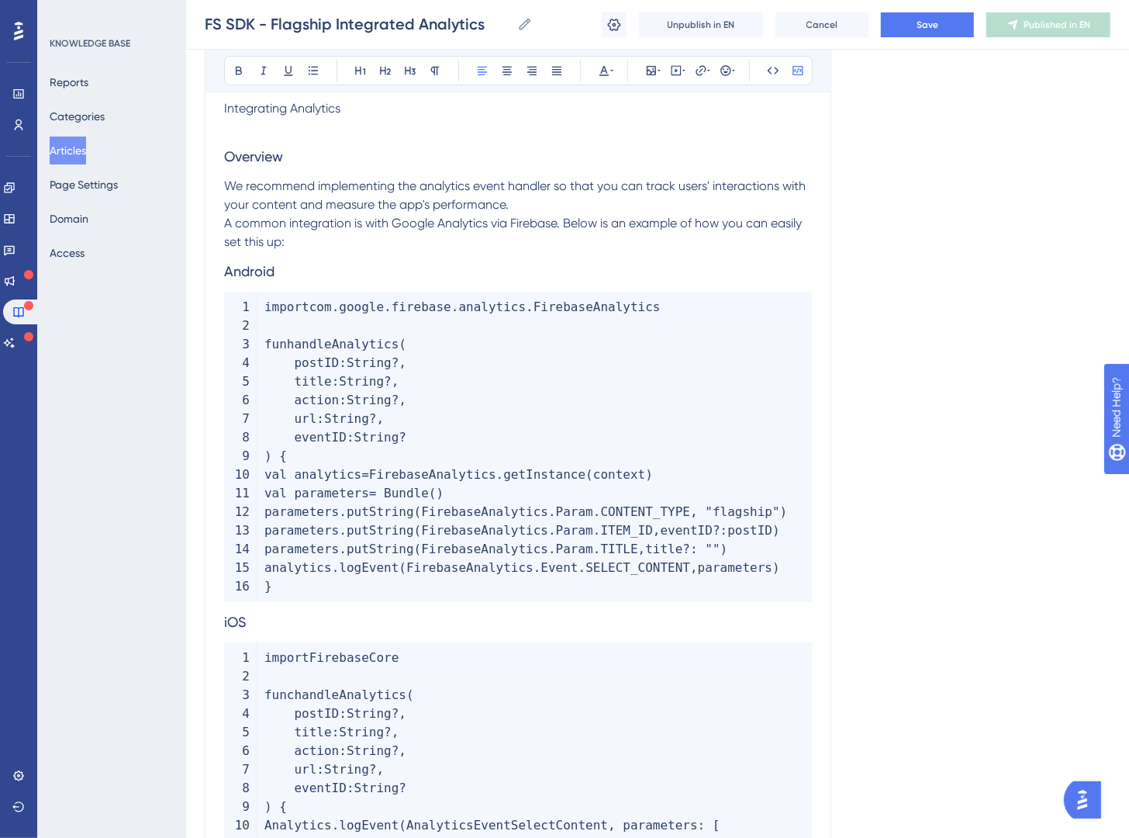
scroll to position [4412, 0]
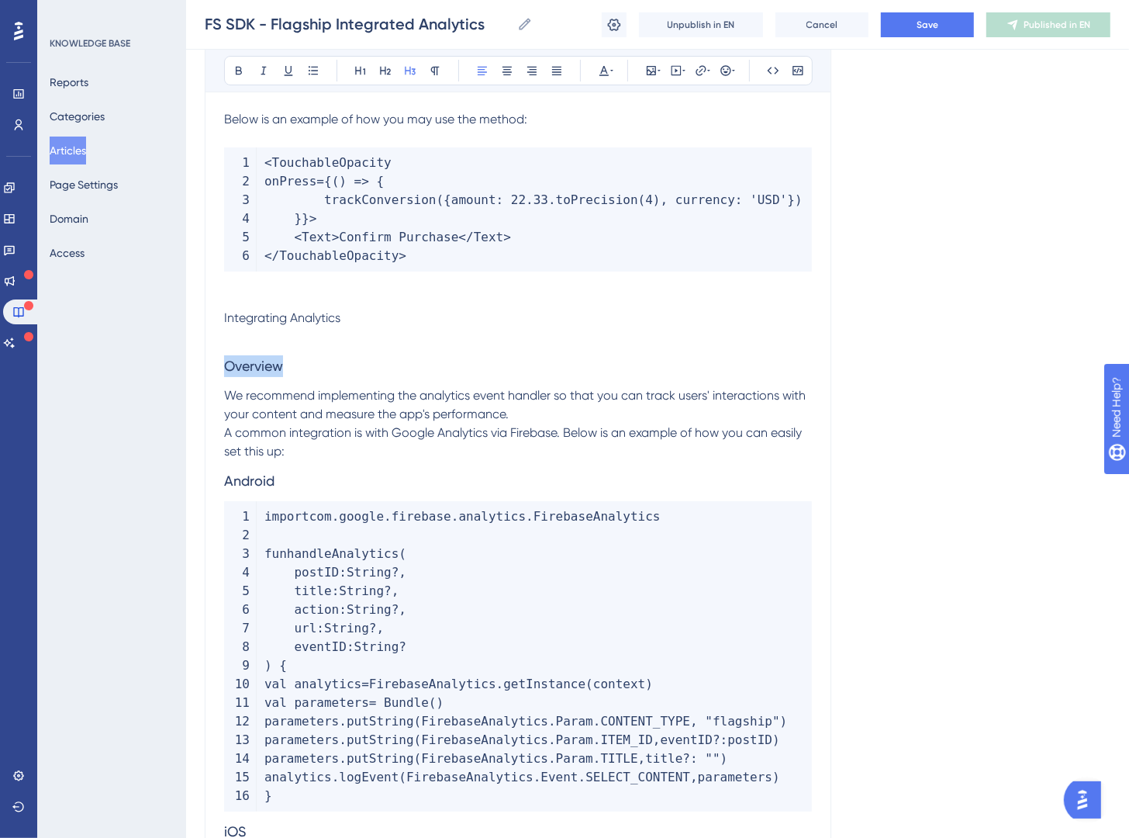
drag, startPoint x: 330, startPoint y: 375, endPoint x: 166, endPoint y: 360, distance: 165.2
click at [298, 320] on span "Integrating Analytics" at bounding box center [282, 317] width 116 height 15
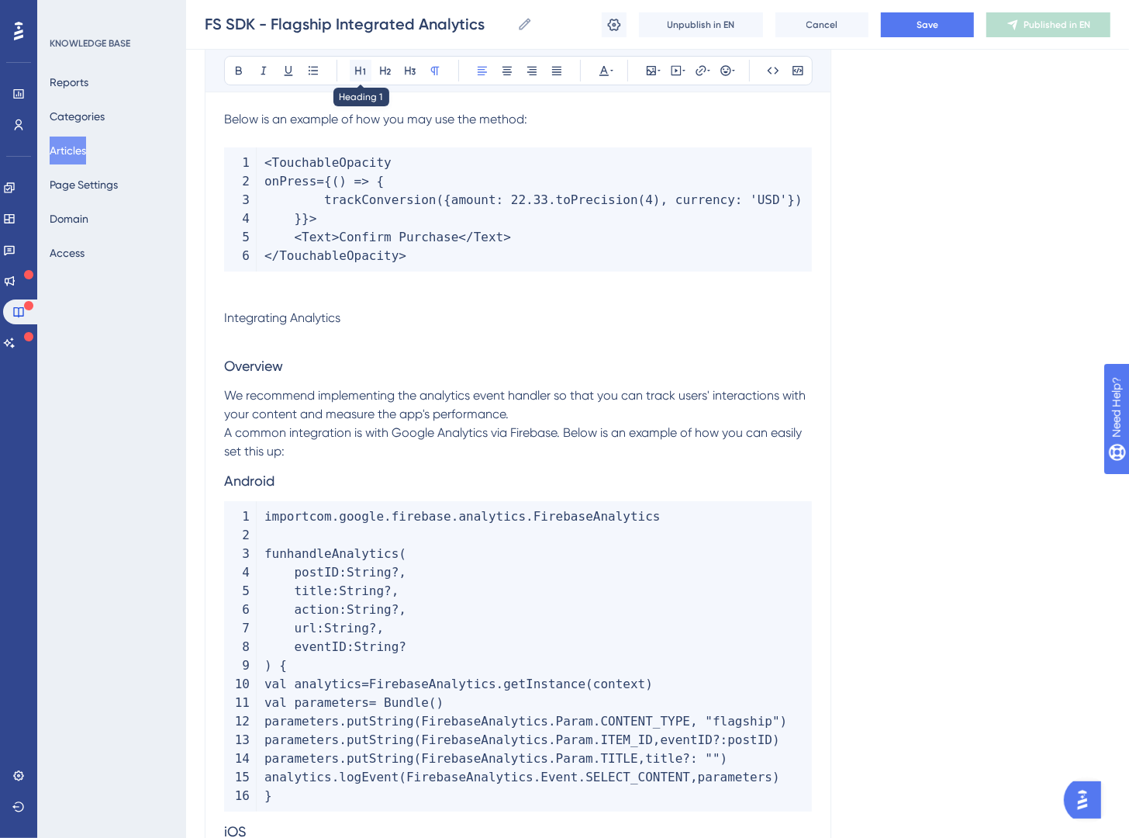
click at [368, 73] on button at bounding box center [361, 71] width 22 height 22
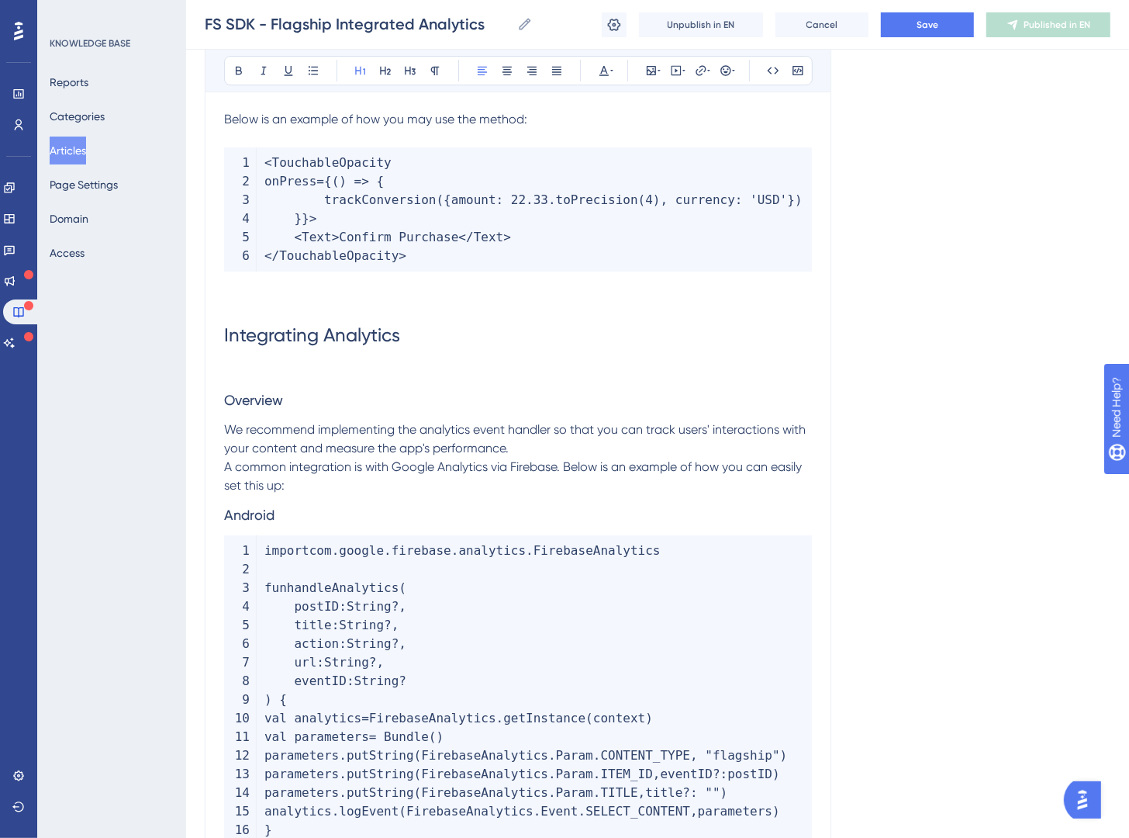
click at [289, 408] on h3 "Overview" at bounding box center [518, 400] width 588 height 40
click at [290, 407] on h3 "Overview" at bounding box center [518, 400] width 588 height 40
click at [390, 77] on icon at bounding box center [385, 70] width 12 height 12
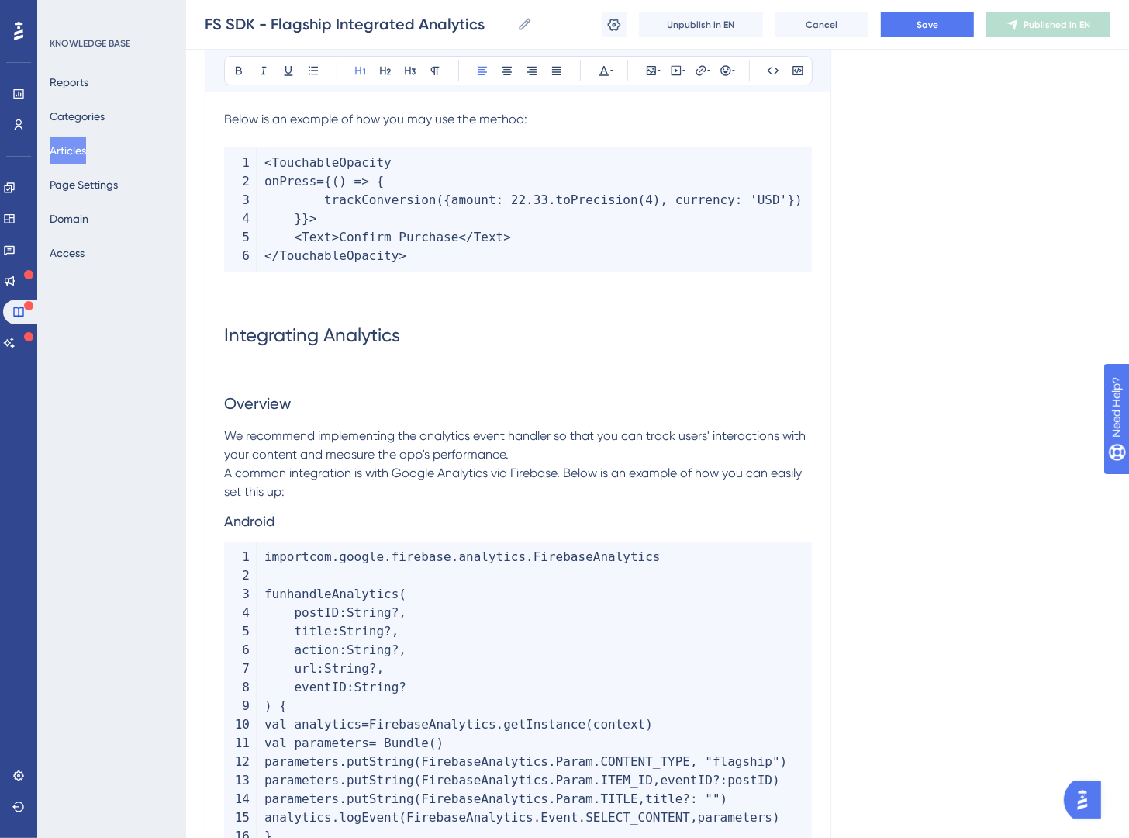
click at [229, 337] on span "Integrating Analytics" at bounding box center [312, 335] width 176 height 22
click at [337, 492] on p "A common integration is with Google Analytics via Firebase. Below is an example…" at bounding box center [518, 482] width 588 height 37
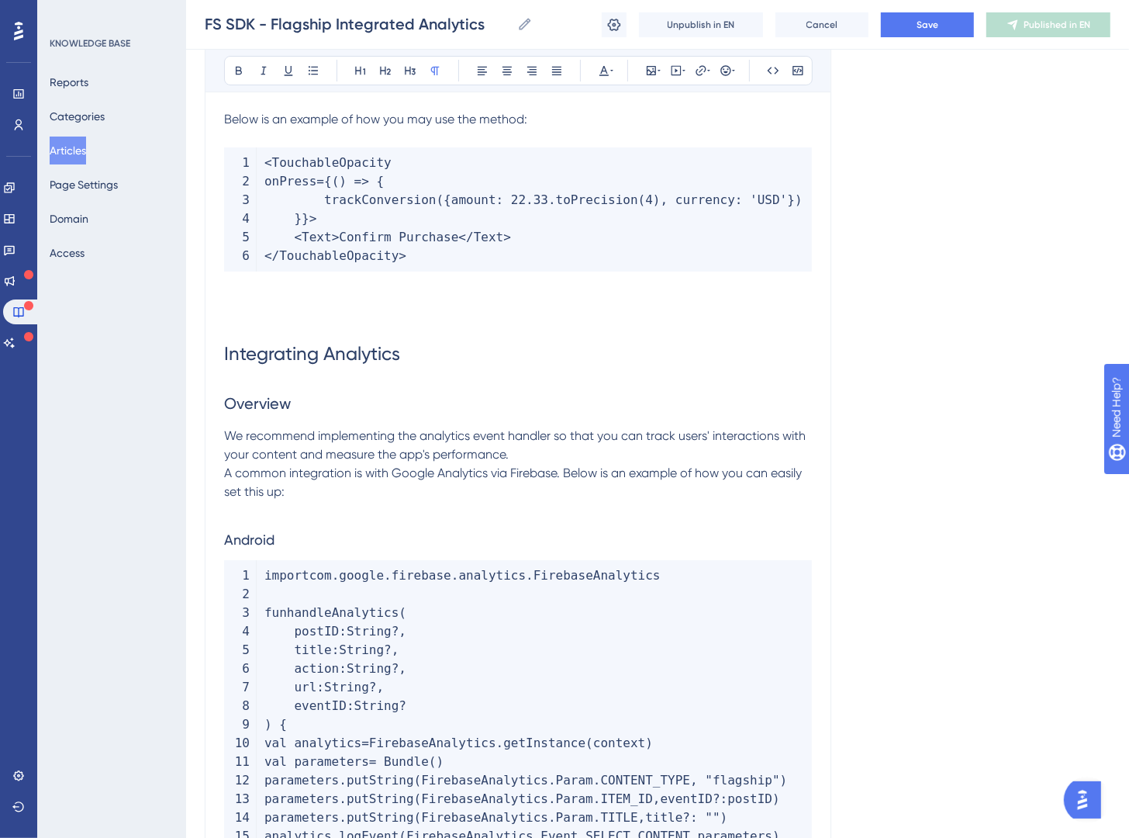
click at [295, 547] on h3 "Android" at bounding box center [518, 540] width 588 height 40
click at [386, 74] on icon at bounding box center [385, 71] width 11 height 9
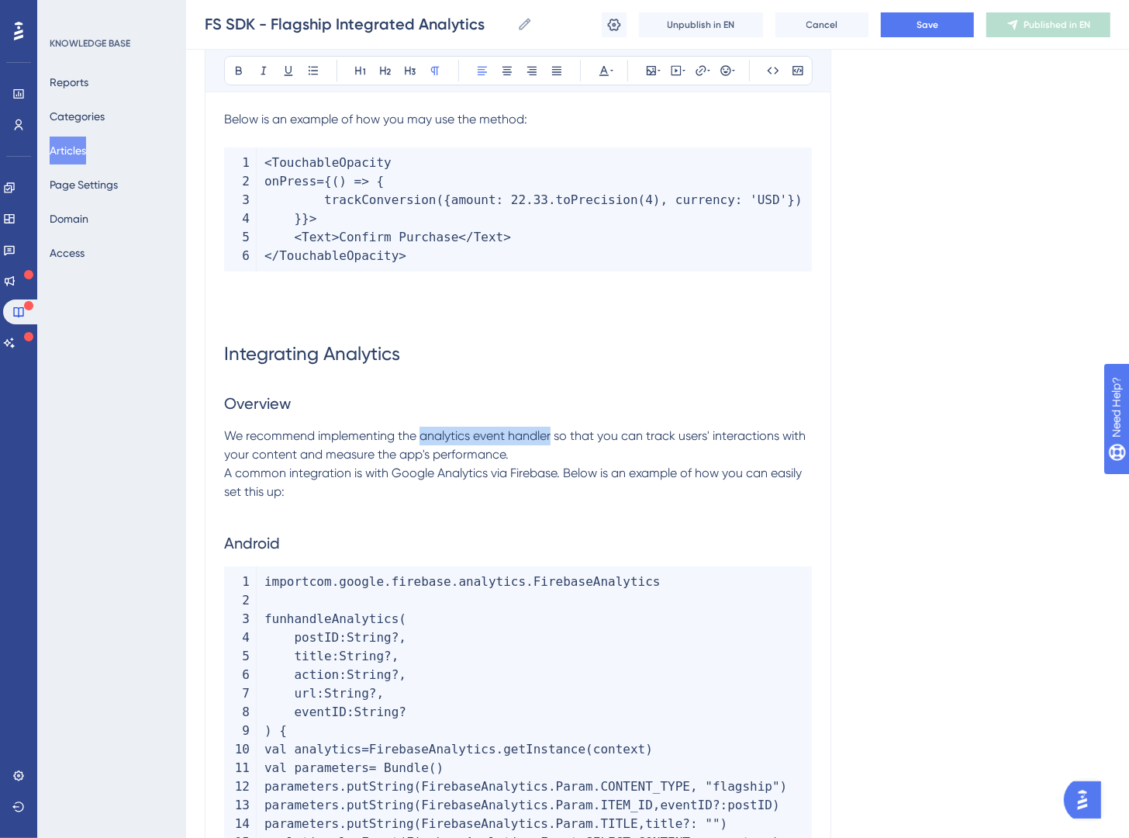
drag, startPoint x: 553, startPoint y: 434, endPoint x: 422, endPoint y: 434, distance: 131.1
click at [422, 434] on span "We recommend implementing the analytics event handler so that you can track use…" at bounding box center [516, 444] width 585 height 33
click at [699, 72] on icon at bounding box center [701, 70] width 12 height 12
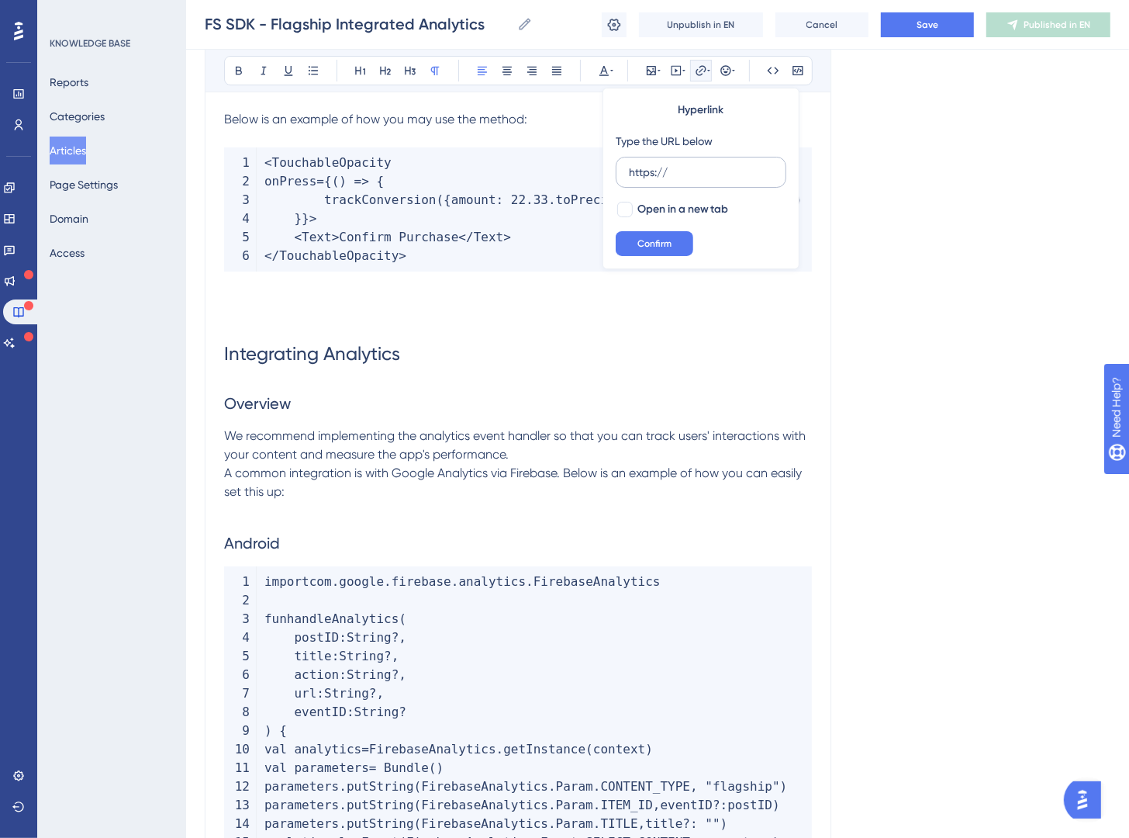
click at [689, 173] on input "https://" at bounding box center [701, 172] width 144 height 17
type input "https://brandingbrand-d4q4.help.userguiding.com/en/articles/16841-handling-even…"
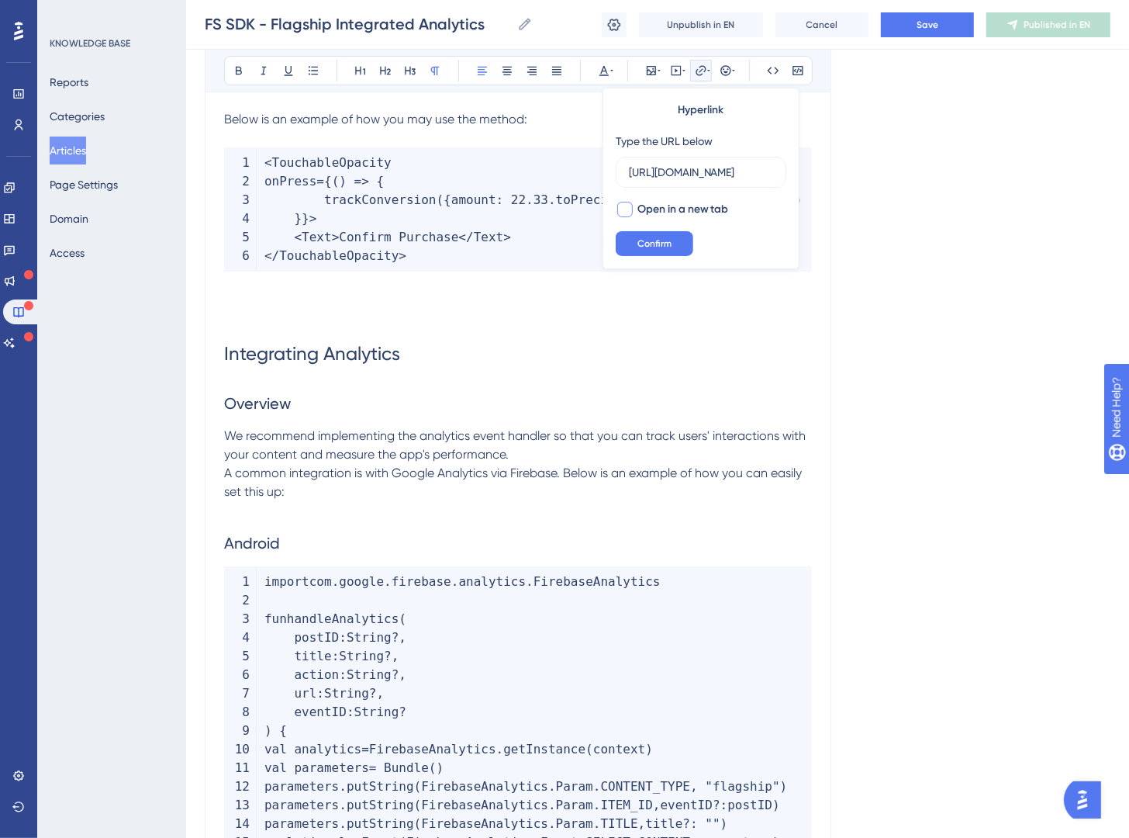
click at [687, 209] on span "Open in a new tab" at bounding box center [684, 209] width 92 height 19
checkbox input "true"
click at [669, 235] on button "Confirm" at bounding box center [655, 243] width 78 height 25
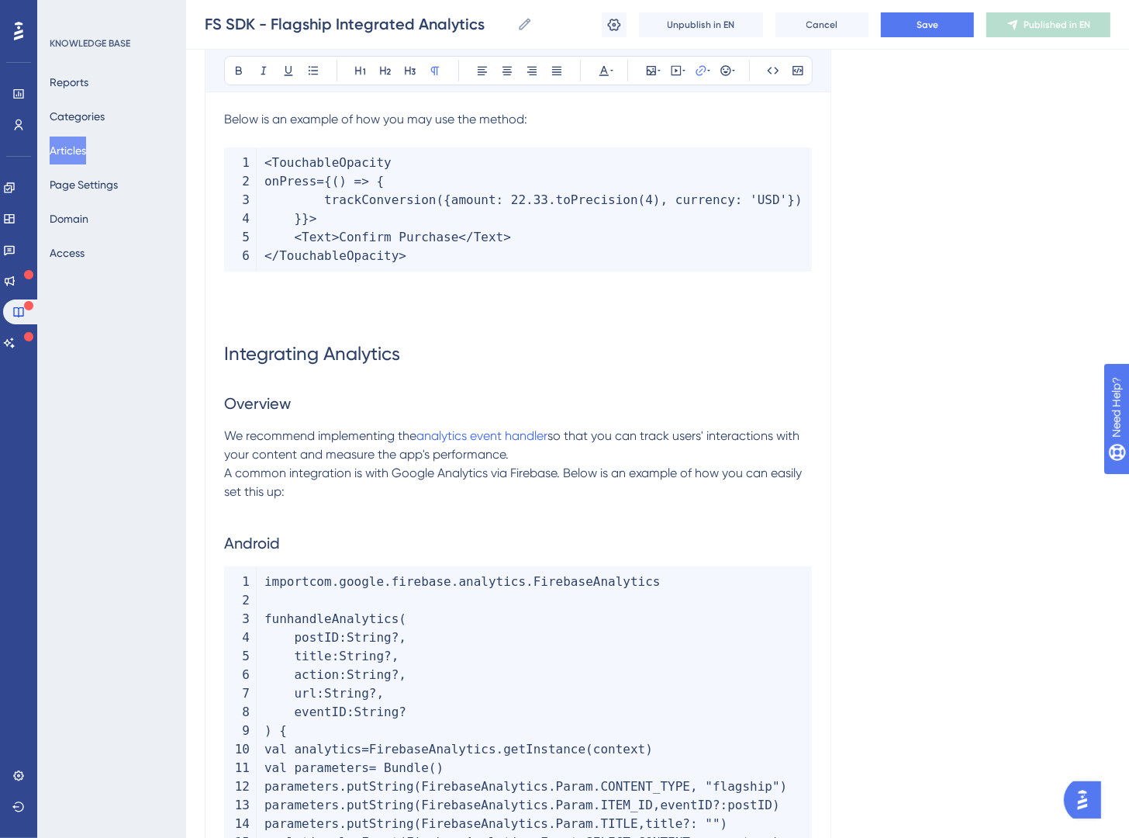
click at [680, 438] on span "so that you can track users' interactions with your content and measure the app…" at bounding box center [513, 444] width 579 height 33
click at [569, 455] on p "We recommend implementing the analytics event handler so that you can track use…" at bounding box center [518, 445] width 588 height 37
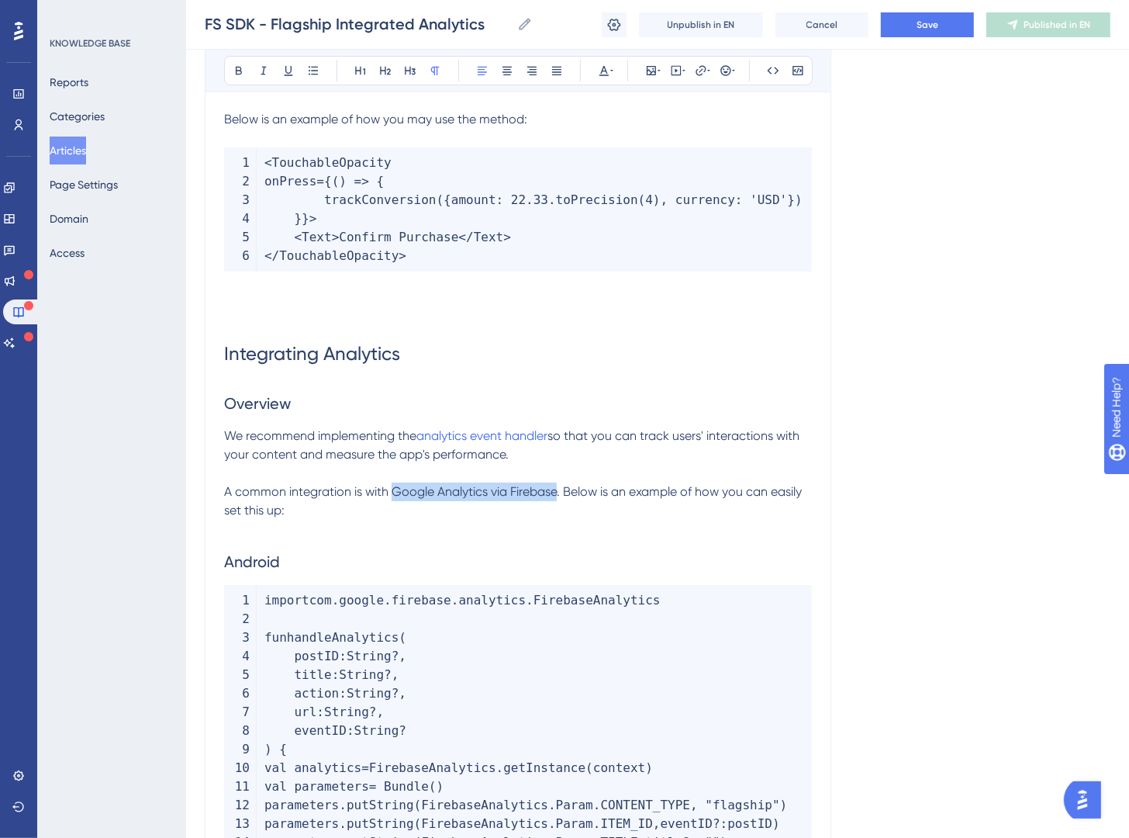
drag, startPoint x: 393, startPoint y: 489, endPoint x: 556, endPoint y: 488, distance: 163.7
click at [556, 488] on span "A common integration is with Google Analytics via Firebase. Below is an example…" at bounding box center [514, 500] width 581 height 33
click at [246, 69] on button at bounding box center [239, 71] width 22 height 22
click at [241, 551] on h2 "Android" at bounding box center [518, 561] width 588 height 47
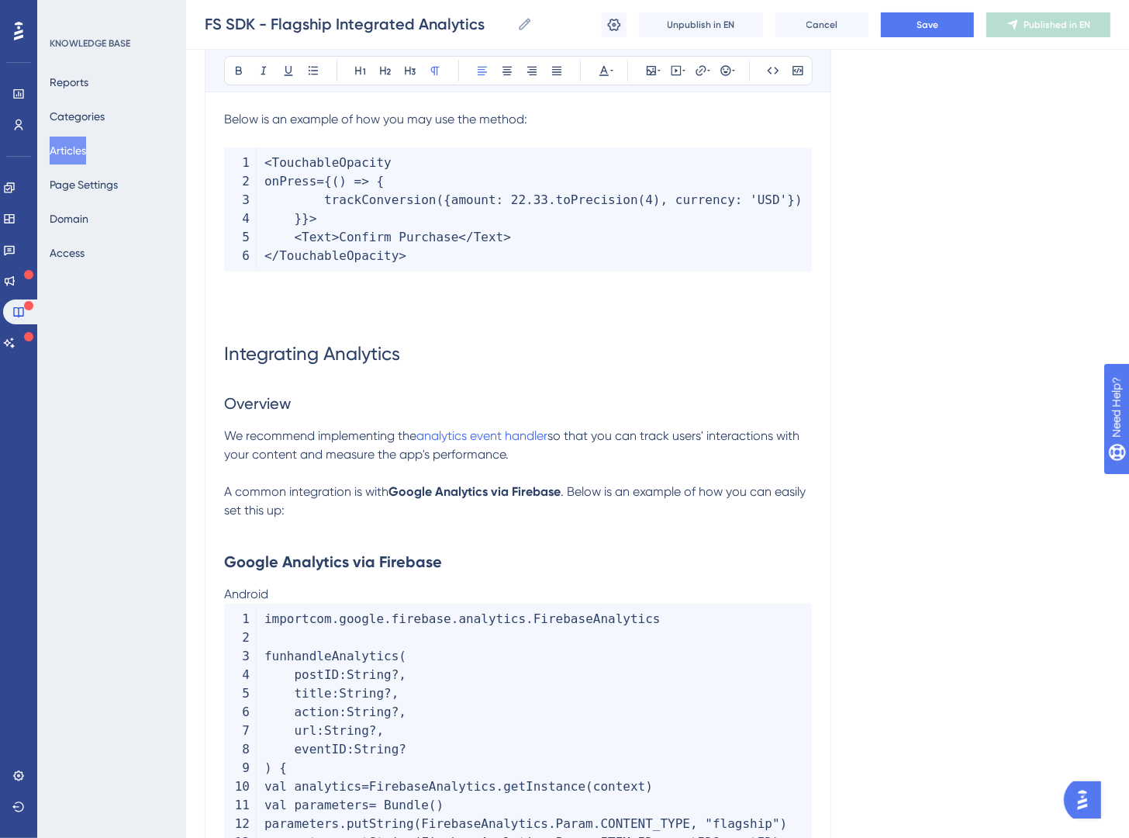
click at [499, 562] on h2 "Google Analytics via Firebase" at bounding box center [518, 561] width 588 height 47
click at [470, 565] on strong "Google Analytics via Firebase Setup" at bounding box center [357, 561] width 266 height 19
click at [382, 70] on icon at bounding box center [385, 70] width 12 height 12
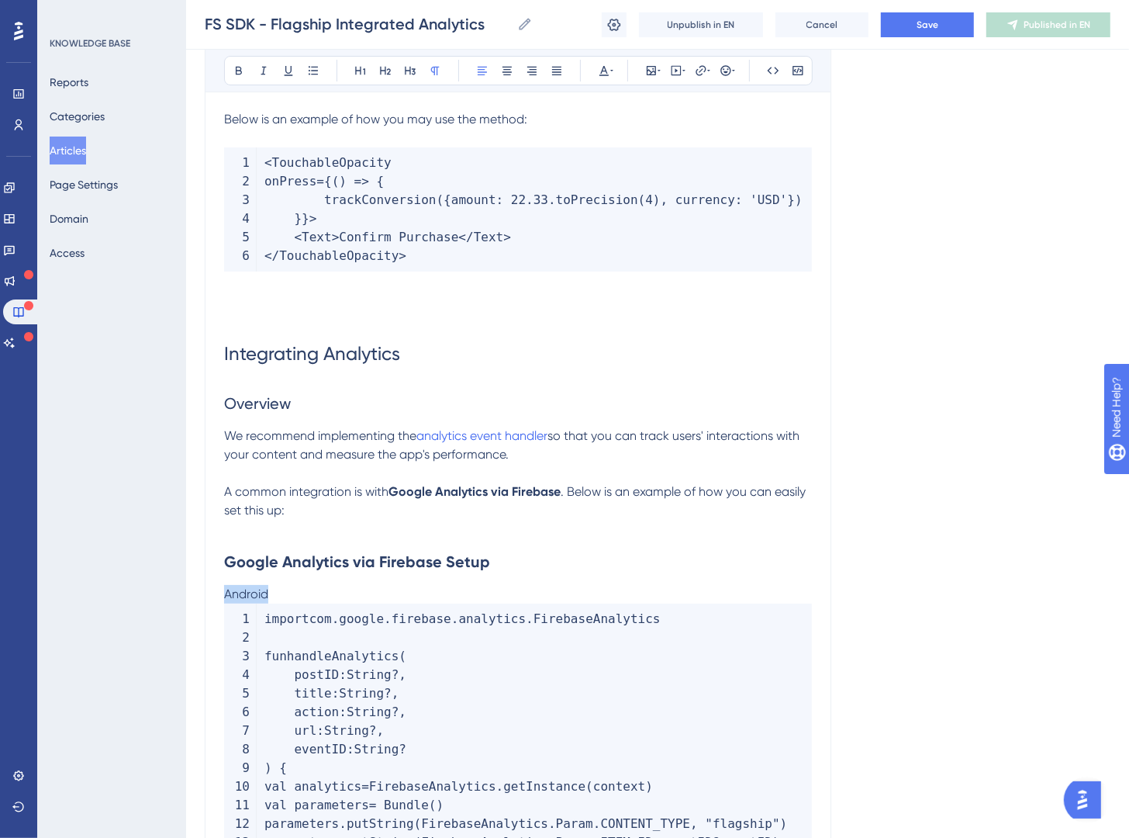
drag, startPoint x: 297, startPoint y: 589, endPoint x: 194, endPoint y: 583, distance: 103.3
click at [316, 557] on strong "Google Analytics via Firebase Setup" at bounding box center [357, 561] width 266 height 19
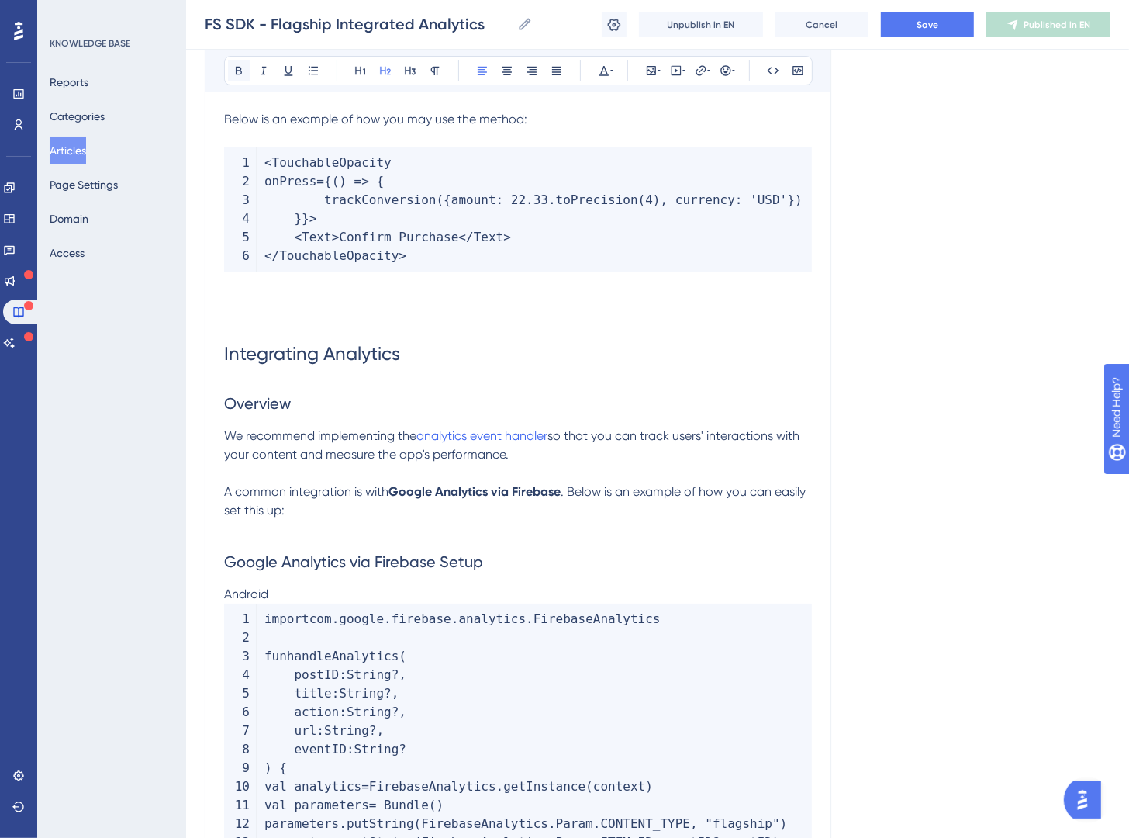
click at [234, 74] on icon at bounding box center [239, 70] width 12 height 12
drag, startPoint x: 230, startPoint y: 589, endPoint x: 159, endPoint y: 573, distance: 73.0
click at [385, 74] on icon at bounding box center [385, 71] width 11 height 9
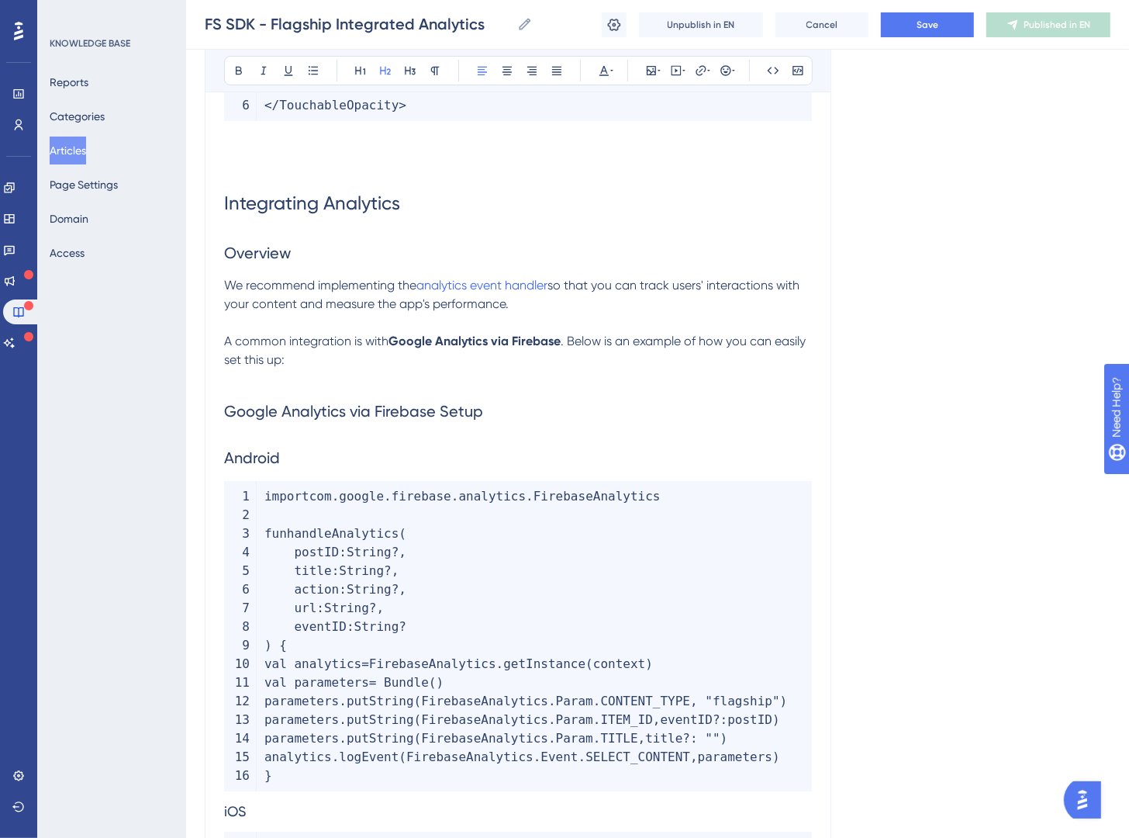
scroll to position [4779, 0]
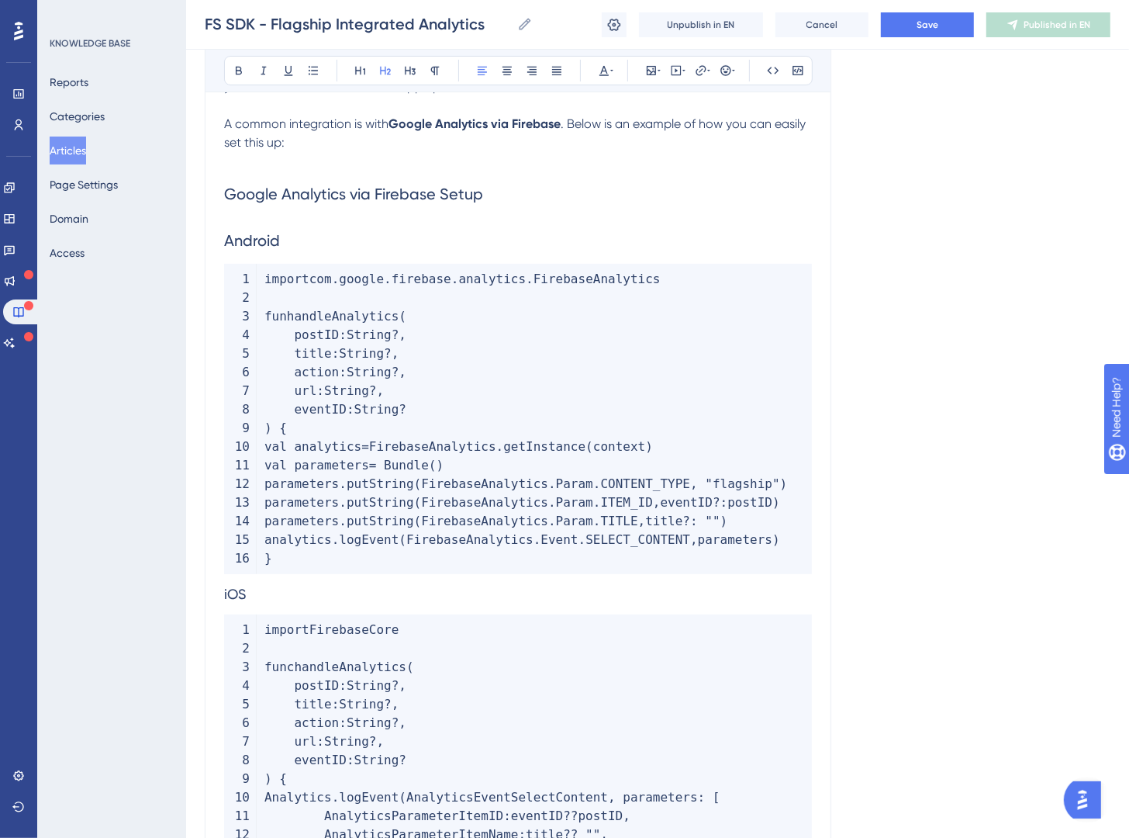
click at [232, 614] on h3 "iOS" at bounding box center [518, 594] width 588 height 40
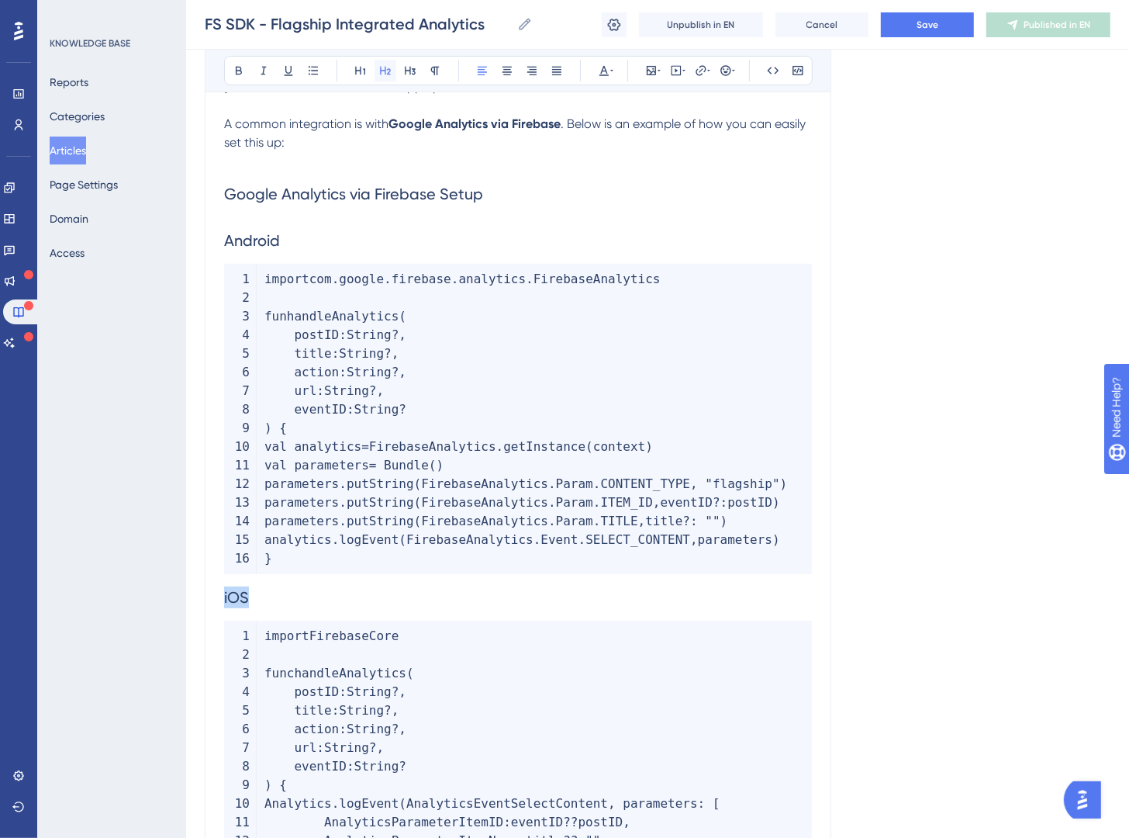
click at [380, 72] on icon at bounding box center [385, 70] width 12 height 12
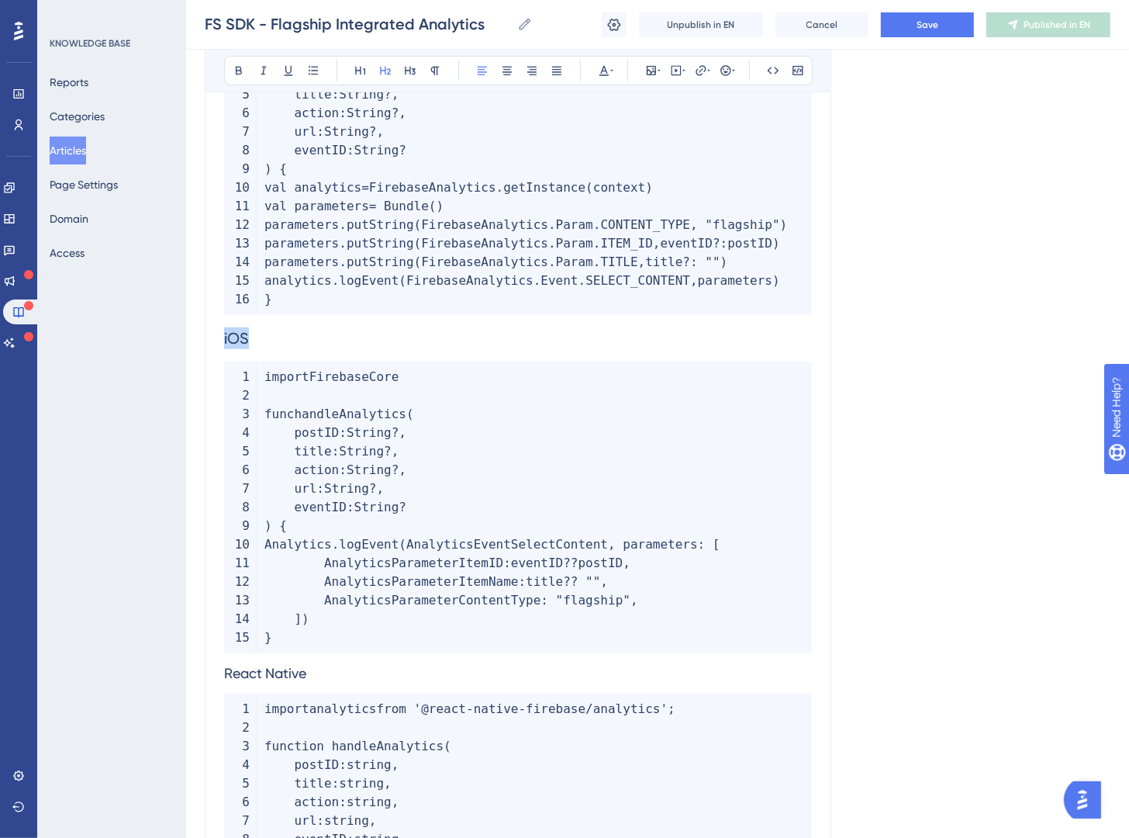
scroll to position [5048, 0]
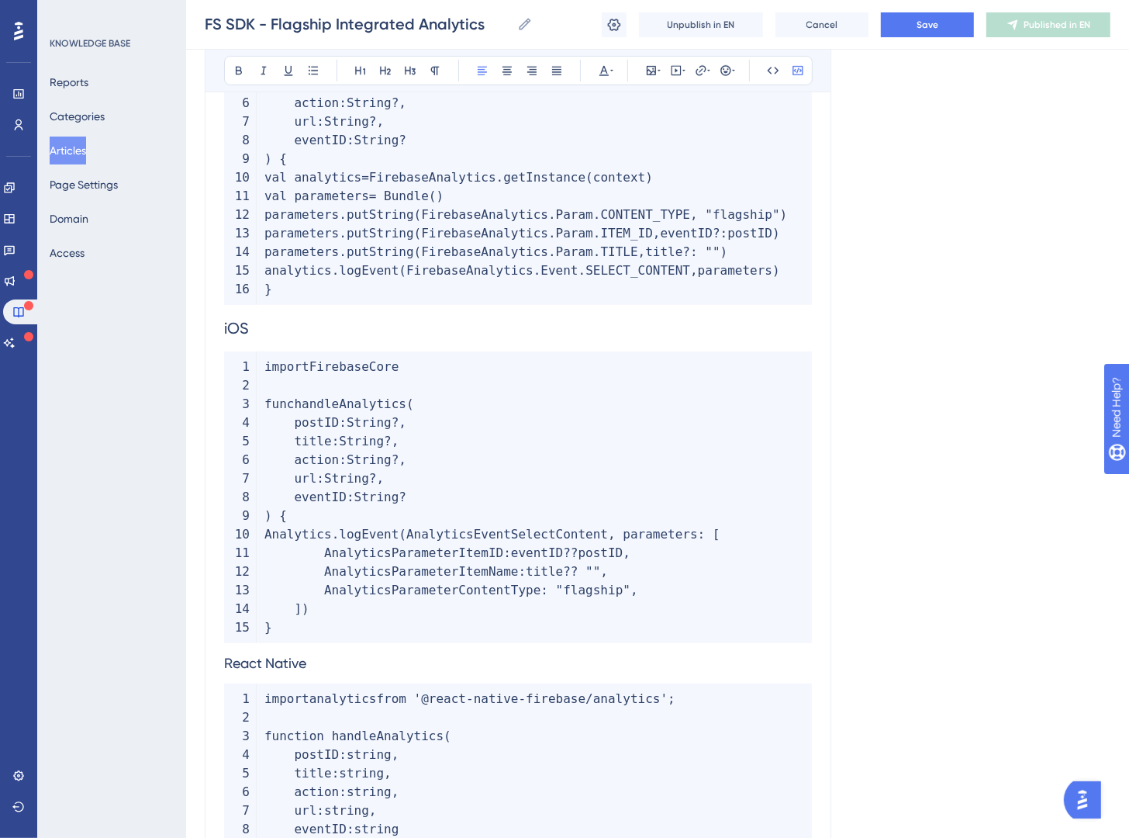
click at [273, 740] on code "import analytics from '@react-native-firebase/analytics' ; function handleAnaly…" at bounding box center [518, 847] width 588 height 329
click at [296, 671] on span "React Native" at bounding box center [265, 663] width 82 height 16
click at [387, 72] on icon at bounding box center [385, 70] width 12 height 12
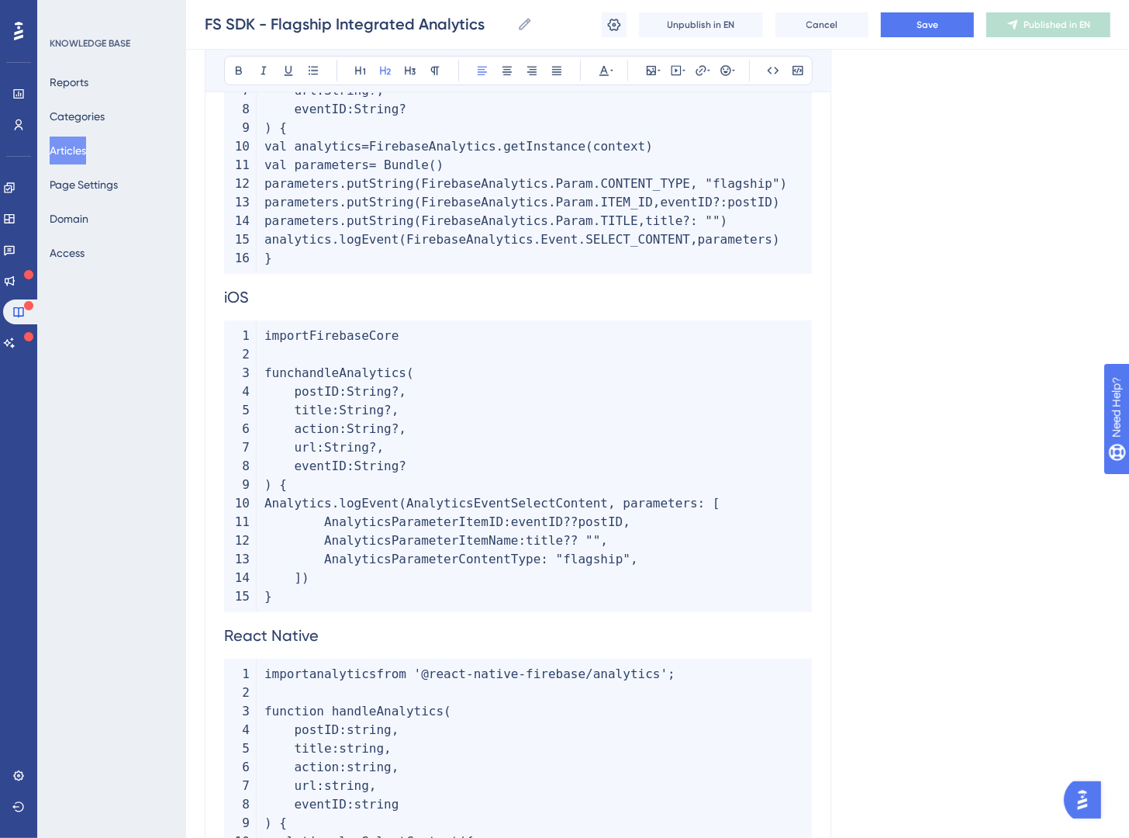
scroll to position [5418, 0]
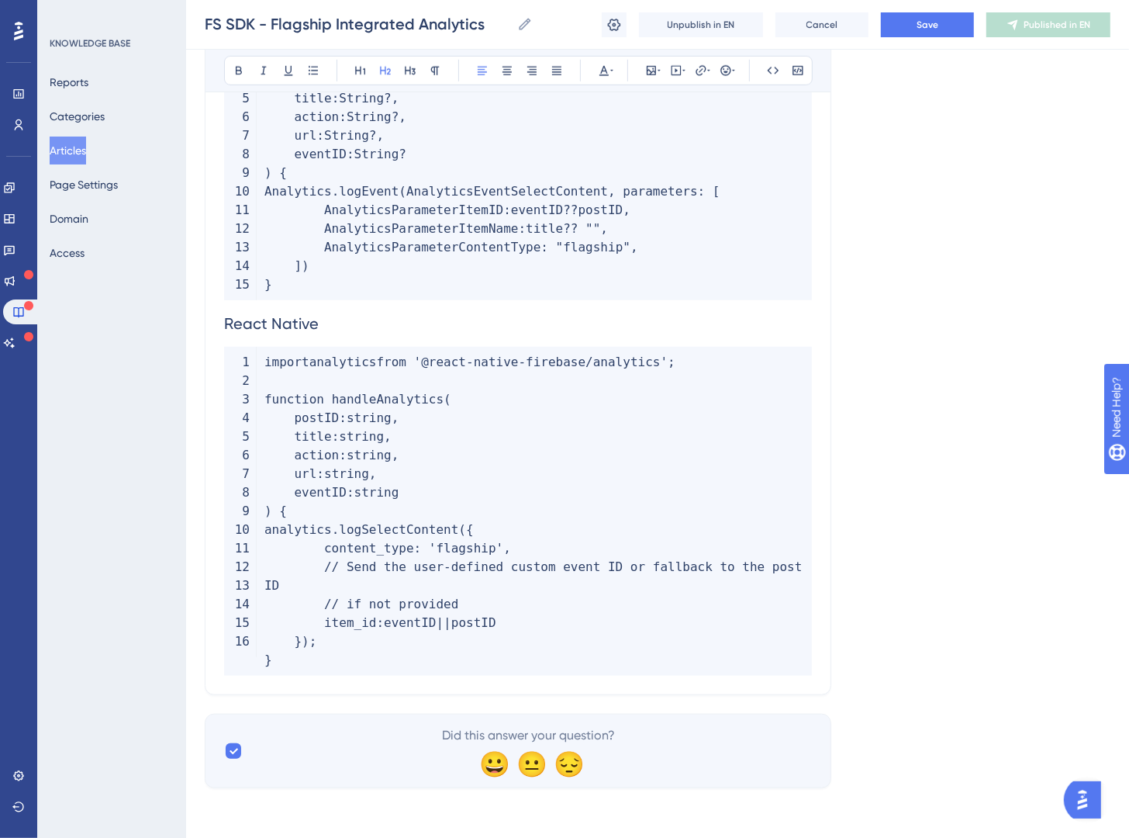
drag, startPoint x: 982, startPoint y: 78, endPoint x: 963, endPoint y: 38, distance: 44.8
click at [953, 29] on button "Save" at bounding box center [927, 24] width 93 height 25
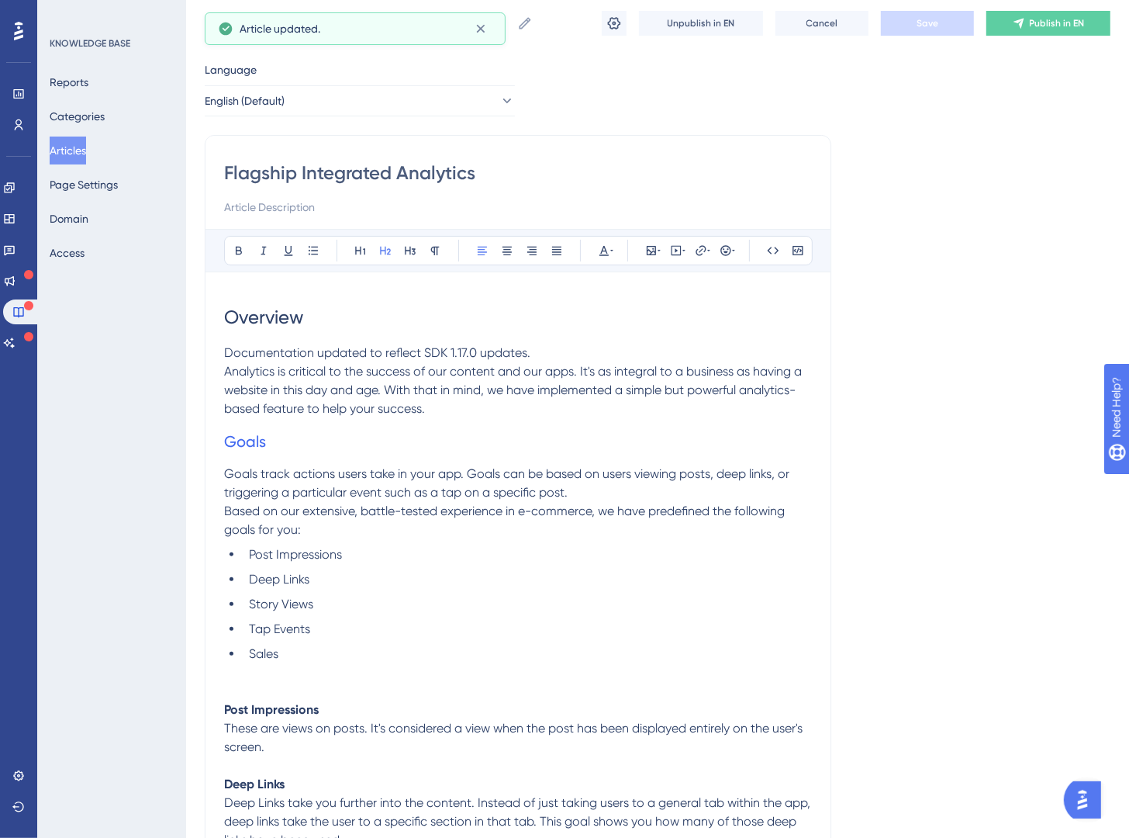
scroll to position [0, 0]
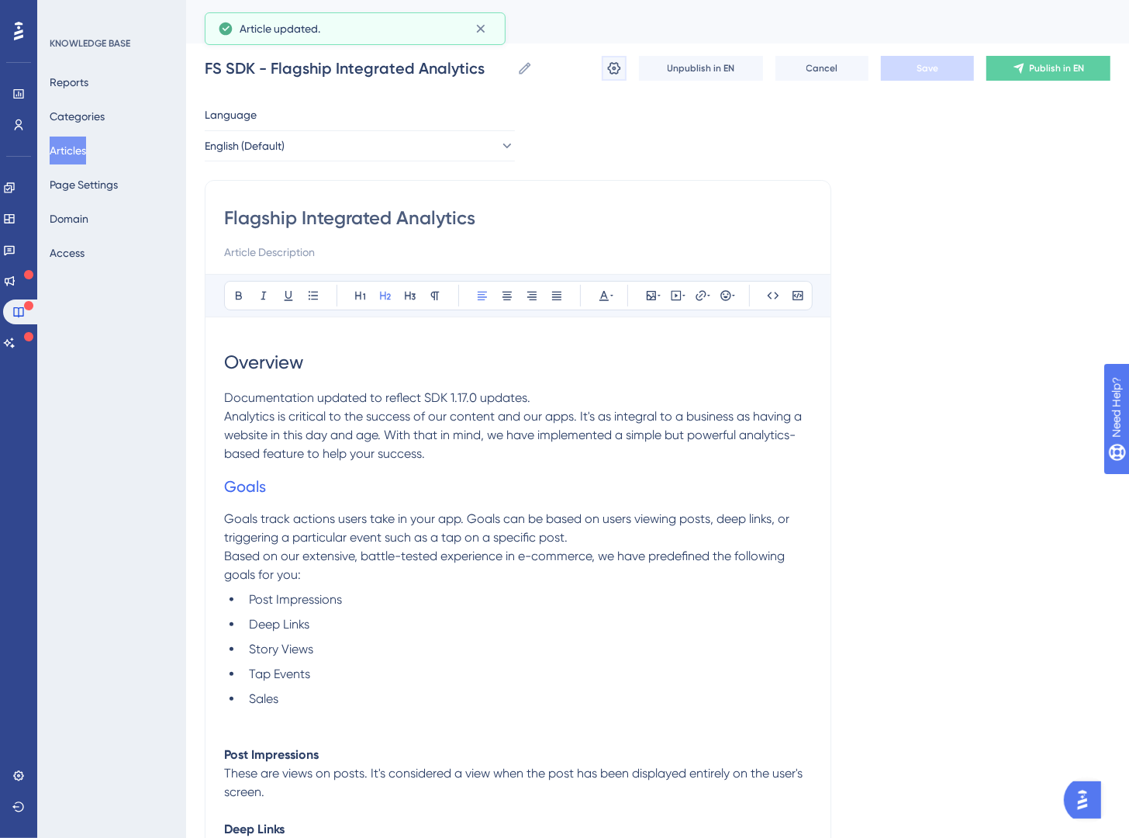
click at [611, 71] on icon at bounding box center [615, 69] width 16 height 16
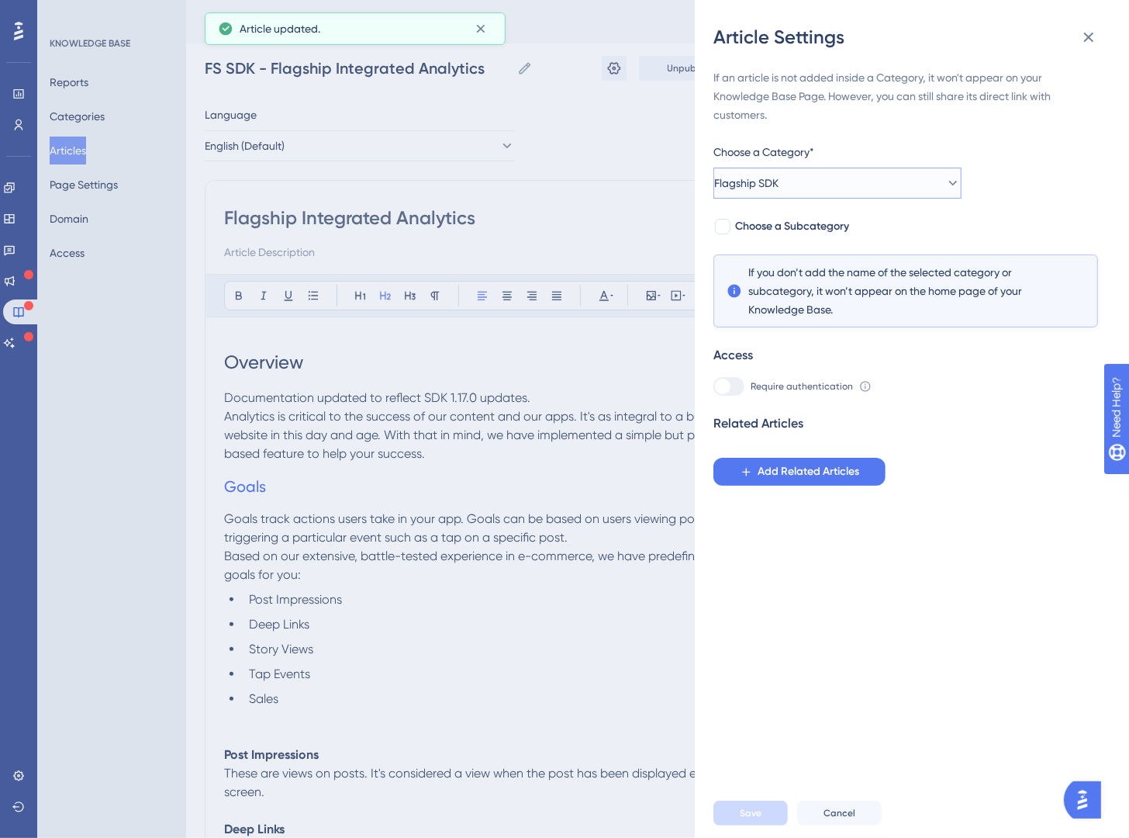
click at [804, 190] on button "Flagship SDK" at bounding box center [838, 183] width 248 height 31
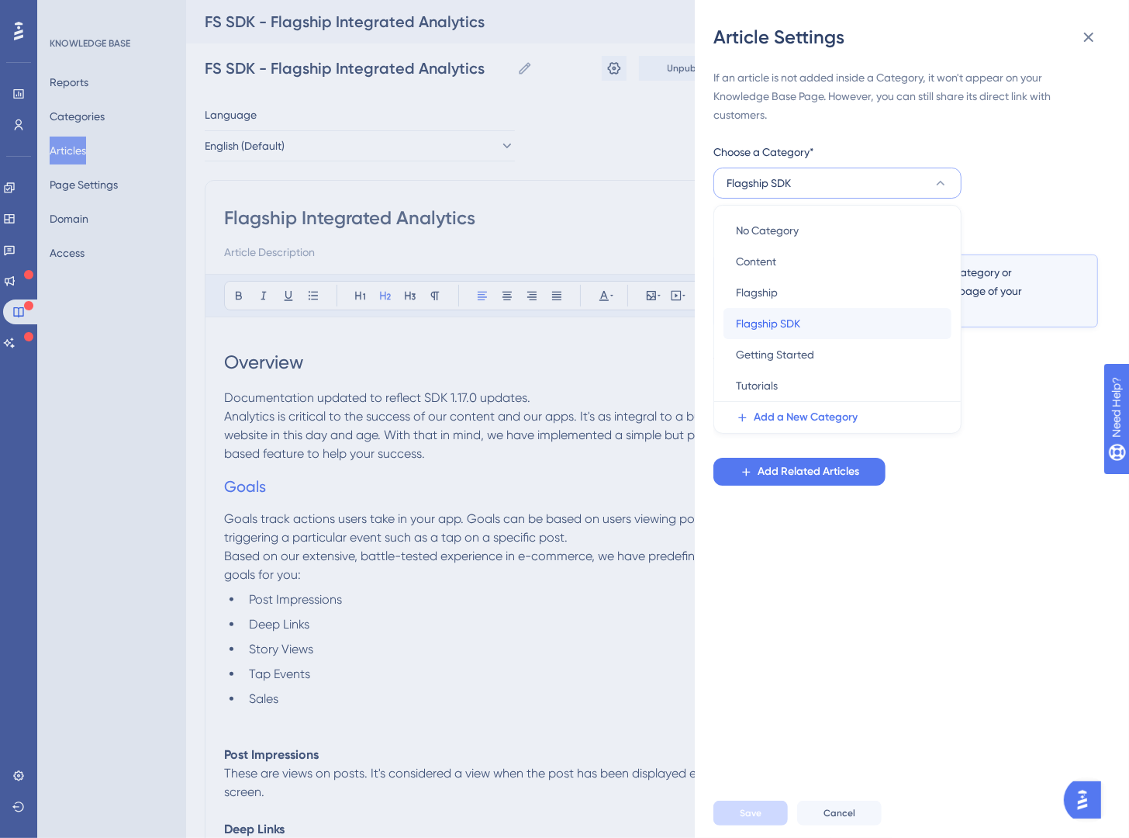
click at [822, 322] on div "Flagship SDK Flagship SDK" at bounding box center [837, 323] width 203 height 31
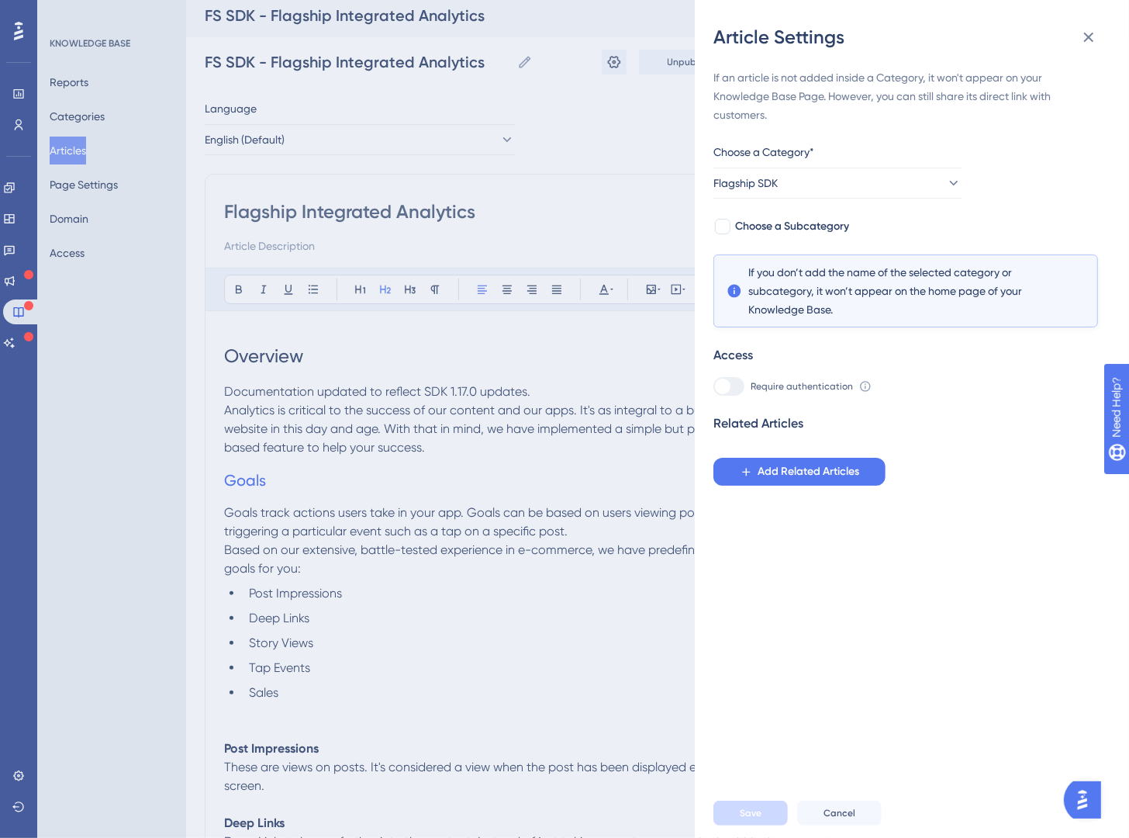
scroll to position [61, 0]
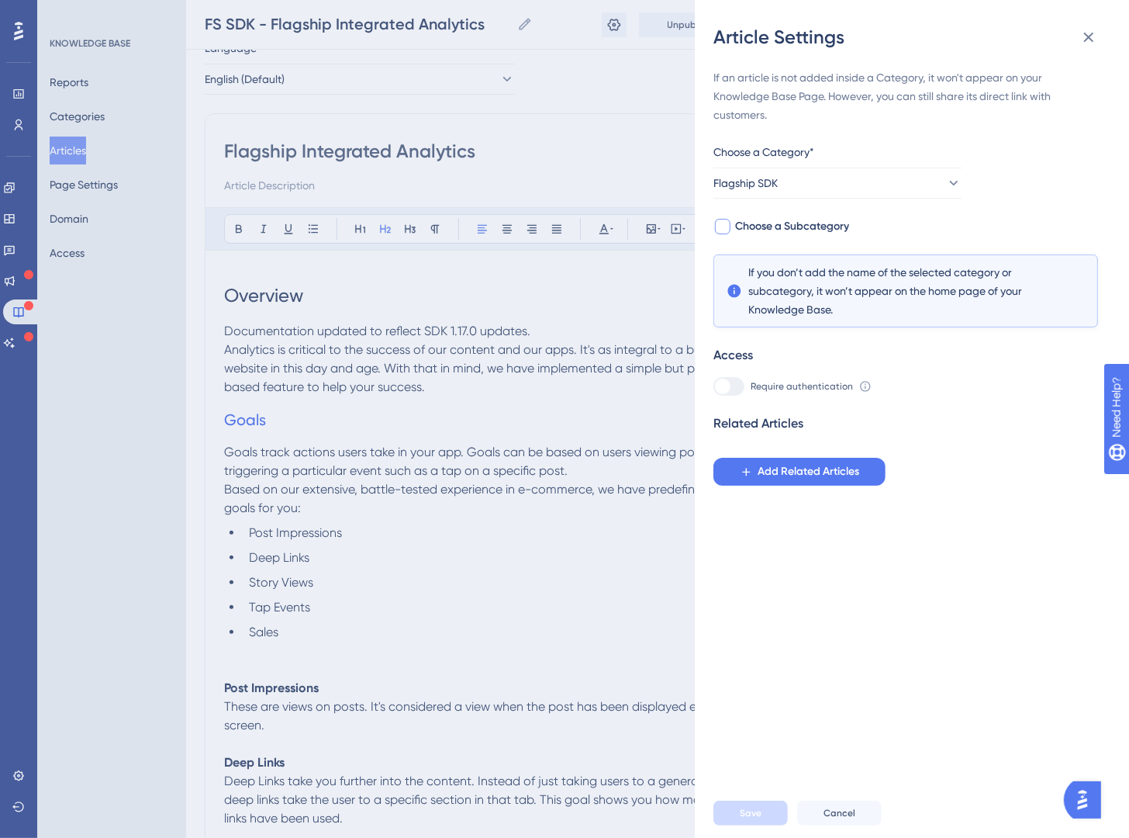
click at [759, 227] on span "Choose a Subcategory" at bounding box center [792, 226] width 114 height 19
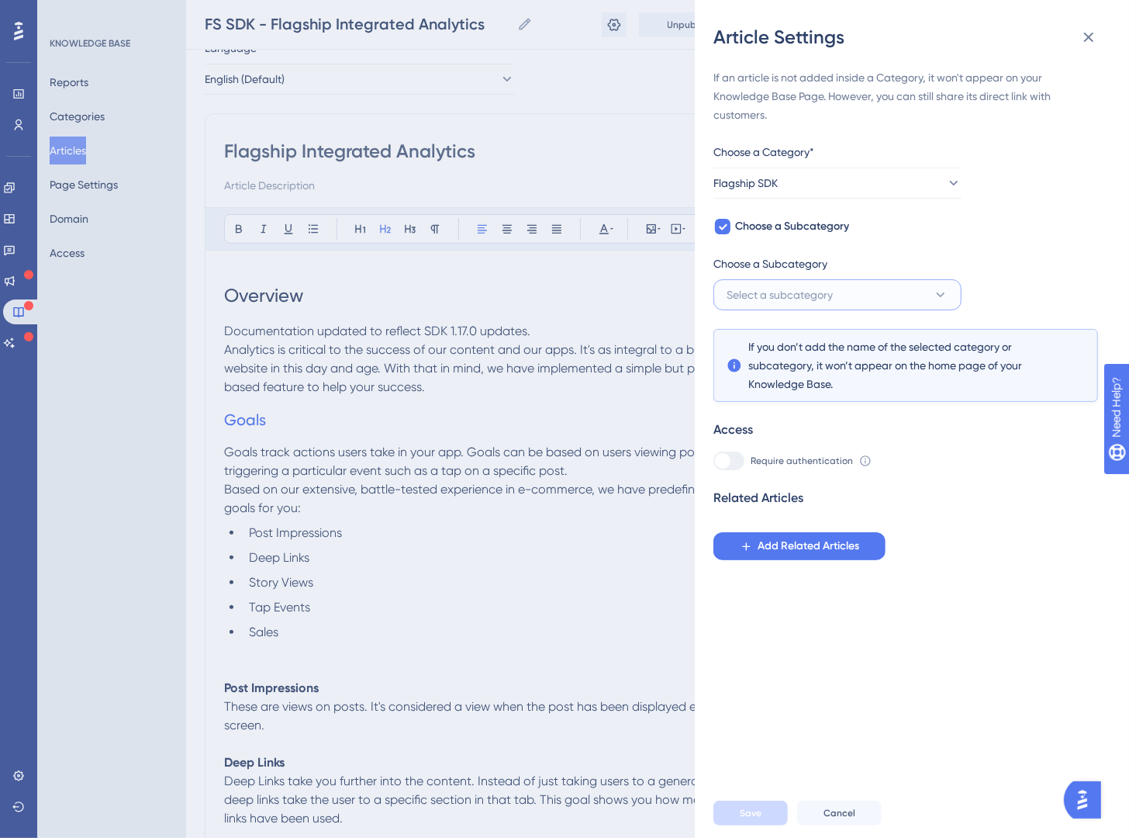
click at [813, 282] on button "Select a subcategory" at bounding box center [838, 294] width 248 height 31
click at [813, 285] on span "Select a subcategory" at bounding box center [780, 294] width 106 height 19
click at [730, 230] on div at bounding box center [723, 226] width 19 height 19
checkbox input "false"
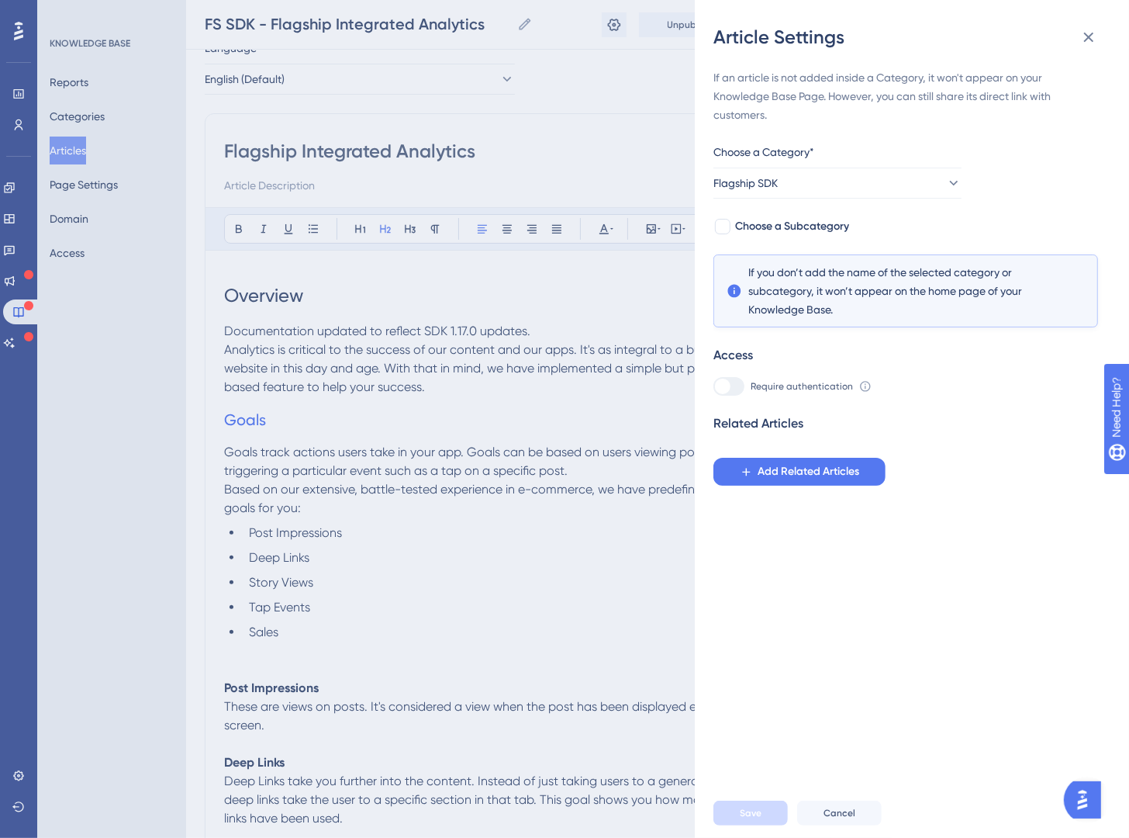
click at [932, 512] on div "If an article is not added inside a Category, it won't appear on your Knowledge…" at bounding box center [919, 419] width 410 height 738
click at [835, 819] on span "Cancel" at bounding box center [840, 813] width 32 height 12
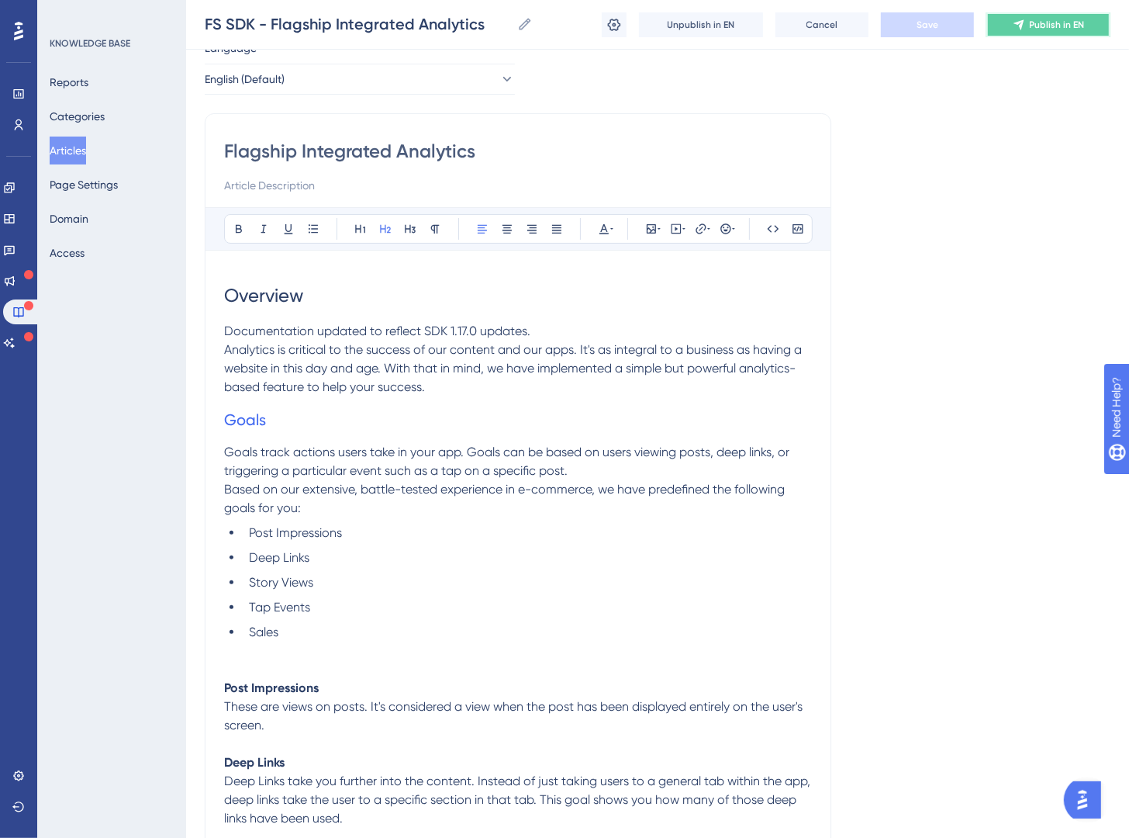
click at [1026, 24] on icon at bounding box center [1019, 25] width 12 height 12
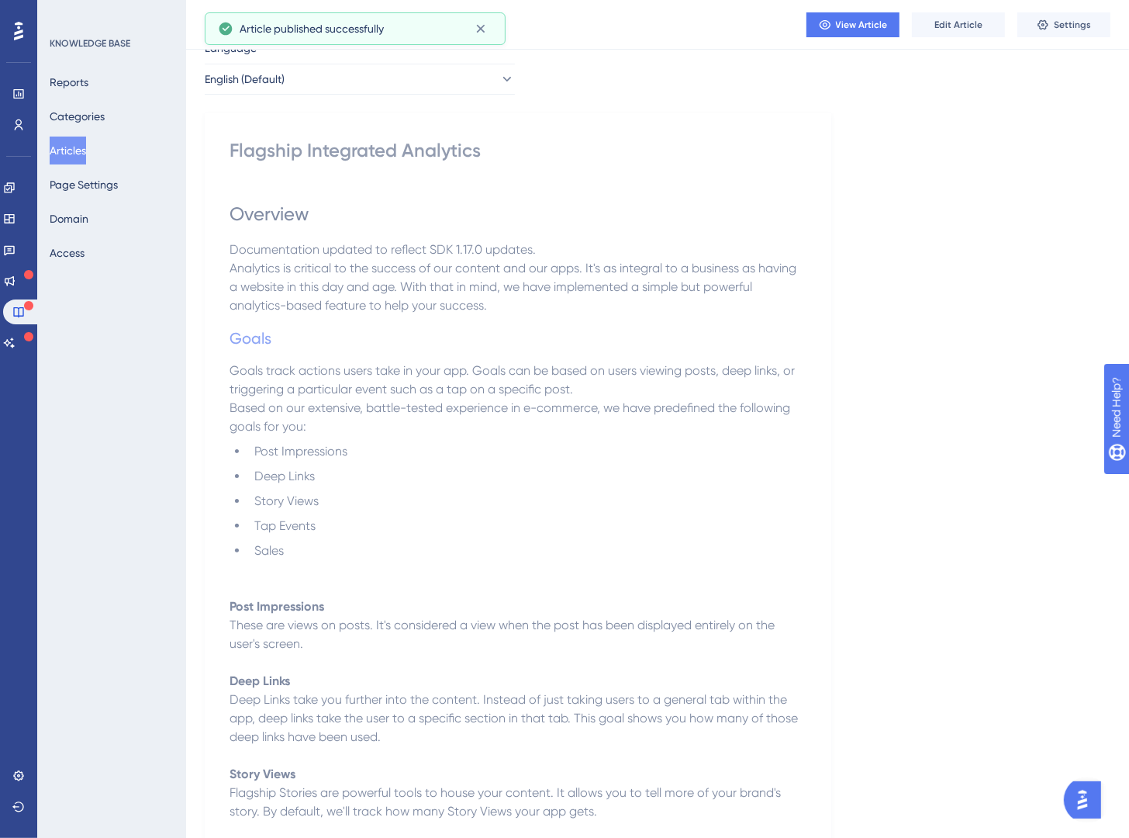
click at [85, 151] on button "Articles" at bounding box center [68, 151] width 36 height 28
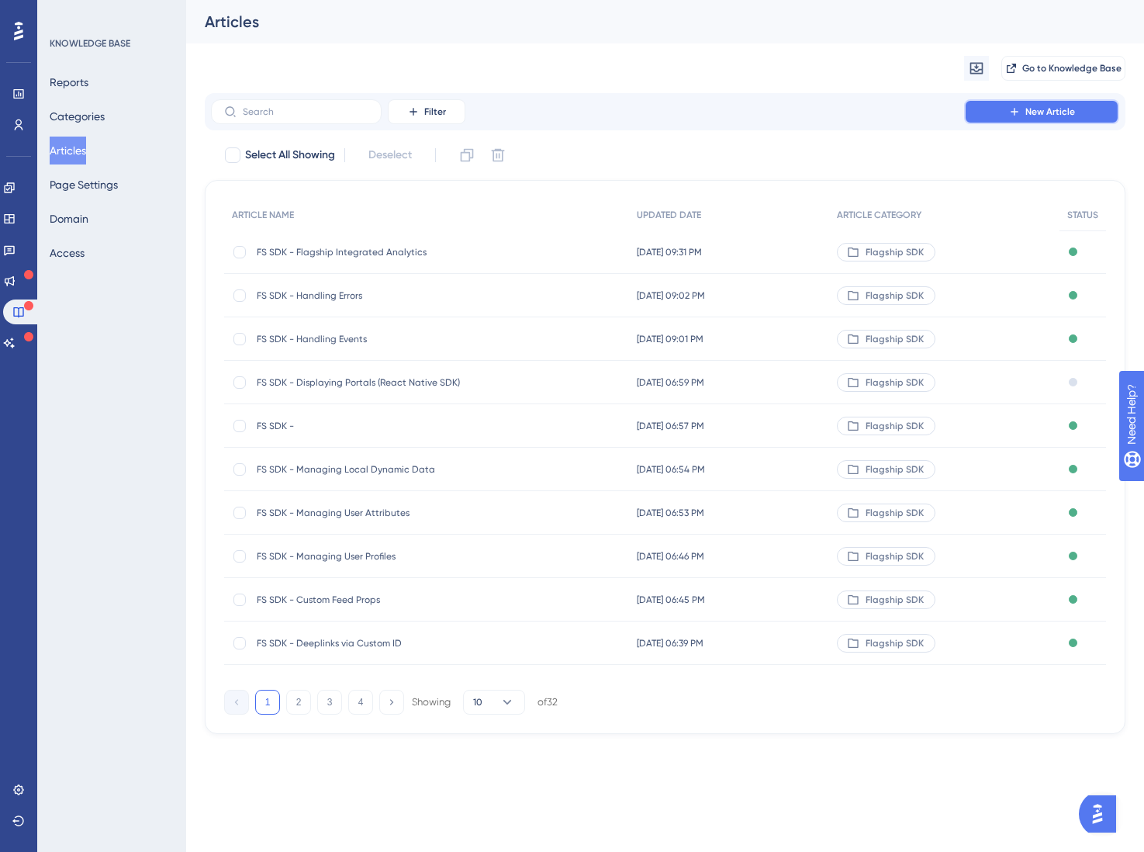
click at [1030, 111] on span "New Article" at bounding box center [1051, 111] width 50 height 12
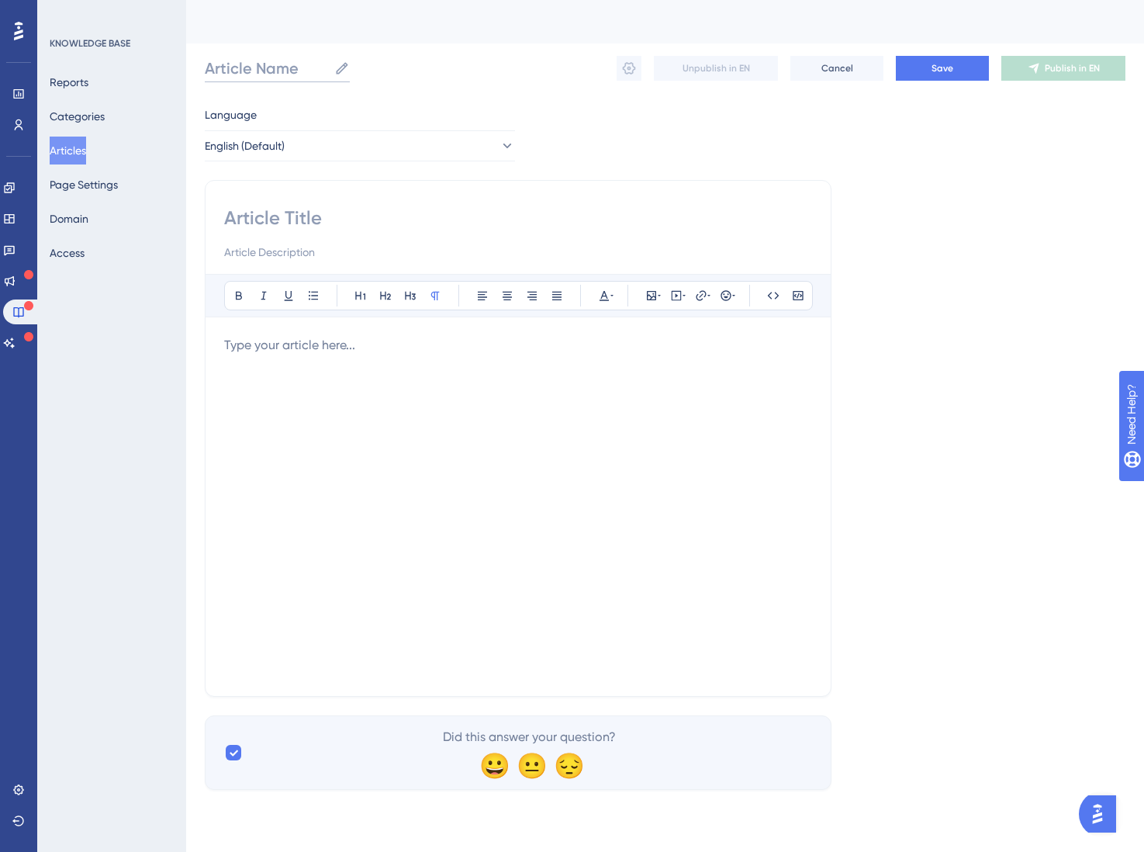
click at [265, 70] on input "Article Name" at bounding box center [266, 68] width 123 height 22
paste input "Privacy Considerations"
type input "FS SDK - Privacy Considerations"
click at [273, 207] on input at bounding box center [518, 218] width 588 height 25
paste input "Privacy Considerations"
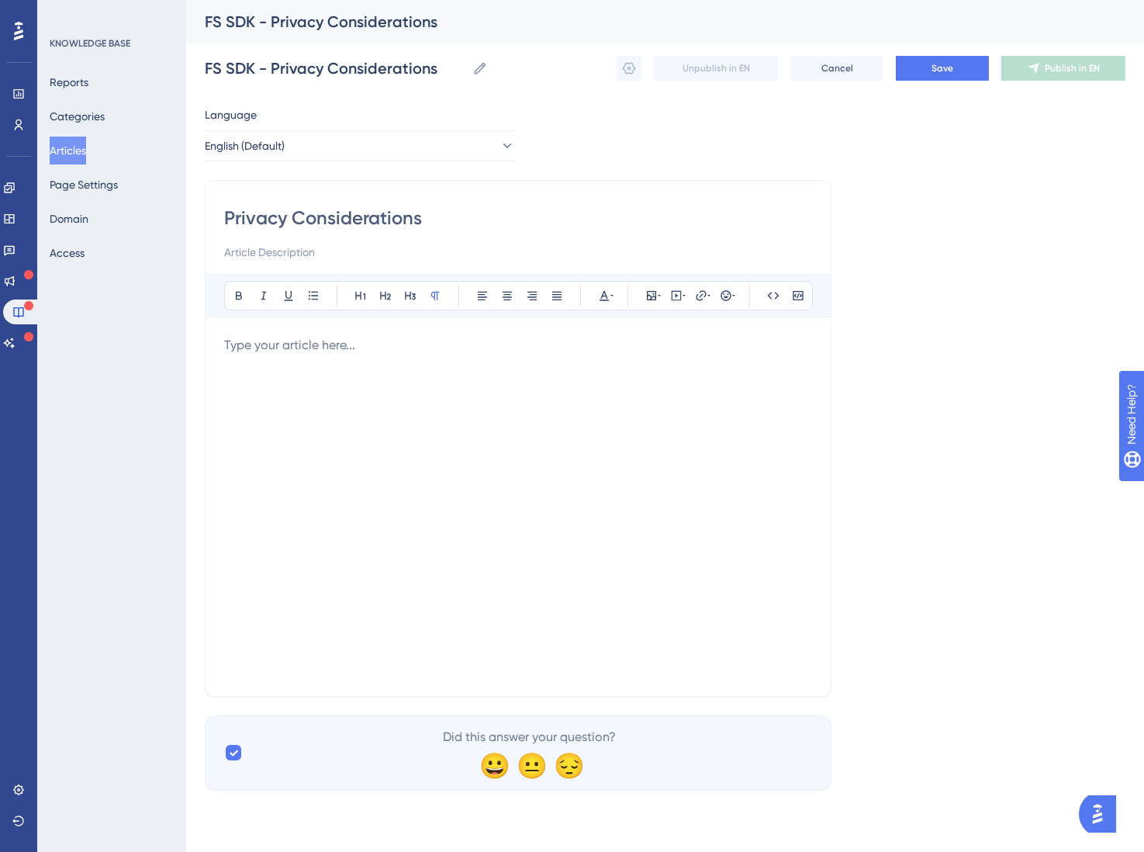
type input "Privacy Considerations"
click at [330, 354] on p at bounding box center [518, 345] width 588 height 19
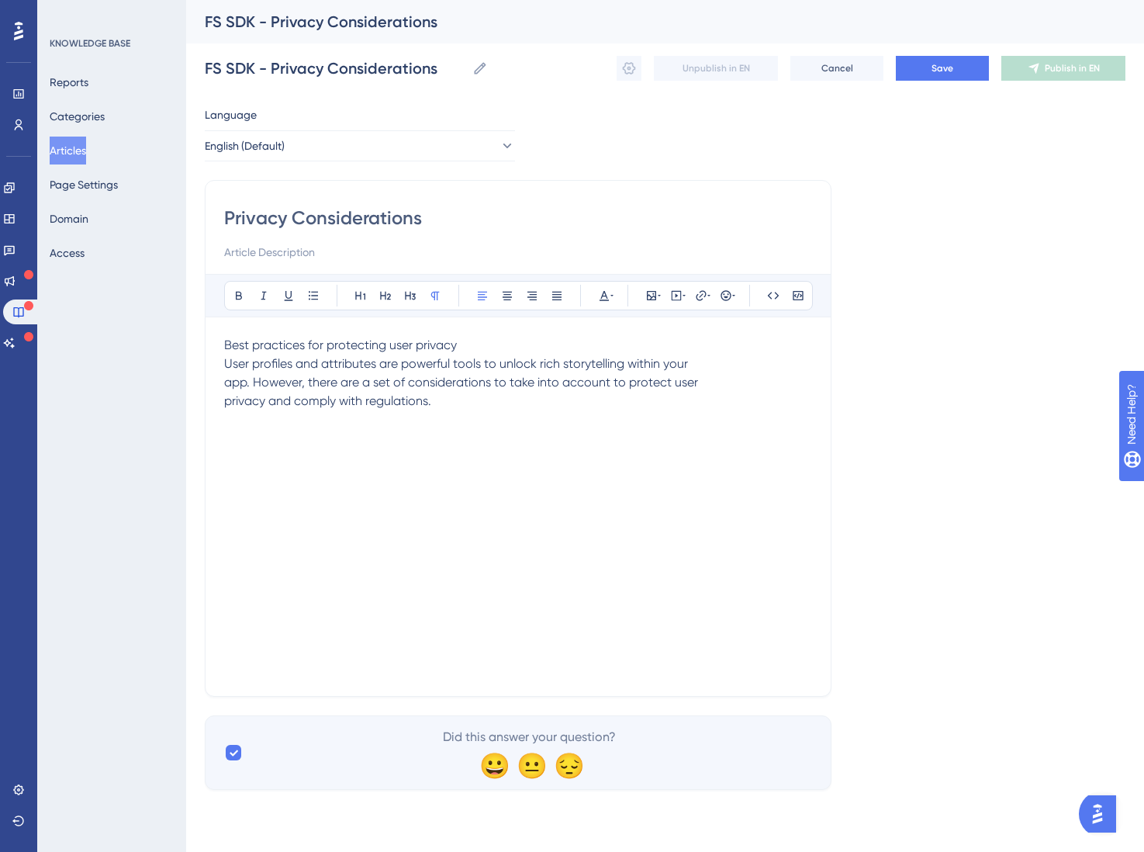
click at [225, 367] on span "Best practices for protecting user privacy User profiles and attributes are pow…" at bounding box center [461, 372] width 474 height 71
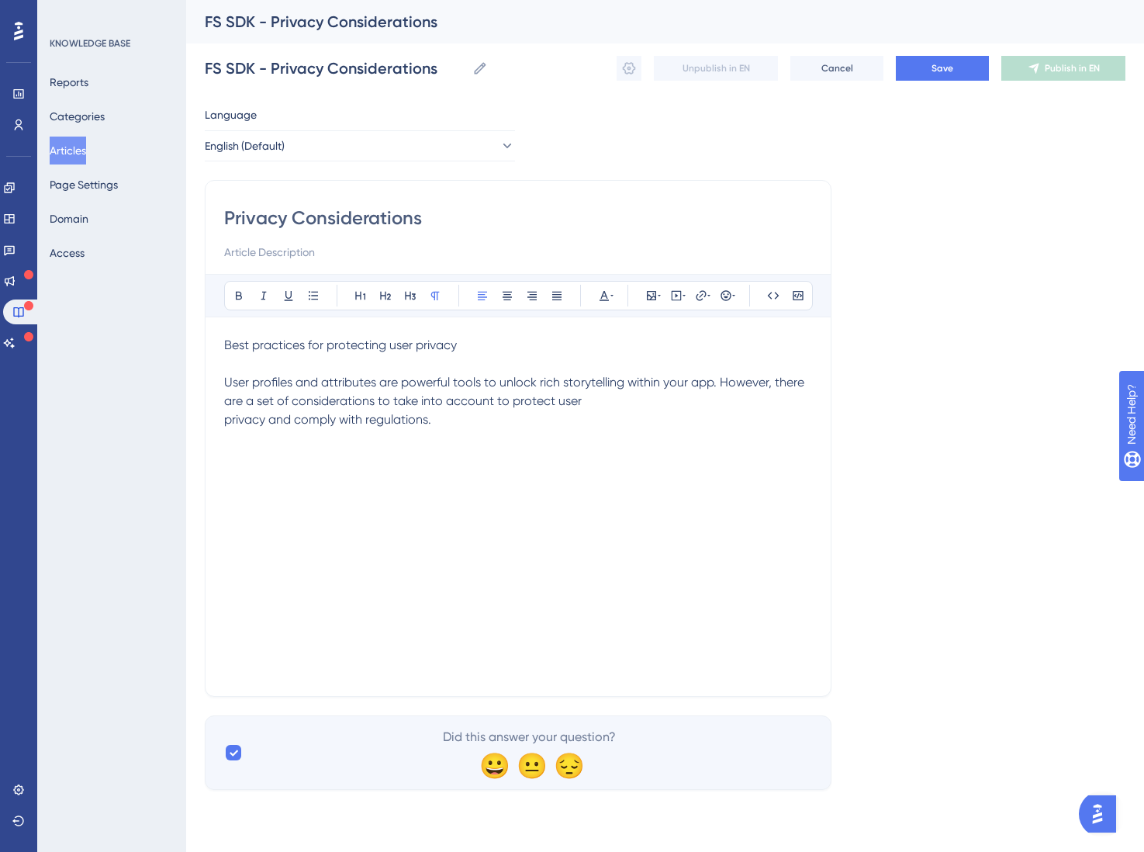
click at [228, 419] on span "User profiles and attributes are powerful tools to unlock rich storytelling wit…" at bounding box center [515, 401] width 583 height 52
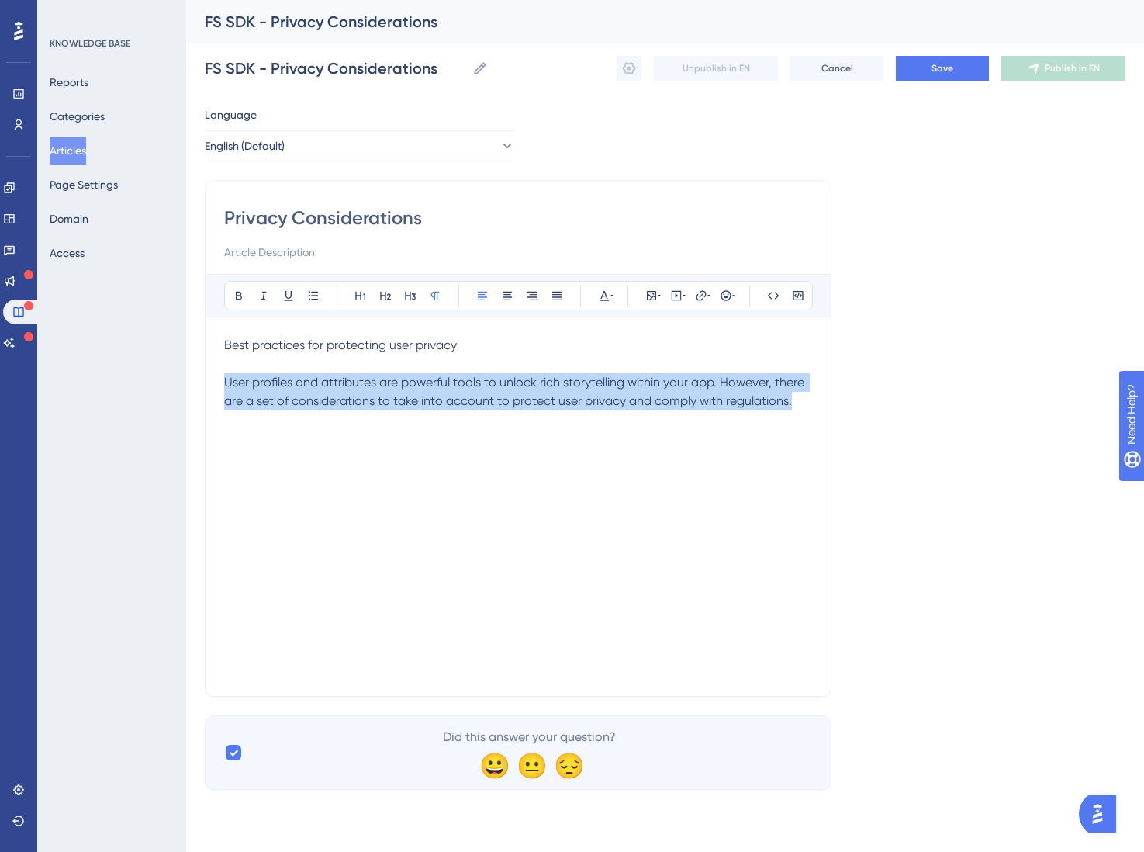
drag, startPoint x: 815, startPoint y: 406, endPoint x: 178, endPoint y: 325, distance: 641.2
click at [186, 317] on div "Performance Users Engagement Widgets Feedback Product Updates Knowledge Base AI…" at bounding box center [665, 407] width 958 height 815
drag, startPoint x: 807, startPoint y: 411, endPoint x: 102, endPoint y: 323, distance: 709.8
click at [186, 325] on div "Performance Users Engagement Widgets Feedback Product Updates Knowledge Base AI…" at bounding box center [665, 407] width 958 height 815
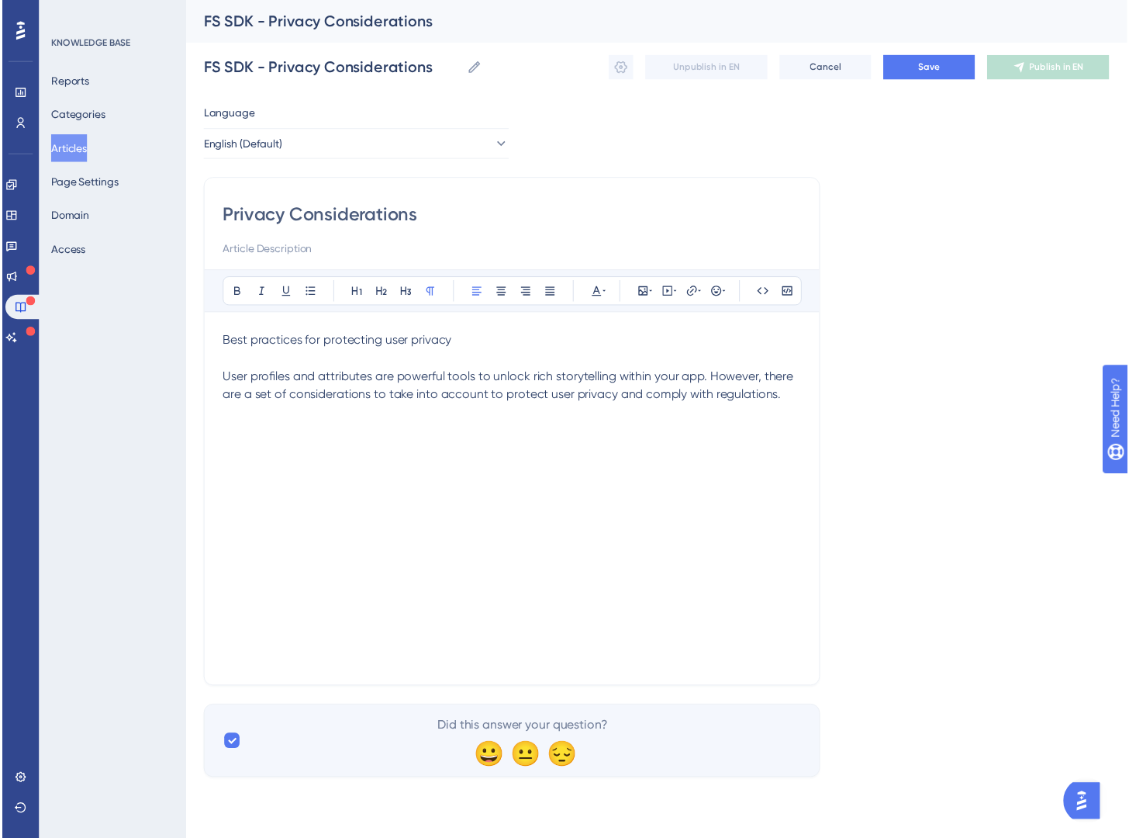
scroll to position [94, 0]
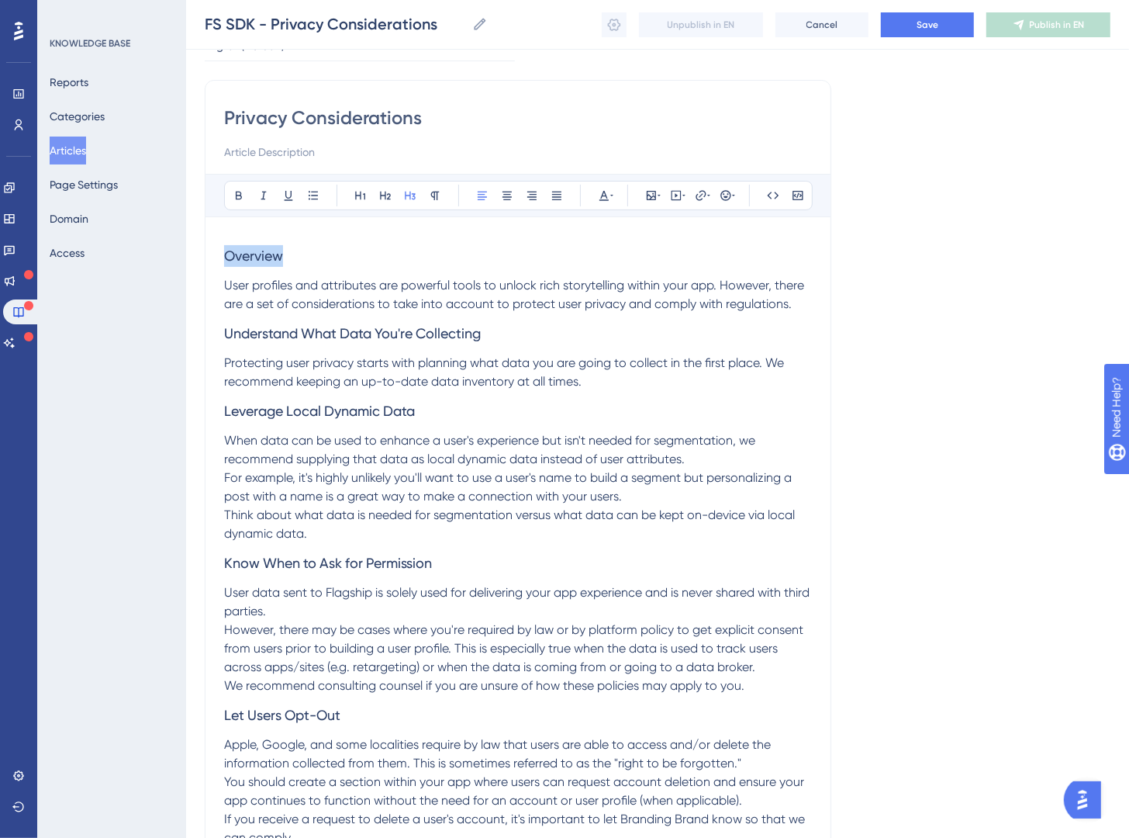
drag, startPoint x: 353, startPoint y: 251, endPoint x: 159, endPoint y: 233, distance: 194.8
click at [186, 244] on div "Performance Users Engagement Widgets Feedback Product Updates Knowledge Base AI…" at bounding box center [657, 445] width 943 height 1078
click at [353, 199] on div "Bold Italic Underline Bullet Point Heading 1 Heading 2 Heading 3 Normal Align L…" at bounding box center [518, 195] width 625 height 43
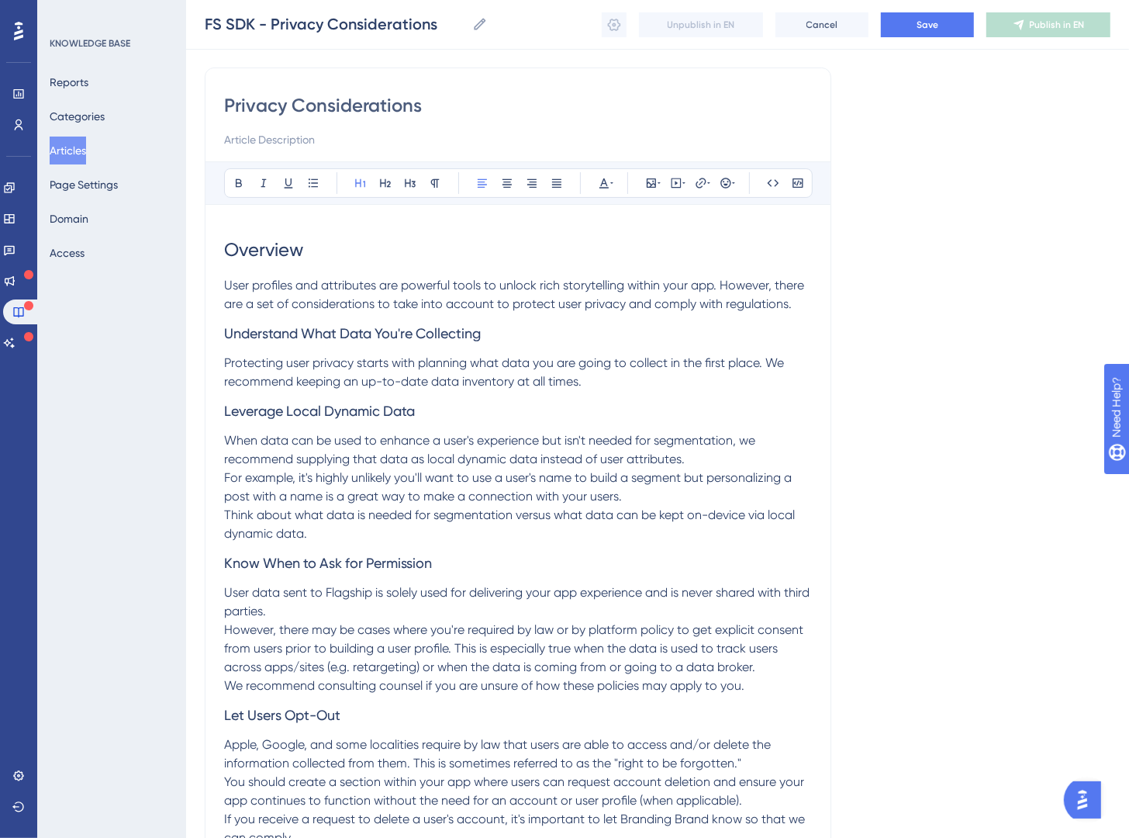
click at [480, 344] on h3 "Understand What Data You're Collecting" at bounding box center [518, 333] width 588 height 40
click at [355, 183] on icon at bounding box center [361, 183] width 12 height 12
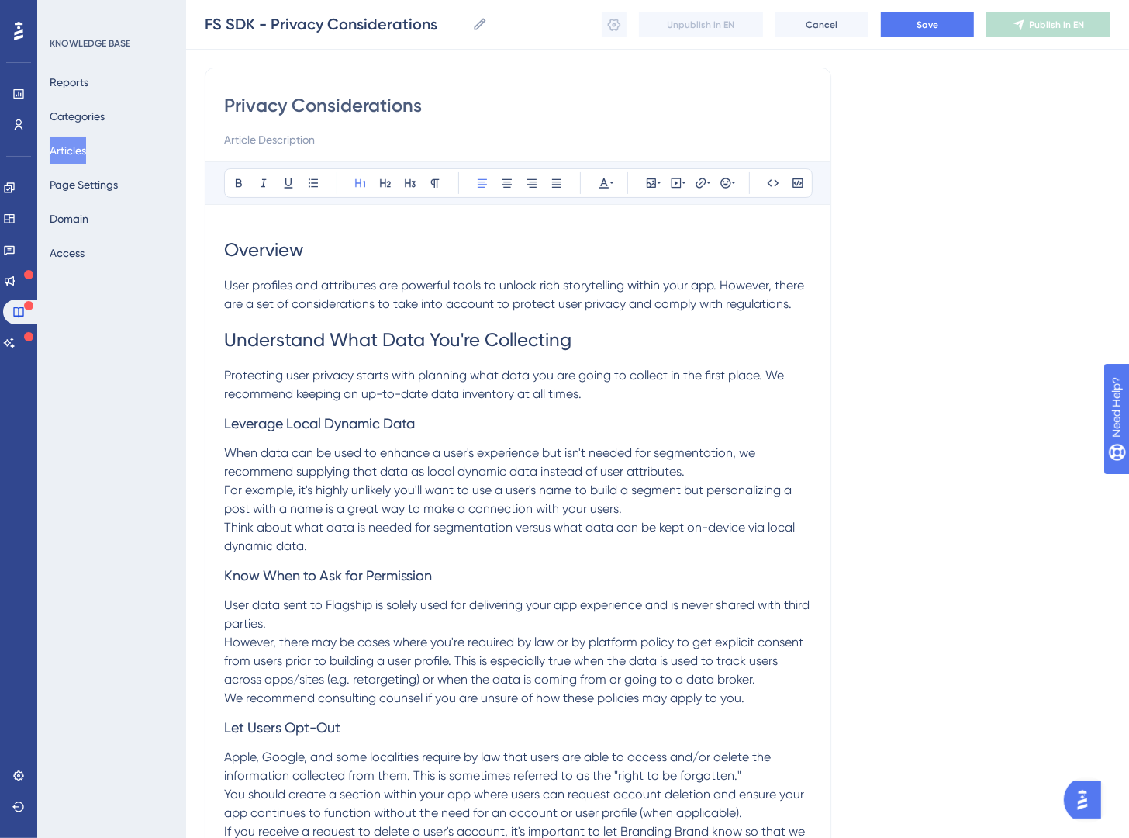
click at [403, 430] on span "Leverage Local Dynamic Data" at bounding box center [319, 423] width 191 height 16
click at [364, 178] on icon at bounding box center [361, 183] width 12 height 12
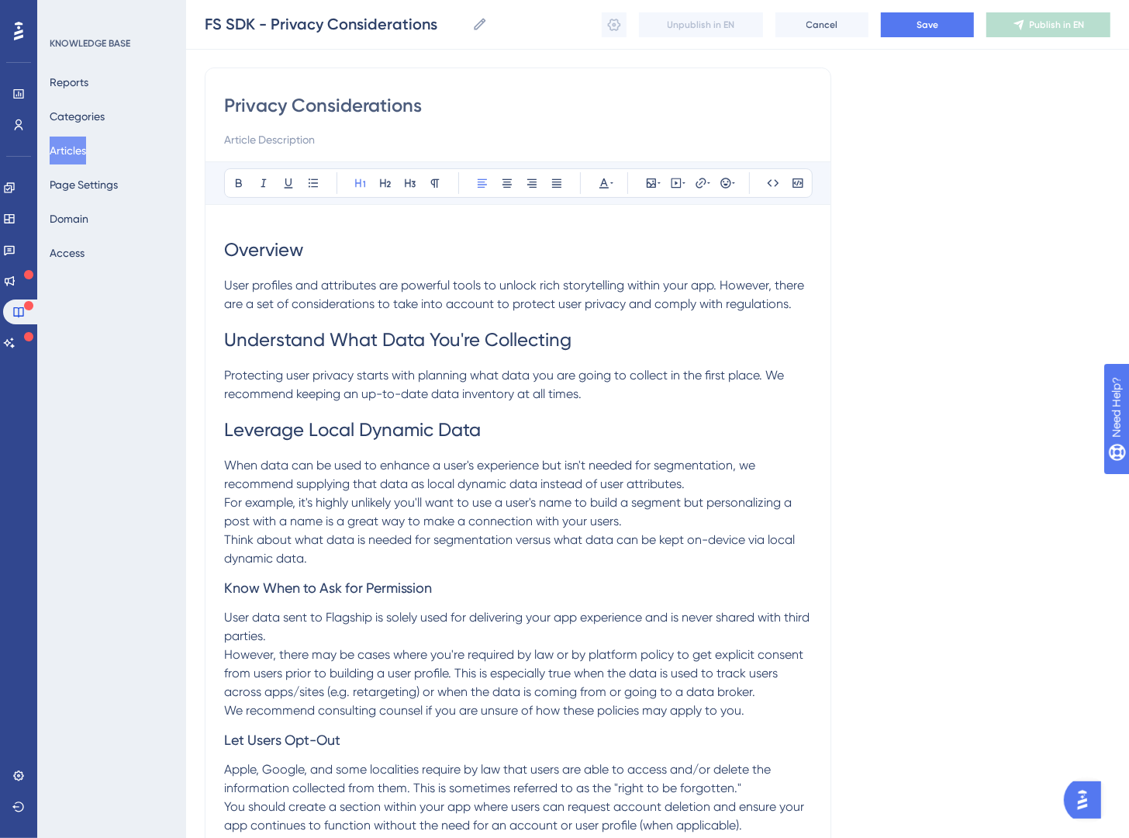
click at [376, 587] on span "Know When to Ask for Permission" at bounding box center [328, 587] width 208 height 16
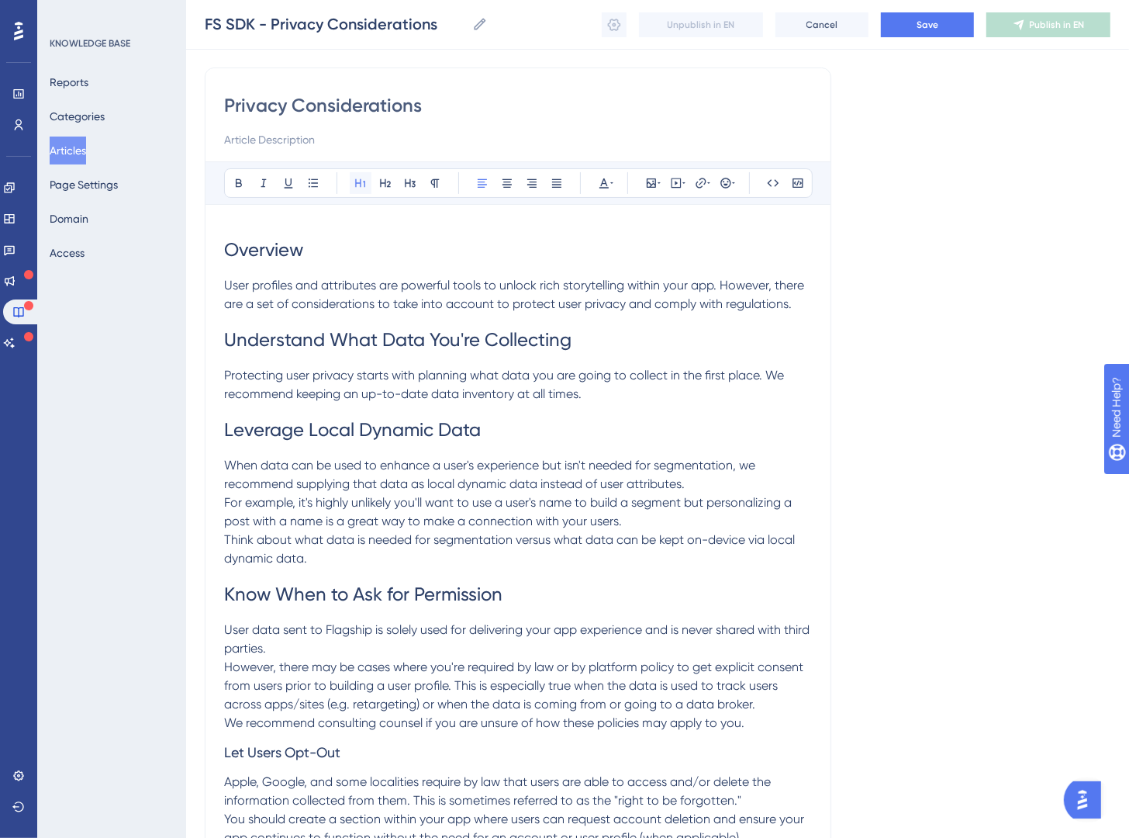
click at [364, 186] on icon at bounding box center [361, 183] width 12 height 12
click at [328, 744] on span "Let Users Opt-Out" at bounding box center [282, 752] width 116 height 16
drag, startPoint x: 358, startPoint y: 176, endPoint x: 375, endPoint y: 224, distance: 50.8
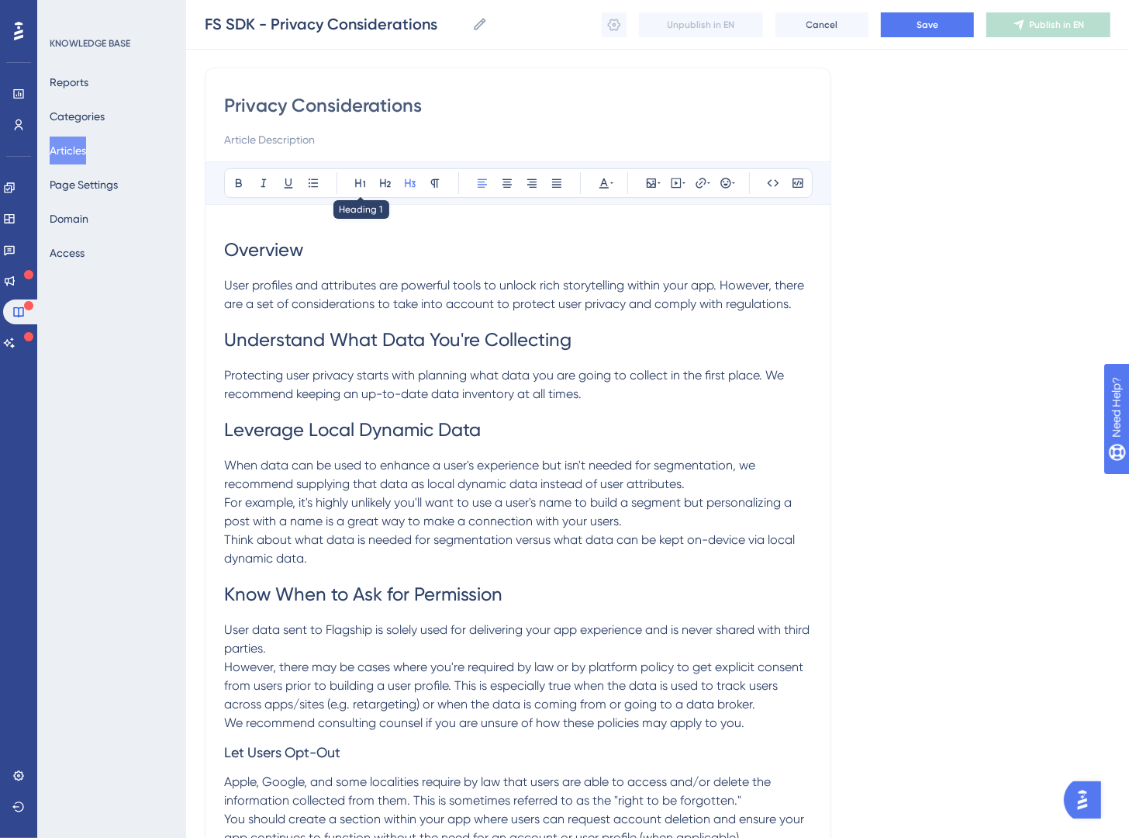
click at [359, 177] on icon at bounding box center [361, 183] width 12 height 12
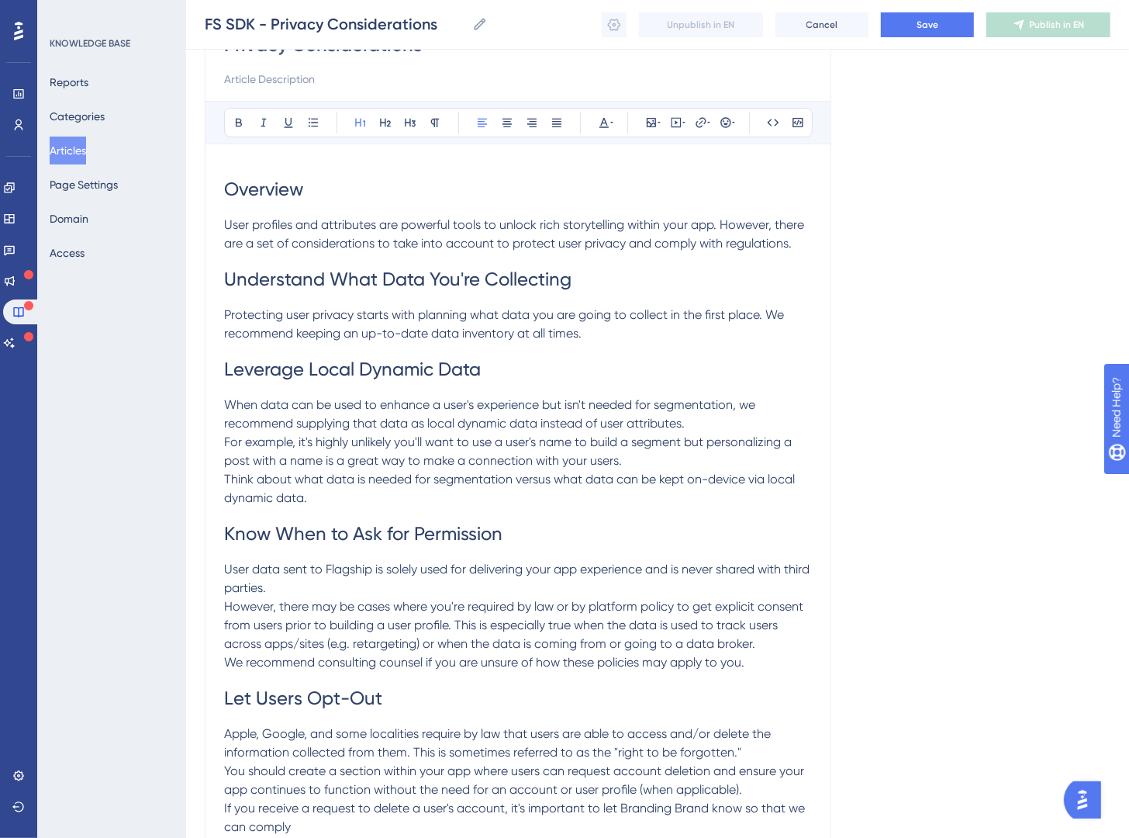
scroll to position [328, 0]
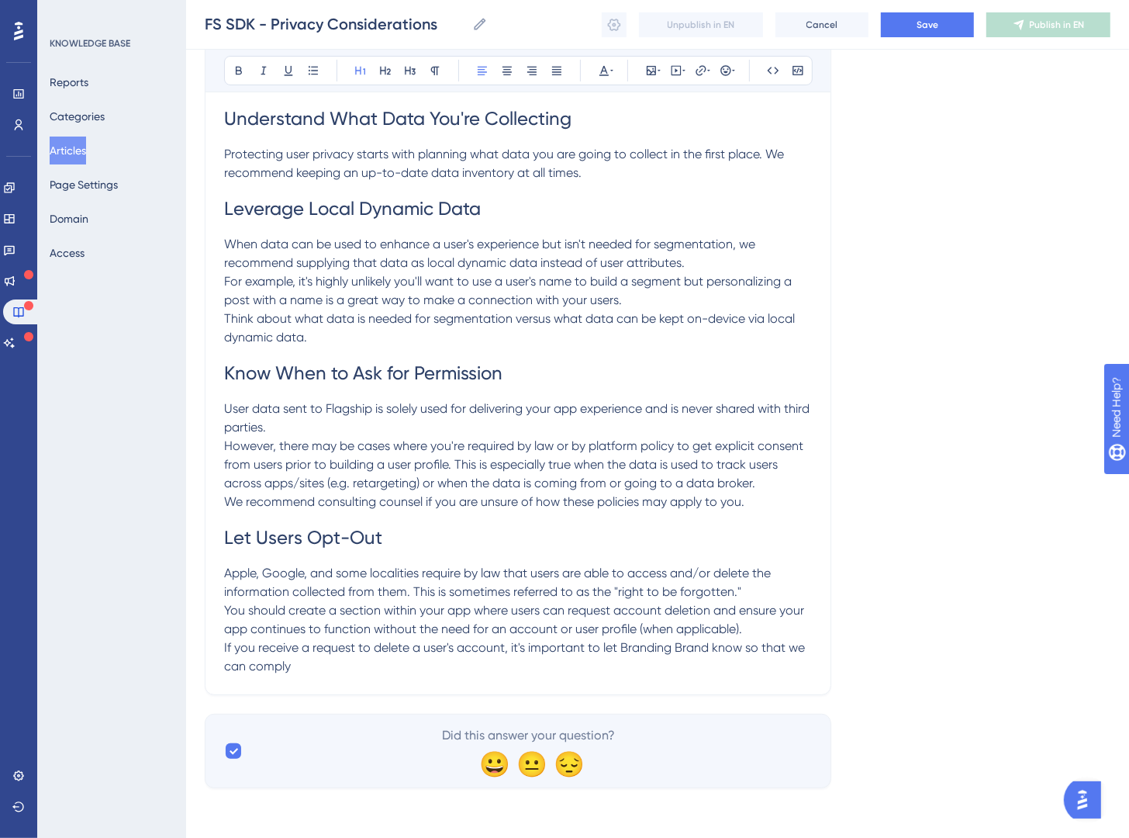
click at [400, 319] on span "Think about what data is needed for segmentation versus what data can be kept o…" at bounding box center [511, 327] width 574 height 33
click at [230, 373] on span "Know When to Ask for Permission" at bounding box center [363, 373] width 278 height 22
click at [224, 373] on span "Know When to Ask for Permission" at bounding box center [363, 373] width 278 height 22
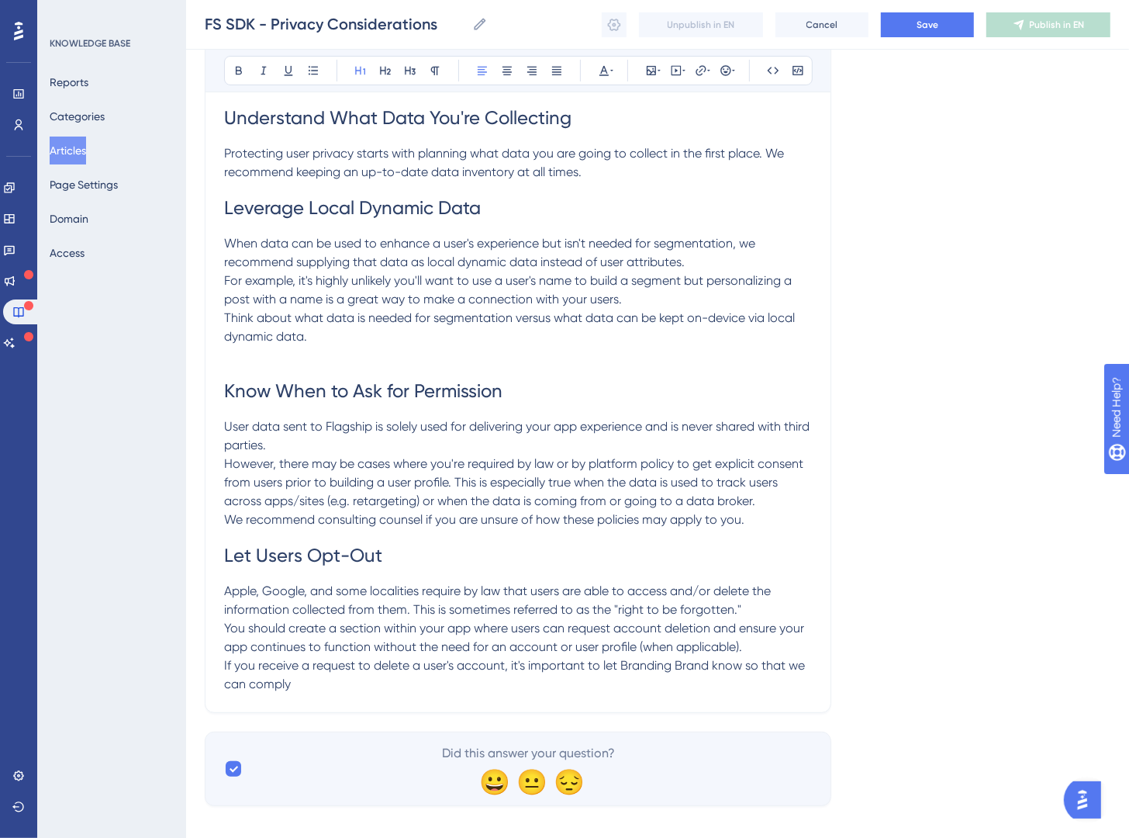
click at [227, 216] on span "Leverage Local Dynamic Data" at bounding box center [352, 208] width 257 height 22
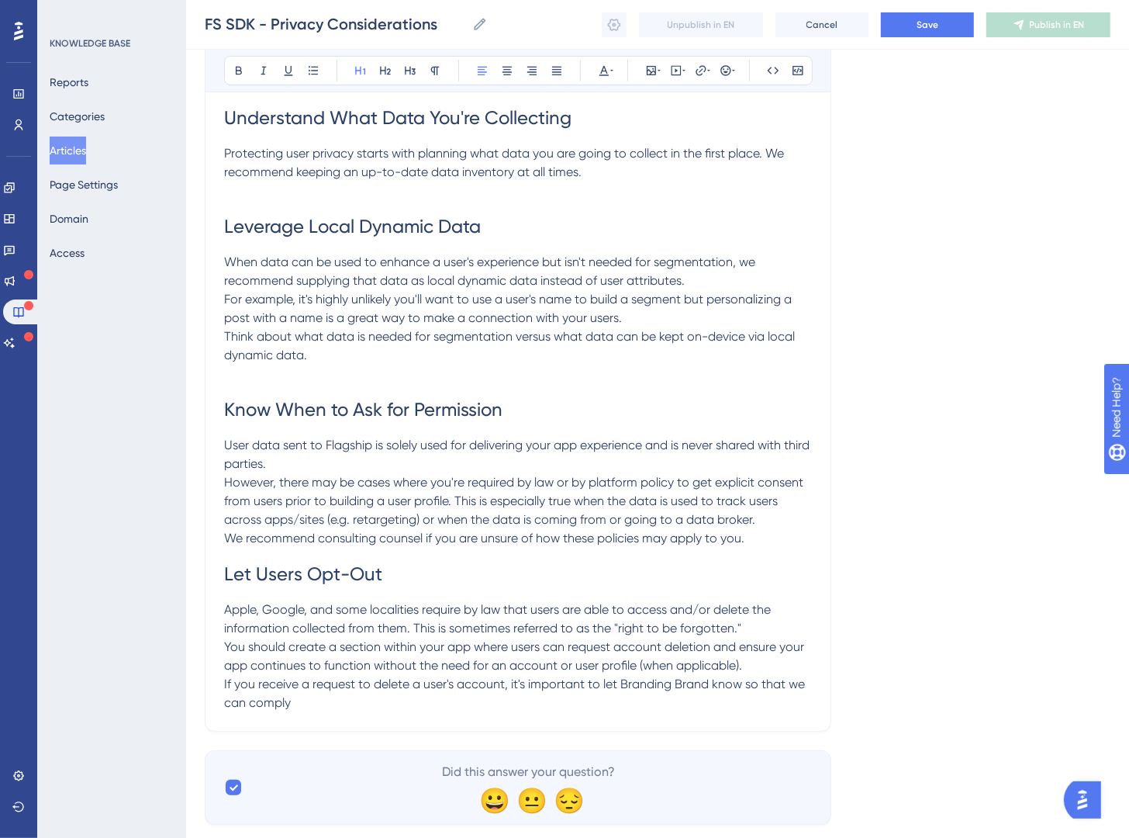
click at [226, 572] on span "Let Users Opt-Out" at bounding box center [303, 574] width 158 height 22
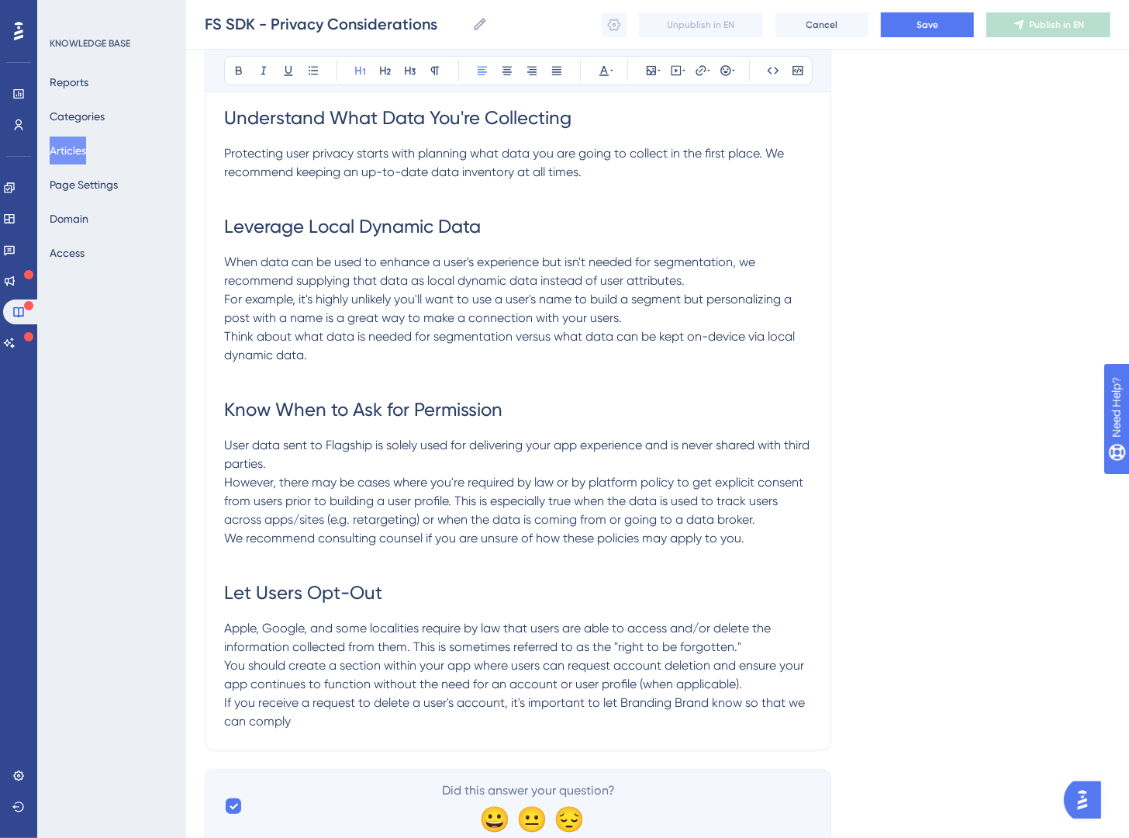
scroll to position [0, 0]
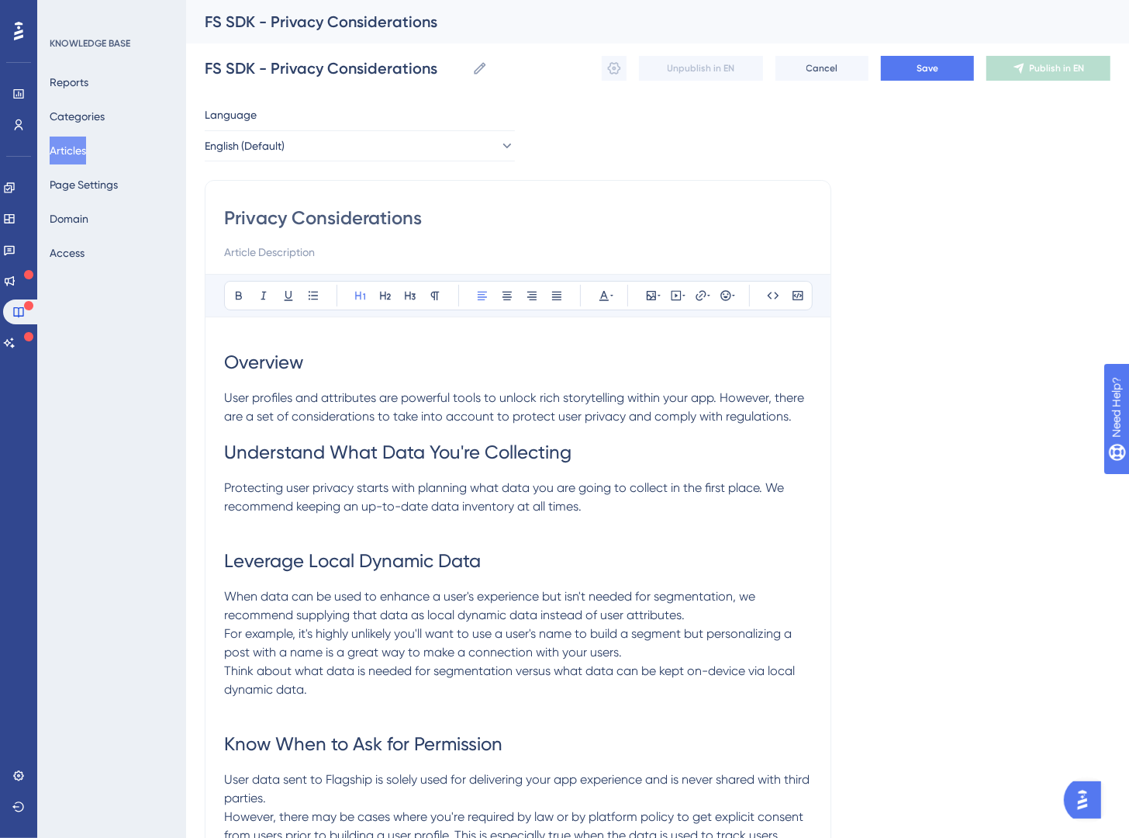
click at [226, 446] on span "Understand What Data You're Collecting" at bounding box center [398, 452] width 348 height 22
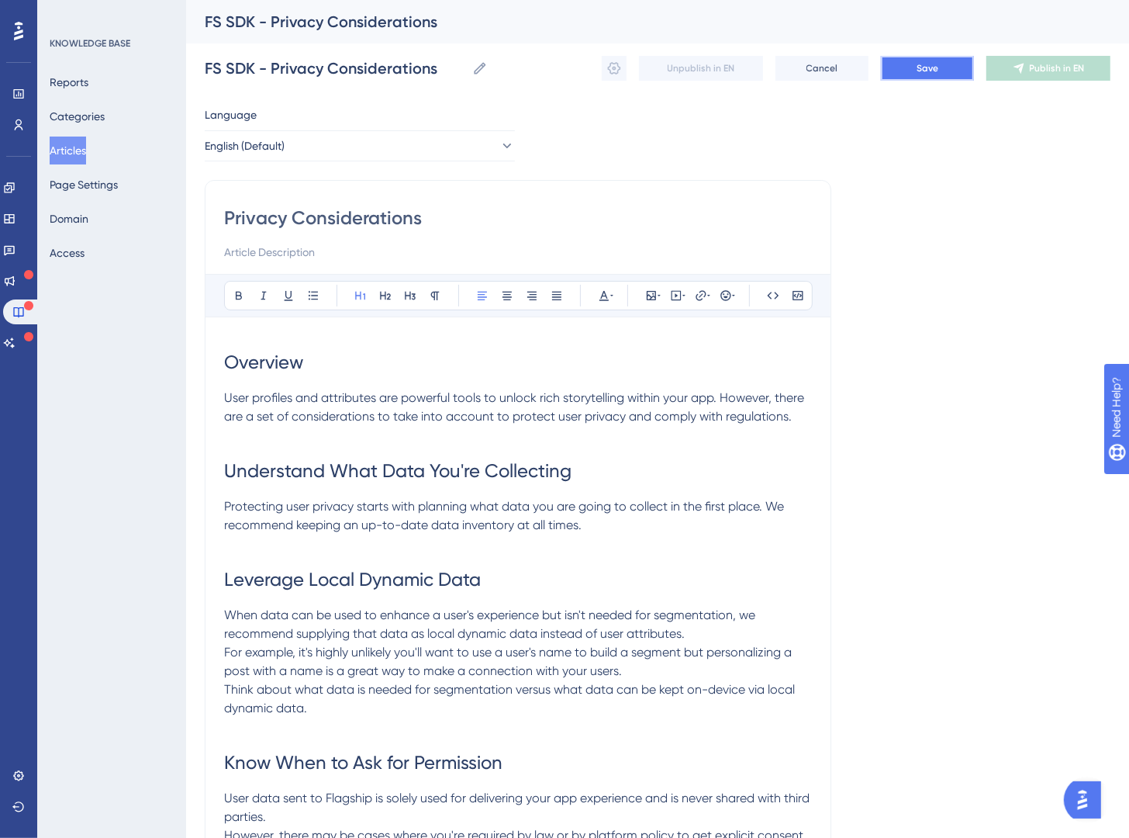
click at [901, 73] on button "Save" at bounding box center [927, 68] width 93 height 25
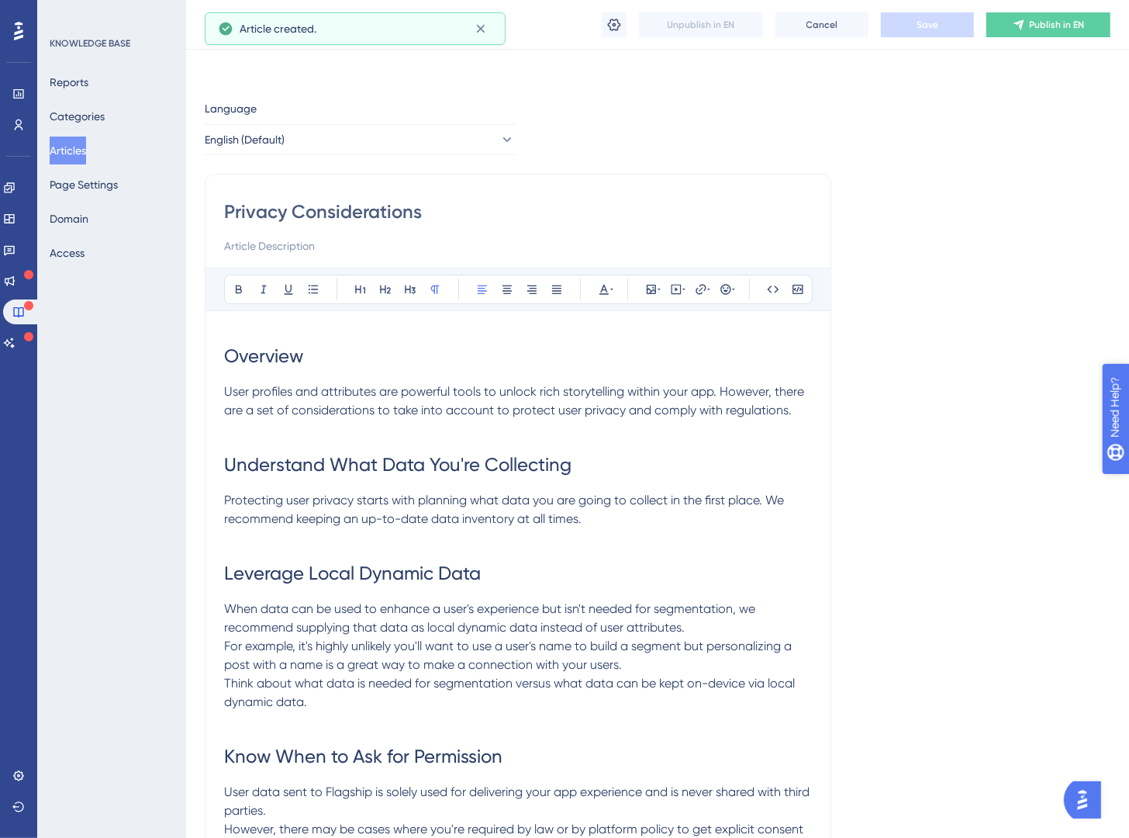
scroll to position [230, 0]
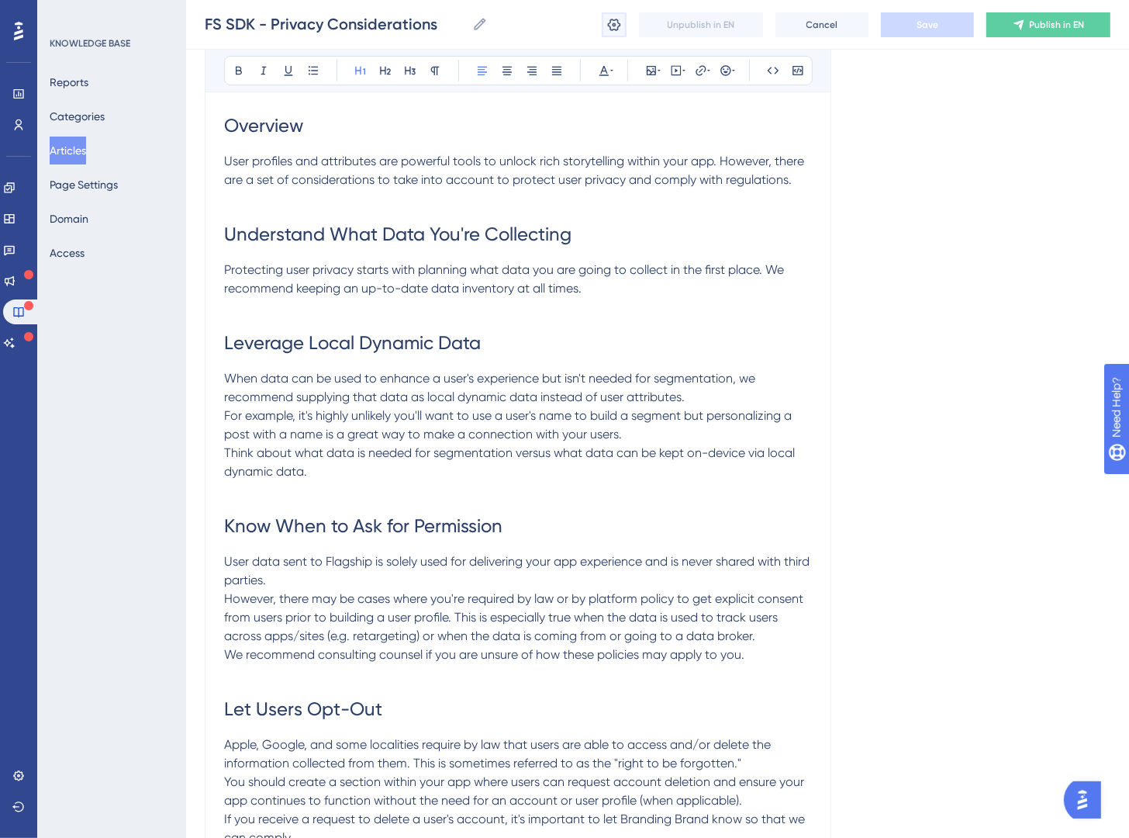
click at [614, 24] on icon at bounding box center [615, 25] width 16 height 16
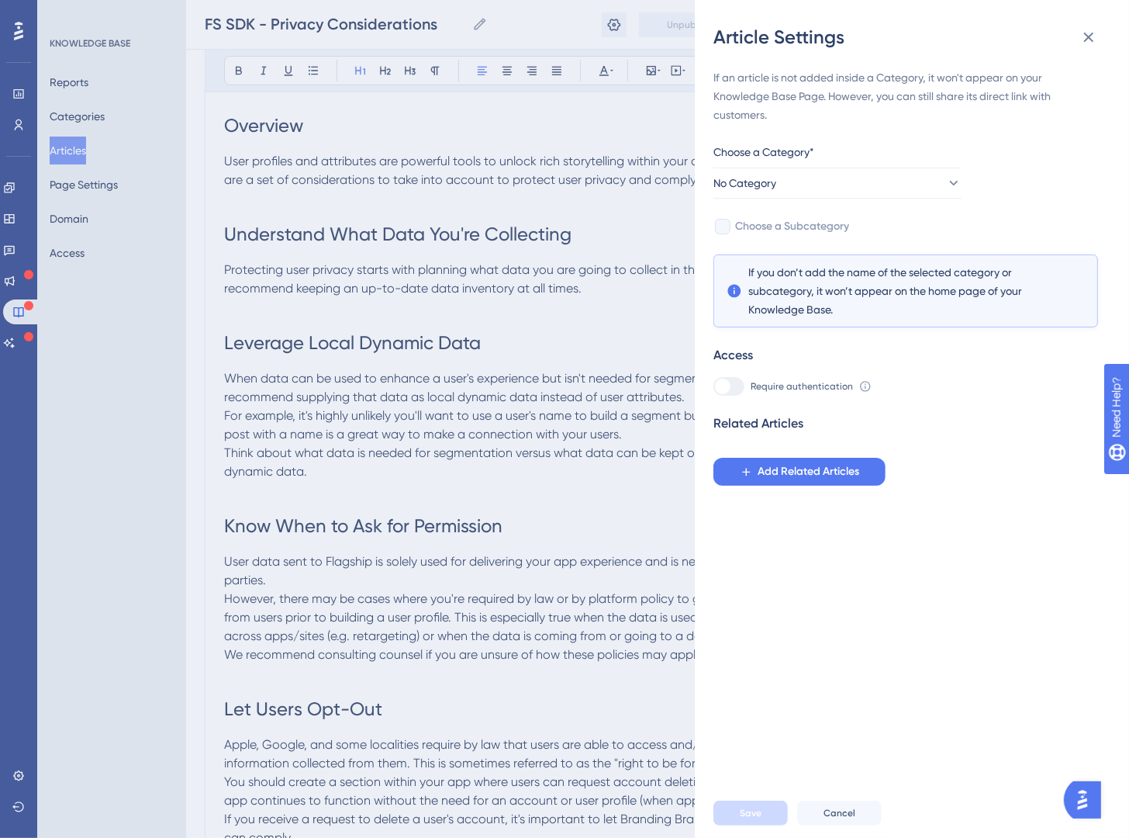
click at [529, 161] on div "Article Settings If an article is not added inside a Category, it won't appear …" at bounding box center [564, 419] width 1129 height 838
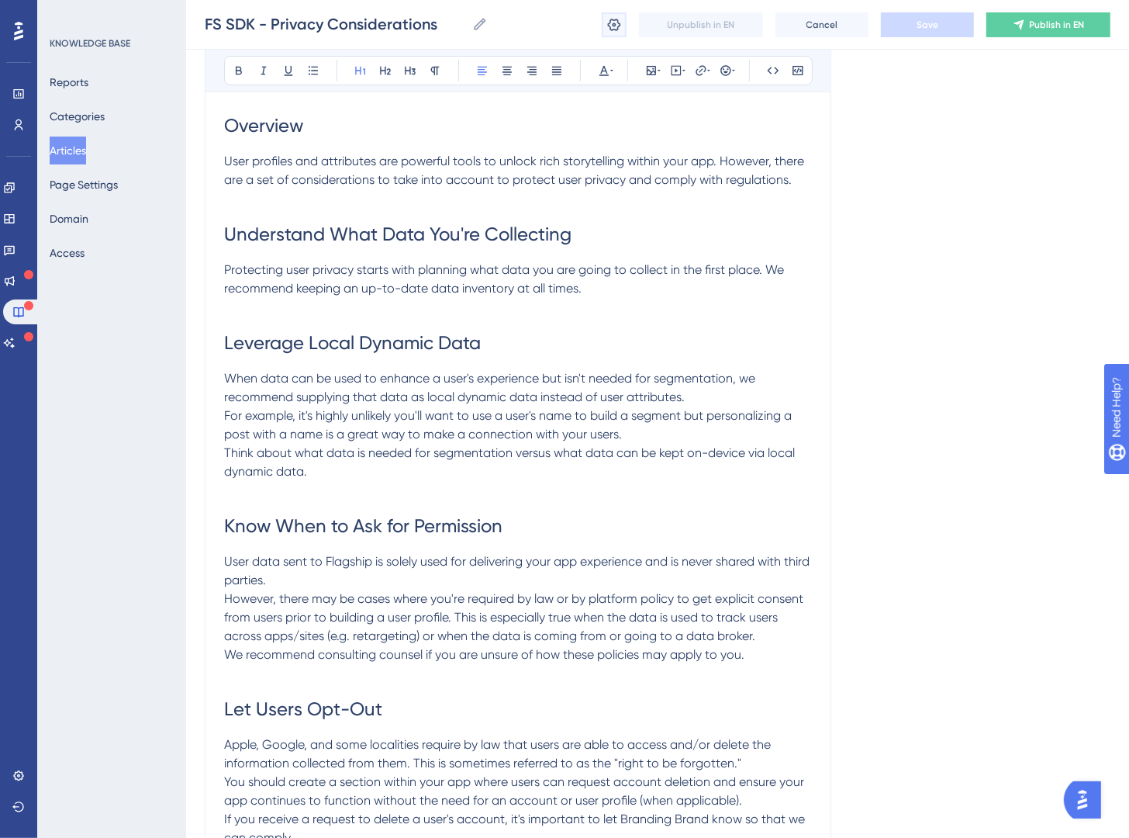
click at [620, 19] on icon at bounding box center [615, 25] width 16 height 16
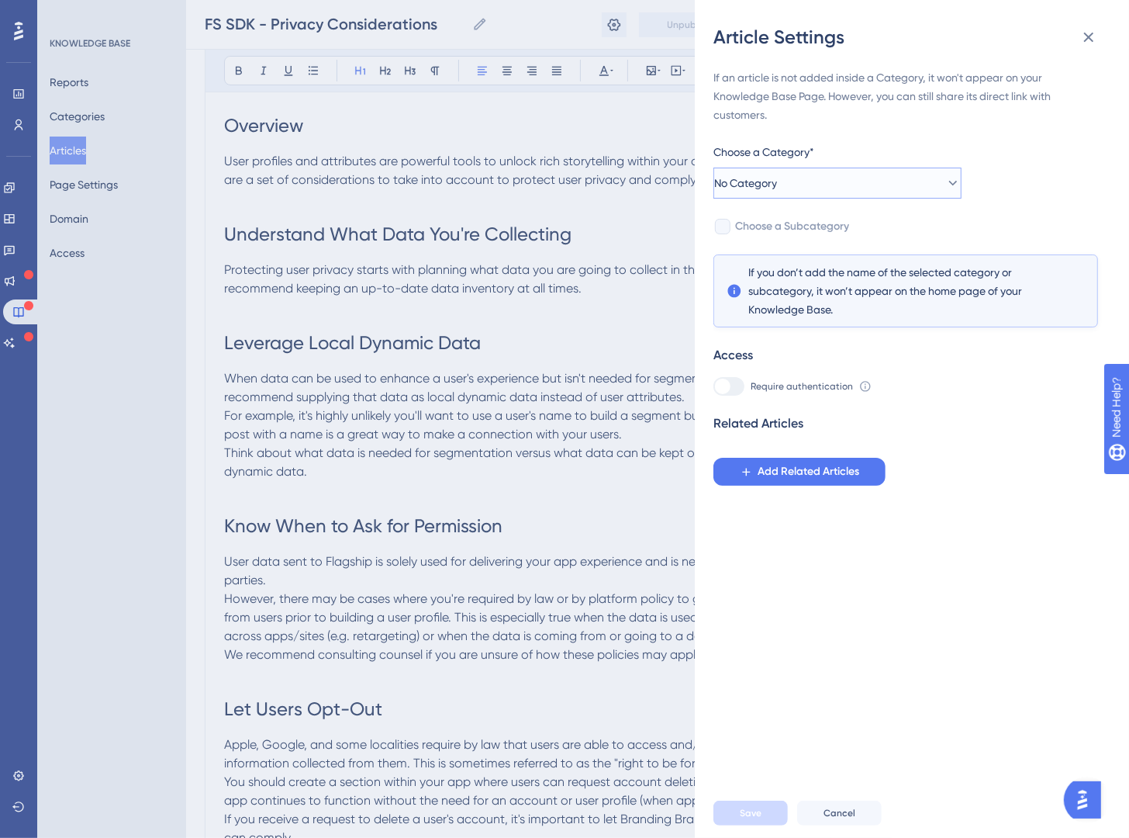
click at [915, 171] on button "No Category" at bounding box center [838, 183] width 248 height 31
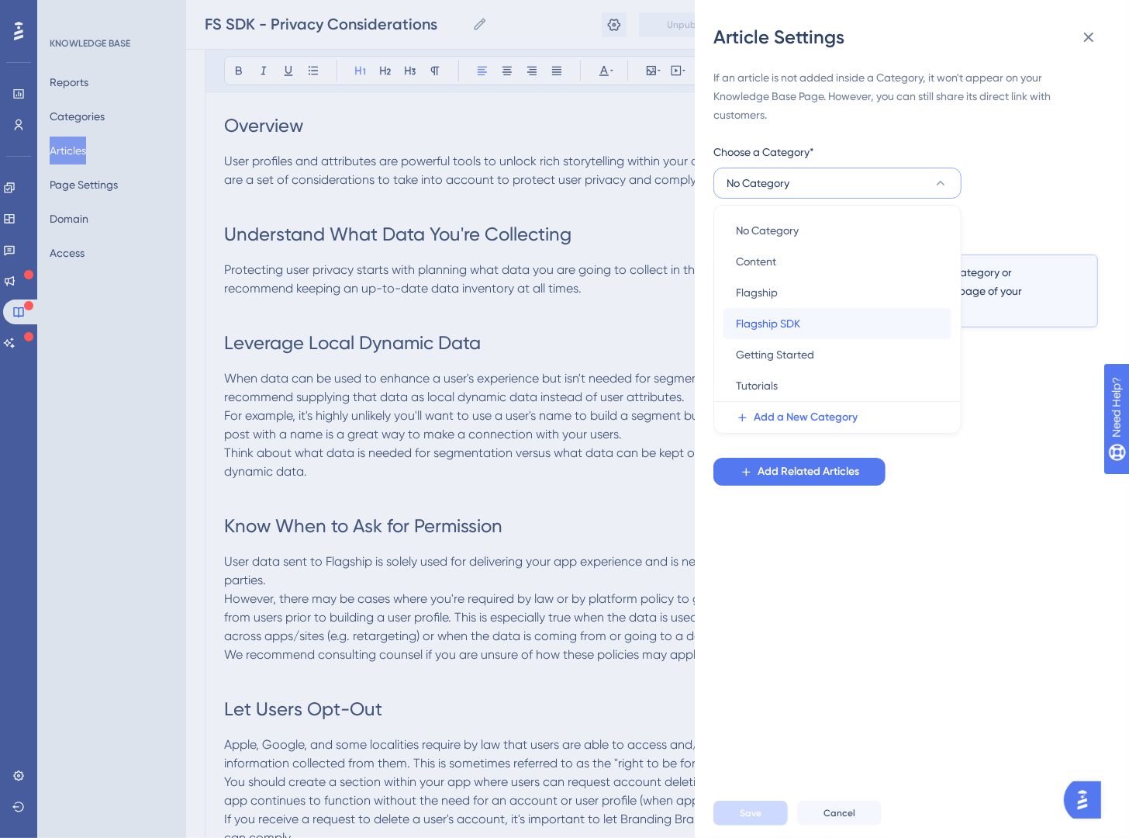
click at [853, 334] on div "Flagship SDK Flagship SDK" at bounding box center [837, 323] width 203 height 31
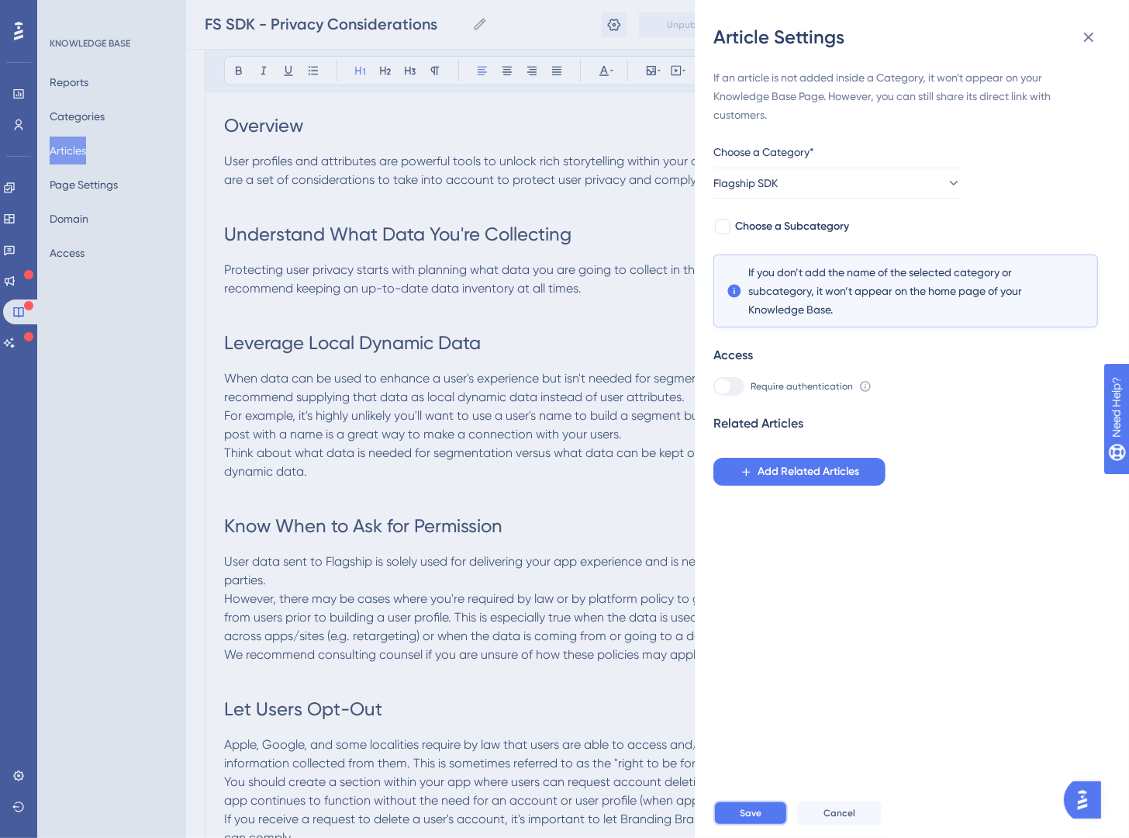
click at [735, 818] on button "Save" at bounding box center [751, 813] width 74 height 25
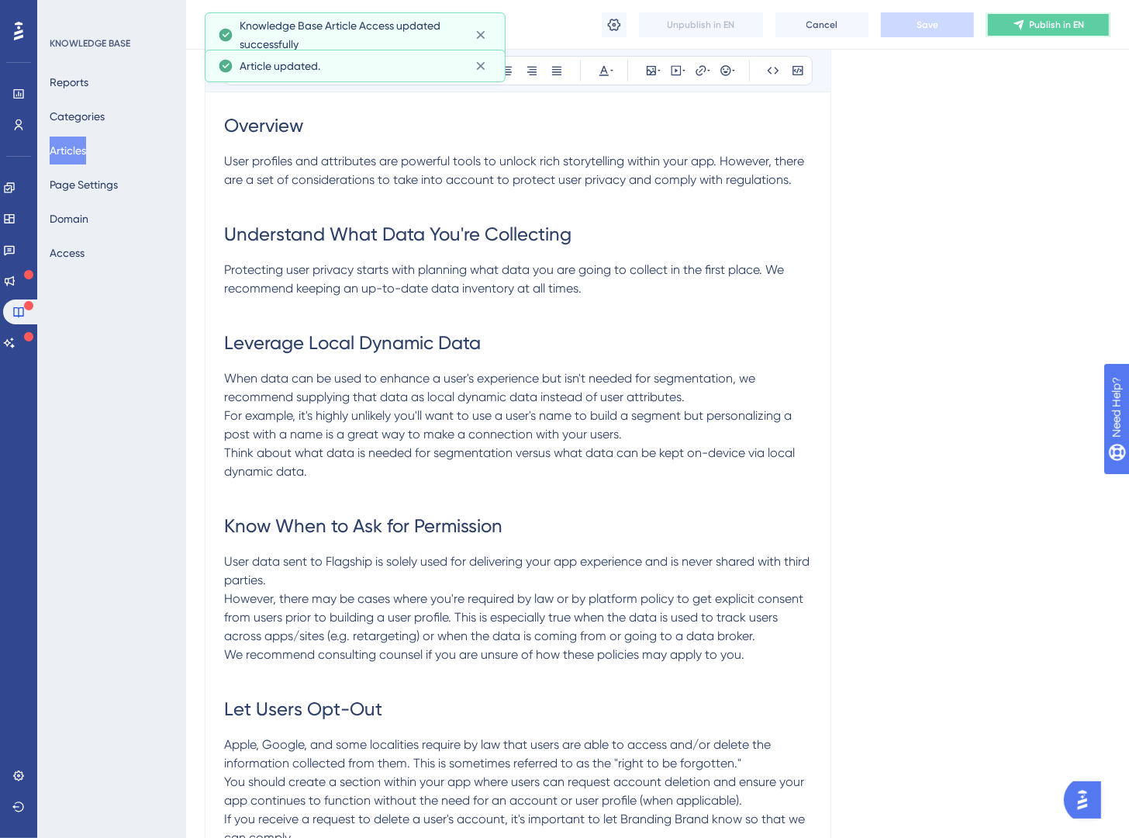
click at [1022, 29] on icon at bounding box center [1019, 25] width 12 height 12
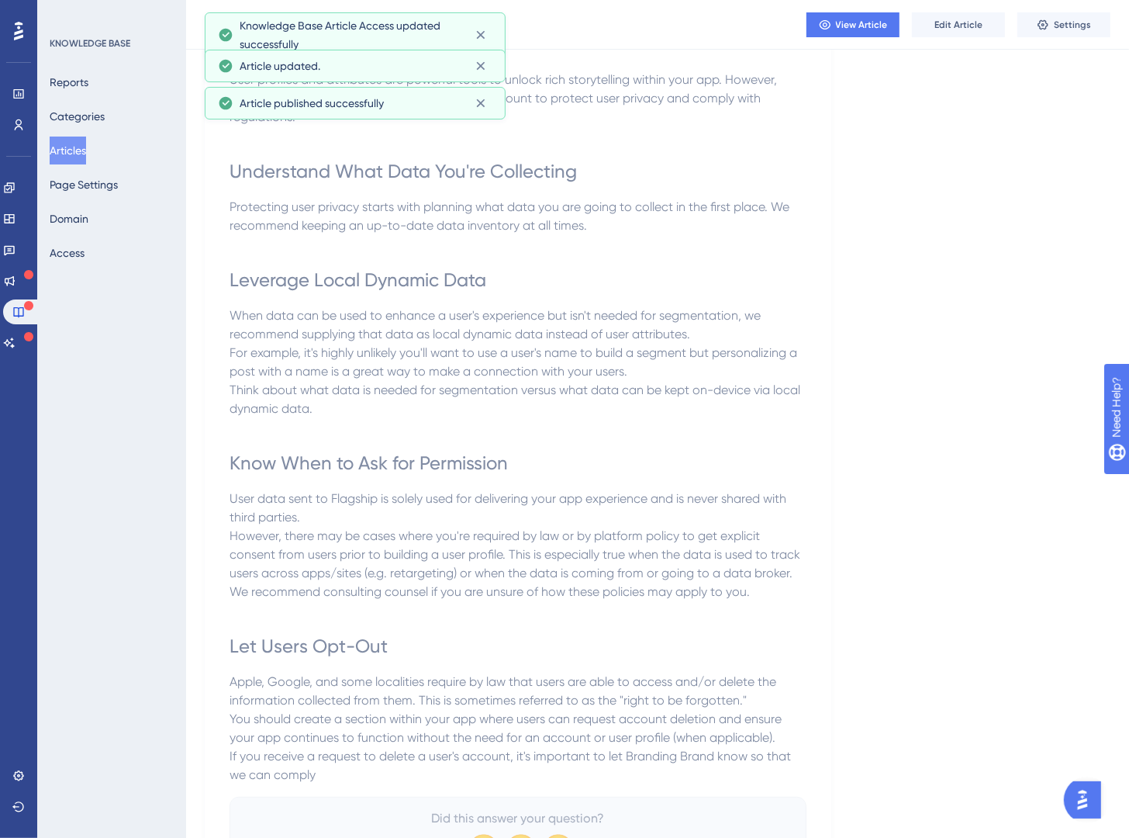
drag, startPoint x: 600, startPoint y: 263, endPoint x: 176, endPoint y: 127, distance: 444.8
click at [593, 262] on h1 "Leverage Local Dynamic Data" at bounding box center [518, 280] width 577 height 53
click at [93, 119] on button "Categories" at bounding box center [77, 116] width 55 height 28
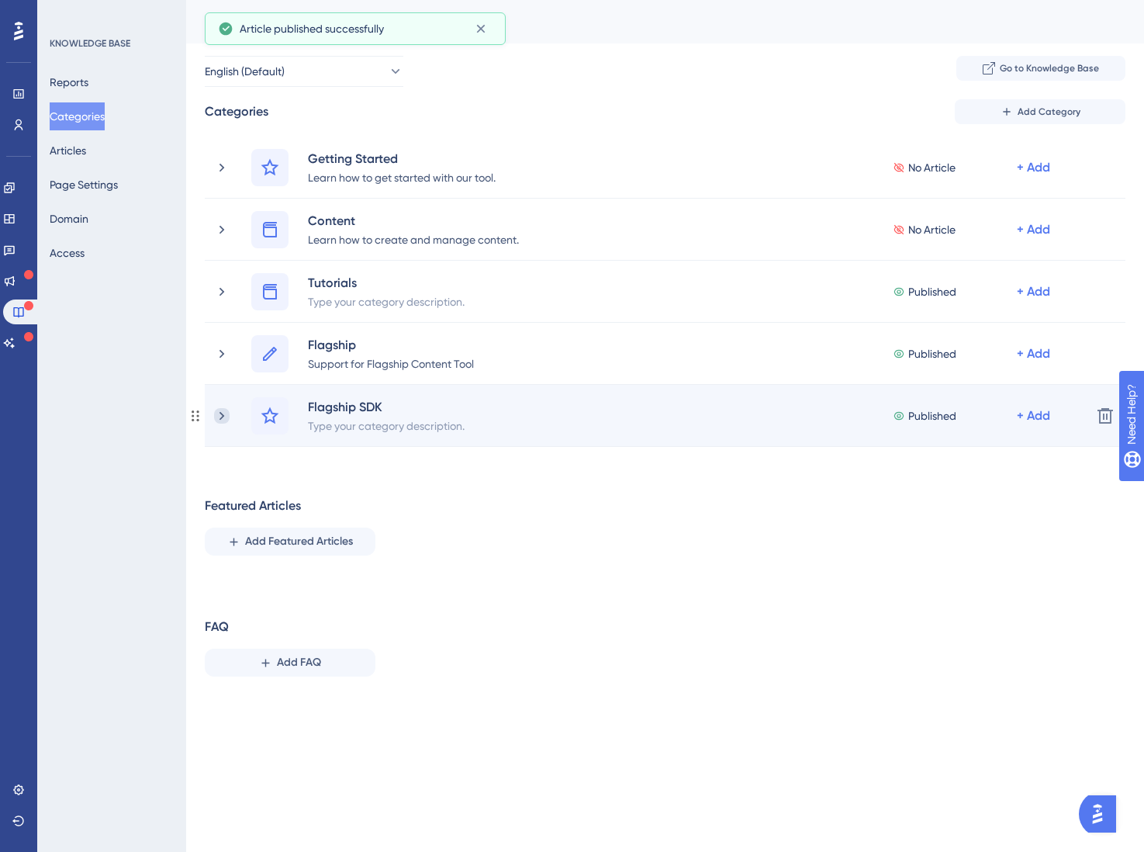
click at [216, 410] on icon at bounding box center [222, 416] width 16 height 16
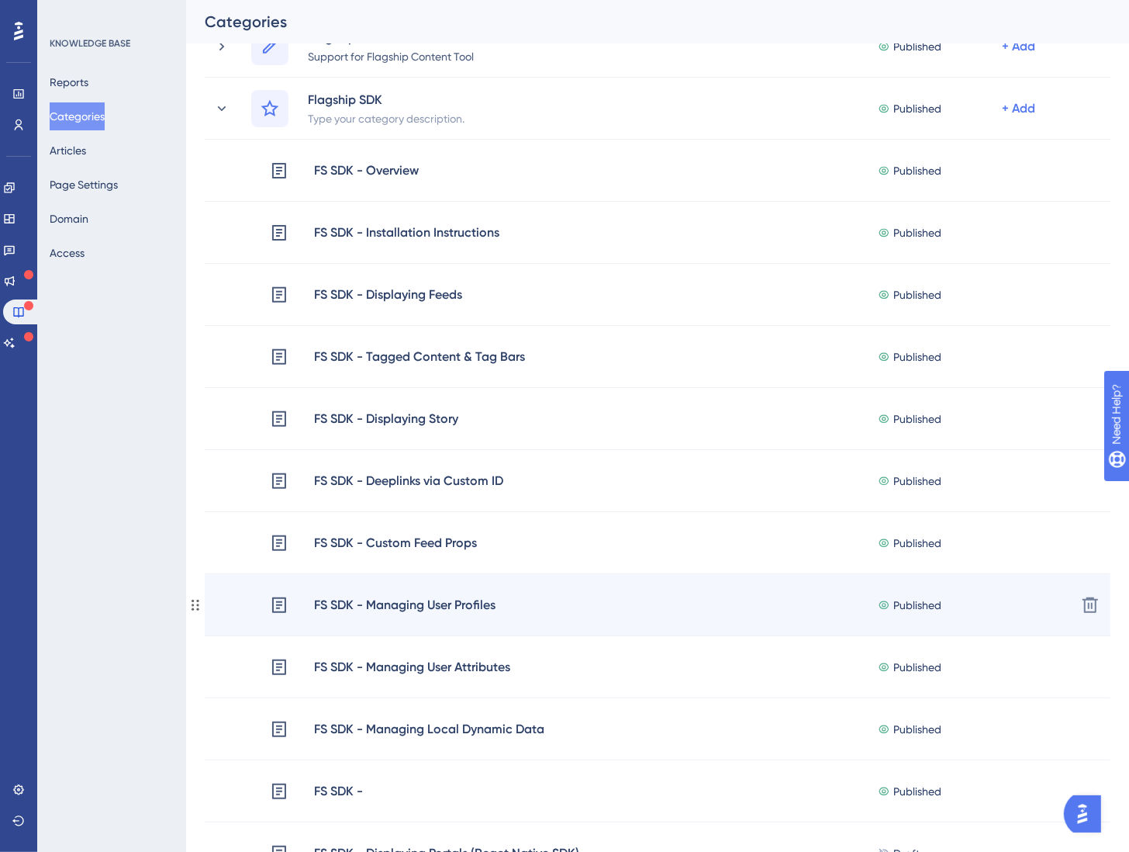
scroll to position [351, 0]
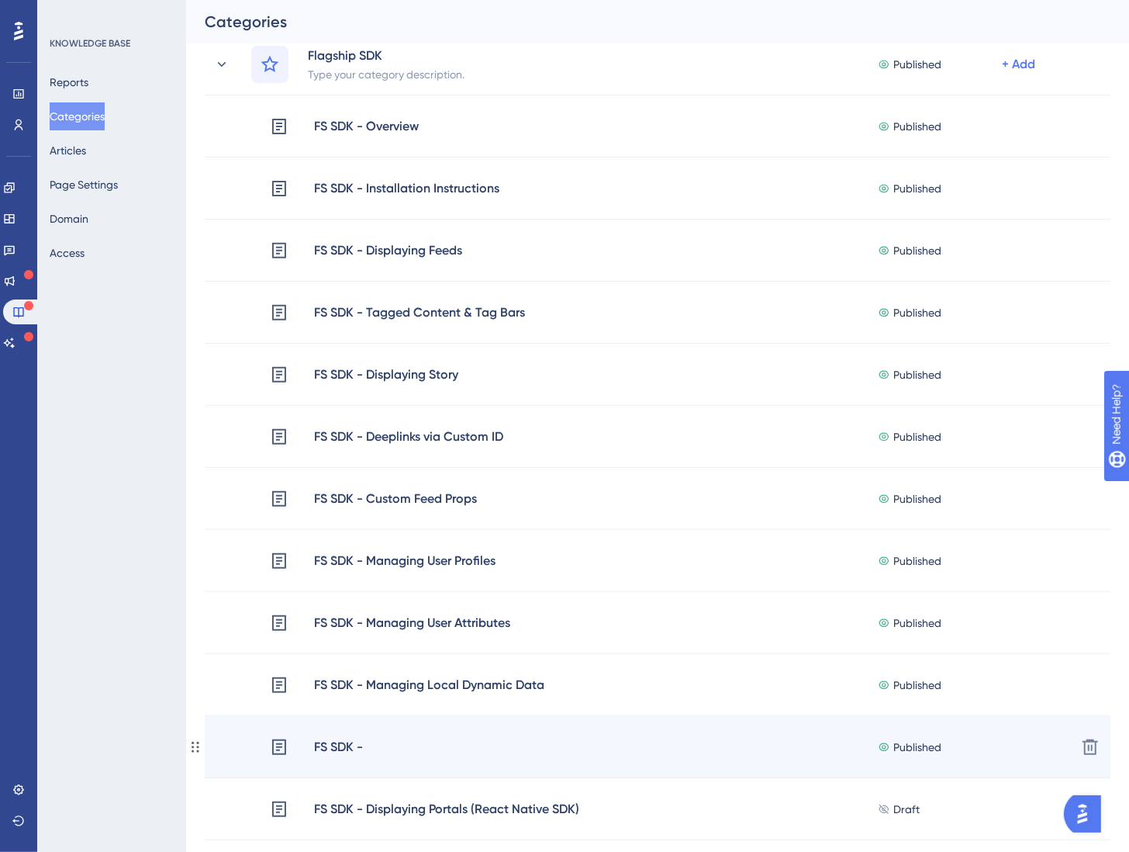
click at [369, 740] on div "FS SDK - Published + Add" at bounding box center [667, 747] width 794 height 20
click at [335, 743] on div "FS SDK -" at bounding box center [338, 747] width 50 height 20
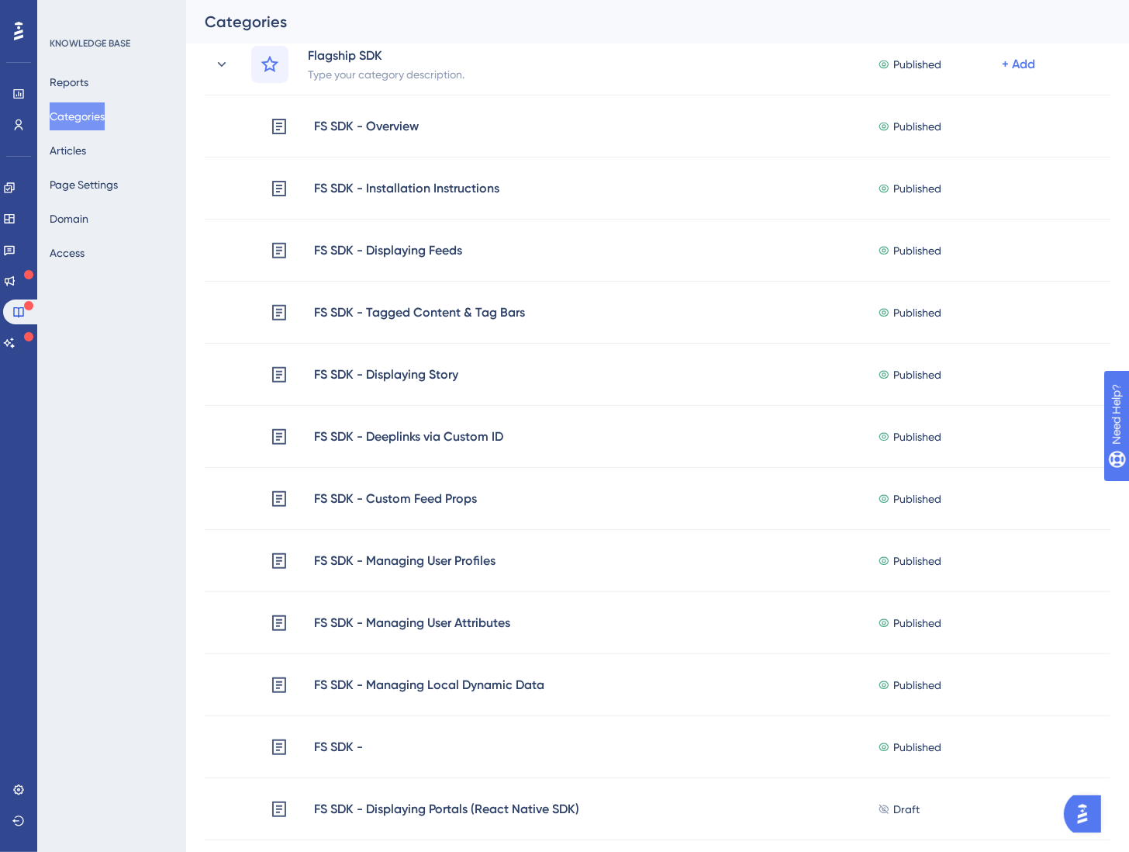
click at [89, 167] on div "Reports Categories Articles Page Settings Domain Access" at bounding box center [113, 167] width 126 height 199
click at [86, 158] on button "Articles" at bounding box center [68, 151] width 36 height 28
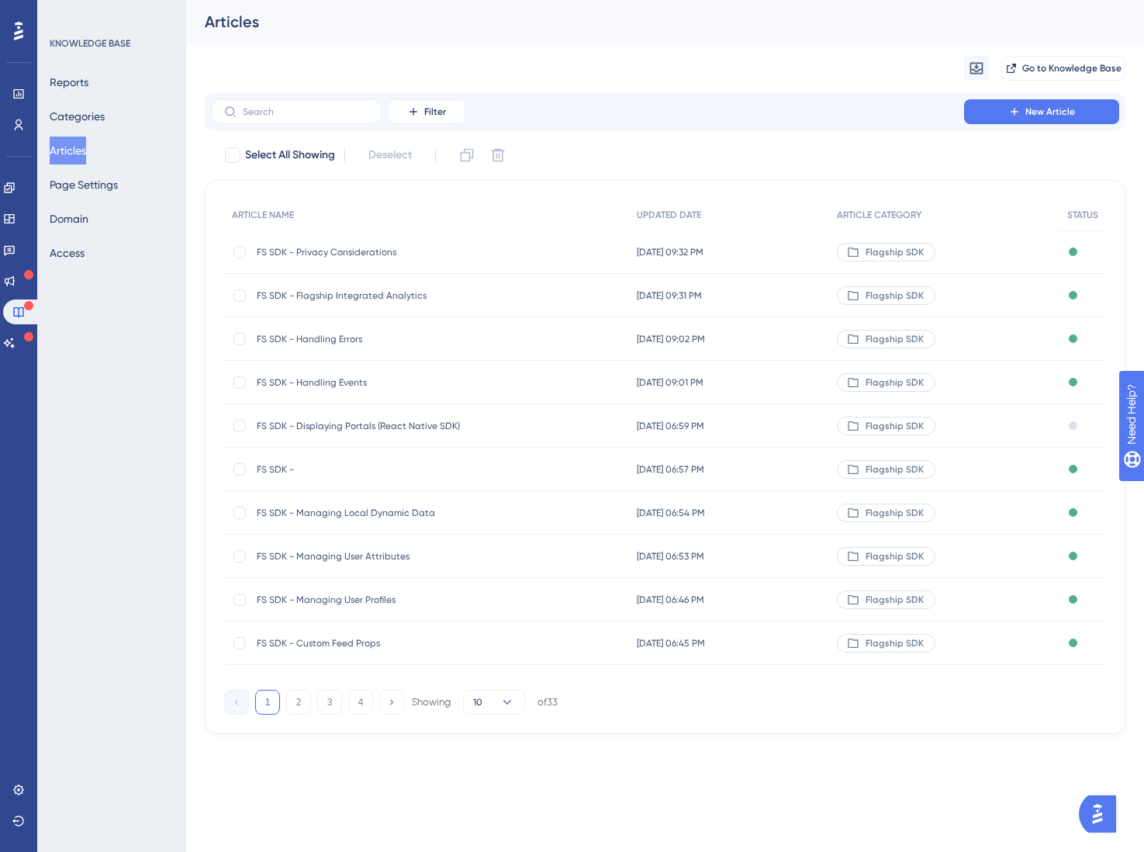
click at [272, 462] on div "FS SDK - FS SDK -" at bounding box center [381, 469] width 248 height 43
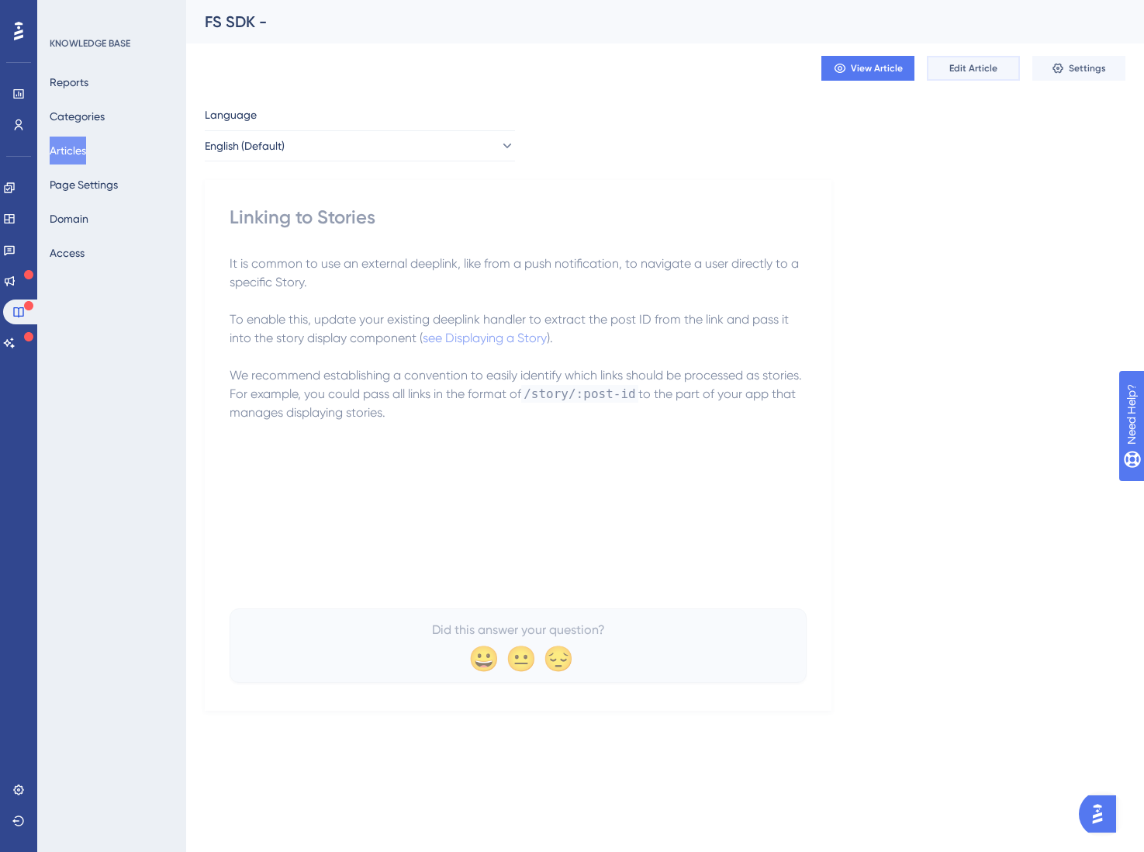
click at [979, 71] on span "Edit Article" at bounding box center [973, 68] width 48 height 12
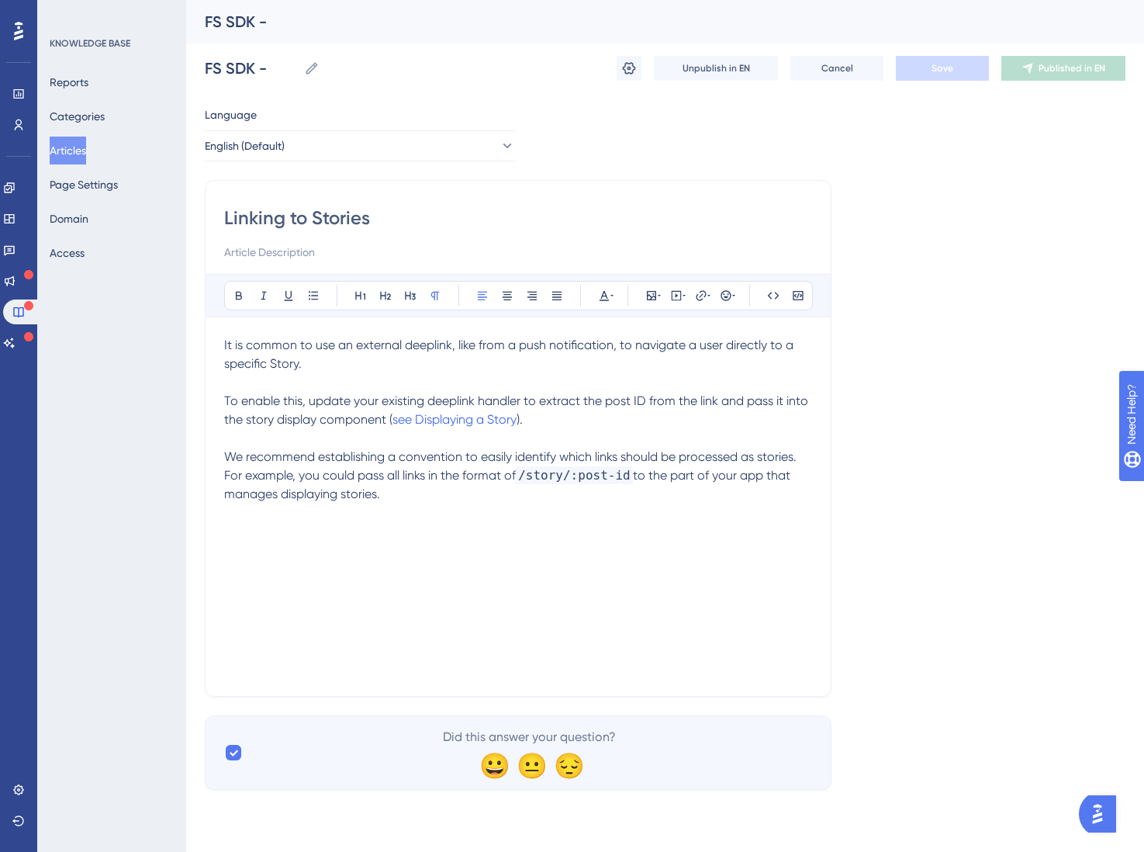
drag, startPoint x: 360, startPoint y: 233, endPoint x: 358, endPoint y: 224, distance: 9.6
click at [360, 233] on div "Linking to Stories" at bounding box center [518, 234] width 588 height 56
click at [357, 222] on input "Linking to Stories" at bounding box center [518, 218] width 588 height 25
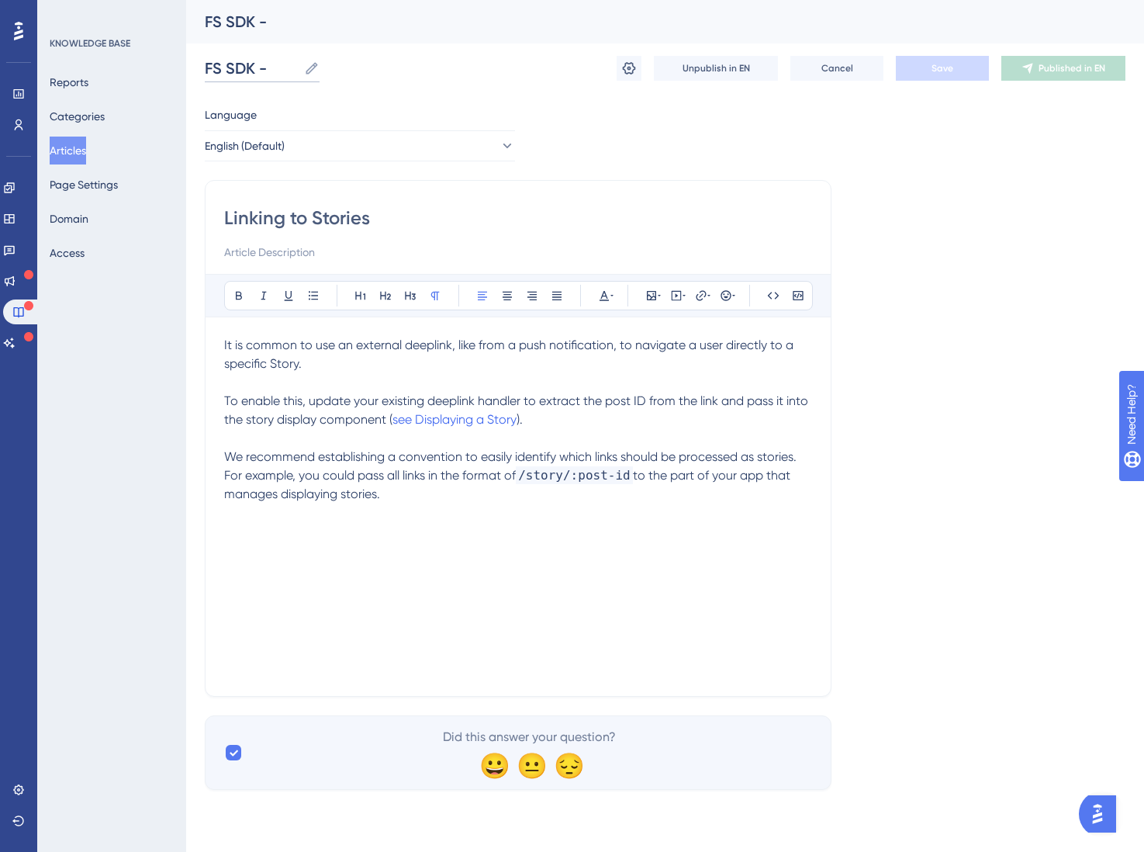
click at [271, 66] on input "FS SDK -" at bounding box center [251, 68] width 93 height 22
paste input "Linking to Stories"
type input "FS SDK - Linking to Stories"
click at [933, 64] on span "Save" at bounding box center [943, 68] width 22 height 12
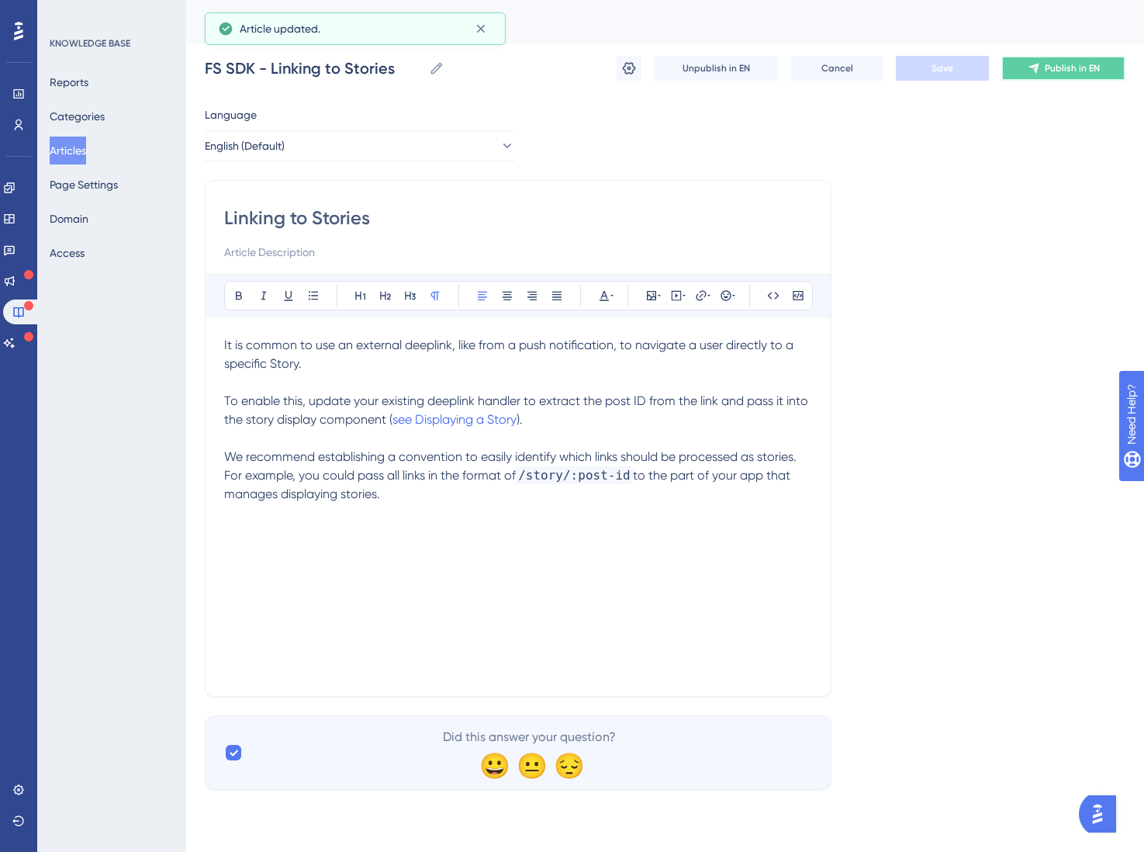
click at [1060, 76] on button "Publish in EN" at bounding box center [1063, 68] width 124 height 25
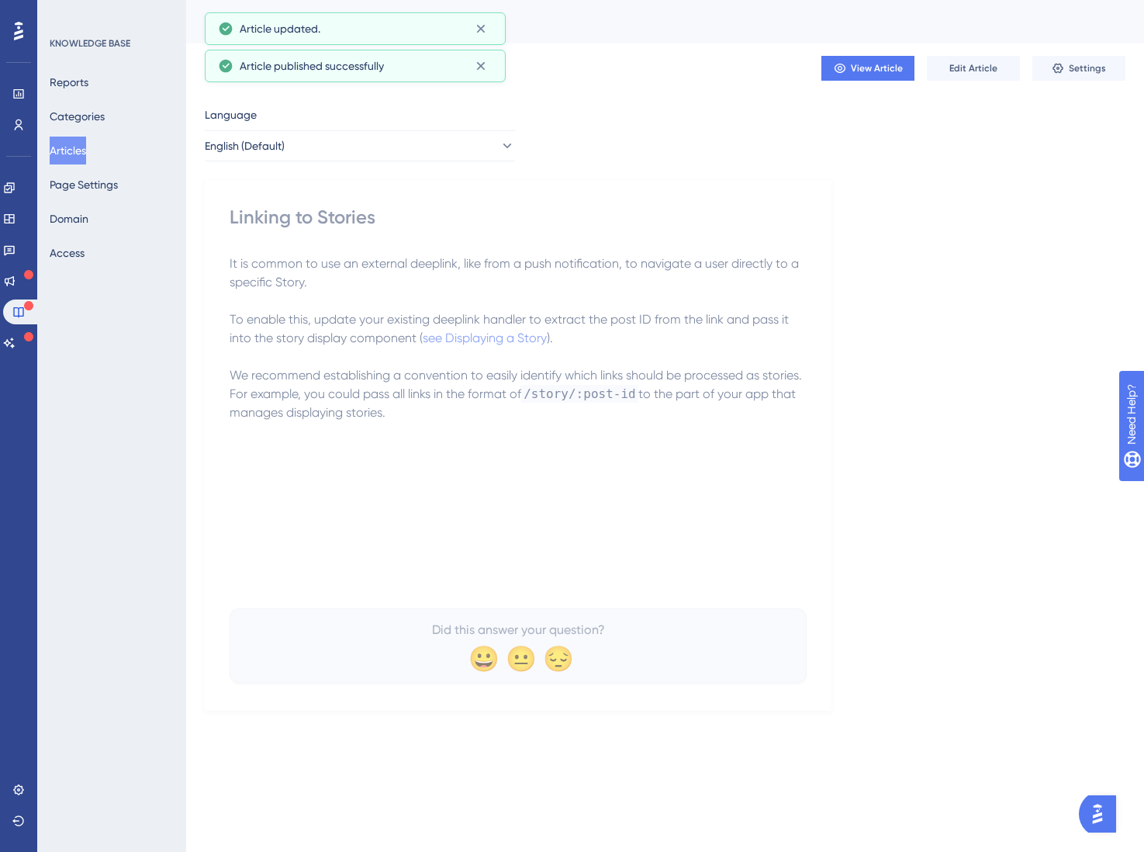
click at [67, 154] on button "Articles" at bounding box center [68, 151] width 36 height 28
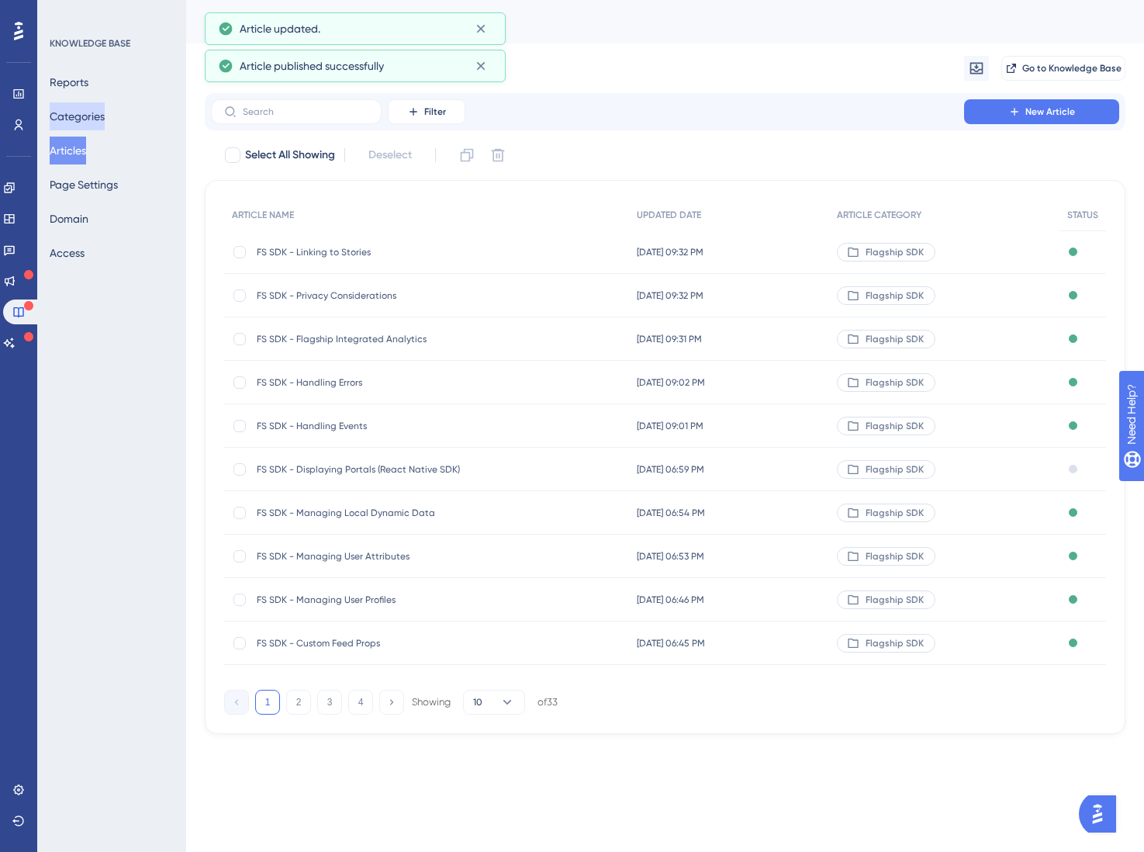
click at [105, 120] on button "Categories" at bounding box center [77, 116] width 55 height 28
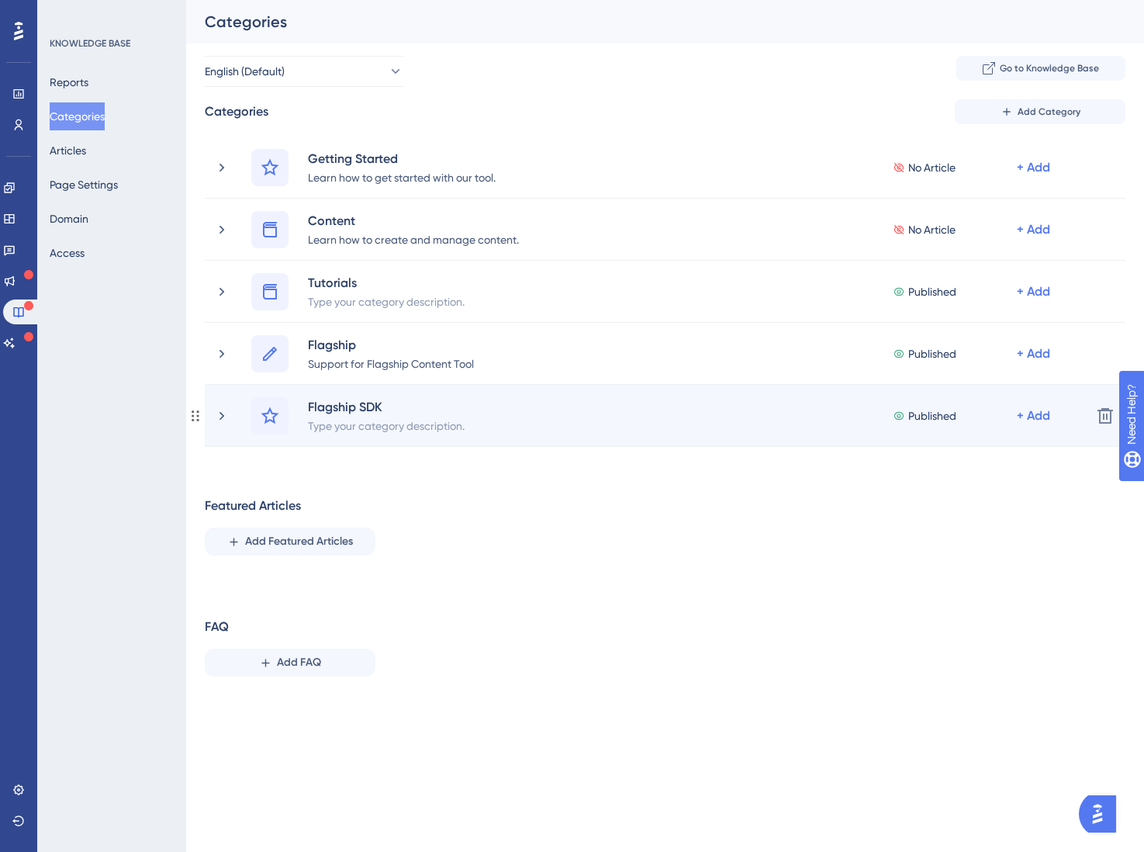
click at [216, 433] on div "Flagship SDK Type your category description. Published + Add Delete" at bounding box center [665, 416] width 921 height 62
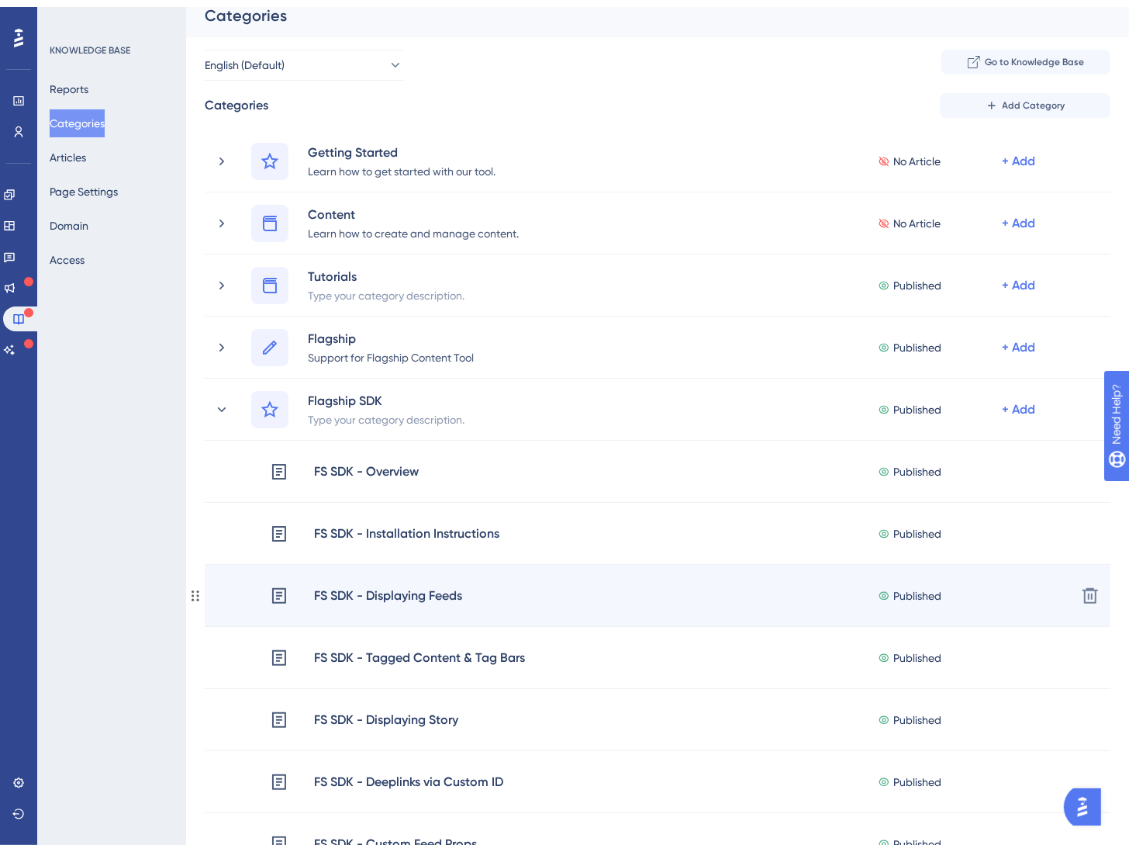
scroll to position [159, 0]
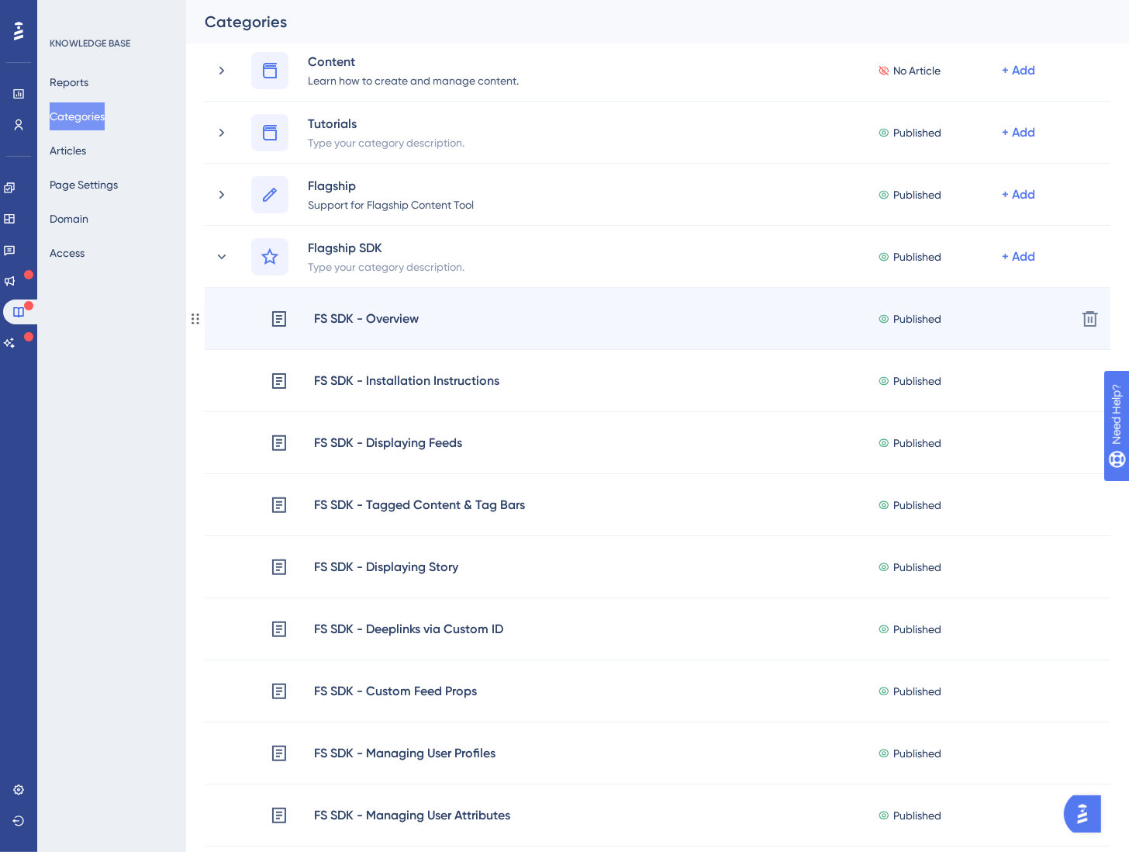
click at [407, 325] on div "FS SDK - Overview" at bounding box center [366, 319] width 106 height 20
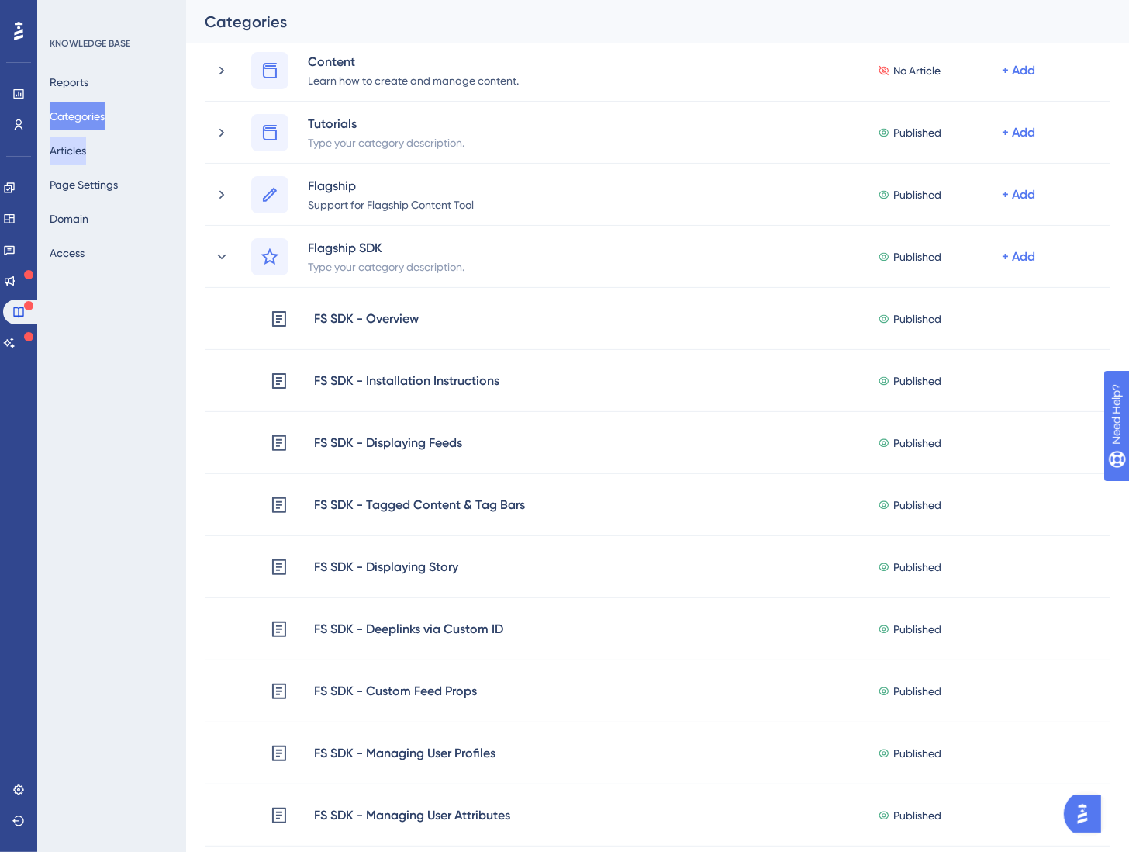
click at [85, 154] on button "Articles" at bounding box center [68, 151] width 36 height 28
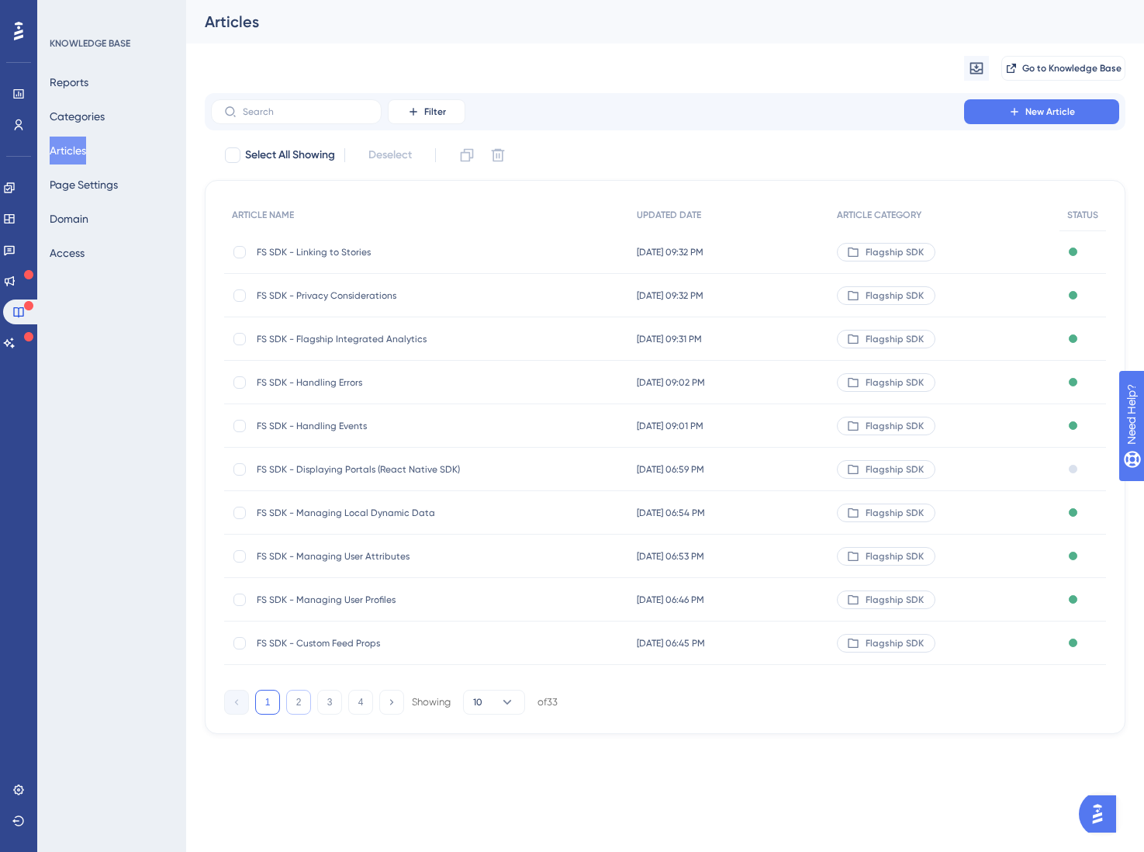
click at [290, 697] on button "2" at bounding box center [298, 702] width 25 height 25
click at [300, 106] on input "text" at bounding box center [306, 111] width 126 height 11
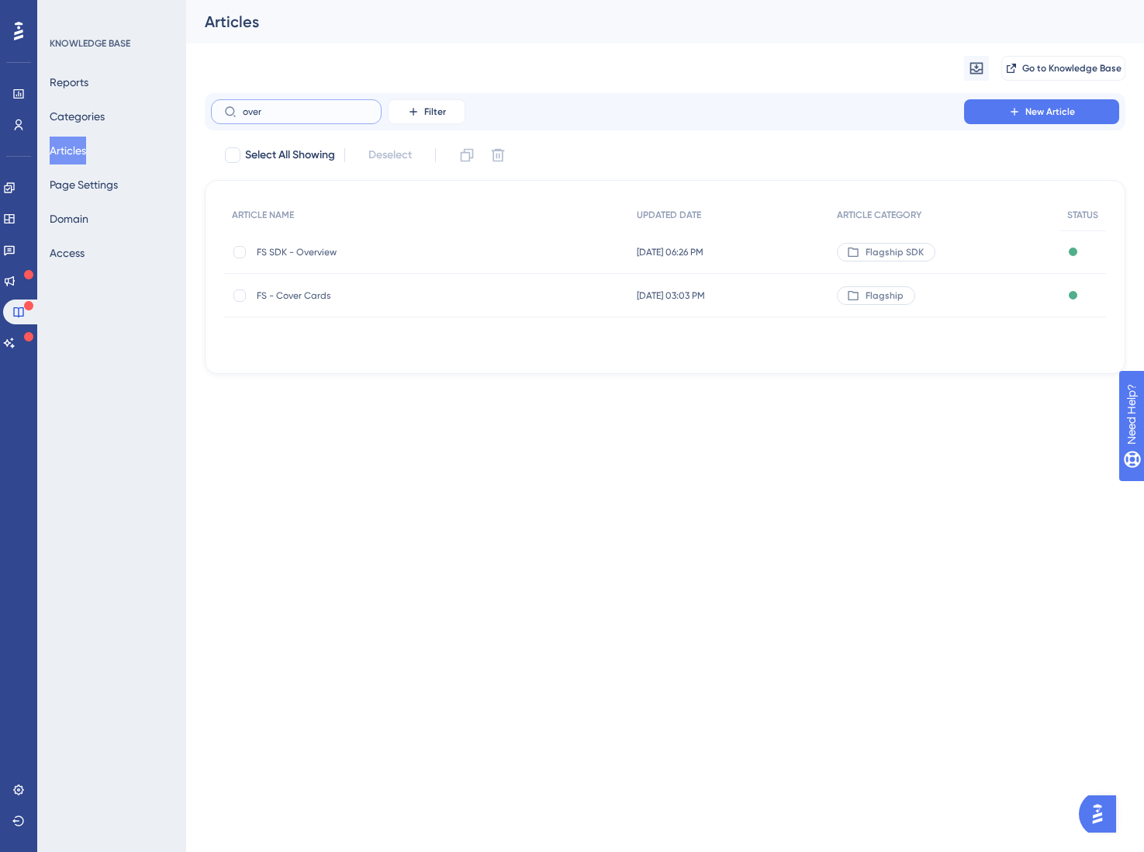
type input "over"
click at [333, 247] on span "FS SDK - Overview" at bounding box center [381, 252] width 248 height 12
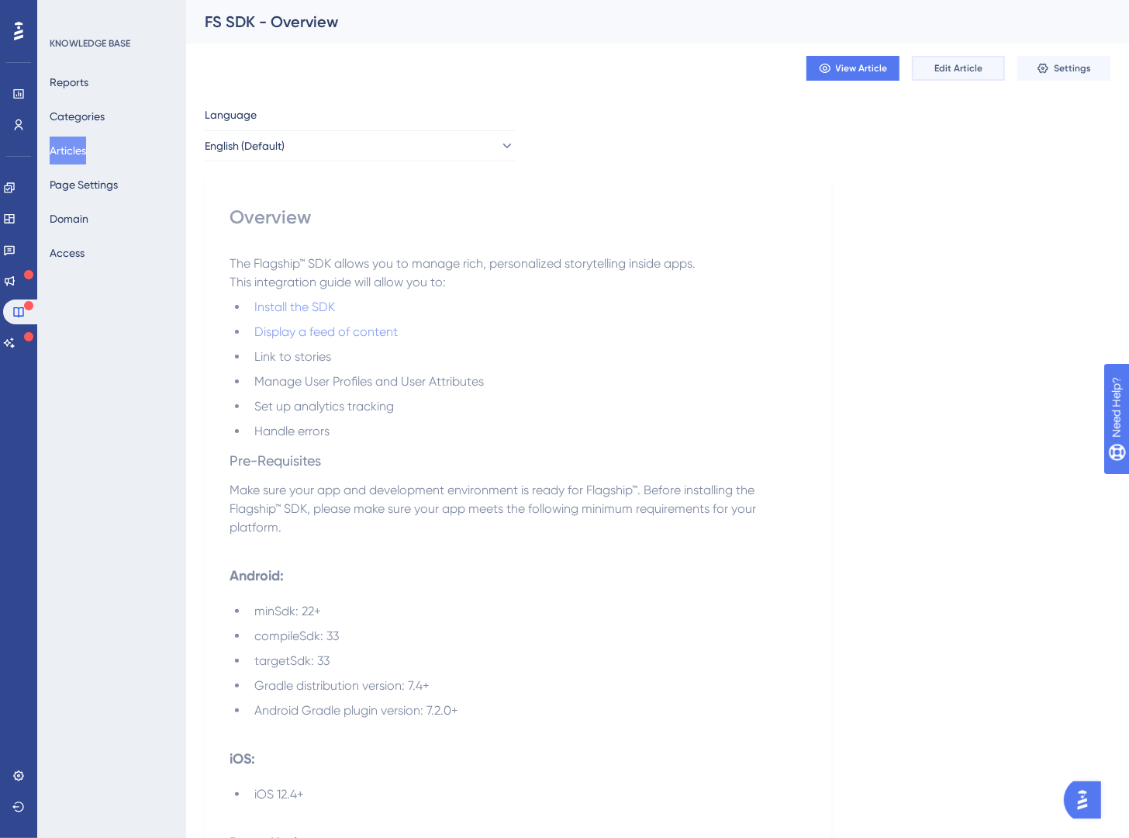
click at [943, 62] on span "Edit Article" at bounding box center [959, 68] width 48 height 12
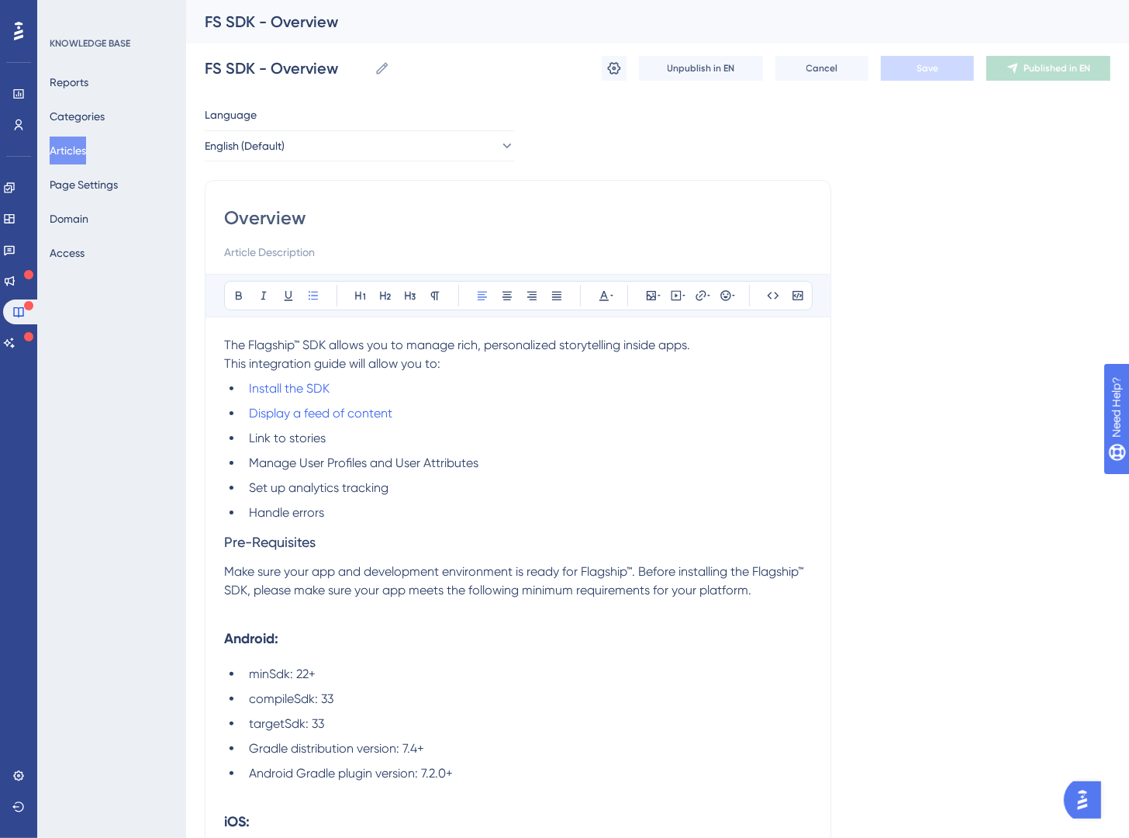
scroll to position [125, 0]
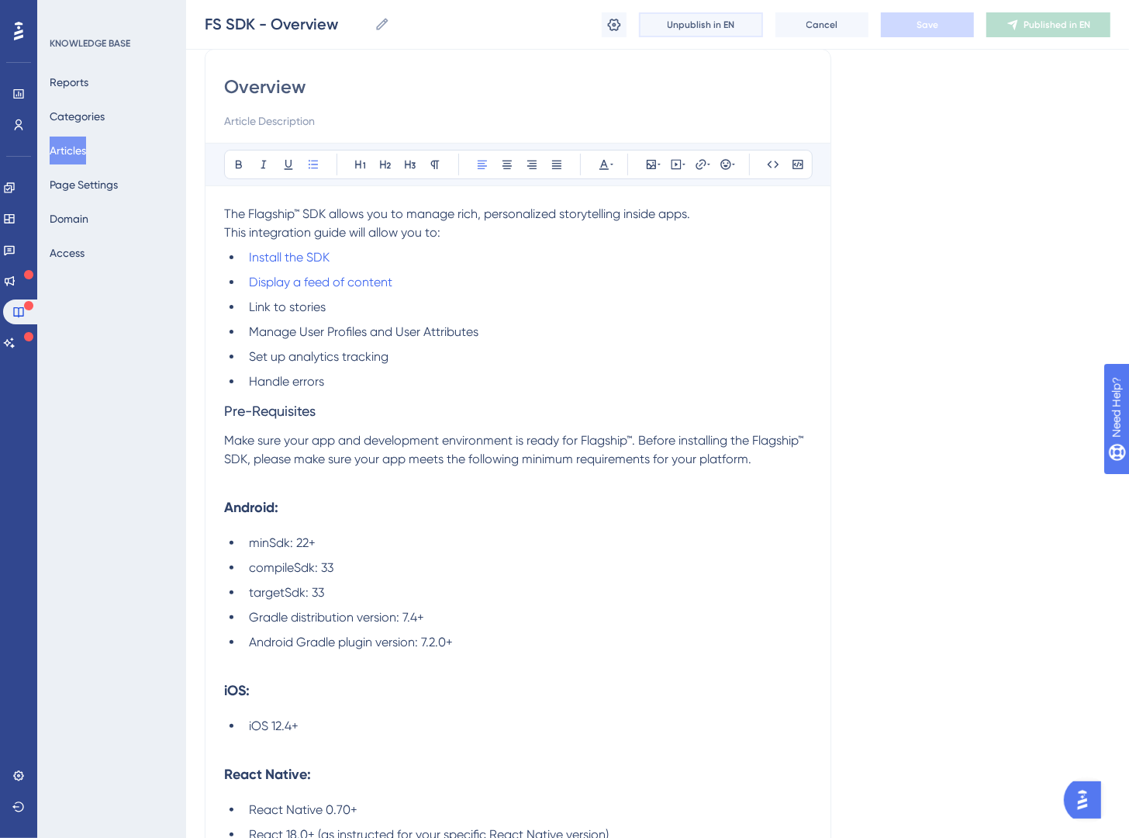
click at [725, 28] on span "Unpublish in EN" at bounding box center [701, 25] width 67 height 12
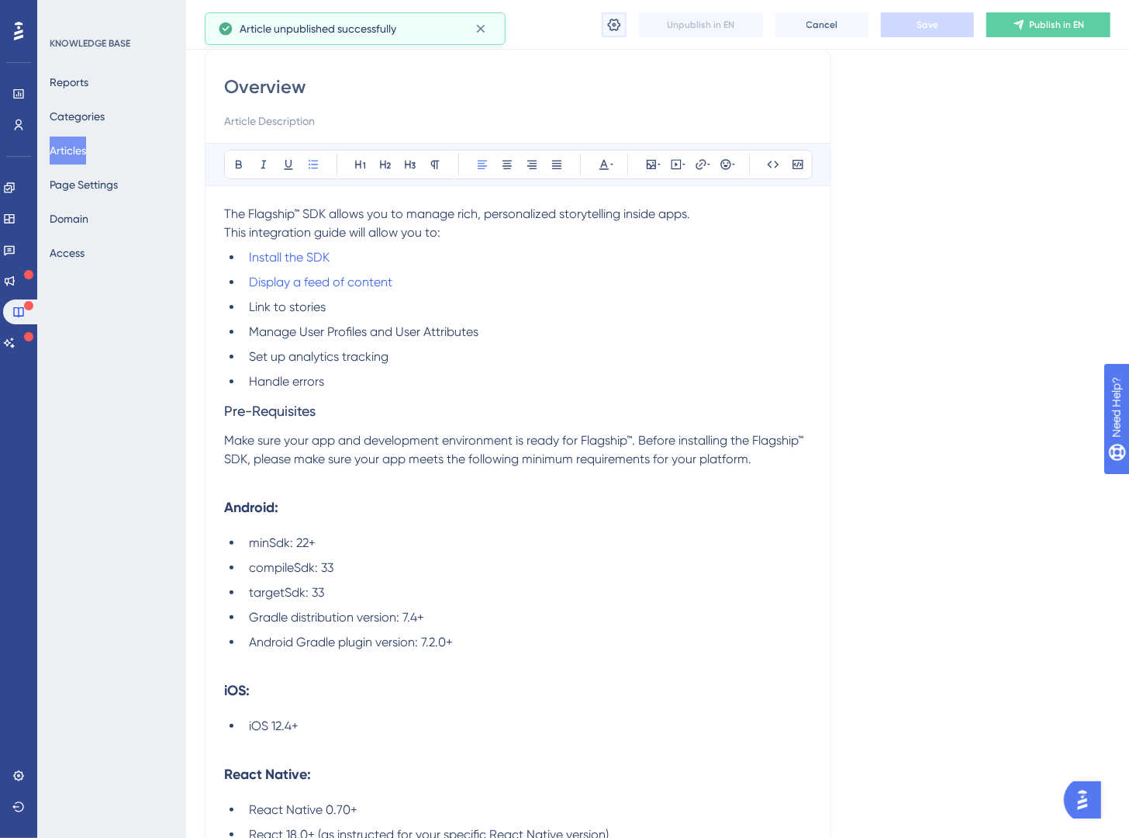
click at [611, 28] on icon at bounding box center [614, 24] width 13 height 12
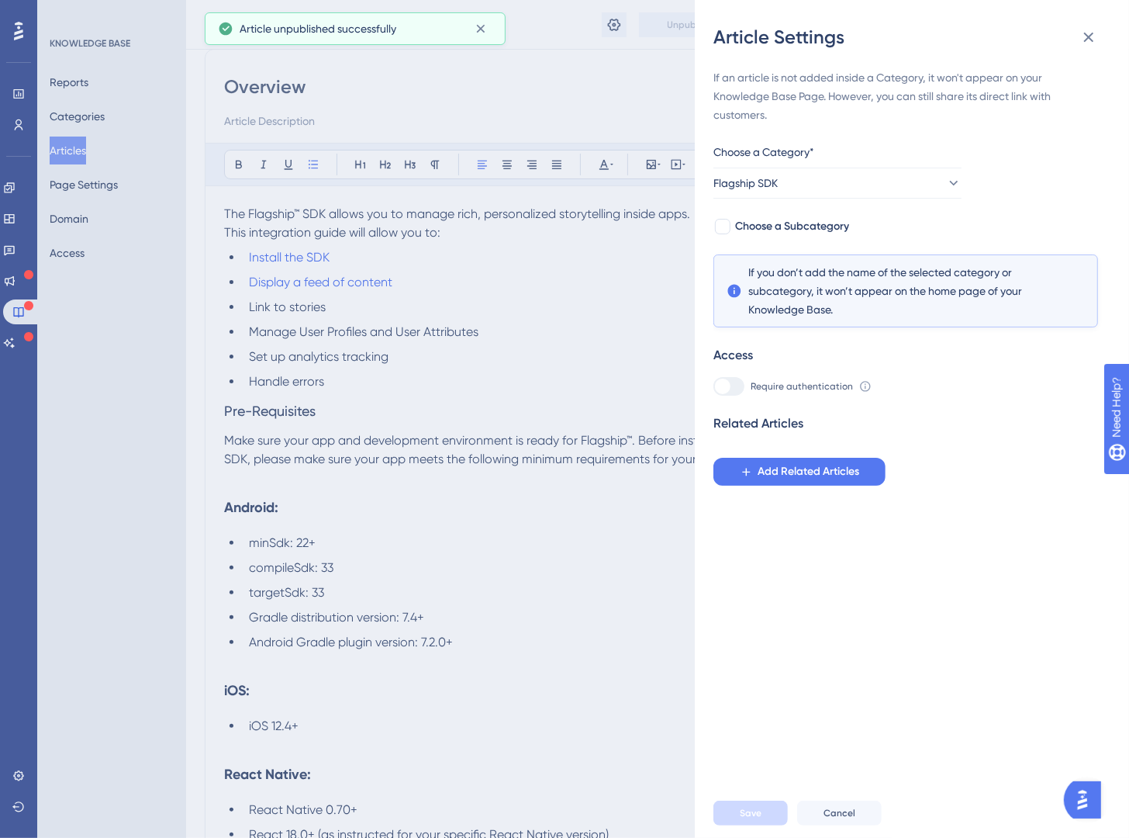
click at [642, 150] on div "Article Settings If an article is not added inside a Category, it won't appear …" at bounding box center [564, 419] width 1129 height 838
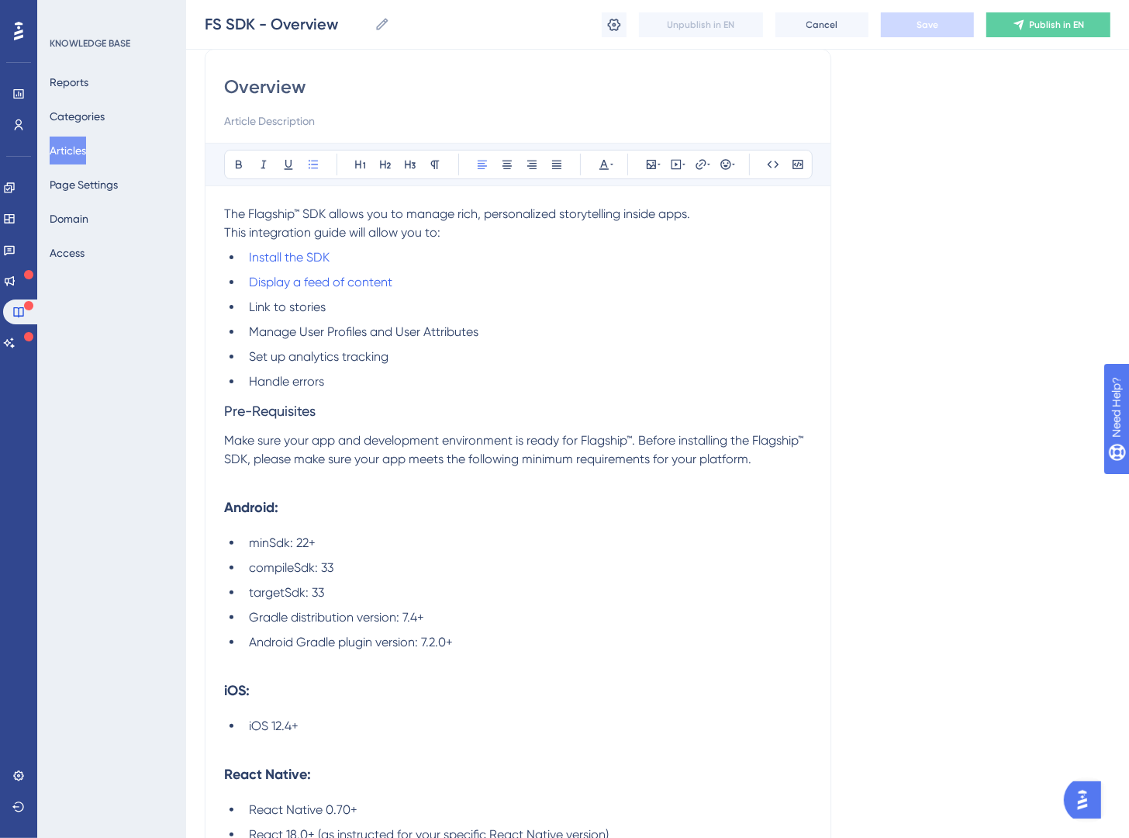
click at [86, 154] on button "Articles" at bounding box center [68, 151] width 36 height 28
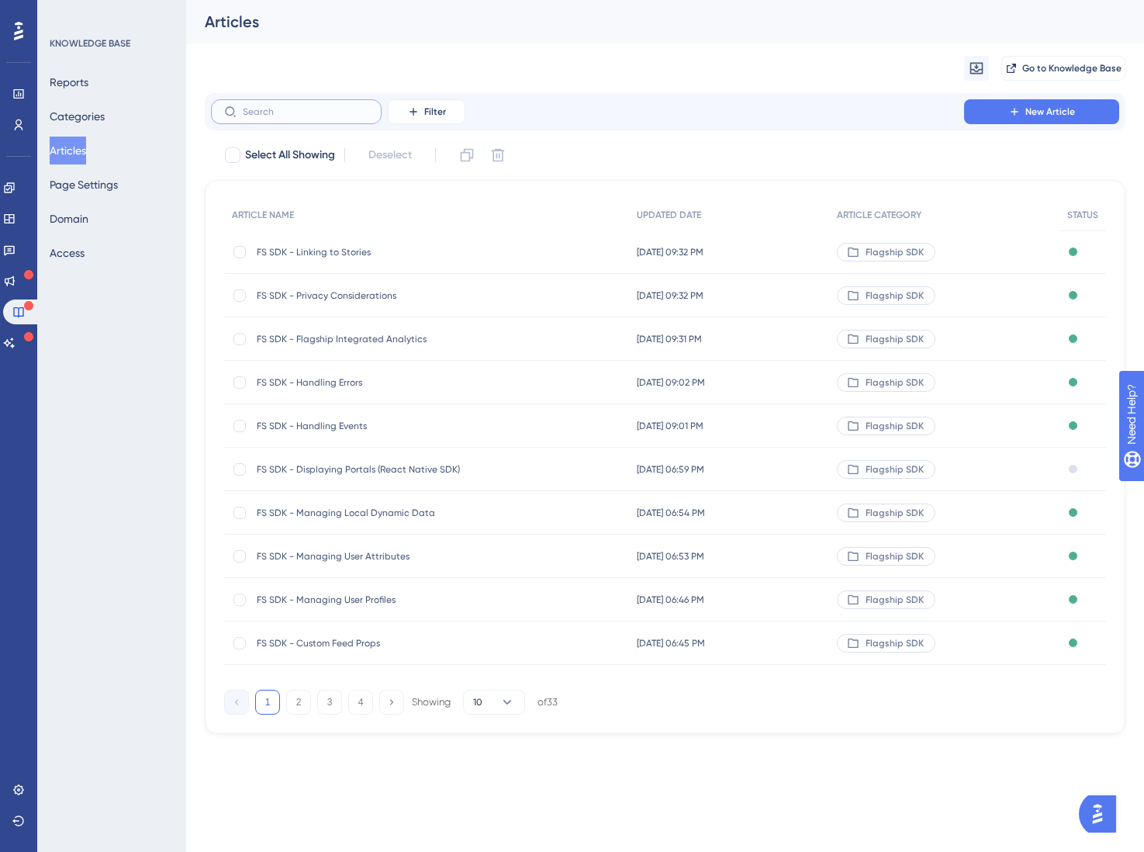
click at [296, 116] on input "text" at bounding box center [306, 111] width 126 height 11
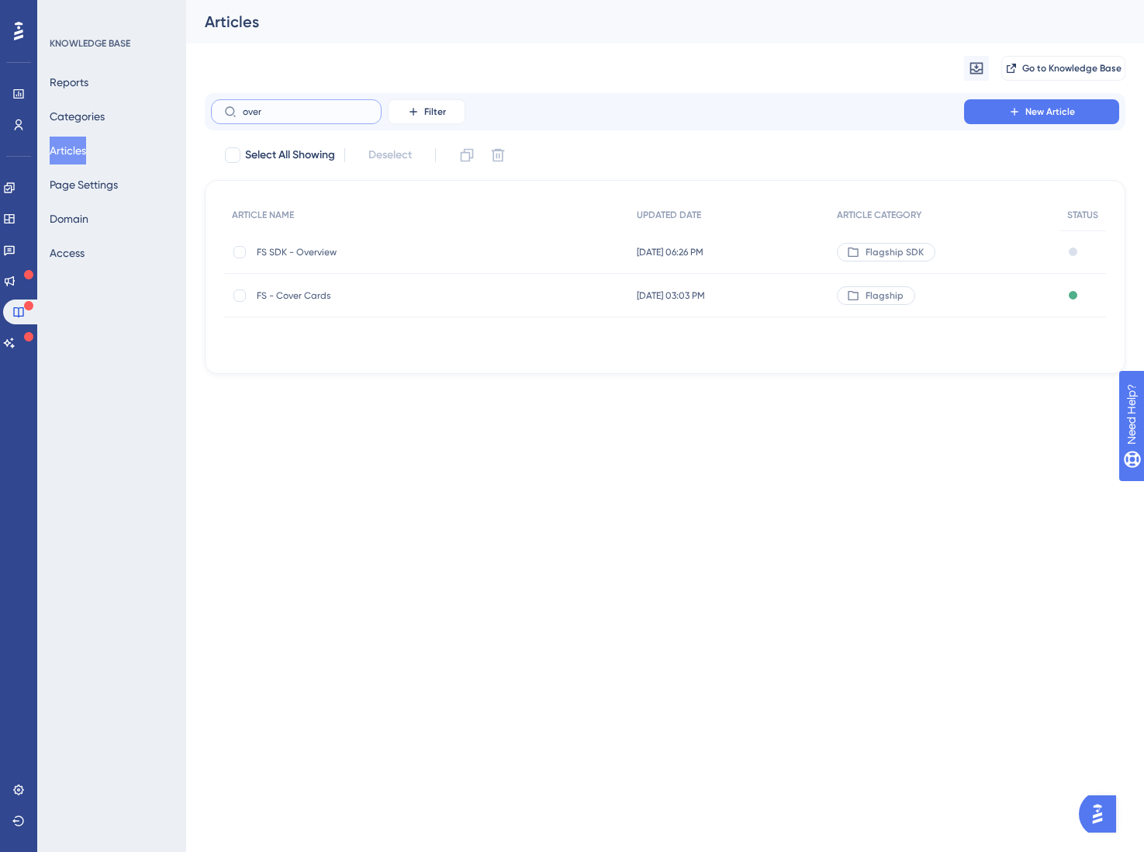
type input "over"
click at [240, 251] on div at bounding box center [239, 252] width 12 height 12
click at [496, 156] on icon at bounding box center [498, 155] width 16 height 16
checkbox input "false"
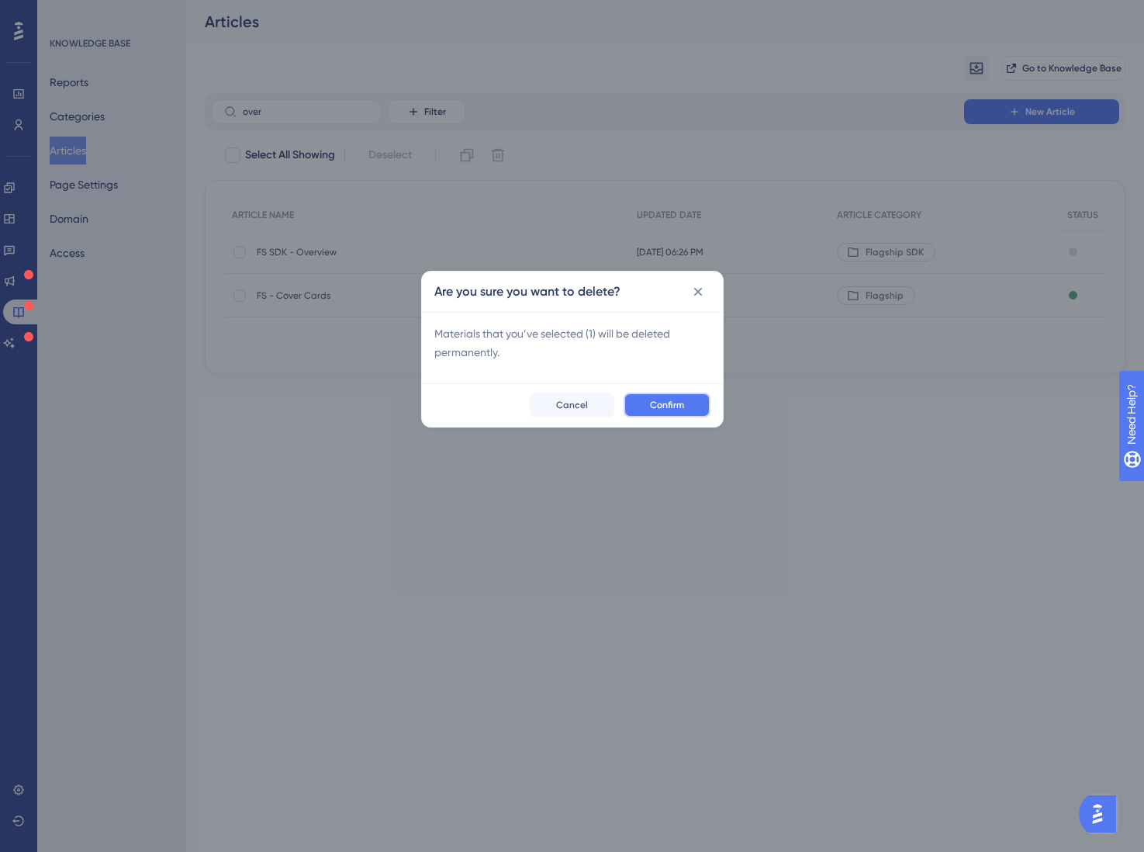
click at [694, 409] on button "Confirm" at bounding box center [667, 405] width 87 height 25
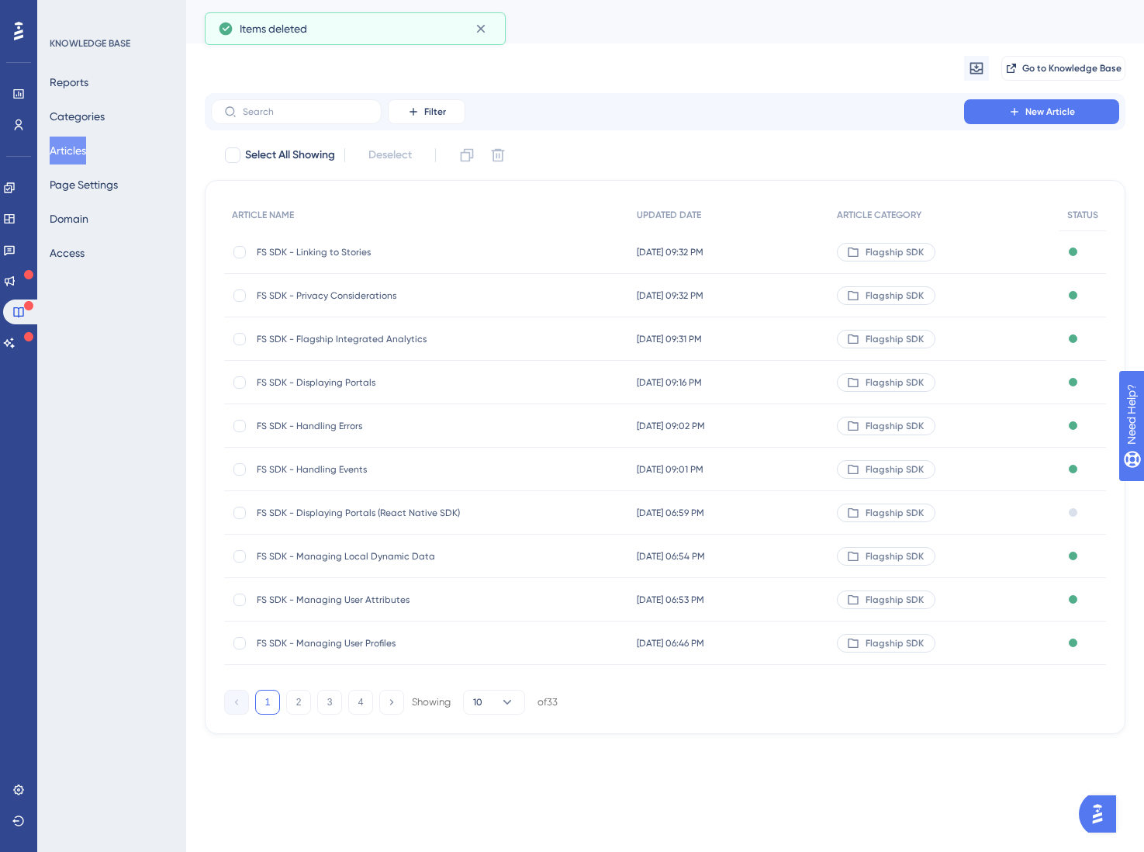
click at [834, 109] on div "Filter New Article" at bounding box center [665, 111] width 908 height 25
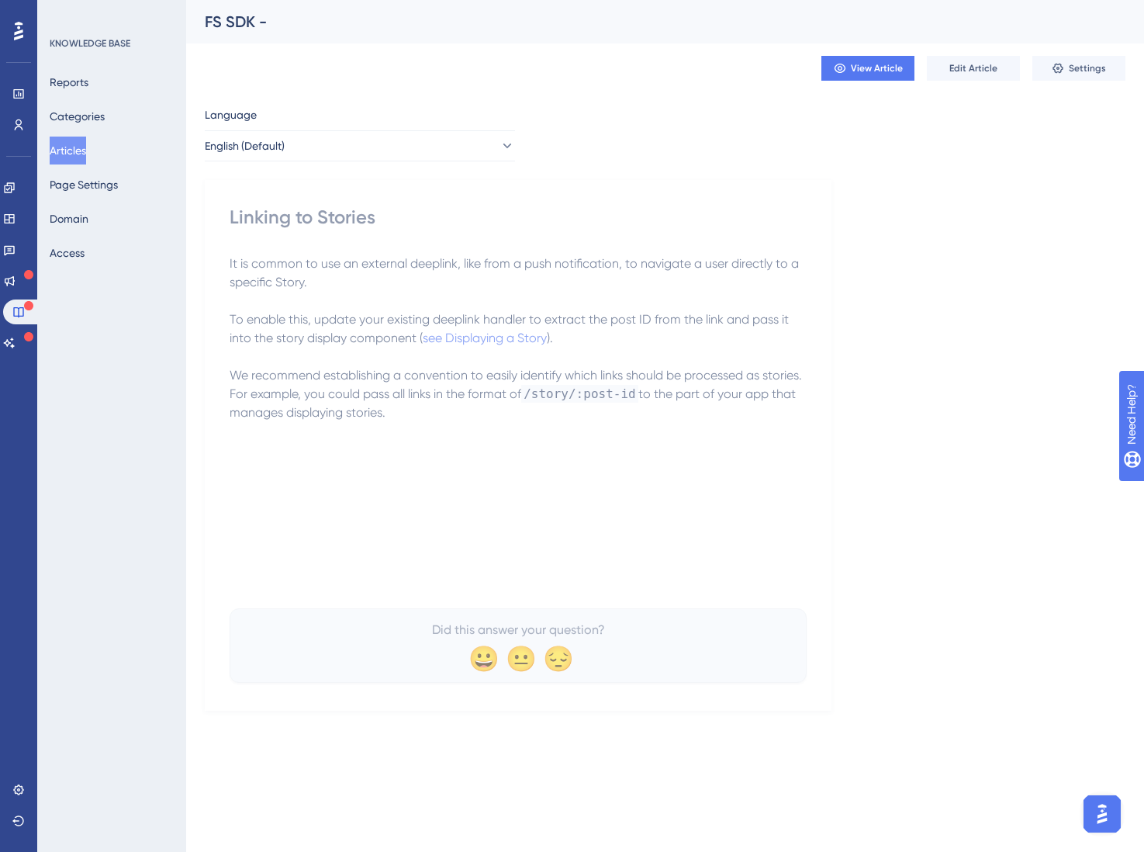
click at [86, 147] on button "Articles" at bounding box center [68, 151] width 36 height 28
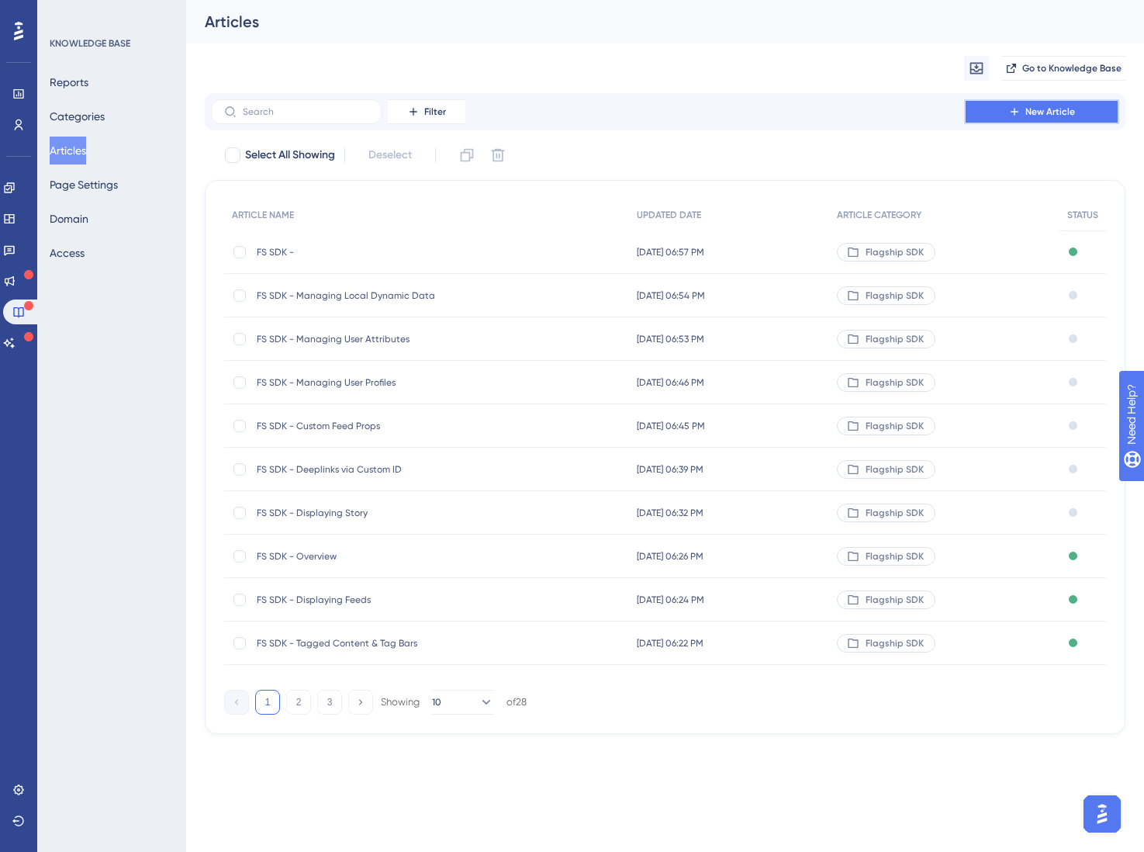
click at [1002, 109] on button "New Article" at bounding box center [1041, 111] width 155 height 25
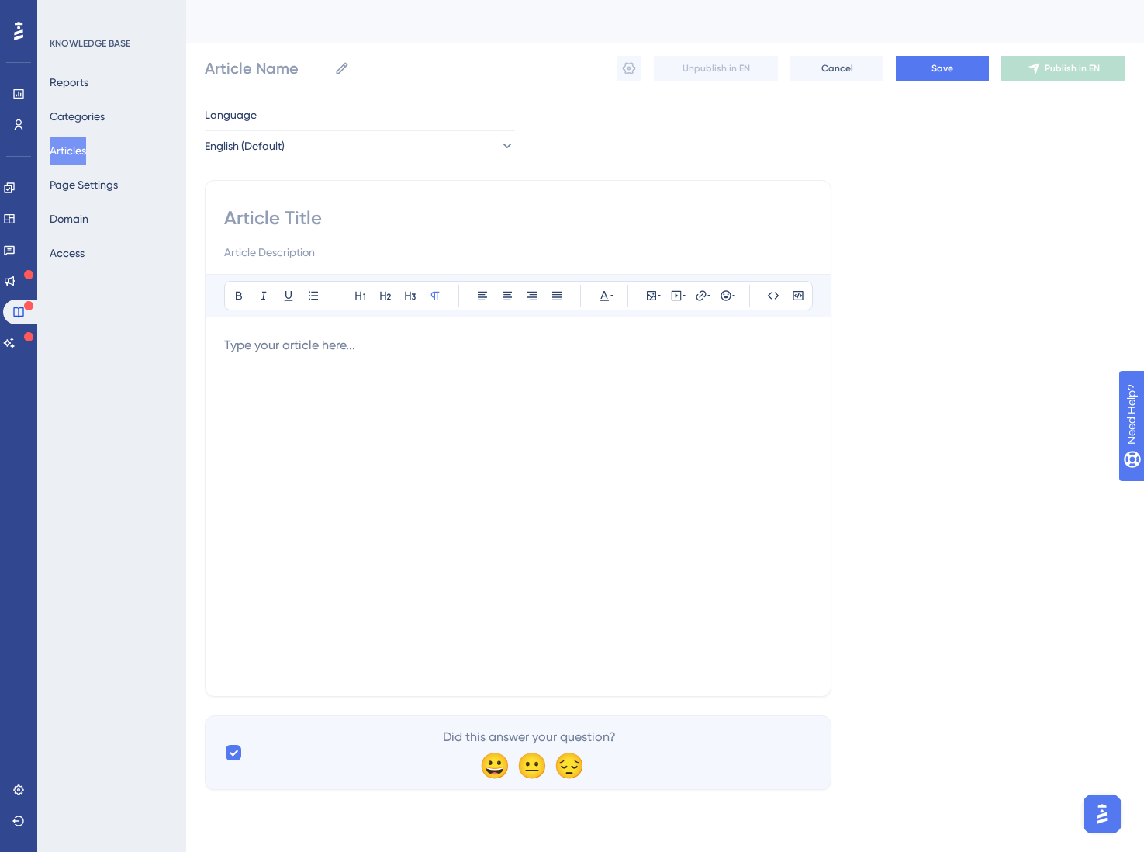
click at [332, 313] on div "Bold Italic Underline Bullet Point Heading 1 Heading 2 Heading 3 Normal Align L…" at bounding box center [518, 295] width 625 height 43
click at [329, 346] on p at bounding box center [518, 345] width 588 height 19
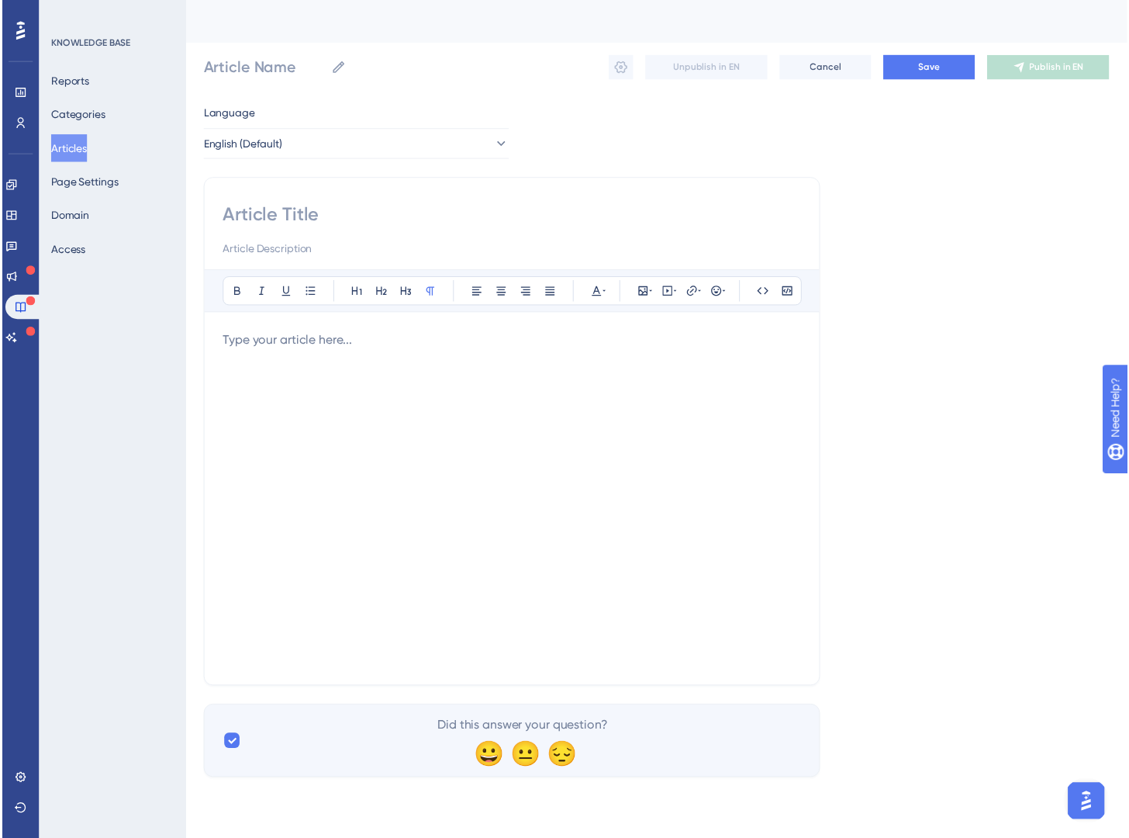
scroll to position [63, 0]
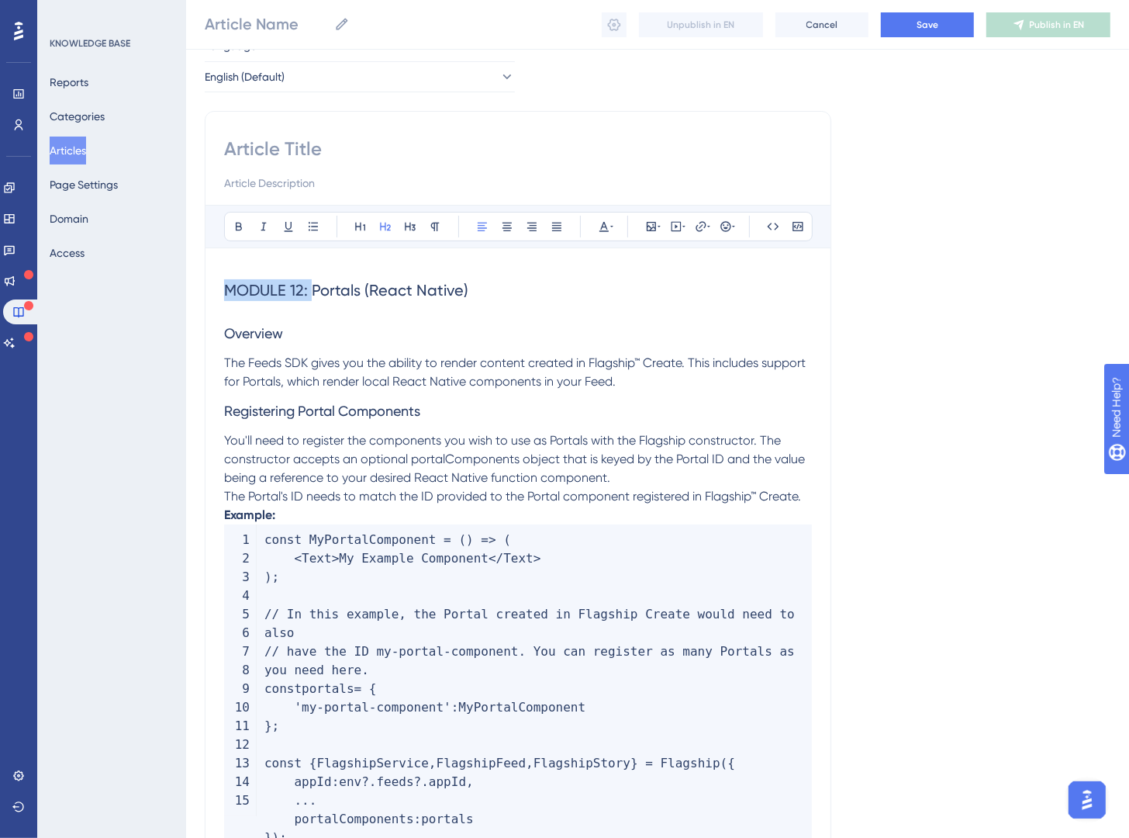
drag, startPoint x: 315, startPoint y: 293, endPoint x: 147, endPoint y: 290, distance: 168.4
click at [186, 290] on div "Performance Users Engagement Widgets Feedback Product Updates Knowledge Base AI…" at bounding box center [657, 463] width 943 height 1053
click at [371, 291] on span "Portals (React Native)" at bounding box center [302, 290] width 157 height 19
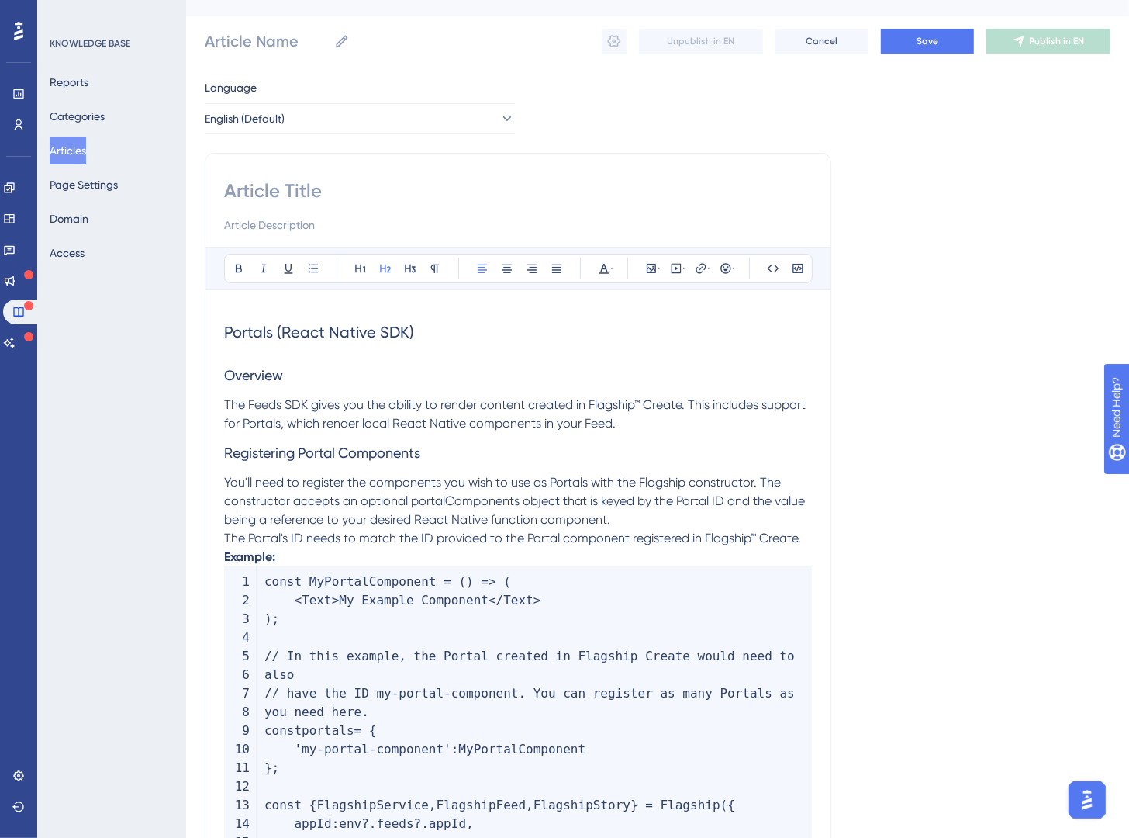
scroll to position [0, 0]
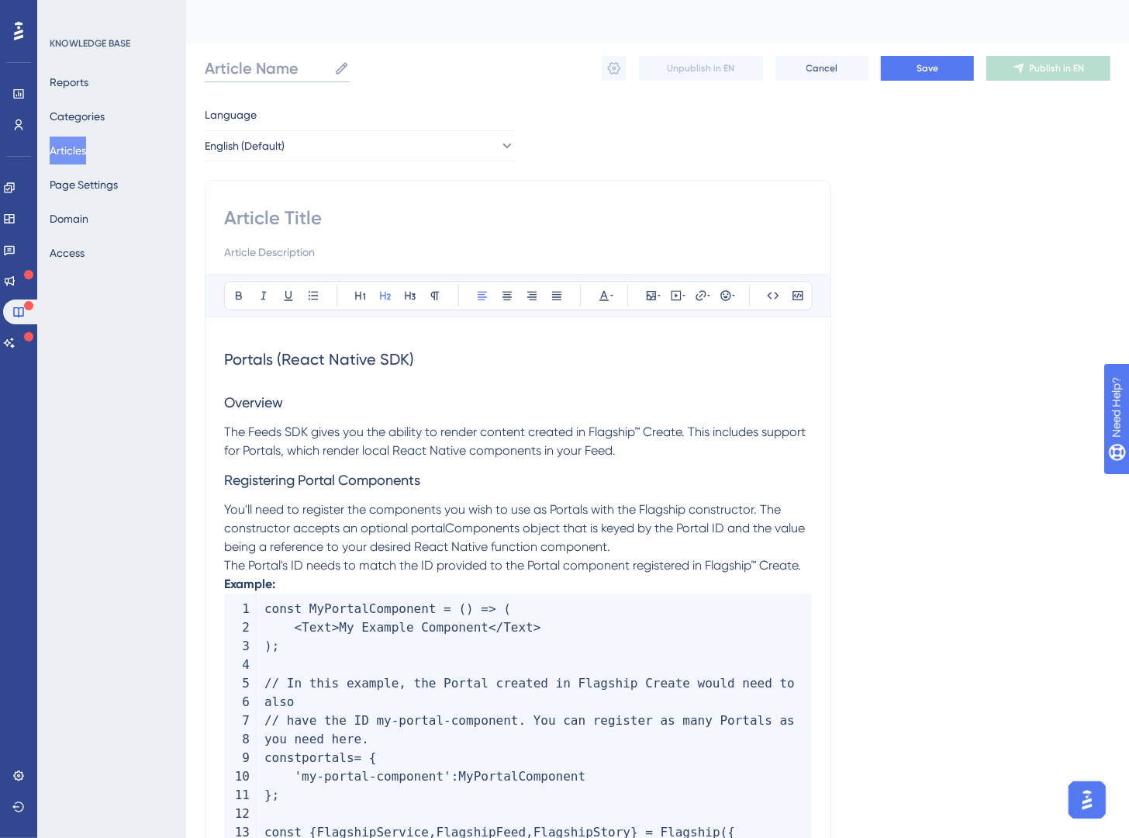
click at [256, 67] on input "Article Name" at bounding box center [266, 68] width 123 height 22
paste input "Displaying Portals"
type input "FS SDK - Displaying Portals"
click at [483, 83] on div "FS SDK - Displaying Portals FS SDK - Displaying Portals Unpublish in EN Cancel …" at bounding box center [658, 68] width 906 height 50
click at [289, 221] on input at bounding box center [518, 218] width 588 height 25
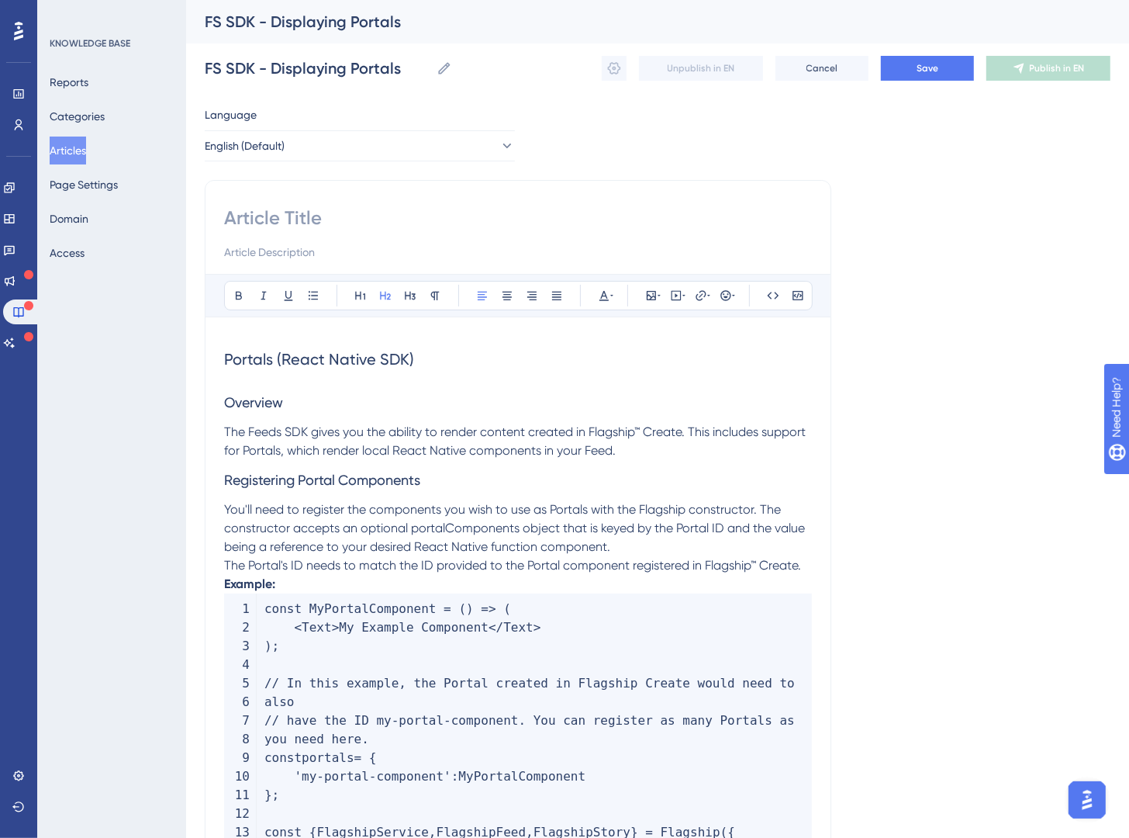
paste input "Displaying Portals"
drag, startPoint x: 304, startPoint y: 396, endPoint x: 214, endPoint y: 386, distance: 90.6
click at [199, 403] on div "Performance Users Engagement Widgets Feedback Product Updates Knowledge Base AI…" at bounding box center [657, 530] width 943 height 1060
click at [375, 292] on button at bounding box center [386, 296] width 22 height 22
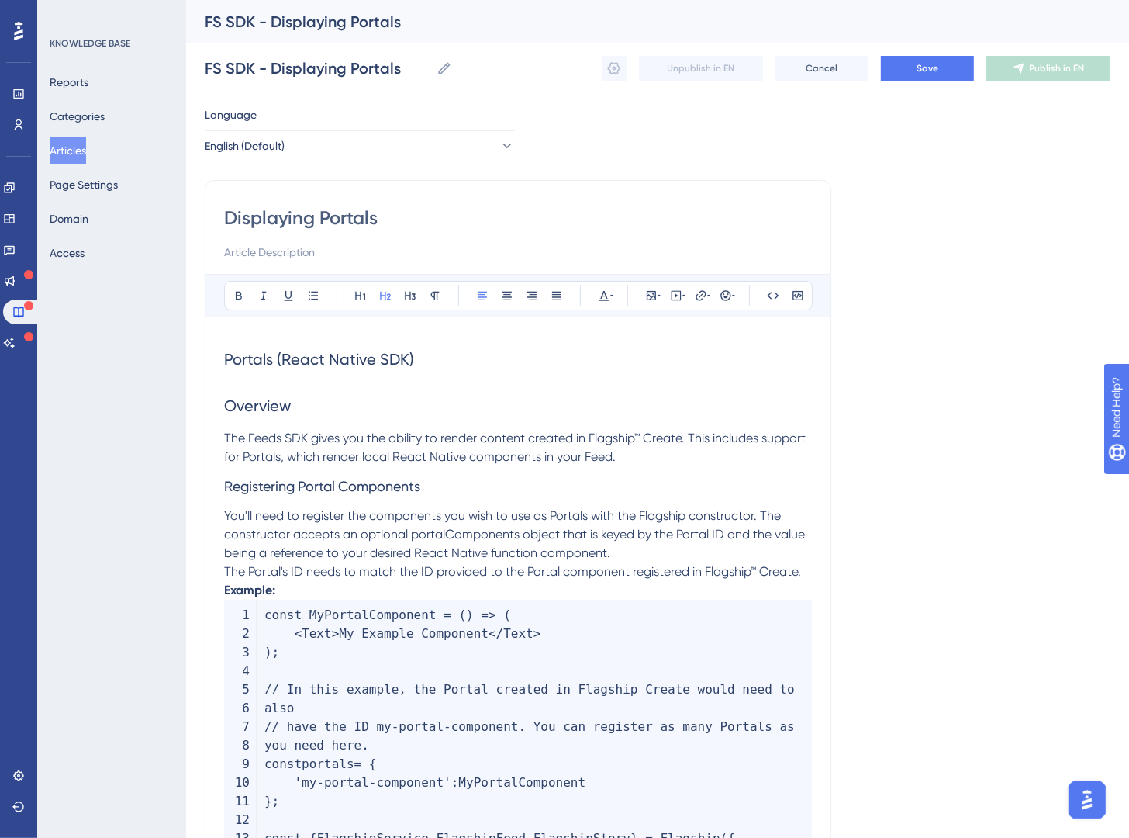
click at [393, 341] on h2 "Portals (React Native SDK)" at bounding box center [518, 359] width 588 height 47
click at [389, 356] on span "Portals (React Native SDK)" at bounding box center [319, 359] width 190 height 19
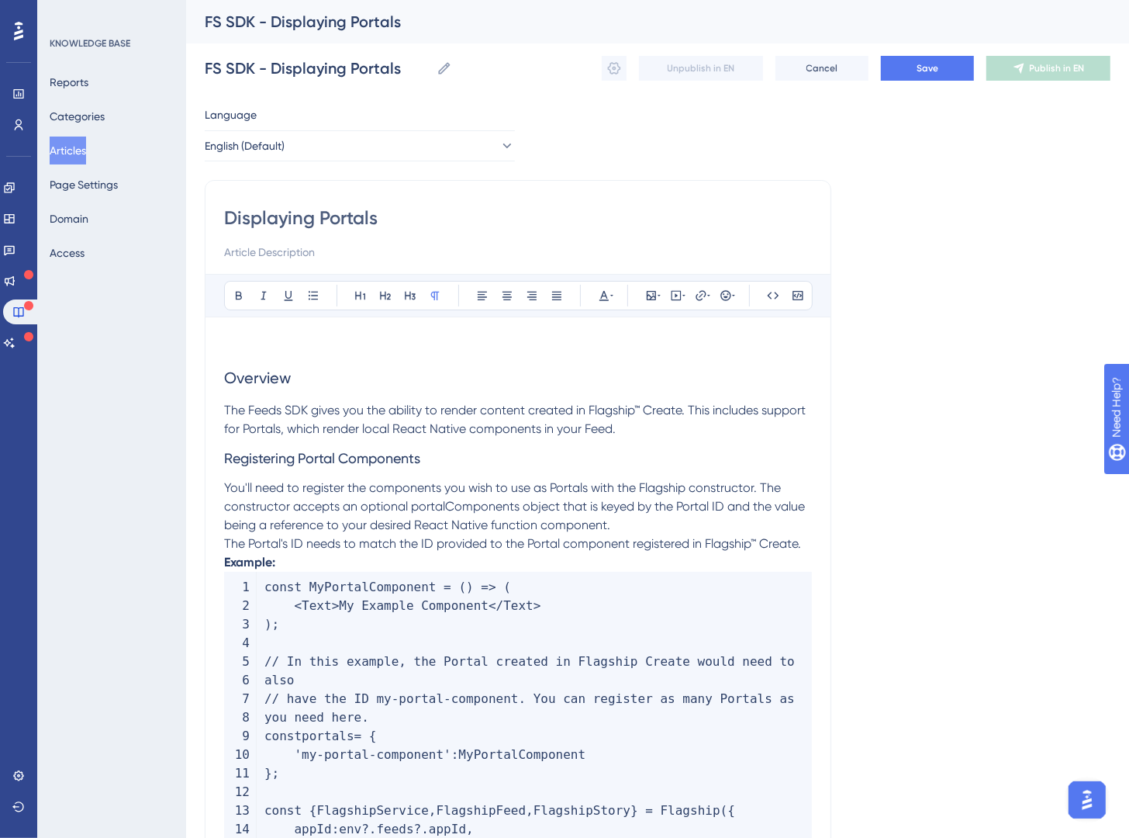
click at [400, 212] on input "Displaying Portals" at bounding box center [518, 218] width 588 height 25
click at [400, 213] on input "Displaying Portals" at bounding box center [518, 218] width 588 height 25
click at [314, 220] on input "Displaying Portals" at bounding box center [518, 218] width 588 height 25
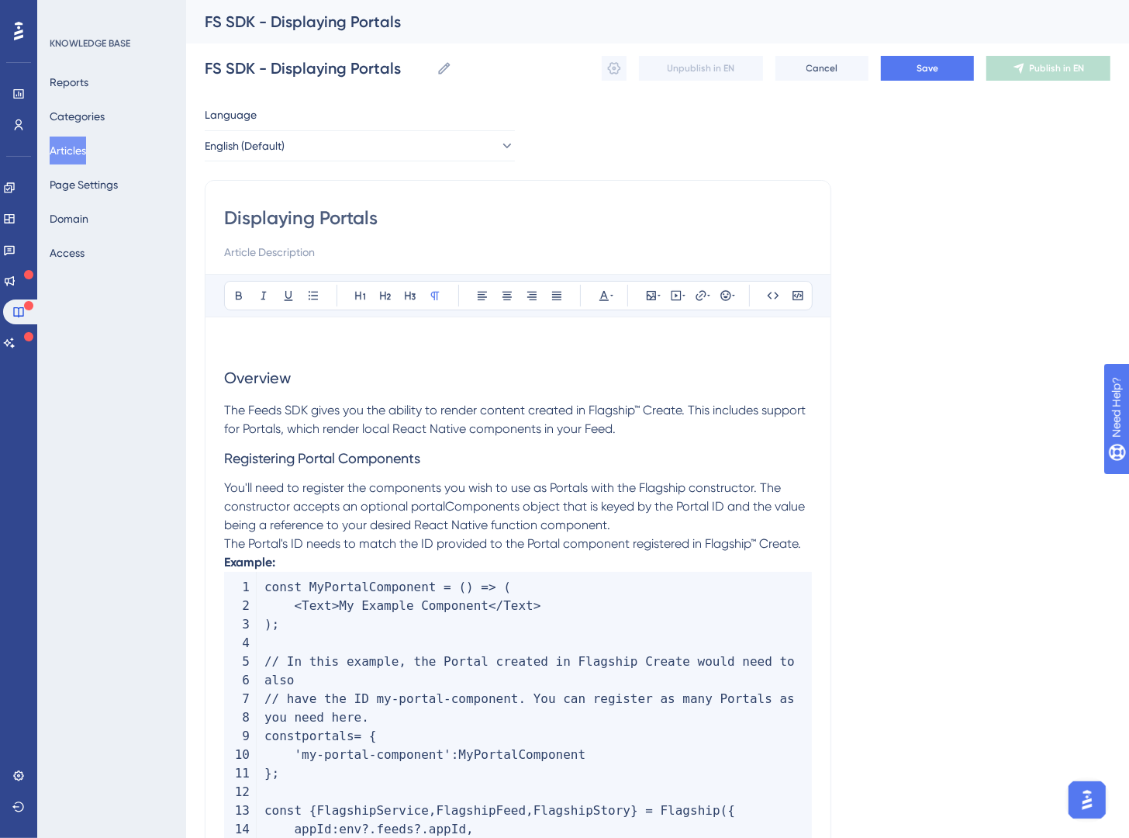
click at [314, 220] on input "Displaying Portals" at bounding box center [518, 218] width 588 height 25
paste input "(React Native SDK)"
type input "Displaying Portals (React Native SDK)"
click at [272, 386] on span "Overview" at bounding box center [257, 377] width 67 height 19
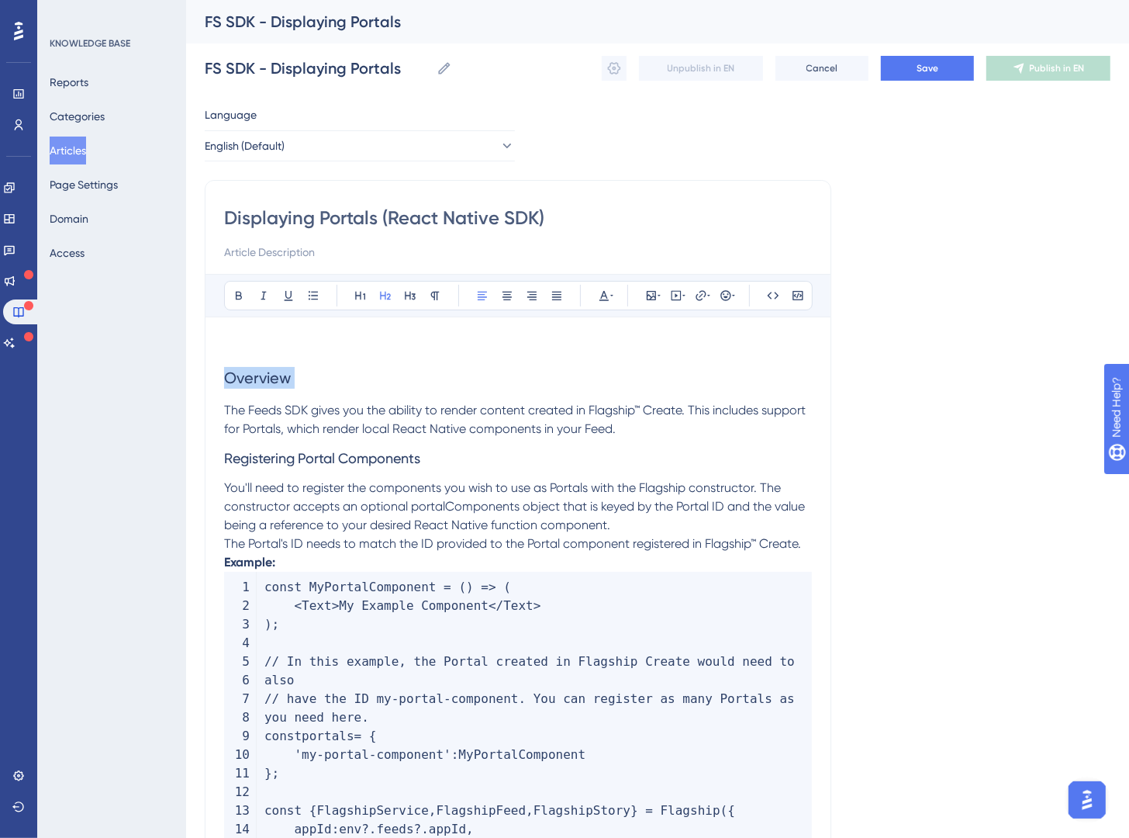
click at [272, 386] on span "Overview" at bounding box center [257, 377] width 67 height 19
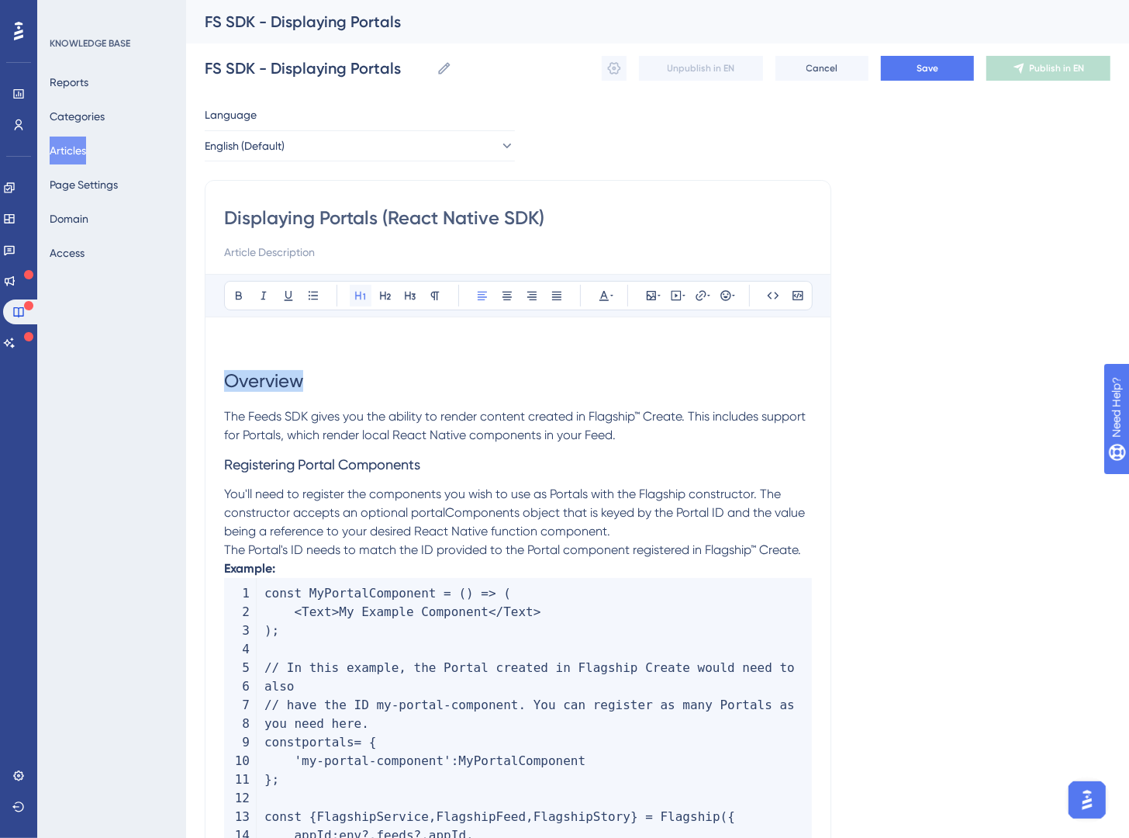
click at [362, 296] on icon at bounding box center [361, 295] width 12 height 12
click at [225, 384] on span "Overview" at bounding box center [263, 381] width 79 height 22
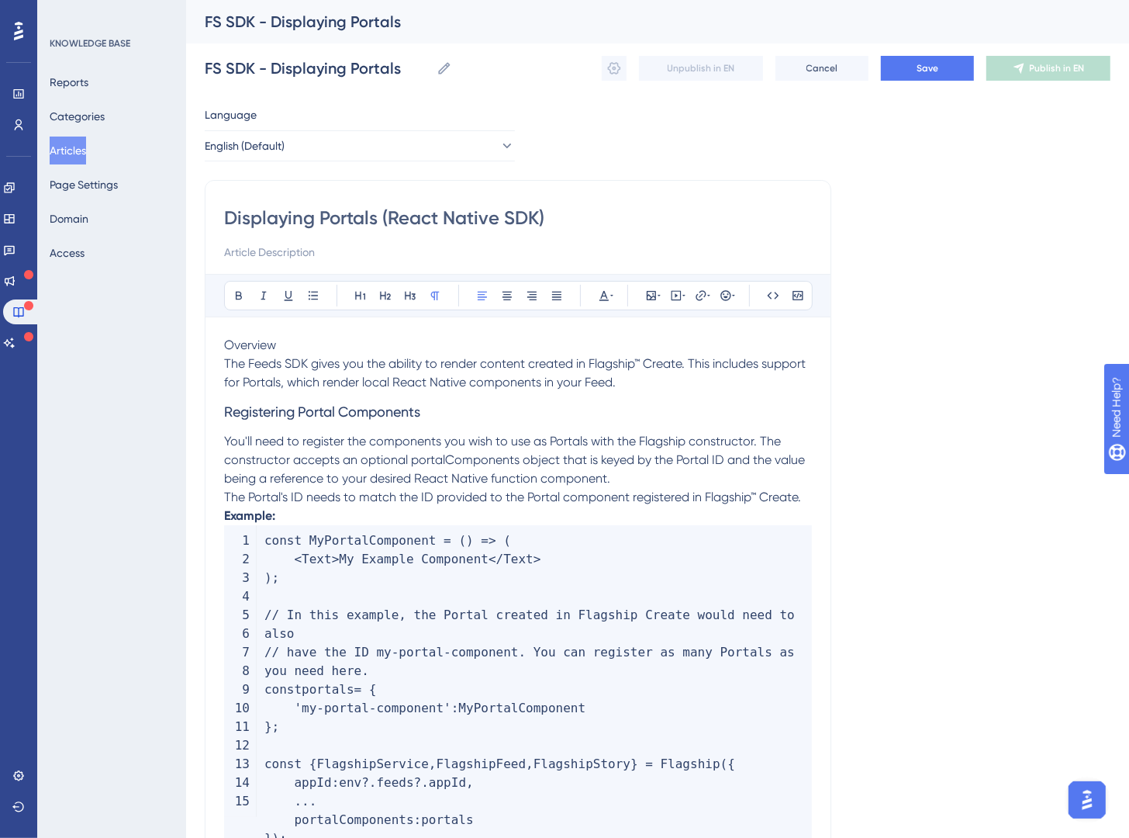
click at [330, 428] on h3 "Registering Portal Components" at bounding box center [518, 412] width 588 height 40
drag, startPoint x: 336, startPoint y: 351, endPoint x: 199, endPoint y: 348, distance: 136.6
click at [199, 348] on div "Performance Users Engagement Widgets Feedback Product Updates Knowledge Base AI…" at bounding box center [657, 495] width 943 height 991
click at [360, 297] on icon at bounding box center [360, 296] width 10 height 9
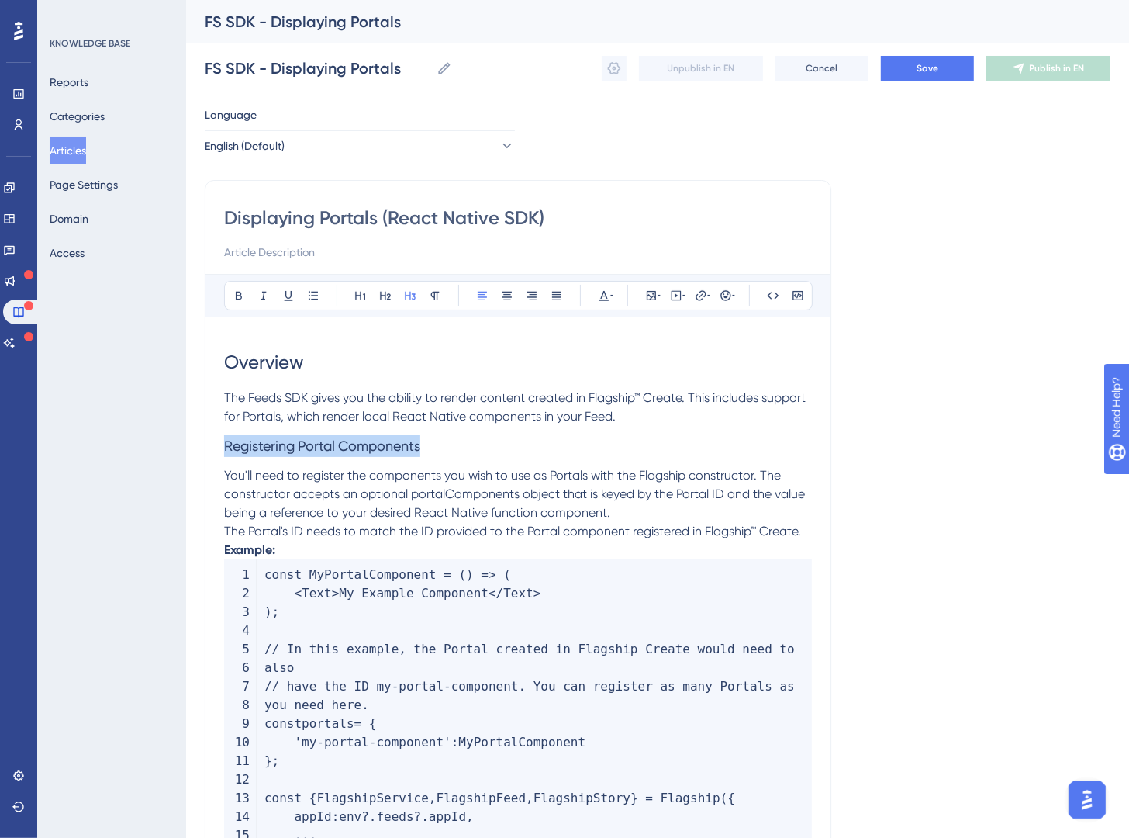
drag, startPoint x: 350, startPoint y: 453, endPoint x: 178, endPoint y: 452, distance: 172.2
click at [186, 452] on div "Performance Users Engagement Widgets Feedback Product Updates Knowledge Base AI…" at bounding box center [657, 513] width 943 height 1026
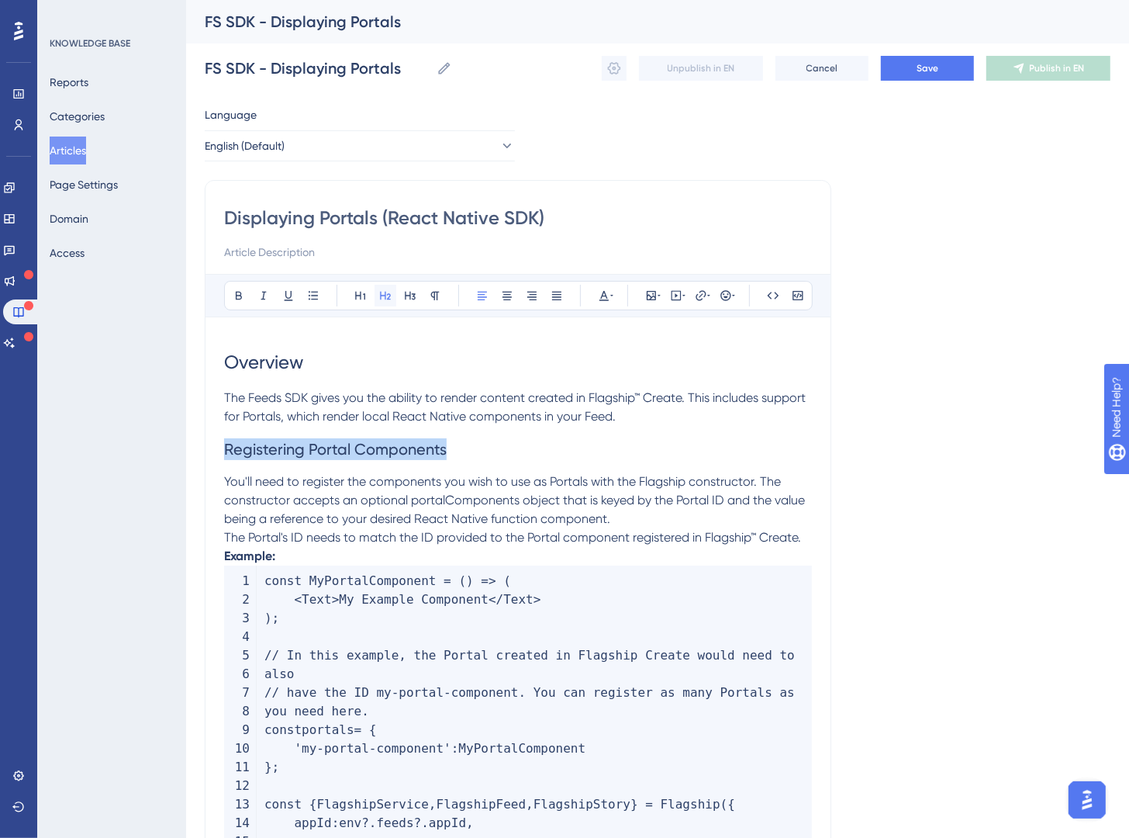
click at [380, 291] on icon at bounding box center [385, 295] width 12 height 12
click at [224, 557] on strong "Example:" at bounding box center [249, 555] width 51 height 15
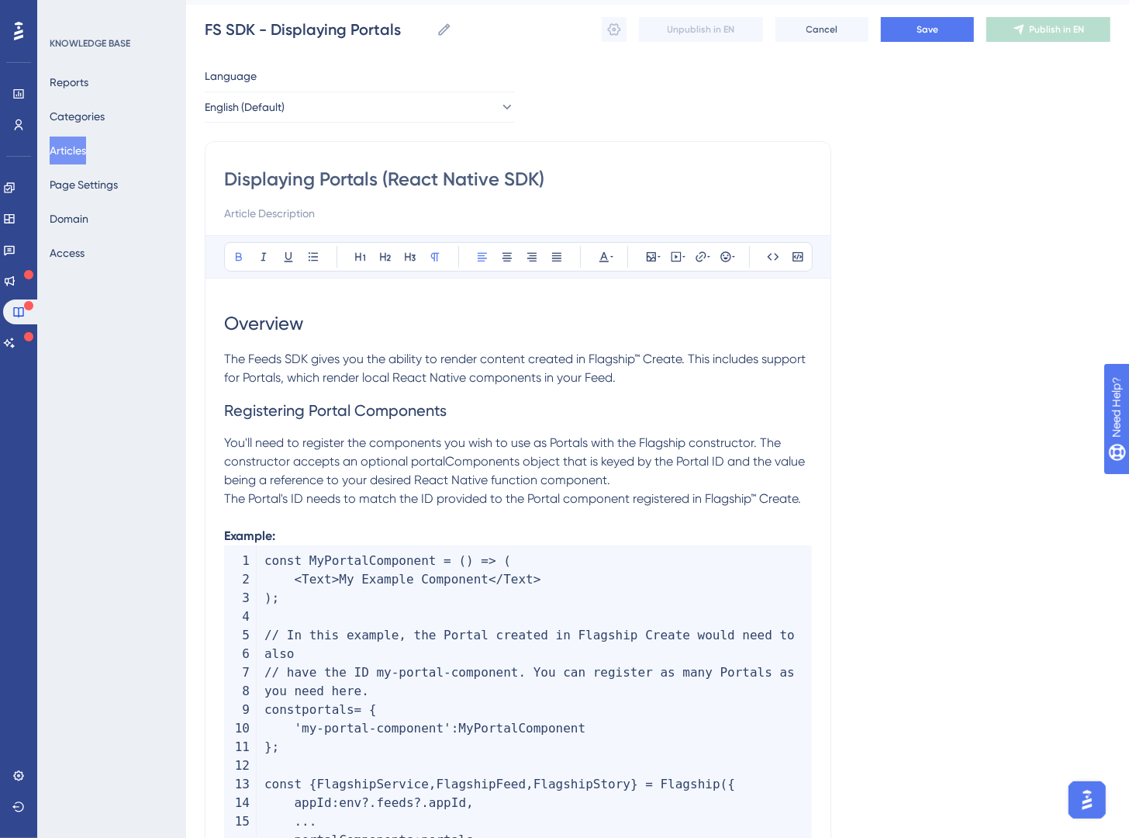
scroll to position [49, 0]
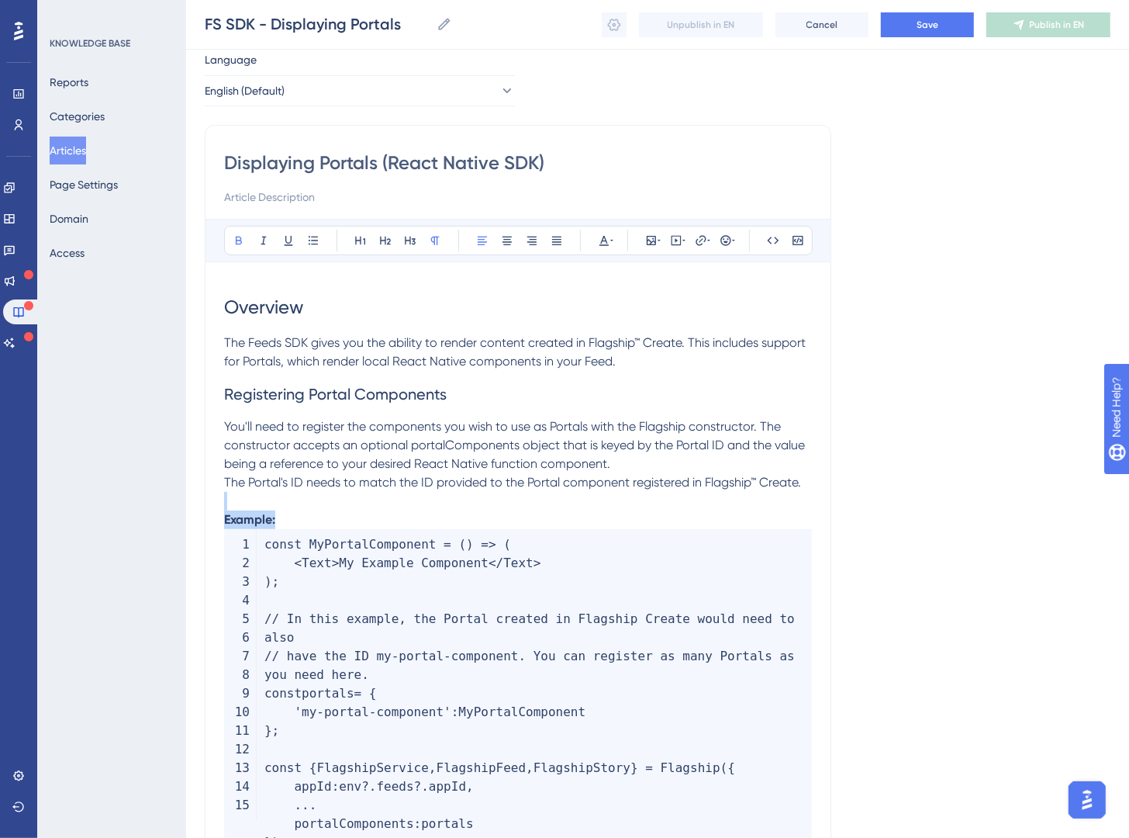
drag, startPoint x: 270, startPoint y: 517, endPoint x: 198, endPoint y: 510, distance: 72.4
click at [198, 510] on div "Performance Users Engagement Widgets Feedback Product Updates Knowledge Base AI…" at bounding box center [657, 473] width 943 height 1044
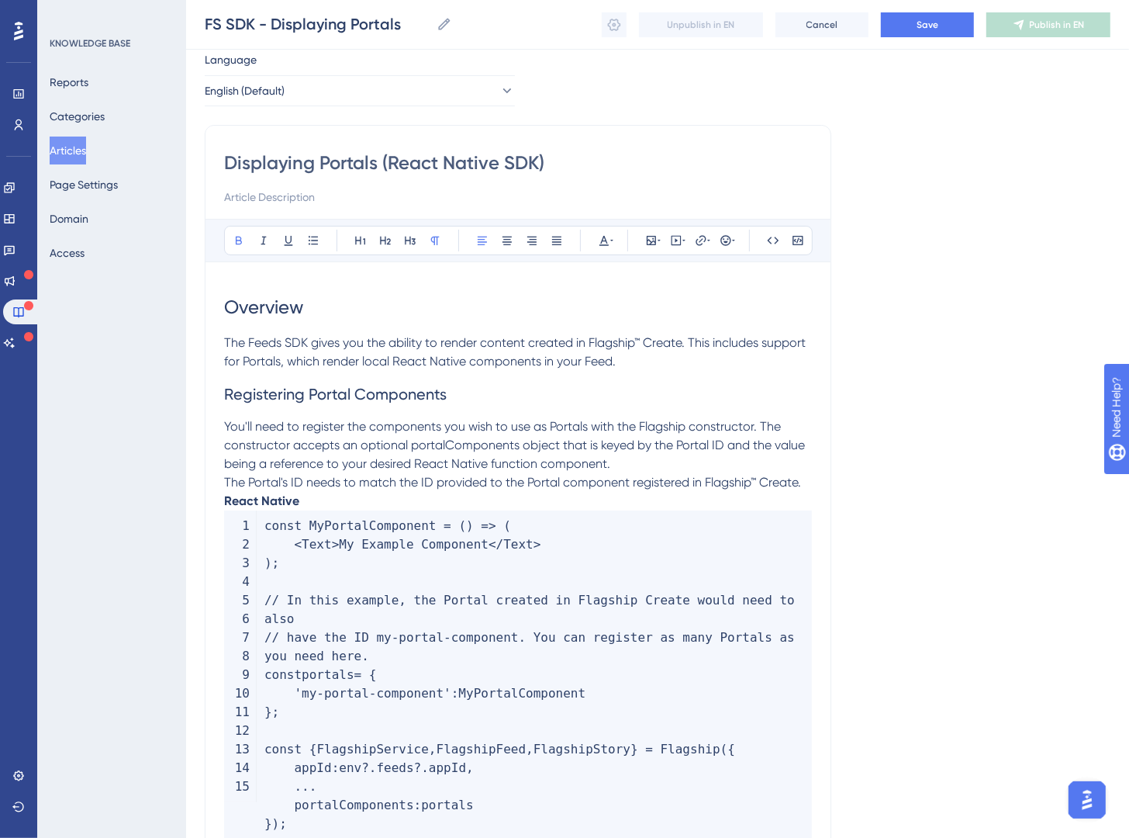
click at [224, 503] on strong "React Native" at bounding box center [261, 500] width 75 height 15
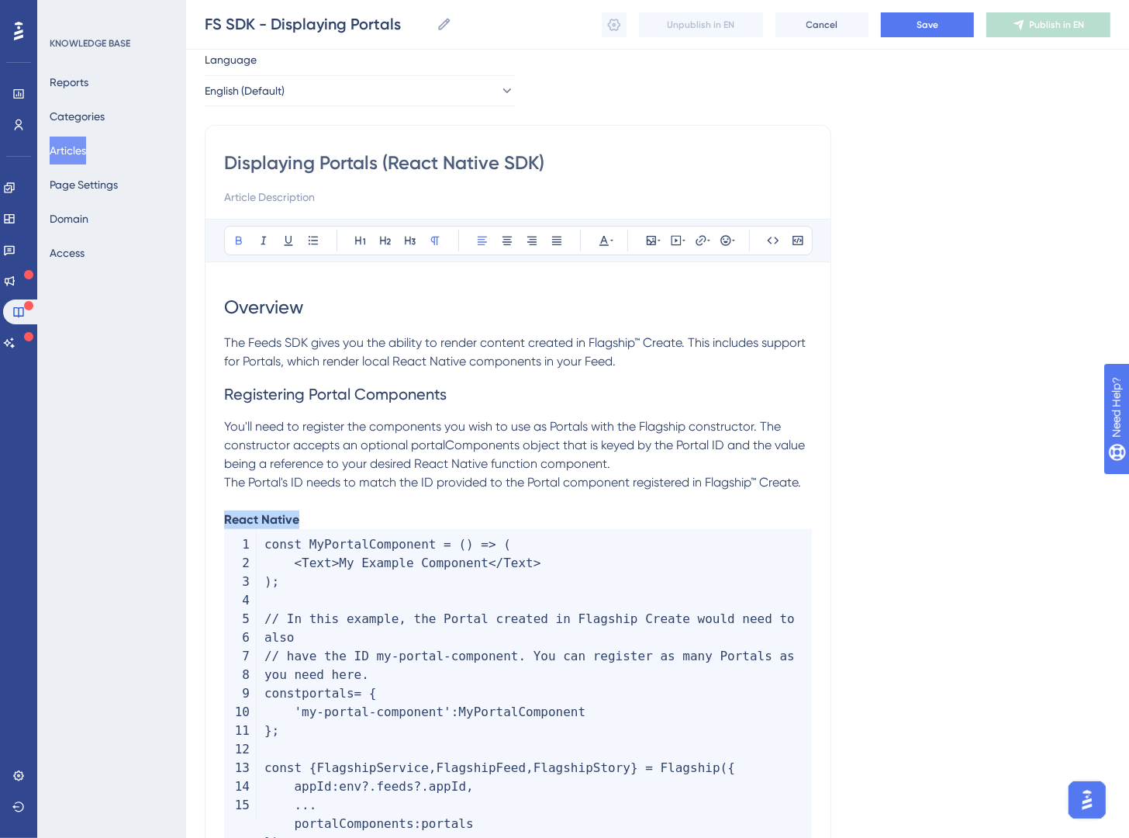
drag, startPoint x: 326, startPoint y: 522, endPoint x: 176, endPoint y: 514, distance: 149.9
click at [186, 514] on div "Performance Users Engagement Widgets Feedback Product Updates Knowledge Base AI…" at bounding box center [657, 473] width 943 height 1044
drag, startPoint x: 384, startPoint y: 241, endPoint x: 393, endPoint y: 276, distance: 35.9
click at [385, 241] on icon at bounding box center [385, 240] width 12 height 12
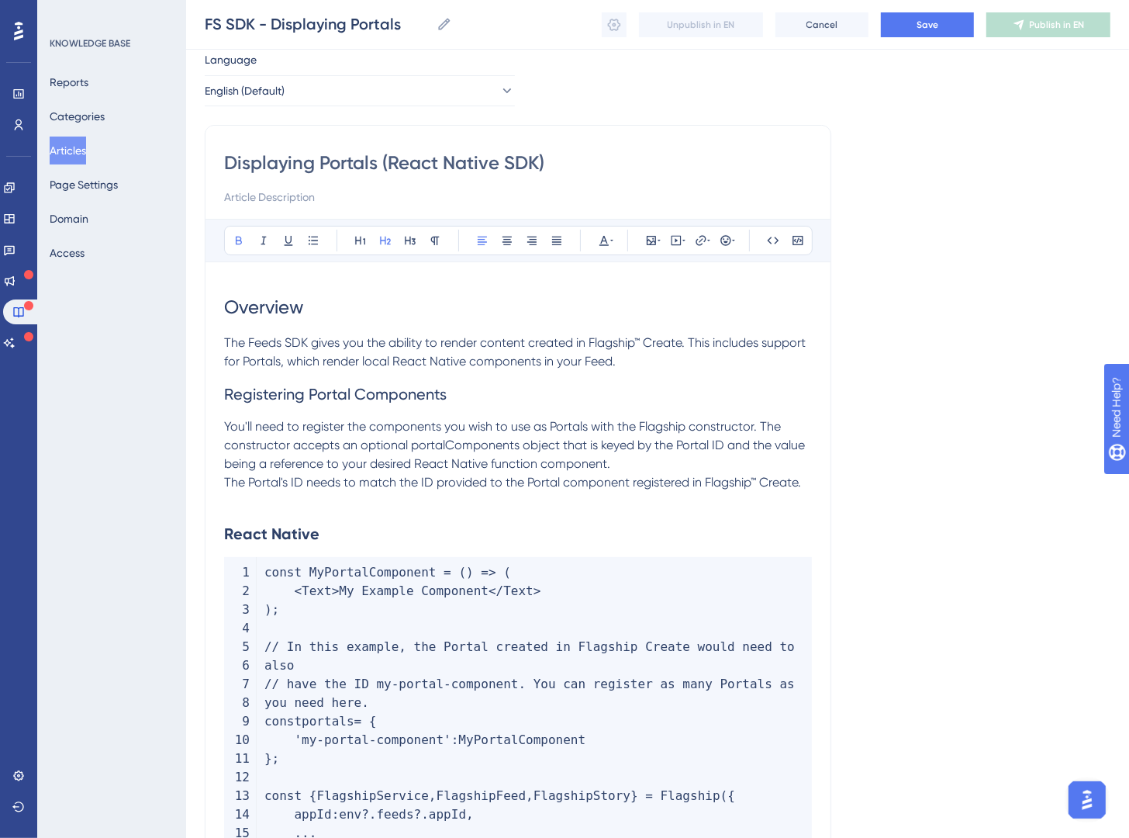
click at [335, 542] on h2 "React Native" at bounding box center [518, 533] width 588 height 47
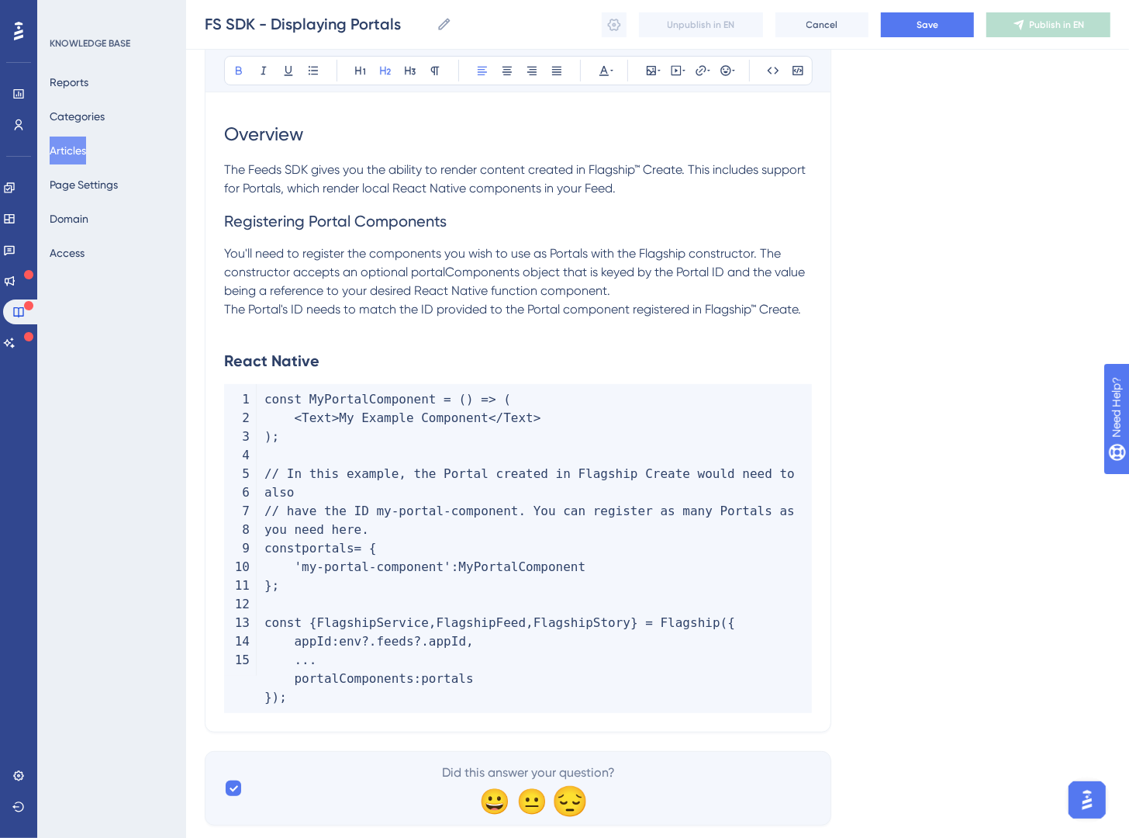
scroll to position [260, 0]
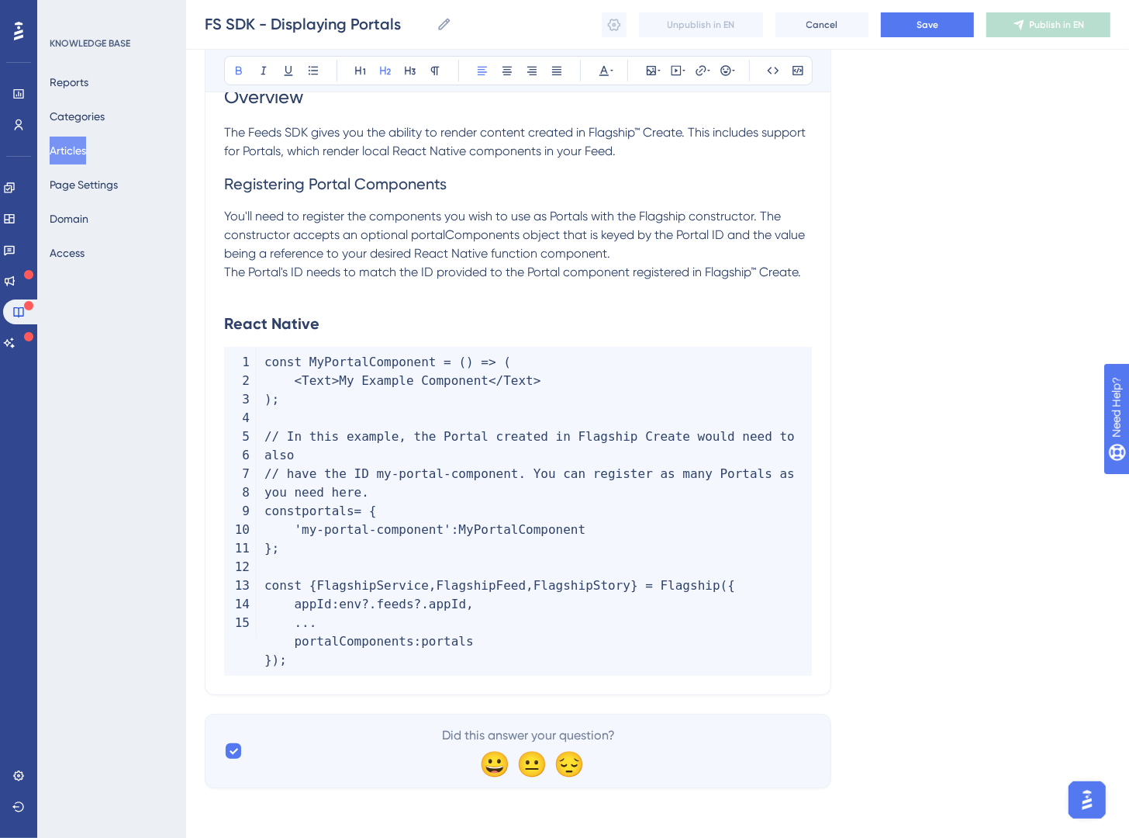
click at [978, 86] on div "Language English (Default) Displaying Portals (React Native SDK) Bold Italic Un…" at bounding box center [658, 314] width 906 height 948
click at [932, 21] on span "Save" at bounding box center [928, 25] width 22 height 12
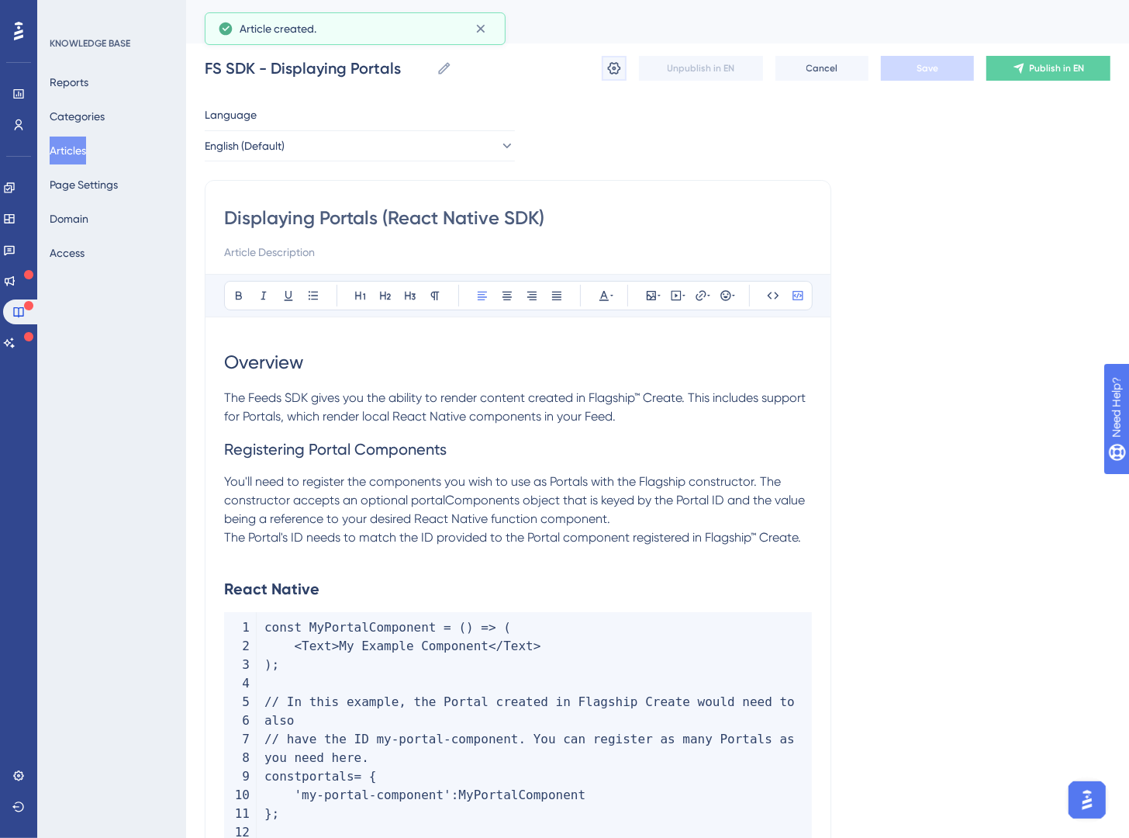
click at [617, 69] on icon at bounding box center [615, 69] width 16 height 16
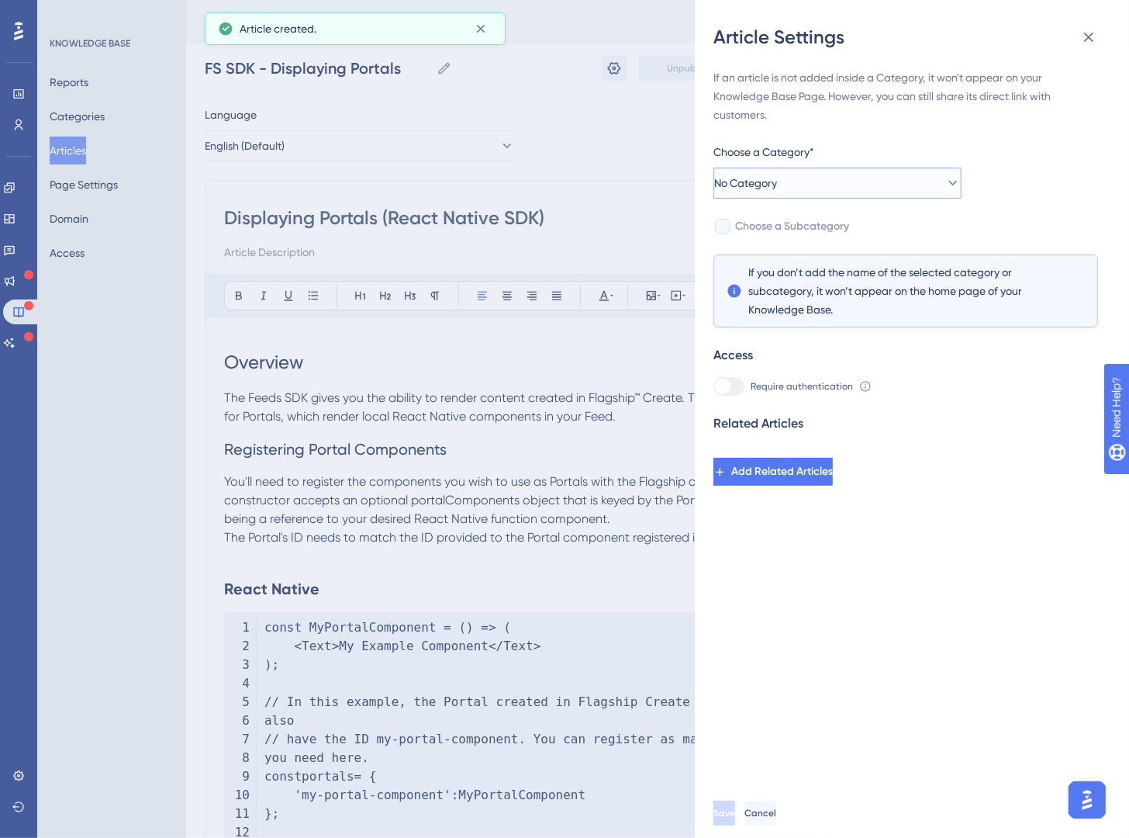
click at [873, 195] on button "No Category" at bounding box center [838, 183] width 248 height 31
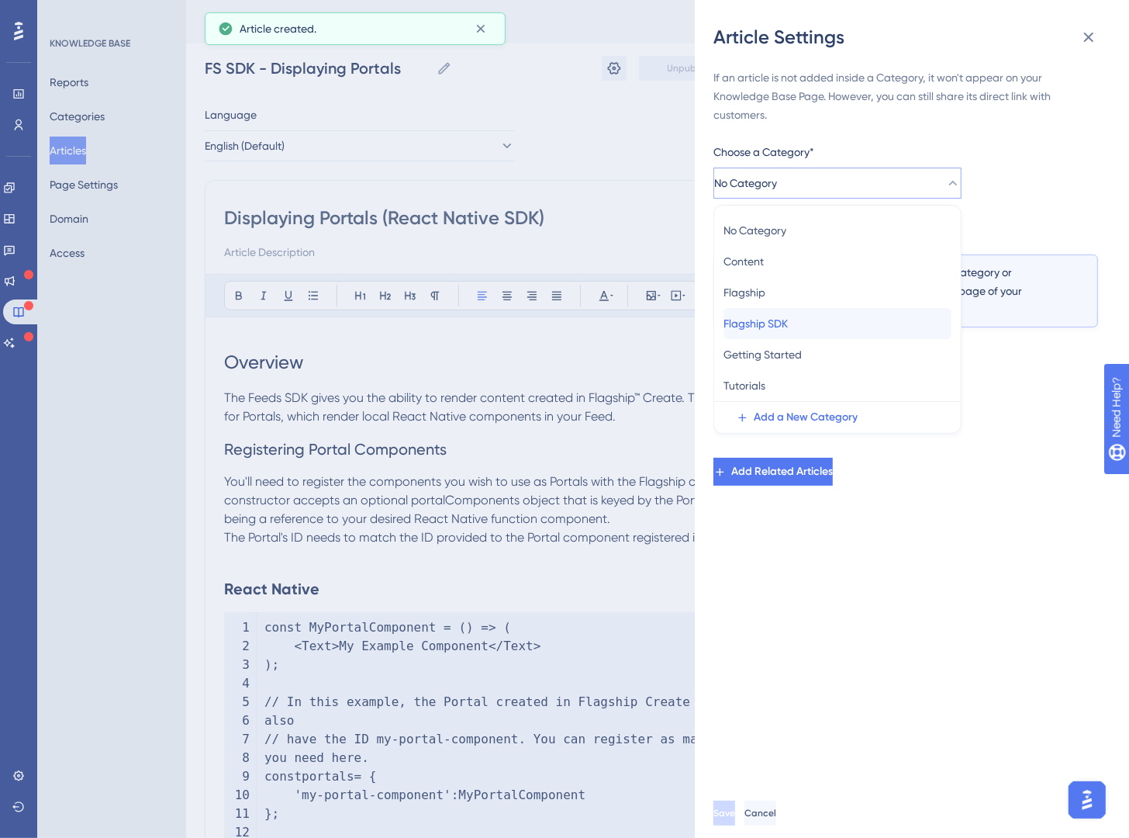
click at [868, 325] on div "Flagship SDK Flagship SDK" at bounding box center [838, 323] width 228 height 31
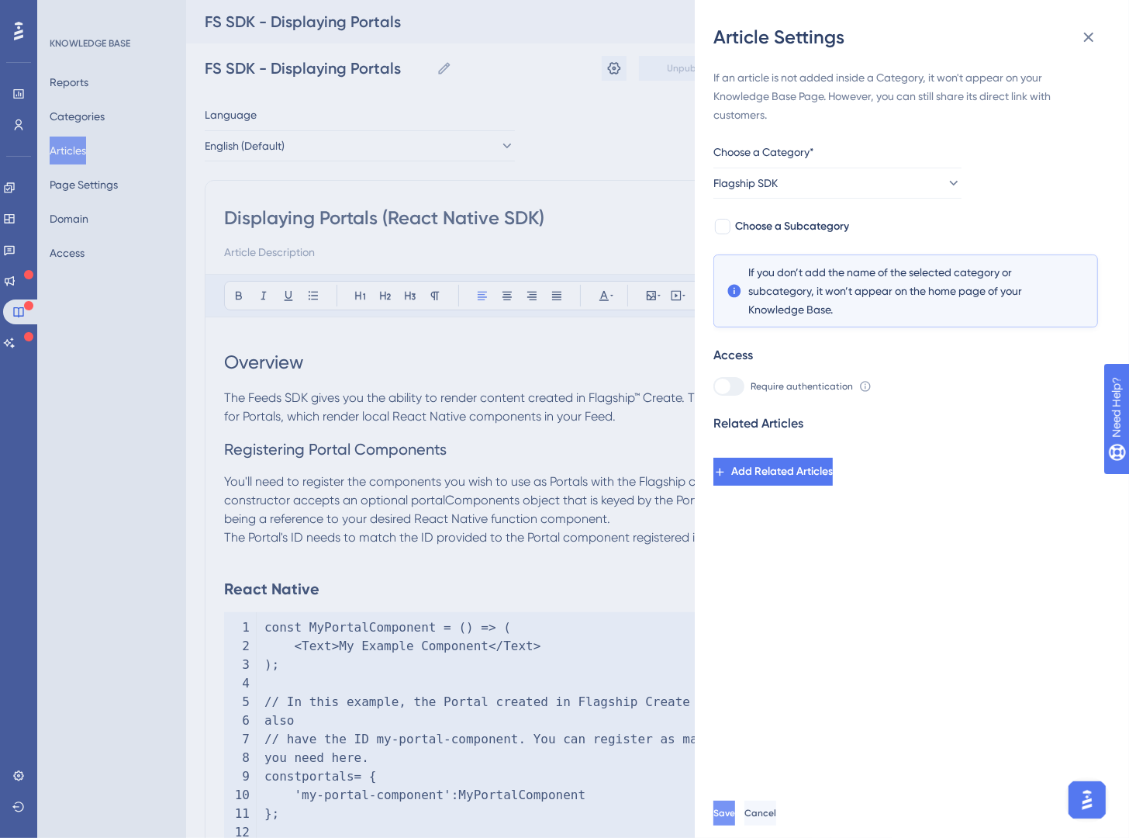
click at [735, 825] on button "Save" at bounding box center [725, 813] width 22 height 25
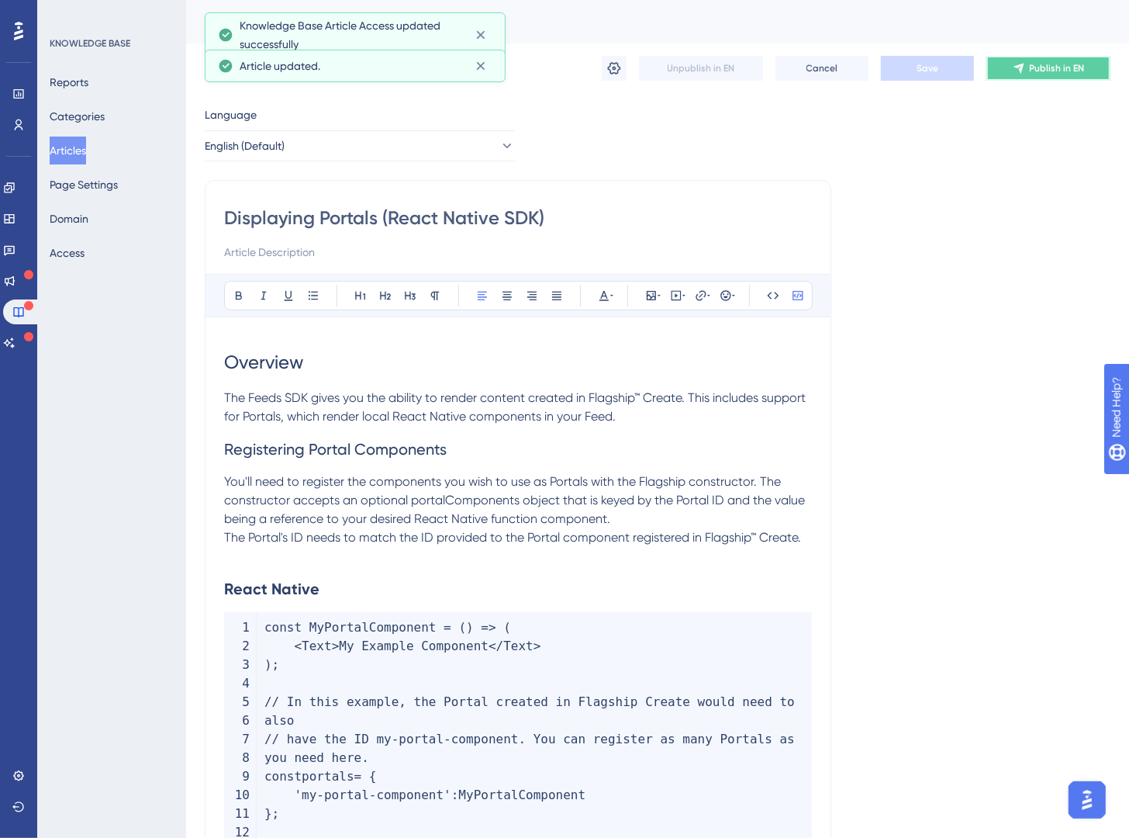
click at [1015, 67] on icon at bounding box center [1019, 69] width 10 height 10
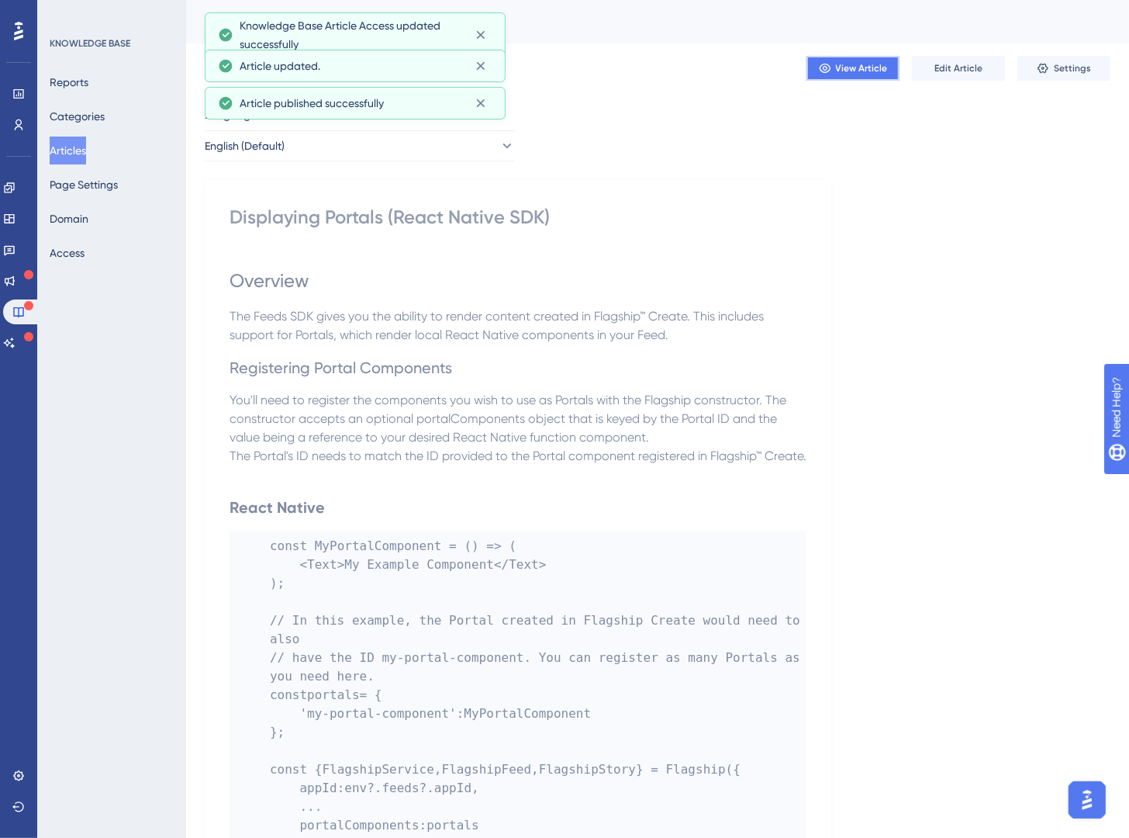
click at [866, 71] on span "View Article" at bounding box center [862, 68] width 52 height 12
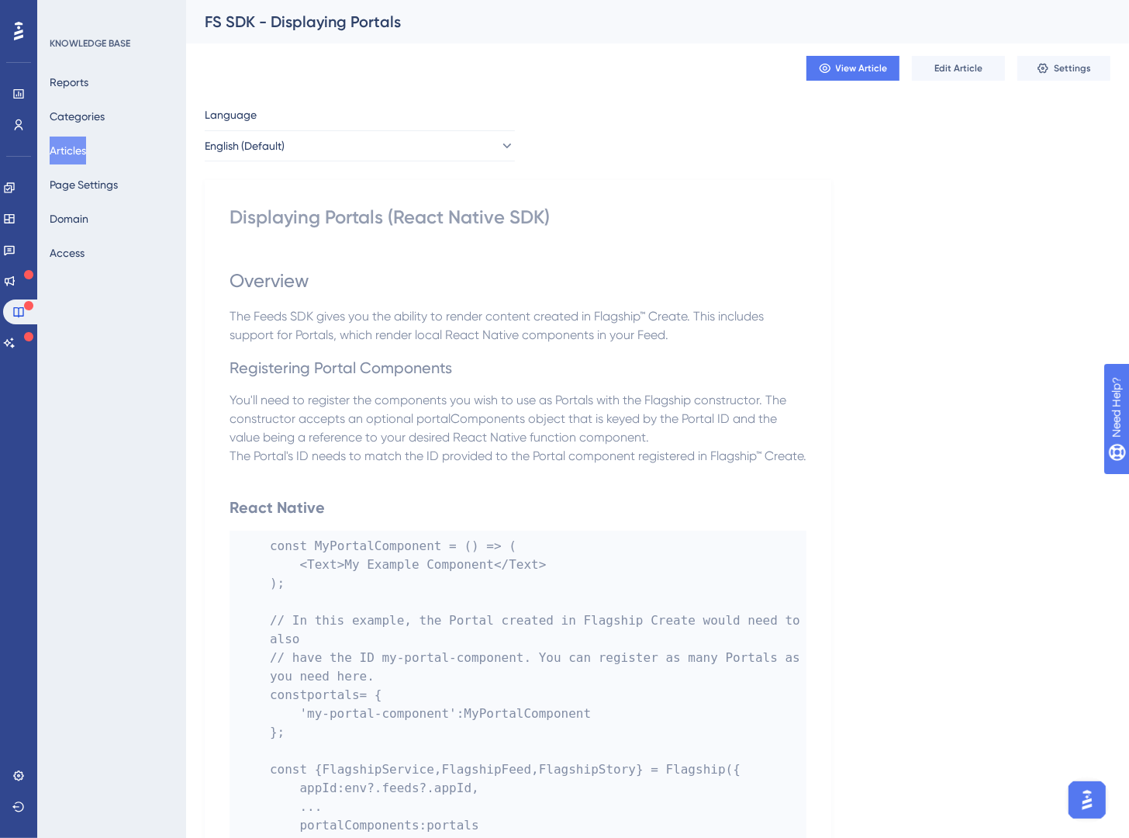
click at [68, 150] on button "Articles" at bounding box center [68, 151] width 36 height 28
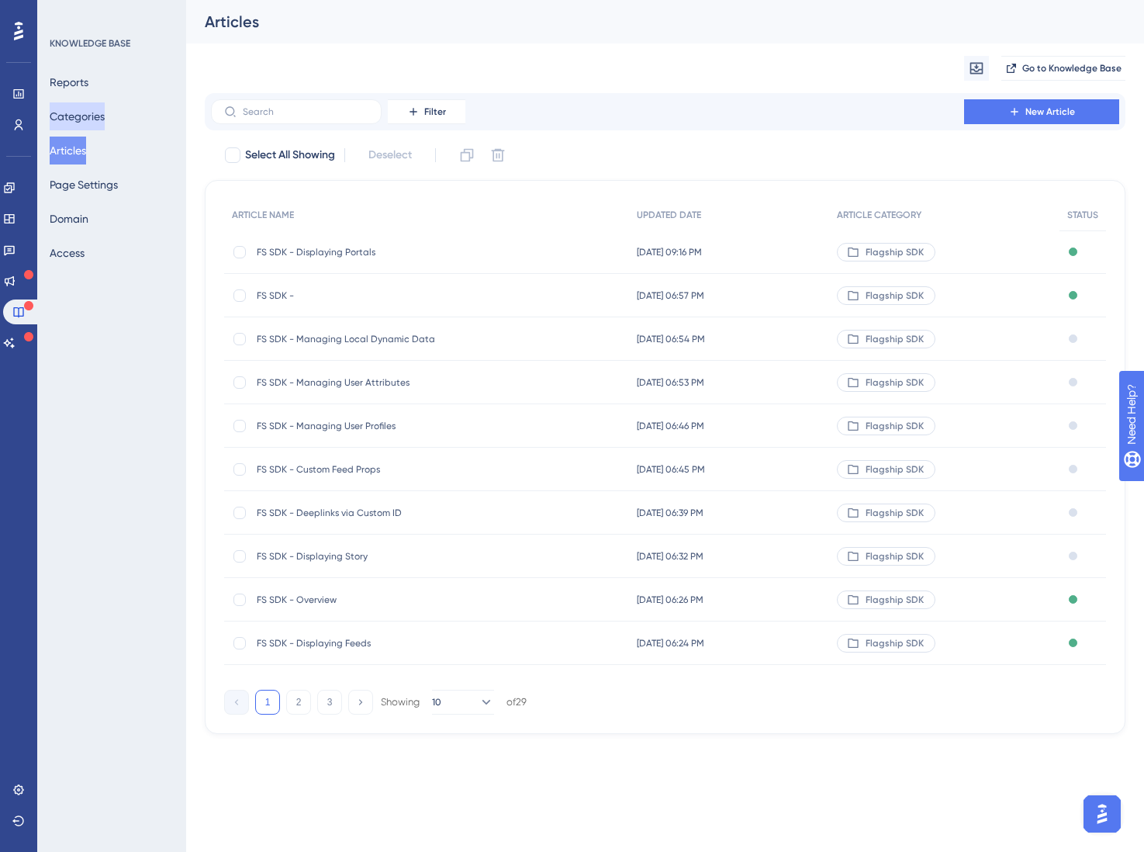
click at [87, 113] on button "Categories" at bounding box center [77, 116] width 55 height 28
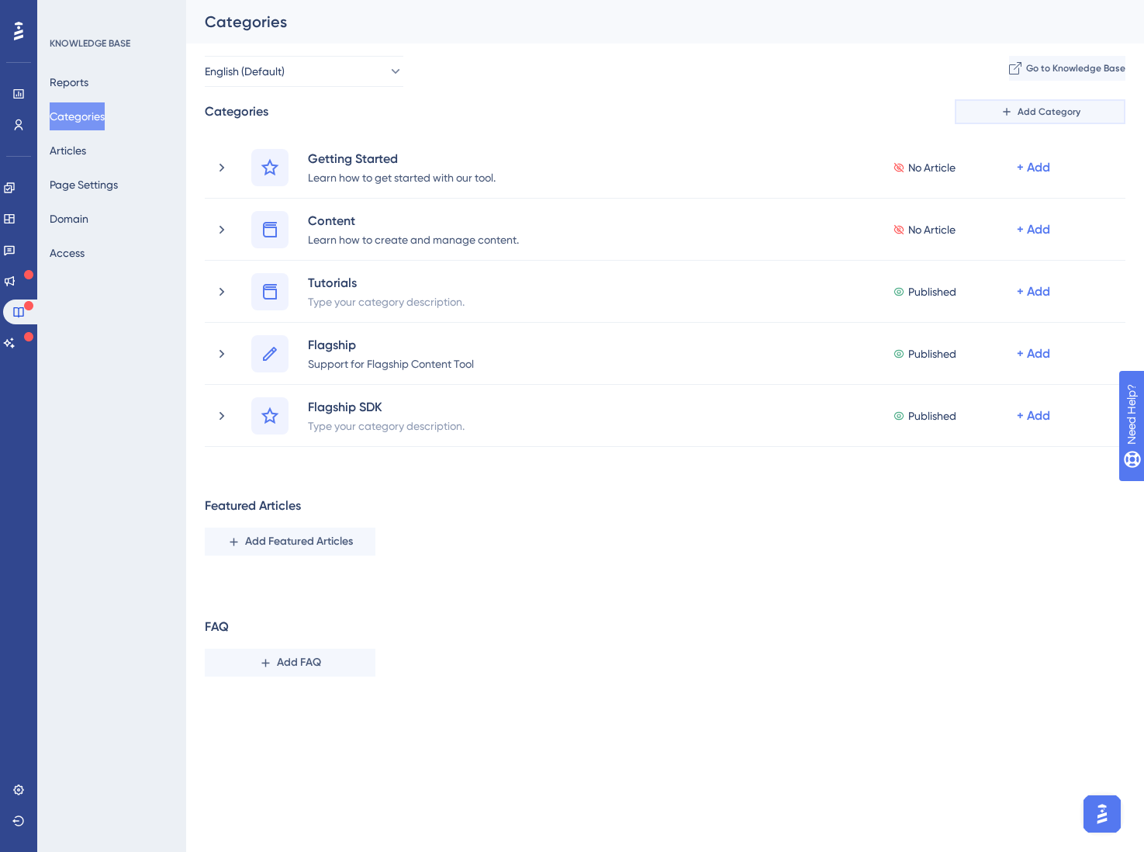
click at [1029, 113] on span "Add Category" at bounding box center [1049, 111] width 63 height 12
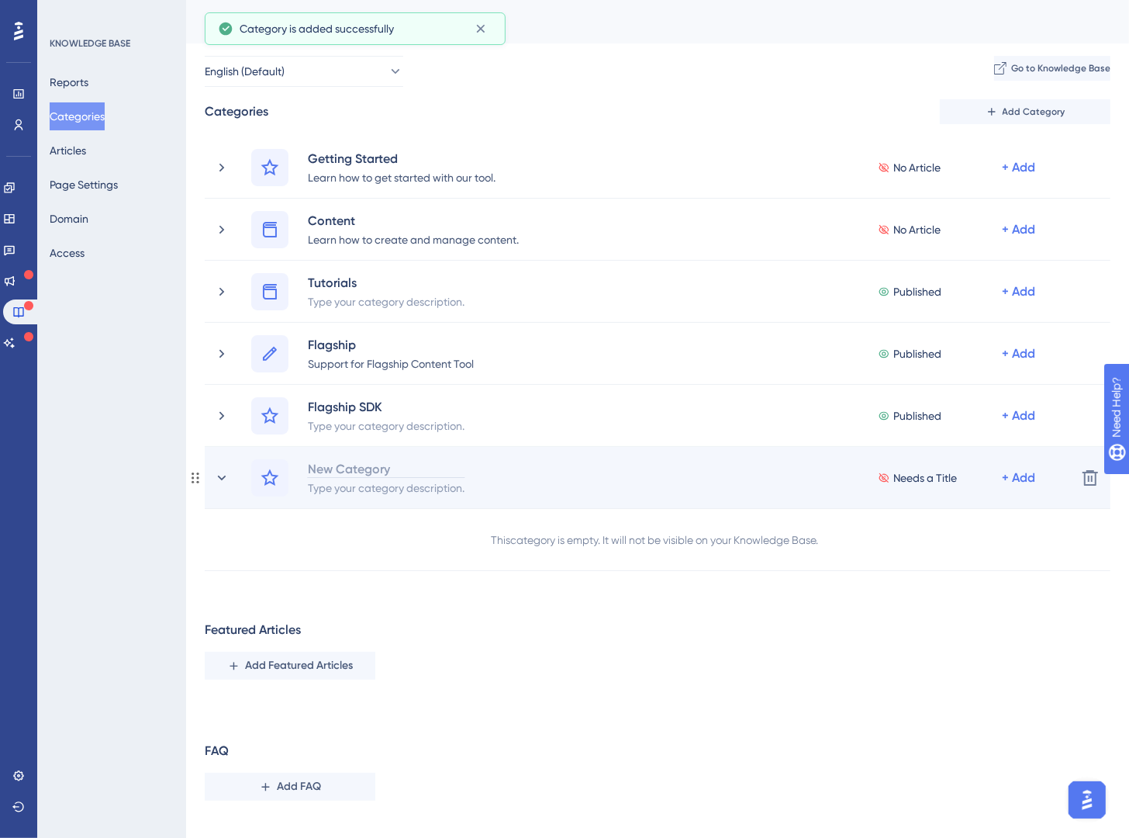
click at [347, 464] on div "New Category" at bounding box center [386, 468] width 158 height 19
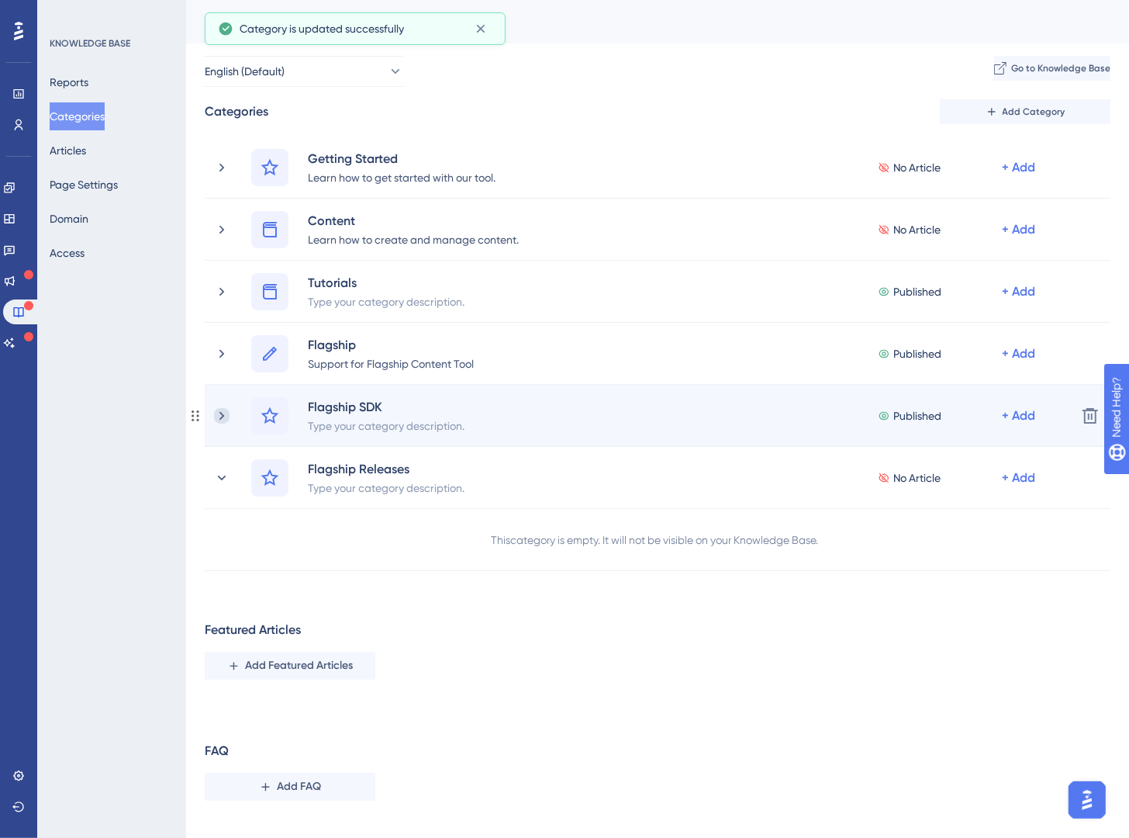
click at [224, 416] on icon at bounding box center [222, 416] width 16 height 16
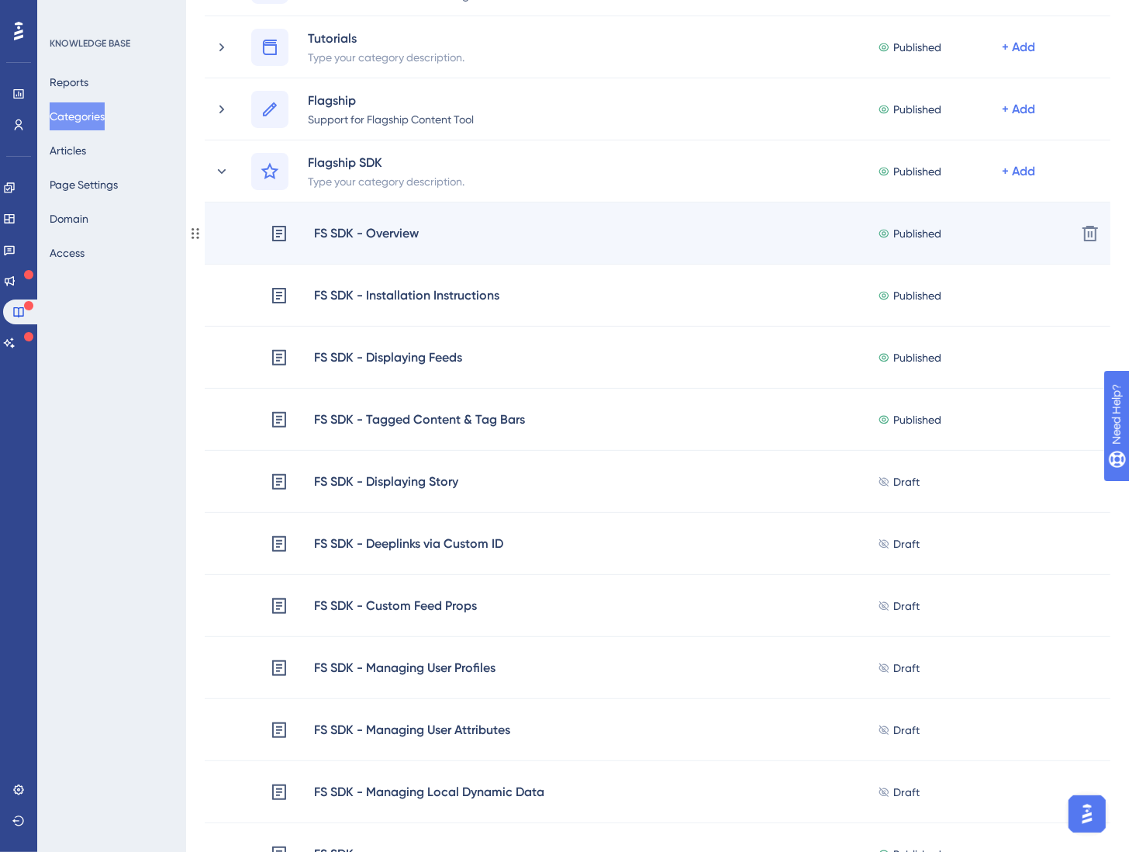
scroll to position [272, 0]
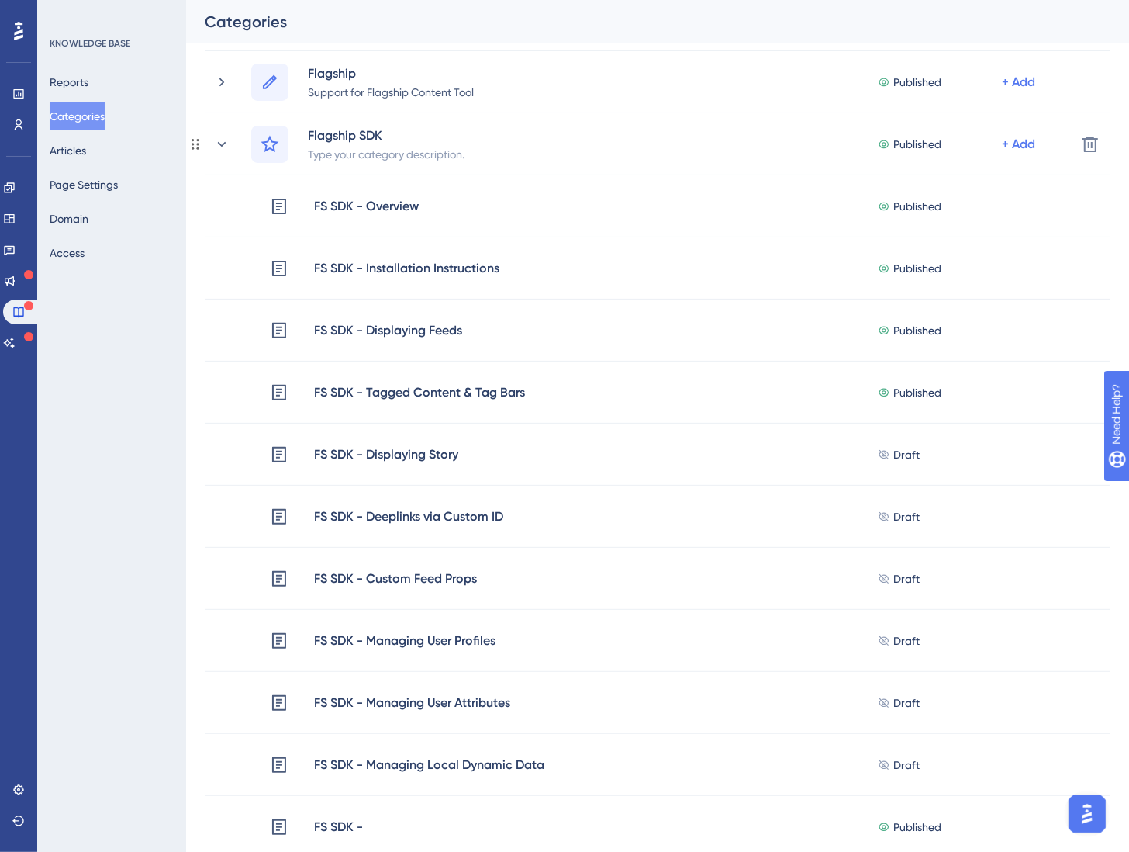
click at [226, 139] on icon at bounding box center [222, 145] width 16 height 16
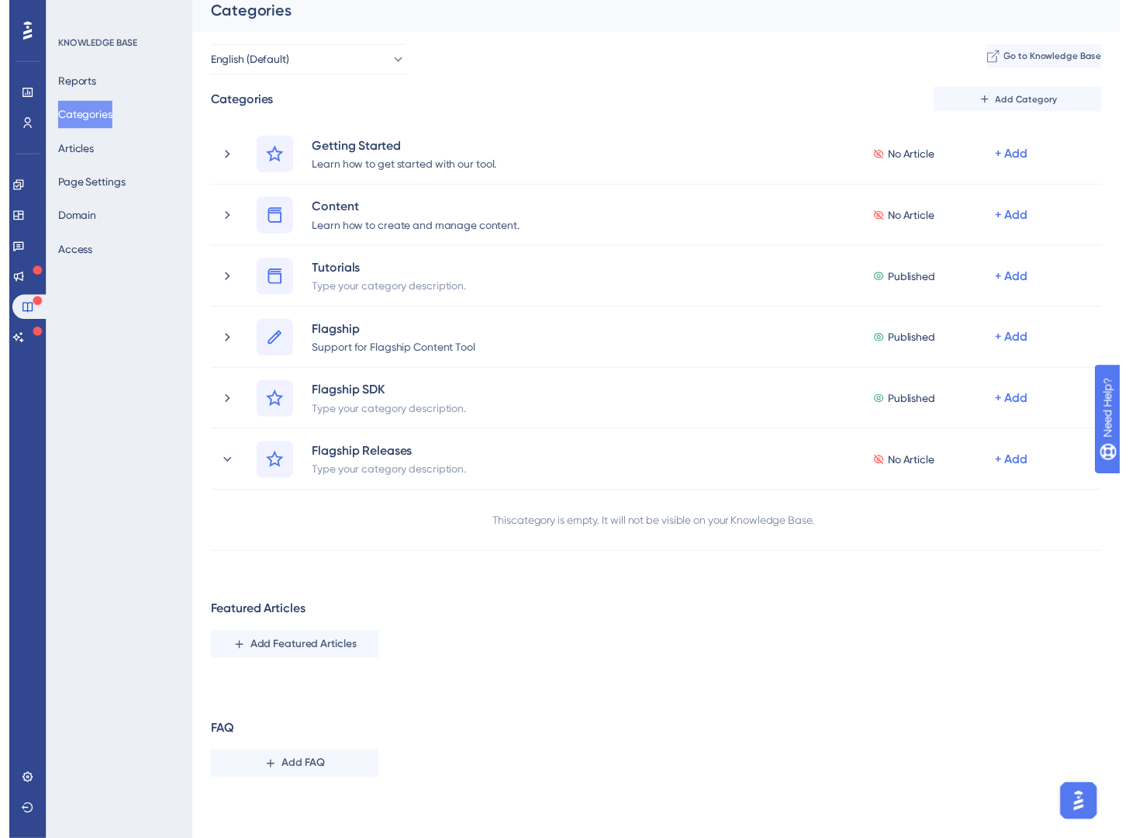
scroll to position [10, 0]
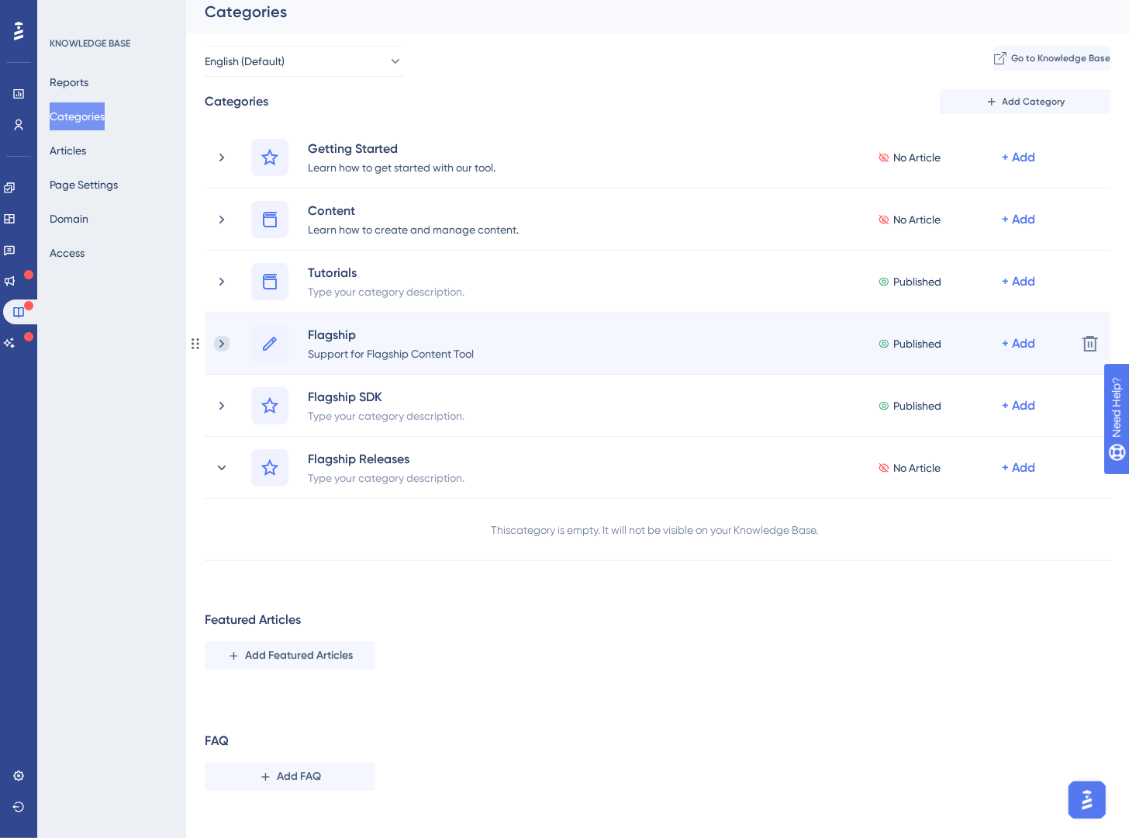
click at [216, 339] on icon at bounding box center [222, 344] width 16 height 16
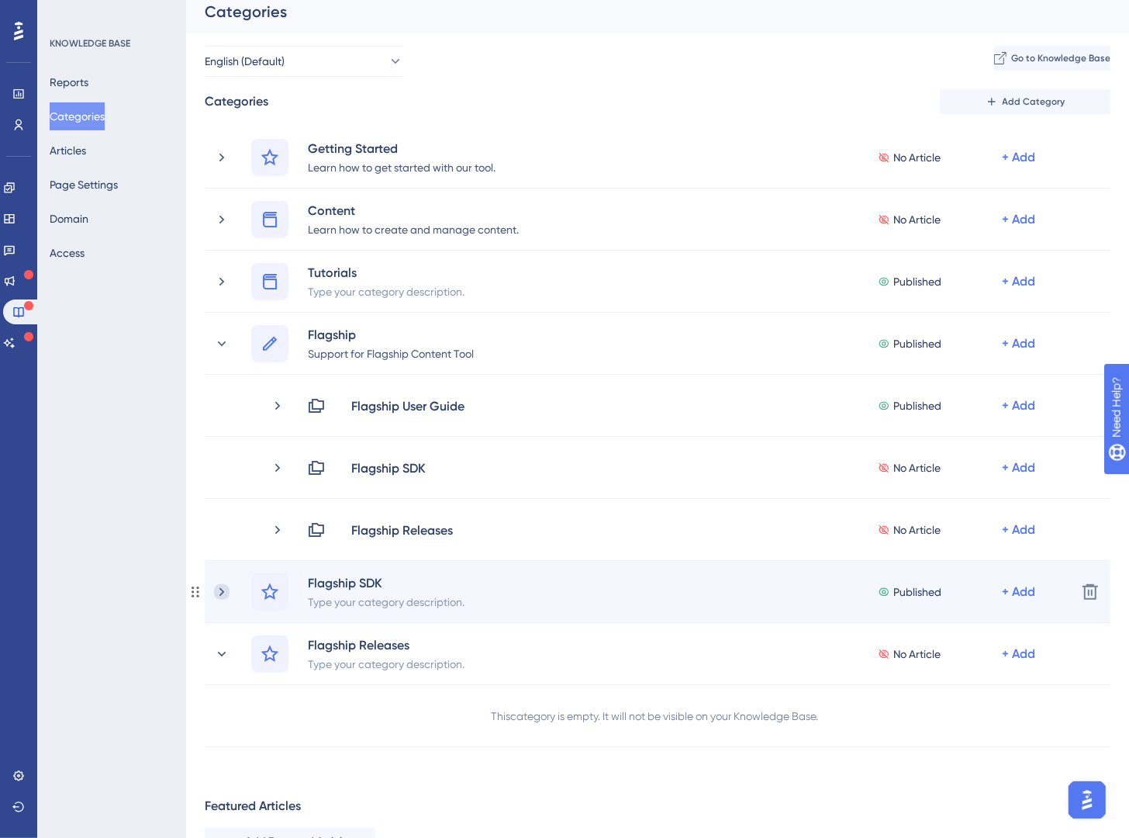
click at [227, 593] on icon at bounding box center [222, 592] width 16 height 16
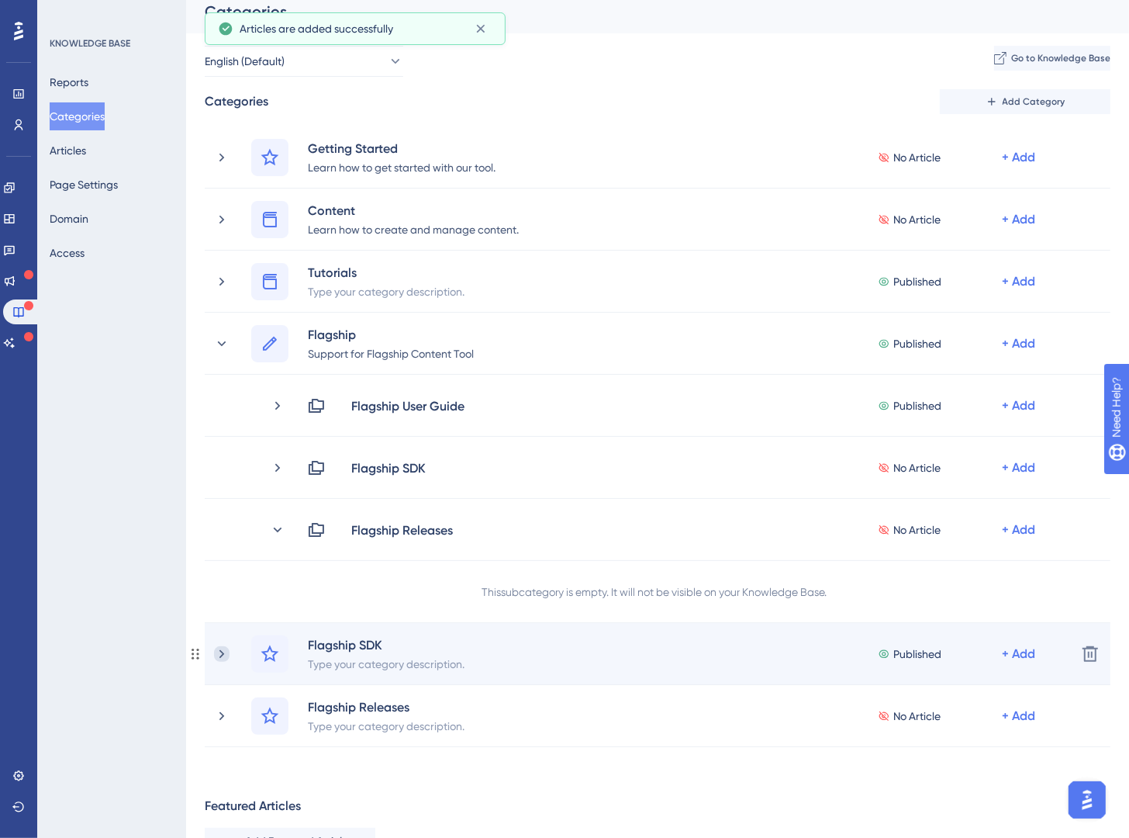
click at [216, 651] on icon at bounding box center [222, 654] width 16 height 16
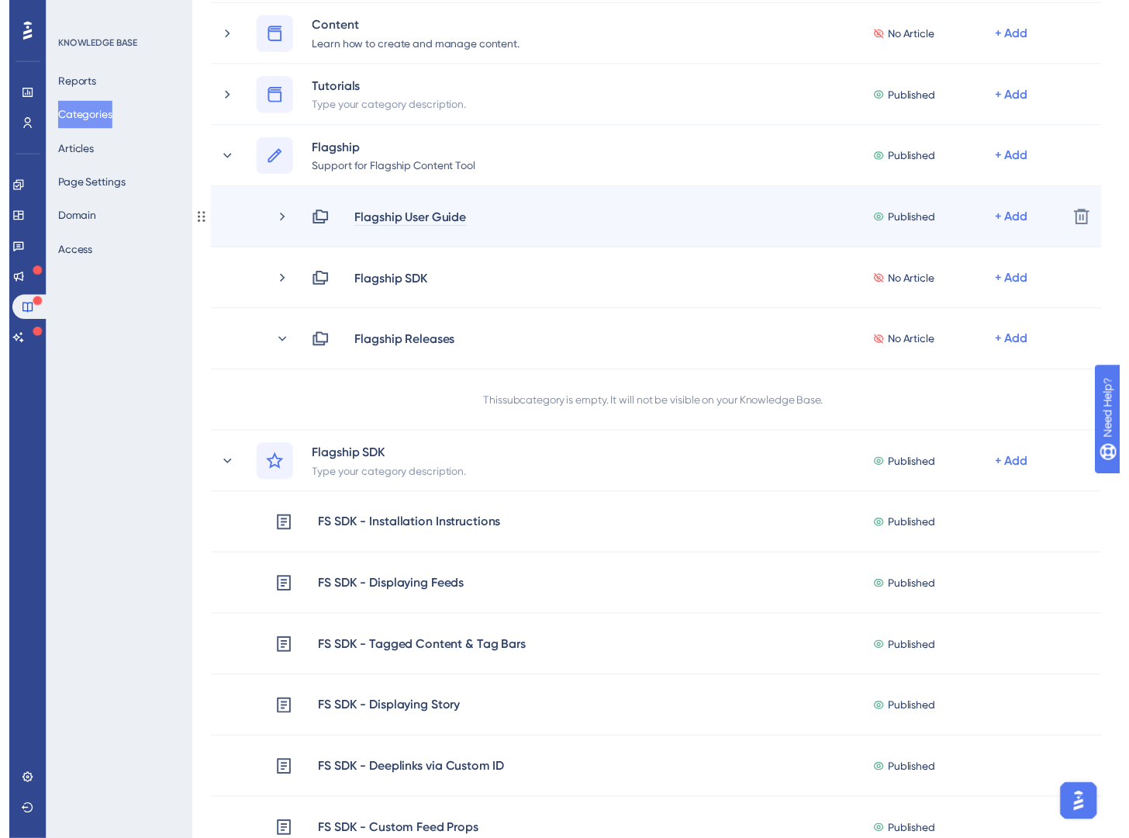
scroll to position [2, 0]
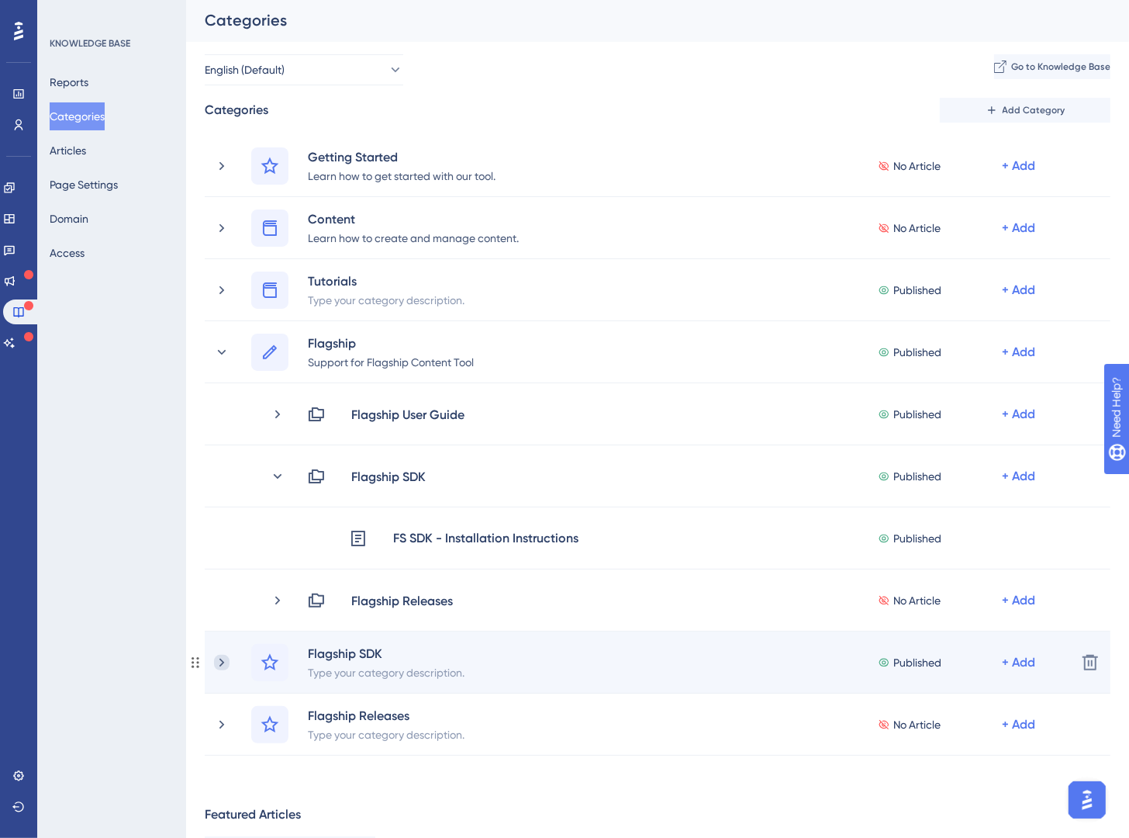
click at [219, 659] on icon at bounding box center [222, 663] width 16 height 16
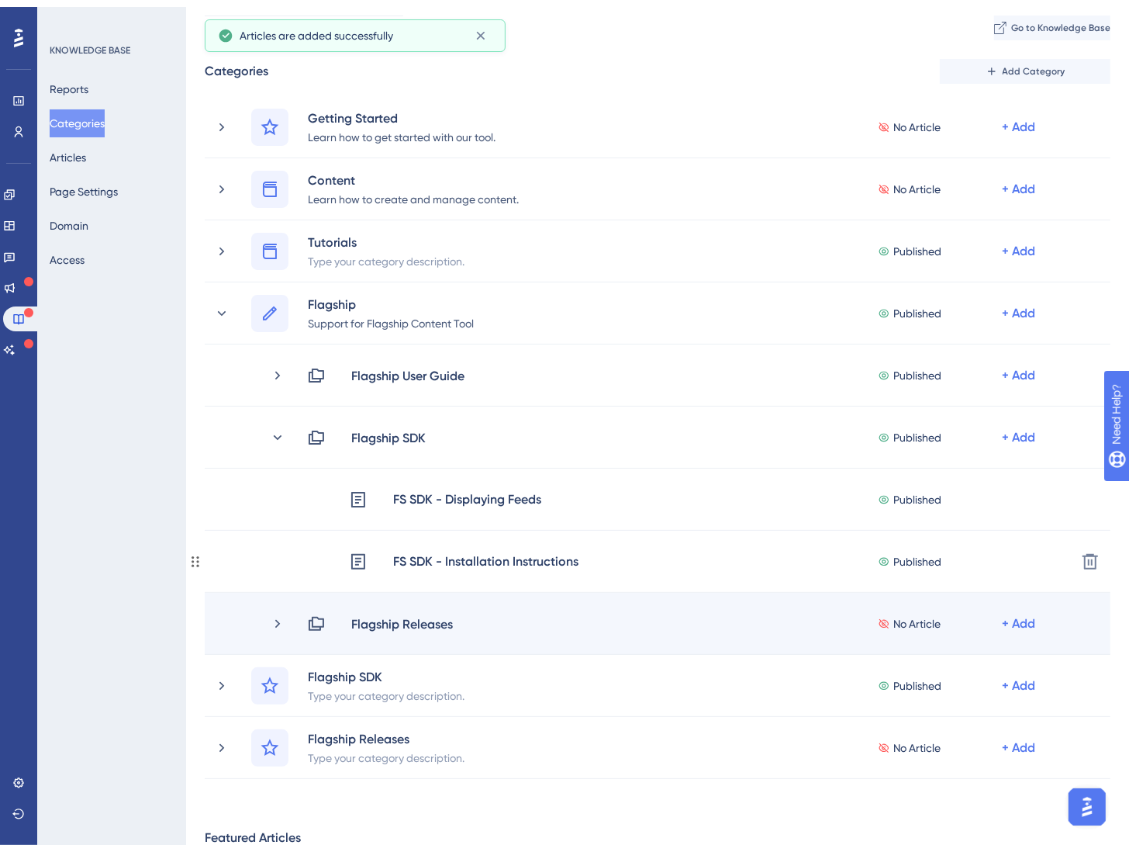
scroll to position [70, 0]
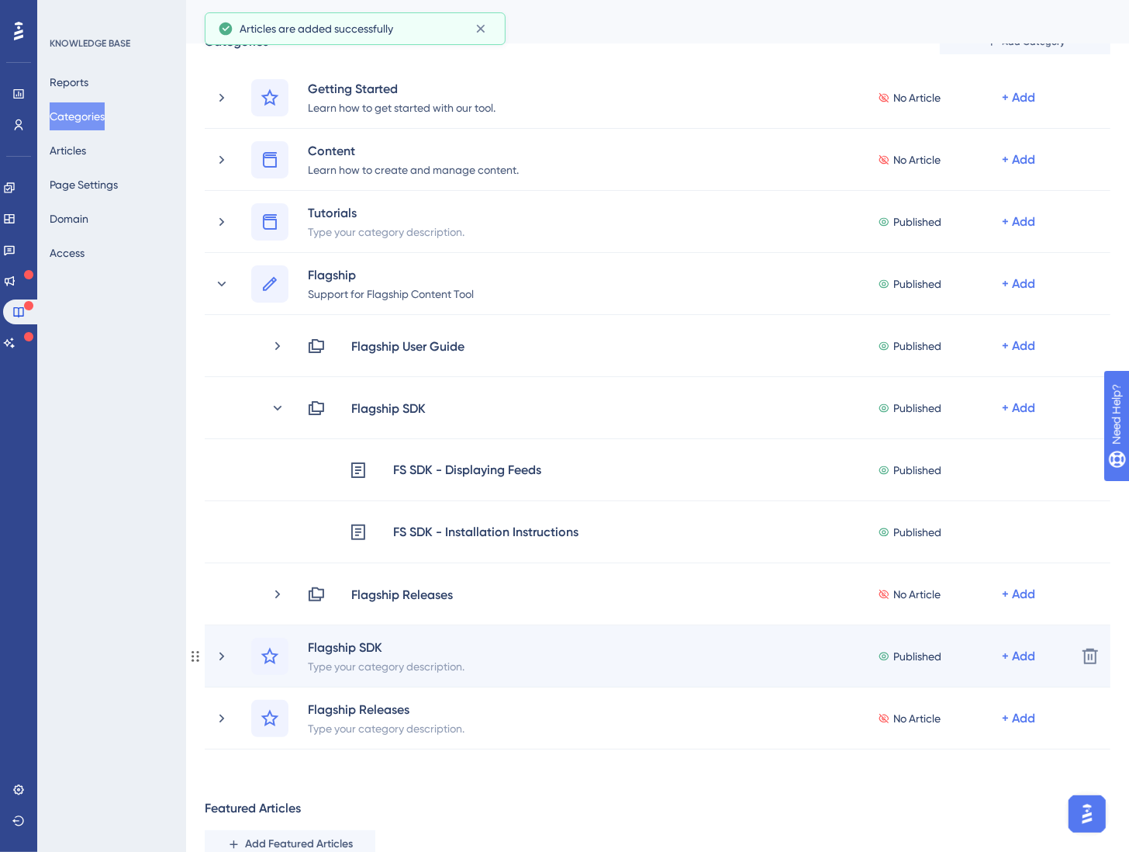
click at [211, 655] on div "Flagship SDK Type your category description. Published + Add Delete" at bounding box center [658, 656] width 906 height 62
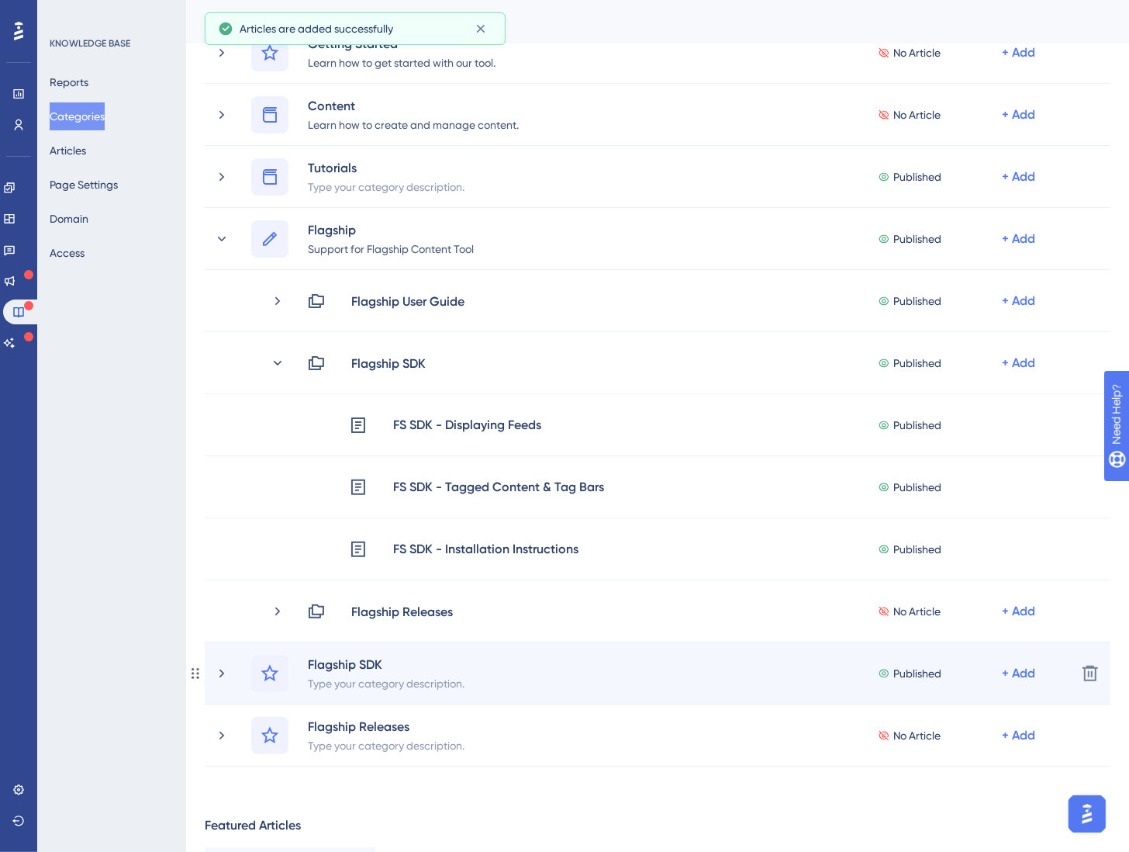
scroll to position [138, 0]
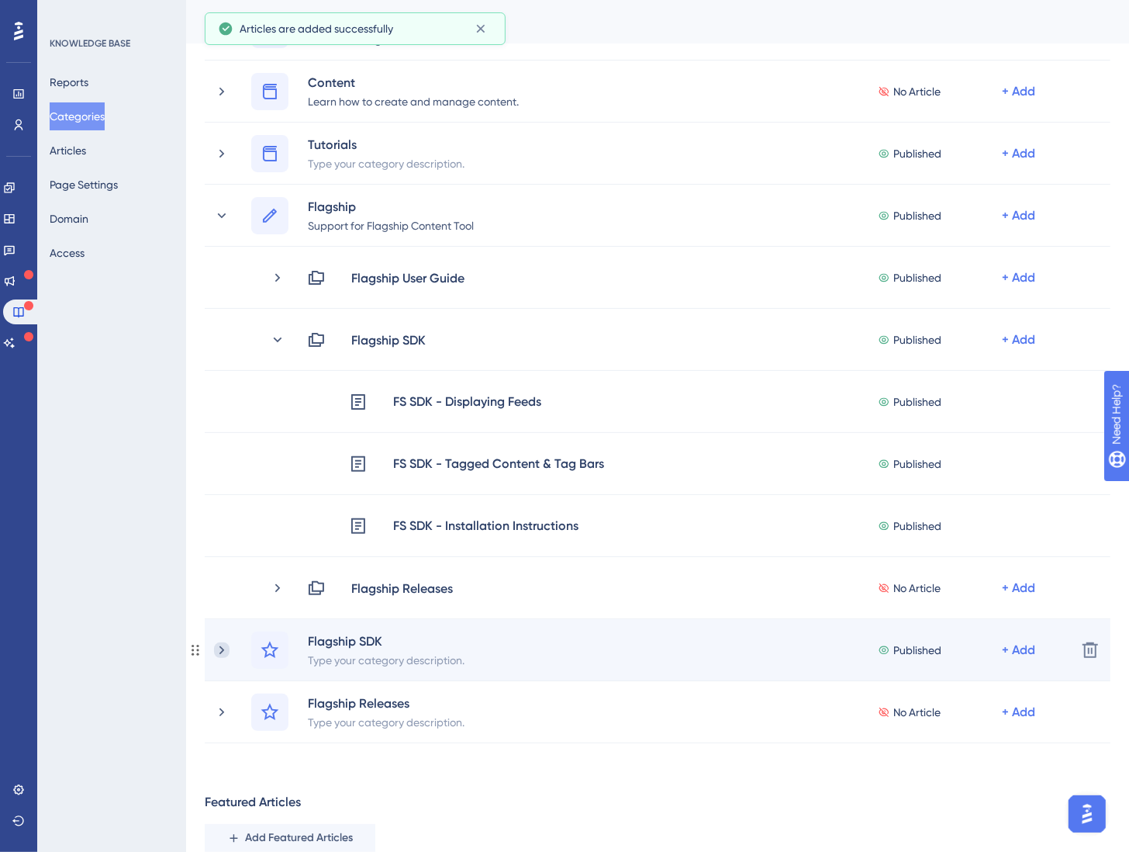
click at [223, 644] on icon at bounding box center [222, 650] width 16 height 16
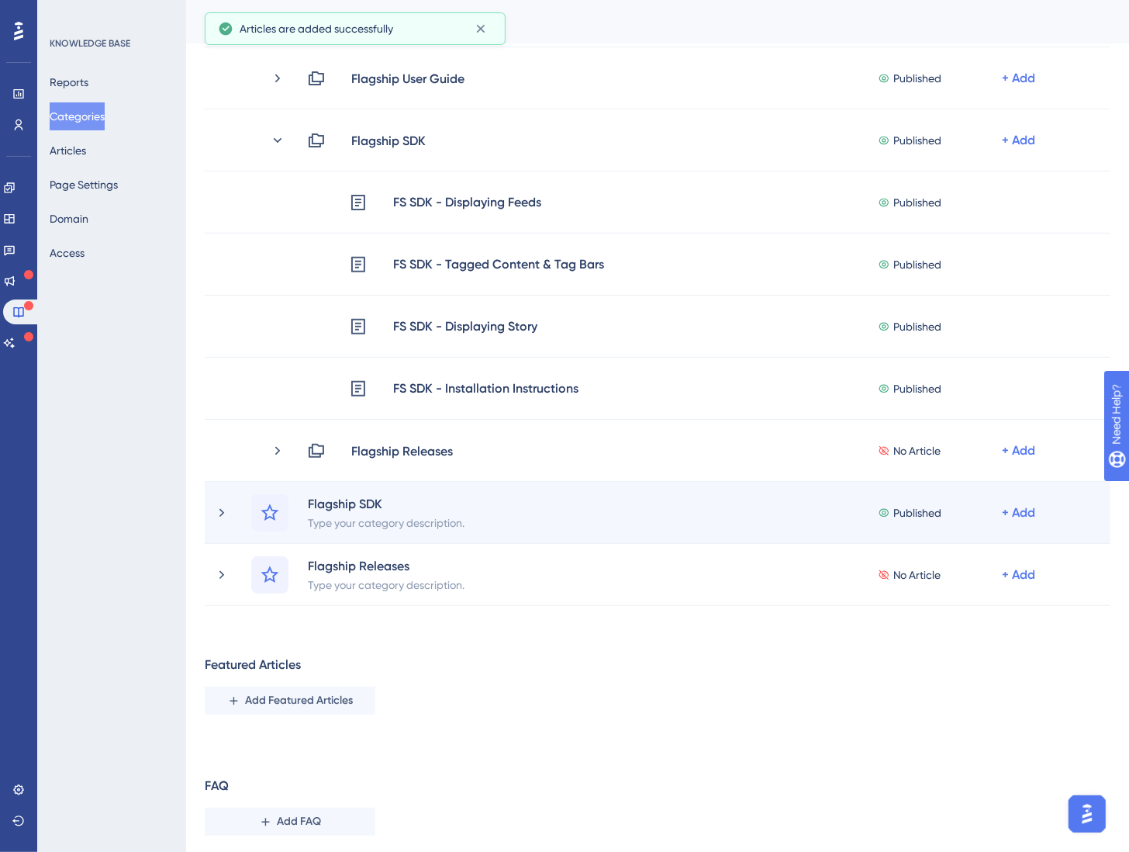
scroll to position [344, 0]
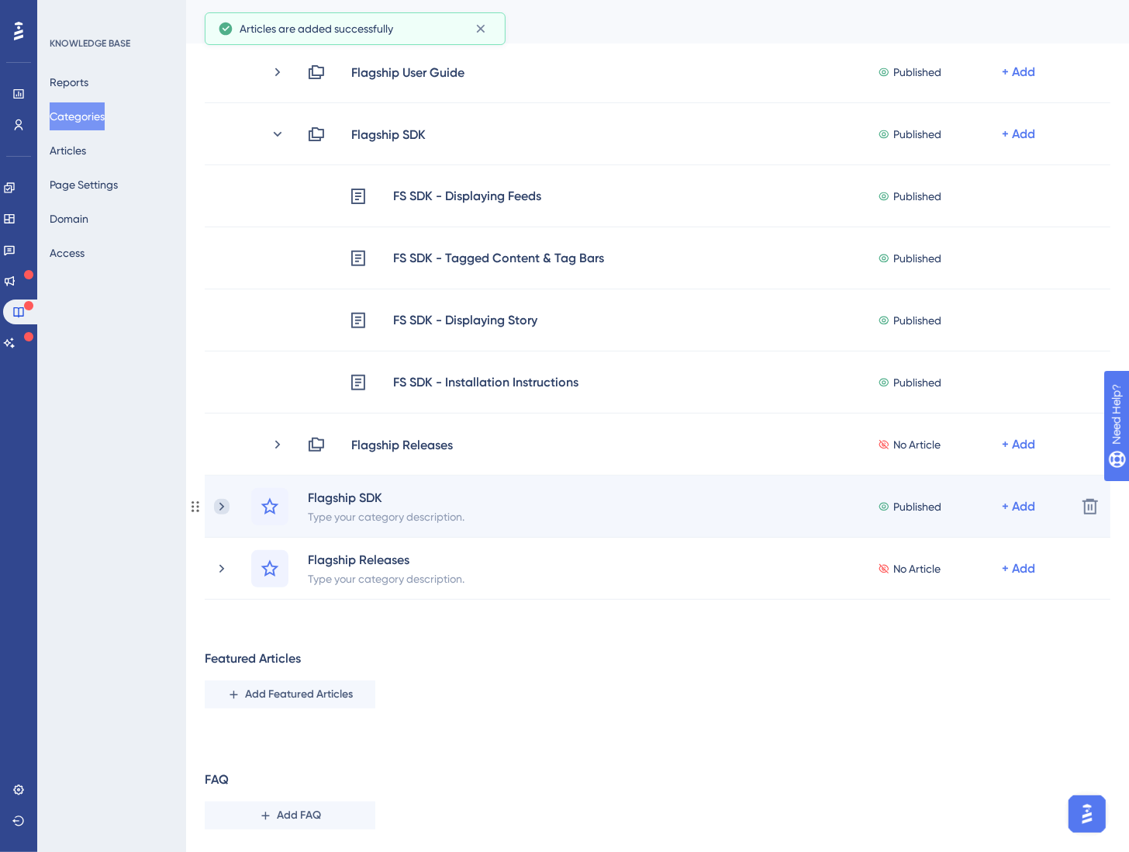
click at [218, 508] on icon at bounding box center [222, 507] width 16 height 16
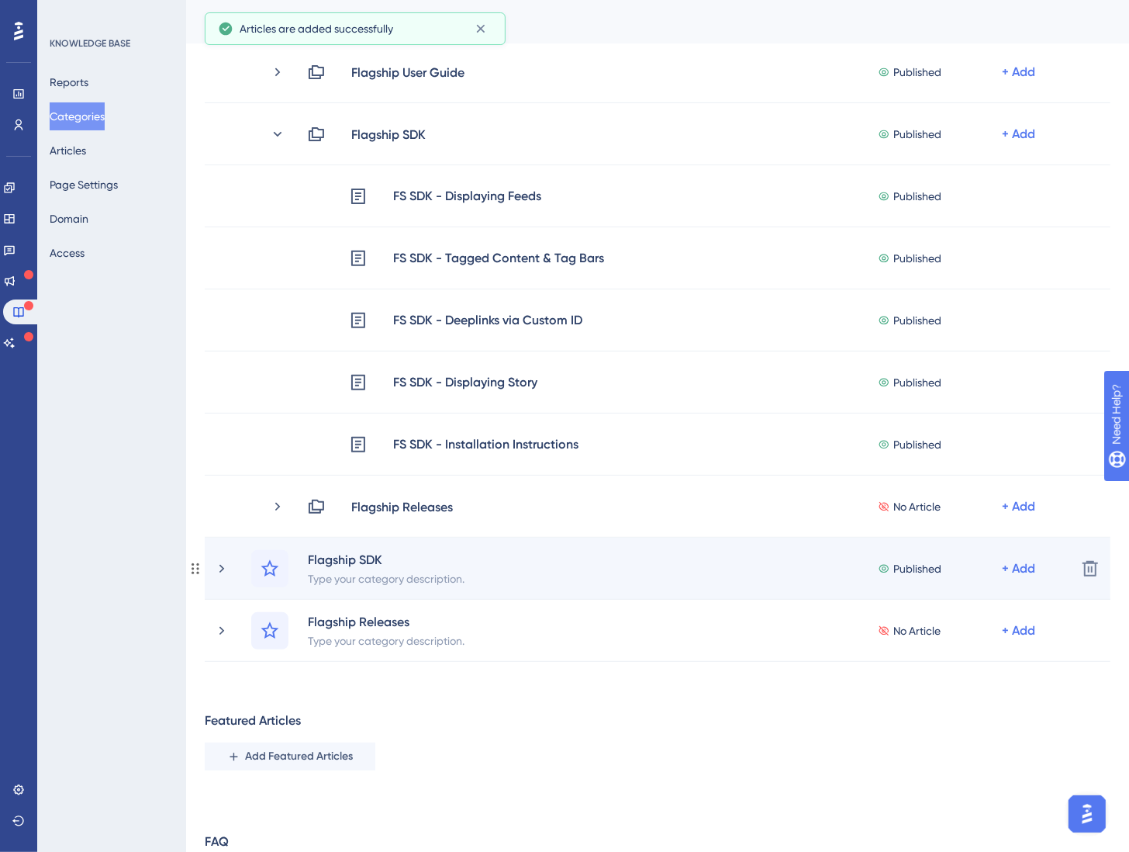
click at [233, 575] on div "Flagship SDK Type your category description. Published + Add" at bounding box center [639, 568] width 850 height 37
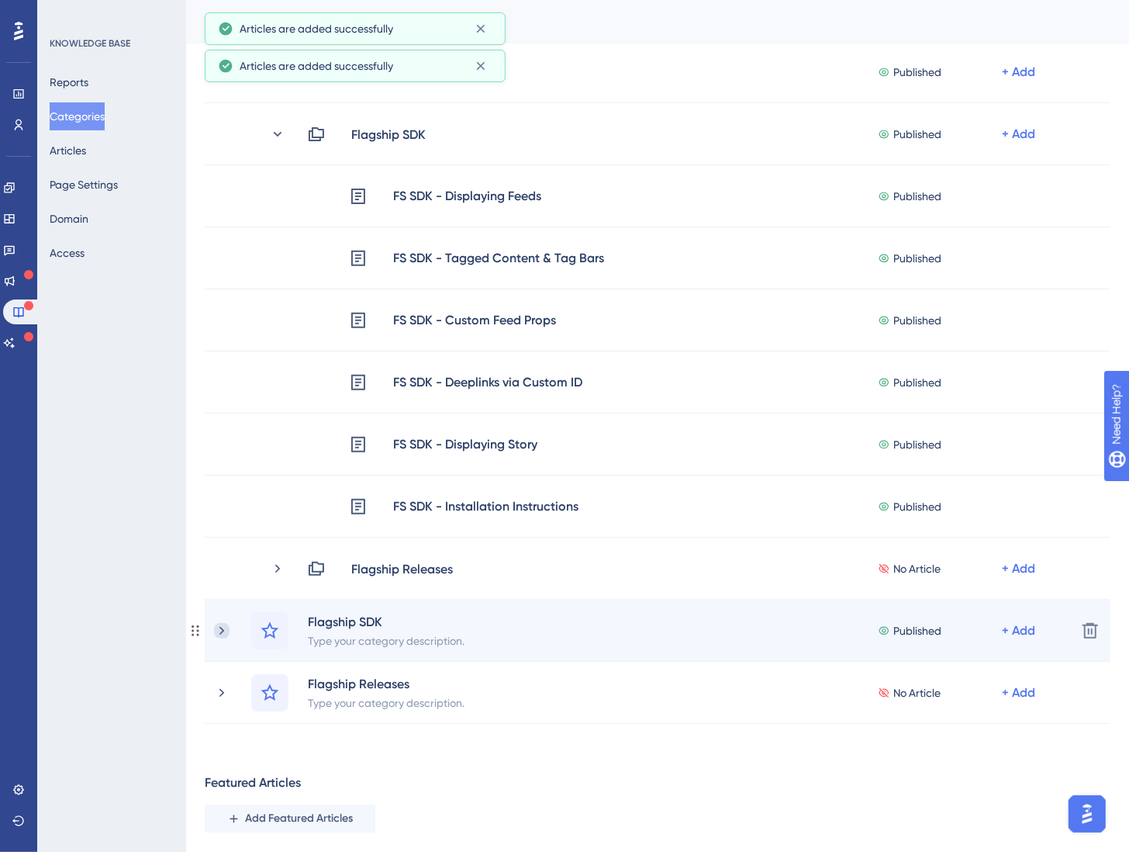
click at [227, 627] on icon at bounding box center [222, 631] width 16 height 16
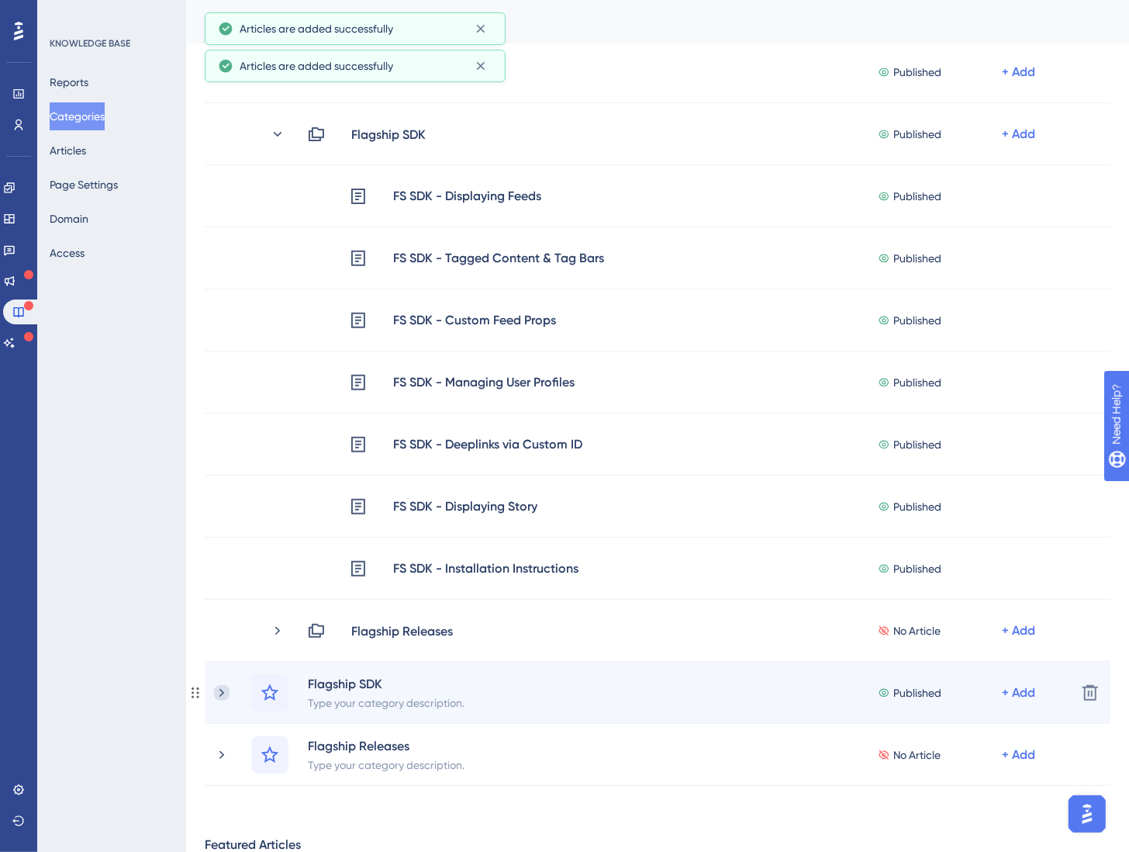
click at [228, 685] on icon at bounding box center [222, 693] width 16 height 16
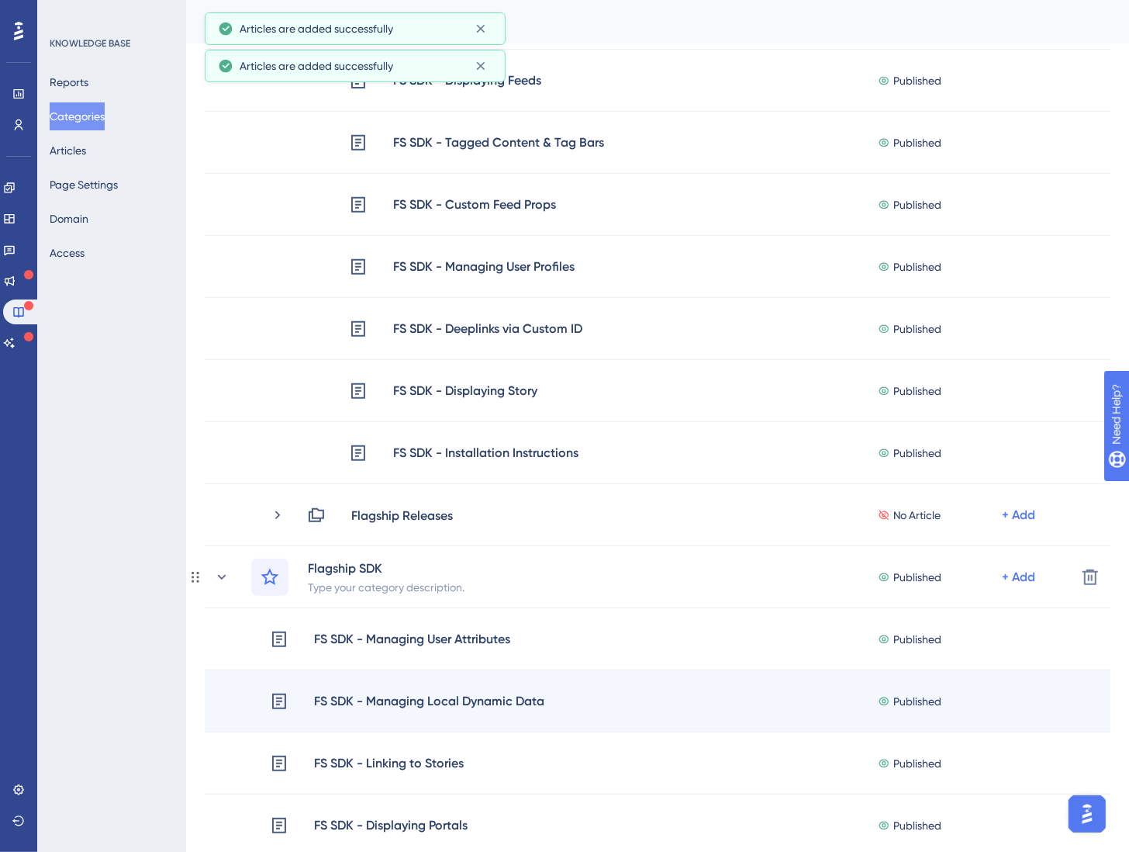
scroll to position [533, 0]
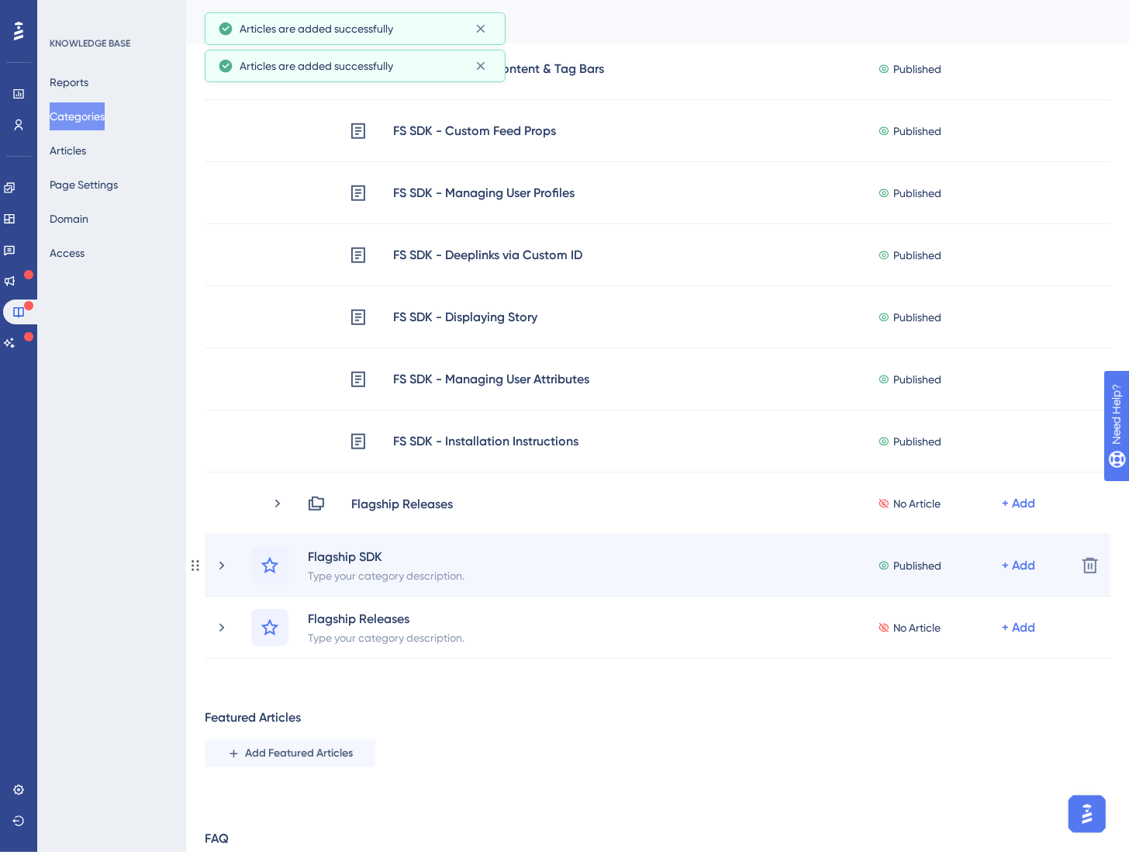
click at [231, 564] on div "Flagship SDK Type your category description. Published + Add" at bounding box center [639, 565] width 850 height 37
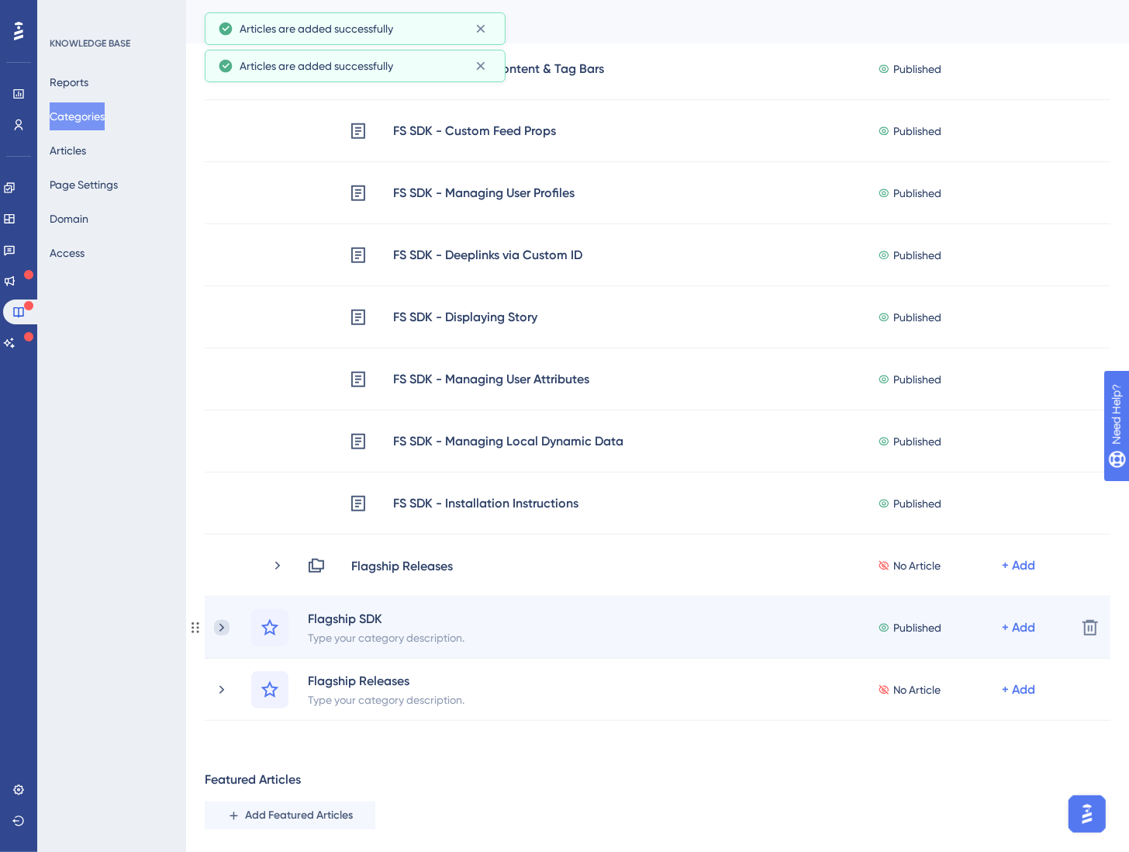
click at [217, 624] on icon at bounding box center [222, 628] width 16 height 16
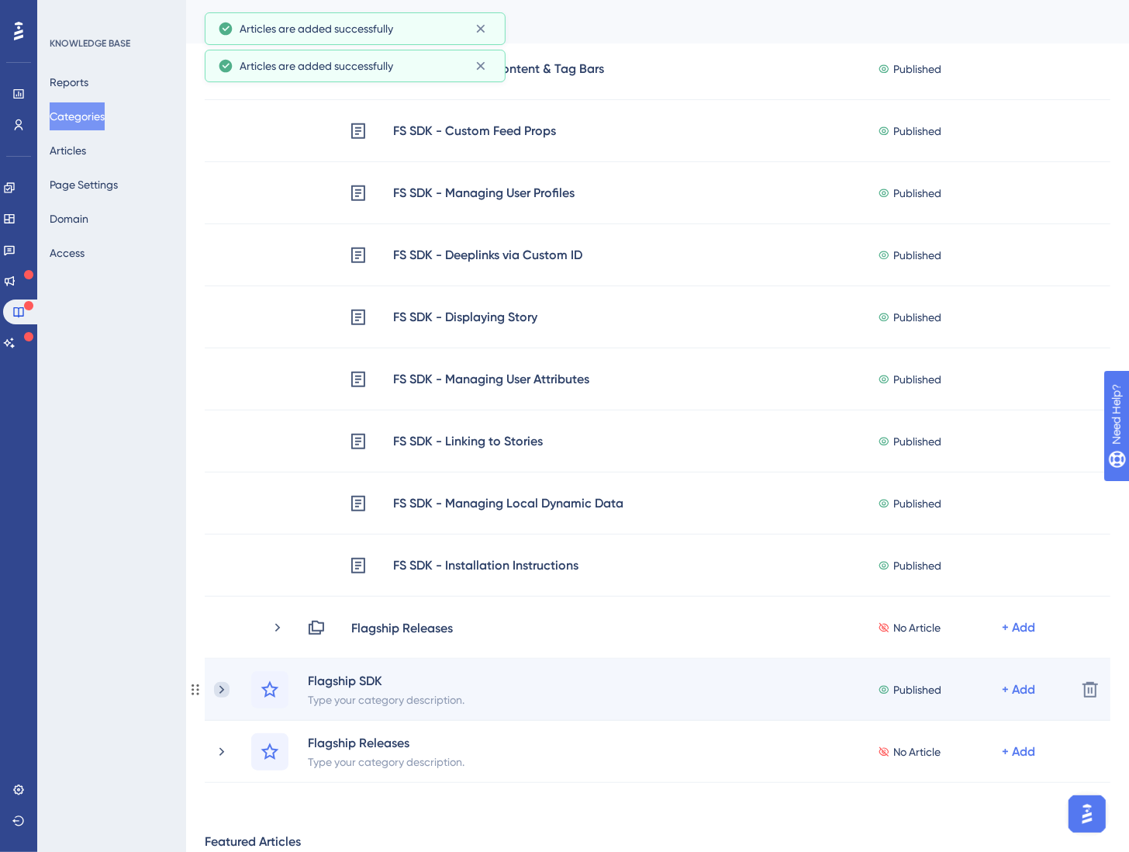
click at [222, 688] on icon at bounding box center [222, 690] width 16 height 16
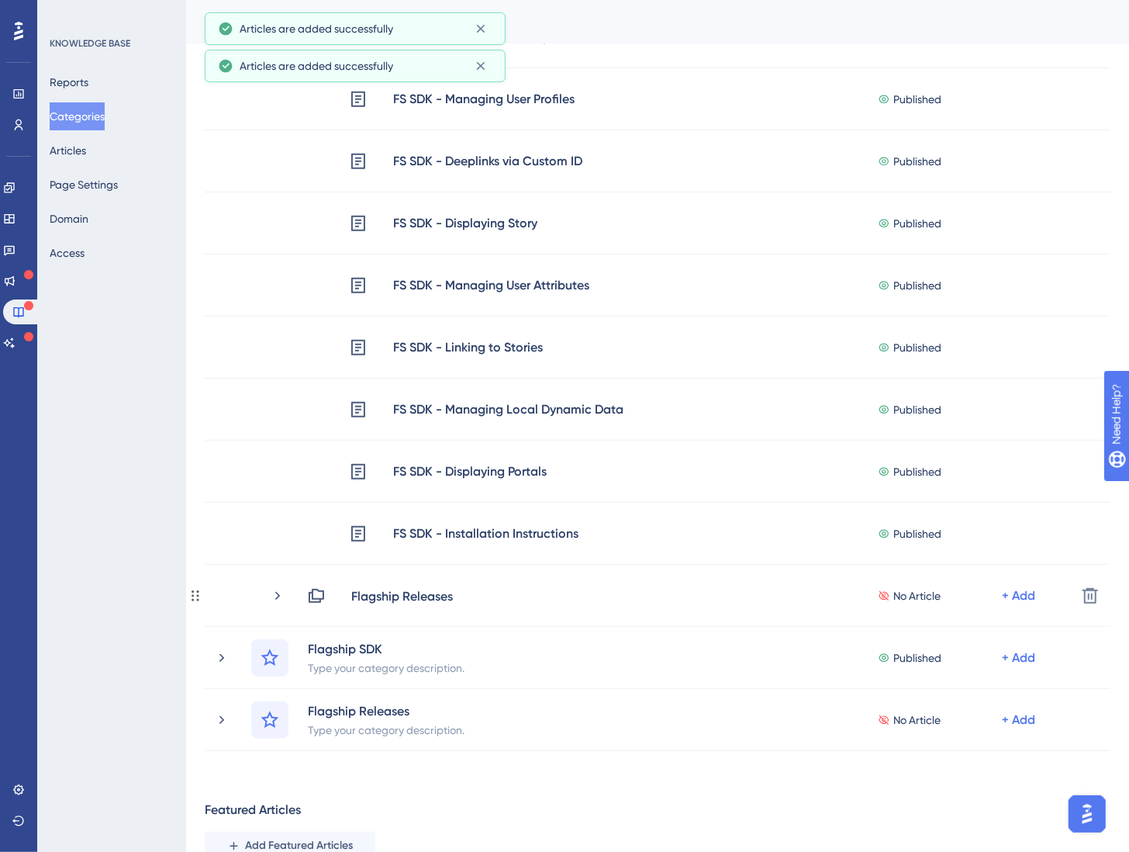
scroll to position [817, 0]
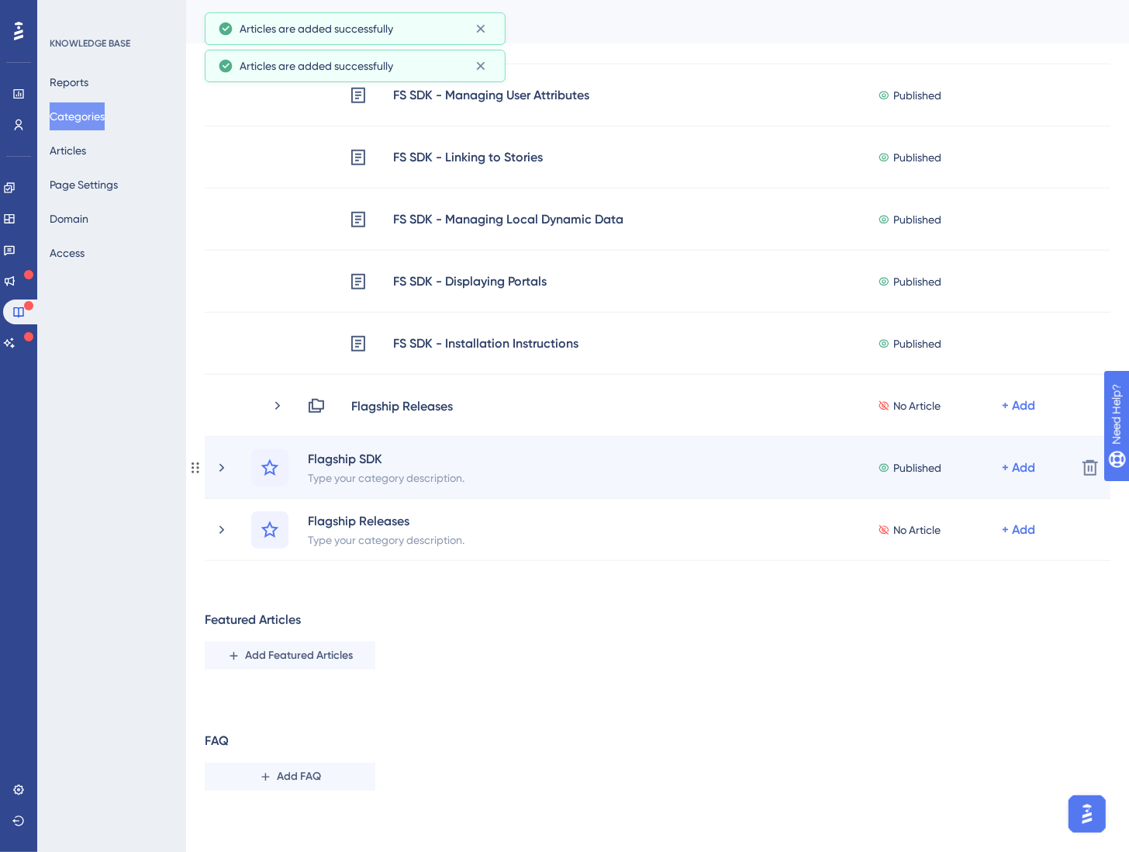
click at [234, 468] on div "Flagship SDK Type your category description. Published + Add" at bounding box center [639, 467] width 850 height 37
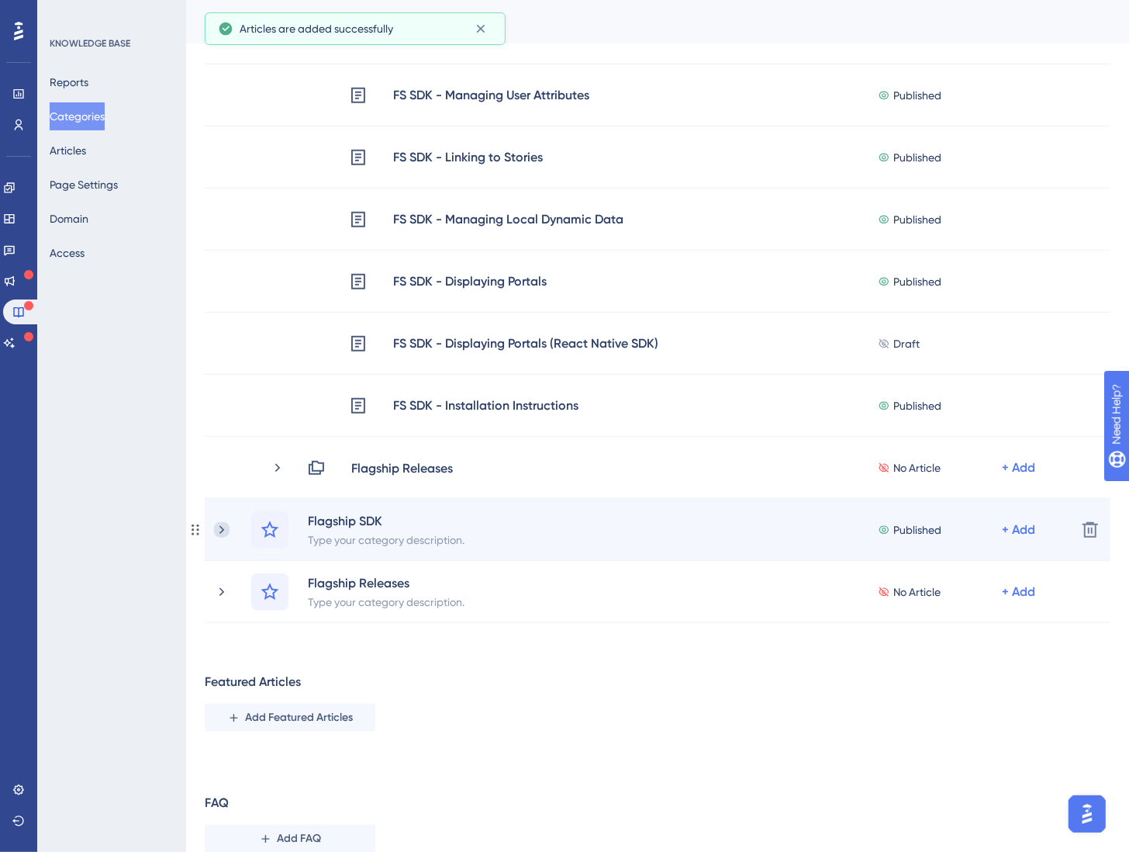
click at [223, 524] on icon at bounding box center [222, 530] width 16 height 16
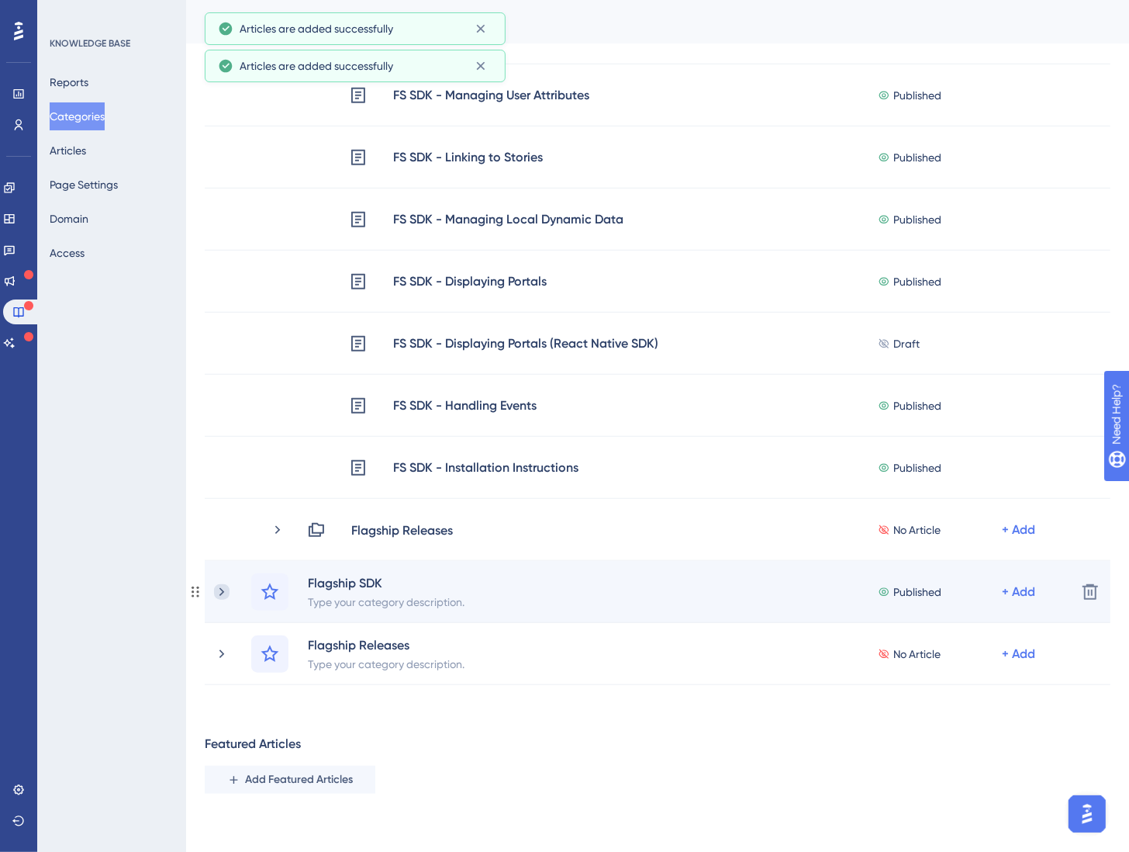
click at [216, 585] on icon at bounding box center [222, 592] width 16 height 16
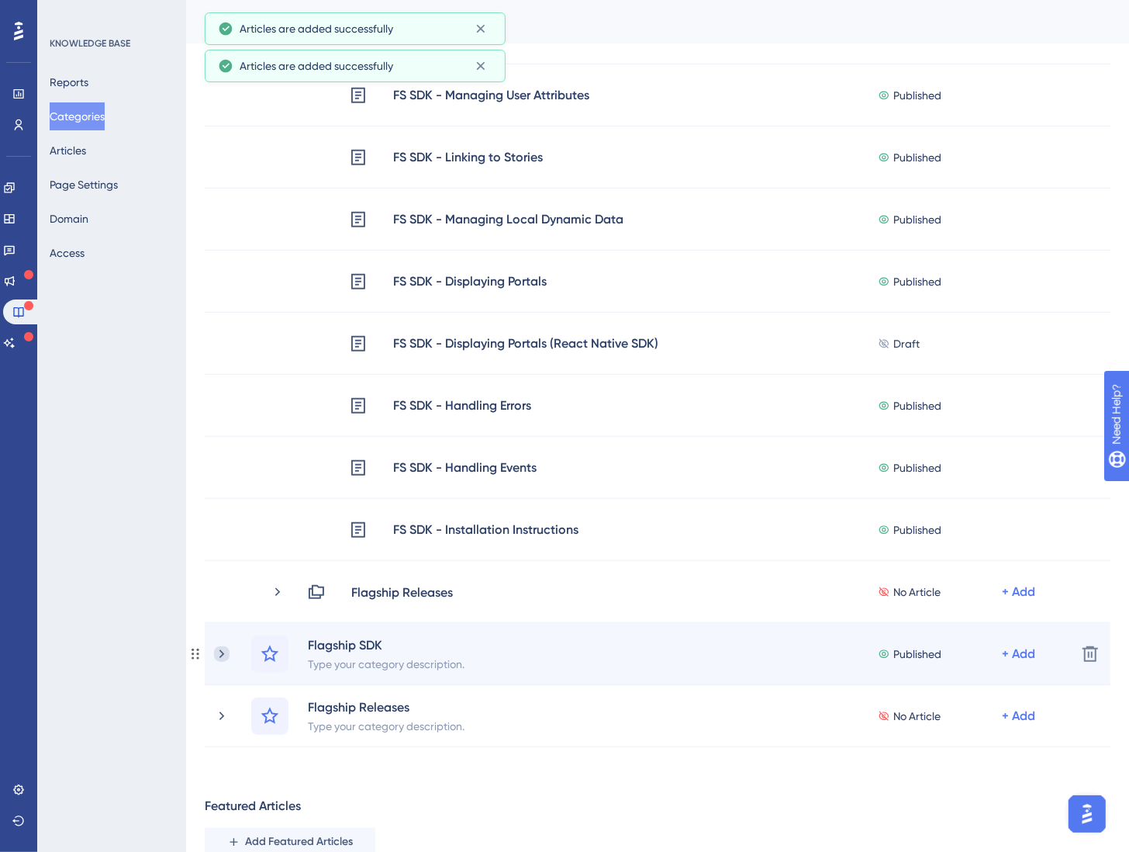
click at [224, 655] on icon at bounding box center [222, 654] width 16 height 16
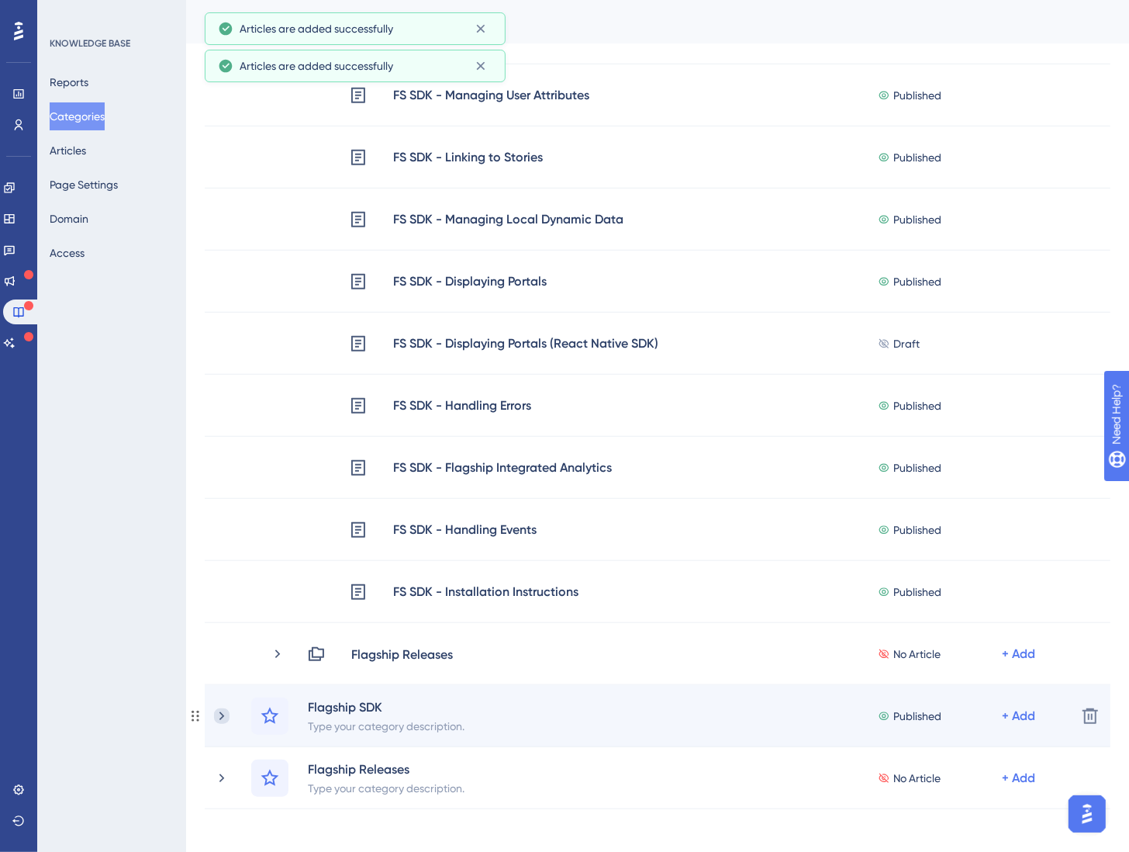
click at [223, 711] on icon at bounding box center [222, 716] width 16 height 16
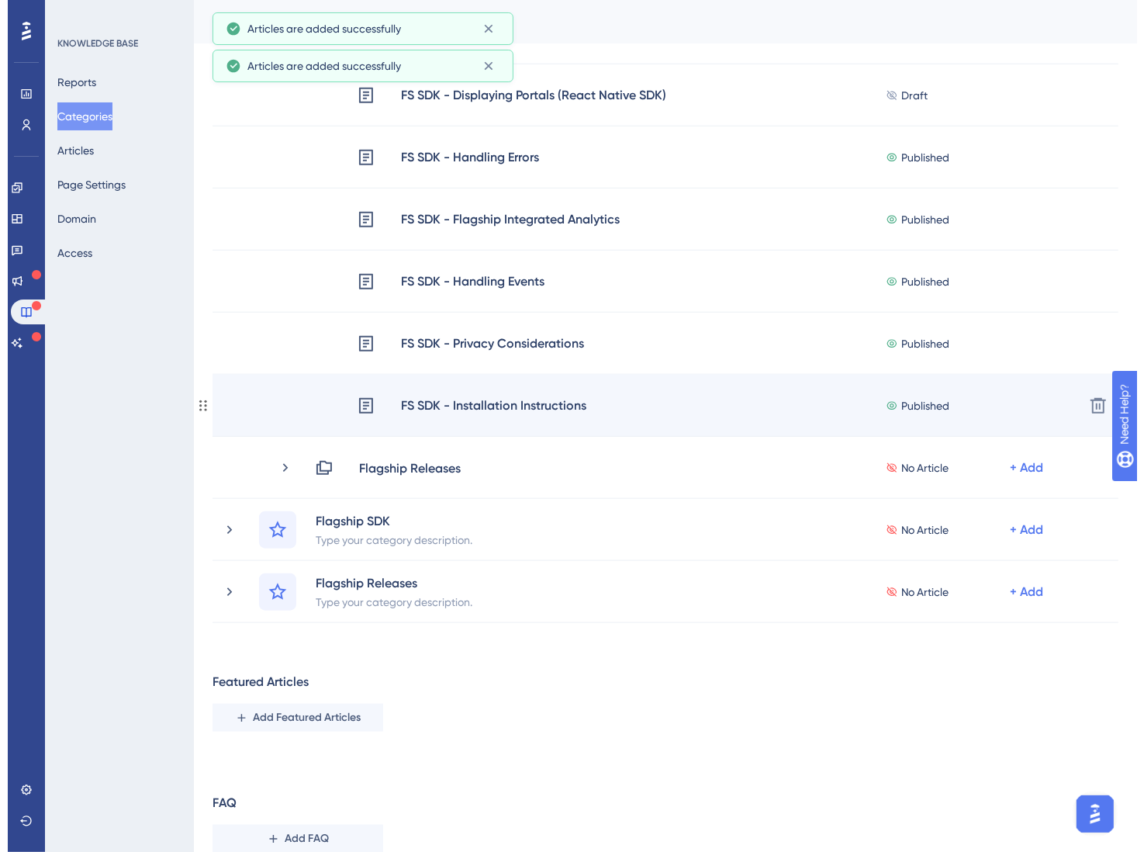
scroll to position [1078, 0]
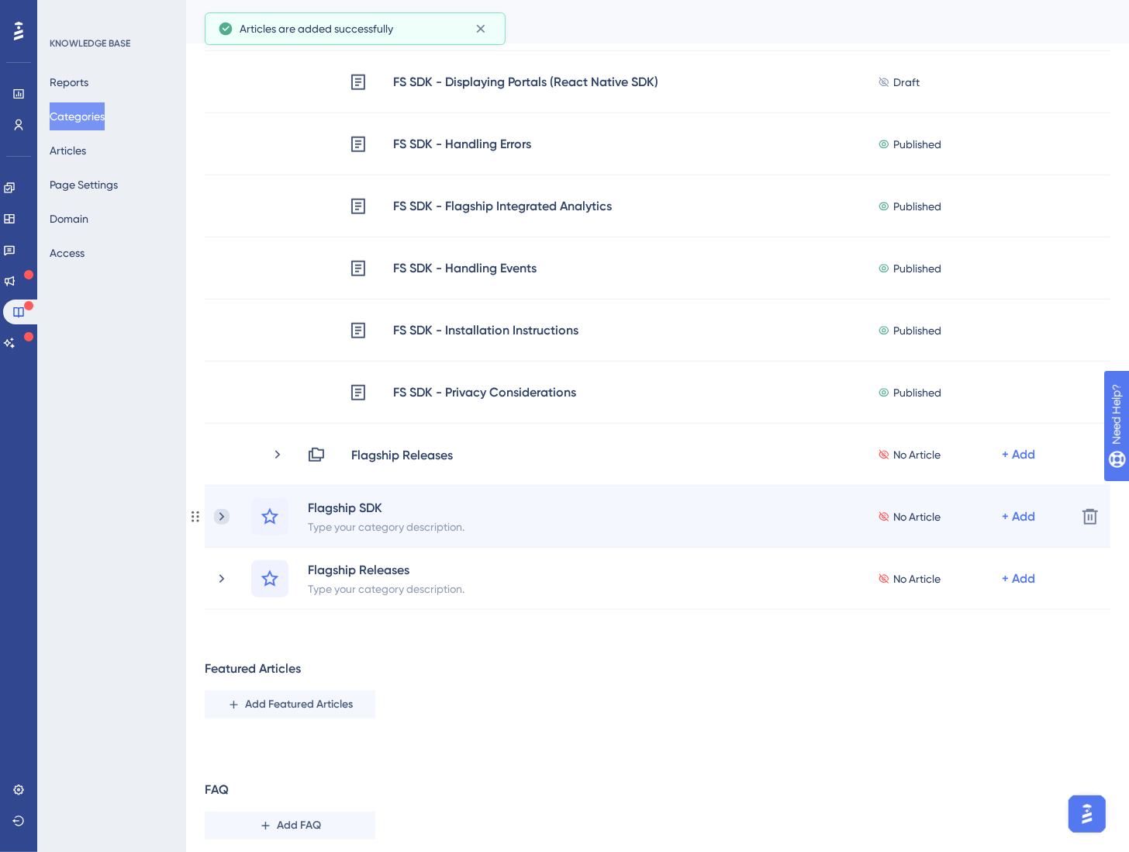
click at [225, 515] on icon at bounding box center [222, 517] width 16 height 16
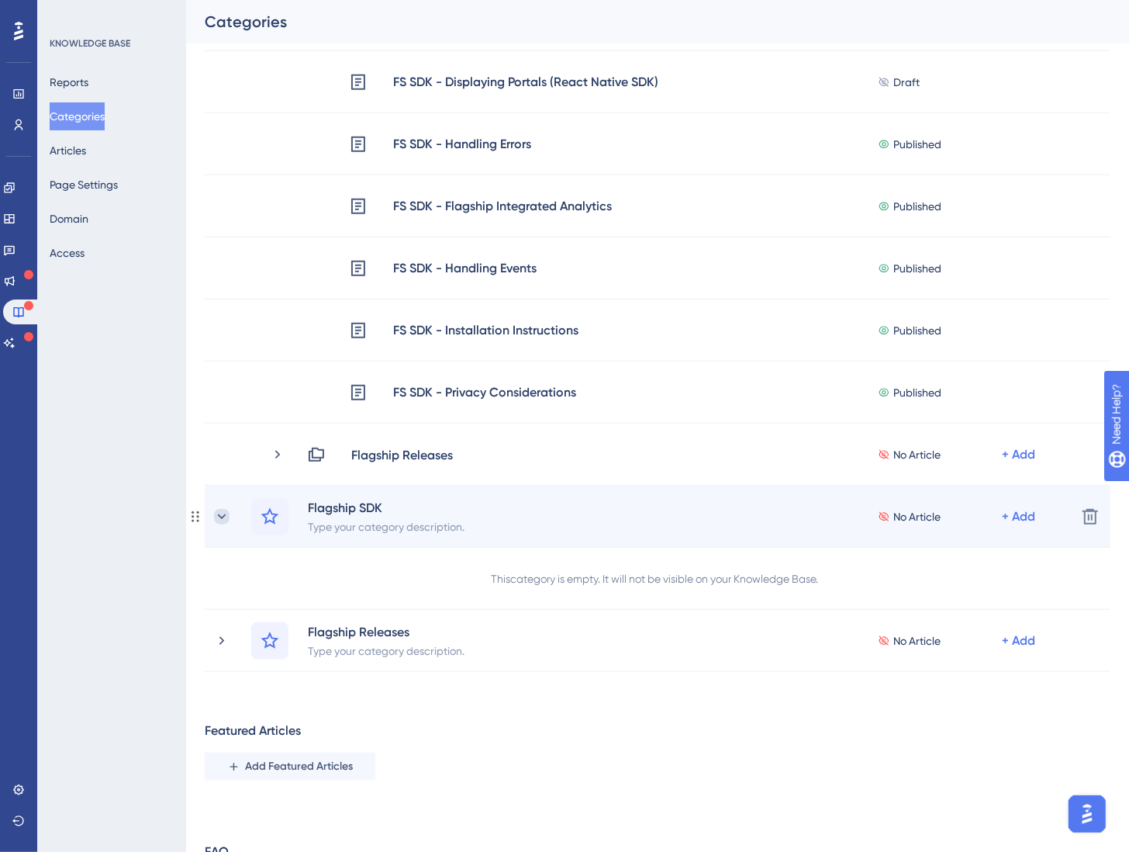
click at [223, 516] on icon at bounding box center [222, 516] width 9 height 5
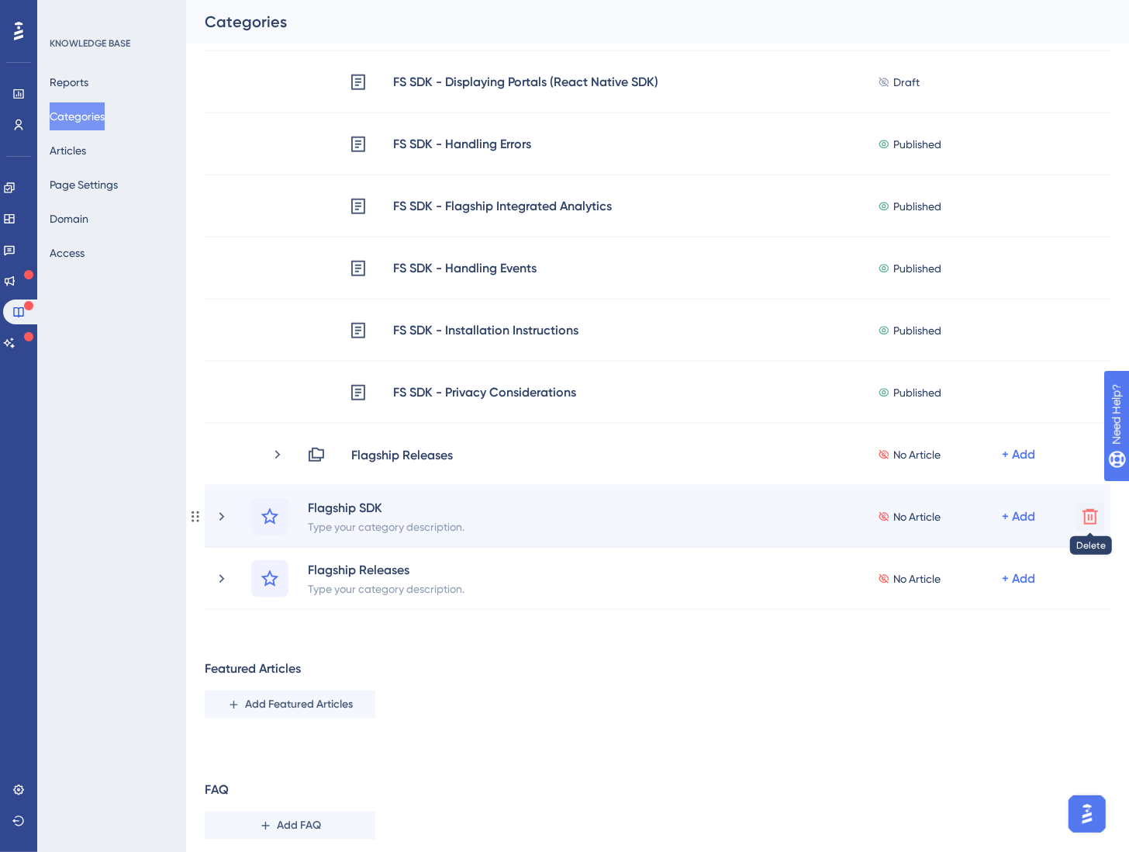
click at [1091, 513] on icon at bounding box center [1090, 516] width 19 height 19
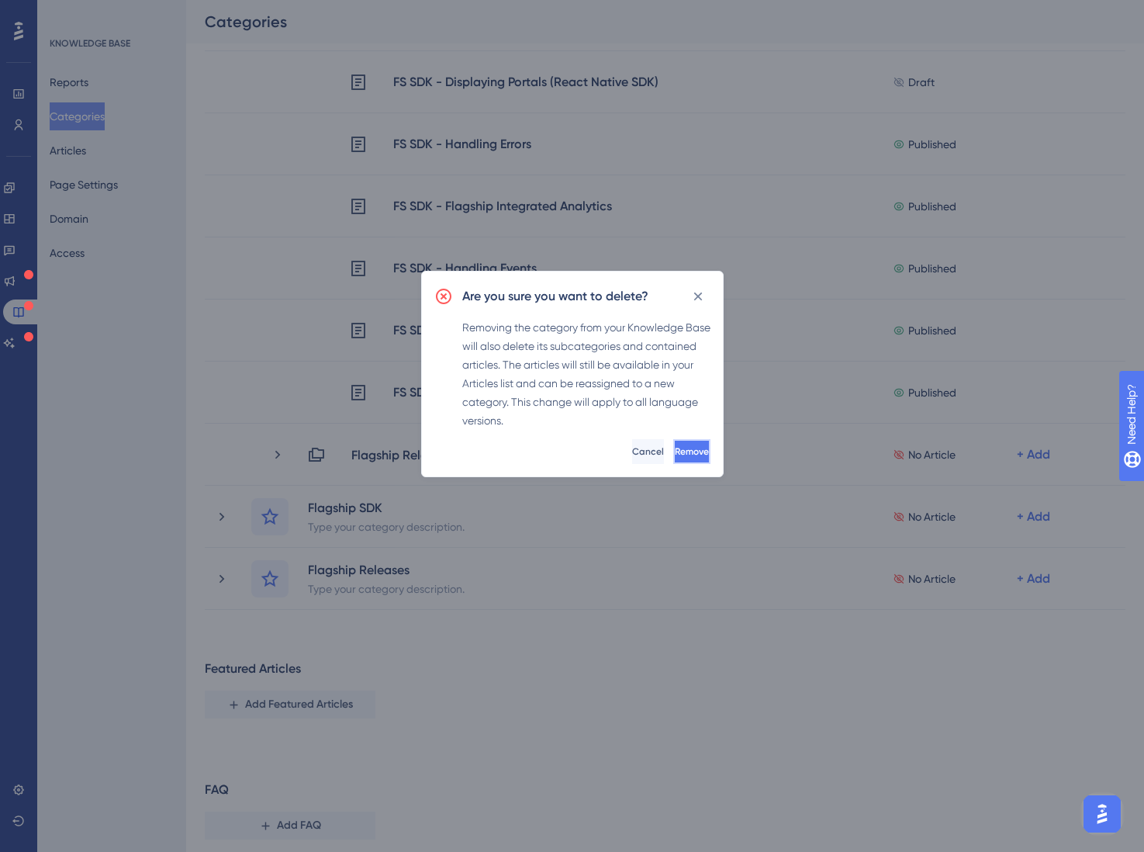
click at [675, 454] on span "Remove" at bounding box center [692, 451] width 34 height 12
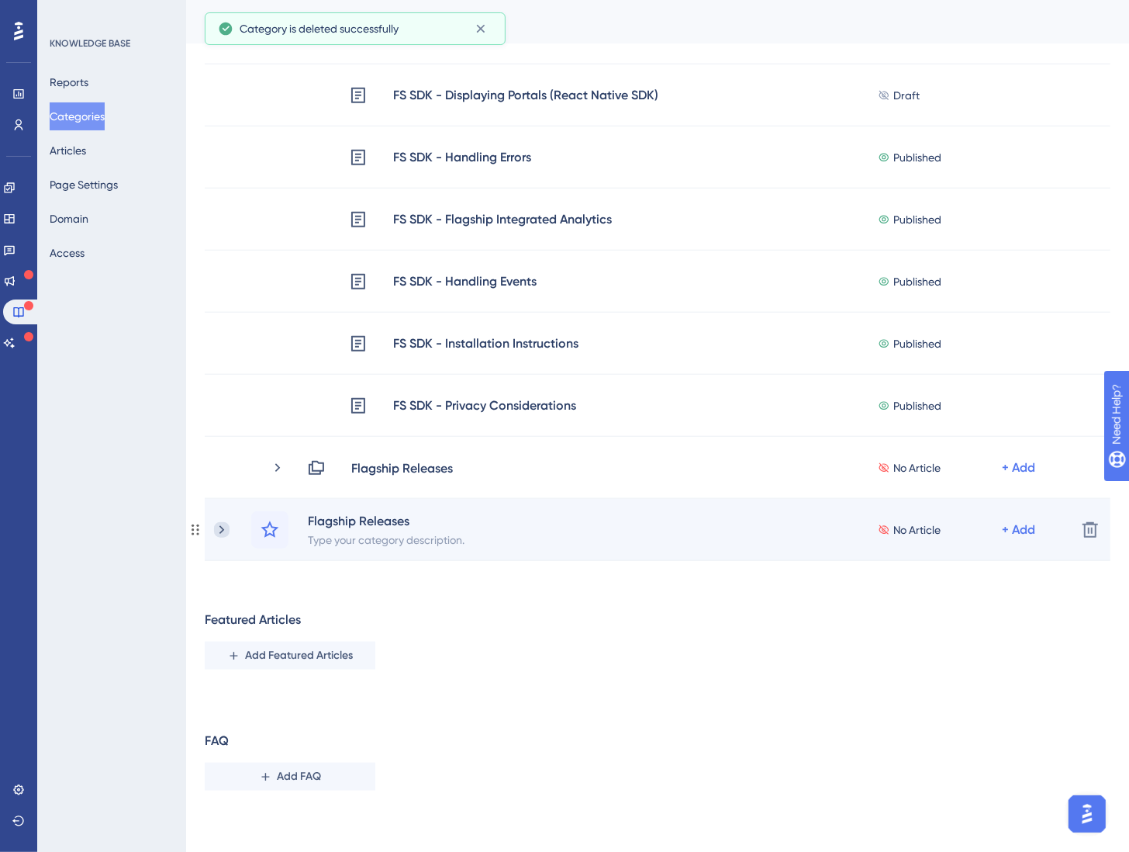
click at [219, 522] on icon at bounding box center [222, 530] width 16 height 16
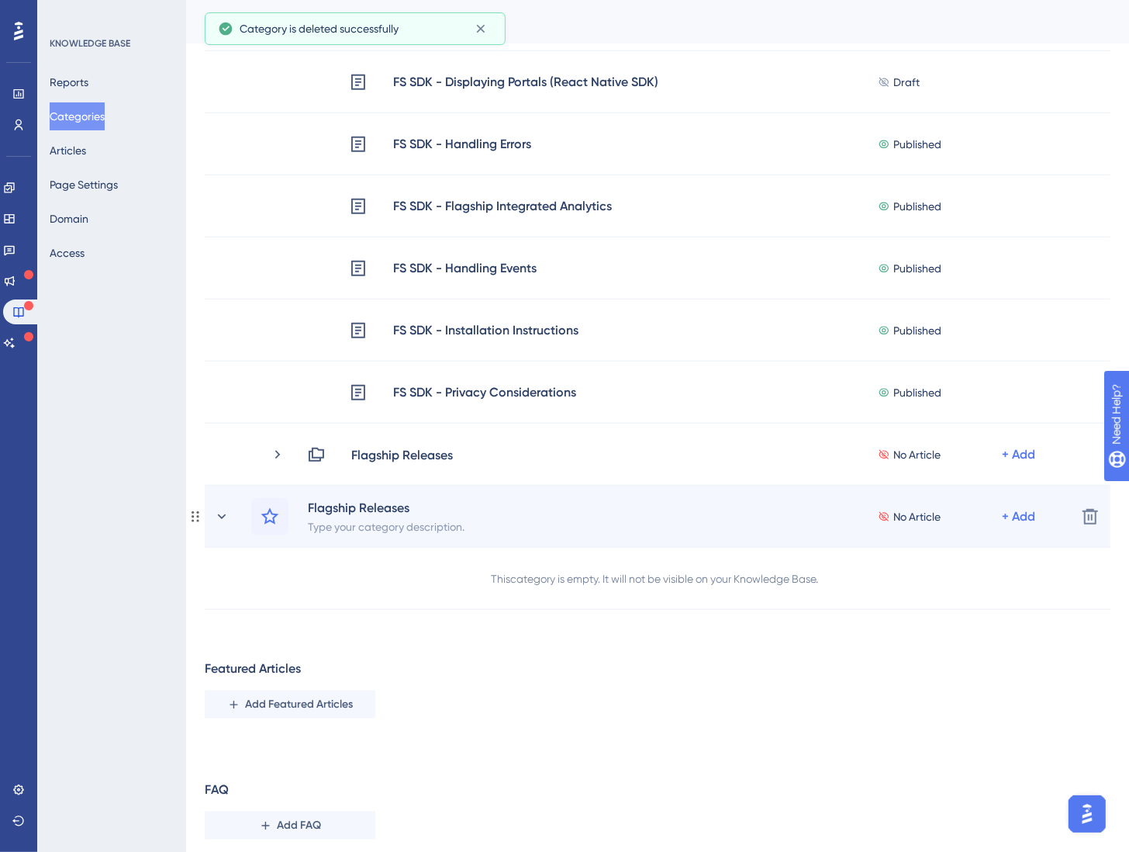
click at [217, 524] on div "Flagship Releases Type your category description. No Article + Add" at bounding box center [639, 516] width 850 height 37
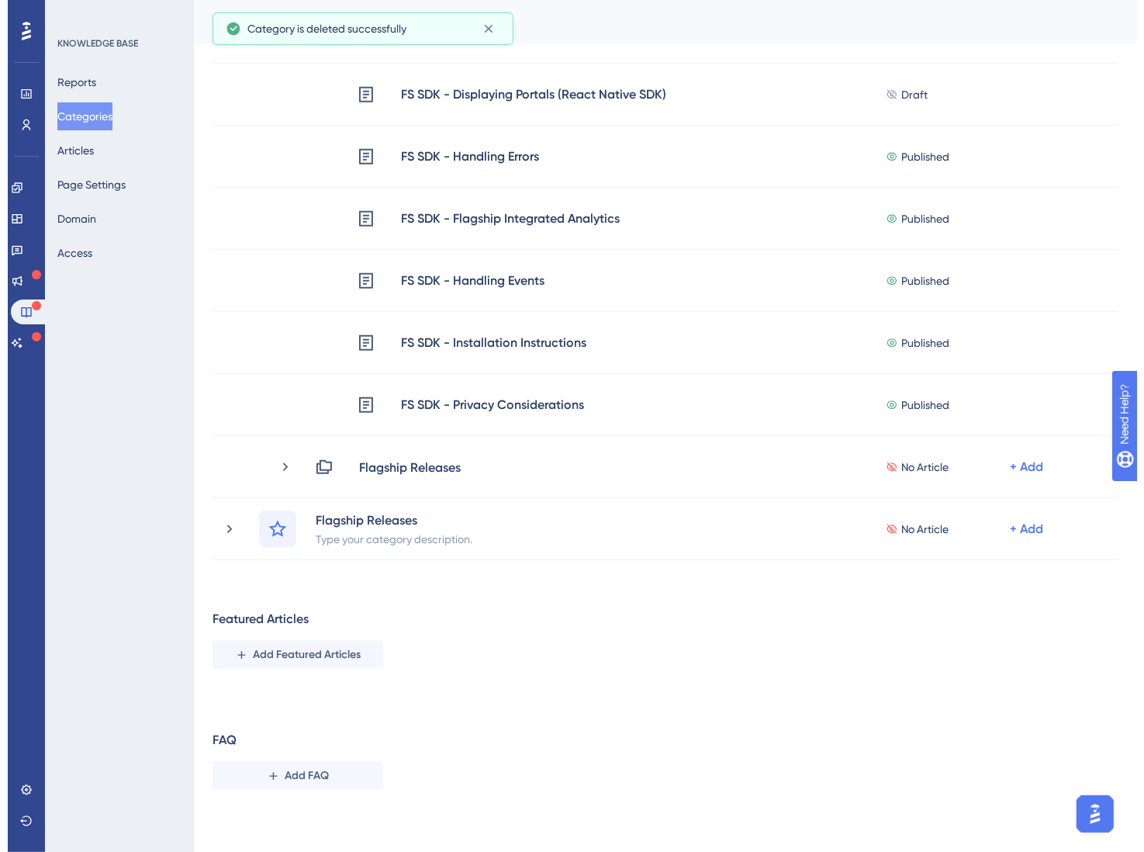
scroll to position [1065, 0]
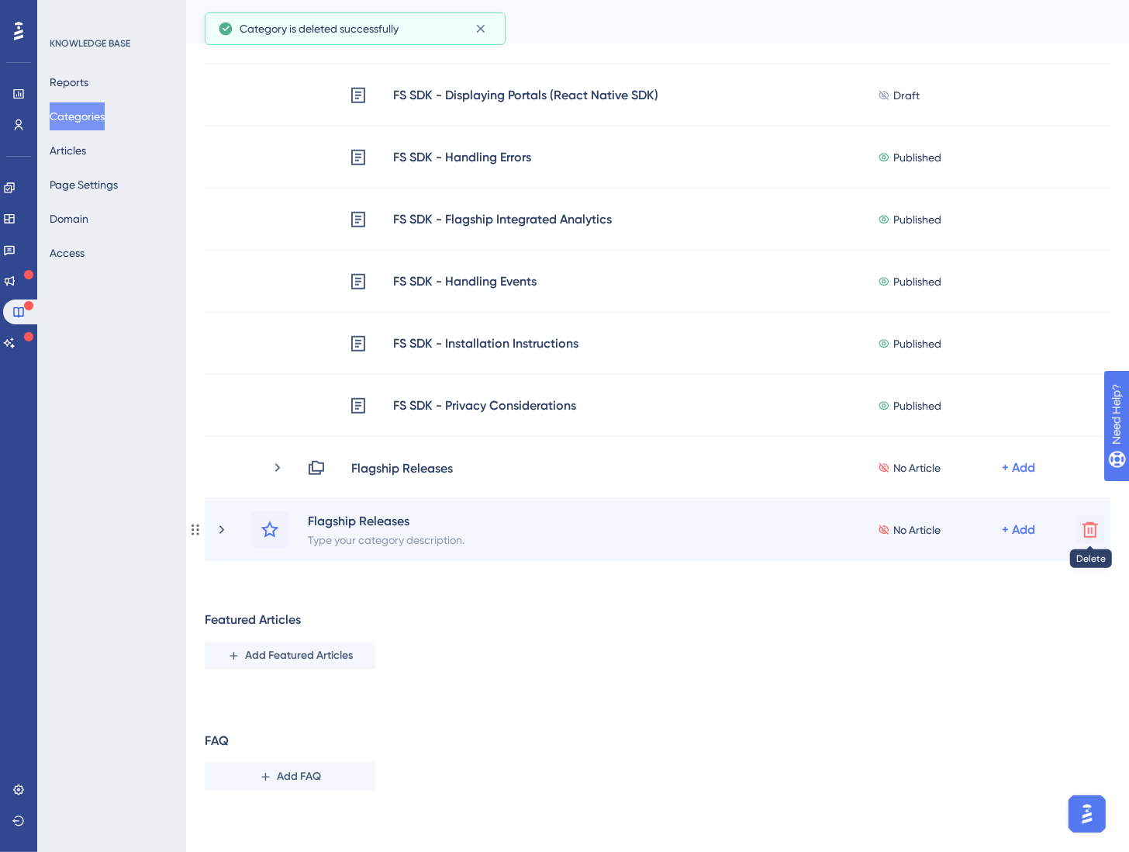
click at [1091, 528] on icon at bounding box center [1091, 530] width 16 height 16
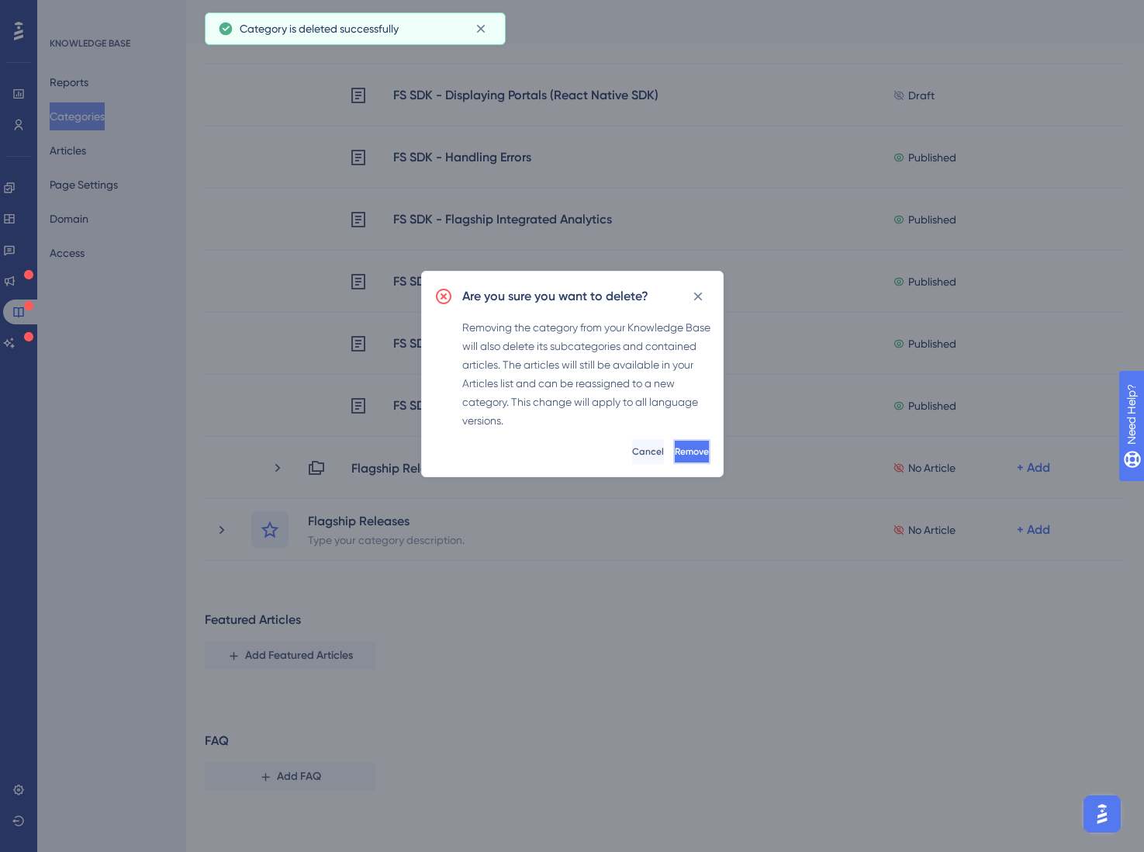
click at [678, 451] on span "Remove" at bounding box center [692, 451] width 34 height 12
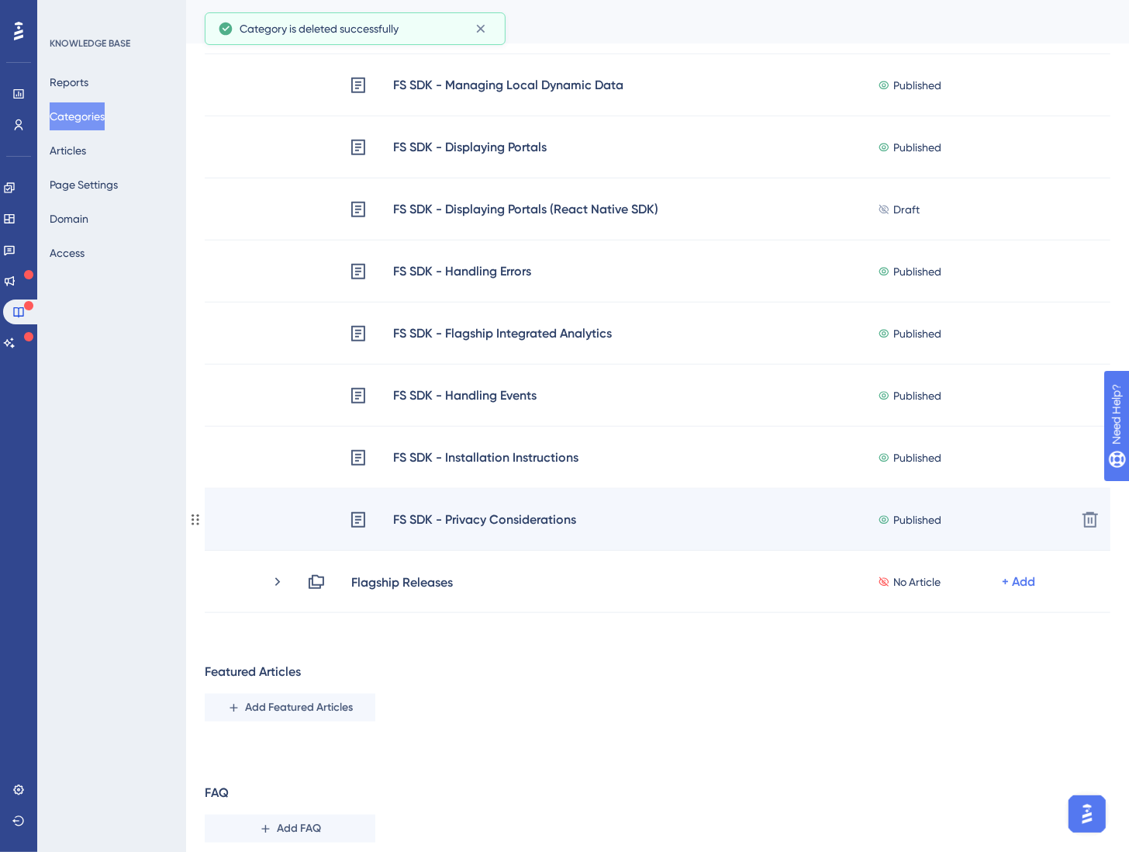
scroll to position [677, 0]
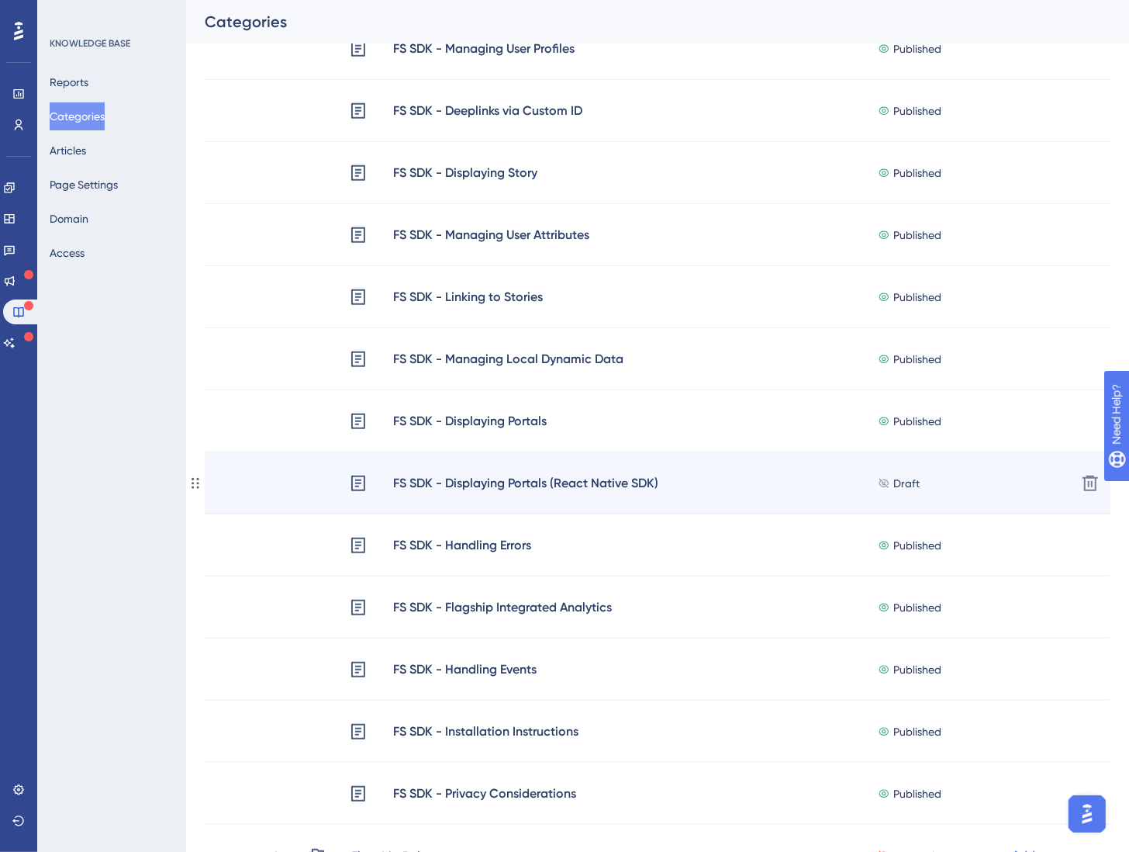
click at [572, 480] on div "FS SDK - Displaying Portals (React Native SDK)" at bounding box center [526, 483] width 267 height 20
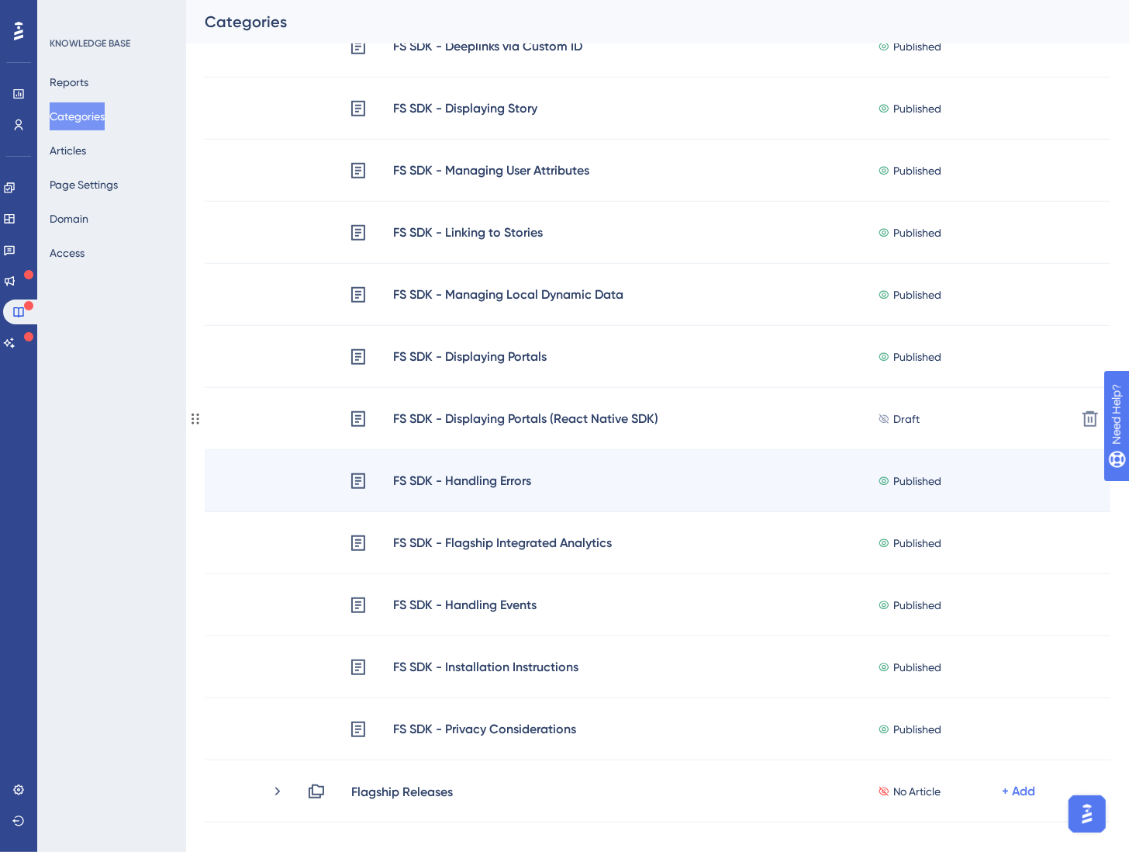
scroll to position [738, 0]
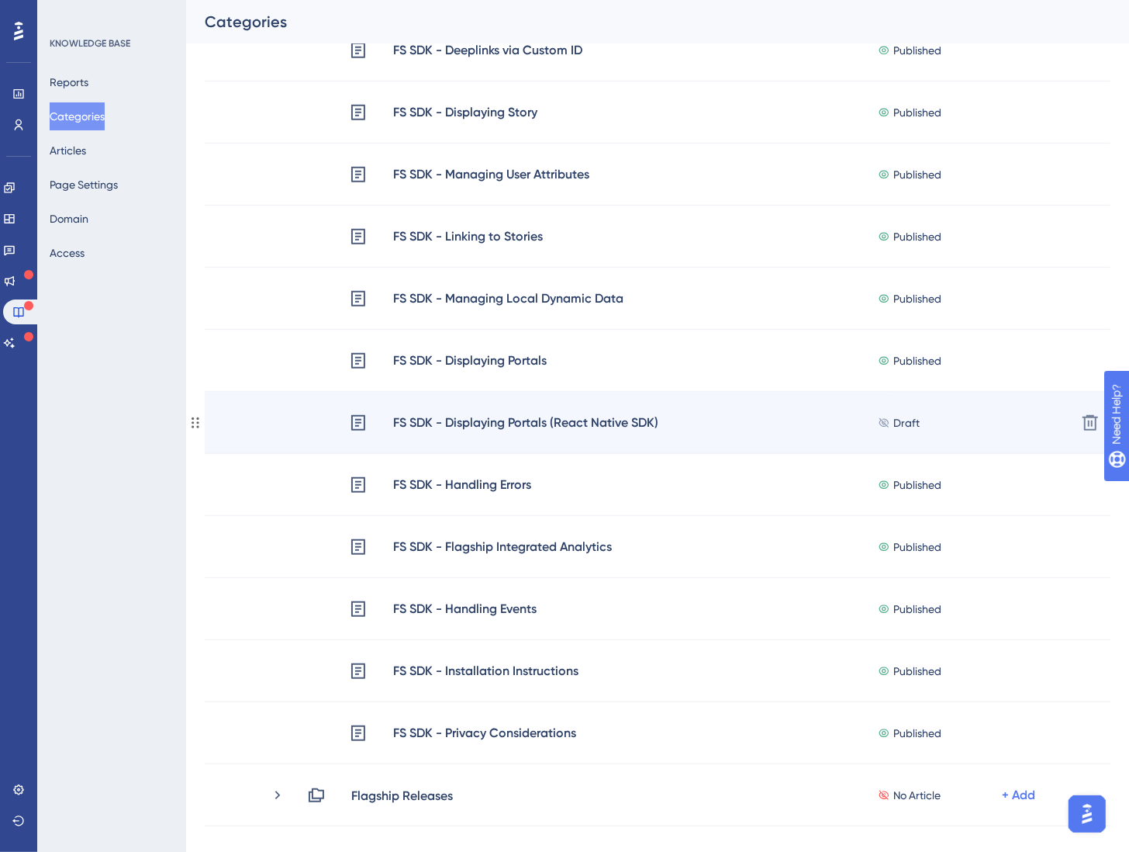
click at [903, 423] on span "Draft" at bounding box center [907, 422] width 26 height 19
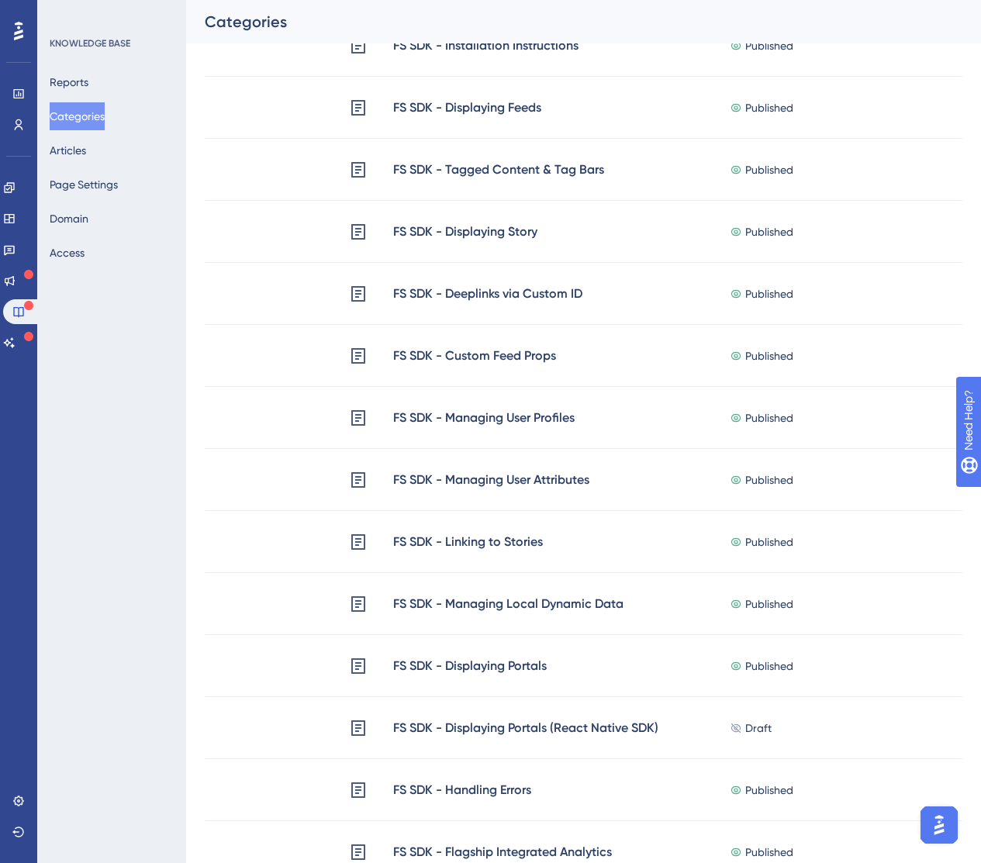
scroll to position [448, 0]
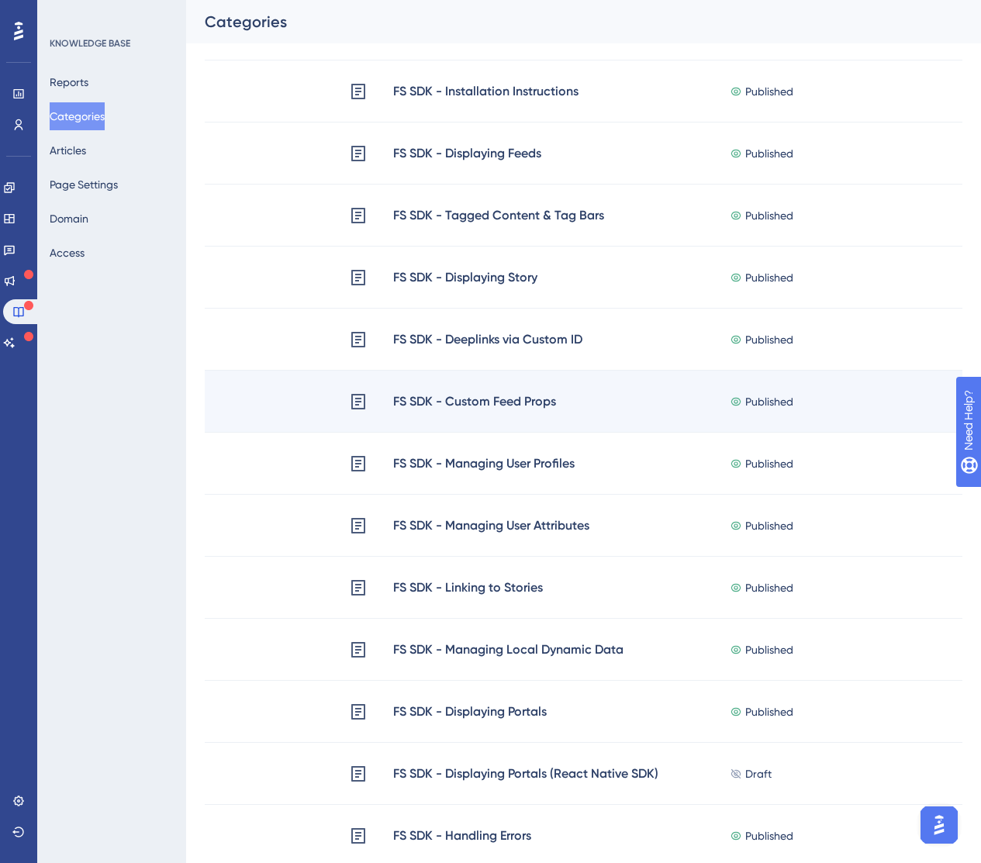
click at [543, 410] on div "FS SDK - Custom Feed Props" at bounding box center [475, 402] width 164 height 20
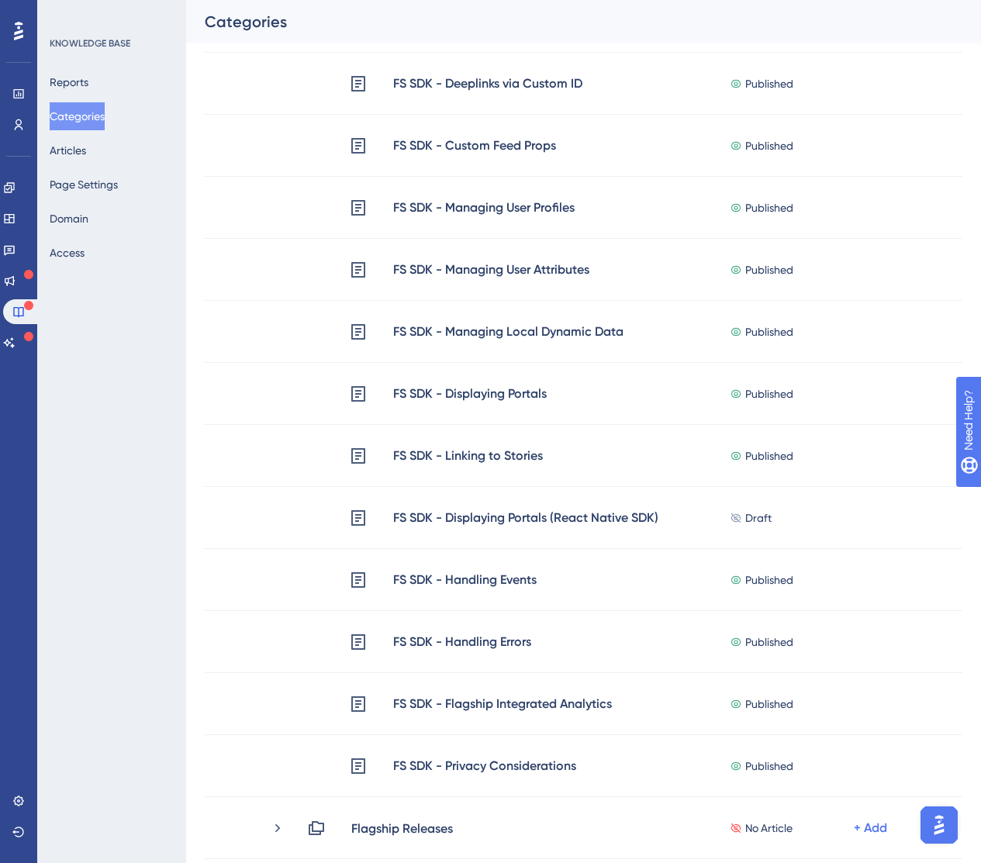
scroll to position [120, 0]
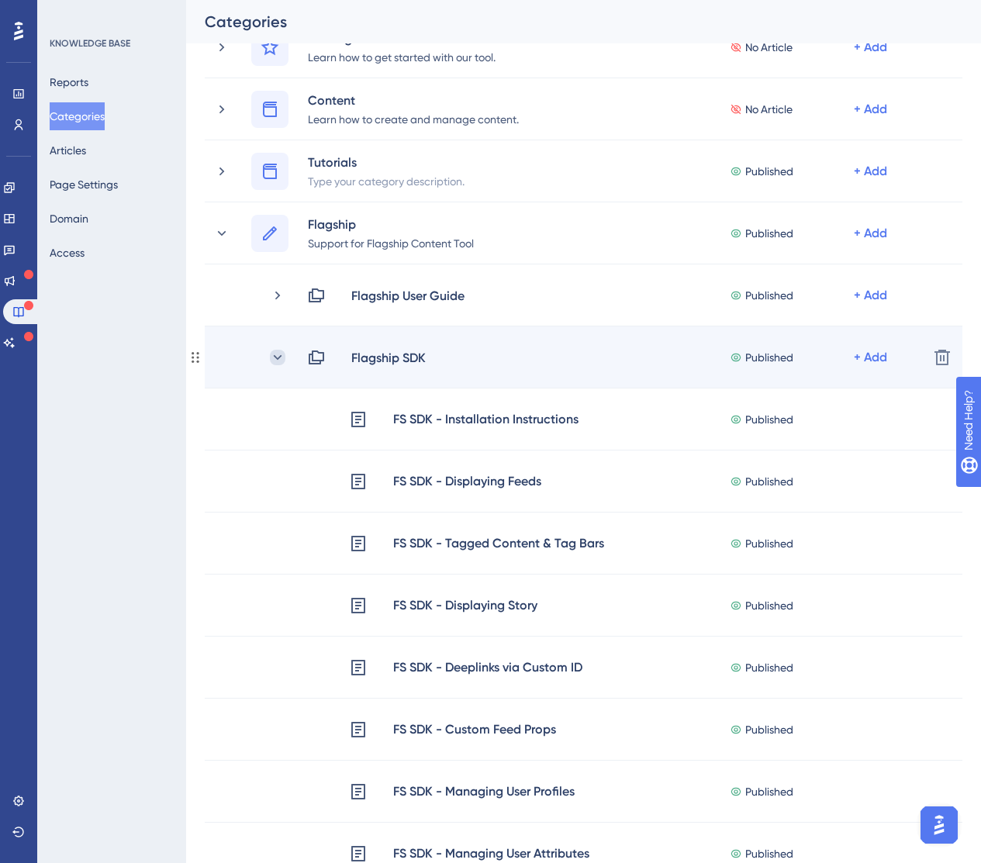
click at [270, 355] on icon at bounding box center [278, 358] width 16 height 16
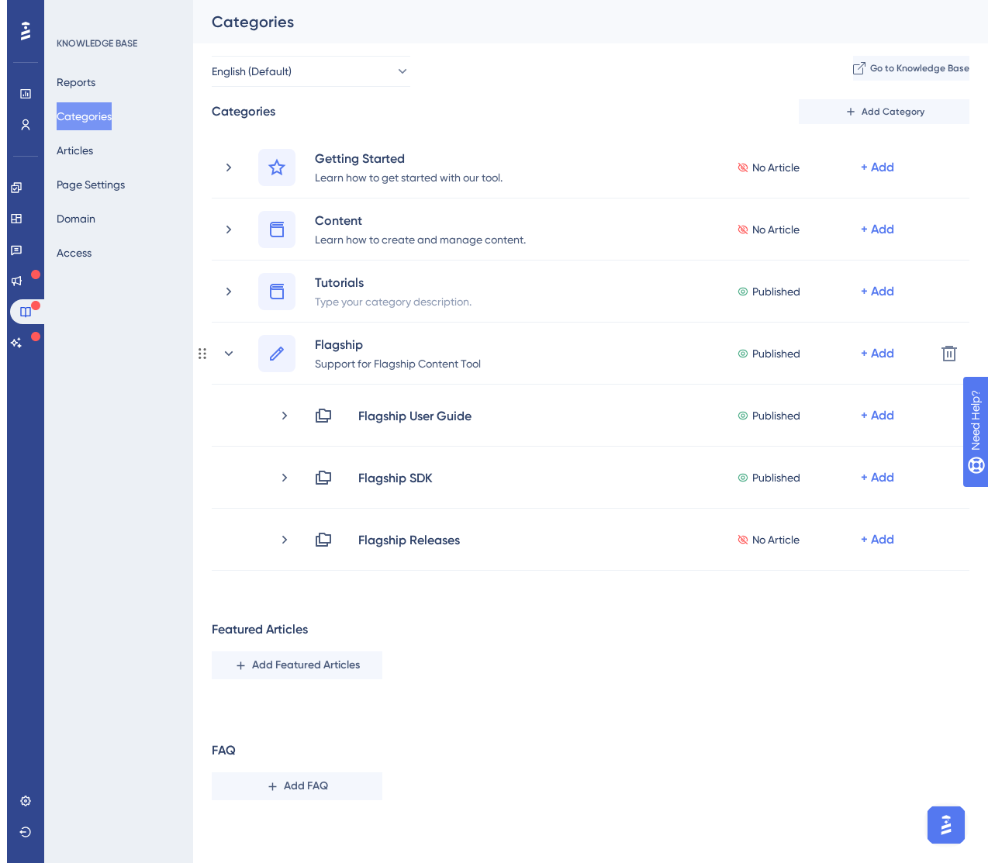
scroll to position [0, 0]
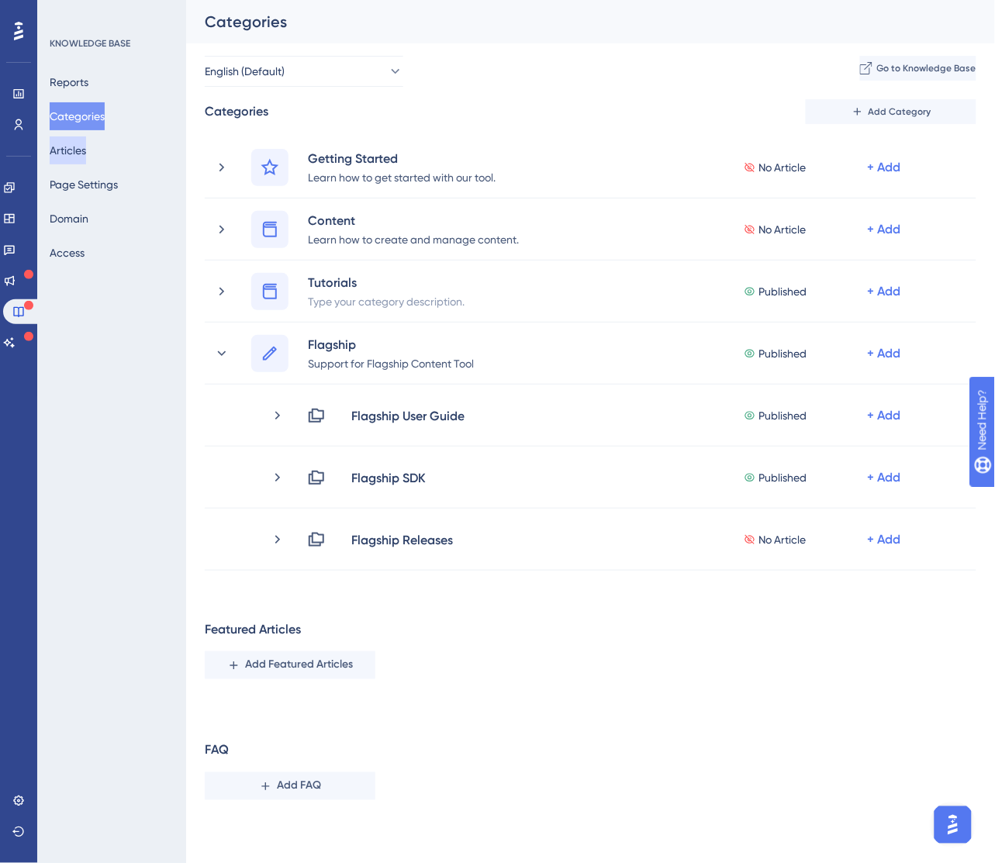
click at [66, 149] on button "Articles" at bounding box center [68, 151] width 36 height 28
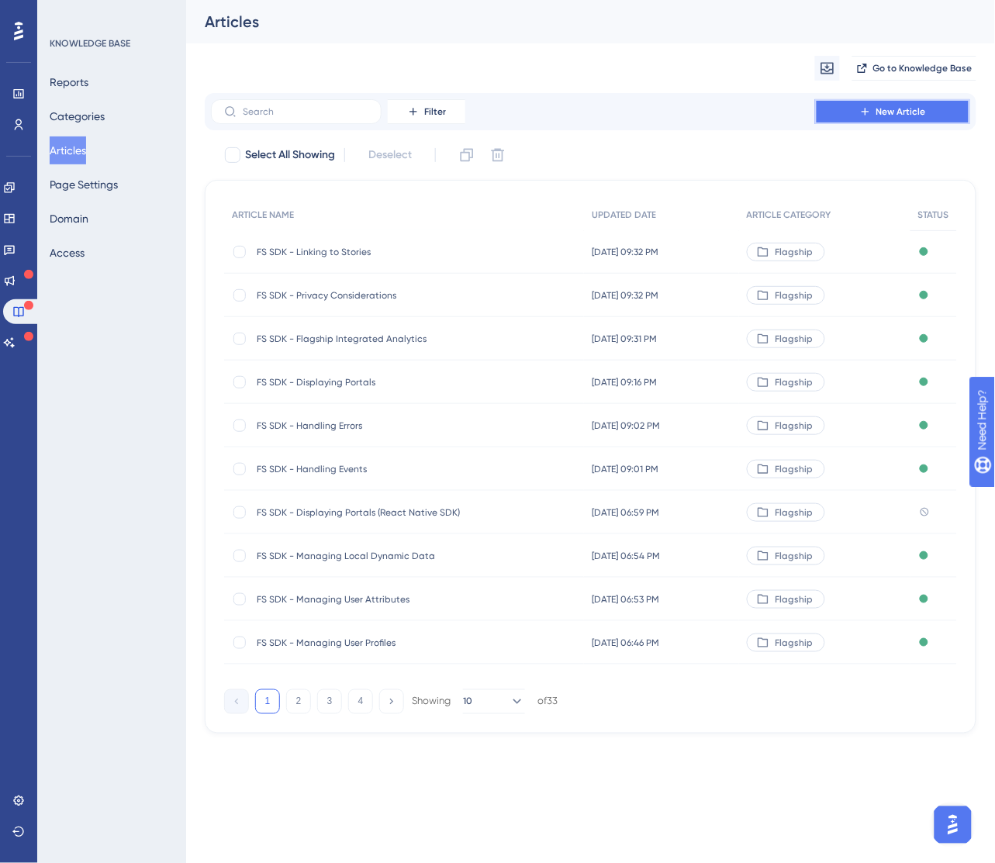
click at [848, 112] on button "New Article" at bounding box center [892, 111] width 155 height 25
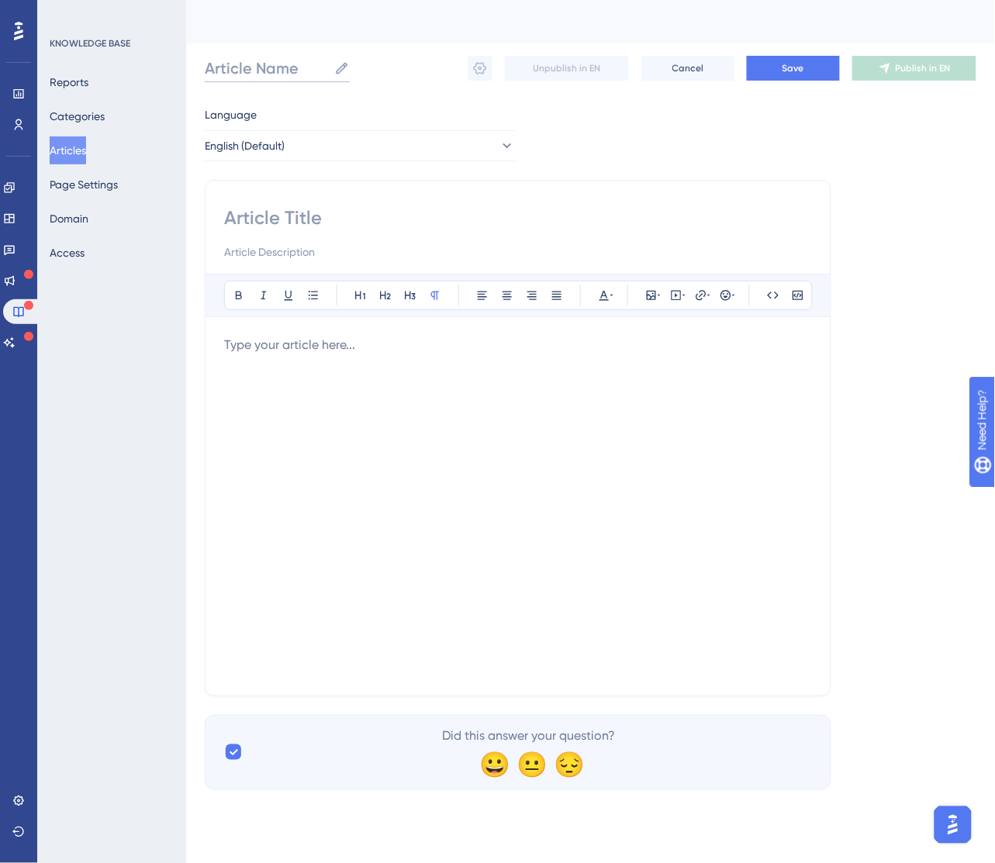
click at [270, 74] on input "Article Name" at bounding box center [266, 68] width 123 height 22
type input "FS Release"
click at [341, 358] on div at bounding box center [518, 506] width 588 height 341
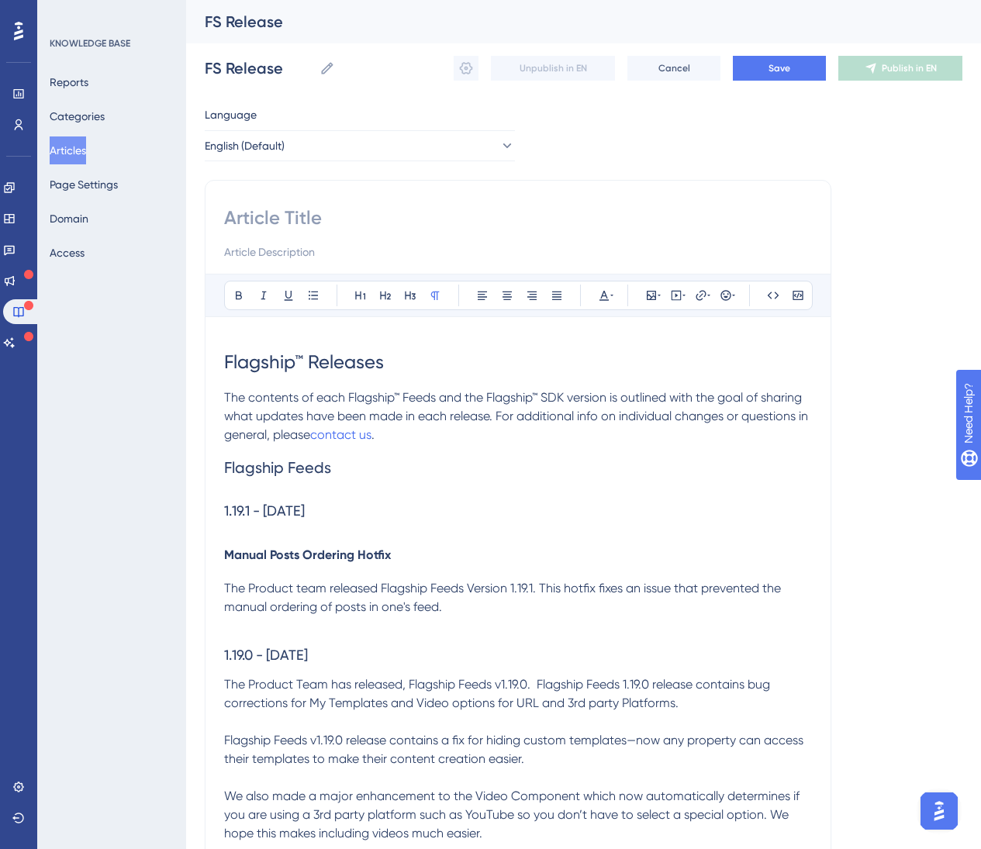
click at [306, 362] on span "Flagship™ Releases" at bounding box center [304, 362] width 160 height 22
click at [305, 363] on span "Flagship™ Releases" at bounding box center [304, 362] width 160 height 22
click at [305, 509] on span "1.19.1 - [DATE]" at bounding box center [264, 511] width 81 height 16
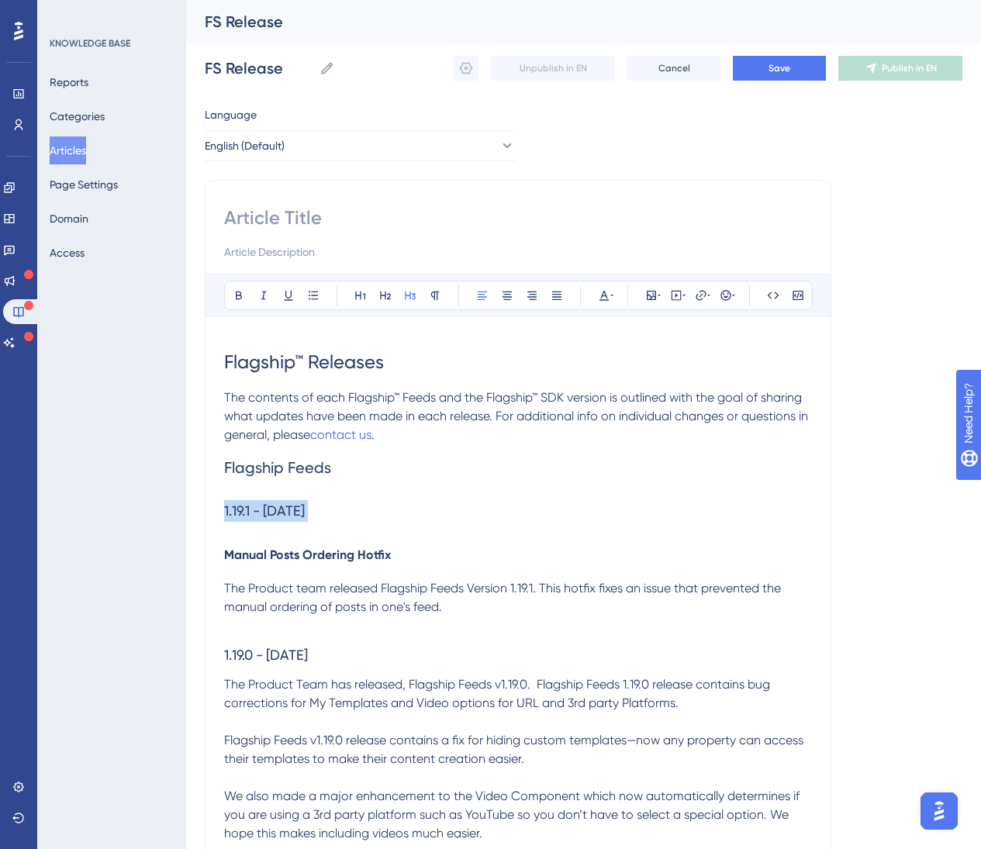
click at [305, 509] on span "1.19.1 - [DATE]" at bounding box center [264, 511] width 81 height 16
click at [355, 651] on h3 "1.19.0 - [DATE]" at bounding box center [518, 655] width 588 height 40
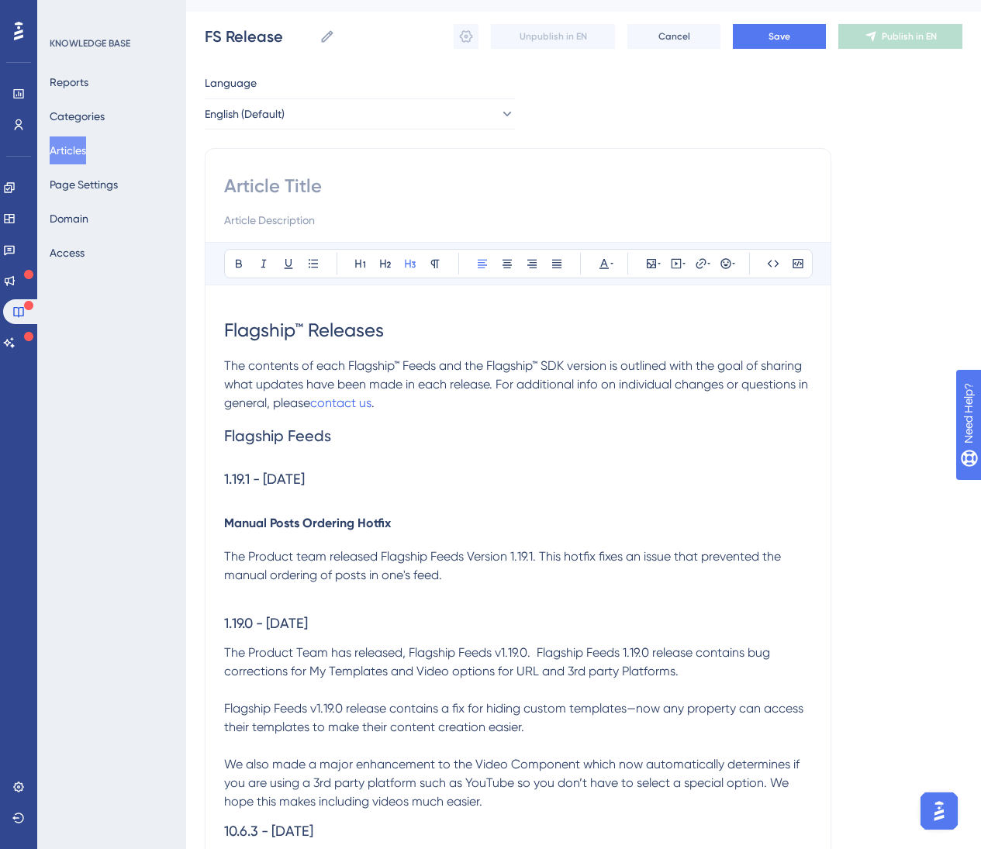
scroll to position [431, 0]
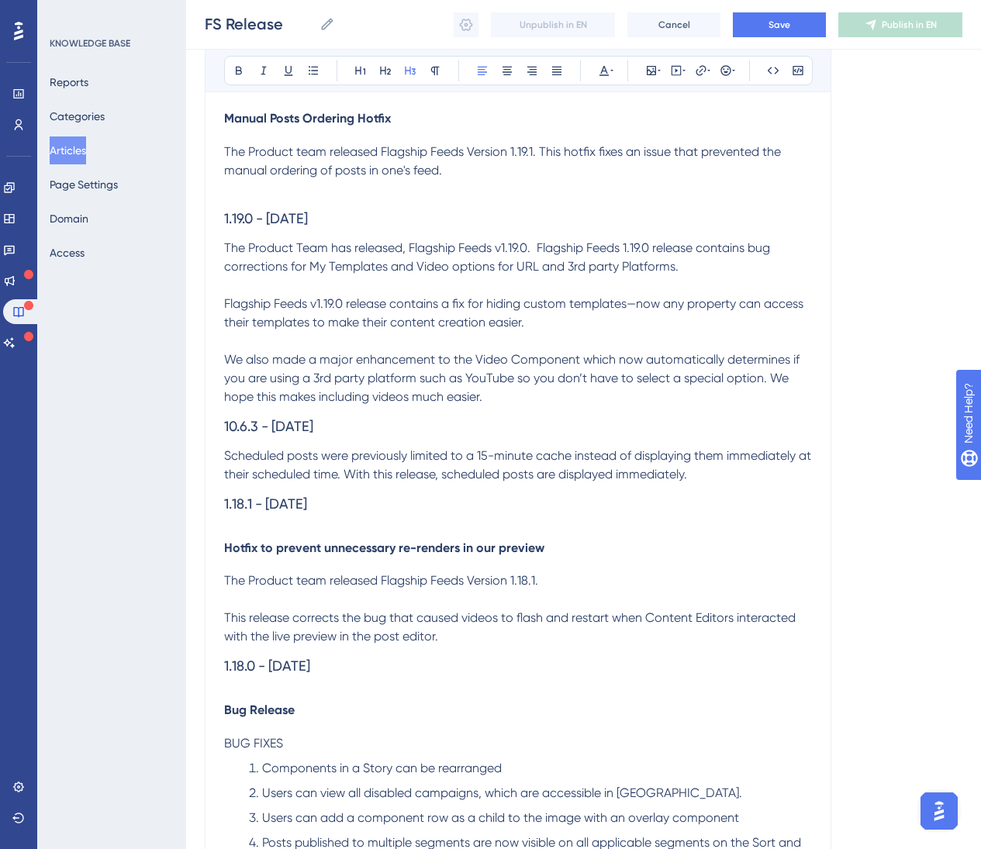
click at [307, 500] on span "1.18.1 - [DATE]" at bounding box center [265, 504] width 83 height 16
click at [307, 501] on span "1.18.1 - [DATE]" at bounding box center [265, 504] width 83 height 16
click at [384, 516] on h3 "1.18.1 - [DATE]" at bounding box center [518, 504] width 588 height 40
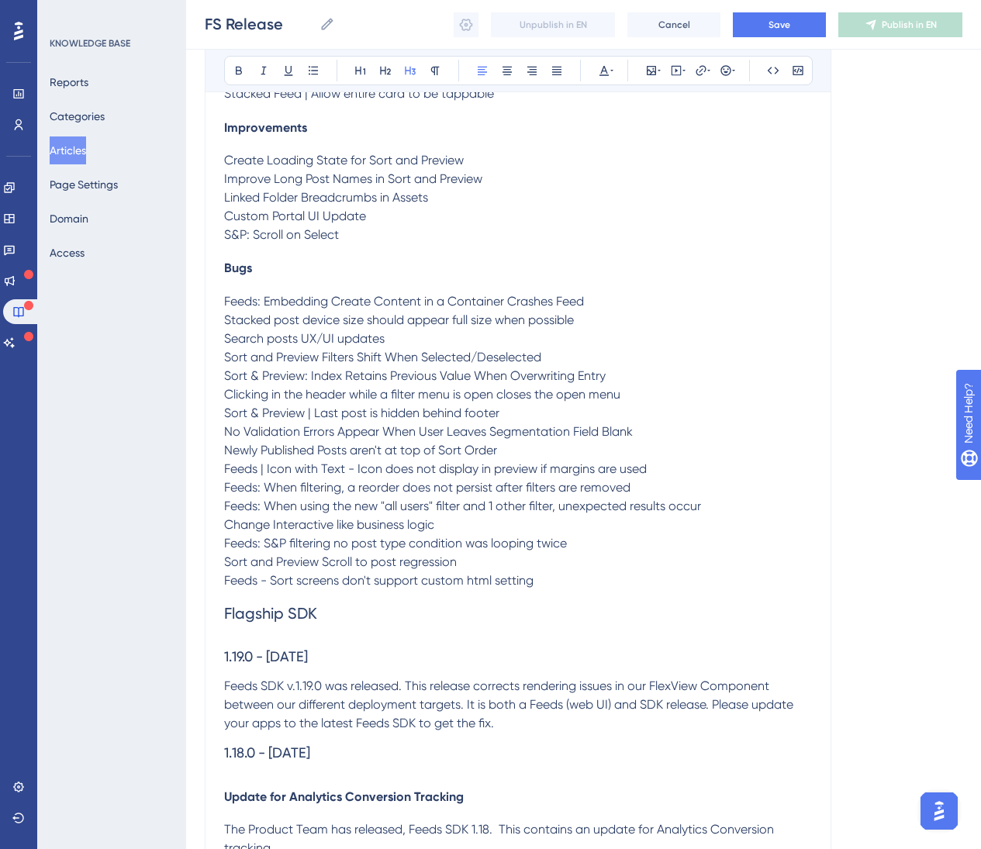
scroll to position [0, 0]
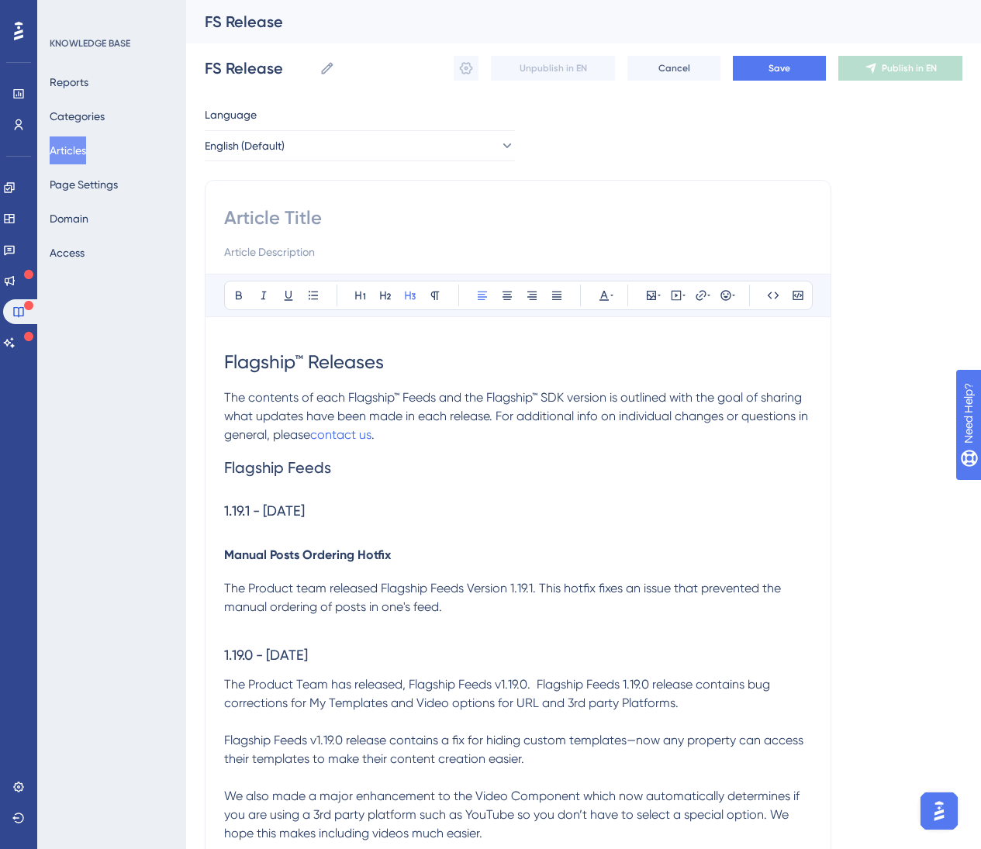
click at [298, 213] on input at bounding box center [518, 218] width 588 height 25
paste input "Flagship™ Releases"
type input "Flagship™ Releases"
click at [283, 66] on input "FS Release" at bounding box center [259, 68] width 109 height 22
click at [282, 67] on input "FS Release" at bounding box center [259, 68] width 109 height 22
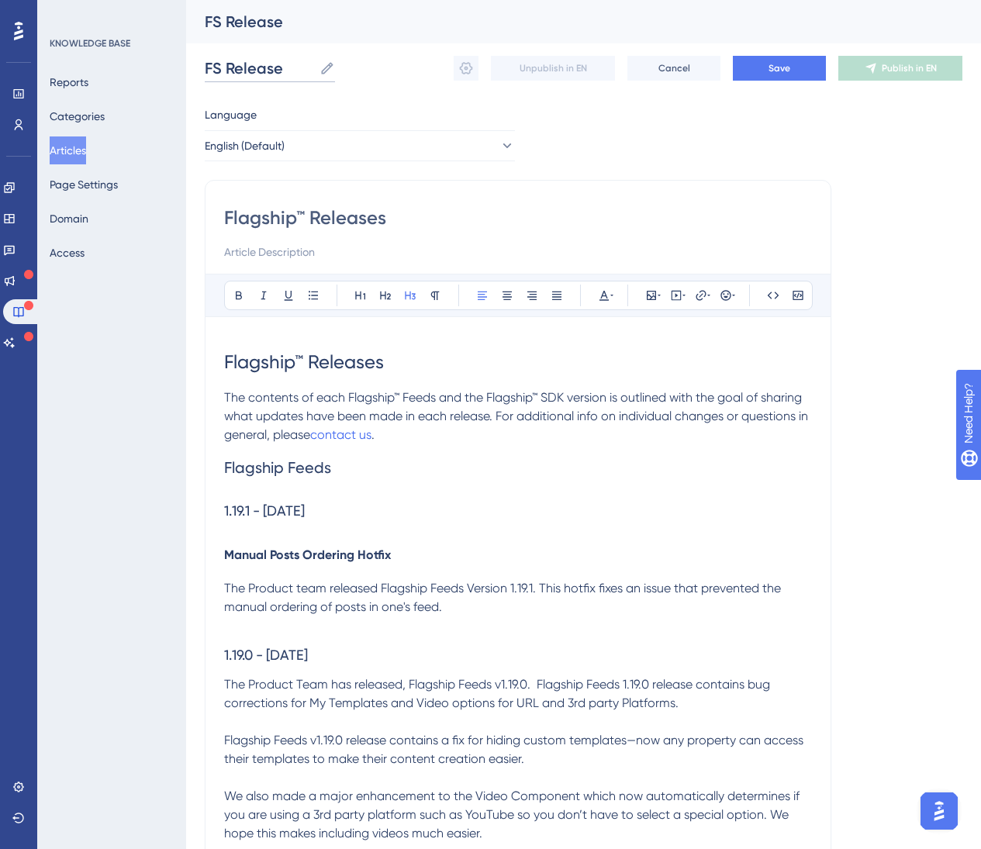
click at [282, 68] on input "FS Release" at bounding box center [259, 68] width 109 height 22
click at [244, 73] on input "FS Release" at bounding box center [259, 68] width 109 height 22
click at [244, 74] on input "FS Release" at bounding box center [259, 68] width 109 height 22
paste input "lagship™ Releases"
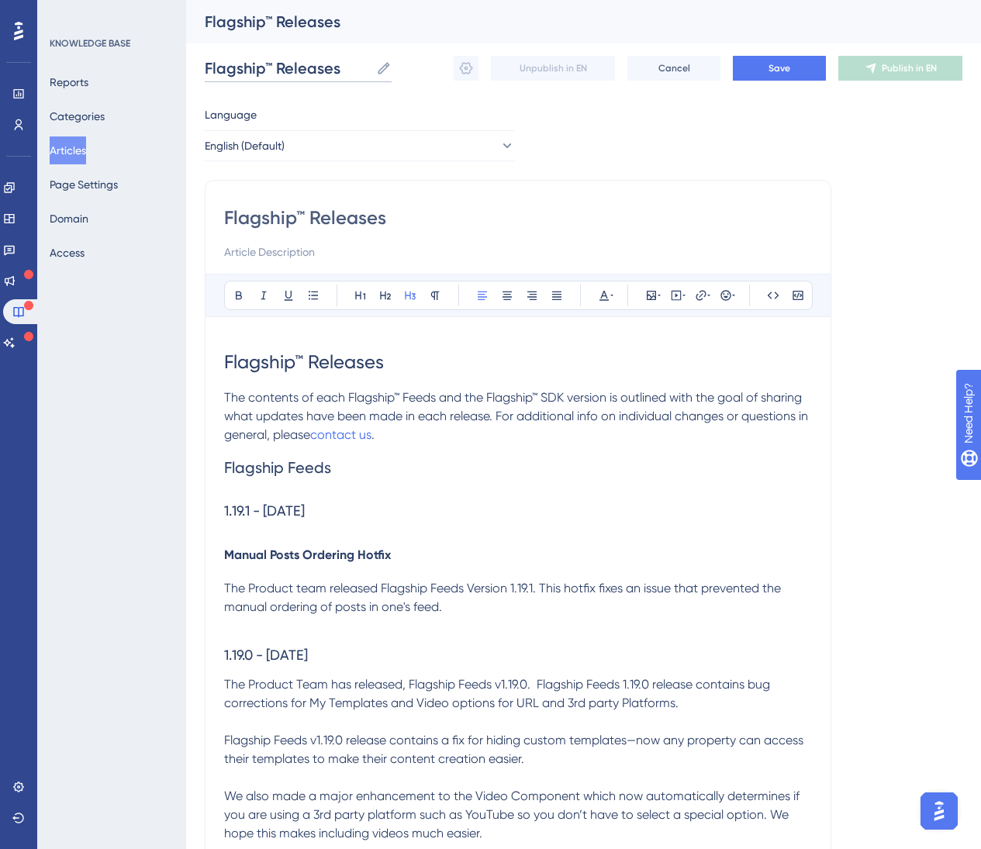
click at [206, 71] on input "Flagship™ Releases" at bounding box center [287, 68] width 165 height 22
type input "FS - Flagship™ Releases"
click at [811, 66] on button "Save" at bounding box center [779, 68] width 93 height 25
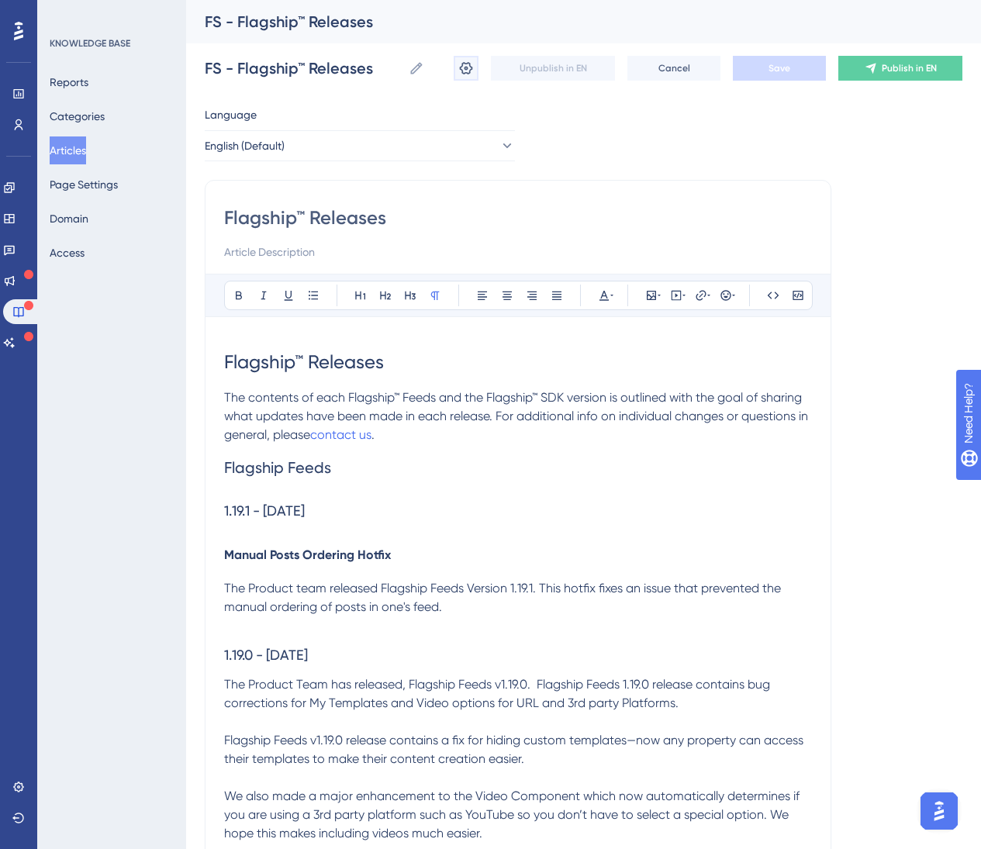
click at [465, 69] on icon at bounding box center [466, 68] width 13 height 12
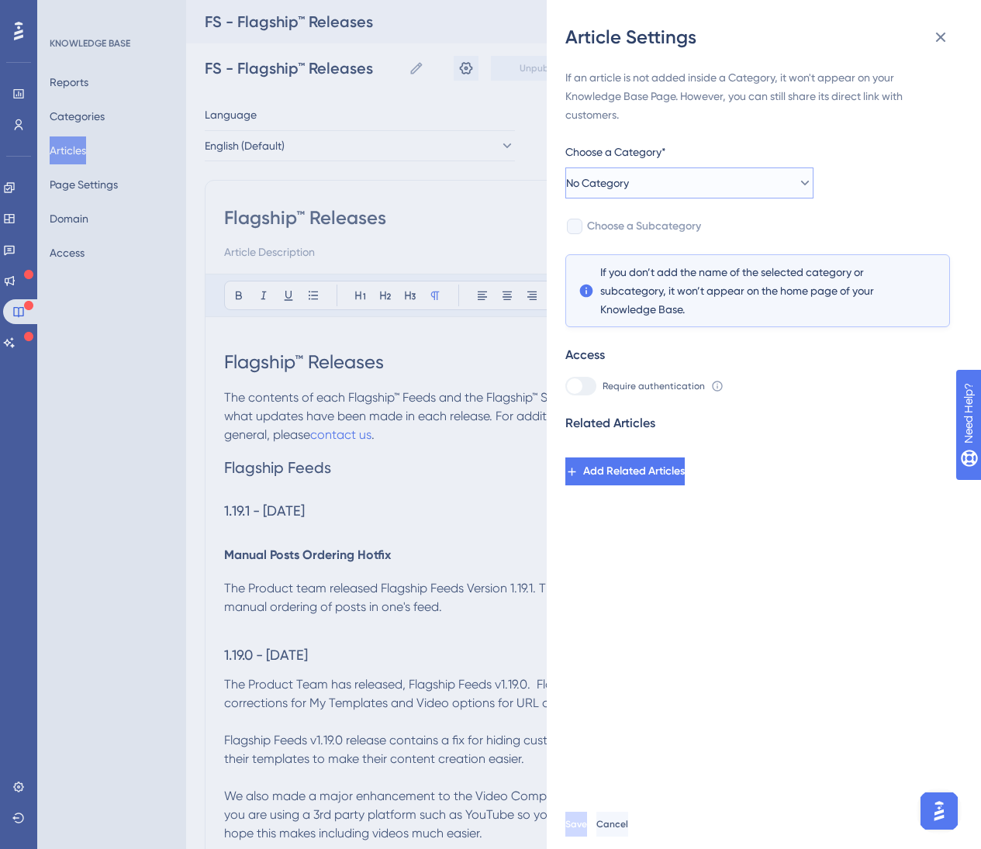
click at [711, 182] on button "No Category" at bounding box center [690, 183] width 248 height 31
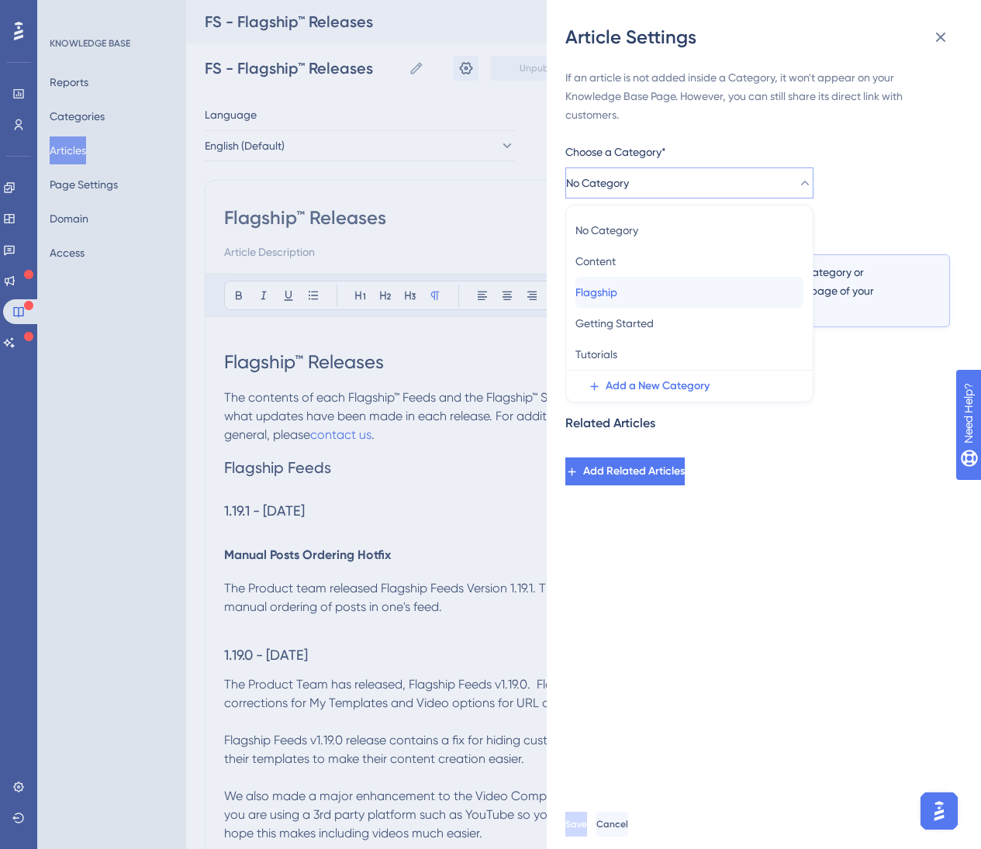
click at [712, 295] on div "Flagship Flagship" at bounding box center [690, 292] width 228 height 31
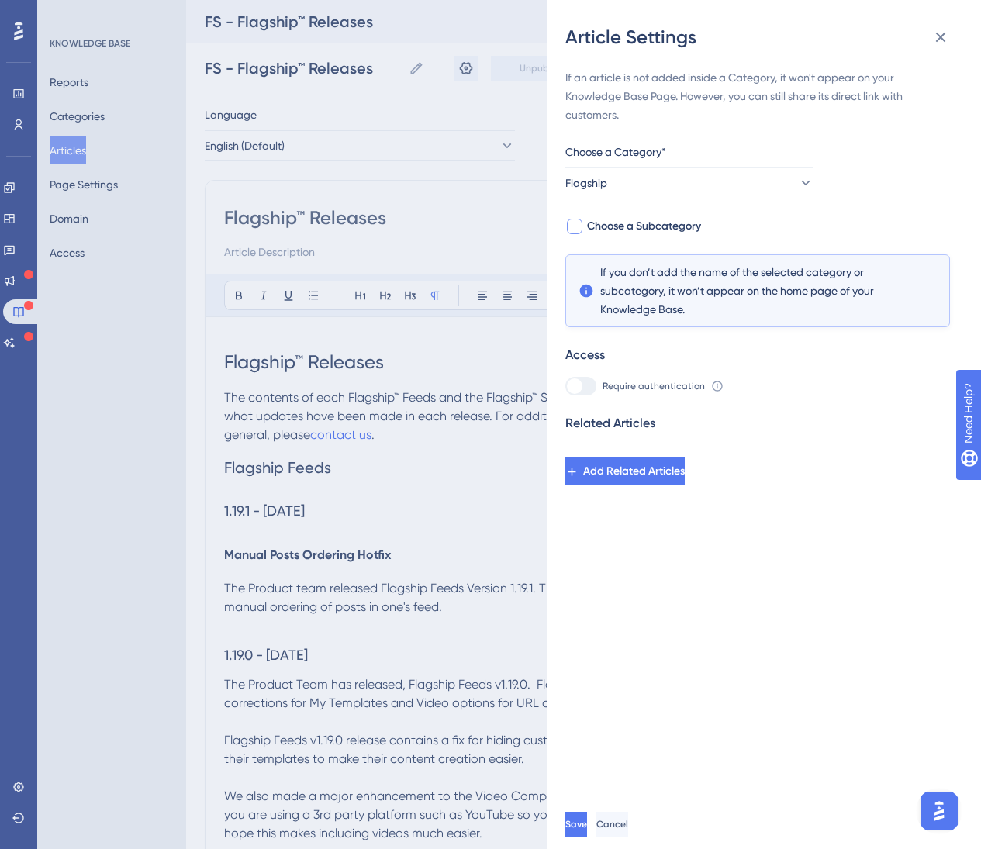
click at [655, 227] on span "Choose a Subcategory" at bounding box center [644, 226] width 114 height 19
checkbox input "true"
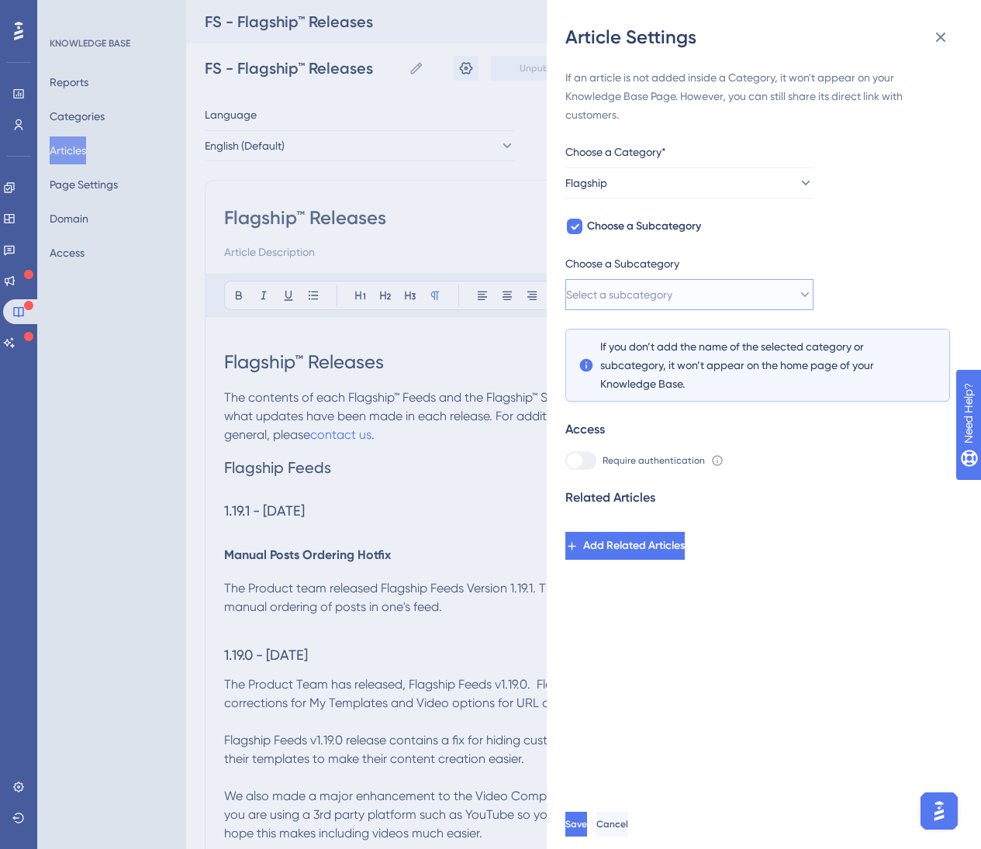
click at [669, 296] on span "Select a subcategory" at bounding box center [619, 294] width 106 height 19
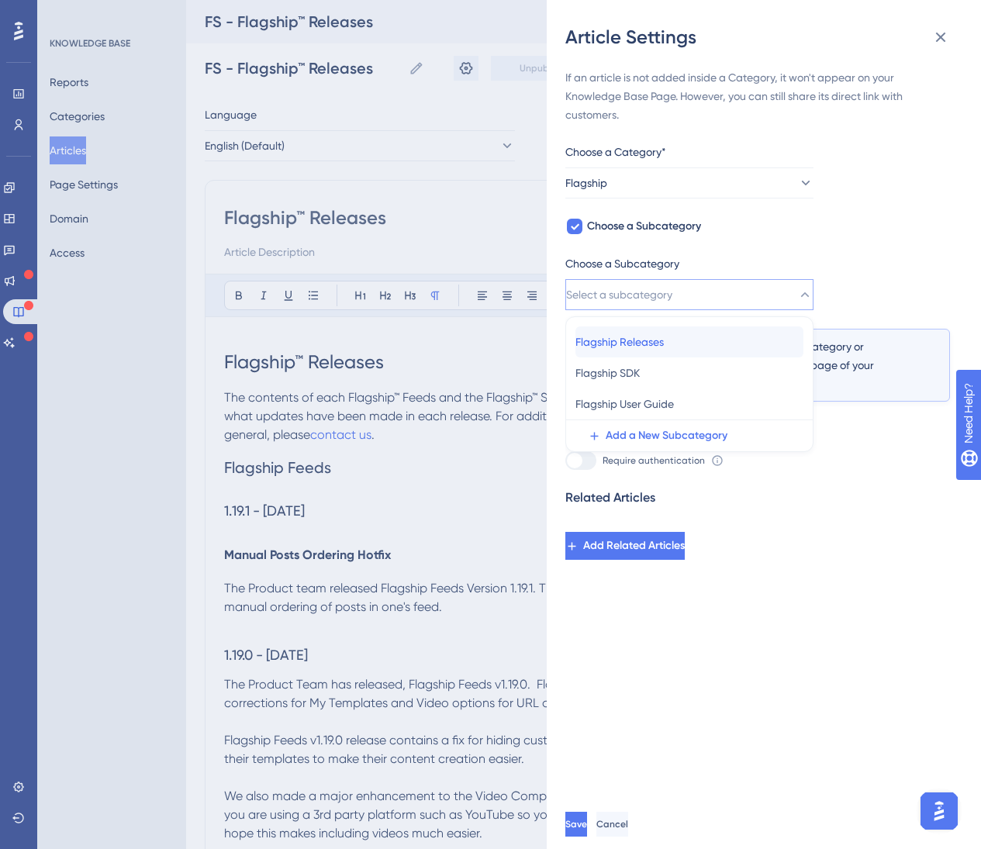
click at [698, 334] on div "Flagship Releases Flagship Releases" at bounding box center [690, 342] width 228 height 31
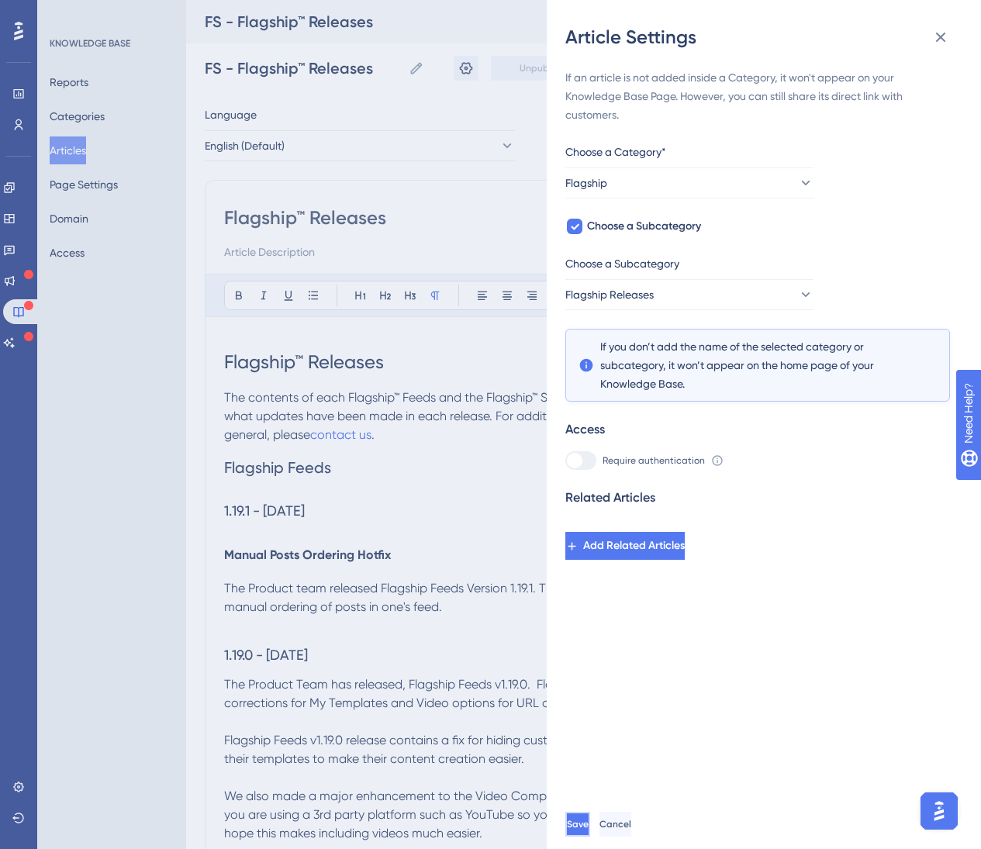
click at [589, 831] on span "Save" at bounding box center [578, 824] width 22 height 12
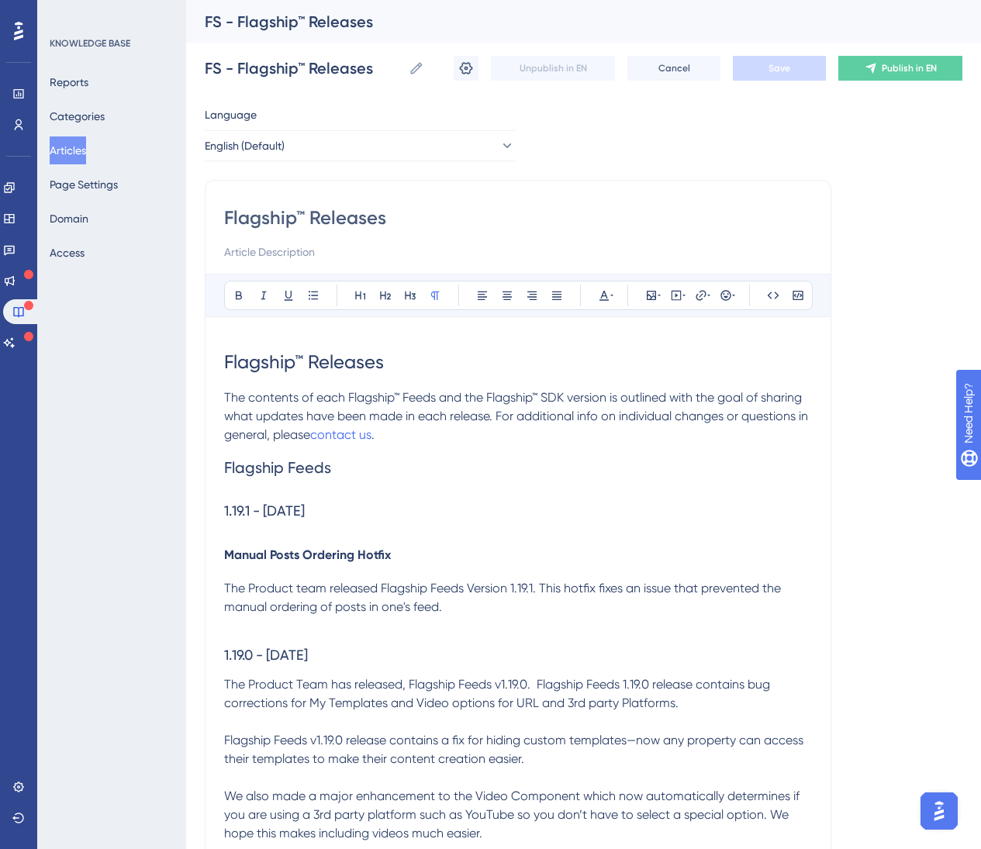
click at [305, 369] on span "Flagship™ Releases" at bounding box center [304, 362] width 160 height 22
click at [226, 474] on span "Flagship Feeds" at bounding box center [277, 467] width 107 height 19
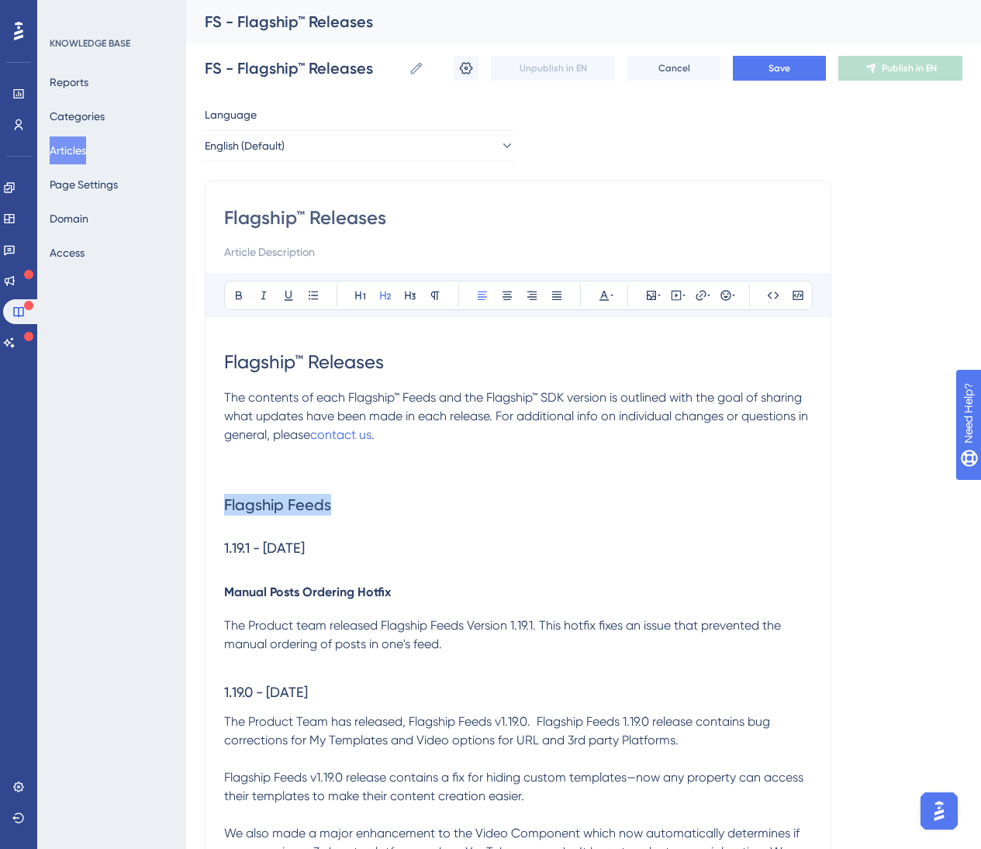
drag, startPoint x: 383, startPoint y: 507, endPoint x: 93, endPoint y: 500, distance: 290.2
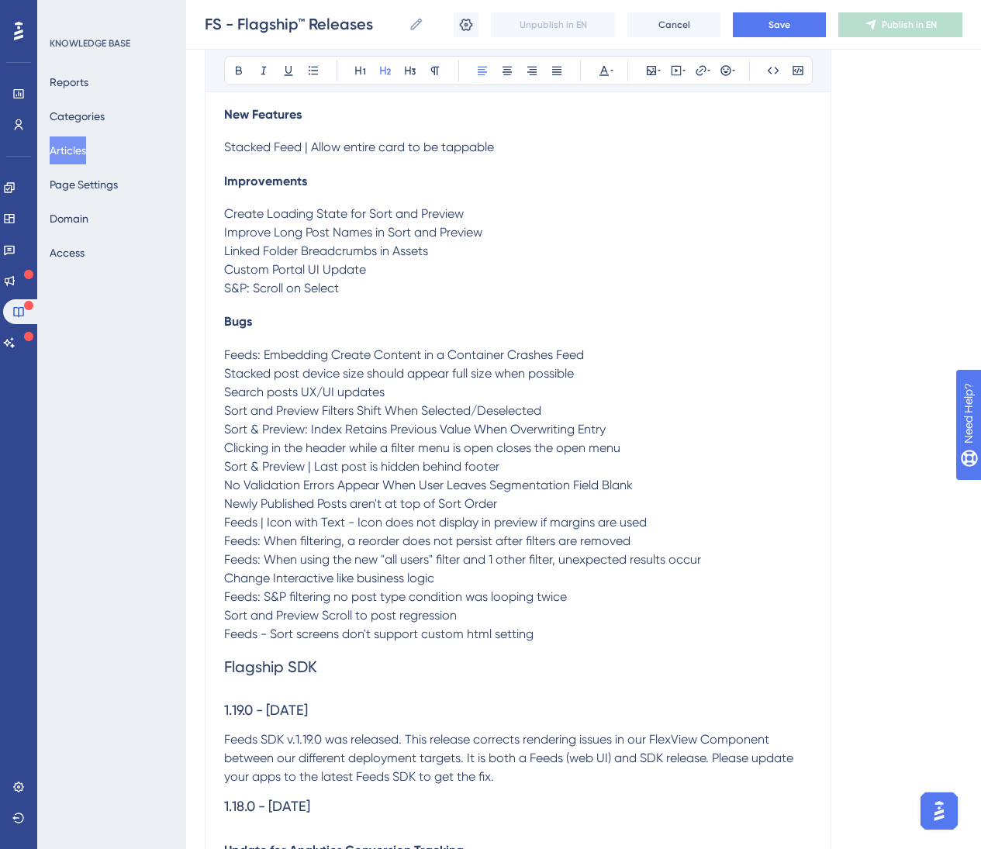
scroll to position [4073, 0]
click at [433, 656] on h2 "Flagship SDK" at bounding box center [518, 668] width 588 height 47
click at [356, 70] on icon at bounding box center [361, 70] width 12 height 12
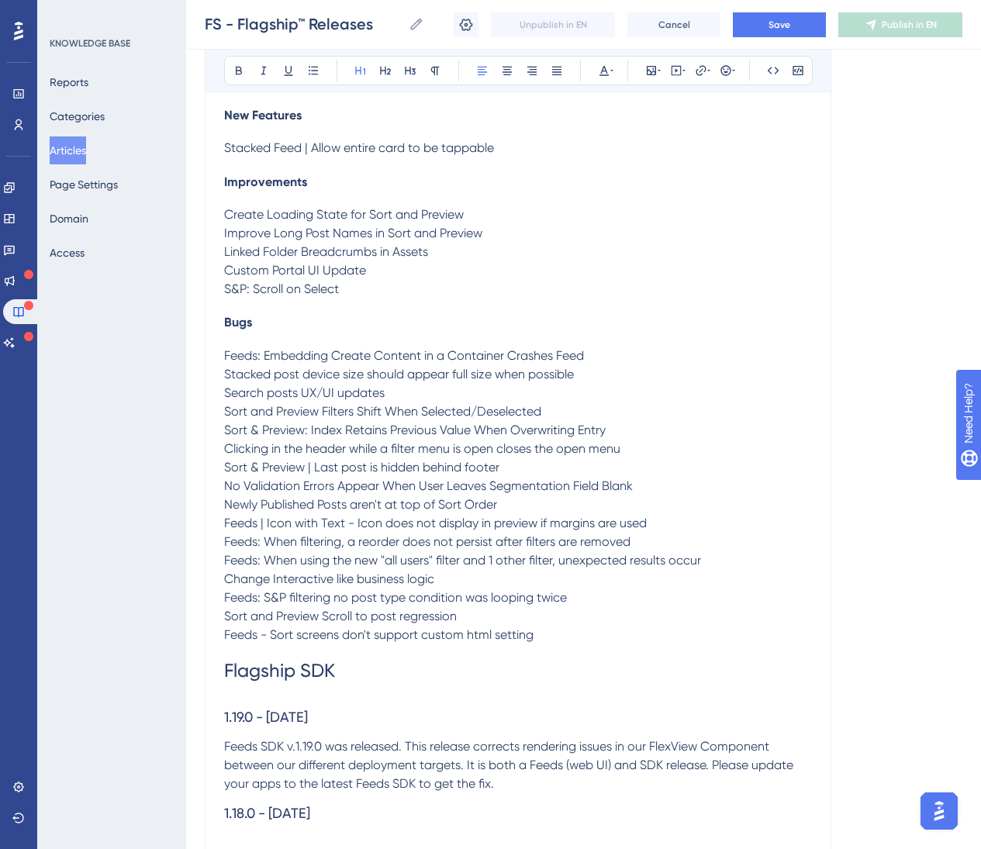
click at [557, 626] on p "Feeds - Sort screens don't support custom html setting" at bounding box center [518, 635] width 588 height 19
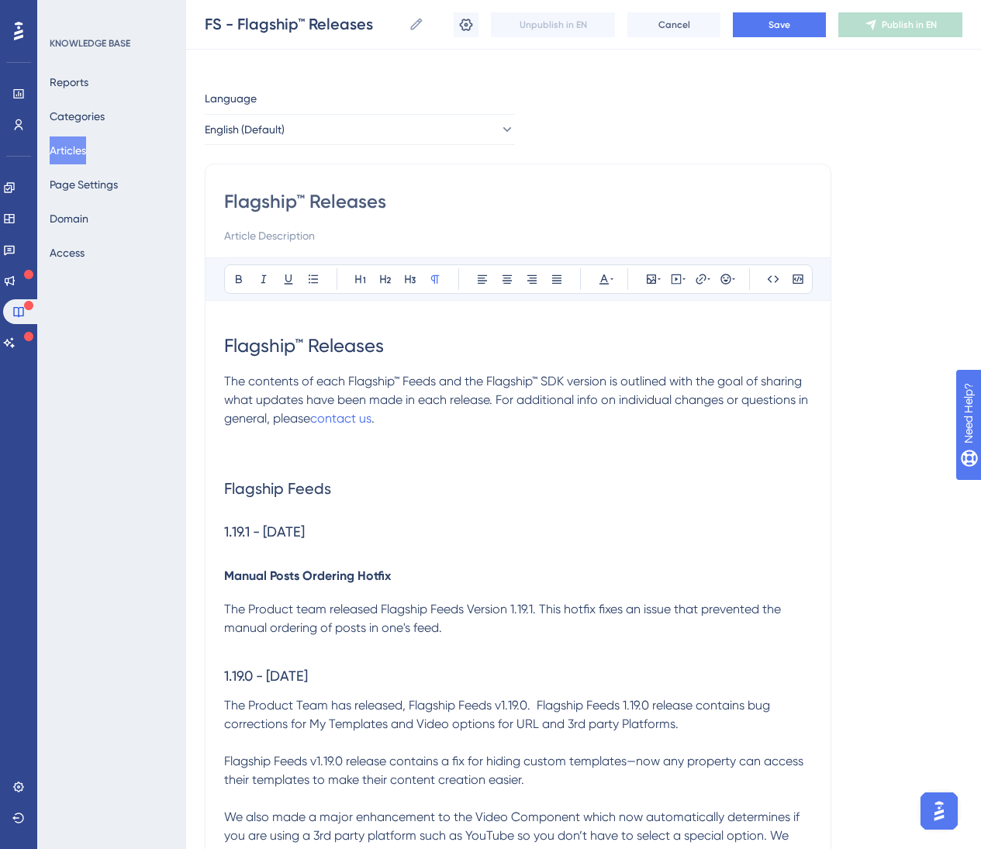
scroll to position [0, 0]
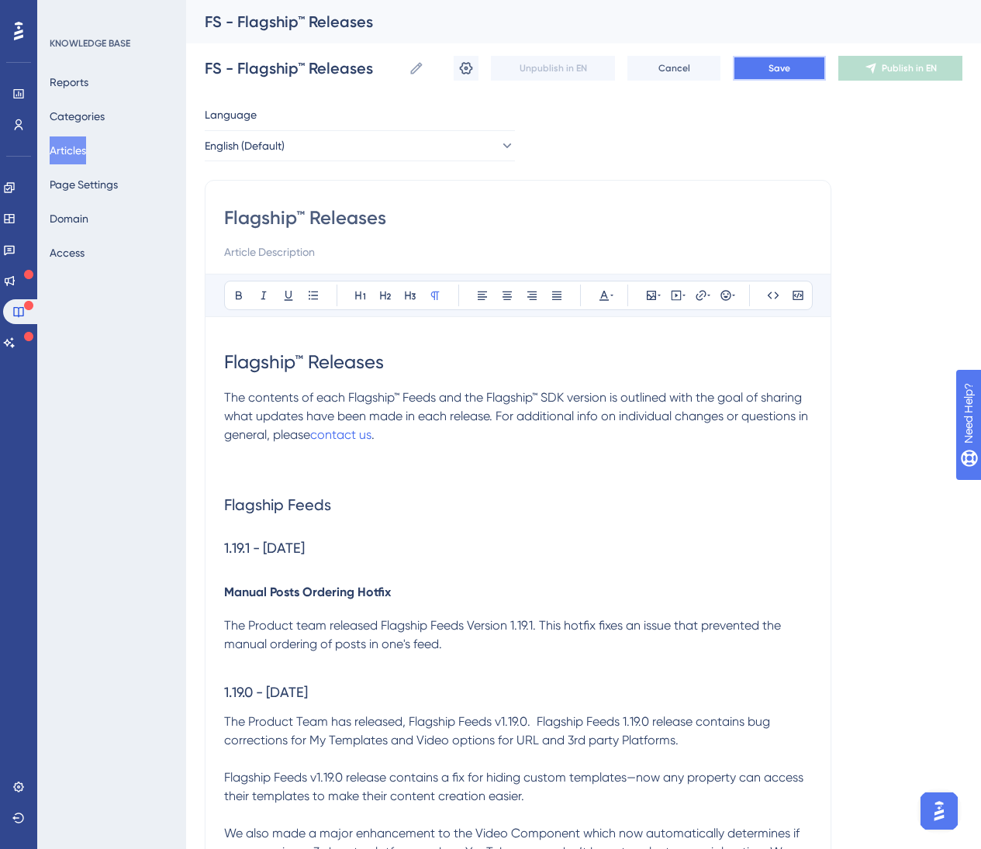
click at [793, 58] on button "Save" at bounding box center [779, 68] width 93 height 25
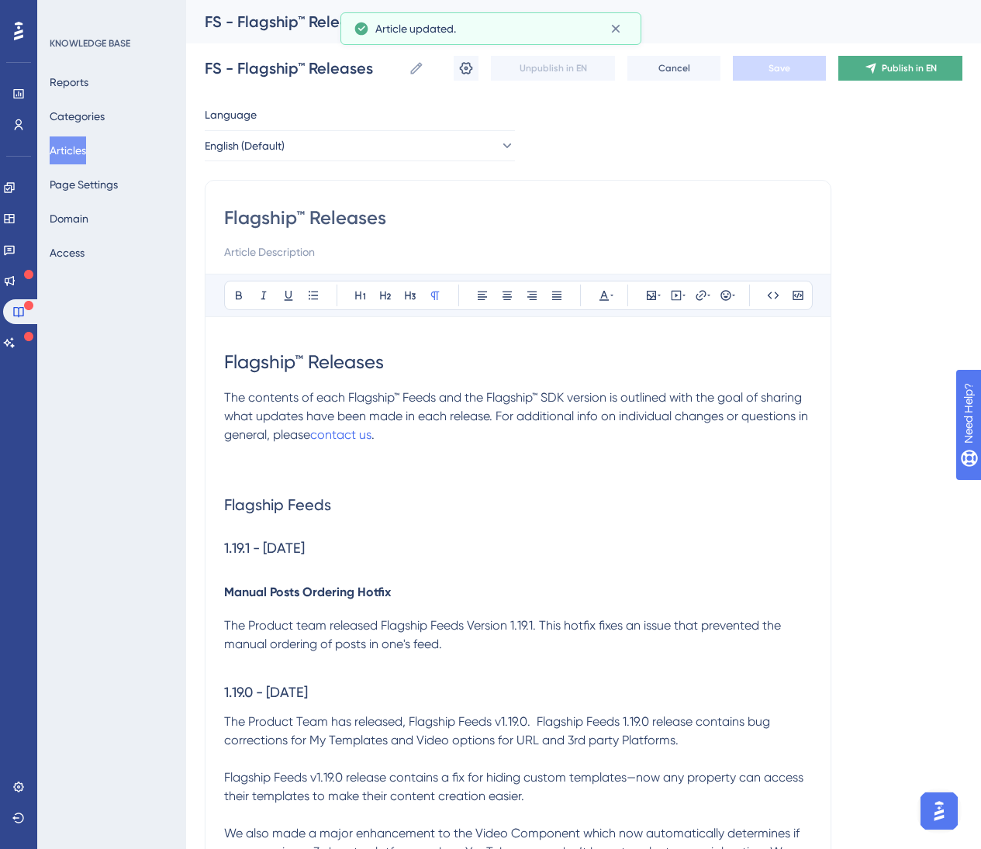
click at [915, 76] on button "Publish in EN" at bounding box center [901, 68] width 124 height 25
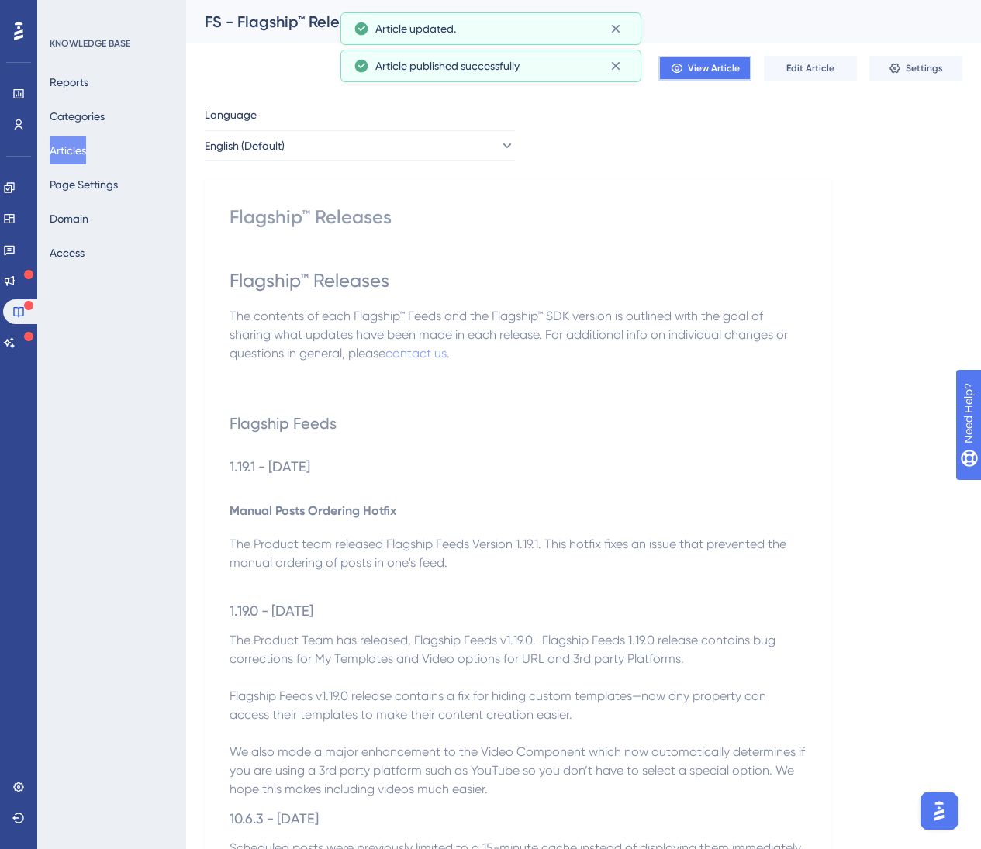
click at [725, 67] on span "View Article" at bounding box center [714, 68] width 52 height 12
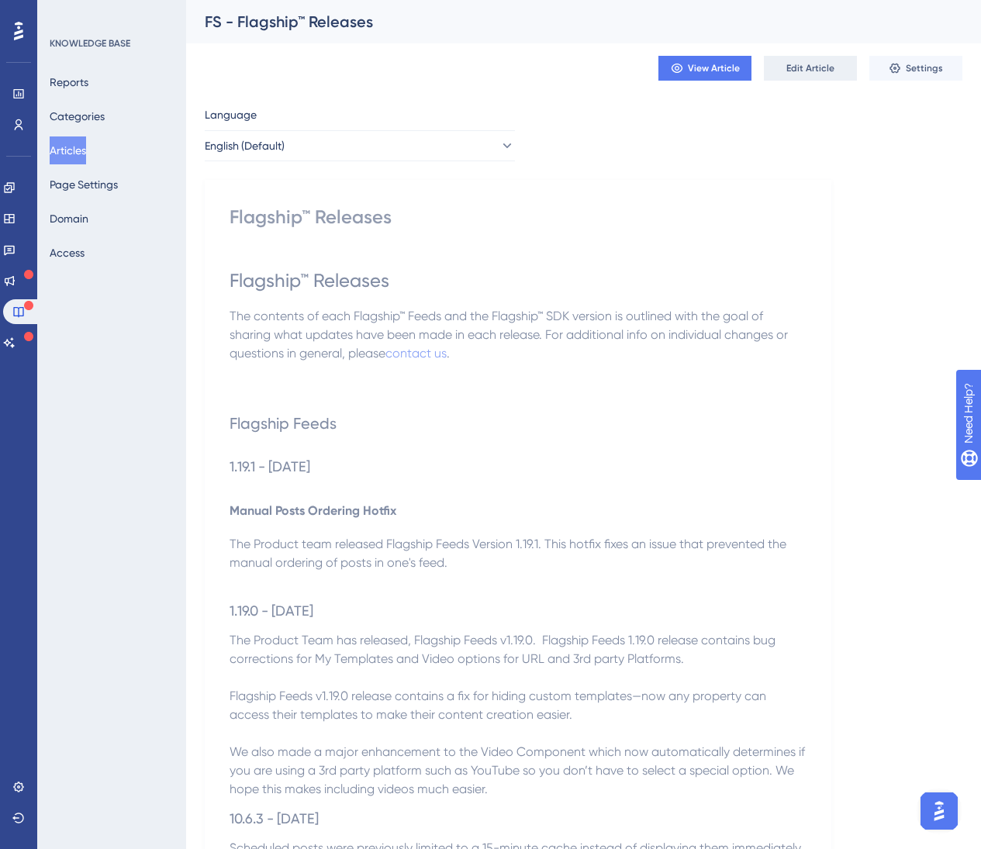
click at [792, 64] on span "Edit Article" at bounding box center [811, 68] width 48 height 12
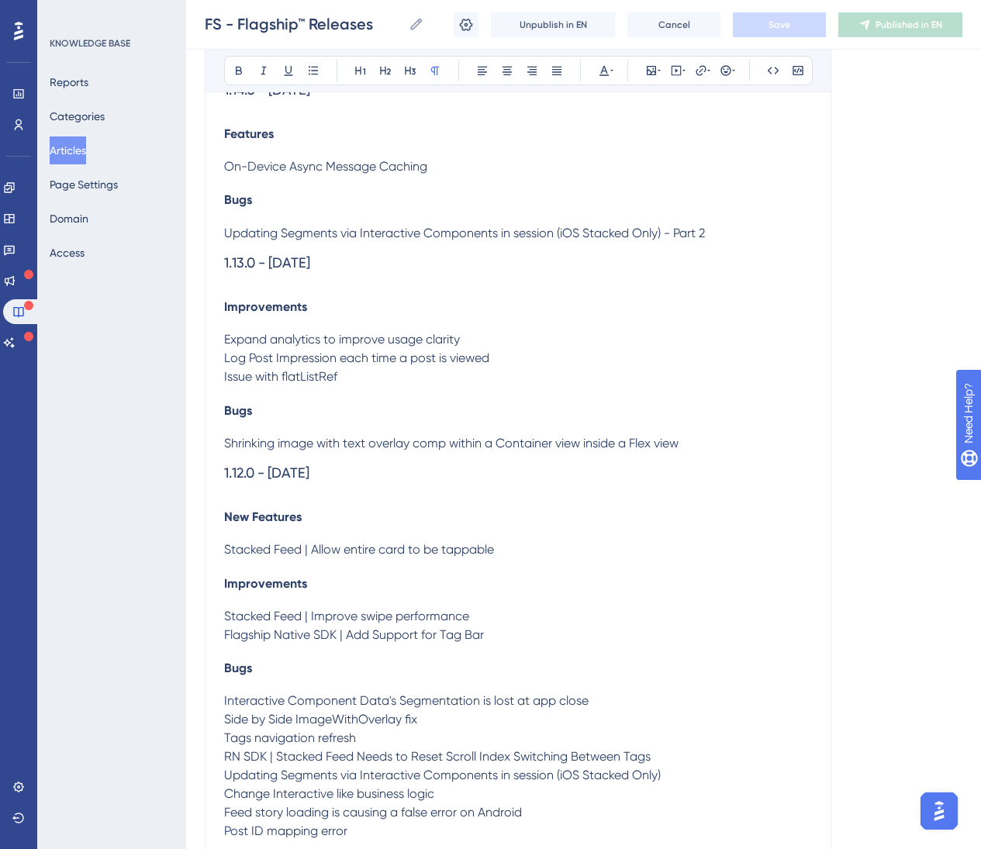
scroll to position [6253, 0]
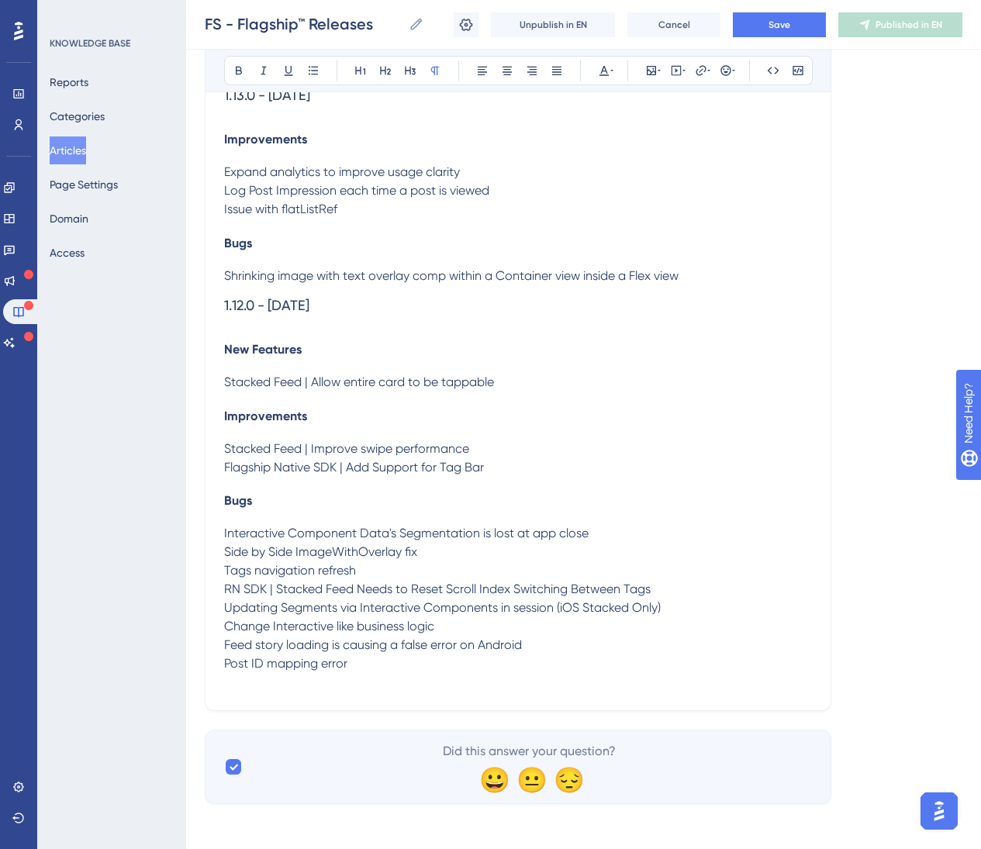
click at [260, 237] on h4 "Bugs" at bounding box center [518, 243] width 588 height 15
click at [247, 493] on span "Bugs" at bounding box center [238, 500] width 28 height 15
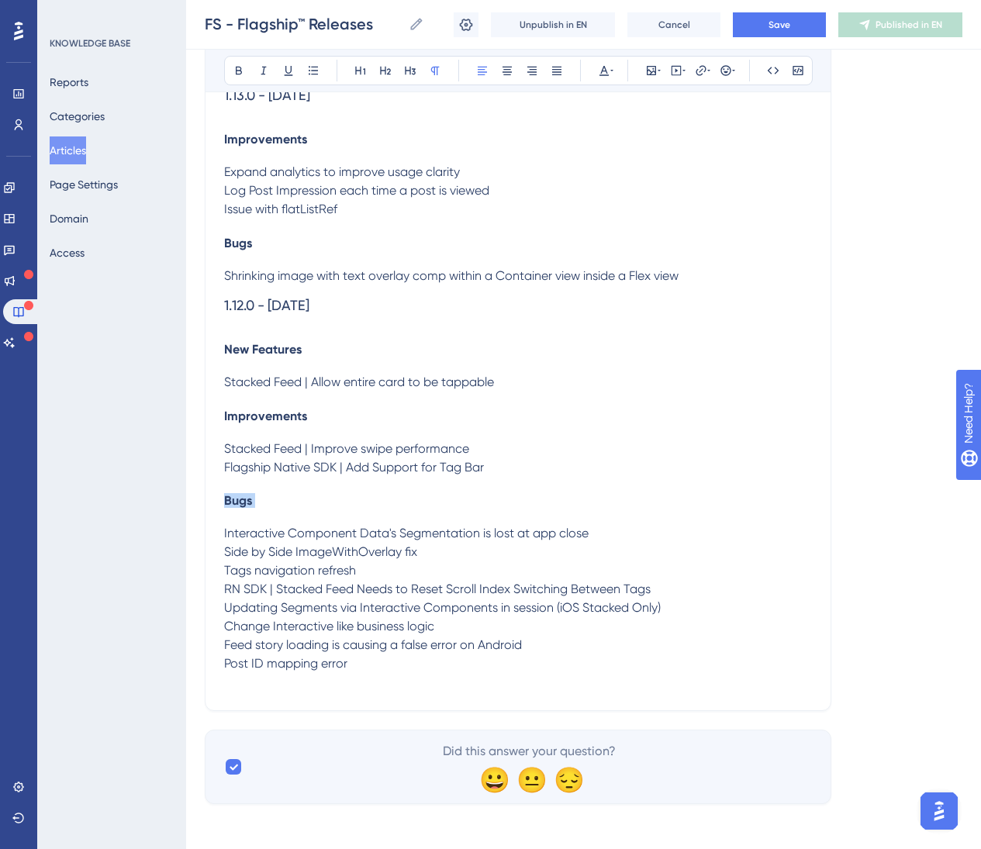
click at [247, 493] on span "Bugs" at bounding box center [238, 500] width 28 height 15
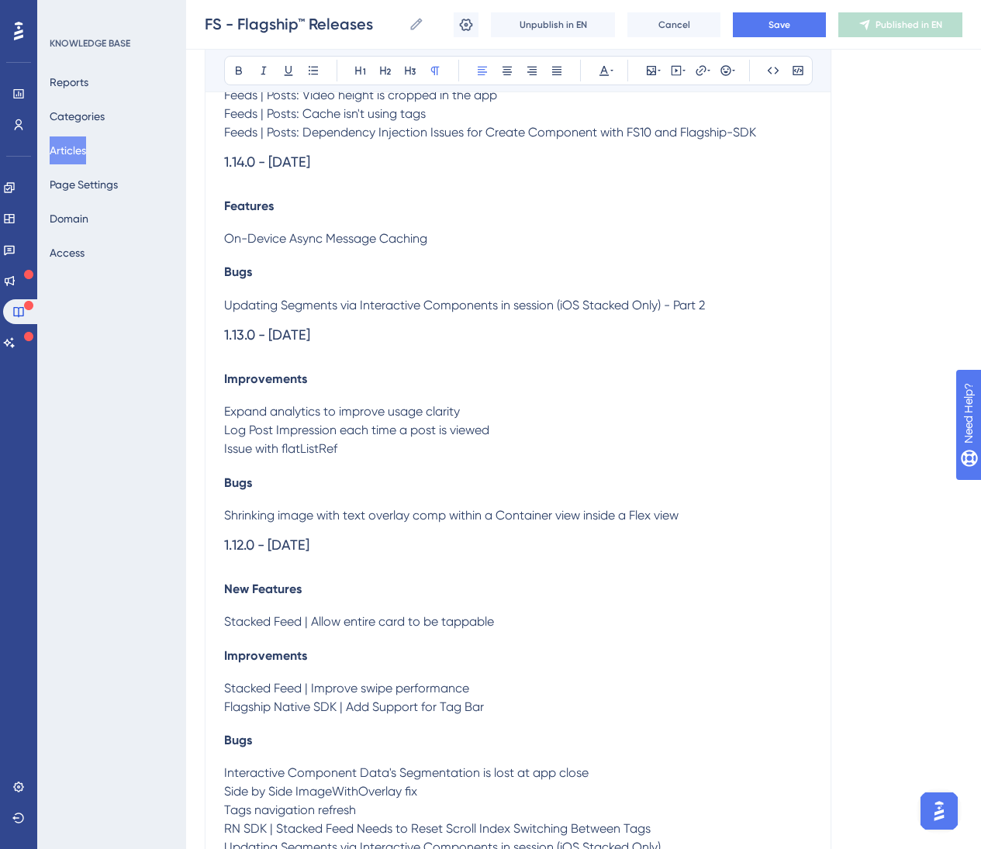
scroll to position [5896, 0]
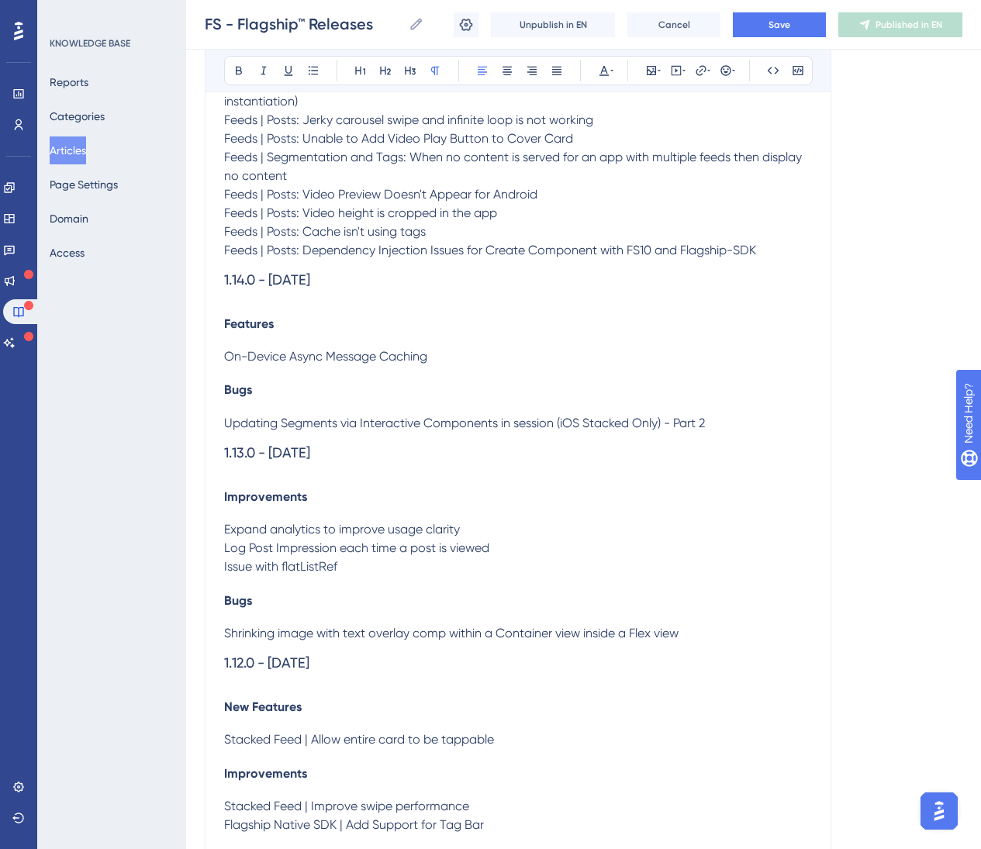
click at [232, 386] on span "Bugs" at bounding box center [238, 389] width 28 height 15
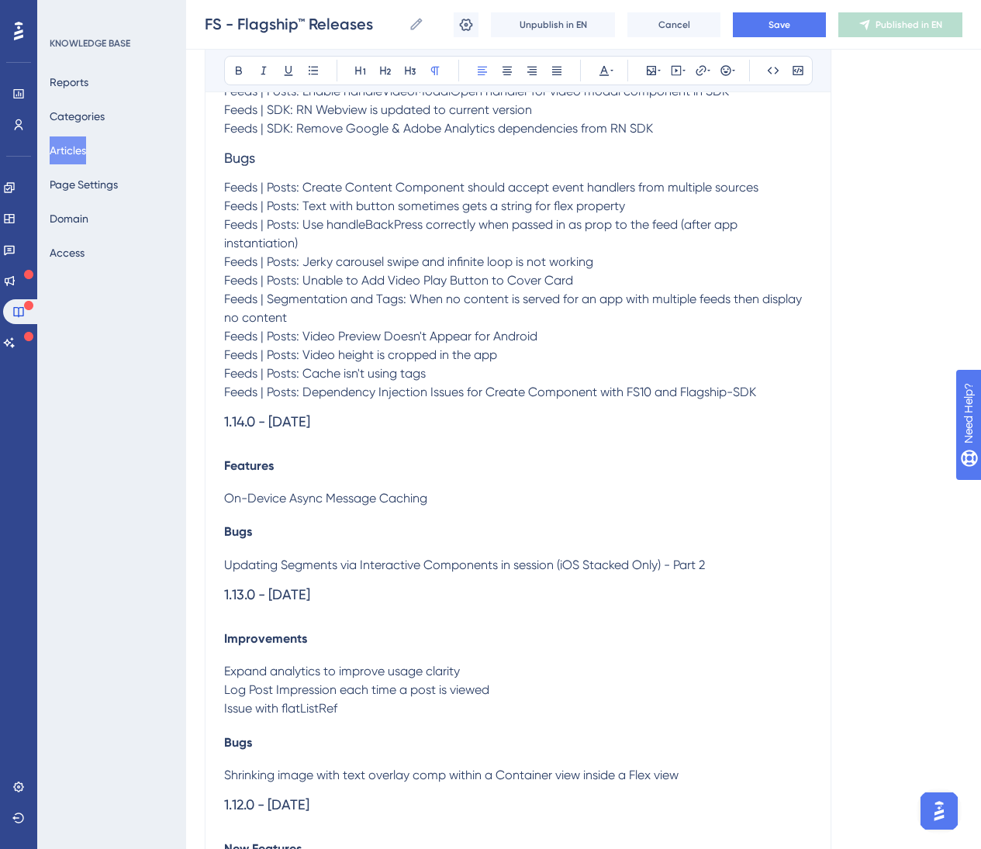
scroll to position [5408, 0]
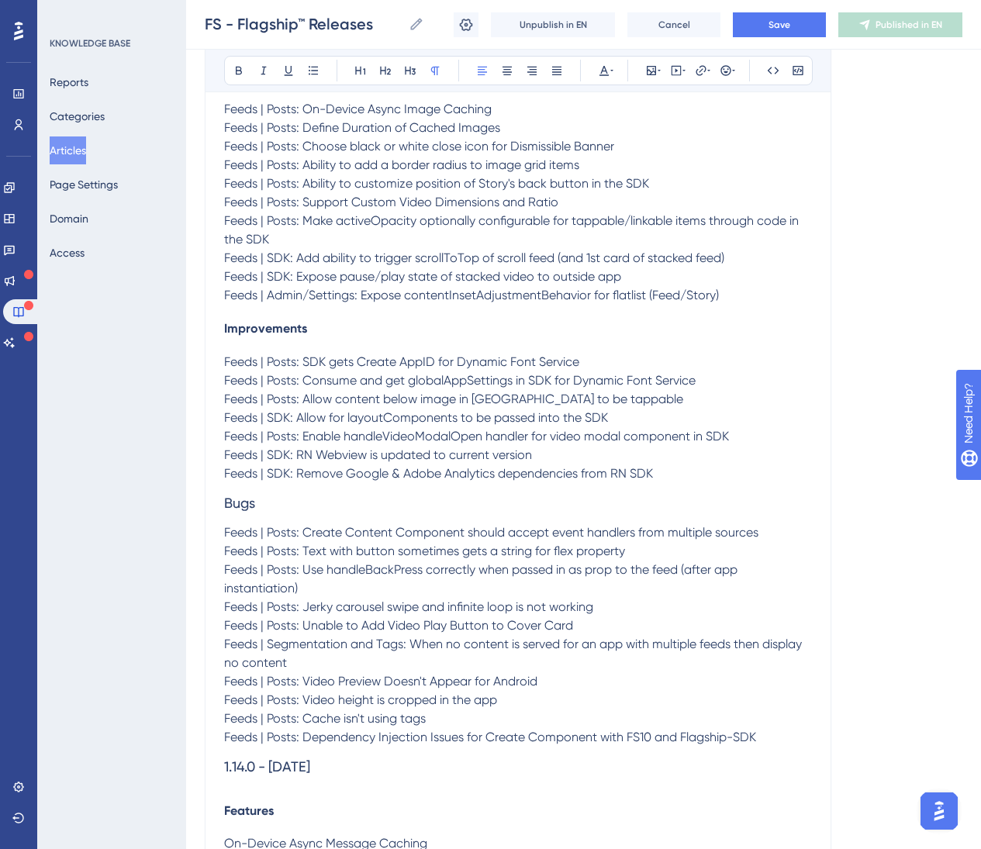
click at [261, 496] on h3 "Bugs" at bounding box center [518, 503] width 588 height 40
click at [435, 74] on icon at bounding box center [435, 70] width 12 height 12
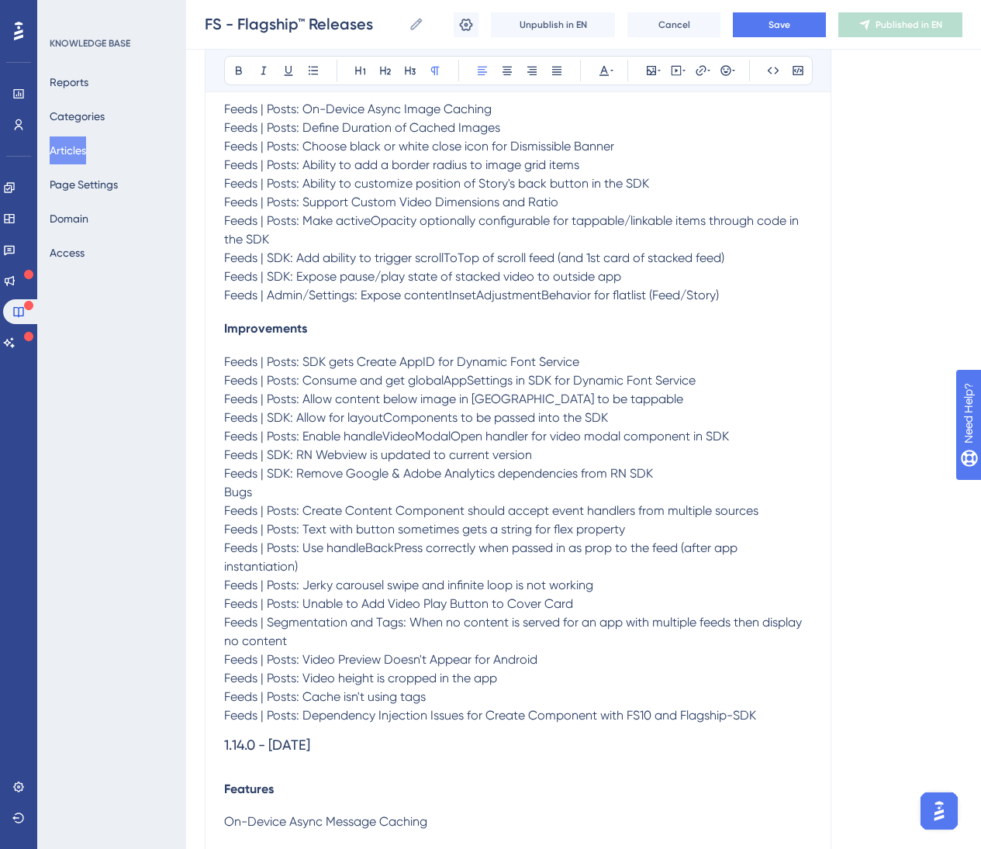
click at [225, 487] on span "Bugs" at bounding box center [238, 492] width 28 height 15
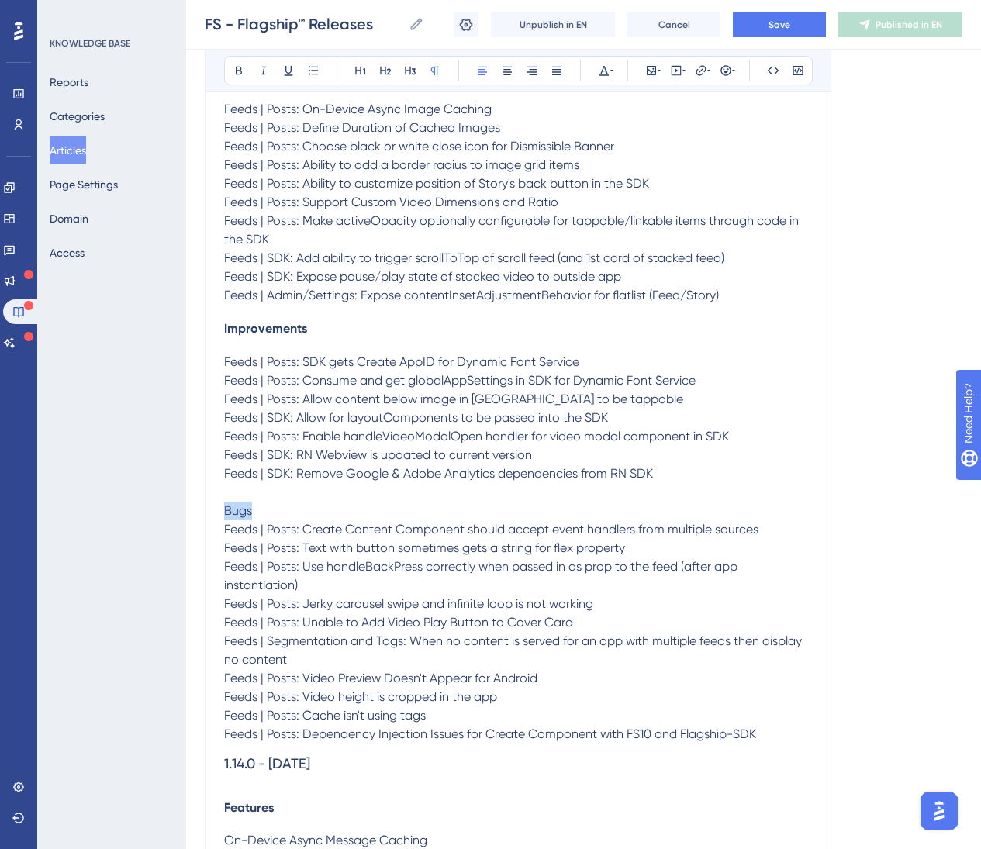
drag, startPoint x: 271, startPoint y: 504, endPoint x: 244, endPoint y: 256, distance: 249.6
click at [237, 71] on icon at bounding box center [239, 70] width 12 height 12
click at [788, 22] on span "Save" at bounding box center [780, 25] width 22 height 12
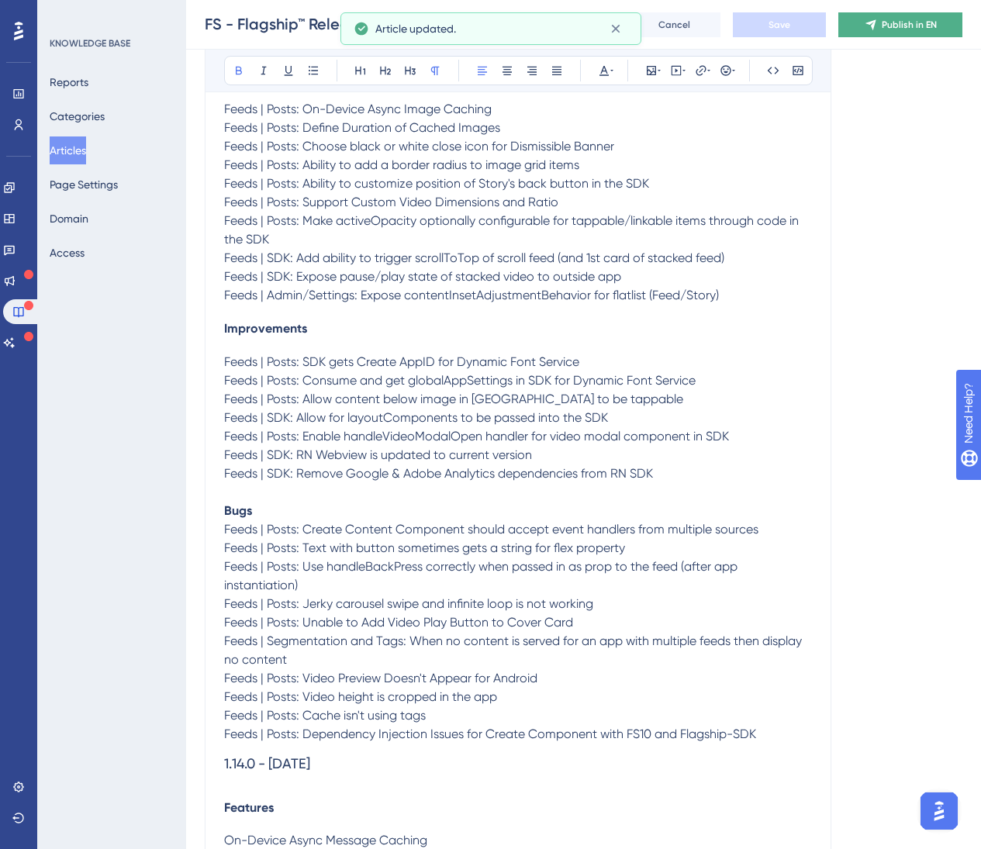
click at [923, 27] on span "Publish in EN" at bounding box center [909, 25] width 55 height 12
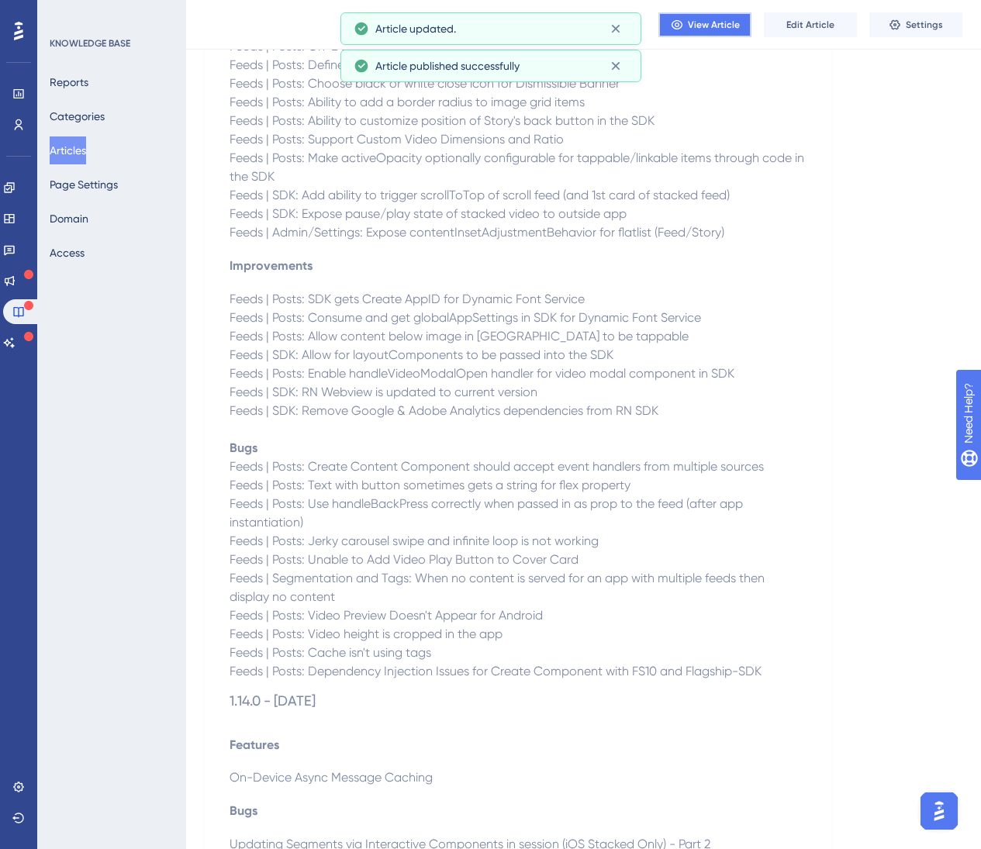
click at [695, 27] on span "View Article" at bounding box center [714, 25] width 52 height 12
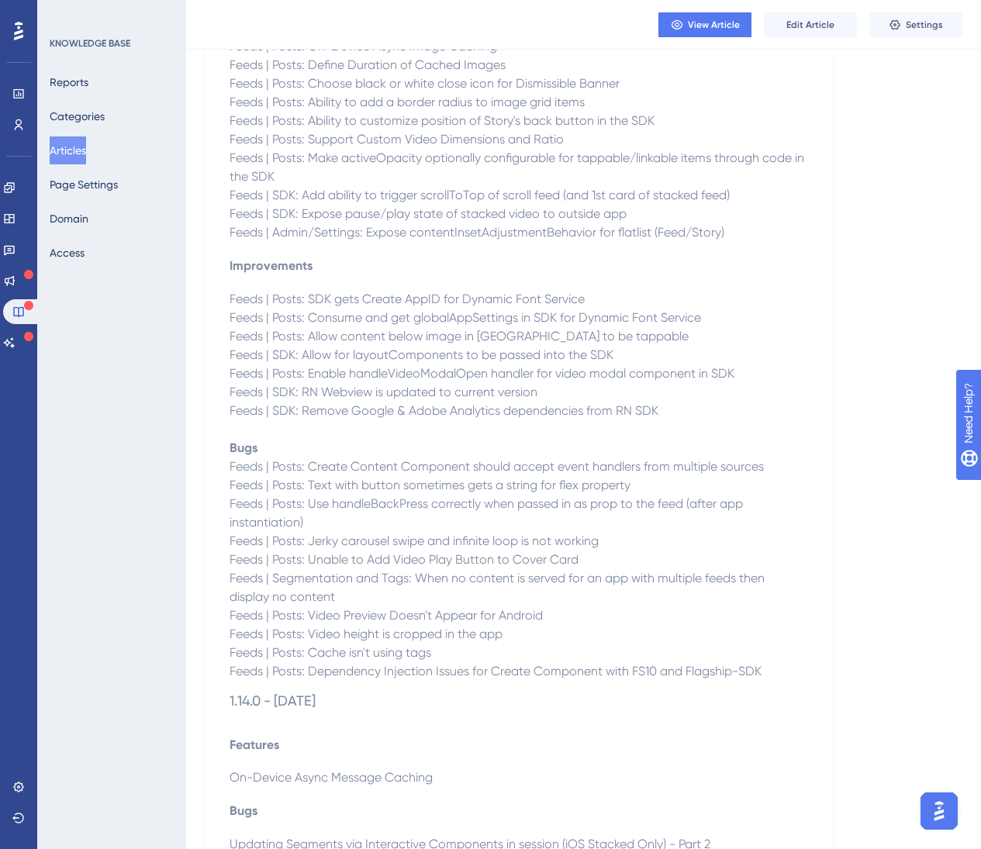
click at [551, 170] on p "Feeds | Posts: Make activeOpacity optionally configurable for tappable/linkable…" at bounding box center [518, 167] width 577 height 37
click at [828, 28] on span "Edit Article" at bounding box center [811, 25] width 48 height 12
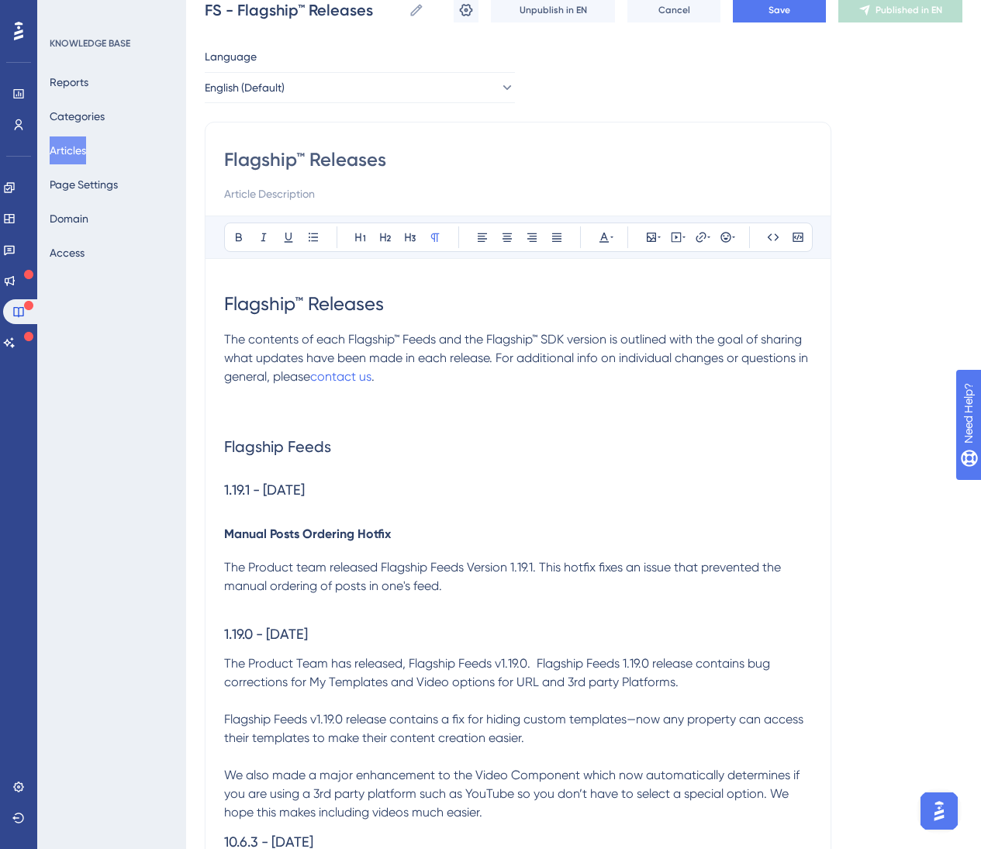
scroll to position [0, 0]
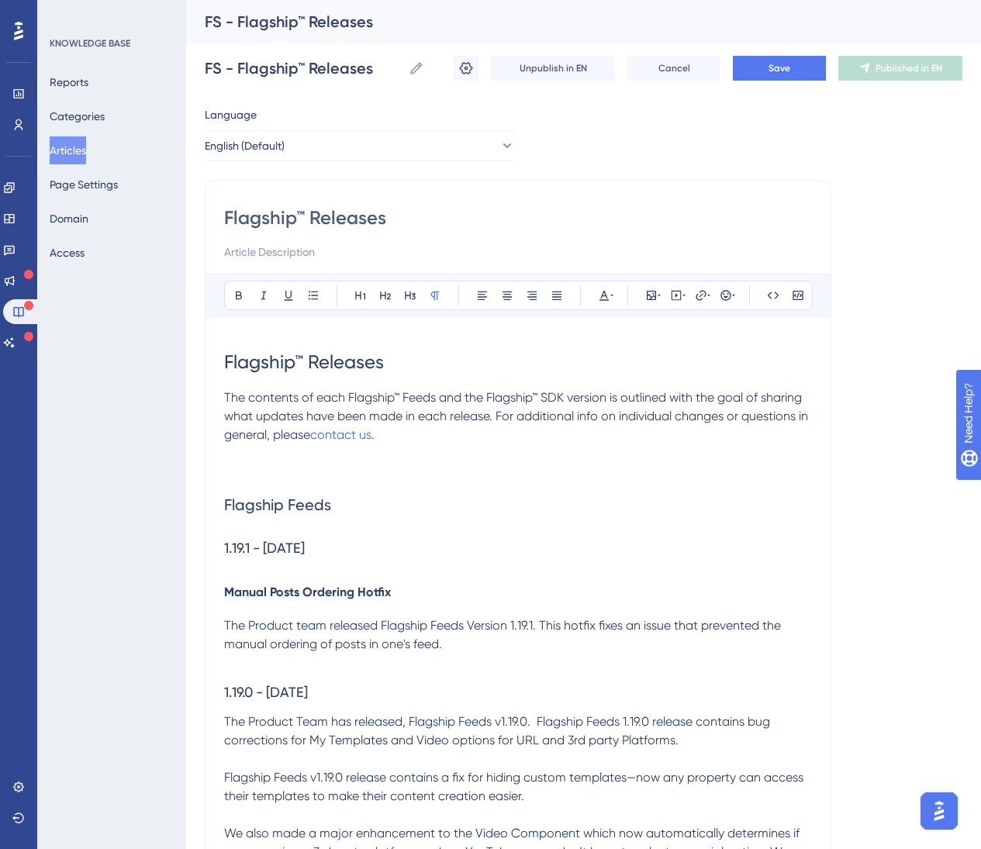
click at [233, 216] on input "Flagship™ Releases" at bounding box center [518, 218] width 588 height 25
click at [229, 220] on input "Flagship™ Releases" at bounding box center [518, 218] width 588 height 25
click at [227, 223] on input "Flagship™ Releases" at bounding box center [518, 218] width 588 height 25
type input "All Flagship™ Releases"
click at [774, 67] on span "Save" at bounding box center [780, 68] width 22 height 12
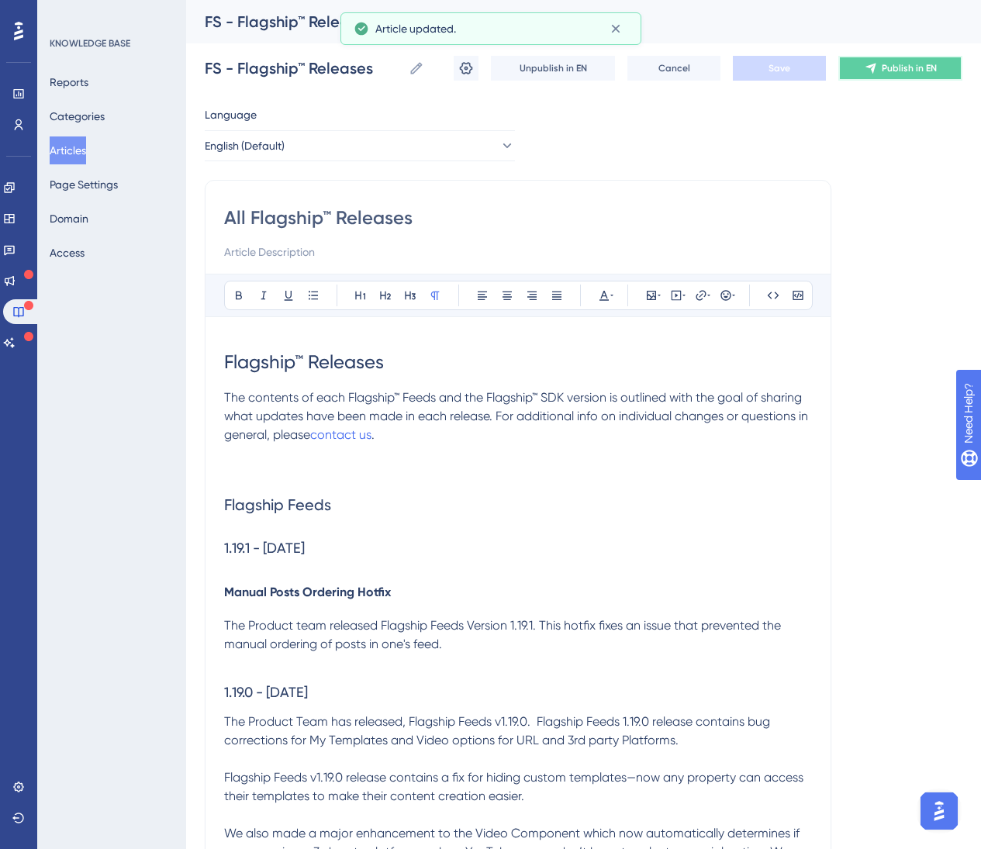
click at [891, 72] on span "Publish in EN" at bounding box center [909, 68] width 55 height 12
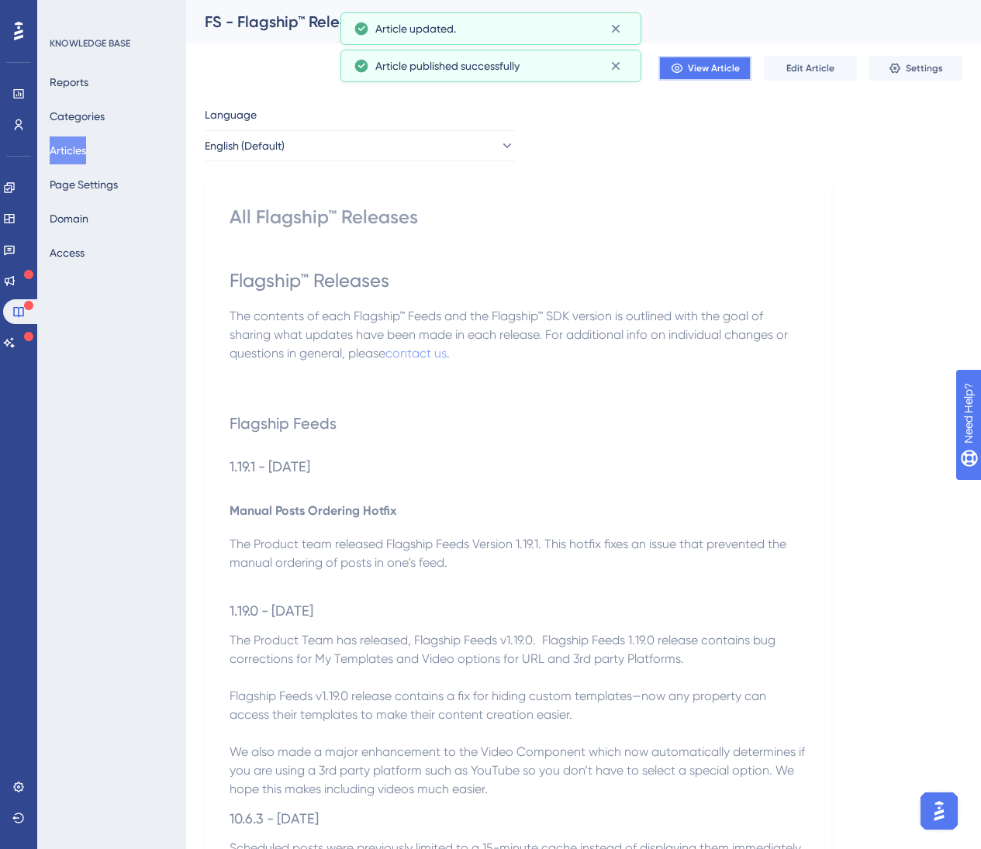
click at [712, 72] on span "View Article" at bounding box center [714, 68] width 52 height 12
